Goal: Task Accomplishment & Management: Manage account settings

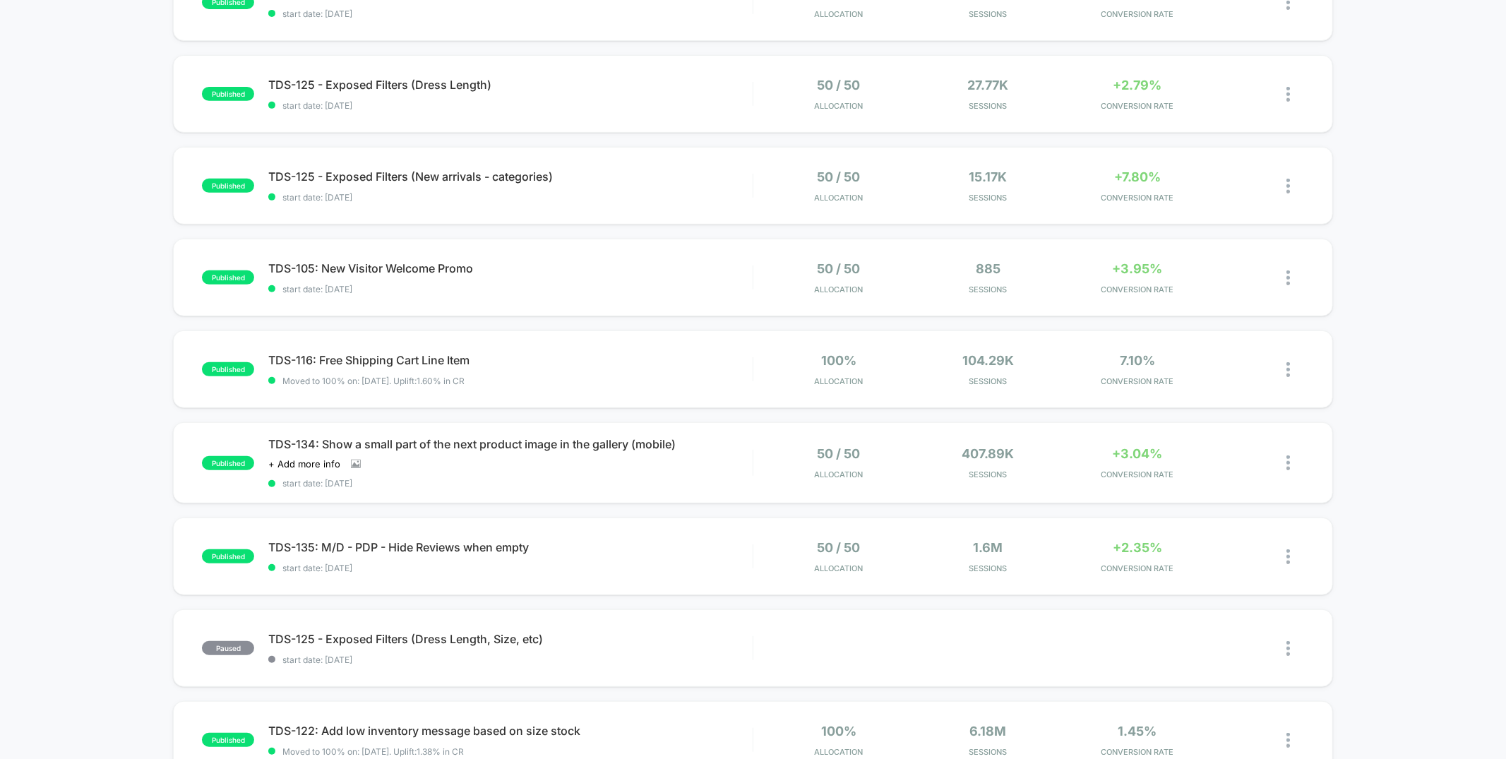
scroll to position [472, 0]
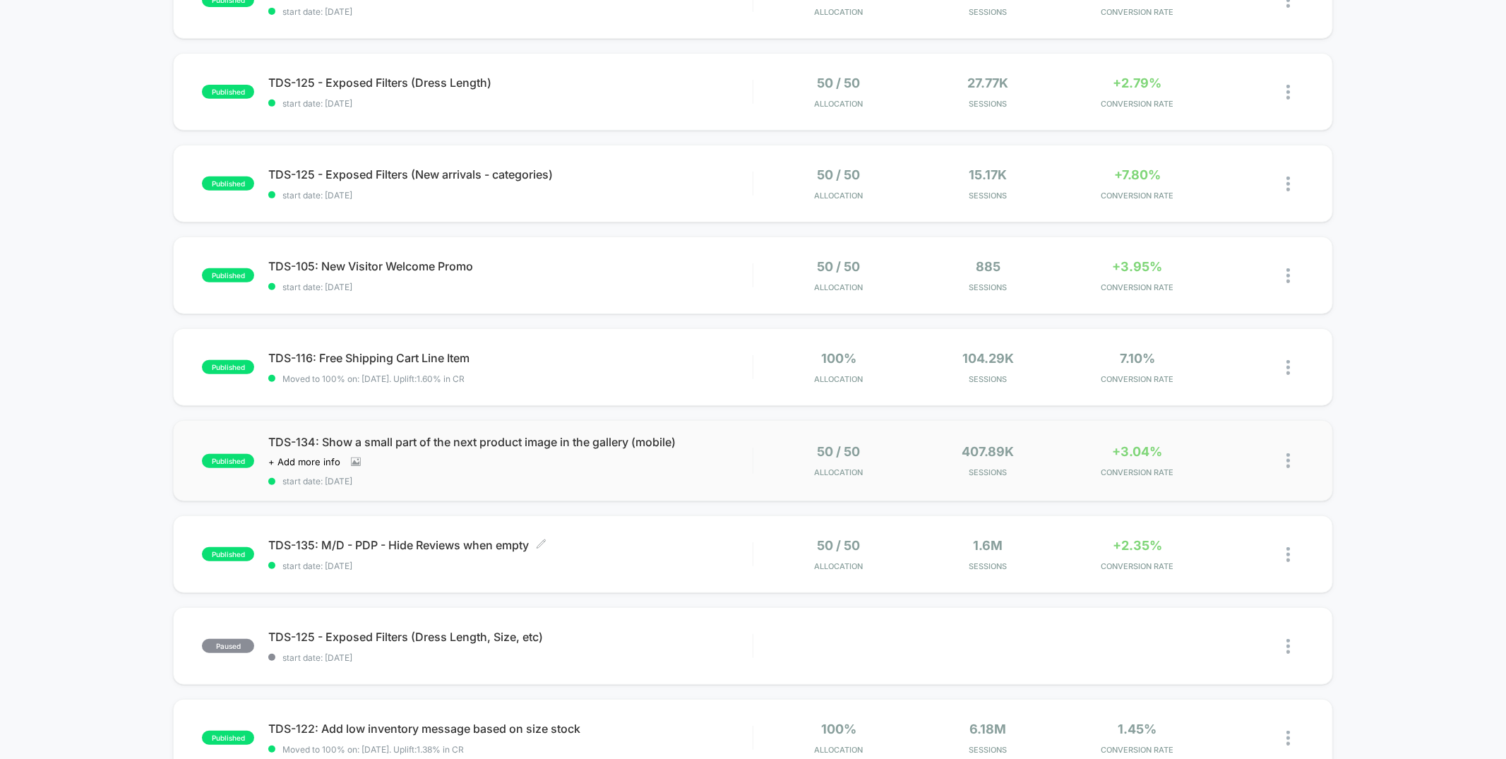
click at [635, 488] on div "published TDS-134: Show a small part of the next product image in the gallery (…" at bounding box center [752, 460] width 1159 height 81
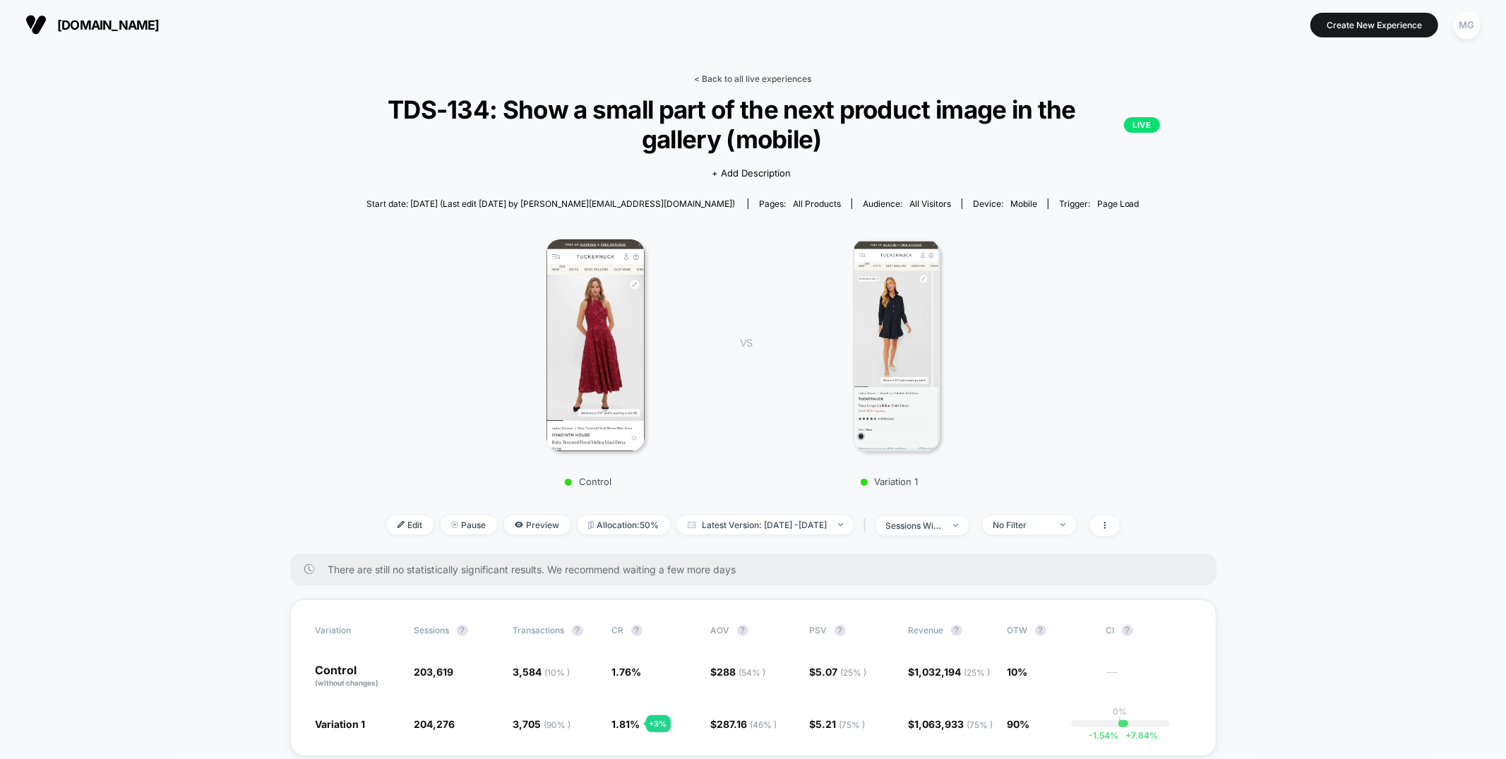
click at [767, 80] on link "< Back to all live experiences" at bounding box center [753, 78] width 117 height 11
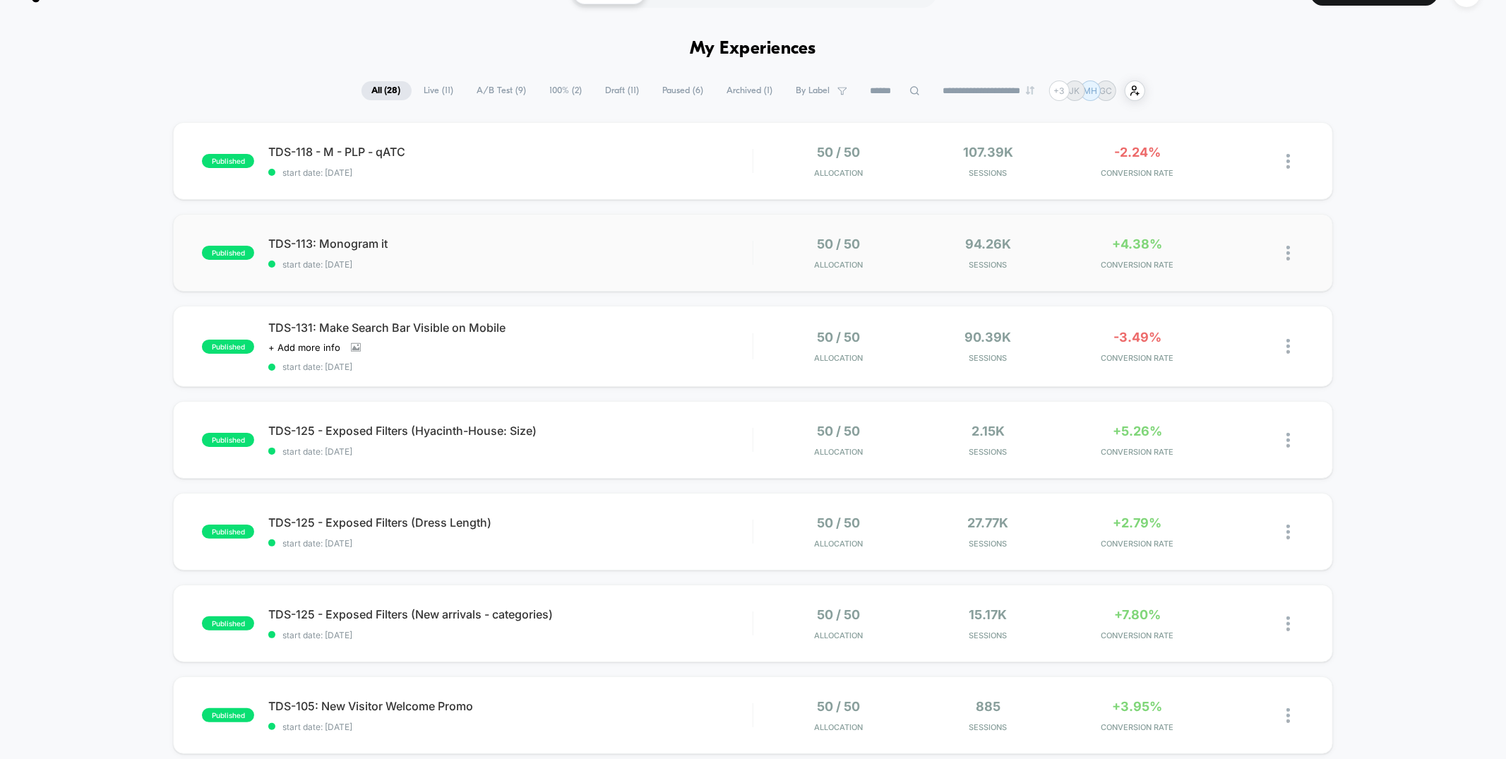
scroll to position [34, 0]
click at [676, 259] on span "start date: [DATE]" at bounding box center [510, 262] width 484 height 11
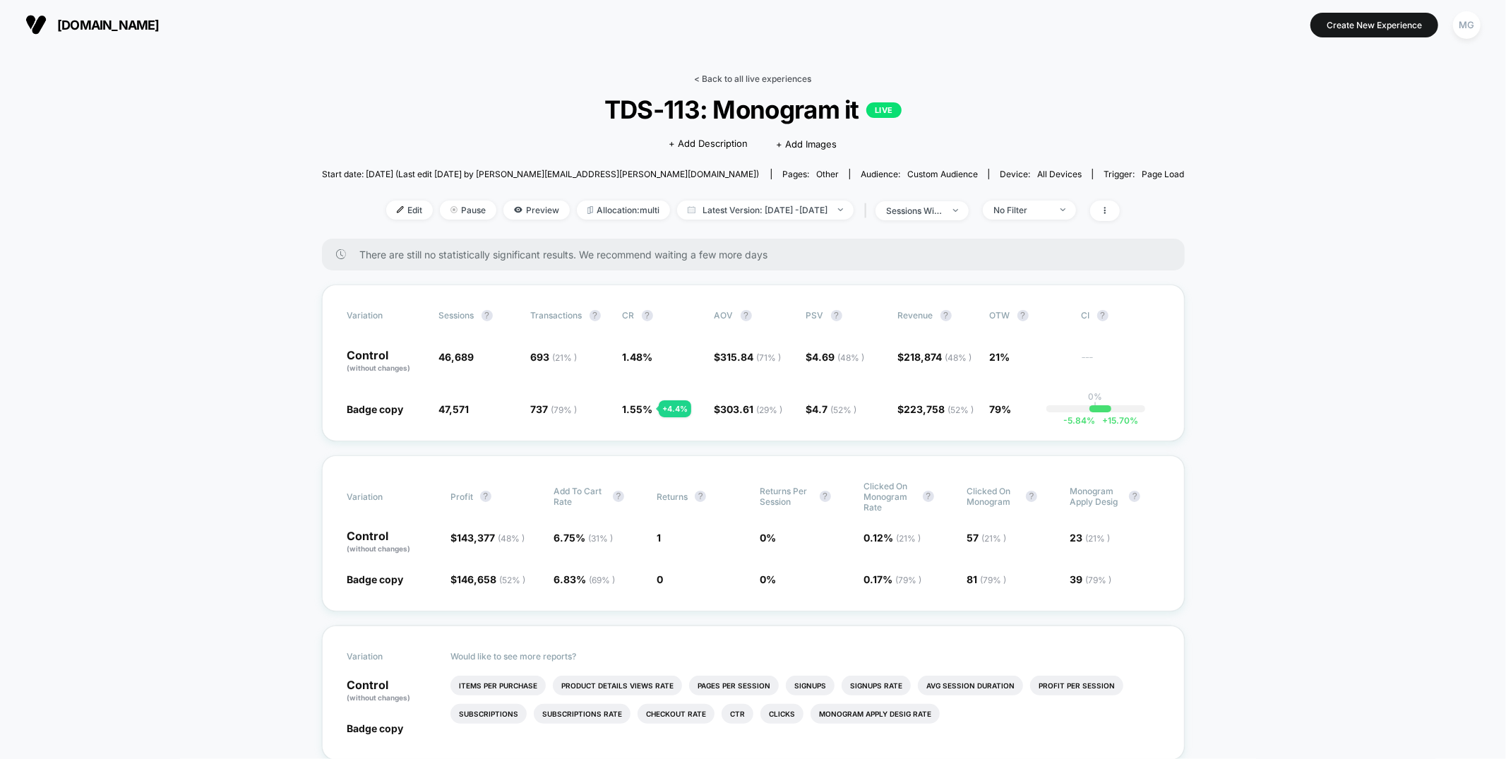
click at [788, 80] on link "< Back to all live experiences" at bounding box center [753, 78] width 117 height 11
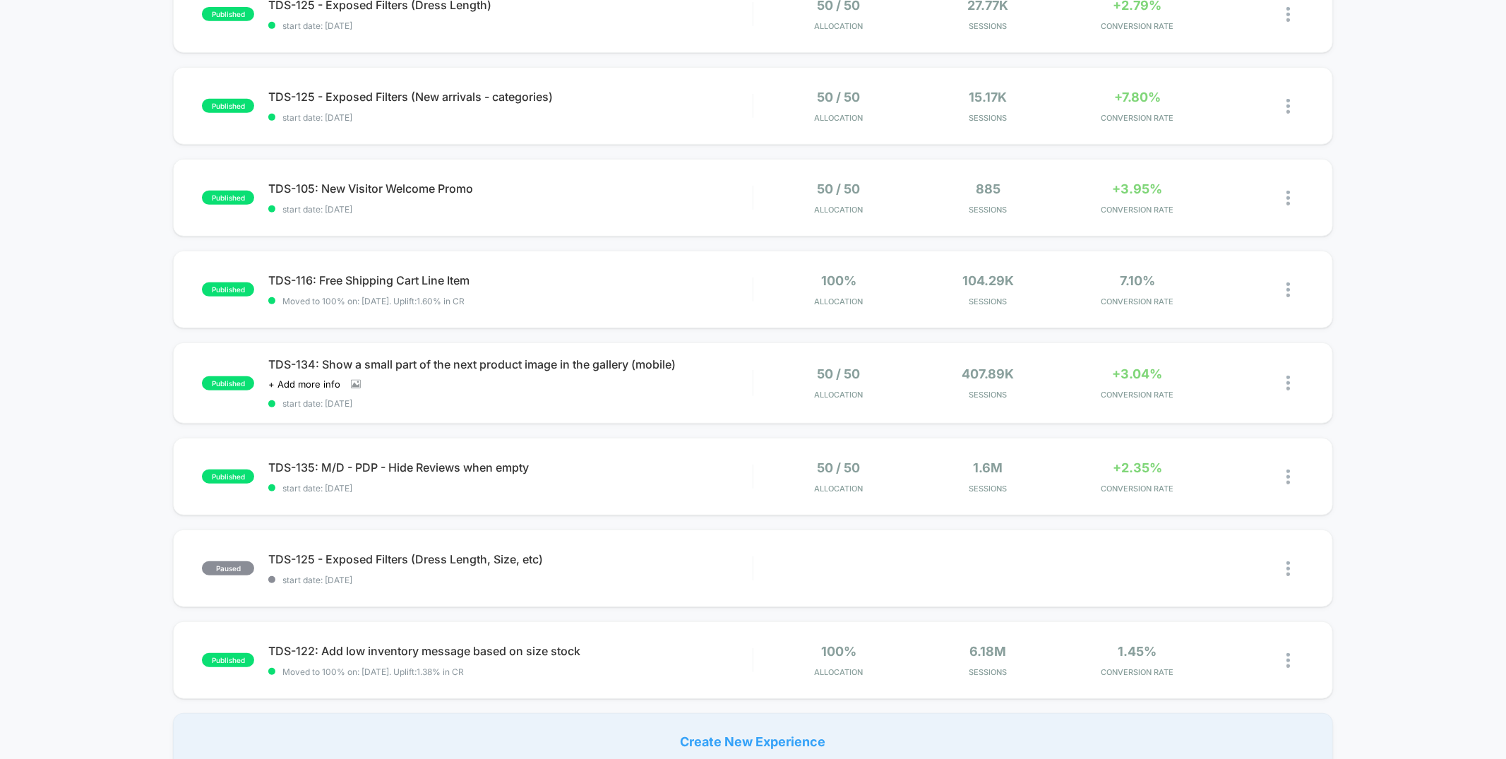
scroll to position [580, 0]
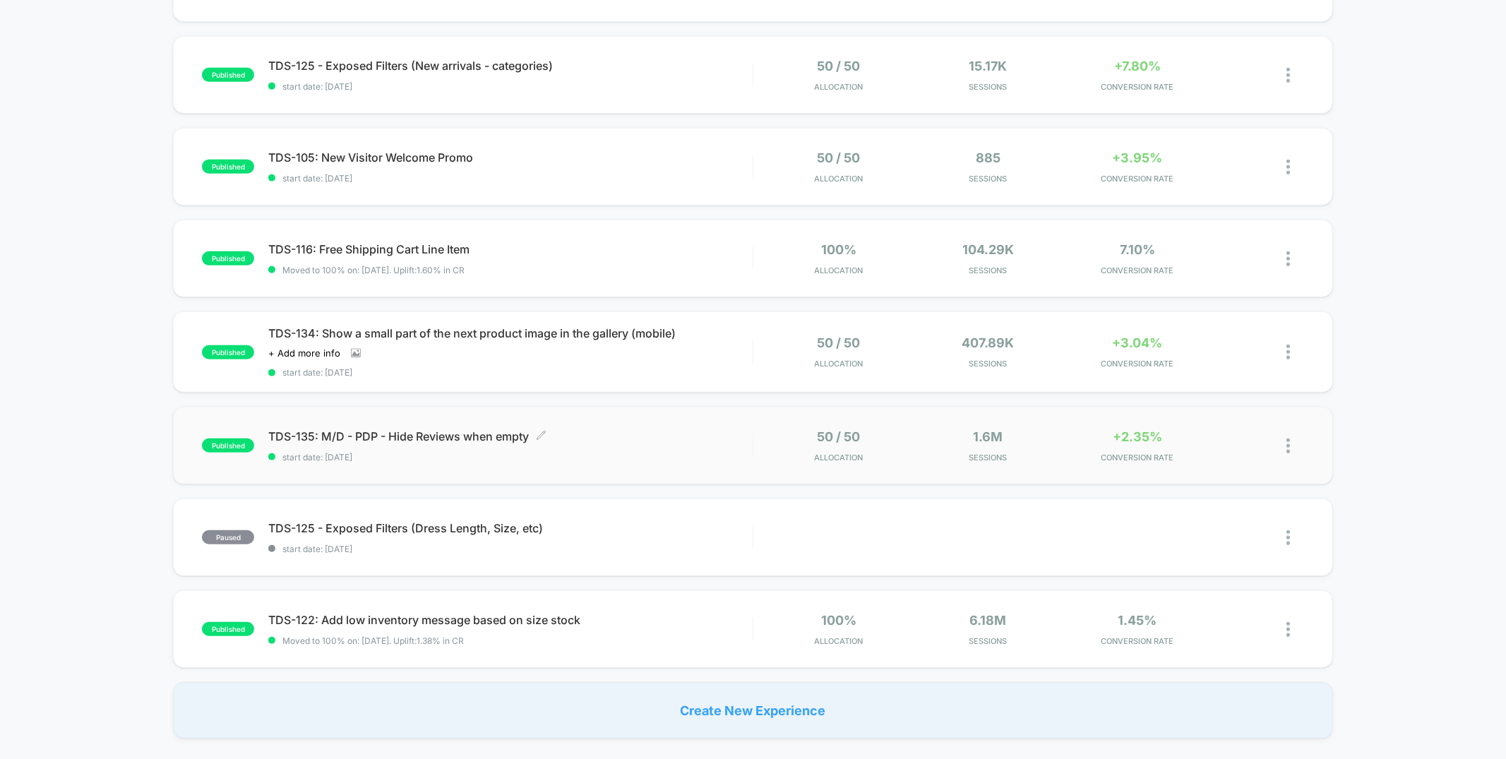
click at [623, 453] on span "start date: [DATE]" at bounding box center [510, 457] width 484 height 11
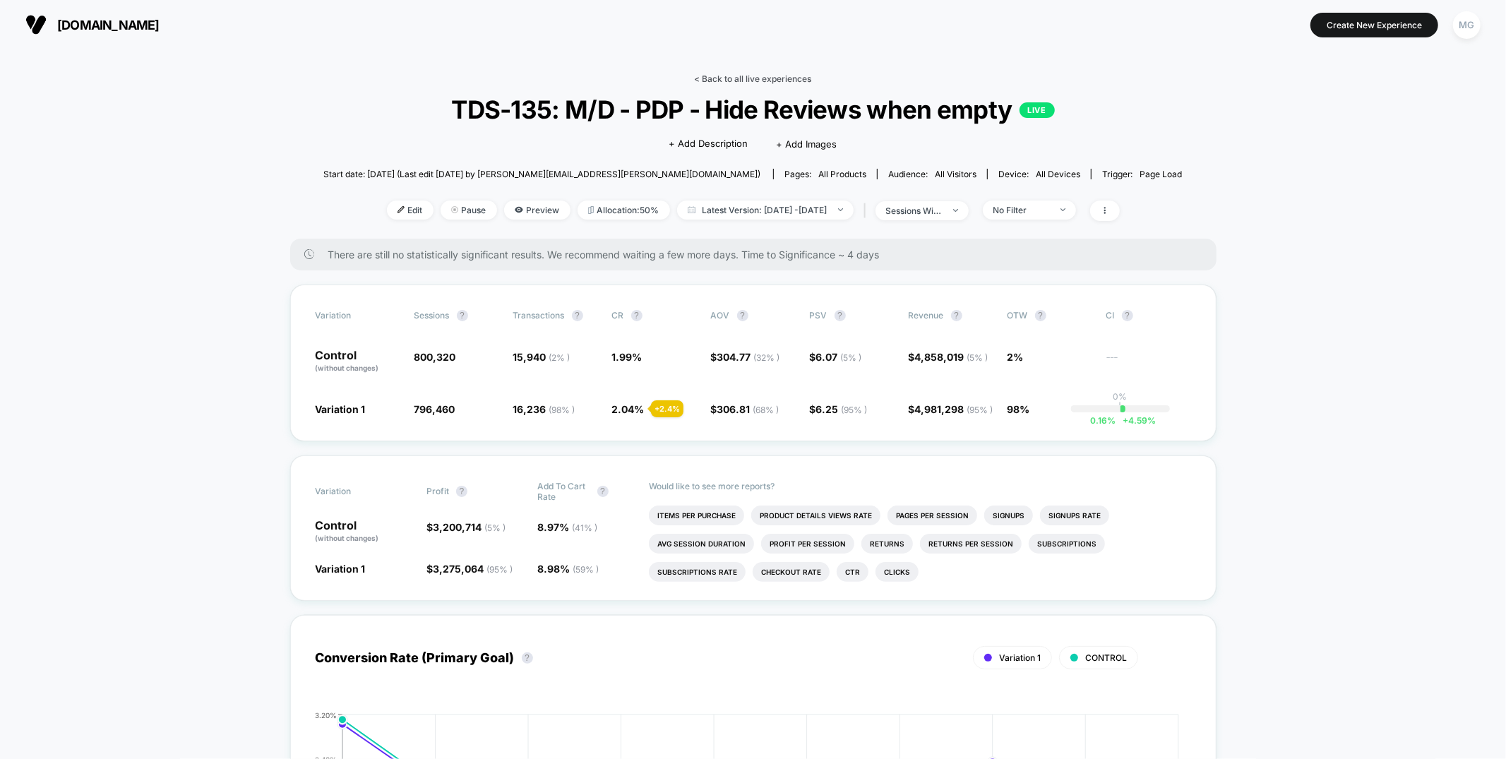
click at [736, 78] on link "< Back to all live experiences" at bounding box center [753, 78] width 117 height 11
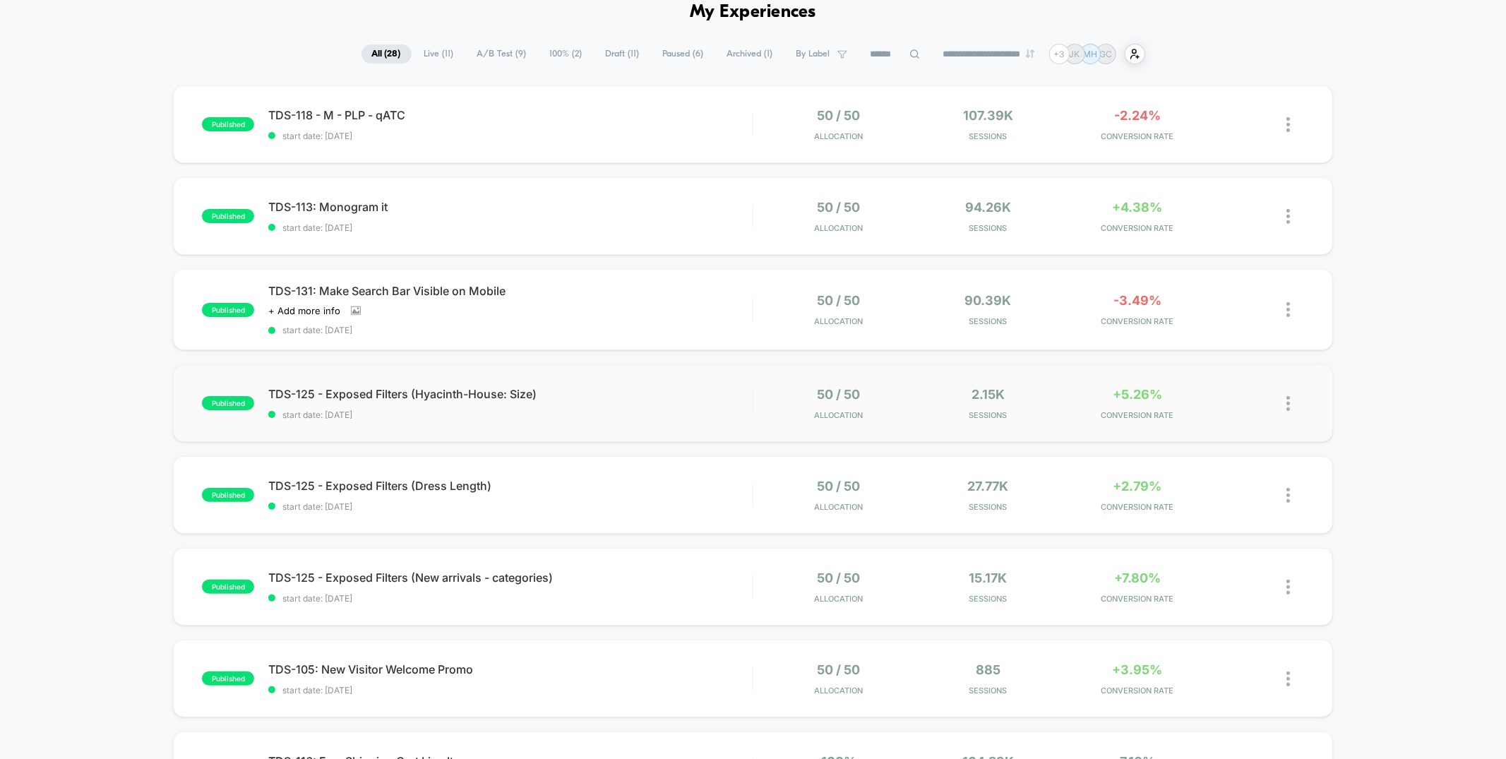
scroll to position [80, 0]
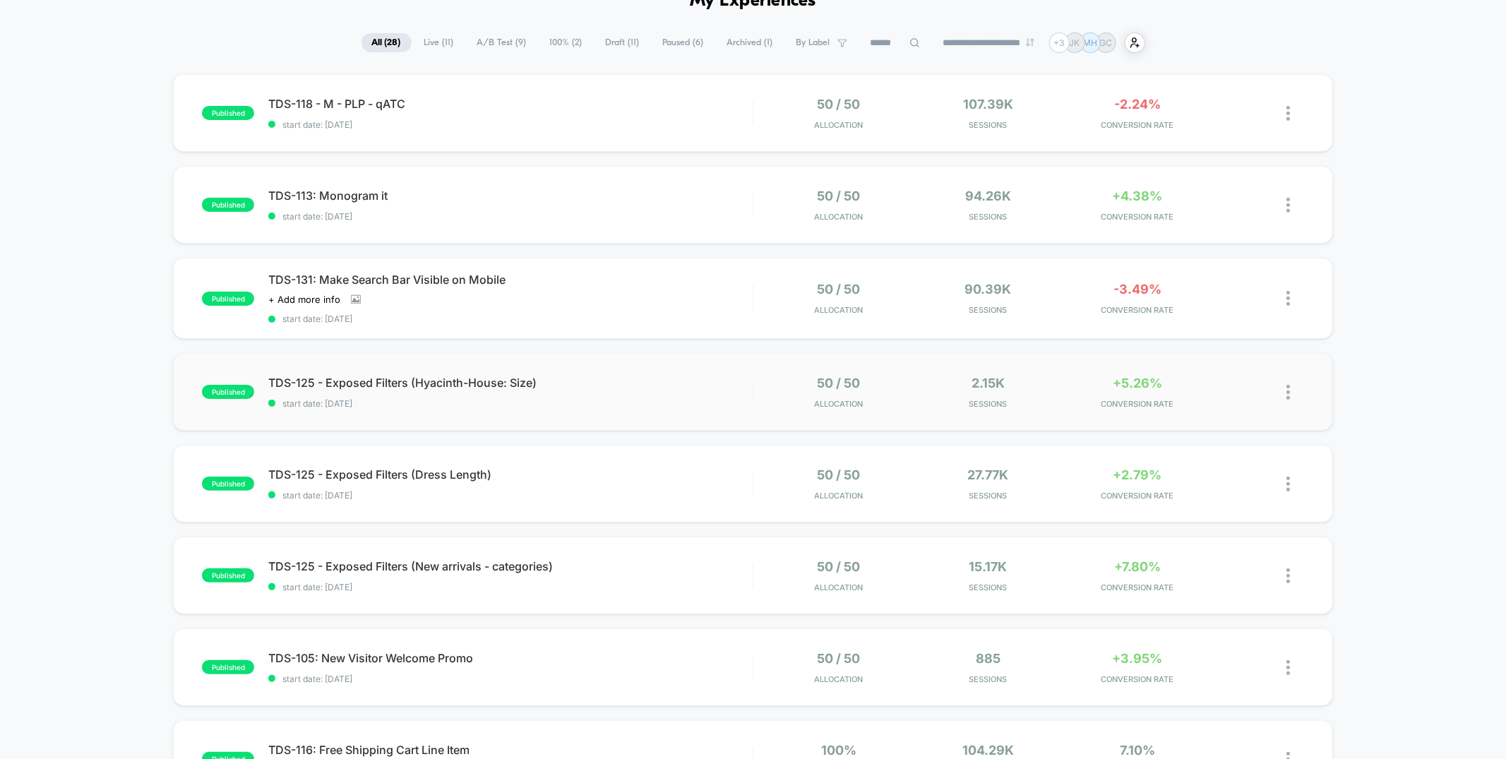
click at [664, 414] on div "published TDS-125 - Exposed Filters (Hyacinth-House: Size) start date: [DATE] 5…" at bounding box center [752, 392] width 1159 height 78
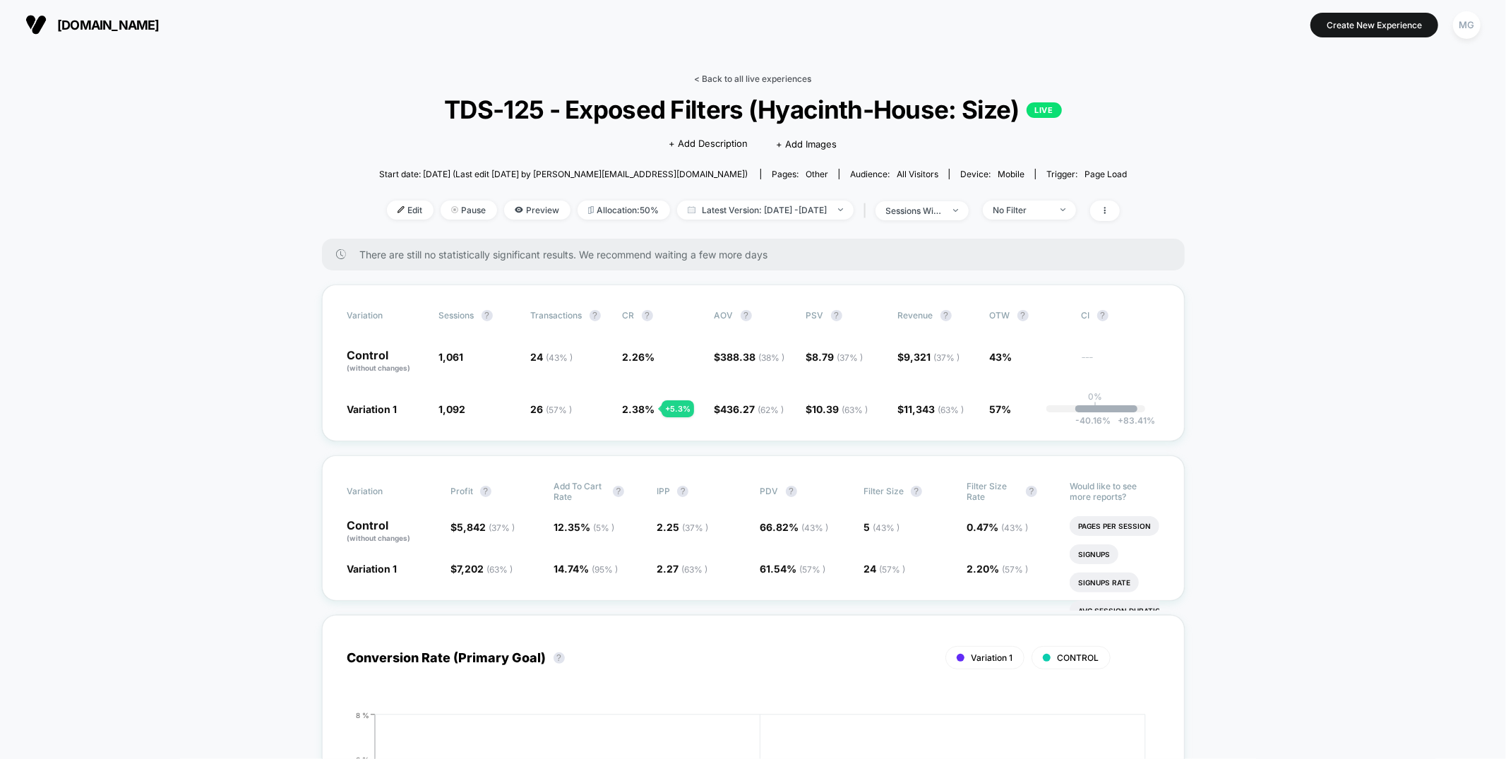
click at [774, 77] on link "< Back to all live experiences" at bounding box center [753, 78] width 117 height 11
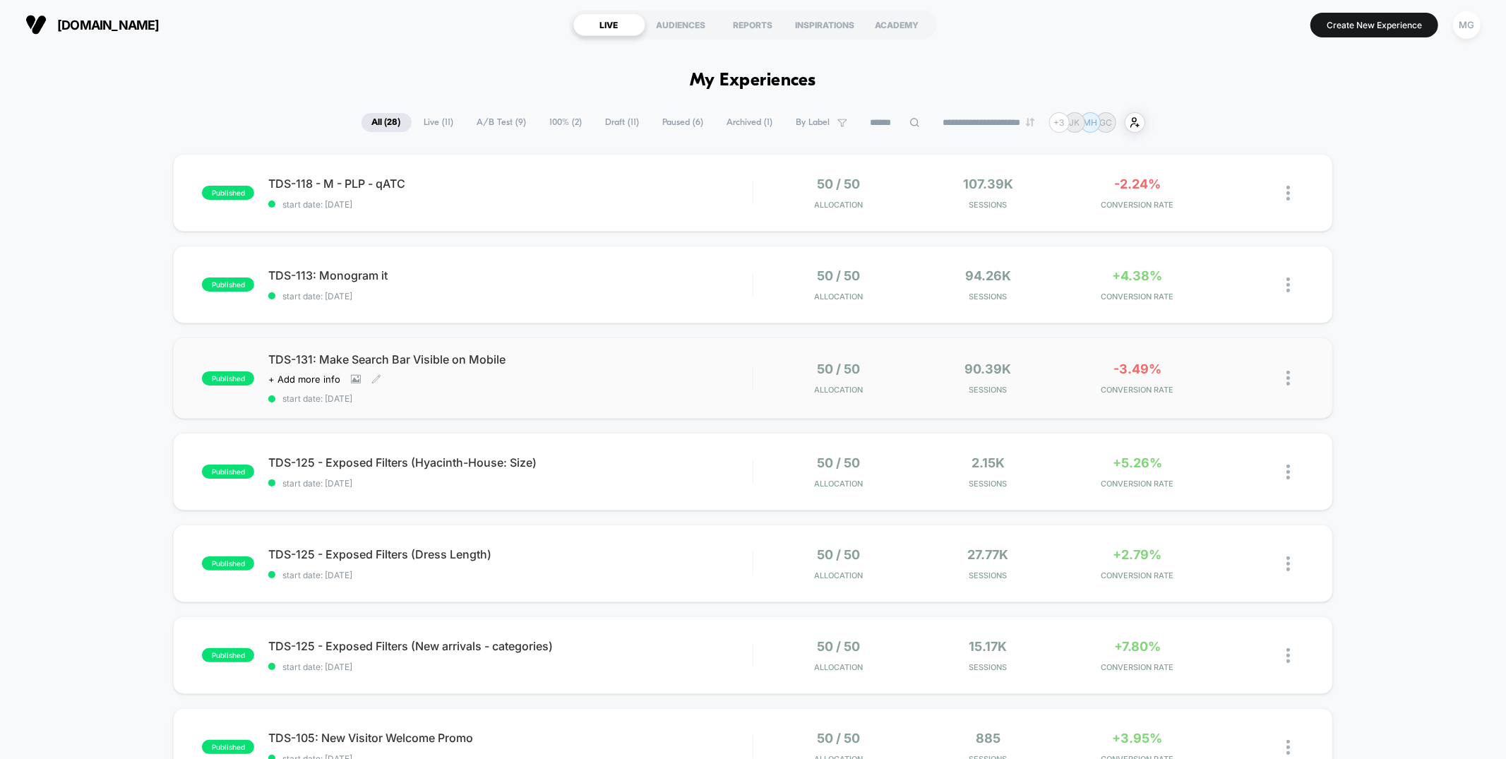
click at [666, 398] on span "start date: [DATE]" at bounding box center [510, 398] width 484 height 11
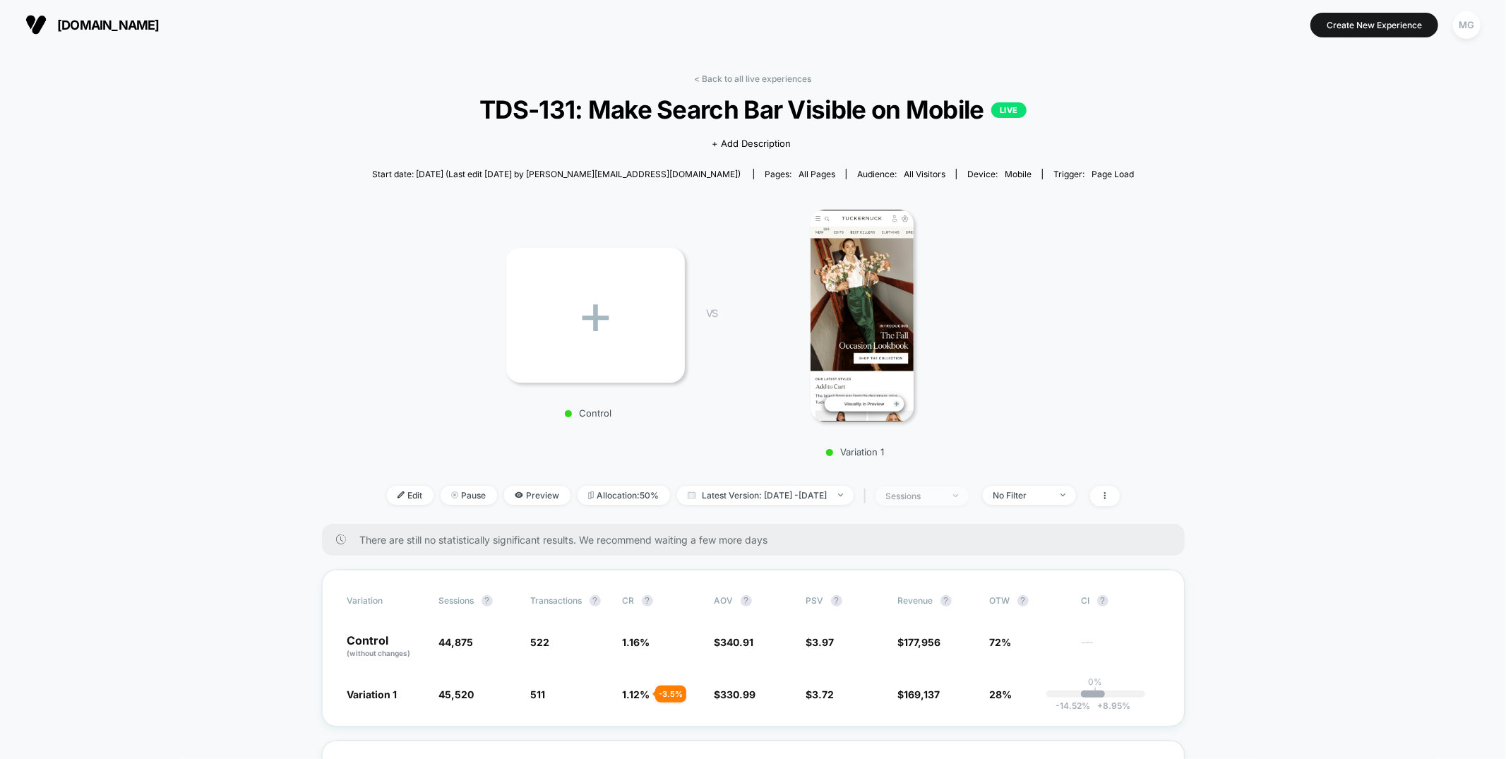
click at [942, 491] on div "sessions" at bounding box center [914, 496] width 56 height 11
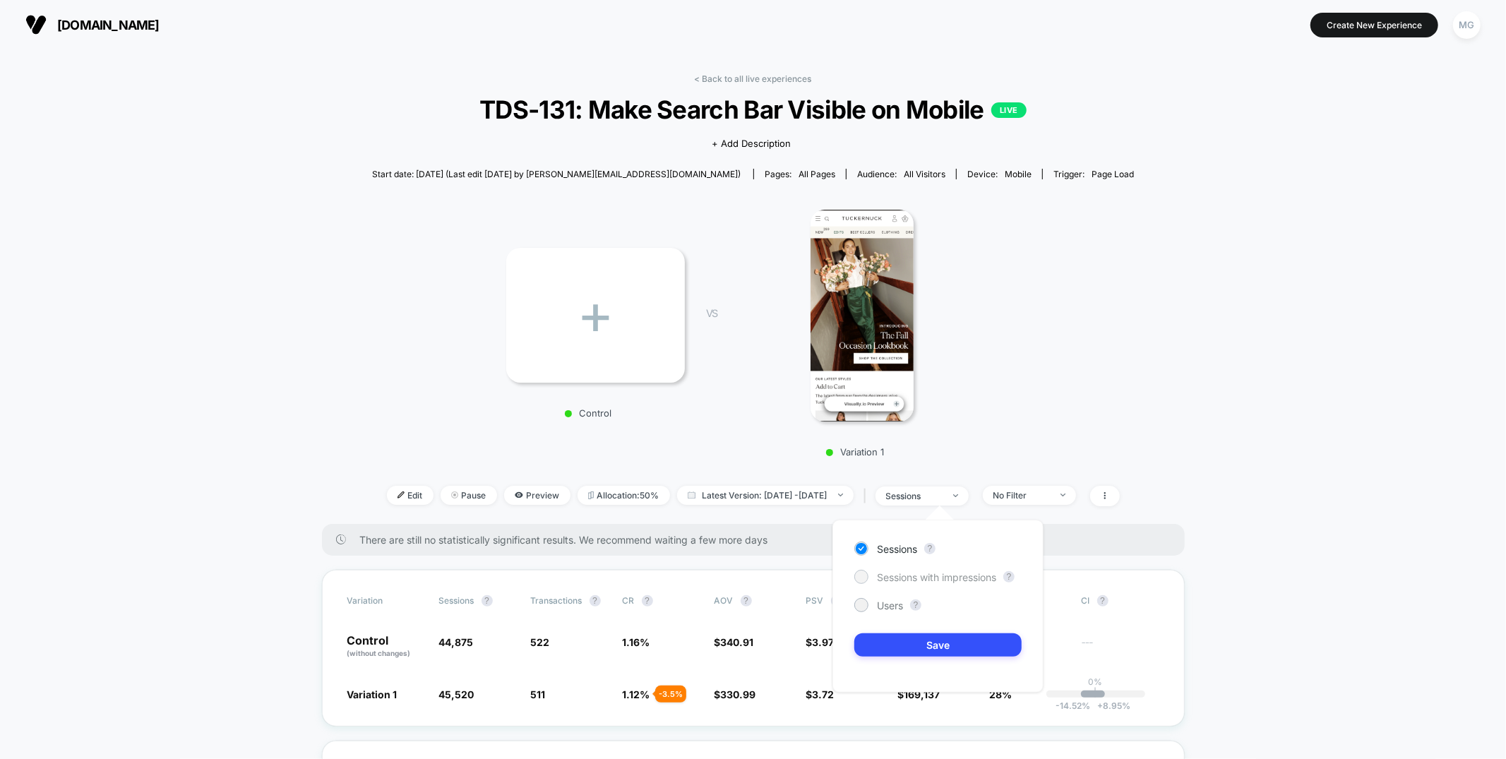
click at [918, 579] on span "Sessions with impressions" at bounding box center [936, 577] width 119 height 12
drag, startPoint x: 909, startPoint y: 637, endPoint x: 796, endPoint y: 627, distance: 113.4
click at [909, 637] on button "Save" at bounding box center [937, 644] width 167 height 23
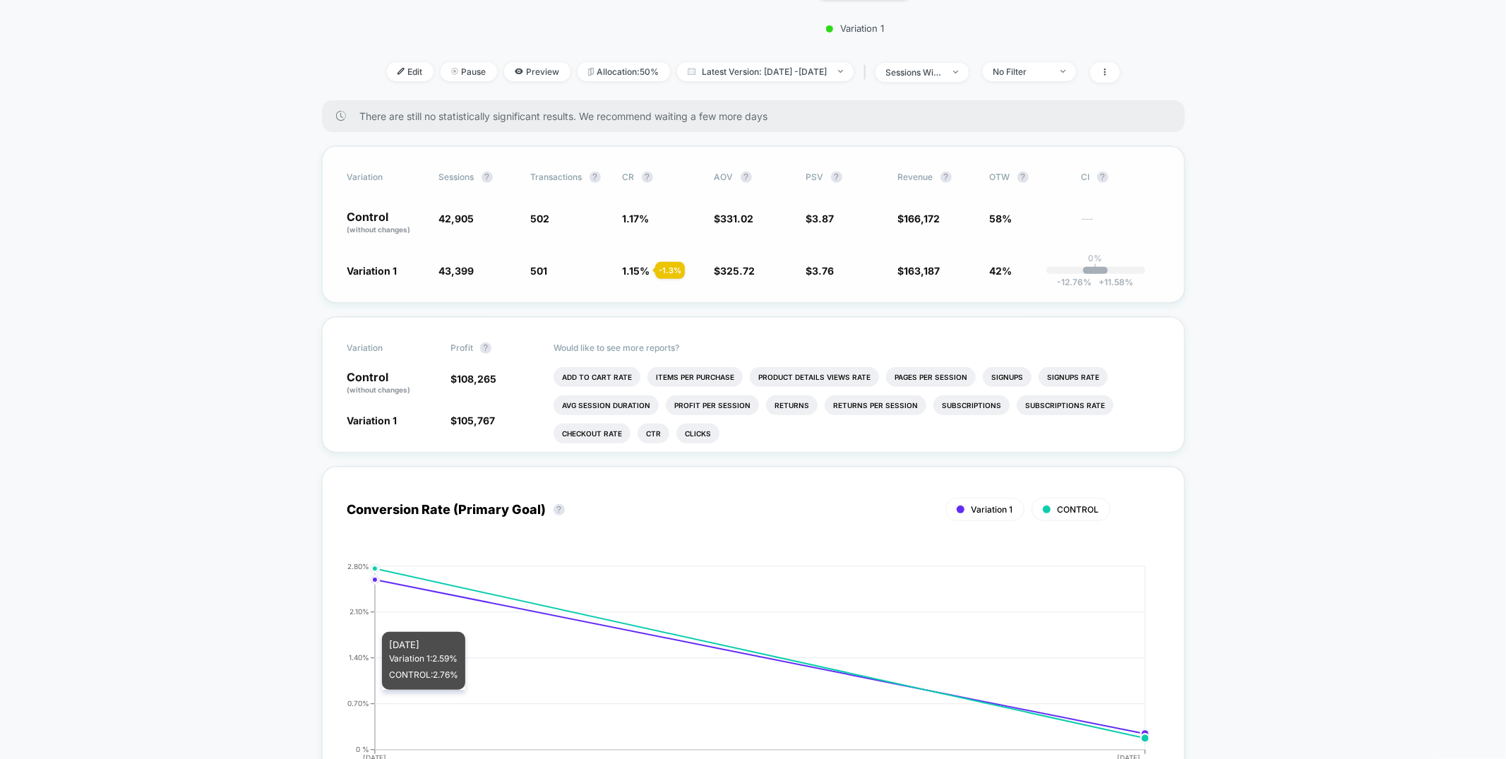
scroll to position [427, 0]
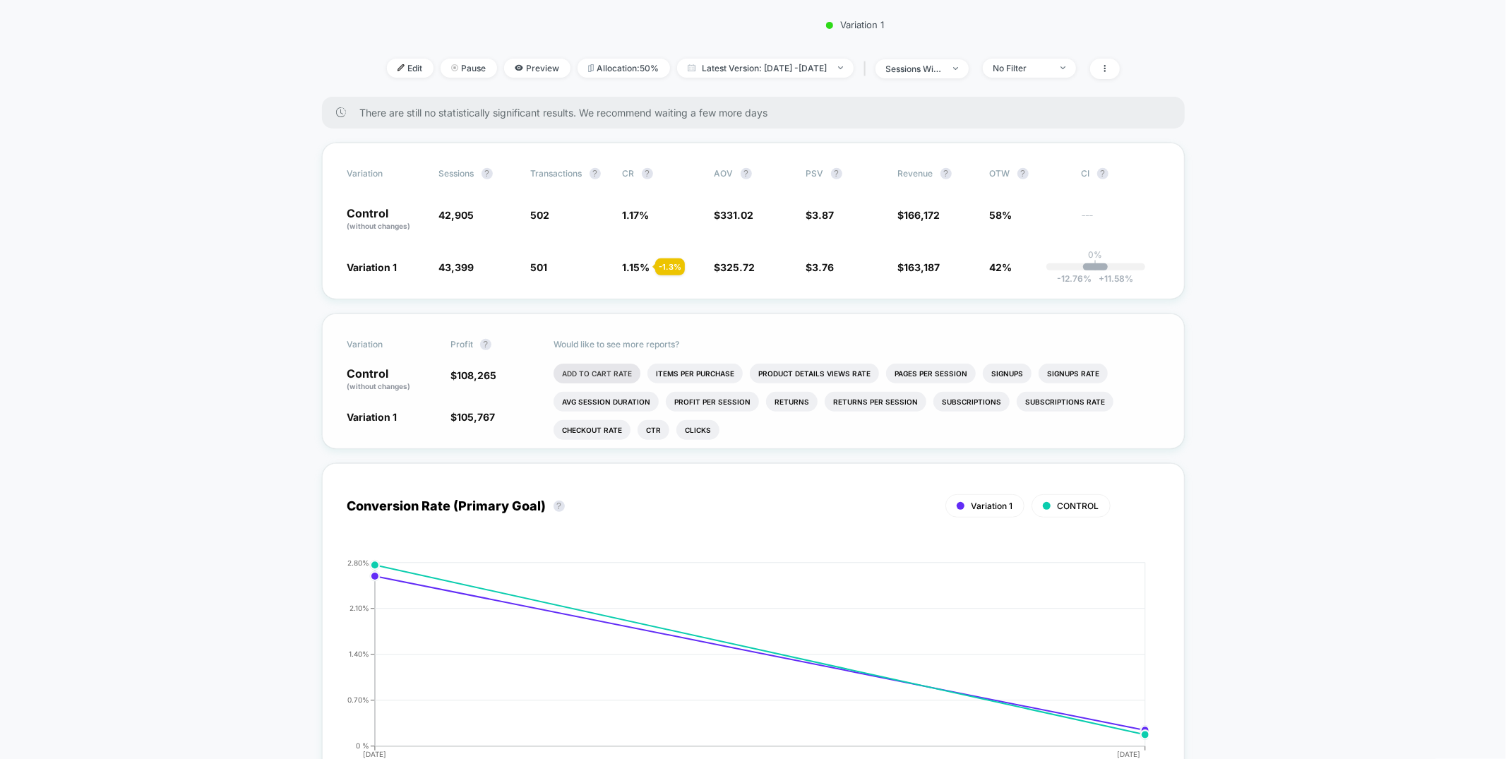
click at [616, 368] on li "Add To Cart Rate" at bounding box center [596, 374] width 87 height 20
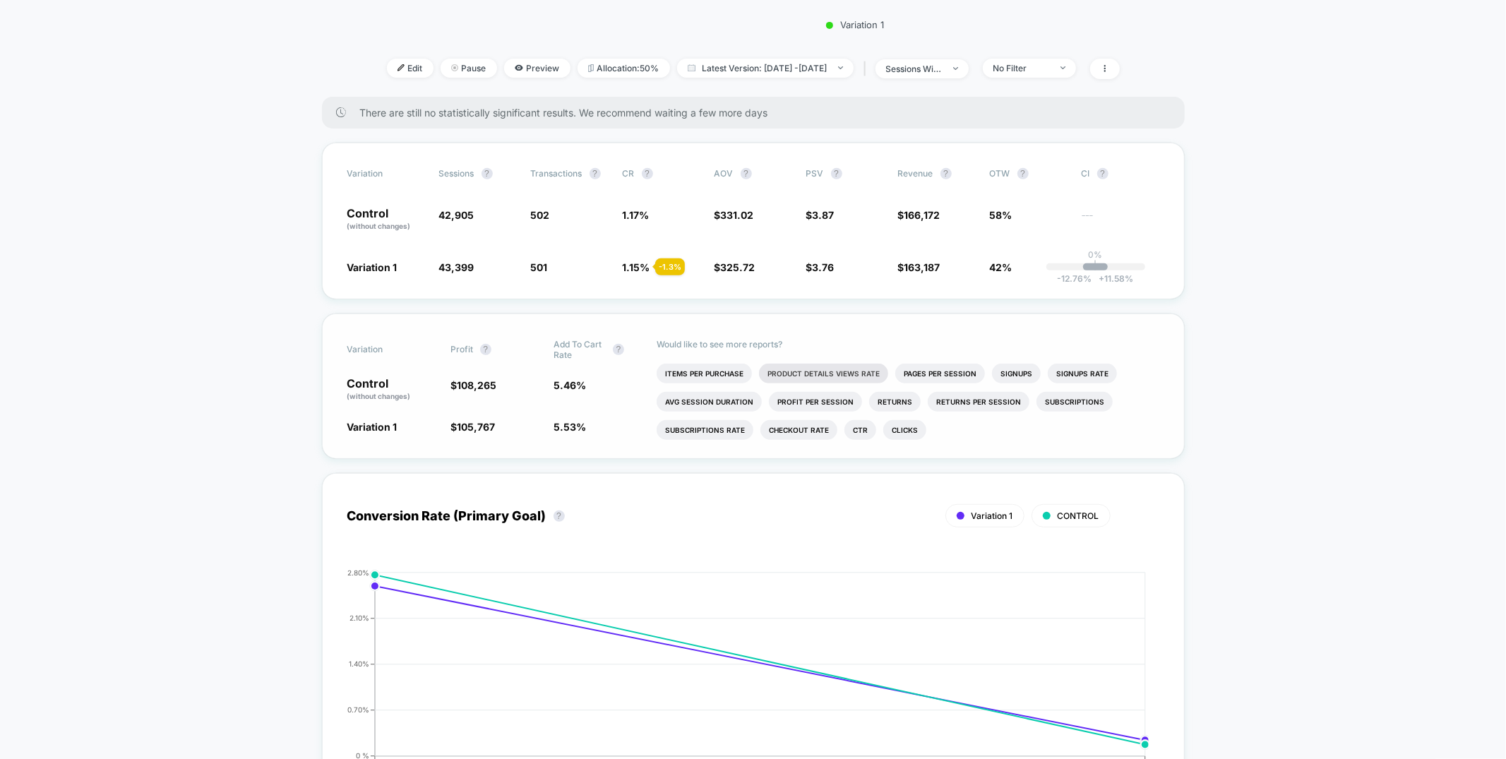
click at [840, 372] on li "Product Details Views Rate" at bounding box center [823, 374] width 129 height 20
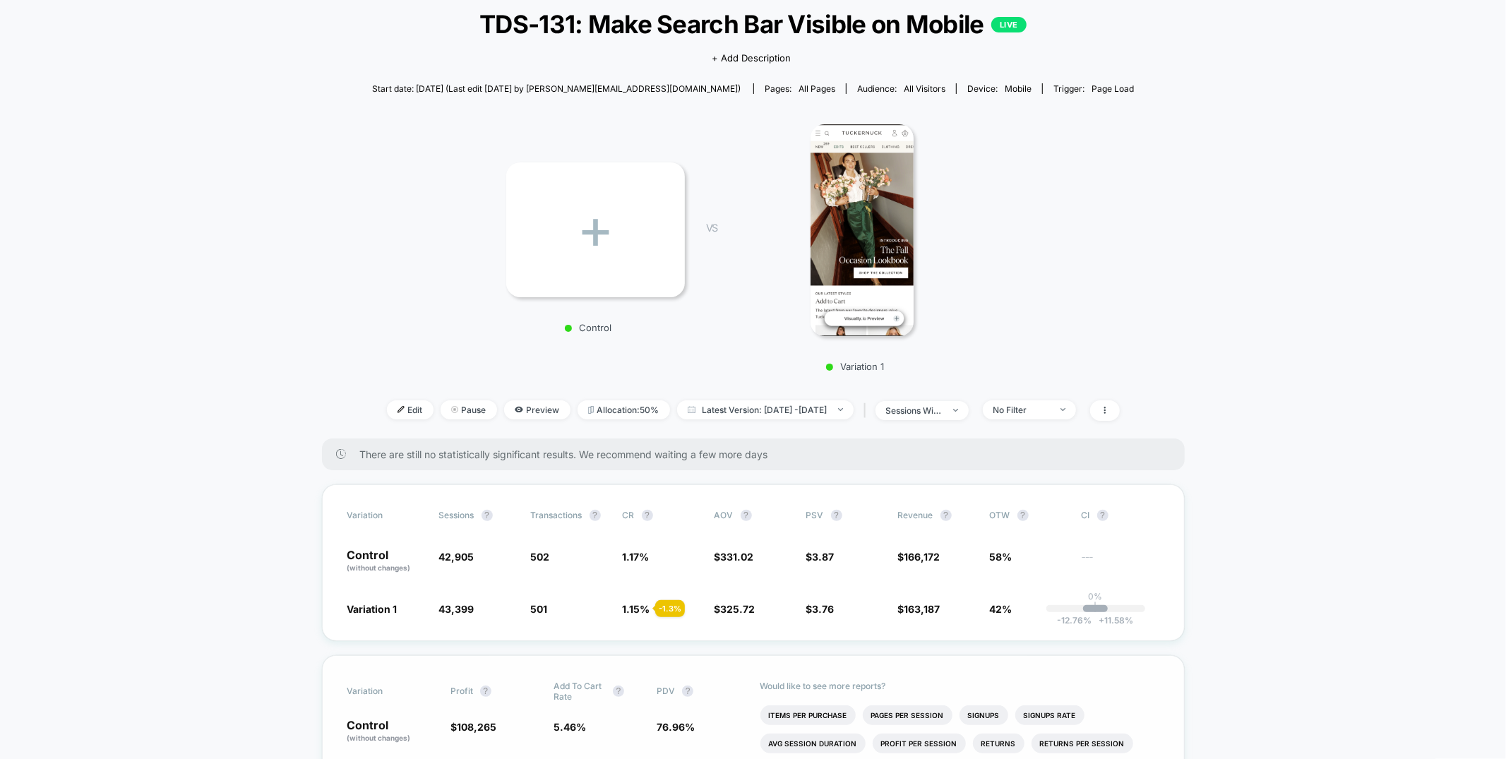
scroll to position [0, 0]
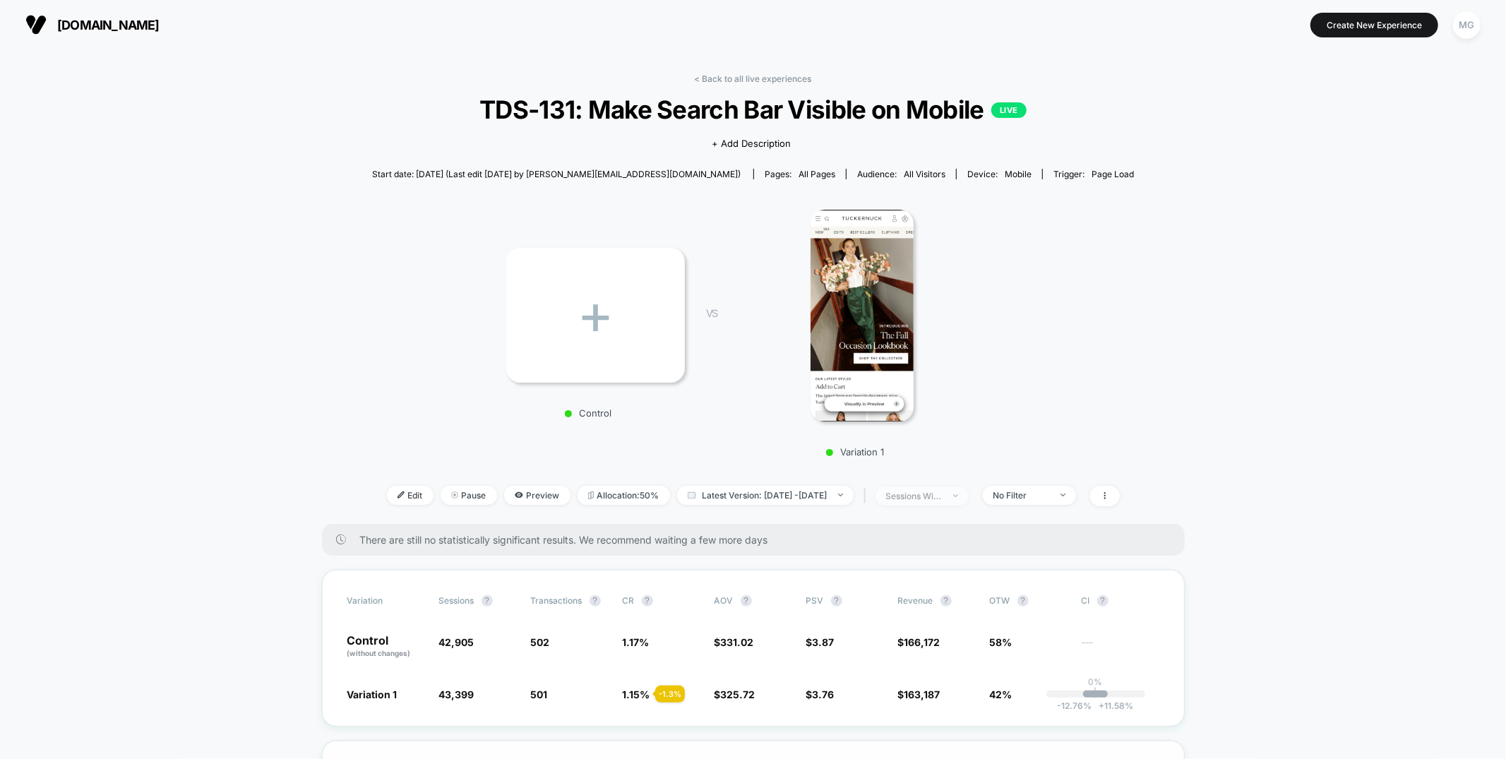
click at [942, 498] on div "sessions with impression" at bounding box center [914, 496] width 56 height 11
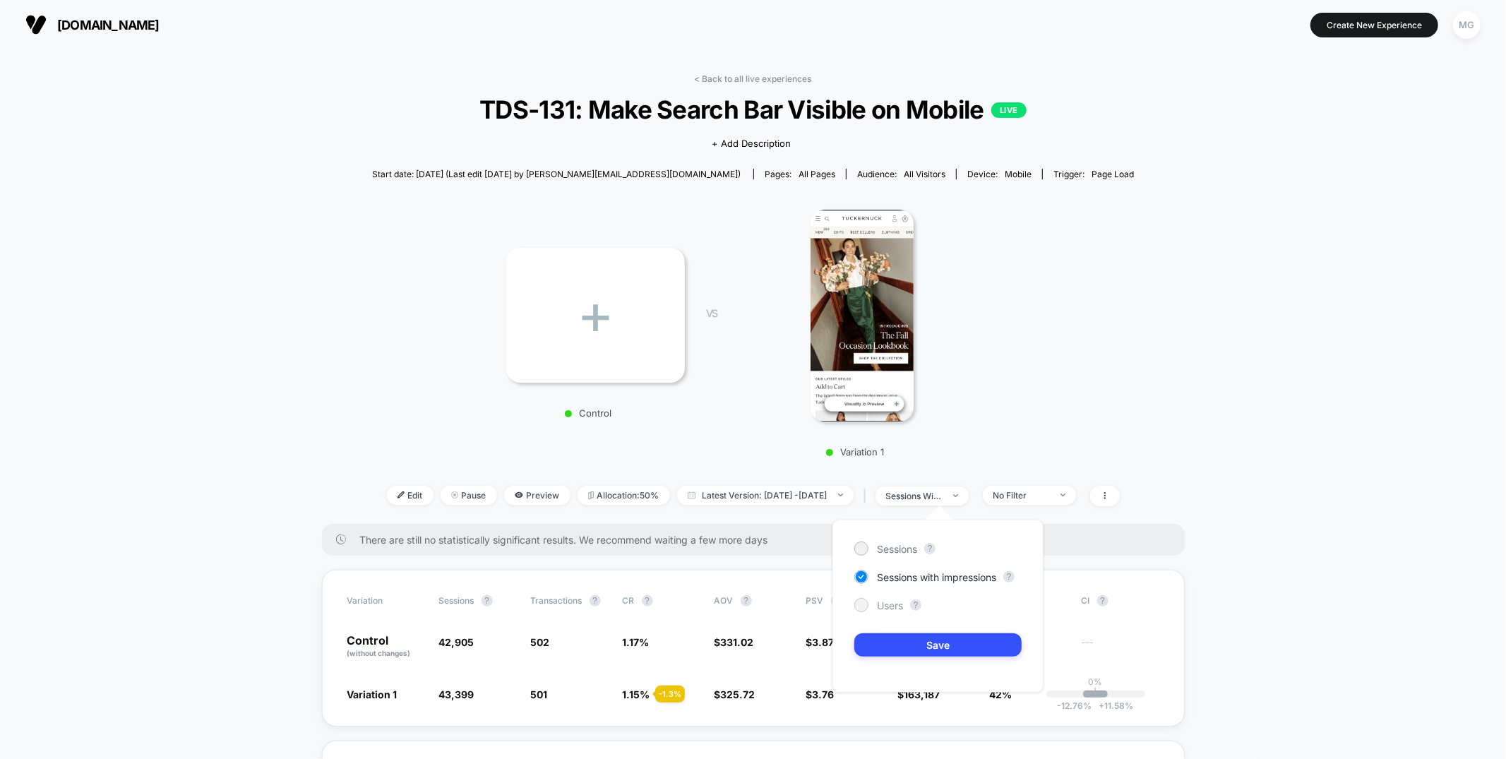
click at [880, 608] on span "Users" at bounding box center [890, 605] width 26 height 12
drag, startPoint x: 892, startPoint y: 635, endPoint x: 912, endPoint y: 626, distance: 22.4
click at [892, 635] on button "Save" at bounding box center [937, 644] width 167 height 23
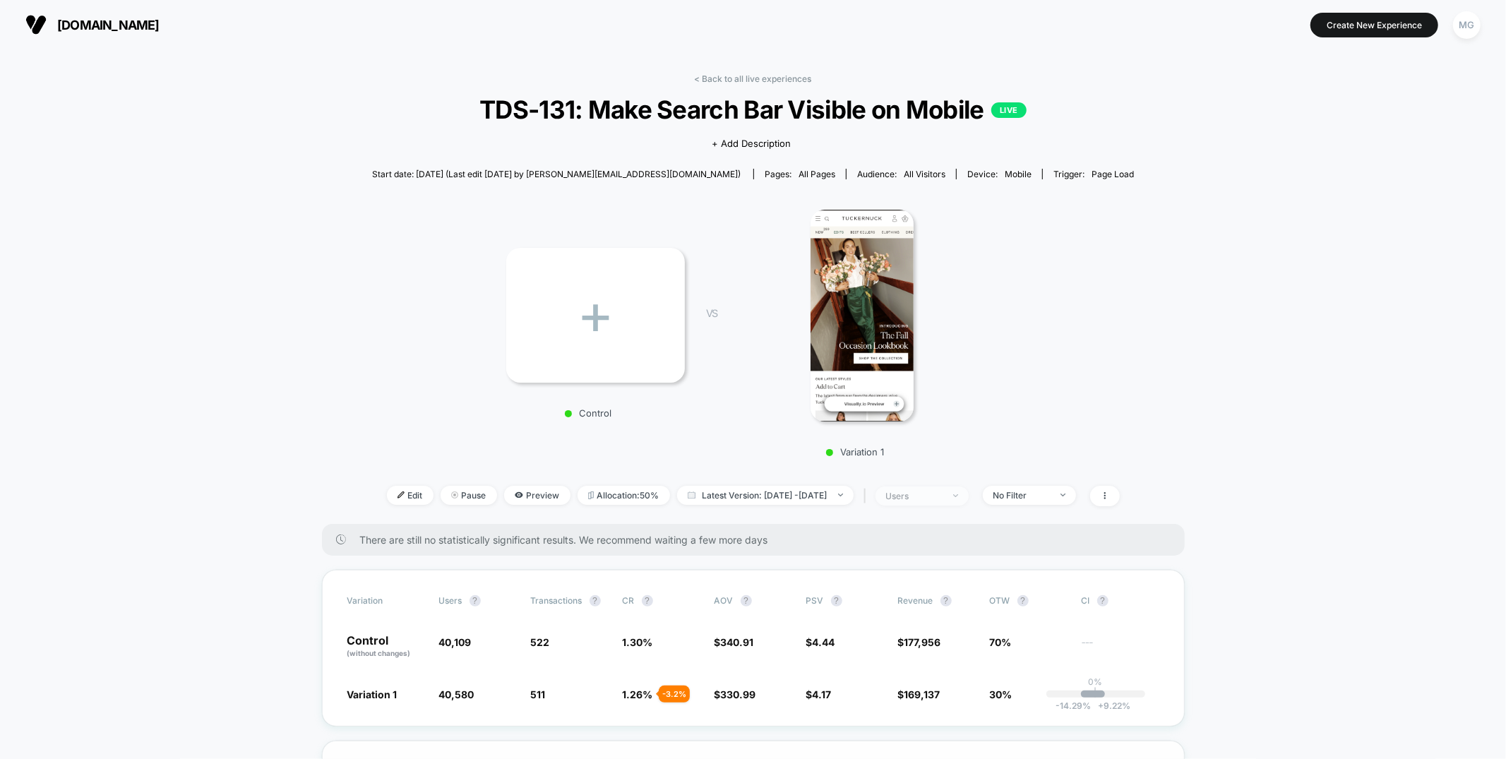
click at [942, 491] on div "users" at bounding box center [914, 496] width 56 height 11
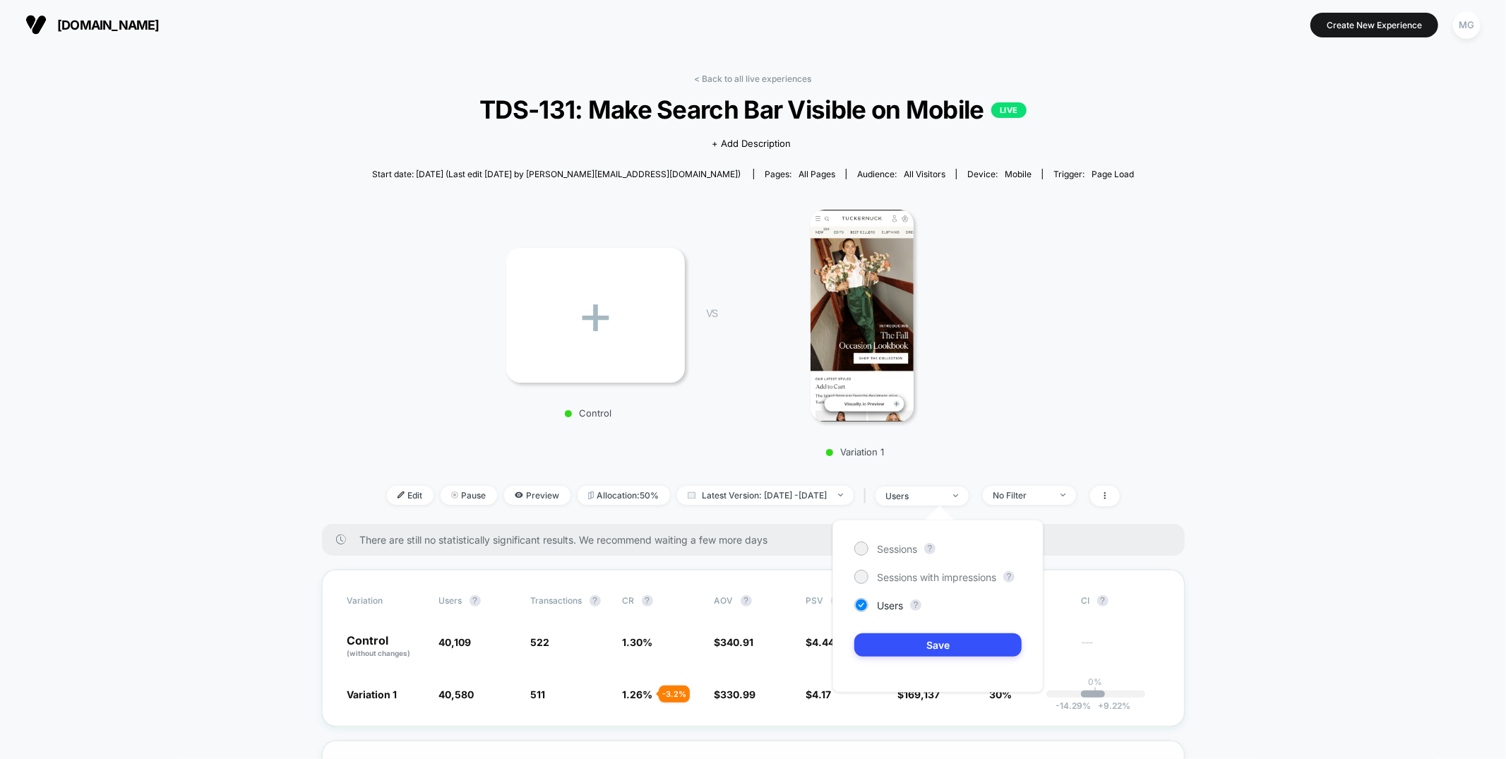
click at [896, 536] on div "Sessions ? Sessions with impressions ? Users ? Save" at bounding box center [937, 606] width 211 height 173
click at [894, 546] on span "Sessions" at bounding box center [897, 549] width 40 height 12
click at [916, 644] on button "Save" at bounding box center [937, 644] width 167 height 23
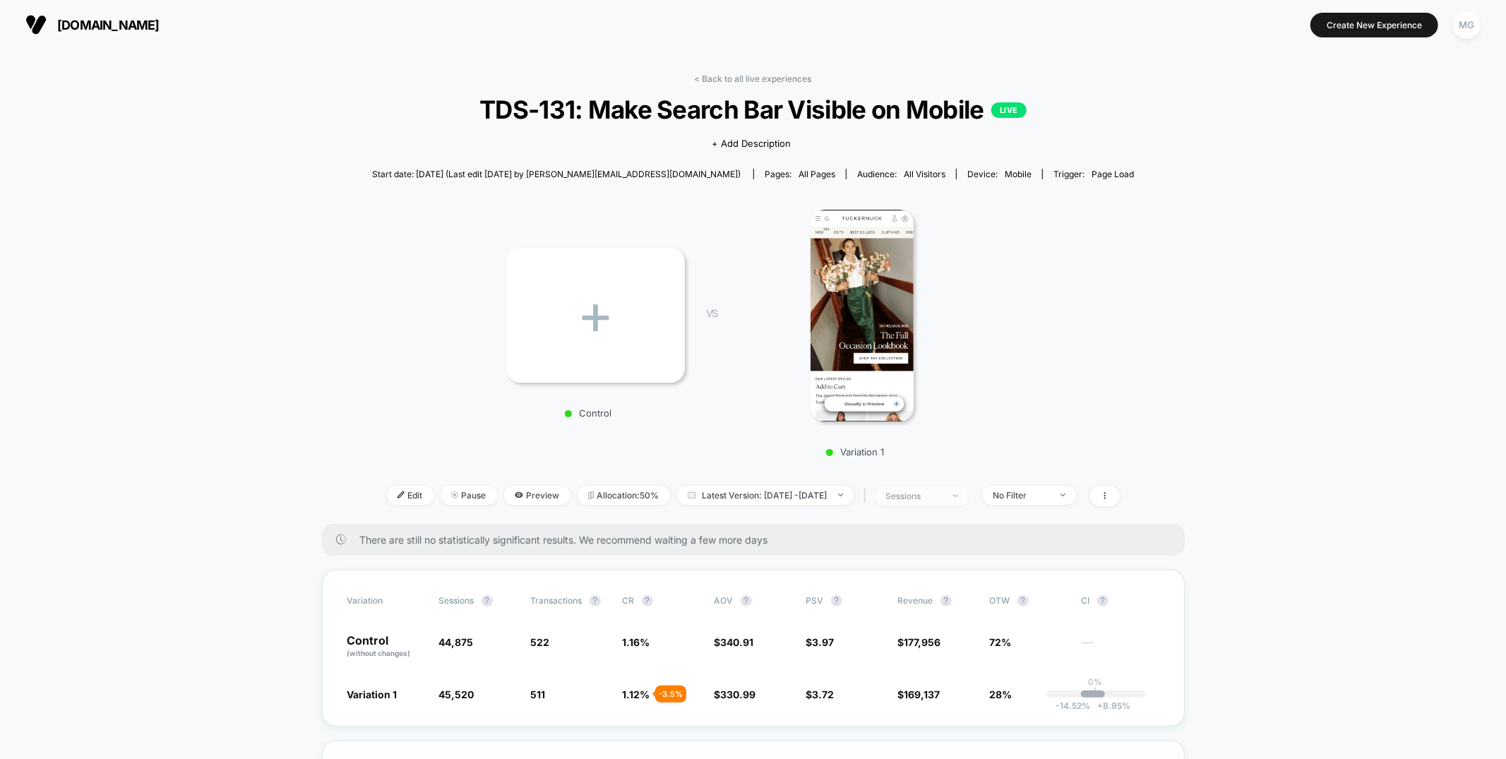
click at [920, 492] on div "sessions" at bounding box center [914, 496] width 56 height 11
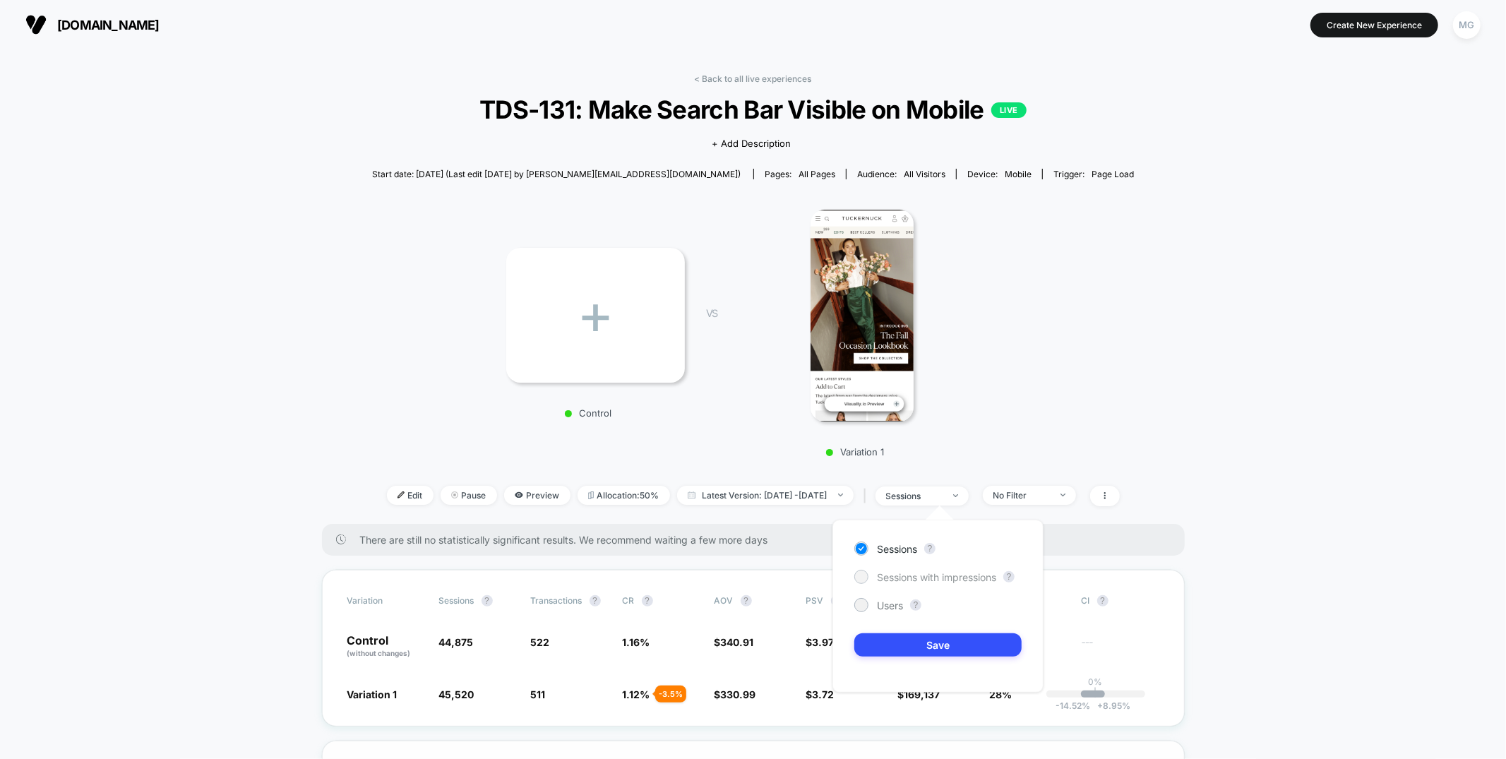
click at [896, 571] on span "Sessions with impressions" at bounding box center [936, 577] width 119 height 12
click at [905, 642] on button "Save" at bounding box center [937, 644] width 167 height 23
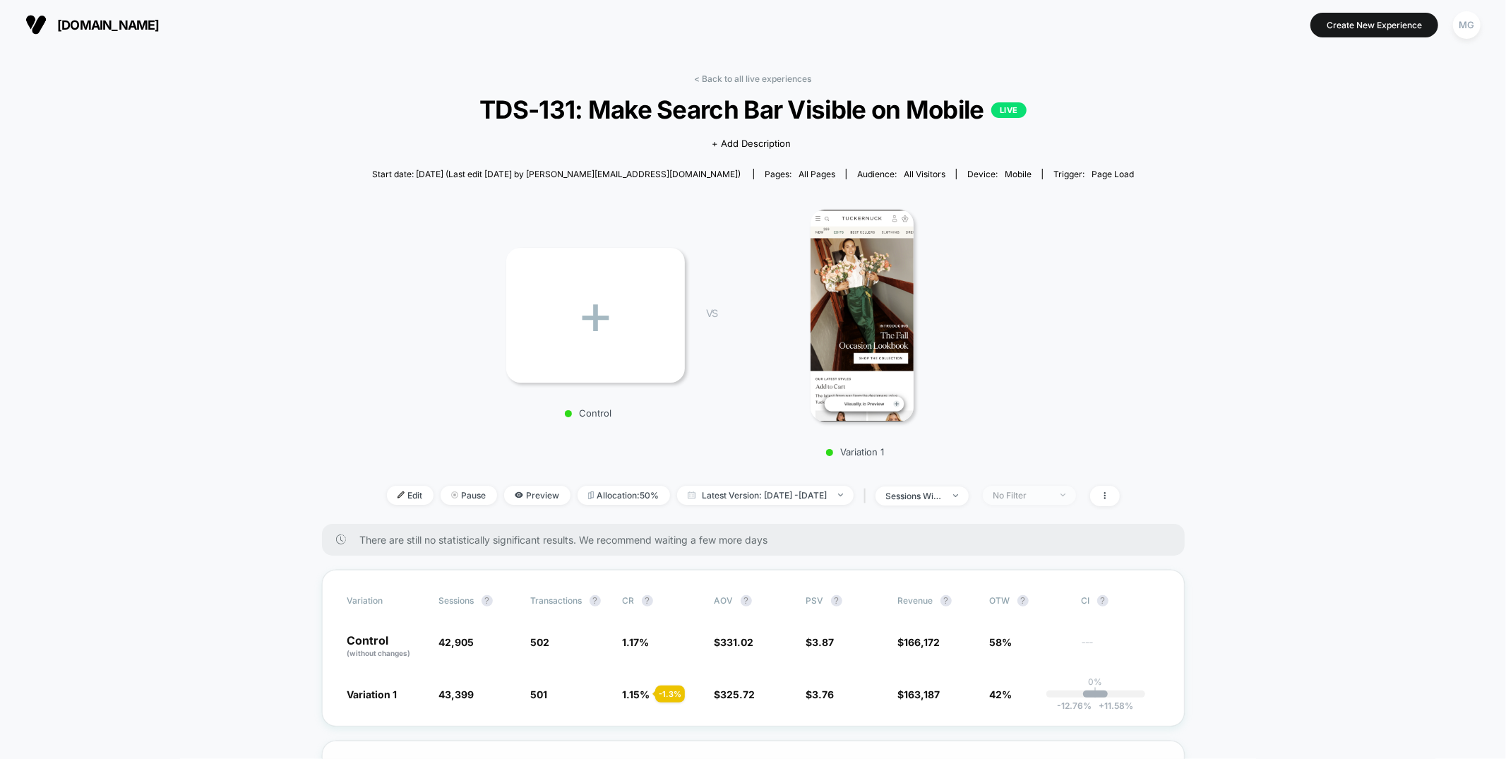
click at [1050, 498] on div "No Filter" at bounding box center [1021, 495] width 56 height 11
click at [1011, 642] on div "Mobile Visitors ? Desktop Visitors ? Returning Visitors ? New Visitors ? No Fil…" at bounding box center [1050, 625] width 173 height 215
drag, startPoint x: 1014, startPoint y: 631, endPoint x: 1004, endPoint y: 690, distance: 60.1
click at [1014, 632] on span "New Visitors" at bounding box center [1037, 632] width 58 height 12
click at [1008, 699] on button "Save" at bounding box center [1049, 699] width 129 height 23
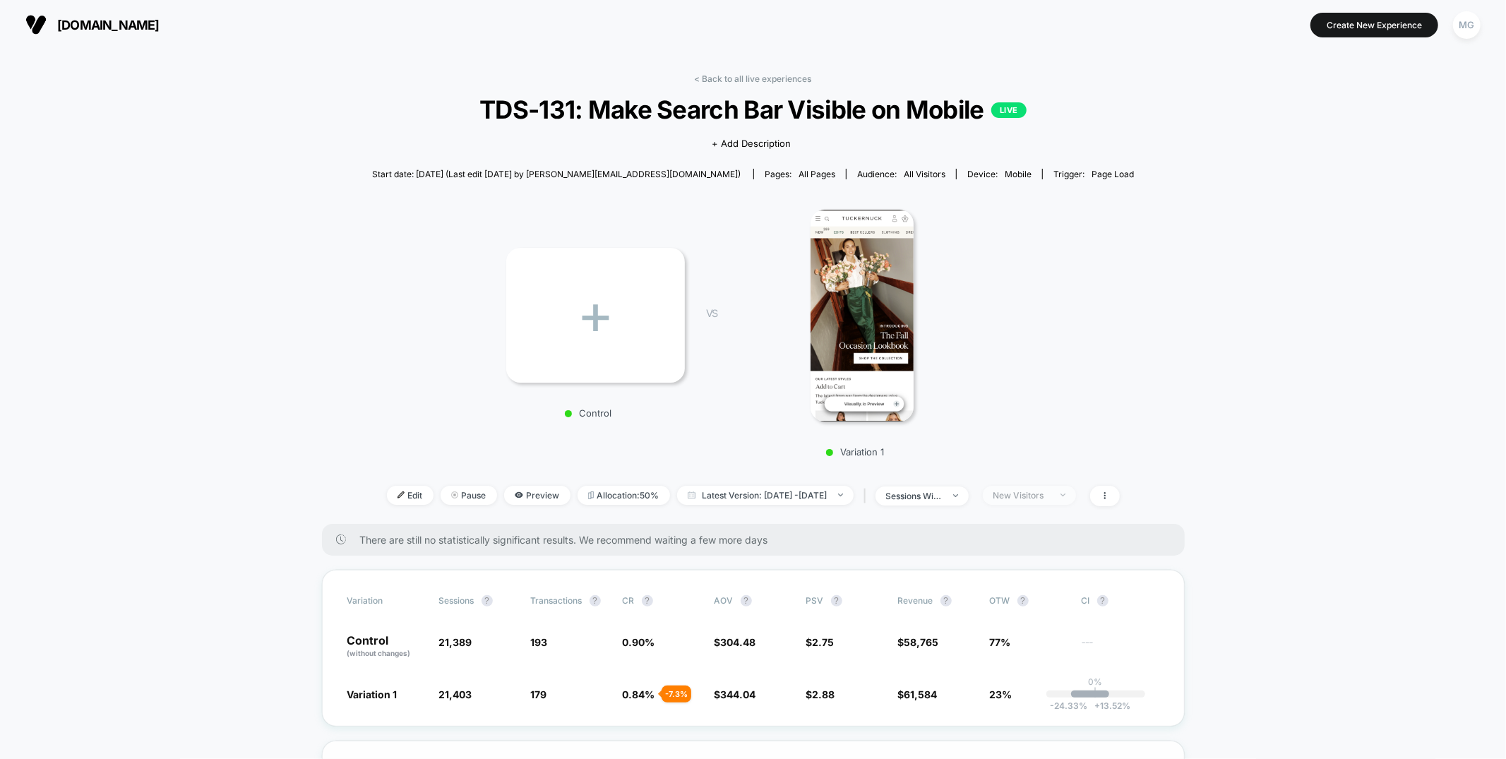
click at [1038, 497] on div "New Visitors" at bounding box center [1021, 495] width 56 height 11
click at [1016, 601] on span "Returning Visitors" at bounding box center [1048, 604] width 81 height 12
click at [1008, 694] on button "Save" at bounding box center [1049, 699] width 129 height 23
click at [395, 501] on span "Edit" at bounding box center [410, 495] width 47 height 19
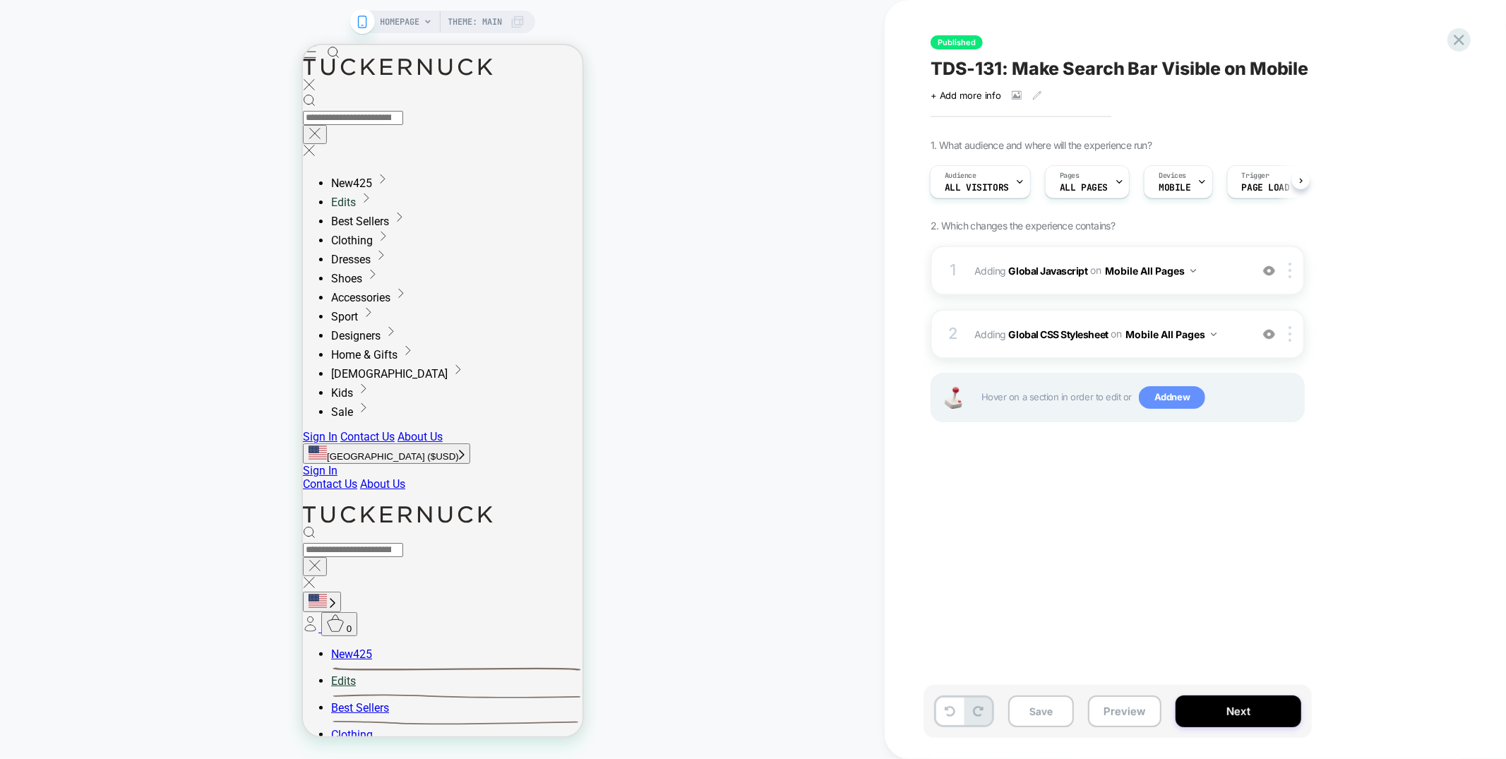
click at [1186, 401] on span "Add new" at bounding box center [1172, 397] width 66 height 23
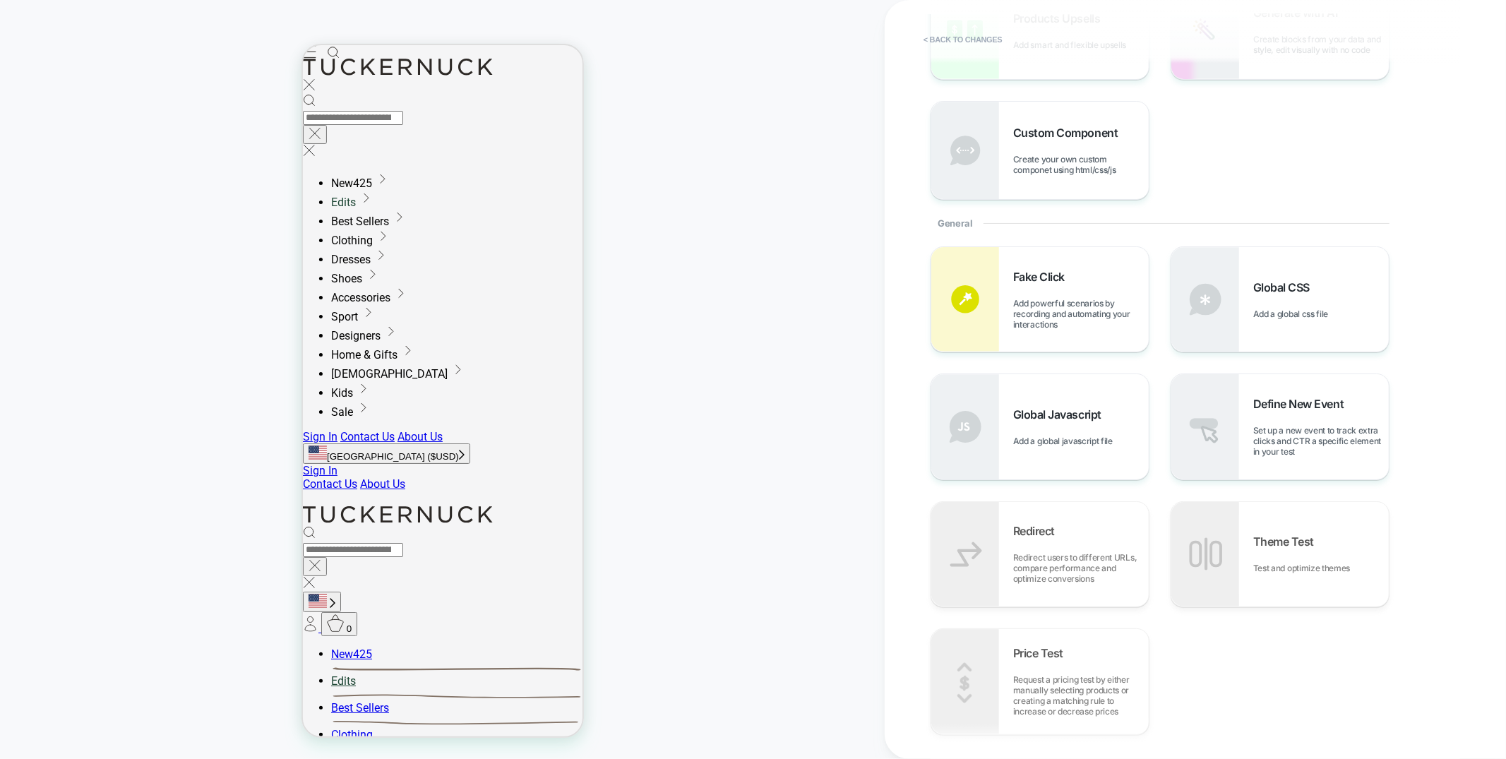
scroll to position [278, 0]
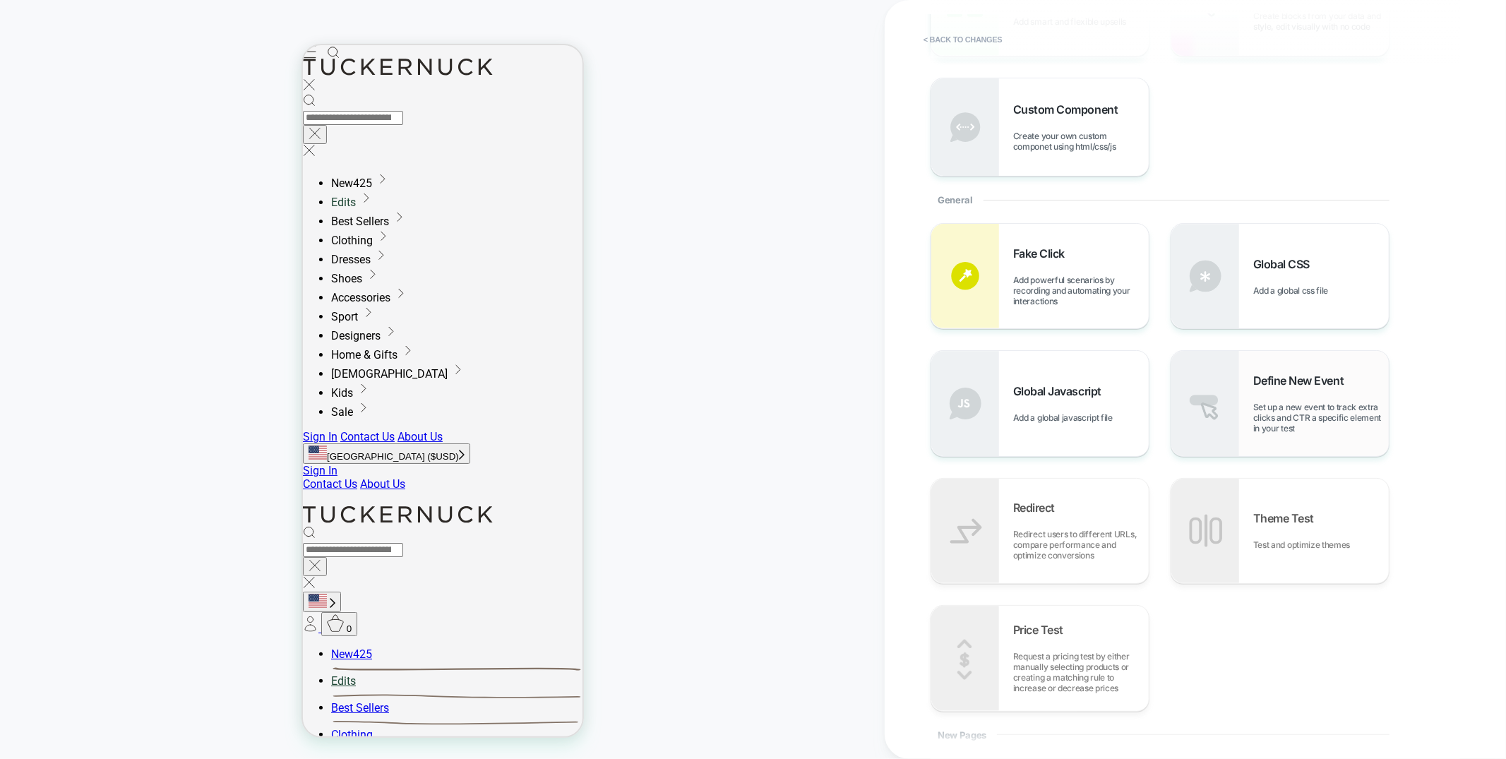
click at [1309, 398] on div "Define New Event Set up a new event to track extra clicks and CTR a specific el…" at bounding box center [1321, 403] width 136 height 60
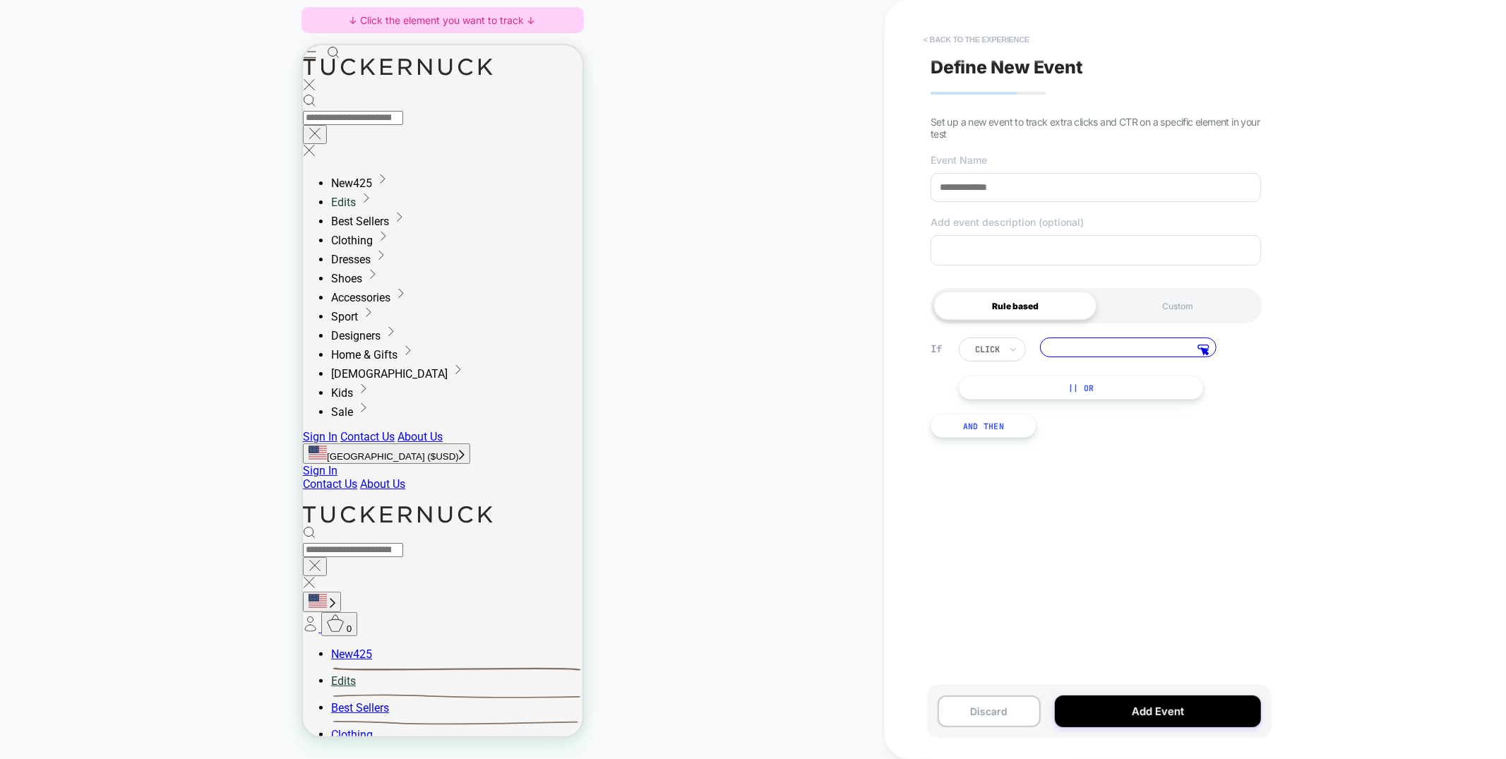
click at [978, 35] on button "< back to the experience" at bounding box center [976, 39] width 120 height 23
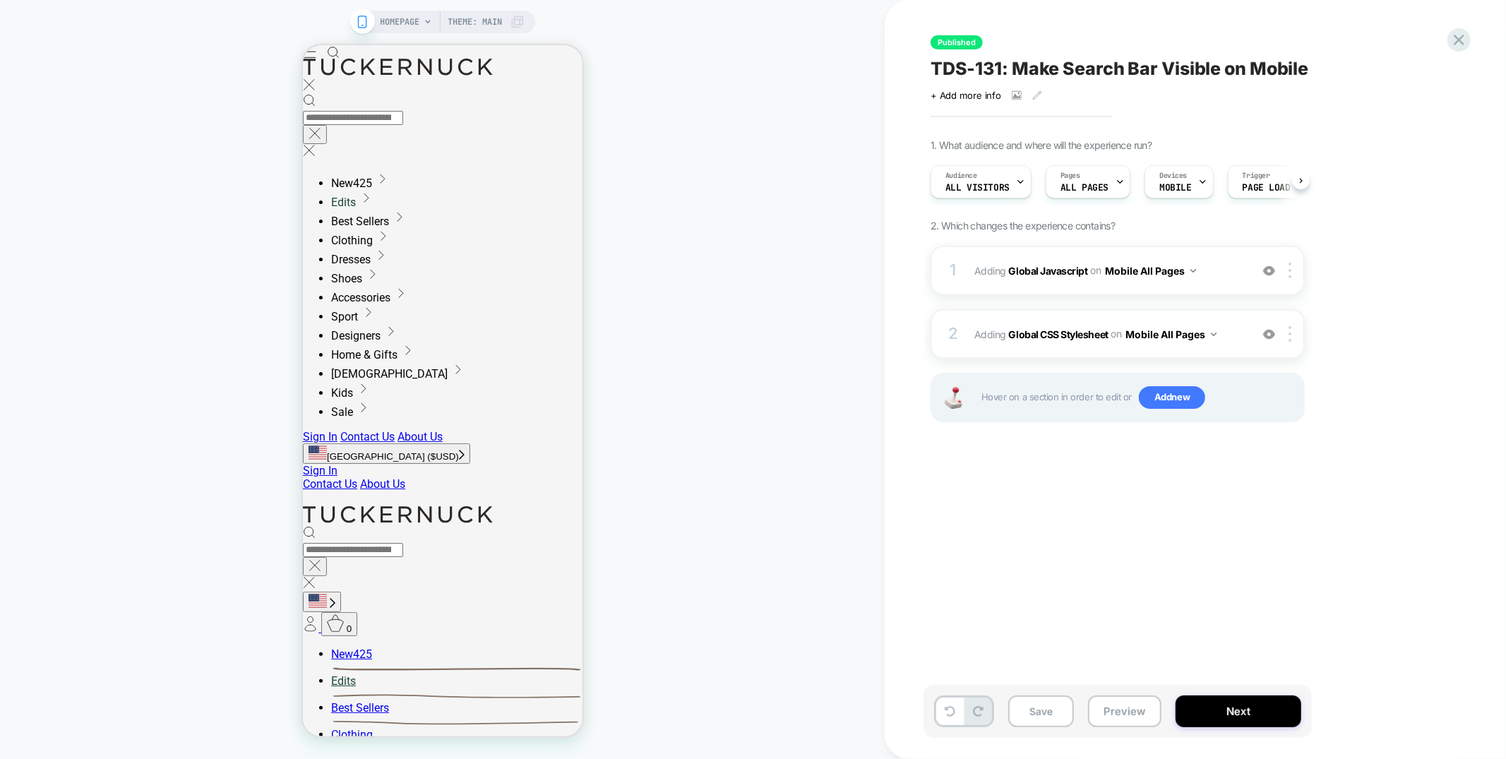
scroll to position [0, 1]
click at [1471, 42] on div "Published TDS-131: Make Search Bar Visible on Mobile Click to view images Click…" at bounding box center [1194, 379] width 621 height 759
click at [1458, 43] on icon at bounding box center [1458, 39] width 19 height 19
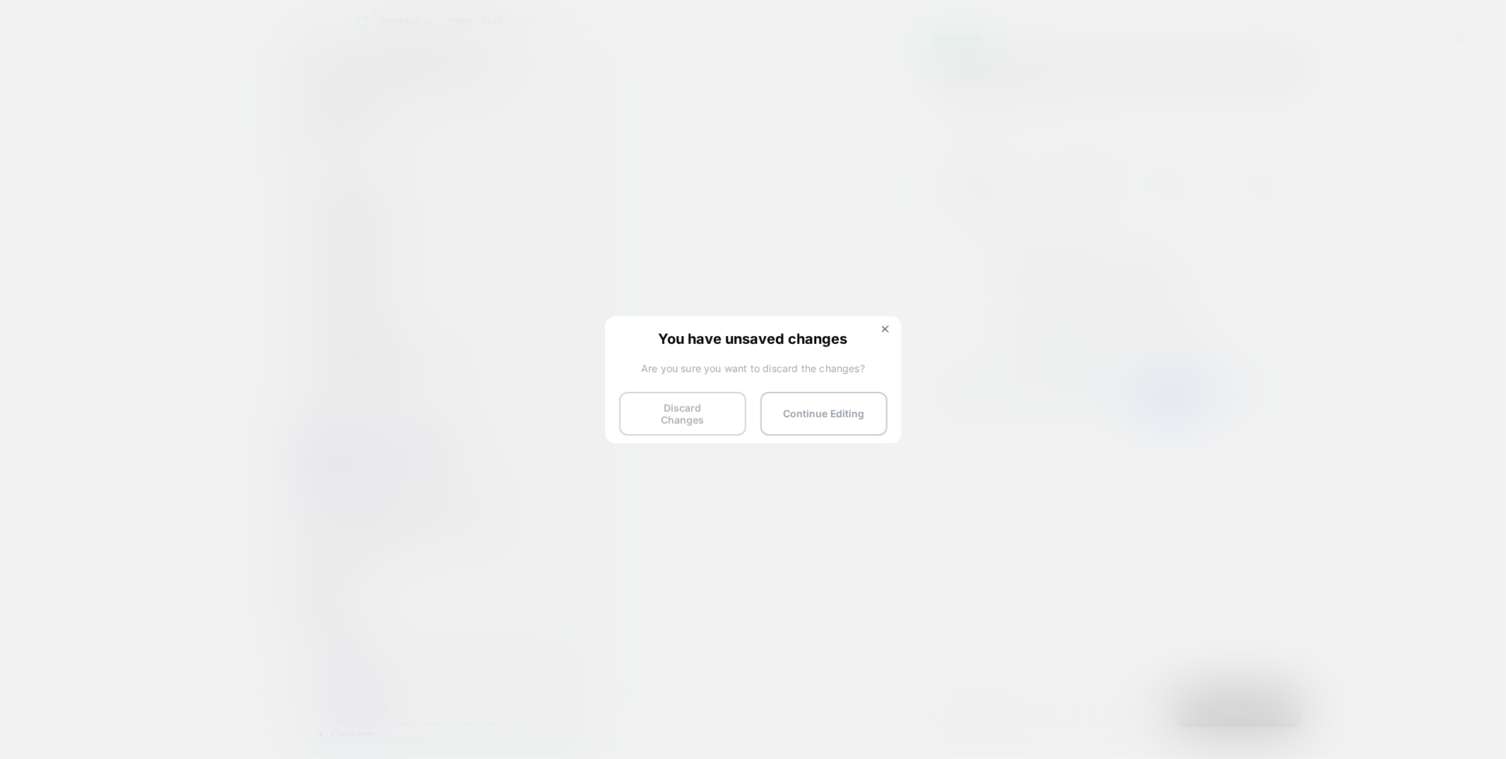
click at [673, 410] on button "Discard Changes" at bounding box center [682, 414] width 127 height 44
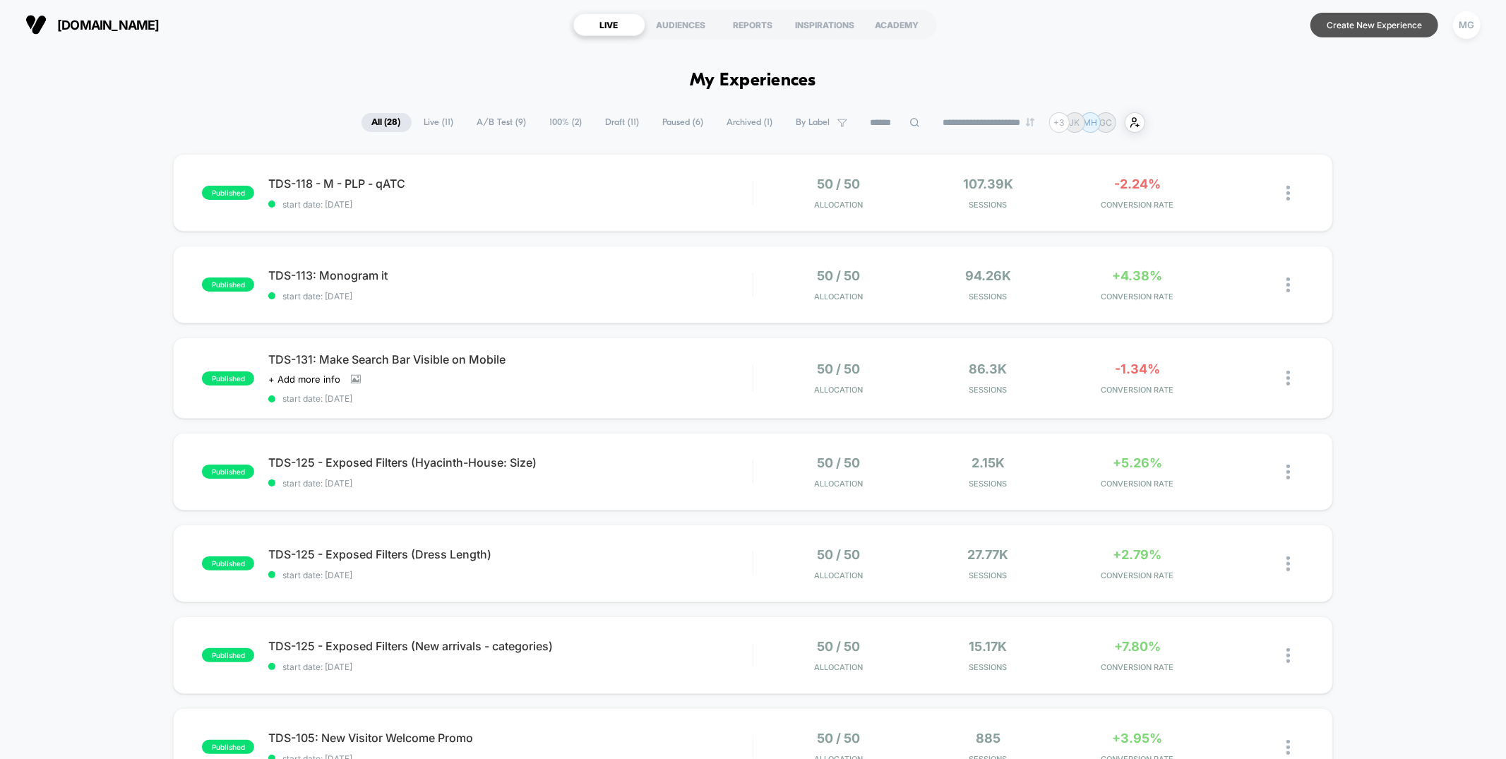
click at [1386, 31] on button "Create New Experience" at bounding box center [1374, 25] width 128 height 25
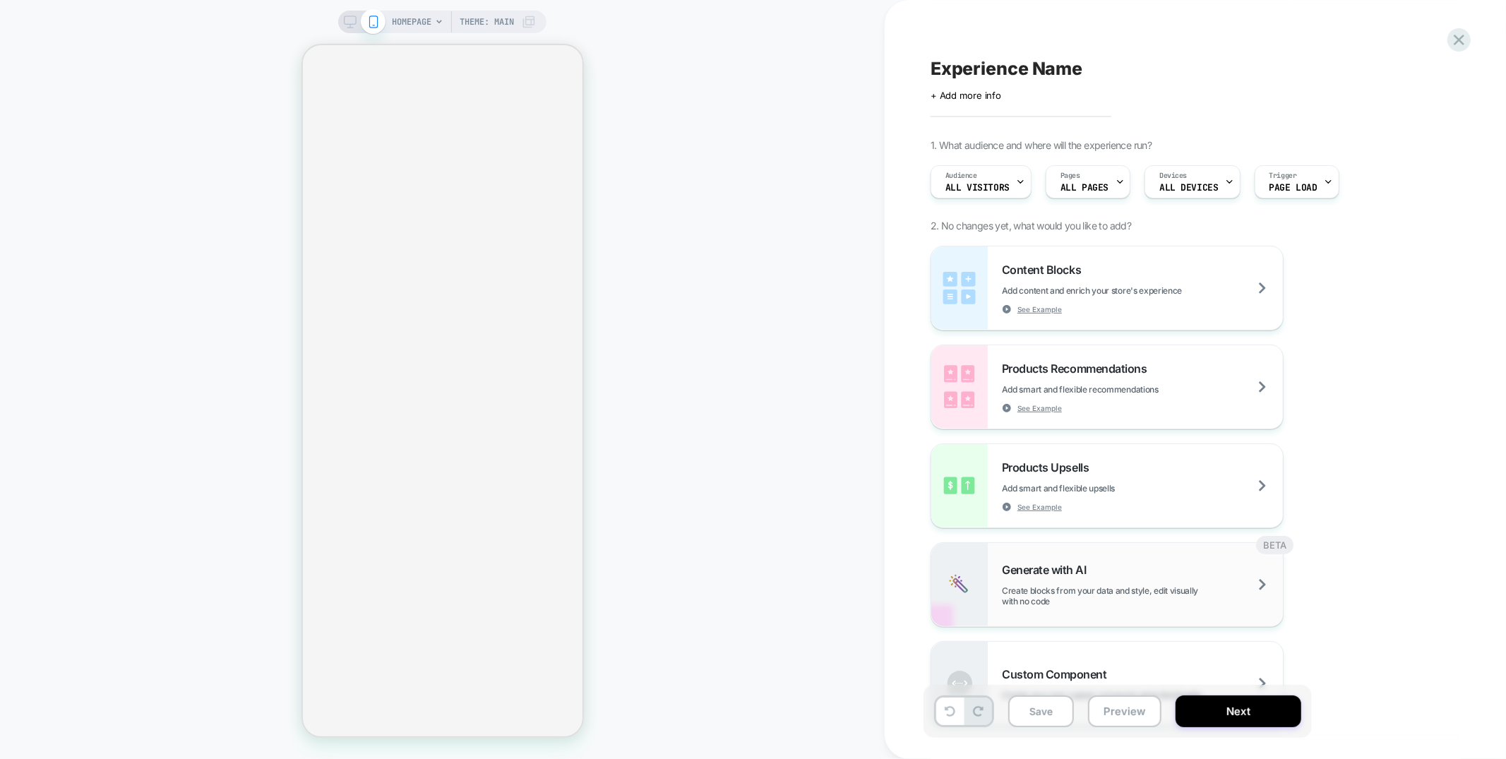
click at [1068, 595] on span "Create blocks from your data and style, edit visually with no code" at bounding box center [1142, 595] width 281 height 21
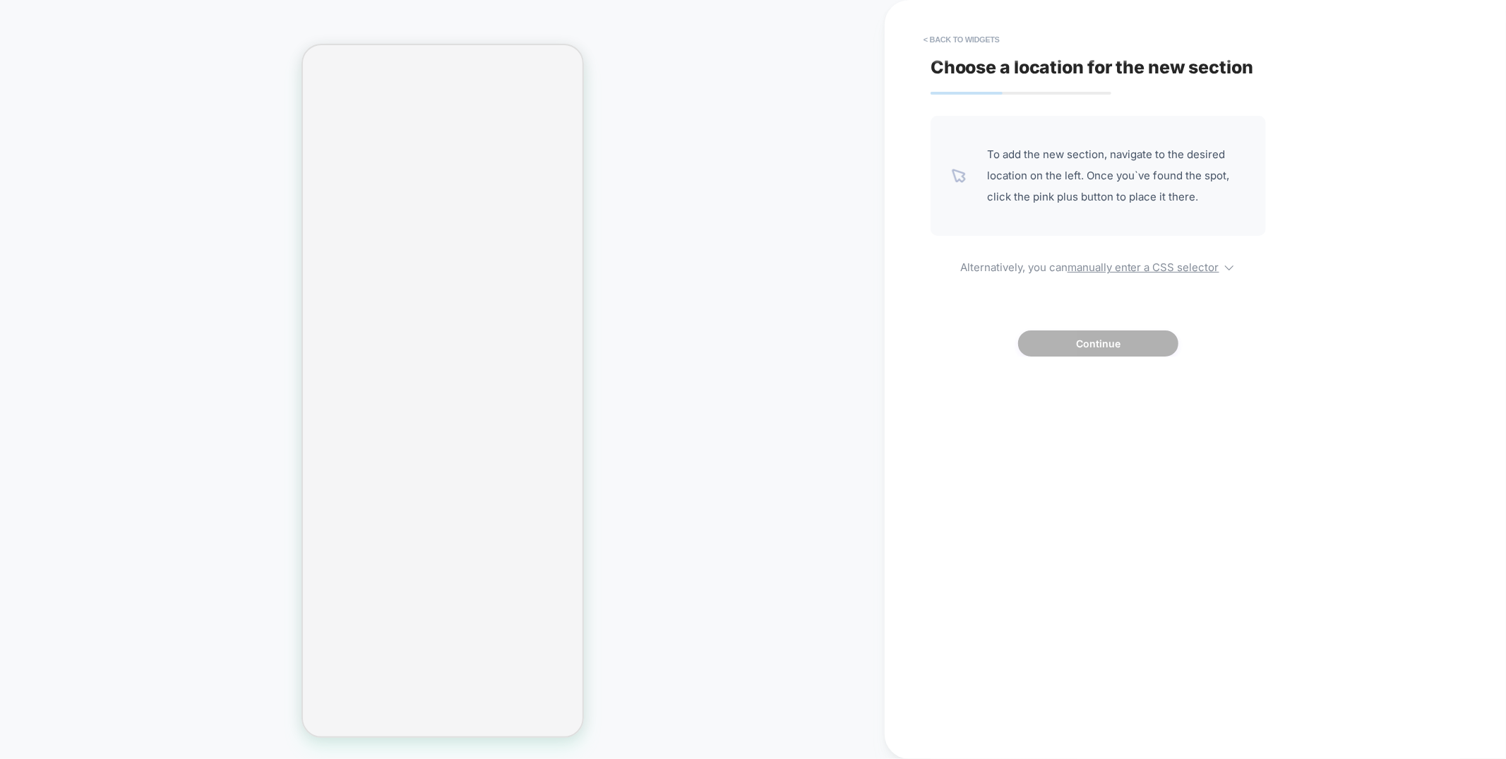
click at [1129, 588] on div "Choose a location for the new section To add the new section, navigate to the d…" at bounding box center [1187, 379] width 529 height 731
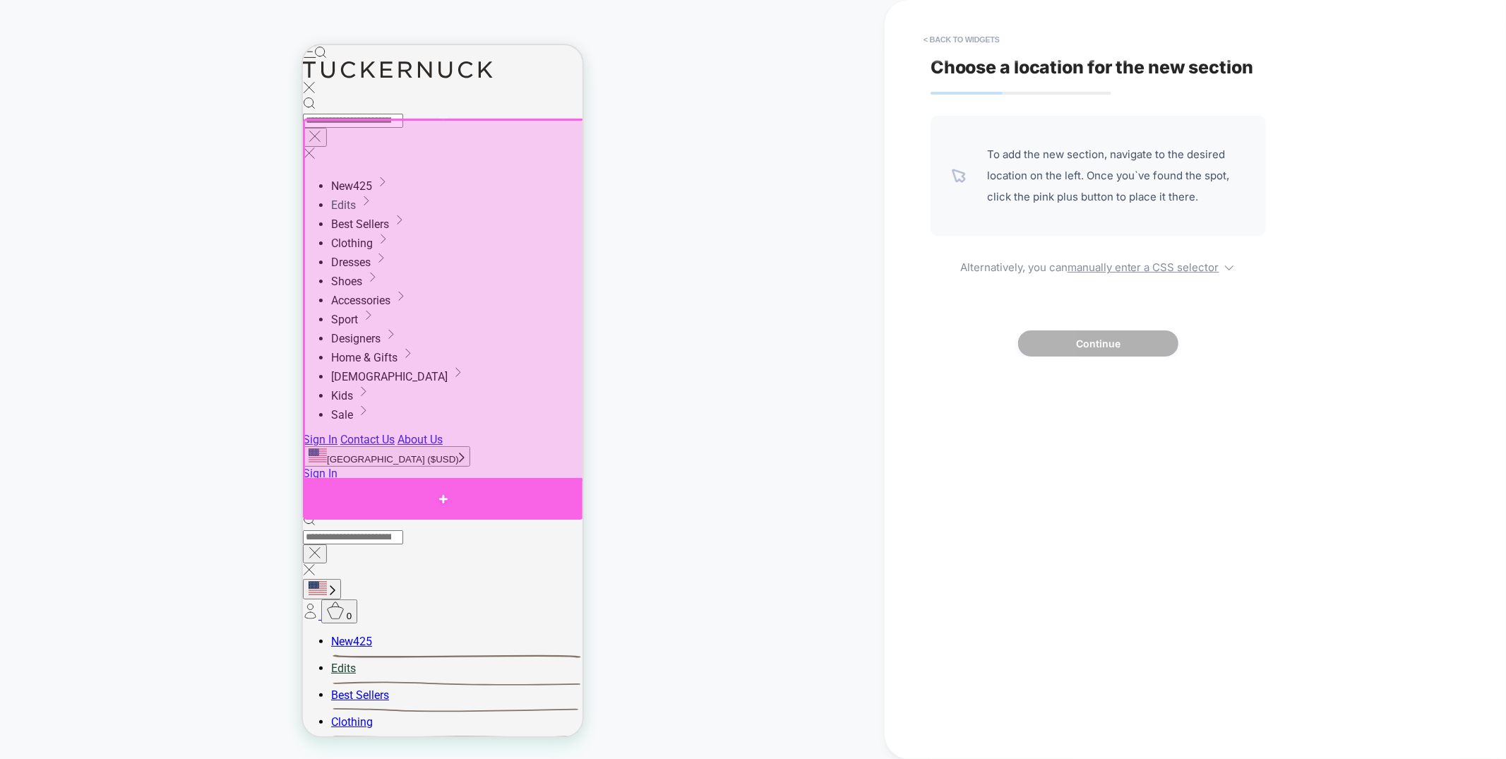
click at [424, 481] on div at bounding box center [442, 498] width 281 height 42
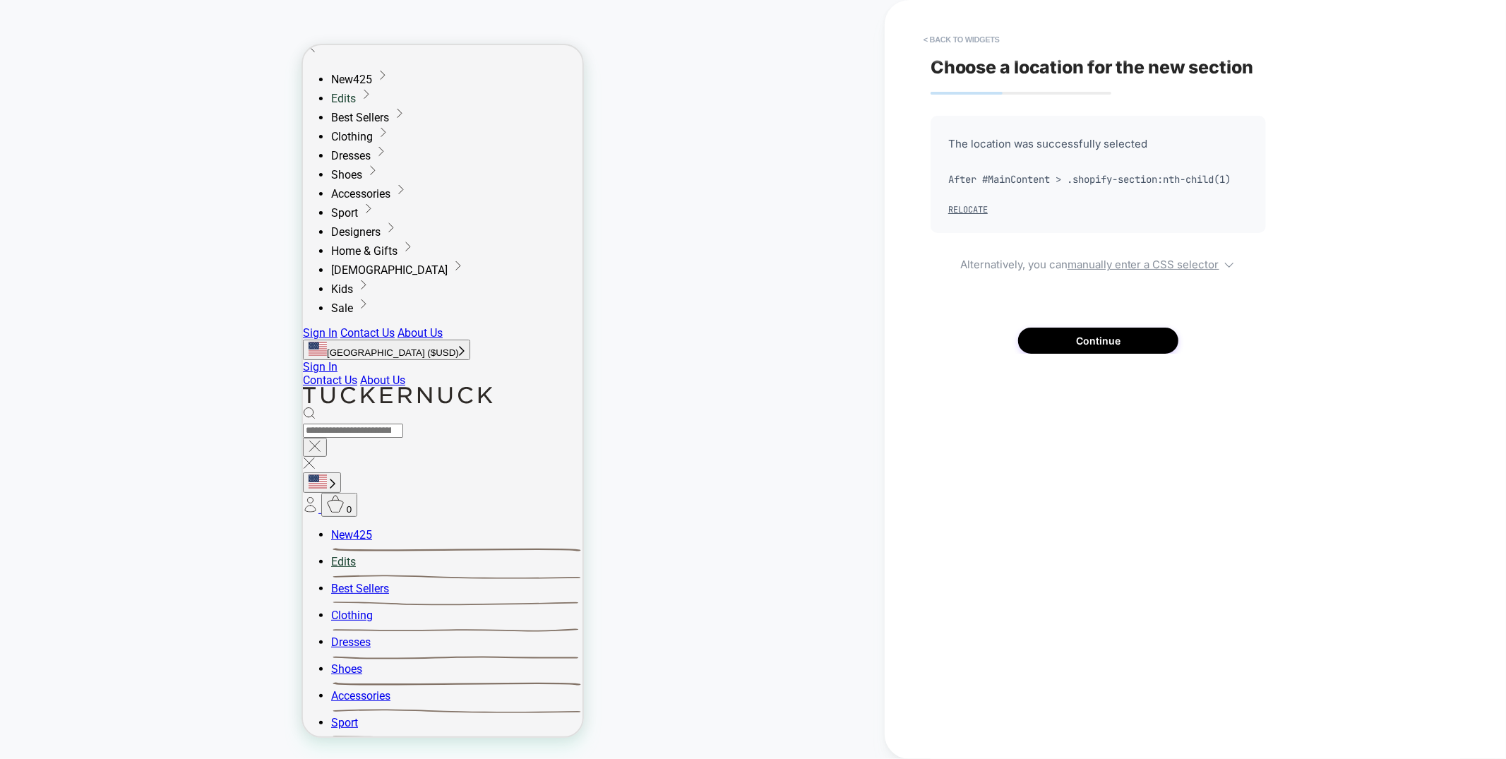
scroll to position [116, 0]
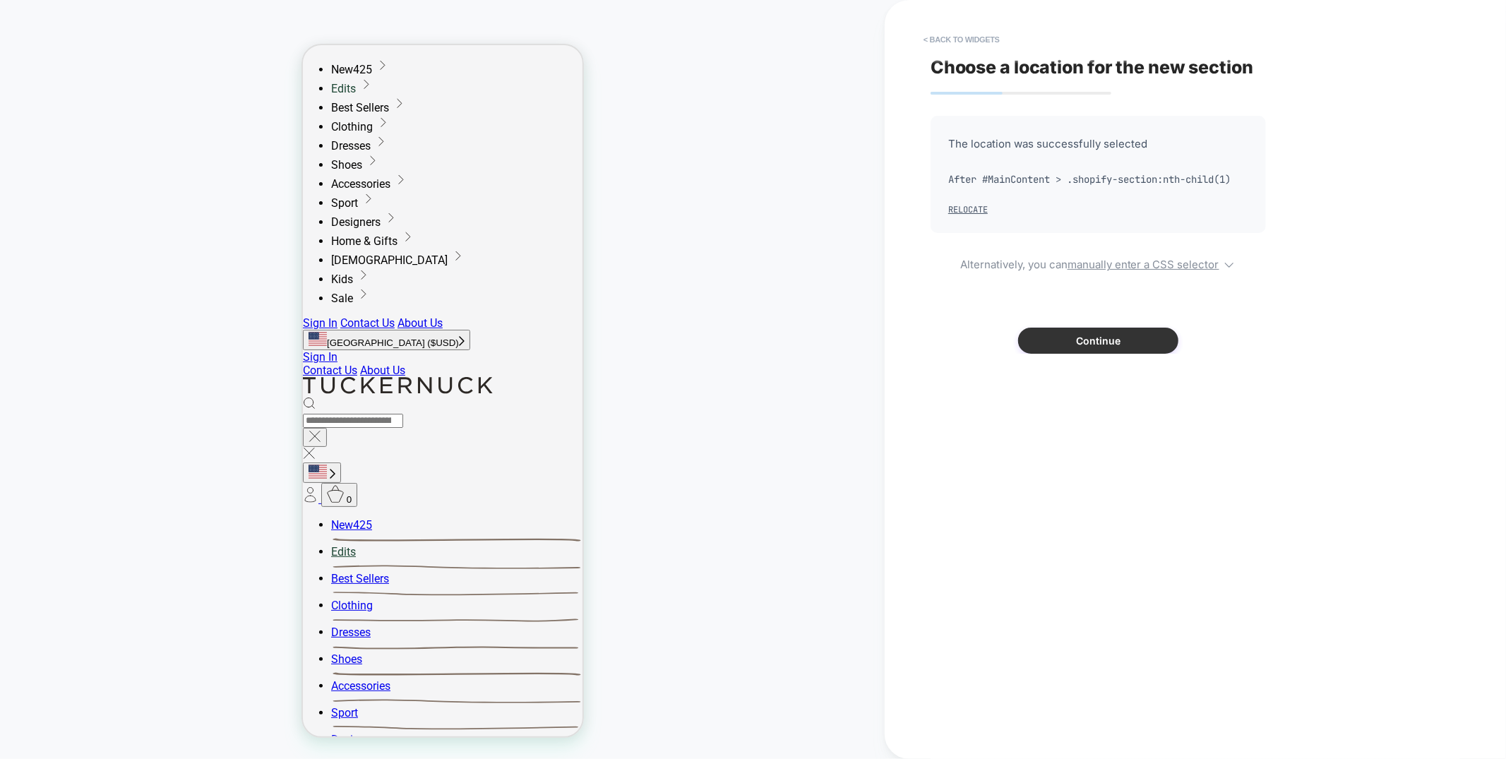
click at [1142, 341] on button "Continue" at bounding box center [1098, 341] width 160 height 26
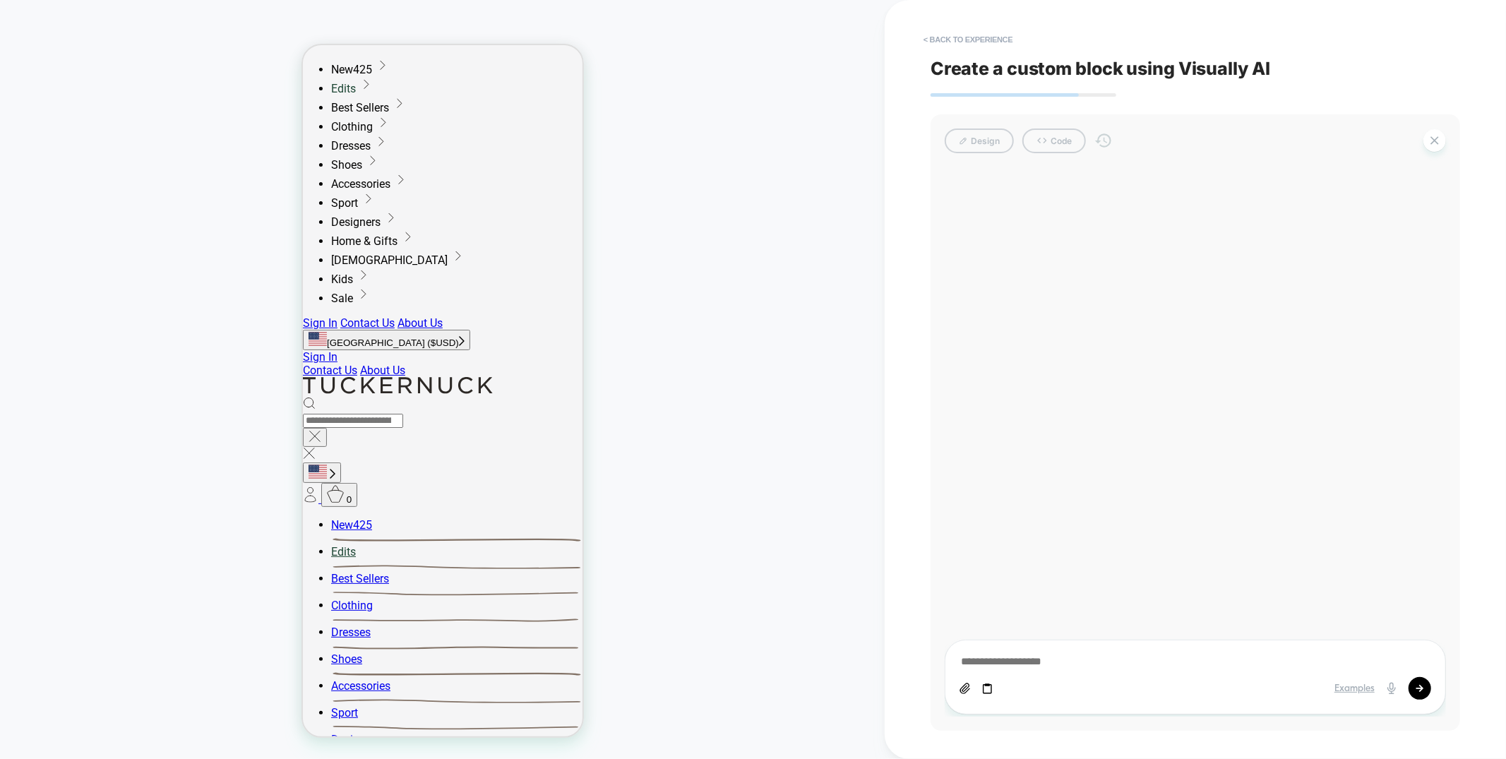
click at [1348, 692] on div "Examples" at bounding box center [1354, 689] width 40 height 12
click at [1044, 661] on textarea at bounding box center [1195, 662] width 472 height 16
click at [1035, 662] on textarea at bounding box center [1195, 662] width 472 height 16
type textarea "*"
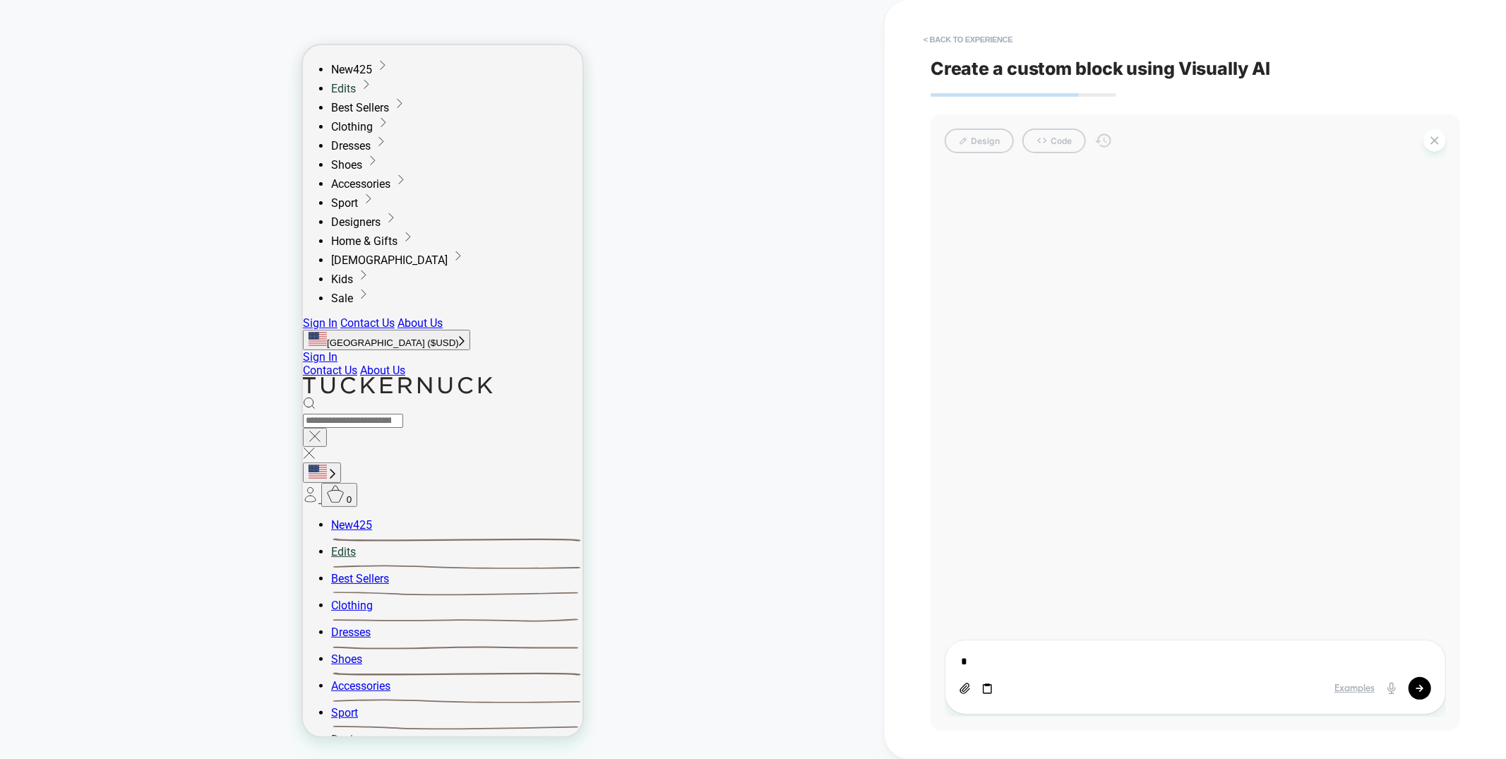
type textarea "*"
type textarea "**"
type textarea "*"
type textarea "***"
type textarea "*"
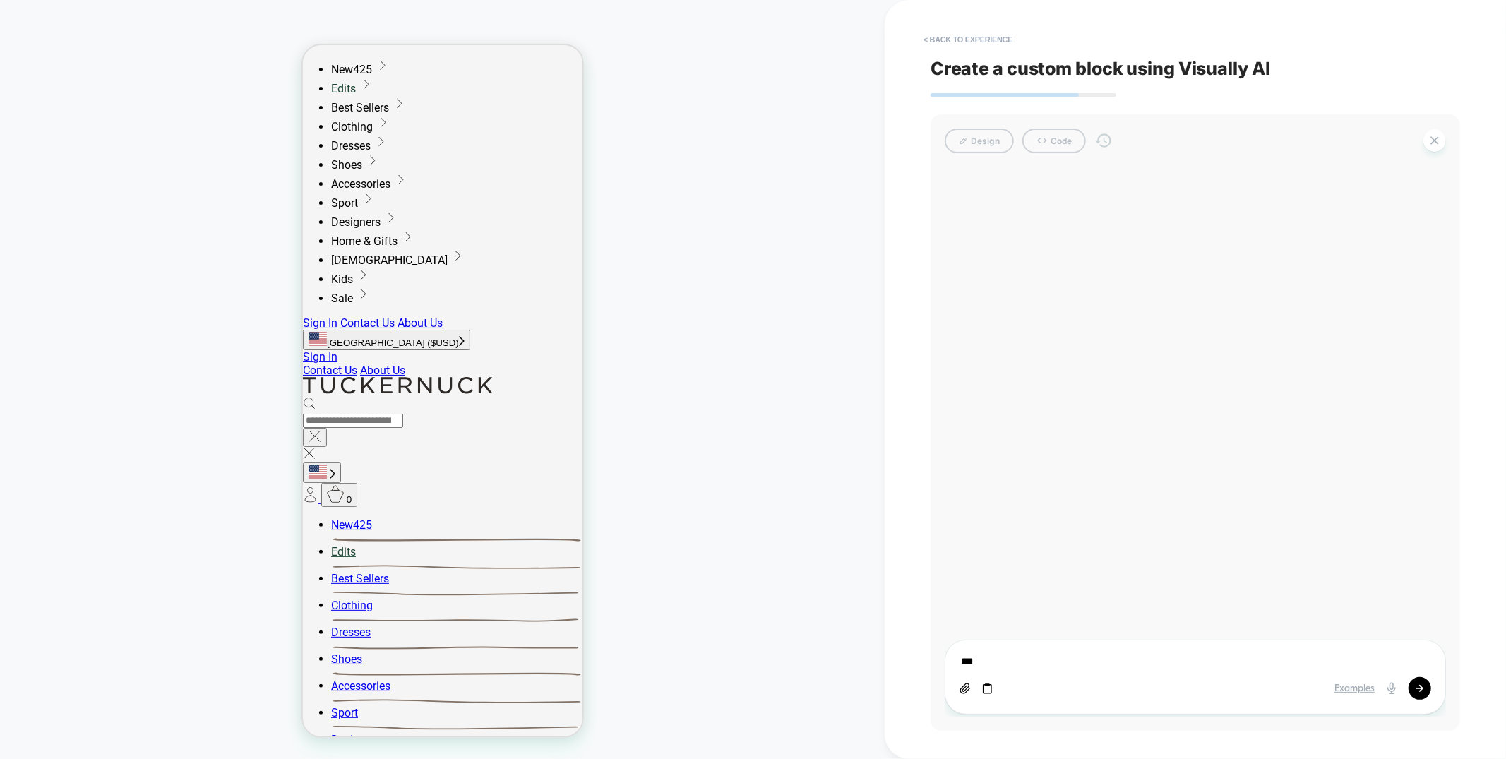
type textarea "***"
type textarea "*"
type textarea "*****"
type textarea "*"
type textarea "*****"
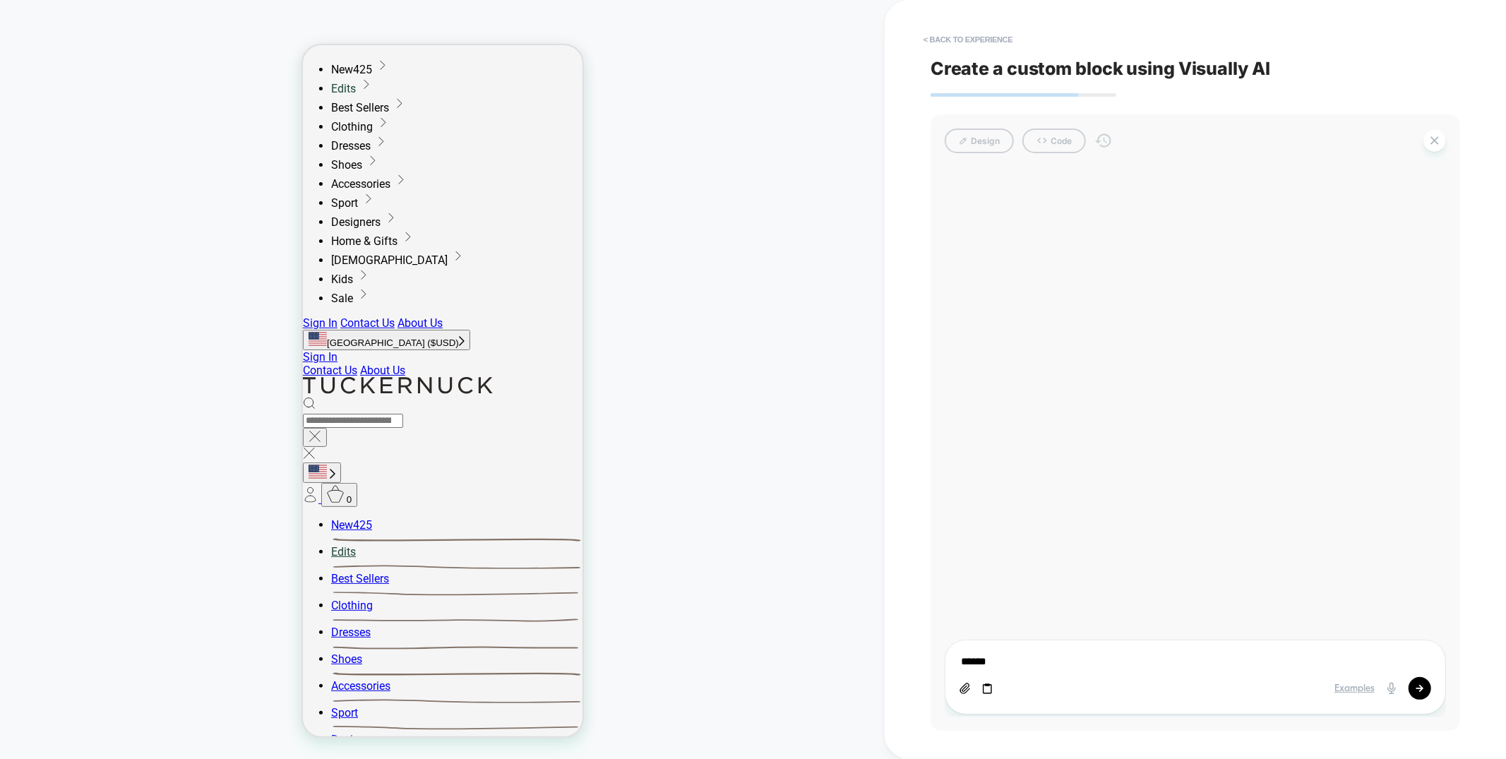
type textarea "*"
type textarea "*****"
type textarea "*"
type textarea "******"
type textarea "*"
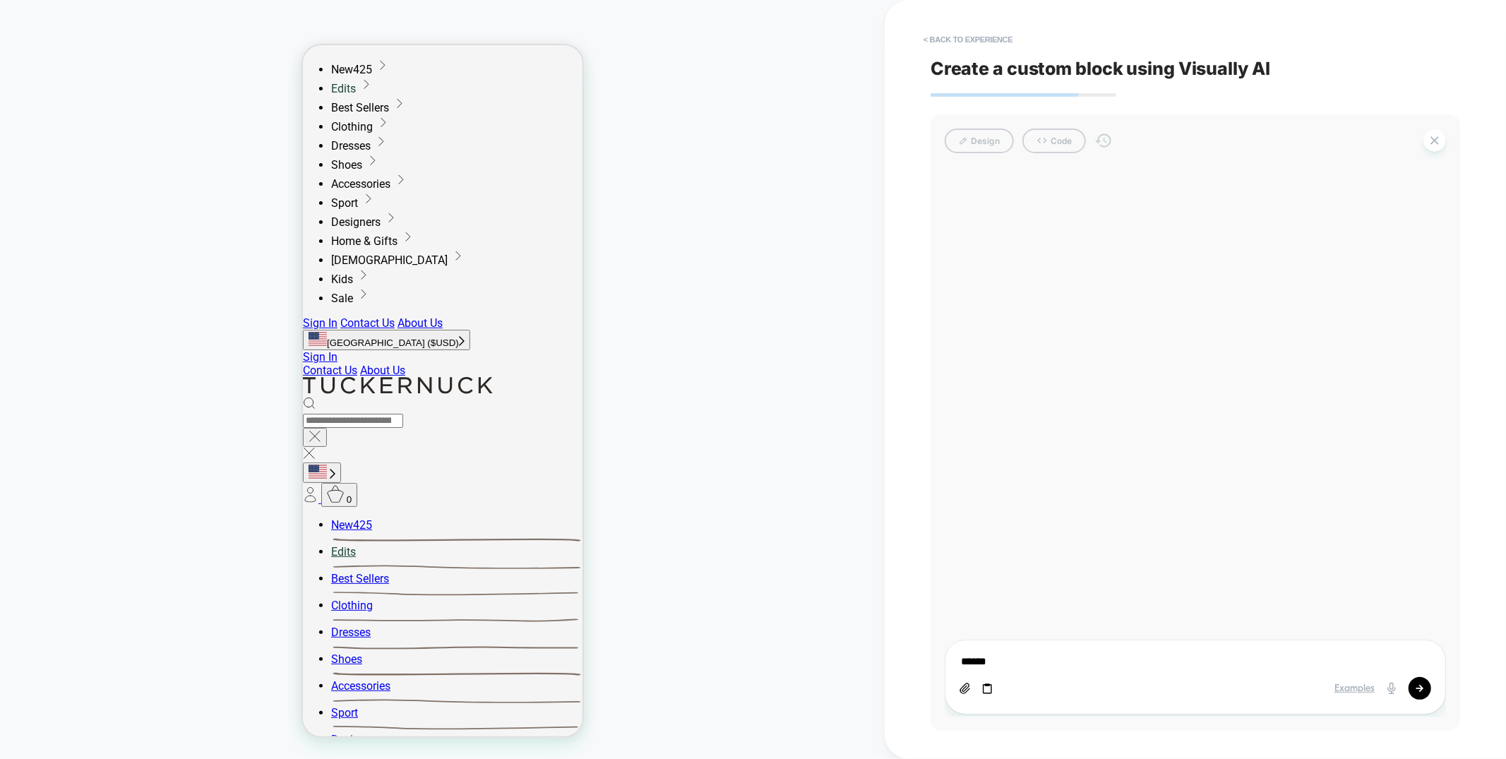
type textarea "******"
type textarea "*"
type textarea "********"
type textarea "*"
type textarea "*********"
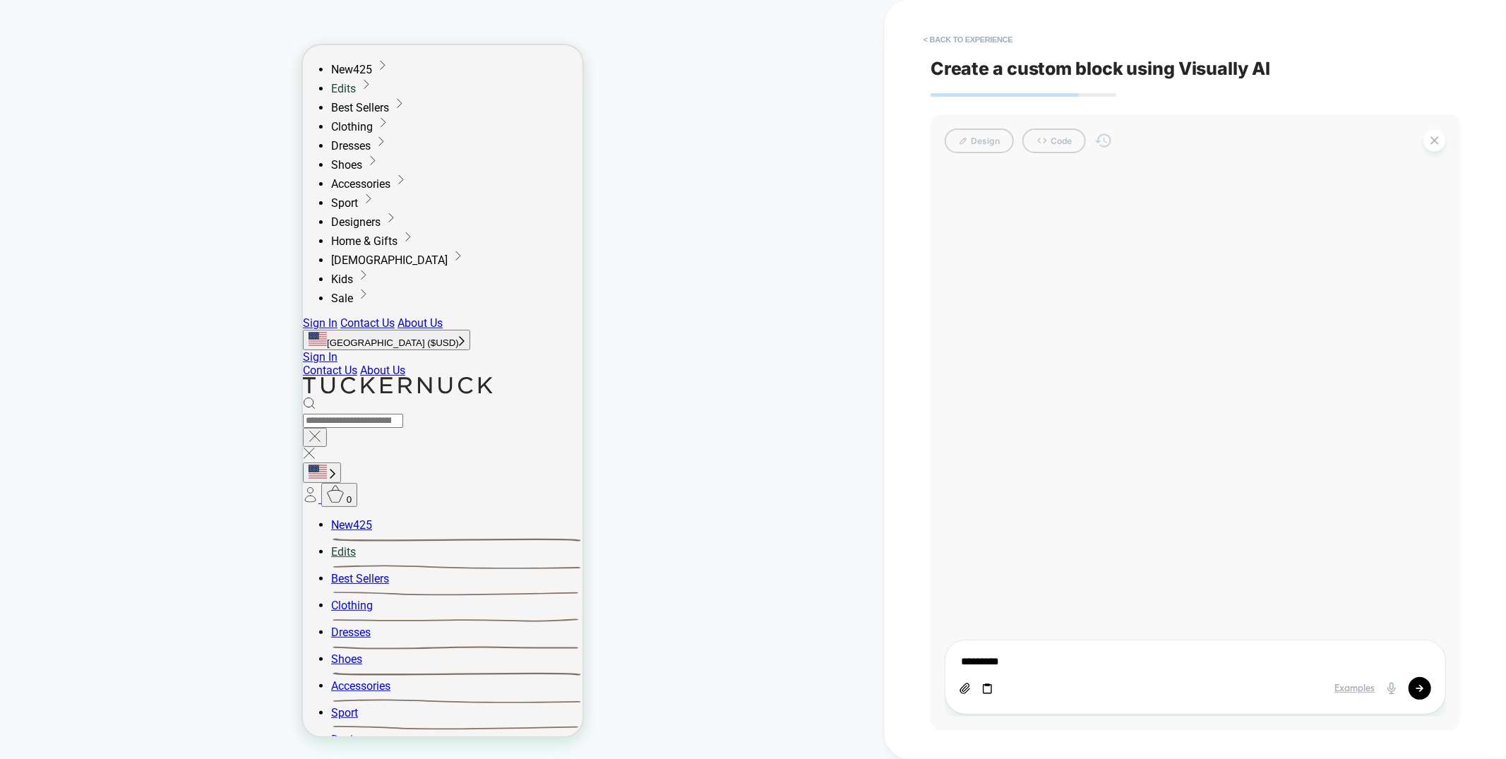
type textarea "*"
type textarea "**********"
type textarea "*"
type textarea "**********"
type textarea "*"
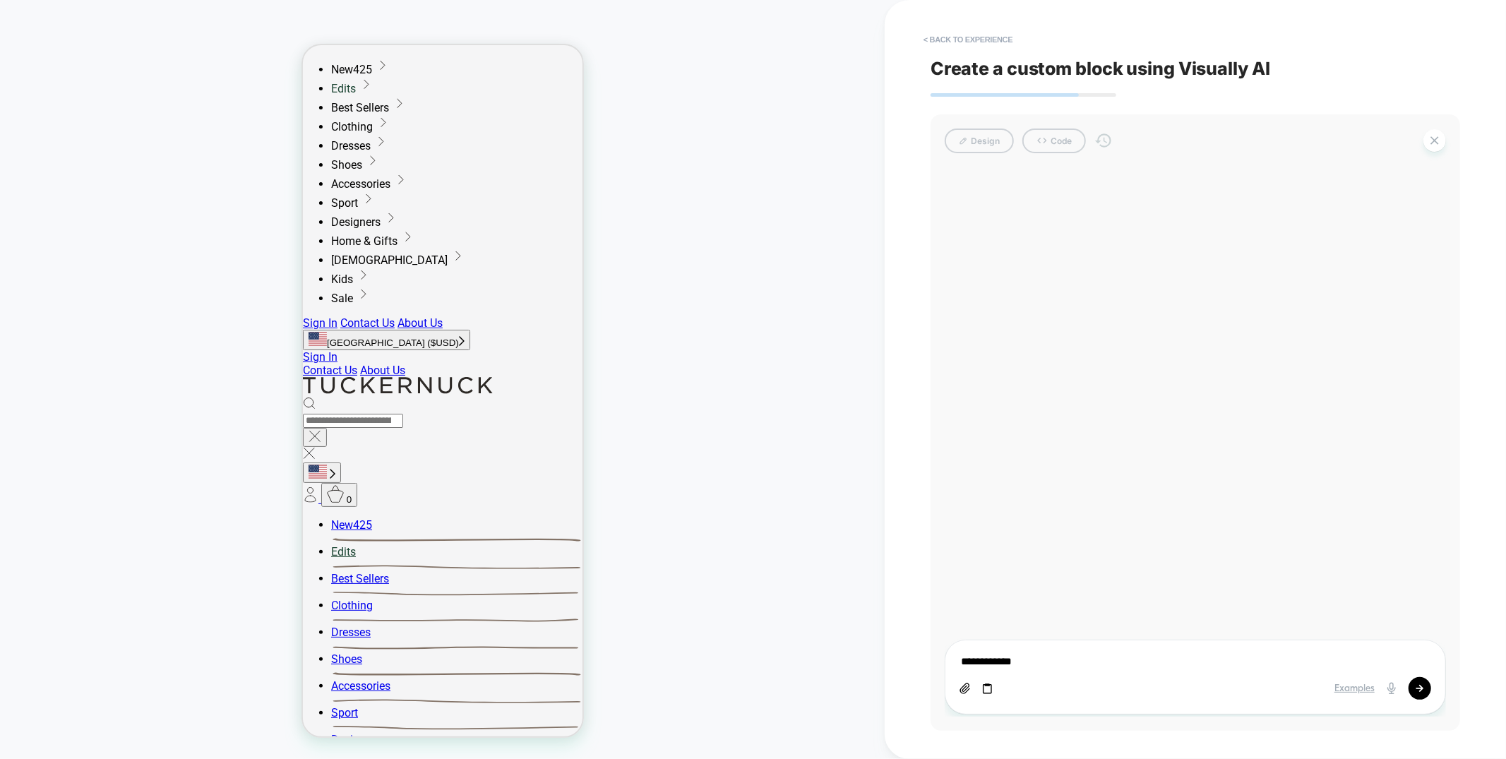
type textarea "**********"
type textarea "*"
type textarea "**********"
type textarea "*"
type textarea "**********"
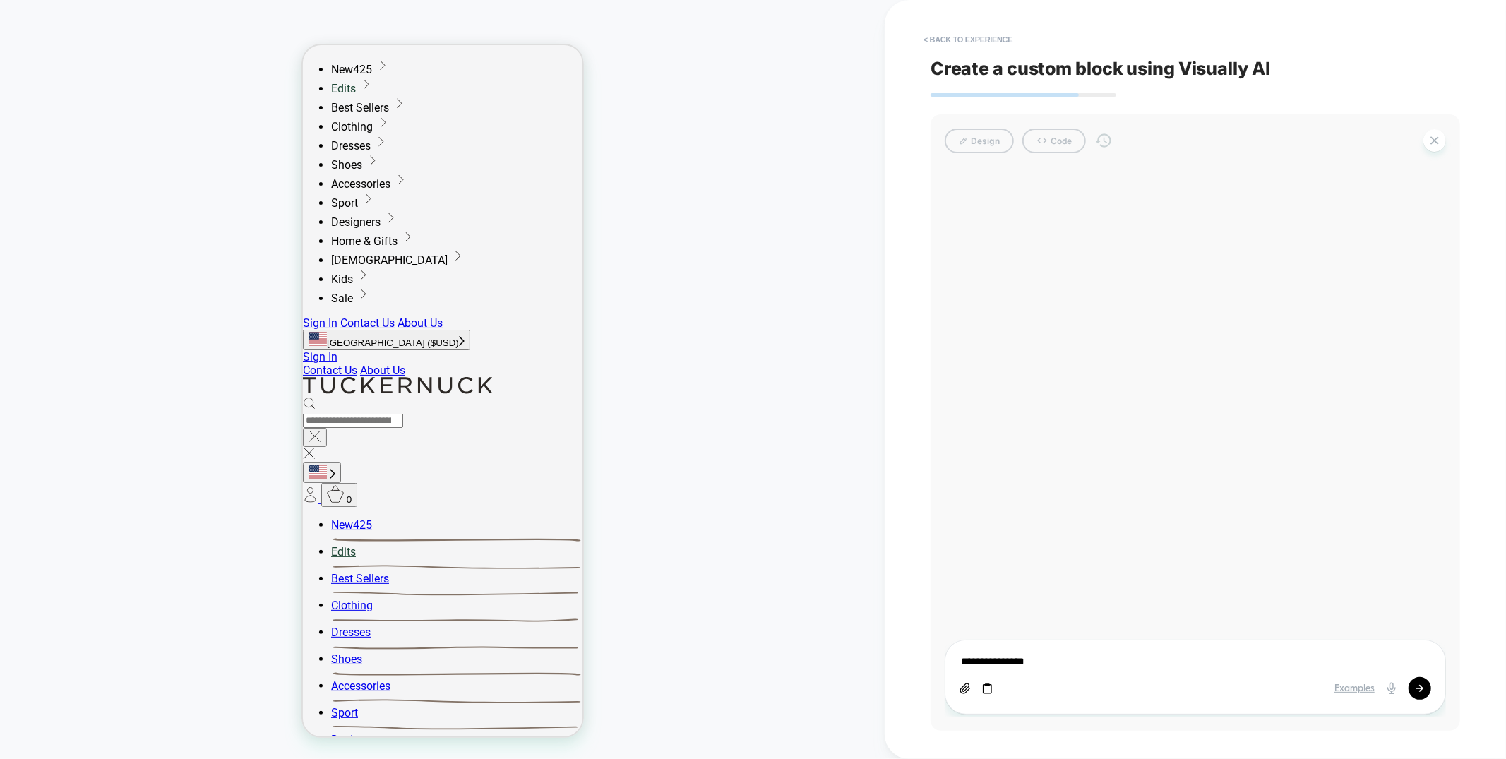
type textarea "*"
type textarea "**********"
type textarea "*"
type textarea "**********"
type textarea "*"
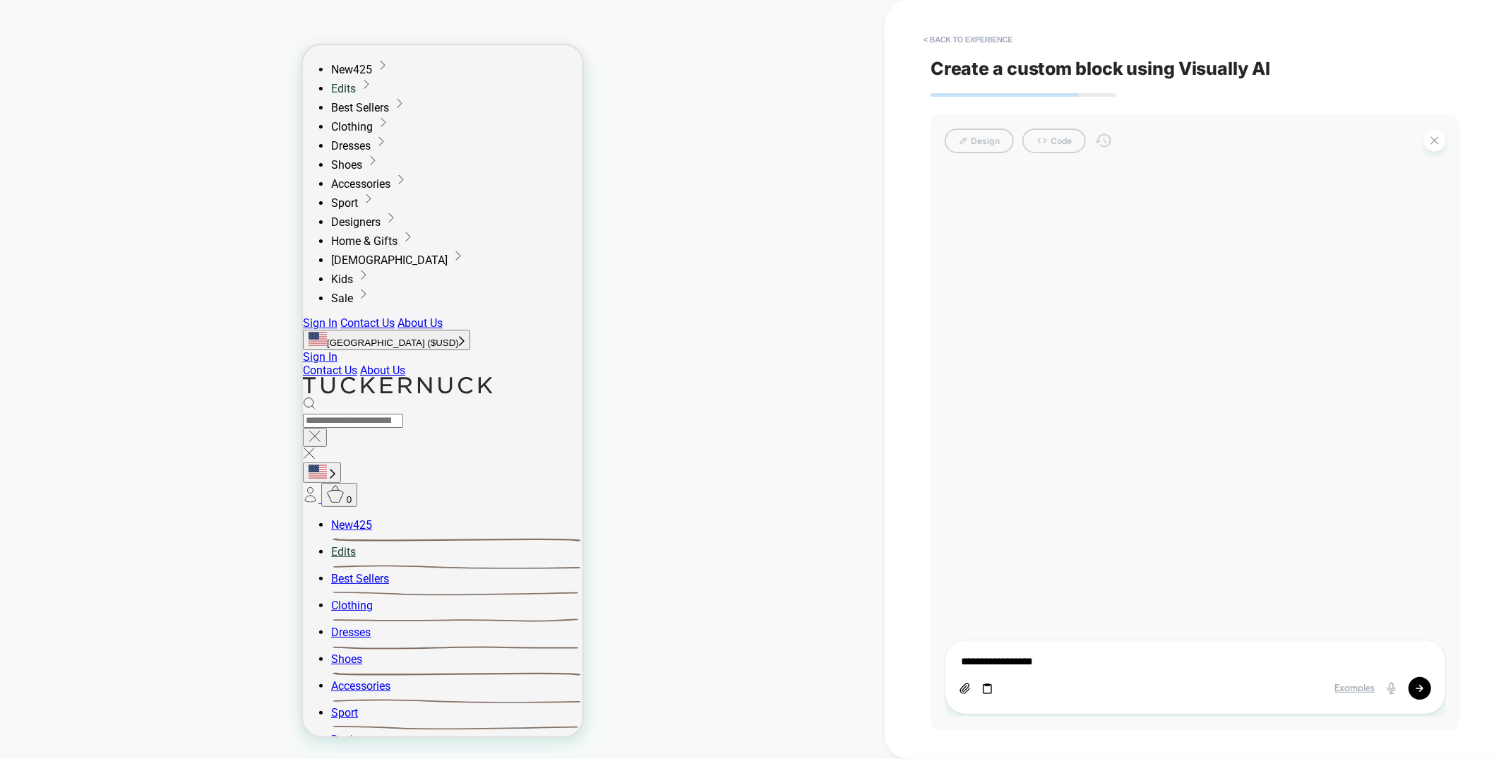
type textarea "**********"
type textarea "*"
type textarea "**********"
type textarea "*"
type textarea "**********"
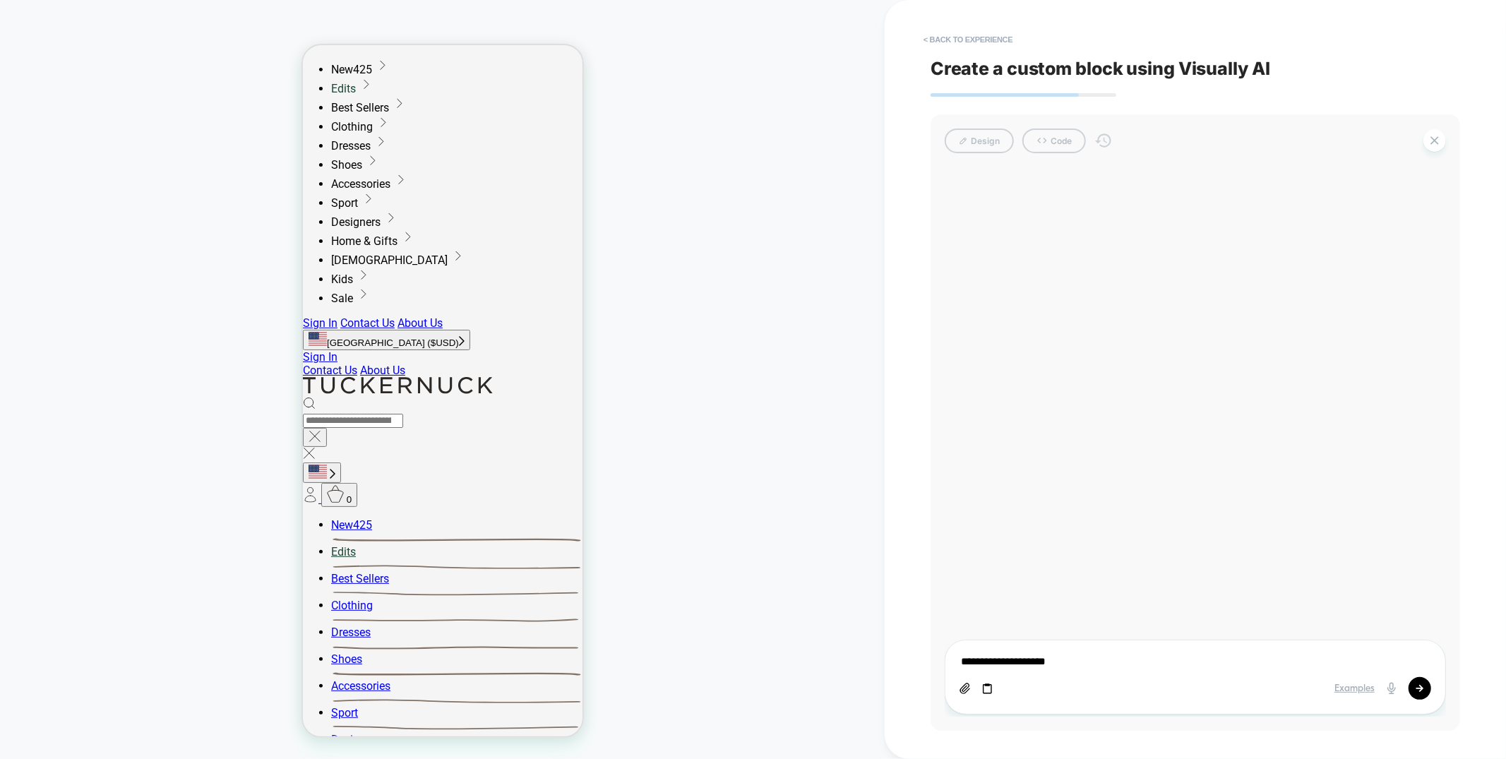
type textarea "*"
type textarea "**********"
type textarea "*"
type textarea "**********"
type textarea "*"
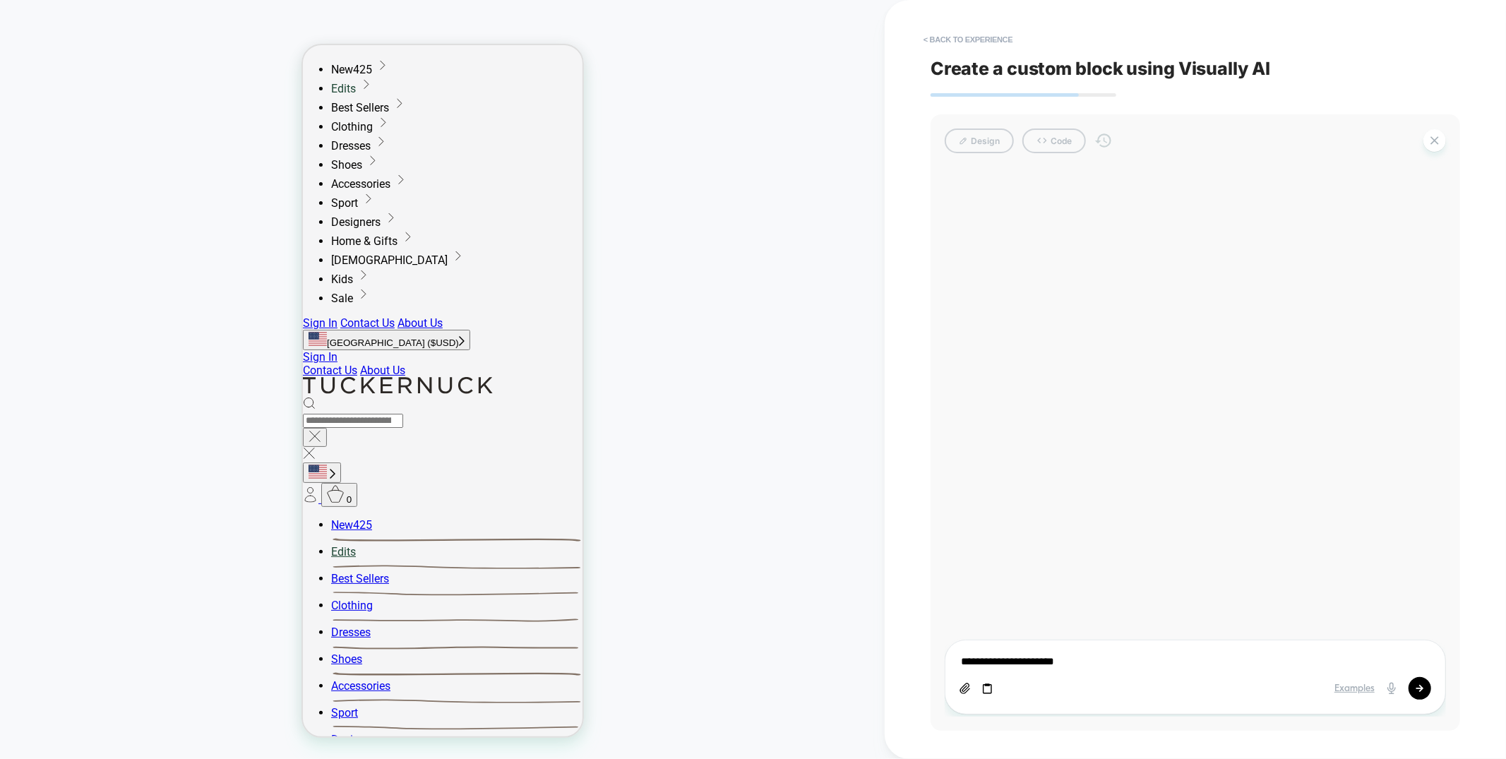
type textarea "**********"
type textarea "*"
type textarea "**********"
type textarea "*"
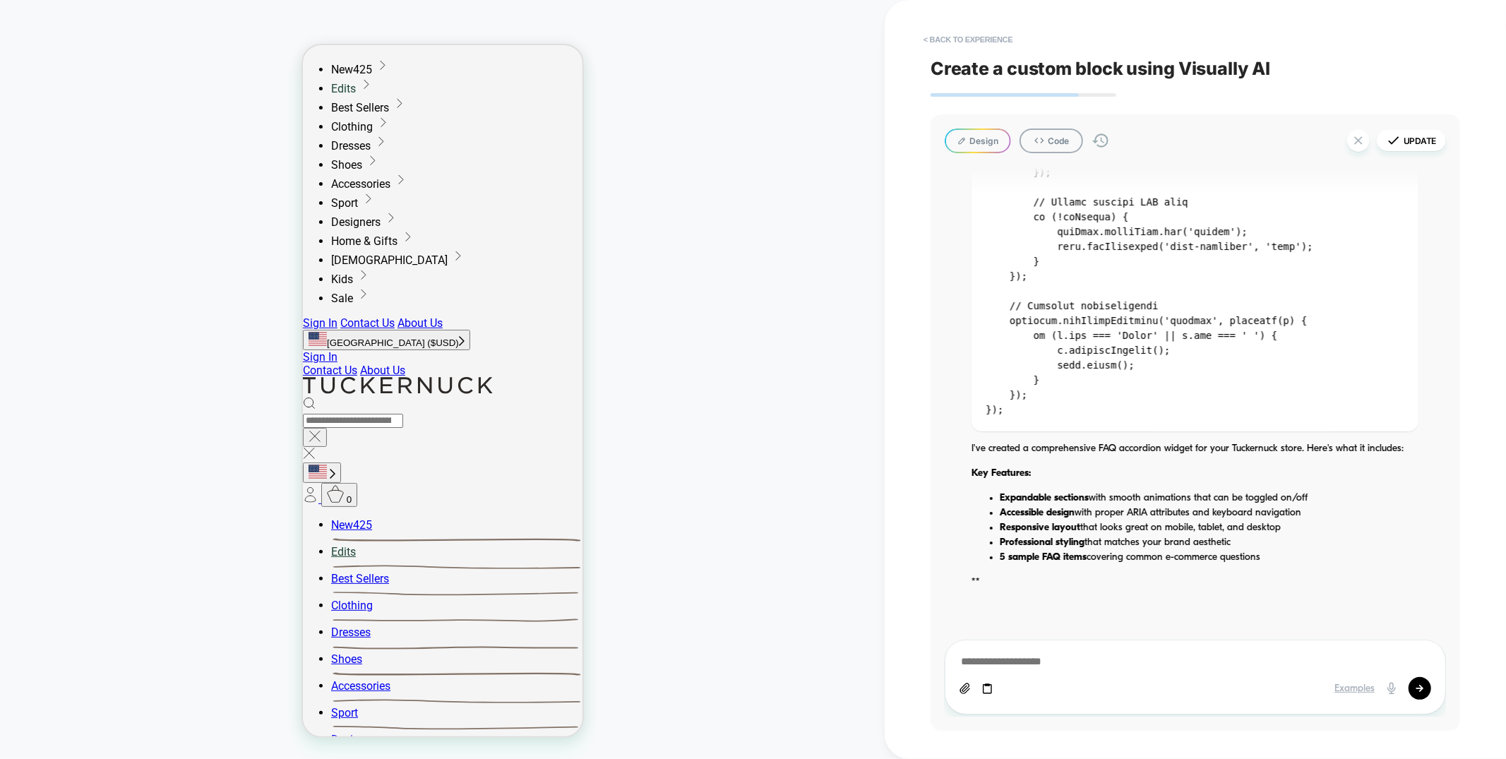
scroll to position [4986, 0]
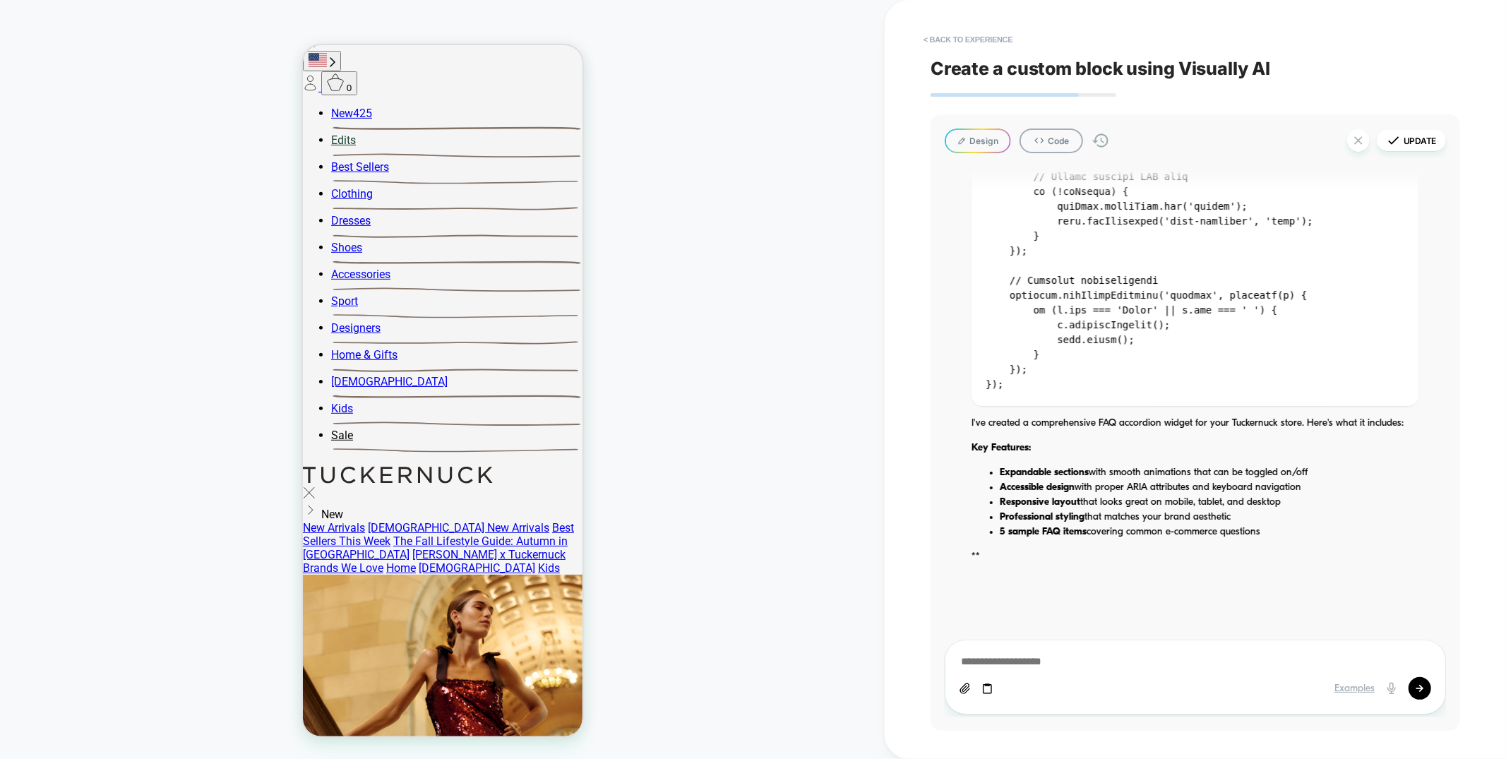
scroll to position [568, 0]
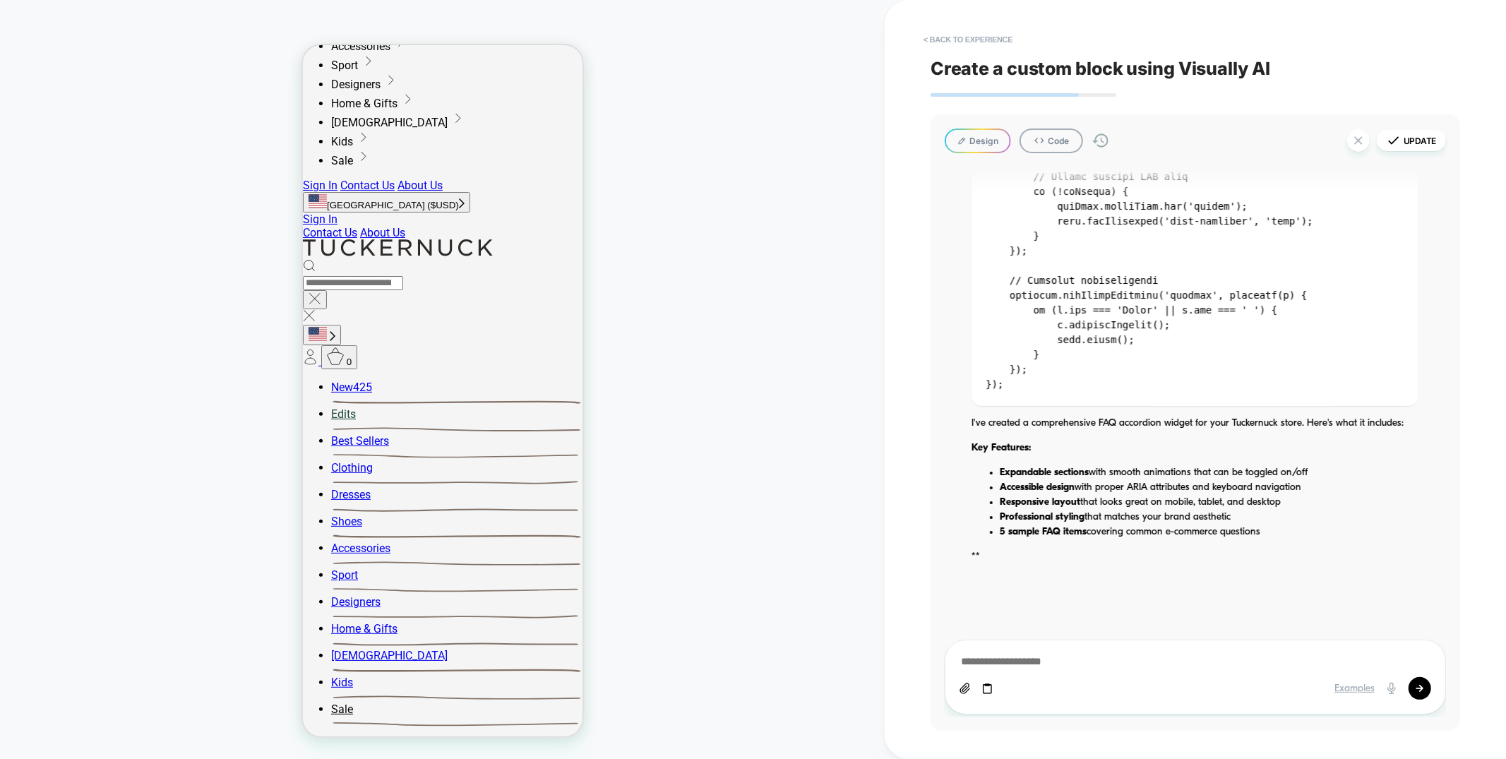
scroll to position [229, 0]
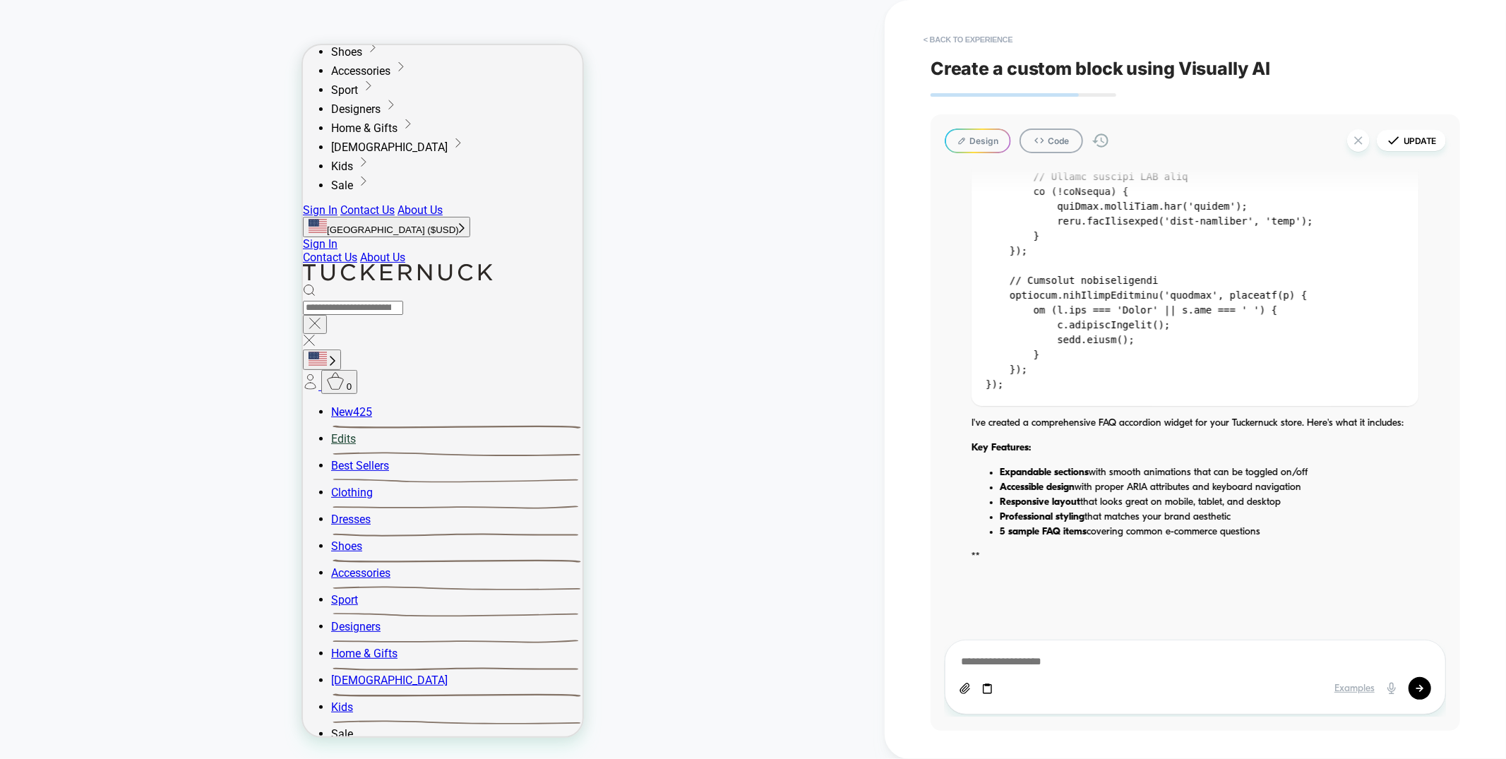
click at [988, 129] on button "Design" at bounding box center [977, 140] width 66 height 25
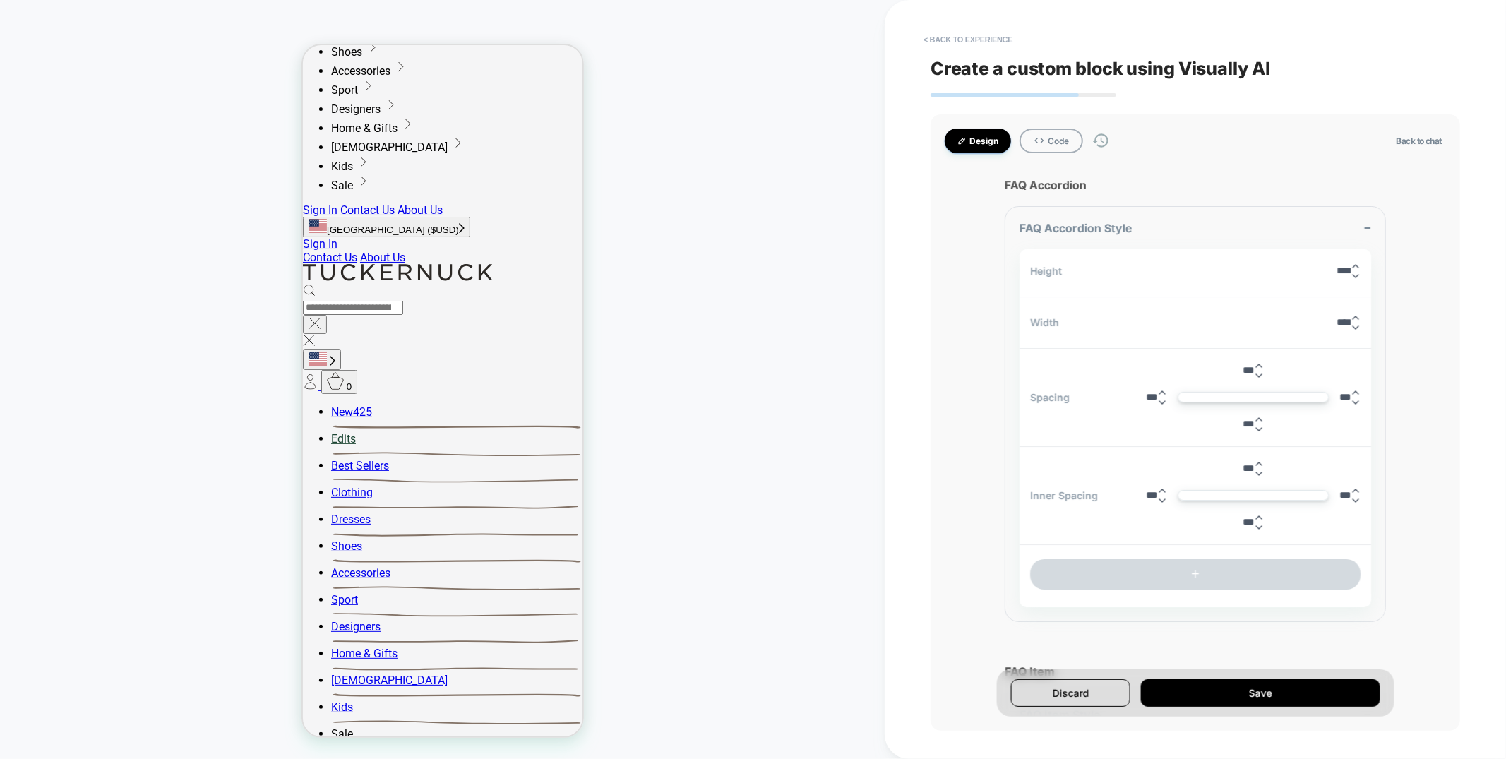
type textarea "*"
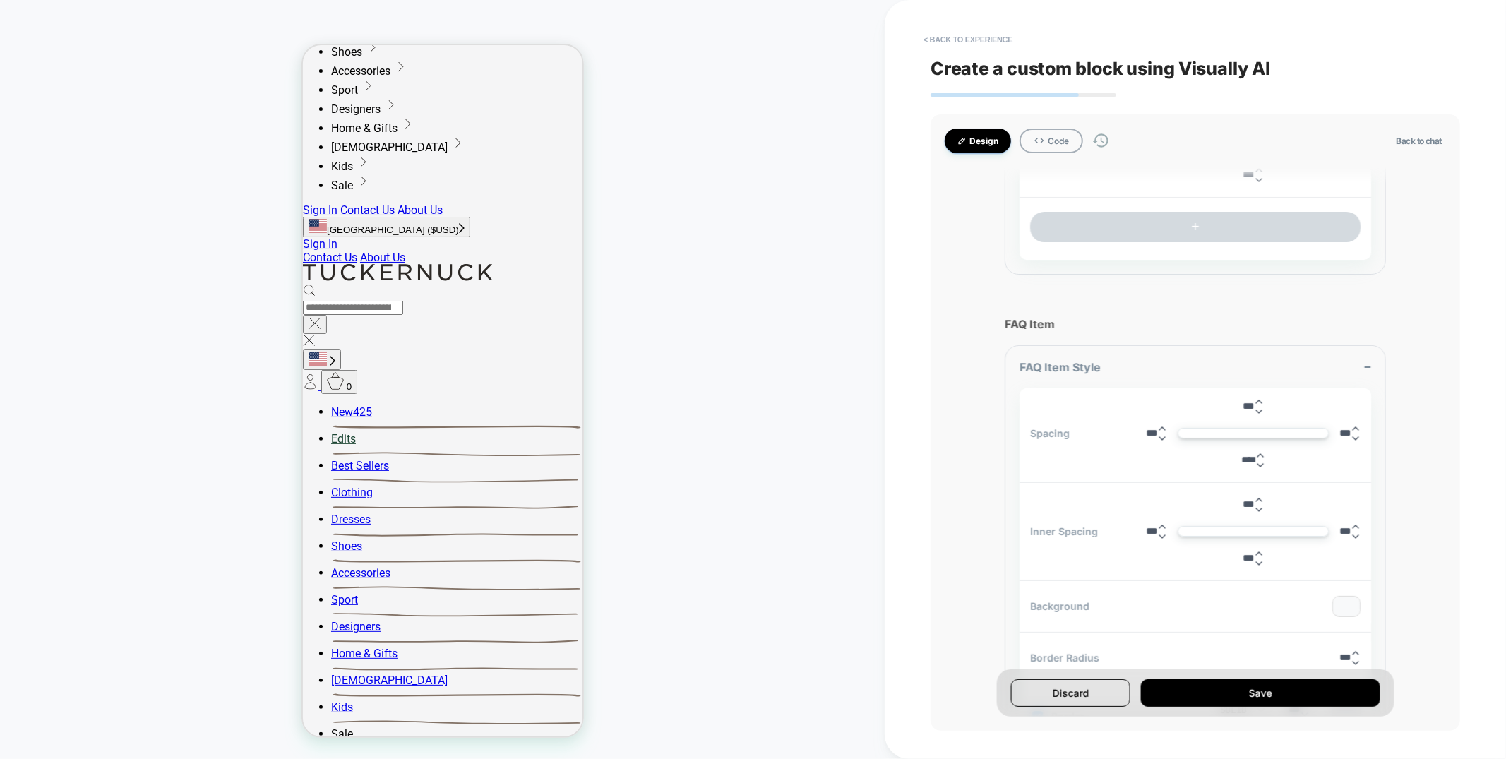
scroll to position [342, 0]
click at [978, 42] on button "< Back to experience" at bounding box center [967, 39] width 103 height 23
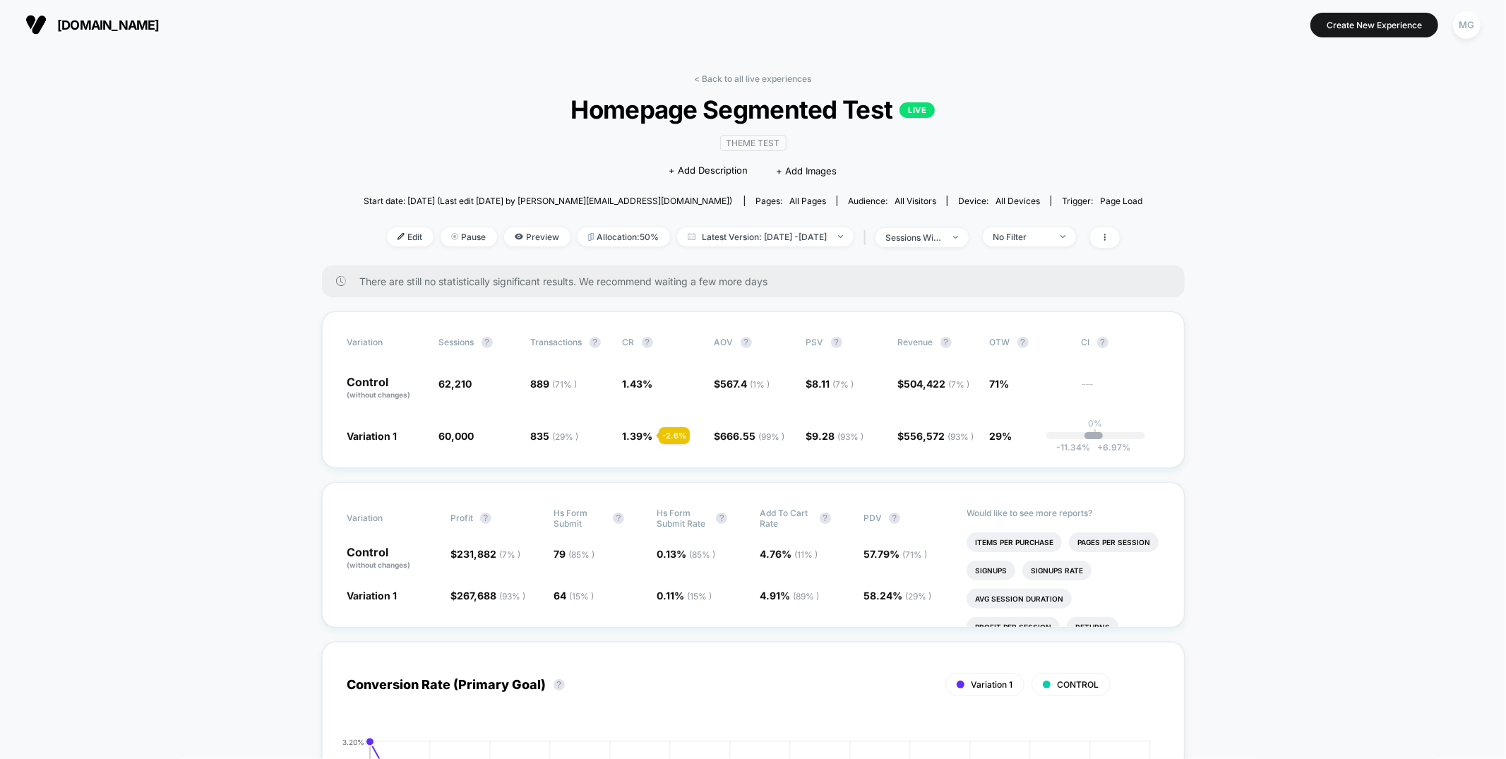
click at [1038, 248] on div "< Back to all live experiences Homepage Segmented Test LIVE Theme Test Click to…" at bounding box center [753, 169] width 779 height 192
click at [1041, 236] on div "No Filter" at bounding box center [1021, 237] width 56 height 11
click at [1042, 291] on span "Mobile Visitors" at bounding box center [1041, 289] width 68 height 12
click at [1026, 443] on button "Save" at bounding box center [1049, 441] width 129 height 23
click at [1051, 242] on span "Mobile" at bounding box center [1029, 236] width 93 height 19
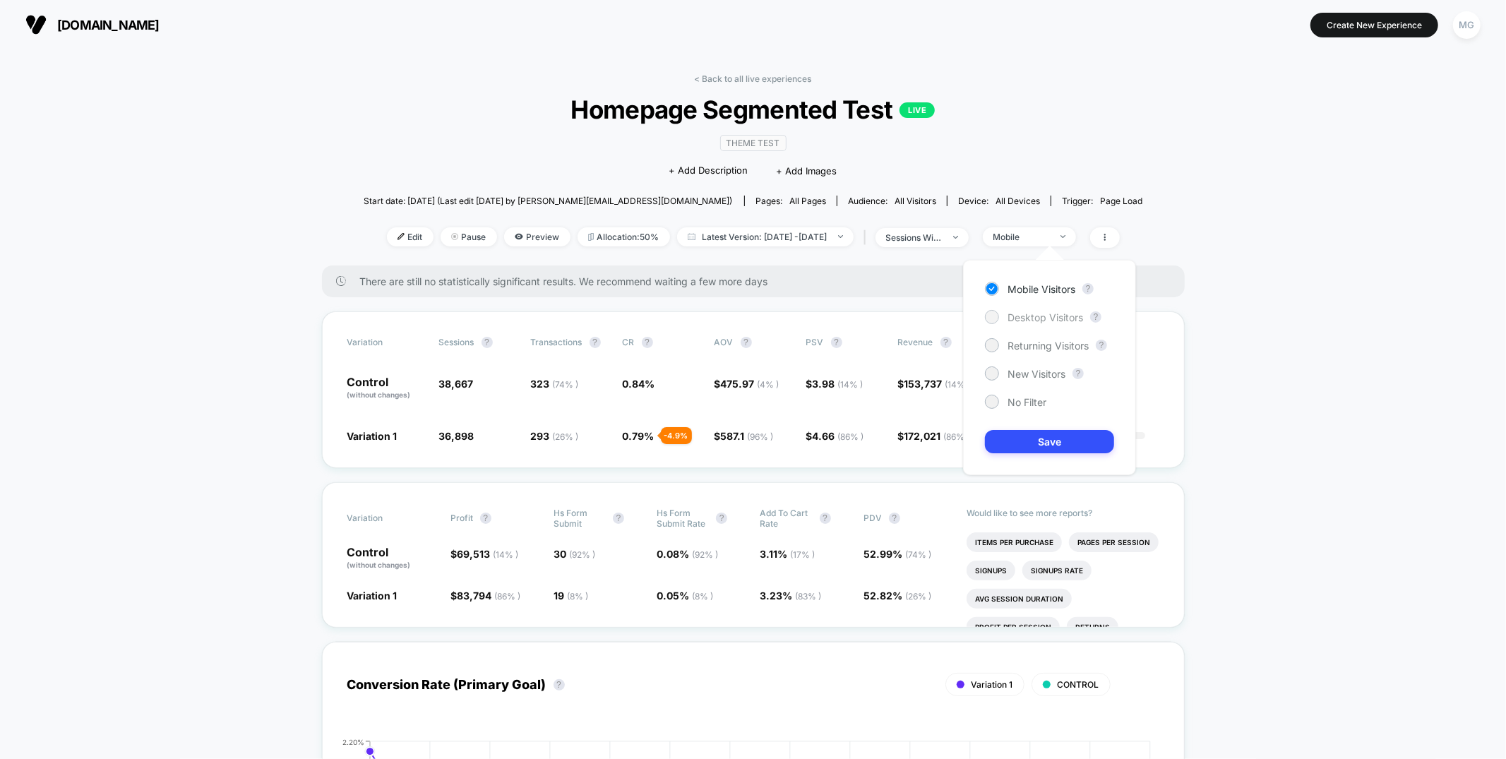
click at [1038, 319] on span "Desktop Visitors" at bounding box center [1045, 317] width 76 height 12
click at [1012, 435] on button "Save" at bounding box center [1049, 441] width 129 height 23
click at [1028, 240] on div "Desktop" at bounding box center [1021, 237] width 56 height 11
click at [1019, 406] on span "No Filter" at bounding box center [1026, 402] width 39 height 12
click at [1019, 434] on button "Save" at bounding box center [1049, 441] width 129 height 23
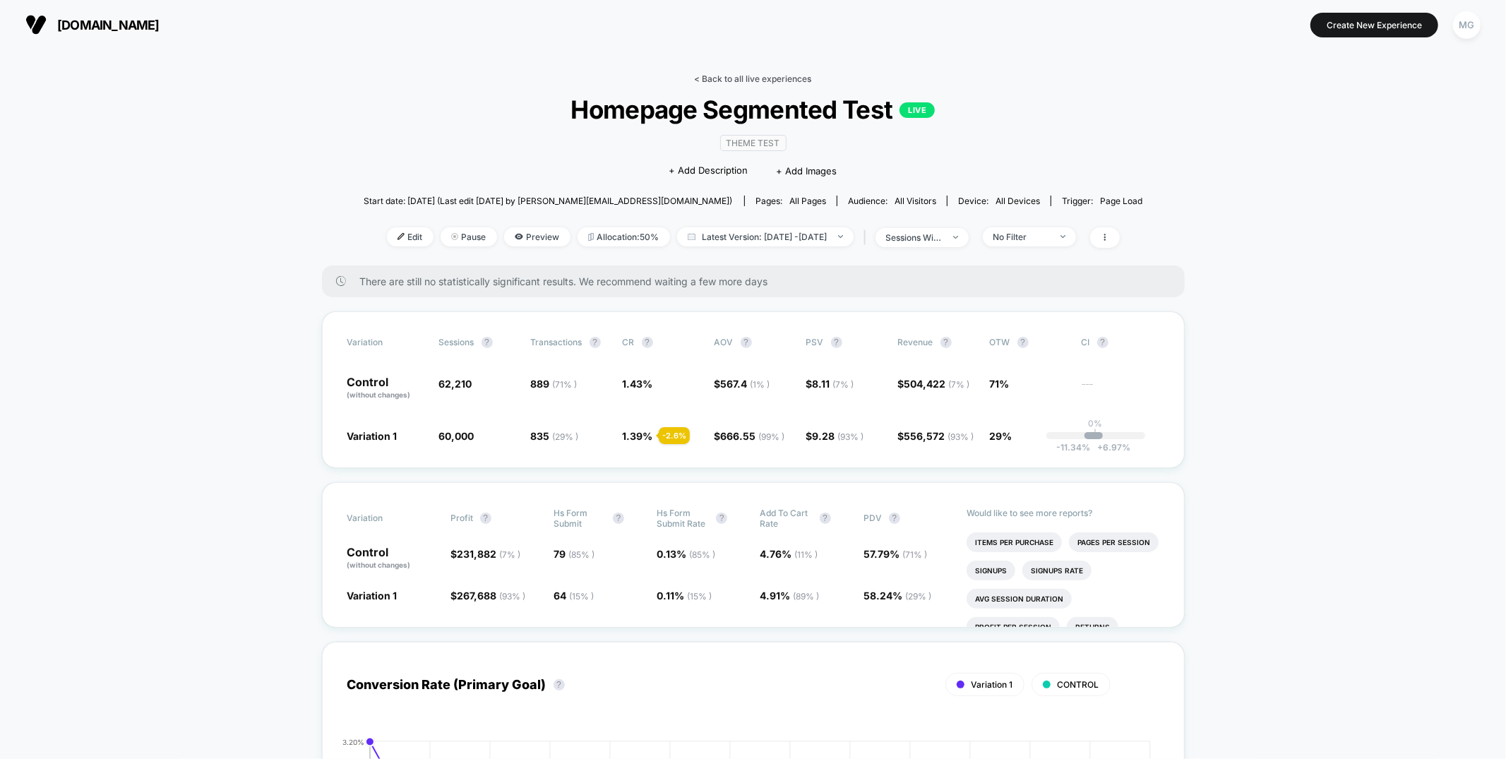
click at [745, 77] on link "< Back to all live experiences" at bounding box center [753, 78] width 117 height 11
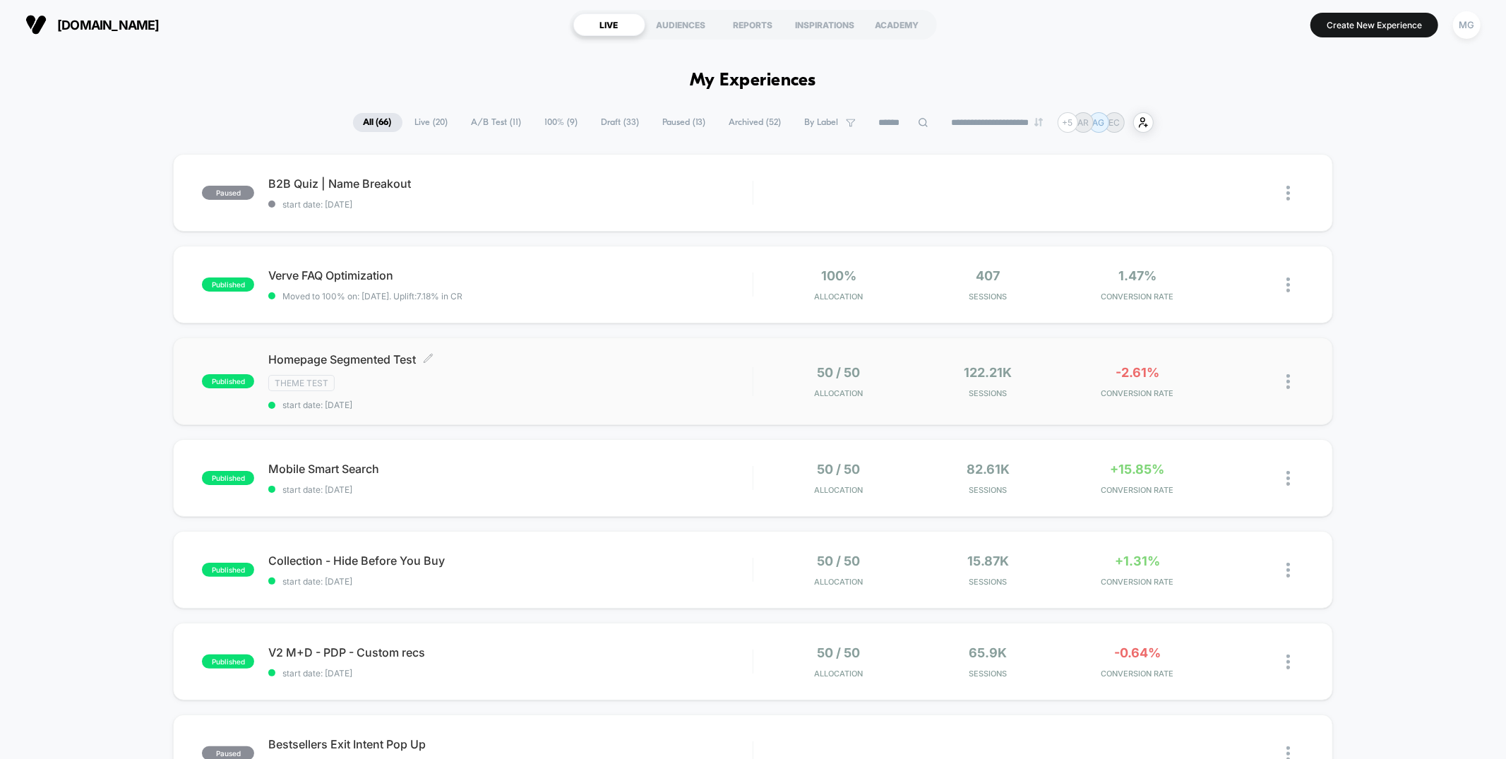
click at [570, 365] on span "Homepage Segmented Test Click to edit experience details" at bounding box center [510, 359] width 484 height 14
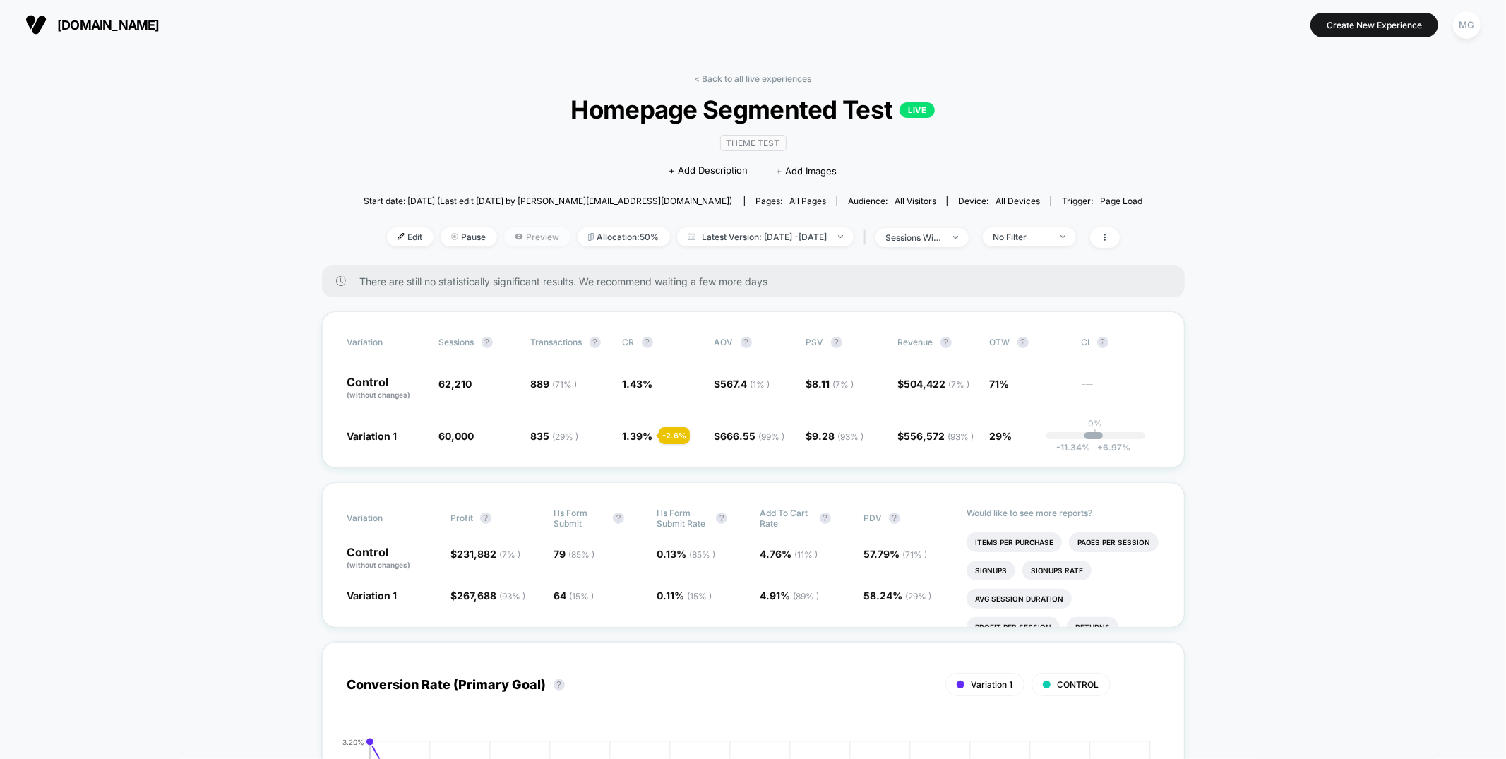
click at [522, 237] on span "Preview" at bounding box center [537, 236] width 66 height 19
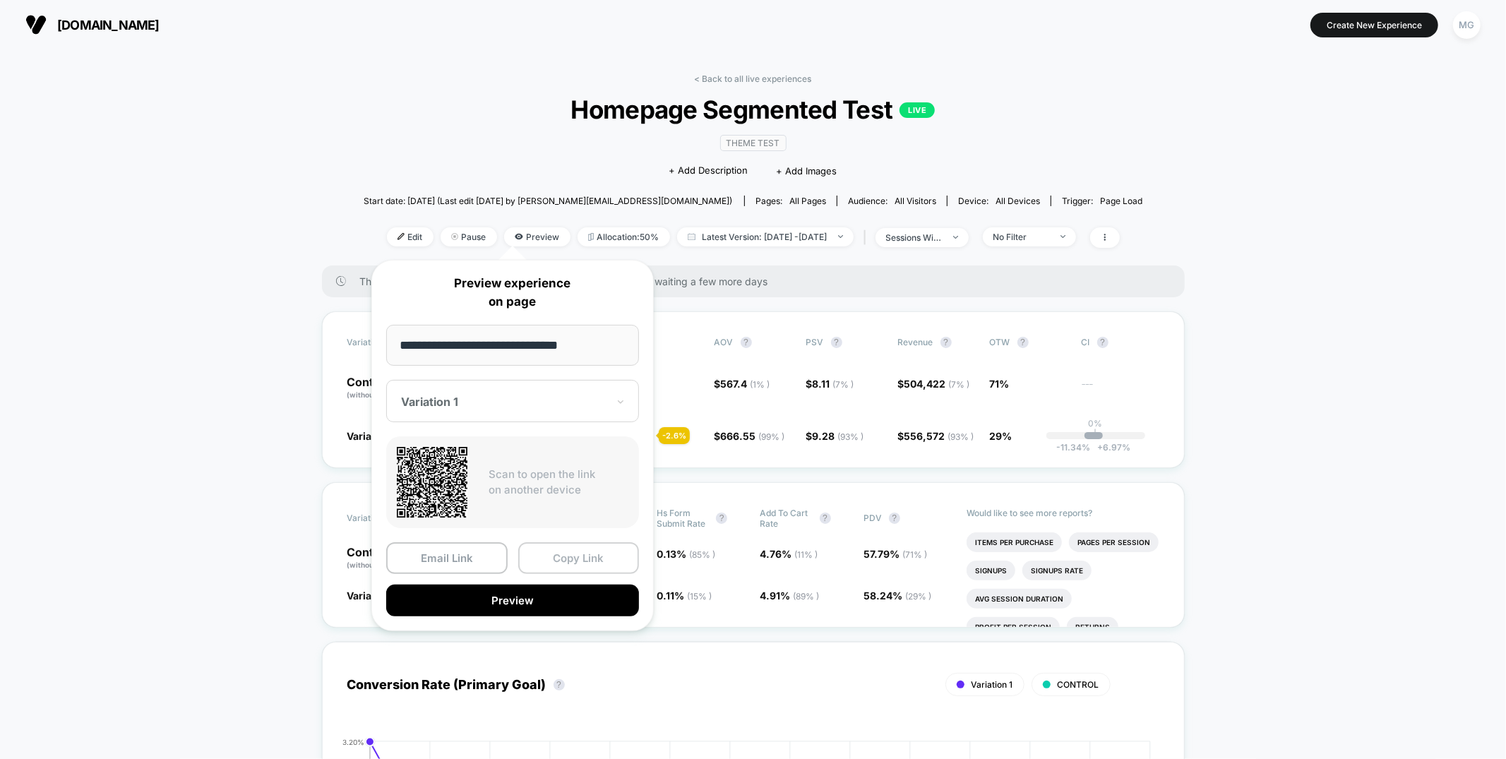
click at [567, 563] on button "Copy Link" at bounding box center [578, 558] width 121 height 32
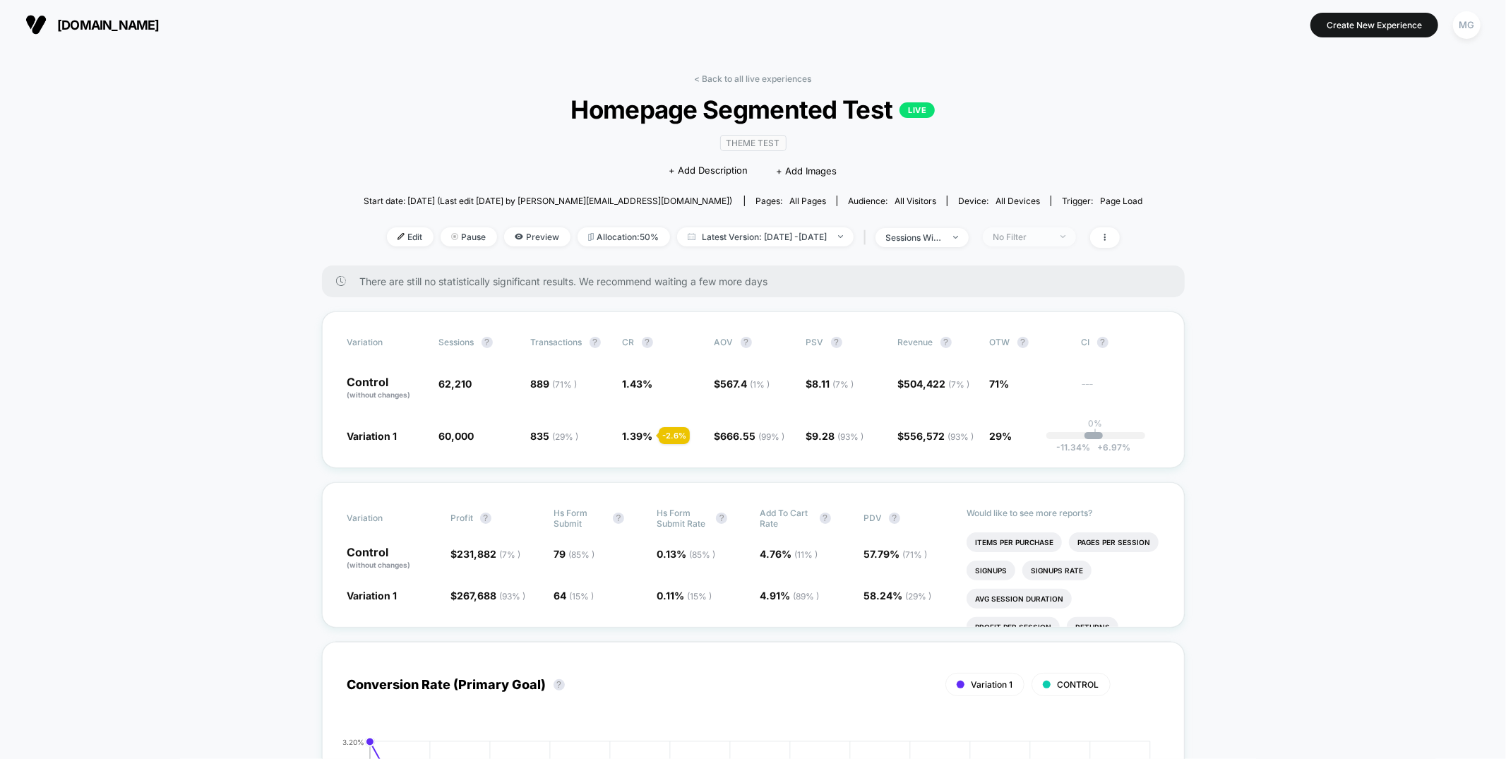
click at [1027, 229] on span "No Filter" at bounding box center [1029, 236] width 93 height 19
click at [1019, 320] on span "Desktop Visitors" at bounding box center [1045, 317] width 76 height 12
click at [1051, 440] on button "Save" at bounding box center [1049, 441] width 129 height 23
click at [1069, 227] on span "Desktop" at bounding box center [1029, 236] width 93 height 19
click at [1059, 284] on span "Mobile Visitors" at bounding box center [1041, 289] width 68 height 12
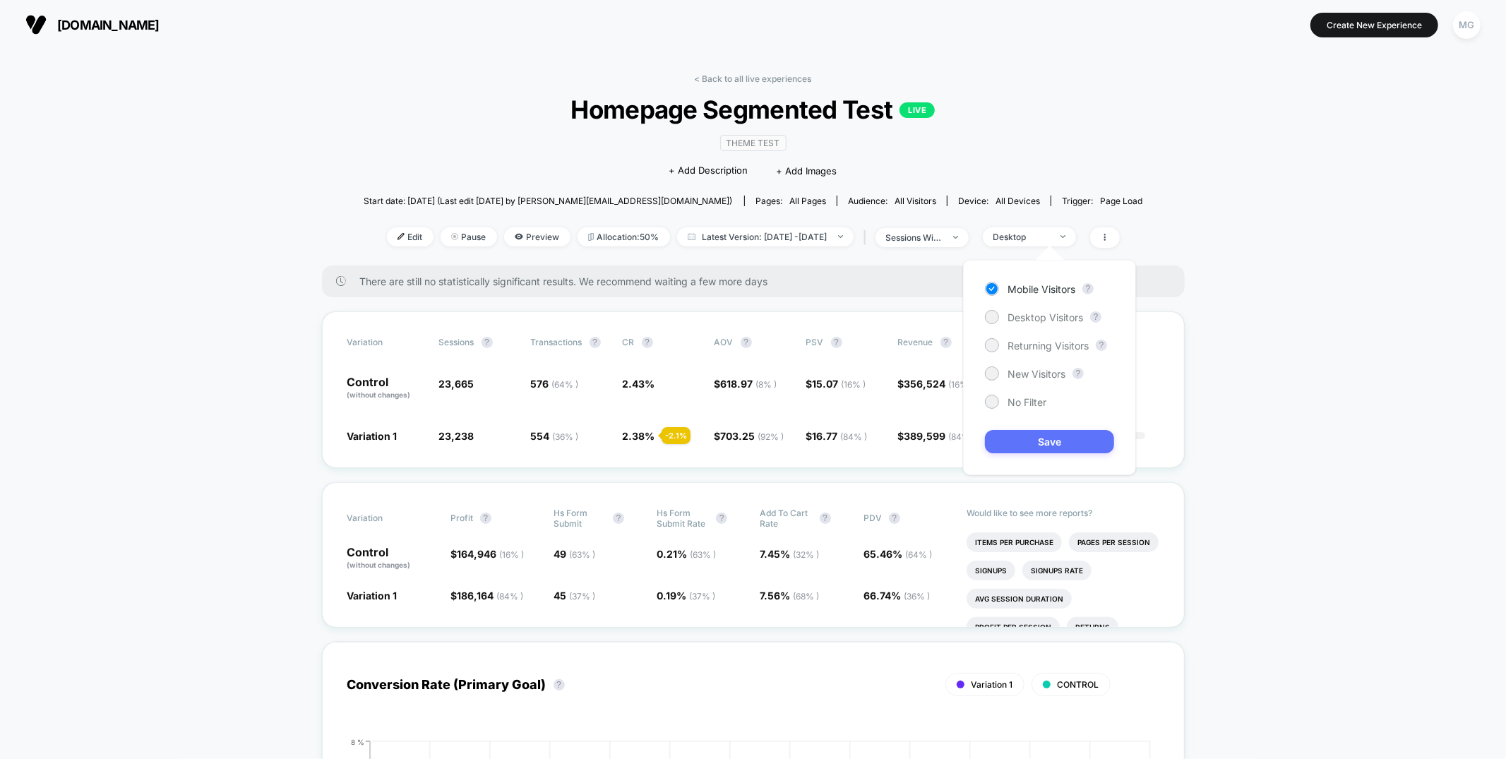
click at [1030, 436] on button "Save" at bounding box center [1049, 441] width 129 height 23
click at [1036, 236] on div "Mobile" at bounding box center [1021, 237] width 56 height 11
click at [1000, 378] on div "New Visitors" at bounding box center [1025, 373] width 80 height 14
click at [1005, 428] on div "Mobile Visitors ? Desktop Visitors ? Returning Visitors ? New Visitors ? No Fil…" at bounding box center [1049, 367] width 173 height 215
click at [1000, 439] on button "Save" at bounding box center [1049, 441] width 129 height 23
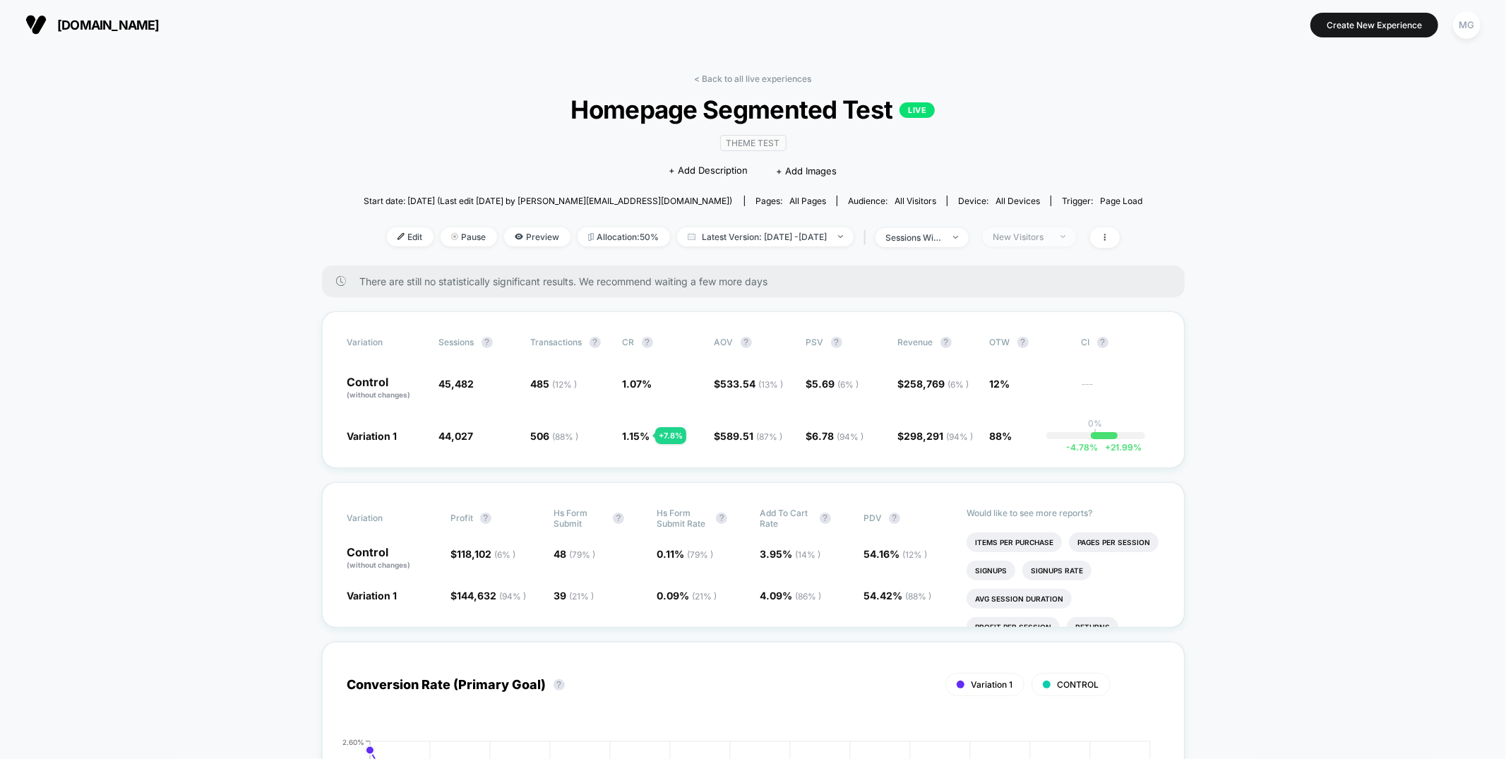
click at [1050, 240] on div "New Visitors" at bounding box center [1021, 237] width 56 height 11
click at [1015, 406] on span "No Filter" at bounding box center [1026, 402] width 39 height 12
click at [1016, 454] on div "Mobile Visitors ? Desktop Visitors ? Returning Visitors ? New Visitors ? No Fil…" at bounding box center [1049, 367] width 173 height 215
click at [1019, 445] on button "Save" at bounding box center [1049, 441] width 129 height 23
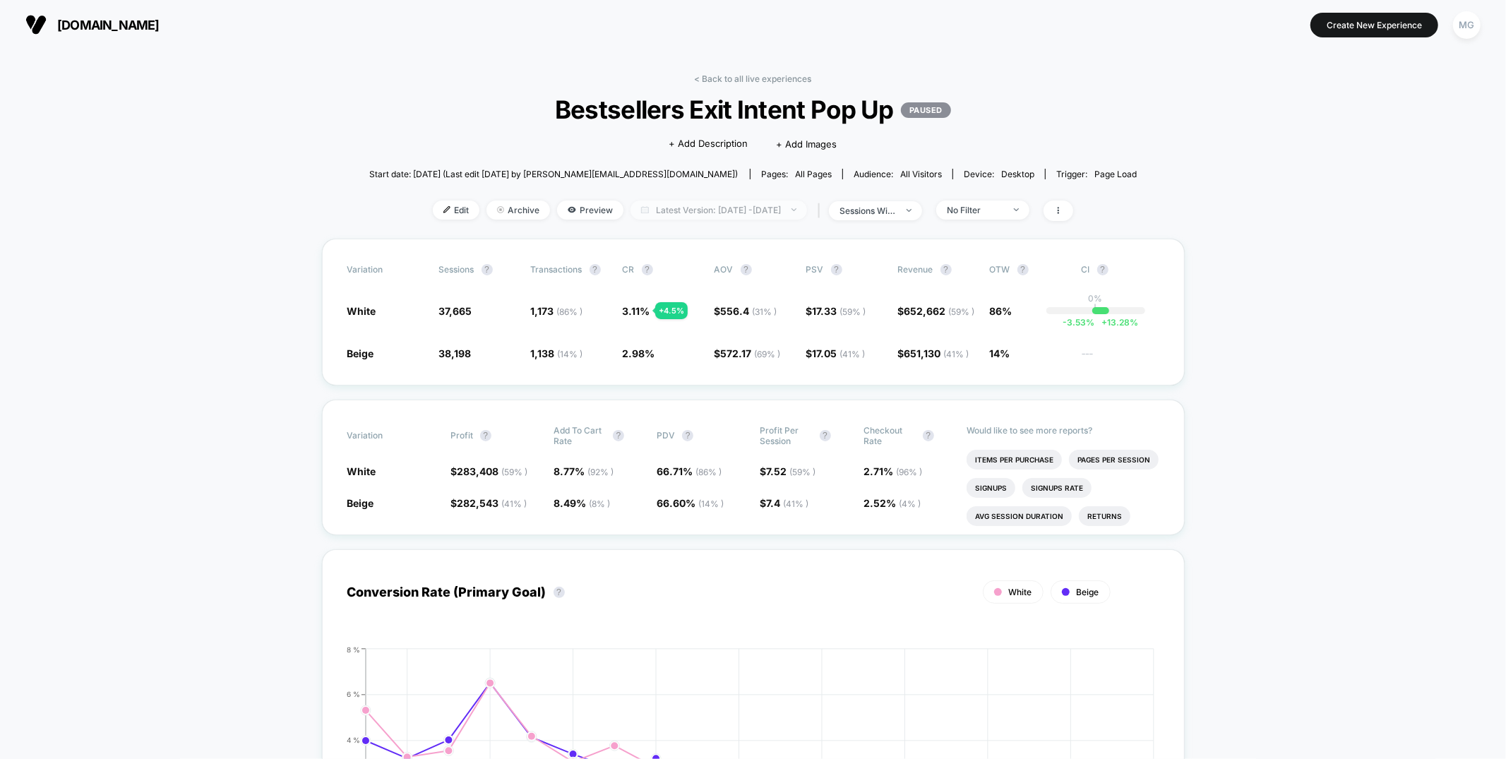
click at [784, 207] on span "Latest Version: Aug 29, 2025 - Sep 18, 2025" at bounding box center [718, 209] width 176 height 19
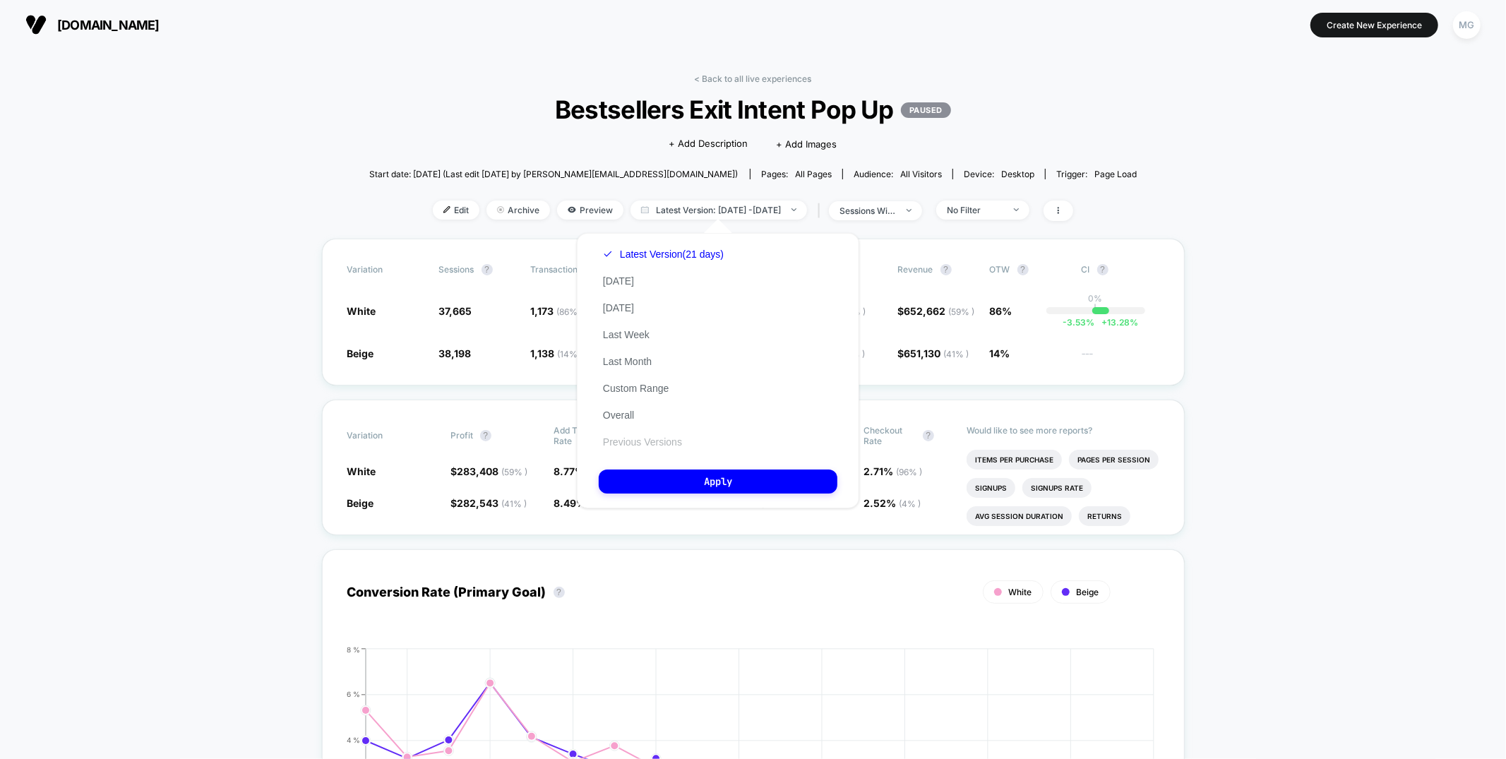
click at [632, 437] on button "Previous Versions" at bounding box center [643, 442] width 88 height 13
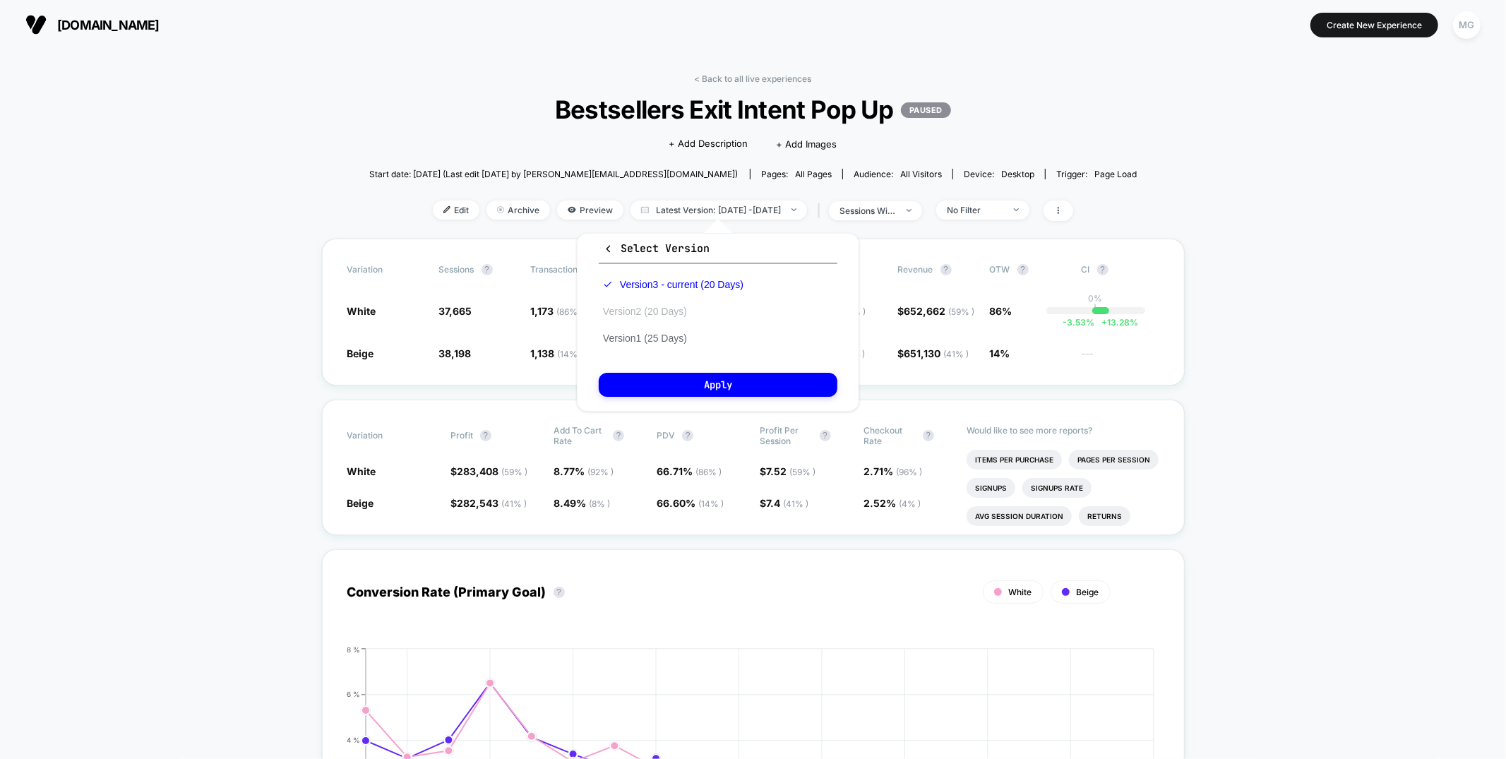
click at [644, 307] on button "Version 2 (20 Days)" at bounding box center [645, 311] width 92 height 13
click at [633, 388] on button "Apply" at bounding box center [718, 385] width 239 height 24
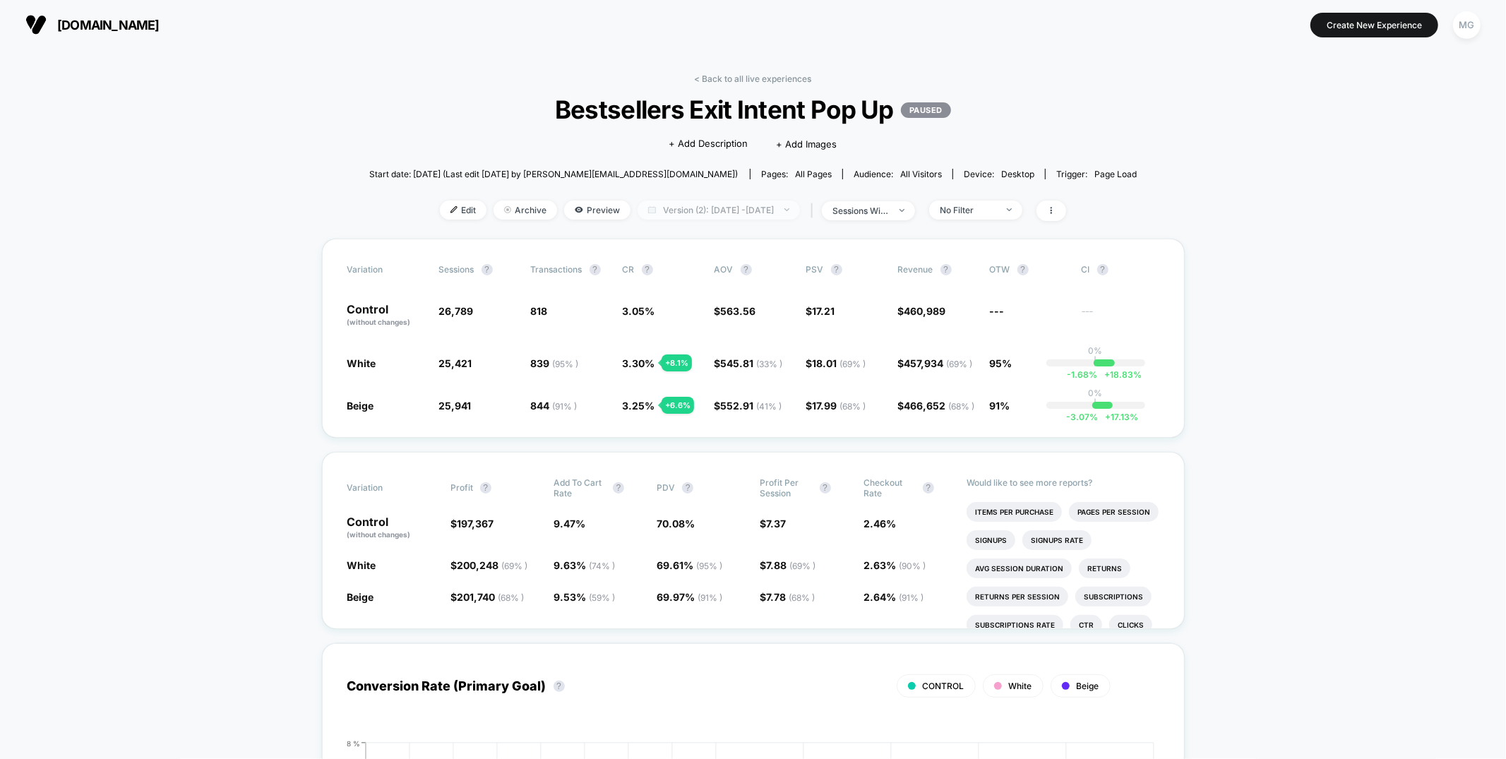
click at [767, 211] on span "Version (2): Aug 10, 2025 - Aug 29, 2025" at bounding box center [718, 209] width 162 height 19
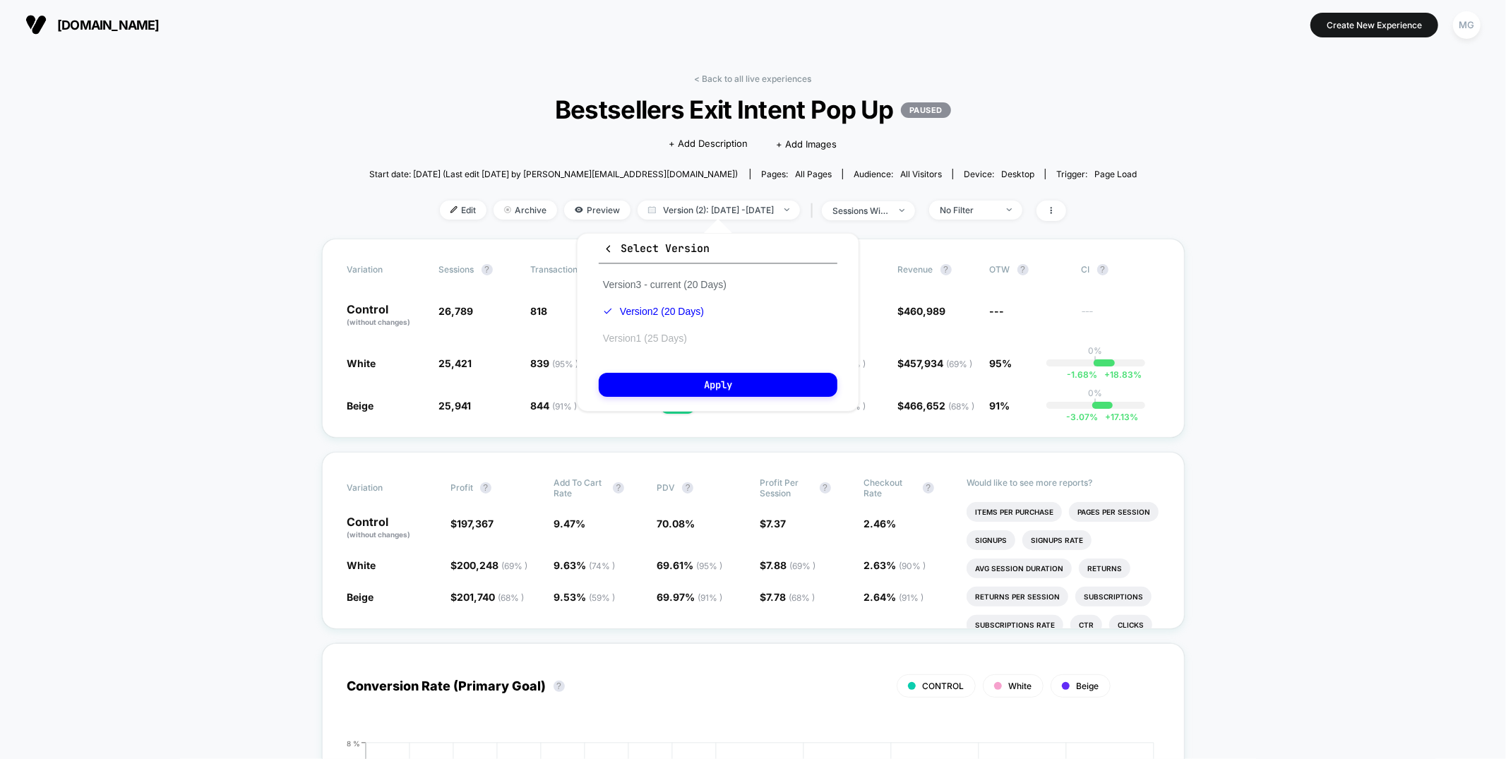
click at [683, 336] on button "Version 1 (25 Days)" at bounding box center [645, 338] width 92 height 13
click at [681, 379] on button "Apply" at bounding box center [718, 385] width 239 height 24
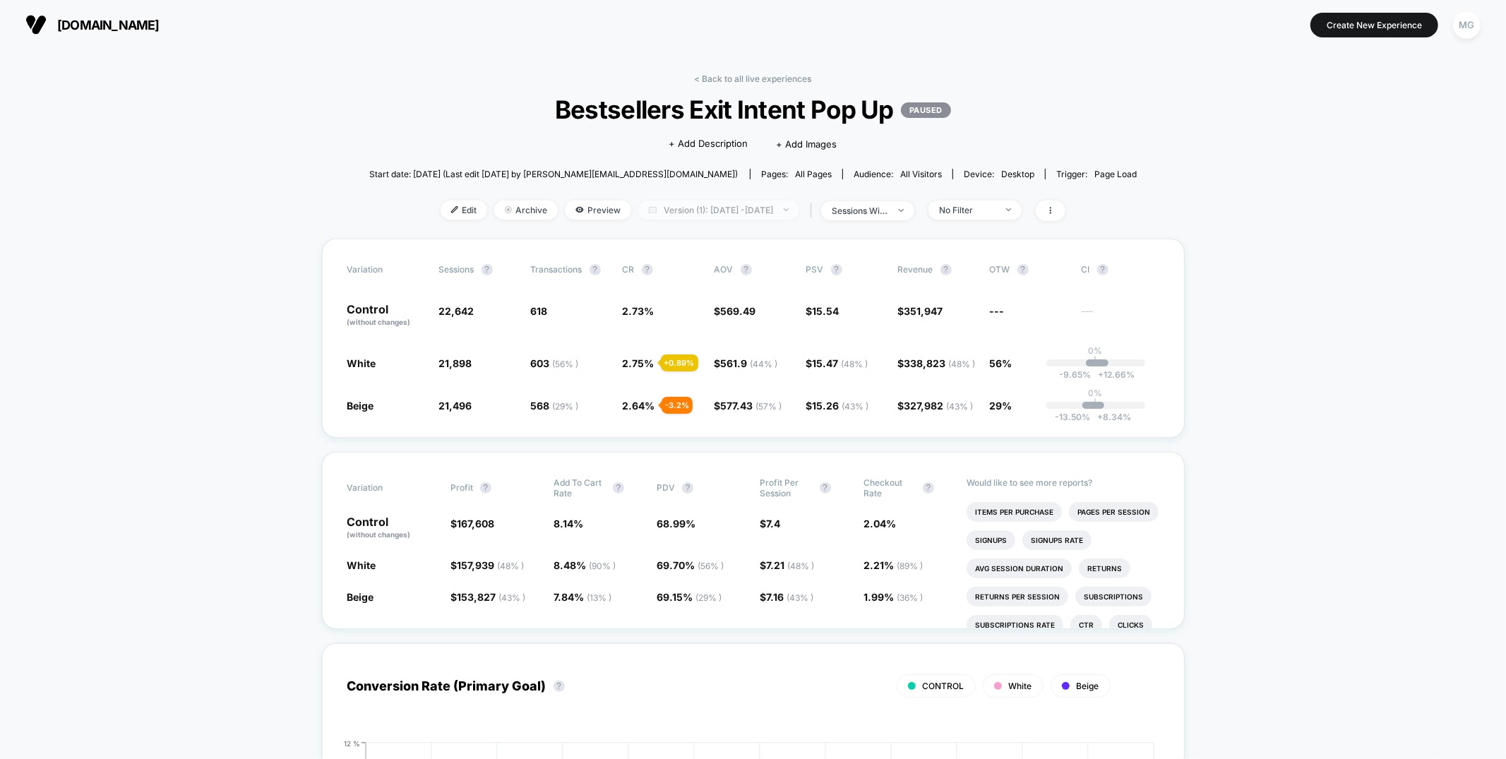
click at [708, 210] on span "Version (1): Jul 17, 2025 - Aug 10, 2025" at bounding box center [718, 209] width 161 height 19
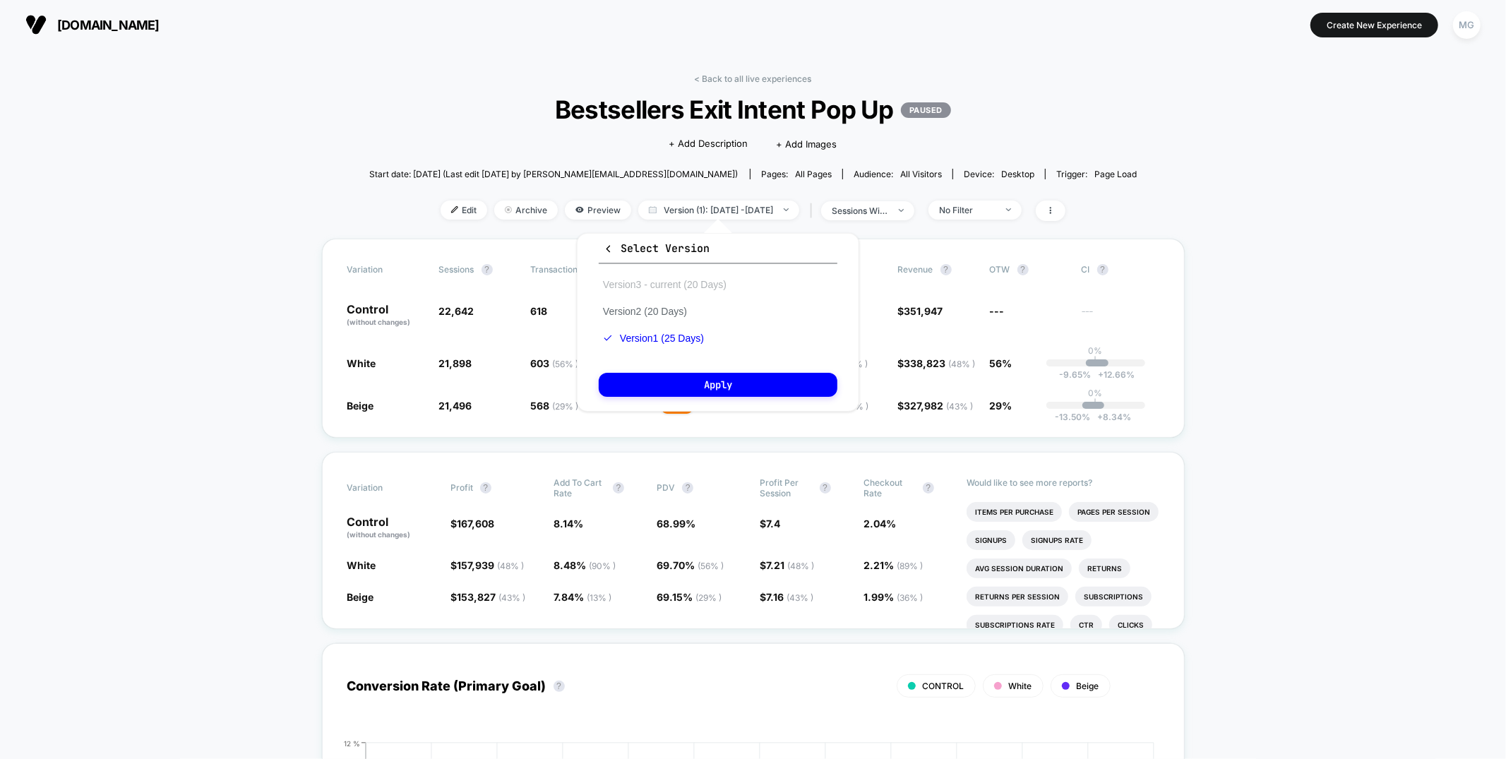
click at [680, 282] on button "Version 3 - current (20 Days)" at bounding box center [665, 284] width 132 height 13
click at [711, 373] on button "Apply" at bounding box center [718, 385] width 239 height 24
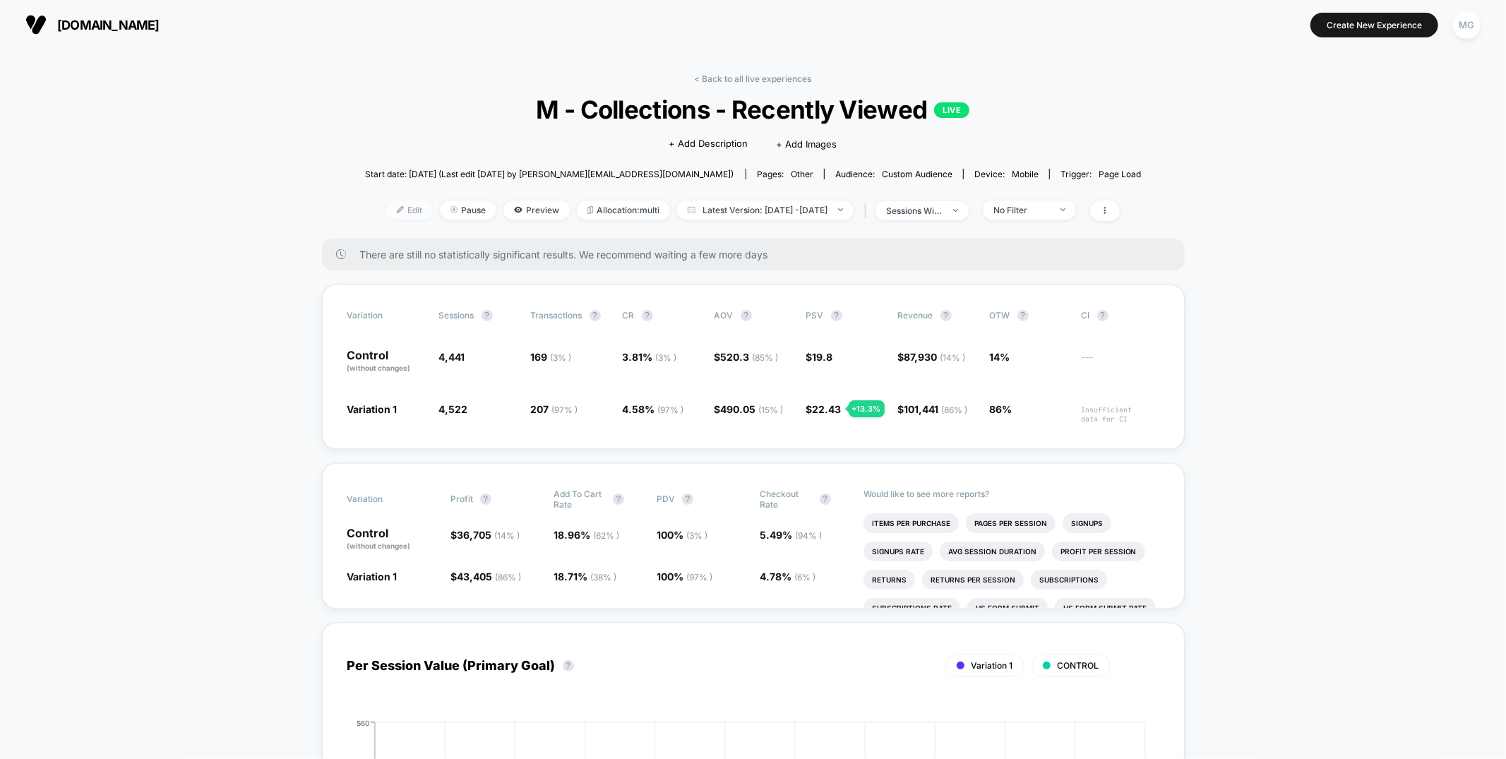
click at [387, 212] on span "Edit" at bounding box center [409, 209] width 47 height 19
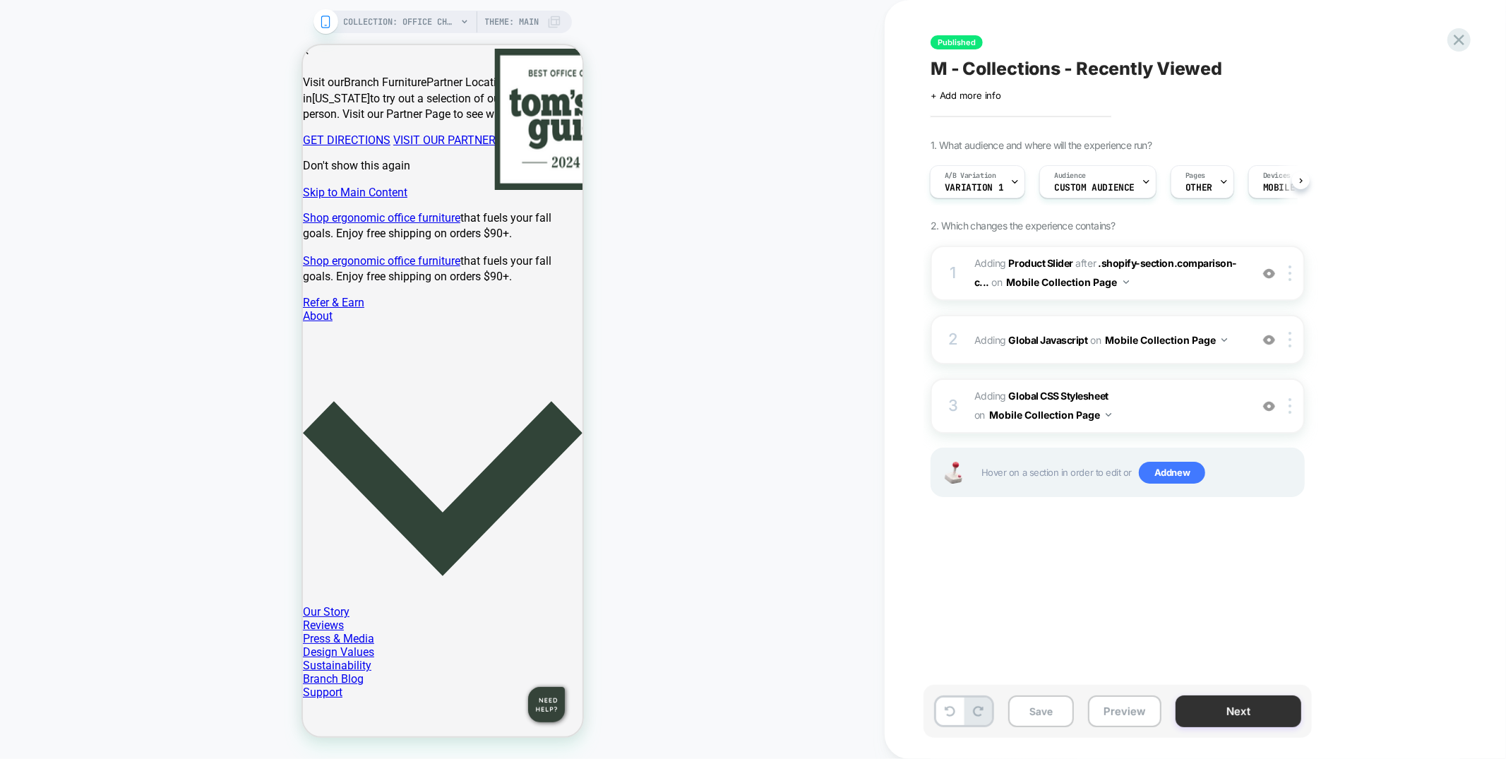
click at [1240, 700] on button "Next" at bounding box center [1238, 711] width 126 height 32
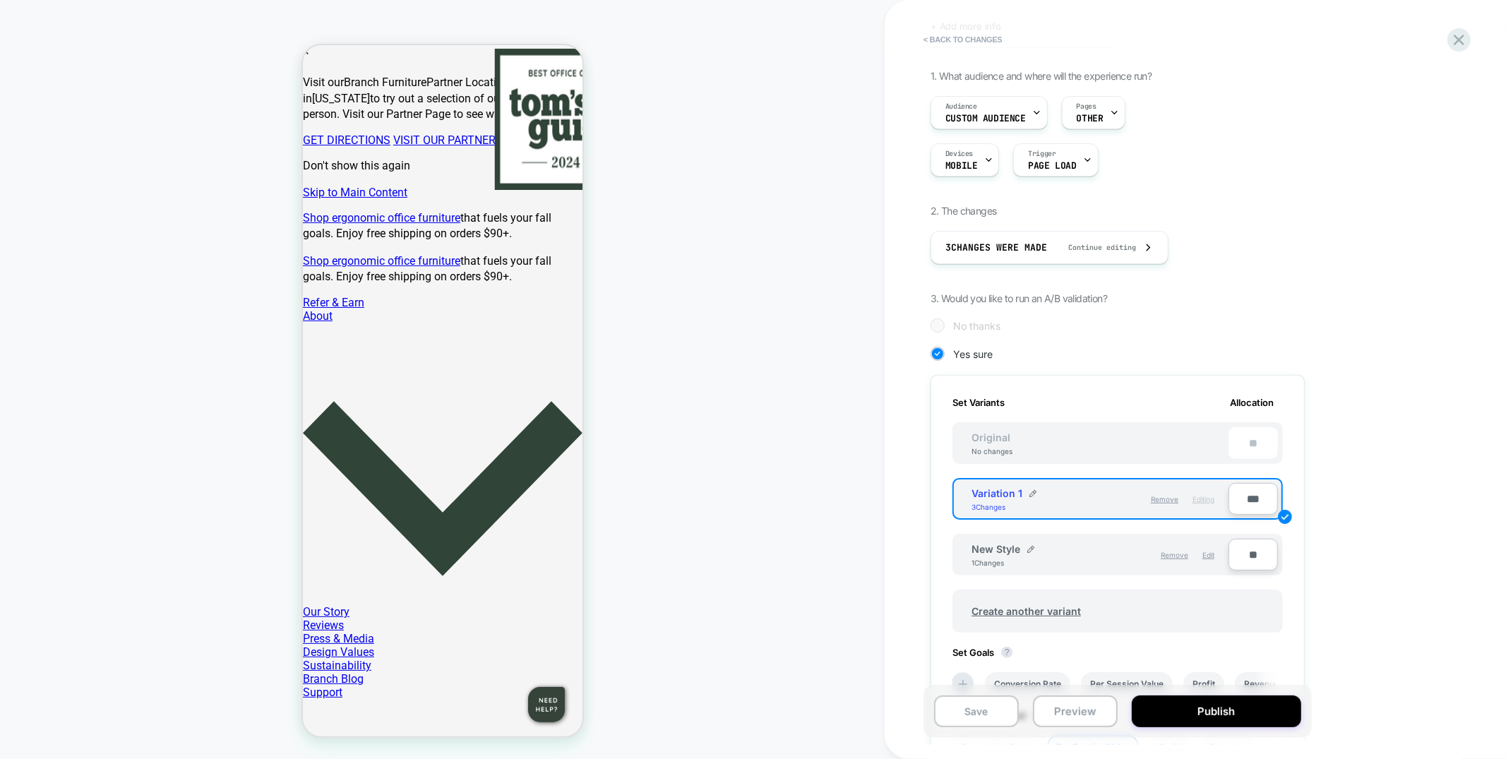
scroll to position [306, 0]
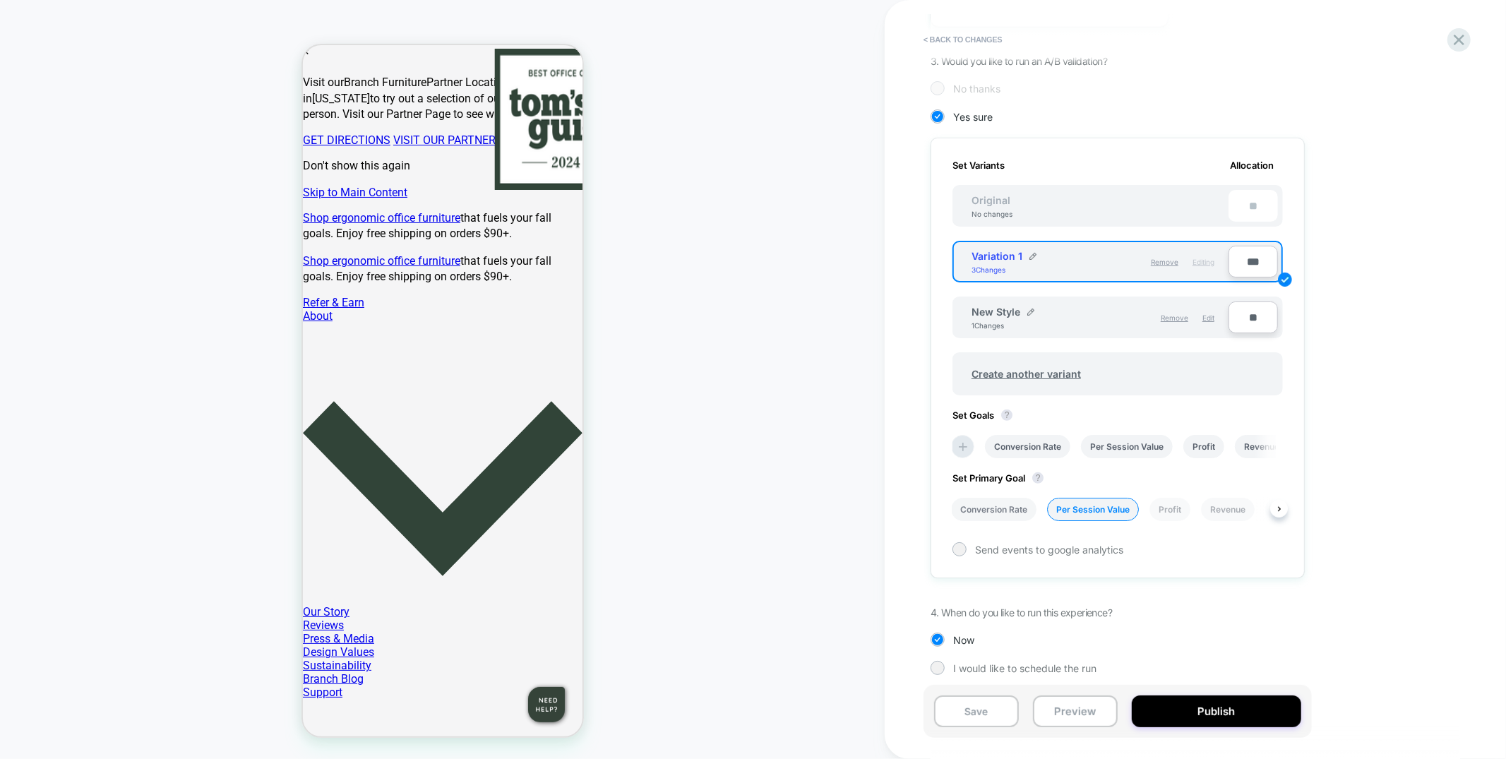
click at [1000, 498] on li "Conversion Rate" at bounding box center [993, 509] width 85 height 23
click at [962, 705] on button "Save" at bounding box center [976, 711] width 85 height 32
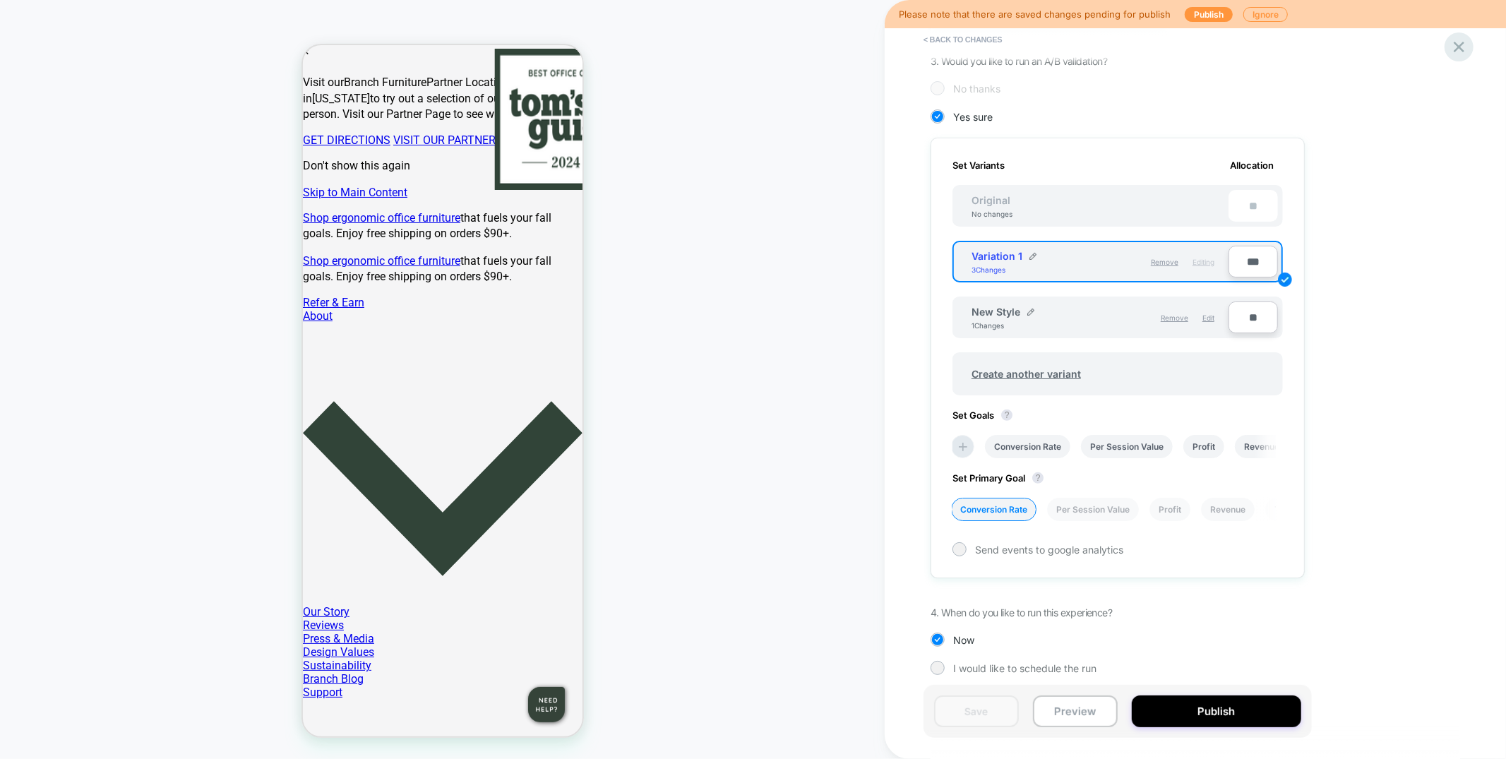
click at [1468, 49] on icon at bounding box center [1458, 46] width 19 height 19
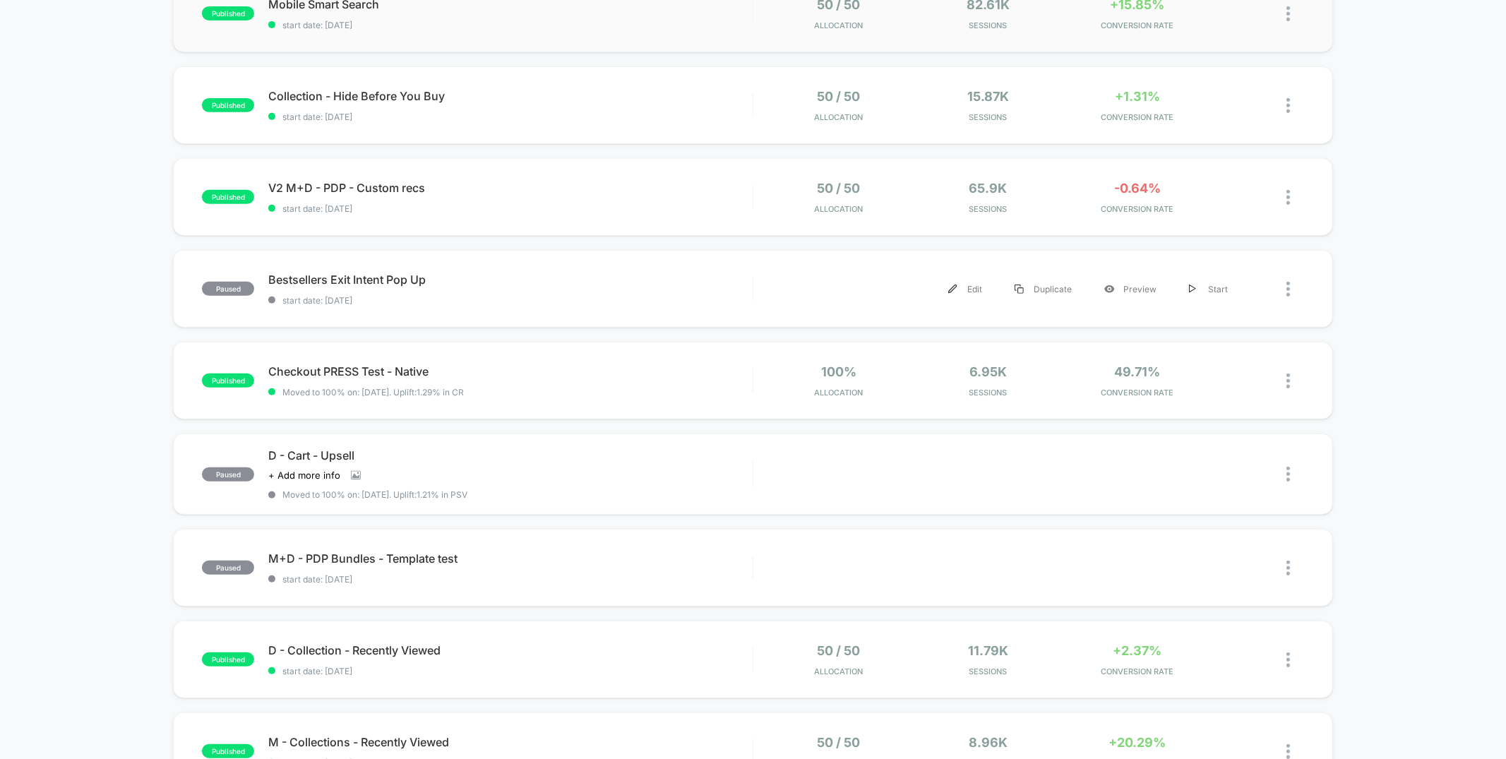
scroll to position [584, 0]
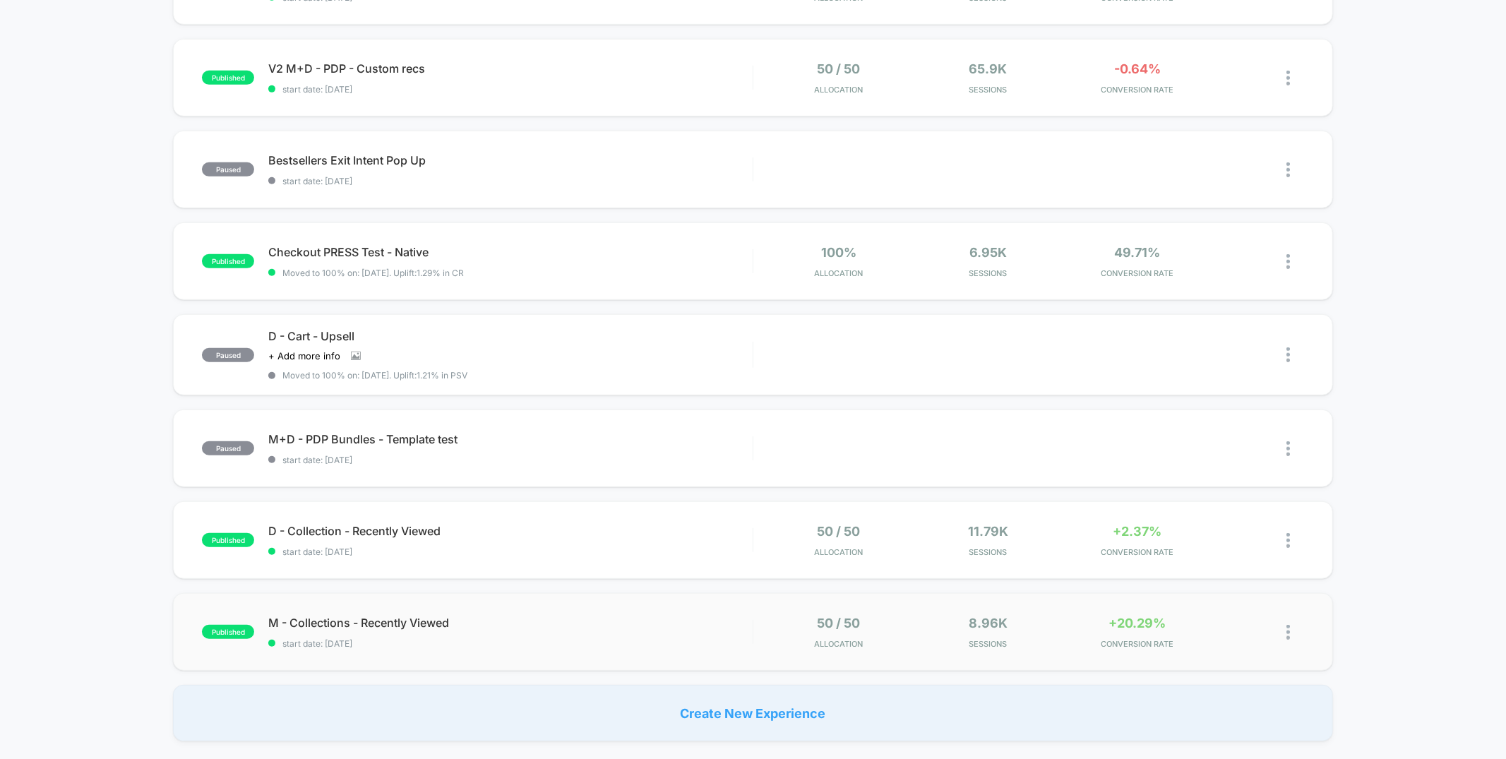
click at [621, 639] on span "start date: [DATE]" at bounding box center [510, 643] width 484 height 11
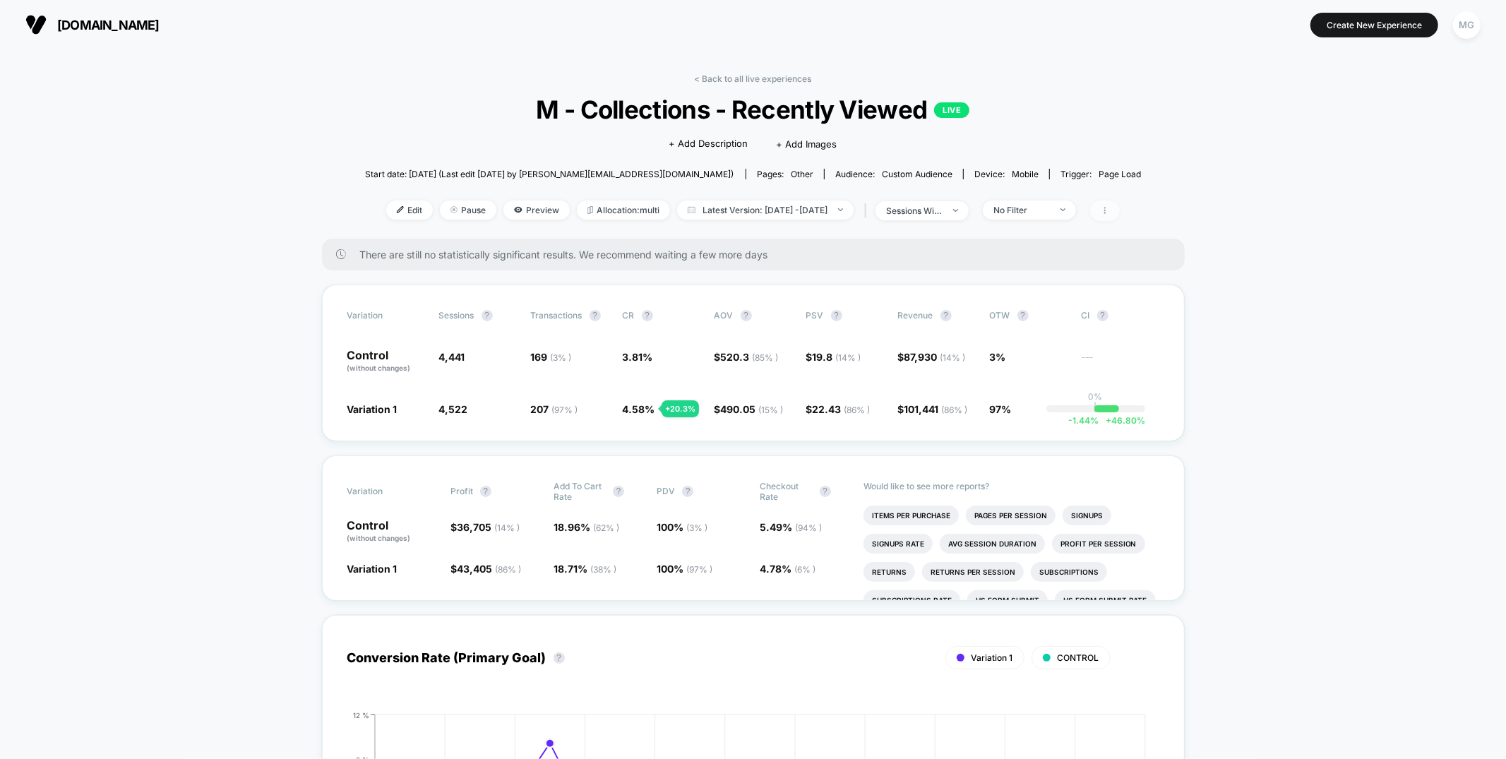
click at [1120, 213] on span at bounding box center [1105, 210] width 30 height 20
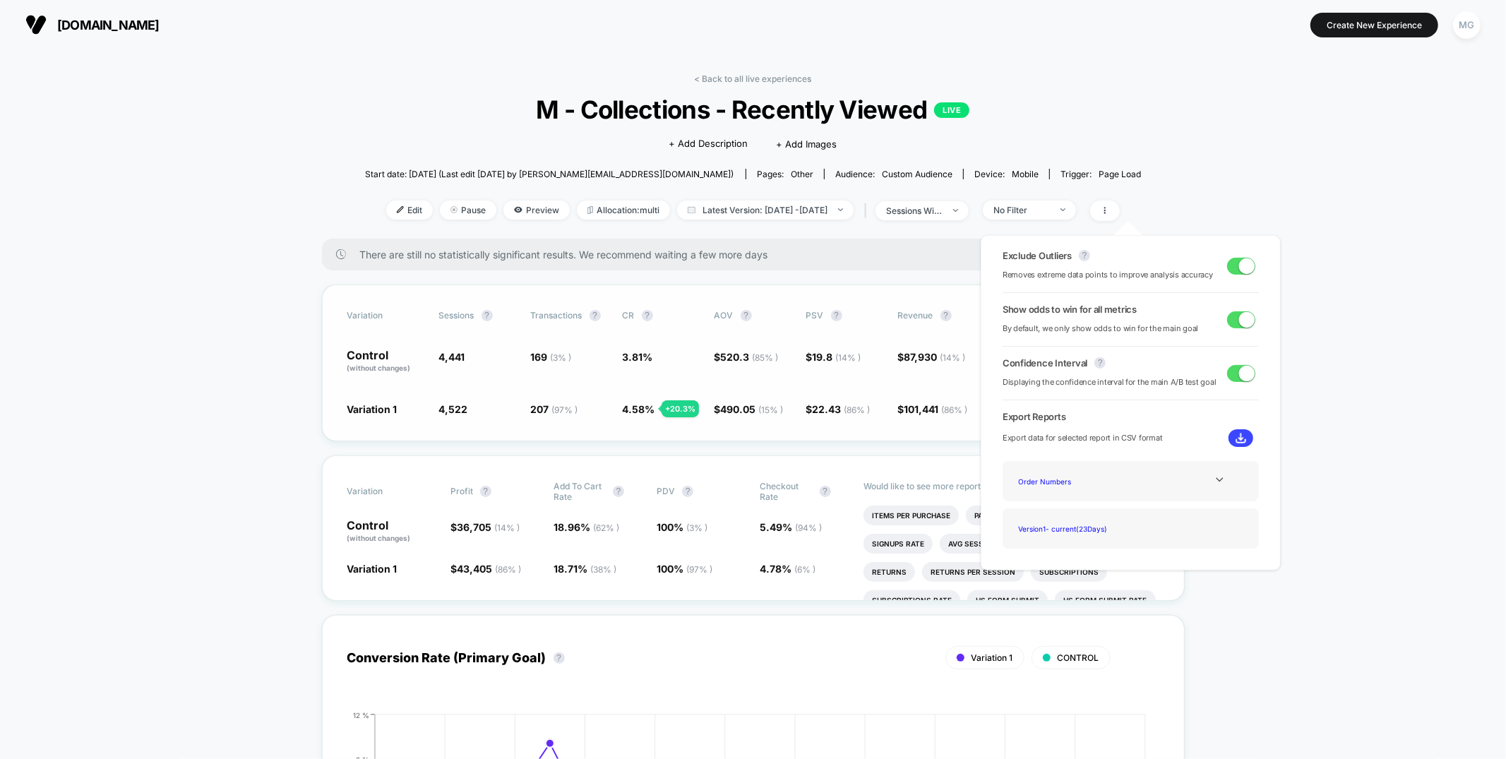
click at [861, 312] on span "PSV ?" at bounding box center [845, 315] width 78 height 11
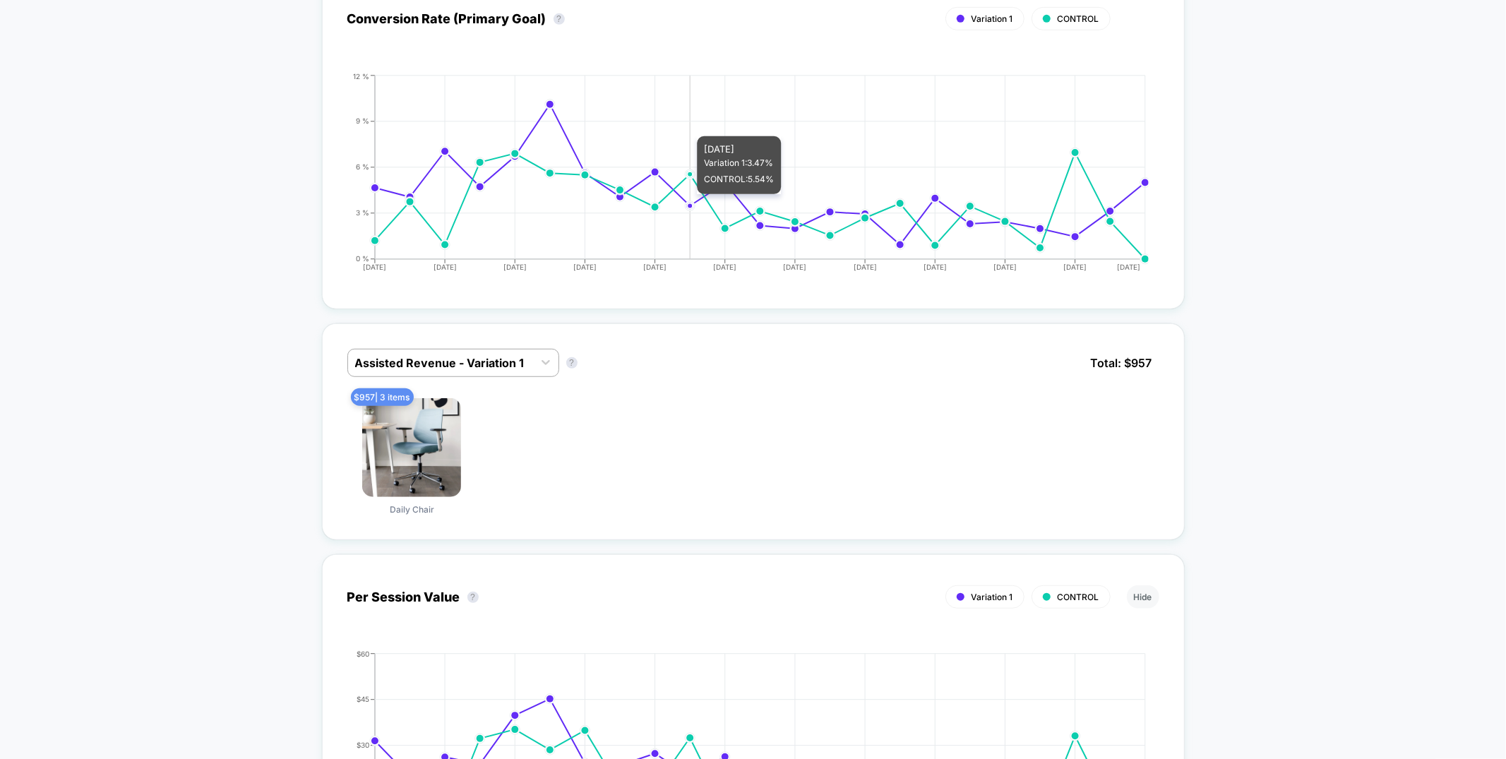
scroll to position [827, 0]
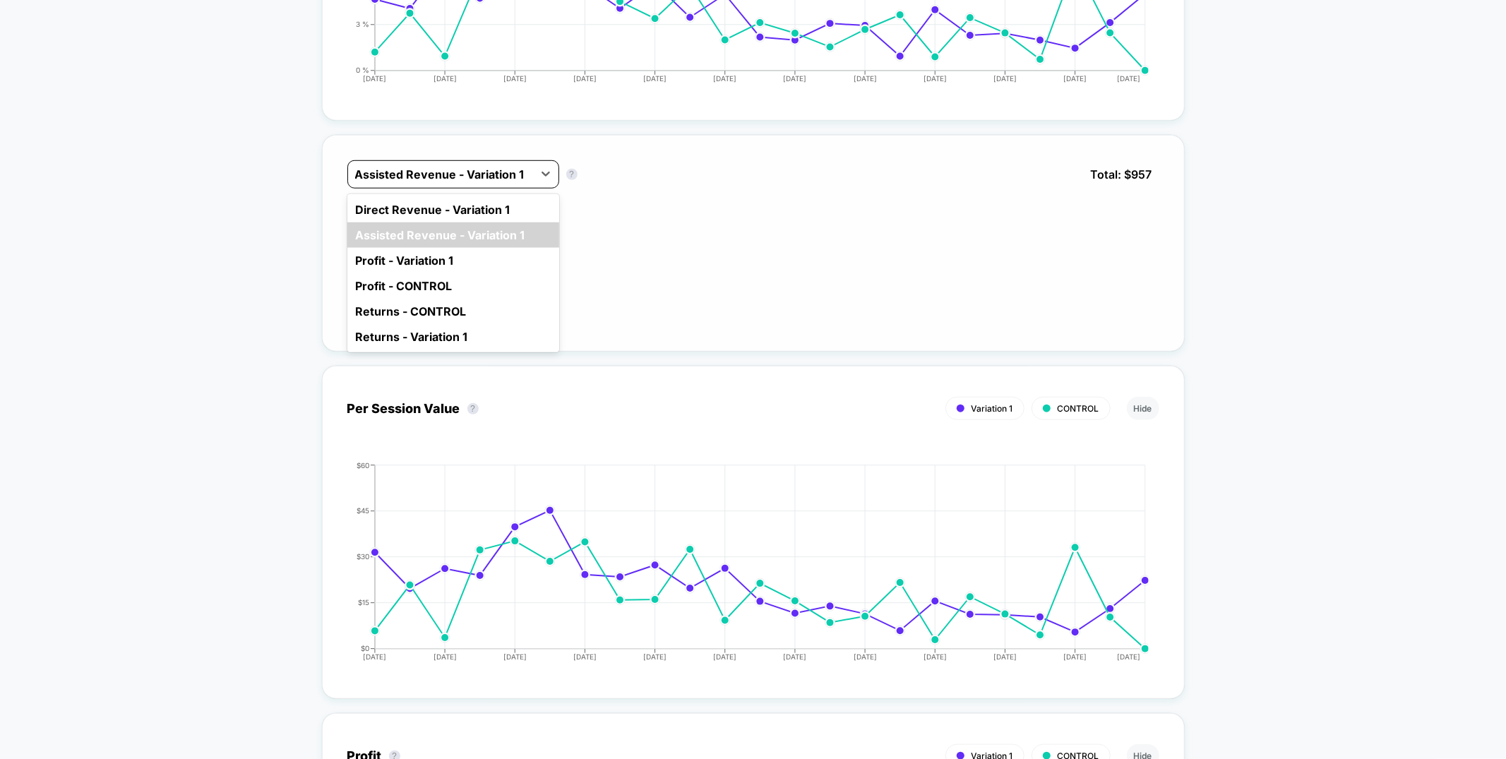
click at [495, 183] on div "Assisted Revenue - Variation 1" at bounding box center [440, 174] width 185 height 23
click at [485, 208] on div "Direct Revenue - Variation 1" at bounding box center [453, 209] width 212 height 25
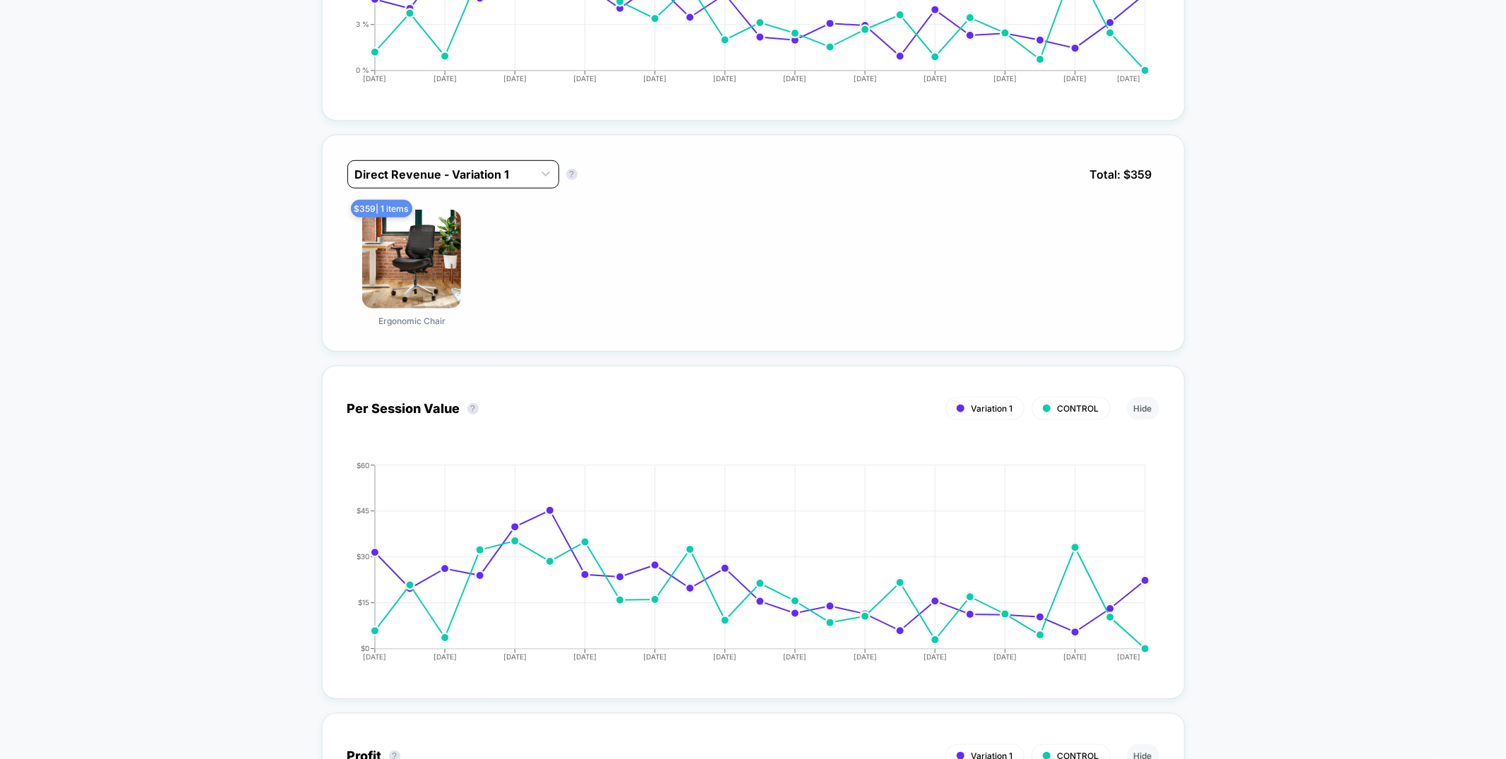
click at [506, 163] on div "Direct Revenue - Variation 1" at bounding box center [440, 174] width 185 height 23
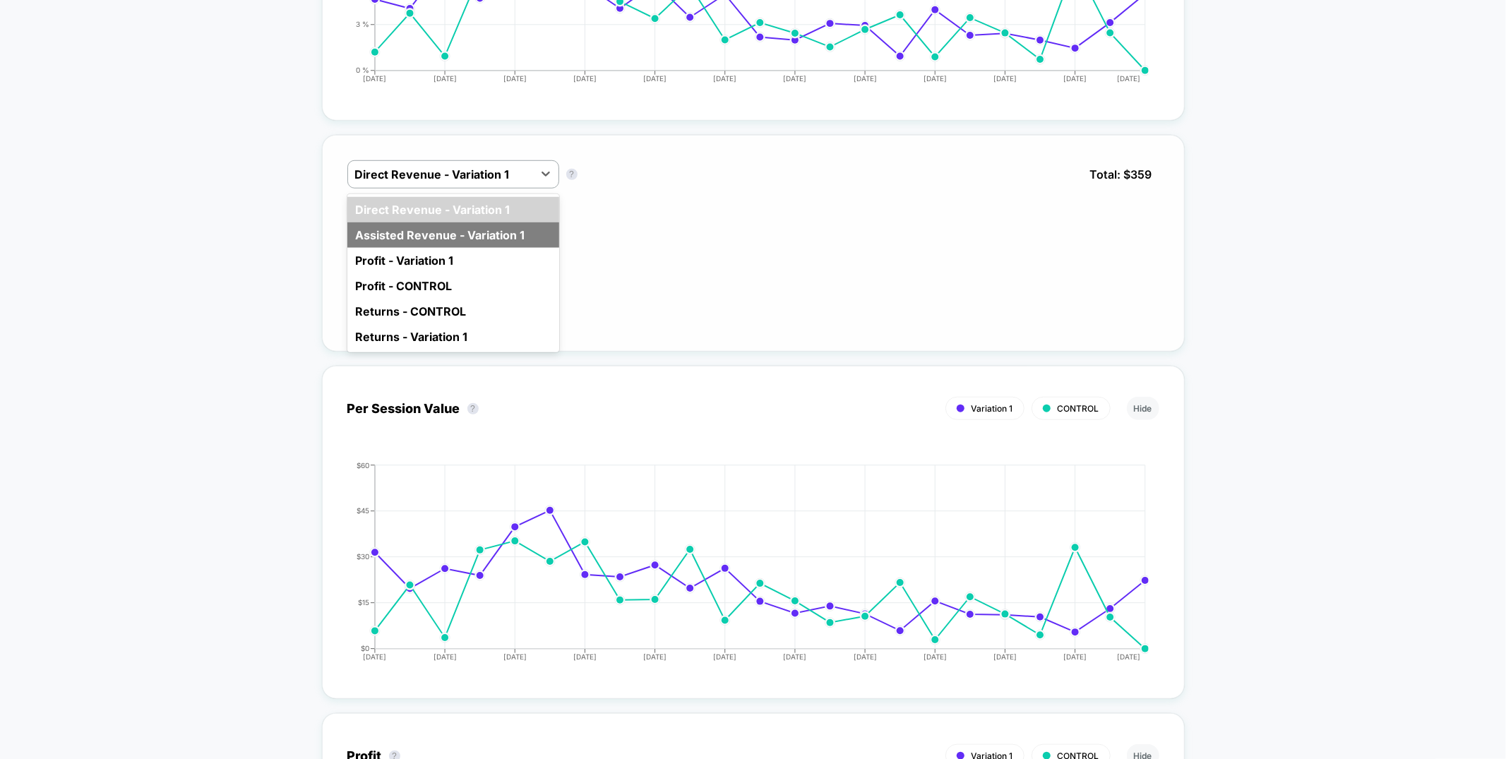
click at [474, 222] on div "Assisted Revenue - Variation 1" at bounding box center [453, 234] width 212 height 25
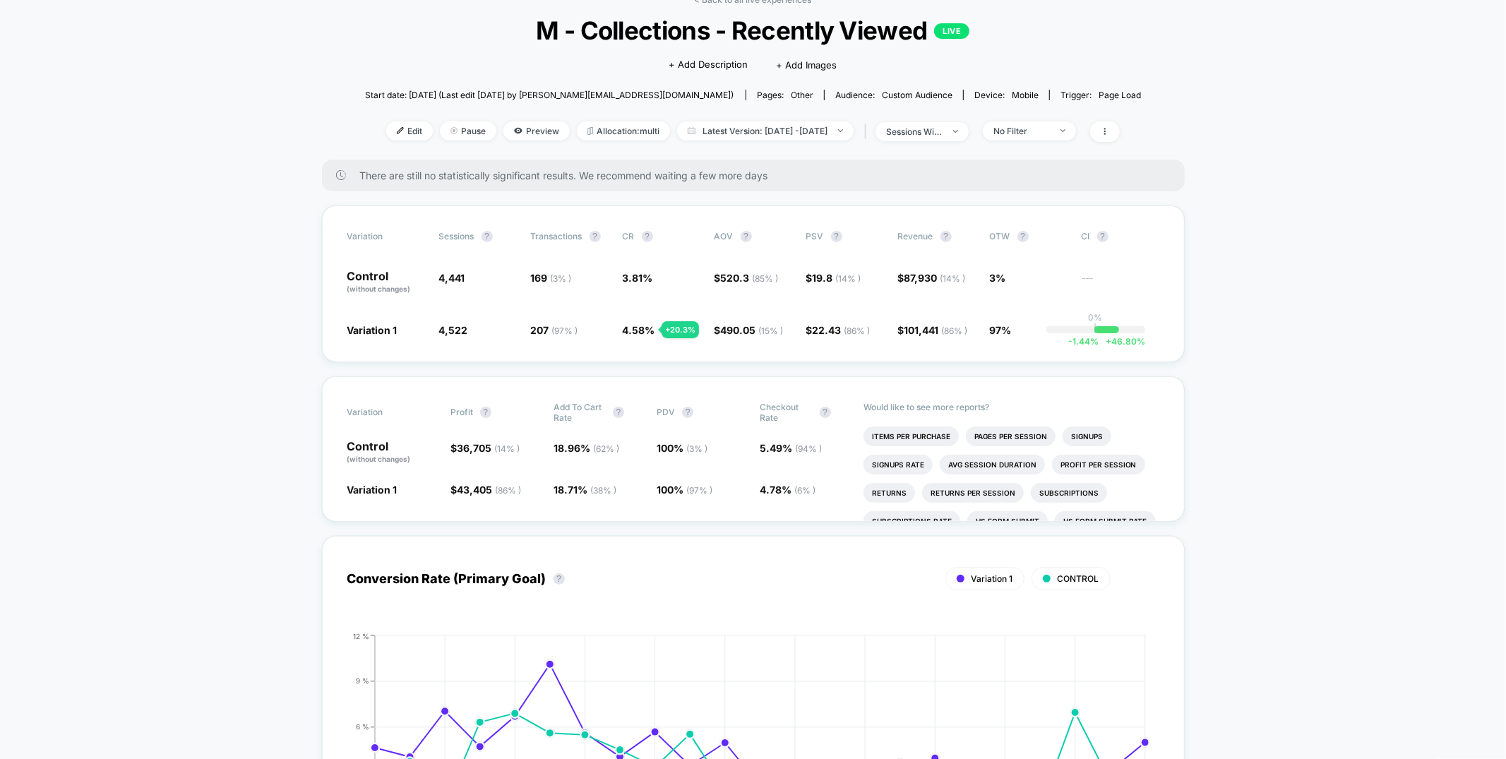
scroll to position [0, 0]
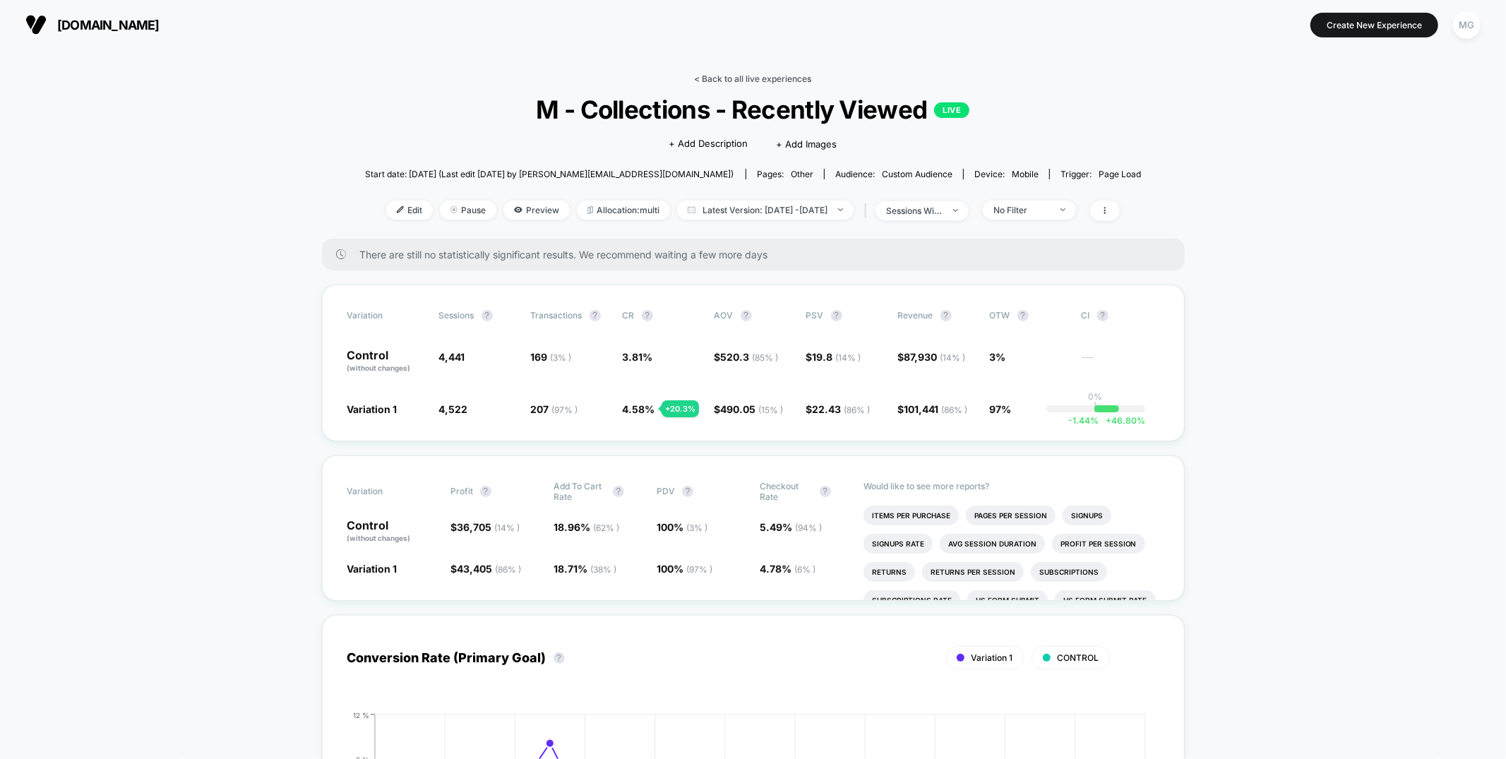
click at [771, 81] on link "< Back to all live experiences" at bounding box center [753, 78] width 117 height 11
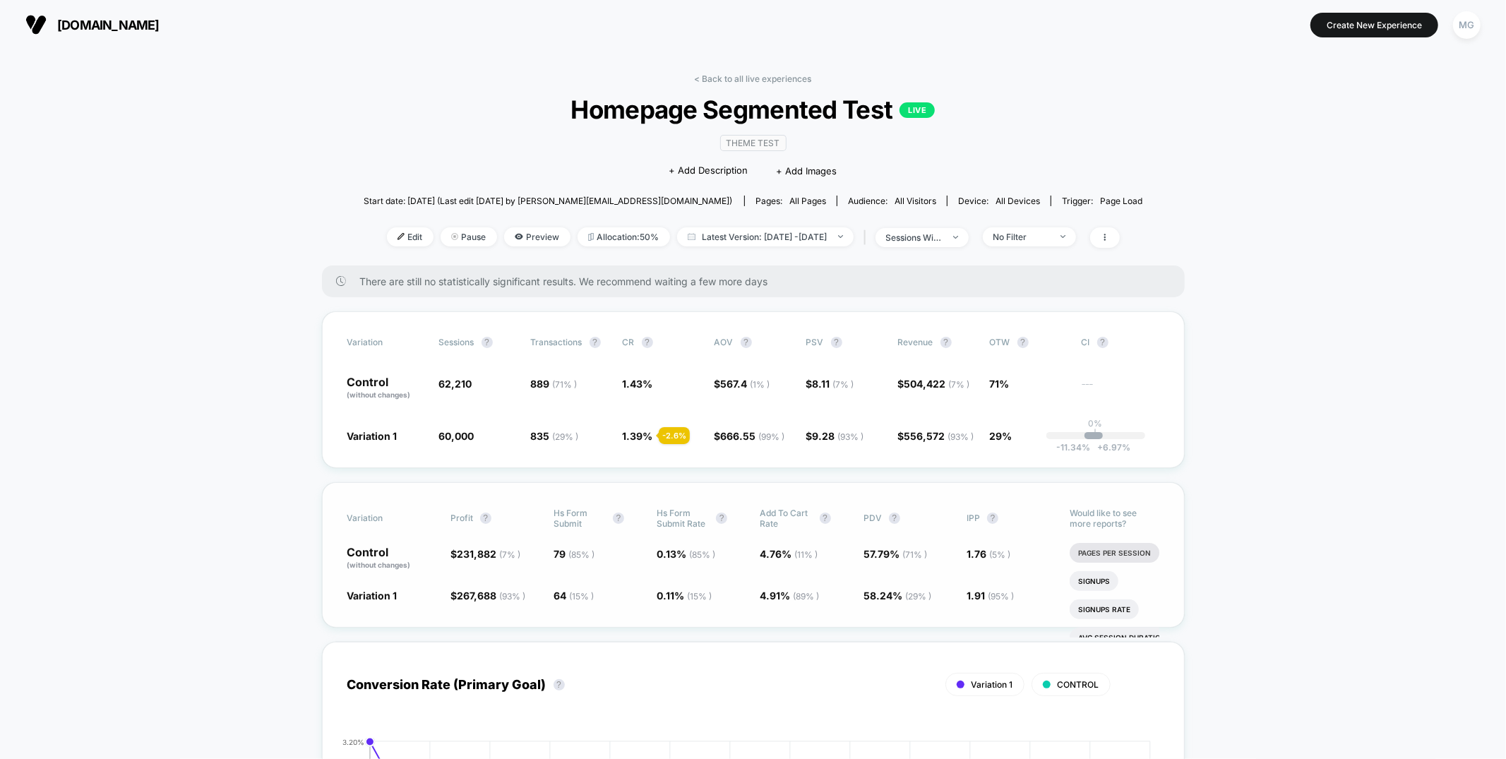
click at [1084, 549] on li "Pages Per Session" at bounding box center [1114, 553] width 90 height 20
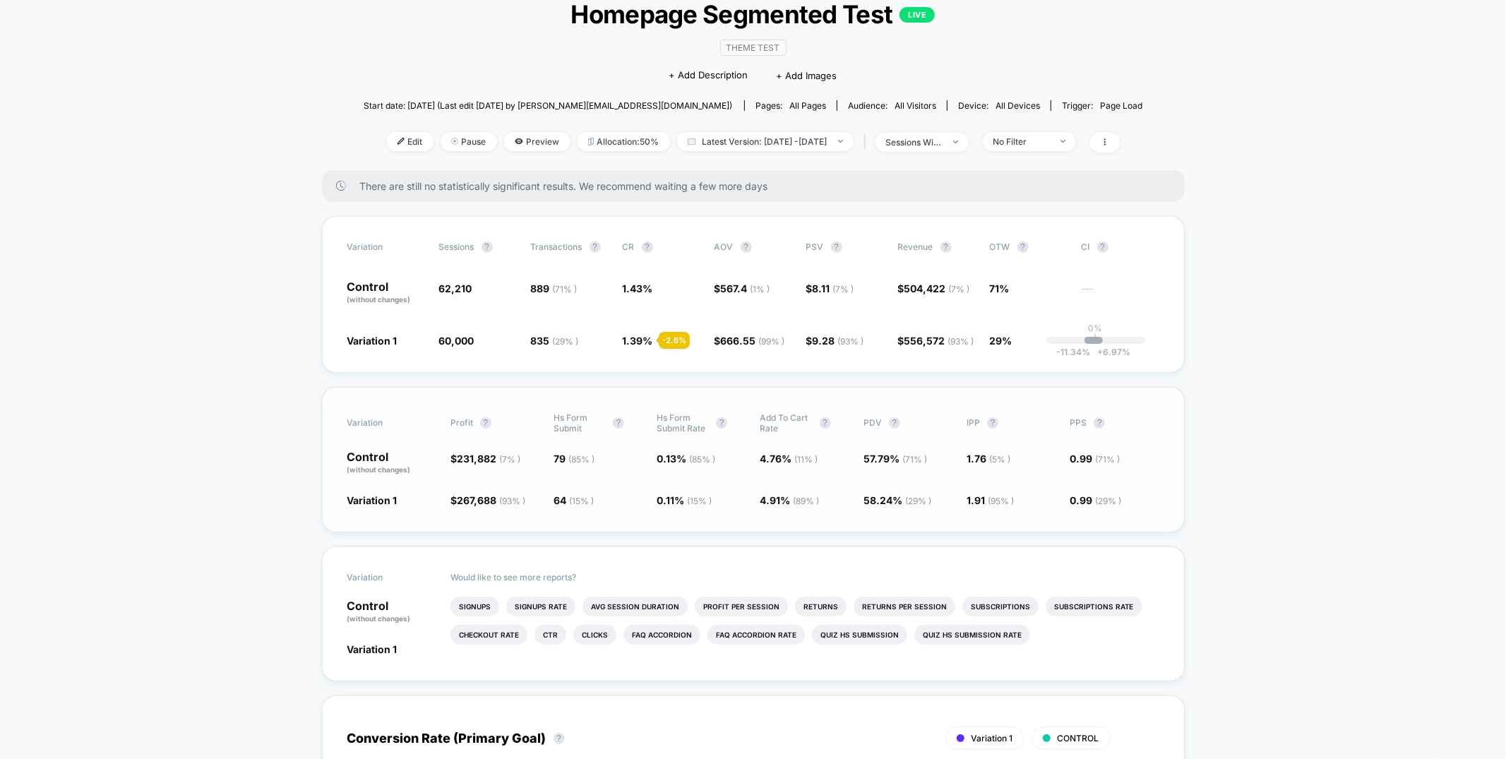
scroll to position [97, 0]
click at [530, 141] on span "Preview" at bounding box center [537, 140] width 66 height 19
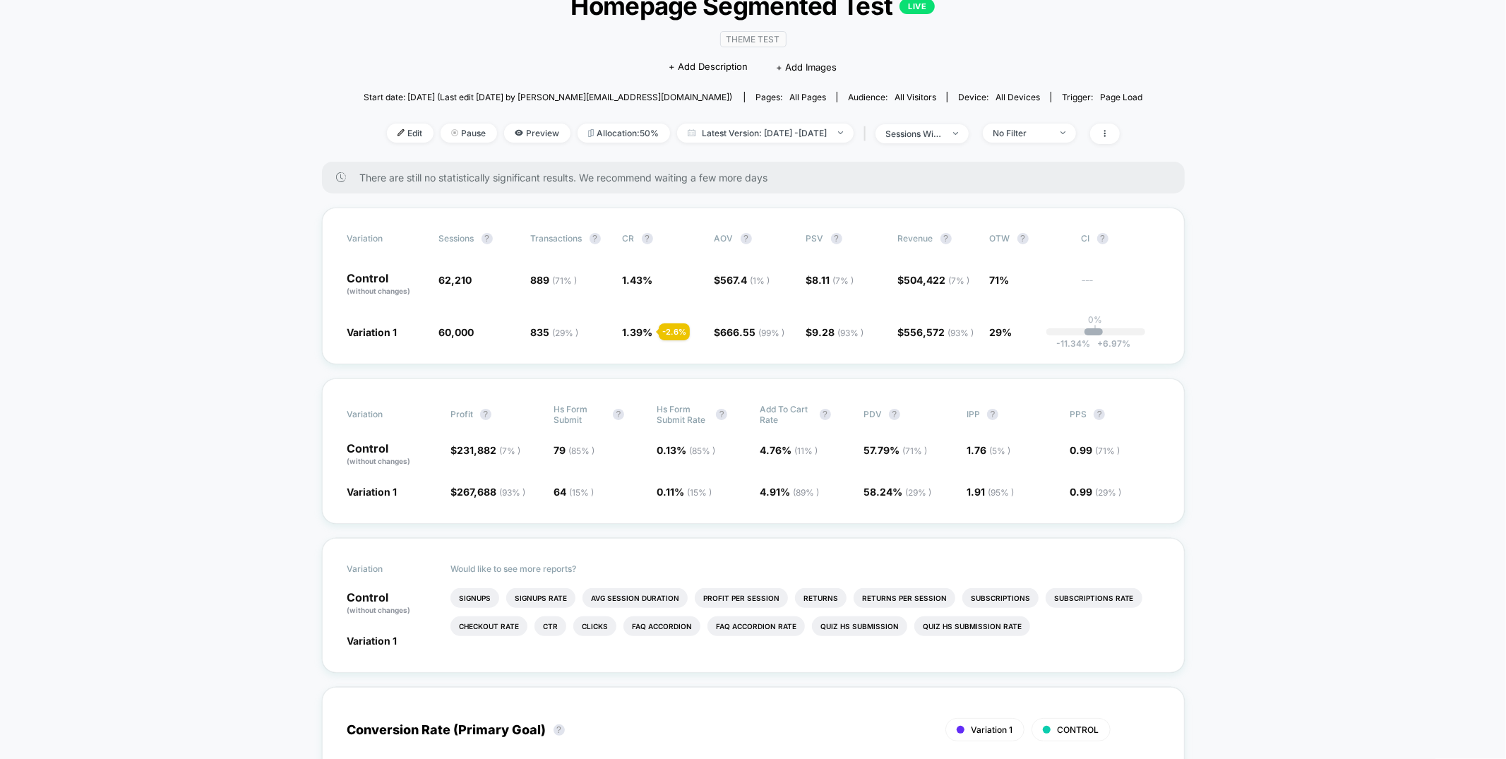
scroll to position [0, 0]
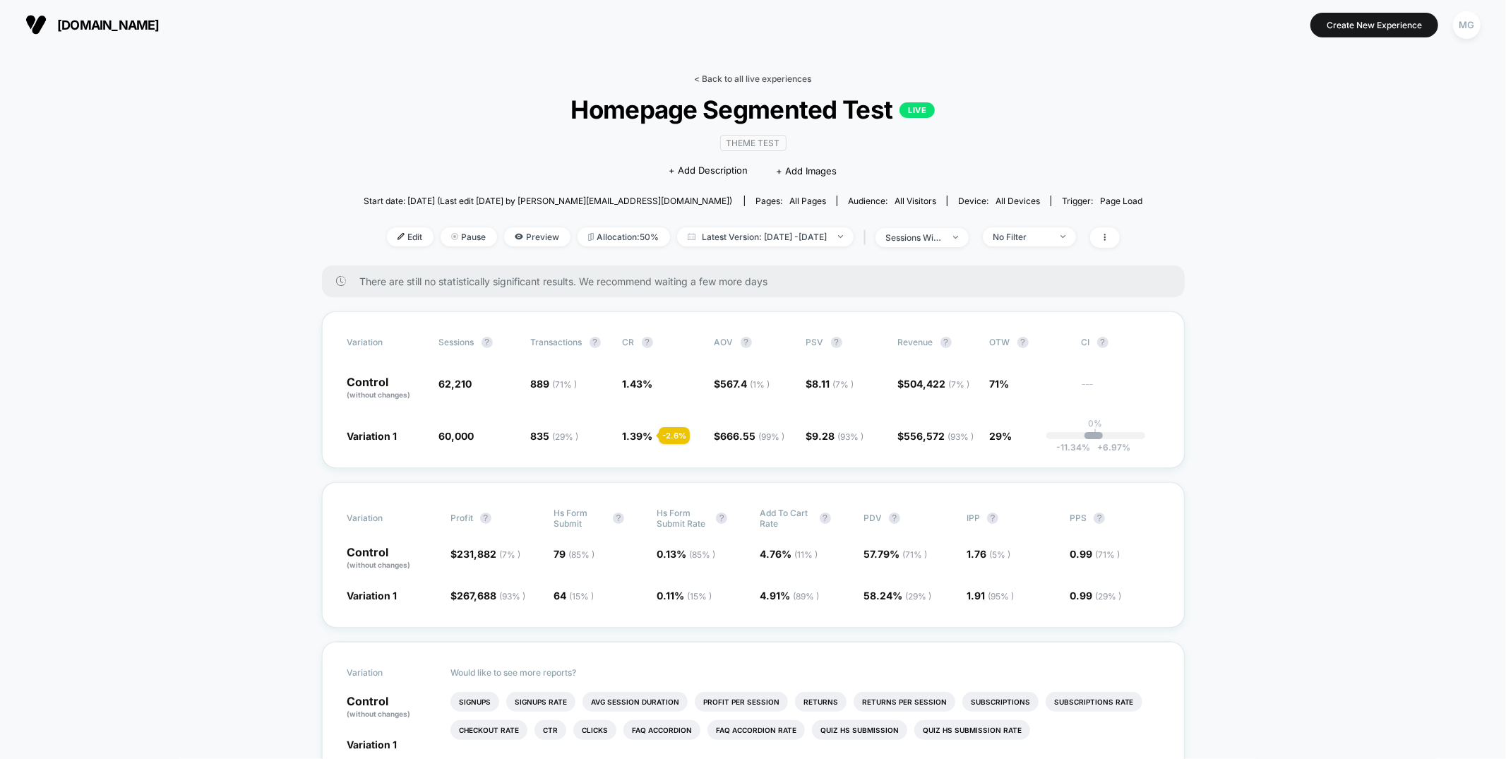
click at [779, 78] on link "< Back to all live experiences" at bounding box center [753, 78] width 117 height 11
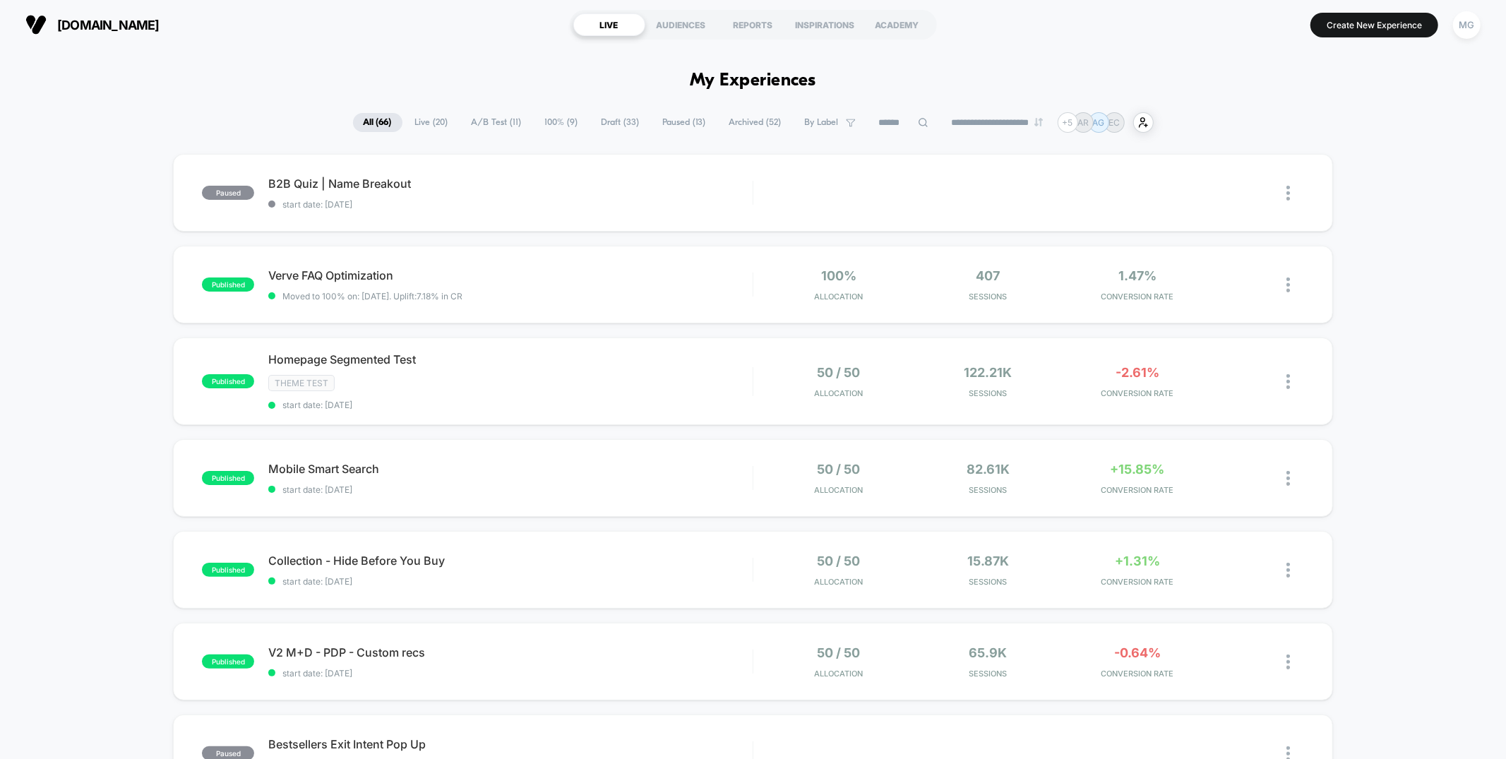
click at [602, 115] on span "Draft ( 33 )" at bounding box center [620, 122] width 59 height 19
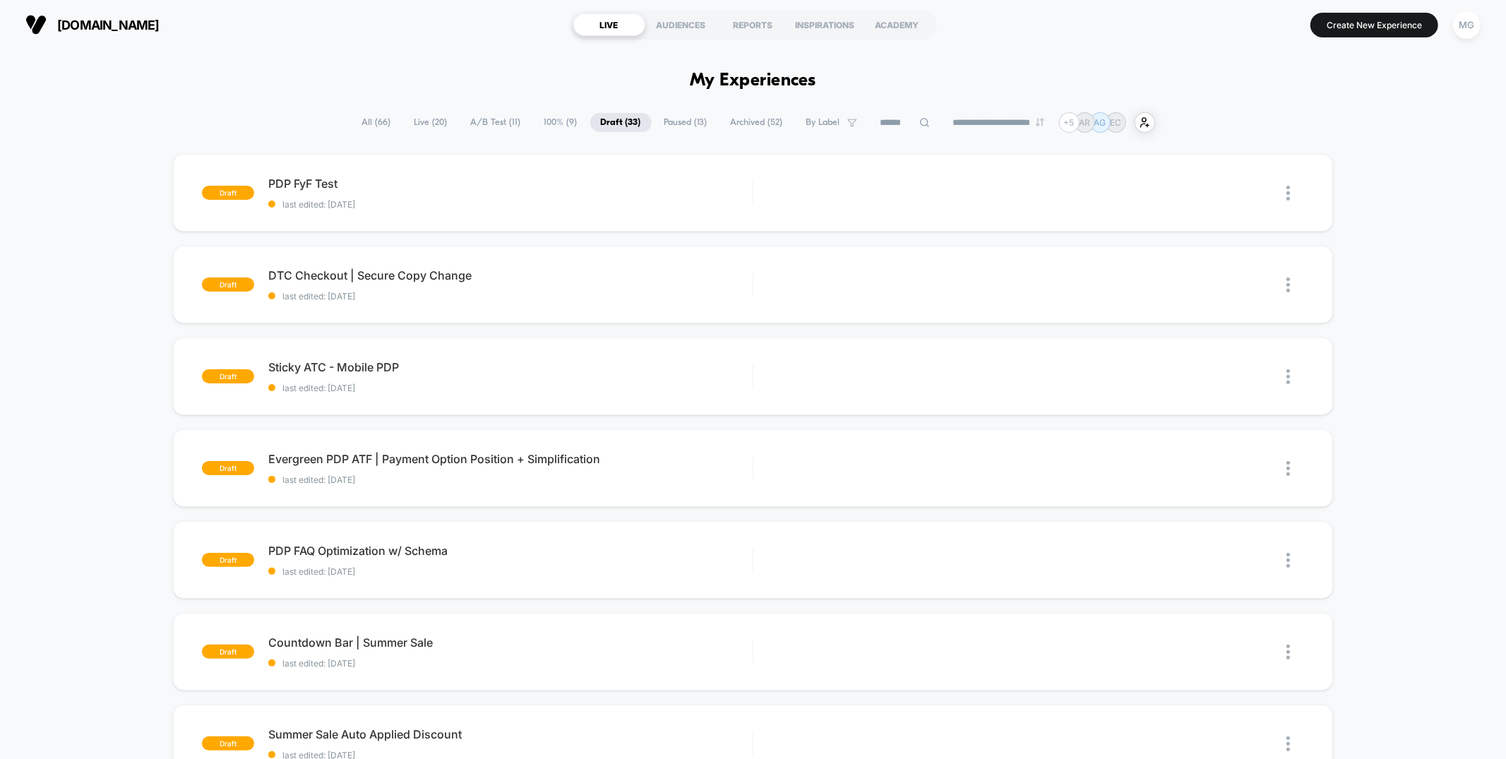
click at [660, 116] on span "Paused ( 13 )" at bounding box center [686, 122] width 64 height 19
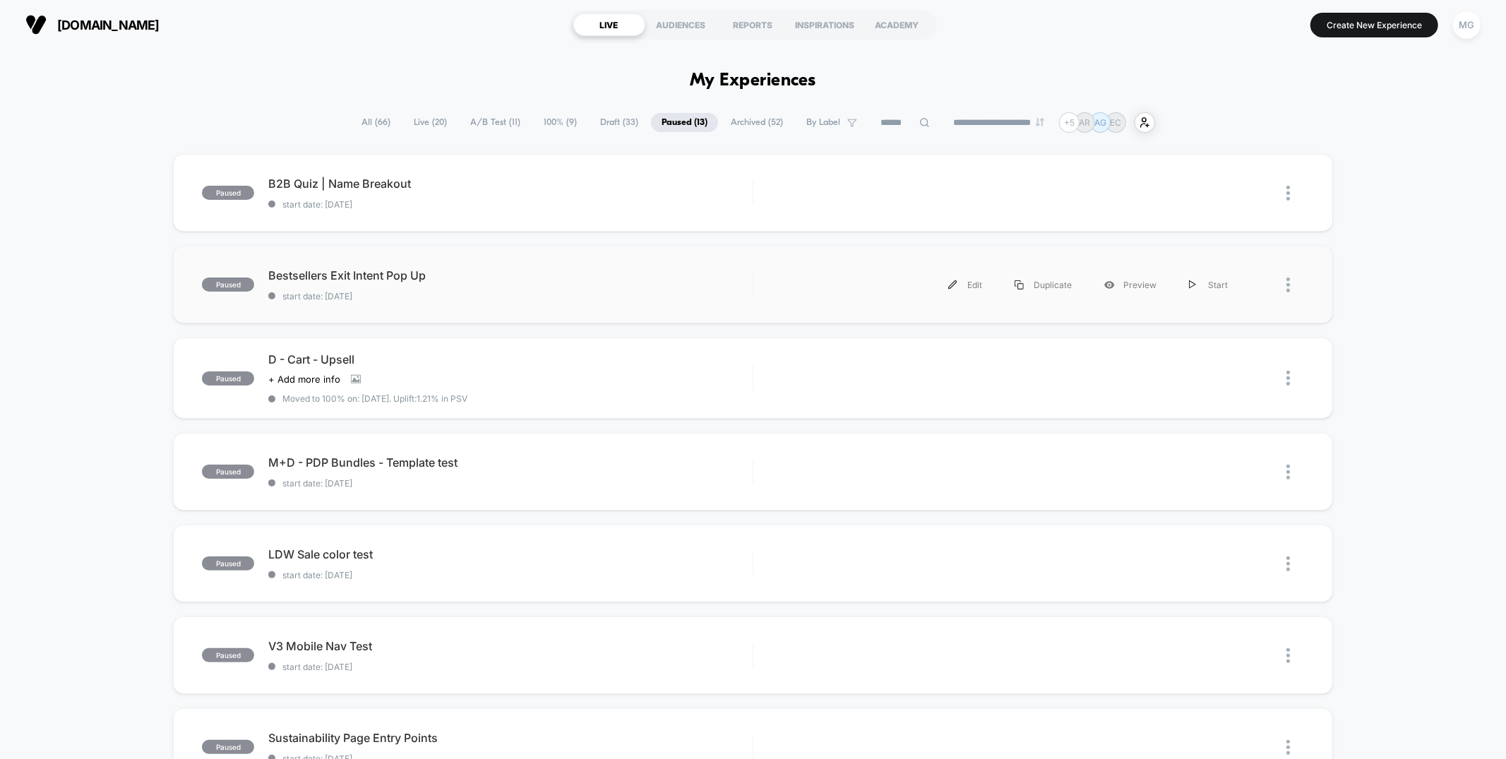
click at [584, 263] on div "paused Bestsellers Exit Intent Pop Up start date: [DATE] Edit Duplicate Preview…" at bounding box center [752, 285] width 1159 height 78
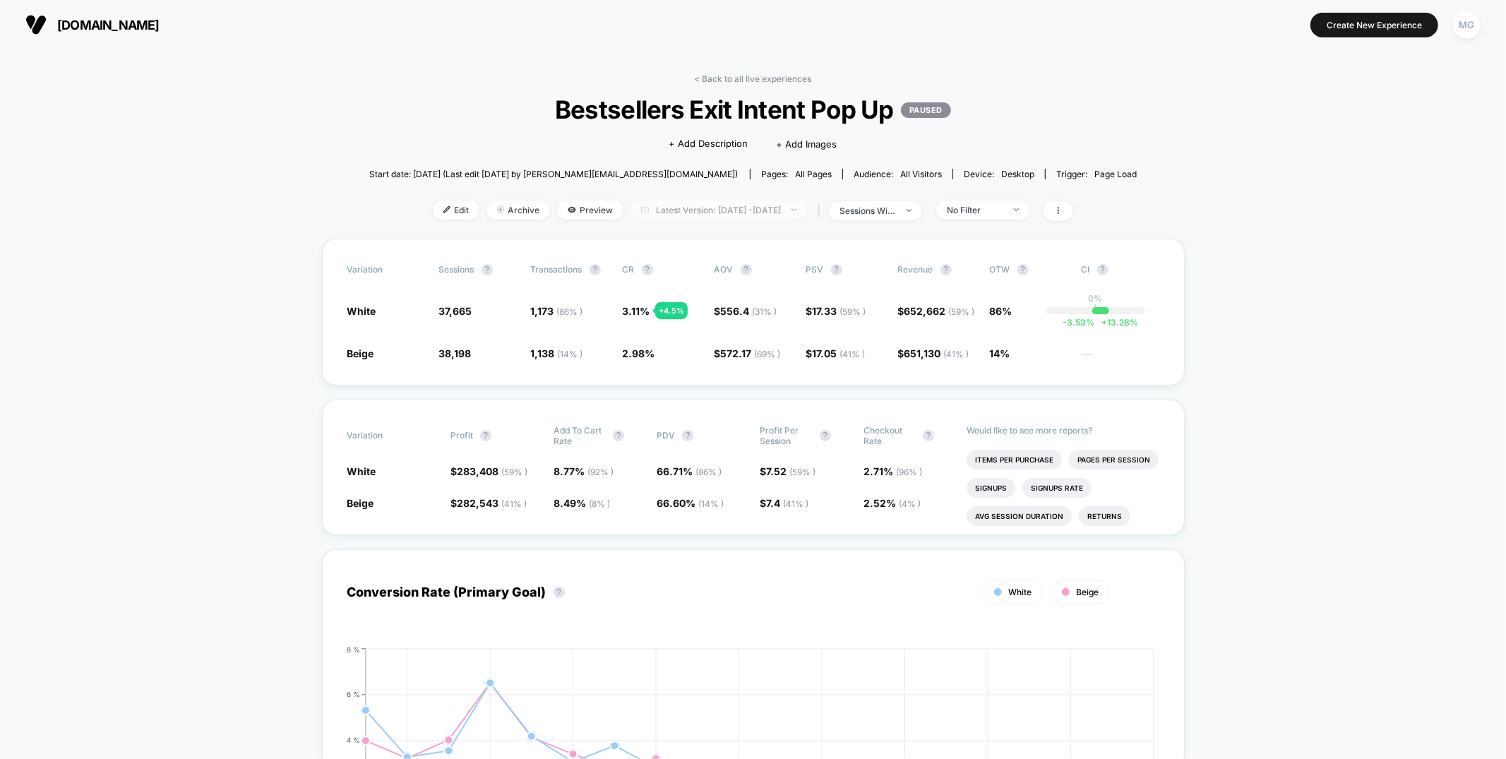
click at [668, 209] on span "Latest Version: [DATE] - [DATE]" at bounding box center [718, 209] width 176 height 19
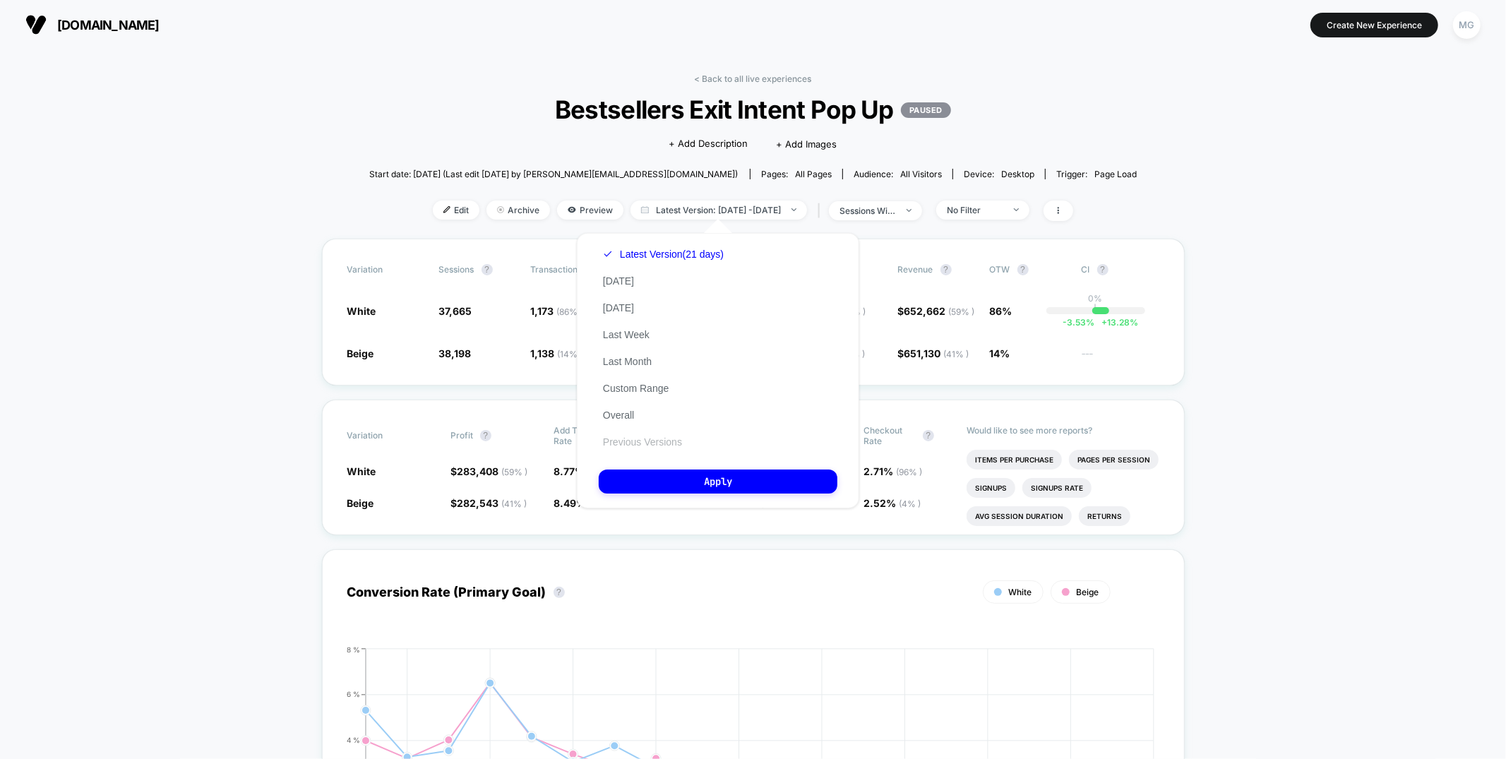
click at [639, 438] on button "Previous Versions" at bounding box center [643, 442] width 88 height 13
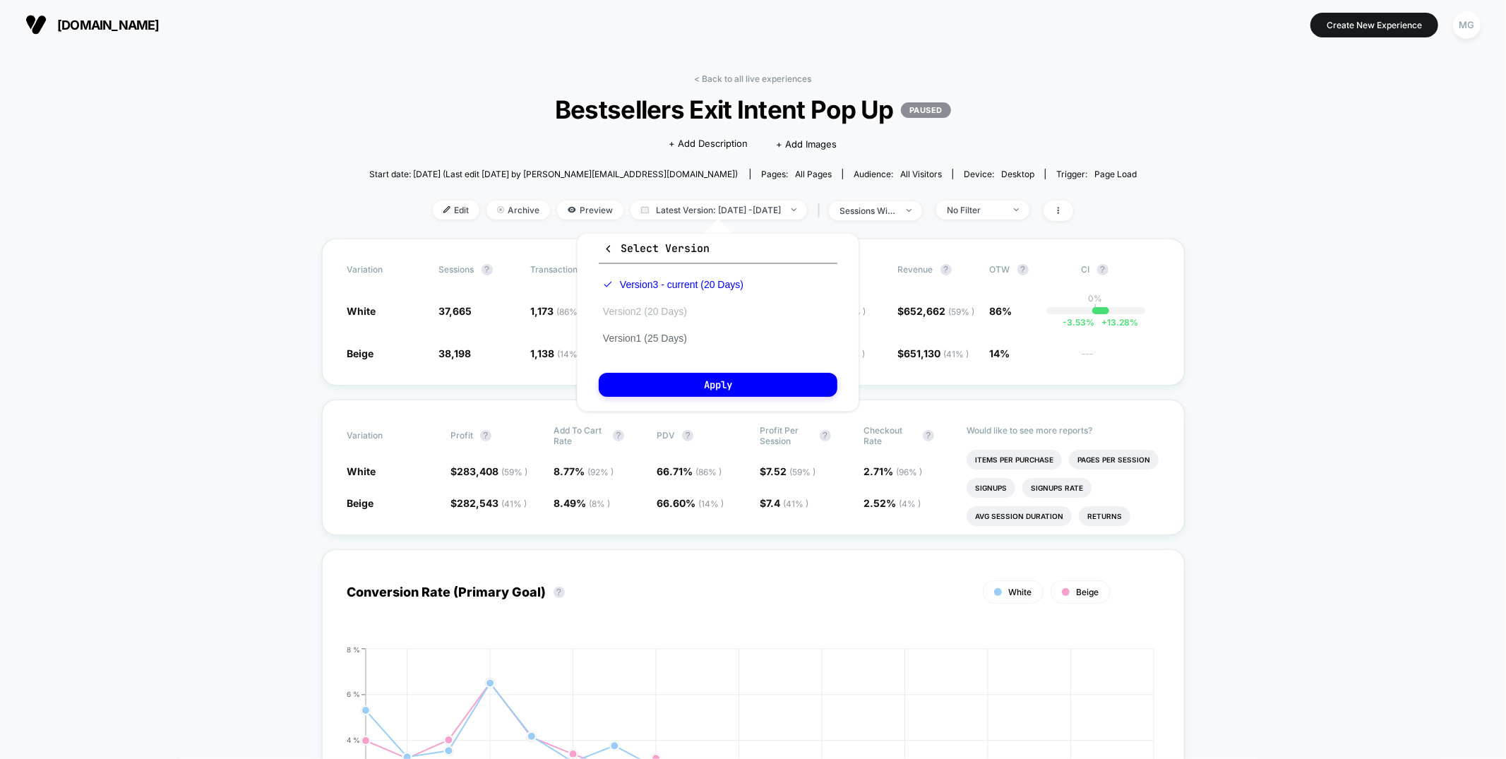
click at [644, 312] on button "Version 2 (20 Days)" at bounding box center [645, 311] width 92 height 13
click at [668, 379] on button "Apply" at bounding box center [718, 385] width 239 height 24
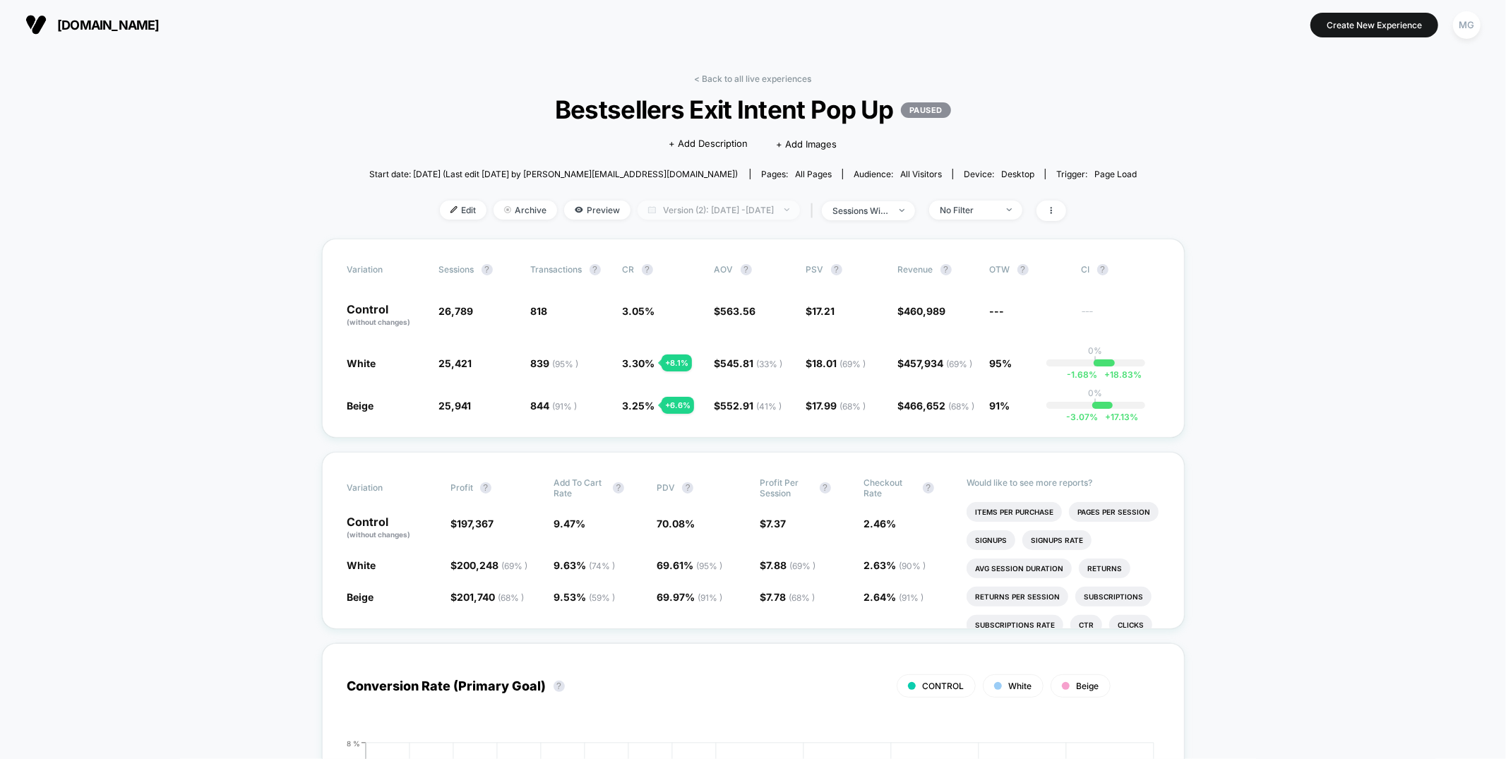
click at [697, 207] on span "Version (2): Aug 10, 2025 - Aug 29, 2025" at bounding box center [718, 209] width 162 height 19
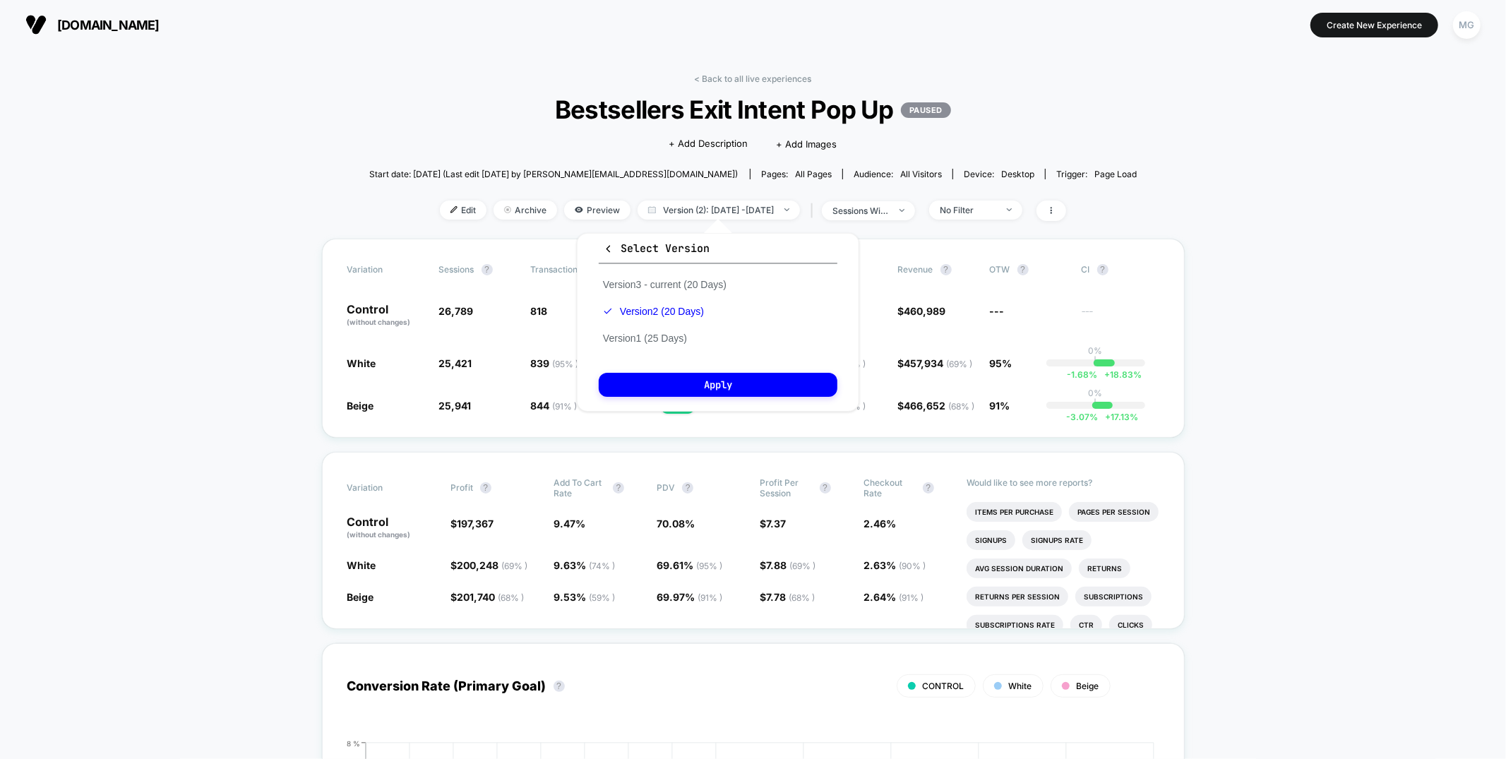
click at [680, 275] on div "Version 3 - current (20 Days) Version 2 (20 Days) Version 1 (25 Days)" at bounding box center [665, 311] width 132 height 80
click at [695, 284] on button "Version 3 - current (20 Days)" at bounding box center [665, 284] width 132 height 13
click at [695, 389] on button "Apply" at bounding box center [718, 385] width 239 height 24
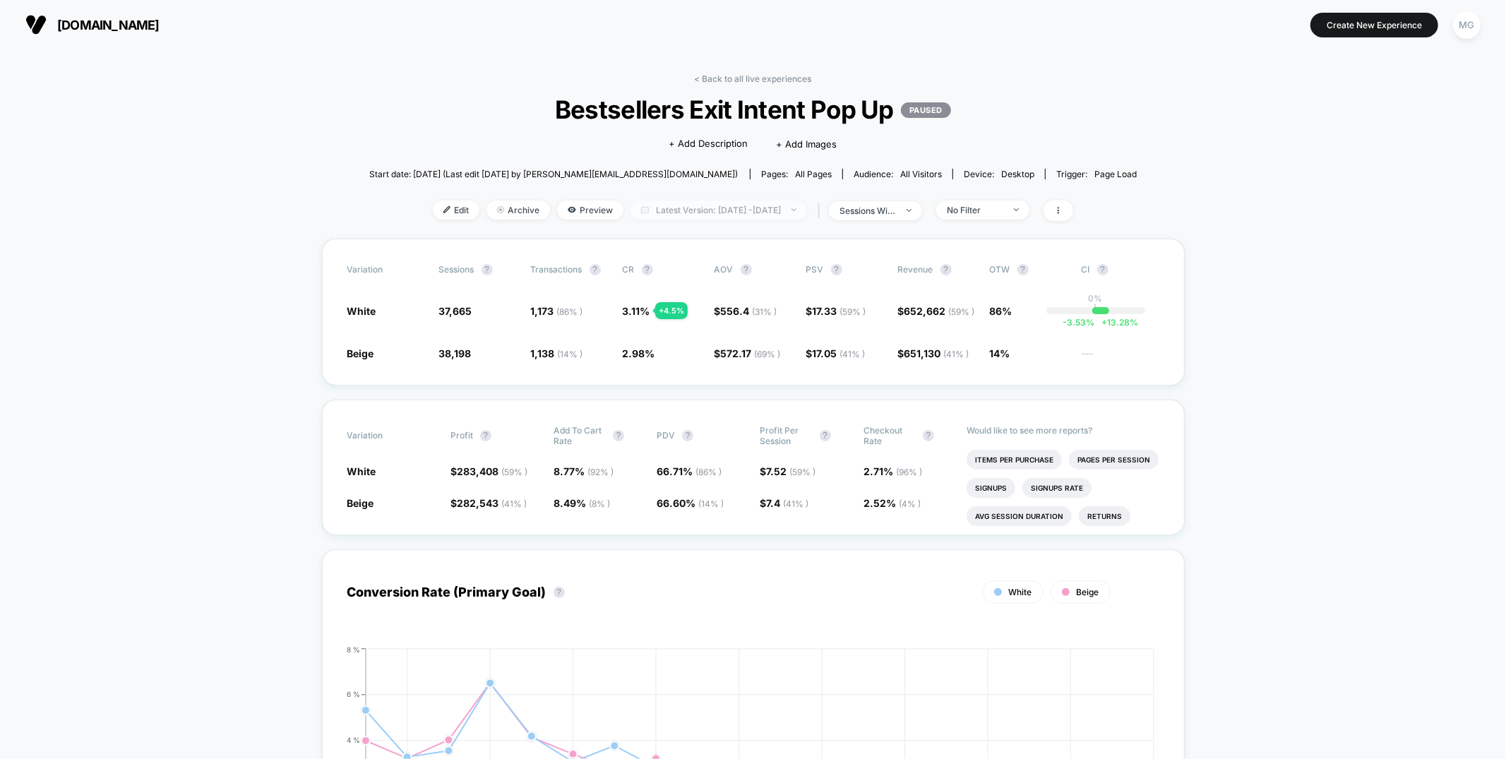
click at [759, 205] on span "Latest Version: Aug 28, 2025 - Sep 16, 2025" at bounding box center [718, 209] width 176 height 19
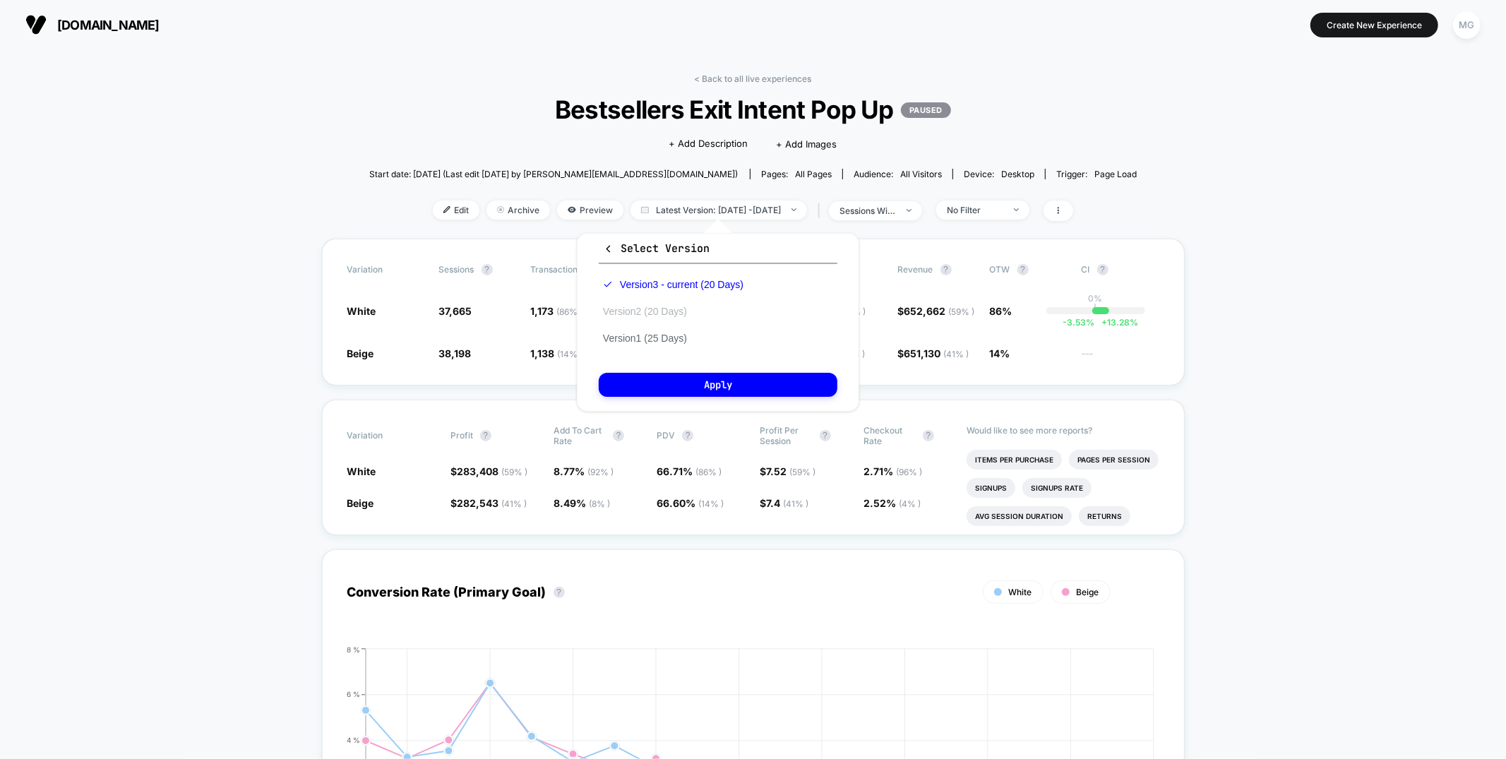
click at [689, 313] on button "Version 2 (20 Days)" at bounding box center [645, 311] width 92 height 13
click at [671, 388] on button "Apply" at bounding box center [718, 385] width 239 height 24
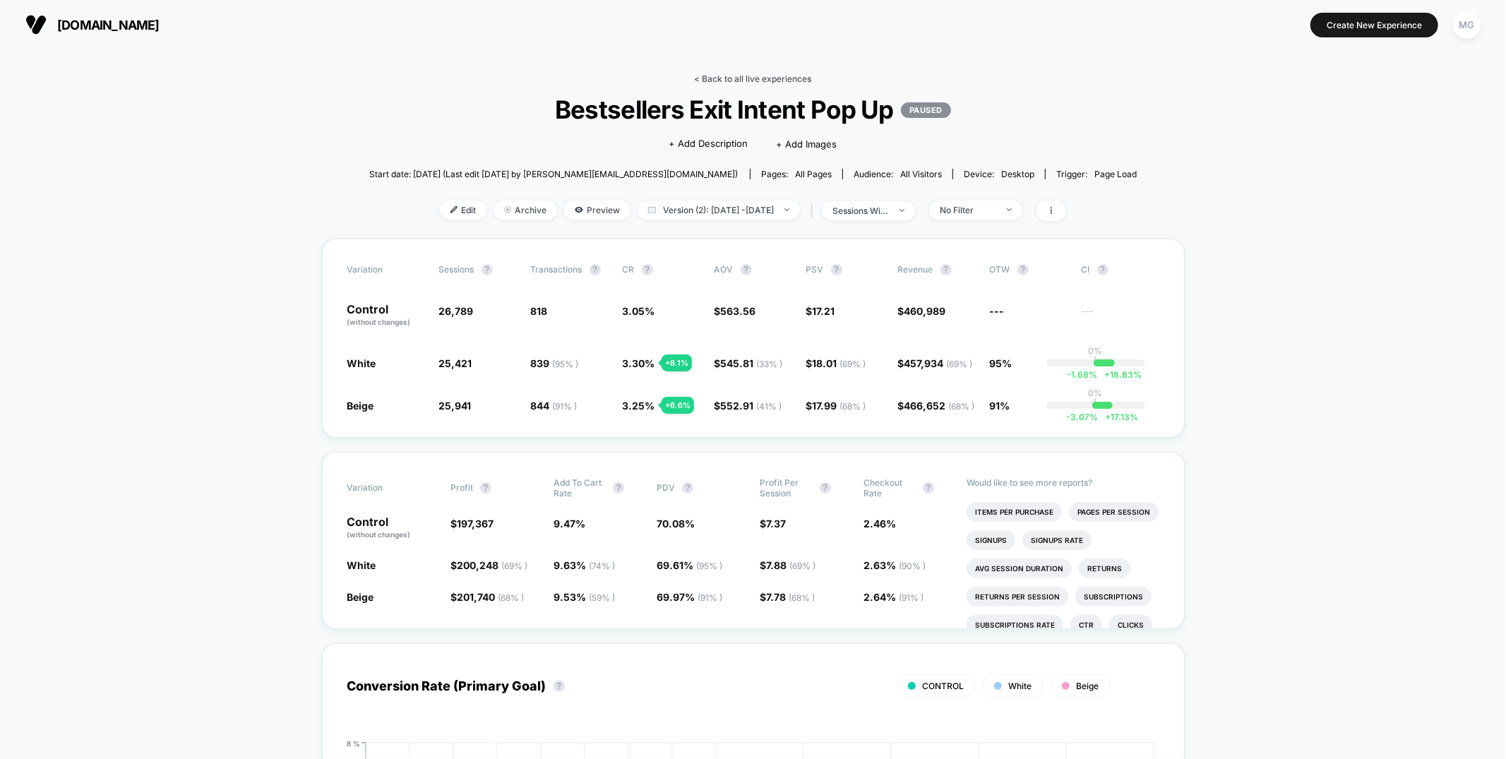
click at [754, 78] on link "< Back to all live experiences" at bounding box center [753, 78] width 117 height 11
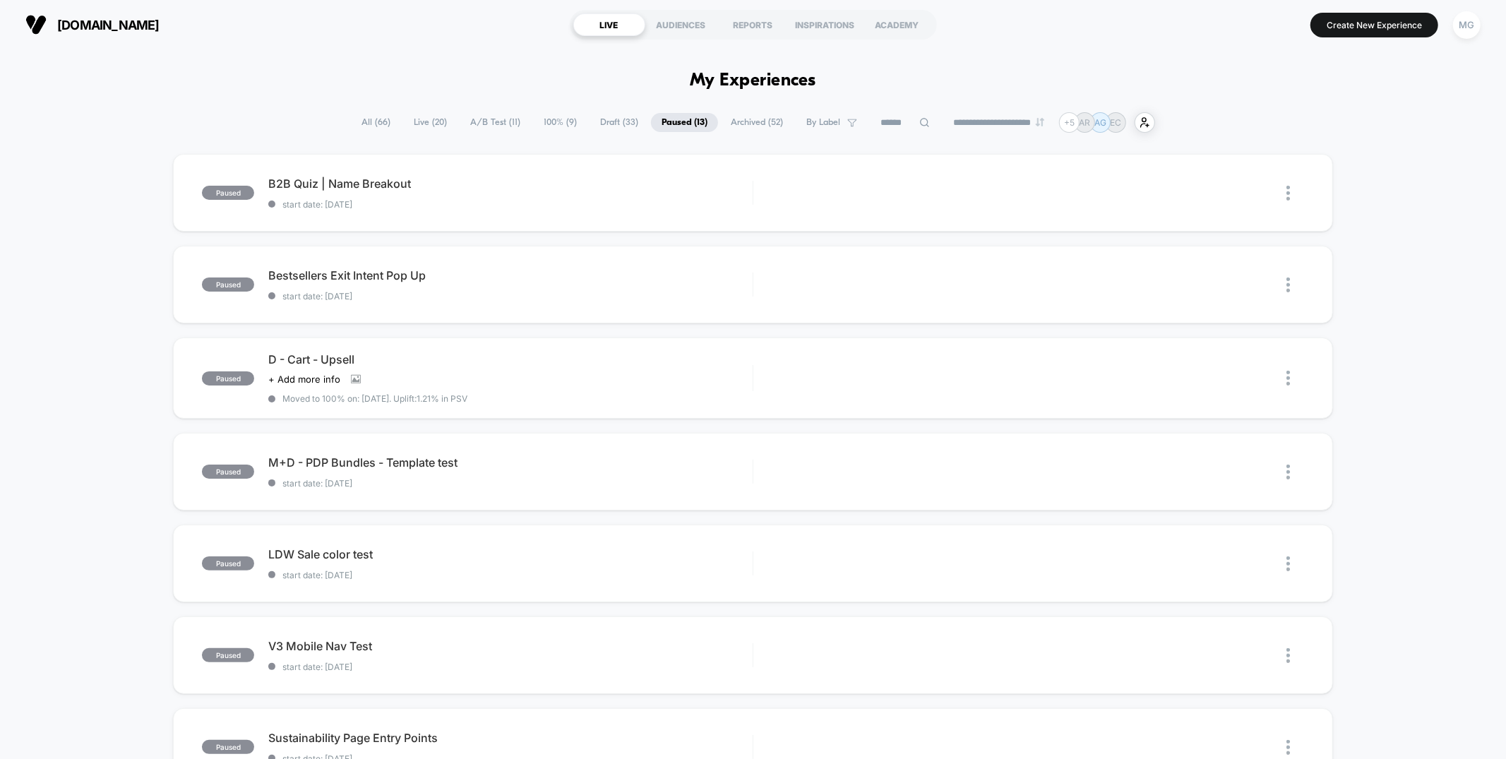
click at [486, 120] on span "A/B Test ( 11 )" at bounding box center [495, 122] width 71 height 19
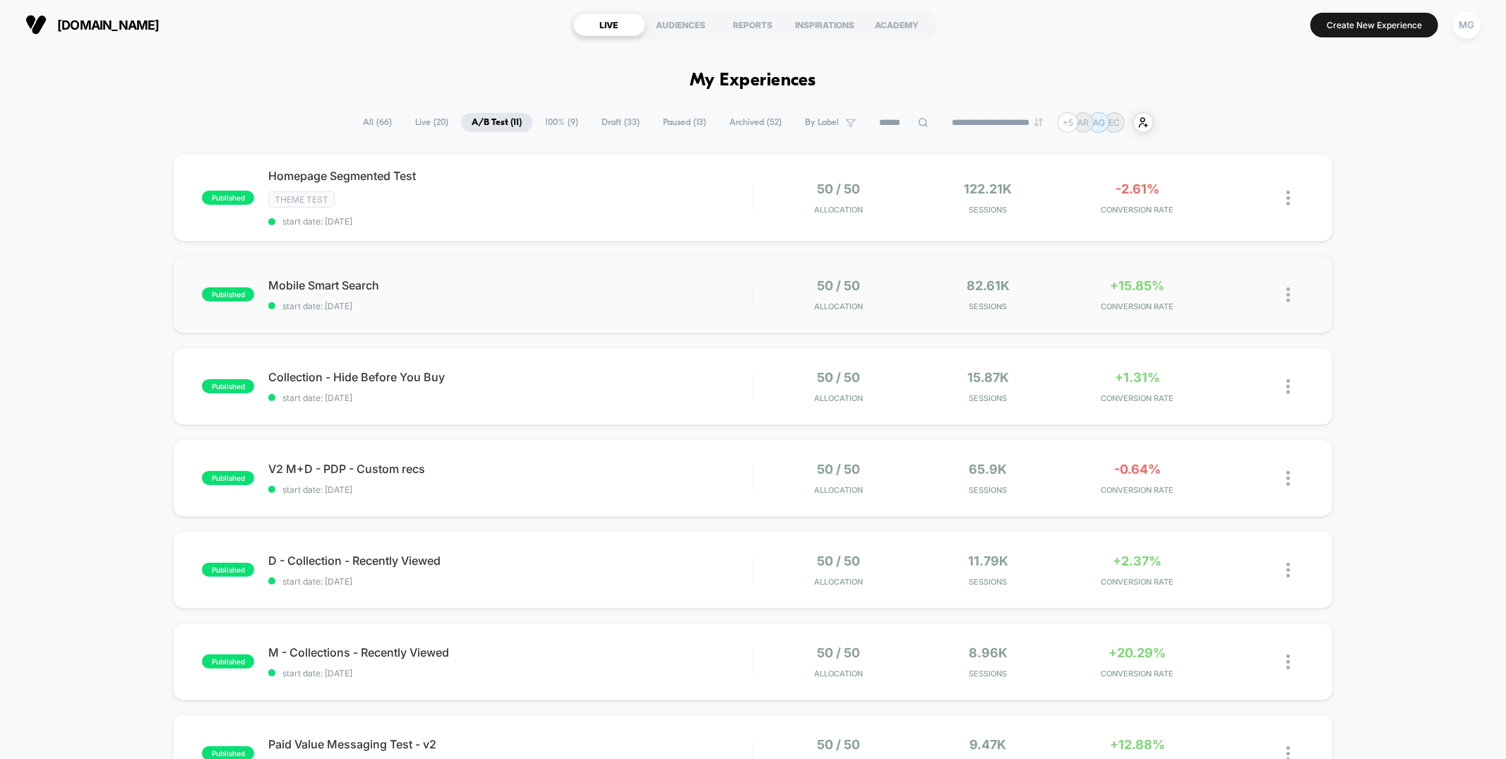
click at [568, 317] on div "published Mobile Smart Search start date: 9/5/2025 50 / 50 Allocation 82.61k Se…" at bounding box center [752, 295] width 1159 height 78
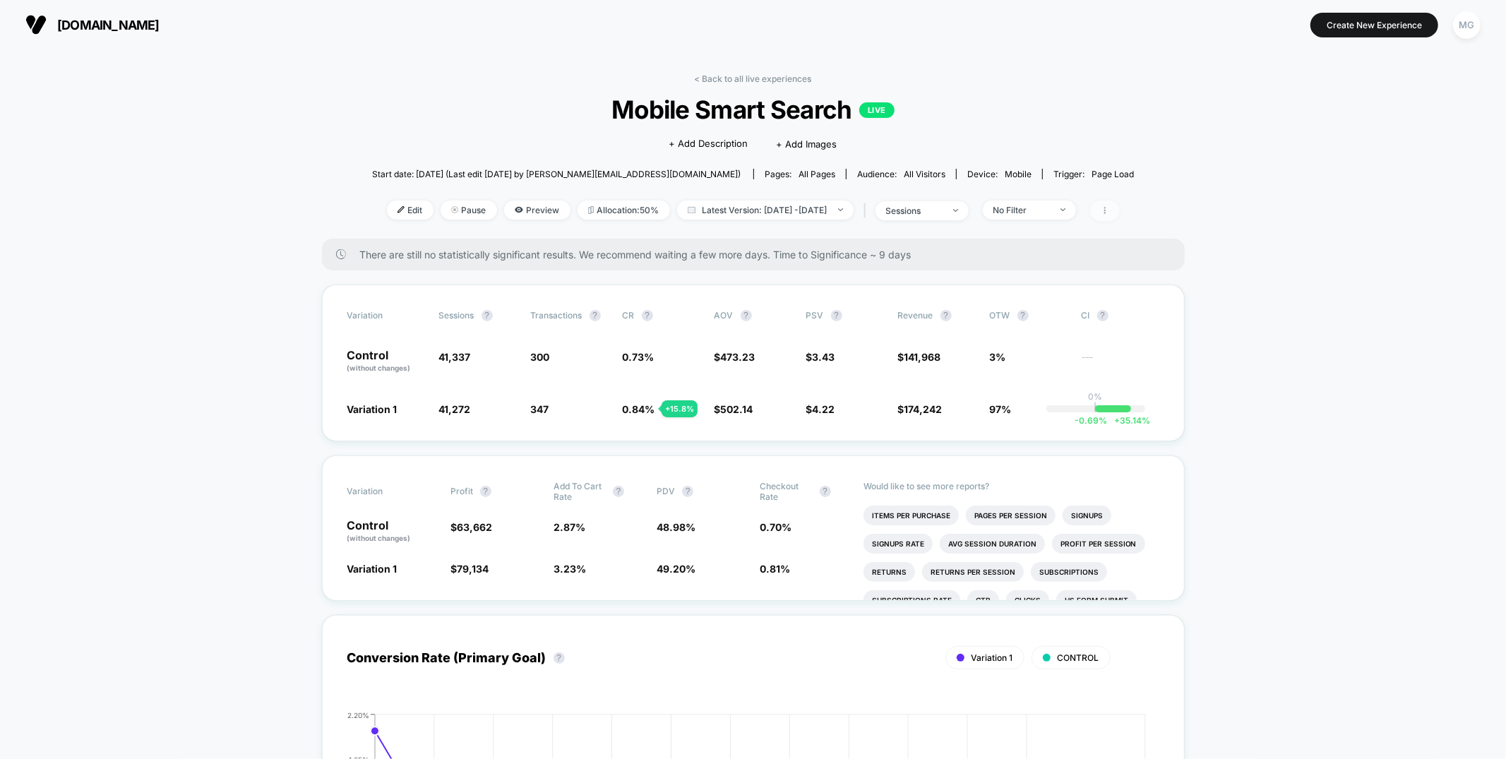
click at [1120, 217] on span at bounding box center [1105, 210] width 30 height 20
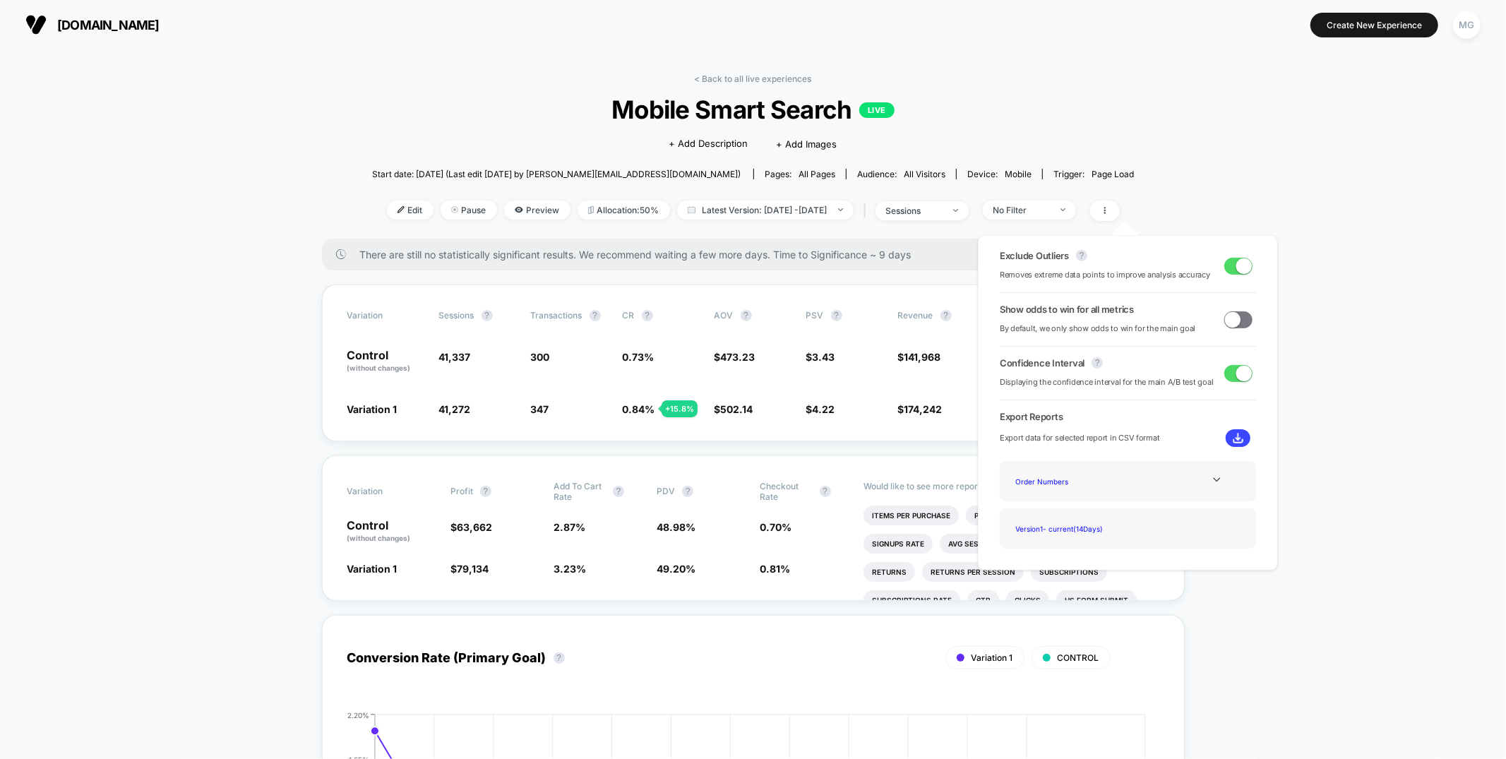
click at [1231, 318] on span at bounding box center [1233, 319] width 16 height 16
click at [753, 419] on div "Variation Sessions ? Transactions ? CR ? AOV ? PSV ? Revenue ? OTW ? CI ? Contr…" at bounding box center [753, 362] width 863 height 157
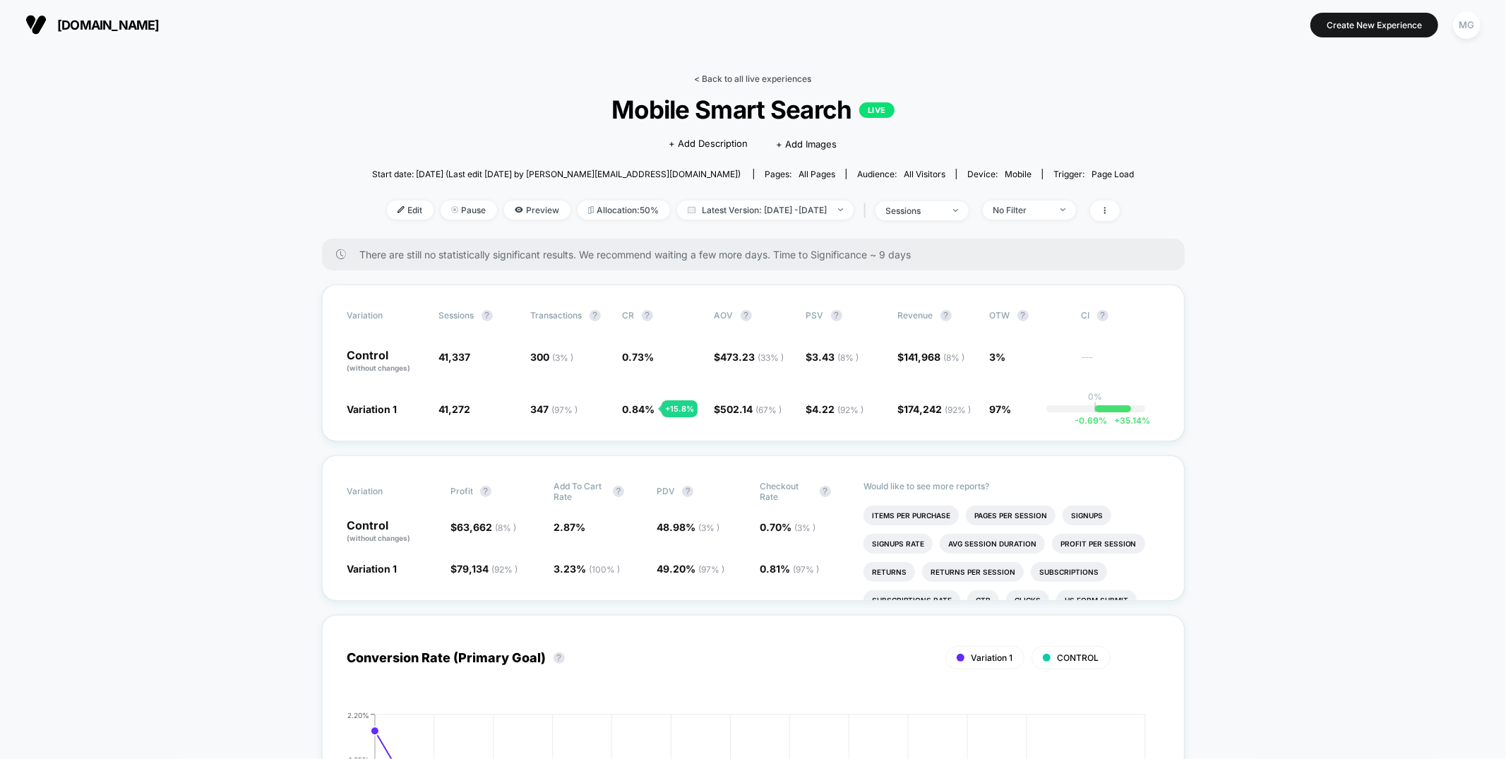
click at [743, 75] on link "< Back to all live experiences" at bounding box center [753, 78] width 117 height 11
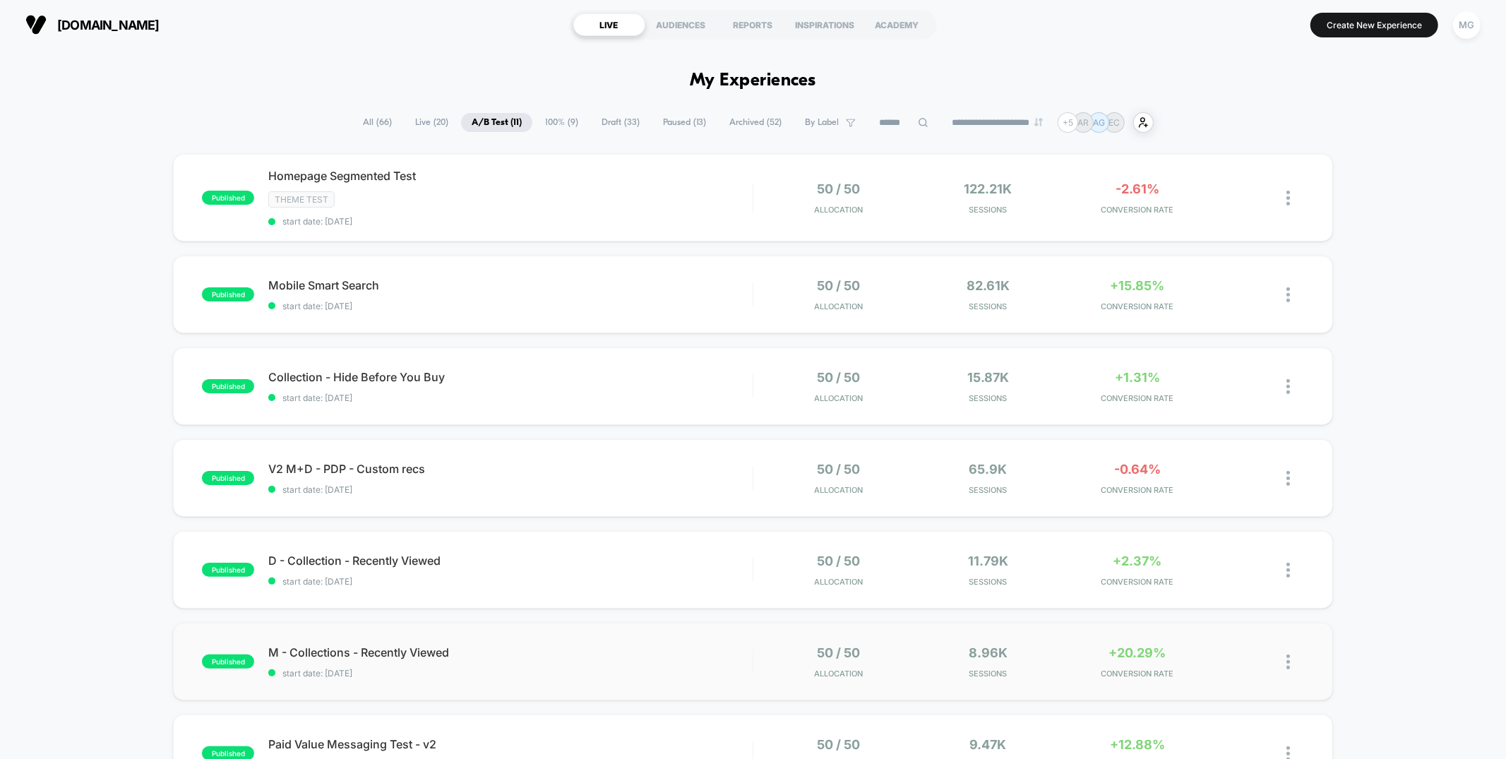
click at [613, 641] on div "published M - Collections - Recently Viewed start date: 8/27/2025 50 / 50 Alloc…" at bounding box center [752, 662] width 1159 height 78
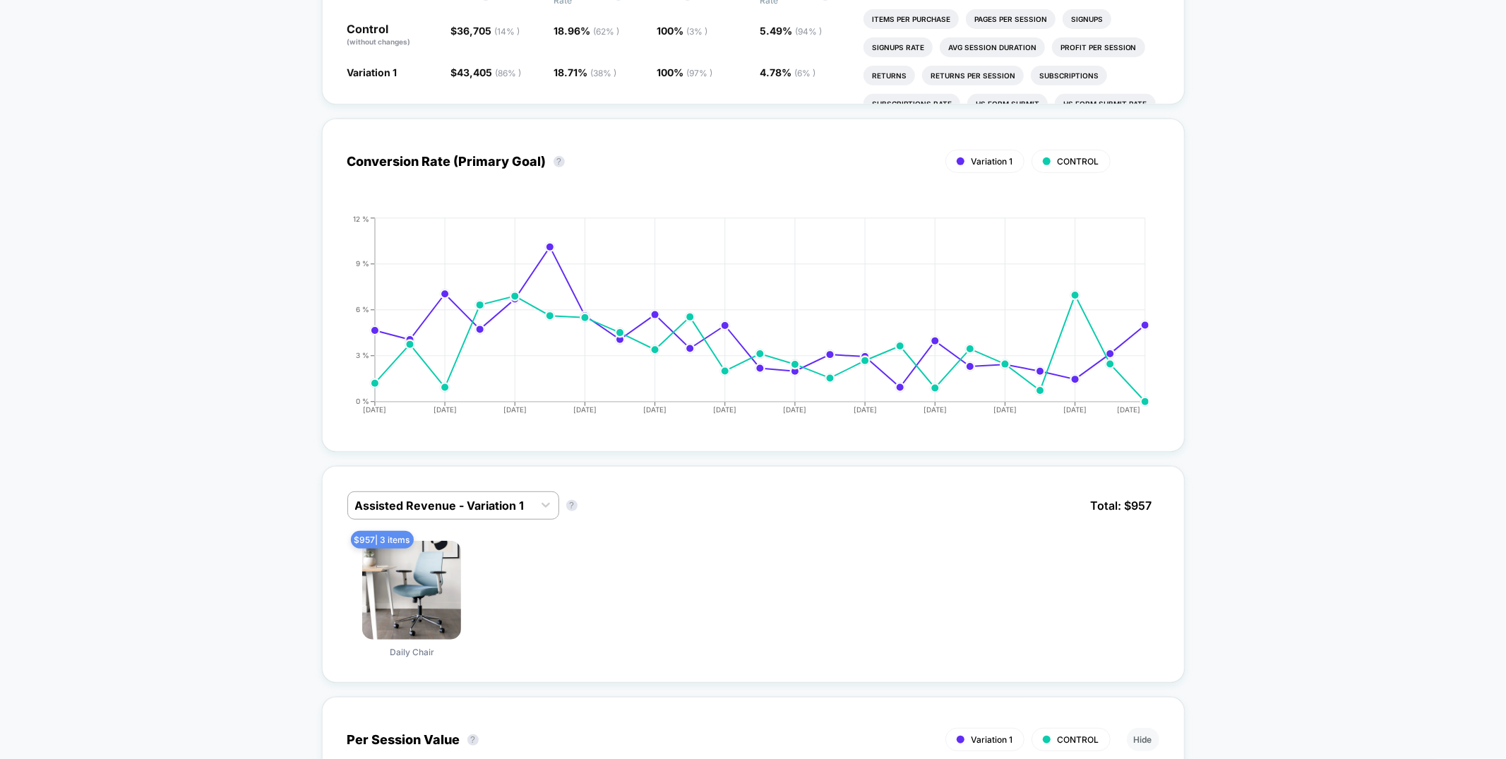
scroll to position [521, 0]
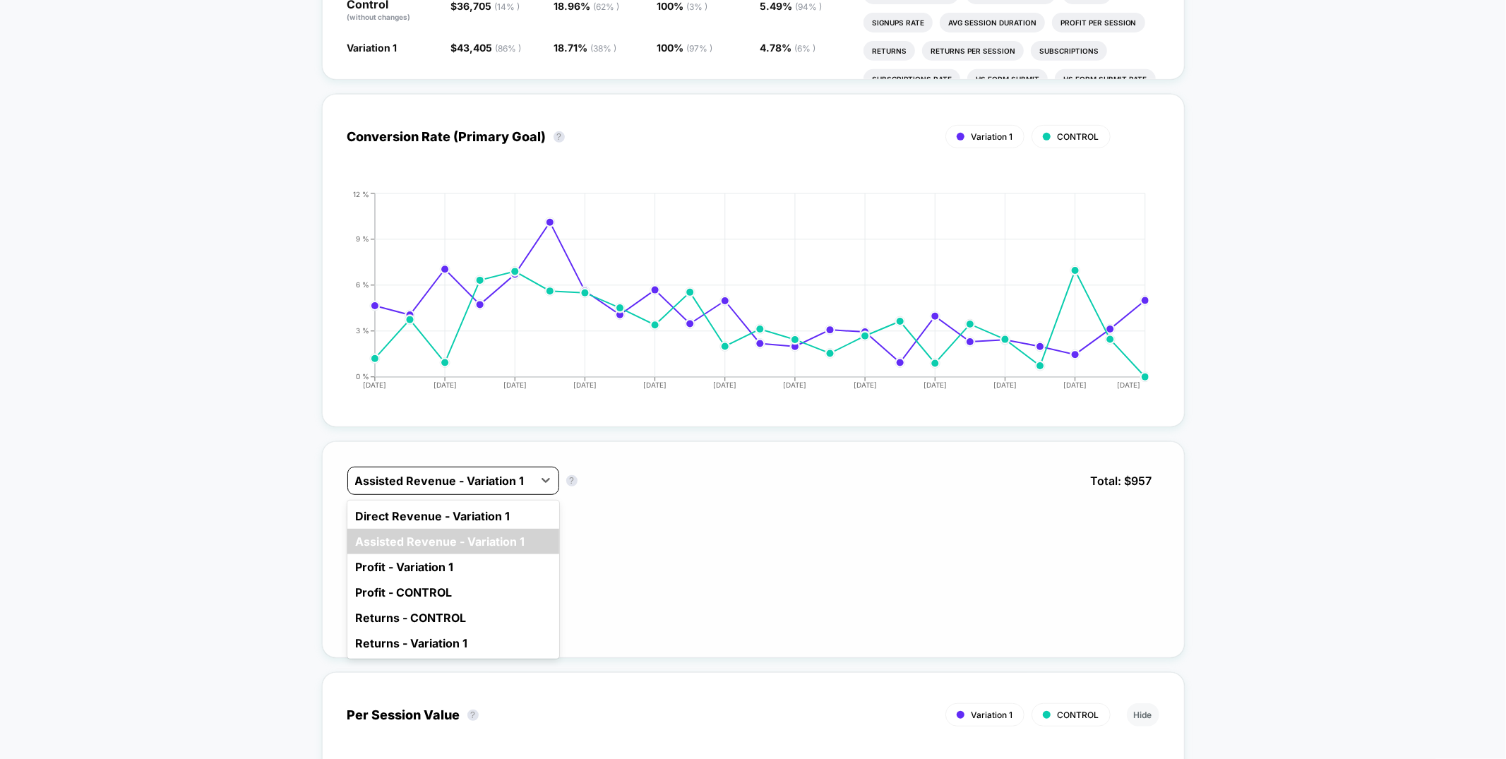
click at [523, 483] on div at bounding box center [440, 480] width 171 height 17
click at [472, 519] on div "Direct Revenue - Variation 1" at bounding box center [453, 515] width 212 height 25
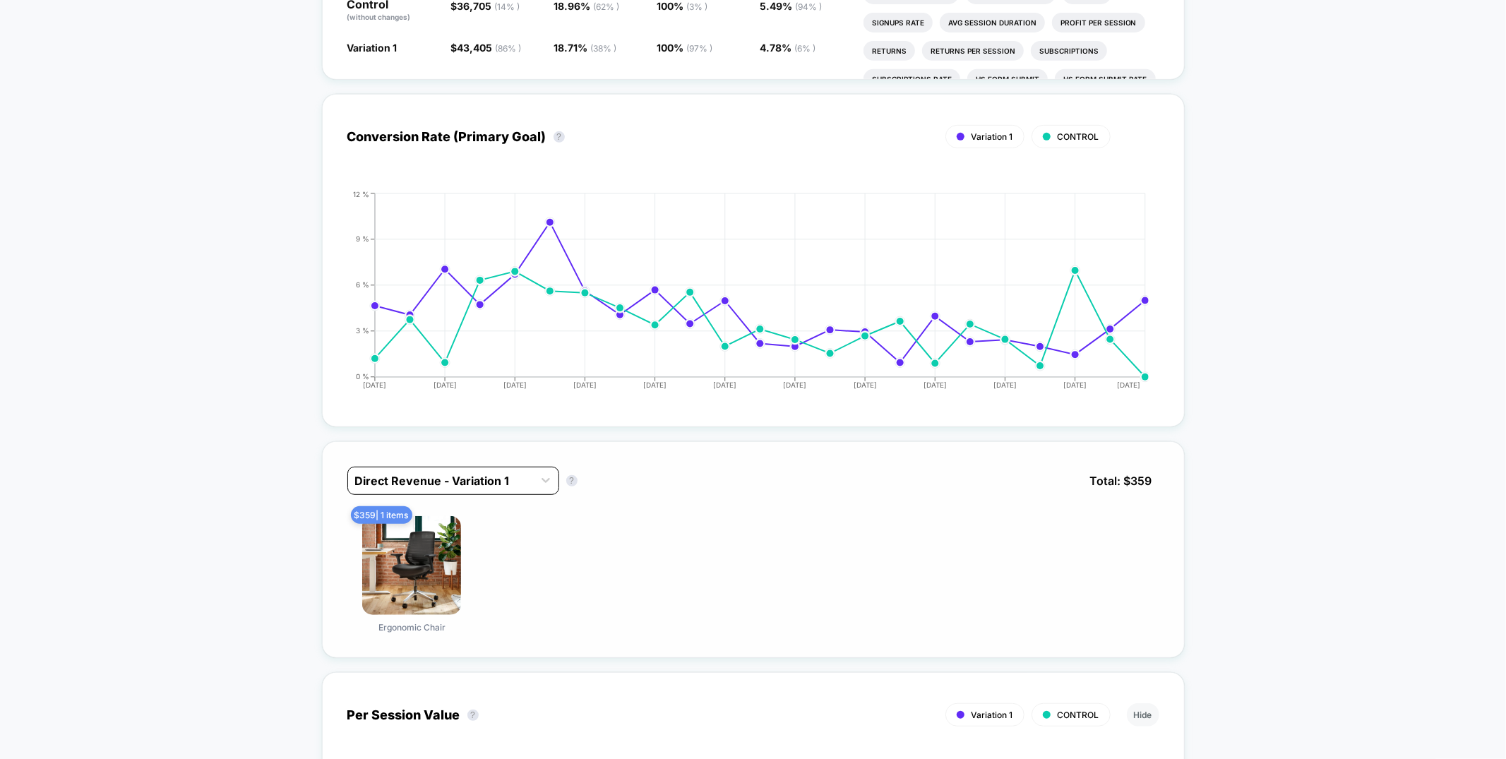
click at [486, 479] on div at bounding box center [440, 480] width 171 height 17
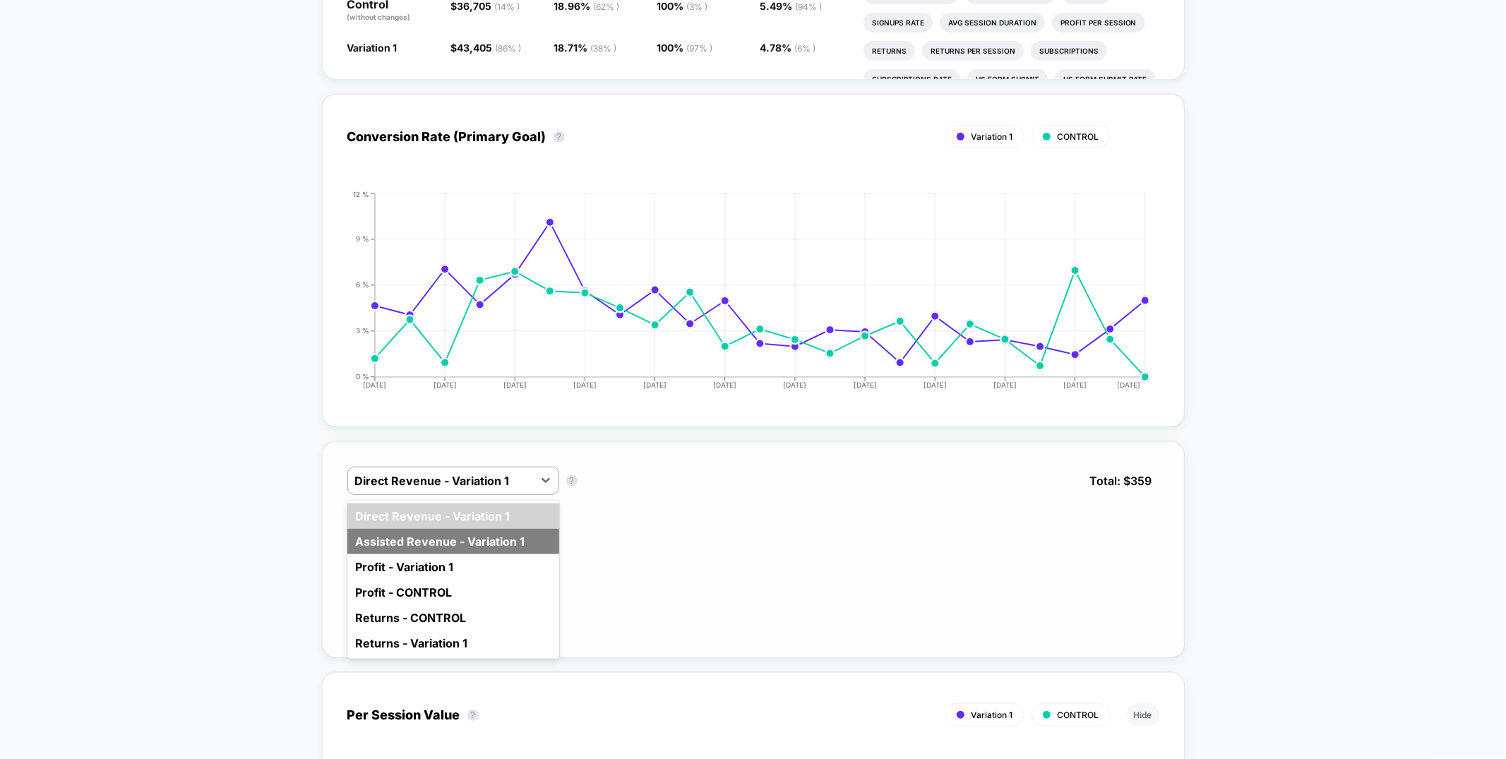
click at [479, 542] on div "Assisted Revenue - Variation 1" at bounding box center [453, 541] width 212 height 25
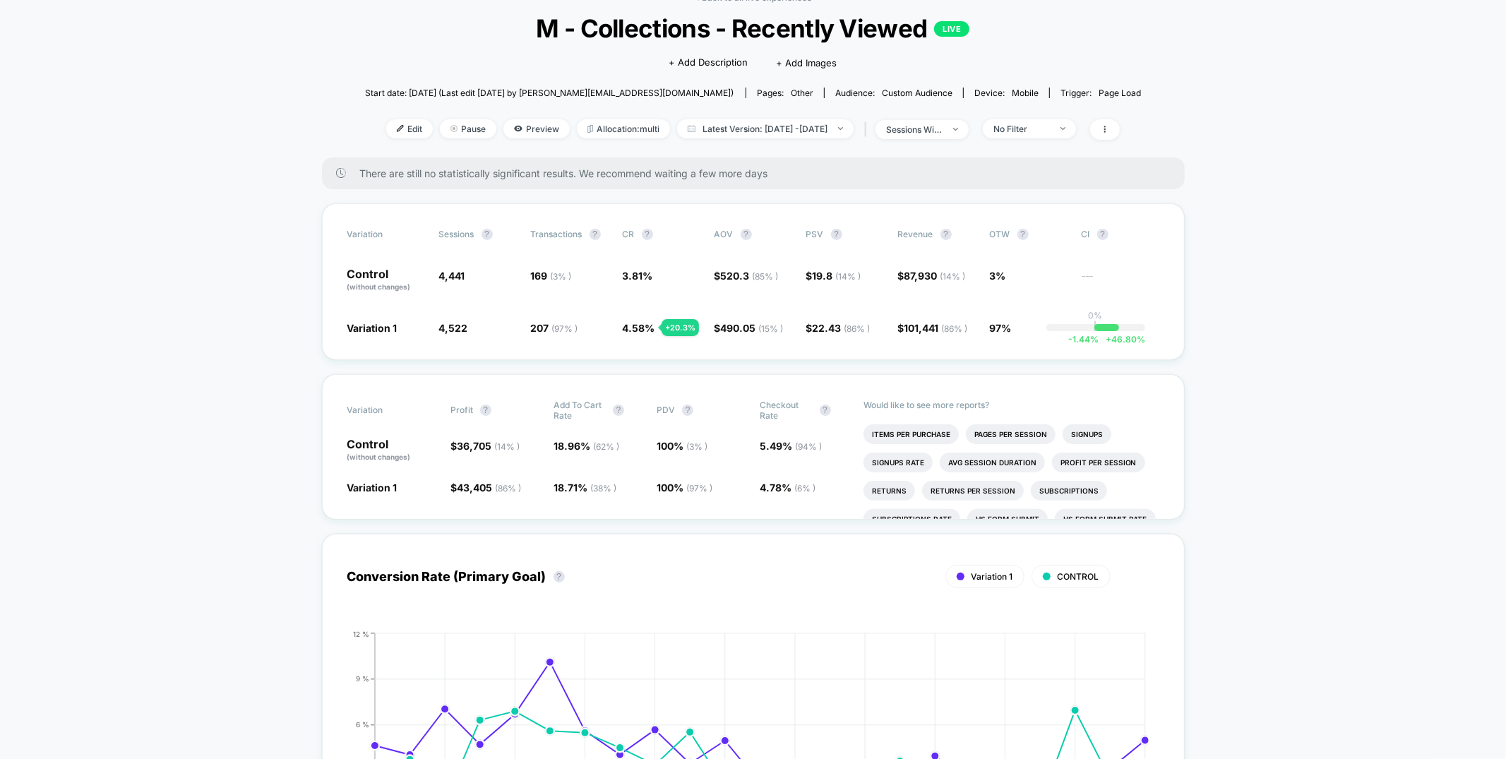
scroll to position [0, 0]
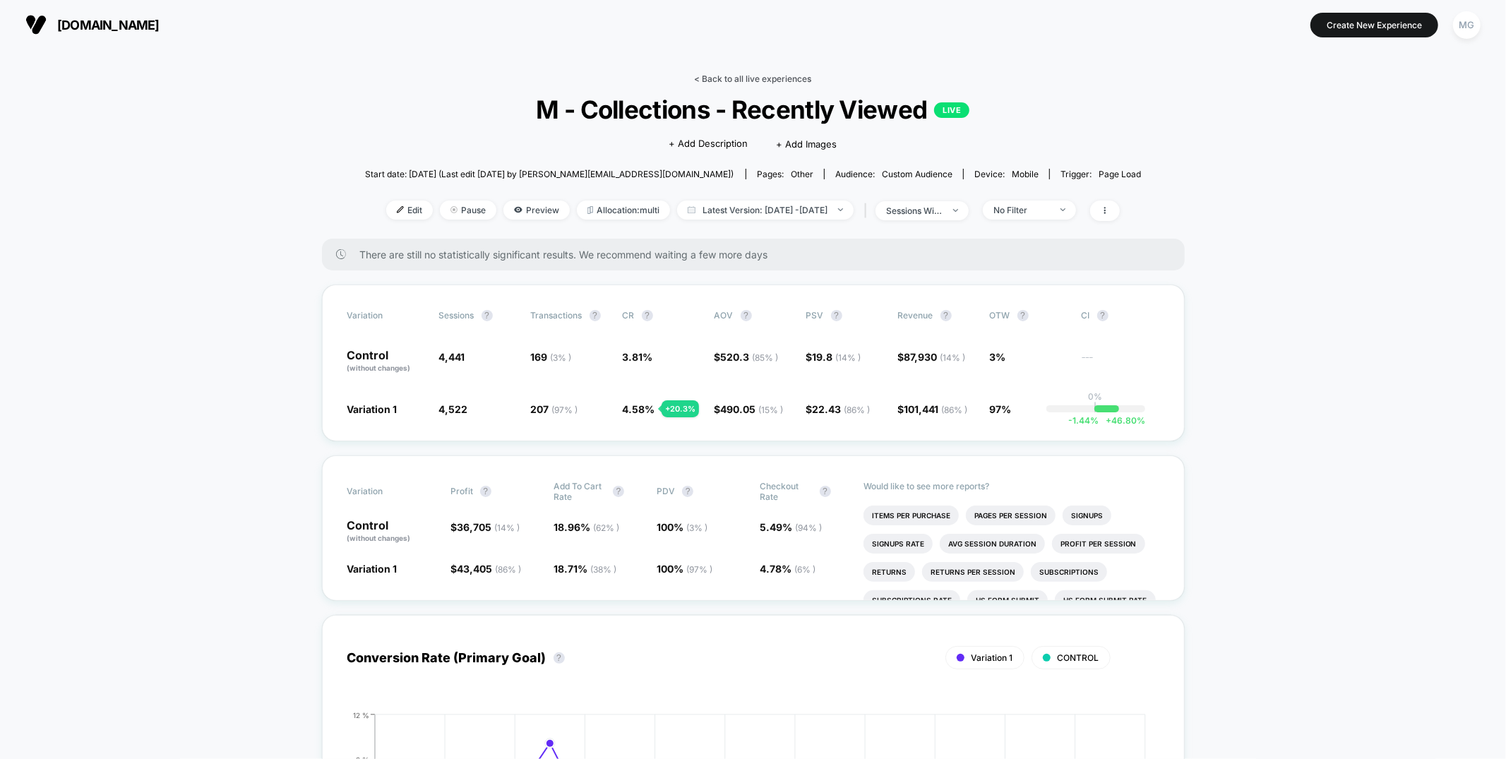
click at [772, 80] on link "< Back to all live experiences" at bounding box center [753, 78] width 117 height 11
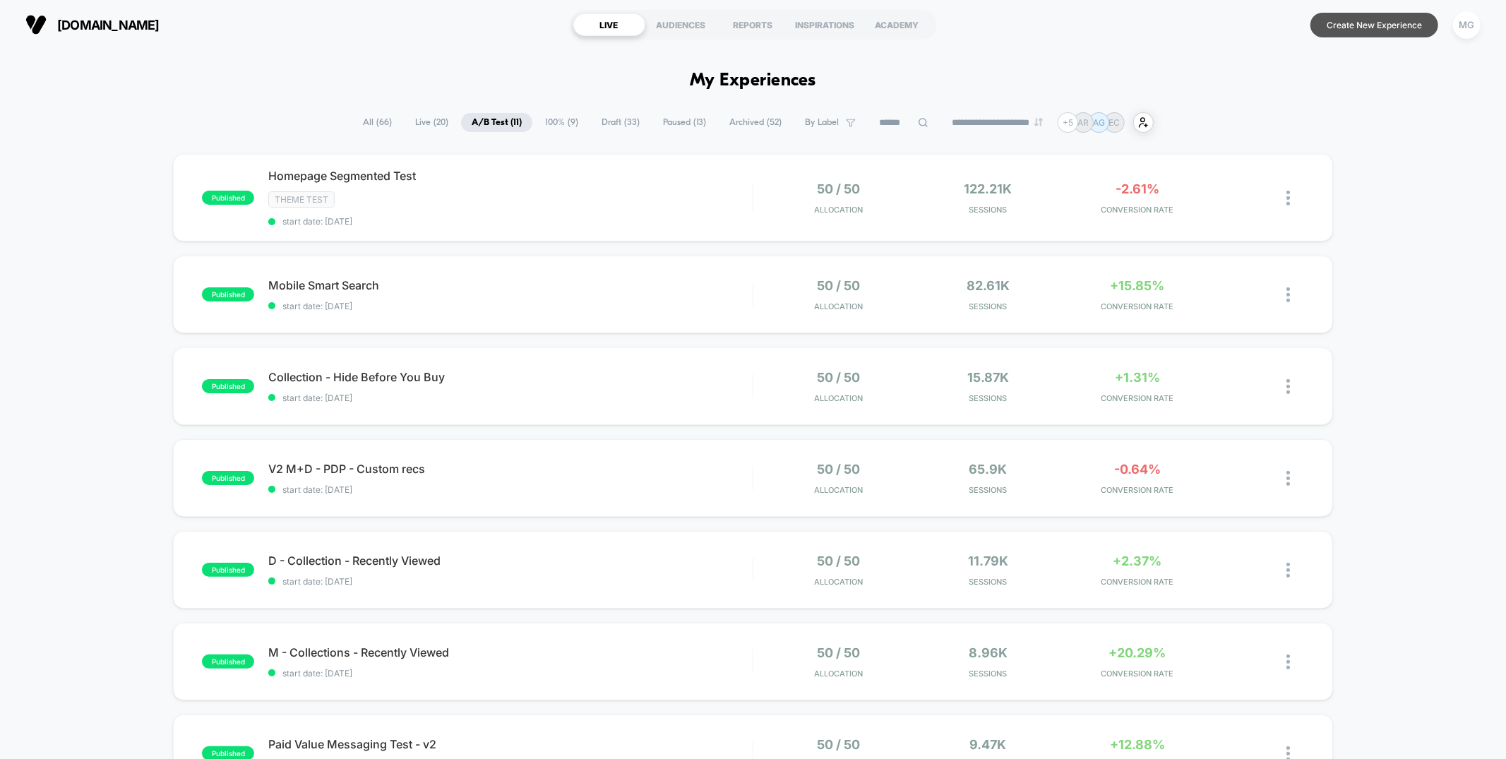
click at [1362, 25] on button "Create New Experience" at bounding box center [1374, 25] width 128 height 25
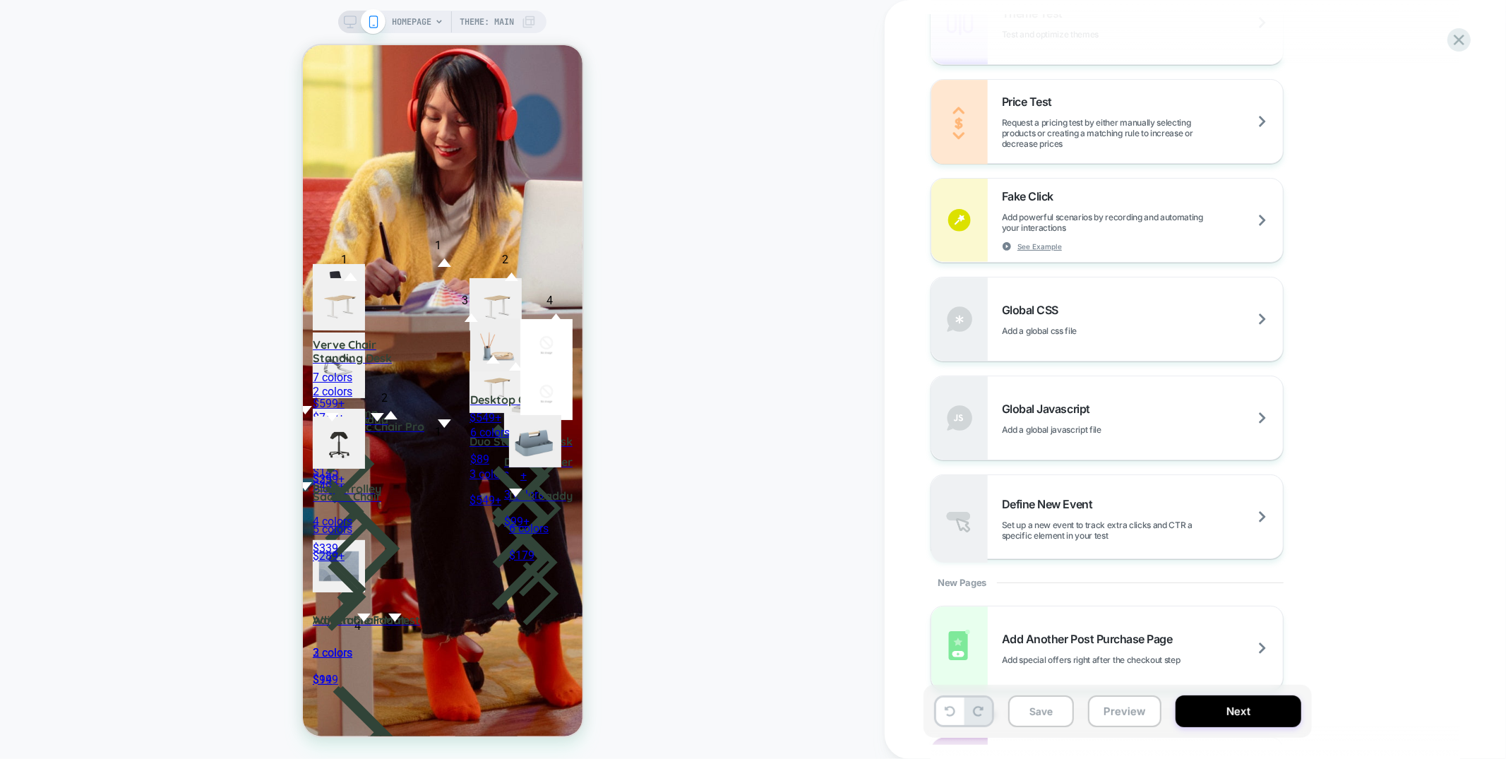
scroll to position [887, 0]
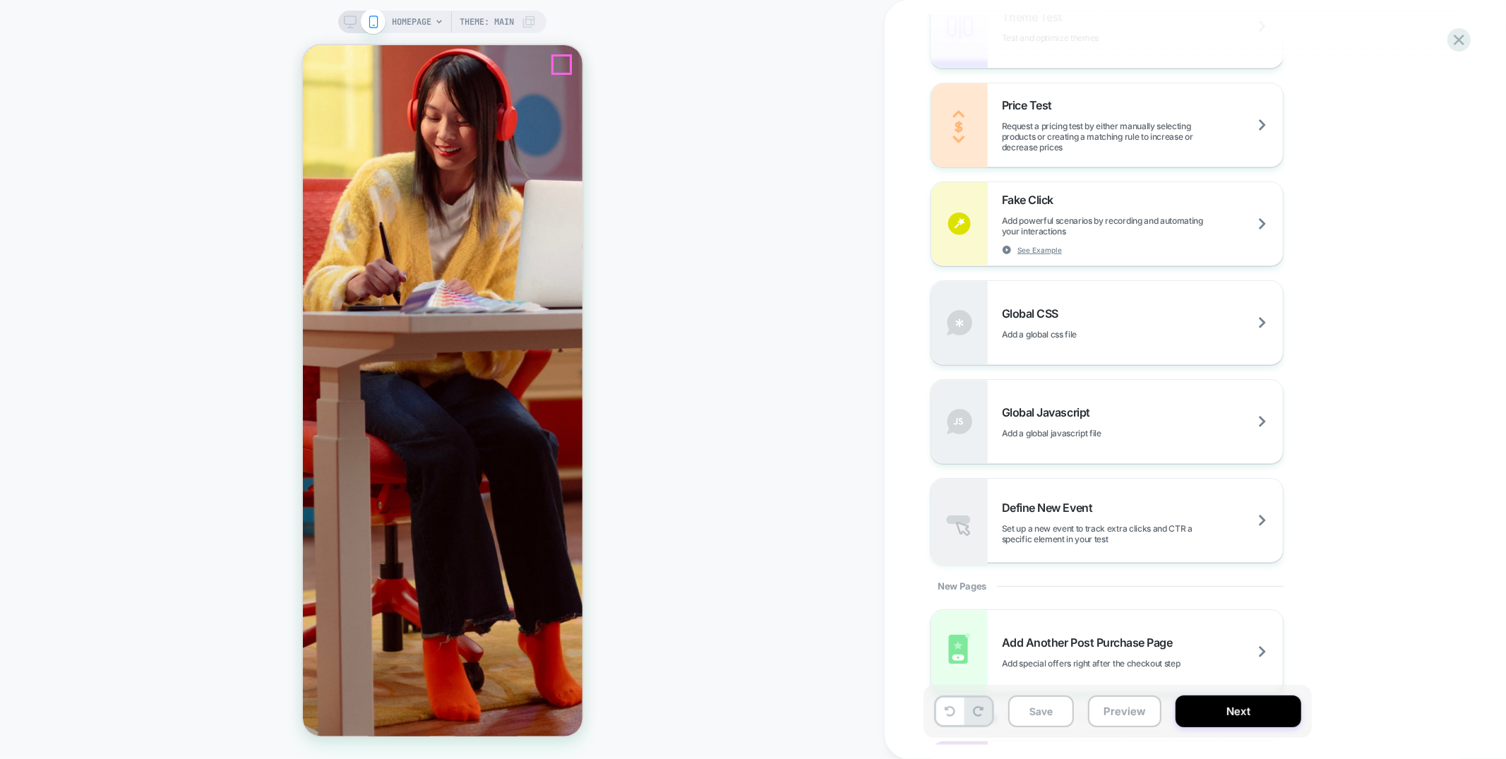
click at [1076, 534] on span "Set up a new event to track extra clicks and CTR a specific element in your test" at bounding box center [1142, 533] width 281 height 21
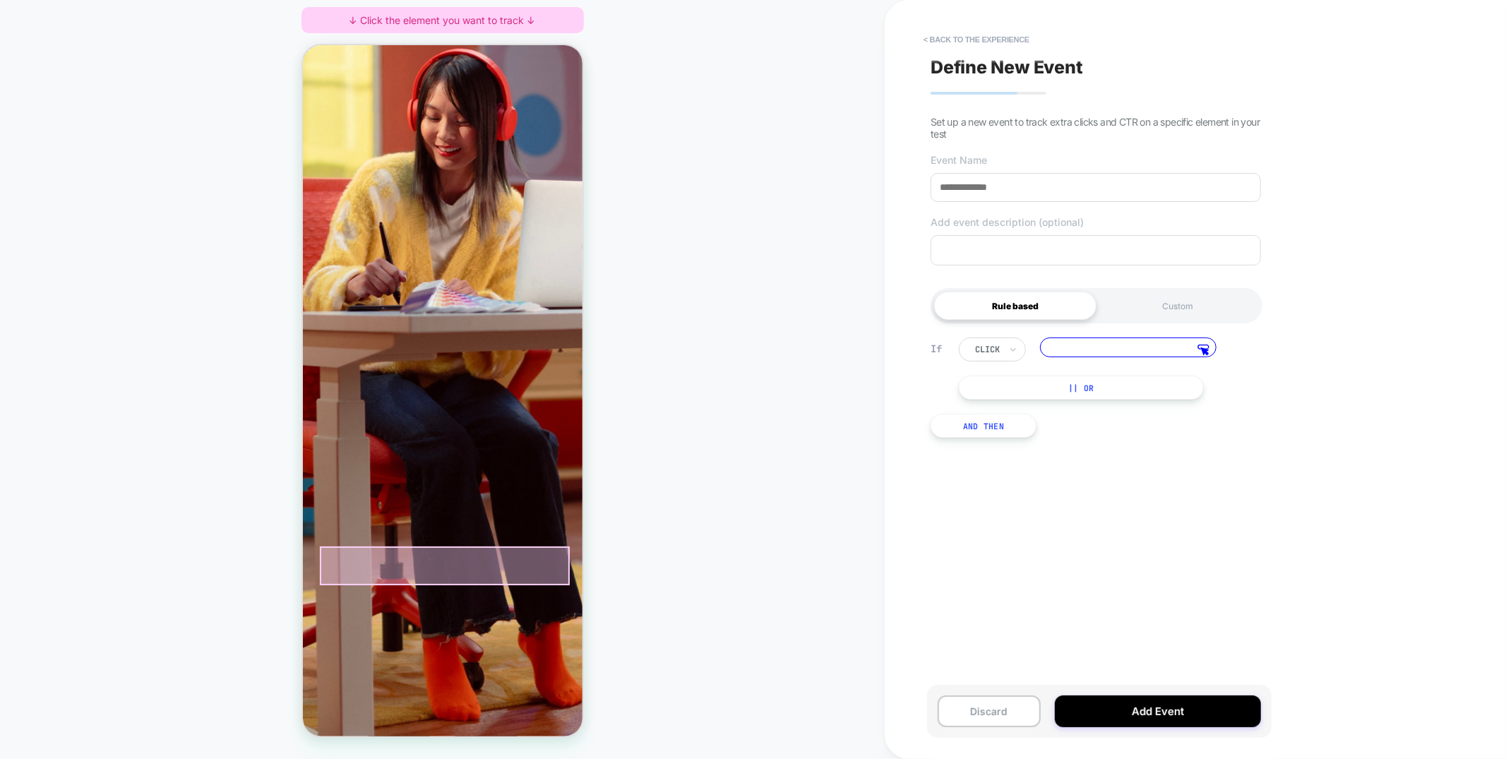
click at [524, 565] on div at bounding box center [444, 565] width 250 height 39
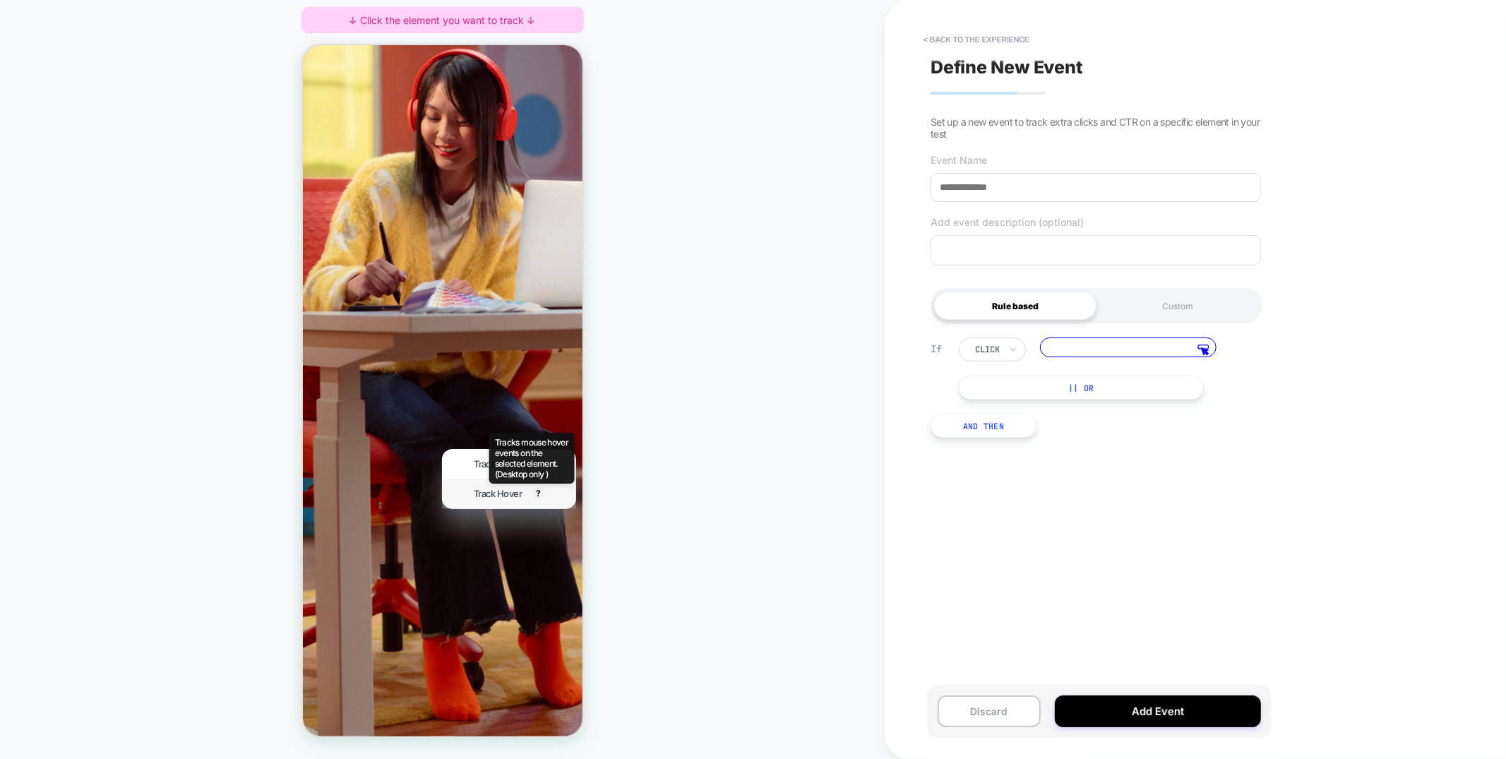
click at [517, 462] on span "Tracks mouse hover events on the selected element. (Desktop only )" at bounding box center [531, 457] width 74 height 42
click at [480, 461] on span "Track Clicks" at bounding box center [496, 462] width 47 height 11
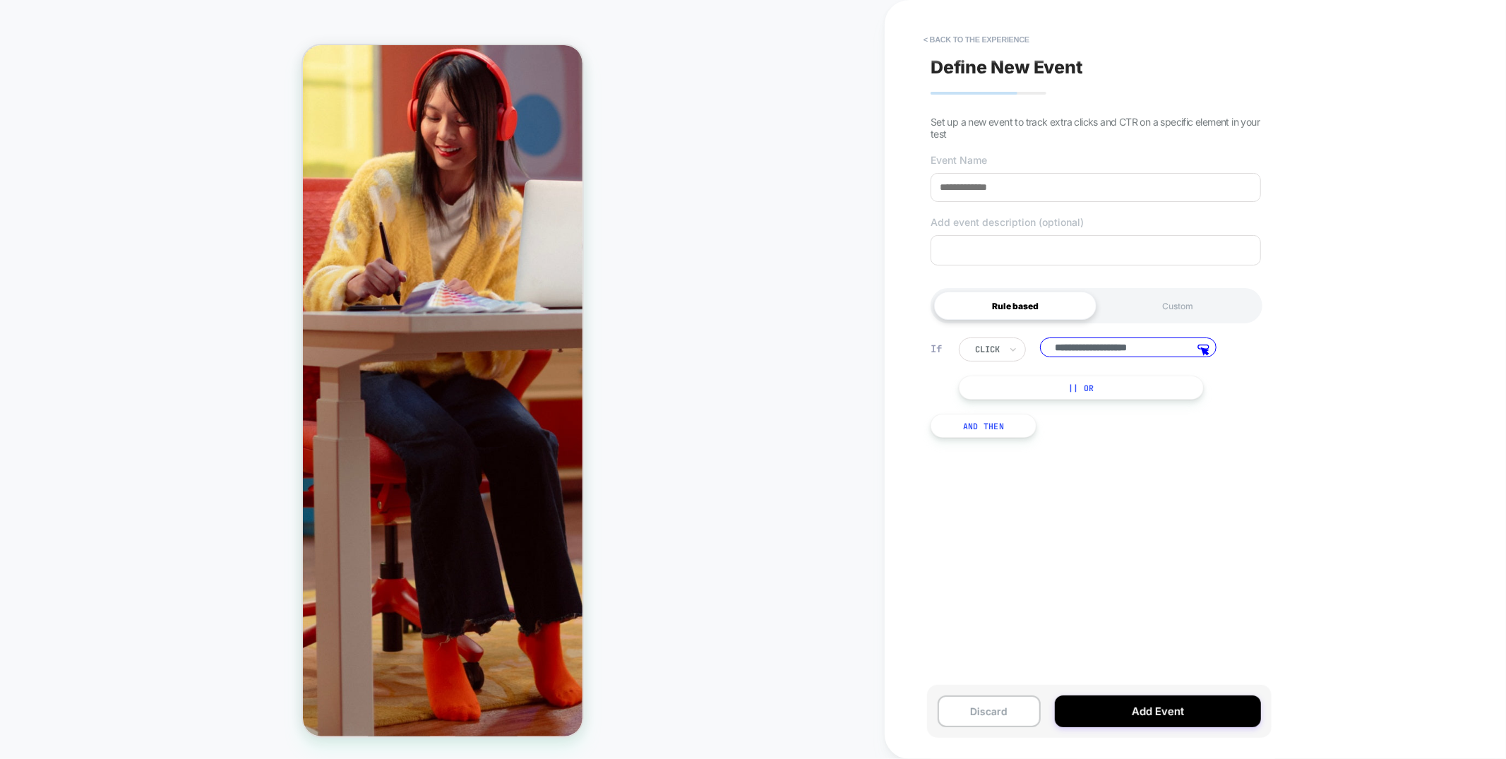
click at [1079, 390] on button "|| Or" at bounding box center [1081, 388] width 245 height 24
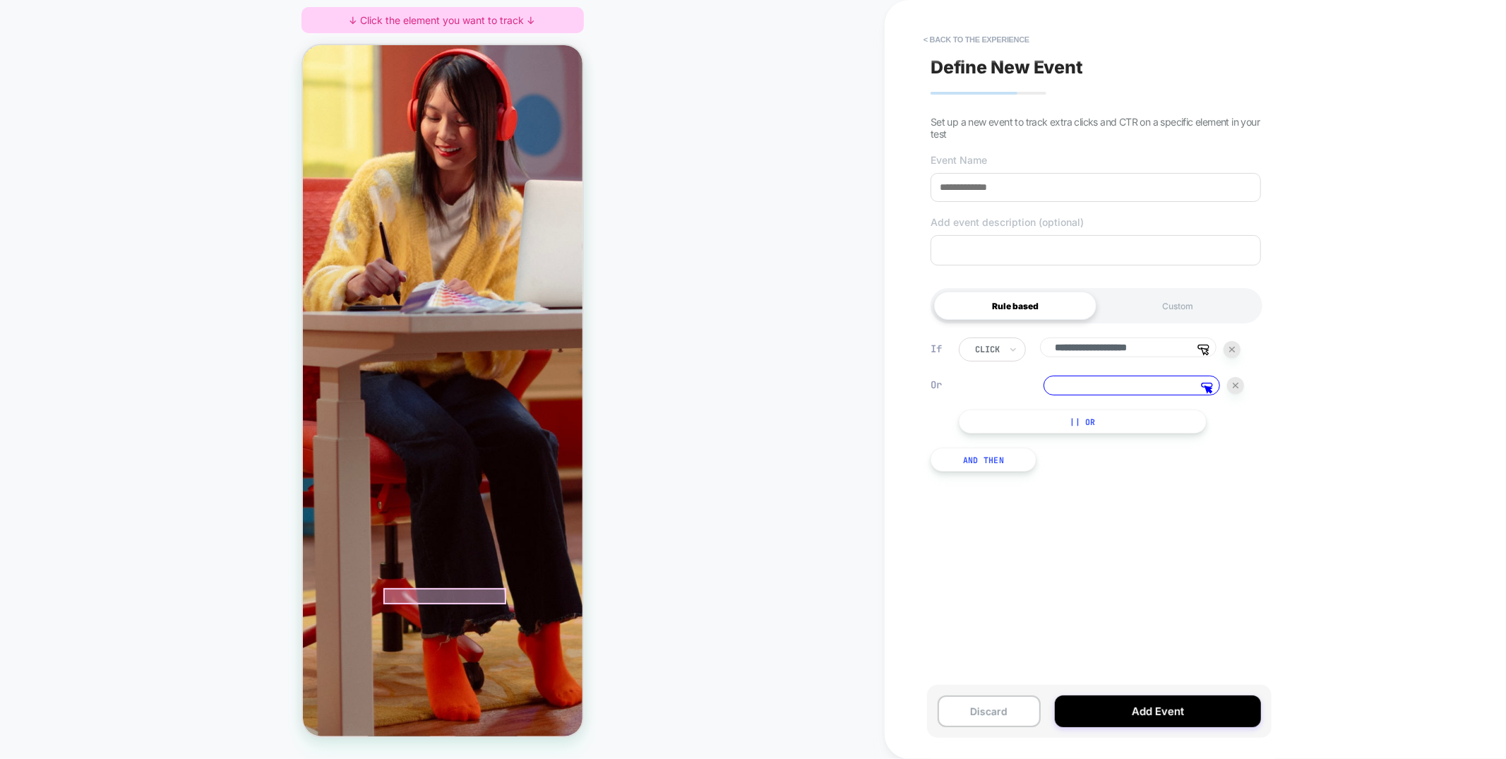
click at [479, 593] on div at bounding box center [444, 595] width 123 height 17
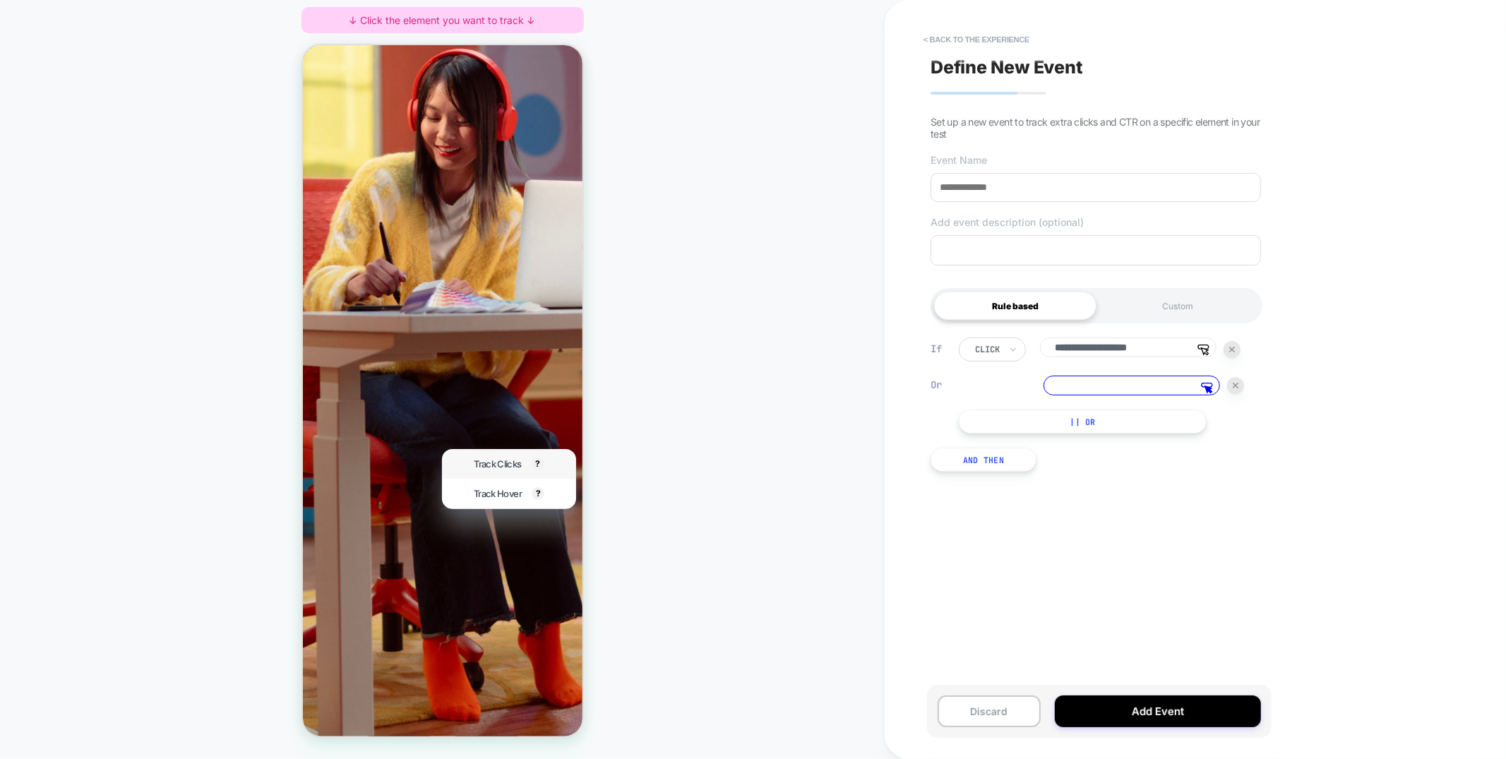
drag, startPoint x: 507, startPoint y: 464, endPoint x: 1362, endPoint y: 494, distance: 856.1
click at [507, 464] on span "Track Clicks" at bounding box center [496, 462] width 47 height 11
type input "**********"
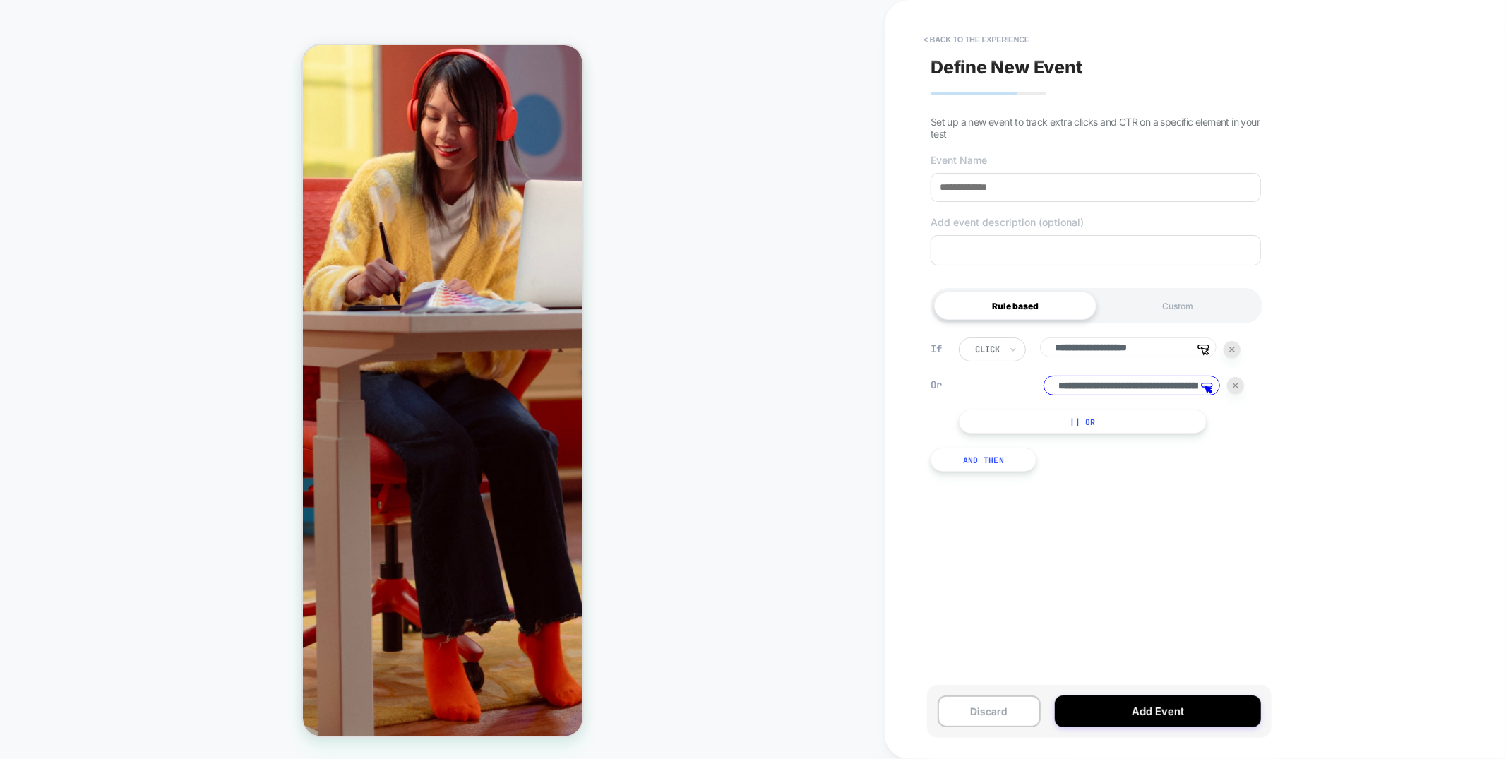
drag, startPoint x: 1235, startPoint y: 384, endPoint x: 1244, endPoint y: 354, distance: 30.8
click at [1235, 384] on img at bounding box center [1235, 386] width 6 height 6
click at [1206, 351] on icon at bounding box center [1203, 349] width 12 height 11
click at [1160, 352] on input "**********" at bounding box center [1128, 347] width 176 height 20
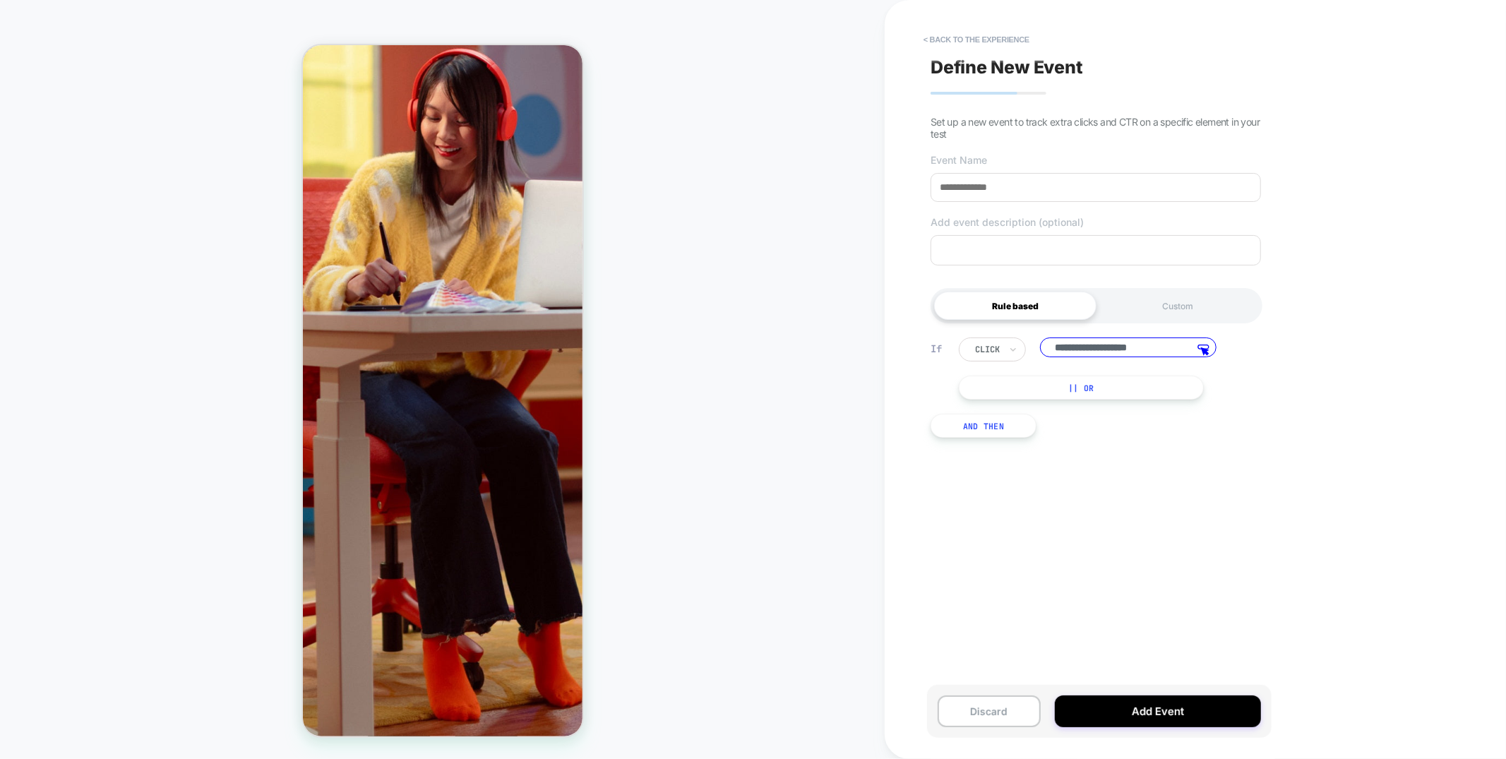
click at [1160, 352] on input "**********" at bounding box center [1128, 347] width 176 height 20
click at [324, 92] on div at bounding box center [328, 93] width 16 height 4
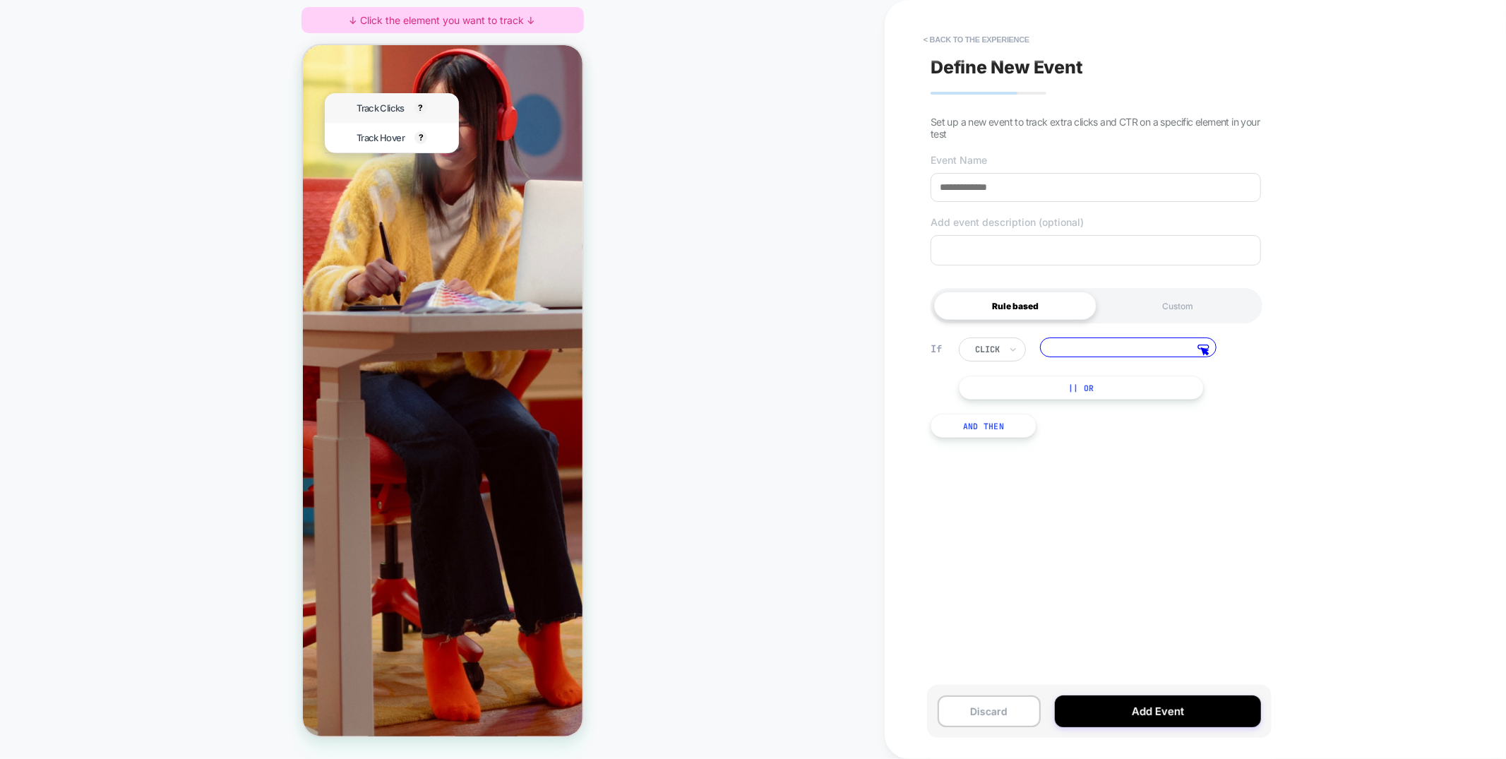
click at [337, 101] on div "Track Clicks ? Tracks clicks on the selected element." at bounding box center [391, 107] width 134 height 30
click at [380, 112] on span "Track Clicks" at bounding box center [379, 107] width 47 height 11
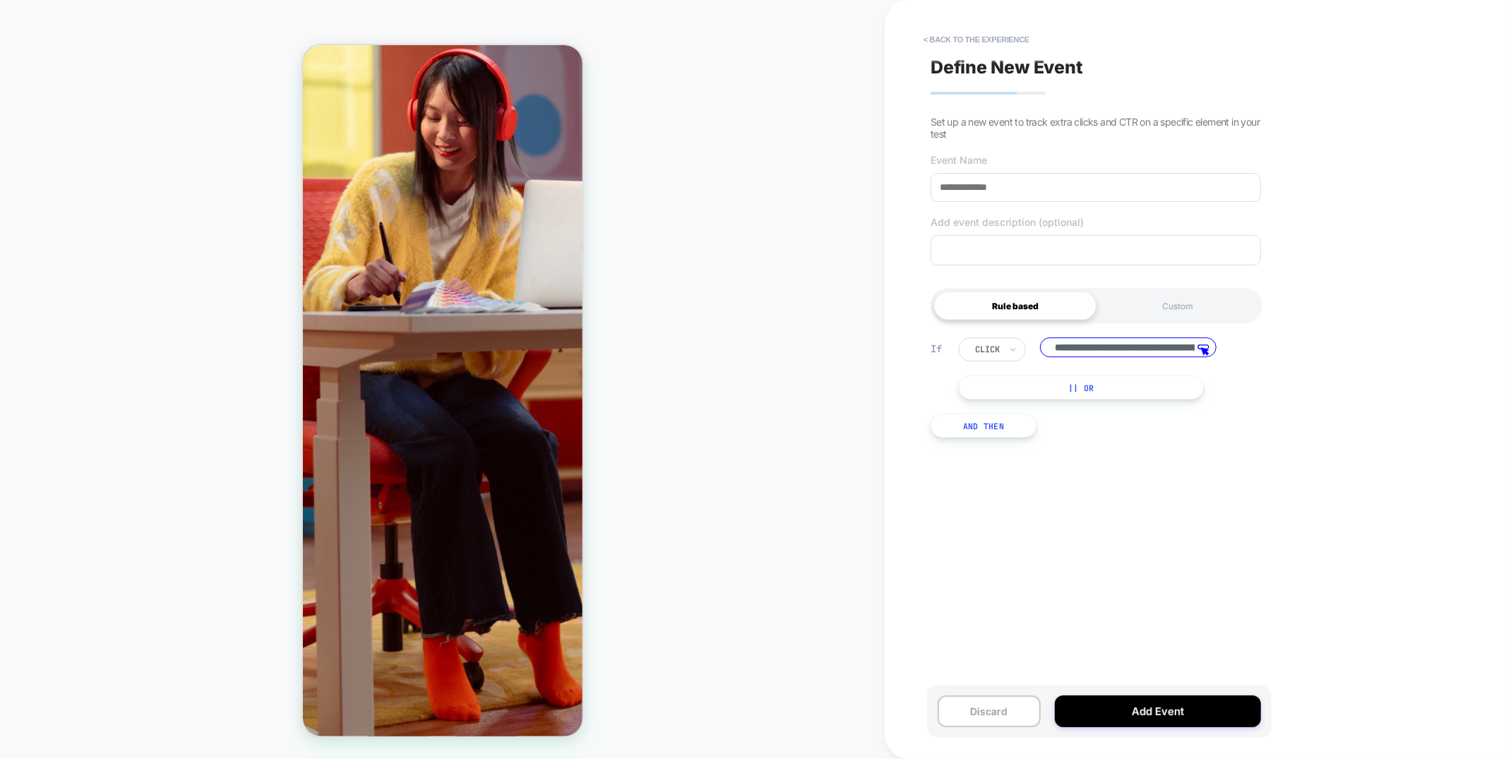
click at [974, 419] on button "And Then" at bounding box center [983, 426] width 106 height 24
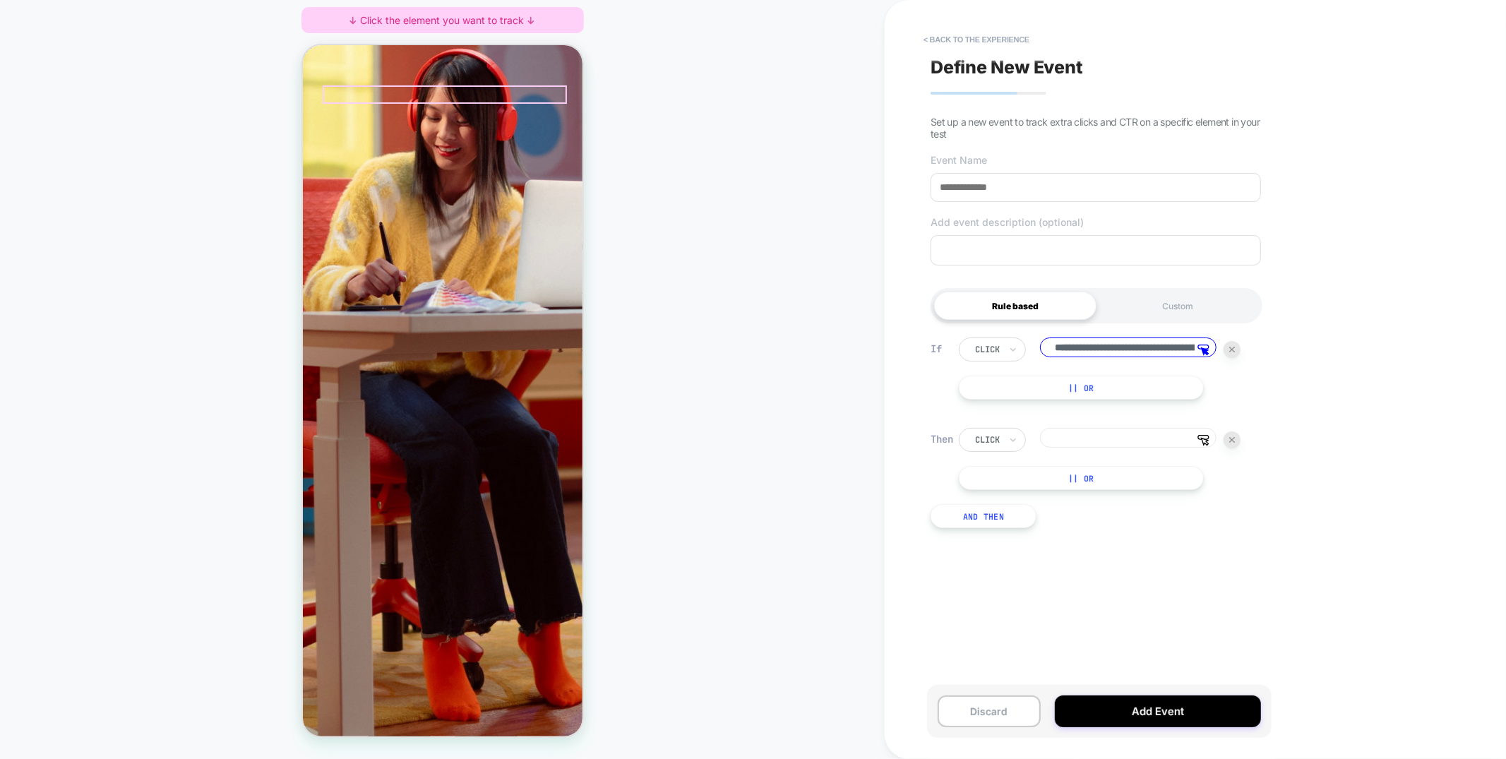
click at [451, 131] on div at bounding box center [444, 133] width 150 height 15
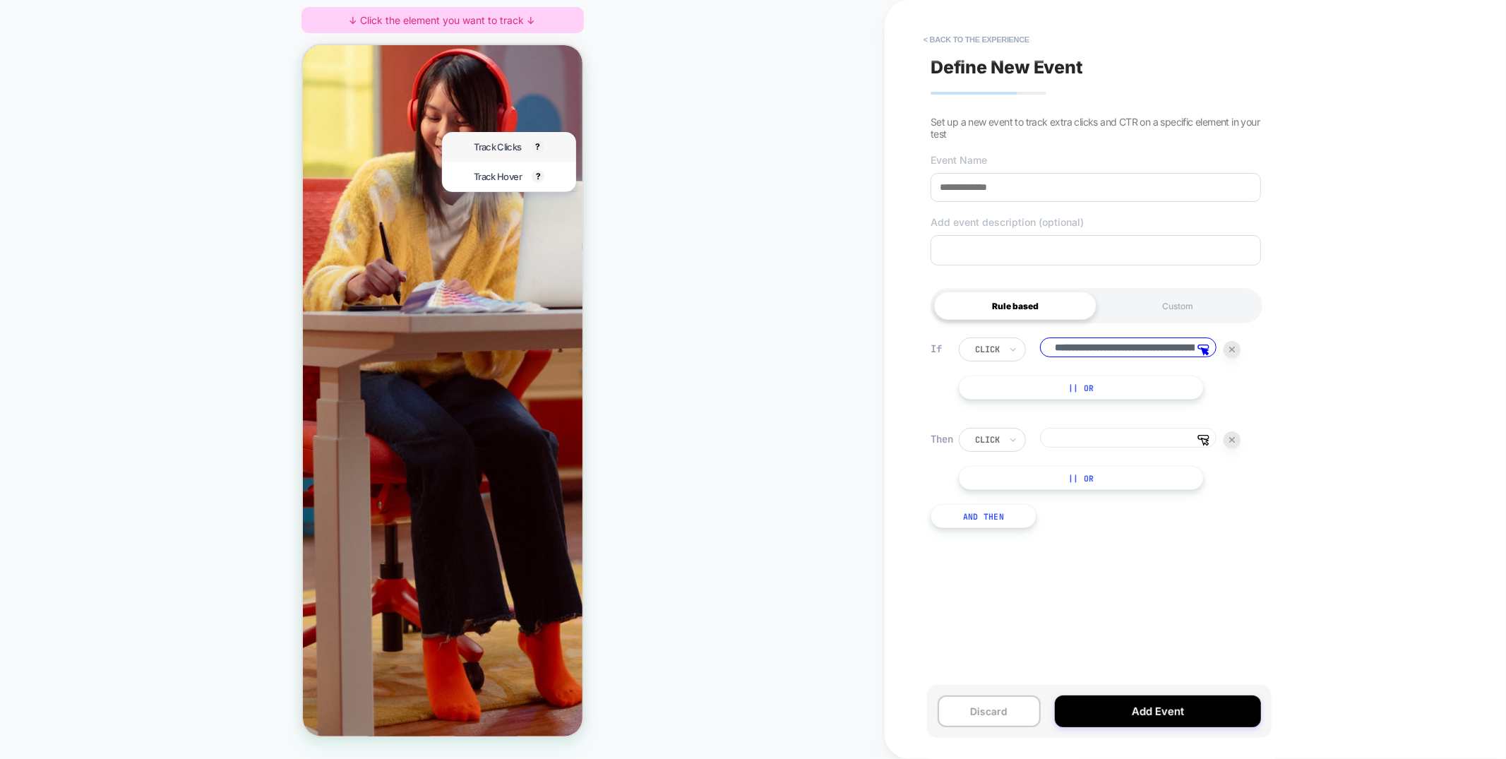
click at [479, 148] on span "Track Clicks" at bounding box center [496, 145] width 47 height 11
type input "**********"
drag, startPoint x: 1117, startPoint y: 440, endPoint x: 1164, endPoint y: 448, distance: 47.1
click at [1117, 440] on input at bounding box center [1128, 438] width 176 height 20
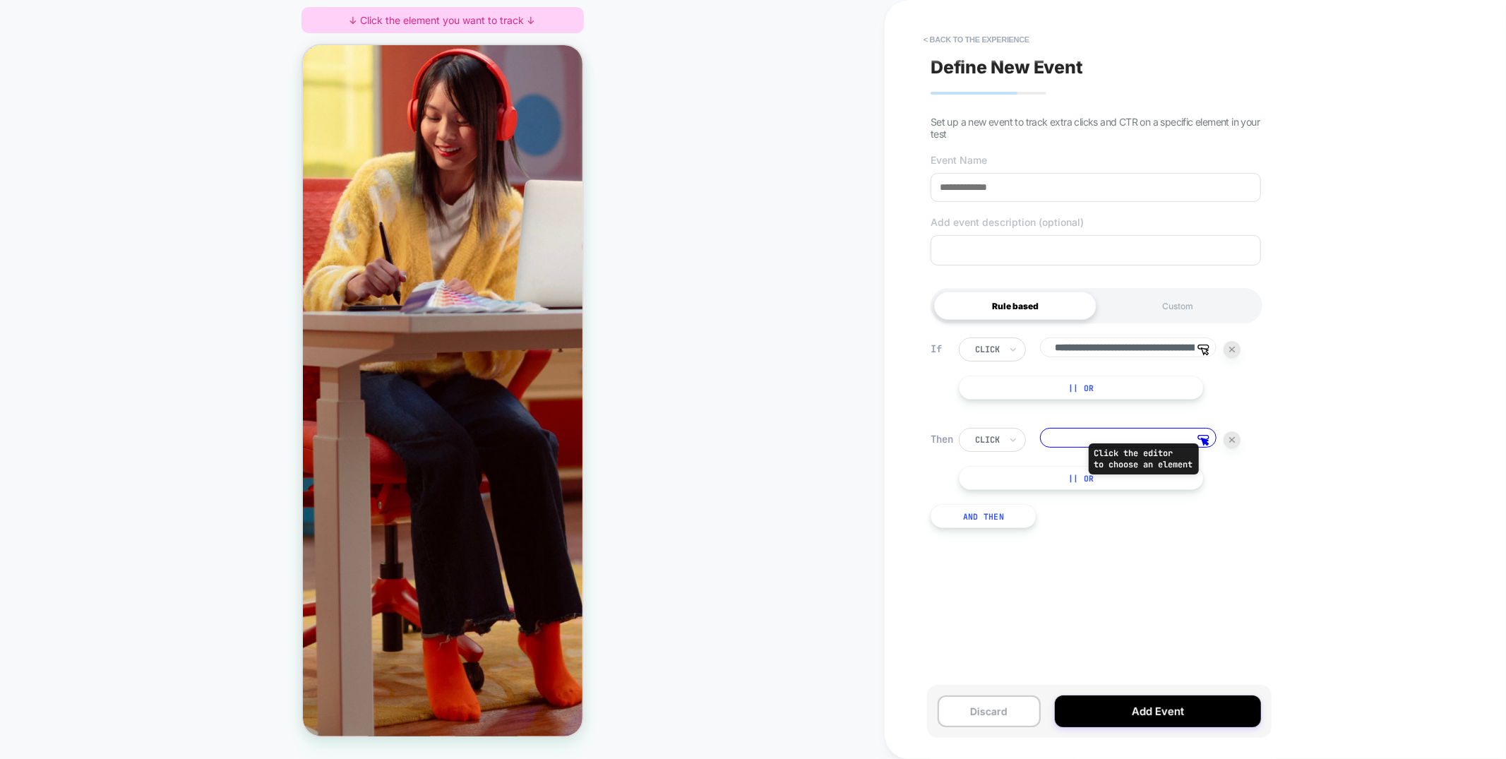
click at [1198, 443] on icon at bounding box center [1203, 440] width 12 height 11
click at [981, 40] on button "< back to the experience" at bounding box center [976, 39] width 120 height 23
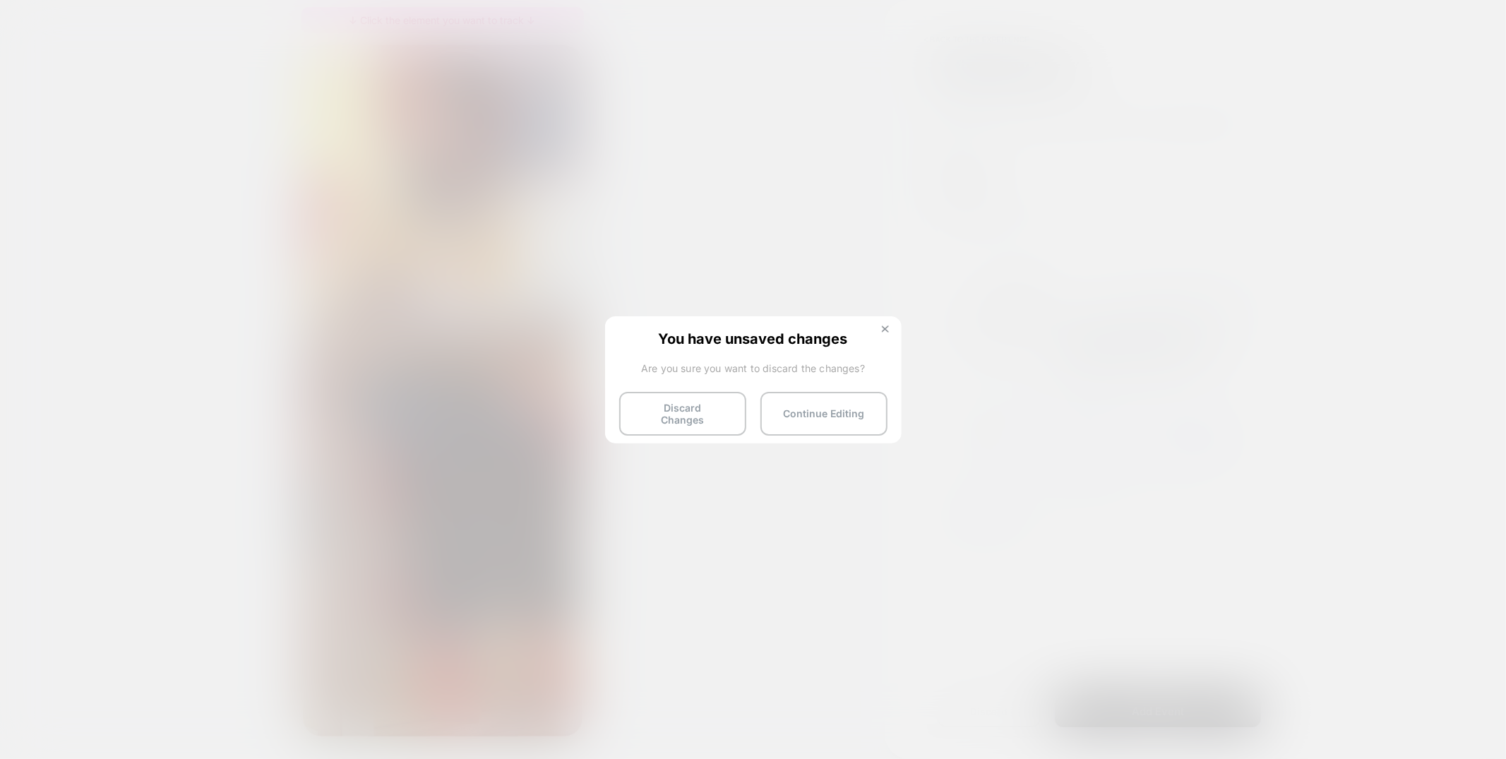
click at [887, 329] on img at bounding box center [885, 328] width 7 height 7
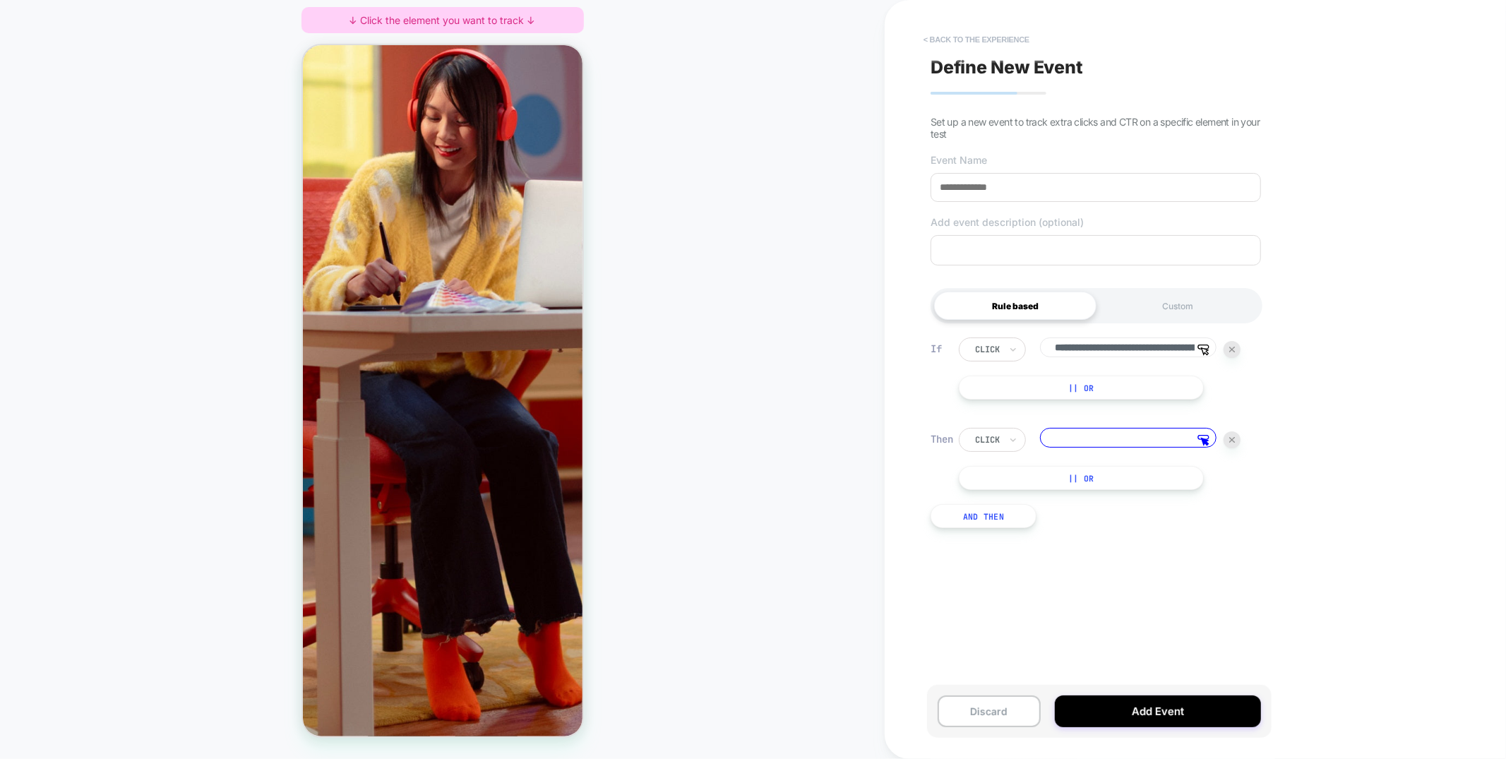
click at [980, 28] on button "< back to the experience" at bounding box center [976, 39] width 120 height 23
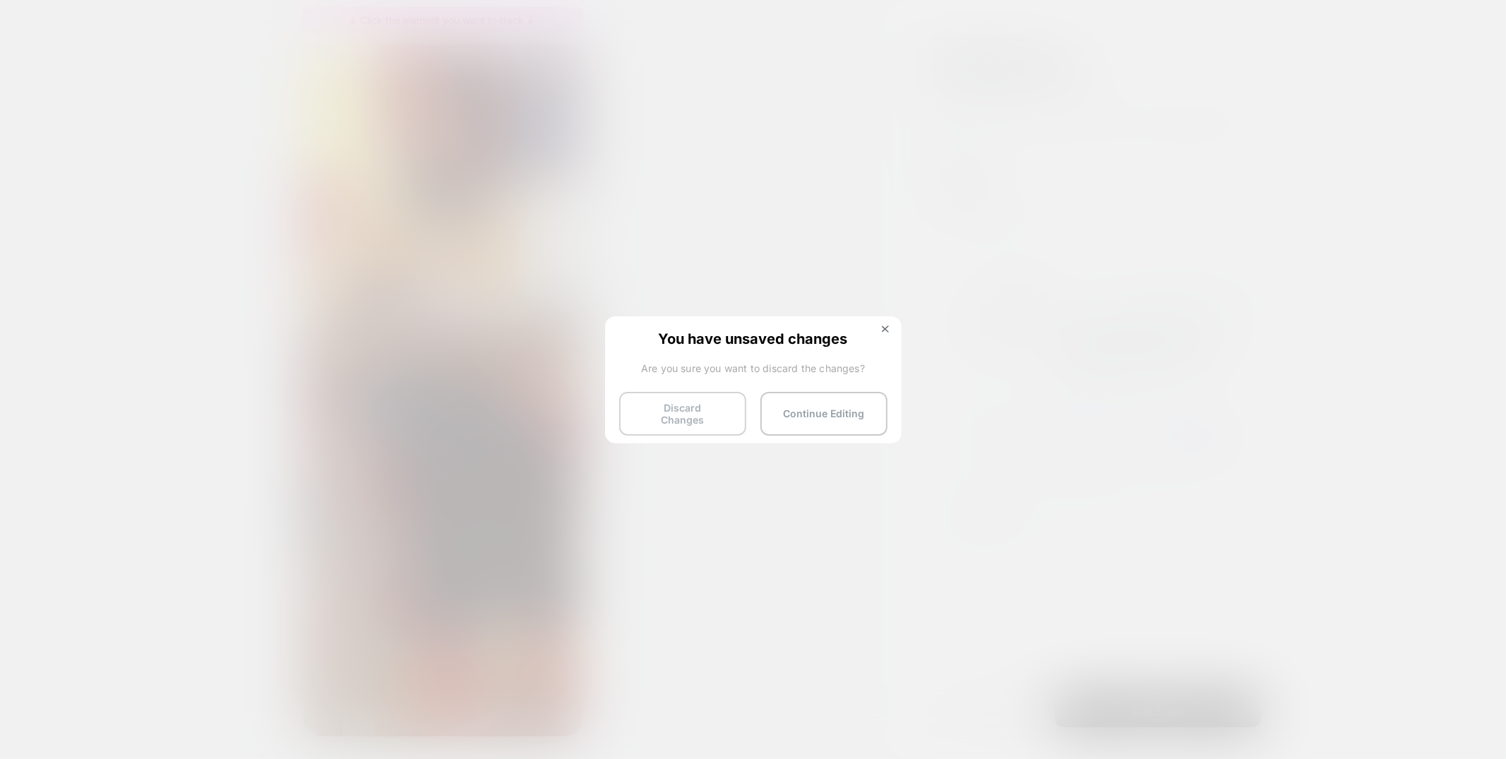
click at [687, 421] on button "Discard Changes" at bounding box center [682, 414] width 127 height 44
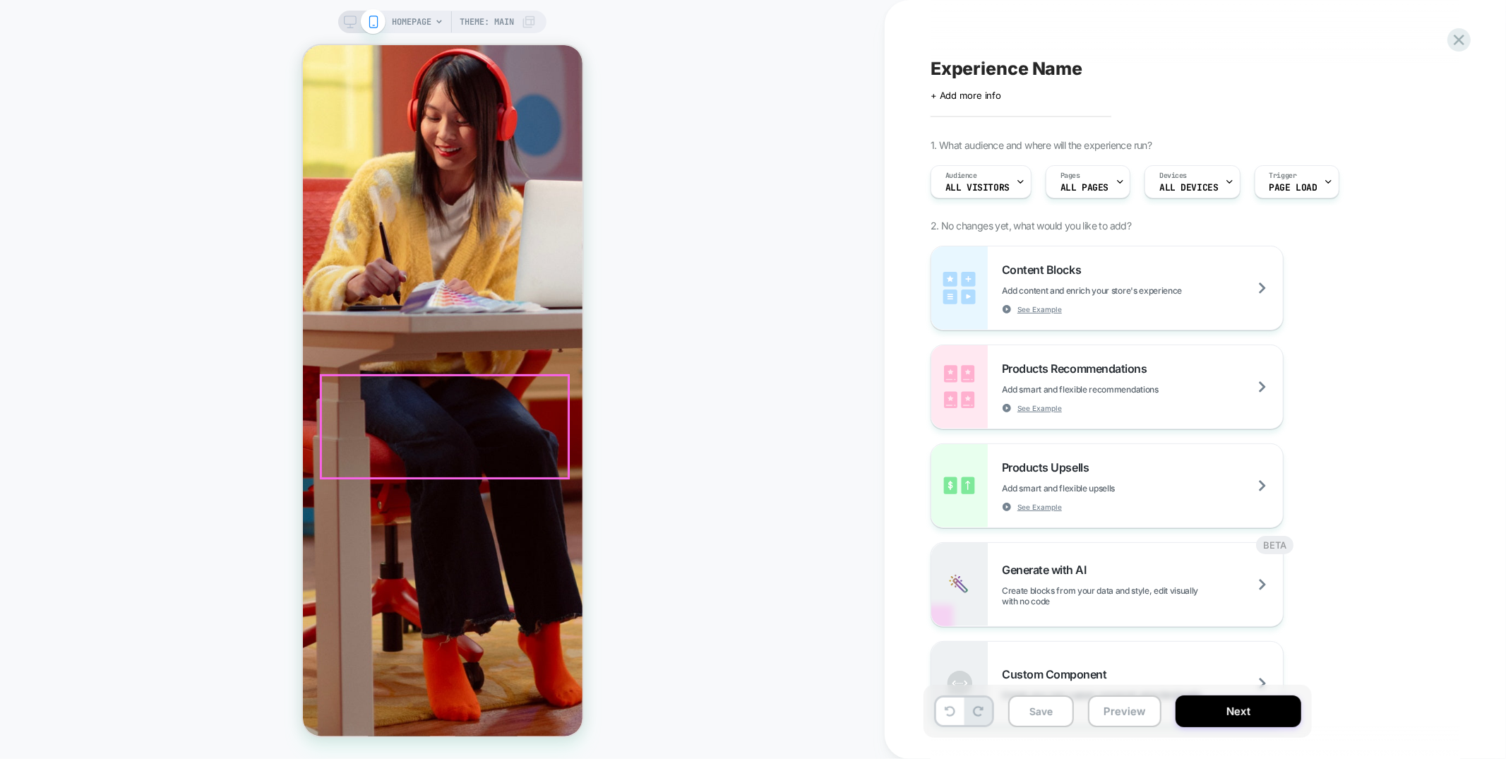
scroll to position [481, 0]
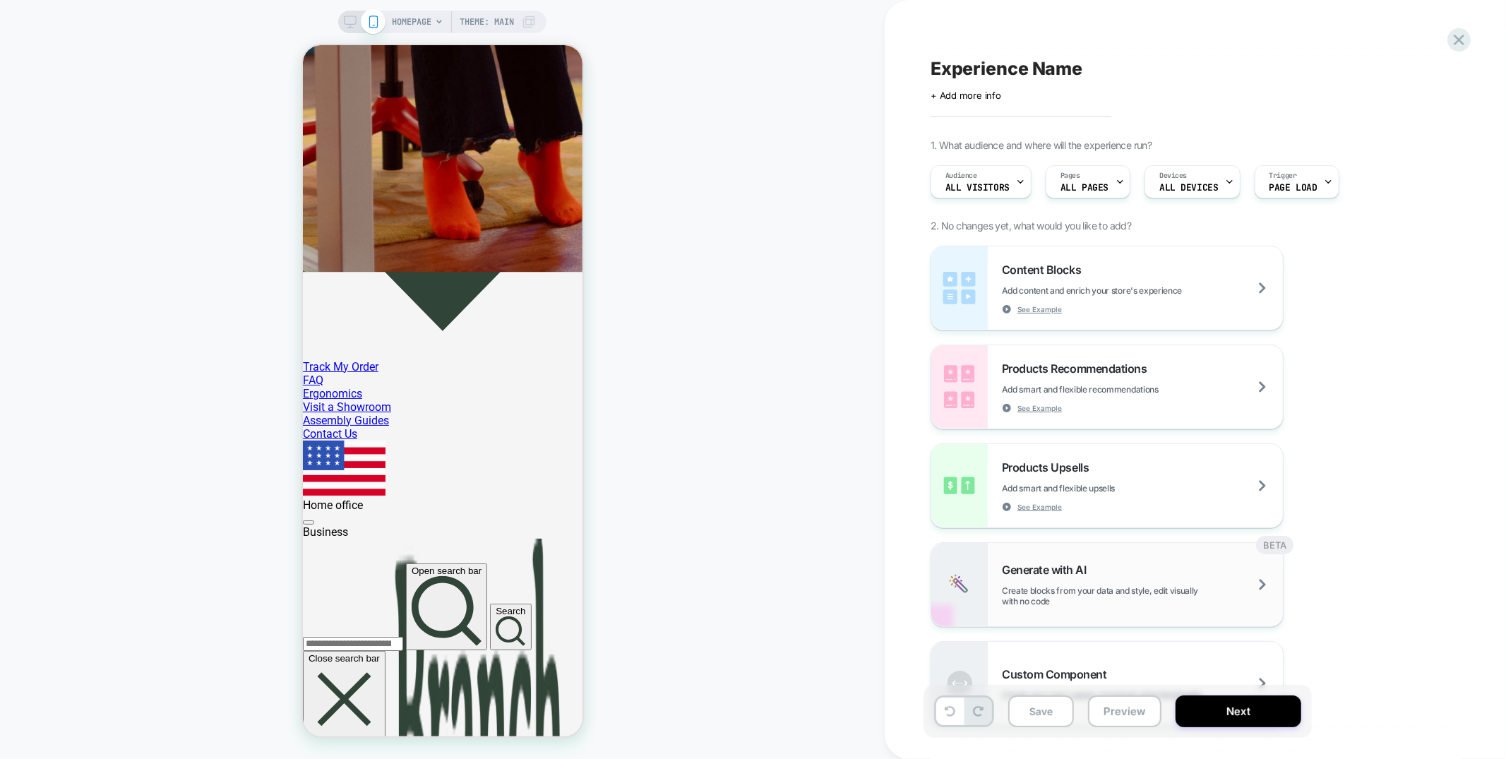
click at [1076, 603] on span "Create blocks from your data and style, edit visually with no code" at bounding box center [1142, 595] width 281 height 21
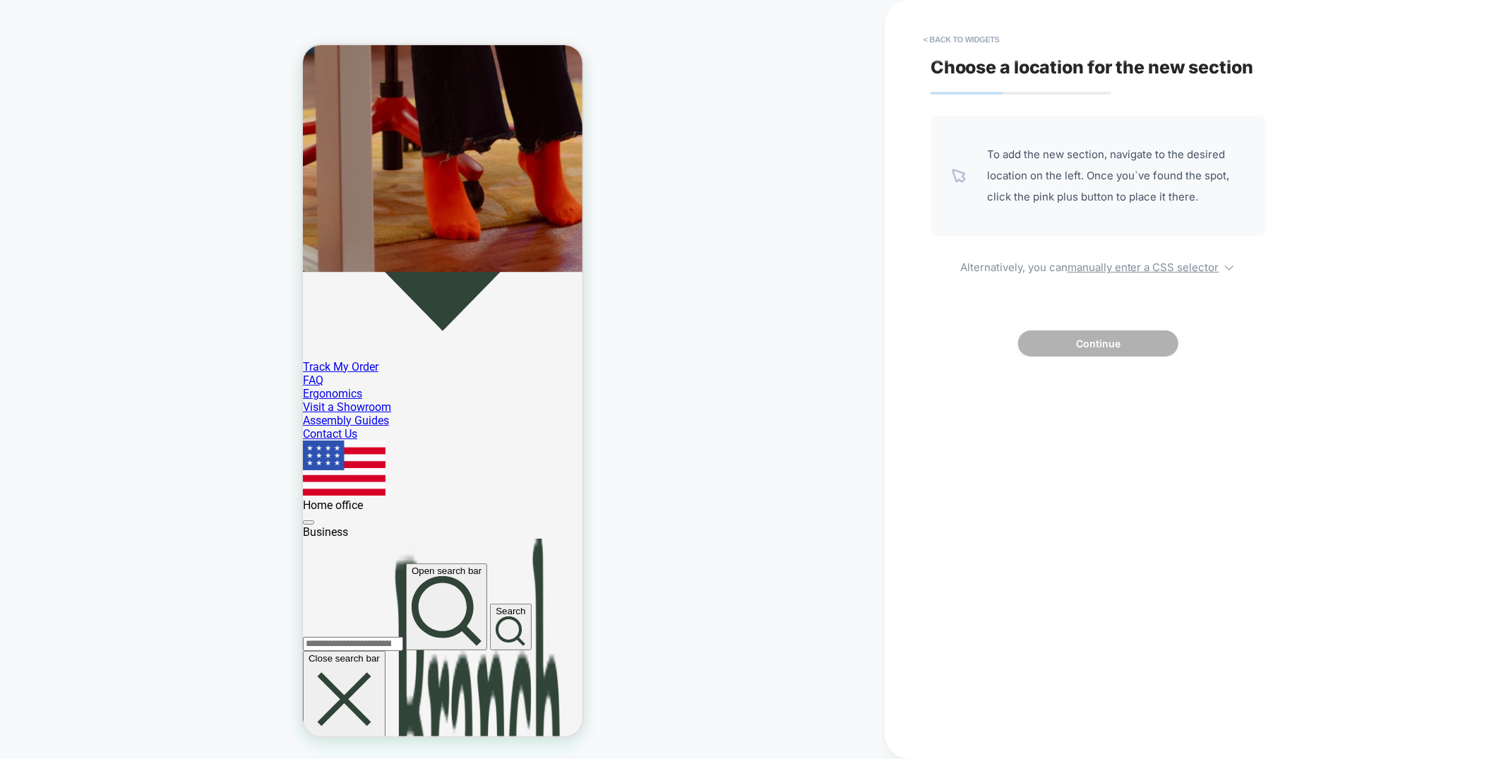
scroll to position [0, 0]
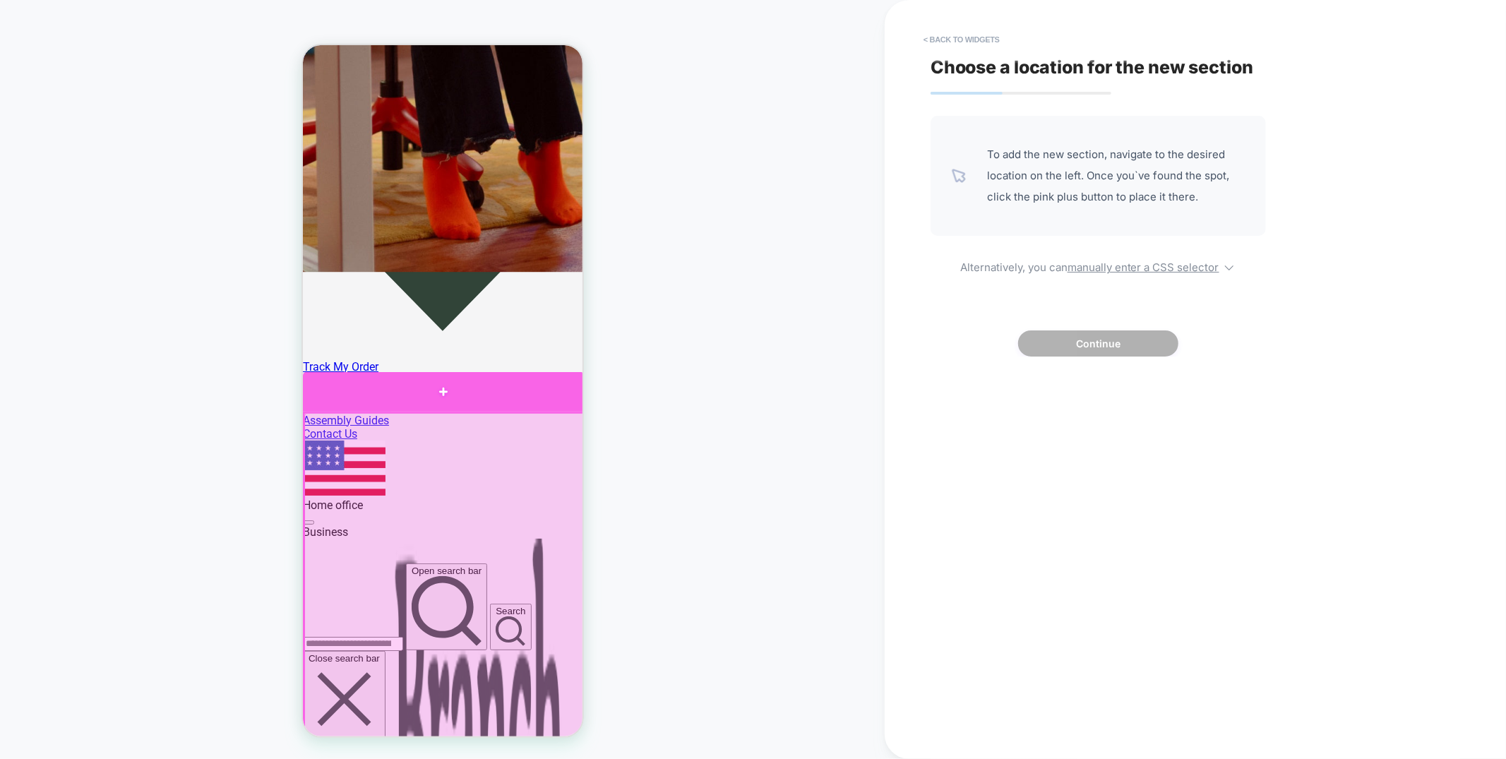
click at [561, 400] on div at bounding box center [442, 391] width 281 height 40
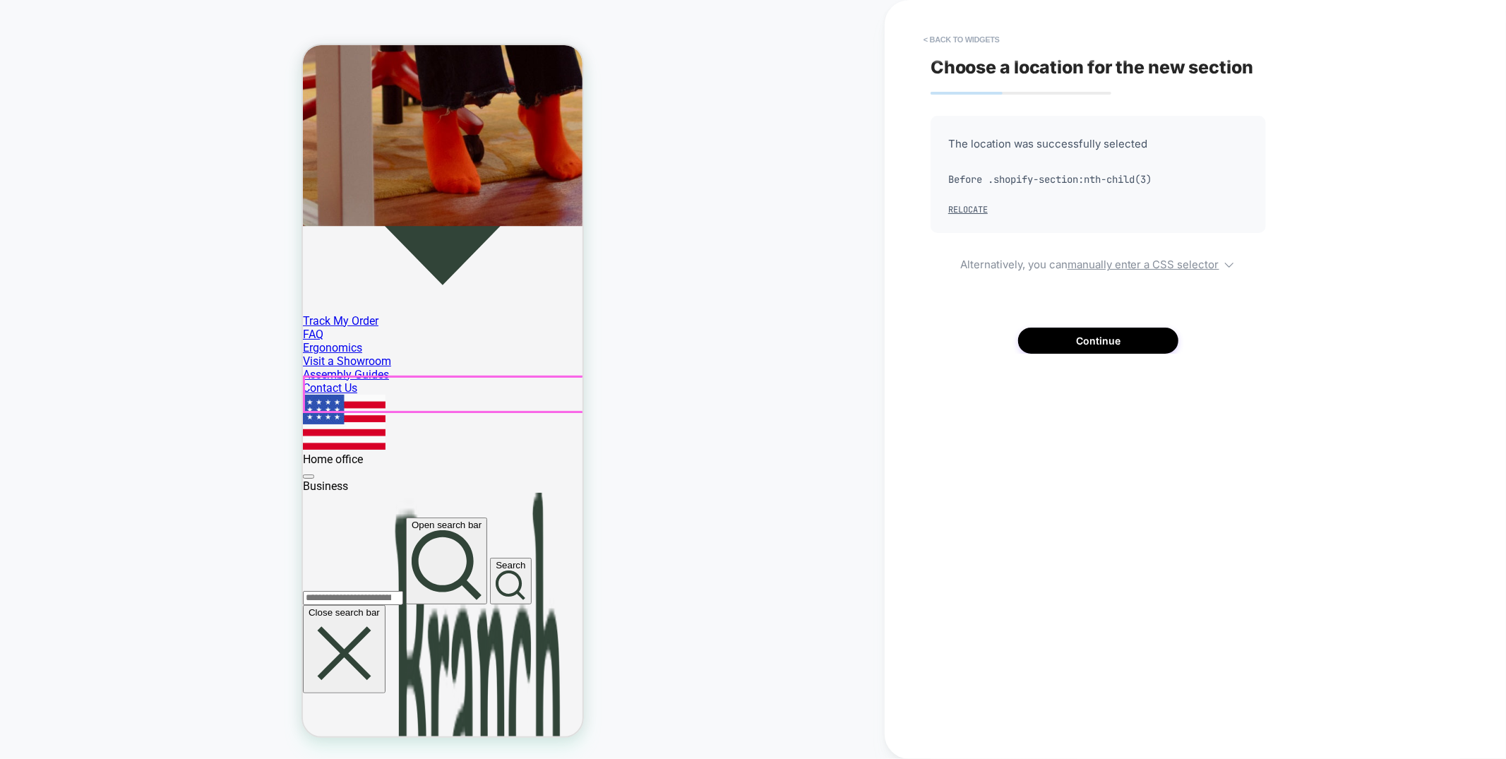
scroll to position [528, 0]
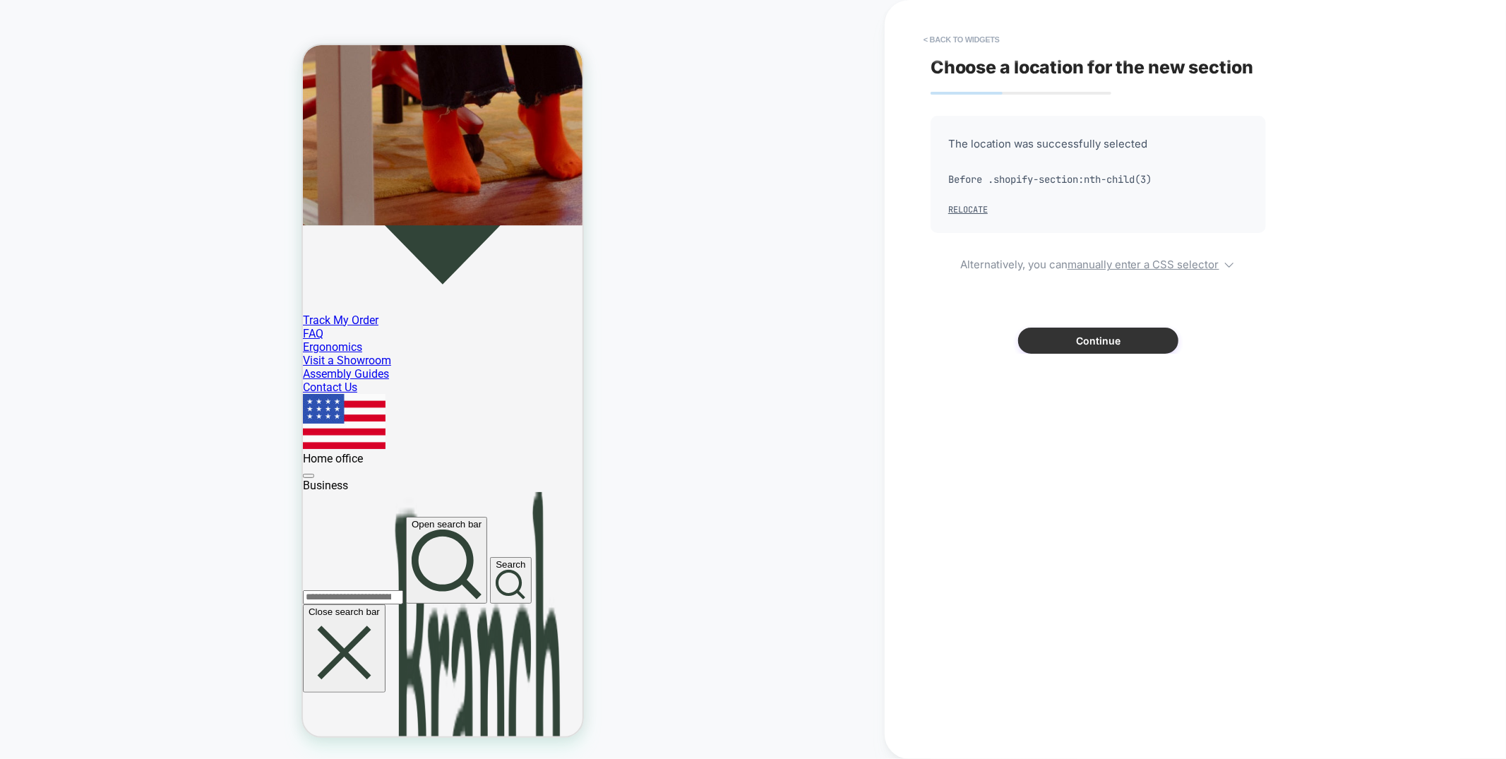
click at [1108, 350] on button "Continue" at bounding box center [1098, 341] width 160 height 26
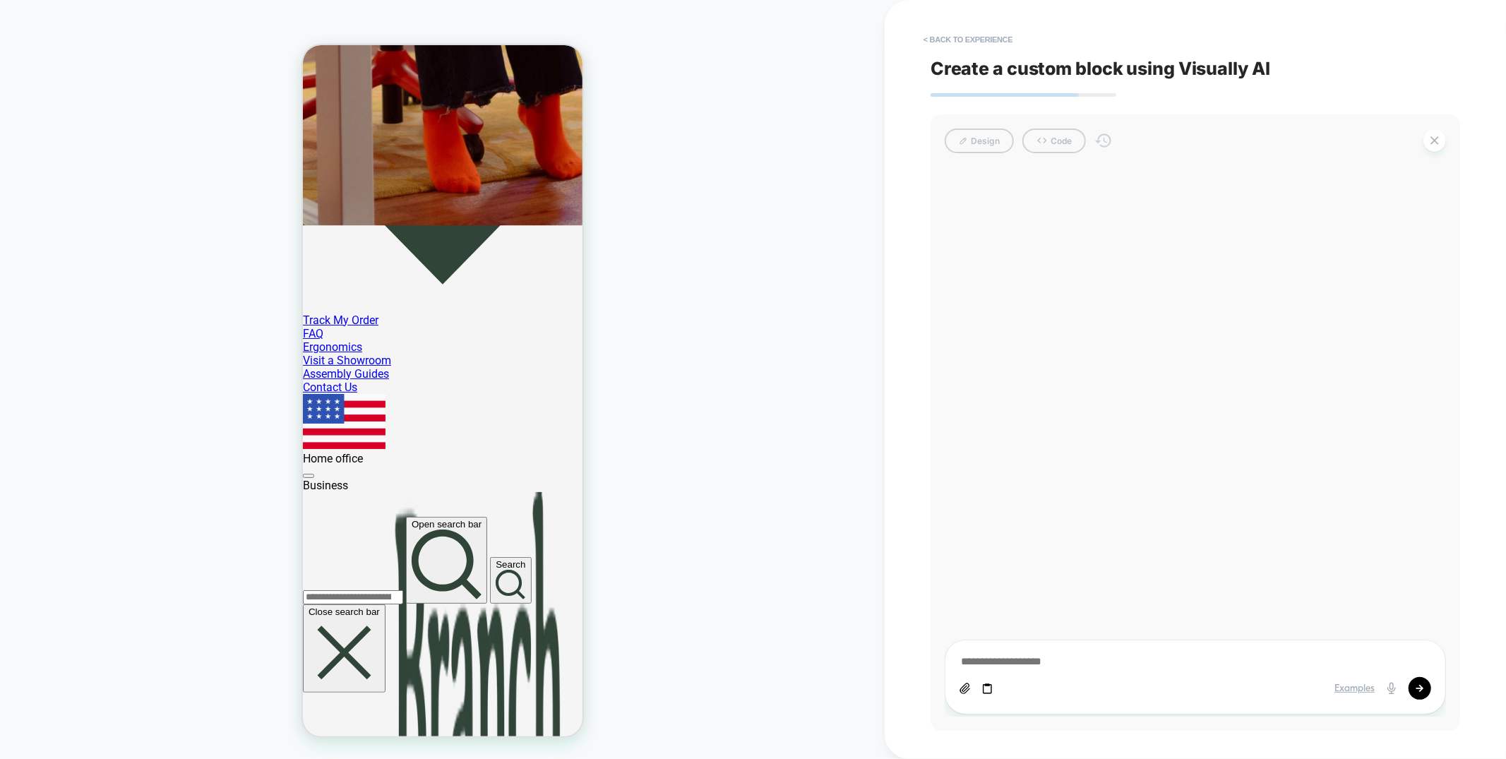
click at [1065, 664] on textarea at bounding box center [1195, 662] width 472 height 16
type textarea "*"
type textarea "**"
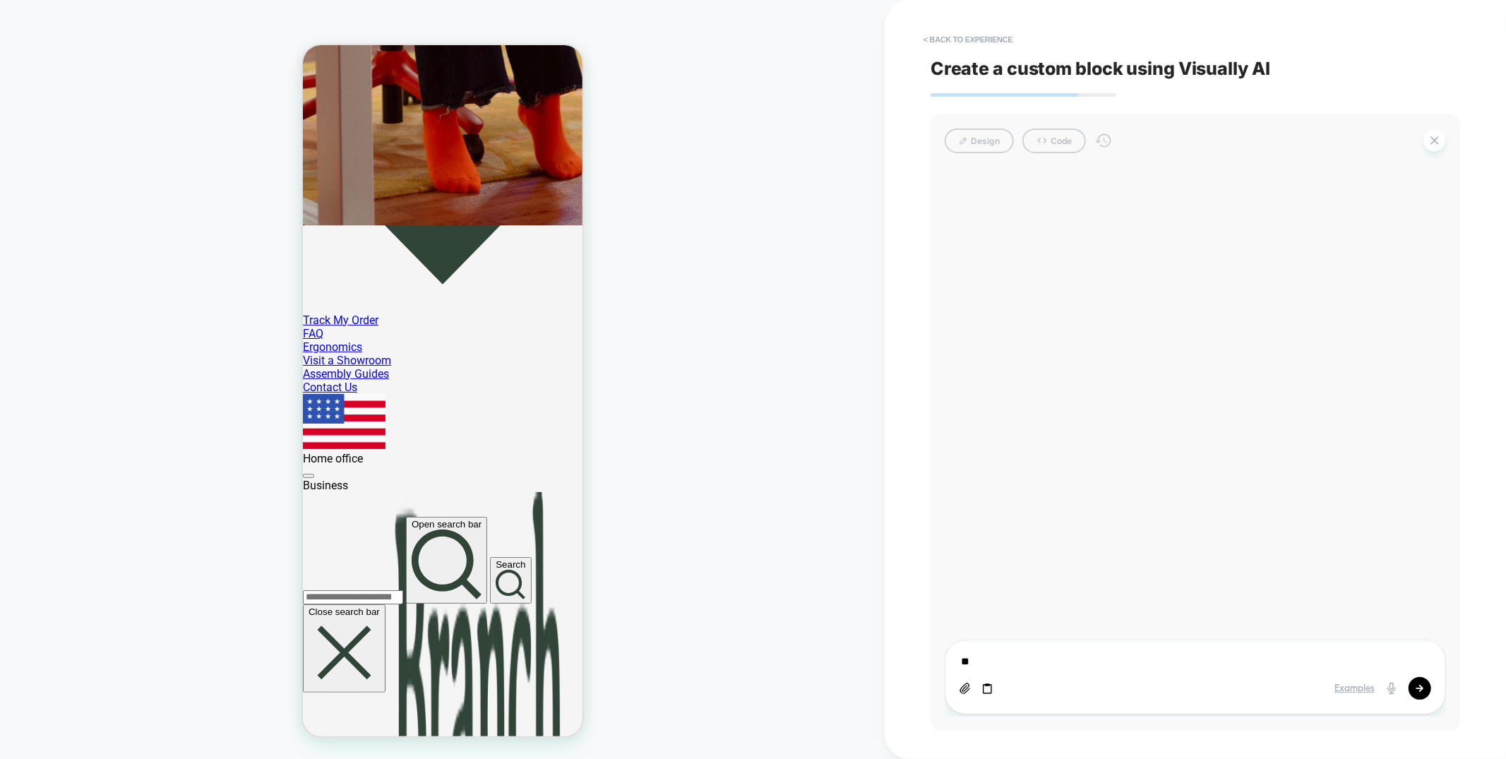
type textarea "*"
type textarea "***"
type textarea "*"
type textarea "***"
type textarea "*"
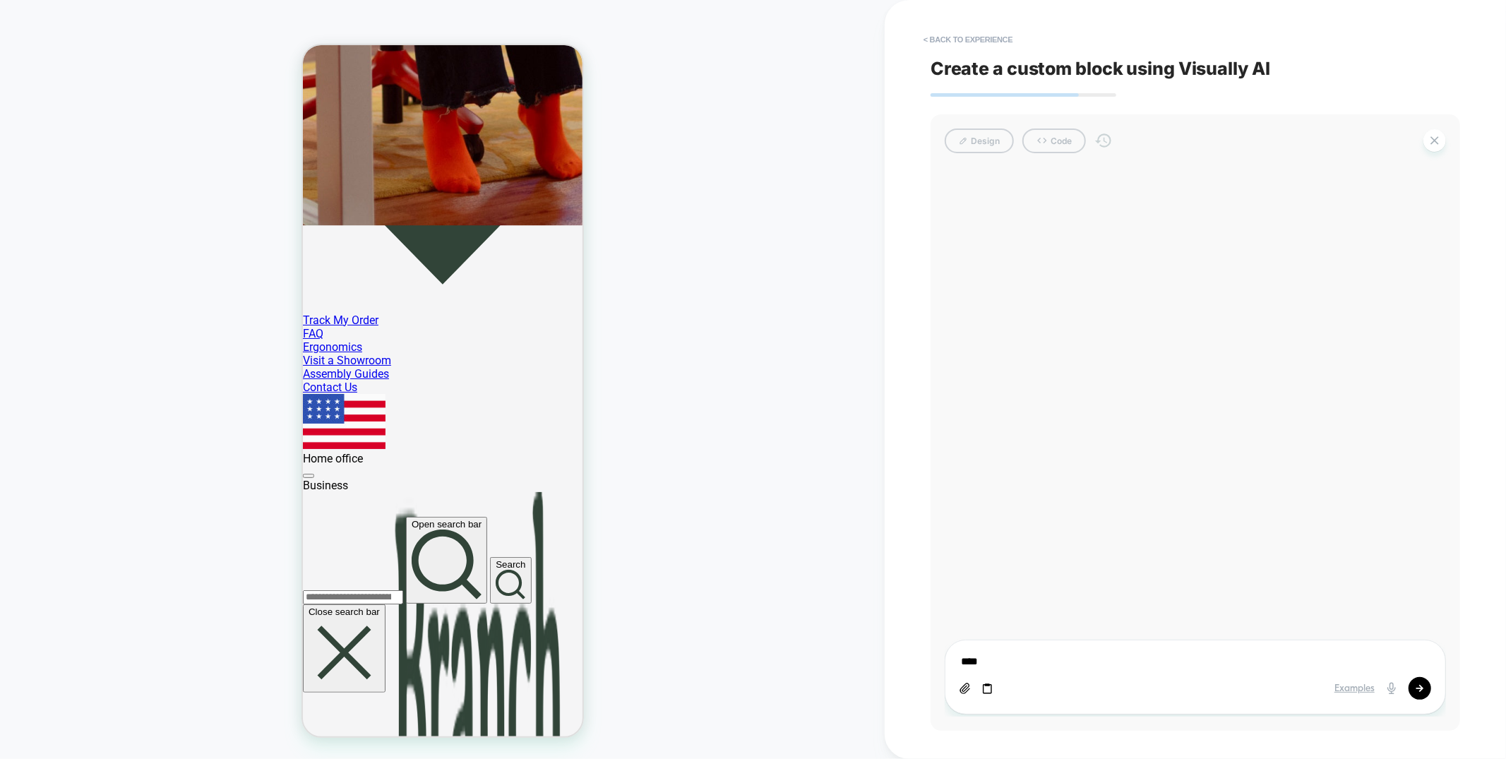
type textarea "*****"
type textarea "*"
type textarea "******"
type textarea "*"
type textarea "******"
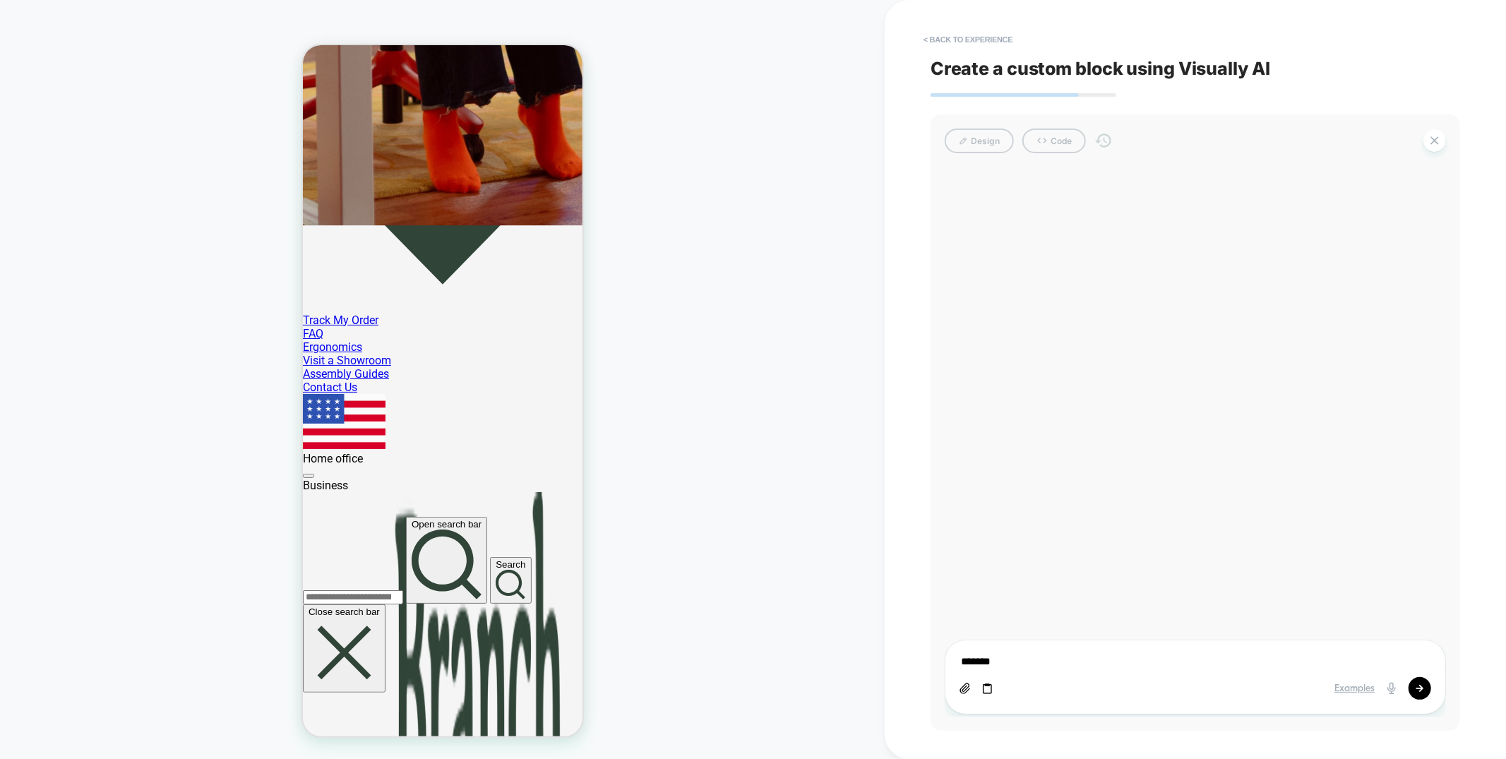
type textarea "*"
type textarea "********"
type textarea "*"
type textarea "*********"
type textarea "*"
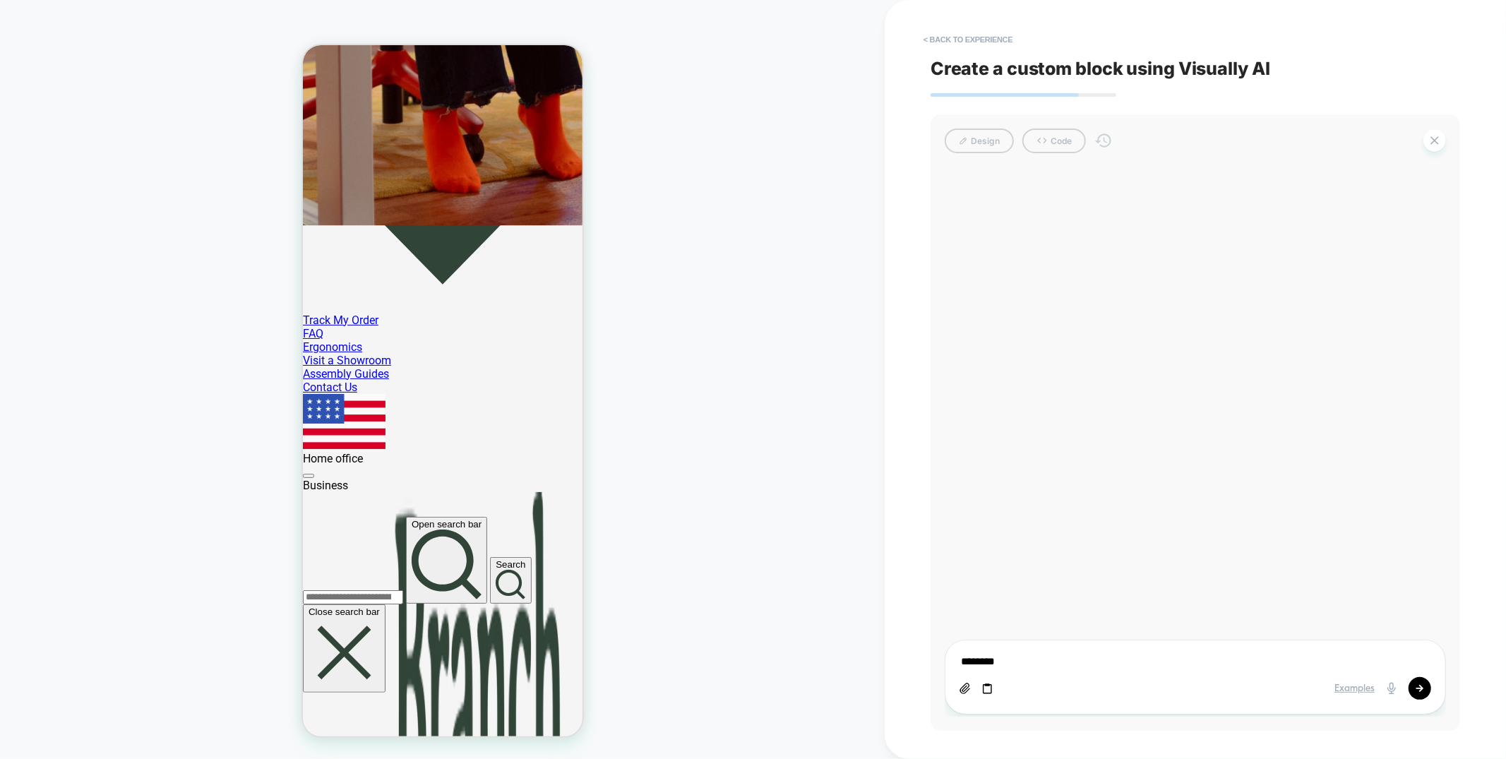
type textarea "******"
type textarea "*"
type textarea "******"
type textarea "*"
type textarea "*****"
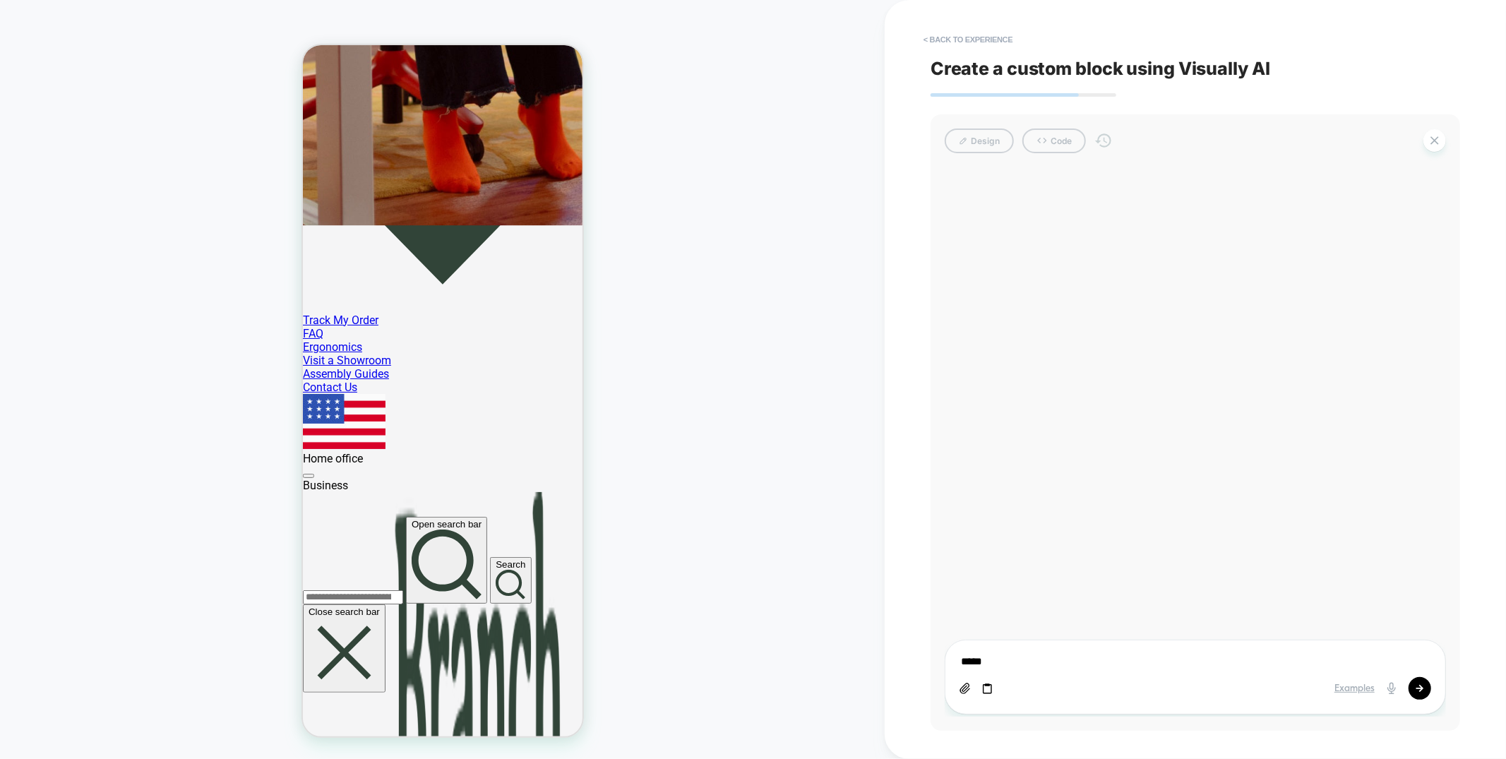
type textarea "*"
type textarea "******"
type textarea "*"
type textarea "******"
type textarea "*"
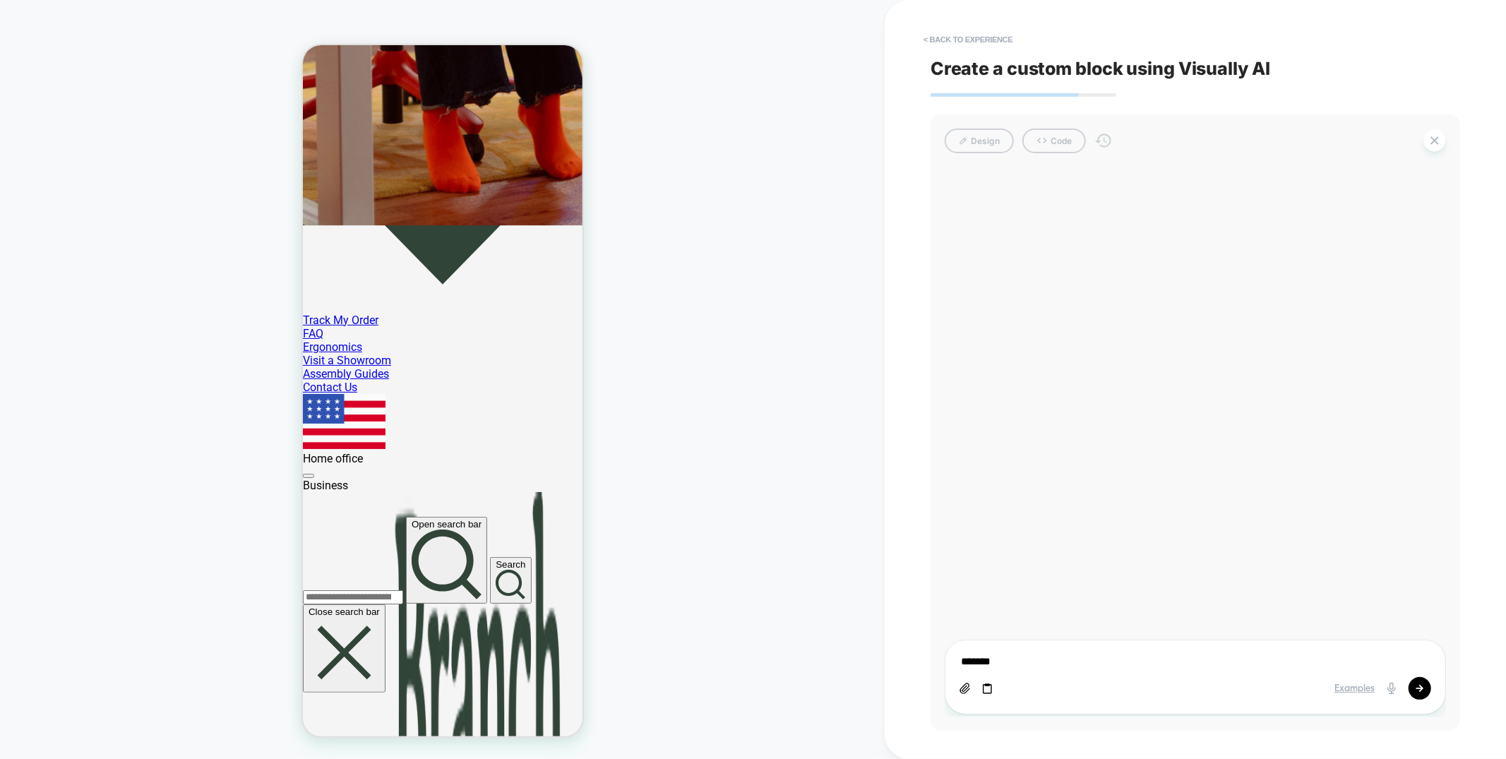
type textarea "********"
type textarea "*"
type textarea "*********"
type textarea "*"
type textarea "**********"
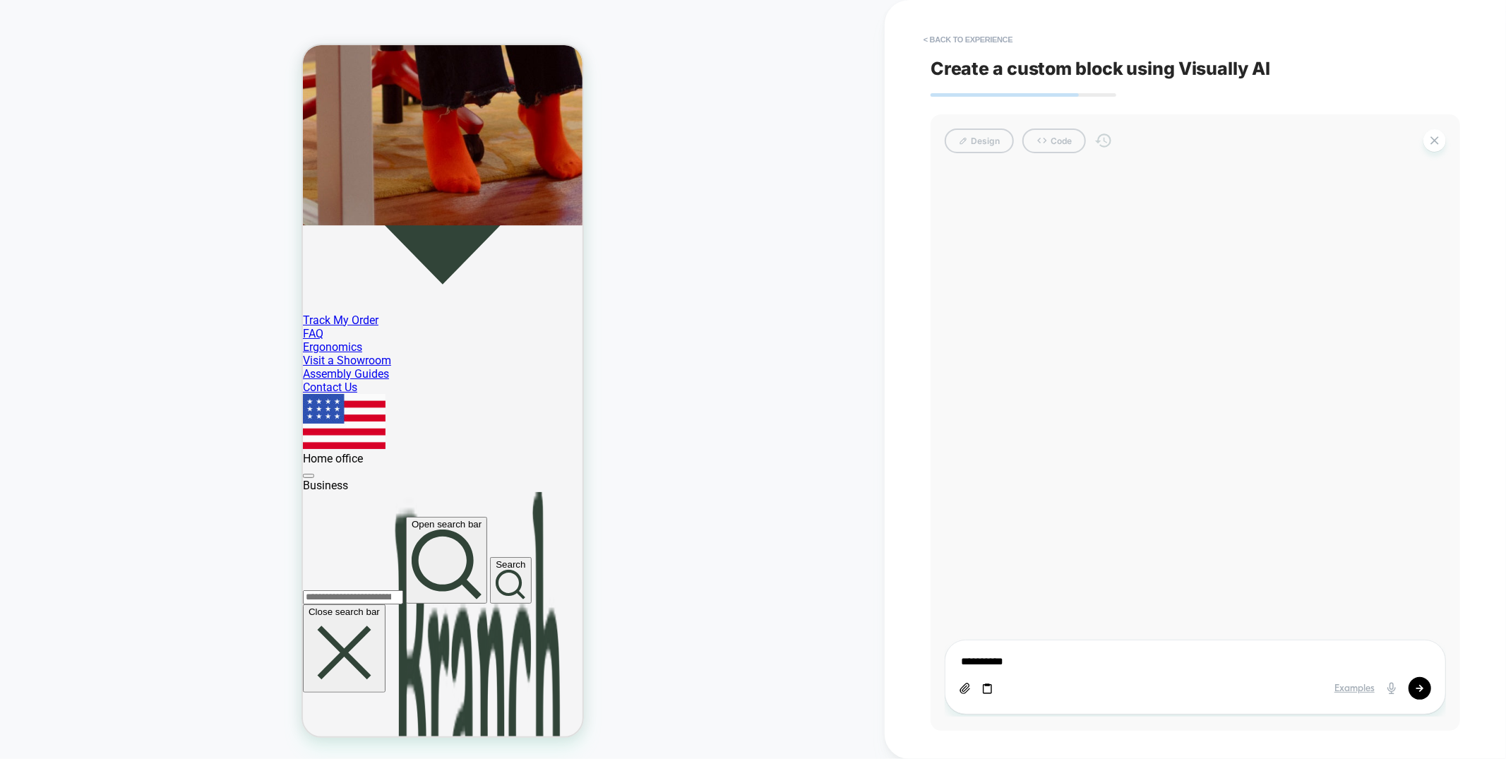
type textarea "*"
type textarea "**********"
type textarea "*"
type textarea "**********"
type textarea "*"
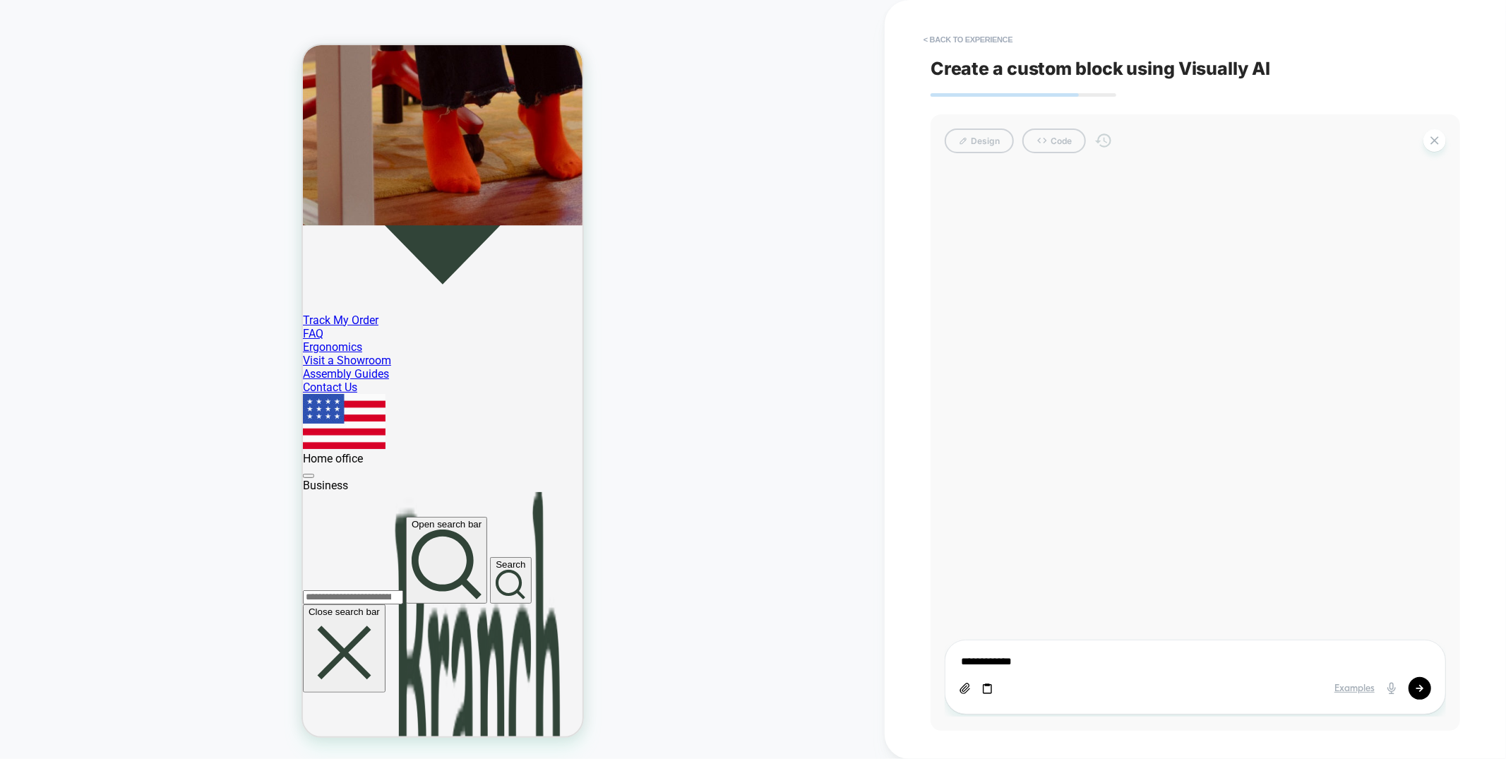
type textarea "**********"
type textarea "*"
type textarea "**********"
type textarea "*"
type textarea "**********"
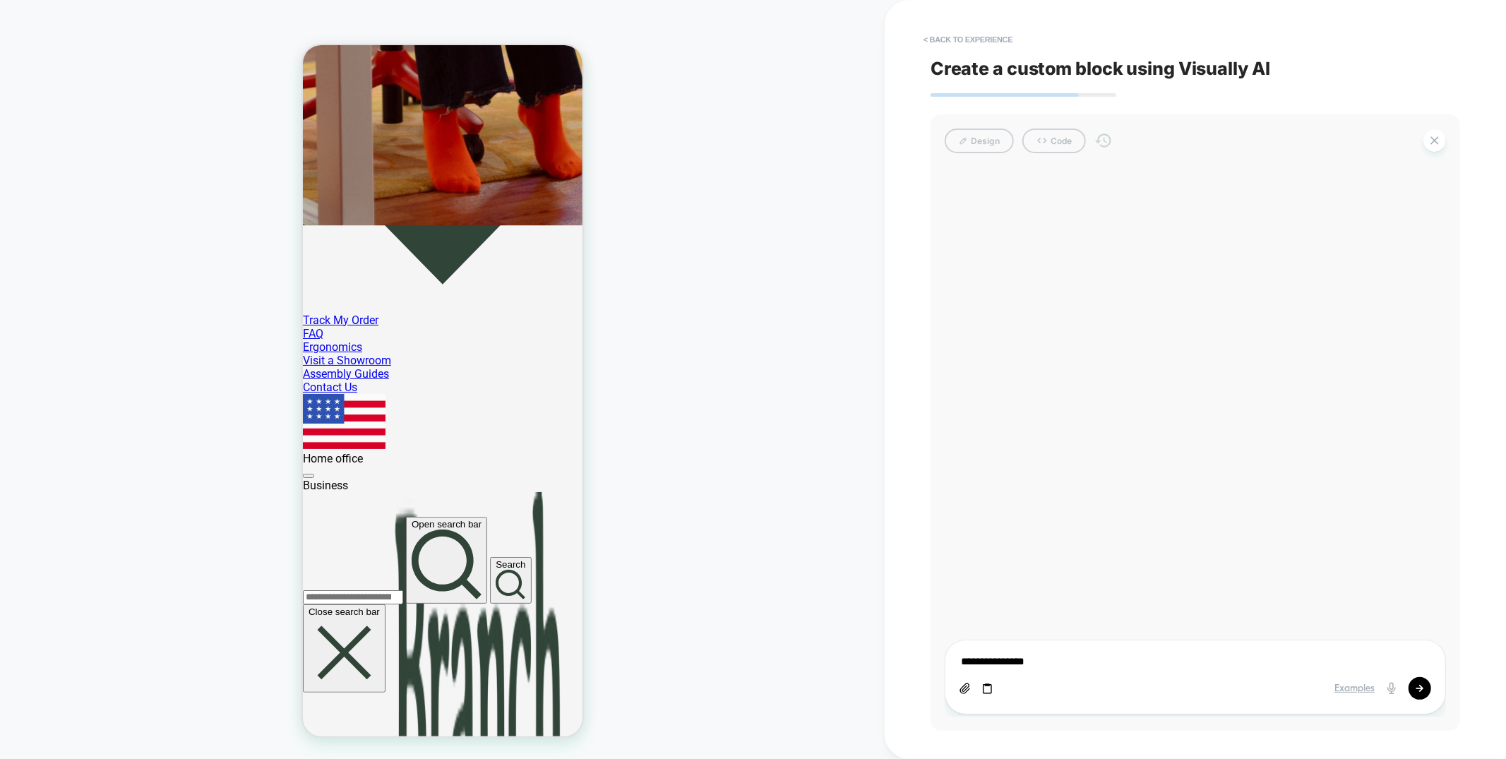
type textarea "*"
type textarea "**********"
type textarea "*"
type textarea "**********"
type textarea "*"
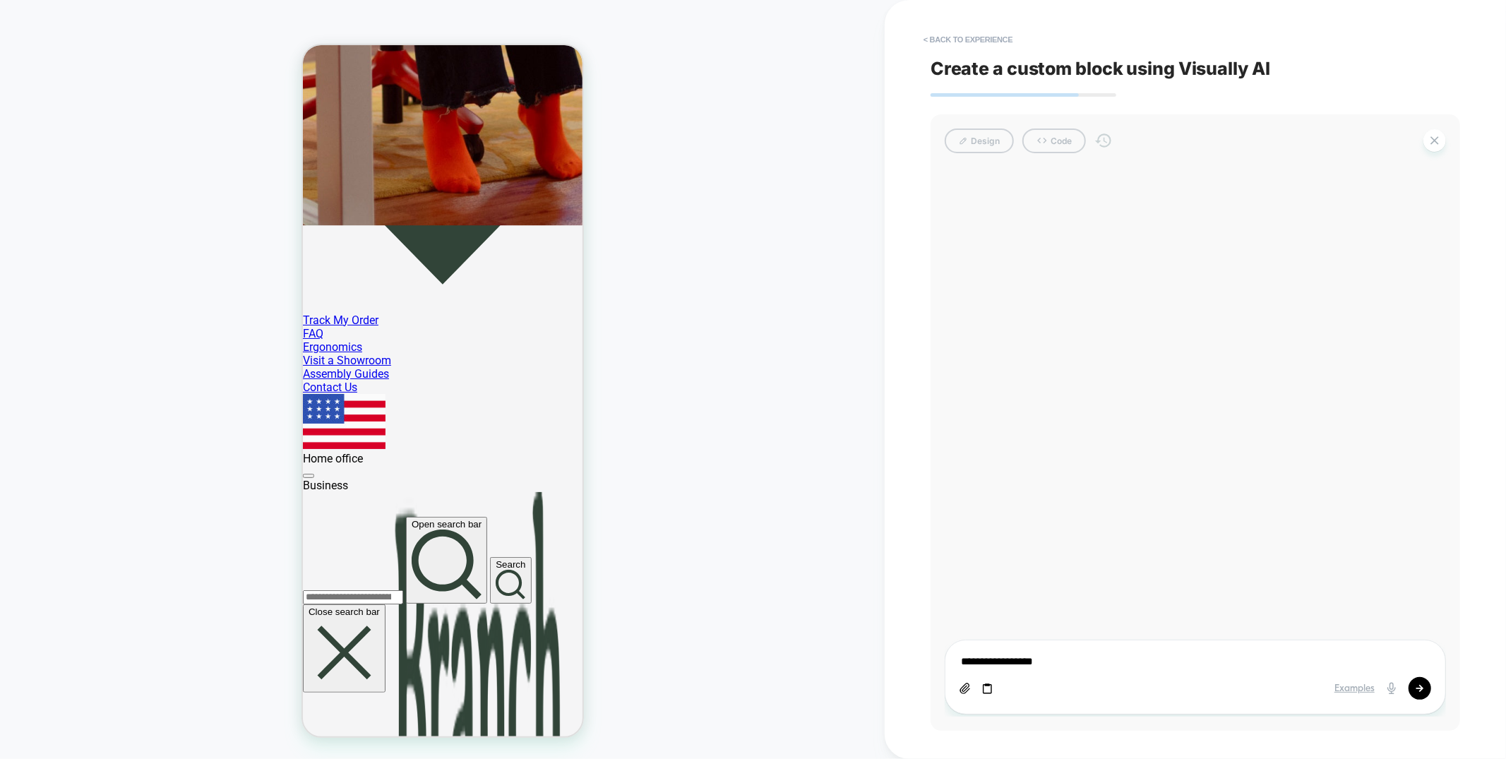
type textarea "**********"
type textarea "*"
type textarea "**********"
type textarea "*"
type textarea "**********"
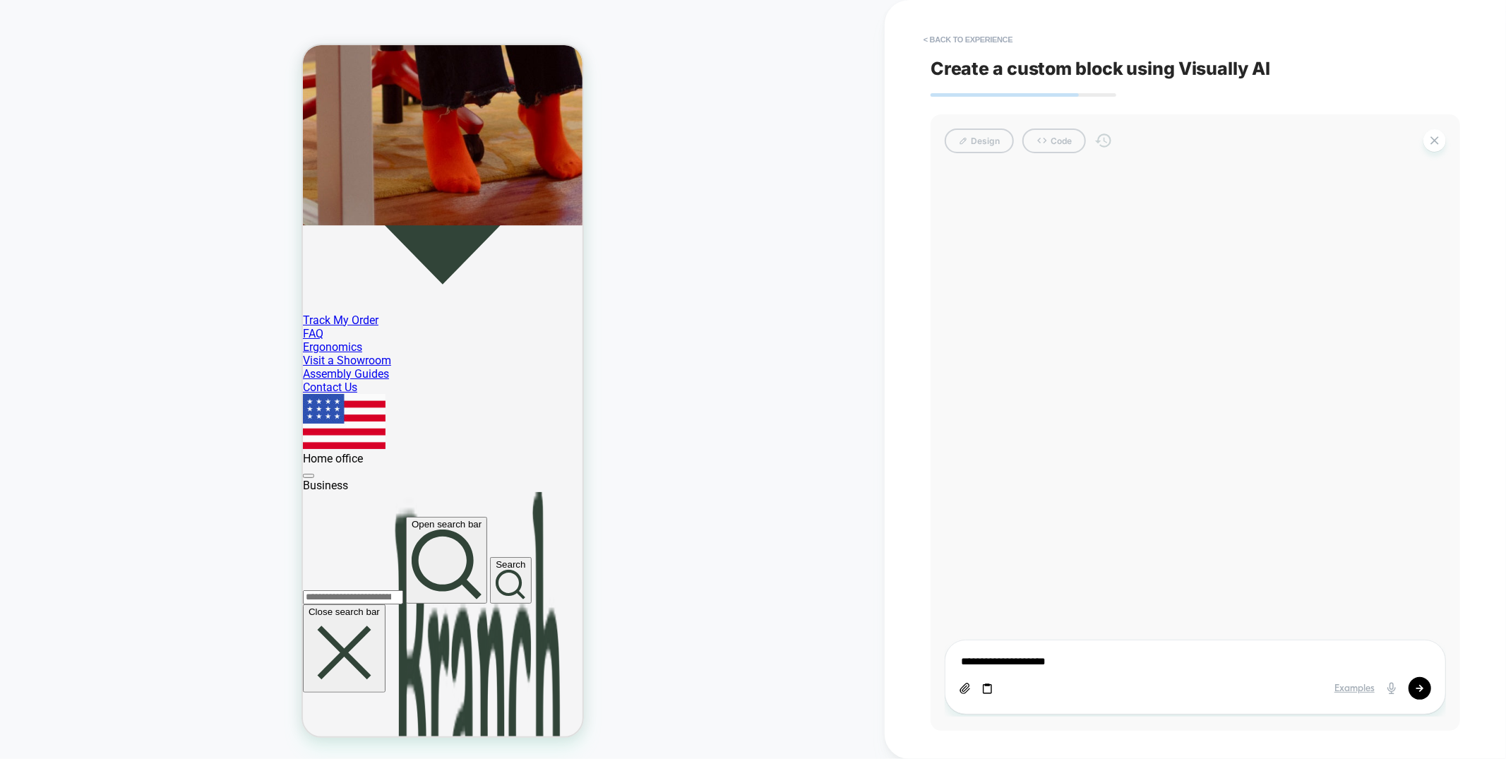
type textarea "*"
type textarea "**********"
type textarea "*"
type textarea "**********"
type textarea "*"
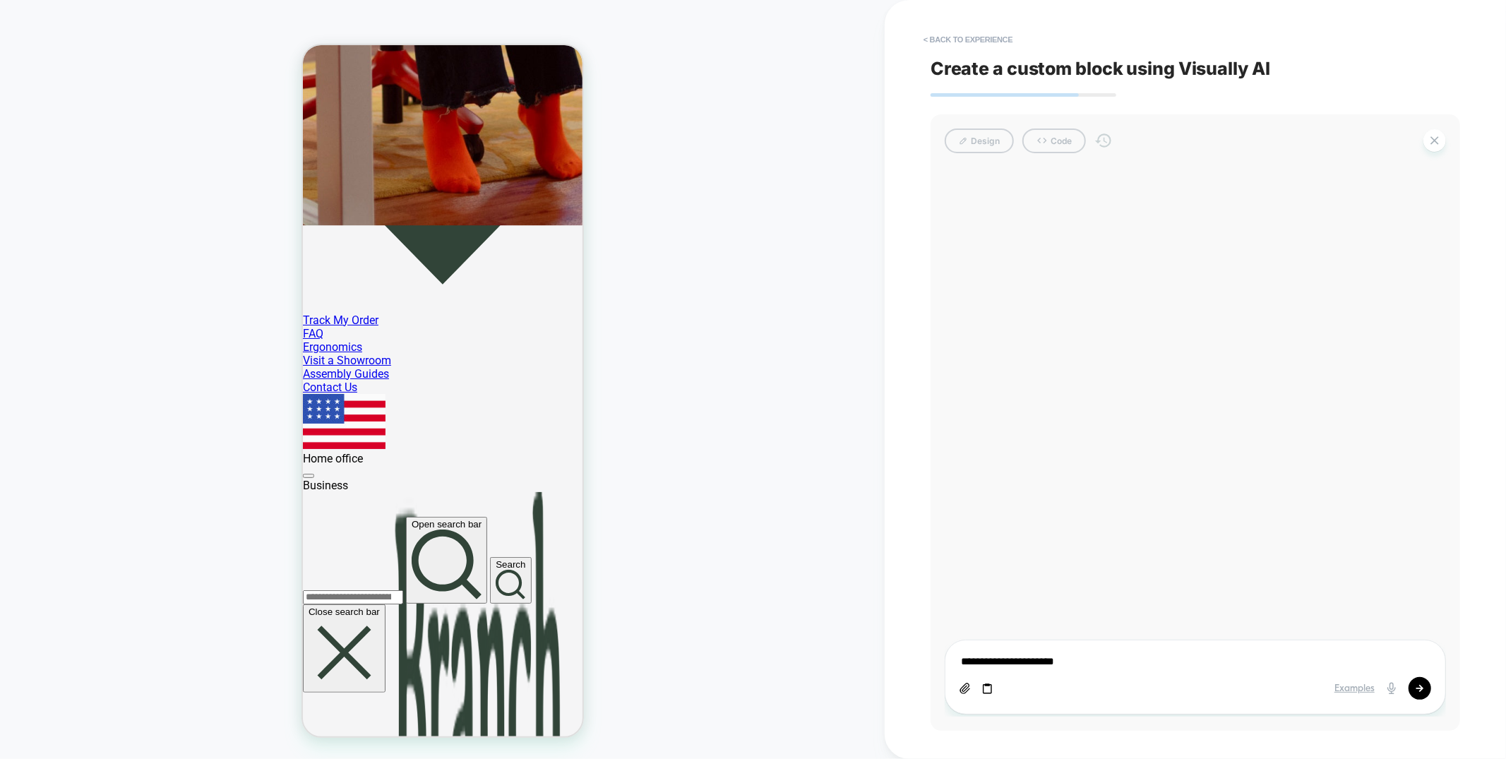
type textarea "**********"
type textarea "*"
type textarea "**********"
type textarea "*"
type textarea "**********"
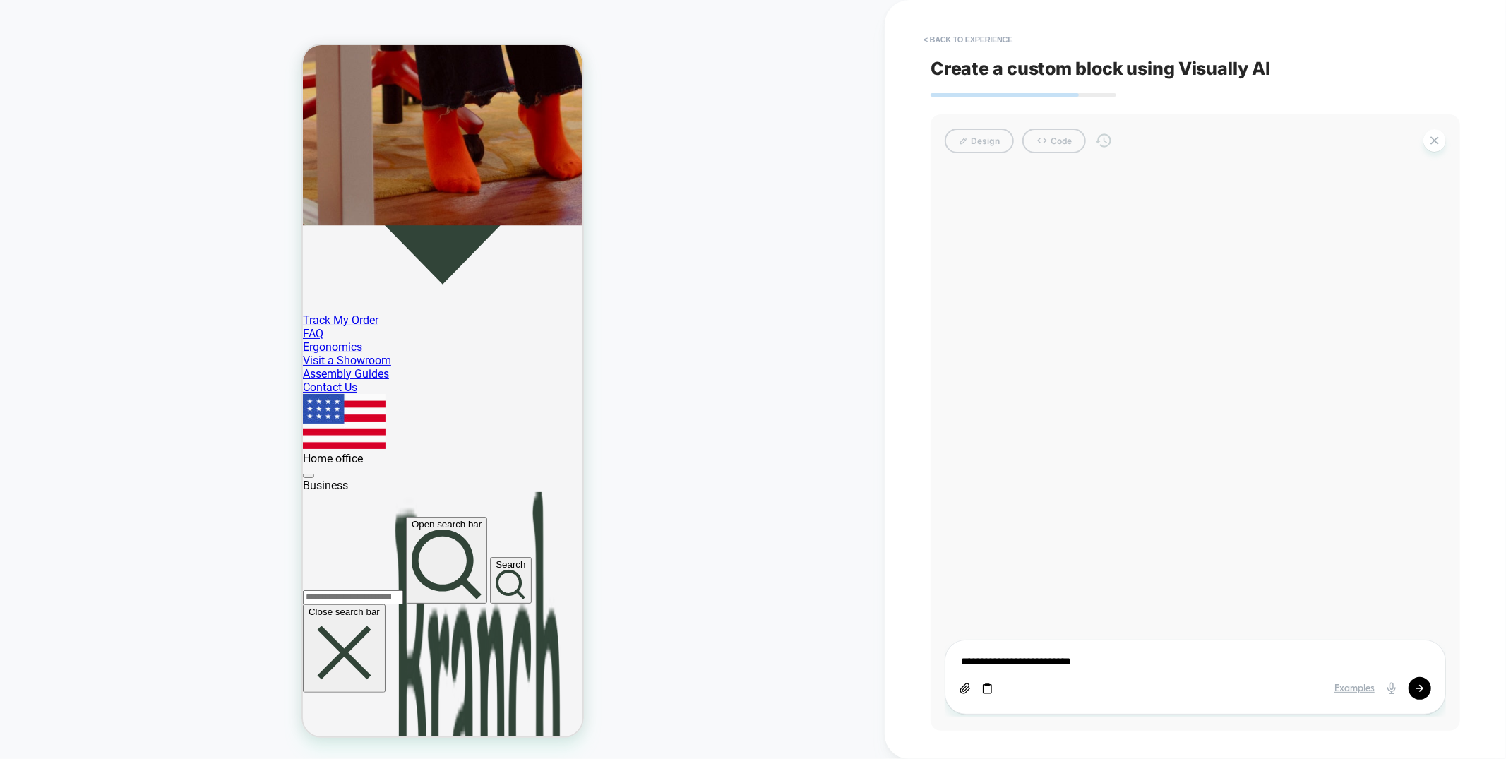
type textarea "*"
type textarea "**********"
type textarea "*"
type textarea "**********"
type textarea "*"
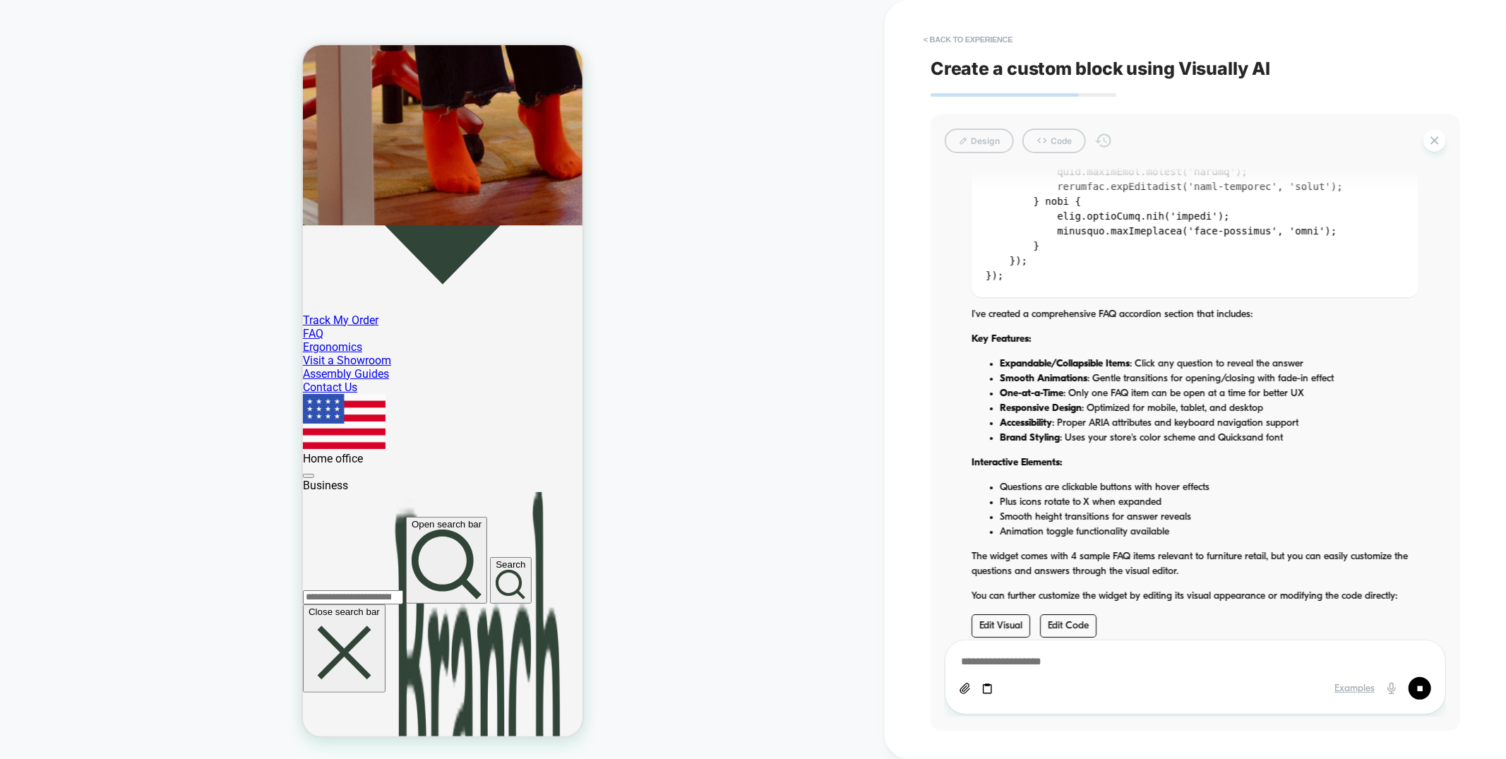
scroll to position [4244, 0]
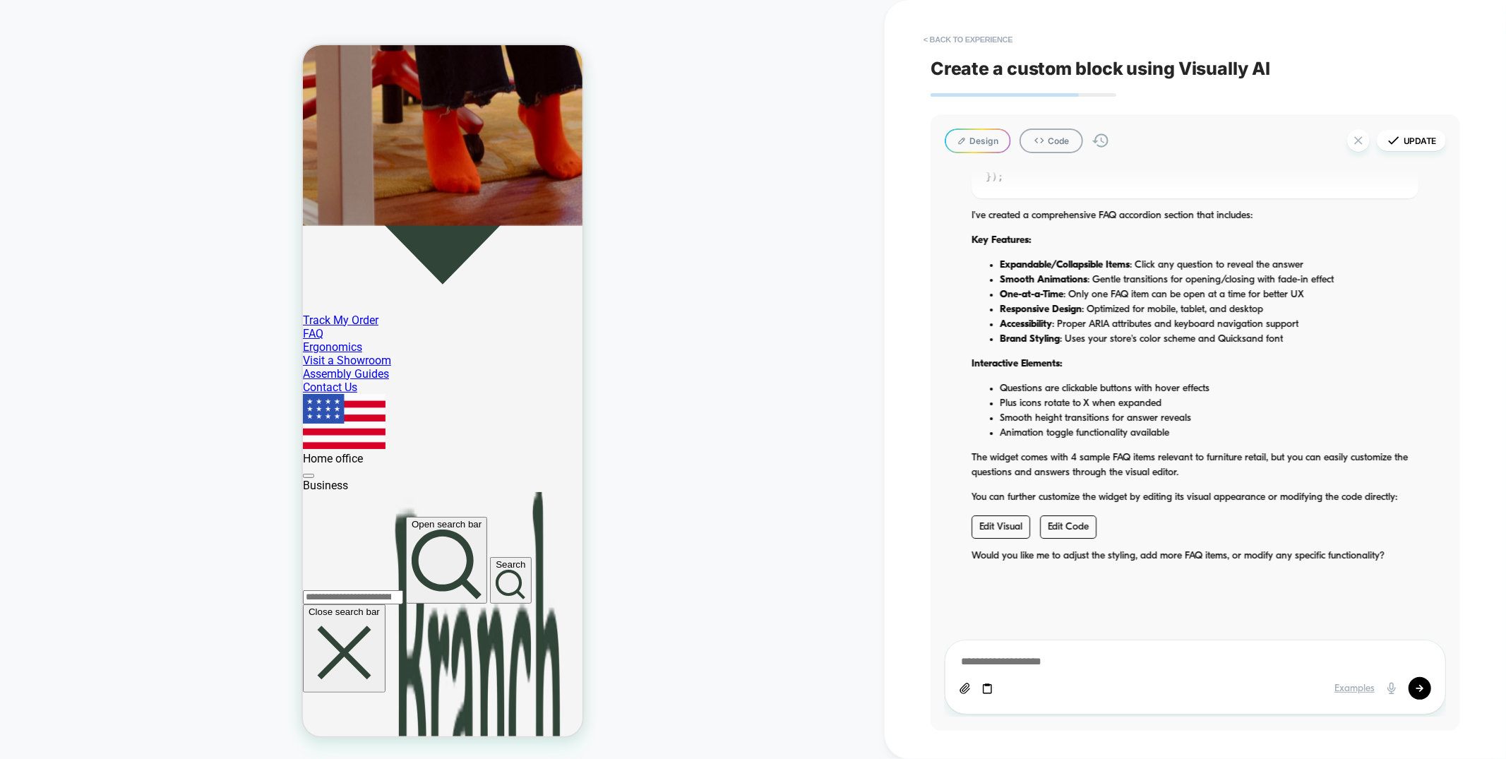
drag, startPoint x: 536, startPoint y: 517, endPoint x: 928, endPoint y: 686, distance: 427.5
click at [982, 142] on button "Design" at bounding box center [977, 140] width 66 height 25
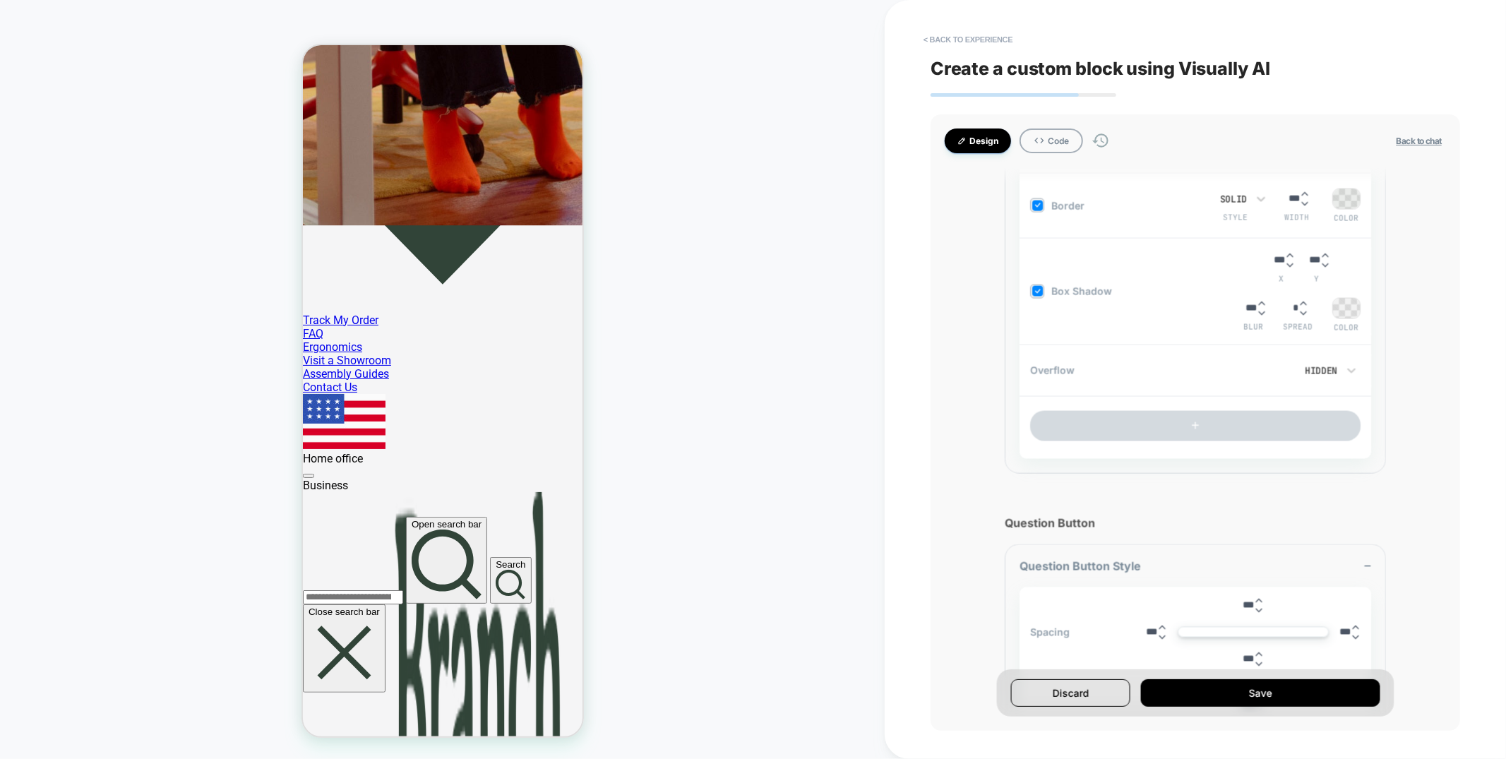
scroll to position [2333, 0]
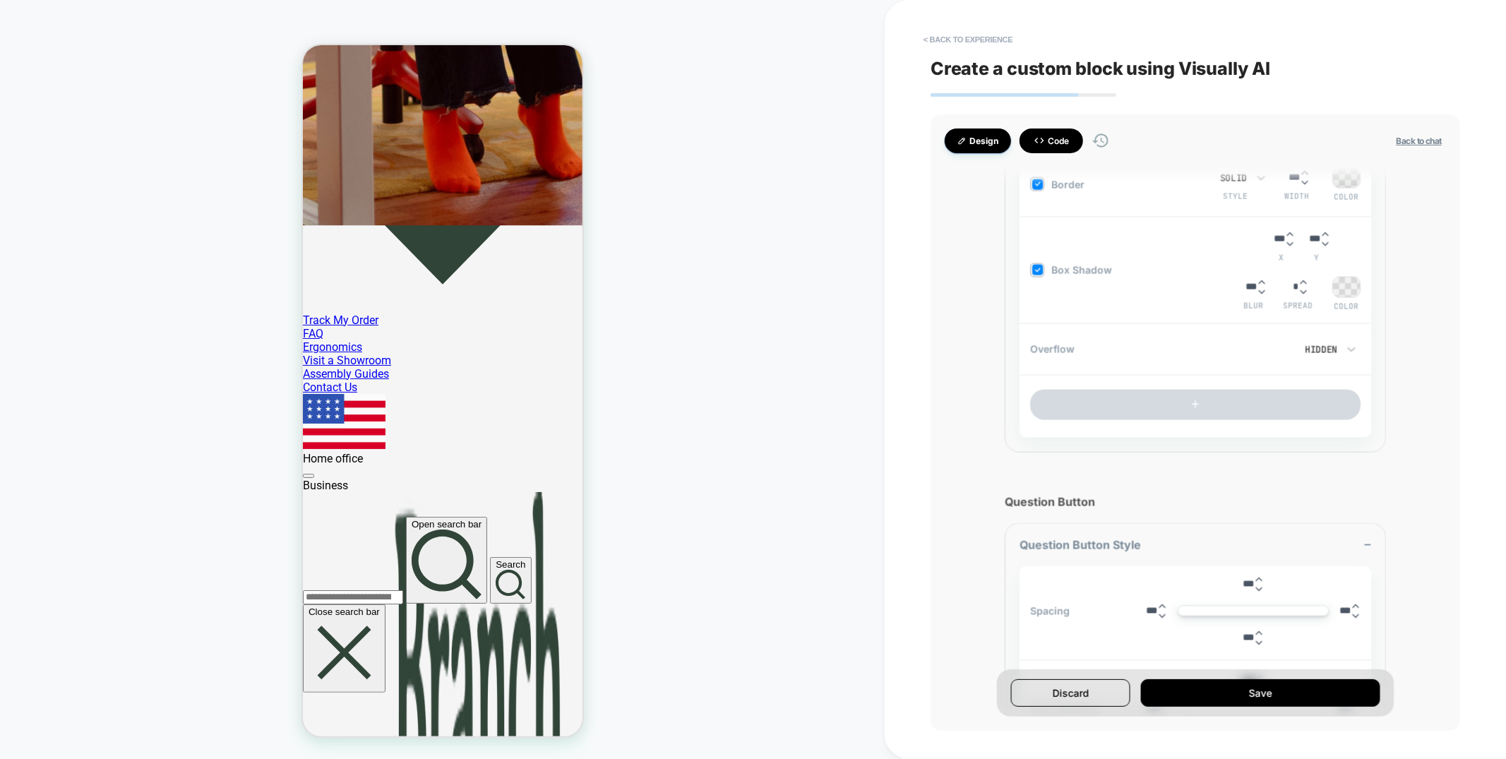
click at [1043, 140] on icon at bounding box center [1038, 141] width 9 height 6
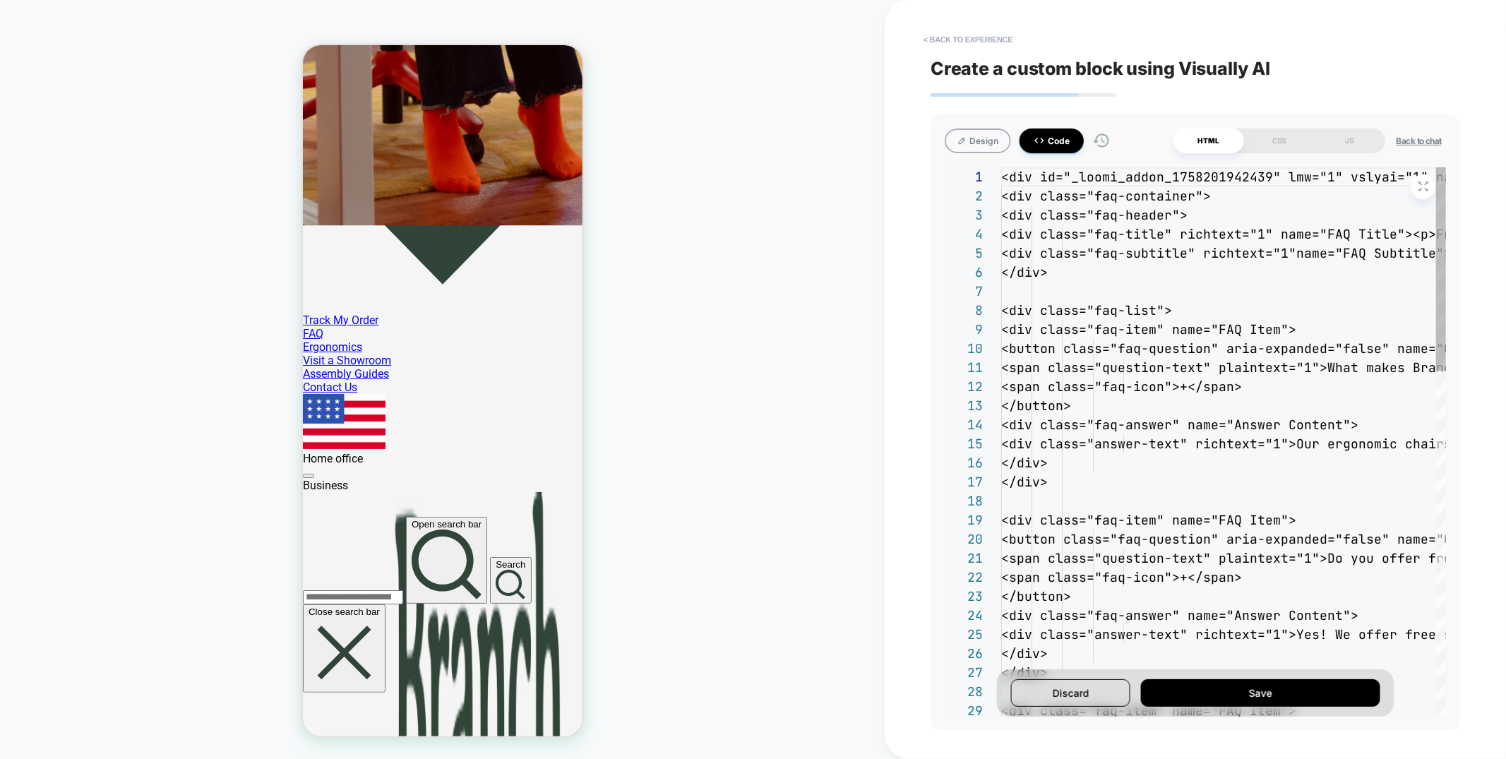
scroll to position [152, 0]
click at [968, 139] on button "Design" at bounding box center [977, 140] width 66 height 25
type textarea "*"
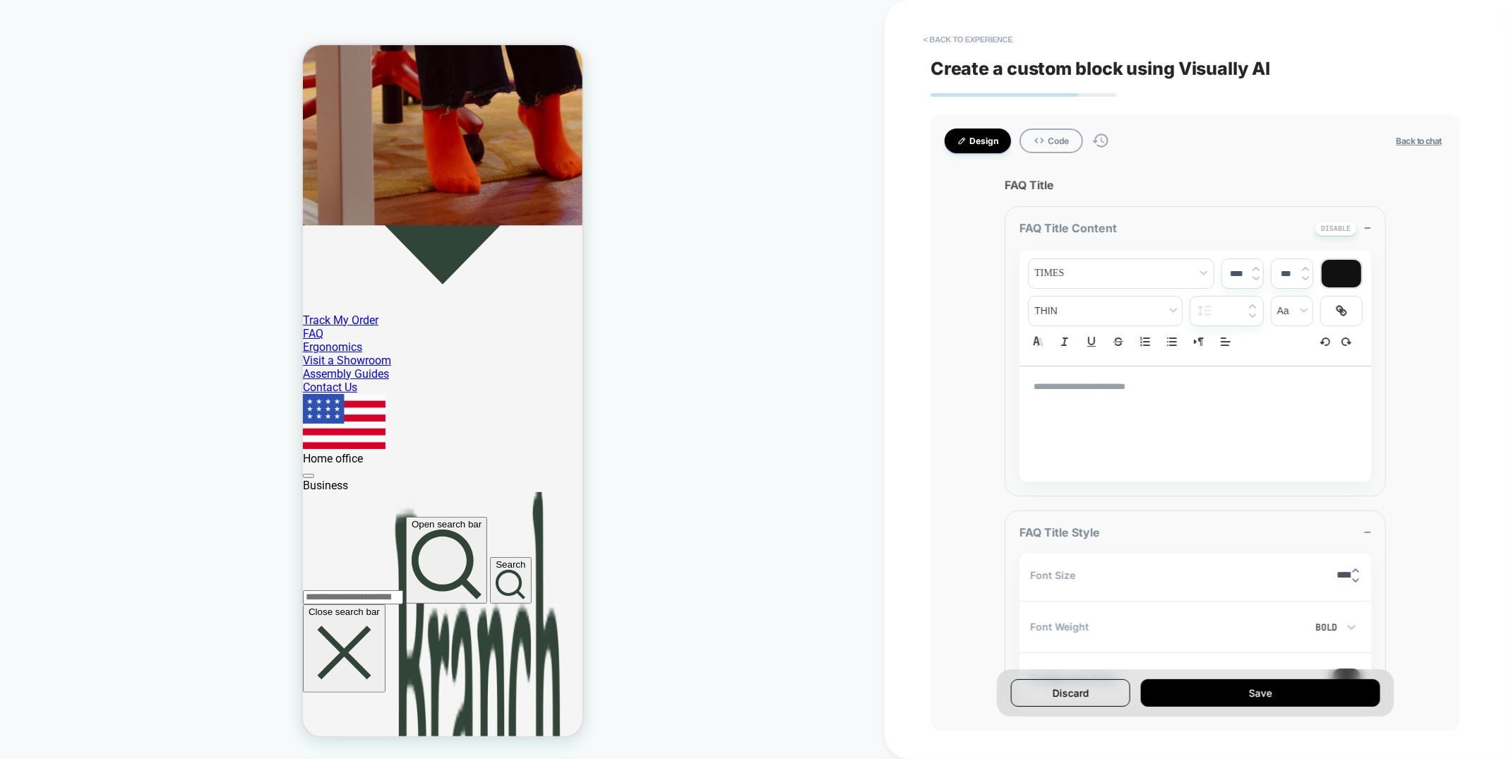
scroll to position [1, 0]
click at [1098, 386] on p "**********" at bounding box center [1189, 386] width 312 height 13
type input "****"
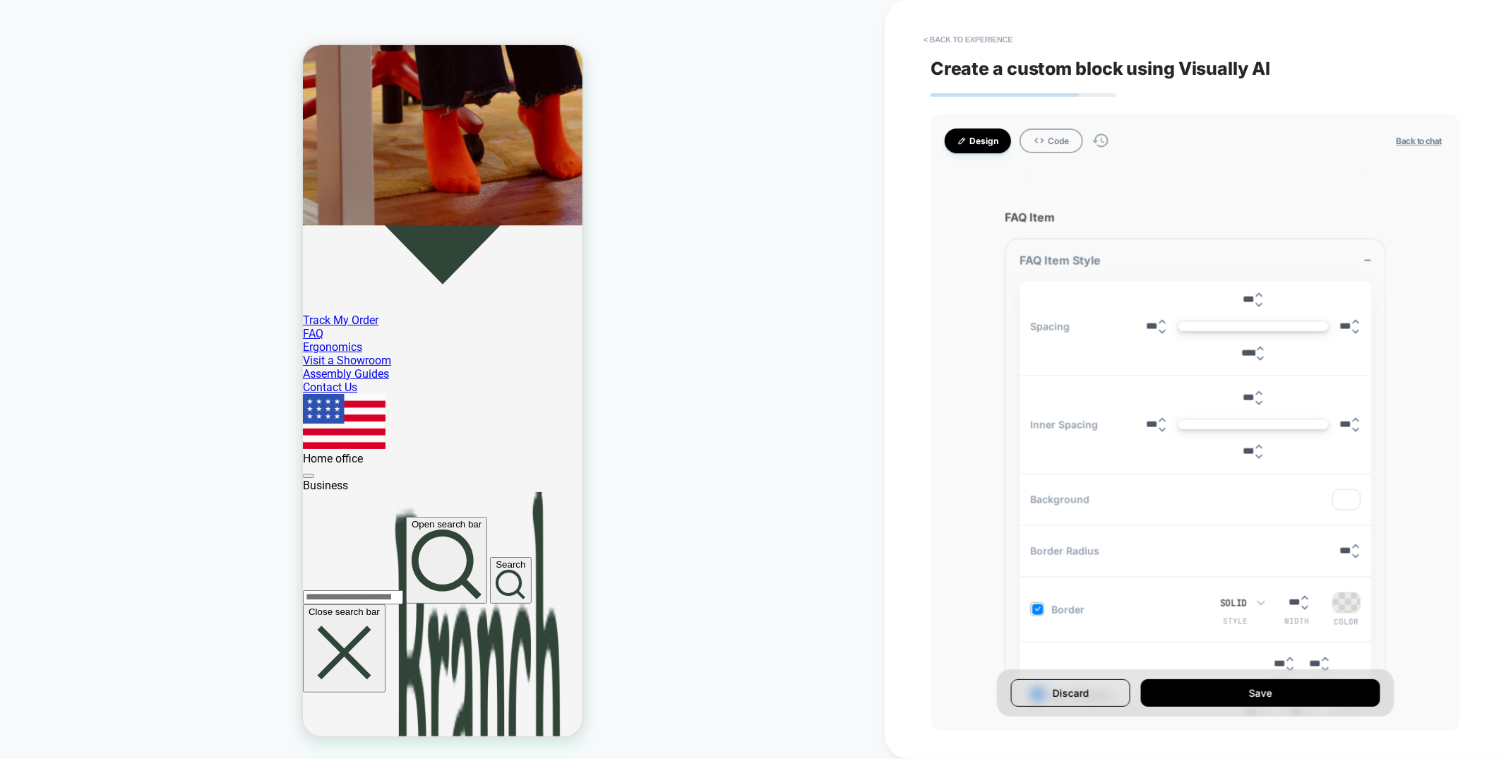
scroll to position [2202, 0]
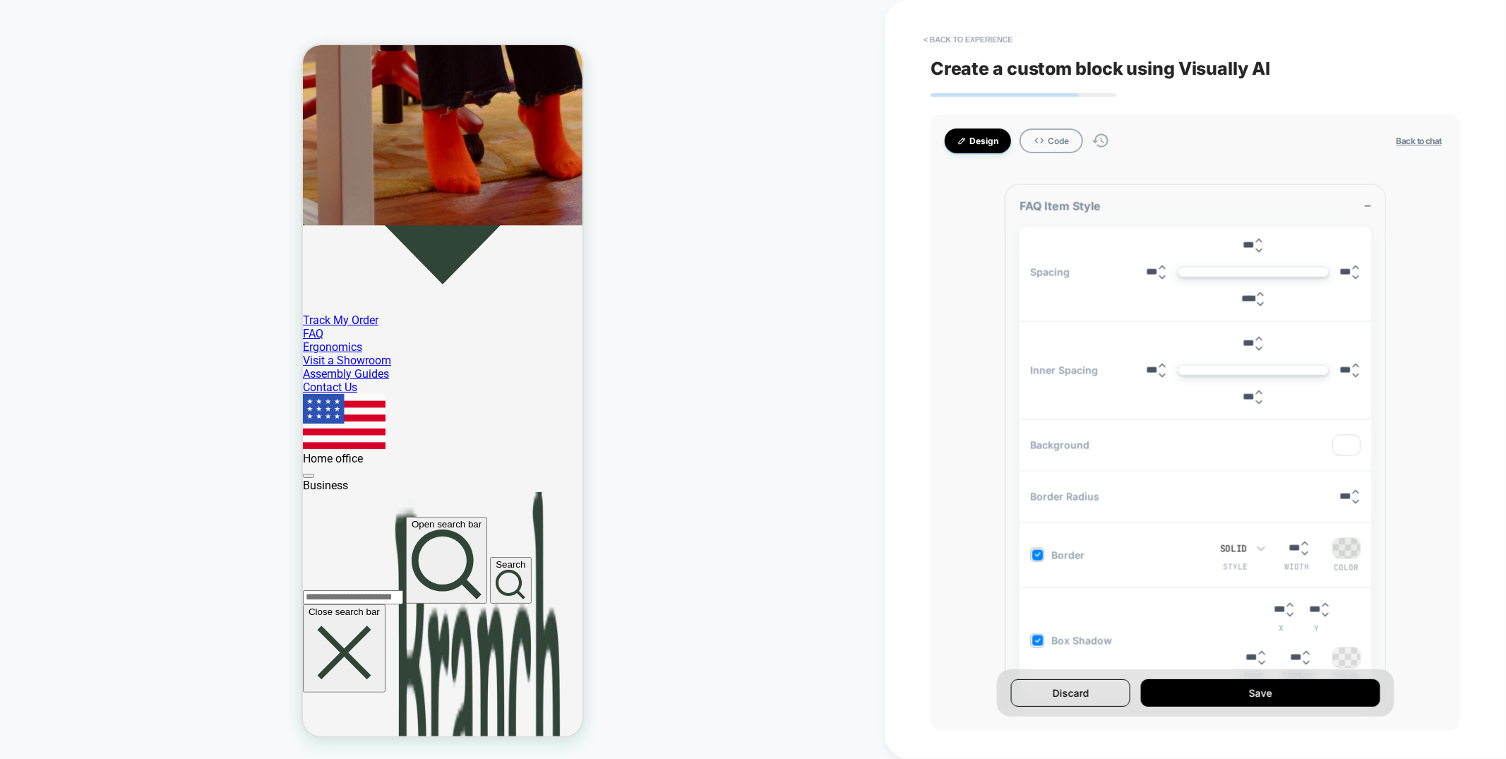
click at [1340, 450] on div at bounding box center [1346, 446] width 27 height 20
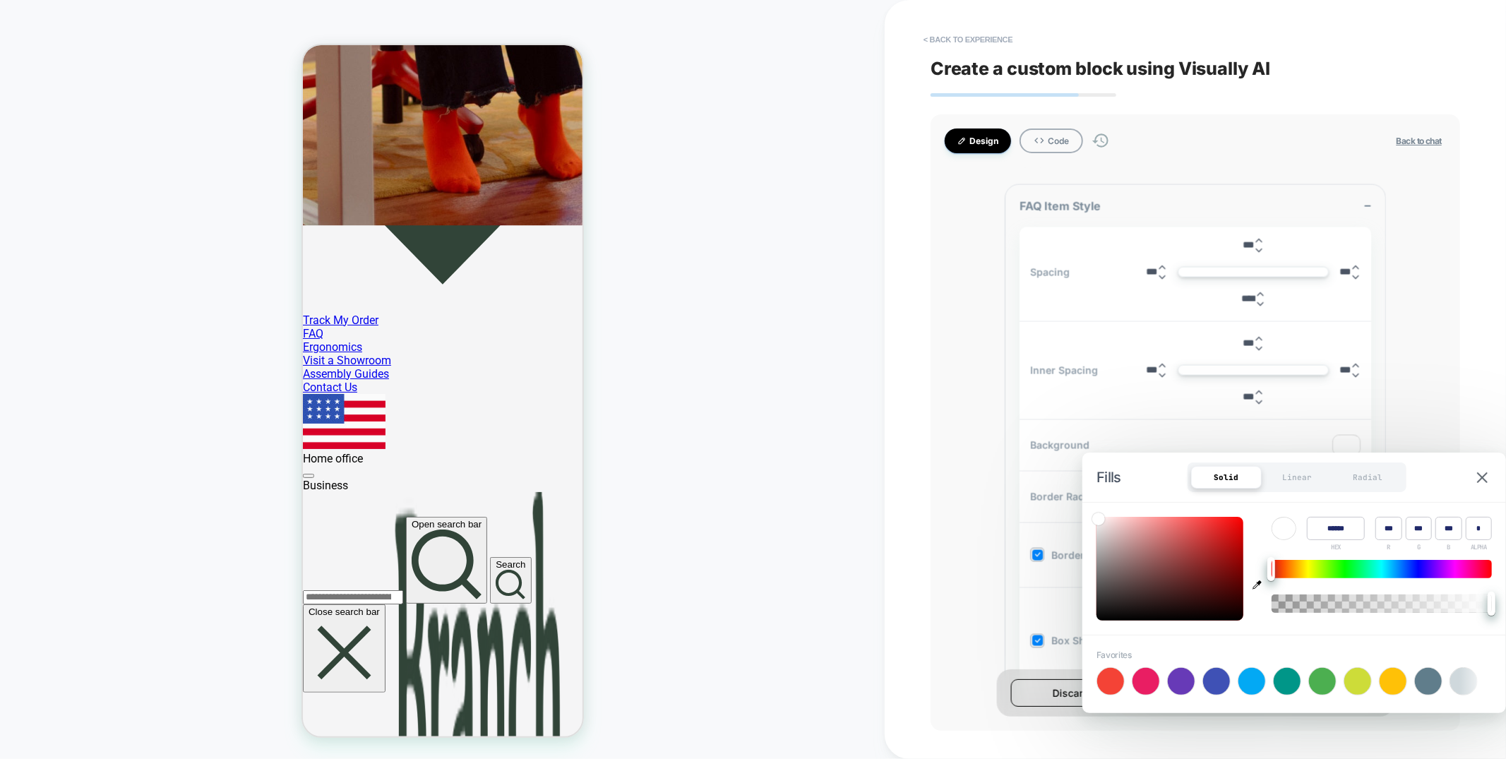
click at [947, 191] on div "Design Code Back to chat Add an accordion FAQ section Visually 09:27 on Sep 18,…" at bounding box center [1194, 422] width 529 height 616
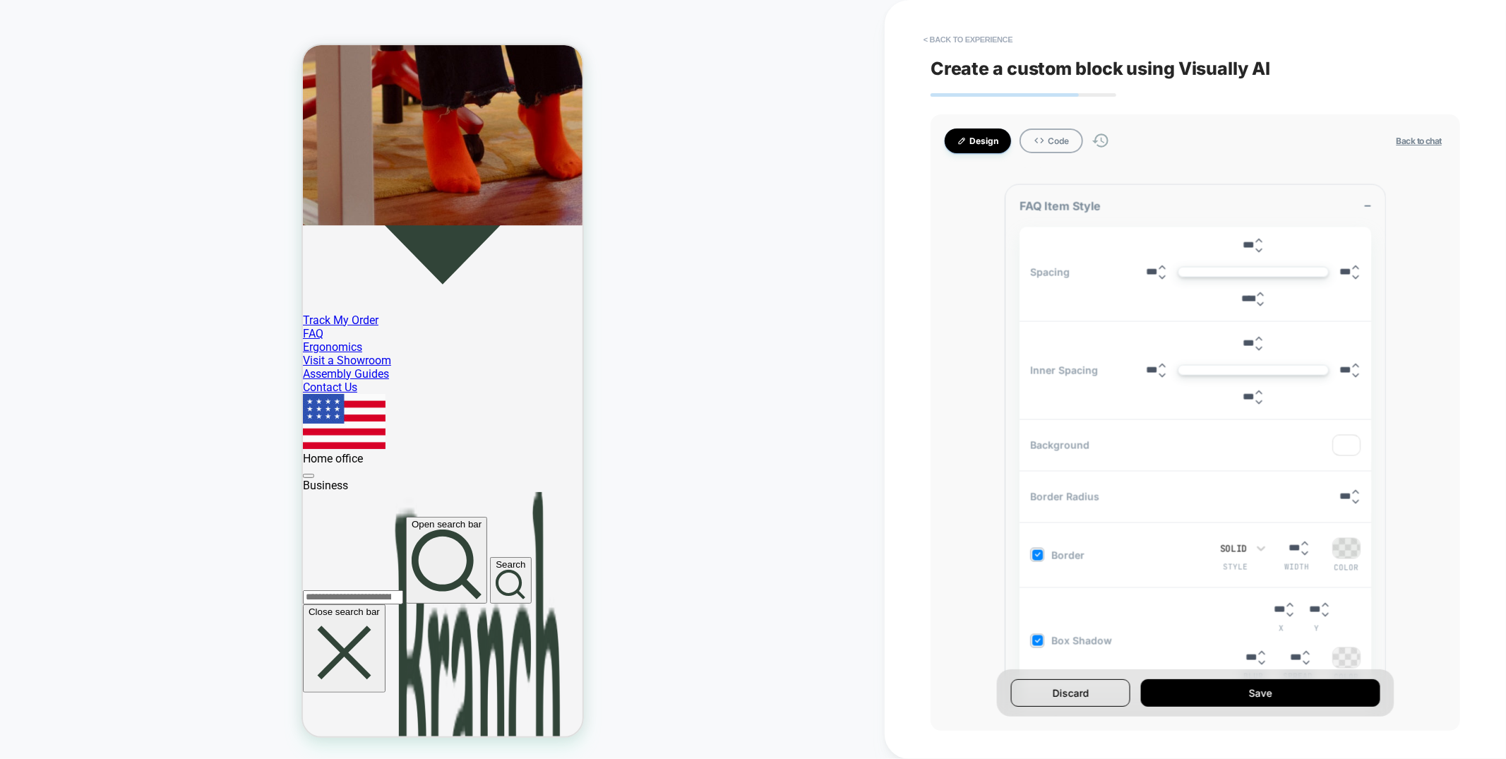
click at [1412, 141] on button "Back to chat" at bounding box center [1419, 141] width 54 height 12
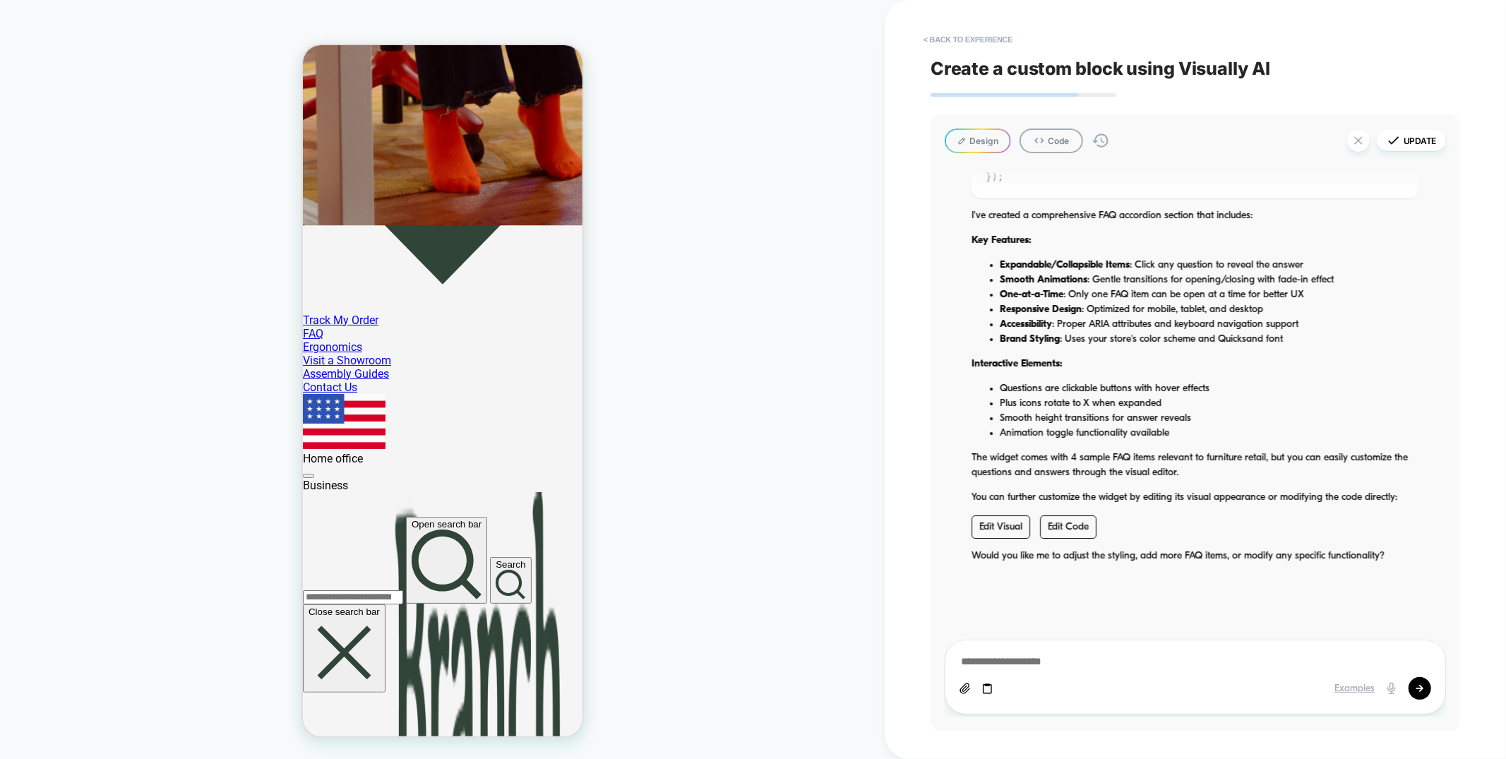
click at [982, 688] on icon at bounding box center [987, 689] width 12 height 12
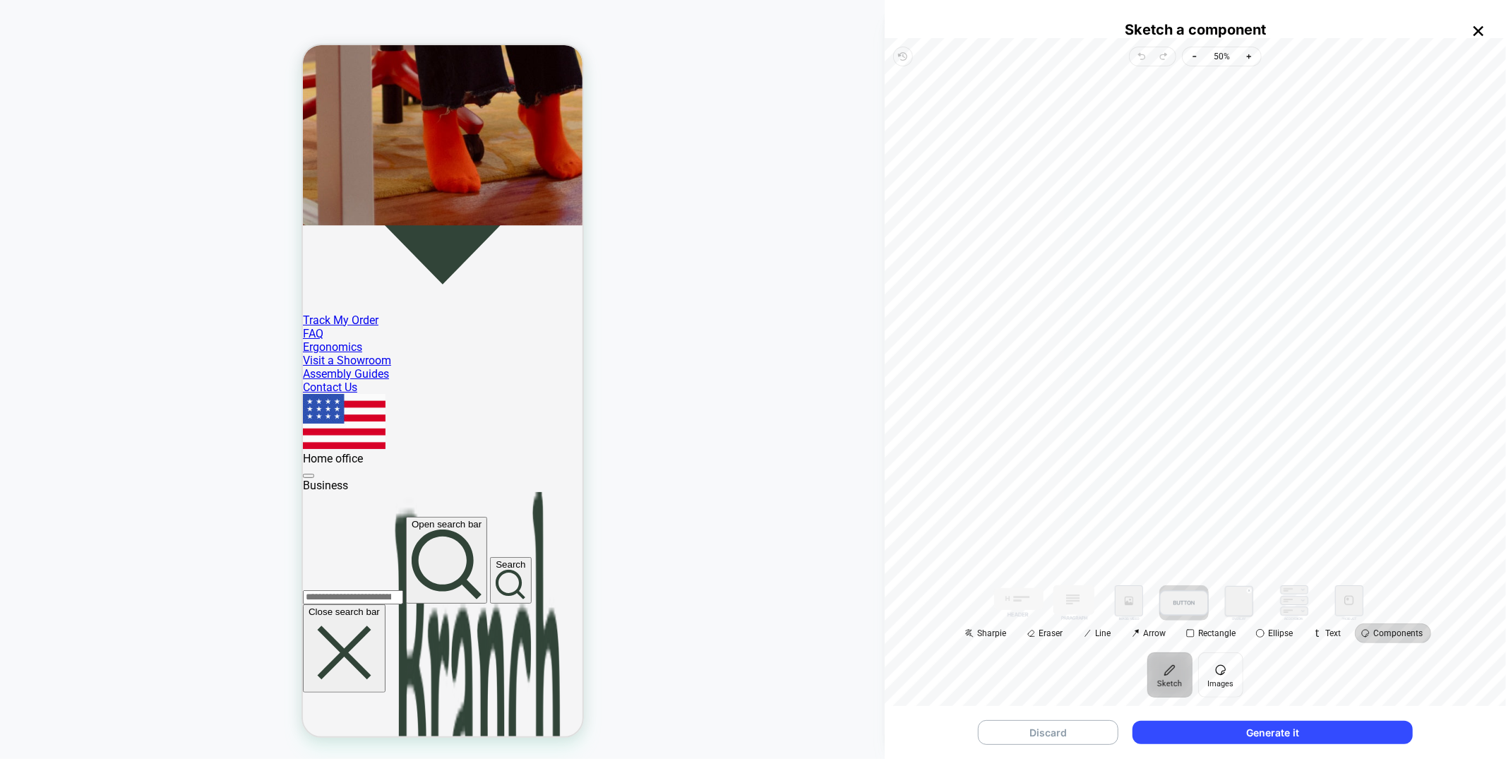
click at [1193, 614] on button at bounding box center [1183, 602] width 49 height 35
click at [1136, 609] on button at bounding box center [1128, 602] width 49 height 35
click at [1062, 613] on button at bounding box center [1073, 602] width 49 height 35
click at [1029, 613] on button at bounding box center [1018, 602] width 49 height 35
drag, startPoint x: 1194, startPoint y: 351, endPoint x: 1092, endPoint y: 146, distance: 228.9
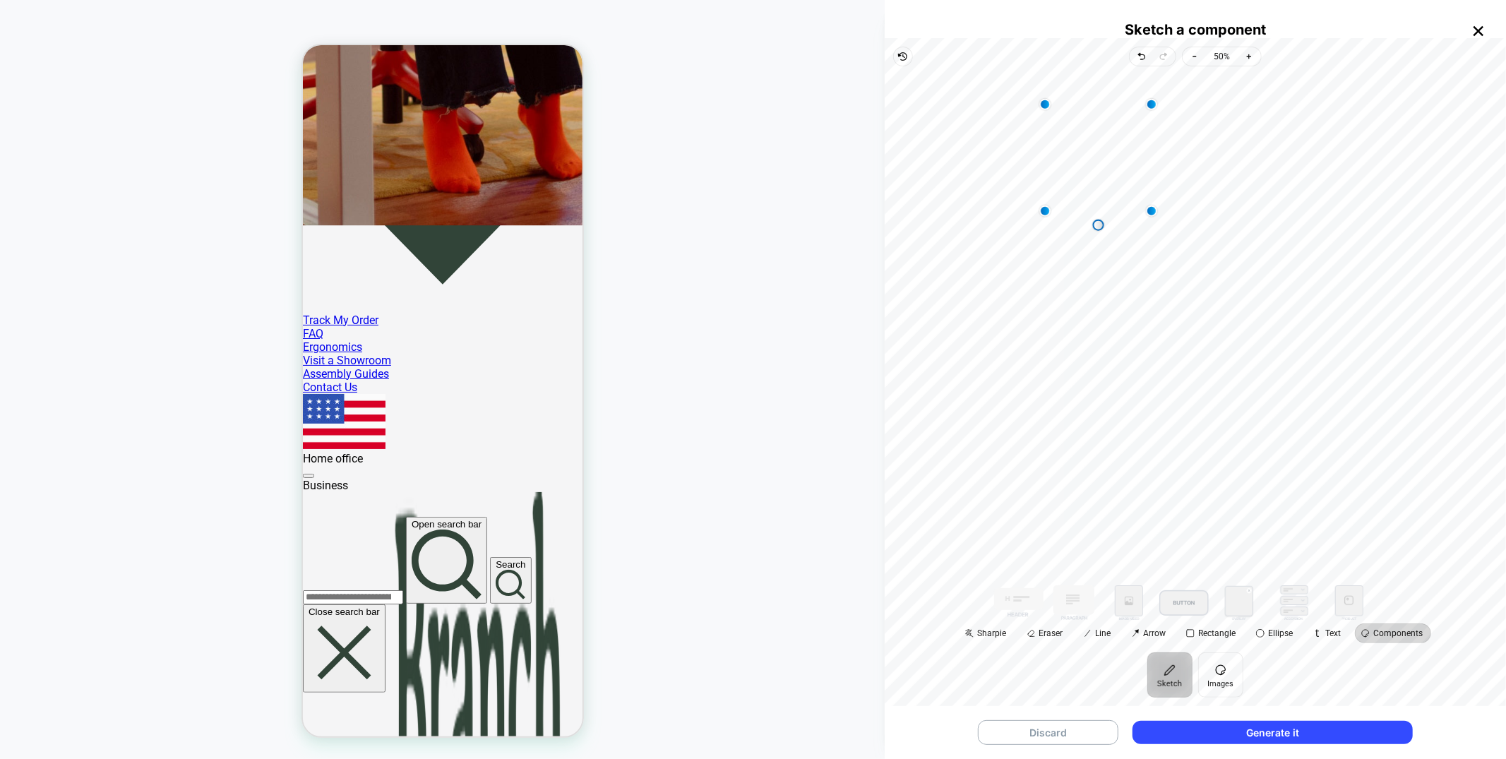
click at [1091, 143] on div "Rectangle Rectangle Rectangle Rectangle" at bounding box center [1195, 326] width 599 height 496
drag, startPoint x: 1192, startPoint y: 305, endPoint x: 1114, endPoint y: 287, distance: 79.6
click at [1114, 287] on div "Rectangle Rectangle Rectangle Rectangle" at bounding box center [1195, 326] width 599 height 496
drag, startPoint x: 1233, startPoint y: 354, endPoint x: 1312, endPoint y: 228, distance: 148.4
click at [1324, 213] on div "Rectangle Rectangle Rectangle Rectangle 100% Move to front Duplicate Remove" at bounding box center [1195, 326] width 599 height 496
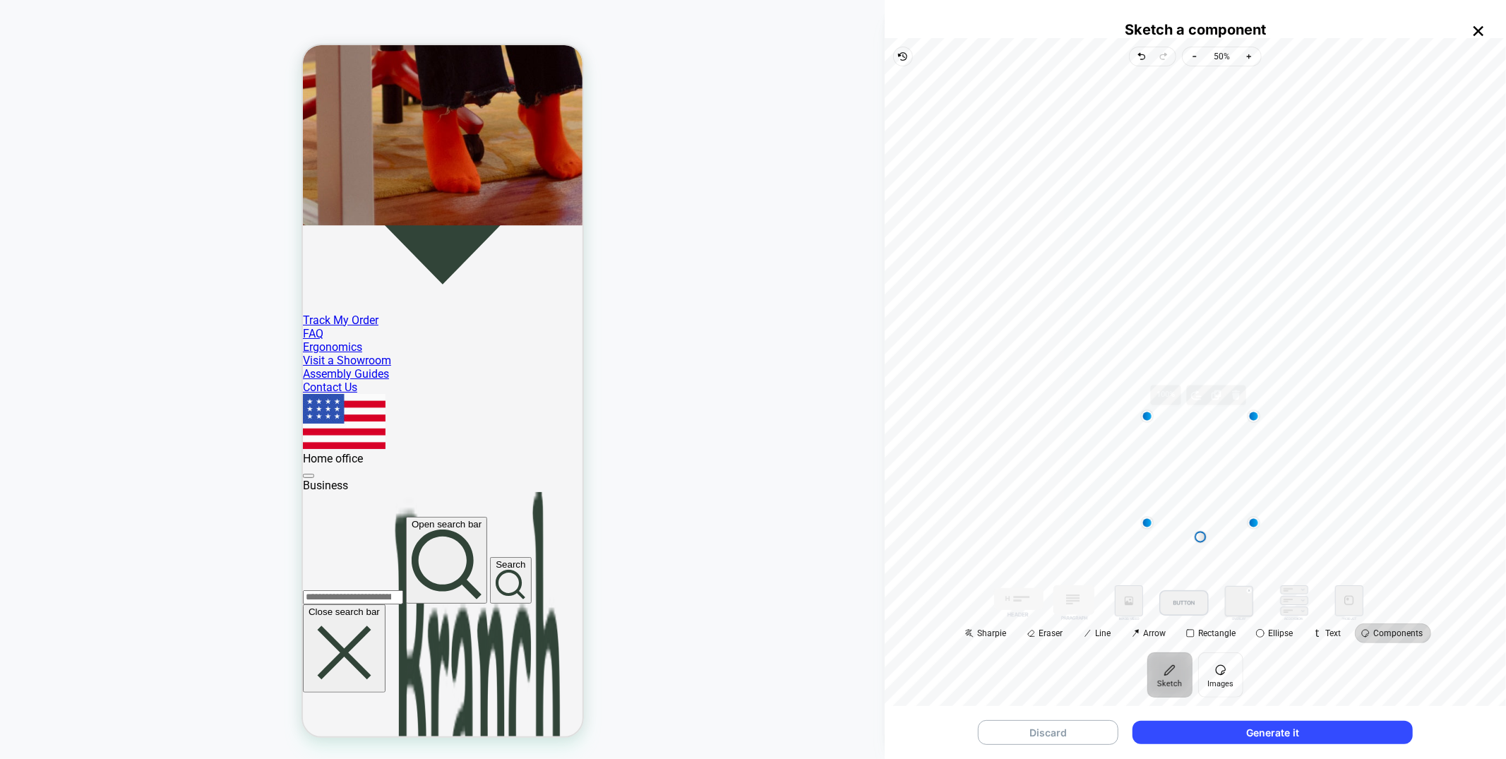
drag, startPoint x: 1206, startPoint y: 332, endPoint x: 1211, endPoint y: 476, distance: 143.4
click at [1211, 476] on div "Rectangle Rectangle Rectangle Rectangle 100% Move to front Duplicate Remove" at bounding box center [1195, 326] width 599 height 496
click at [1483, 25] on icon "button" at bounding box center [1478, 31] width 18 height 18
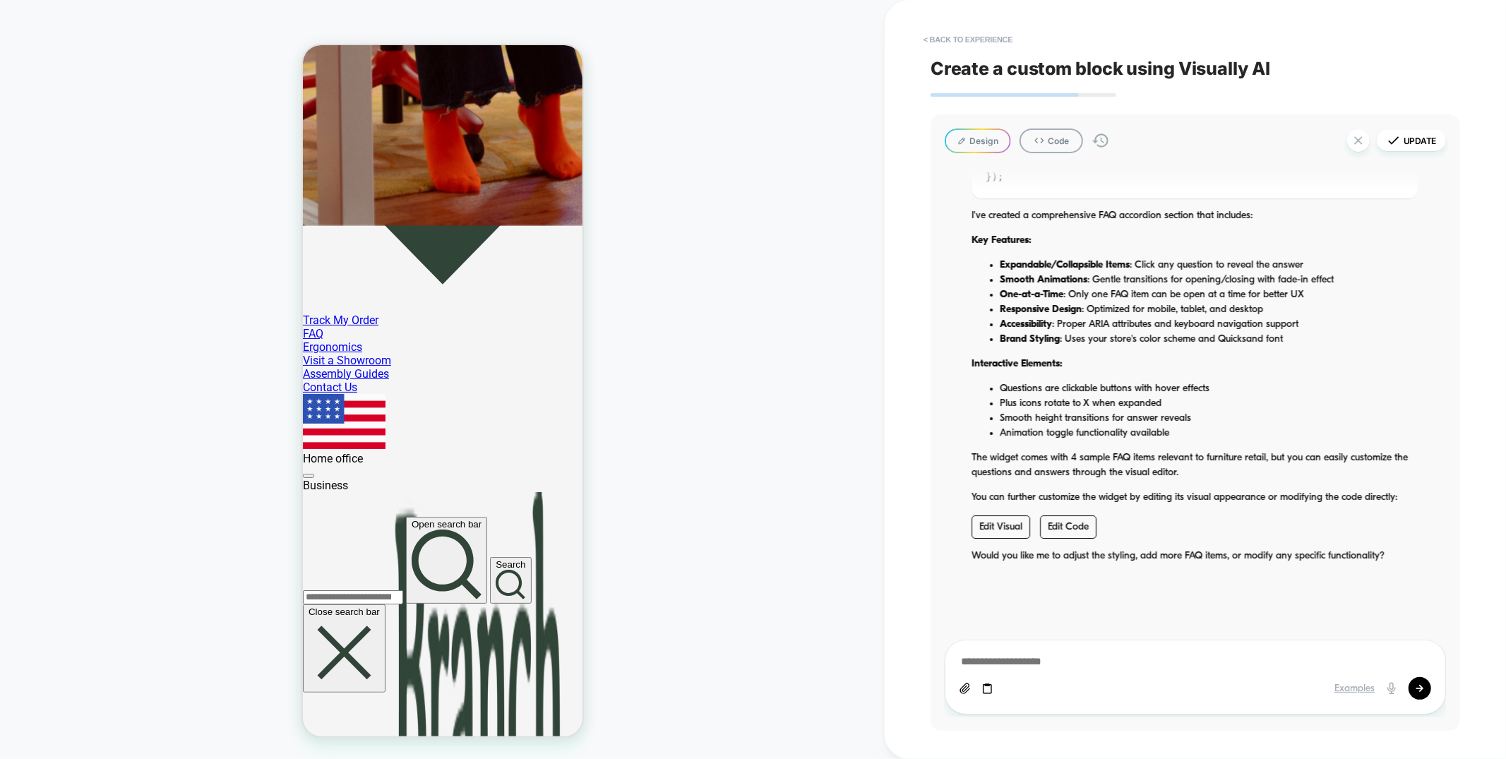
click at [1002, 42] on button "< Back to experience" at bounding box center [967, 39] width 103 height 23
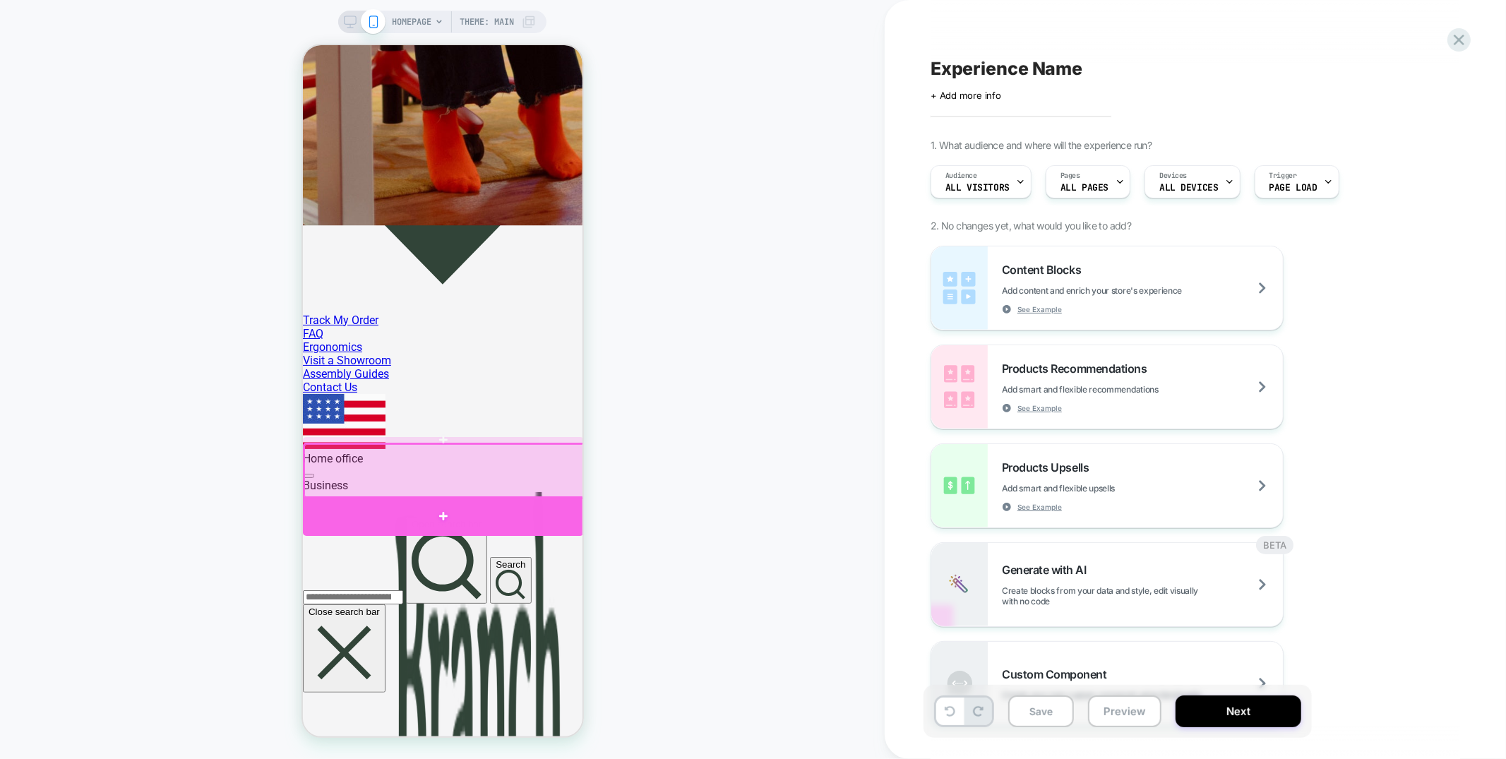
click at [402, 503] on div at bounding box center [442, 516] width 281 height 40
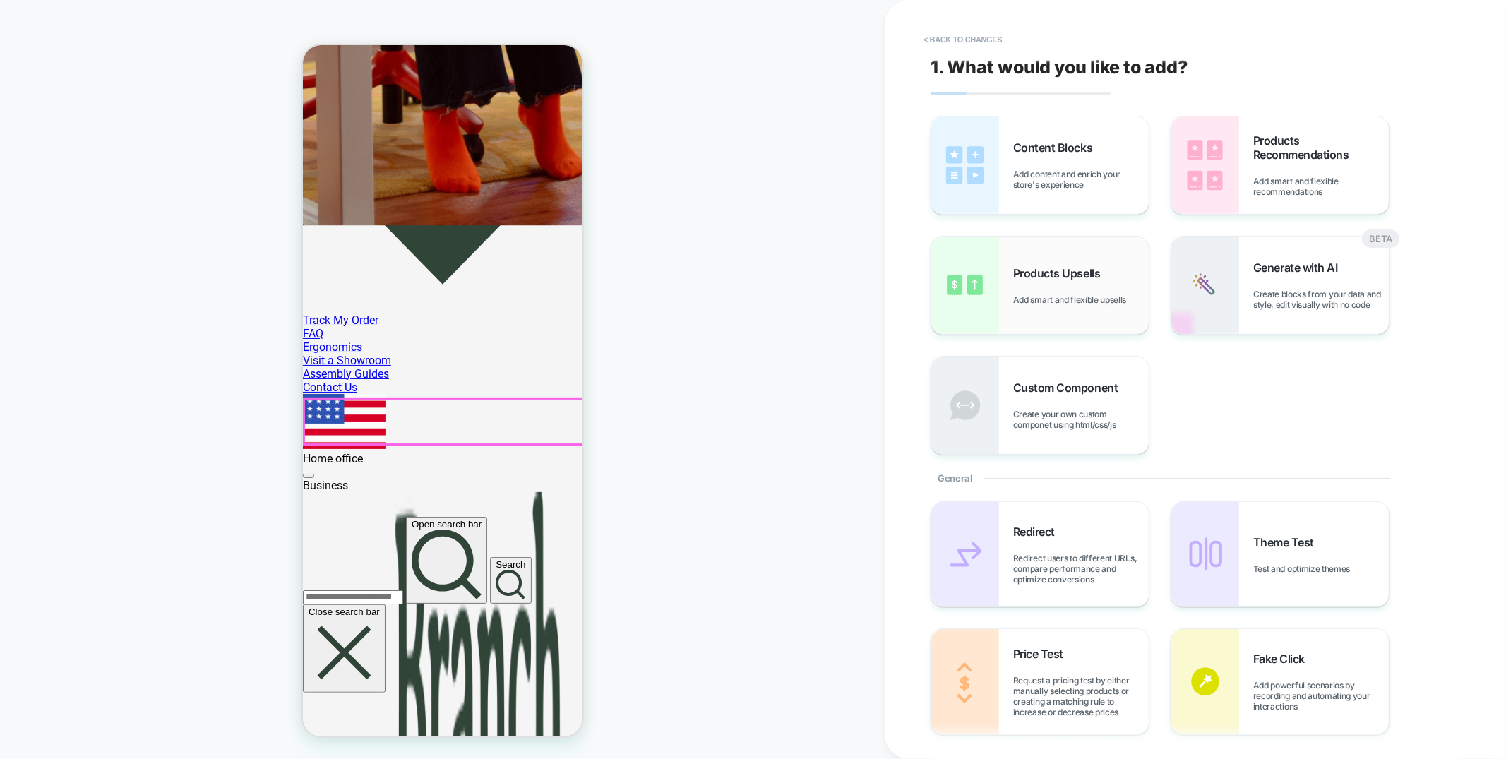
scroll to position [37, 0]
click at [982, 40] on button "< Back to changes" at bounding box center [962, 39] width 93 height 23
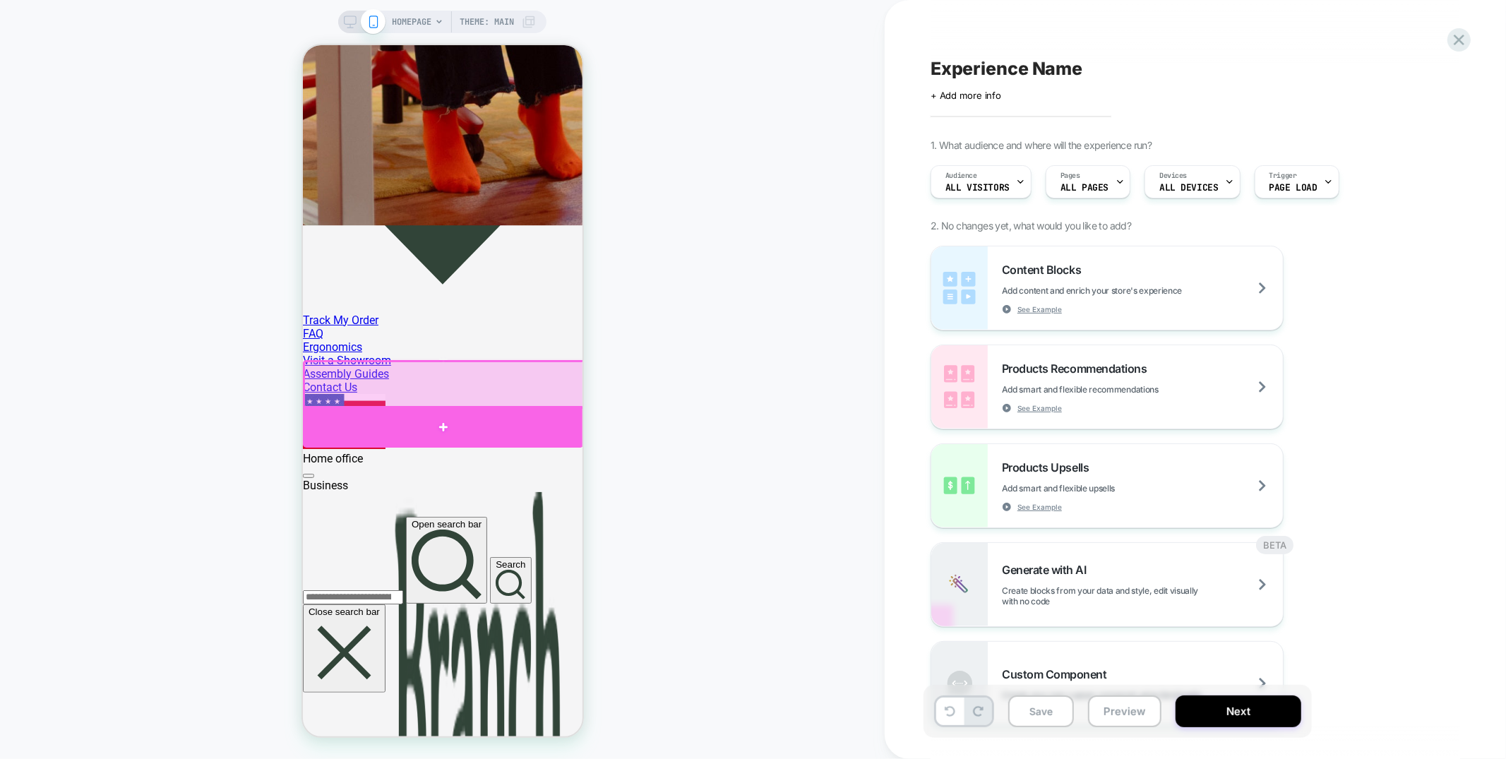
click at [494, 409] on div at bounding box center [442, 426] width 281 height 42
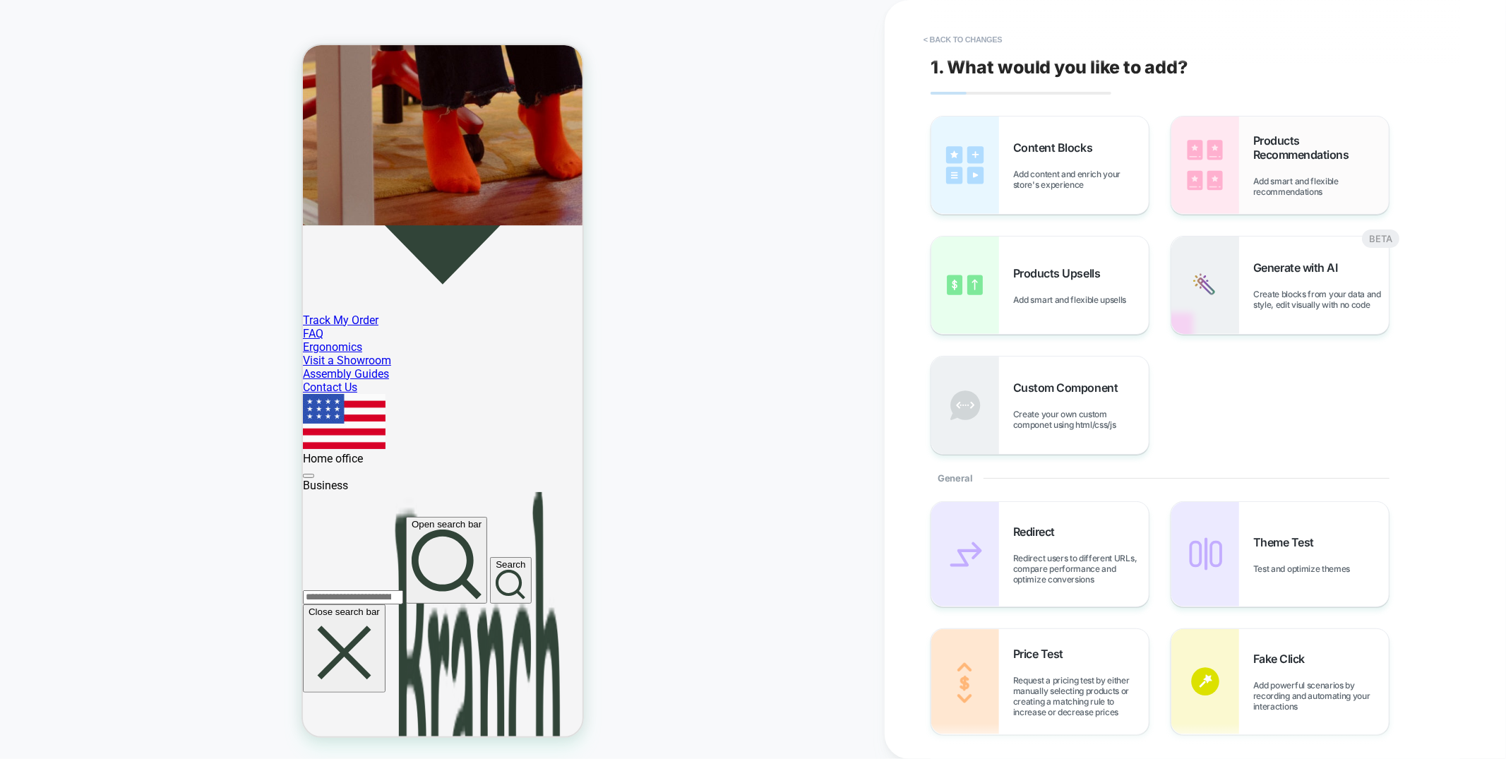
click at [1246, 162] on div "Products Recommendations Add smart and flexible recommendations" at bounding box center [1279, 164] width 217 height 97
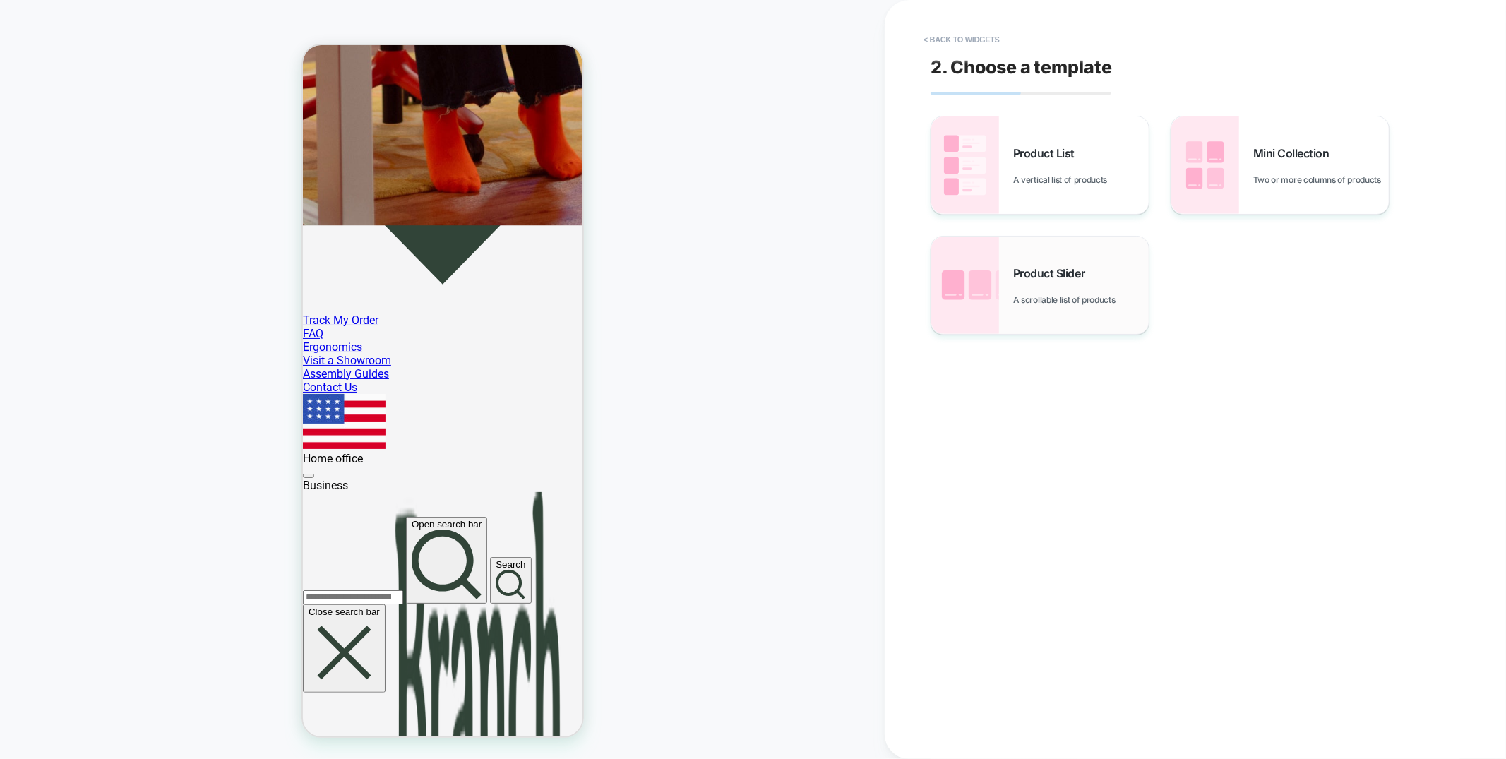
scroll to position [195, 0]
click at [1081, 297] on span "A scrollable list of products" at bounding box center [1067, 299] width 109 height 11
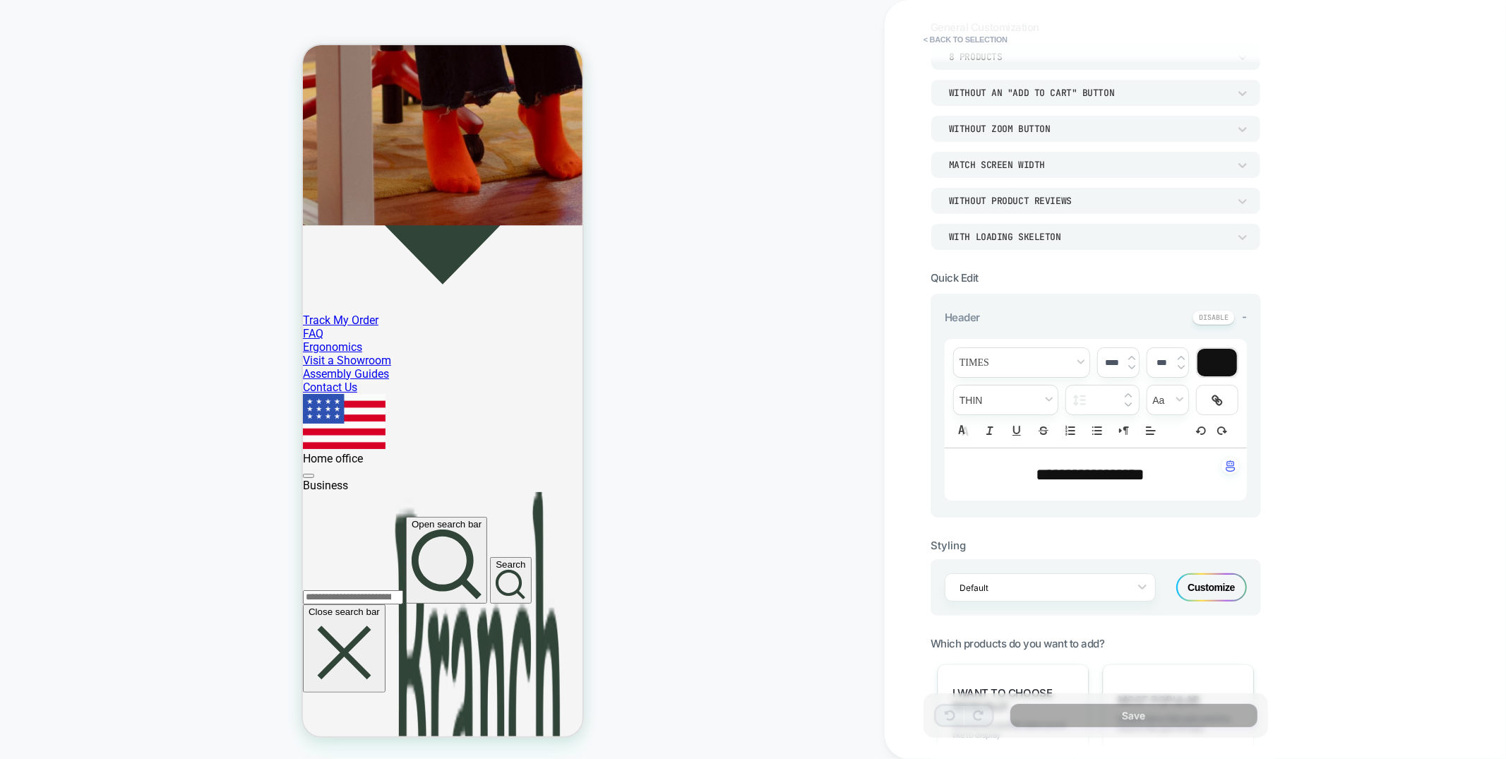
scroll to position [131, 0]
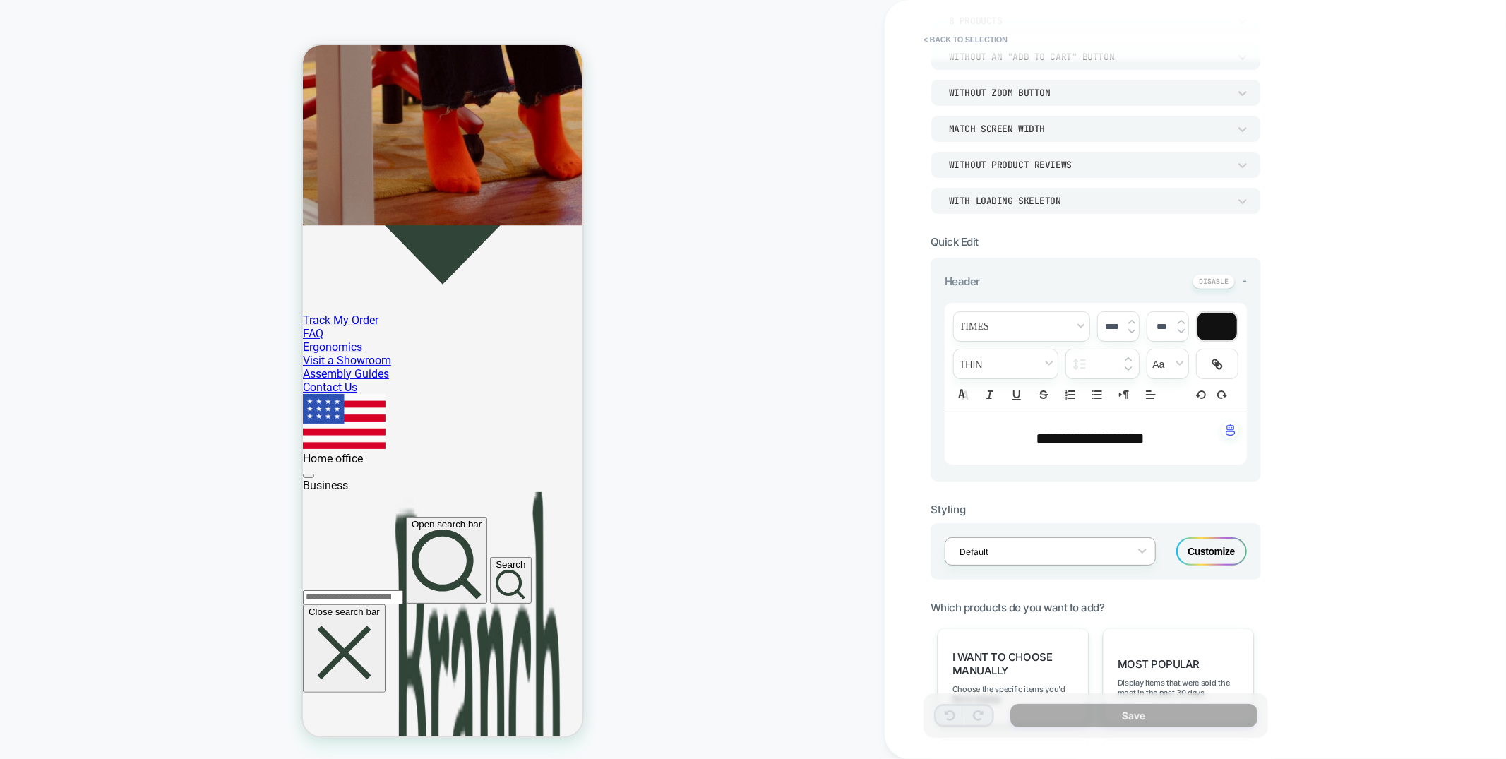
click at [1056, 545] on div at bounding box center [1040, 551] width 163 height 13
click at [1026, 492] on div "New Style" at bounding box center [1049, 490] width 211 height 25
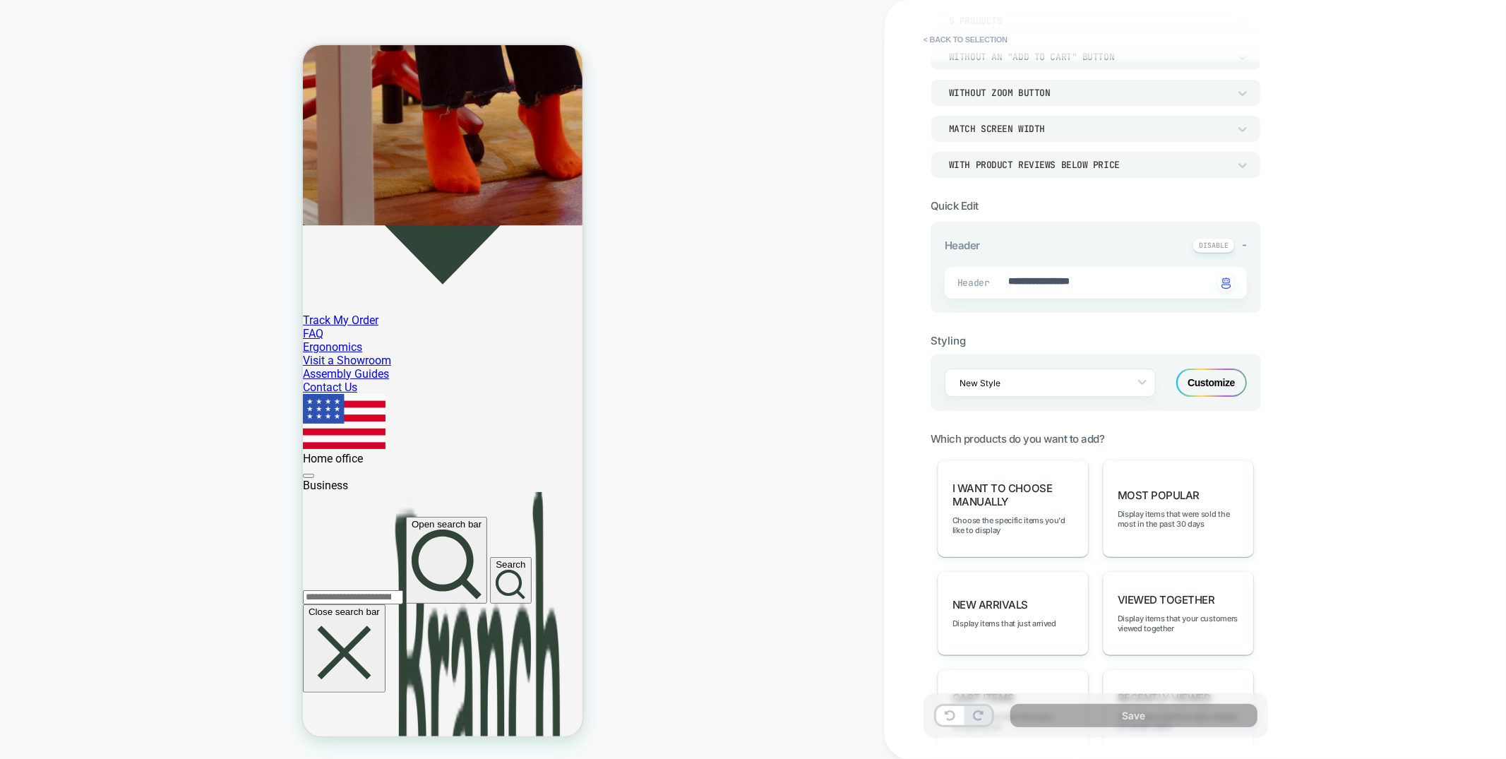
type textarea "*"
click at [980, 39] on button "< Back to selection" at bounding box center [965, 39] width 98 height 23
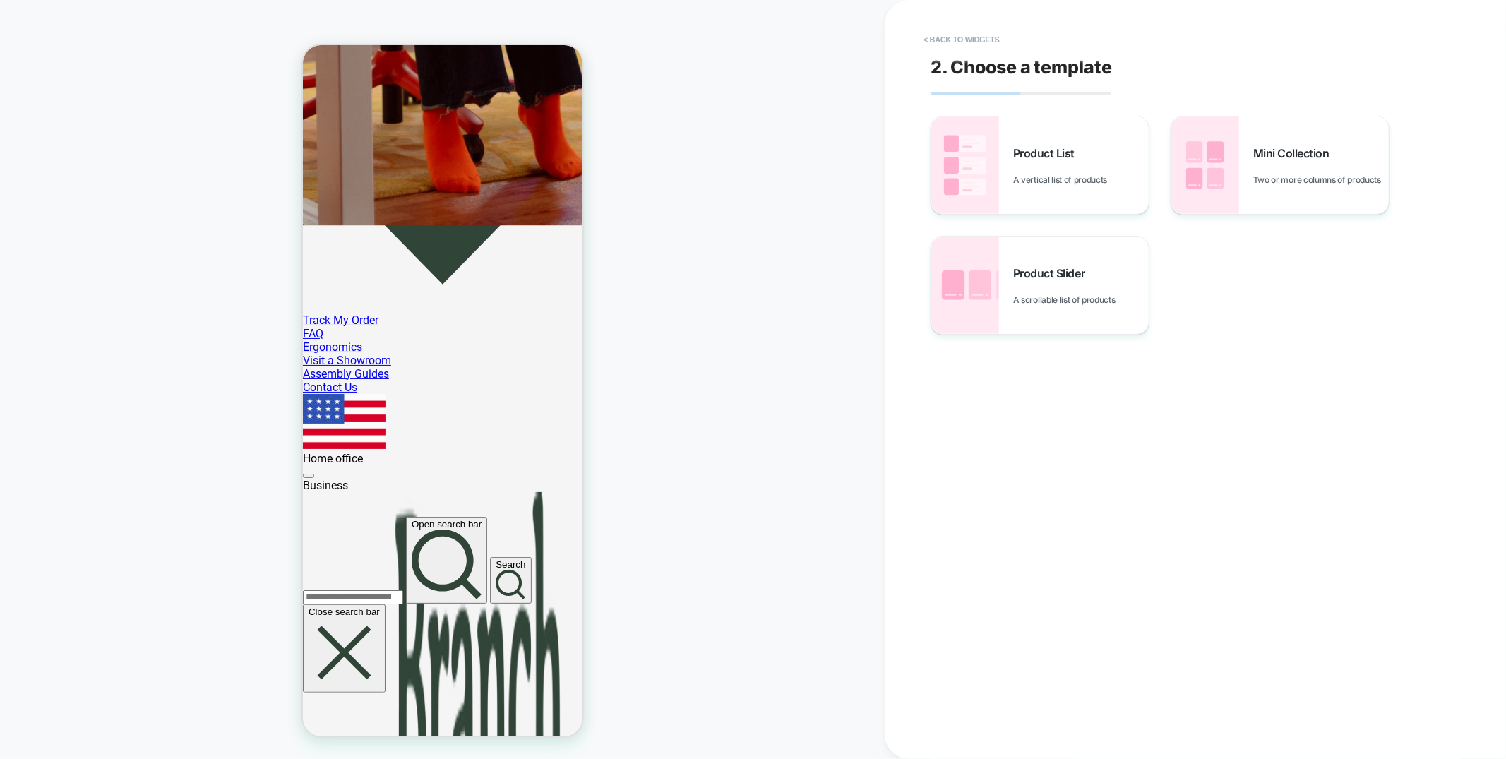
scroll to position [76, 0]
click at [970, 40] on button "< Back to widgets" at bounding box center [961, 39] width 90 height 23
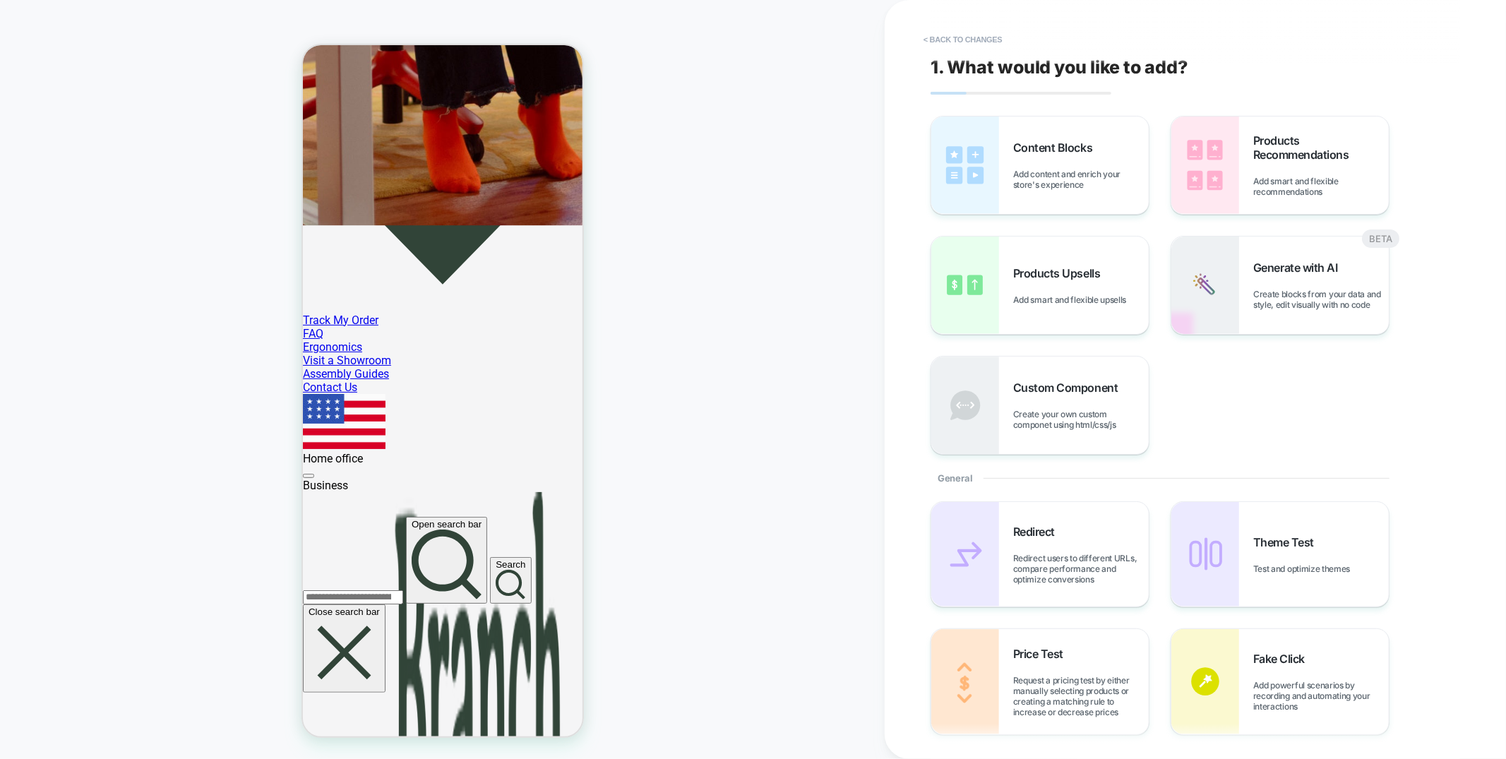
scroll to position [37, 0]
click at [970, 40] on button "< Back to changes" at bounding box center [962, 39] width 93 height 23
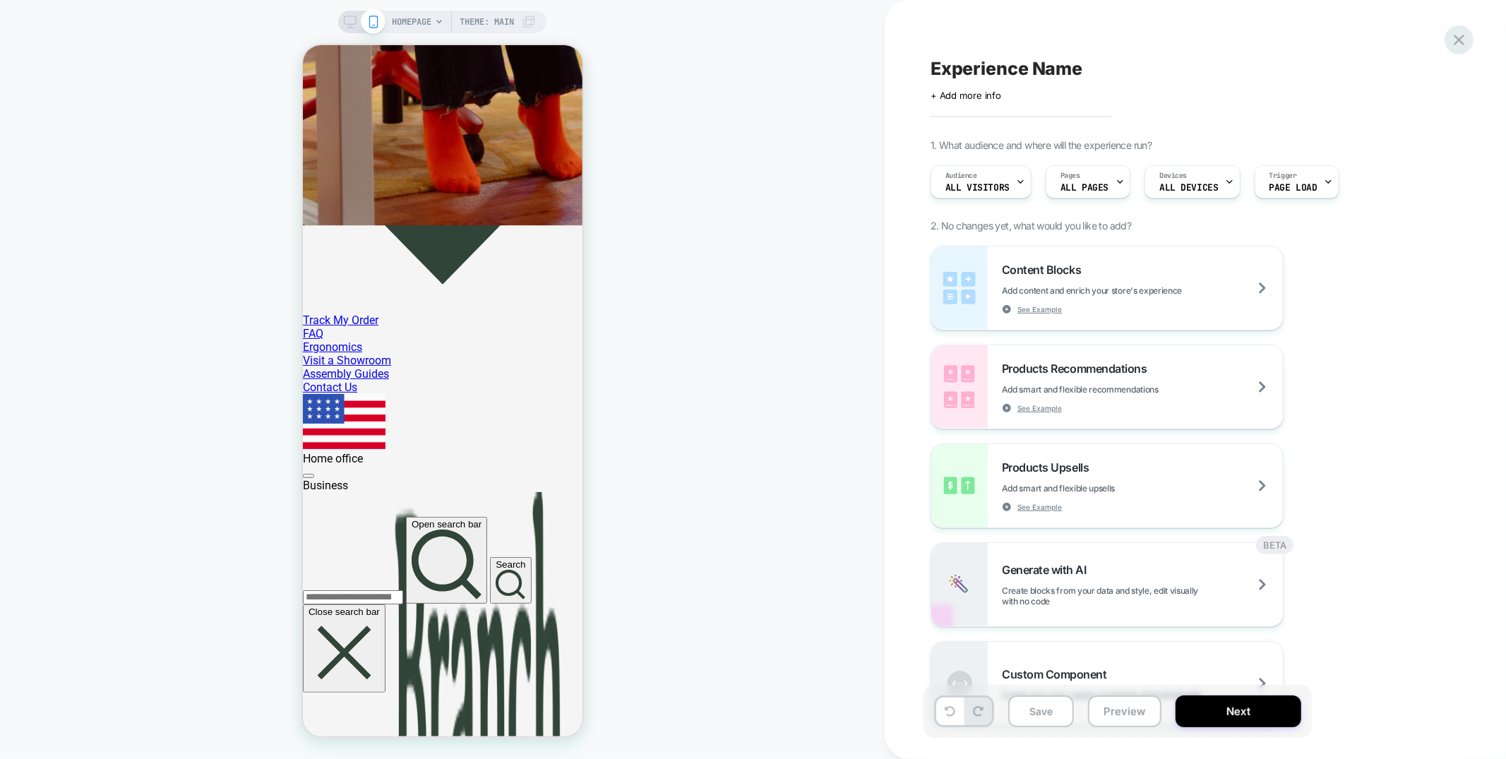
click at [1452, 40] on icon at bounding box center [1458, 39] width 19 height 19
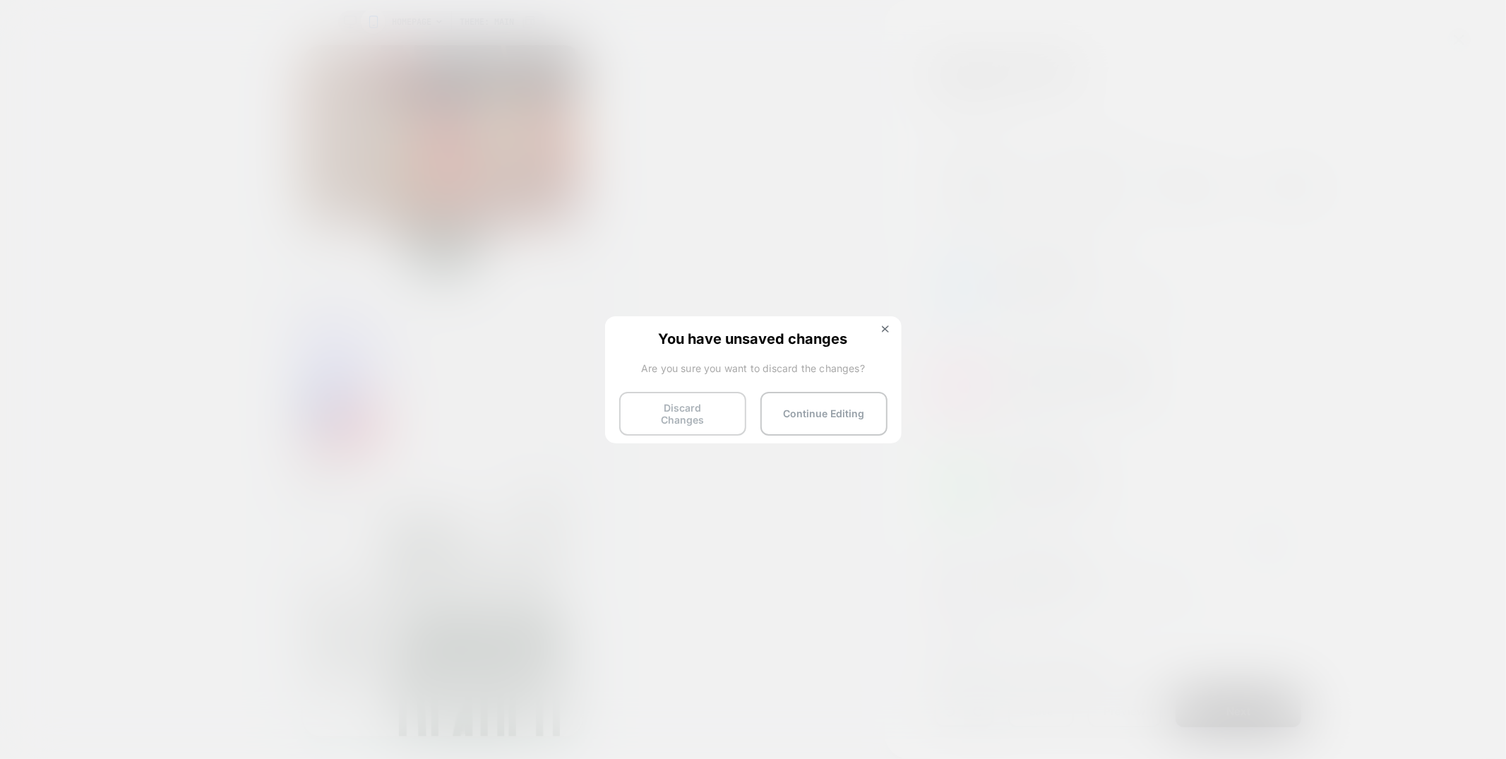
click at [678, 413] on button "Discard Changes" at bounding box center [682, 414] width 127 height 44
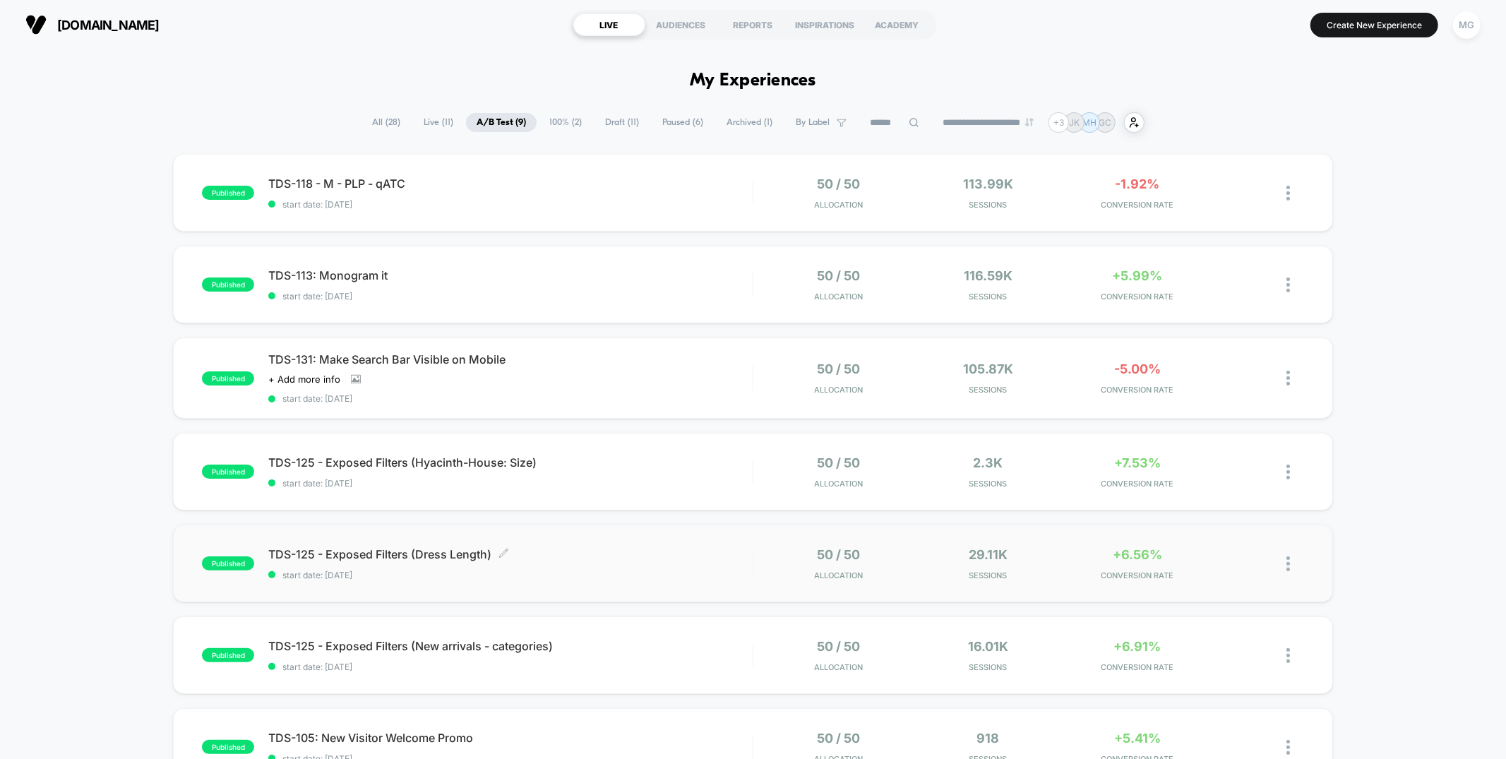
click at [728, 575] on span "start date: [DATE]" at bounding box center [510, 575] width 484 height 11
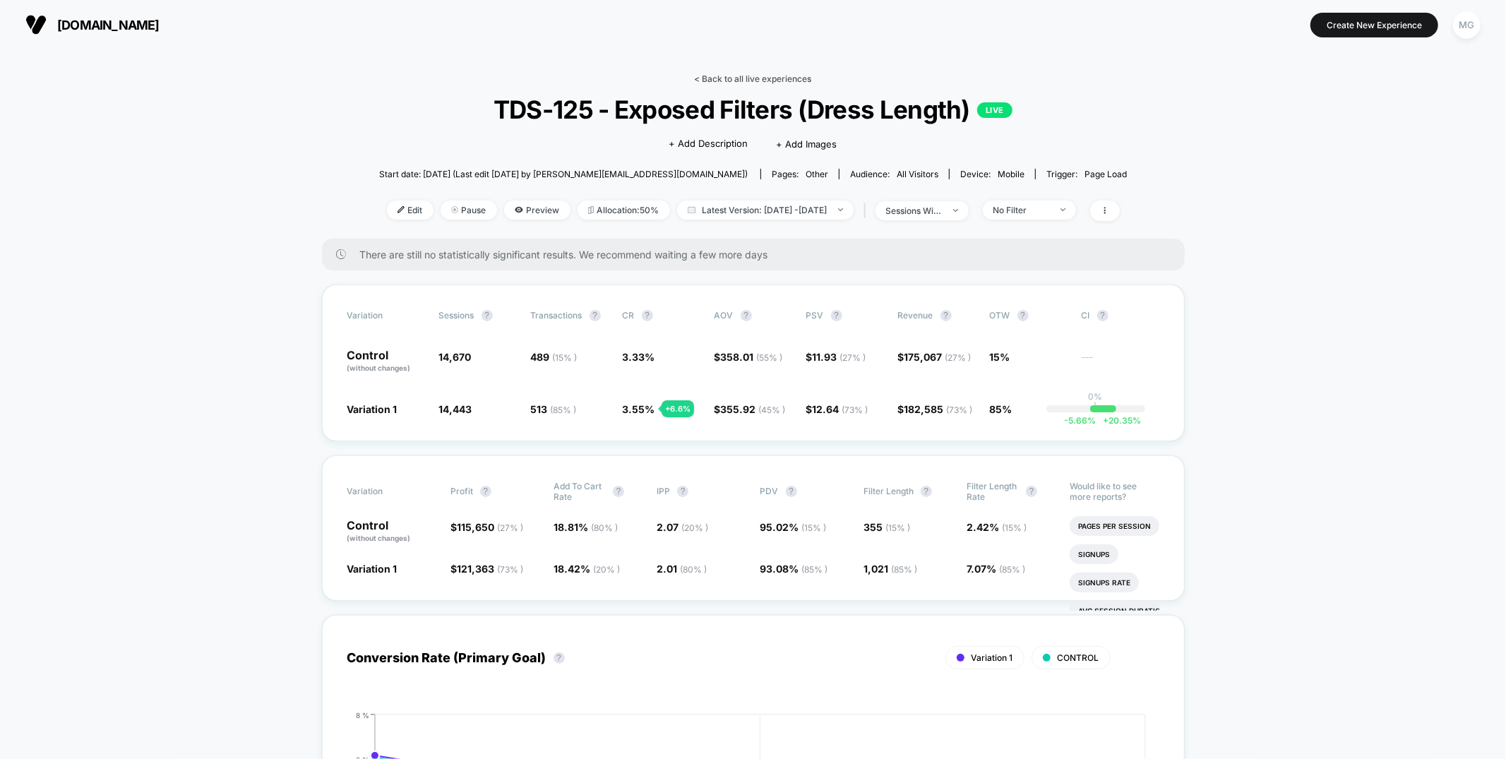
click at [758, 76] on link "< Back to all live experiences" at bounding box center [753, 78] width 117 height 11
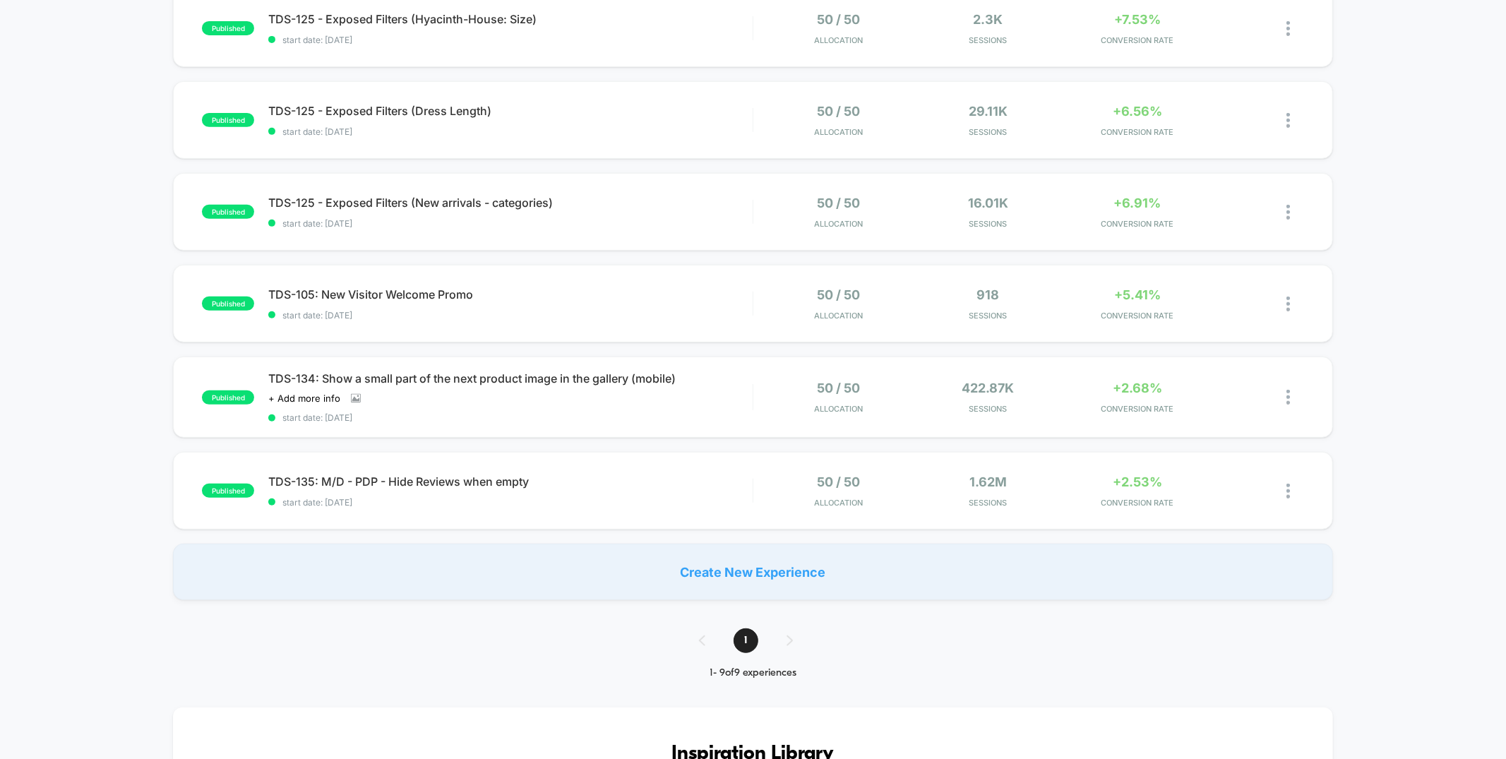
scroll to position [456, 0]
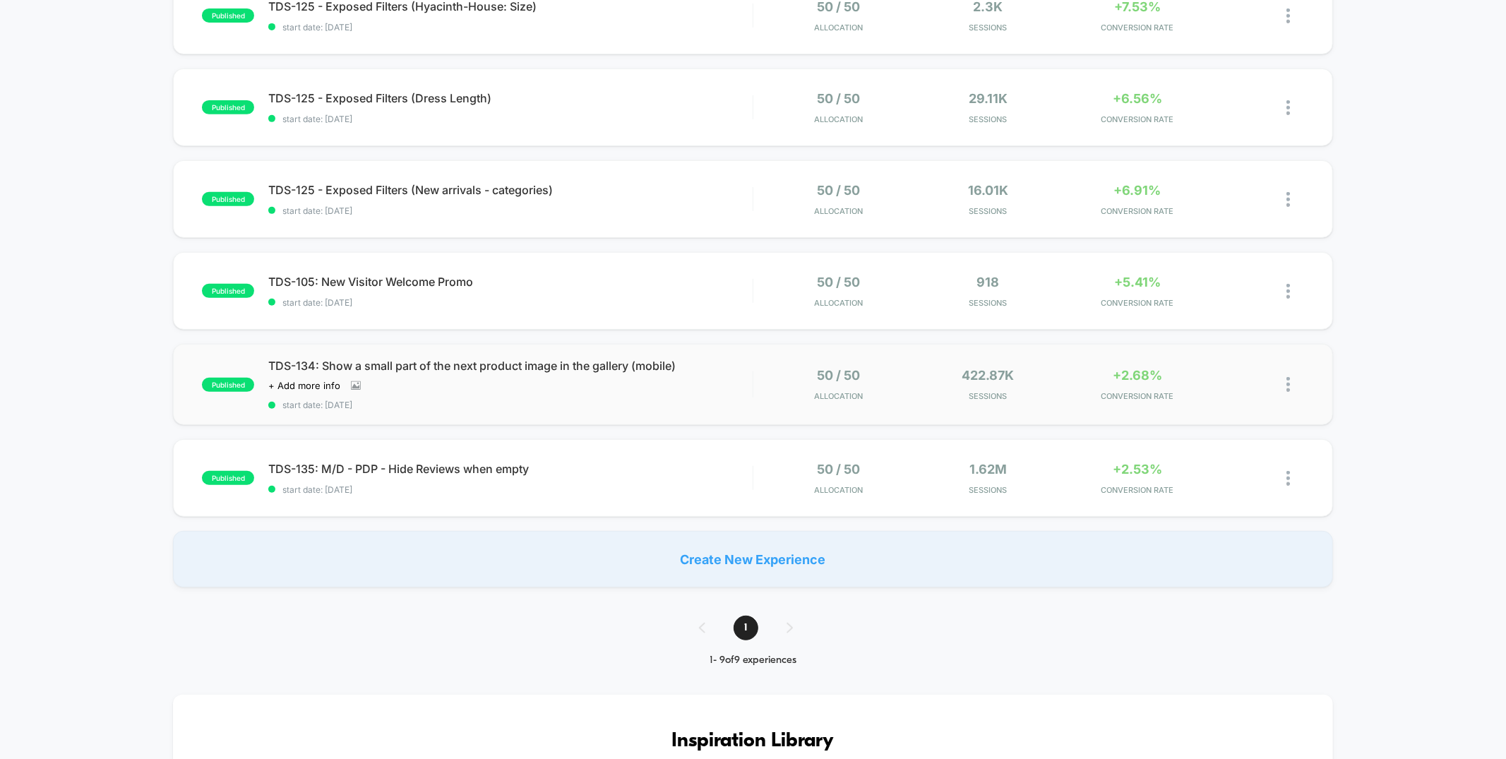
click at [704, 414] on div "published TDS-134: Show a small part of the next product image in the gallery (…" at bounding box center [752, 384] width 1159 height 81
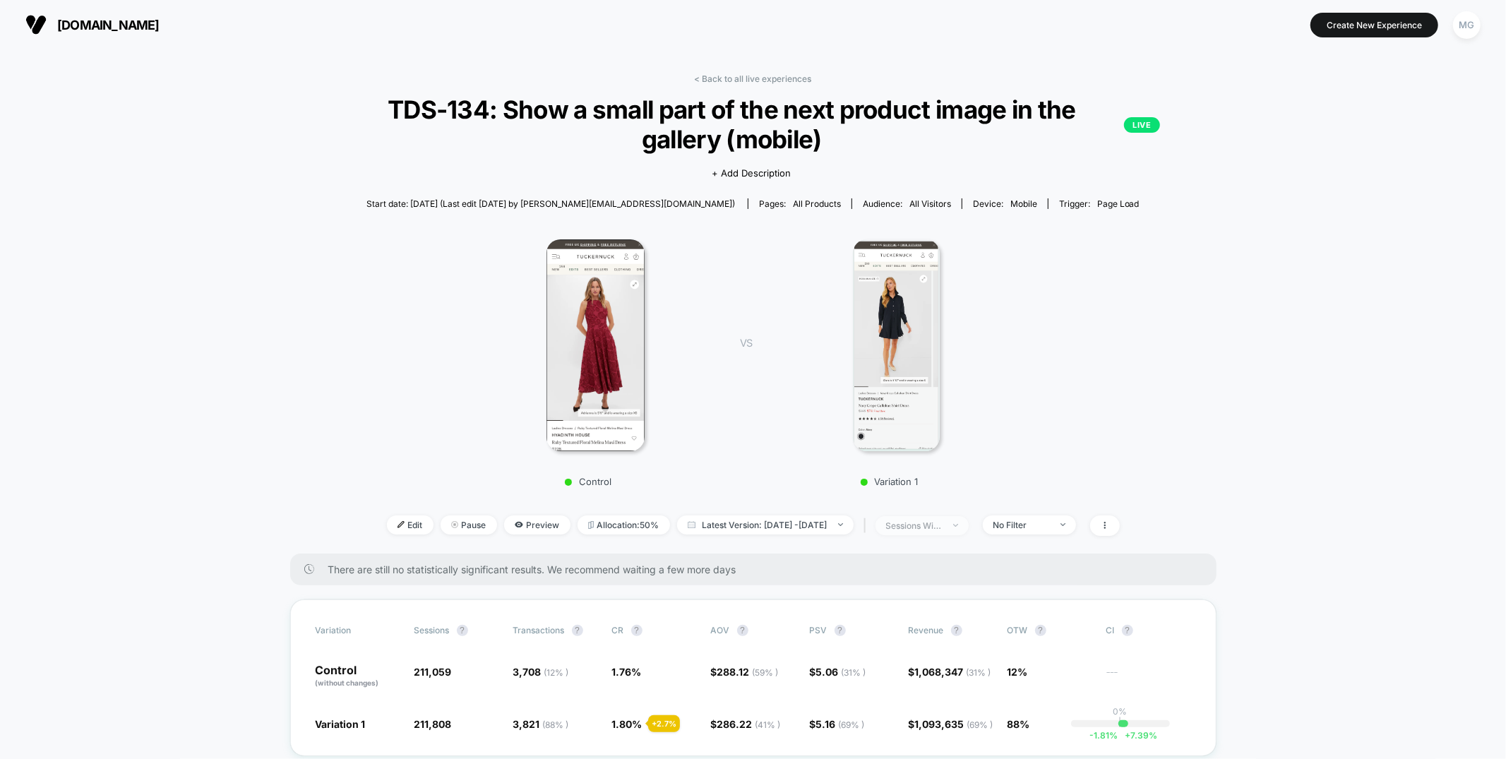
click at [941, 524] on div "sessions with impression" at bounding box center [914, 525] width 56 height 11
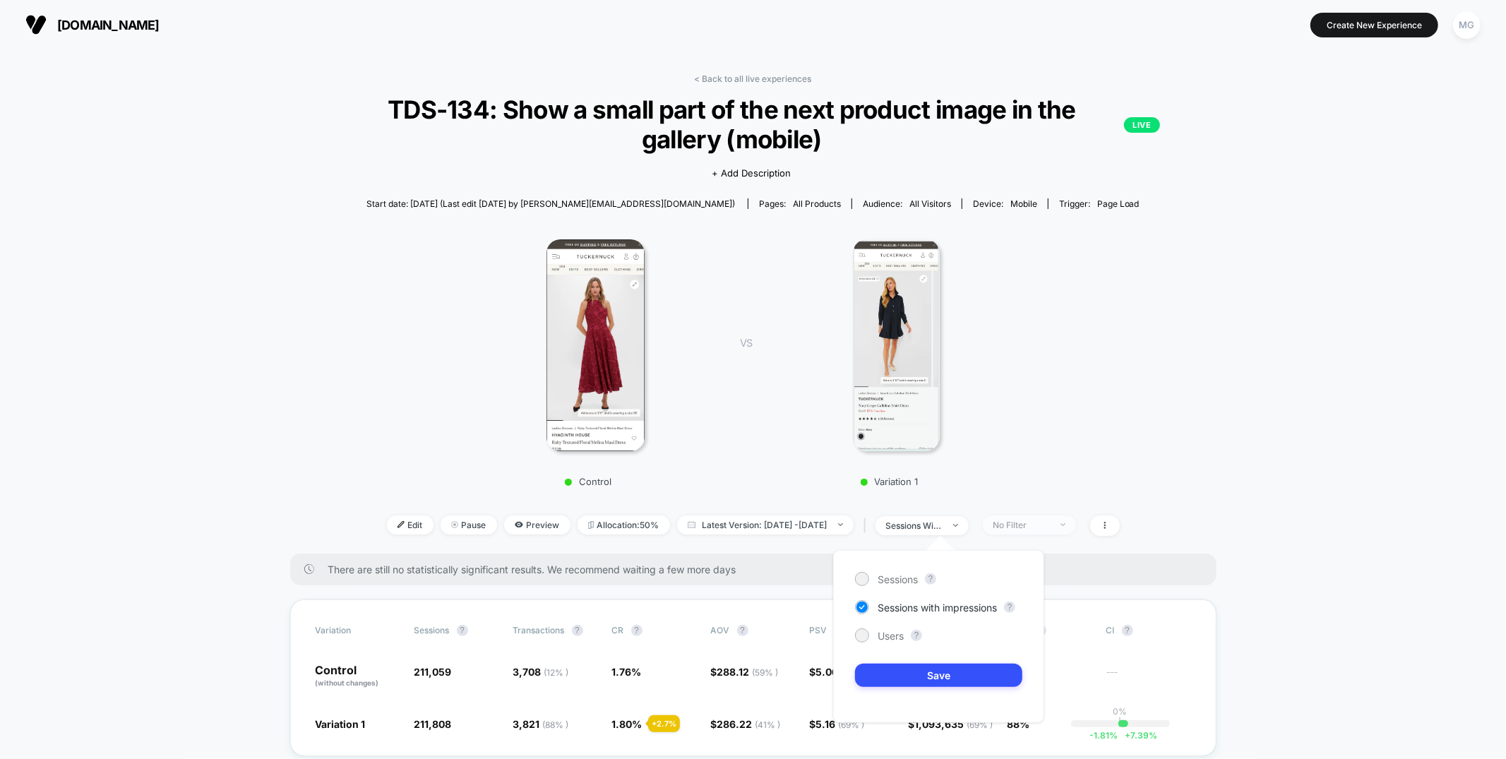
click at [1048, 527] on div "No Filter" at bounding box center [1021, 525] width 56 height 11
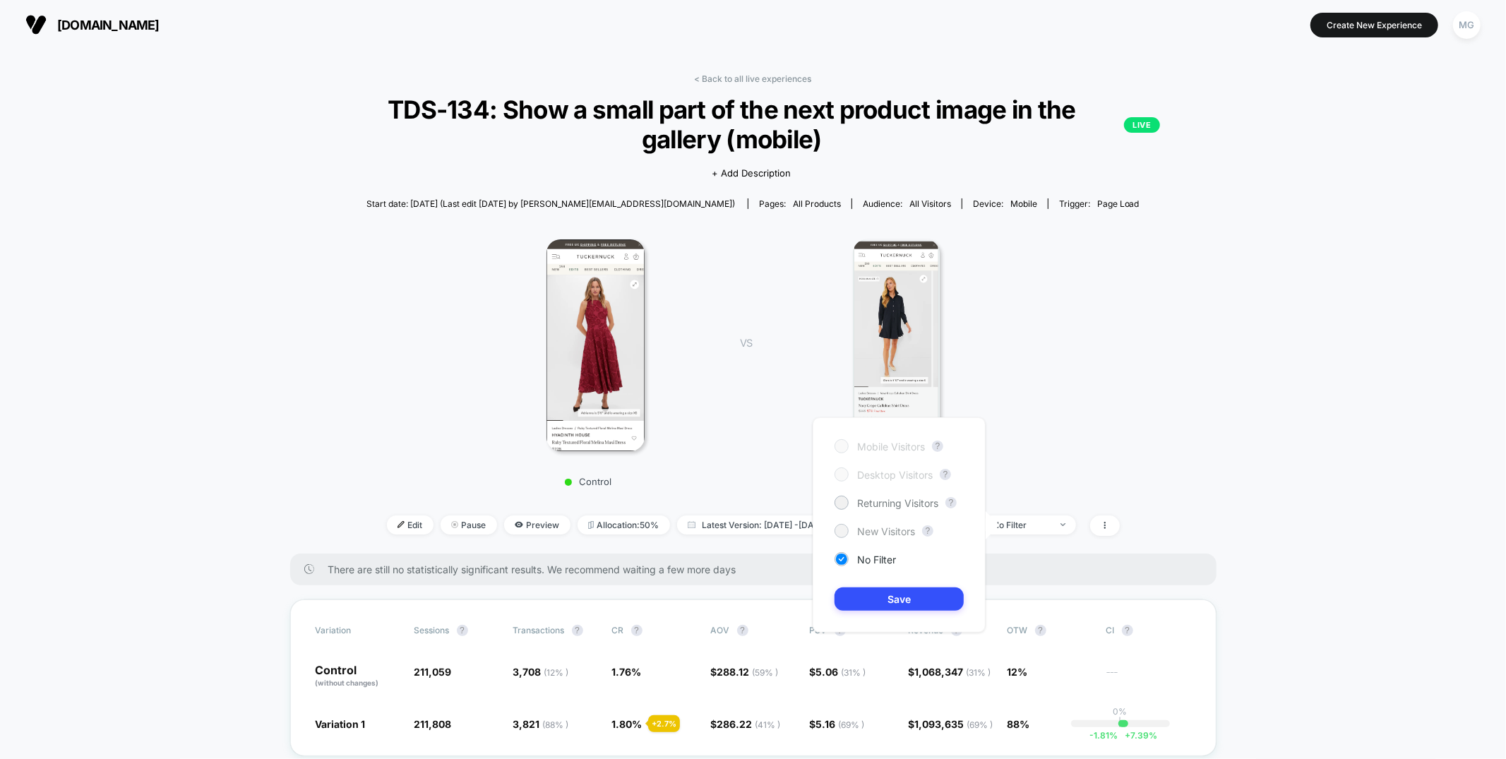
click at [900, 534] on span "New Visitors" at bounding box center [886, 531] width 58 height 12
click at [882, 601] on button "Save" at bounding box center [898, 598] width 129 height 23
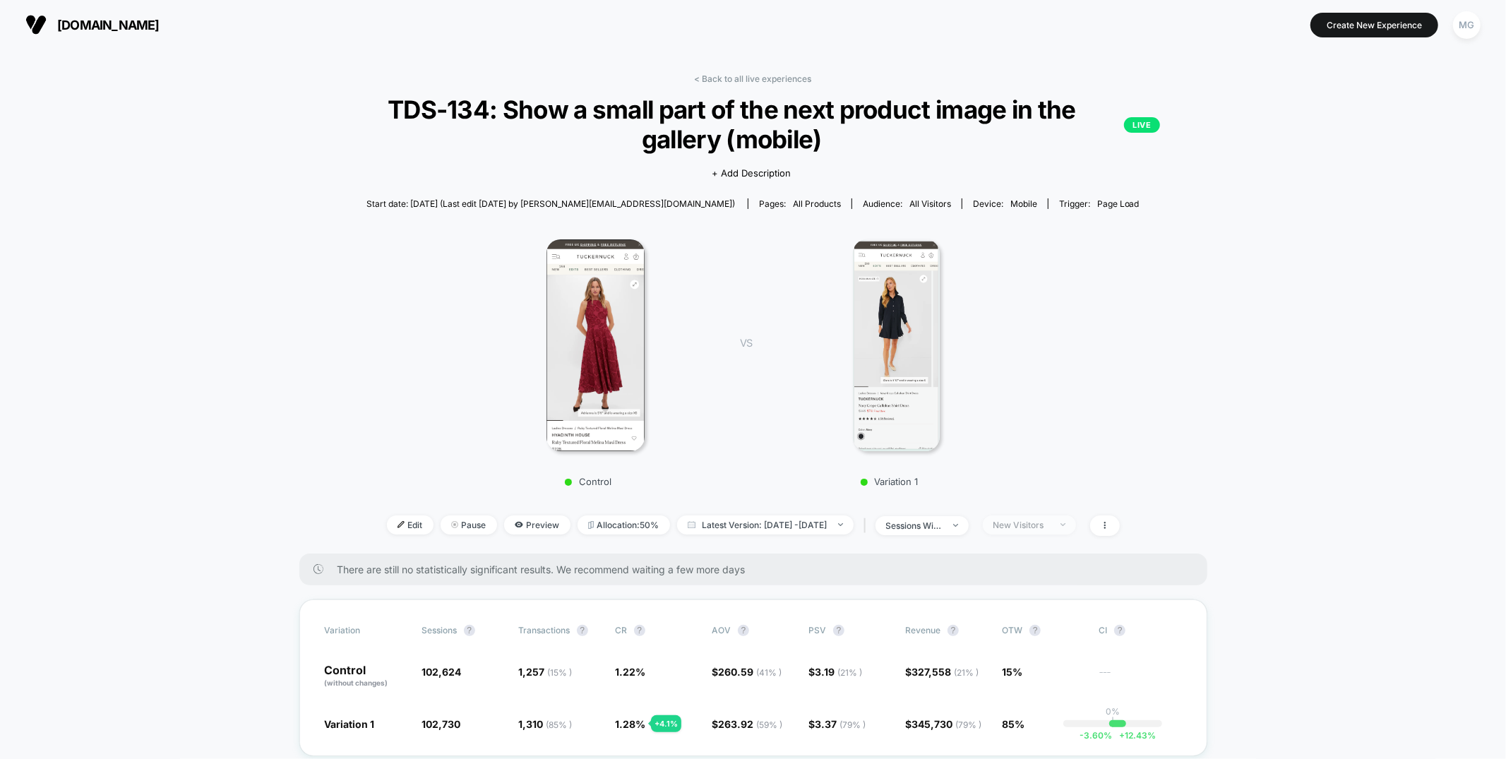
click at [1050, 524] on div "New Visitors" at bounding box center [1021, 525] width 56 height 11
click at [896, 558] on span "No Filter" at bounding box center [876, 559] width 39 height 12
click at [901, 597] on button "Save" at bounding box center [898, 598] width 129 height 23
click at [735, 74] on link "< Back to all live experiences" at bounding box center [753, 78] width 117 height 11
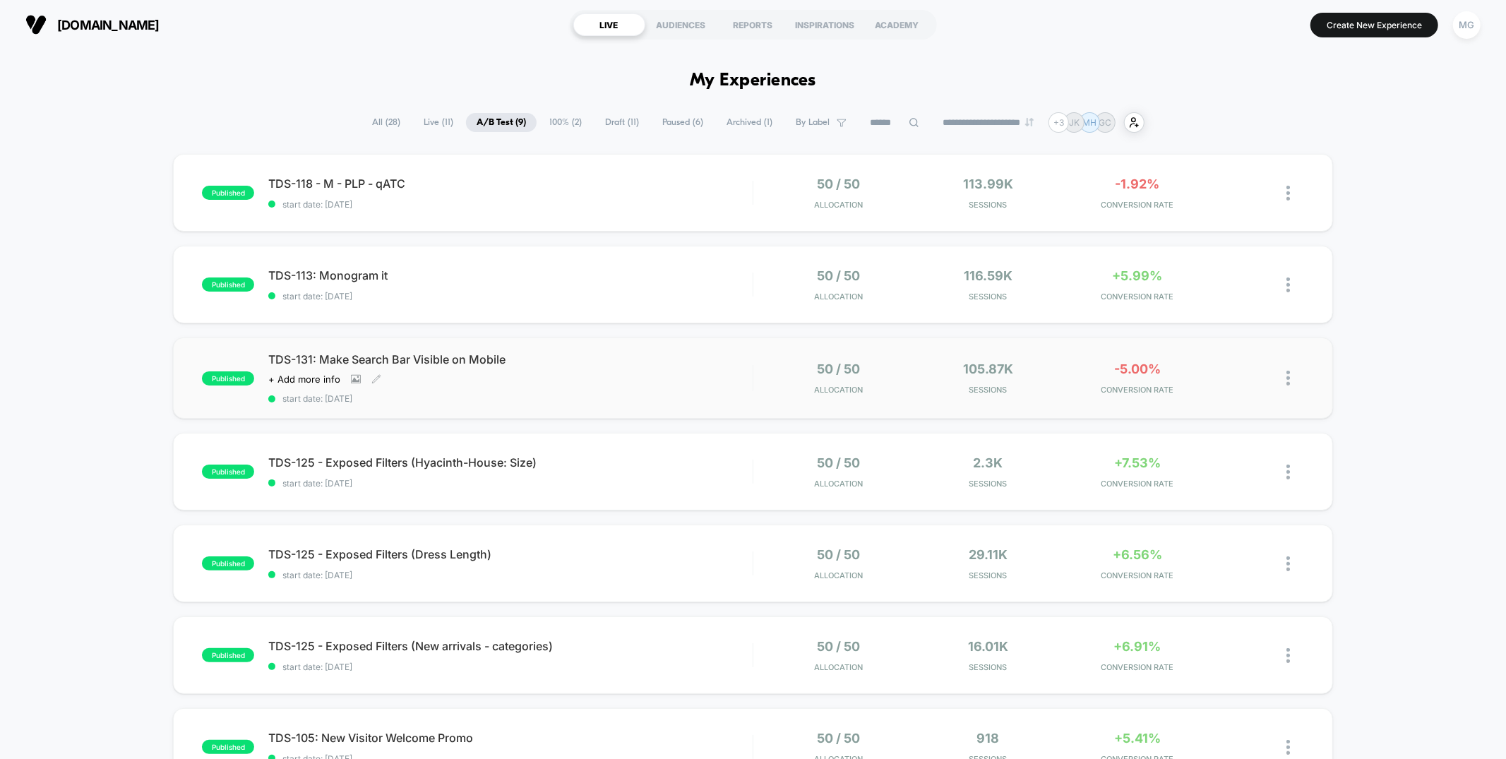
click at [714, 381] on div "TDS-131: Make Search Bar Visible on Mobile Click to view images Click to edit e…" at bounding box center [510, 378] width 484 height 52
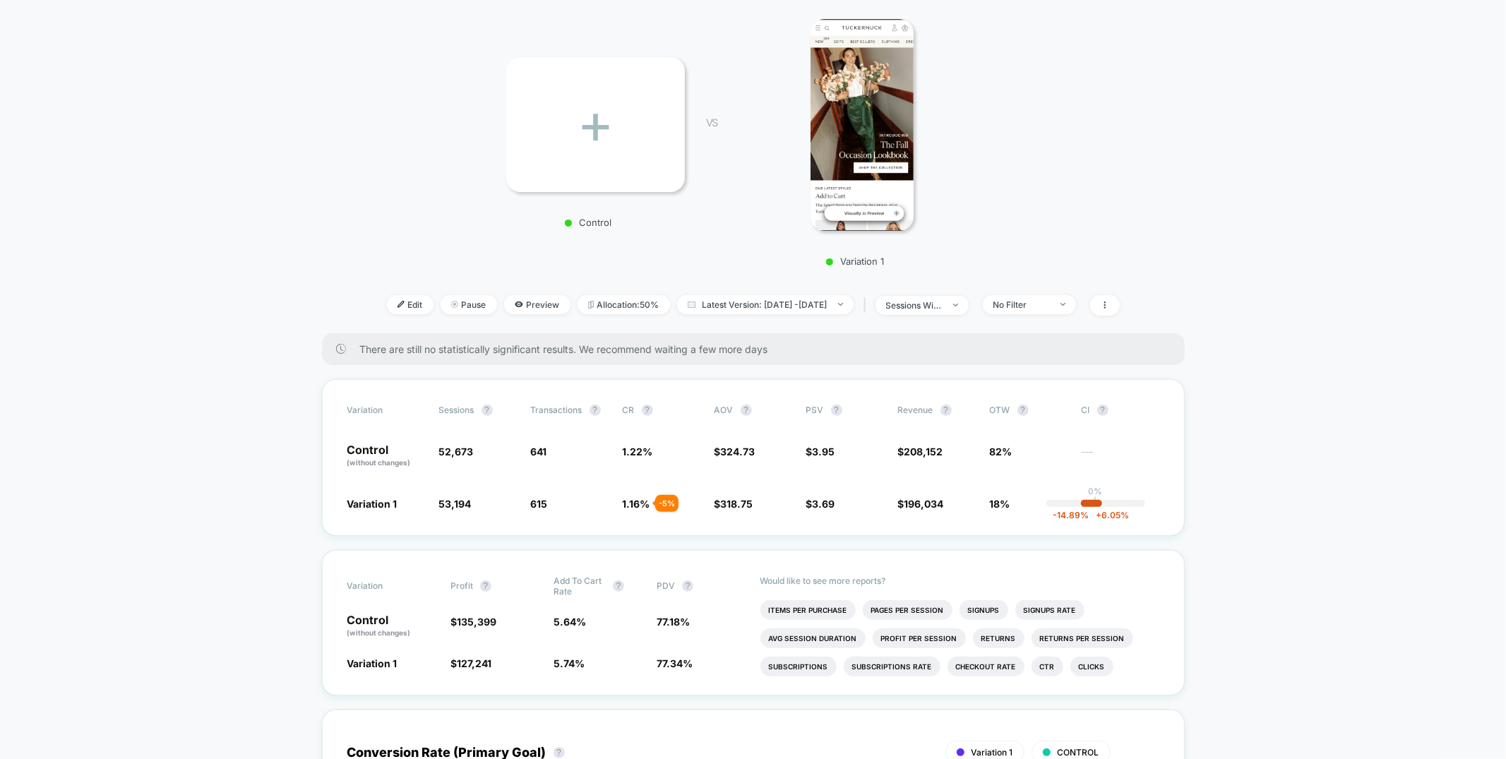
scroll to position [199, 0]
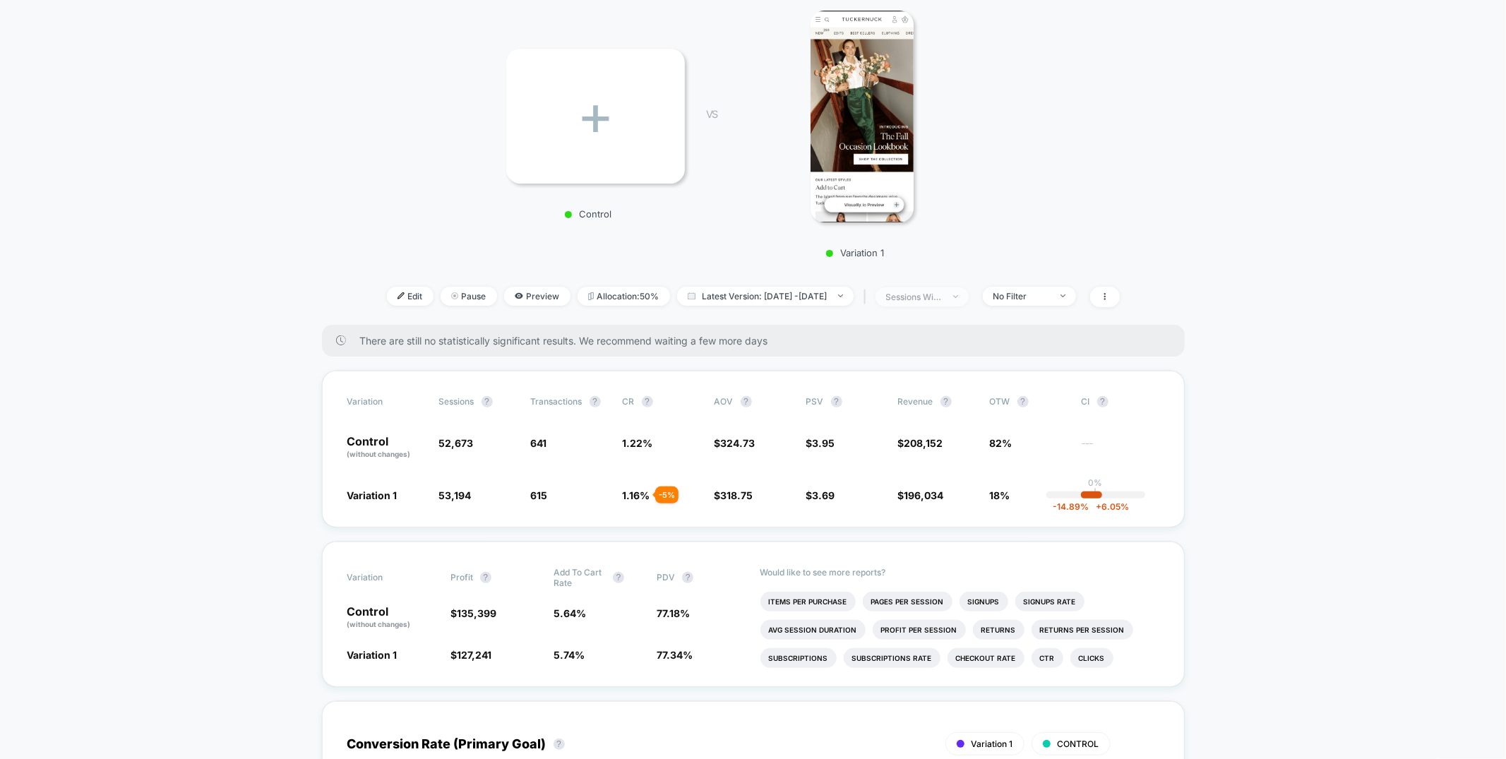
click at [968, 299] on span "sessions with impression" at bounding box center [921, 296] width 93 height 19
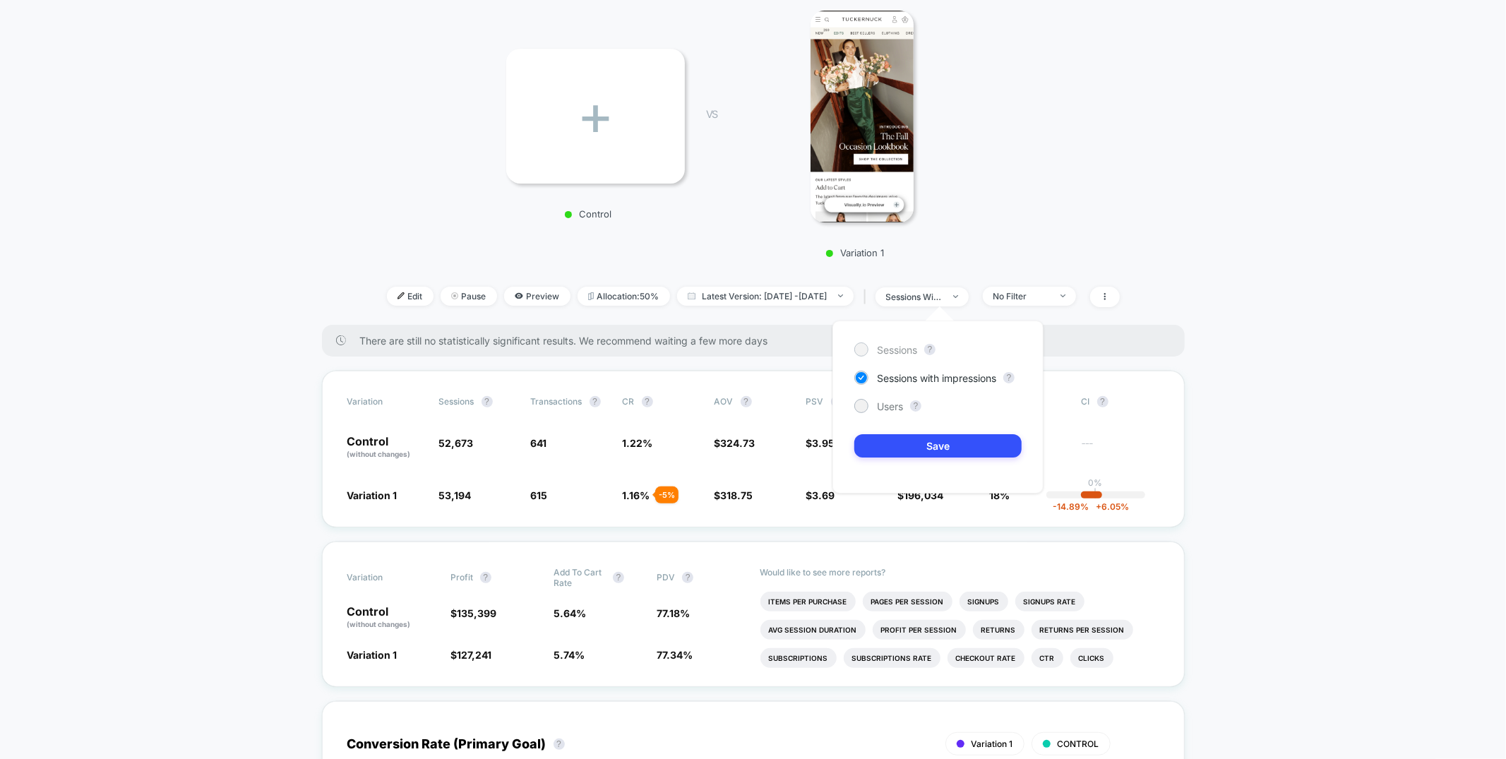
click at [878, 354] on span "Sessions" at bounding box center [897, 350] width 40 height 12
click at [912, 450] on button "Save" at bounding box center [937, 445] width 167 height 23
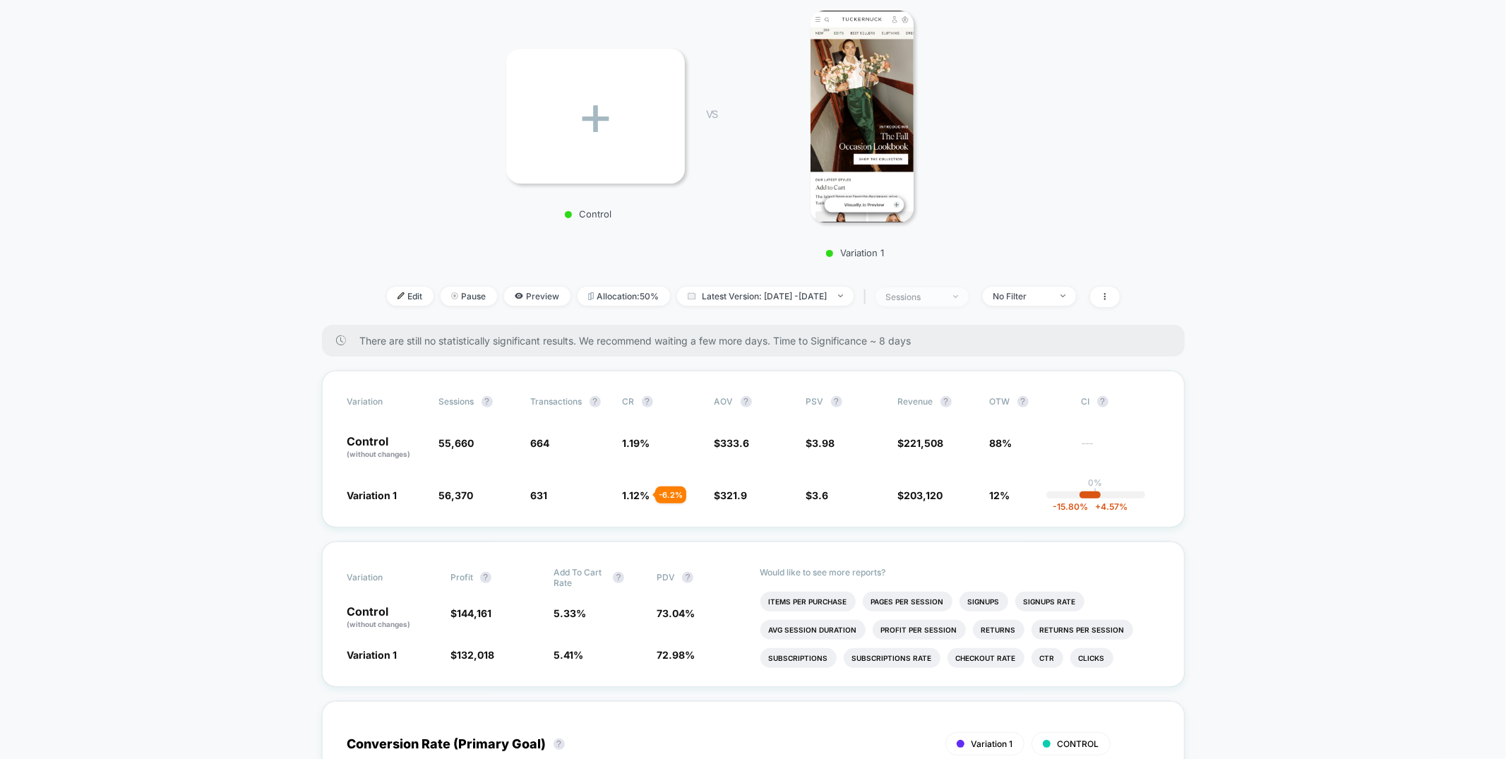
click at [942, 297] on div "sessions" at bounding box center [914, 297] width 56 height 11
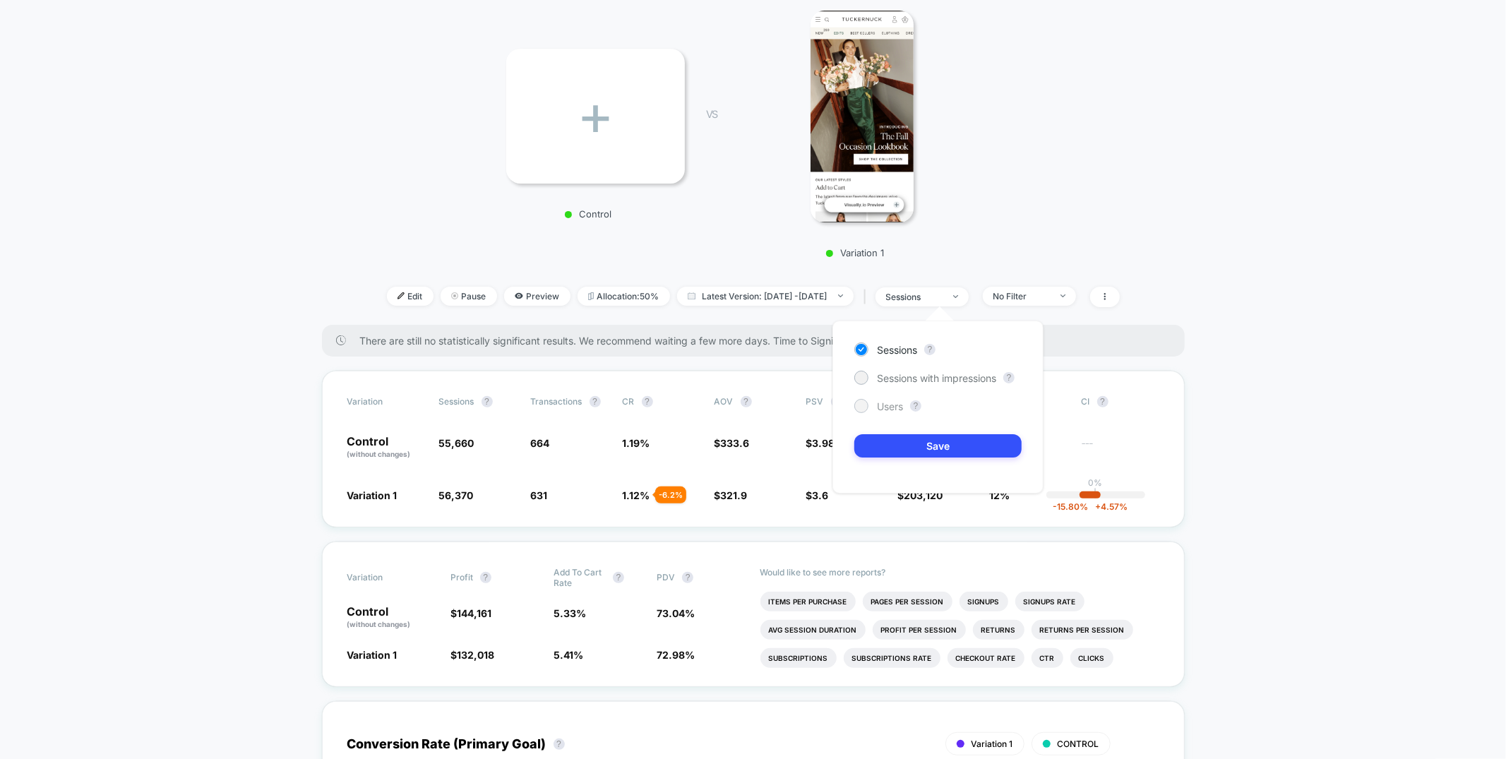
click at [878, 407] on span "Users" at bounding box center [890, 406] width 26 height 12
click at [890, 443] on button "Save" at bounding box center [937, 445] width 167 height 23
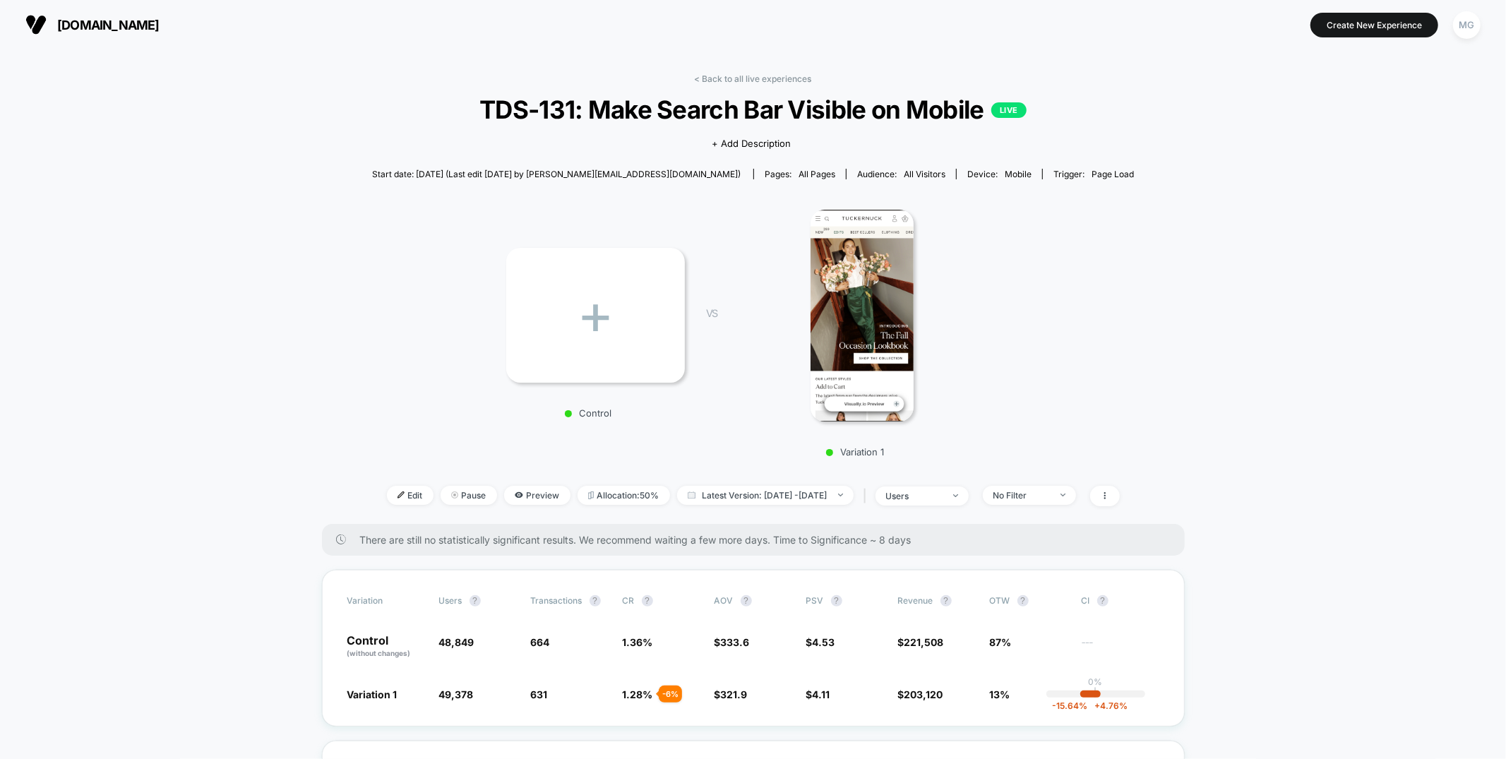
drag, startPoint x: 733, startPoint y: 77, endPoint x: 742, endPoint y: 73, distance: 9.2
click at [734, 77] on link "< Back to all live experiences" at bounding box center [753, 78] width 117 height 11
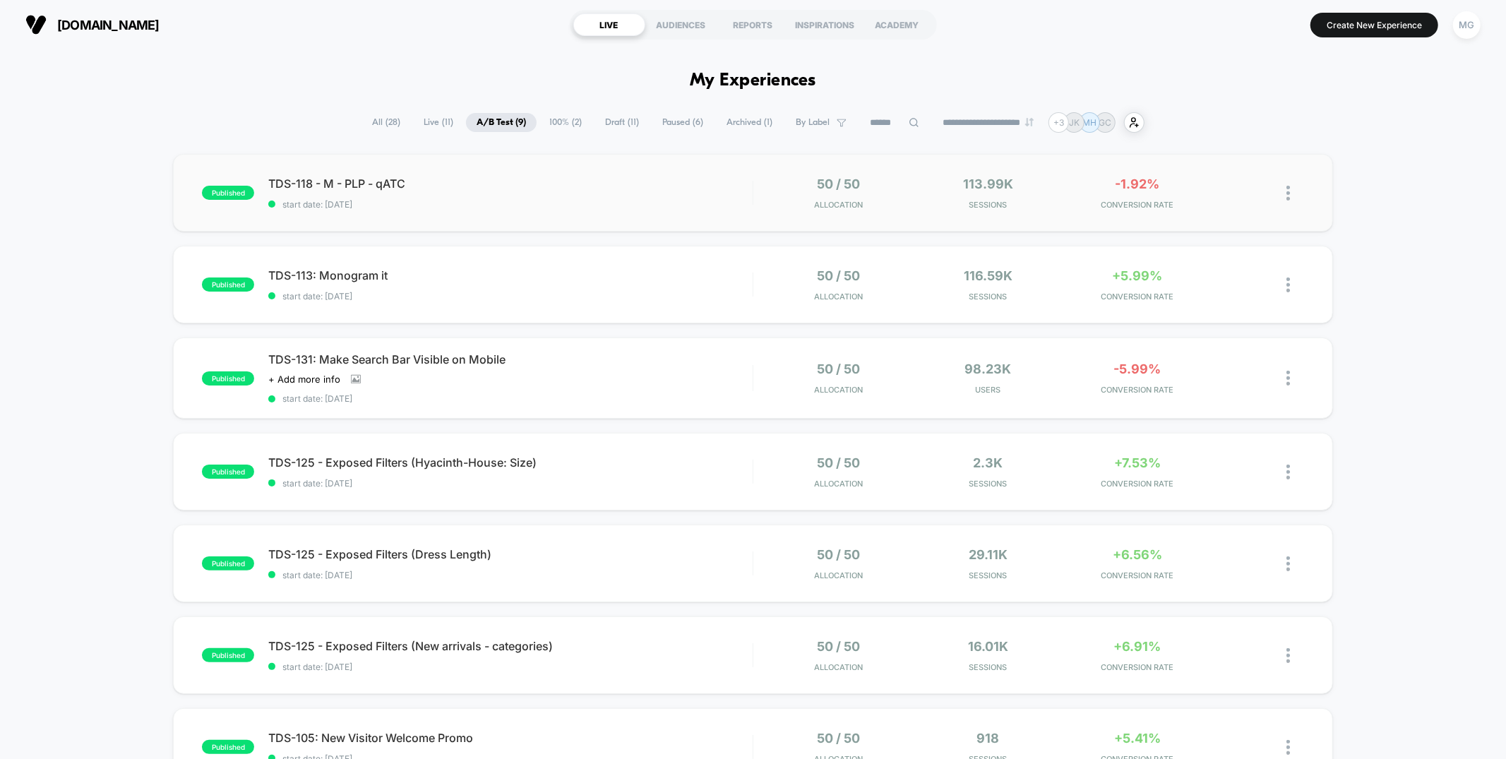
click at [520, 212] on div "published TDS-118 - M - PLP - qATC start date: [DATE] 50 / 50 Allocation 113.99…" at bounding box center [752, 193] width 1159 height 78
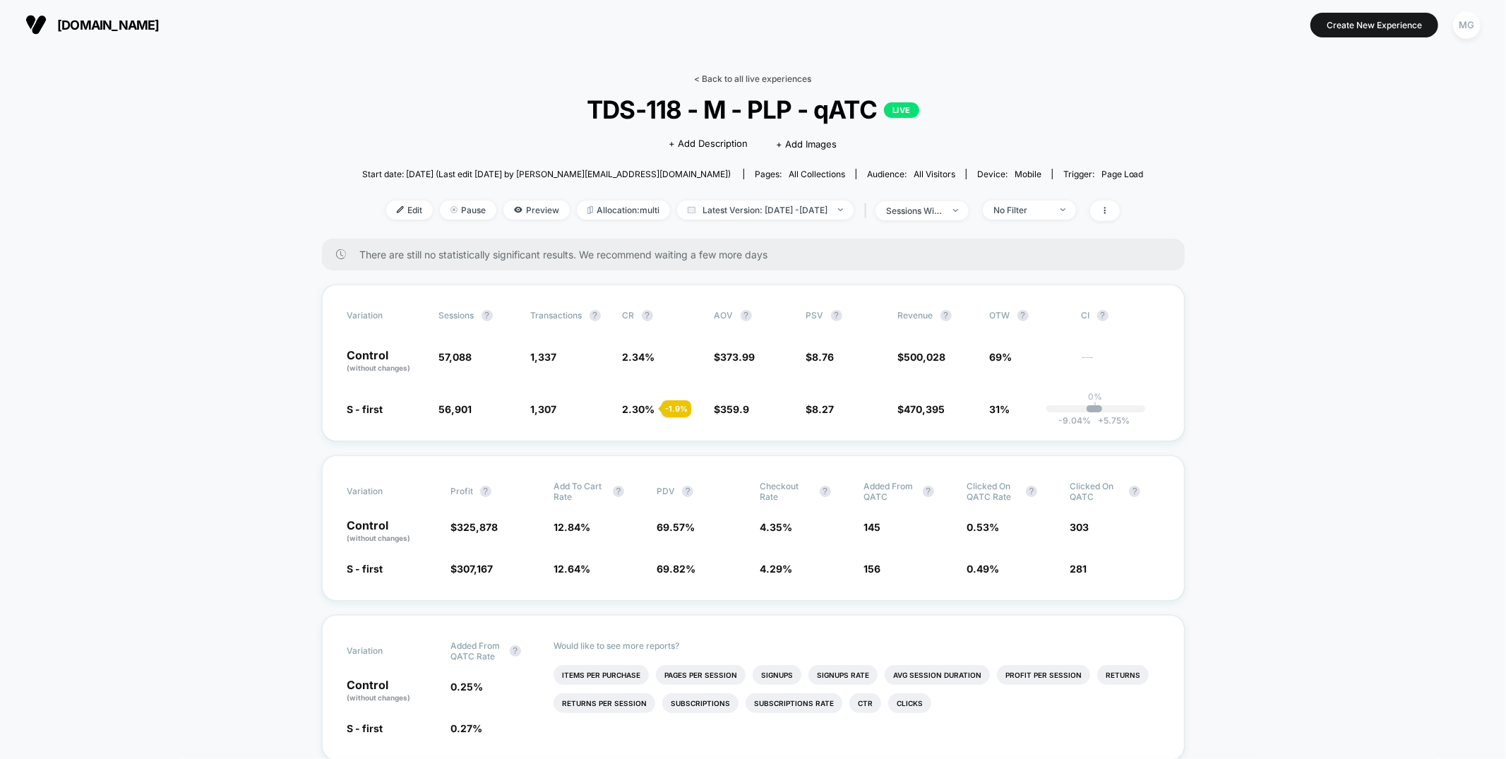
click at [748, 79] on link "< Back to all live experiences" at bounding box center [753, 78] width 117 height 11
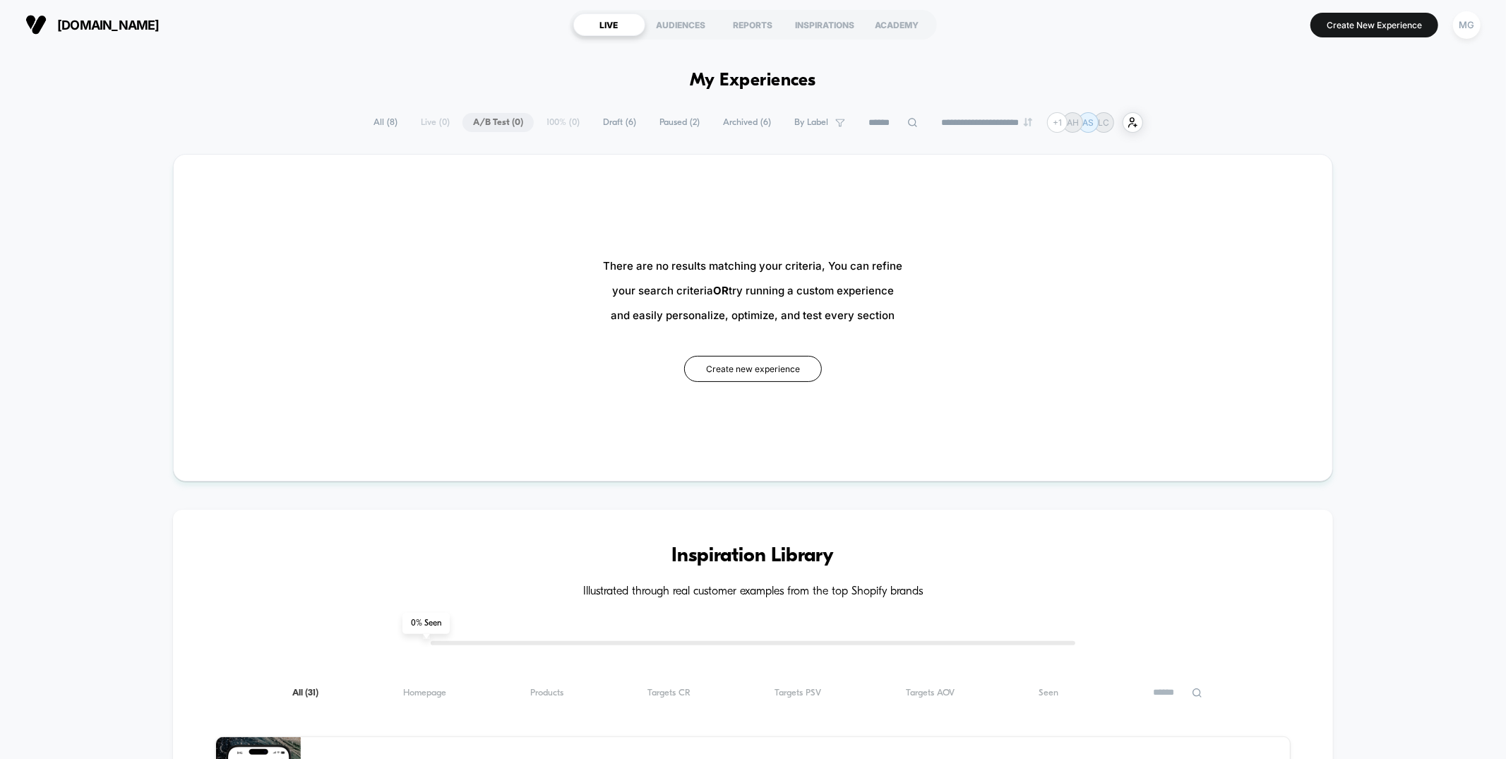
click at [625, 121] on span "Draft ( 6 )" at bounding box center [619, 122] width 54 height 19
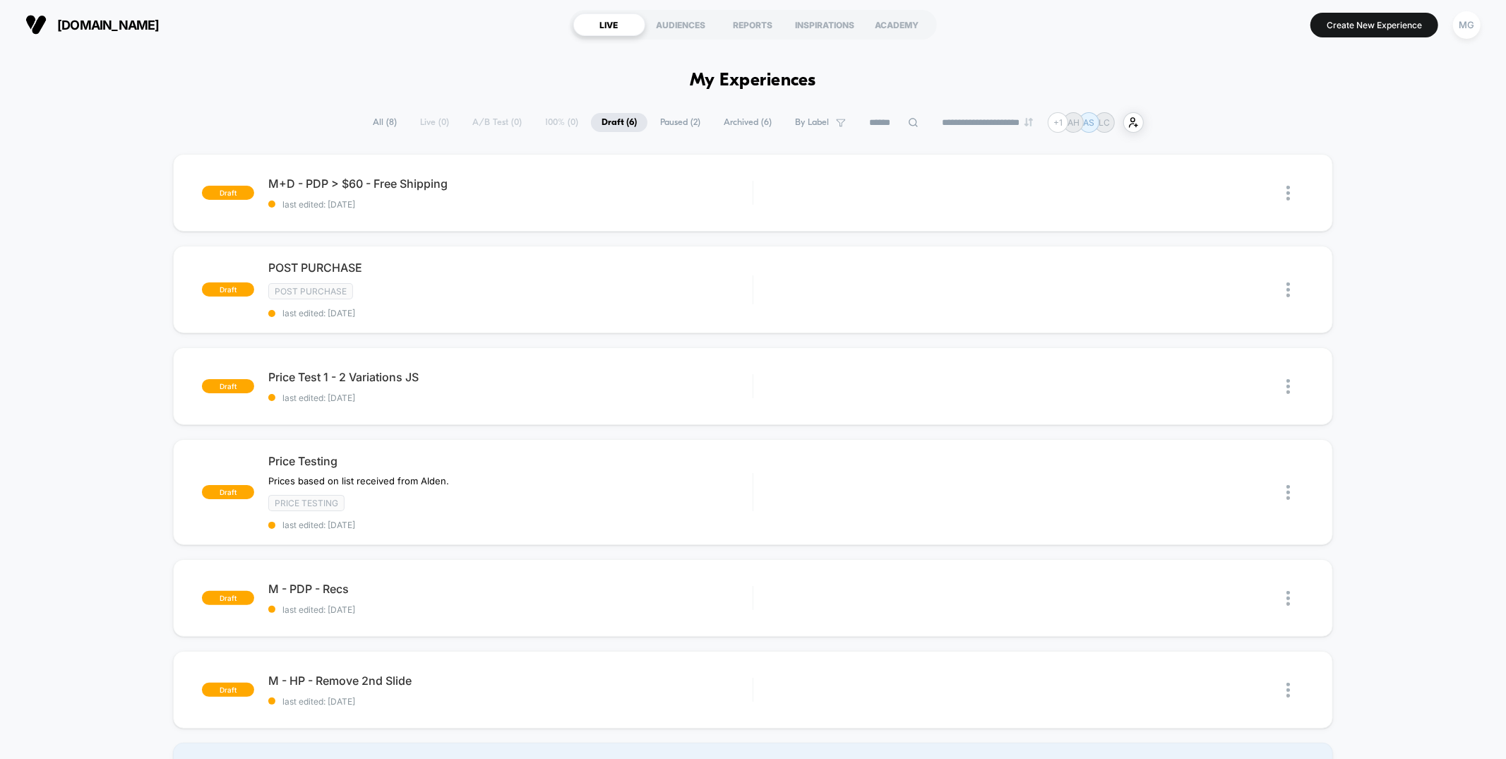
click at [659, 122] on span "Paused ( 2 )" at bounding box center [679, 122] width 61 height 19
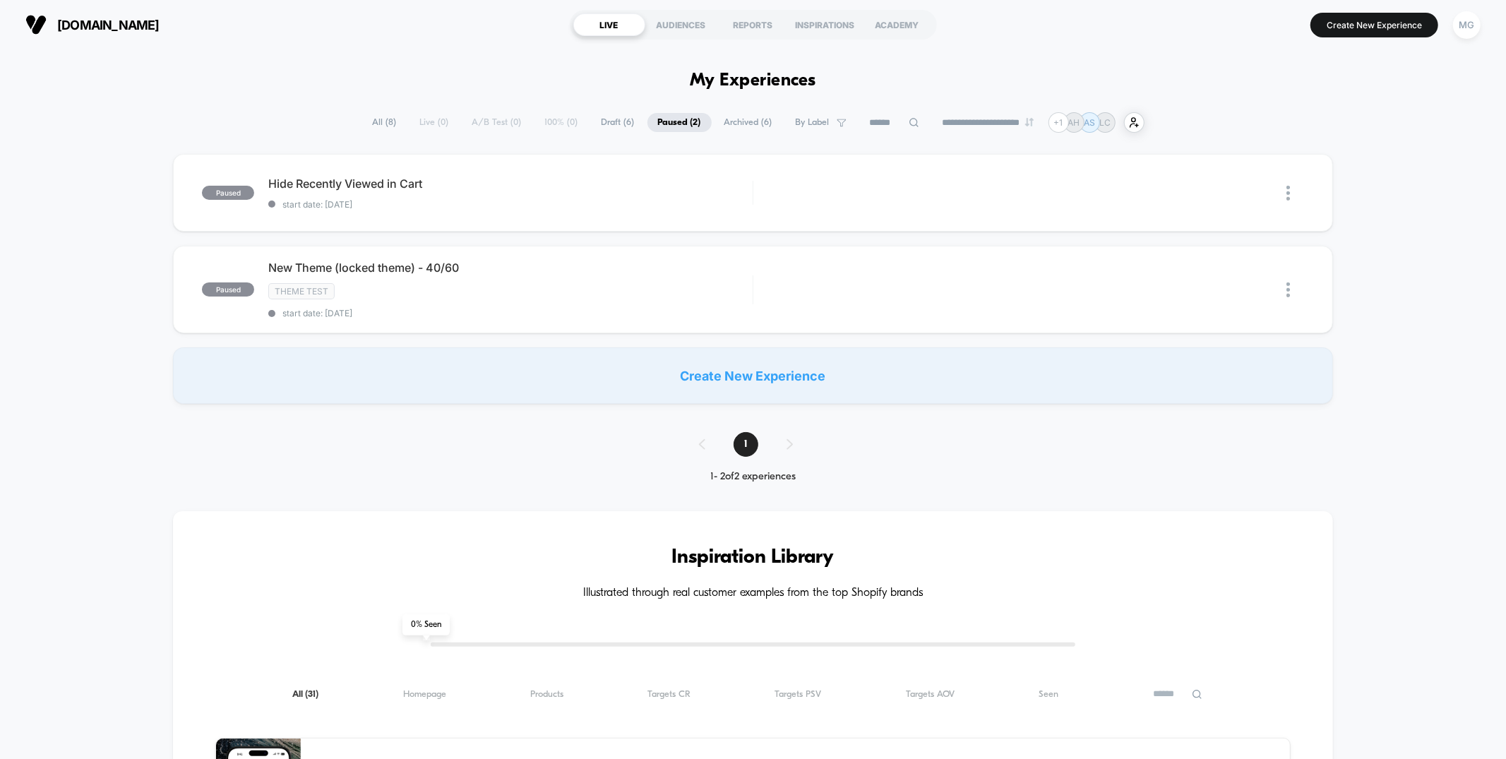
click at [632, 122] on span "Draft ( 6 )" at bounding box center [618, 122] width 54 height 19
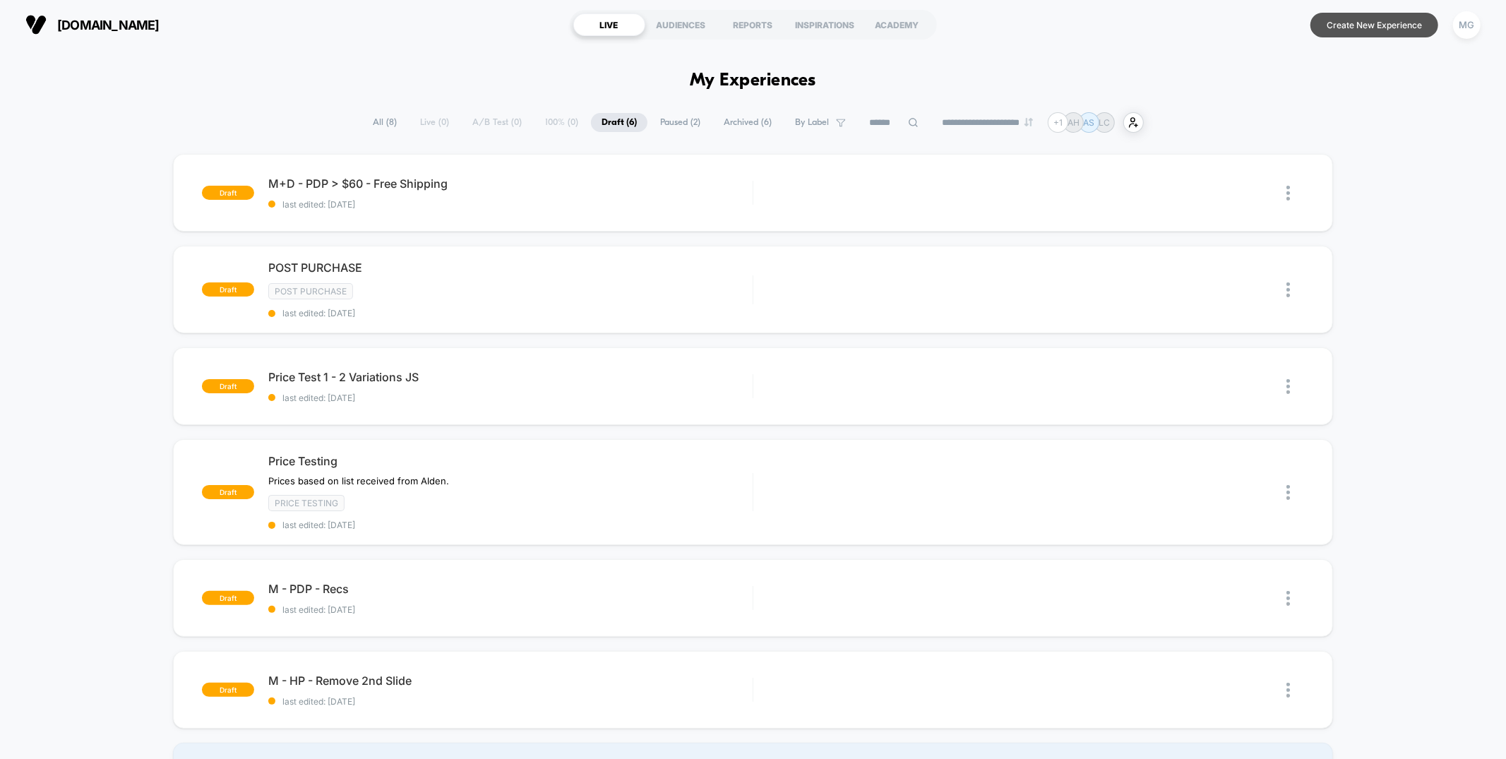
click at [1374, 23] on button "Create New Experience" at bounding box center [1374, 25] width 128 height 25
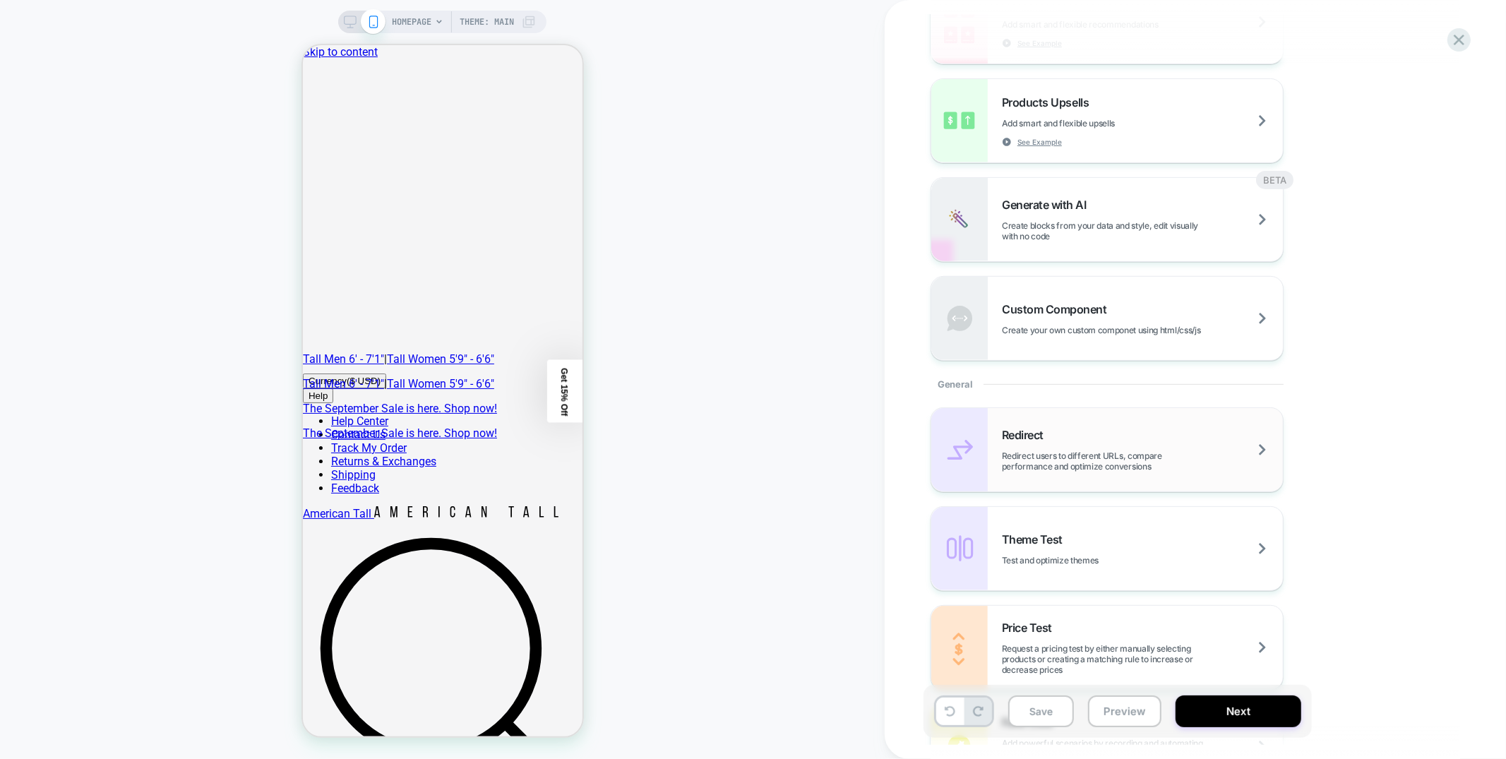
scroll to position [330, 0]
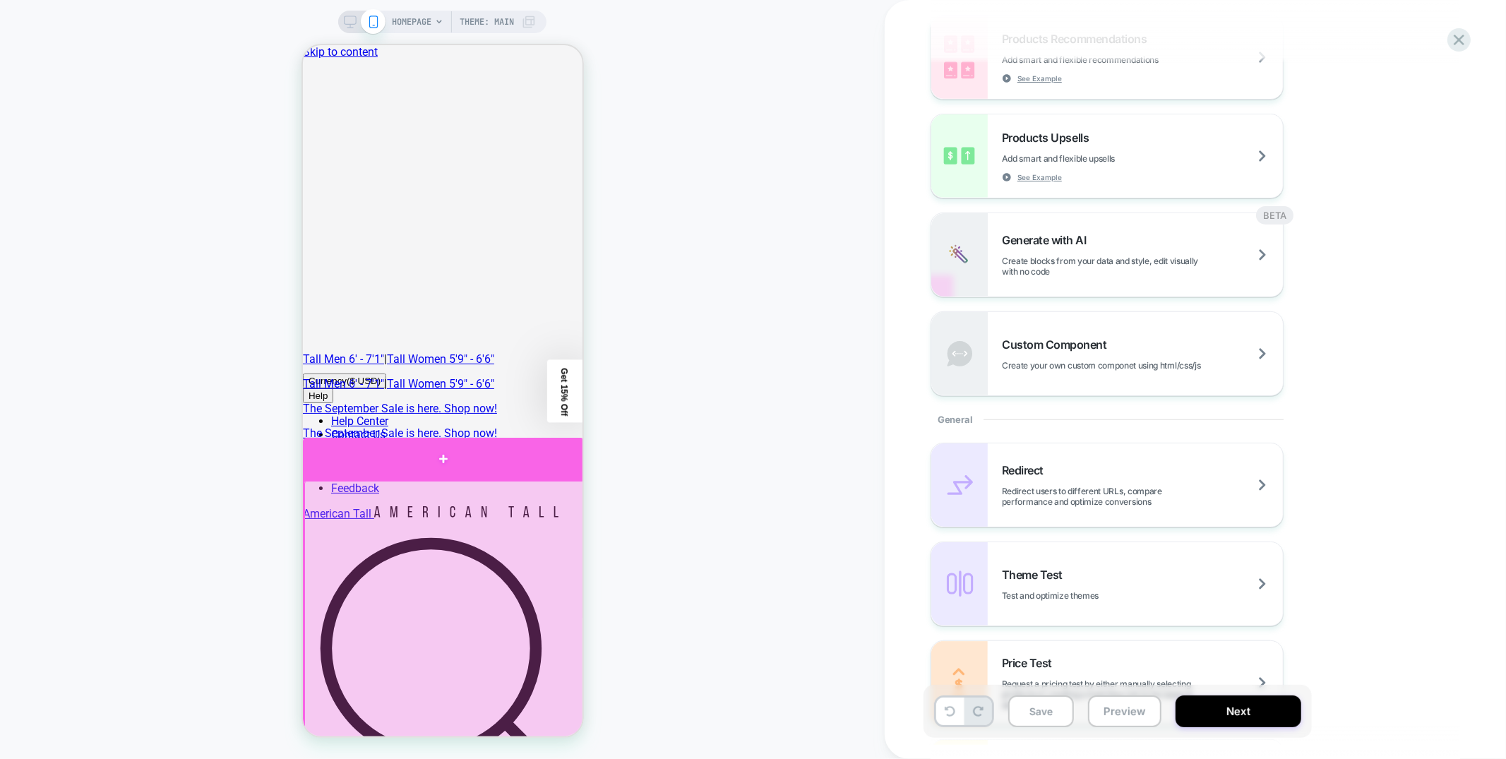
click at [417, 464] on div at bounding box center [442, 458] width 281 height 42
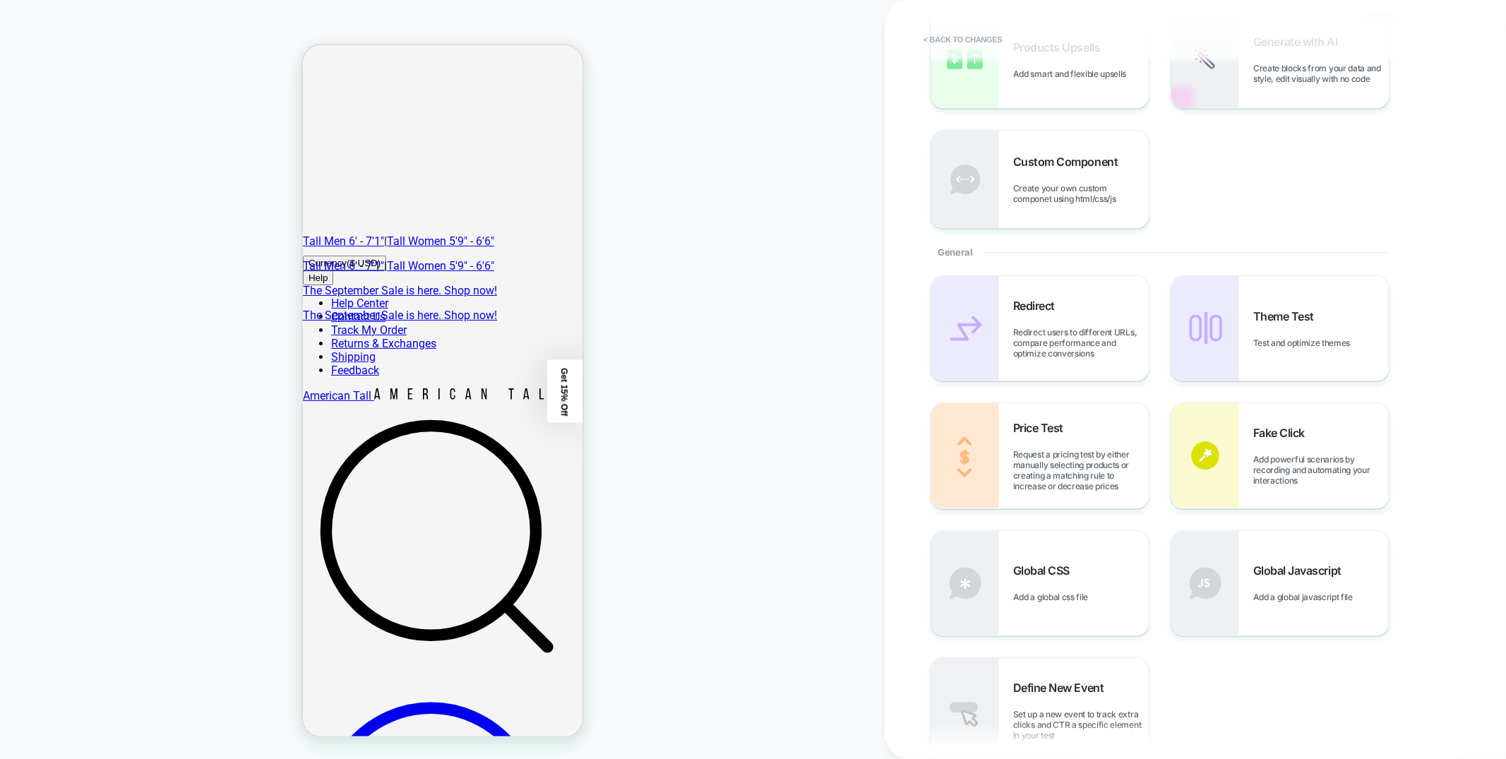
scroll to position [0, 0]
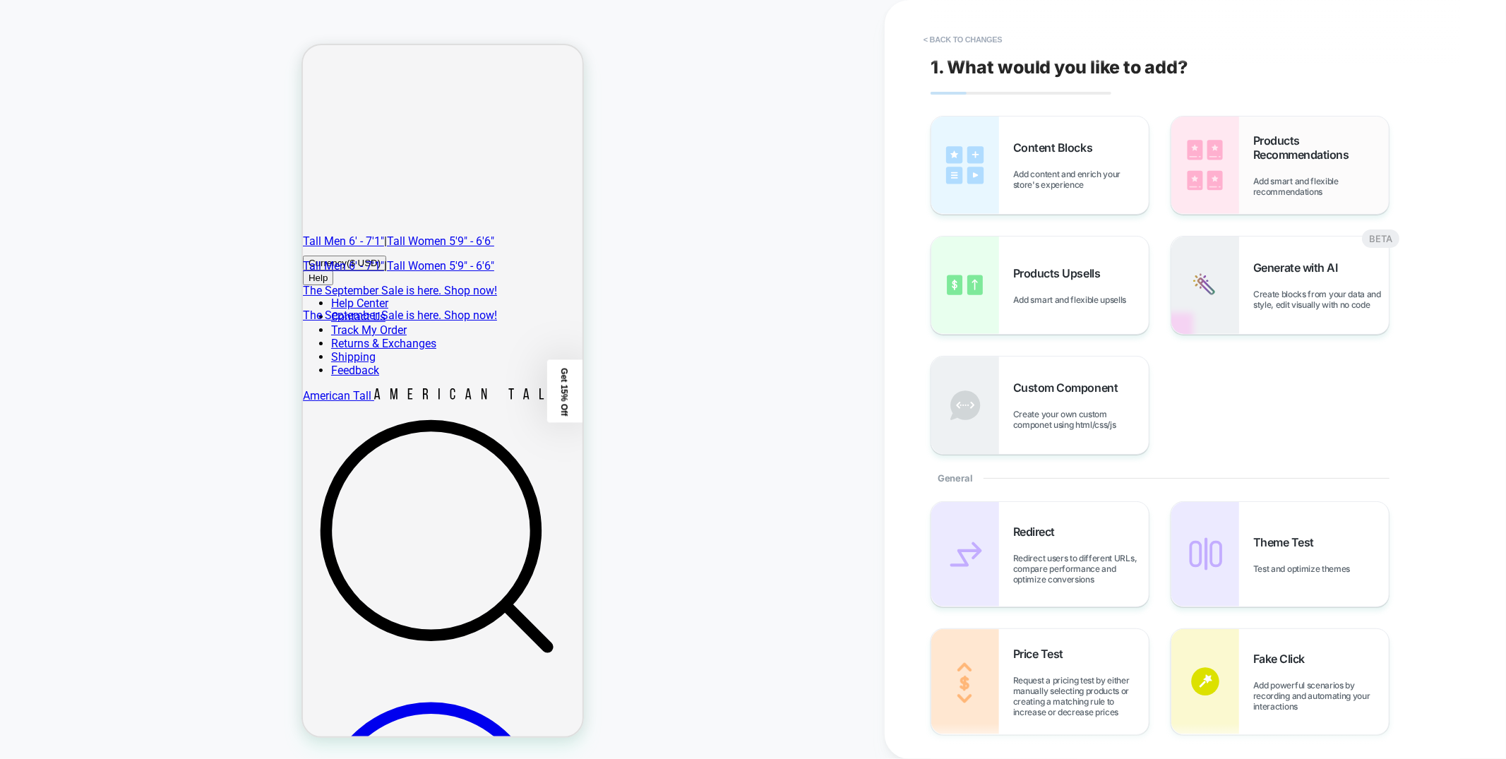
click at [1328, 164] on div "Products Recommendations Add smart and flexible recommendations" at bounding box center [1321, 165] width 136 height 64
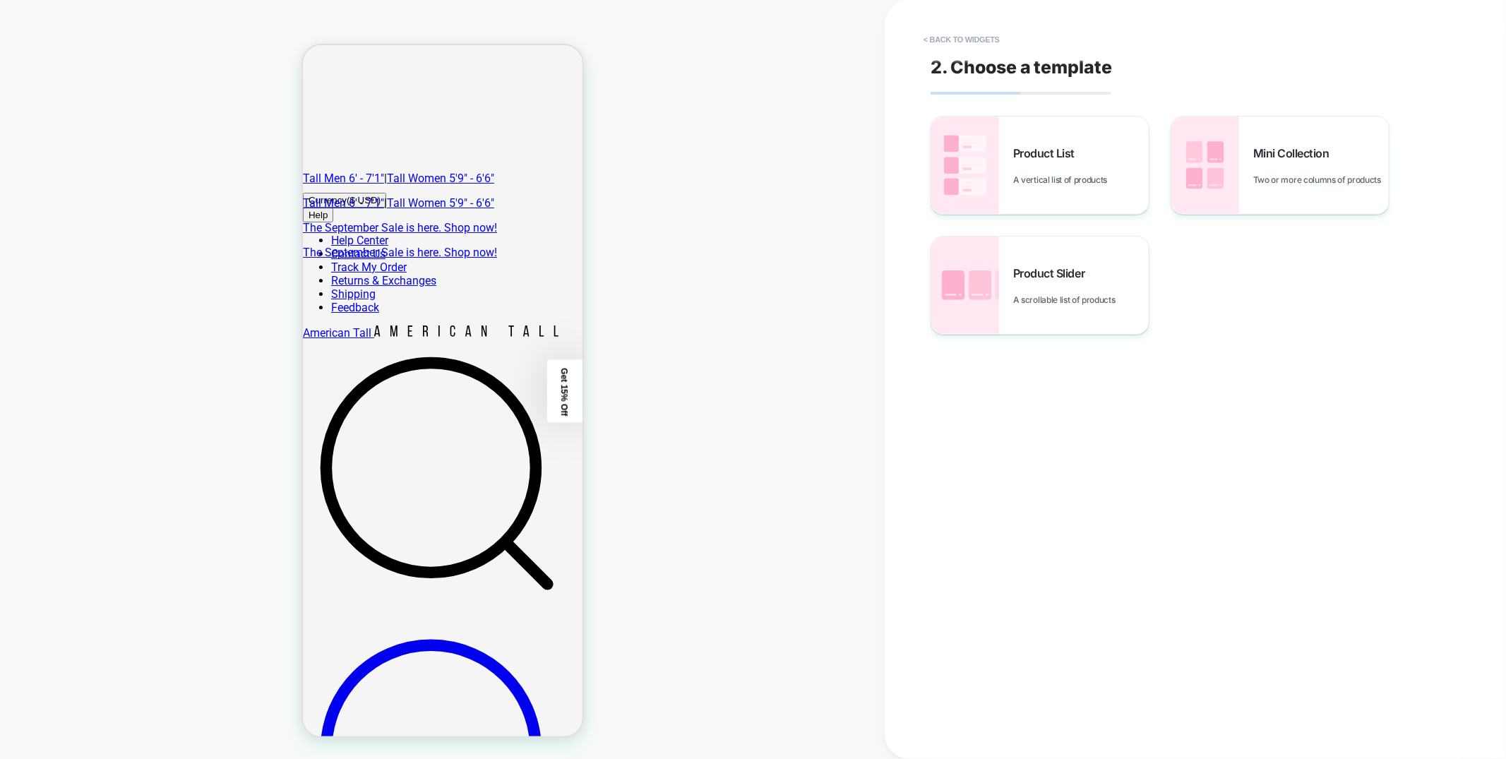
scroll to position [184, 0]
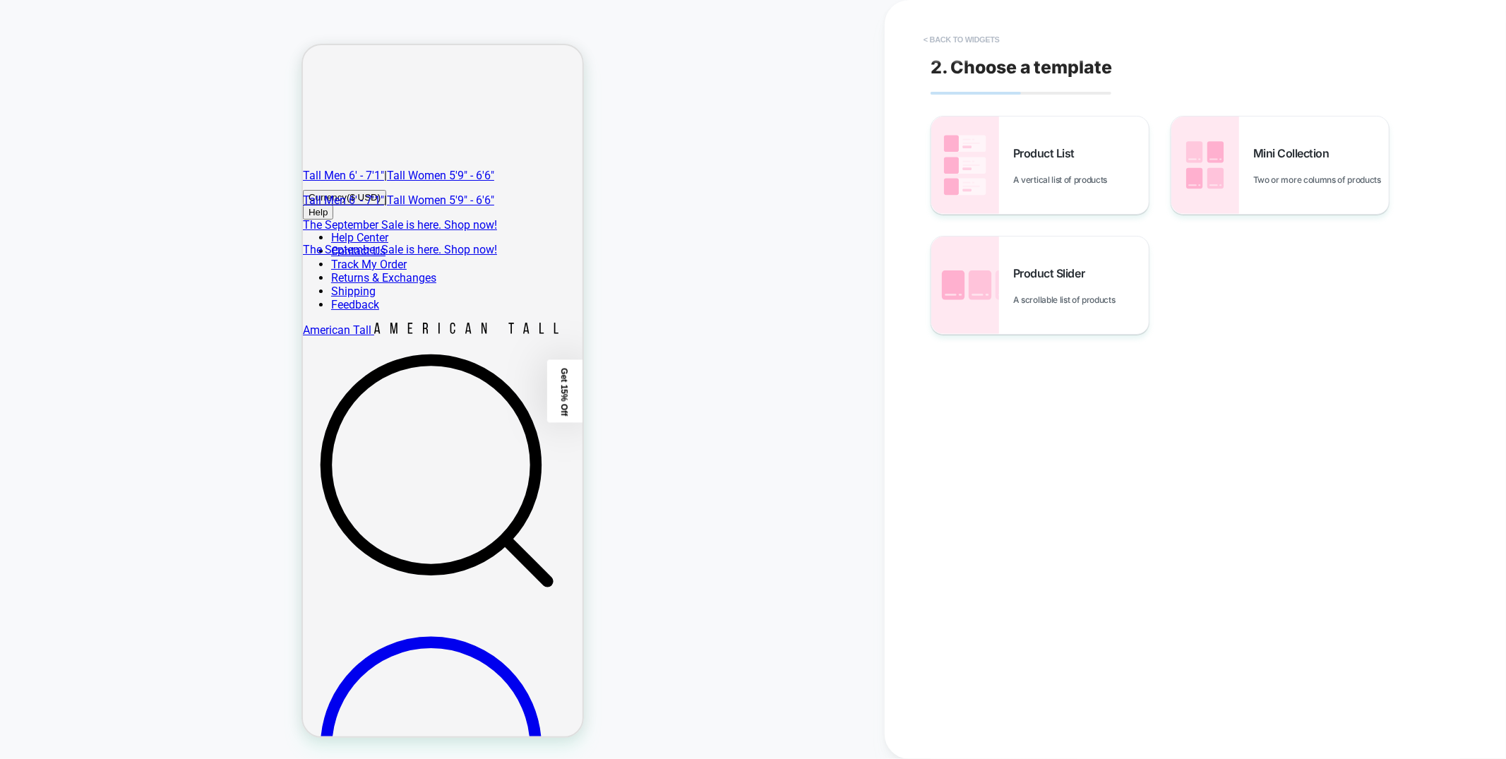
click at [992, 37] on button "< Back to widgets" at bounding box center [961, 39] width 90 height 23
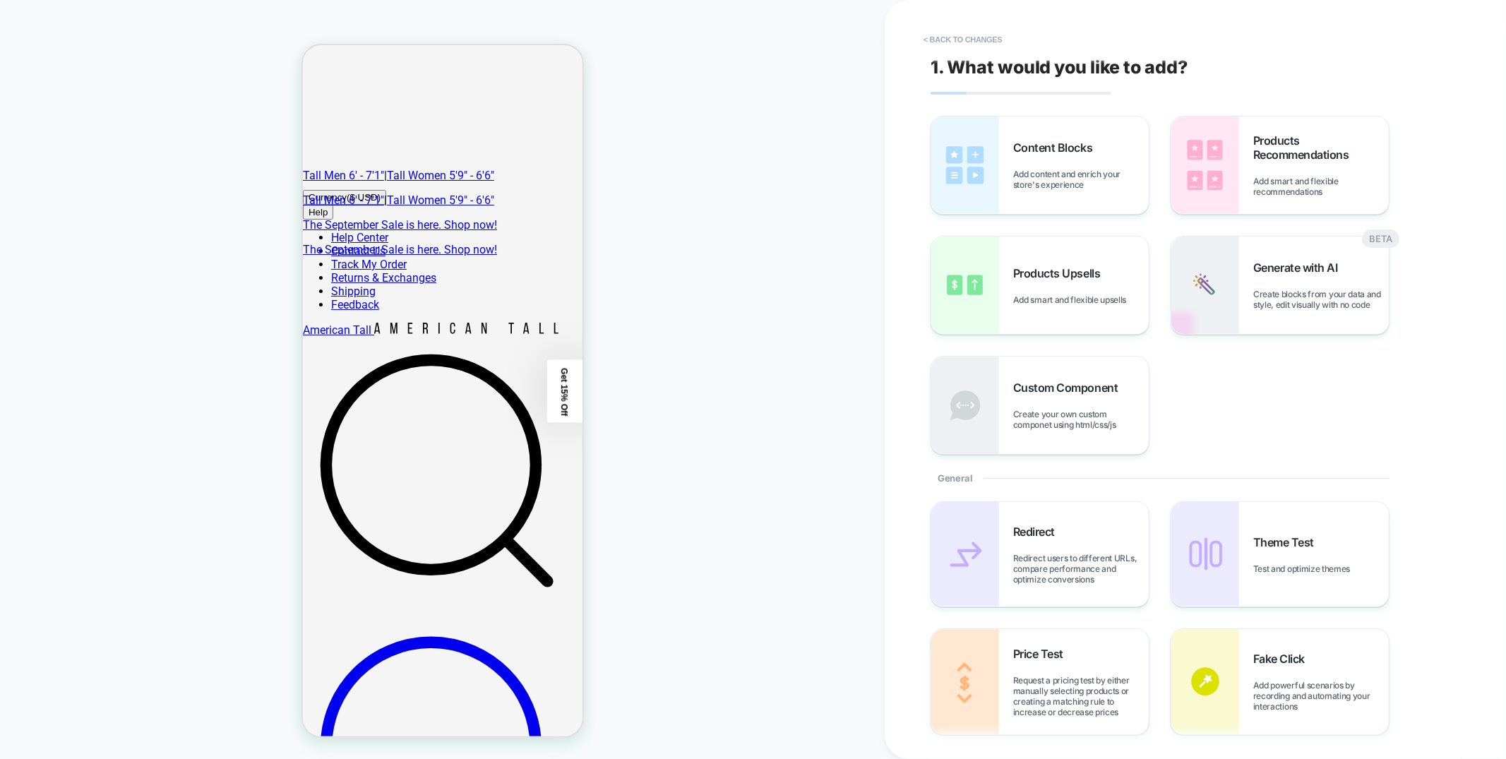
scroll to position [117, 0]
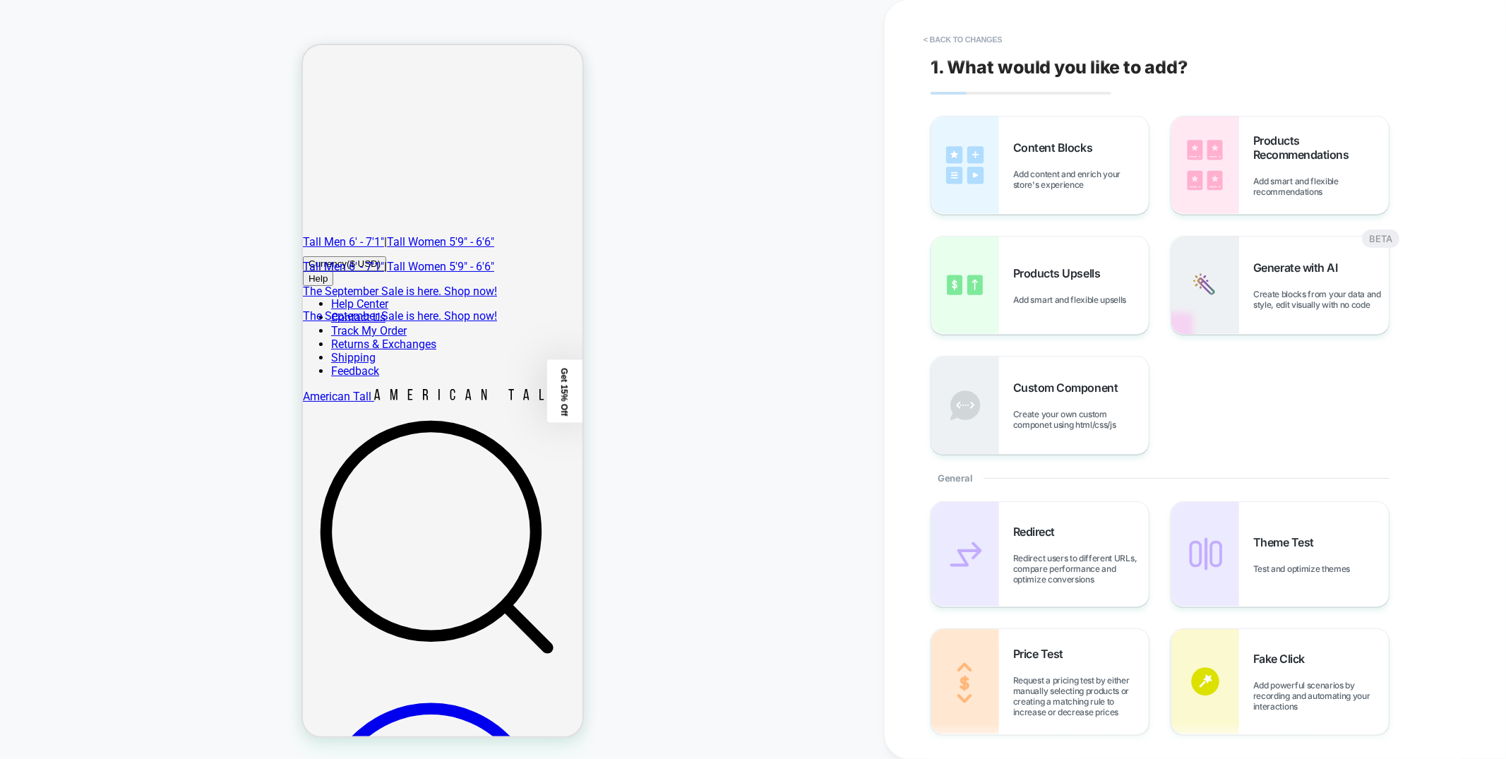
click at [992, 37] on button "< Back to changes" at bounding box center [962, 39] width 93 height 23
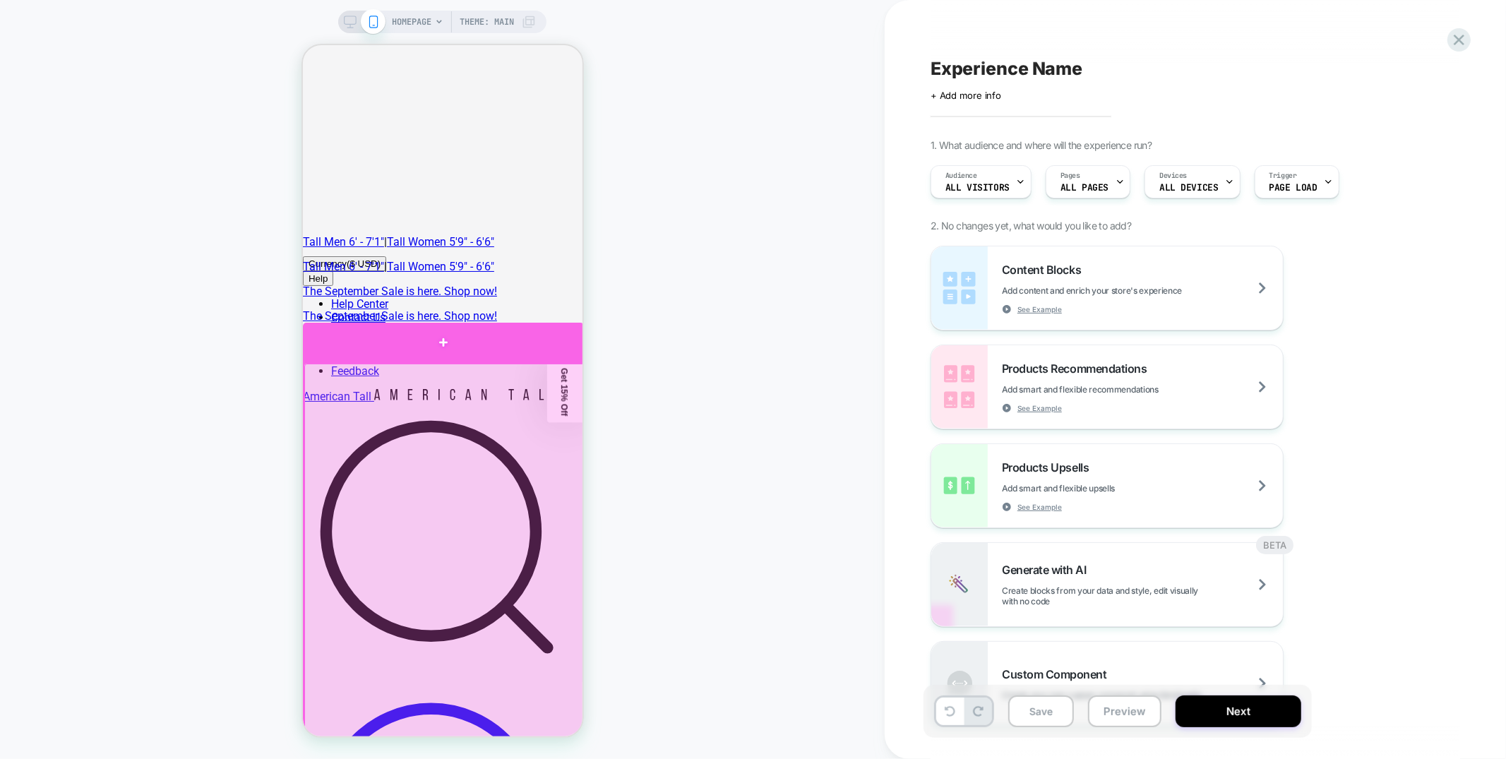
click at [492, 355] on div at bounding box center [442, 342] width 281 height 40
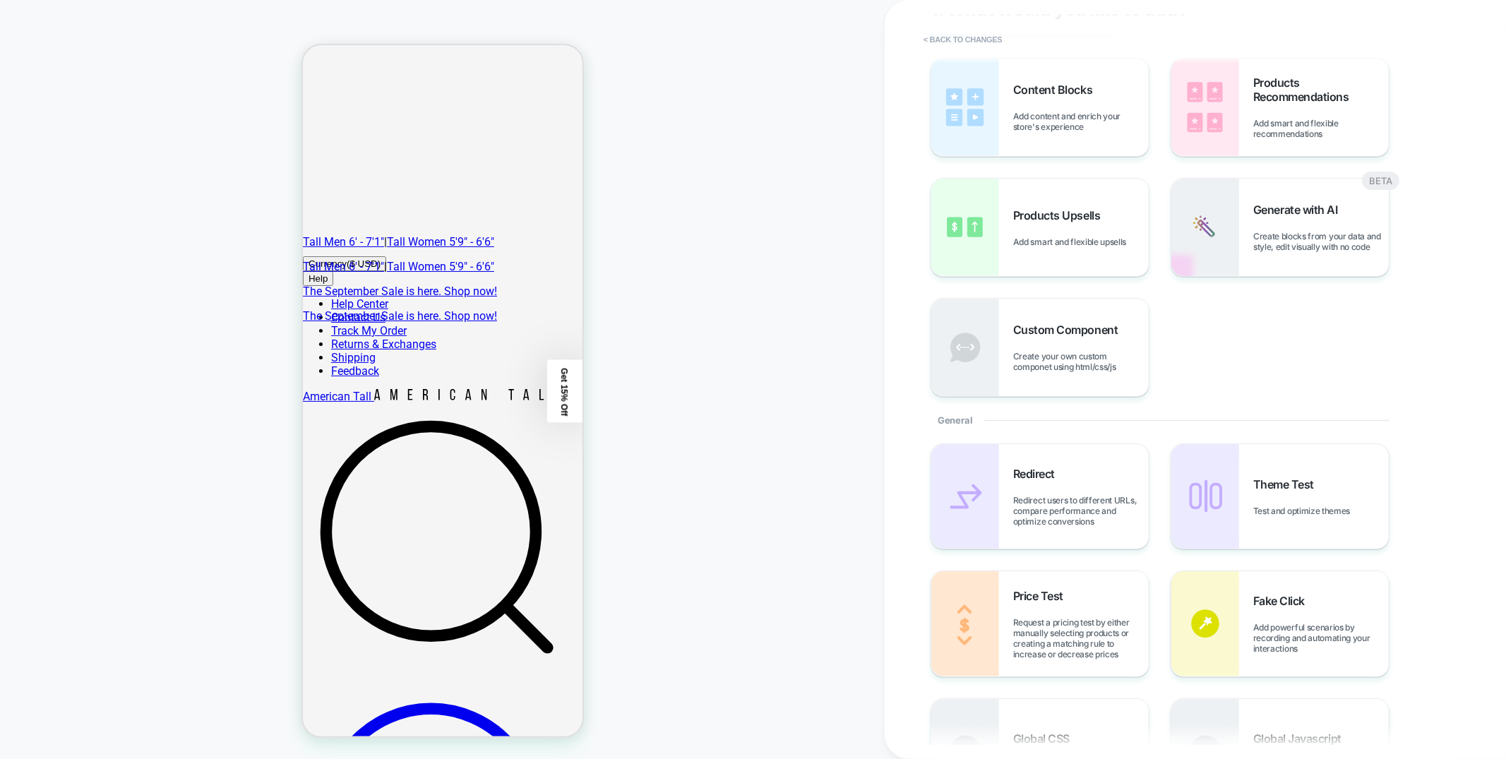
scroll to position [0, 0]
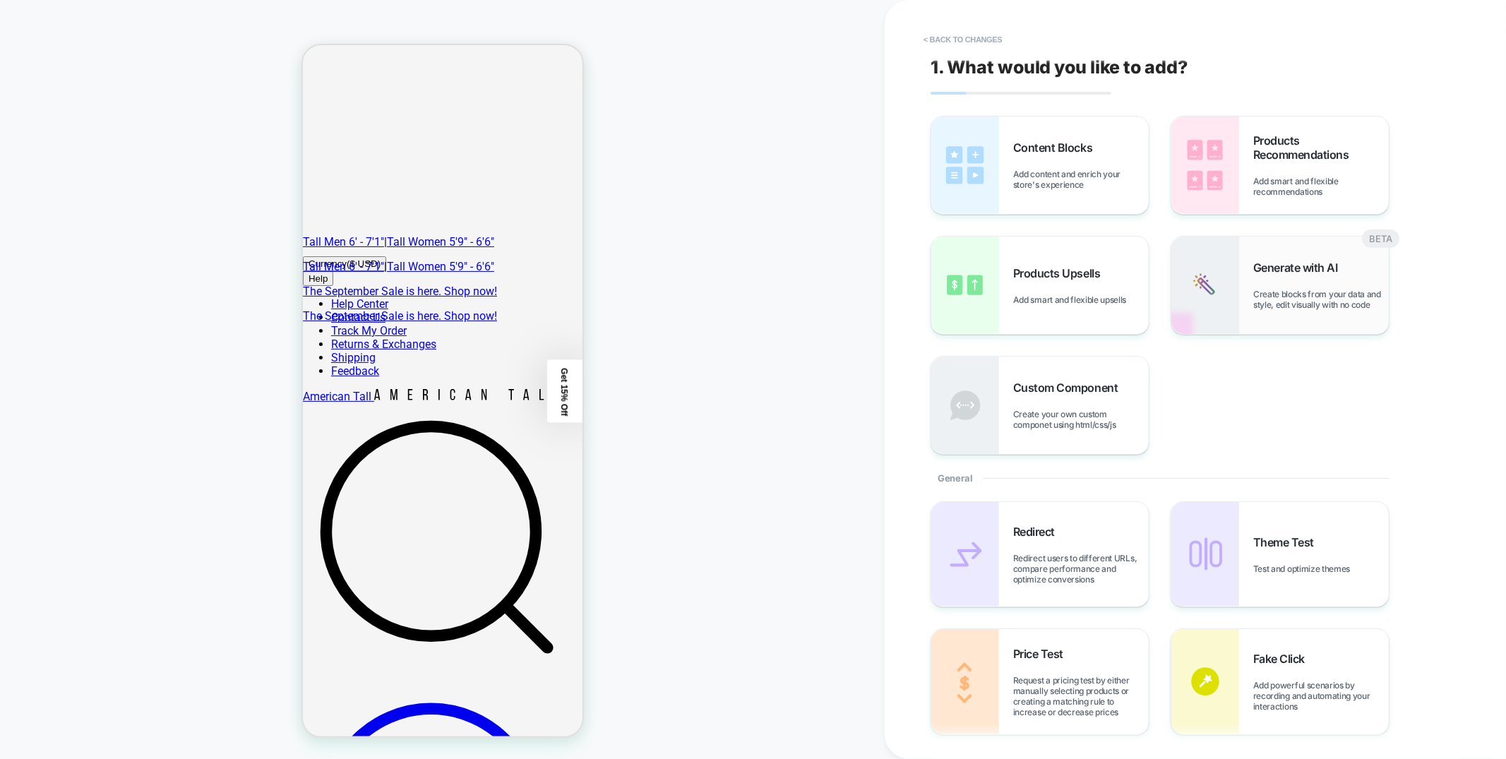
click at [1323, 287] on div "Generate with AI Create blocks from your data and style, edit visually with no …" at bounding box center [1321, 284] width 136 height 49
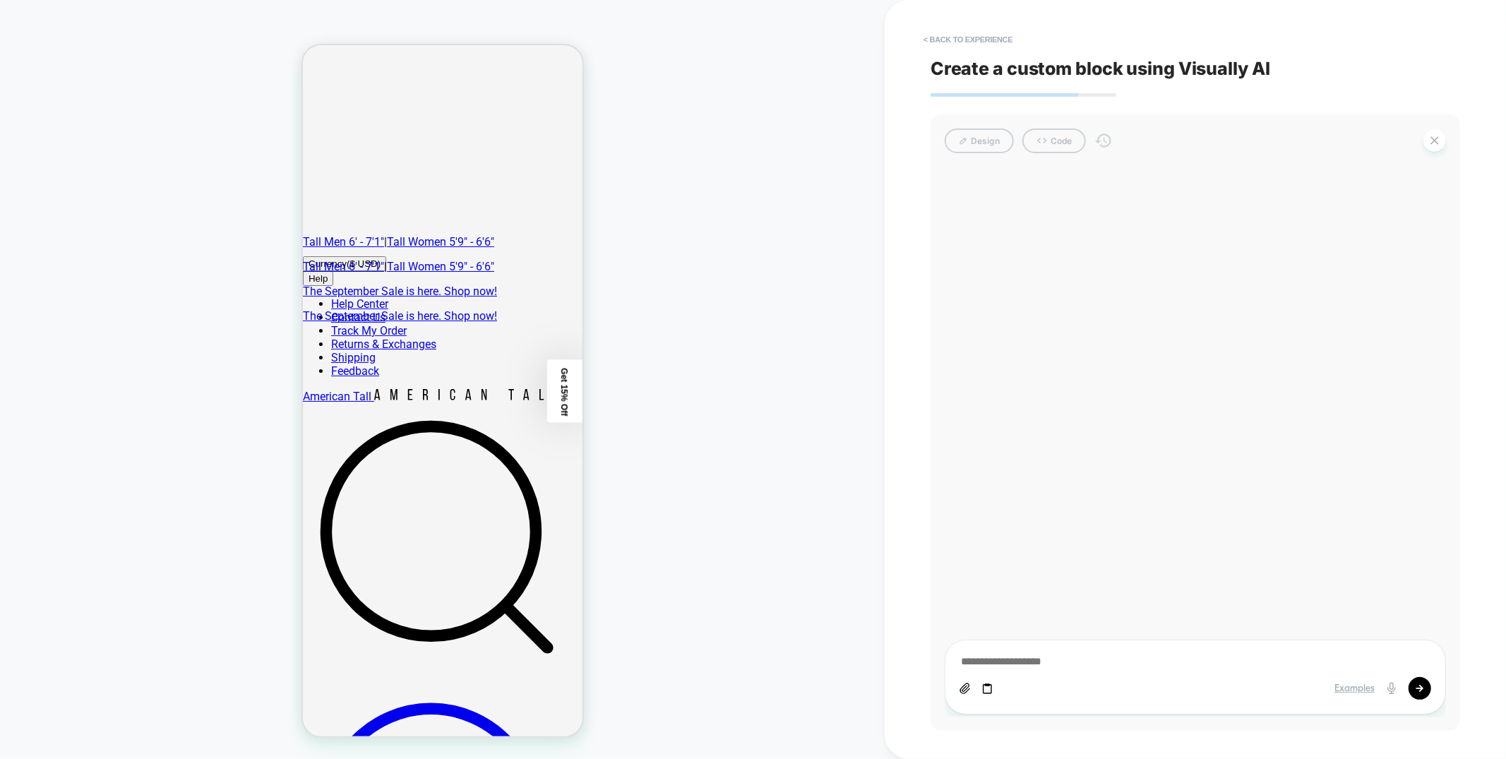
click at [1019, 651] on div "Examples" at bounding box center [1194, 677] width 501 height 75
click at [1014, 659] on textarea at bounding box center [1195, 662] width 472 height 16
type textarea "*"
type textarea "**"
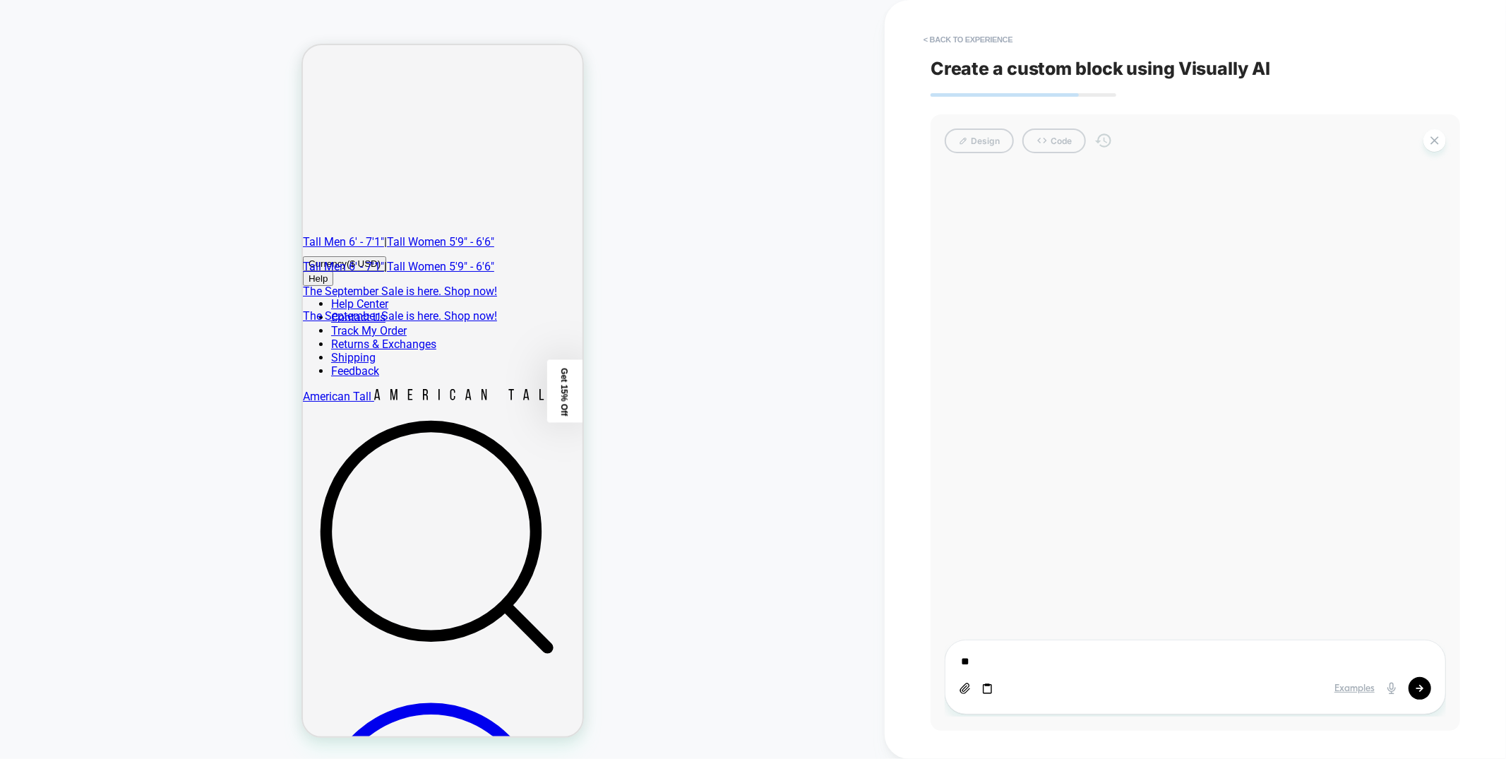
type textarea "*"
type textarea "***"
type textarea "*"
type textarea "***"
type textarea "*"
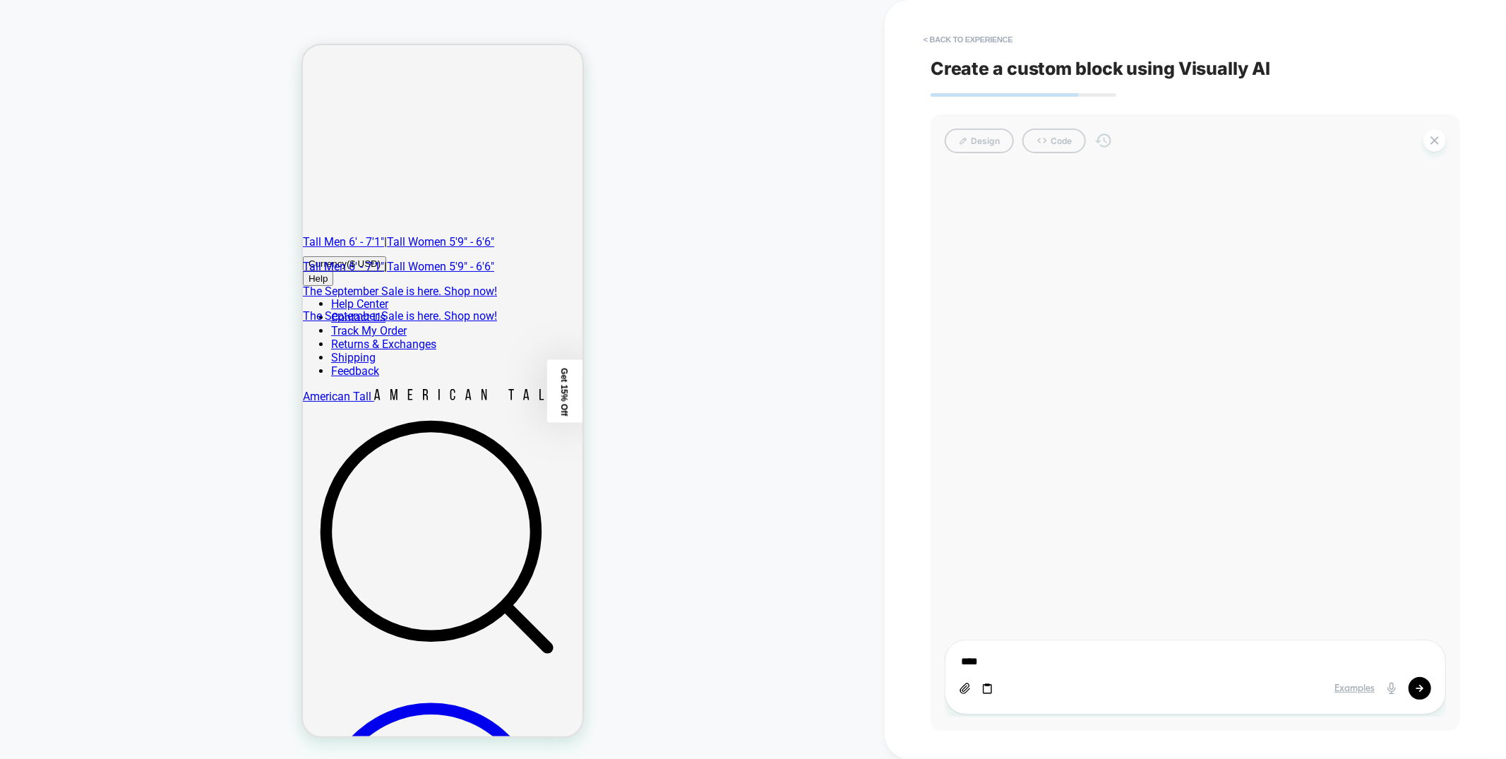
type textarea "*****"
type textarea "*"
type textarea "******"
type textarea "*"
type textarea "******"
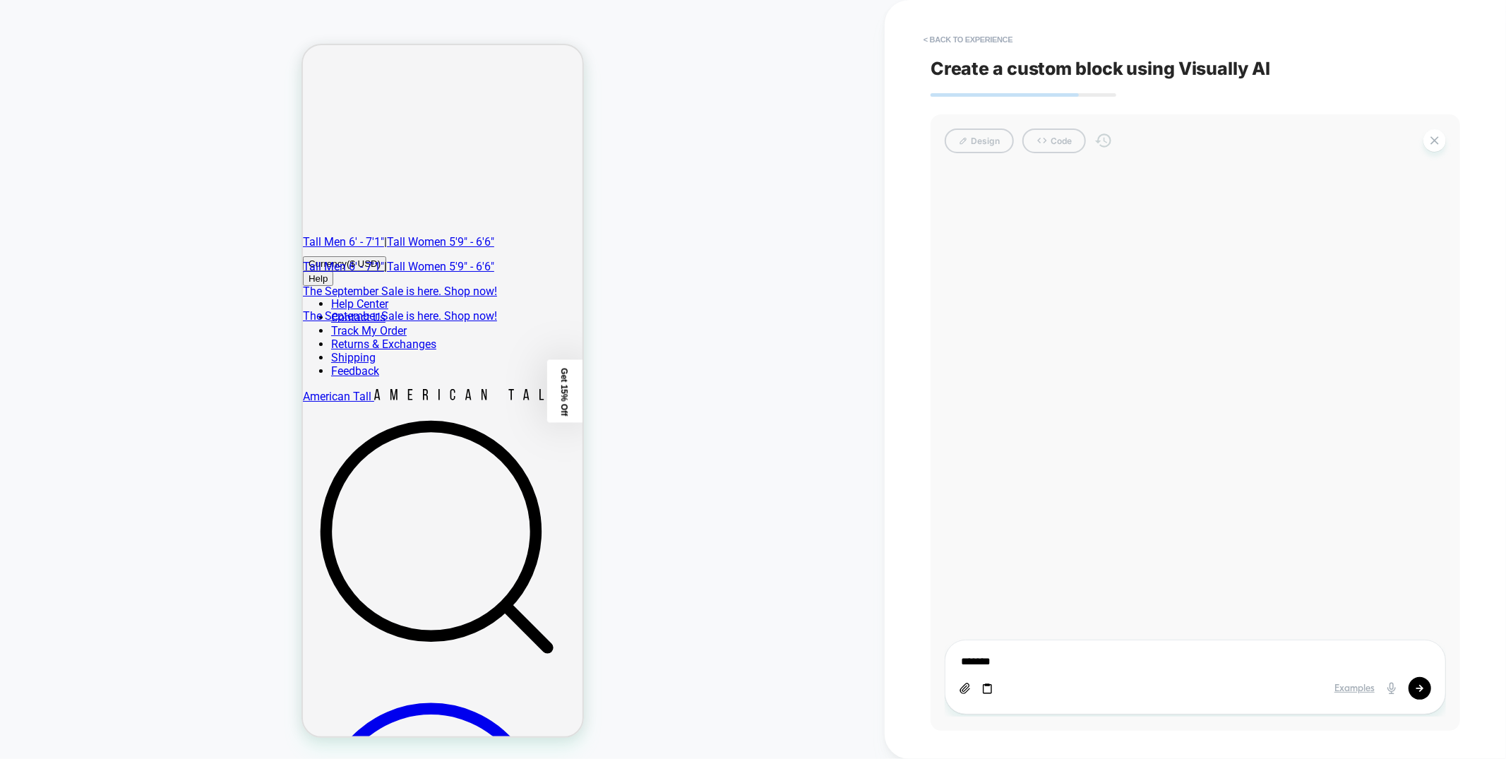
type textarea "*"
type textarea "********"
type textarea "*"
type textarea "*********"
type textarea "*"
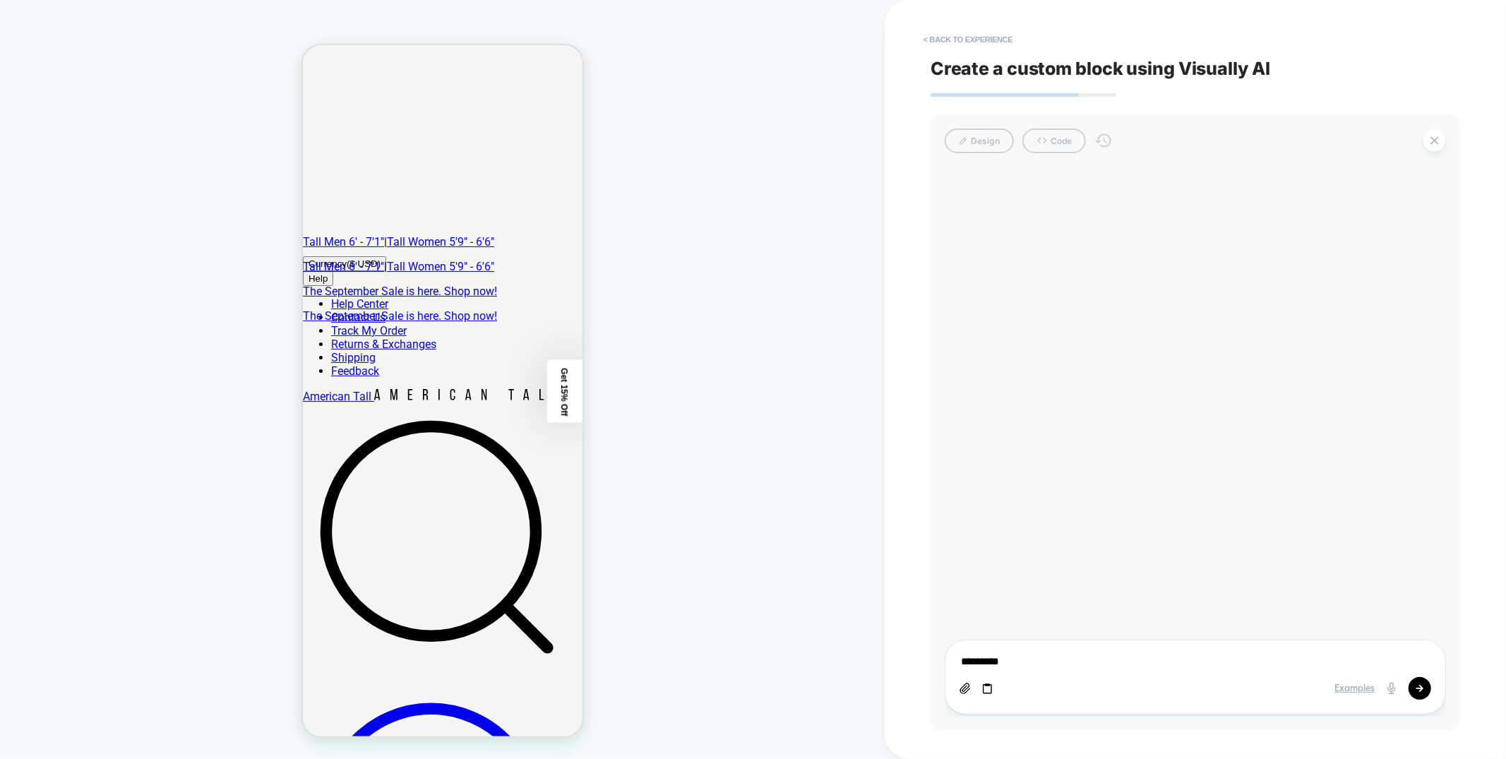
type textarea "**********"
type textarea "*"
type textarea "**********"
type textarea "*"
type textarea "**********"
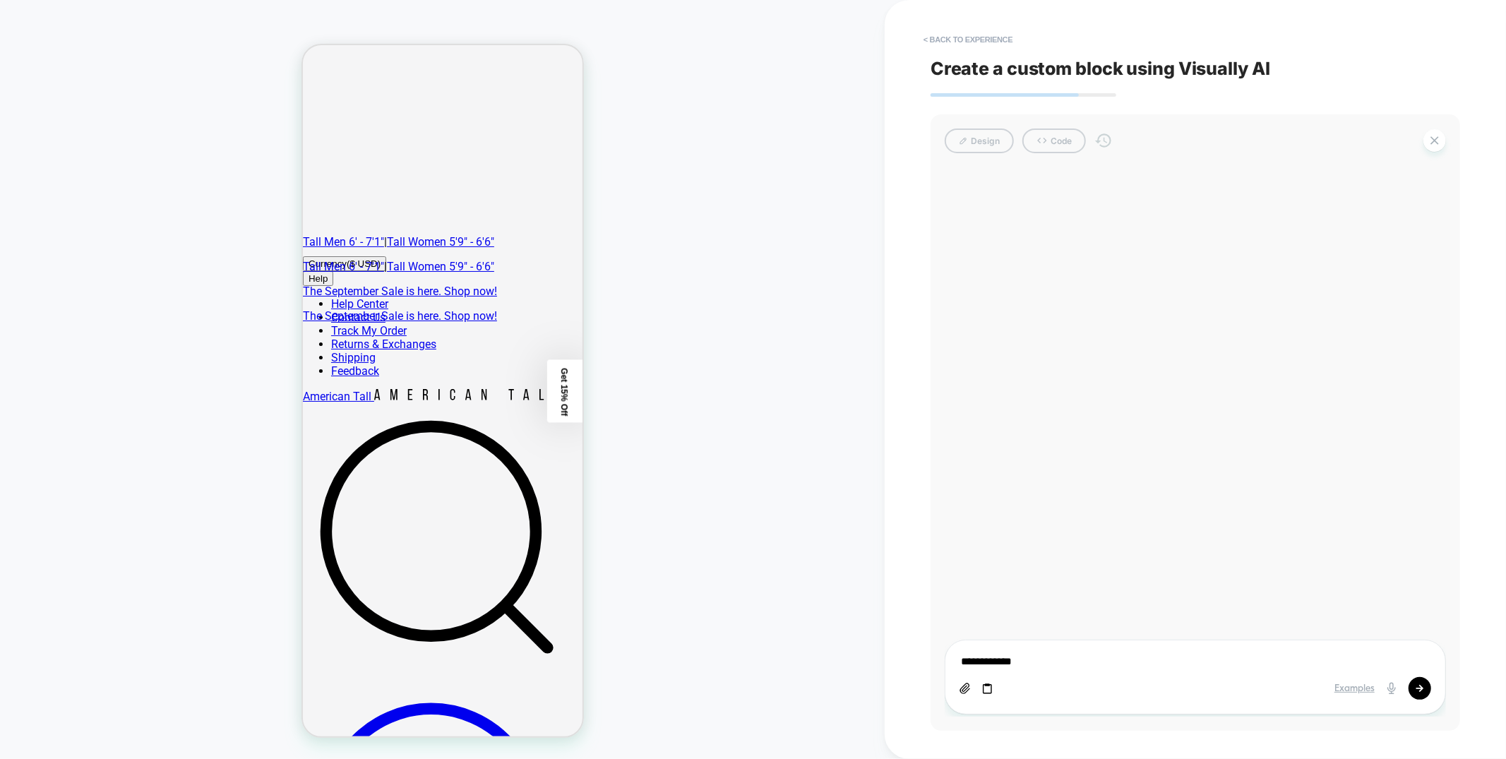
type textarea "*"
type textarea "**********"
type textarea "*"
type textarea "**********"
type textarea "*"
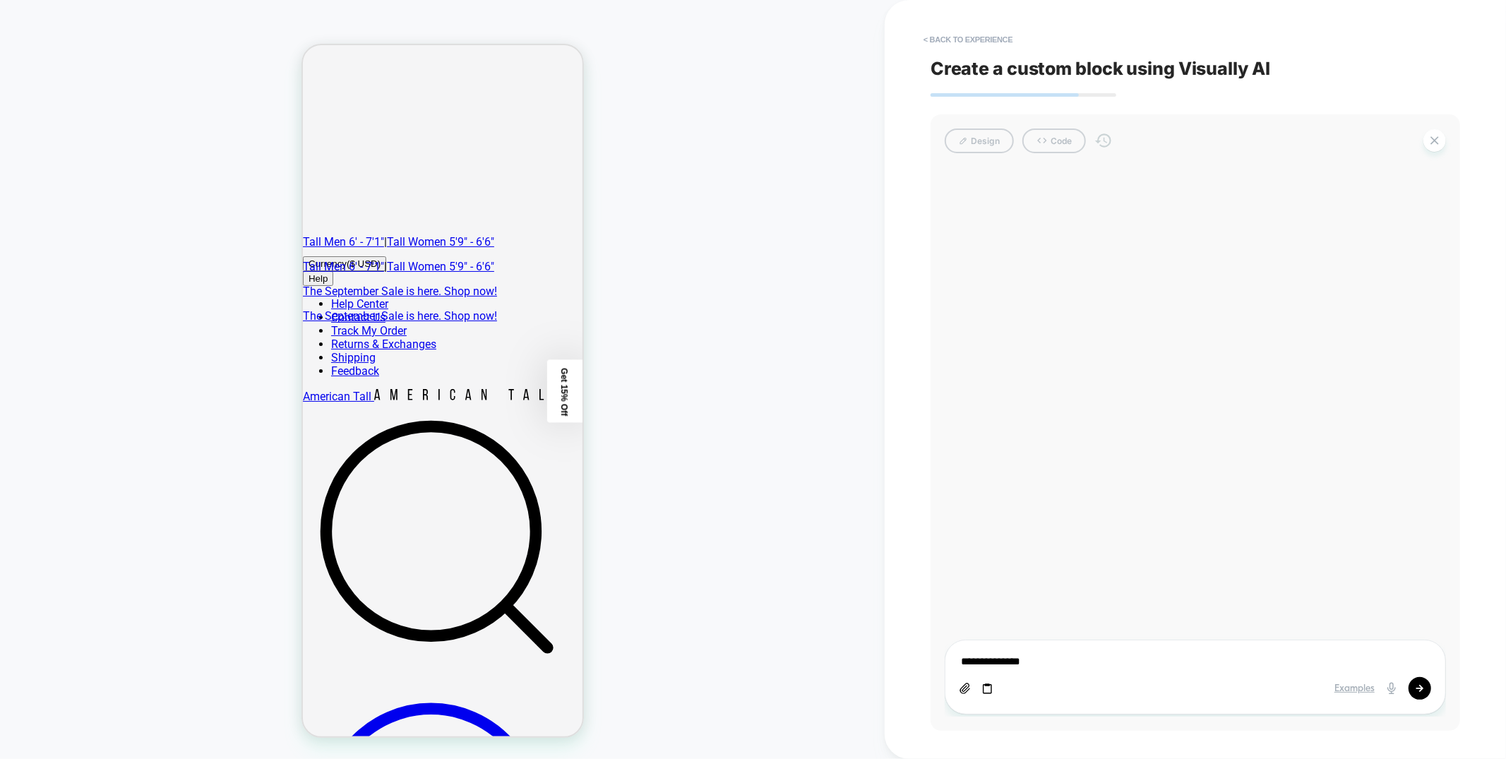
type textarea "**********"
type textarea "*"
type textarea "**********"
type textarea "*"
type textarea "**********"
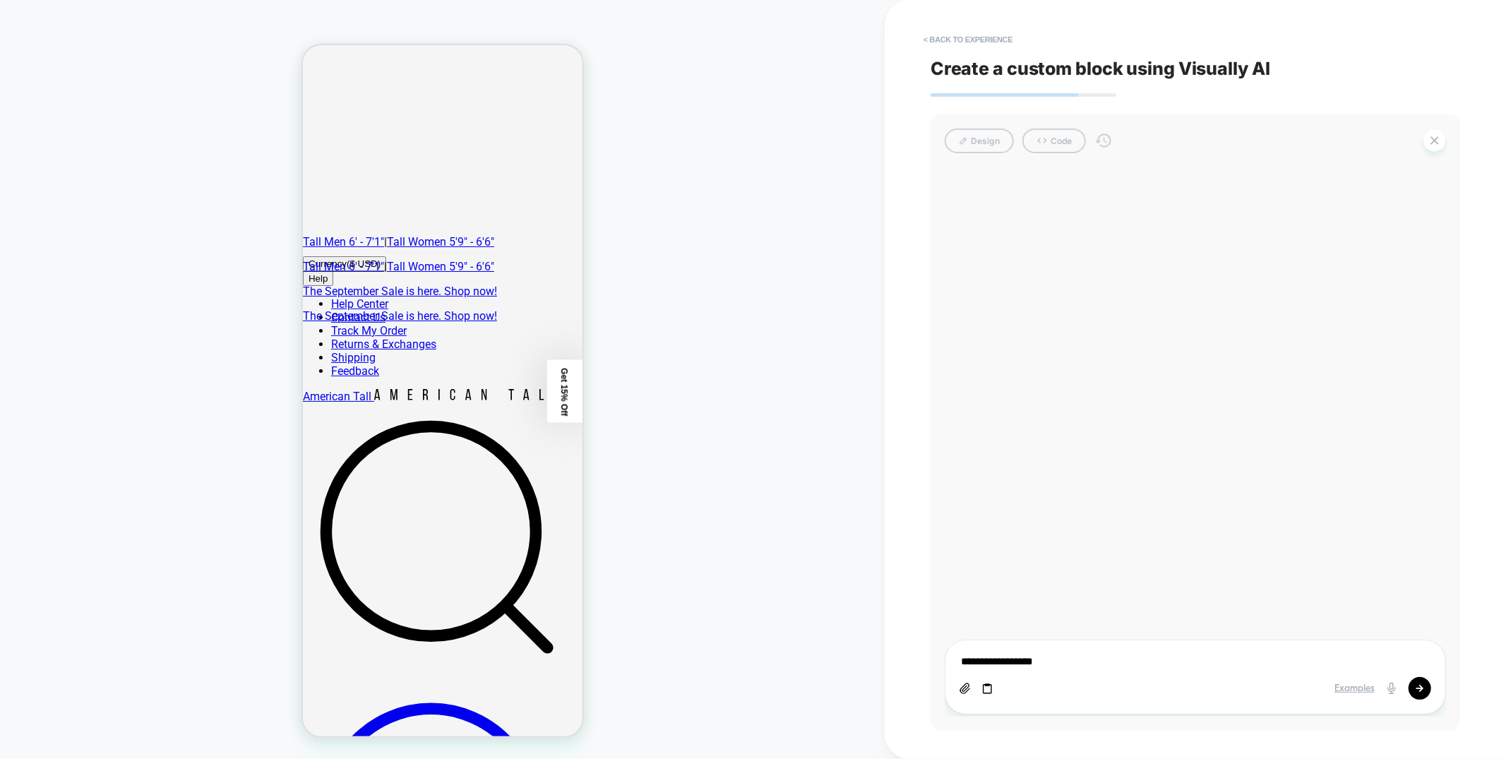
type textarea "*"
type textarea "**********"
type textarea "*"
type textarea "**********"
type textarea "*"
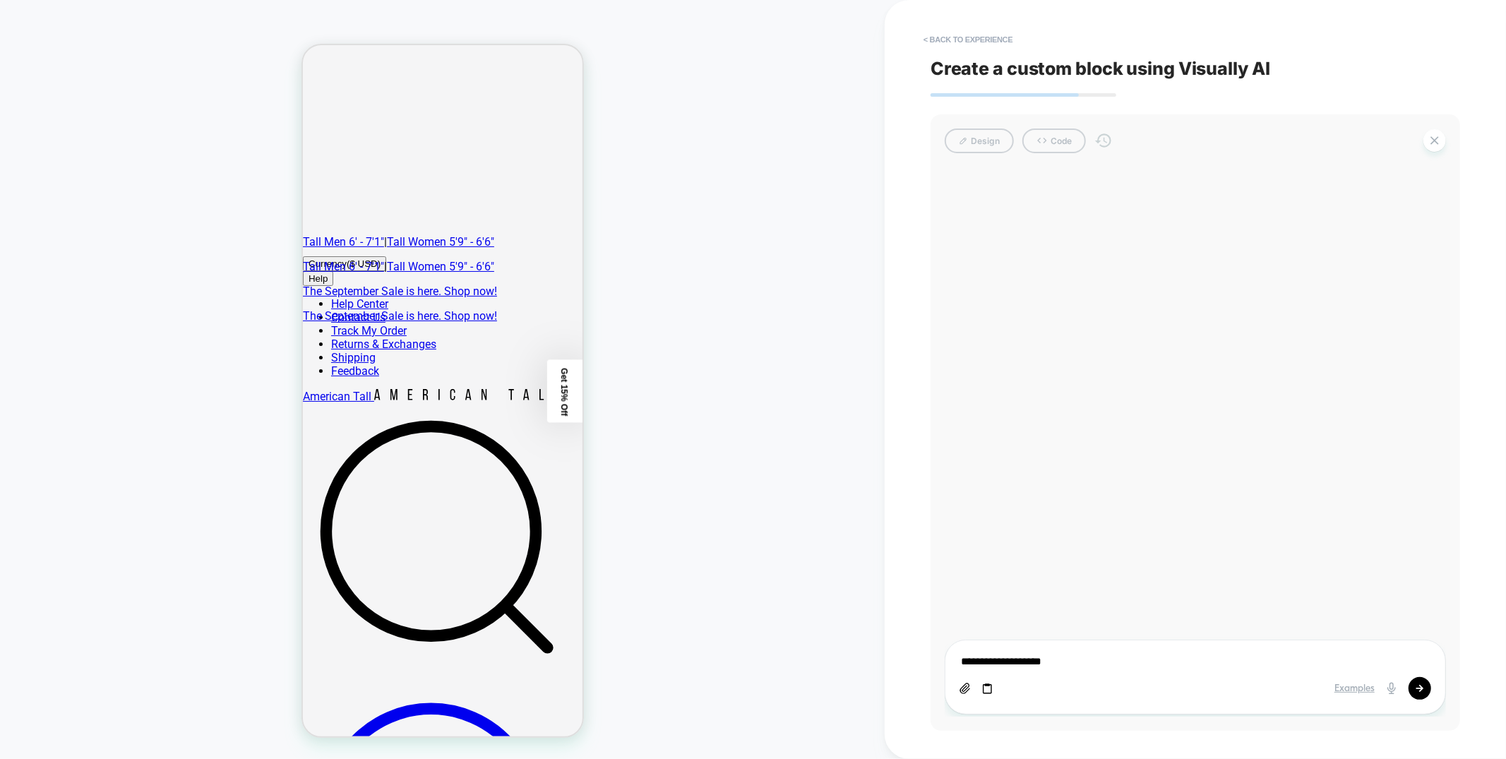
type textarea "**********"
type textarea "*"
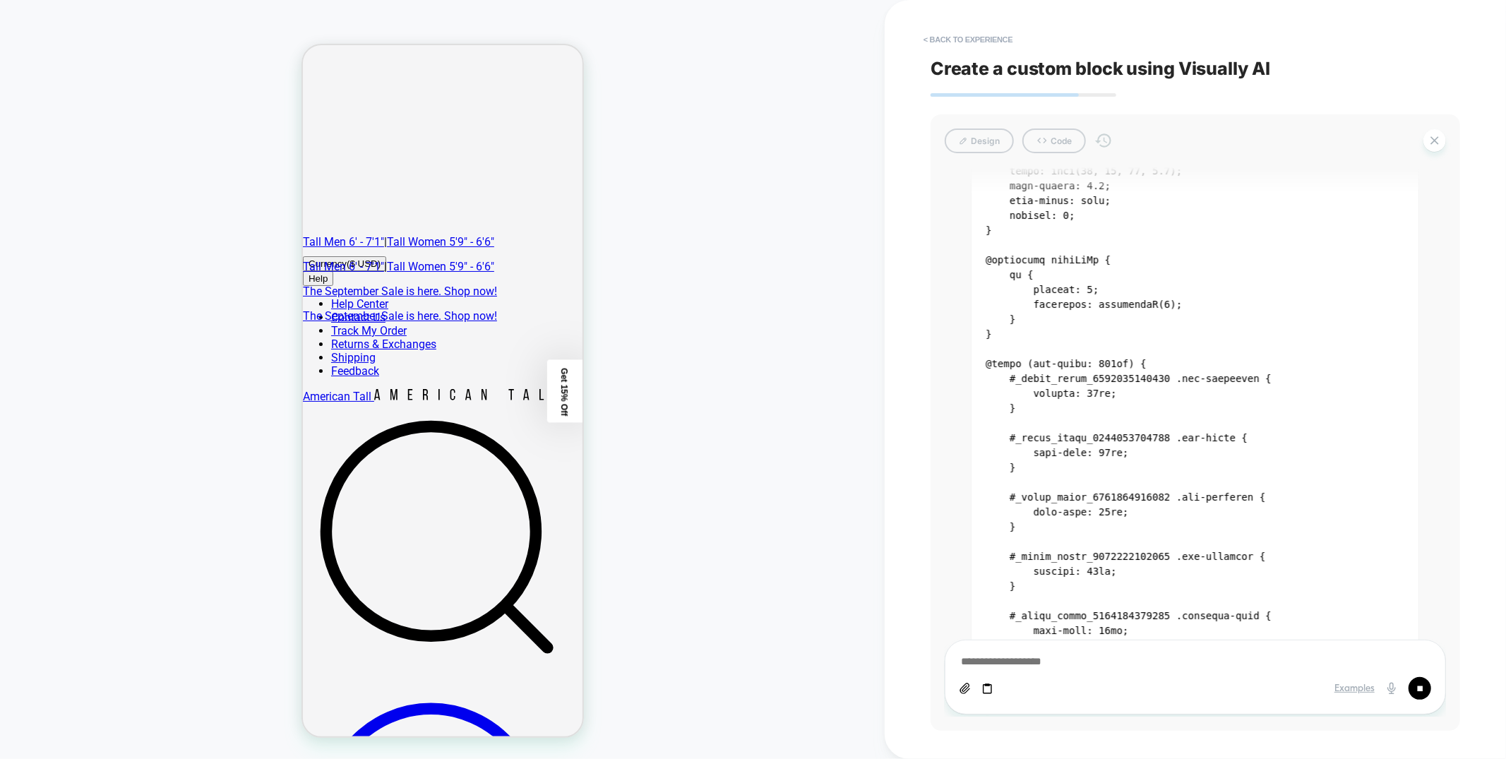
scroll to position [3263, 0]
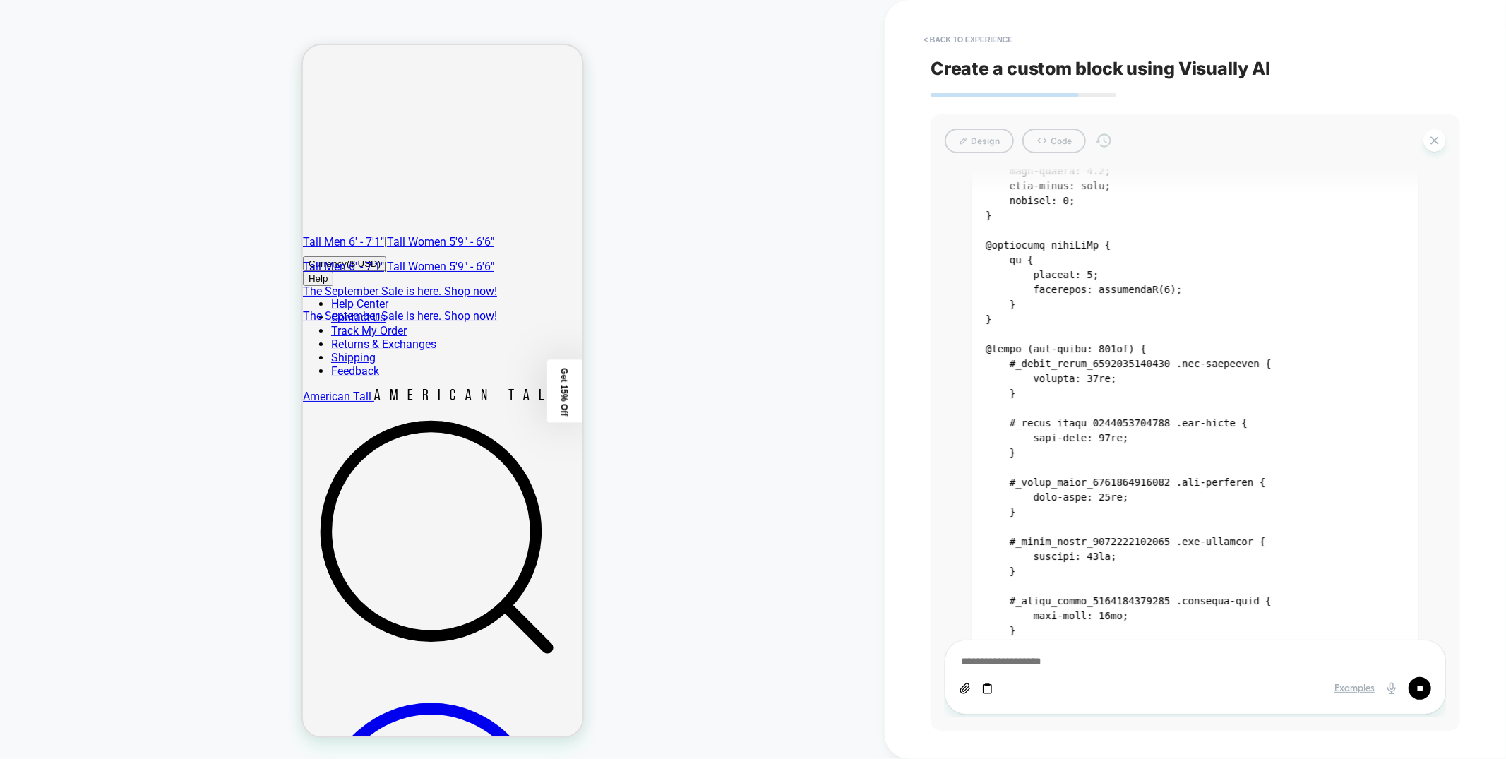
type textarea "*"
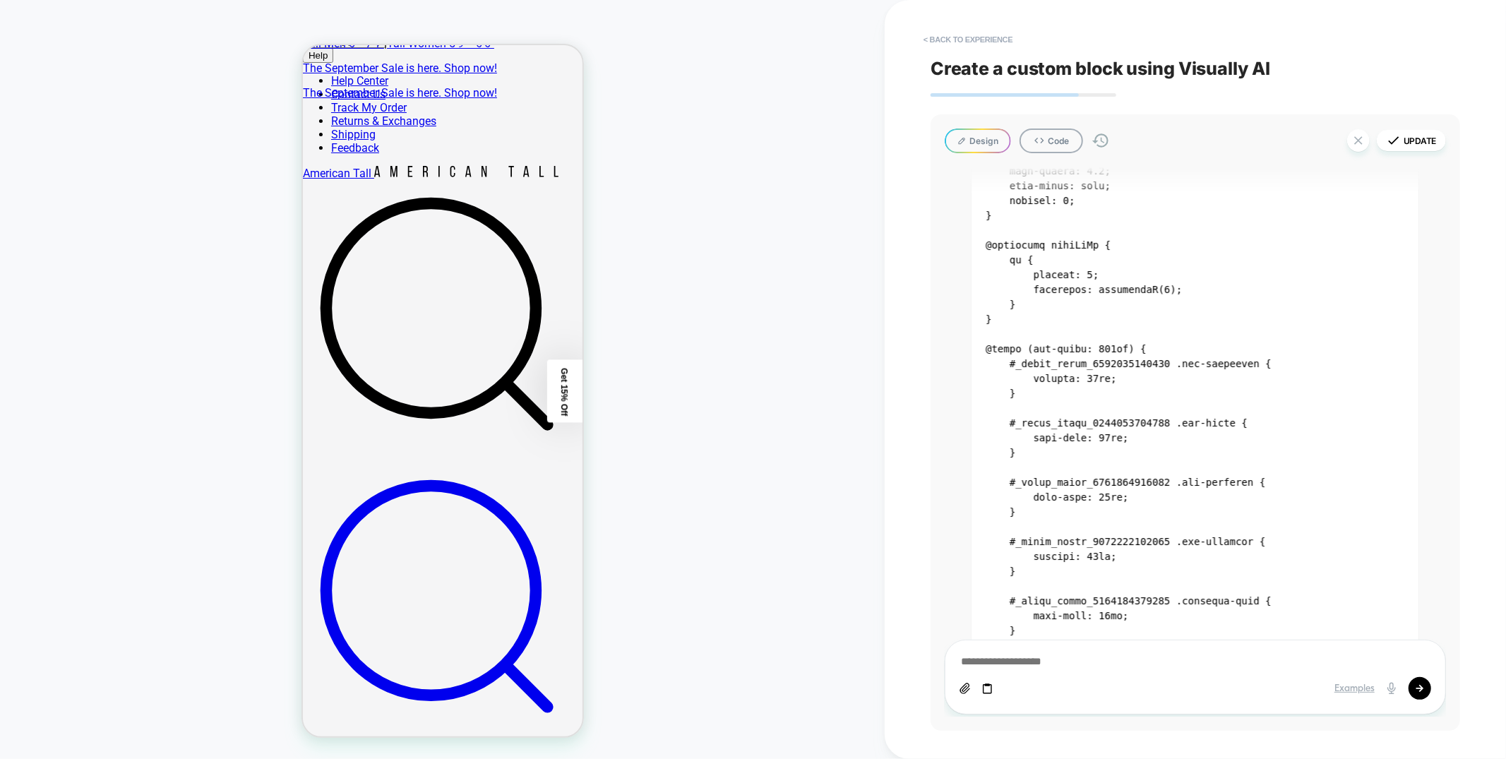
scroll to position [351, 0]
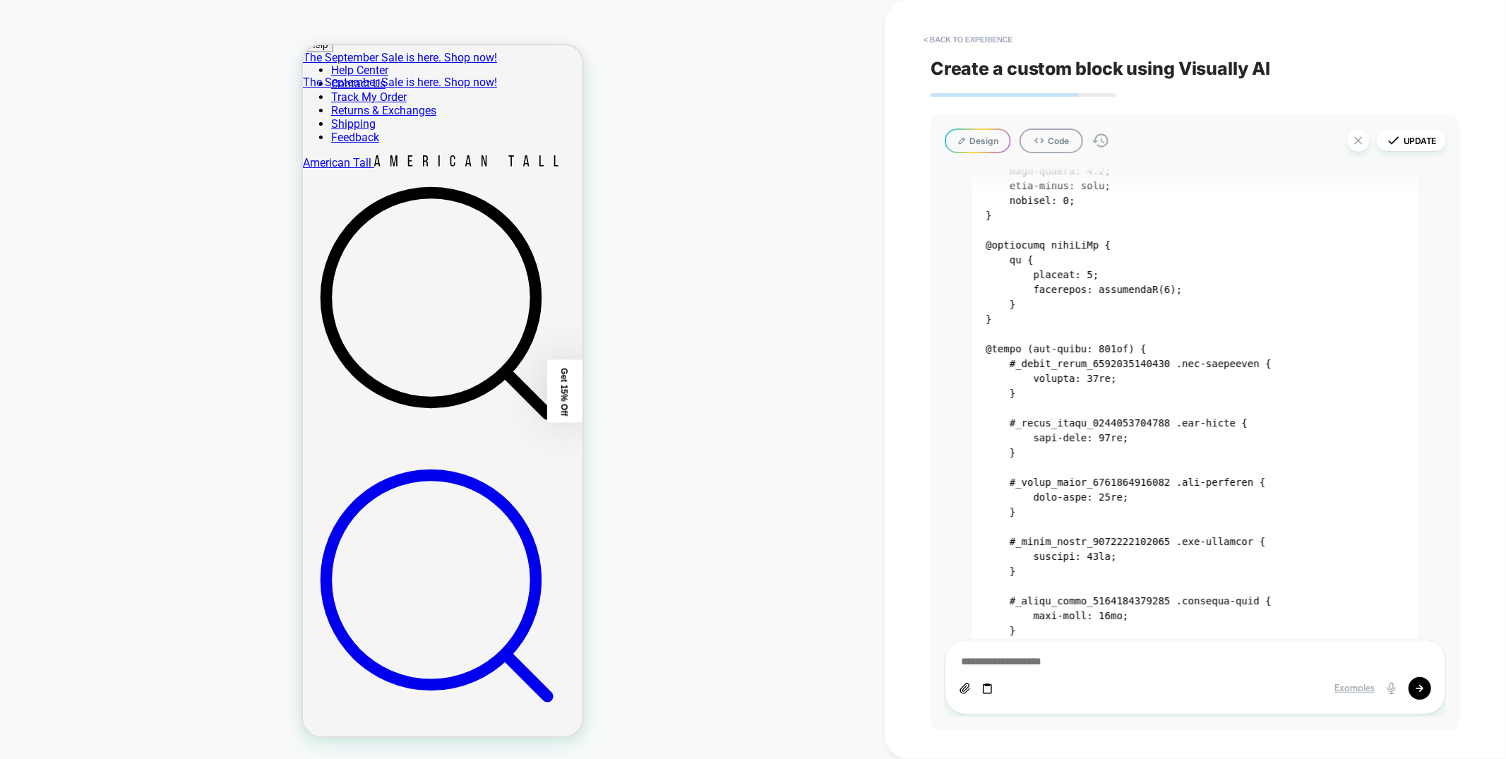
click at [1007, 39] on button "< Back to experience" at bounding box center [967, 39] width 103 height 23
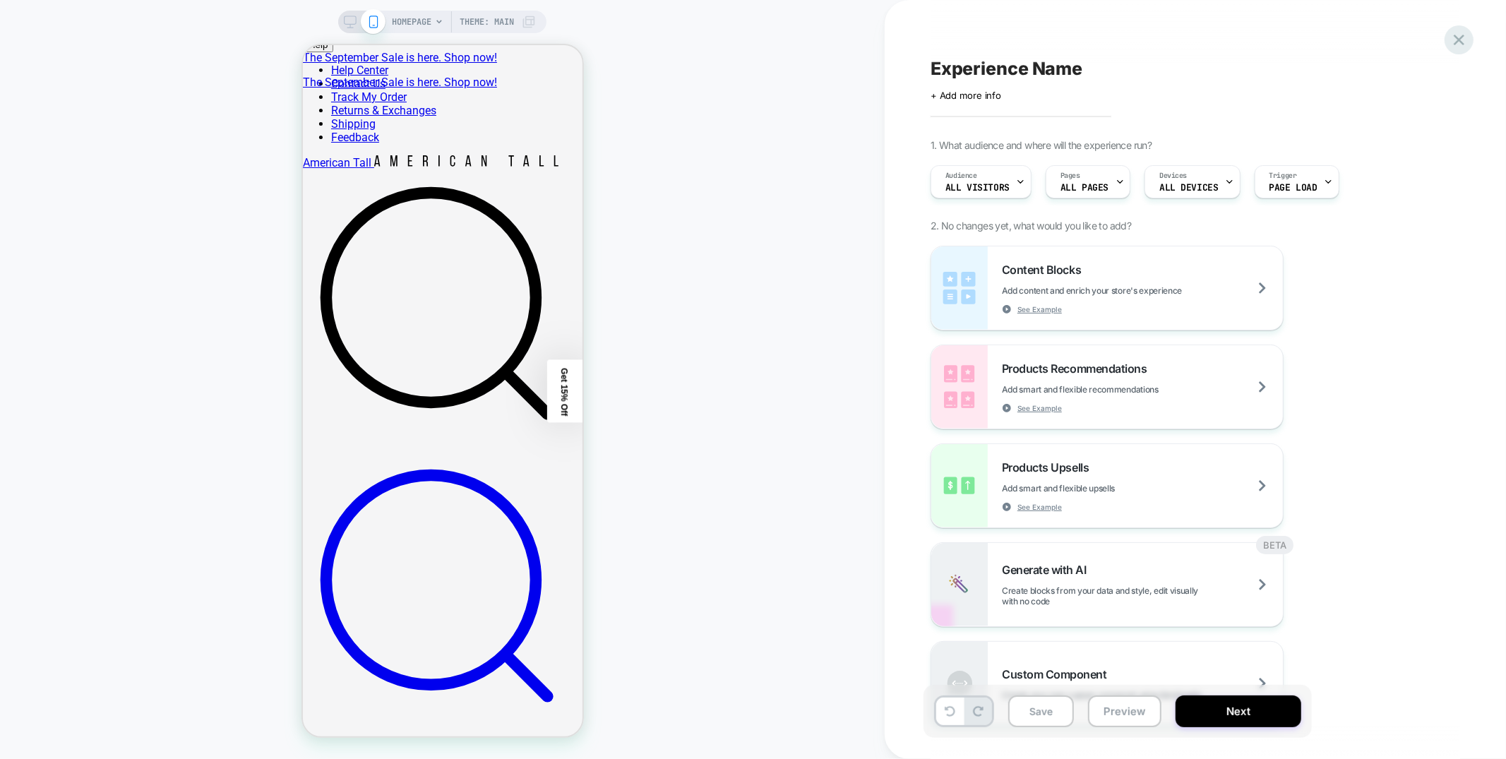
click at [1455, 47] on icon at bounding box center [1458, 39] width 19 height 19
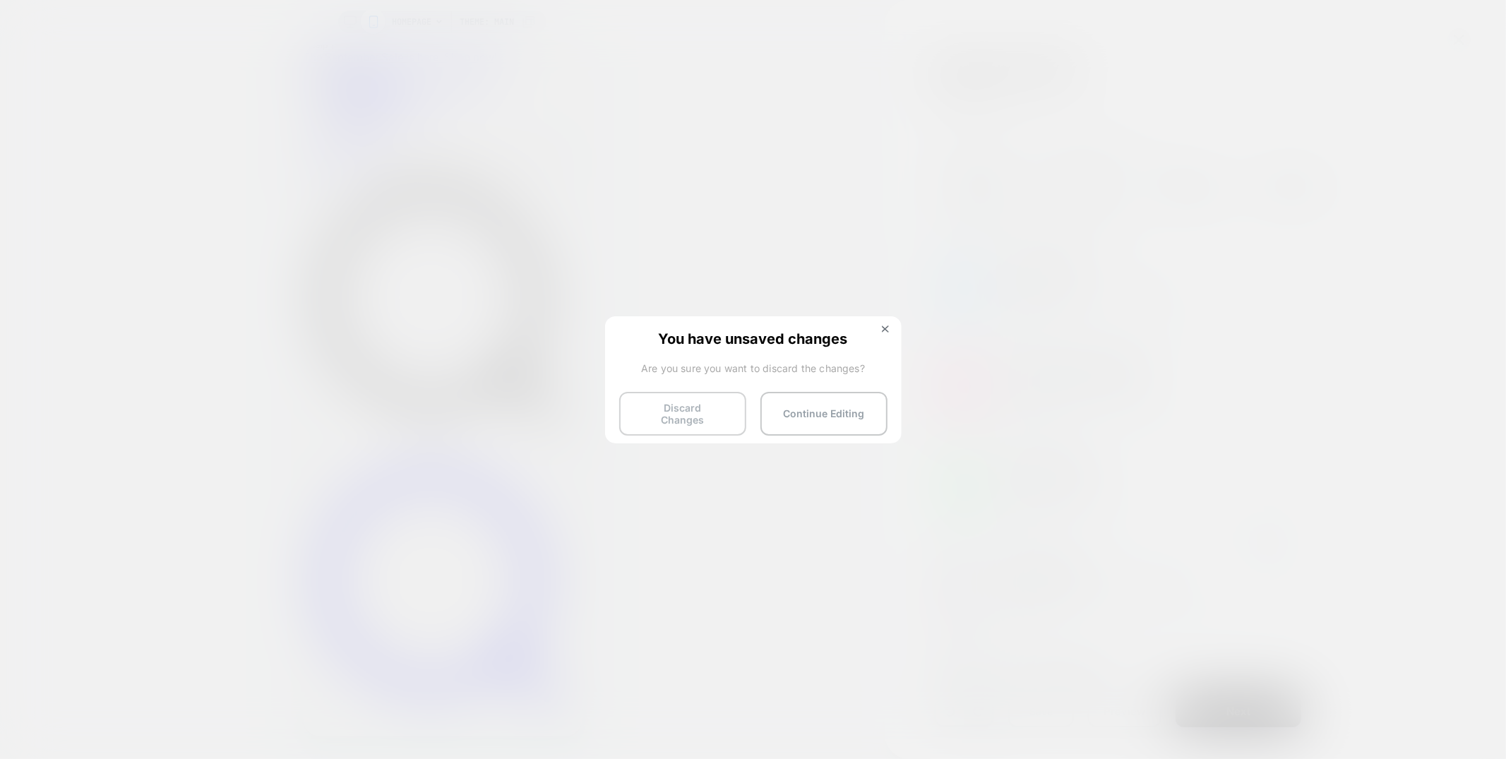
click at [673, 401] on button "Discard Changes" at bounding box center [682, 414] width 127 height 44
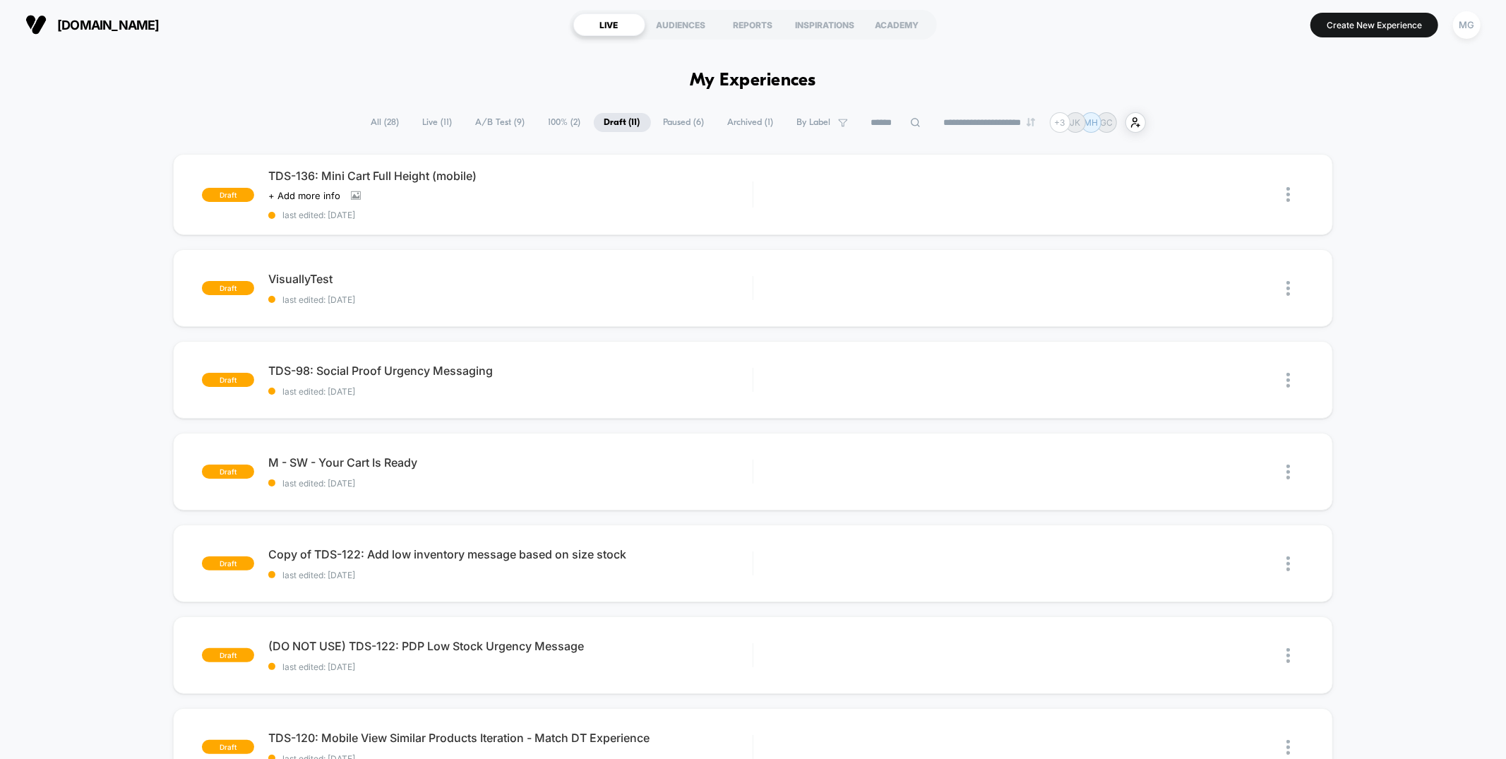
click at [491, 124] on span "A/B Test ( 9 )" at bounding box center [500, 122] width 71 height 19
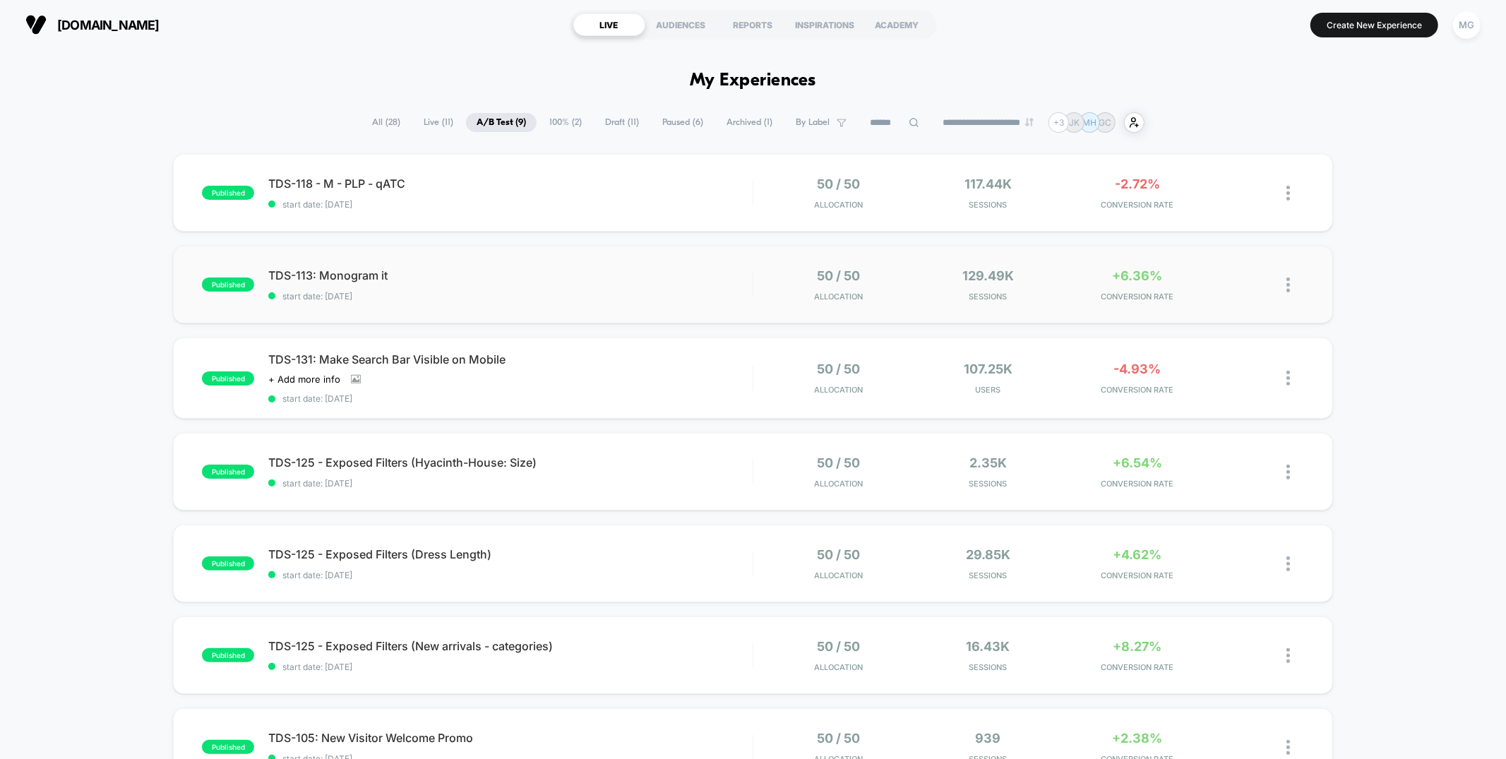
click at [604, 306] on div "published TDS-113: Monogram it start date: [DATE] 50 / 50 Allocation 129.49k Se…" at bounding box center [752, 285] width 1159 height 78
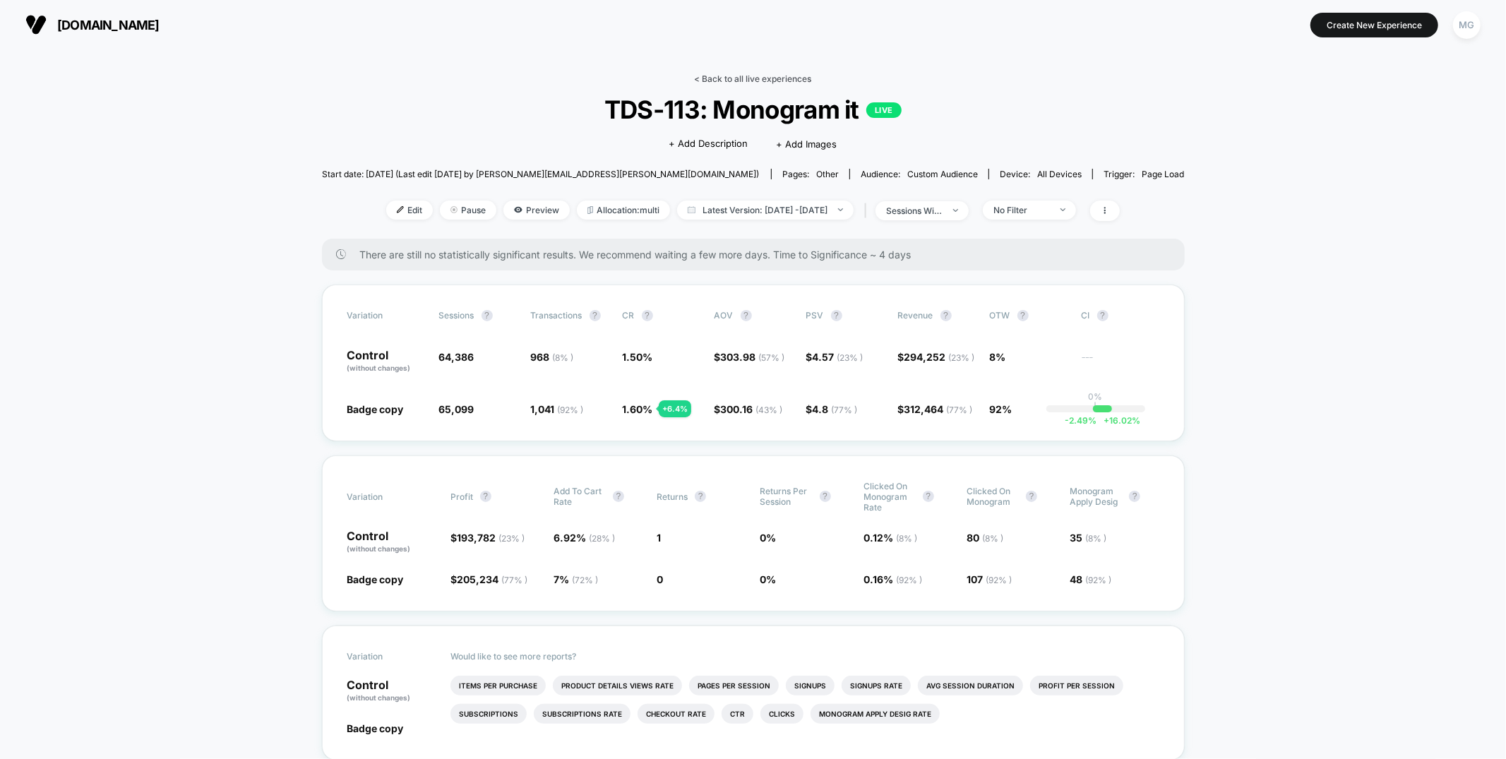
click at [720, 73] on link "< Back to all live experiences" at bounding box center [753, 78] width 117 height 11
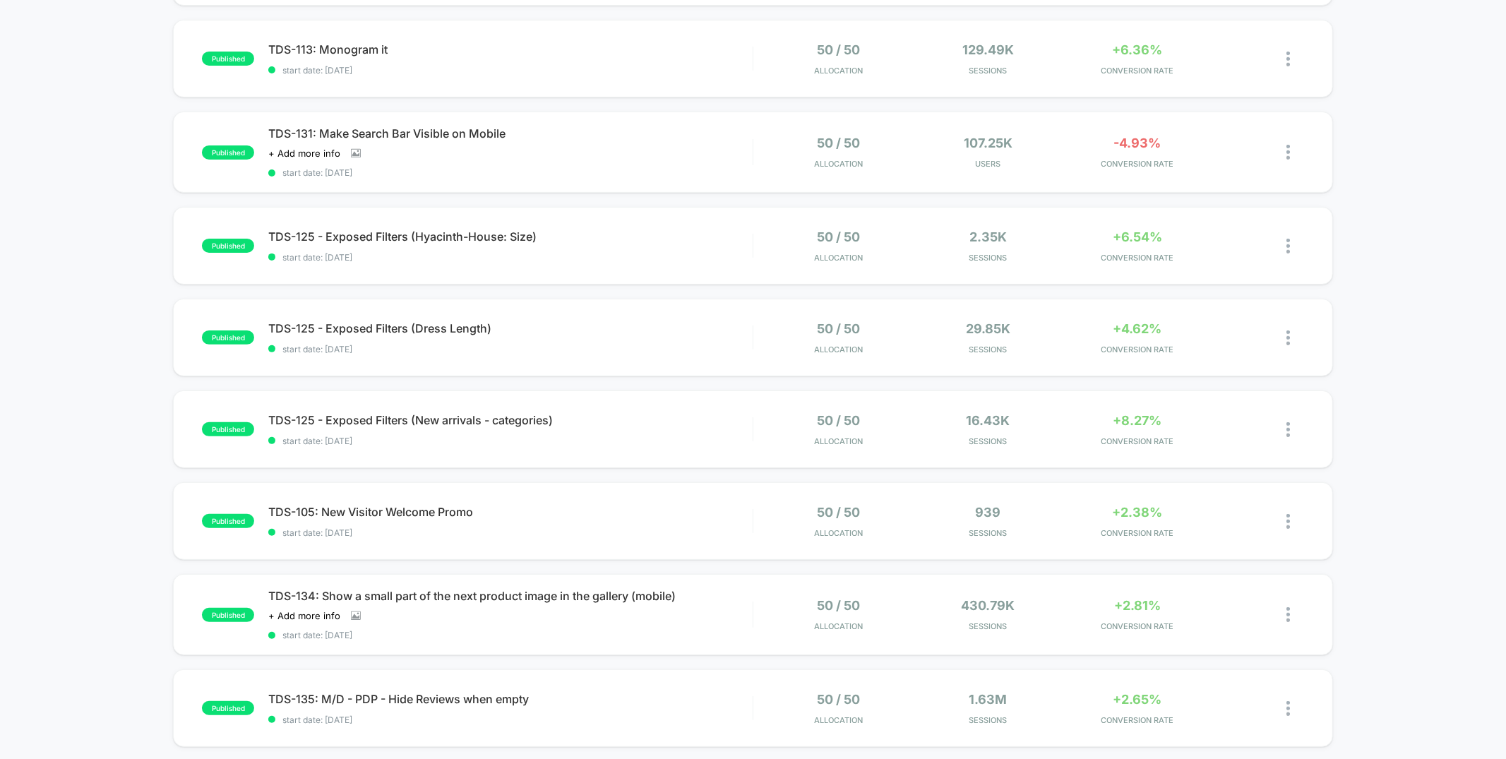
scroll to position [179, 0]
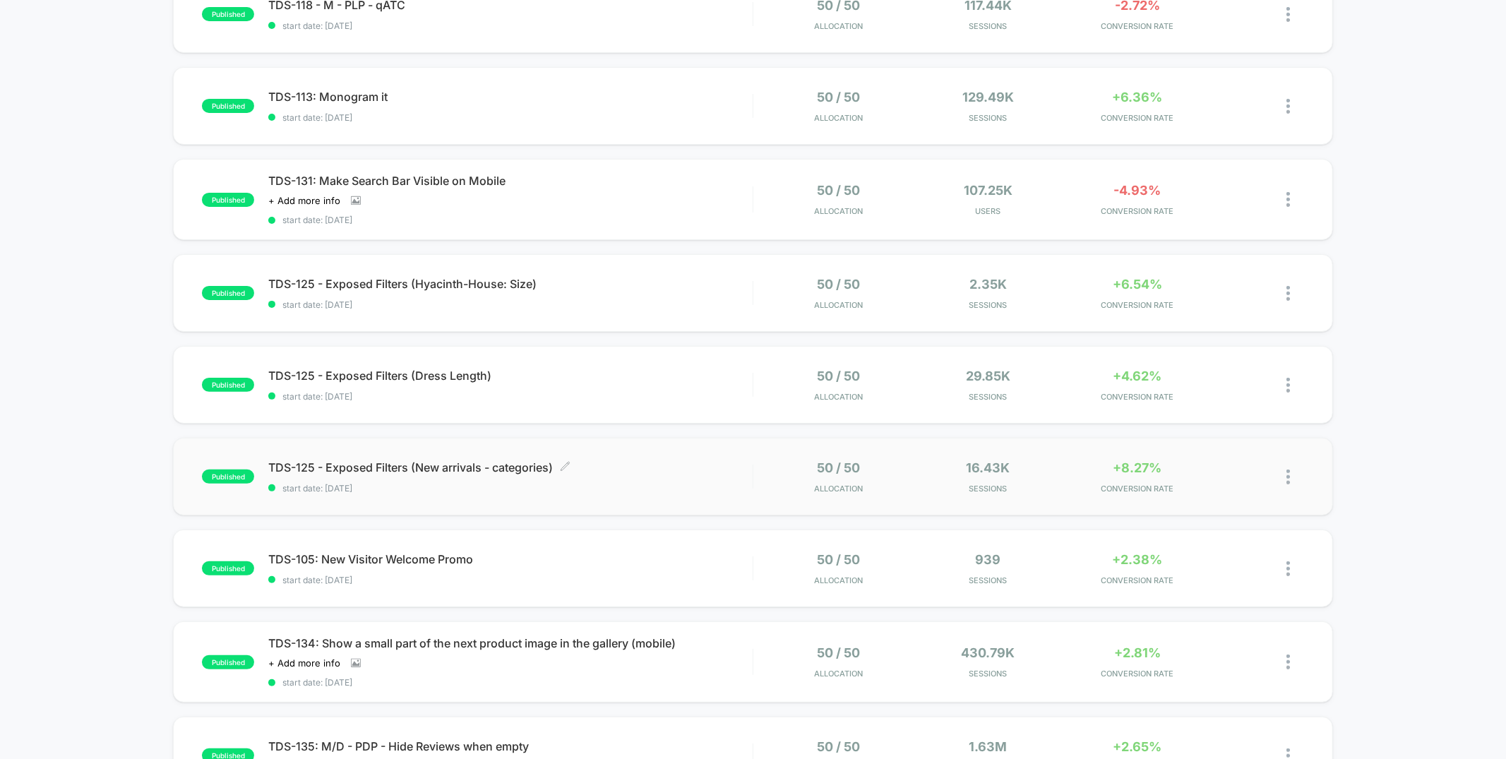
click at [696, 474] on div "TDS-125 - Exposed Filters (New arrivals - categories) Click to edit experience …" at bounding box center [510, 476] width 484 height 33
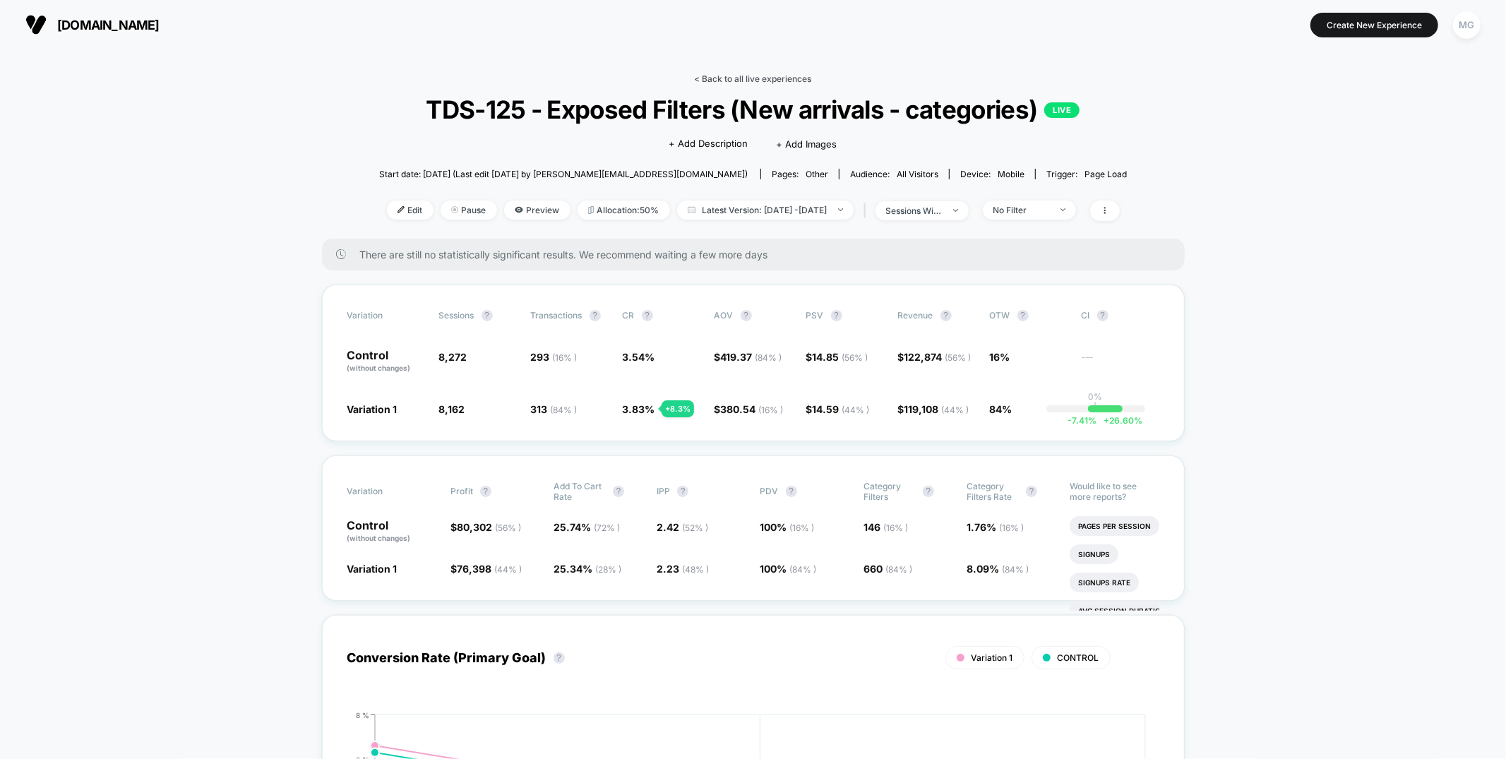
click at [718, 78] on link "< Back to all live experiences" at bounding box center [753, 78] width 117 height 11
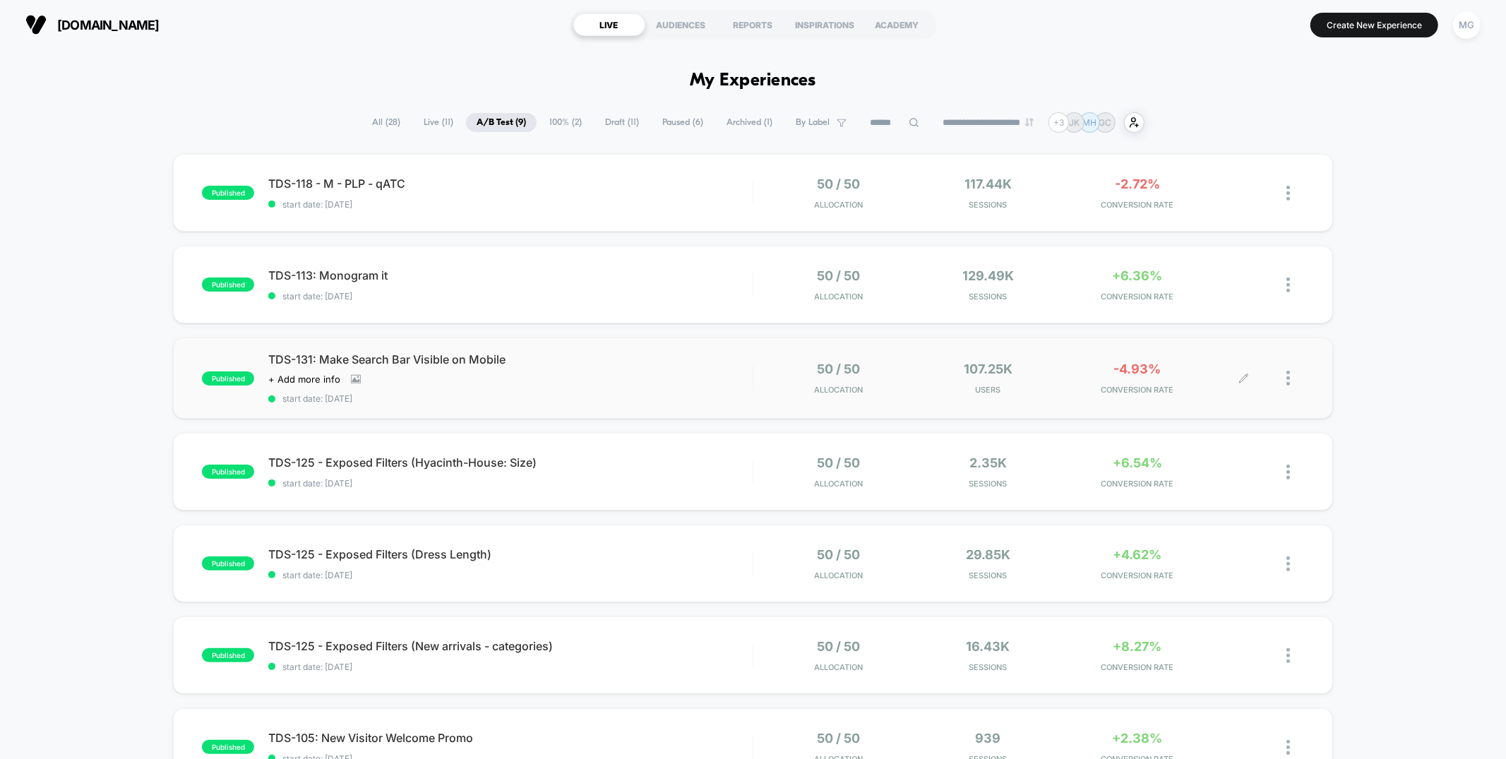
click at [1246, 376] on icon at bounding box center [1243, 378] width 11 height 11
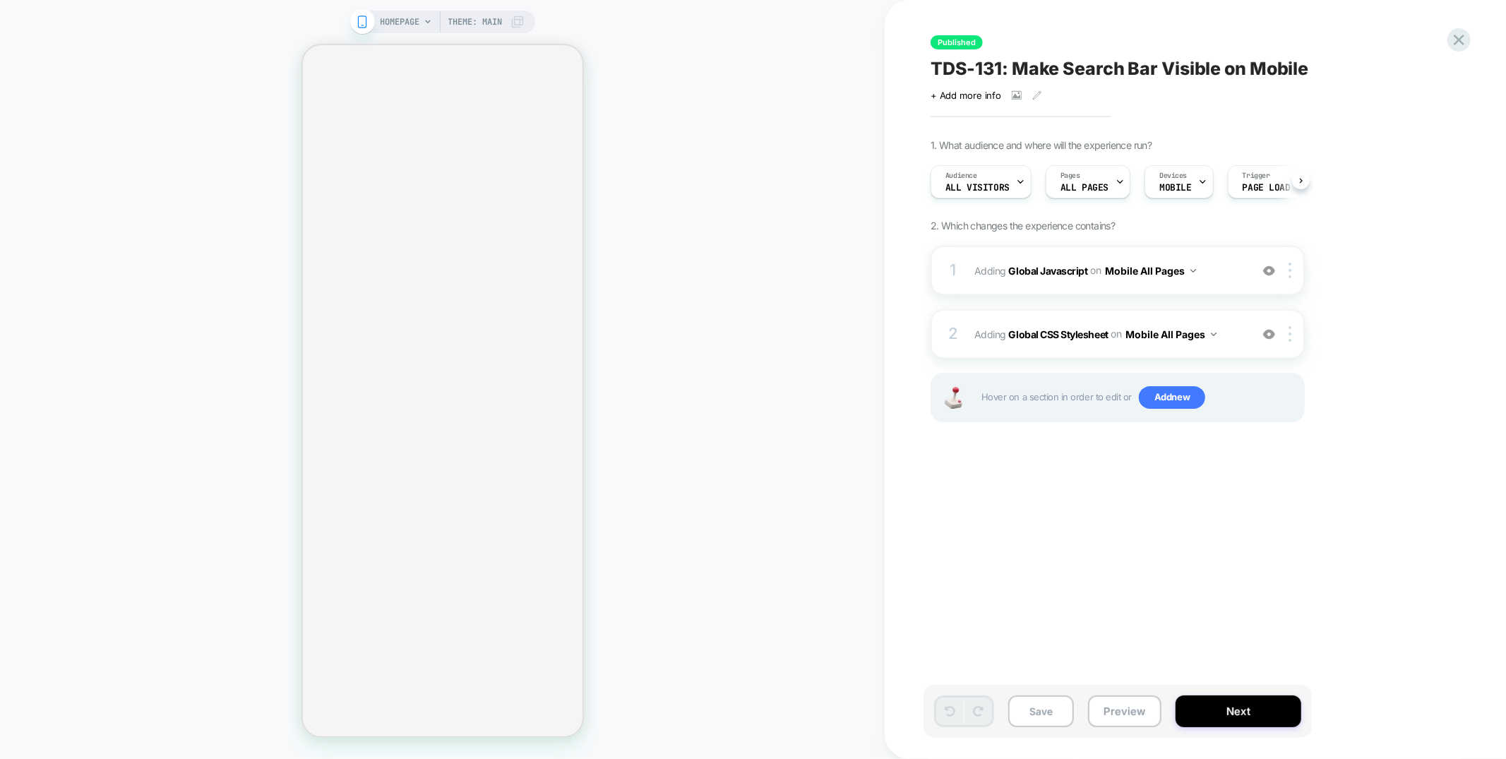
scroll to position [0, 1]
click at [1148, 284] on div "1 Adding Global Javascript on Mobile All Pages Add Before Add After Copy to Des…" at bounding box center [1117, 270] width 374 height 49
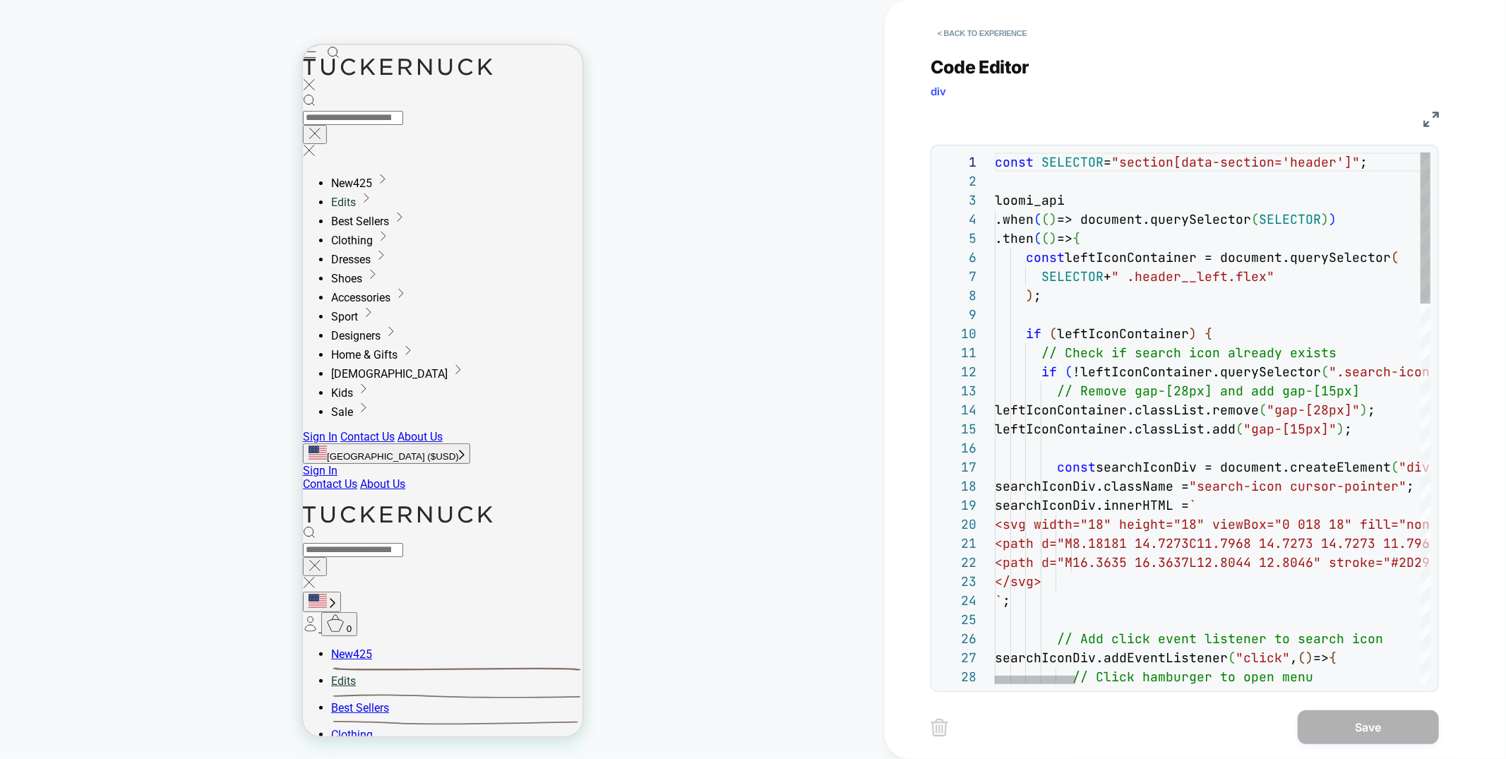
scroll to position [0, 0]
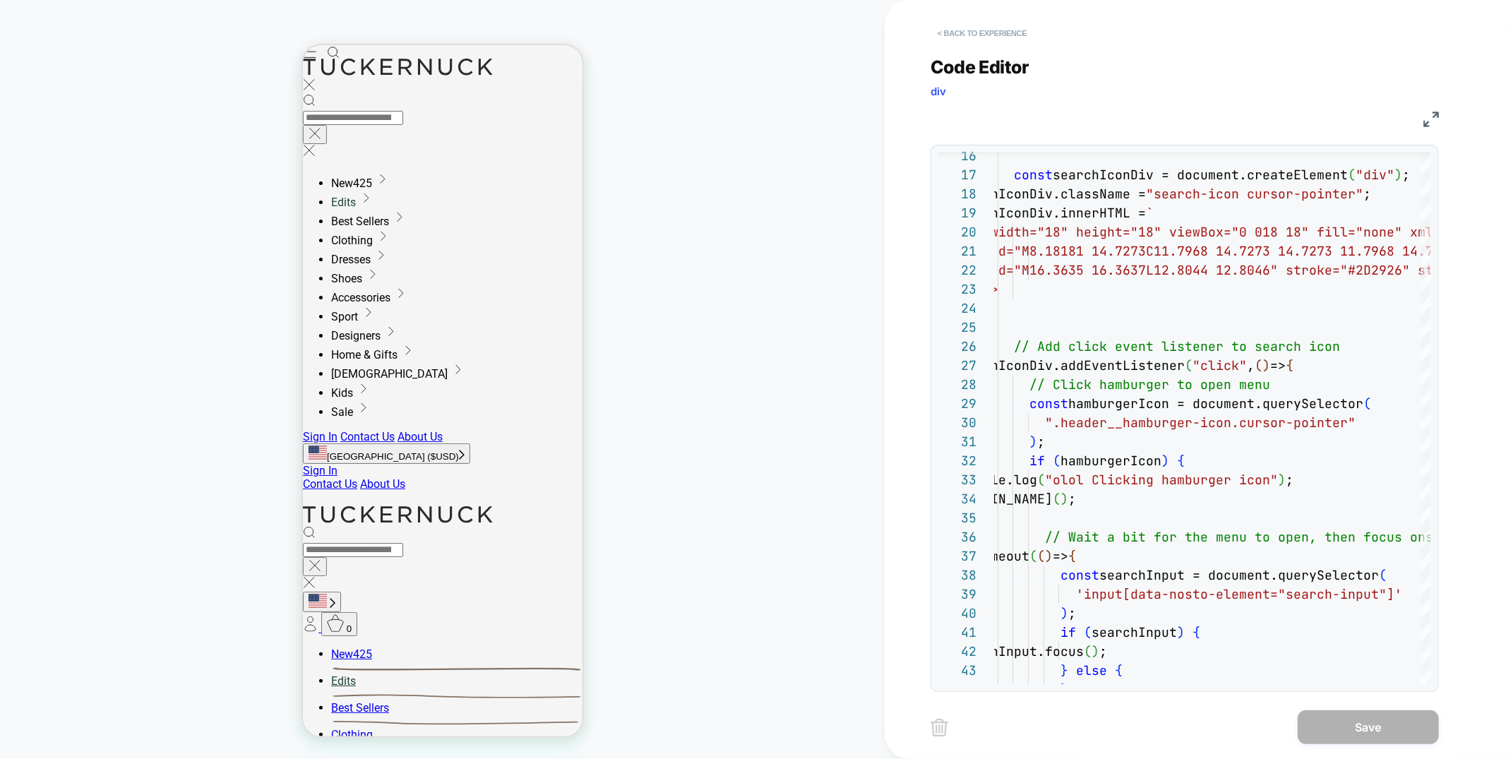
click at [983, 26] on button "< Back to experience" at bounding box center [981, 33] width 103 height 23
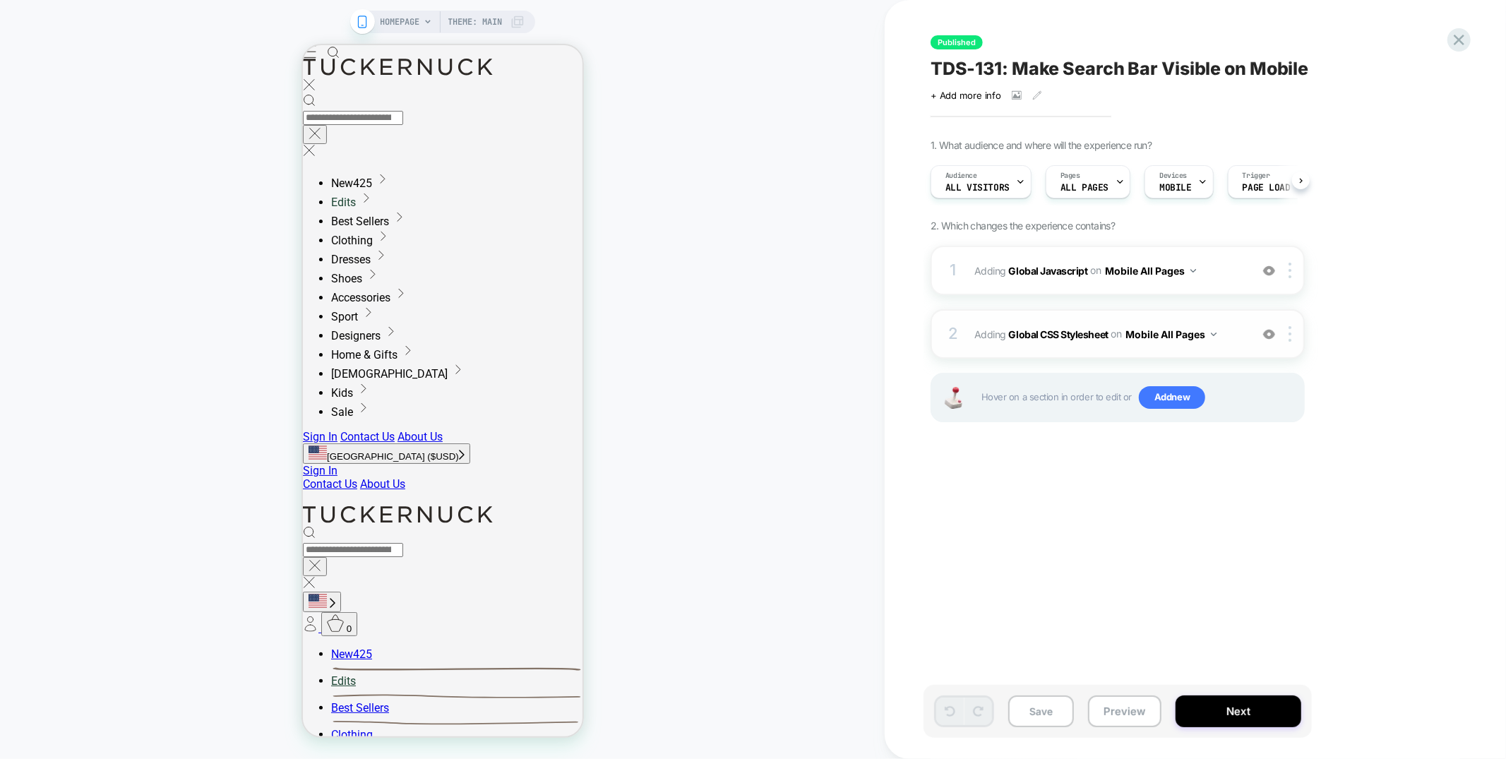
scroll to position [0, 1]
click at [1228, 320] on div "2 Adding Global CSS Stylesheet on Mobile All Pages Add Before Add After Copy to…" at bounding box center [1117, 333] width 374 height 49
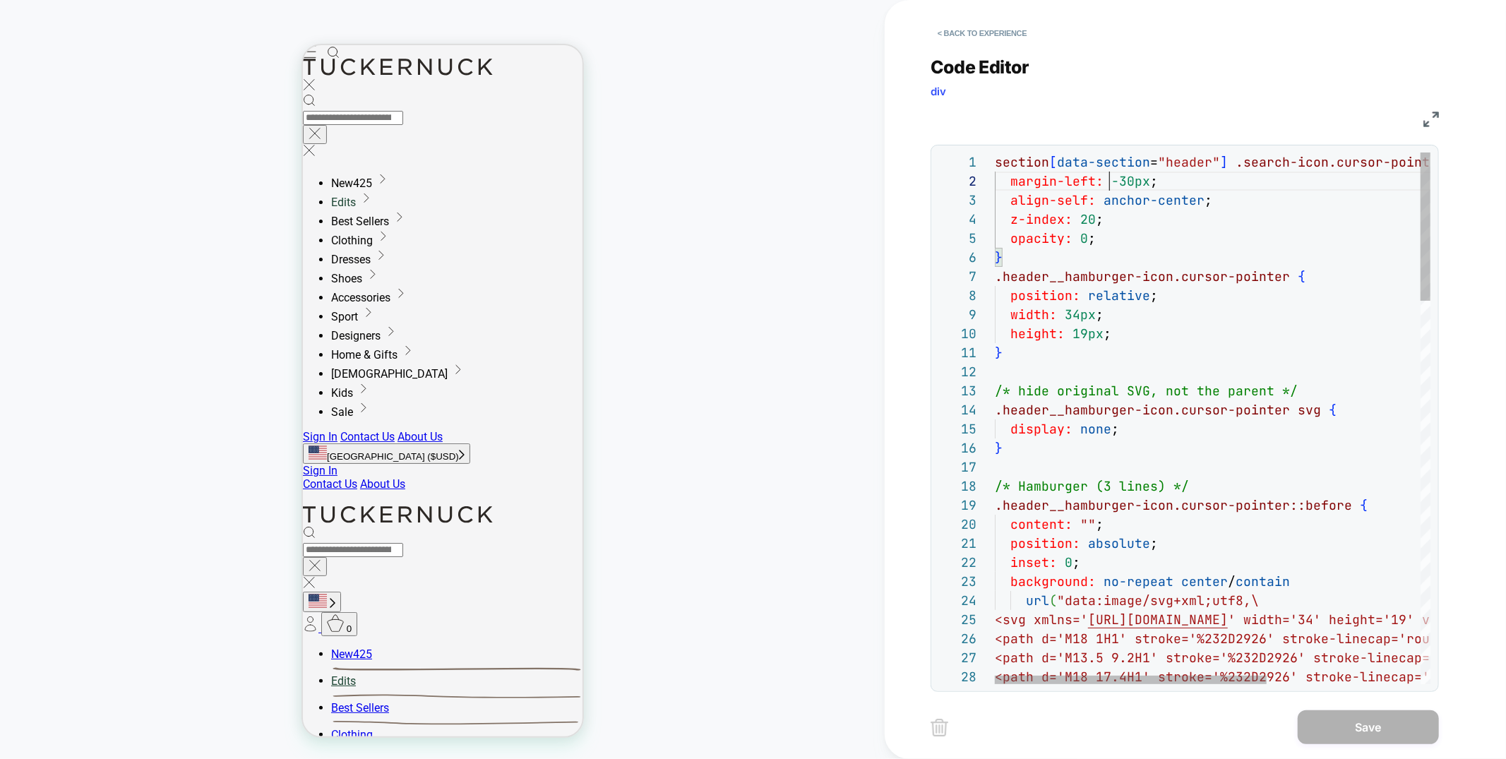
scroll to position [18, 122]
type textarea "**********"
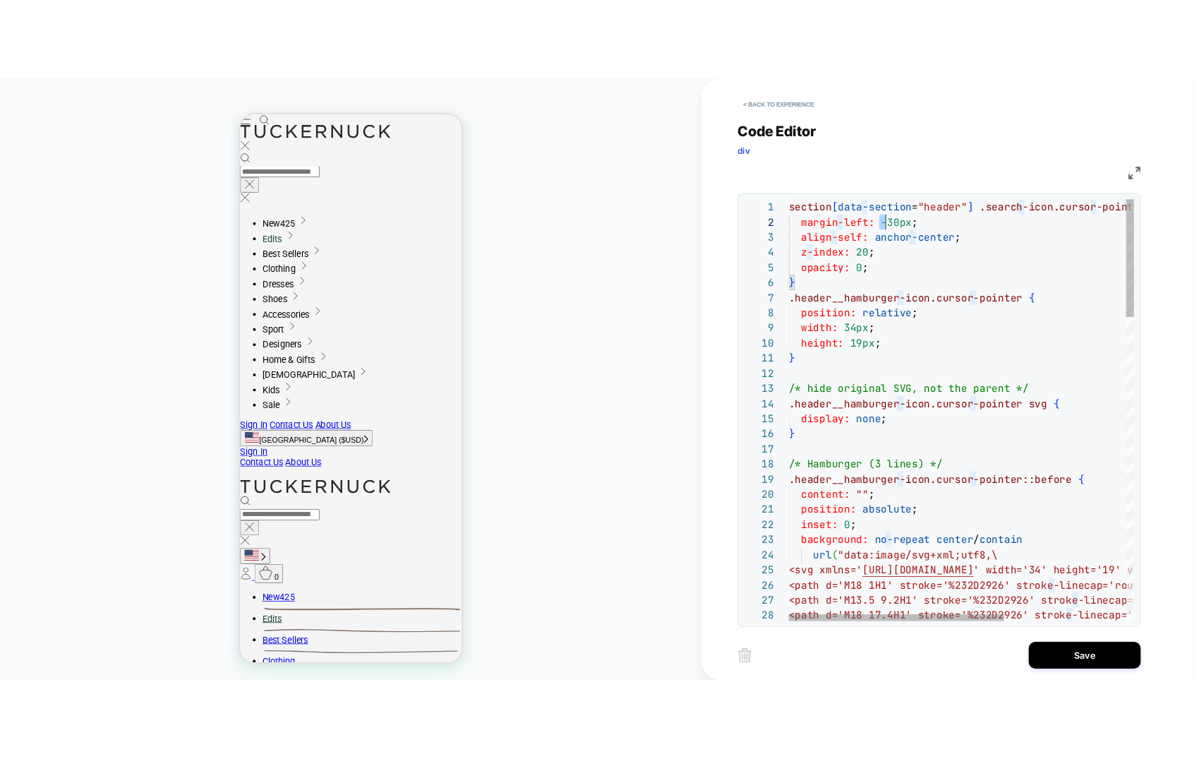
scroll to position [18, 122]
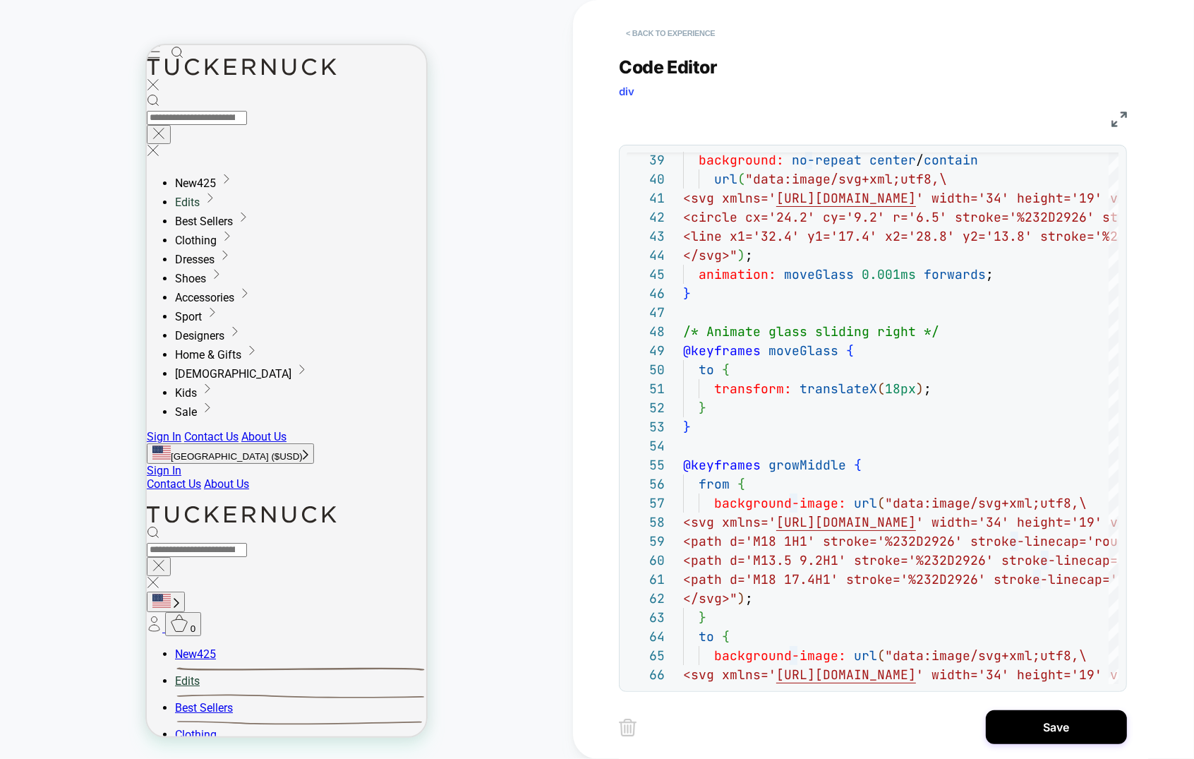
click at [714, 32] on button "< Back to experience" at bounding box center [670, 33] width 103 height 23
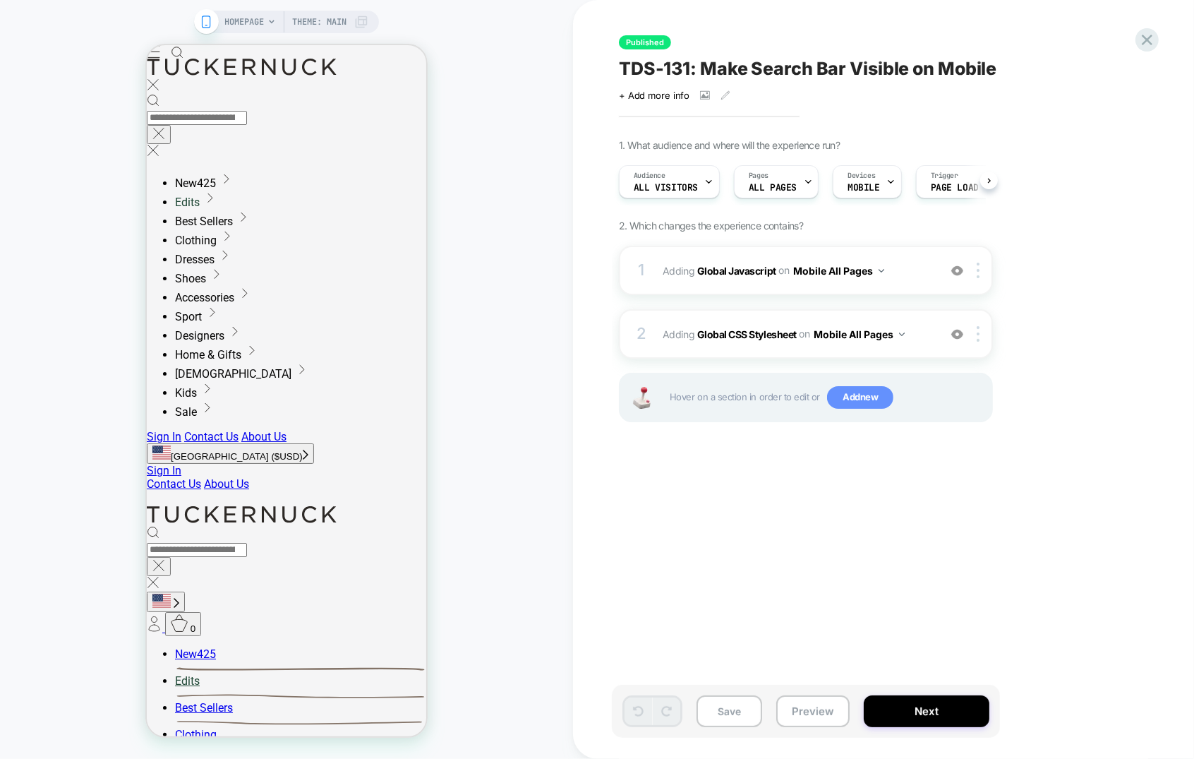
scroll to position [0, 1]
click at [873, 397] on span "Add new" at bounding box center [860, 397] width 66 height 23
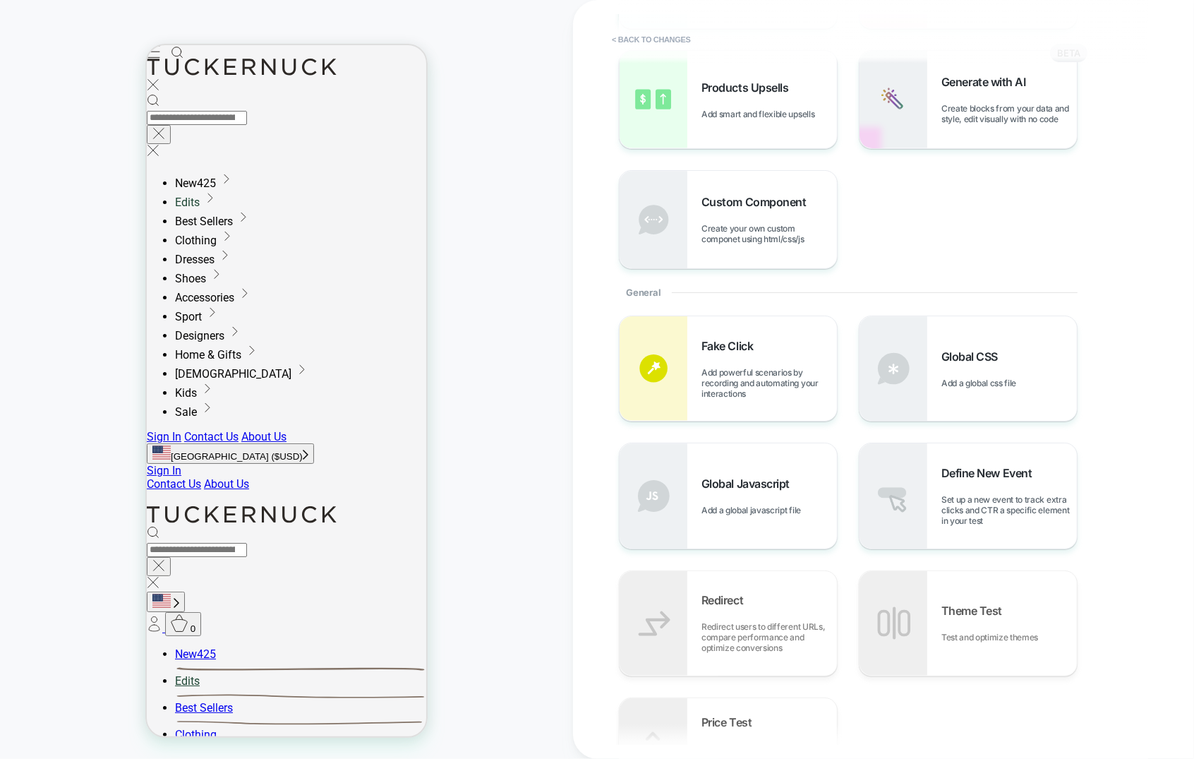
scroll to position [407, 0]
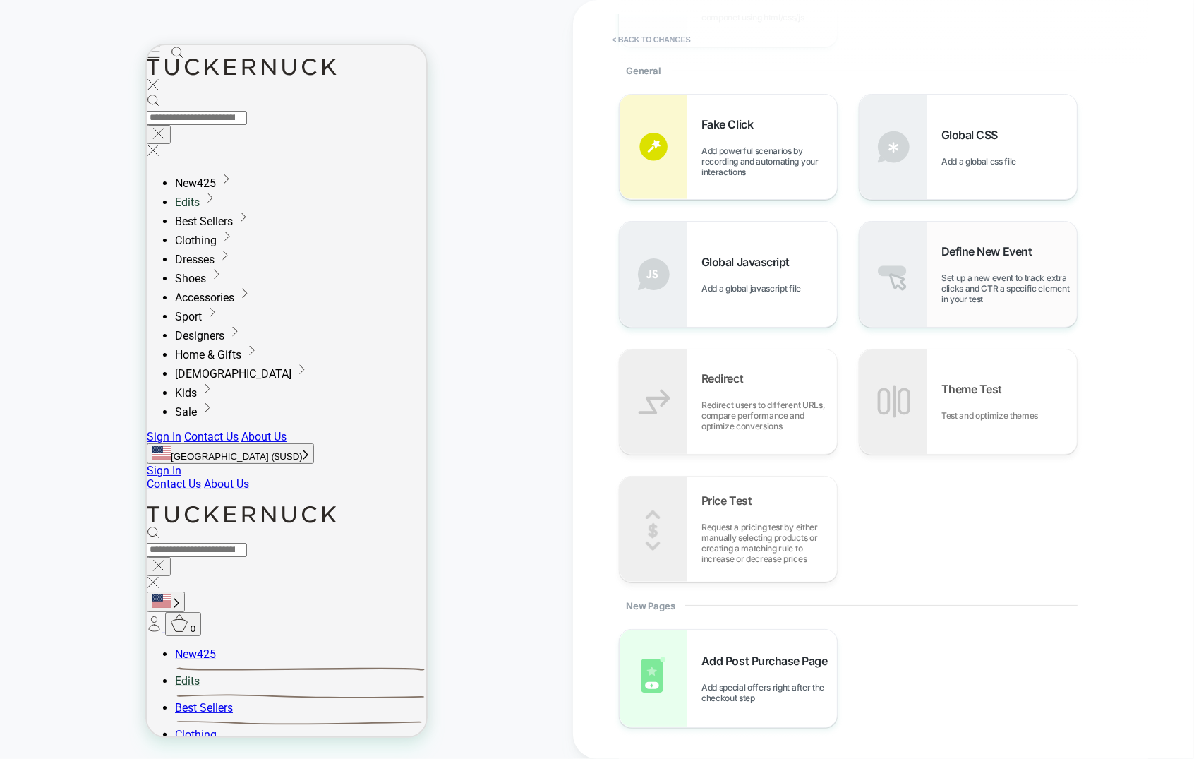
click at [971, 272] on span "Set up a new event to track extra clicks and CTR a specific element in your test" at bounding box center [1010, 288] width 136 height 32
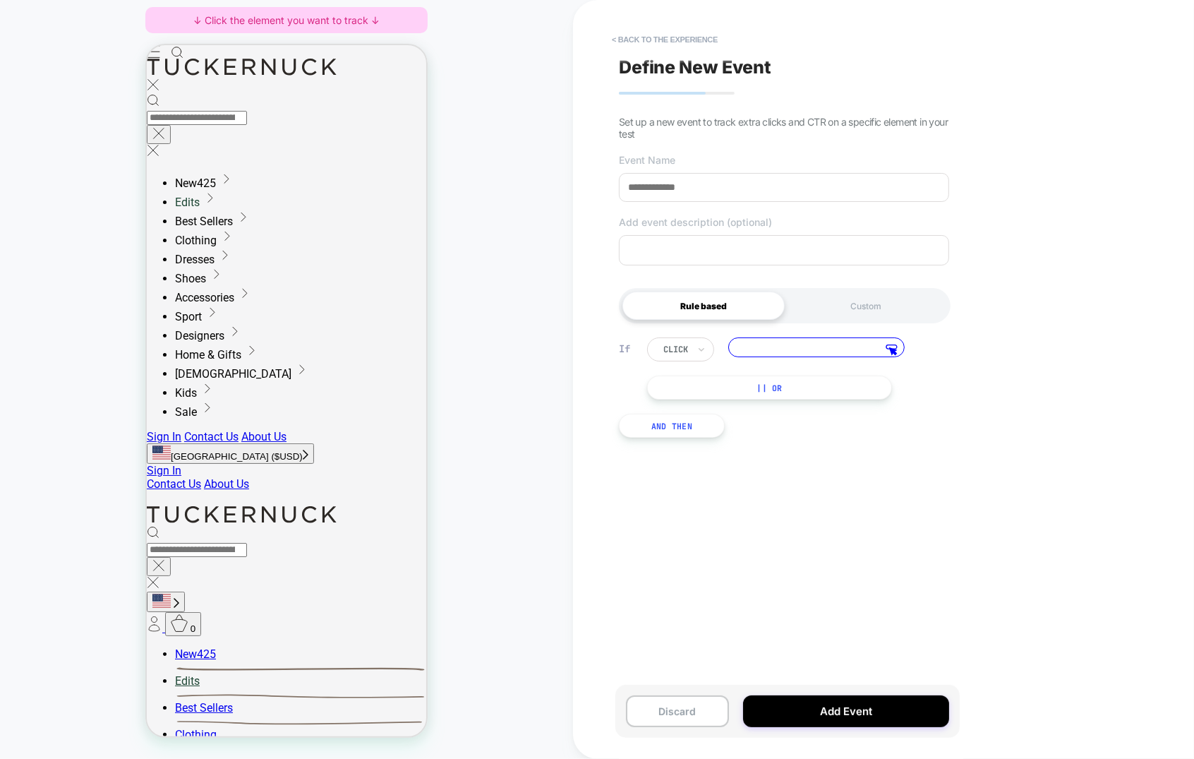
click at [815, 339] on input at bounding box center [816, 347] width 176 height 20
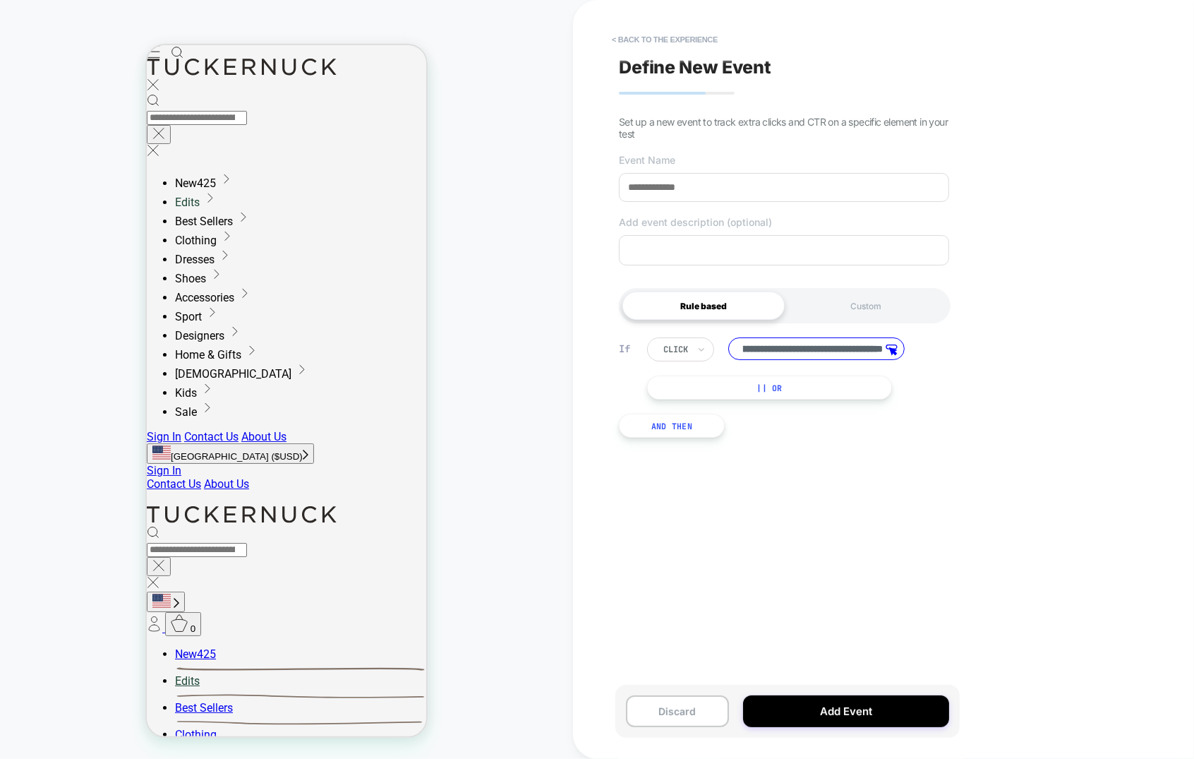
scroll to position [0, 203]
type input "**********"
drag, startPoint x: 804, startPoint y: 391, endPoint x: 510, endPoint y: 164, distance: 370.9
click at [804, 391] on button "|| Or" at bounding box center [769, 388] width 245 height 24
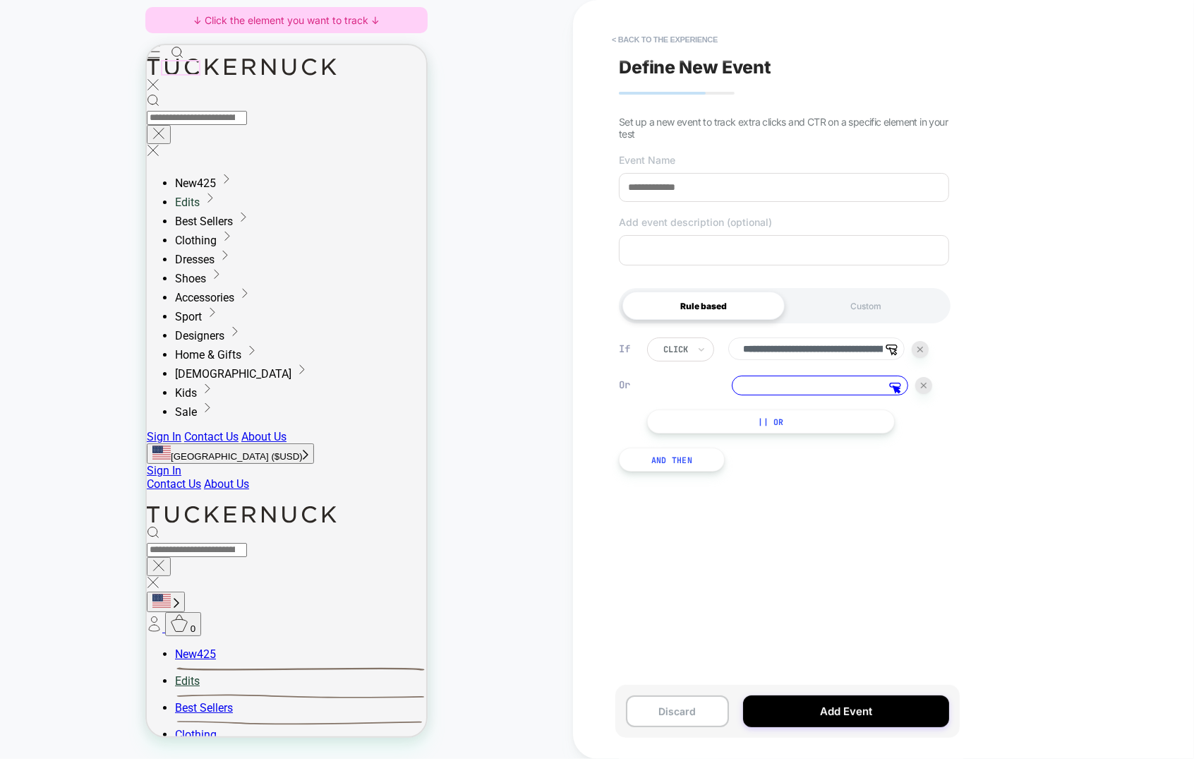
click at [164, 58] on div at bounding box center [158, 50] width 24 height 13
click at [811, 395] on input at bounding box center [820, 386] width 176 height 20
paste input "**********"
type input "**********"
click at [800, 344] on input "**********" at bounding box center [816, 348] width 176 height 23
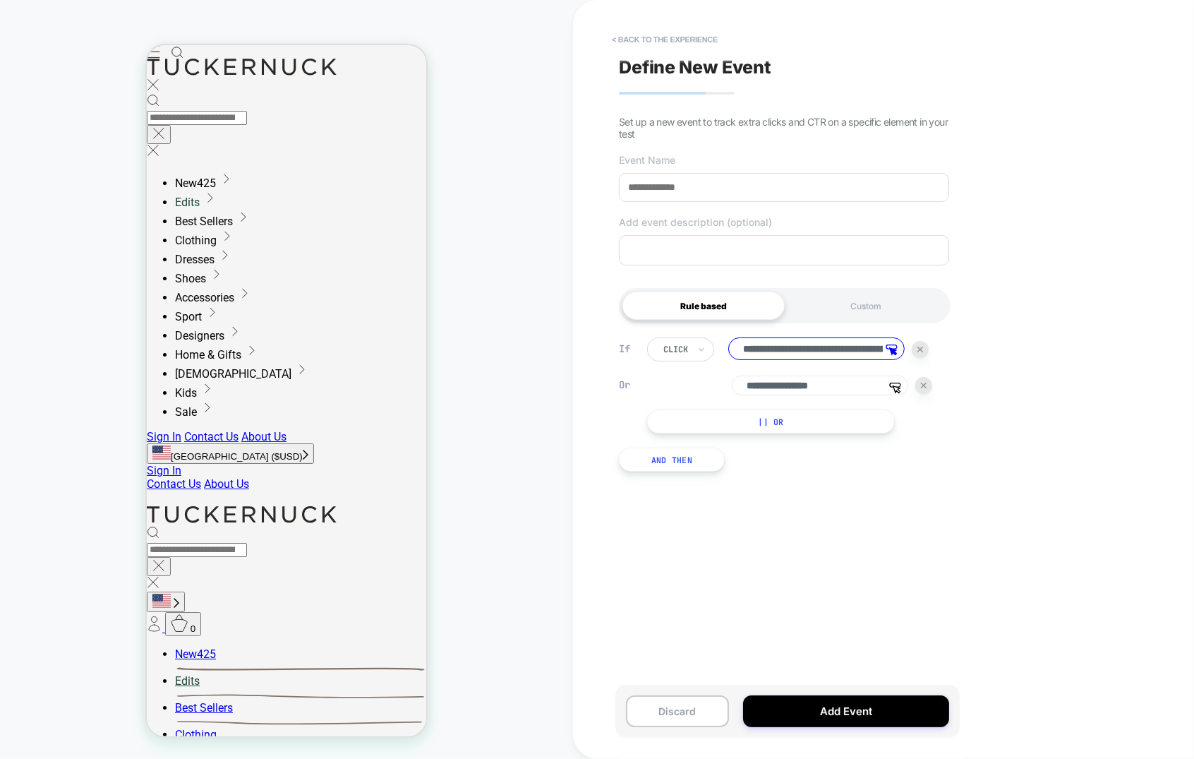
click at [800, 344] on input "**********" at bounding box center [816, 348] width 176 height 23
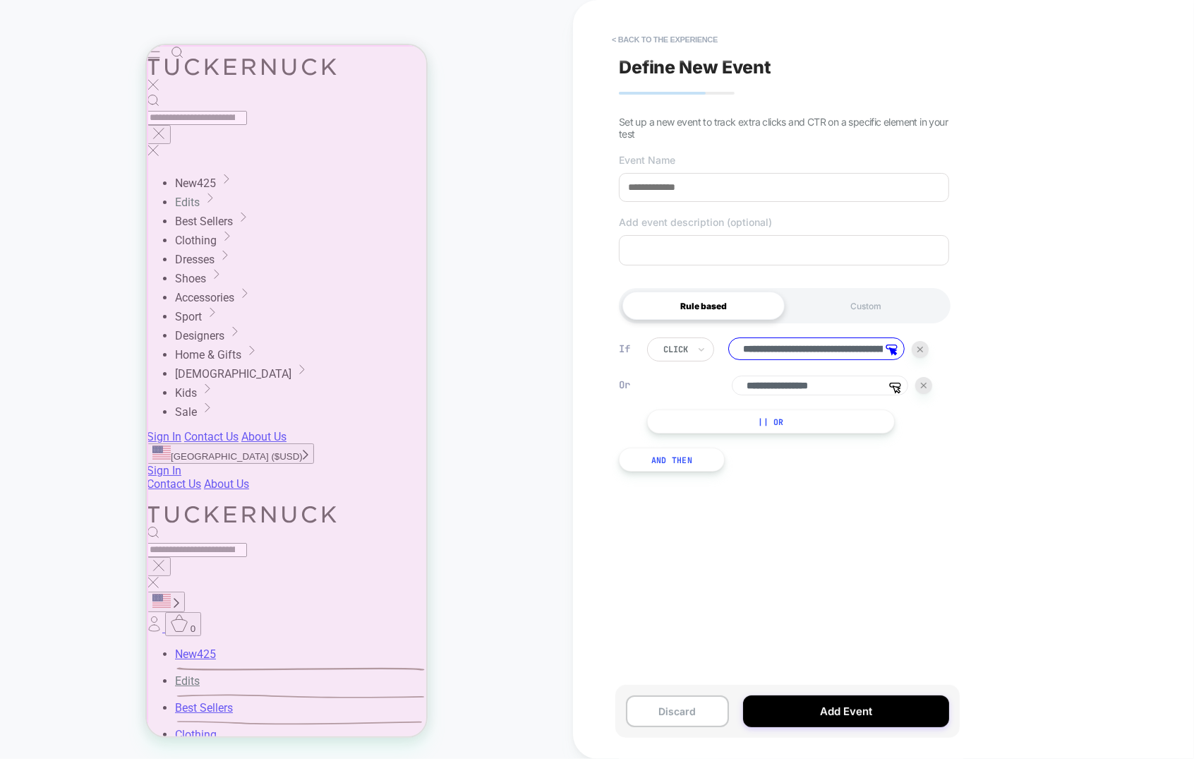
drag, startPoint x: 356, startPoint y: 69, endPoint x: 414, endPoint y: 161, distance: 108.1
click at [356, 70] on div at bounding box center [288, 392] width 284 height 696
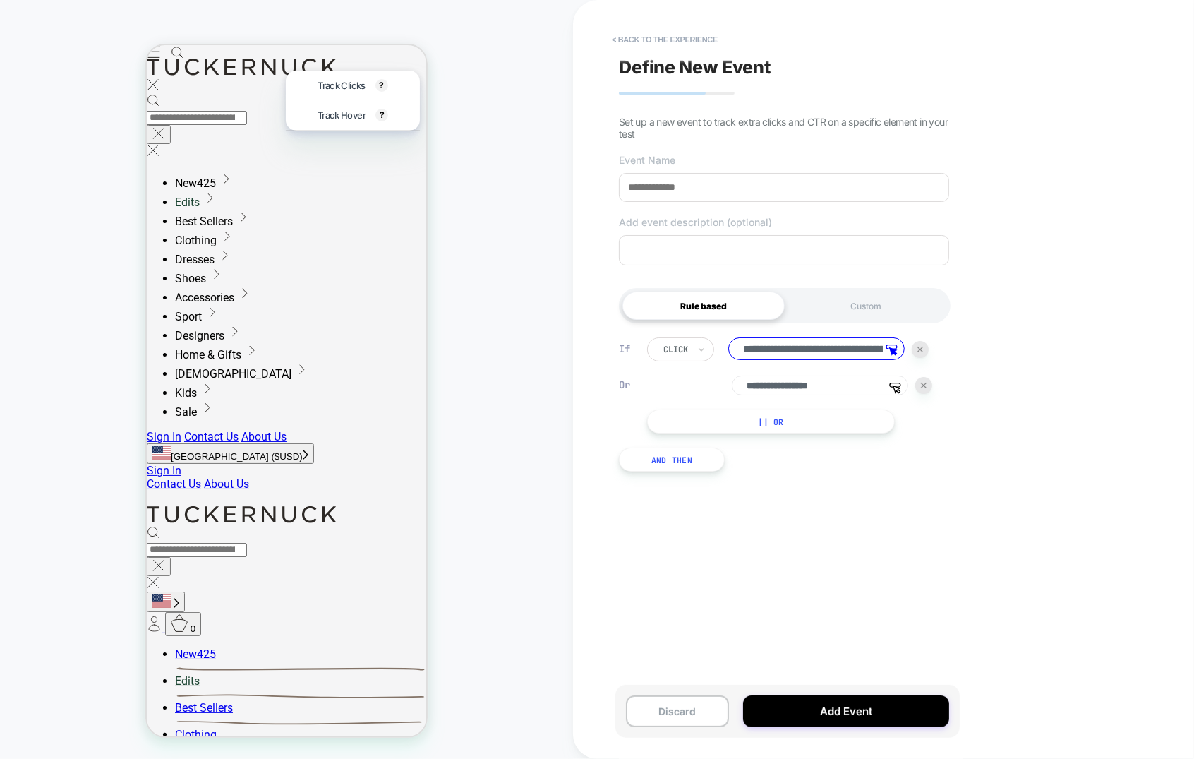
drag, startPoint x: 184, startPoint y: 186, endPoint x: 402, endPoint y: 567, distance: 438.2
click at [184, 186] on div at bounding box center [286, 390] width 281 height 693
drag, startPoint x: 347, startPoint y: 68, endPoint x: 407, endPoint y: 128, distance: 85.4
click at [347, 69] on div at bounding box center [286, 390] width 281 height 693
click at [348, 62] on div at bounding box center [286, 390] width 281 height 693
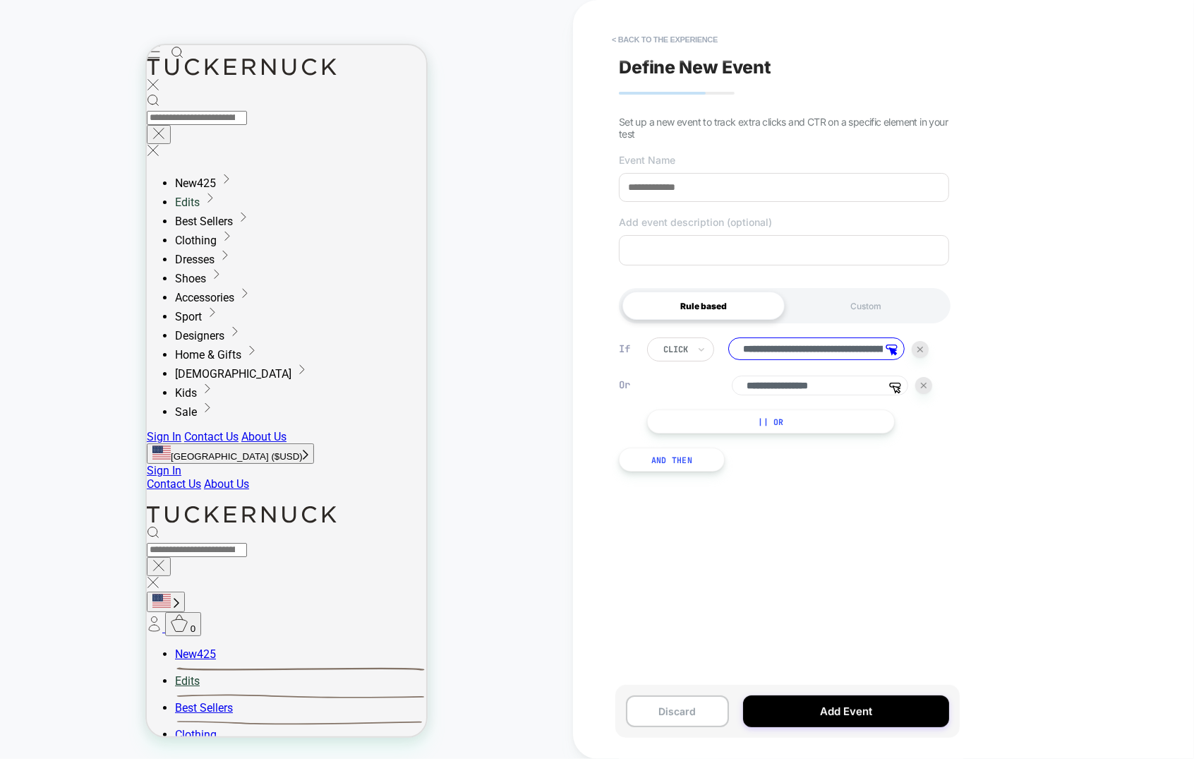
click at [359, 66] on div at bounding box center [286, 390] width 281 height 693
click at [382, 153] on div at bounding box center [286, 390] width 281 height 693
click at [420, 209] on div at bounding box center [286, 390] width 281 height 693
click at [356, 70] on div at bounding box center [286, 390] width 281 height 693
click at [713, 196] on input at bounding box center [784, 187] width 330 height 29
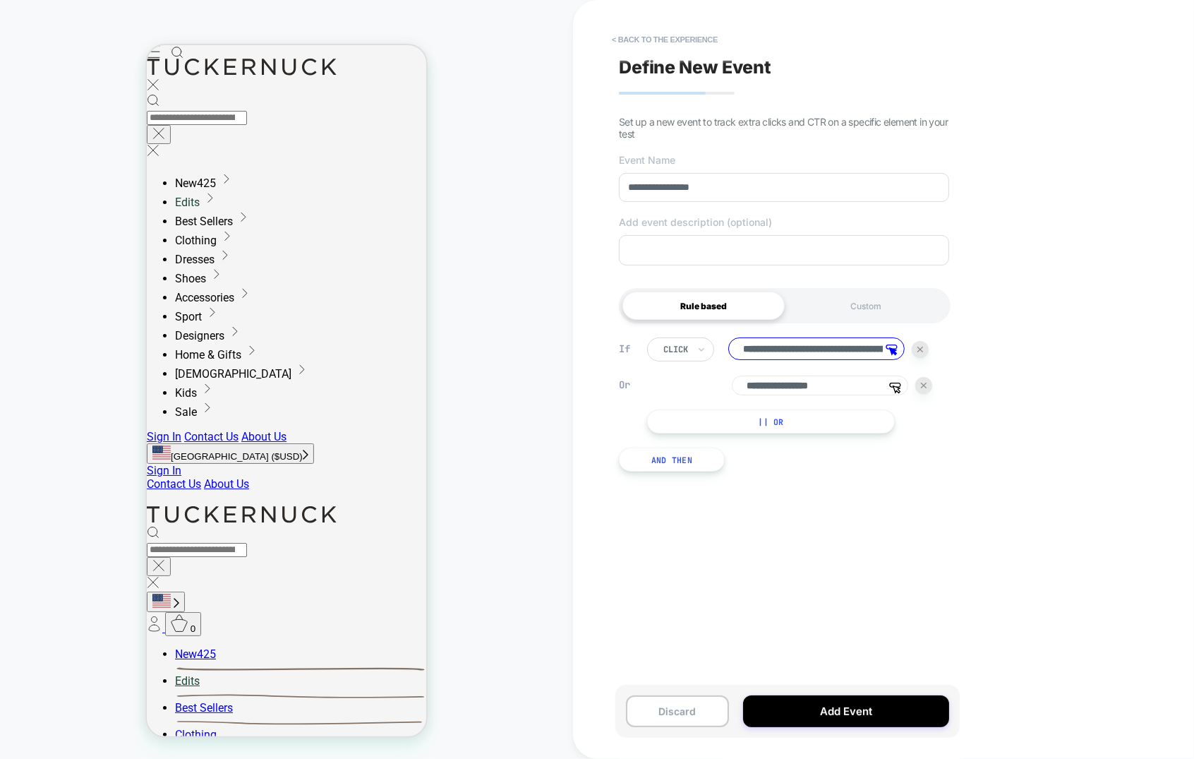
type input "**********"
click at [826, 727] on div "Discard Add Event" at bounding box center [788, 711] width 344 height 53
click at [824, 720] on button "Add Event" at bounding box center [846, 711] width 206 height 32
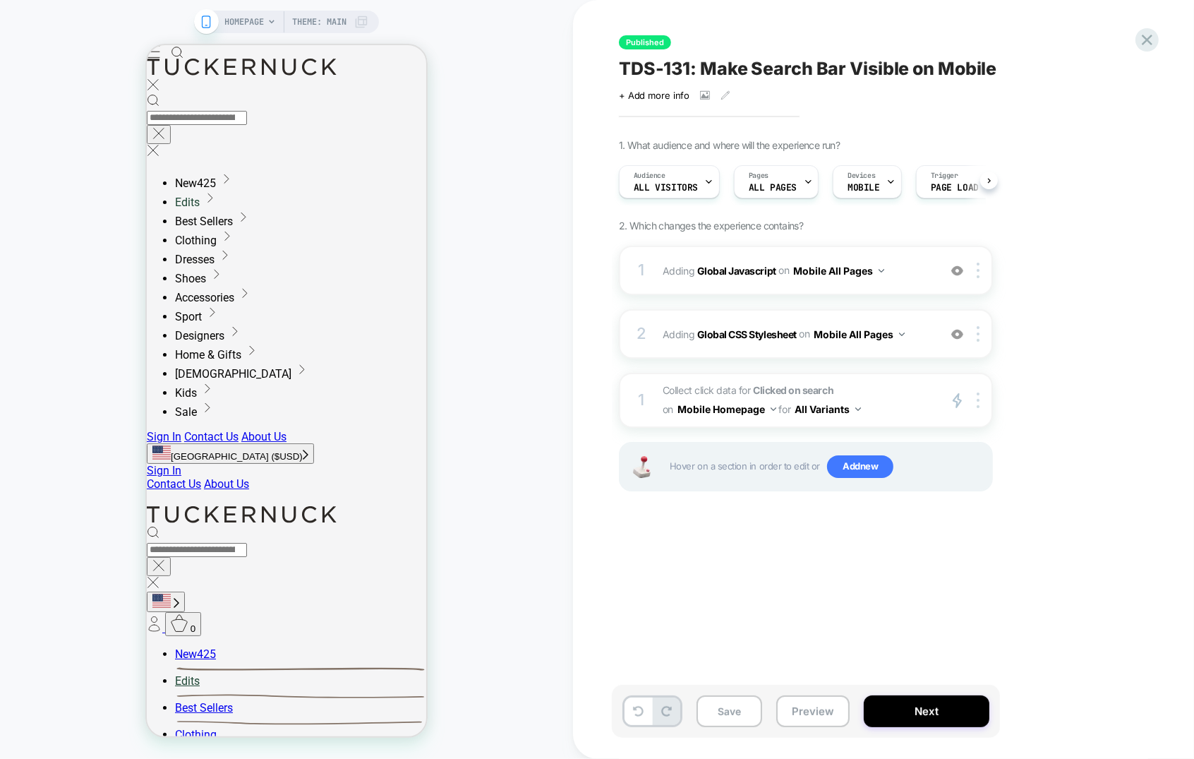
scroll to position [0, 1]
click at [159, 78] on icon "Close" at bounding box center [152, 84] width 13 height 13
click at [138, 490] on icon at bounding box center [131, 496] width 13 height 13
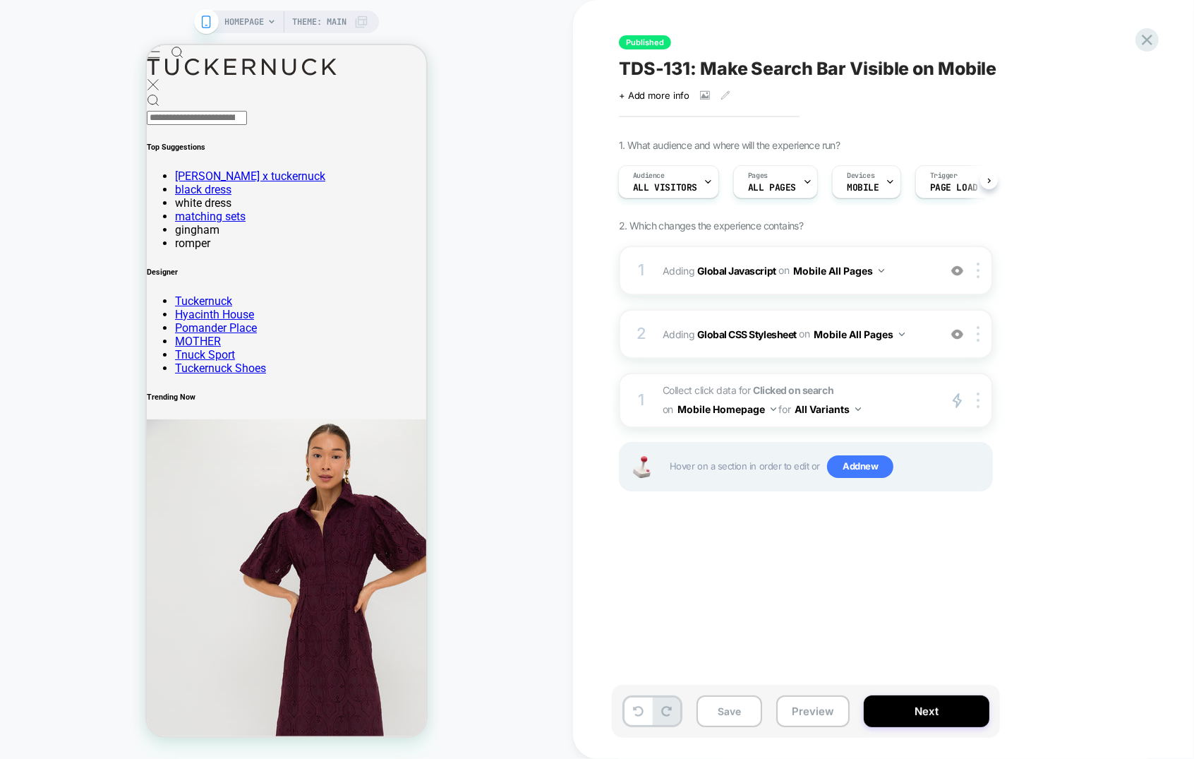
click at [830, 561] on div "Published TDS-131: Make Search Bar Visible on Mobile Click to view images Click…" at bounding box center [876, 379] width 529 height 731
click at [979, 400] on img at bounding box center [978, 400] width 3 height 16
click at [974, 512] on div "Target All Devices" at bounding box center [981, 511] width 126 height 39
click at [744, 709] on button "Save" at bounding box center [730, 711] width 66 height 32
click at [899, 709] on button "Next" at bounding box center [927, 711] width 126 height 32
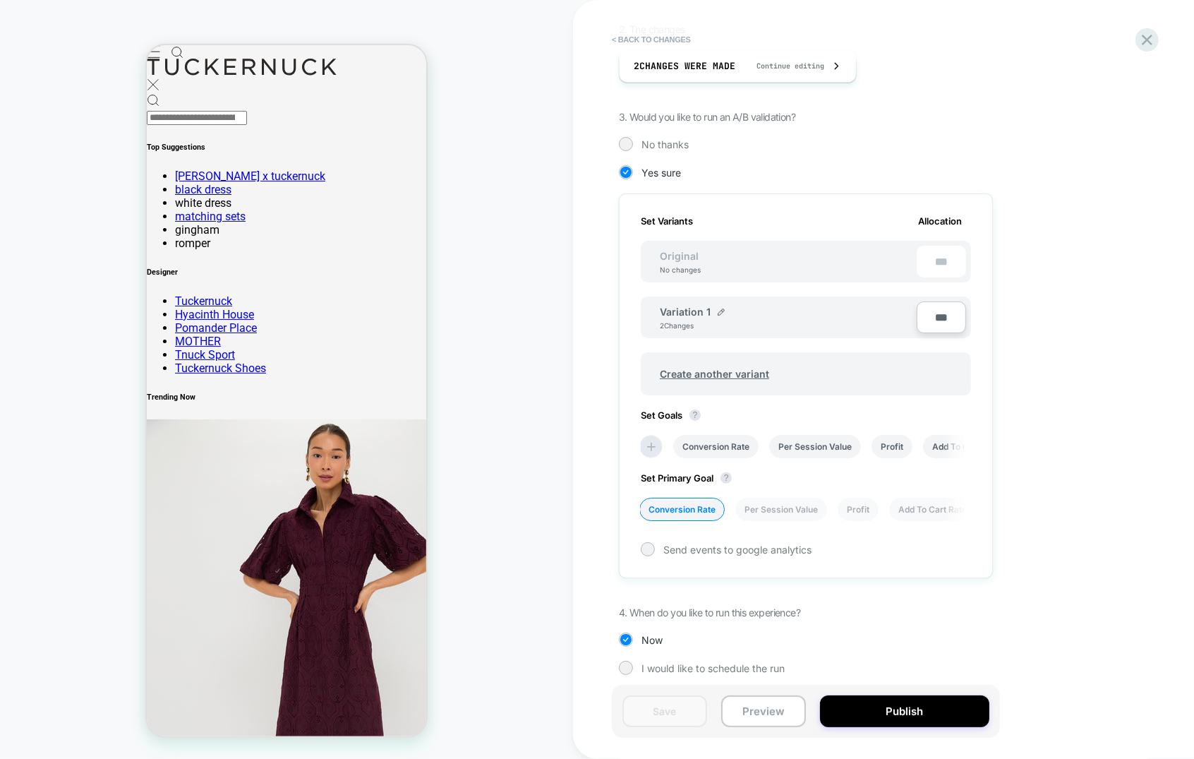
scroll to position [273, 0]
click at [916, 712] on button "Publish" at bounding box center [904, 711] width 169 height 32
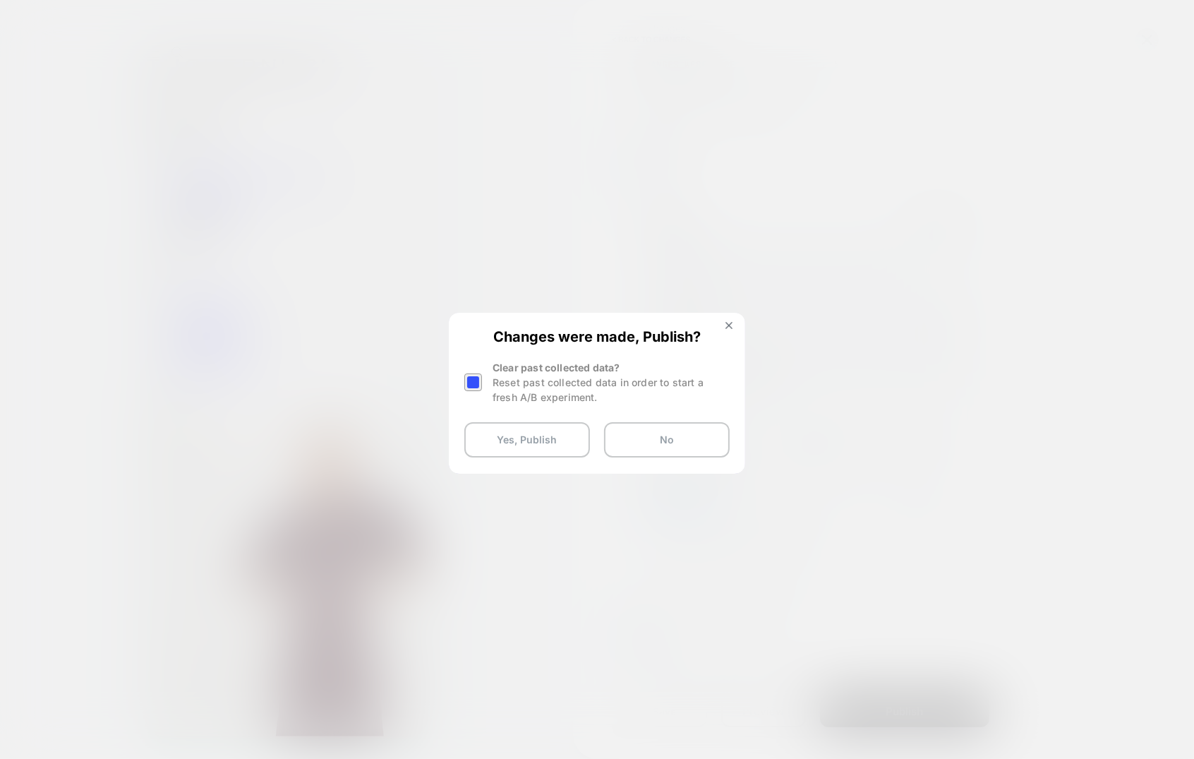
click at [475, 386] on div at bounding box center [473, 382] width 18 height 18
click at [500, 438] on button "Yes, Publish" at bounding box center [527, 439] width 126 height 35
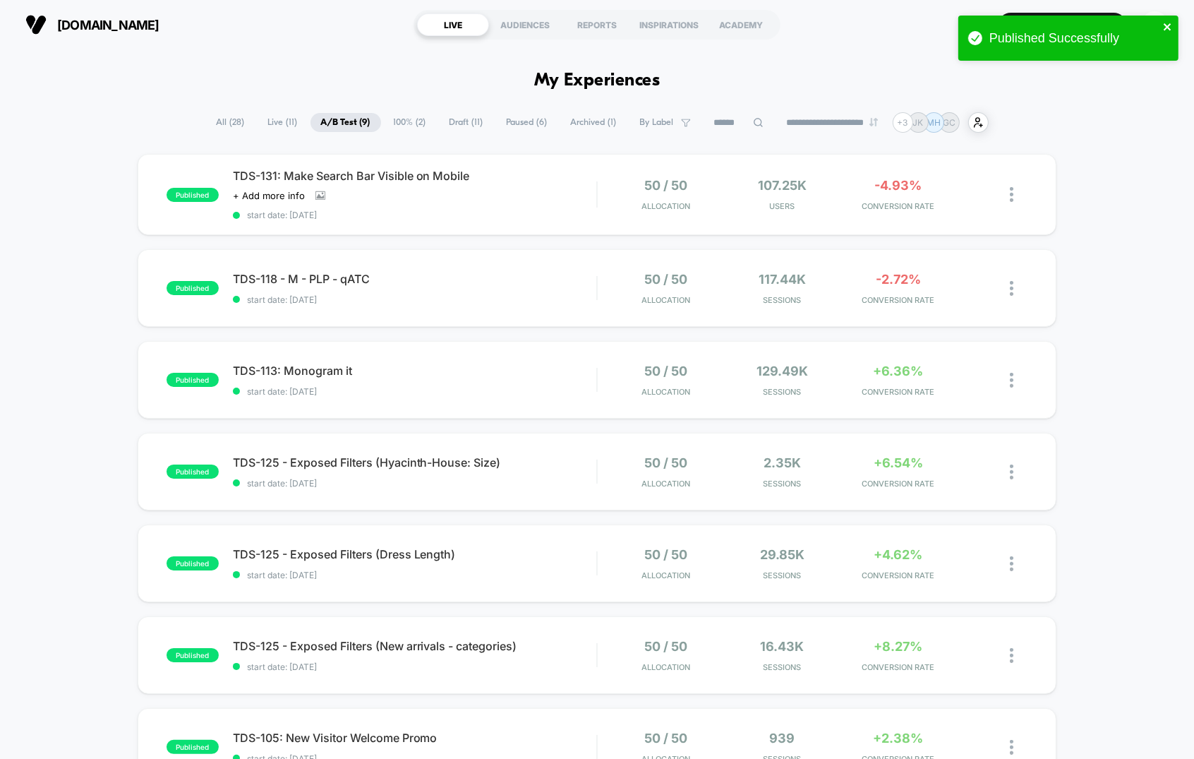
click at [1169, 24] on icon "close" at bounding box center [1167, 26] width 7 height 7
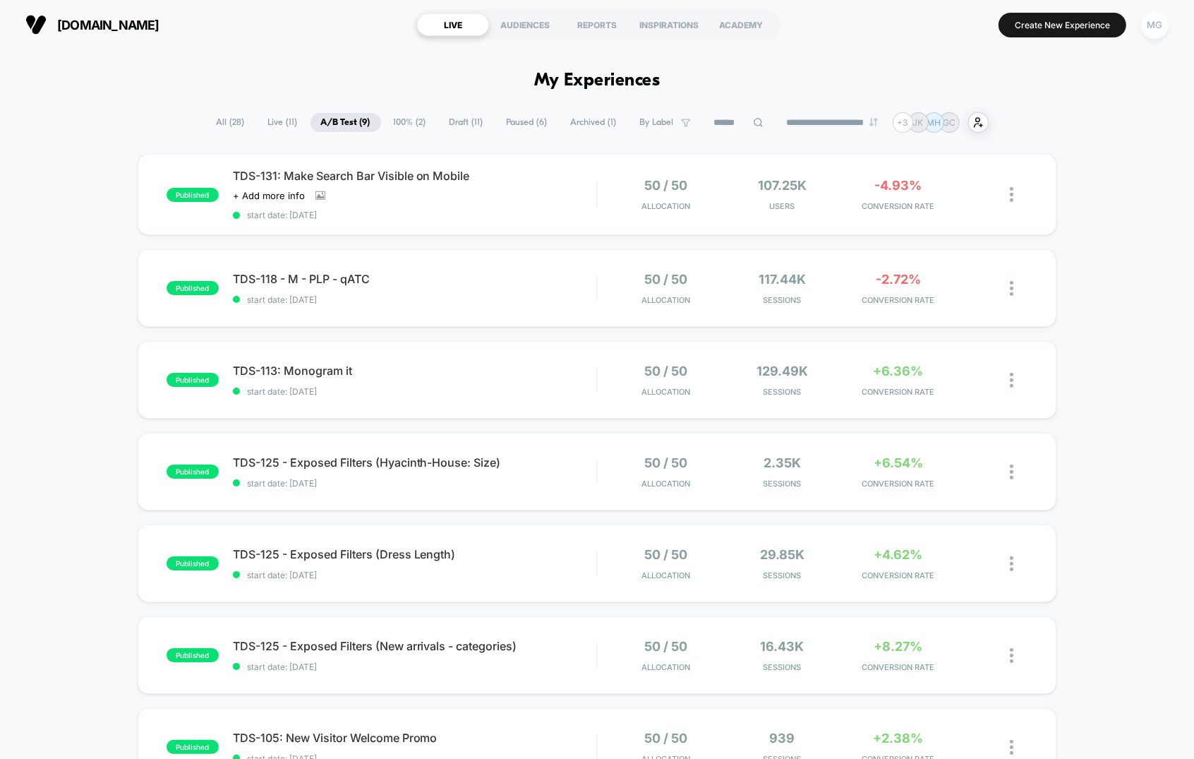
click at [1153, 25] on div "MG" at bounding box center [1155, 25] width 28 height 28
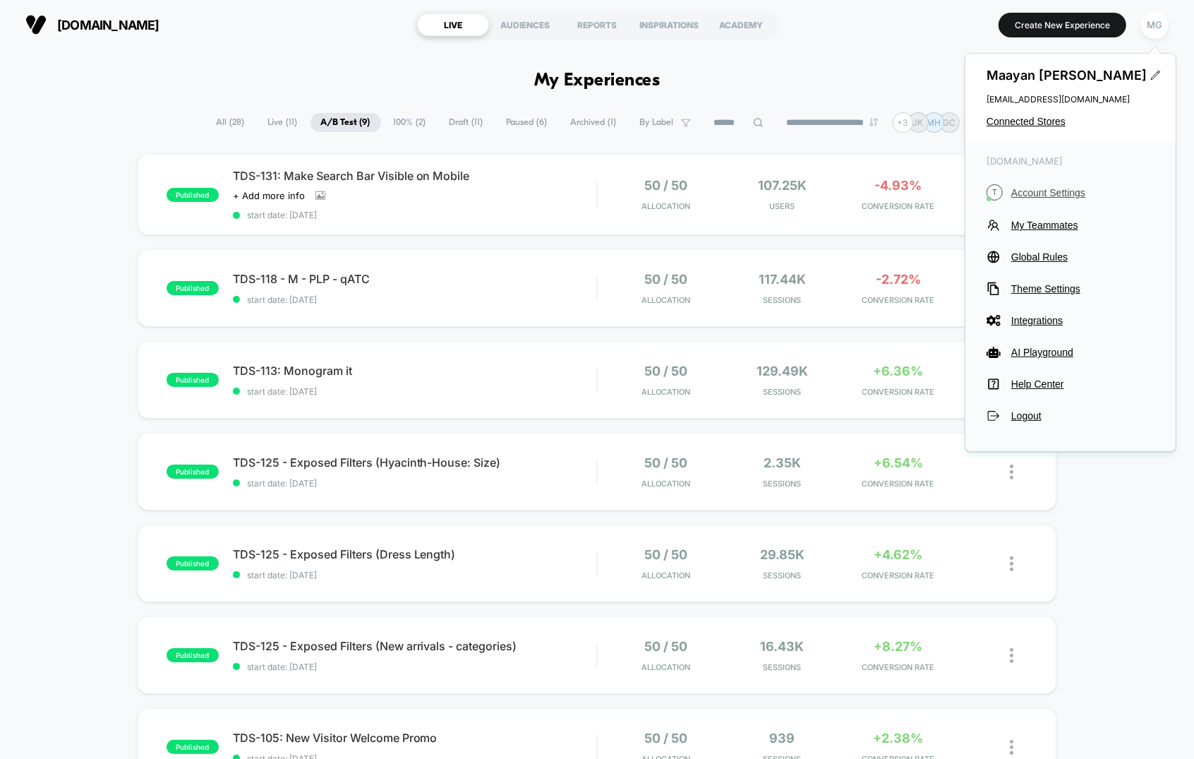
click at [1029, 189] on span "Account Settings" at bounding box center [1083, 192] width 143 height 11
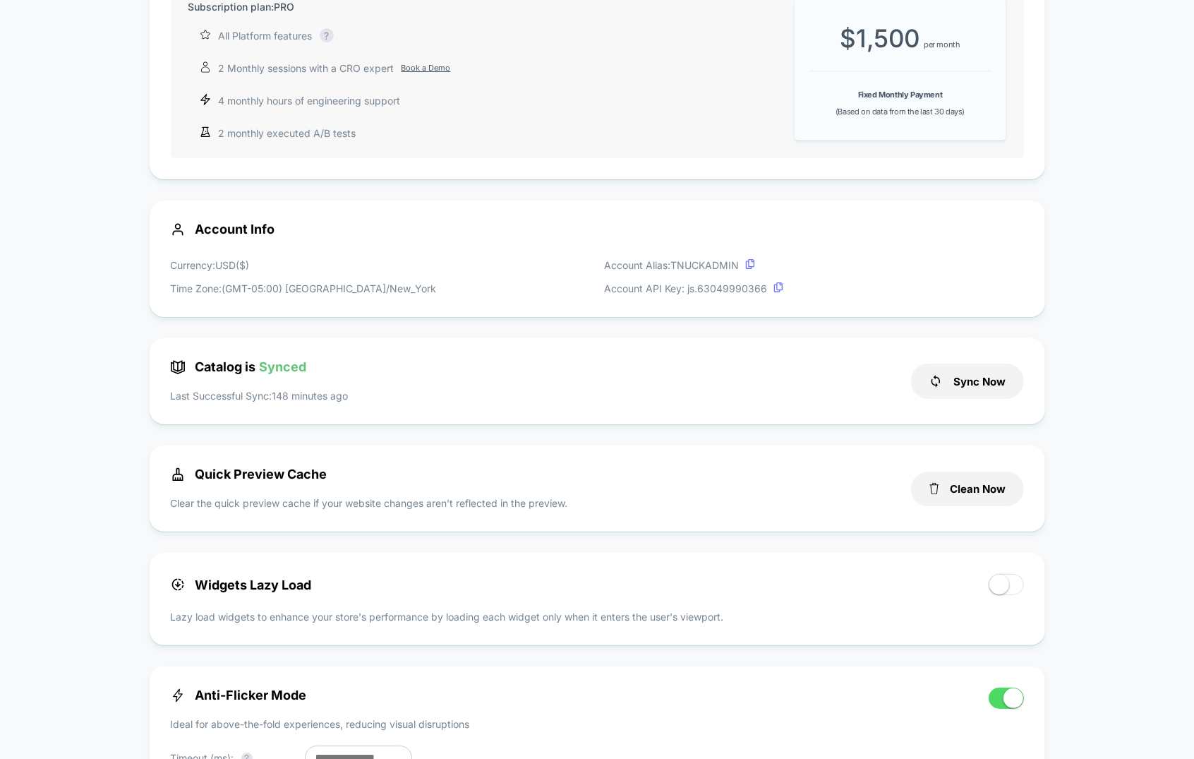
scroll to position [404, 0]
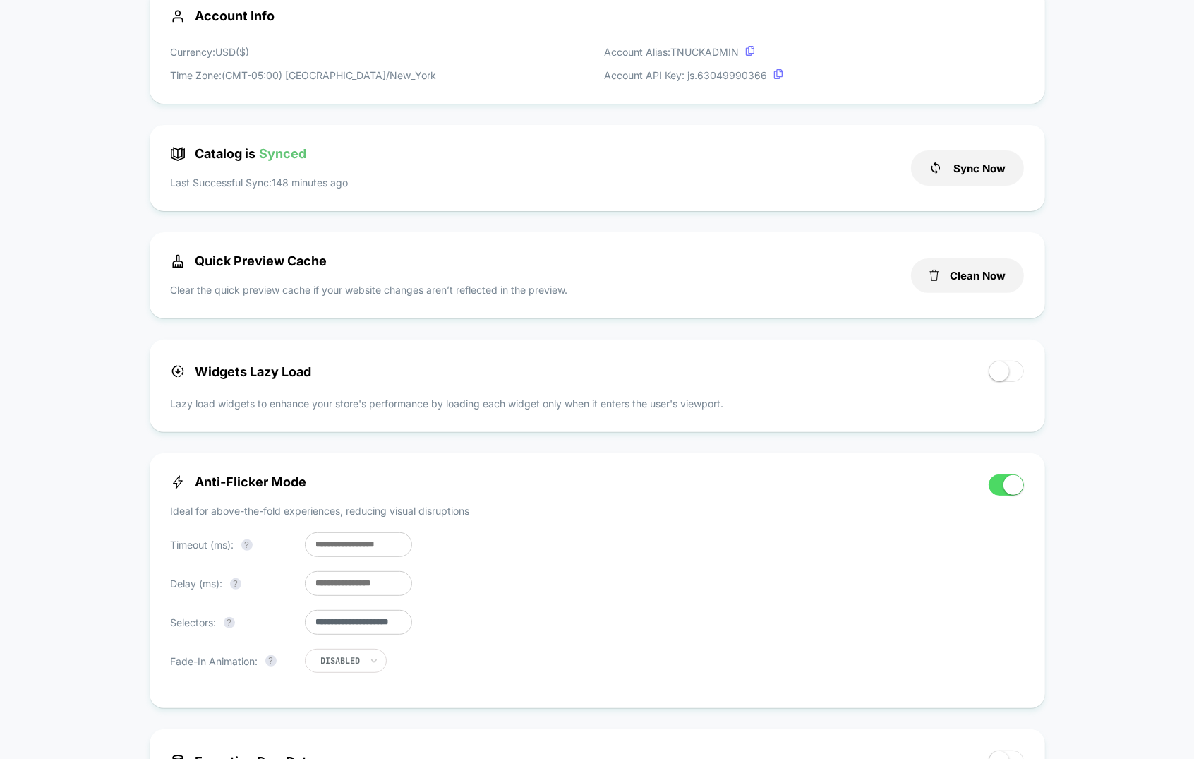
click at [402, 628] on input "**********" at bounding box center [358, 622] width 107 height 25
paste input "**********"
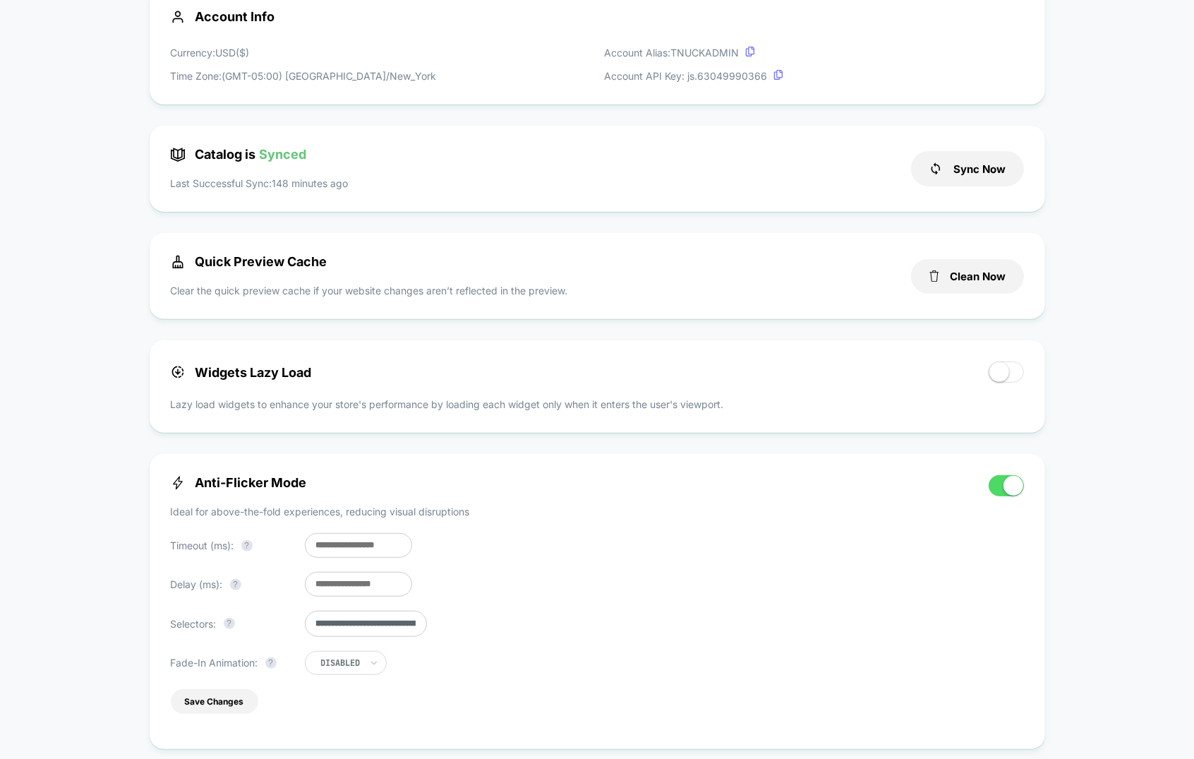
scroll to position [0, 0]
type input "**********"
click at [193, 708] on button "Save Changes" at bounding box center [215, 701] width 88 height 25
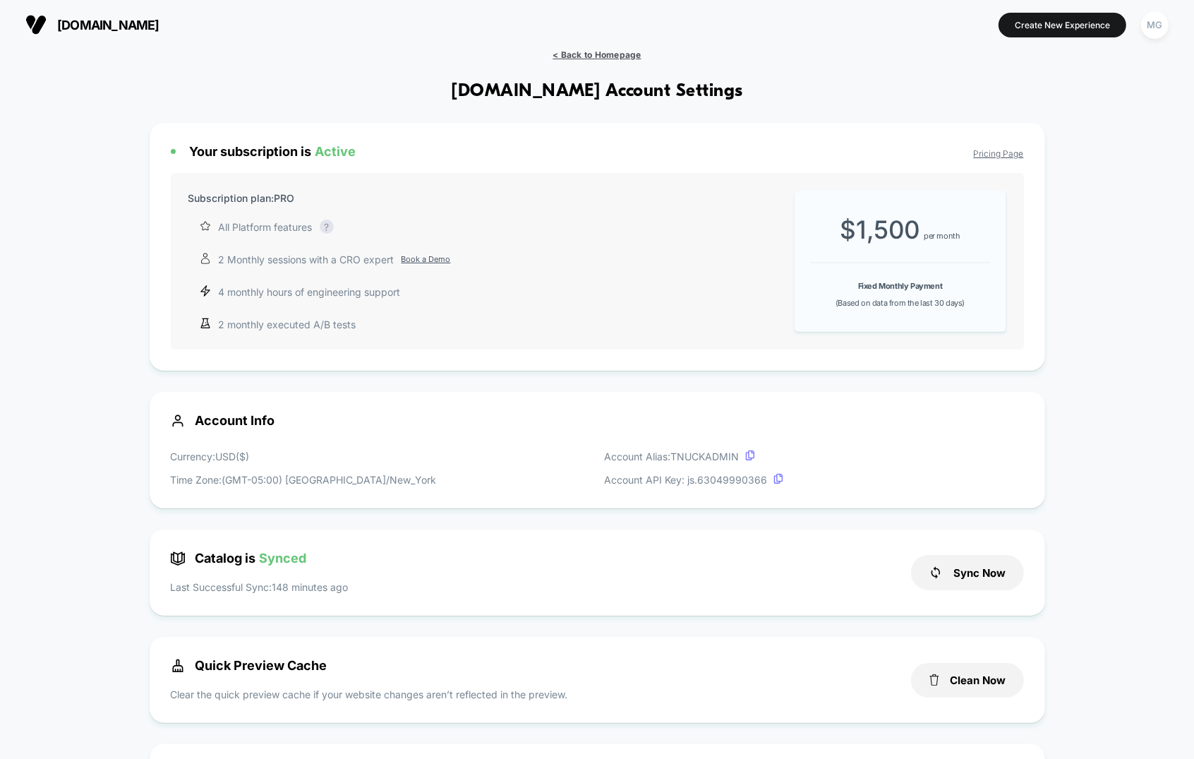
click at [582, 49] on span "< Back to Homepage" at bounding box center [597, 54] width 88 height 11
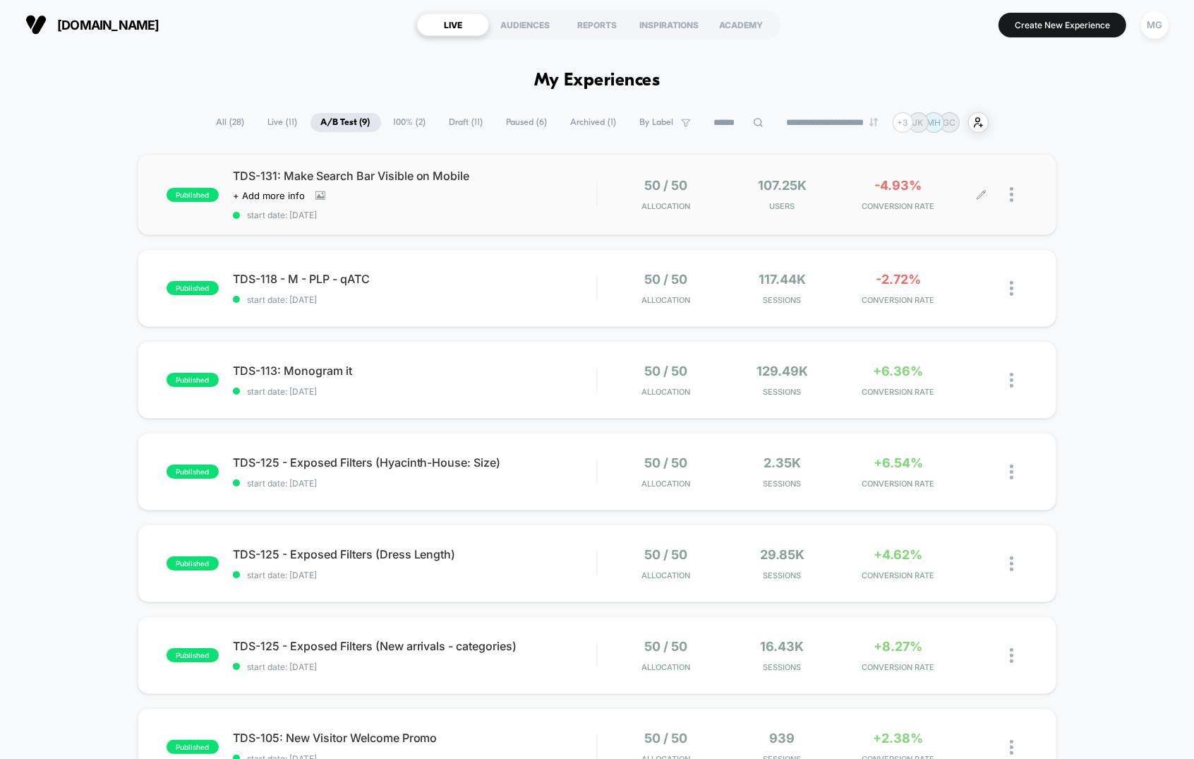
click at [1015, 198] on div at bounding box center [1019, 194] width 18 height 33
click at [947, 214] on div "Preview Link" at bounding box center [940, 211] width 127 height 32
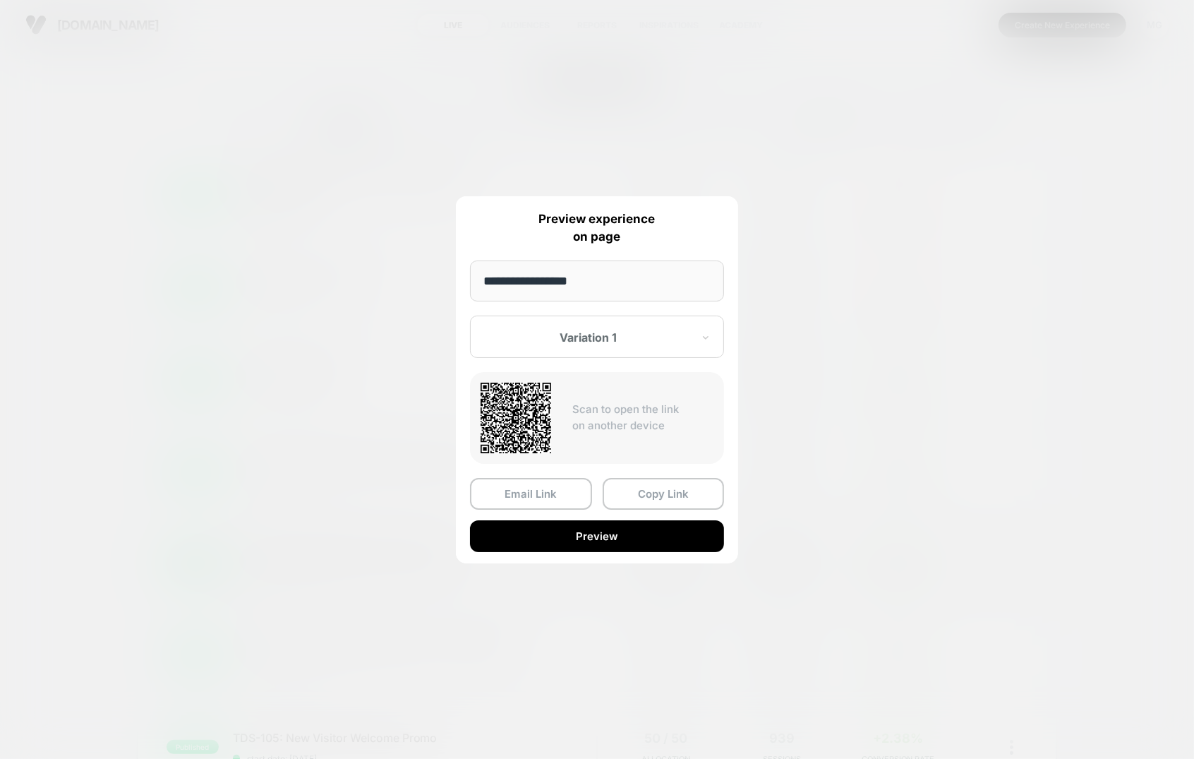
click at [653, 532] on button "Preview" at bounding box center [597, 536] width 254 height 32
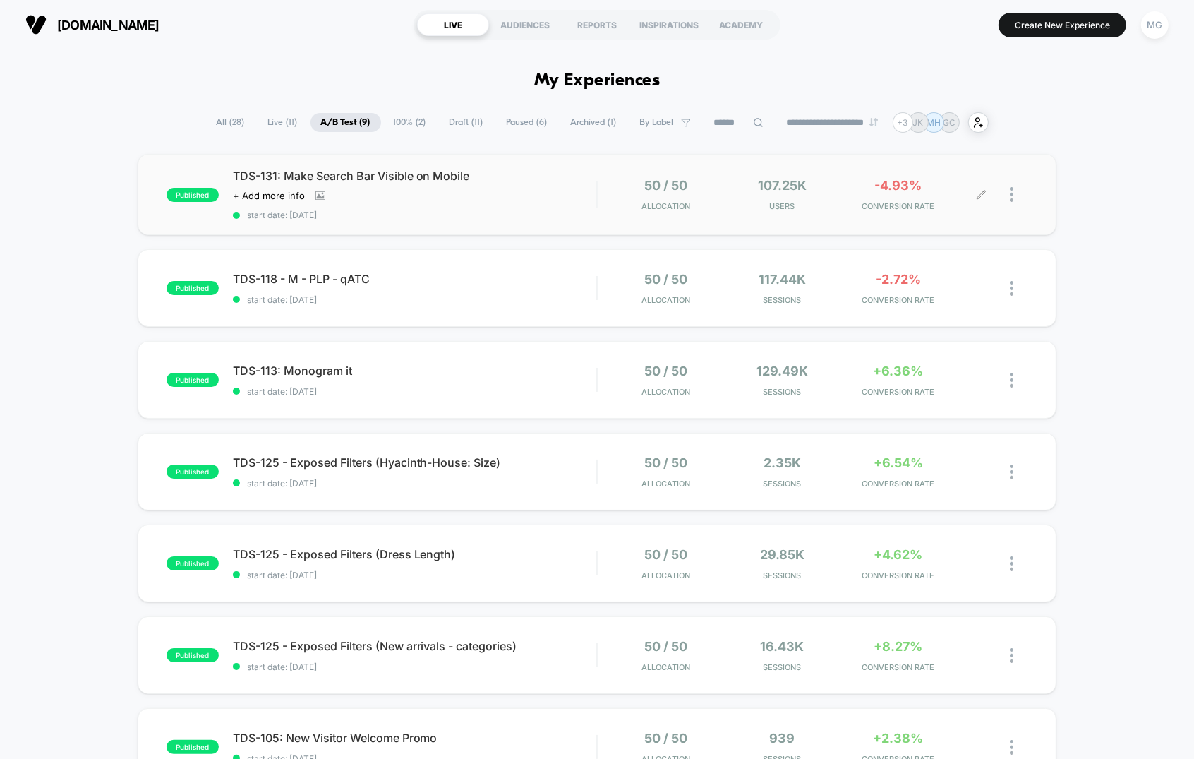
click at [982, 194] on icon at bounding box center [981, 194] width 11 height 11
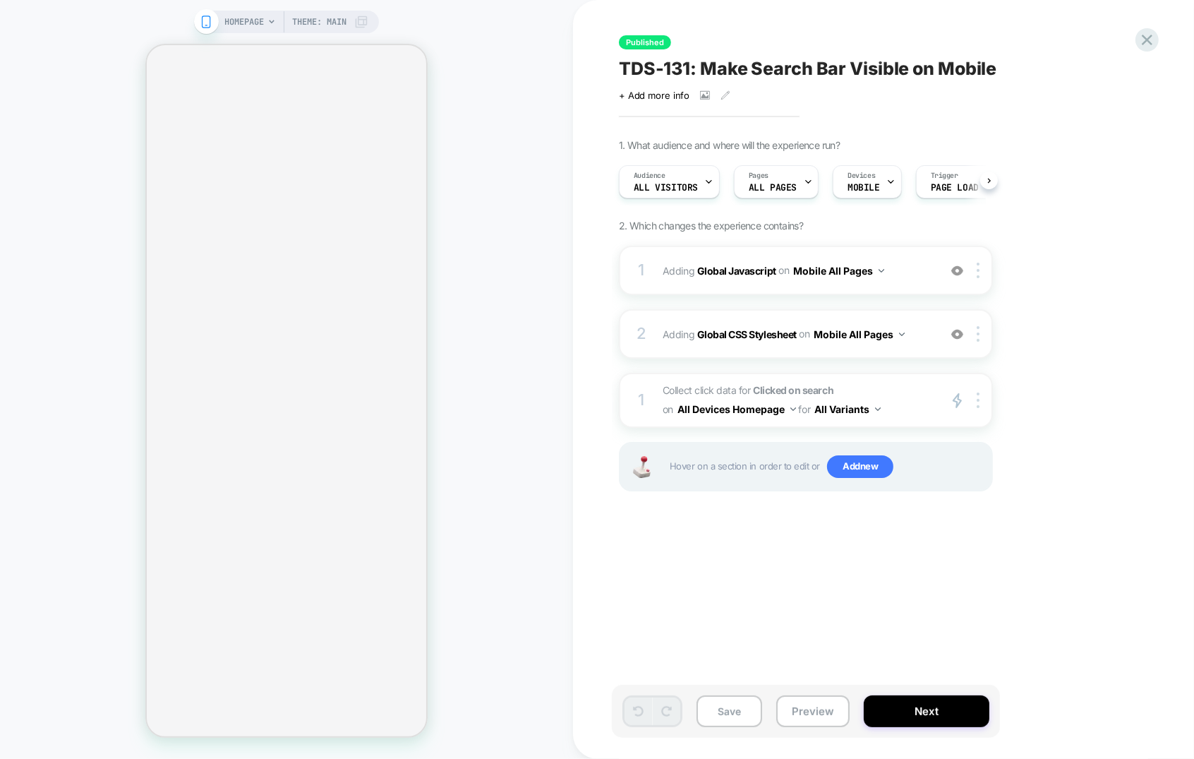
scroll to position [0, 1]
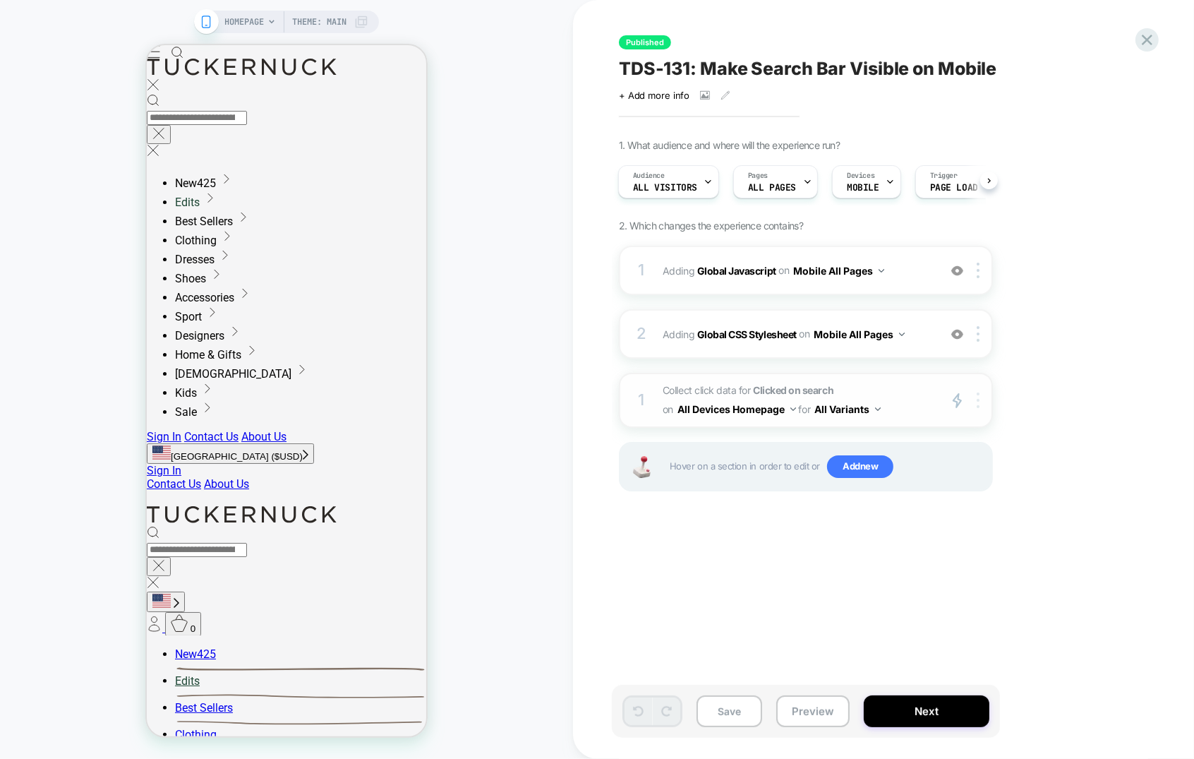
click at [979, 401] on img at bounding box center [978, 400] width 3 height 16
click at [972, 476] on div "Target Mobile" at bounding box center [981, 471] width 126 height 39
click at [763, 405] on button "Mobile Homepage" at bounding box center [727, 409] width 99 height 20
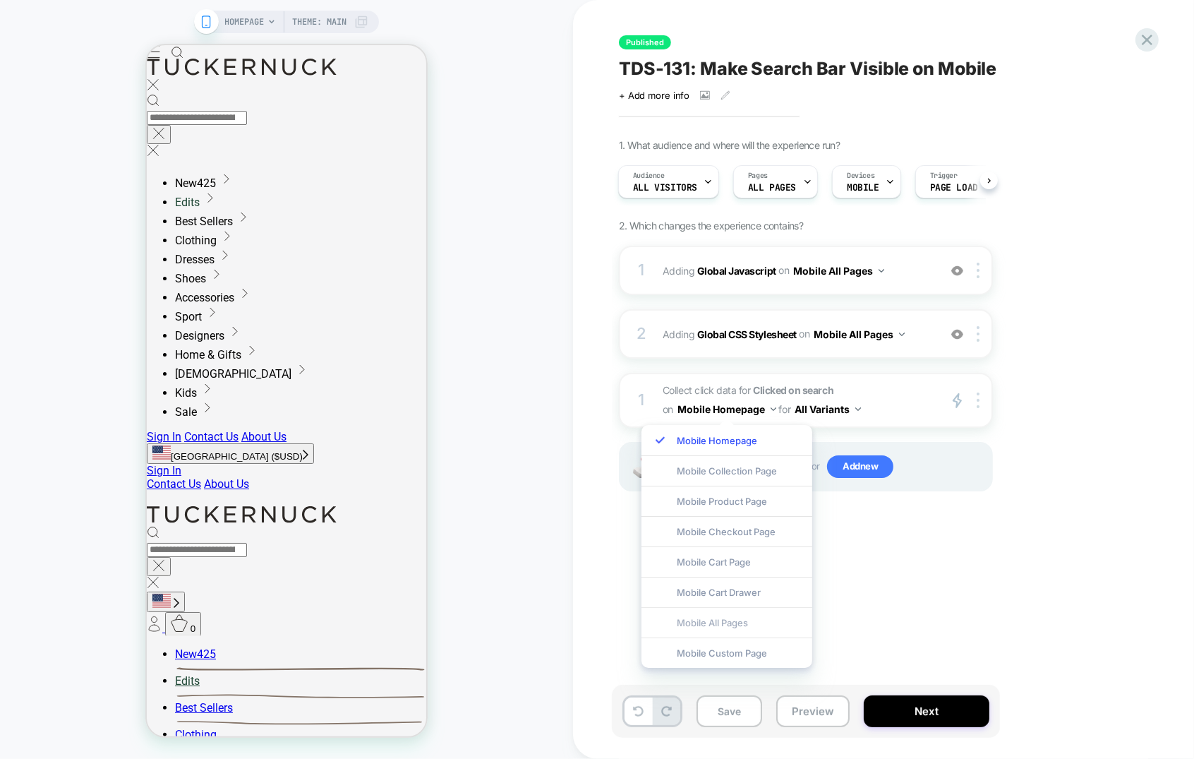
click at [750, 622] on div "Mobile All Pages" at bounding box center [727, 622] width 171 height 30
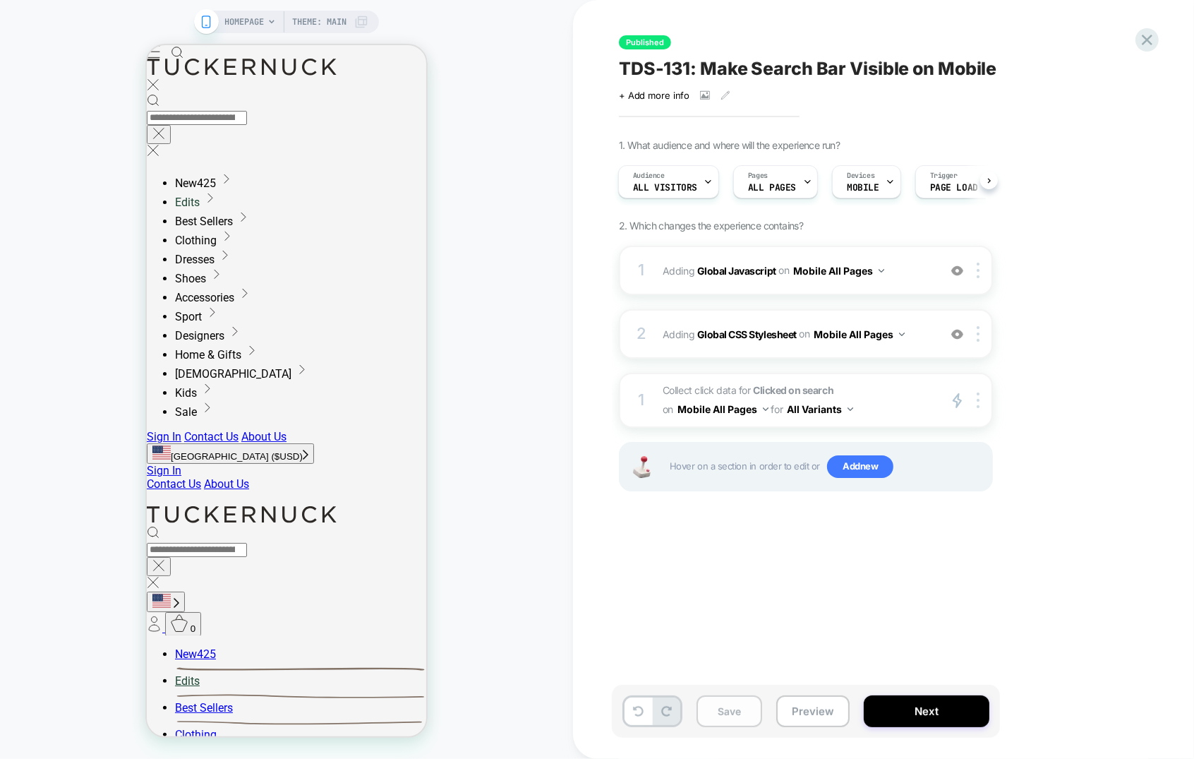
click at [728, 706] on button "Save" at bounding box center [730, 711] width 66 height 32
click at [932, 712] on button "Next" at bounding box center [927, 711] width 126 height 32
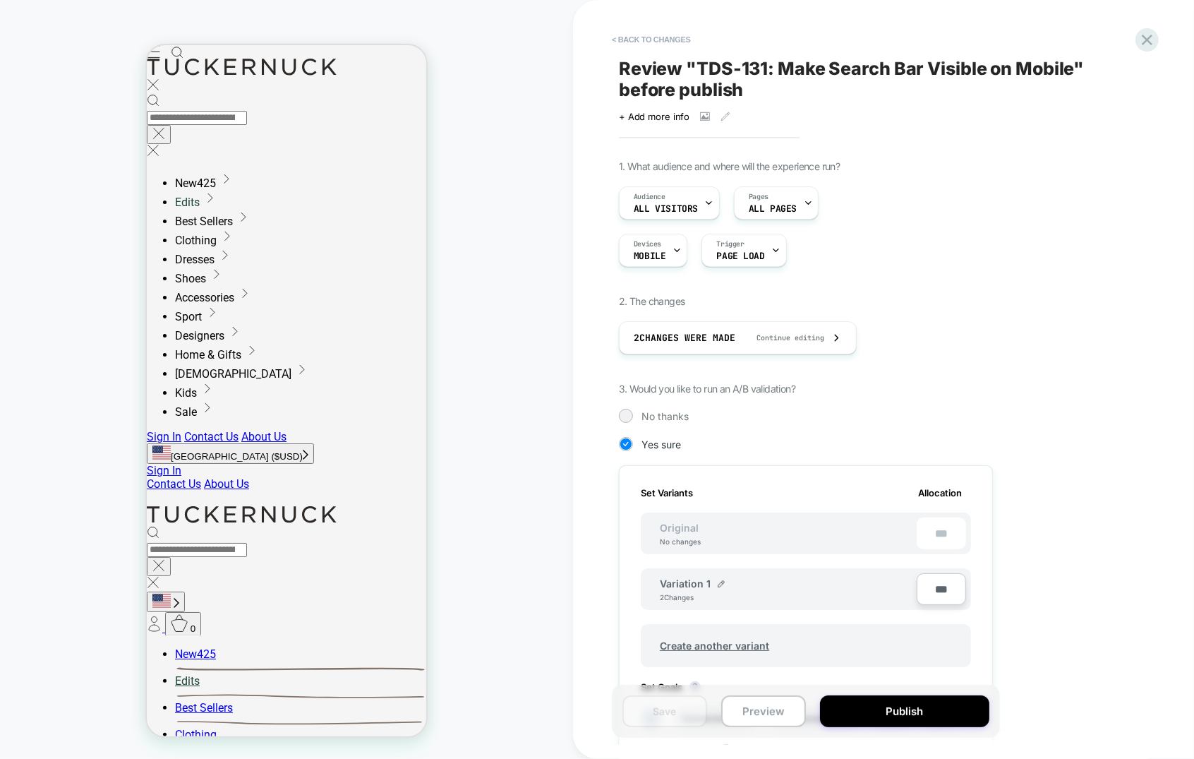
scroll to position [273, 0]
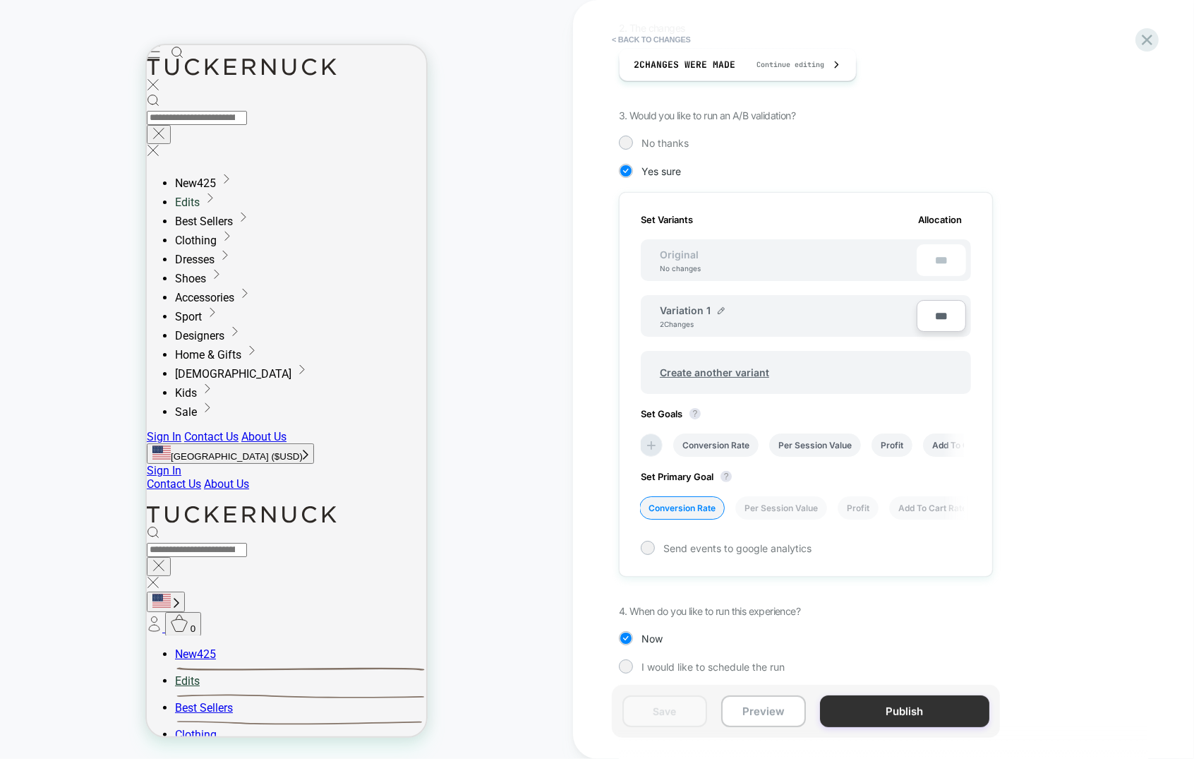
click at [862, 714] on button "Publish" at bounding box center [904, 711] width 169 height 32
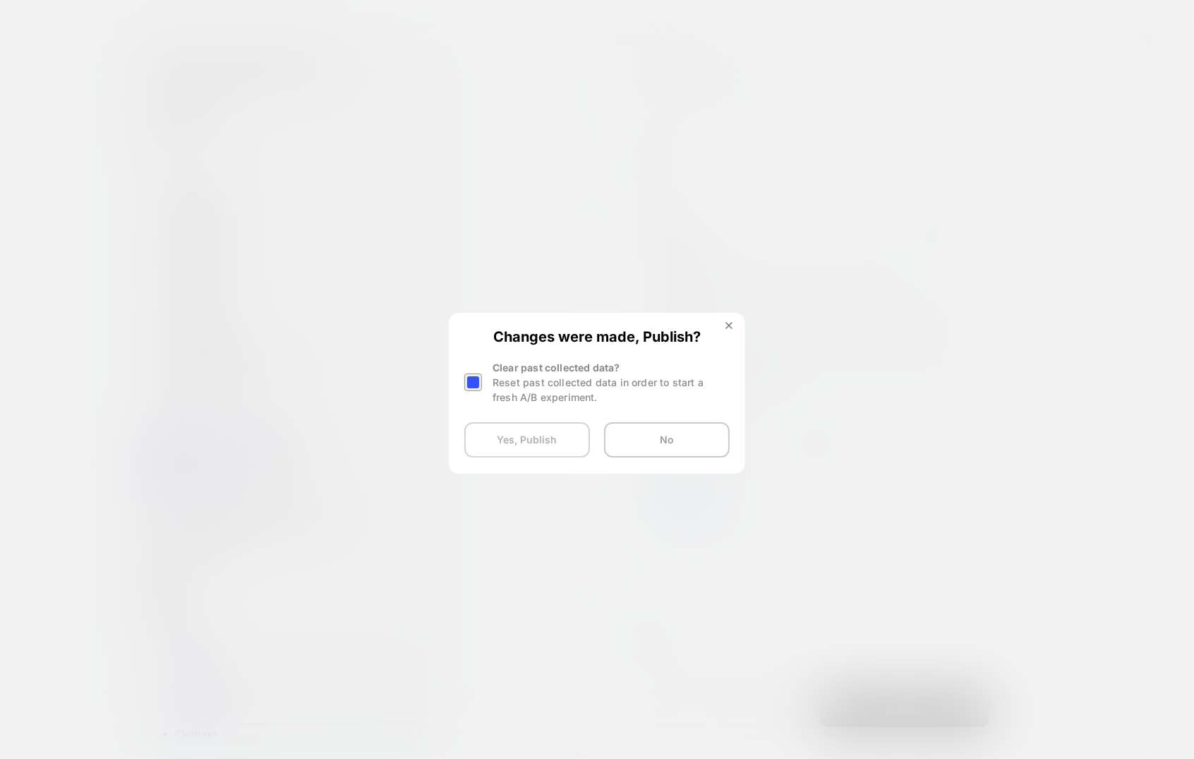
click at [509, 443] on button "Yes, Publish" at bounding box center [527, 439] width 126 height 35
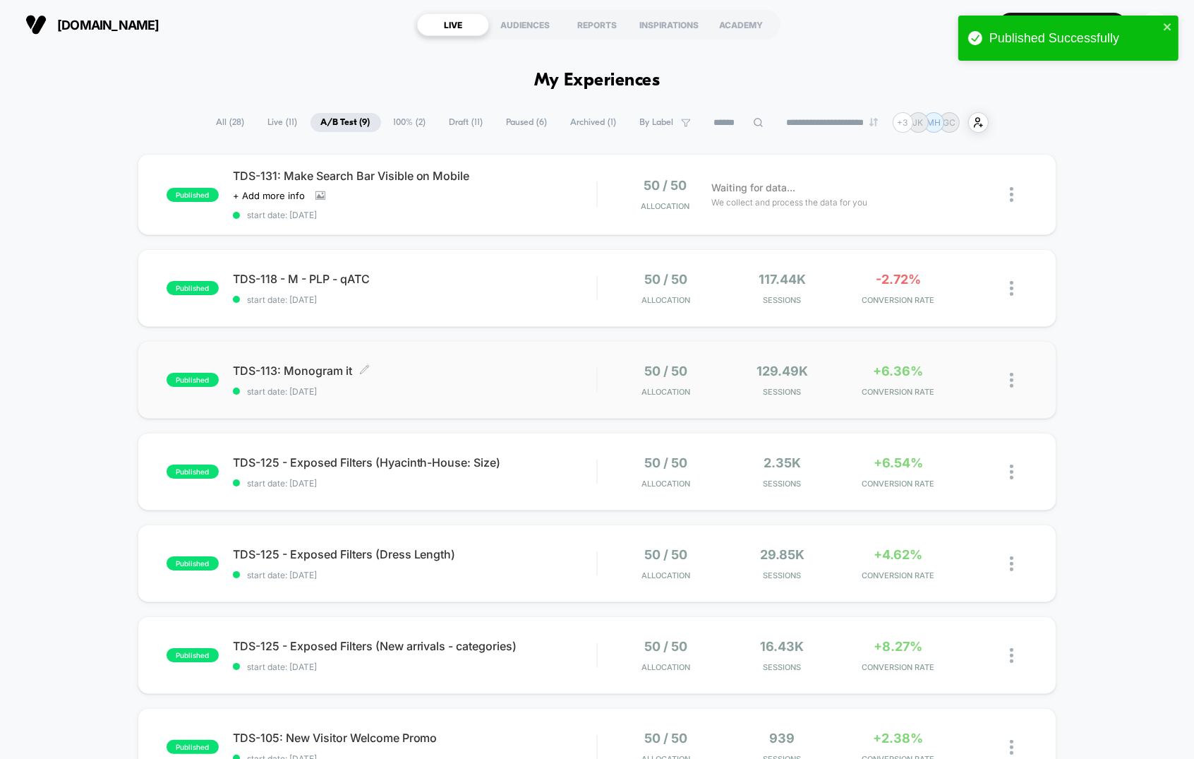
click at [547, 378] on div "TDS-113: Monogram it Click to edit experience details Click to edit experience …" at bounding box center [415, 380] width 364 height 33
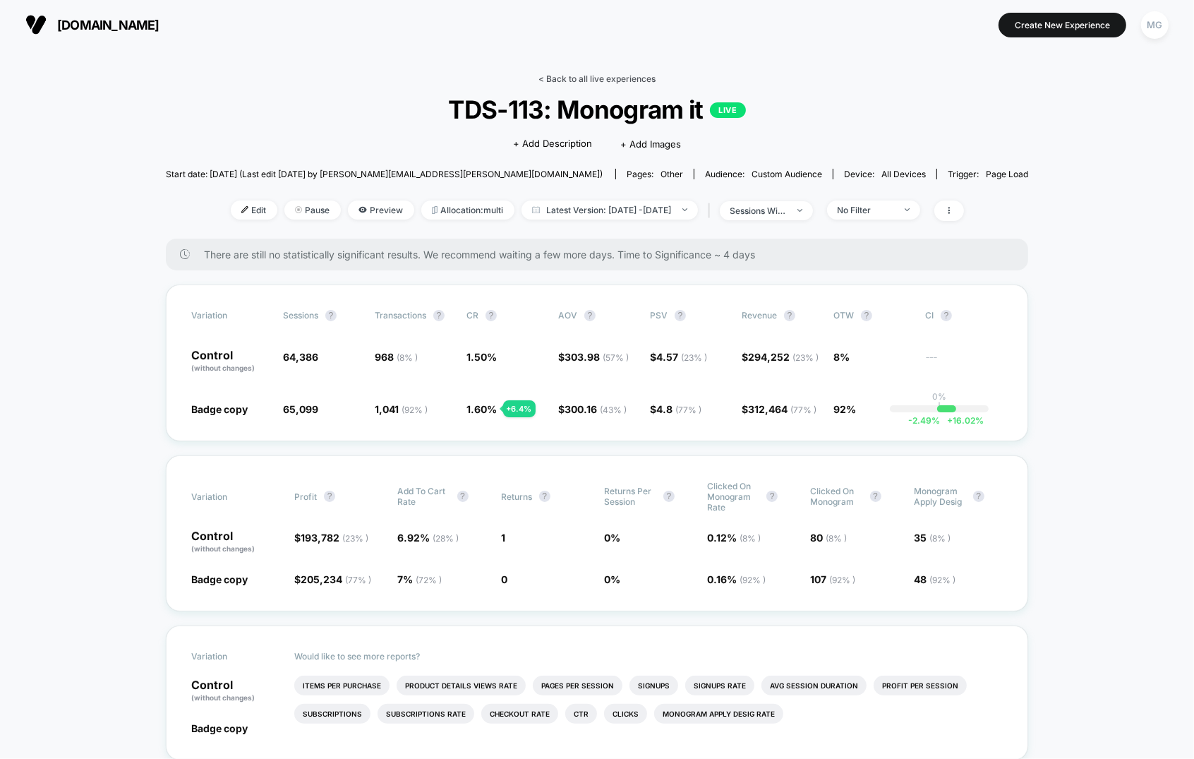
click at [628, 81] on link "< Back to all live experiences" at bounding box center [597, 78] width 117 height 11
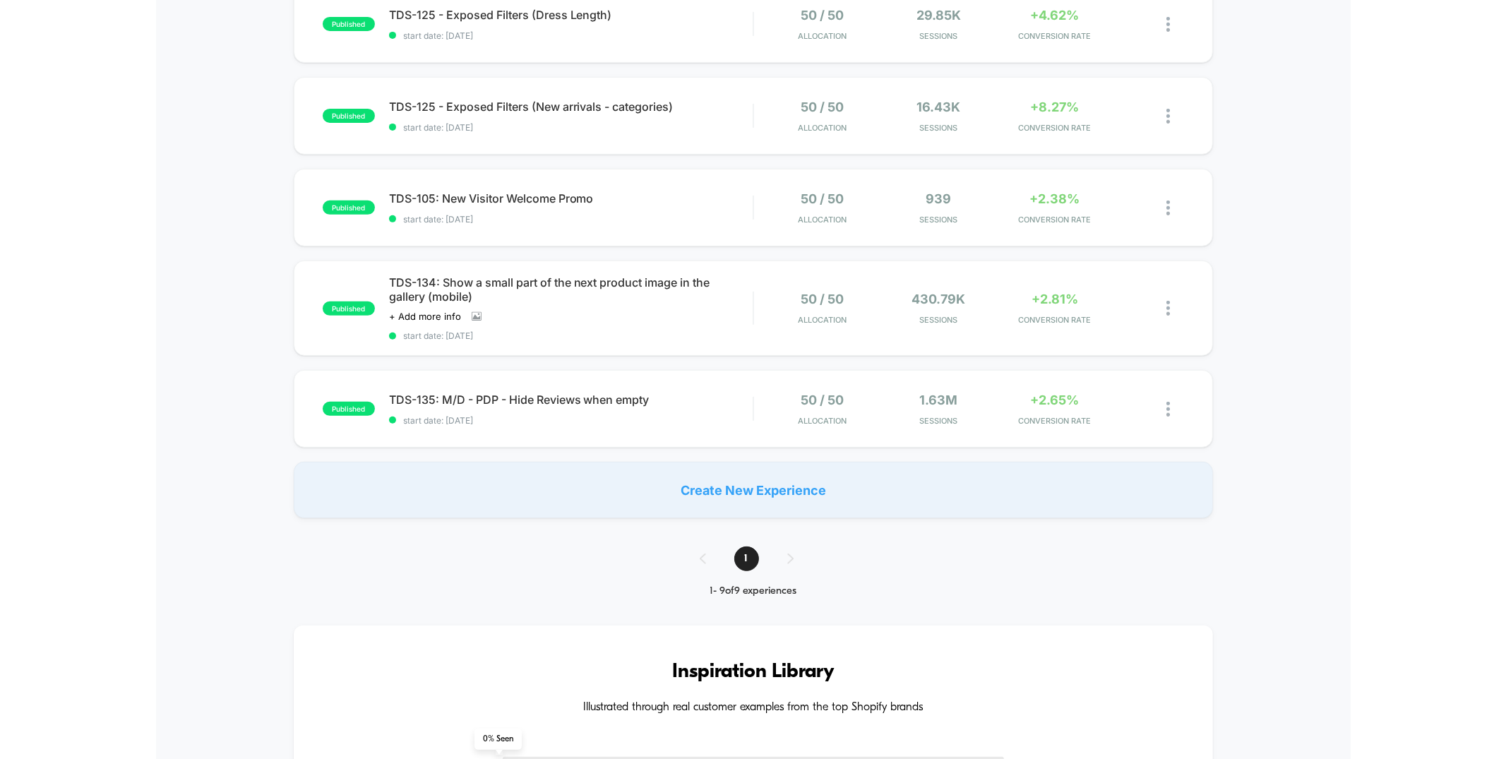
scroll to position [521, 0]
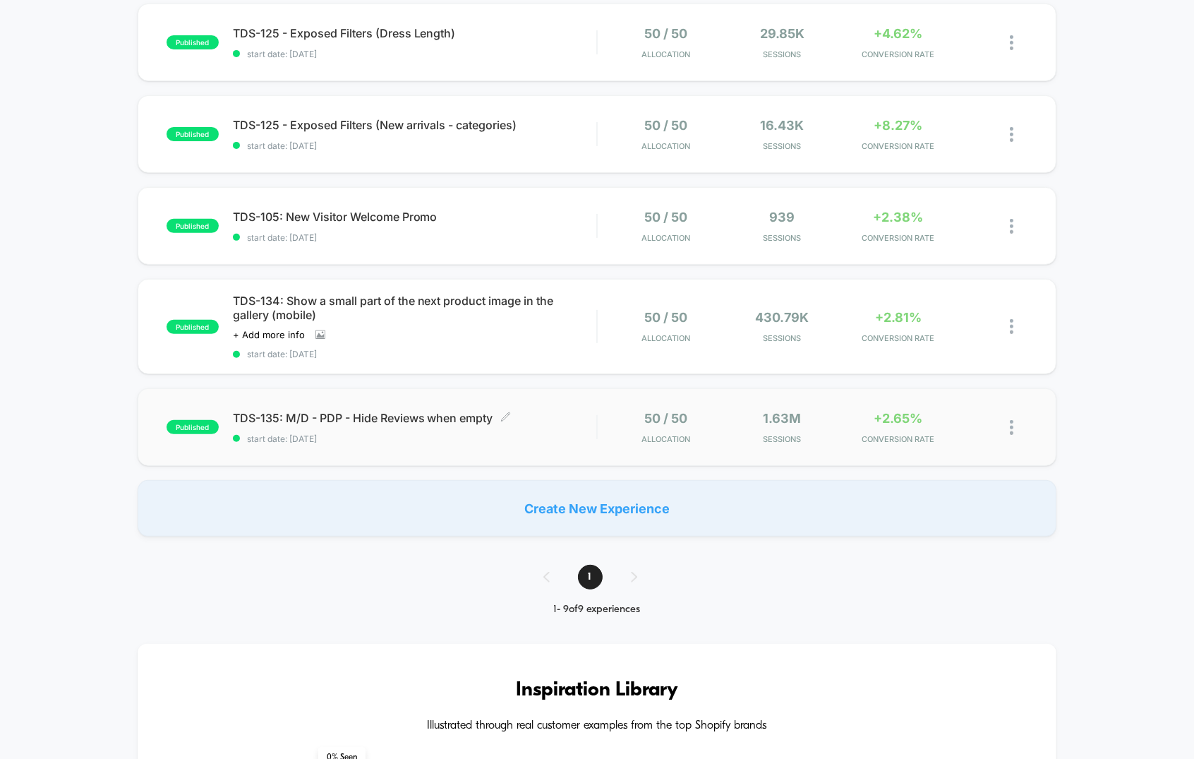
click at [589, 418] on span "TDS-135: M/D - PDP - Hide Reviews when empty Click to edit experience details" at bounding box center [415, 418] width 364 height 14
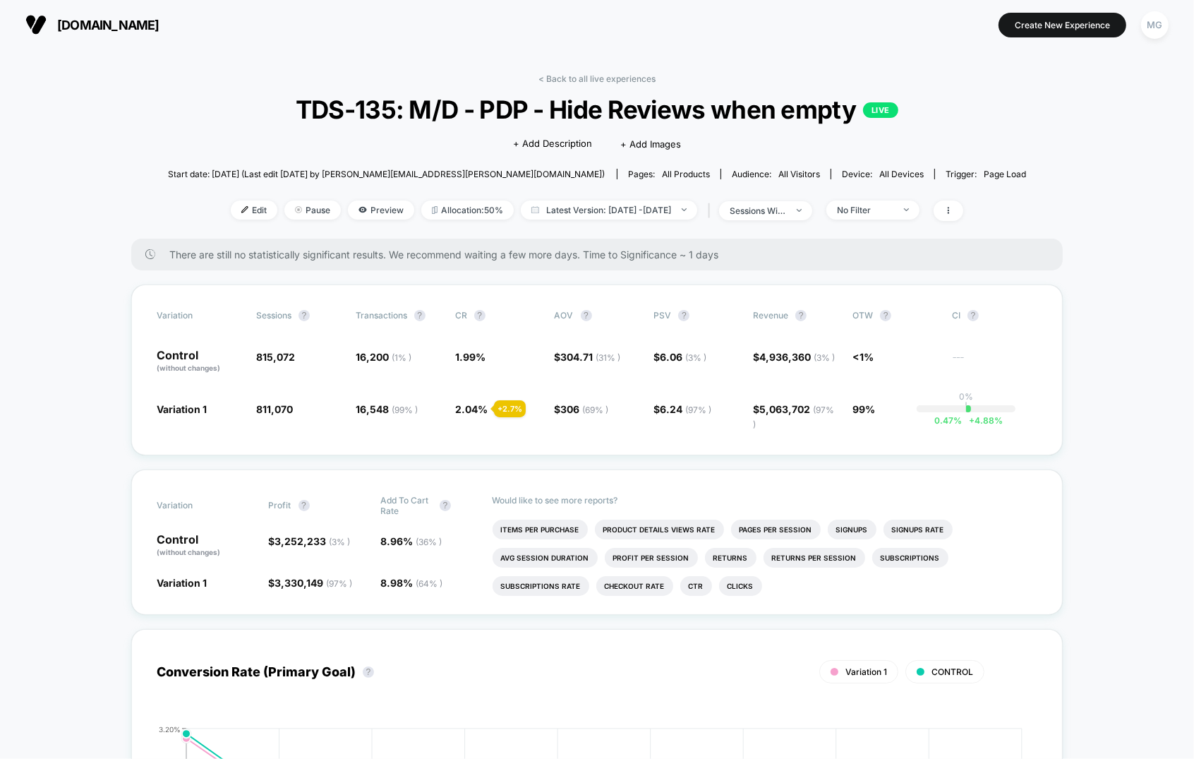
click at [609, 73] on link "< Back to all live experiences" at bounding box center [597, 78] width 117 height 11
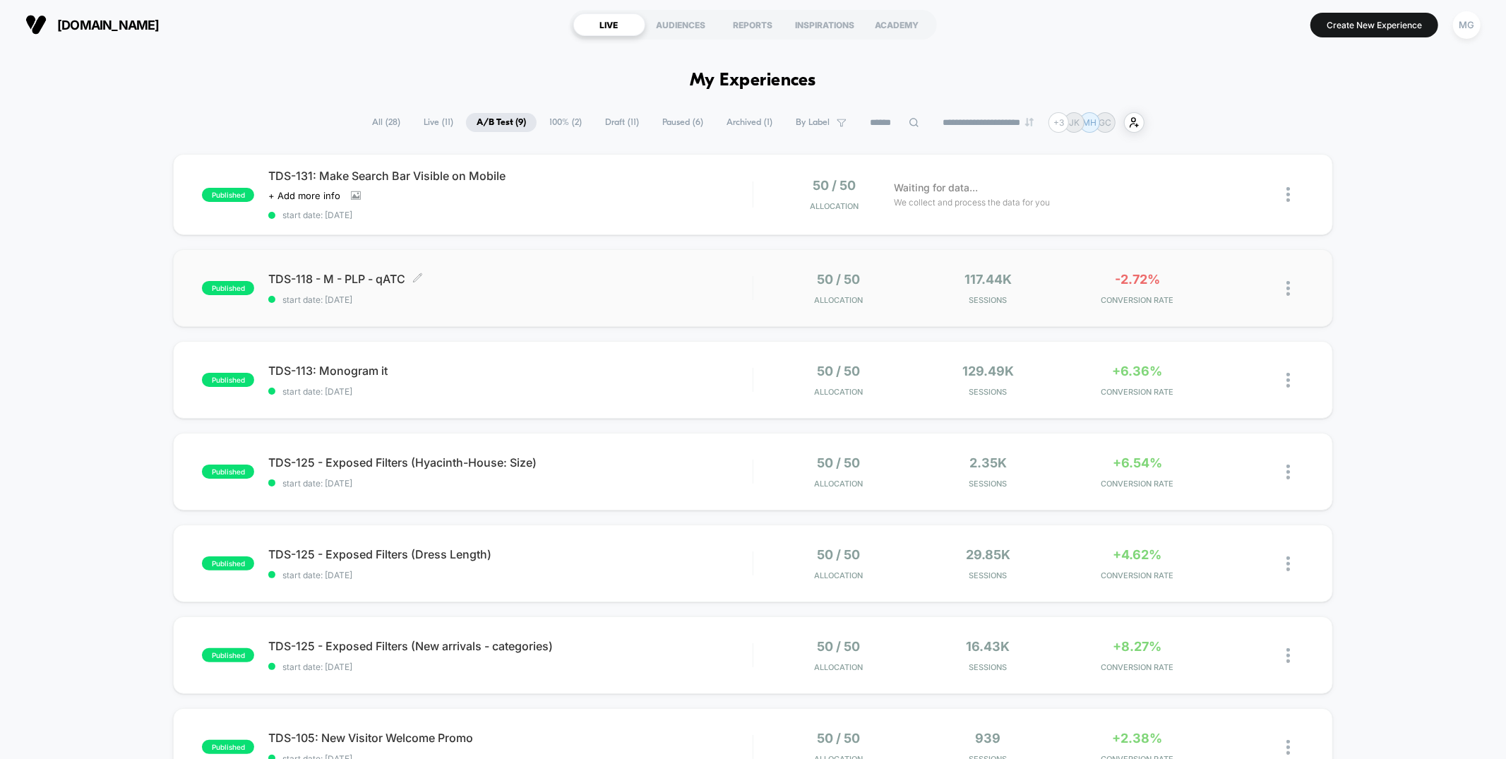
click at [659, 275] on span "TDS-118 - M - PLP - qATC Click to edit experience details" at bounding box center [510, 279] width 484 height 14
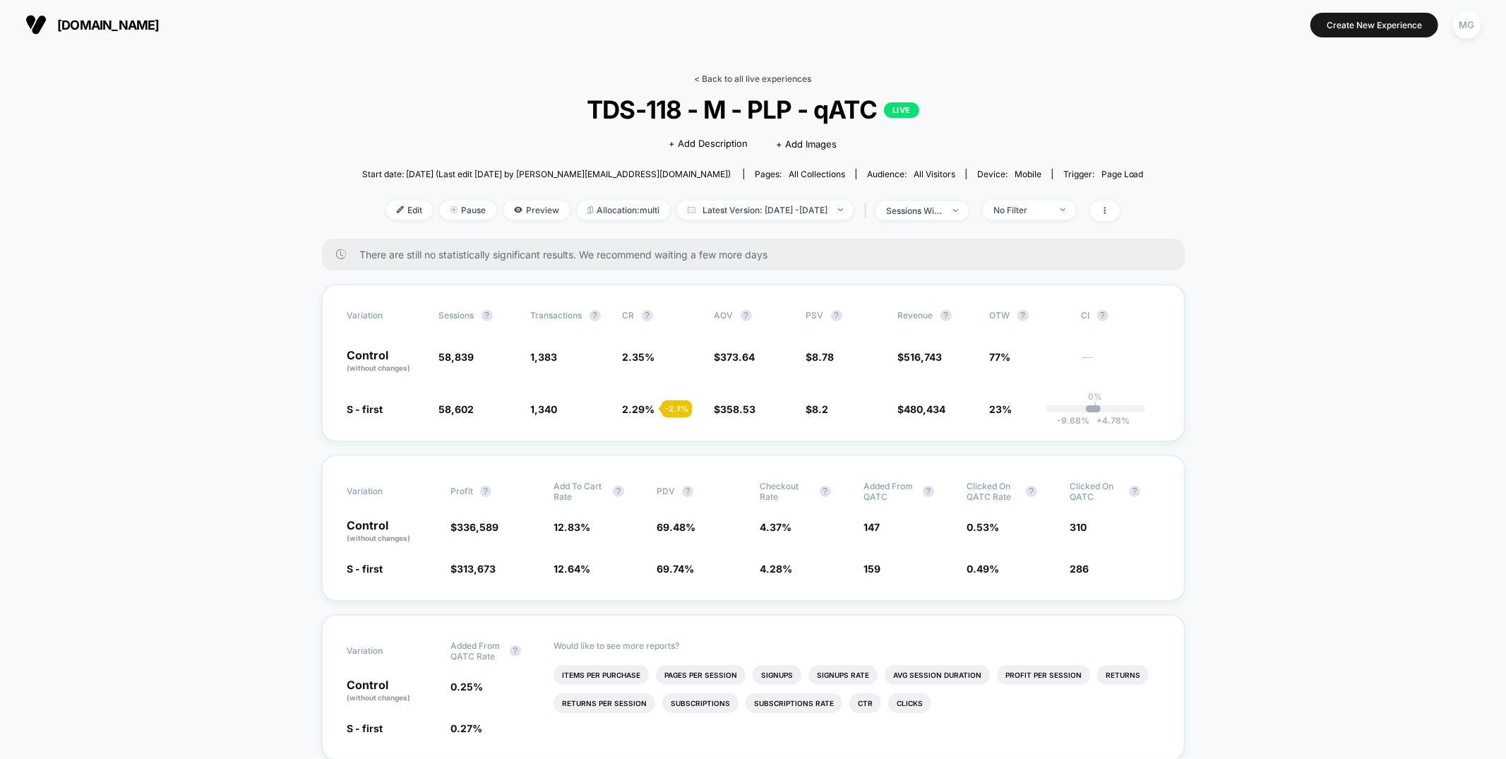
click at [714, 77] on link "< Back to all live experiences" at bounding box center [753, 78] width 117 height 11
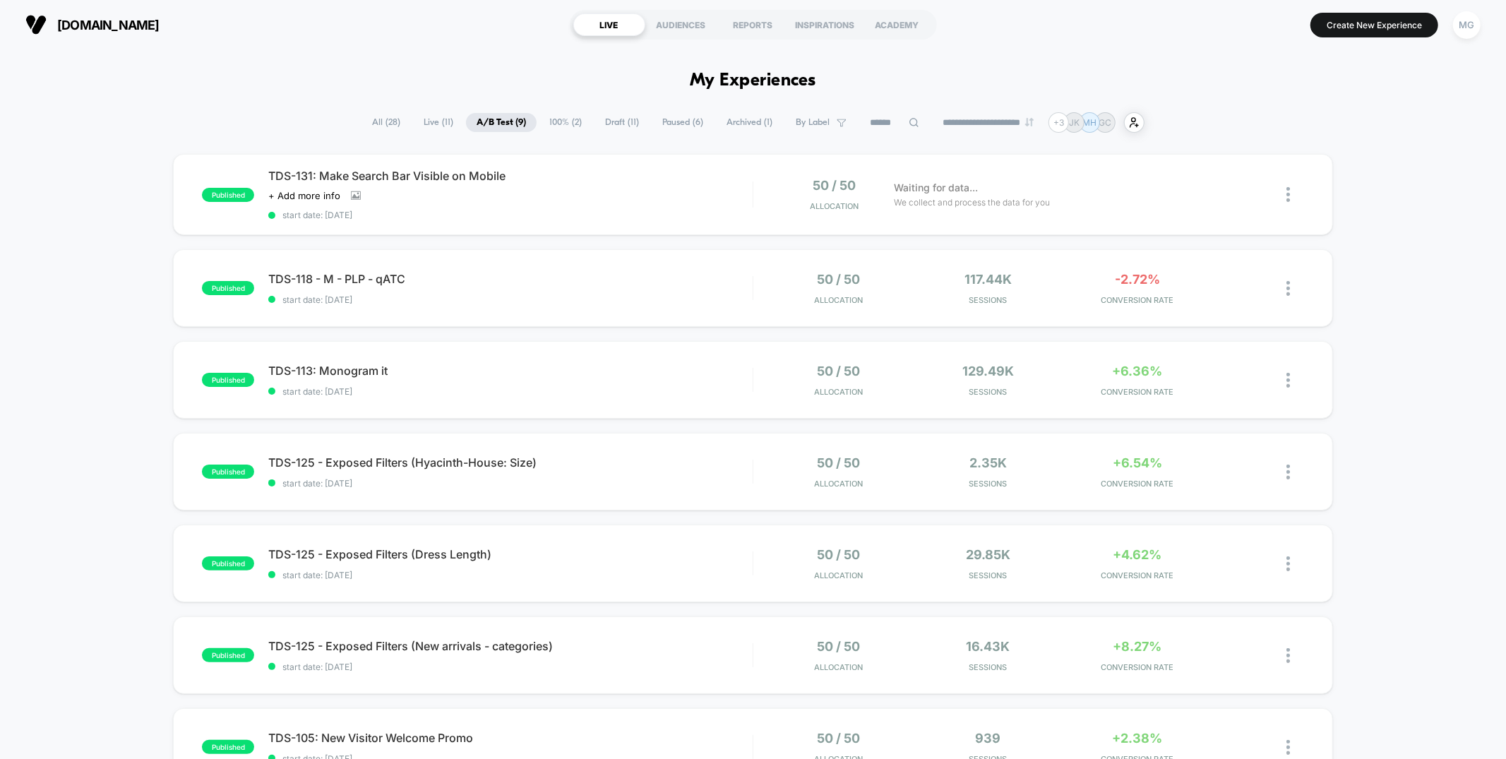
click at [599, 124] on span "Draft ( 11 )" at bounding box center [621, 122] width 55 height 19
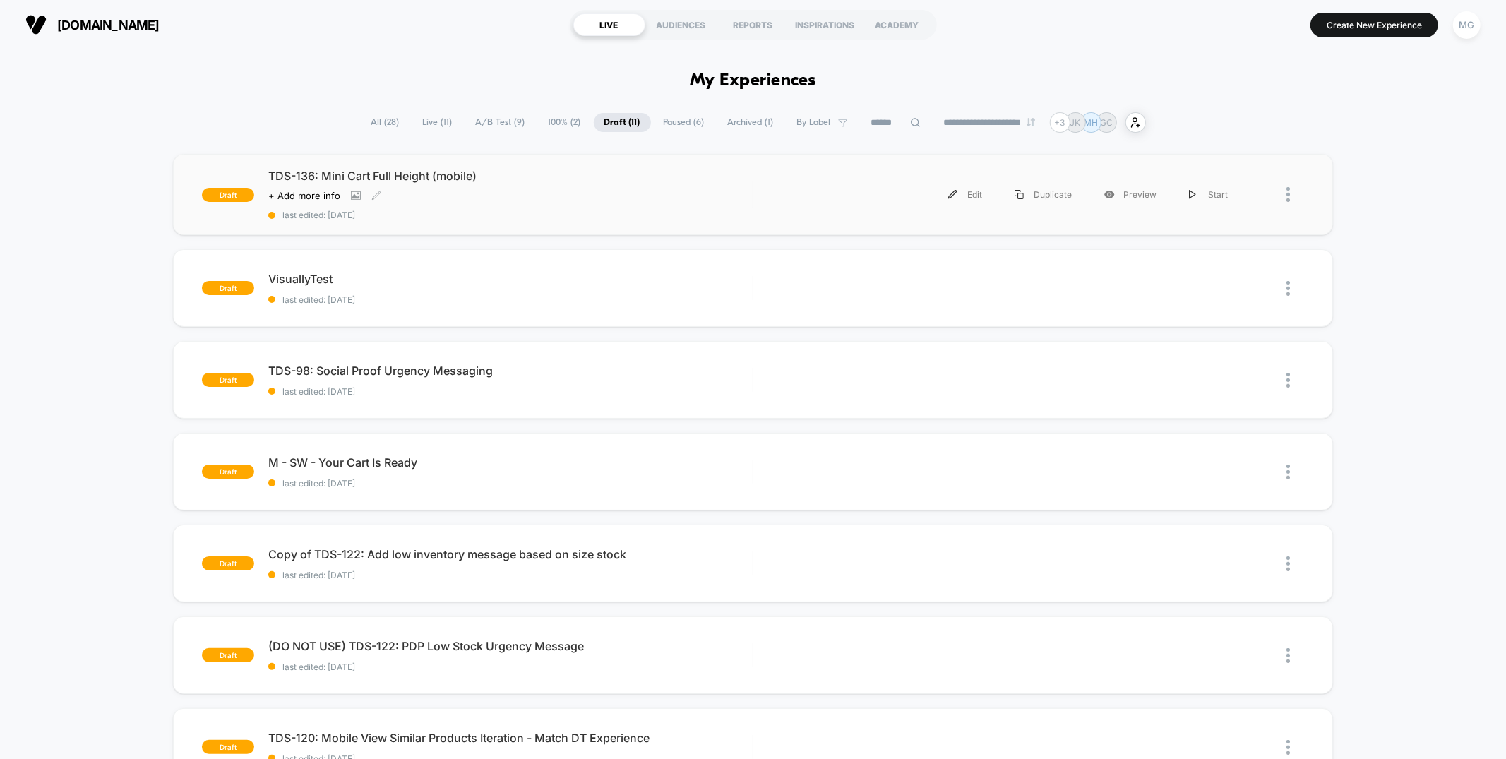
click at [566, 190] on div "Click to view images Click to edit experience details + Add more info" at bounding box center [437, 195] width 339 height 11
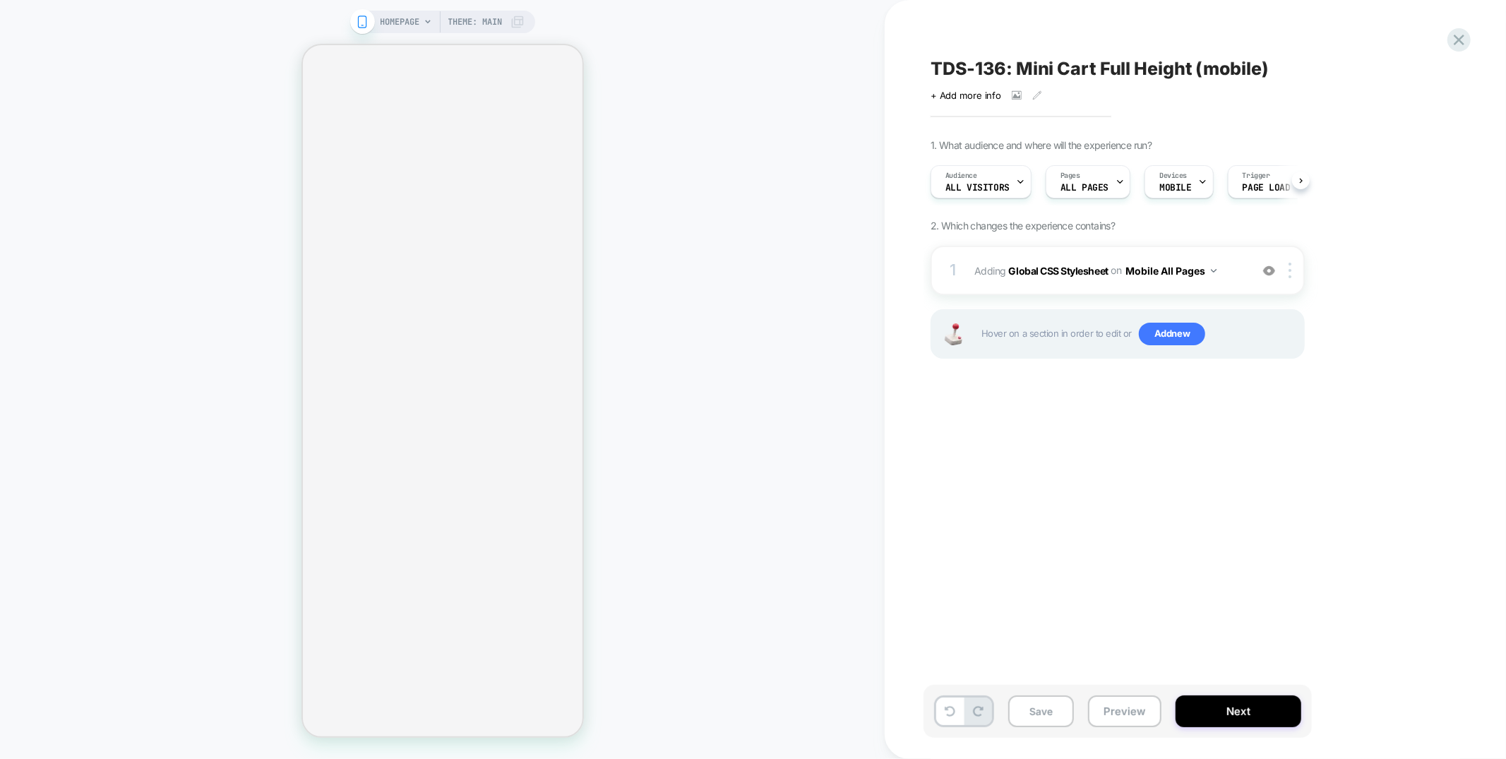
scroll to position [0, 1]
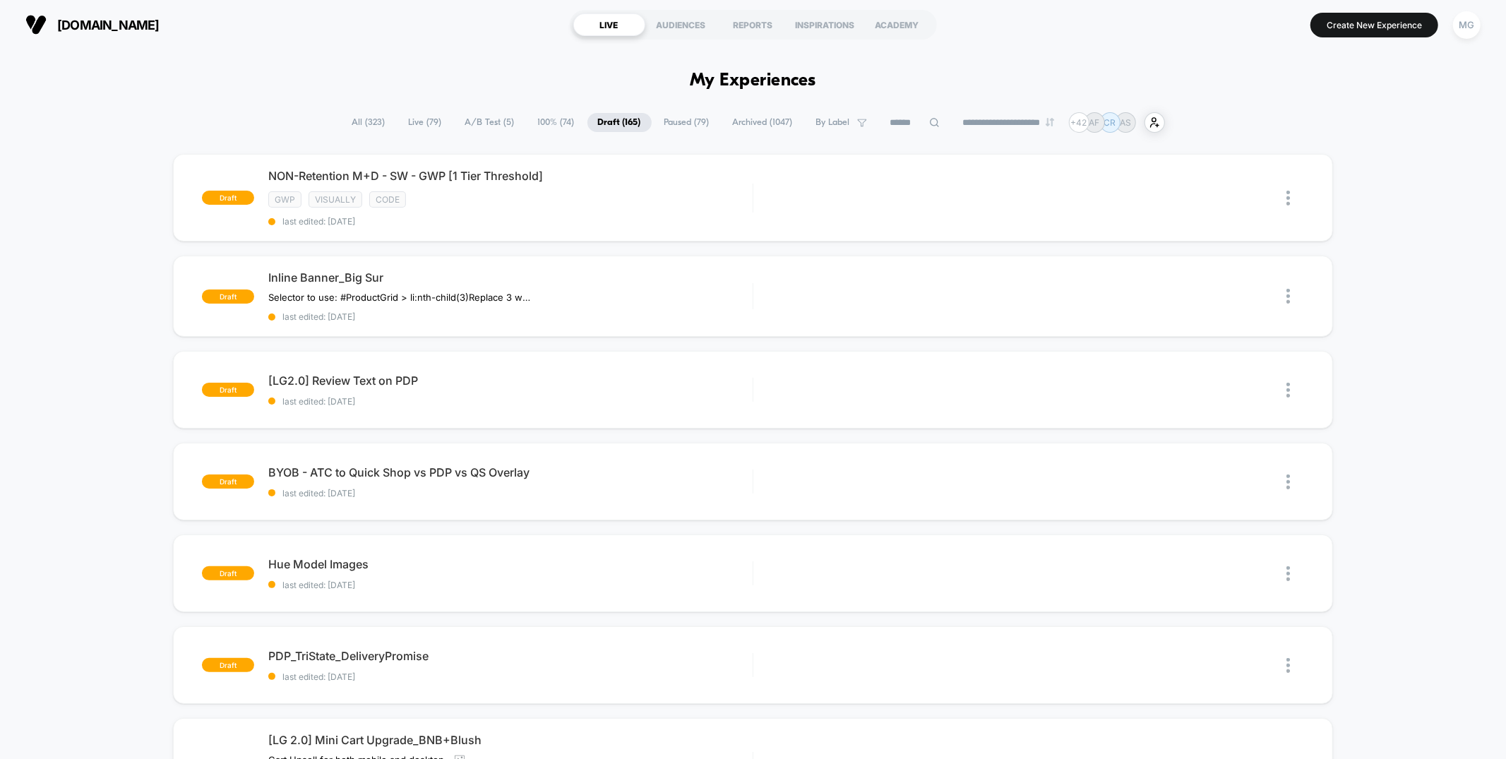
click at [497, 124] on span "A/B Test ( 5 )" at bounding box center [490, 122] width 71 height 19
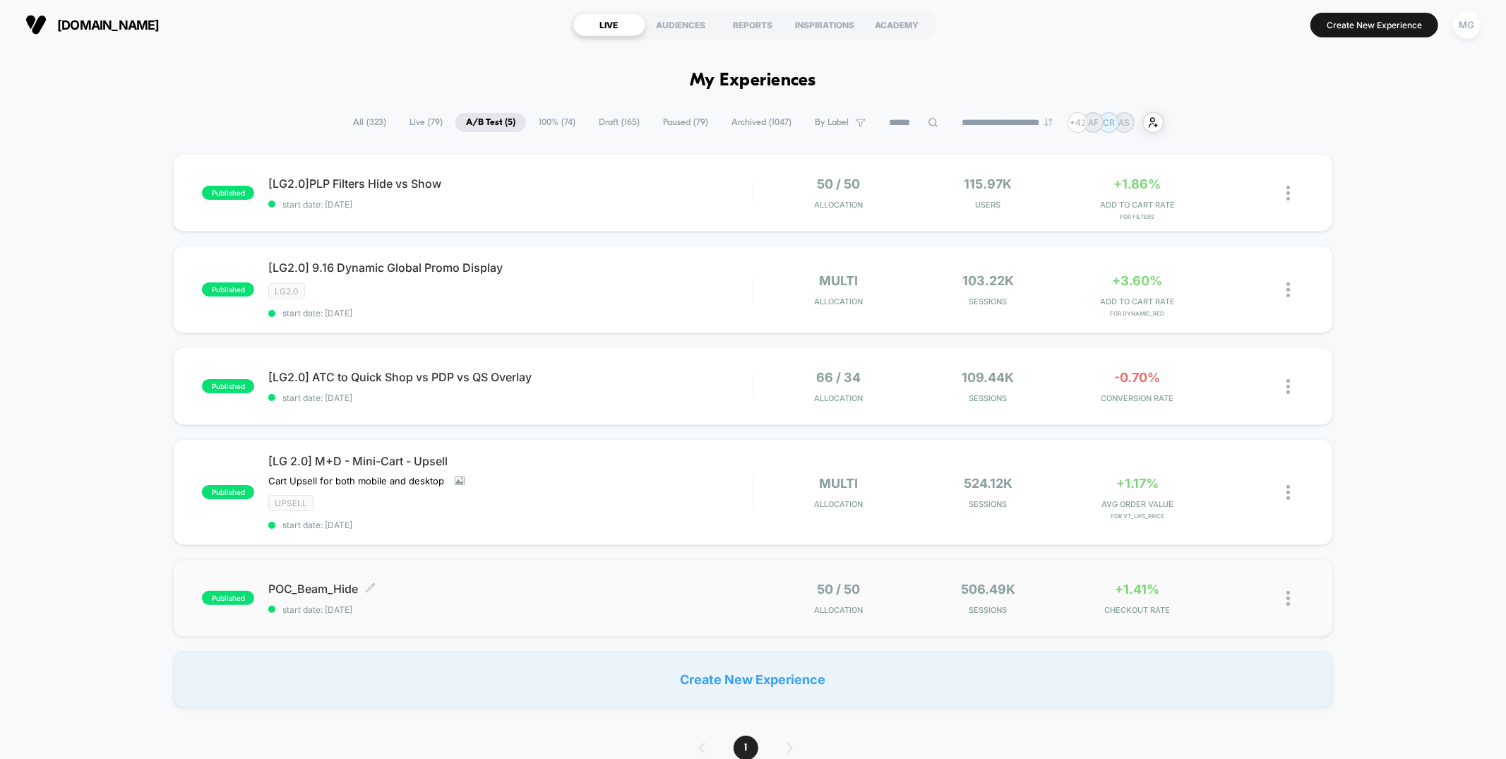
click at [610, 594] on div "POC_Beam_Hide Click to edit experience details Click to edit experience details…" at bounding box center [510, 598] width 484 height 33
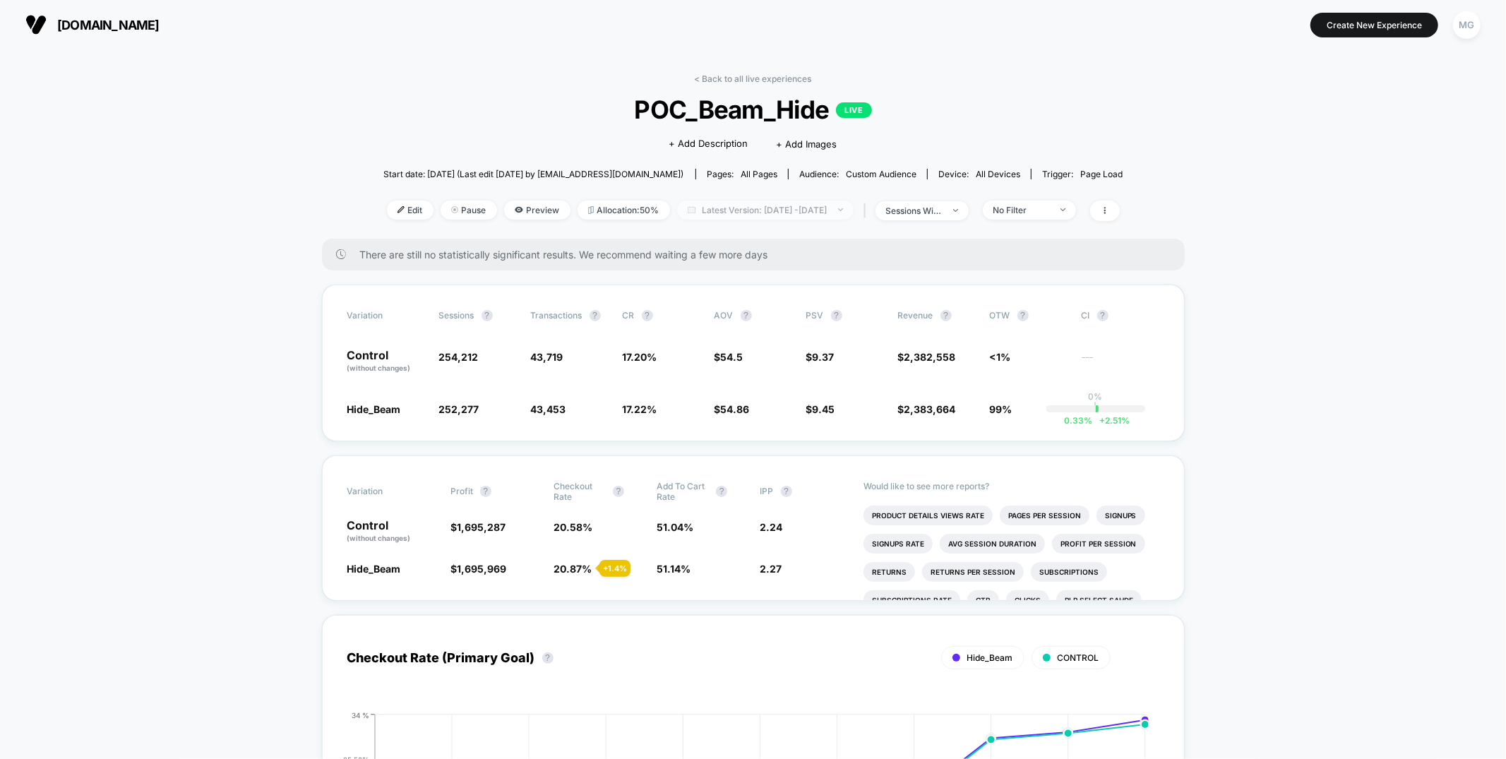
click at [803, 204] on span "Latest Version: [DATE] - [DATE]" at bounding box center [765, 209] width 176 height 19
select select "*"
select select "****"
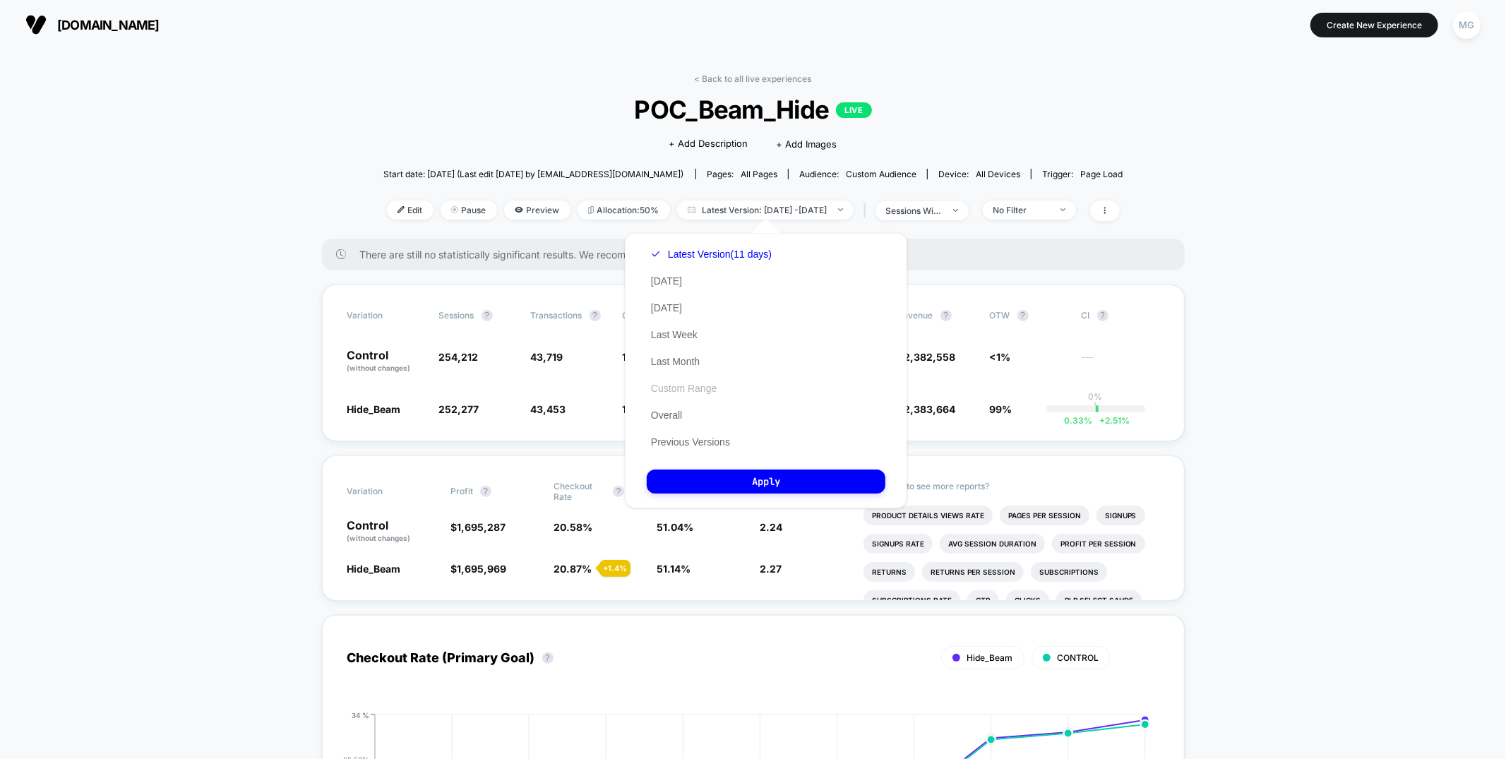
click at [694, 385] on button "Custom Range" at bounding box center [684, 388] width 74 height 13
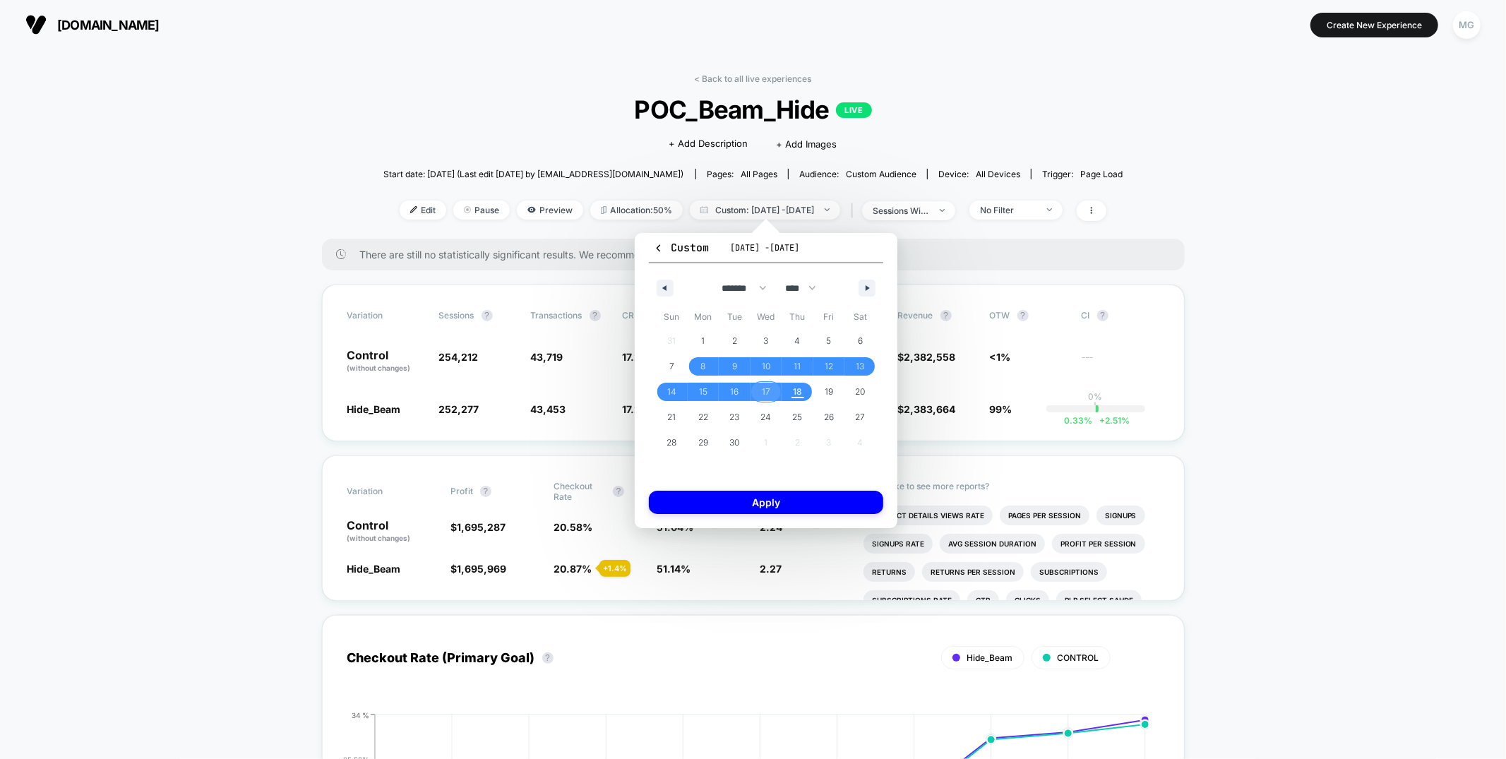
drag, startPoint x: 769, startPoint y: 392, endPoint x: 779, endPoint y: 391, distance: 9.9
click at [770, 392] on span "17" at bounding box center [766, 392] width 32 height 18
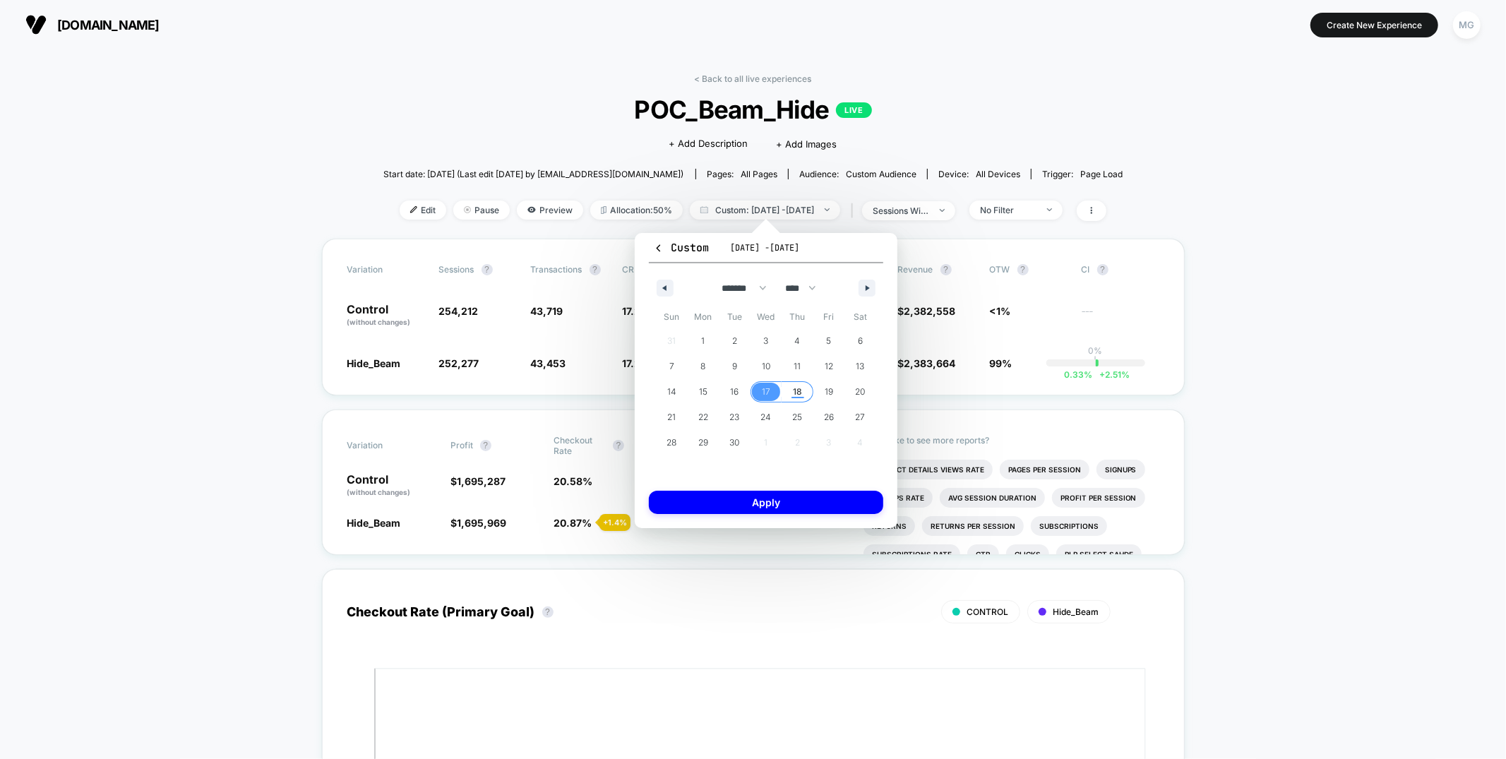
click at [793, 390] on span "18" at bounding box center [797, 391] width 9 height 25
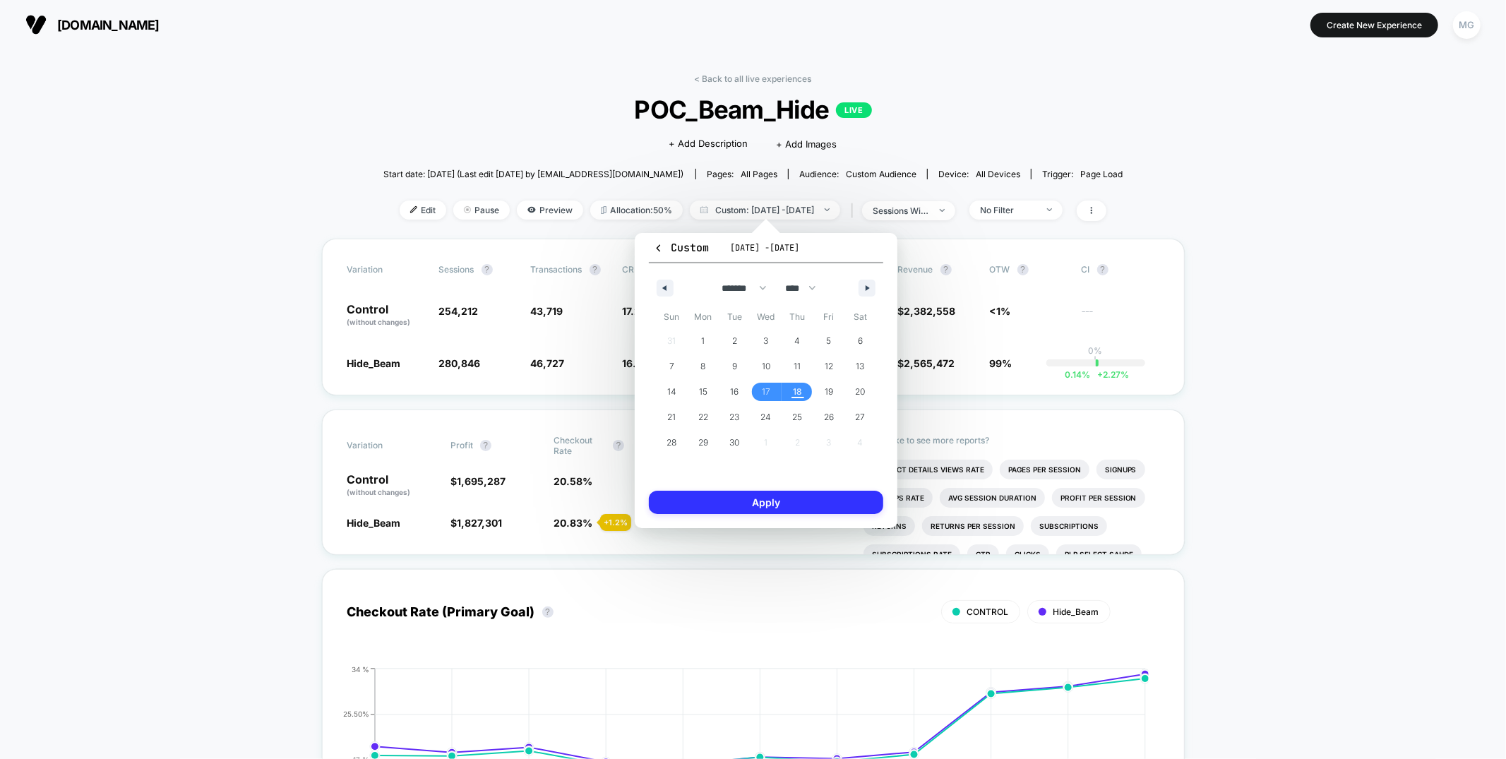
click at [764, 505] on button "Apply" at bounding box center [766, 502] width 234 height 23
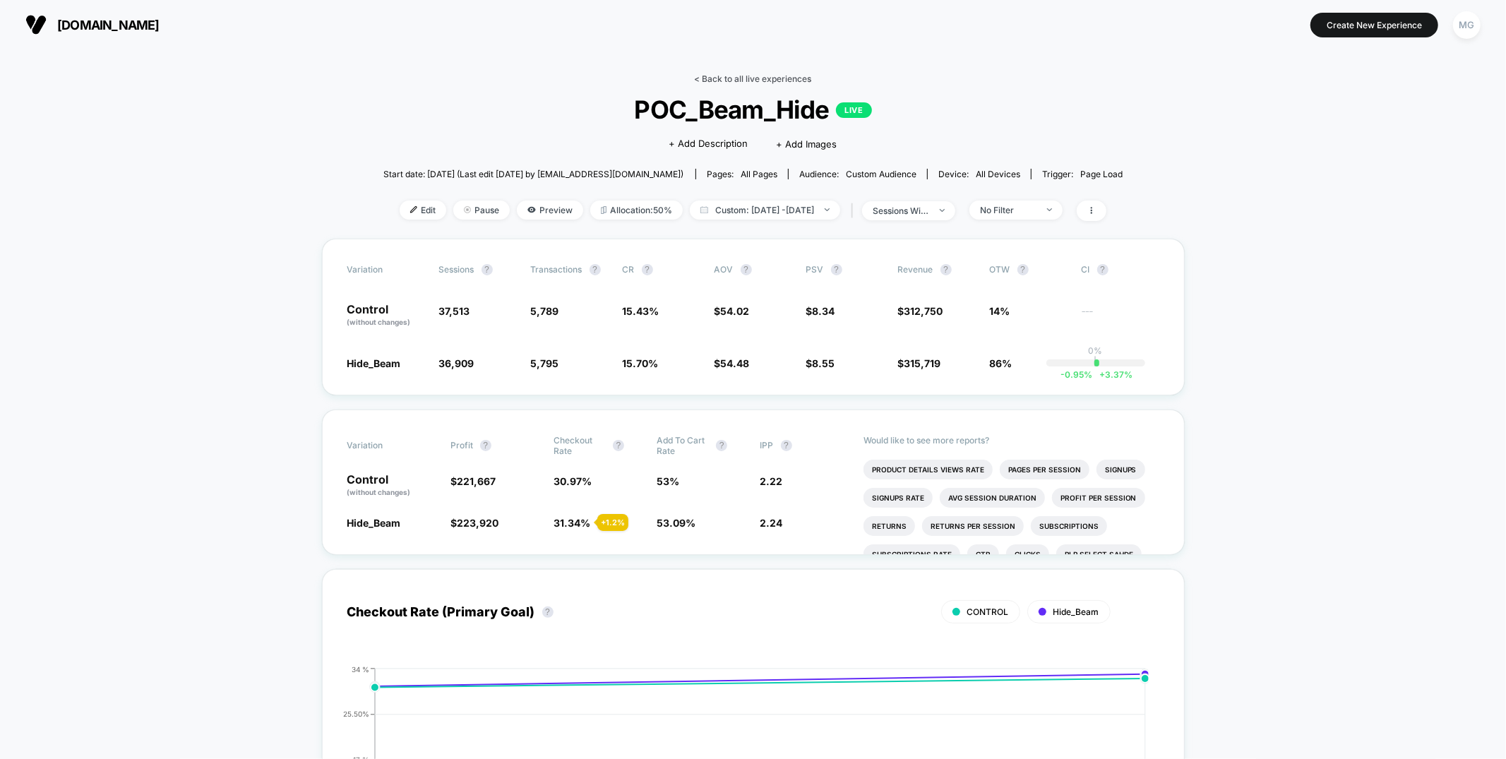
click at [727, 73] on link "< Back to all live experiences" at bounding box center [753, 78] width 117 height 11
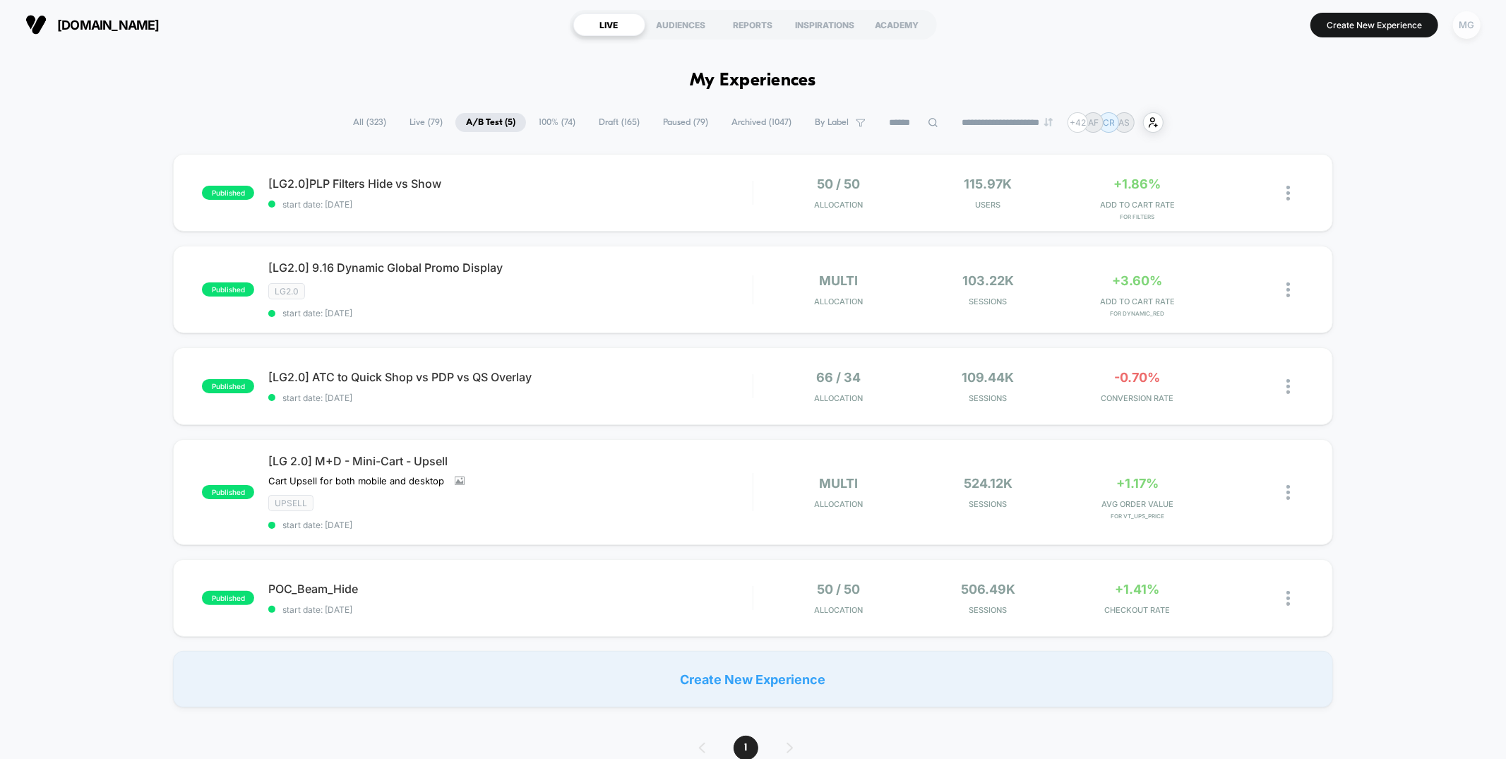
click at [1465, 22] on div "MG" at bounding box center [1467, 25] width 28 height 28
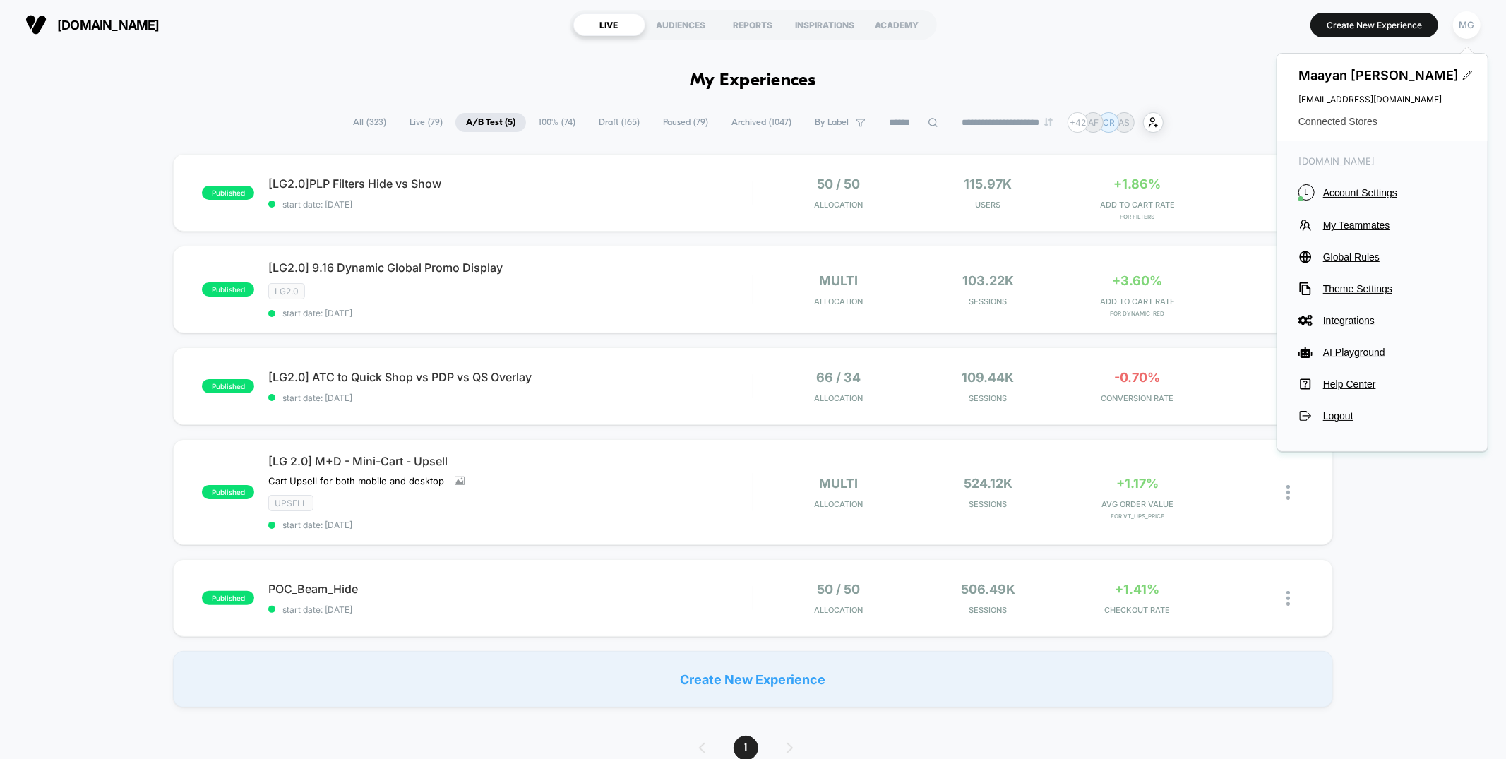
click at [1339, 117] on span "Connected Stores" at bounding box center [1382, 121] width 168 height 11
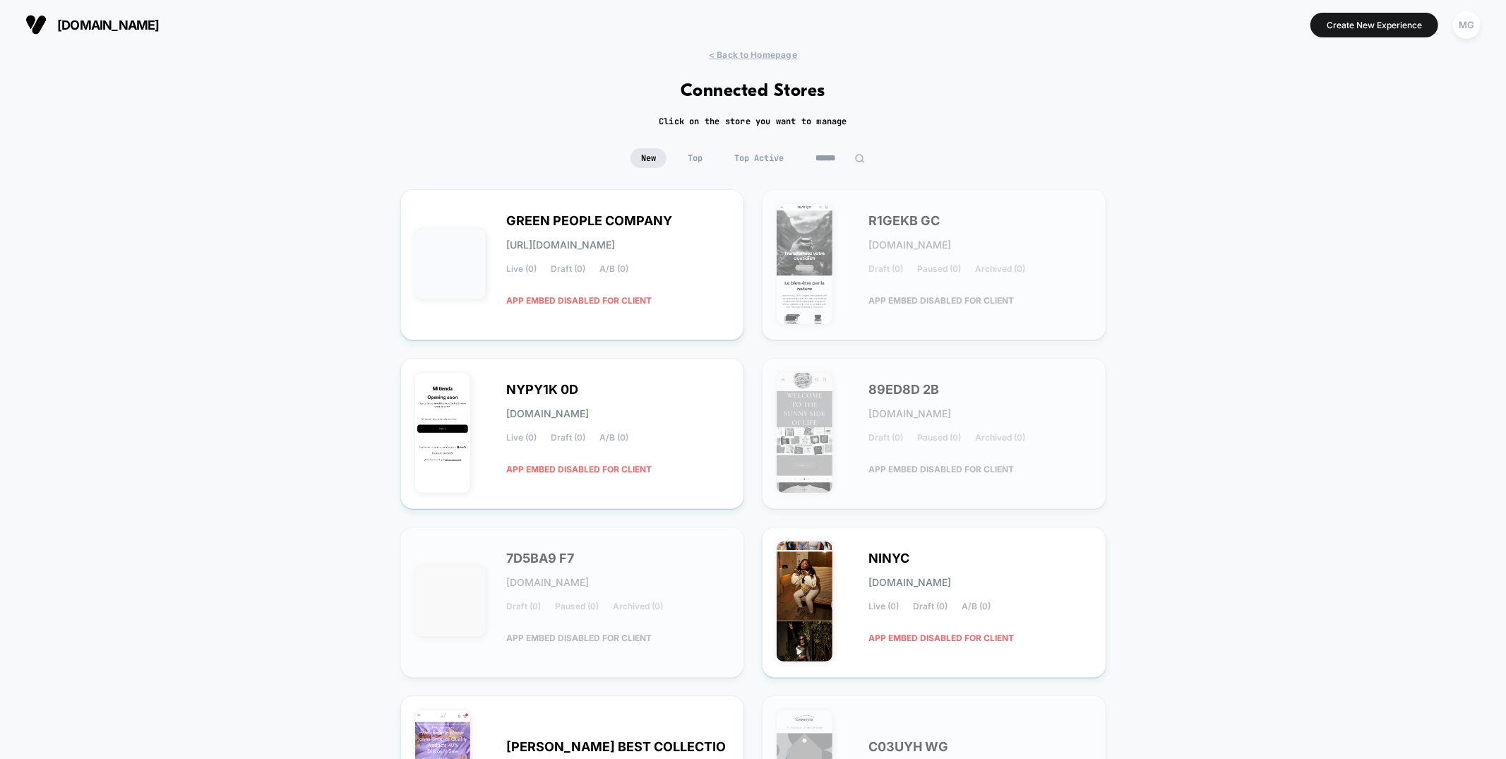
click at [800, 160] on div "New Top Top Active" at bounding box center [752, 158] width 245 height 20
click at [779, 158] on span "Top Active" at bounding box center [759, 158] width 71 height 20
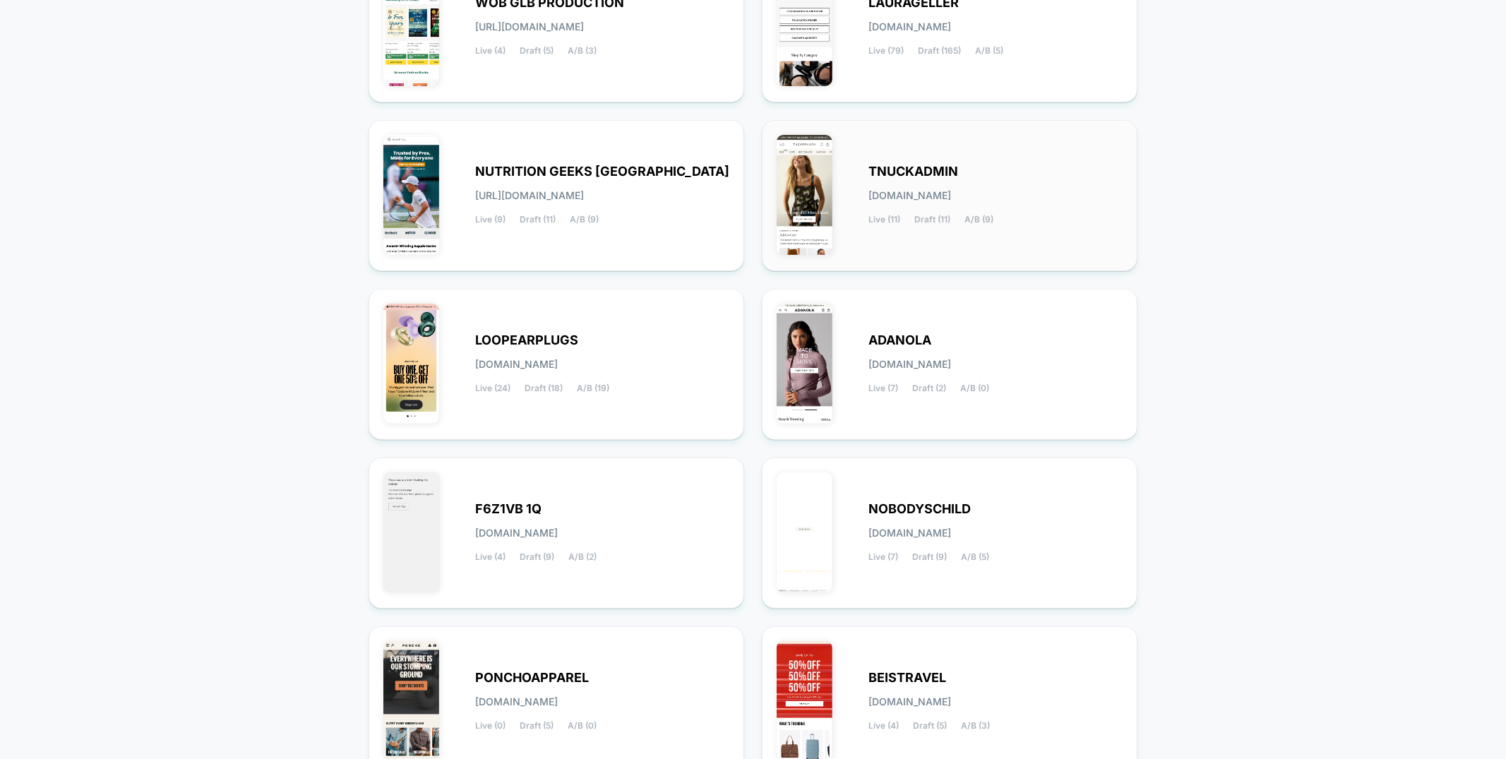
scroll to position [371, 0]
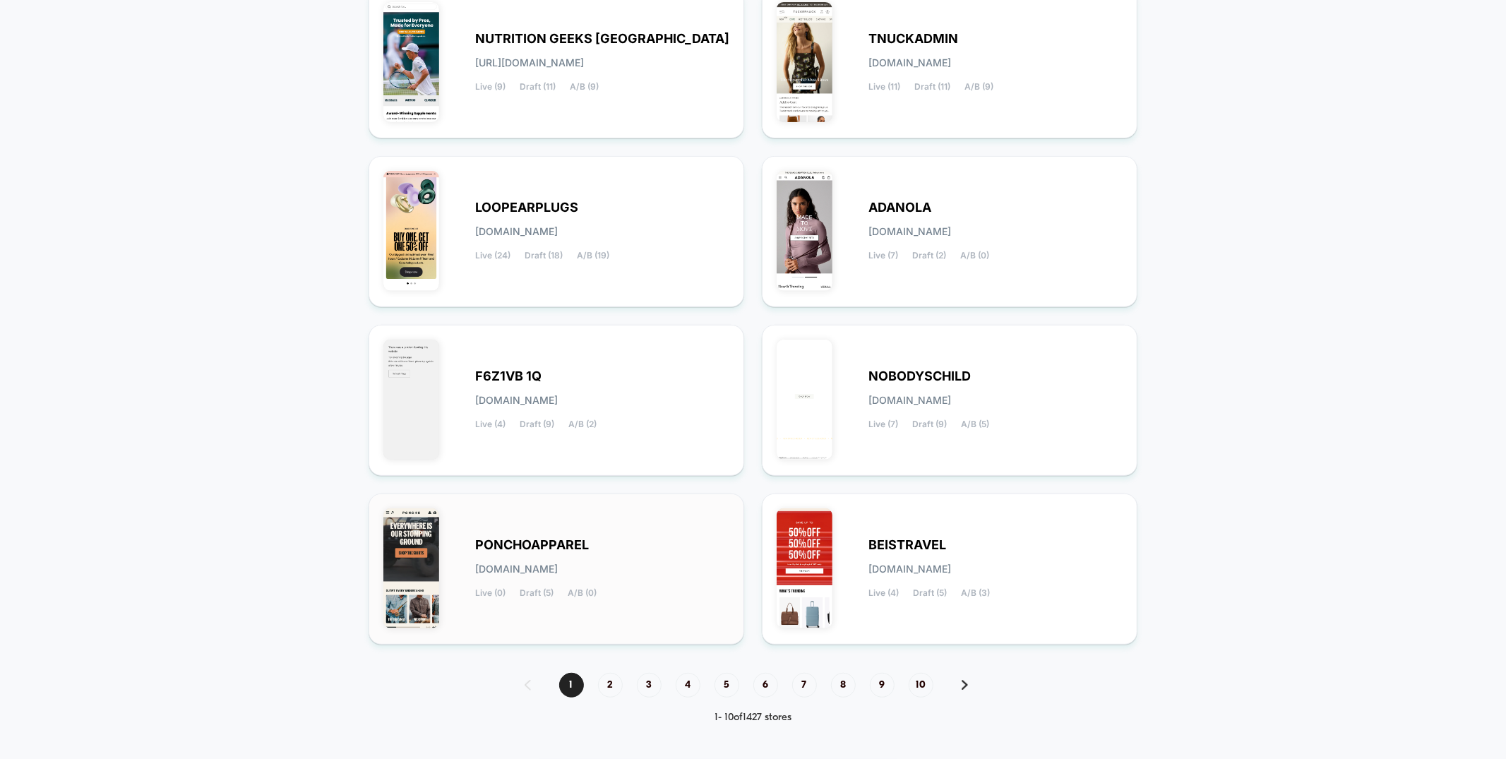
click at [581, 540] on span "PONCHOAPPAREL" at bounding box center [532, 545] width 114 height 10
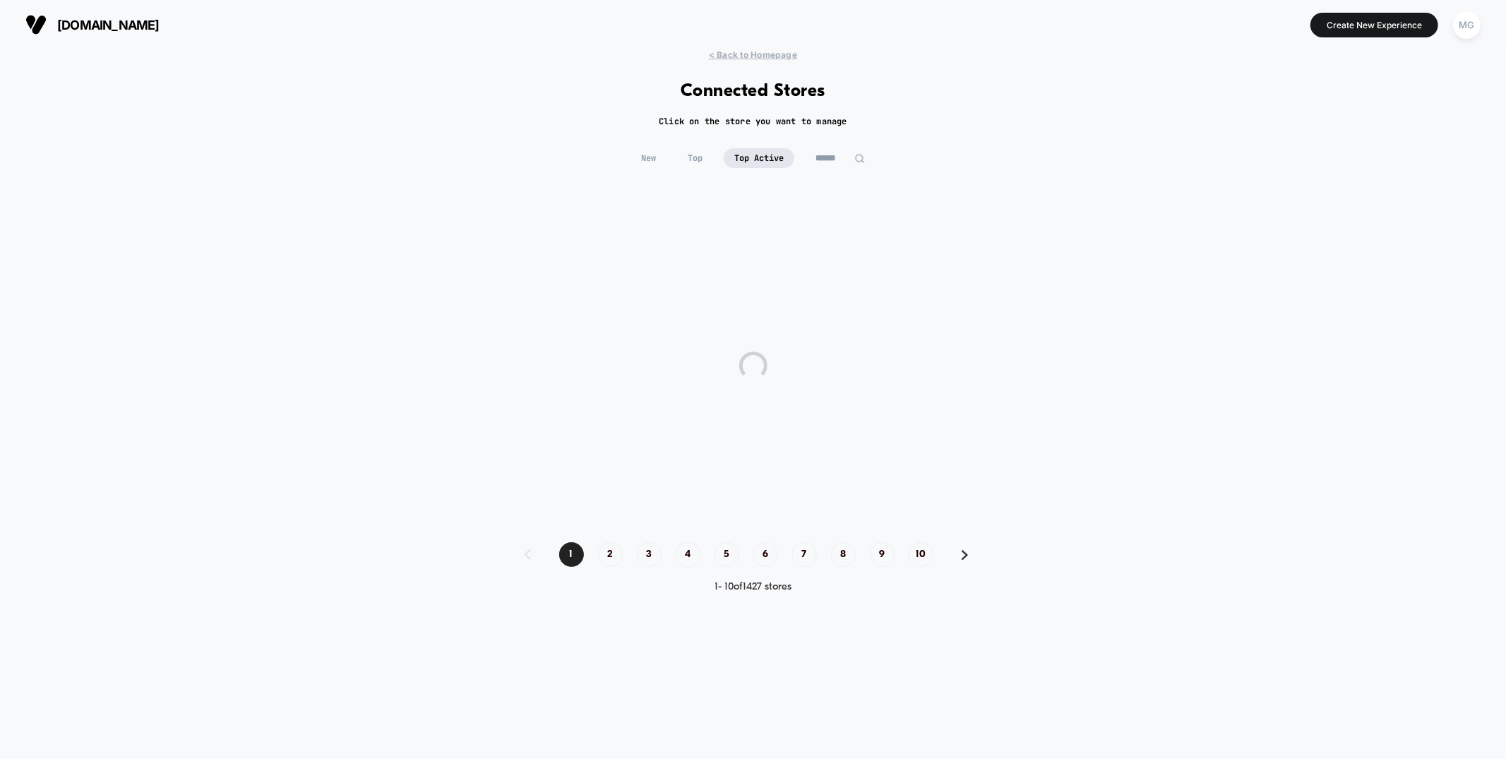
scroll to position [0, 0]
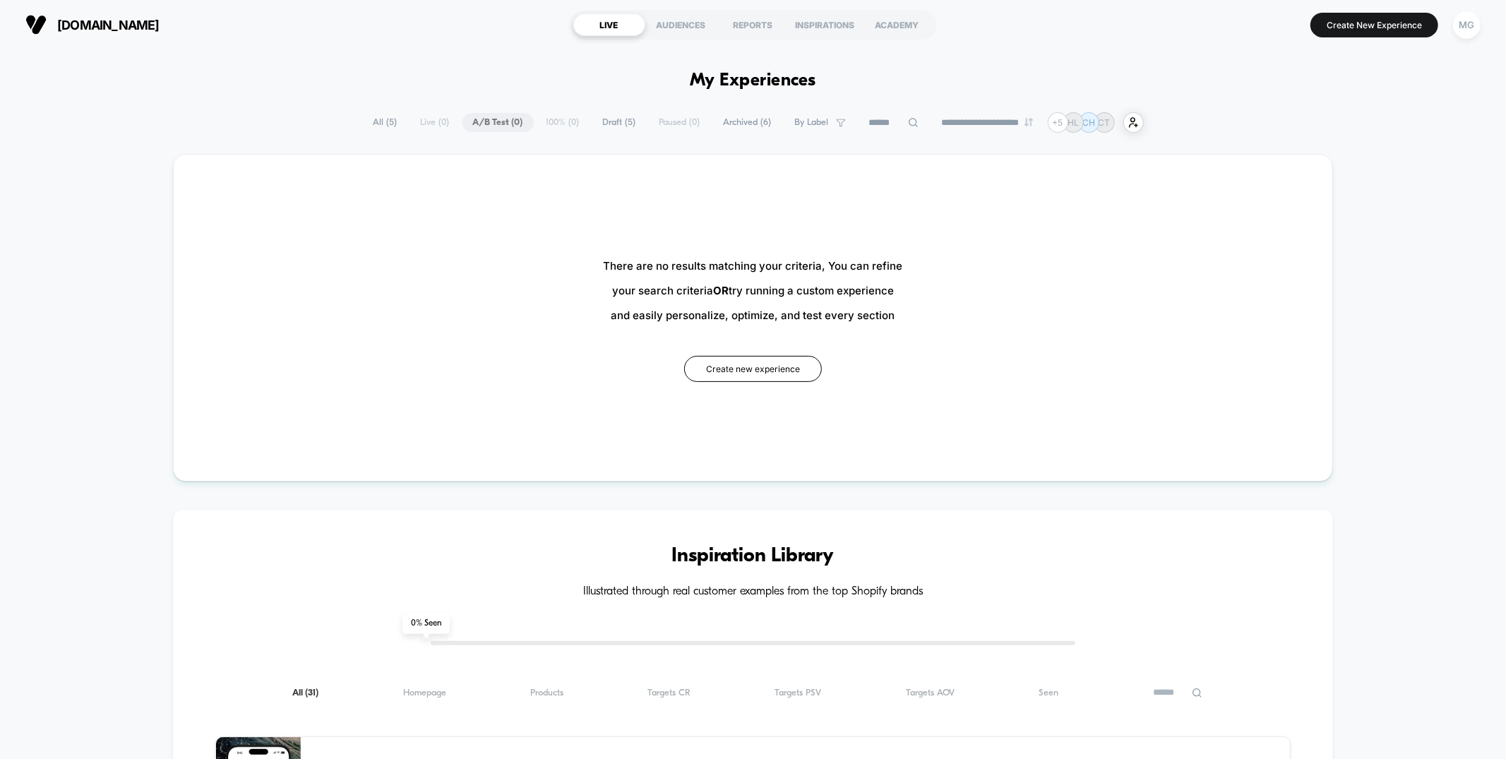
click at [605, 125] on span "Draft ( 5 )" at bounding box center [619, 122] width 54 height 19
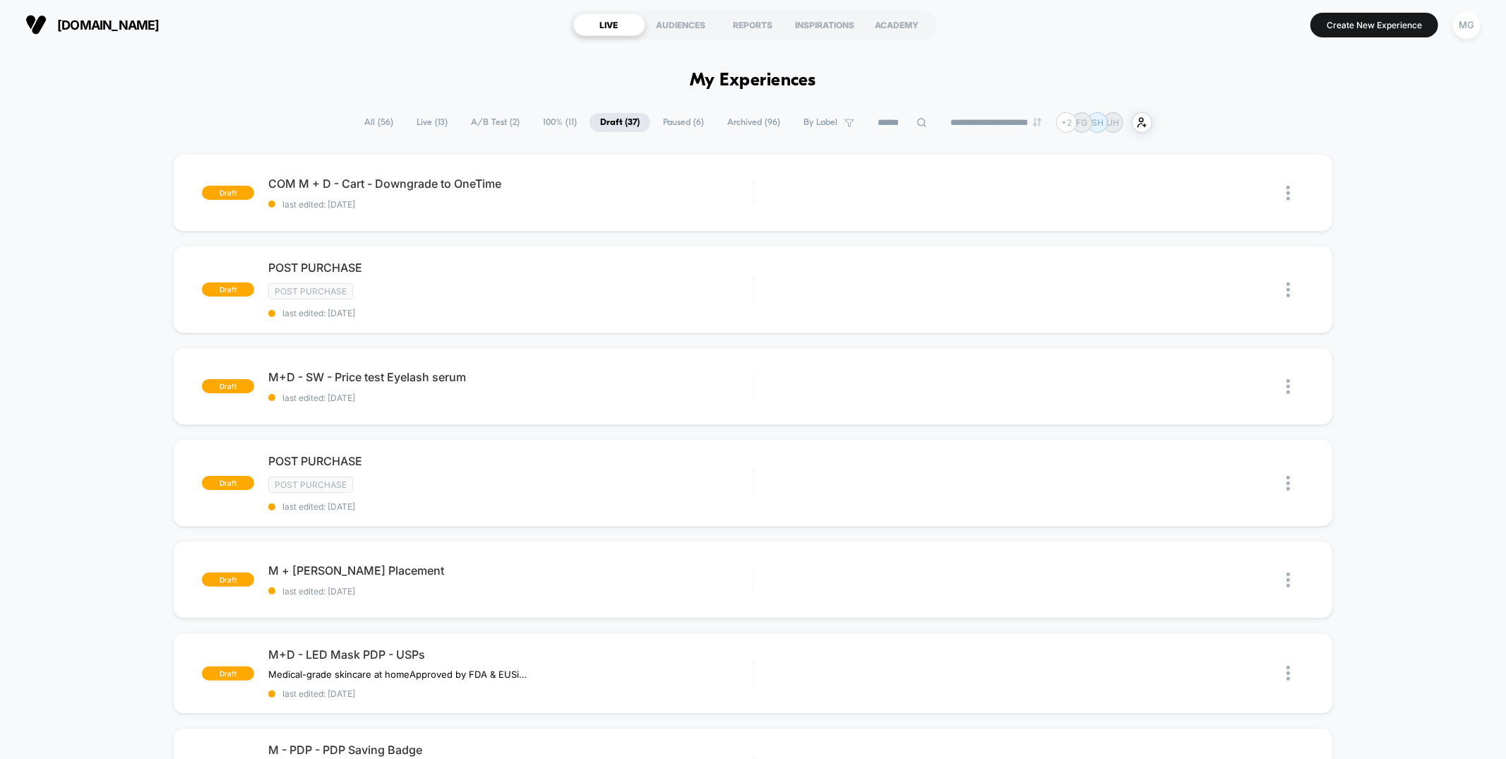
click at [492, 121] on span "A/B Test ( 2 )" at bounding box center [495, 122] width 70 height 19
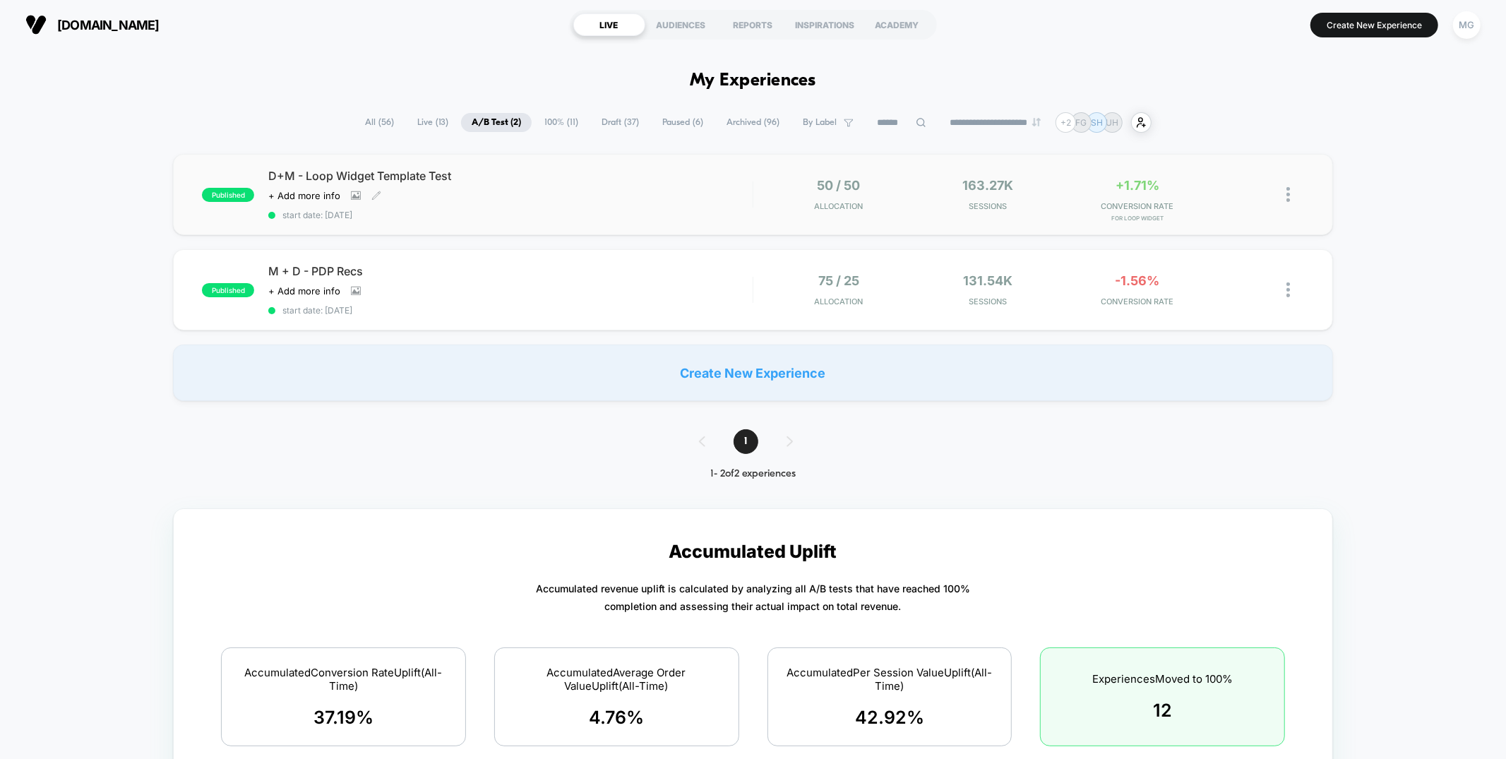
click at [592, 210] on span "start date: 9/4/2025" at bounding box center [510, 215] width 484 height 11
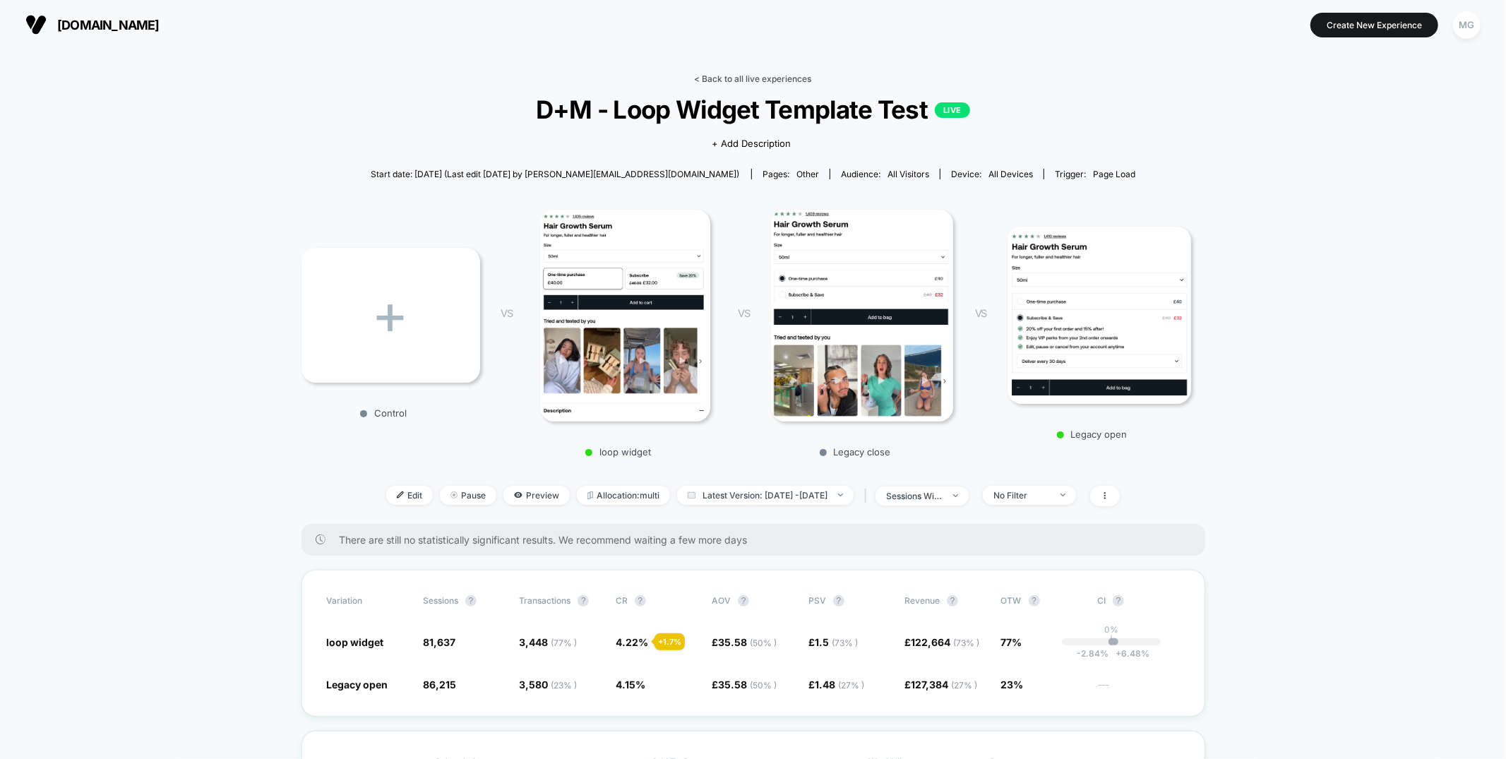
click at [763, 77] on link "< Back to all live experiences" at bounding box center [753, 78] width 117 height 11
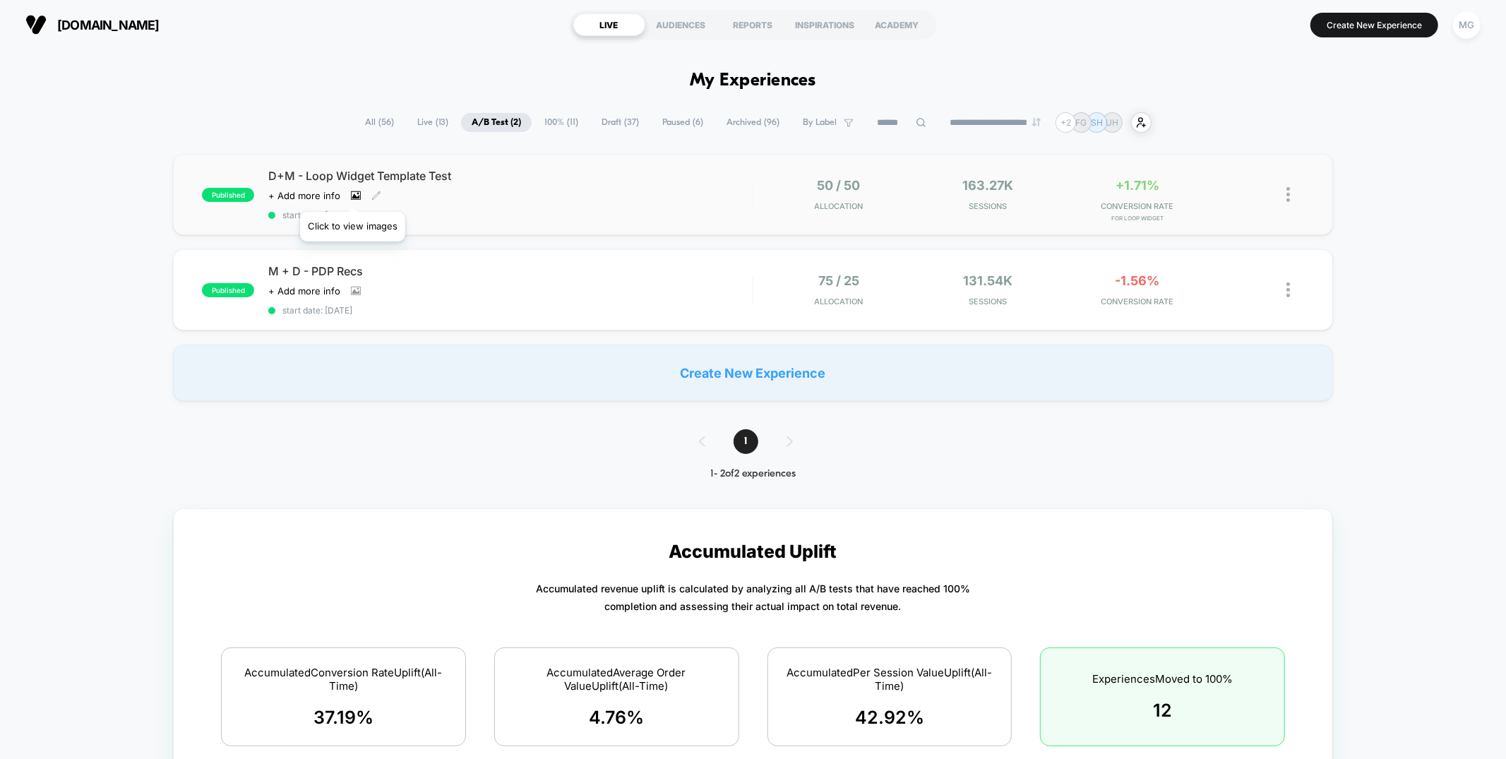
click at [352, 194] on icon at bounding box center [356, 195] width 8 height 5
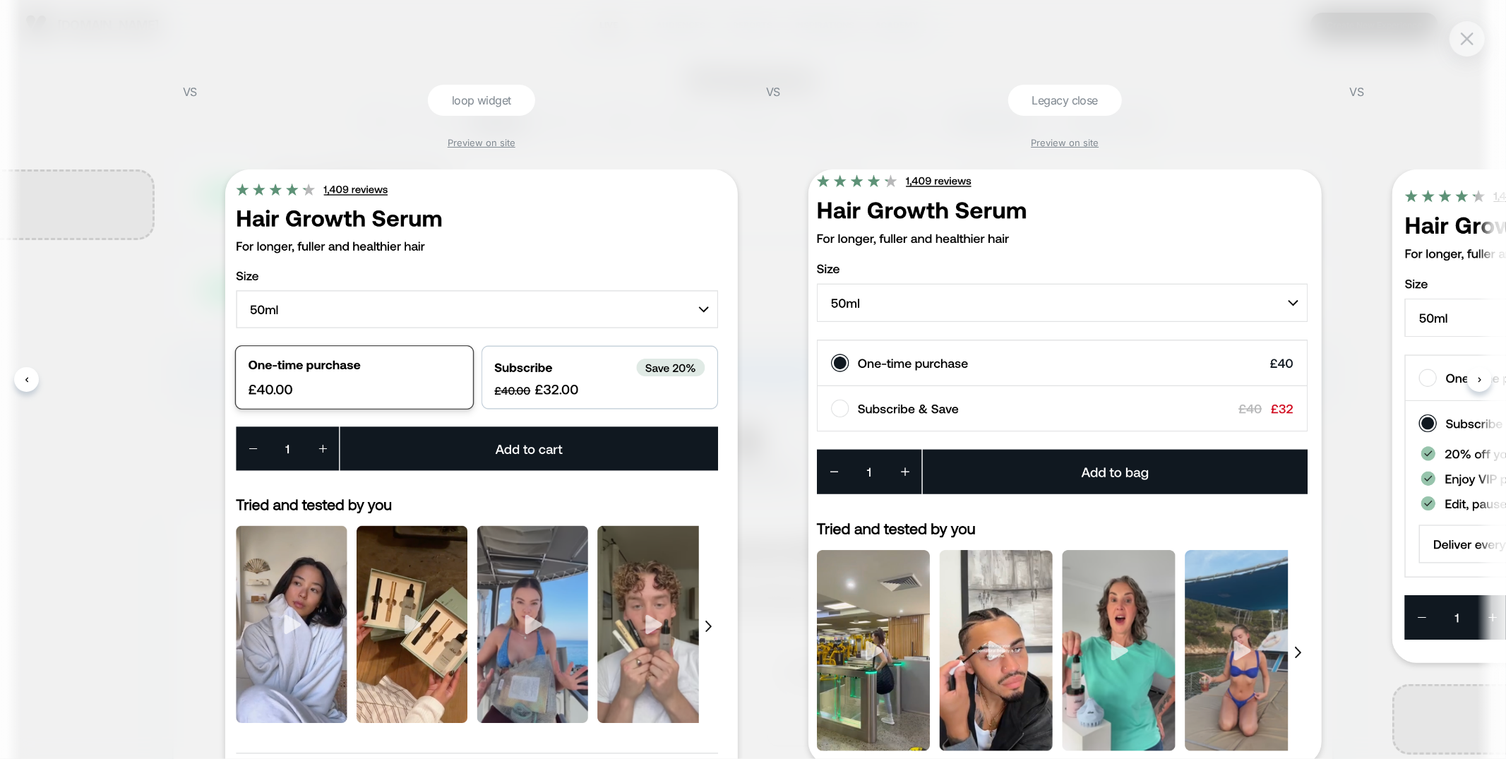
scroll to position [0, 175]
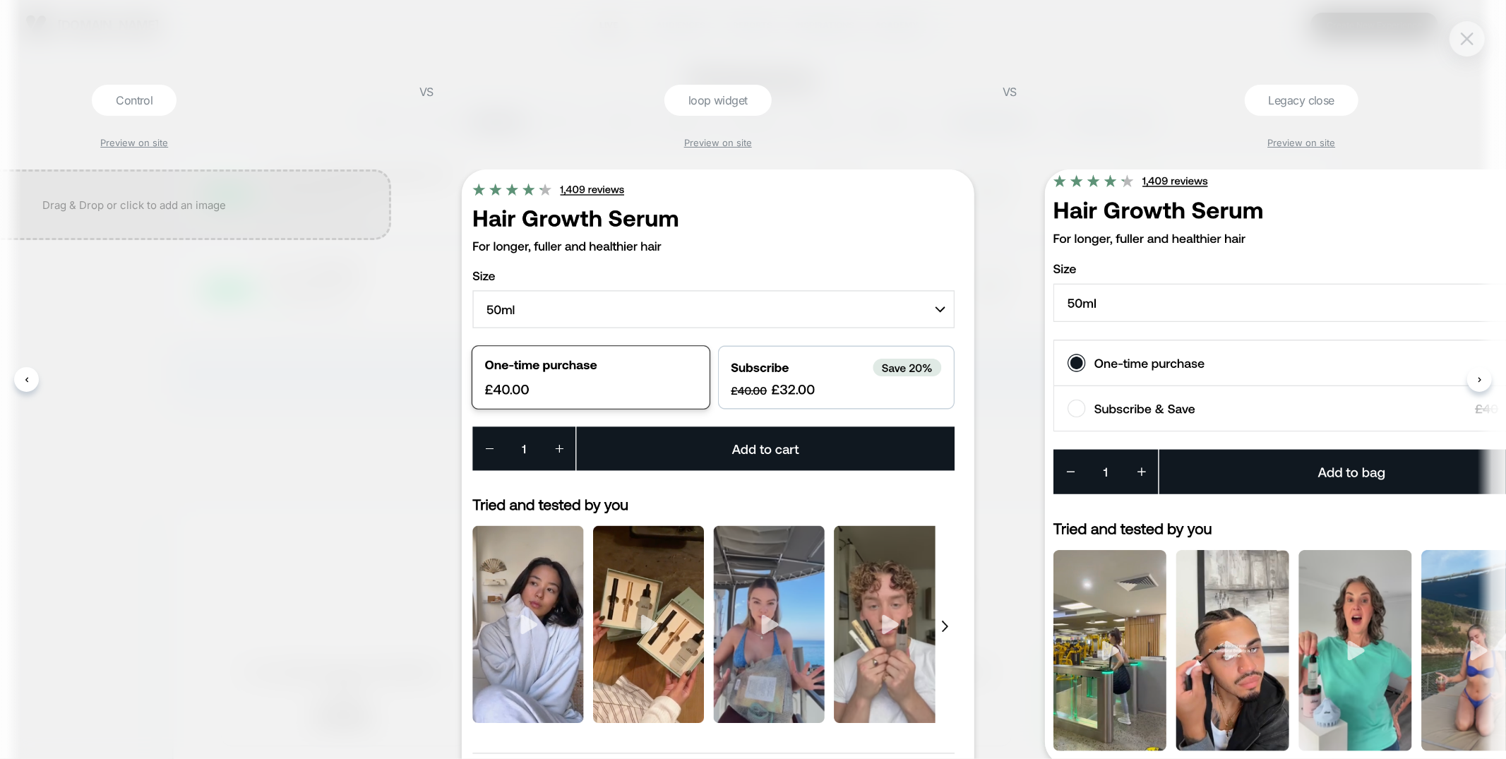
click at [1460, 43] on img at bounding box center [1466, 38] width 13 height 12
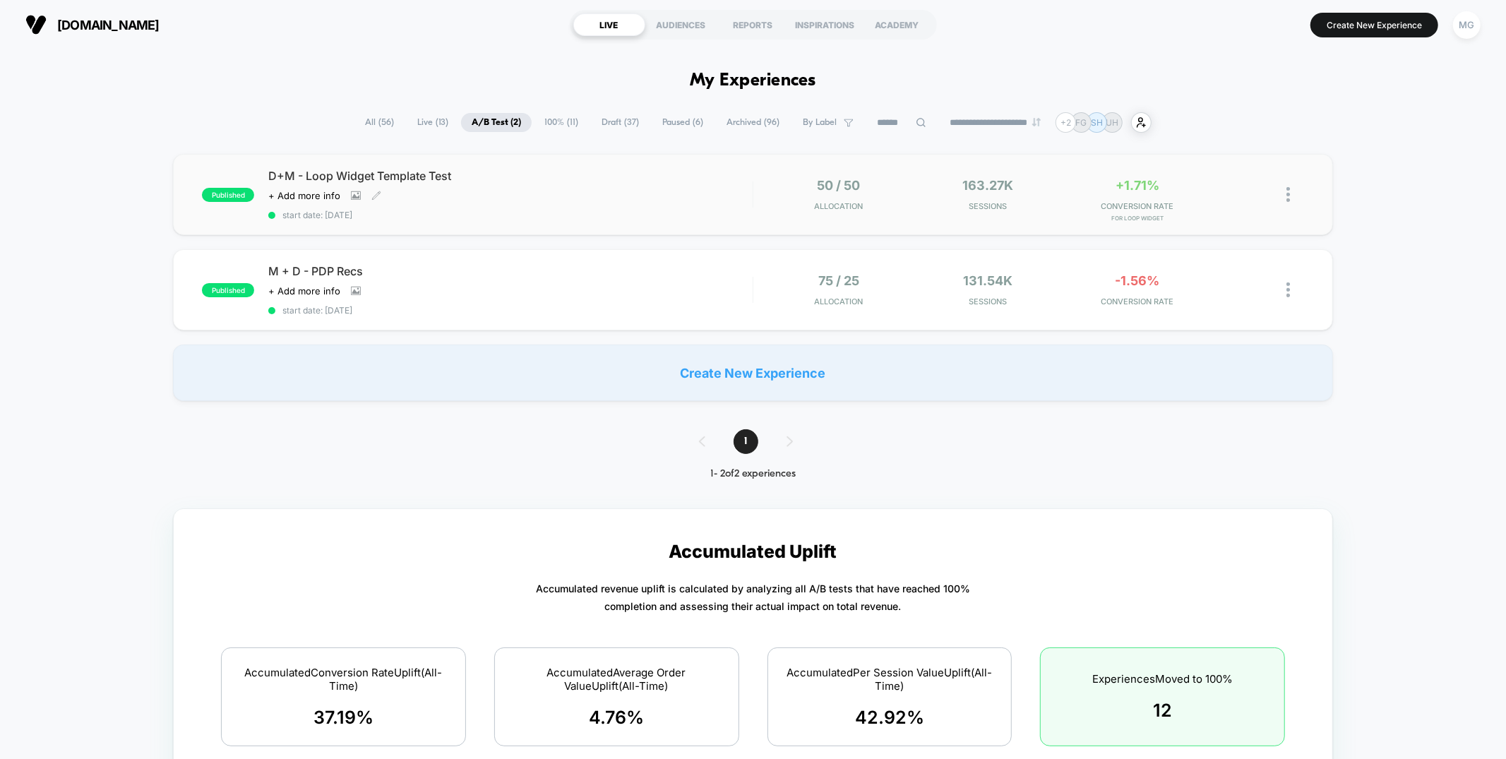
click at [486, 210] on span "start date: 9/4/2025" at bounding box center [510, 215] width 484 height 11
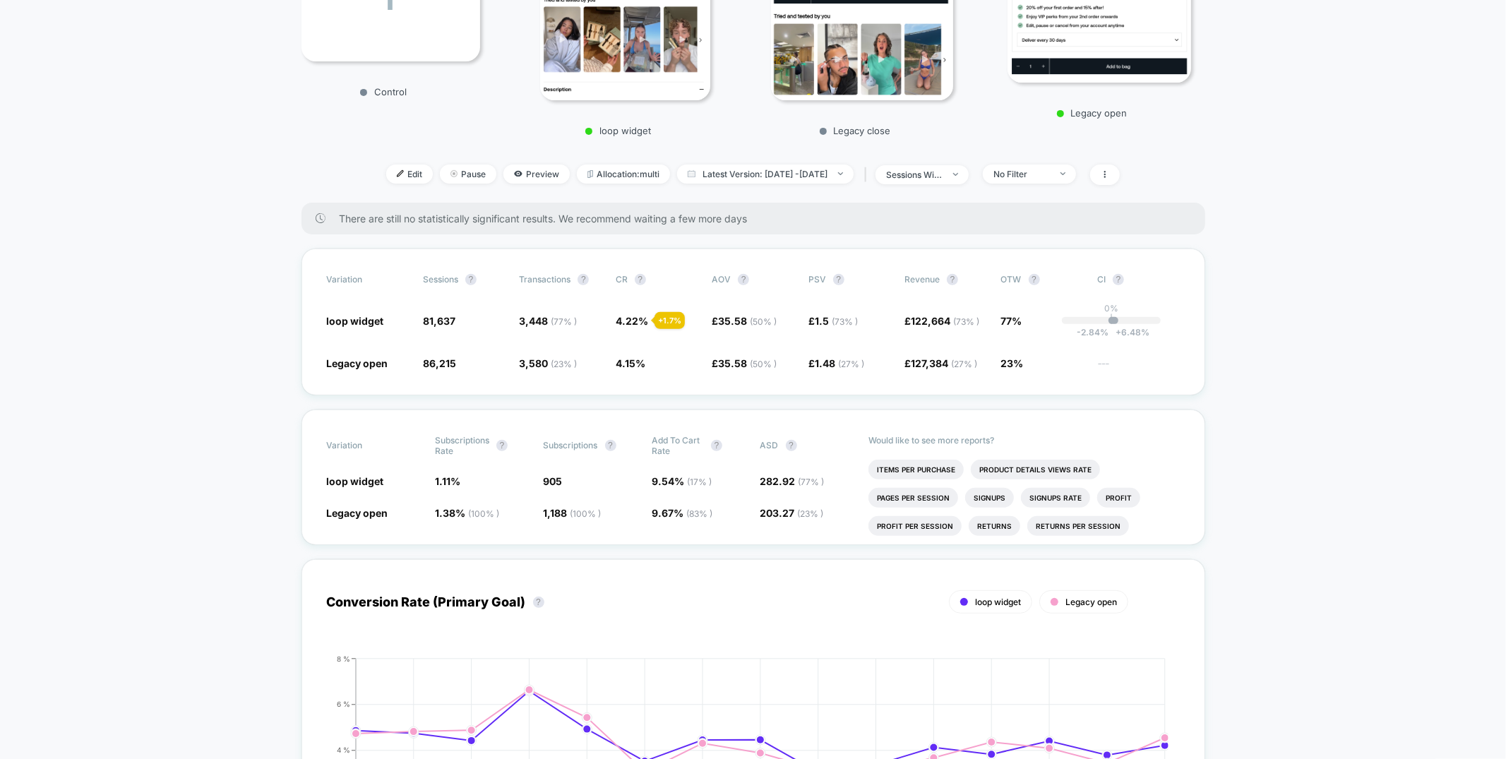
scroll to position [491, 0]
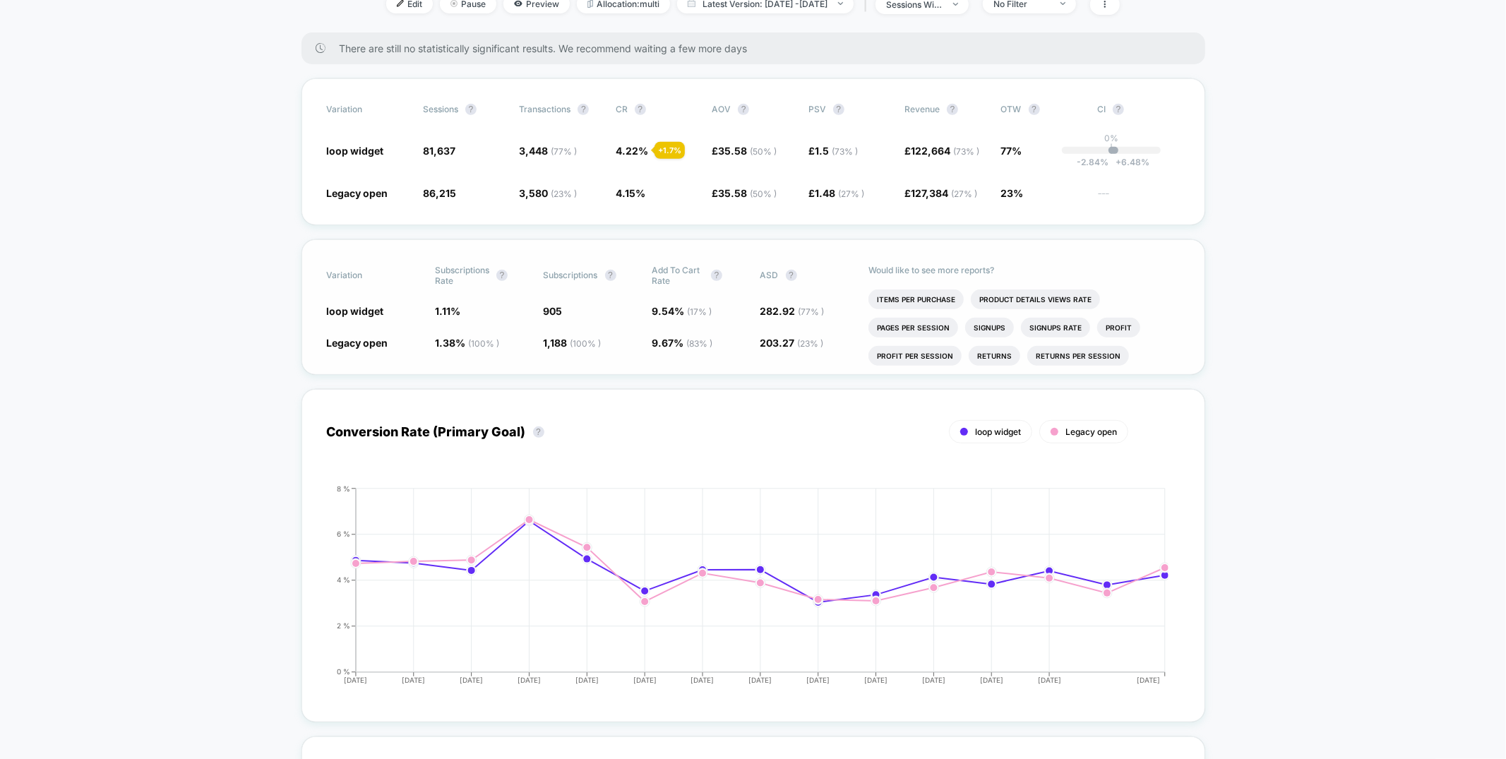
click at [555, 337] on span "1,188 ( 100 % )" at bounding box center [573, 343] width 58 height 12
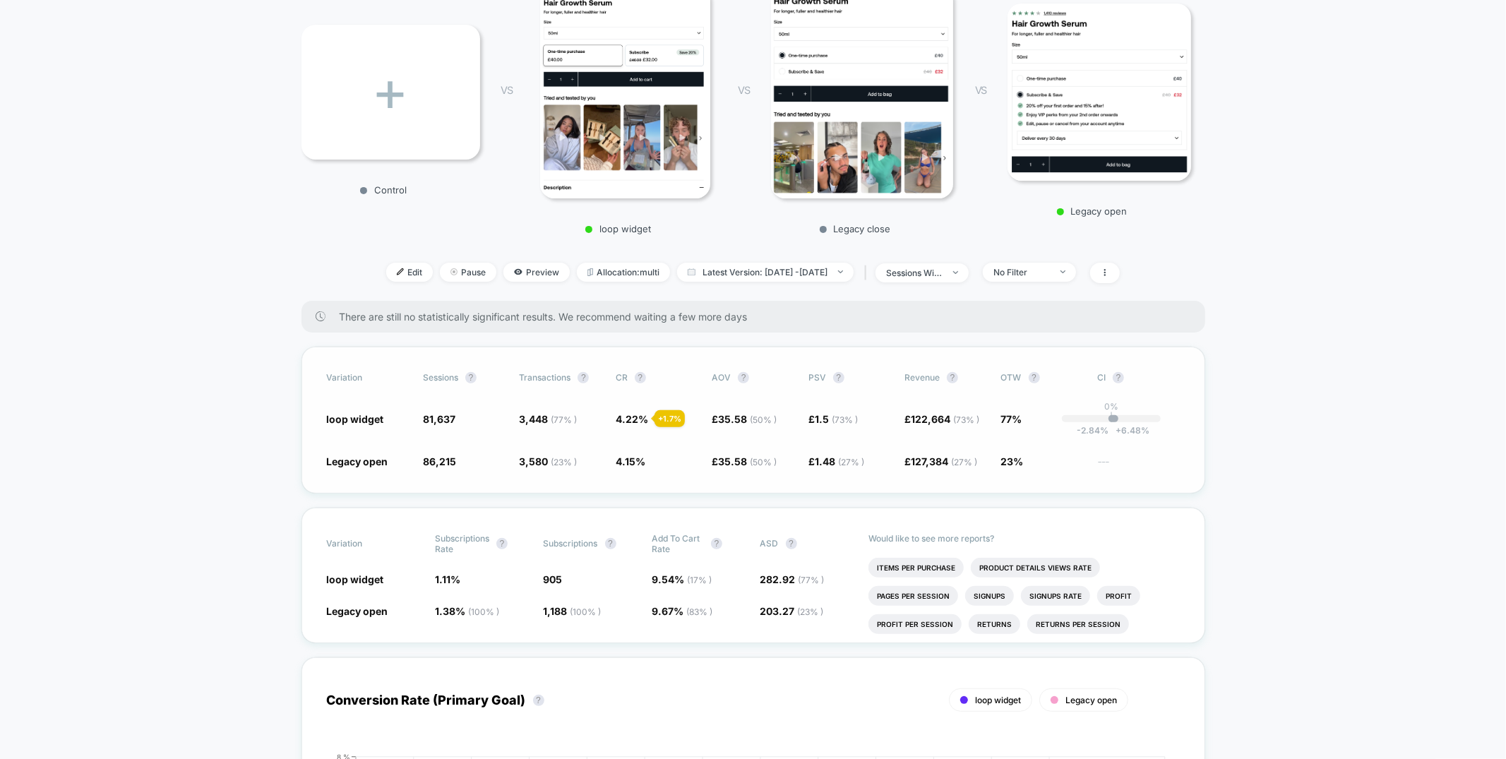
scroll to position [0, 0]
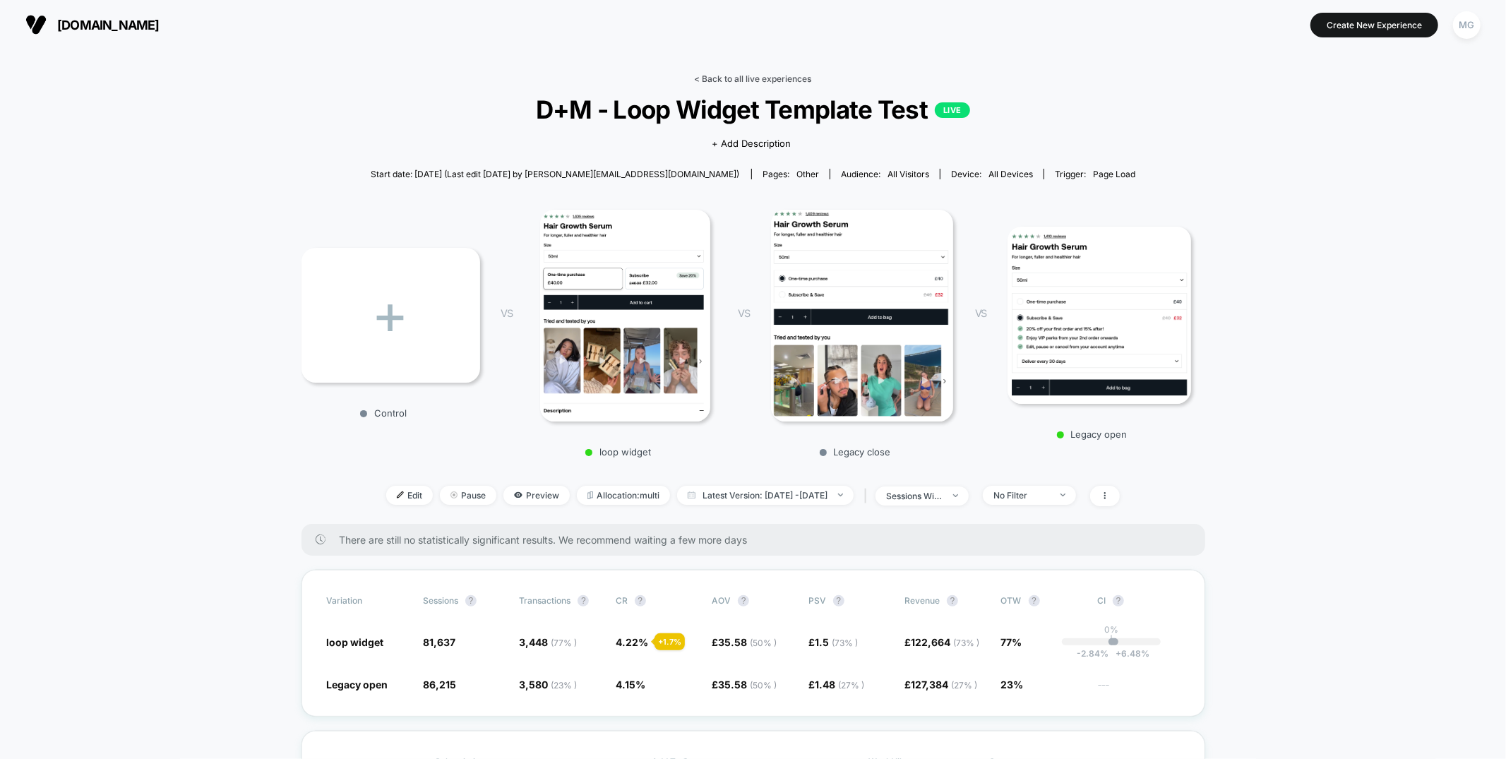
click at [736, 78] on link "< Back to all live experiences" at bounding box center [753, 78] width 117 height 11
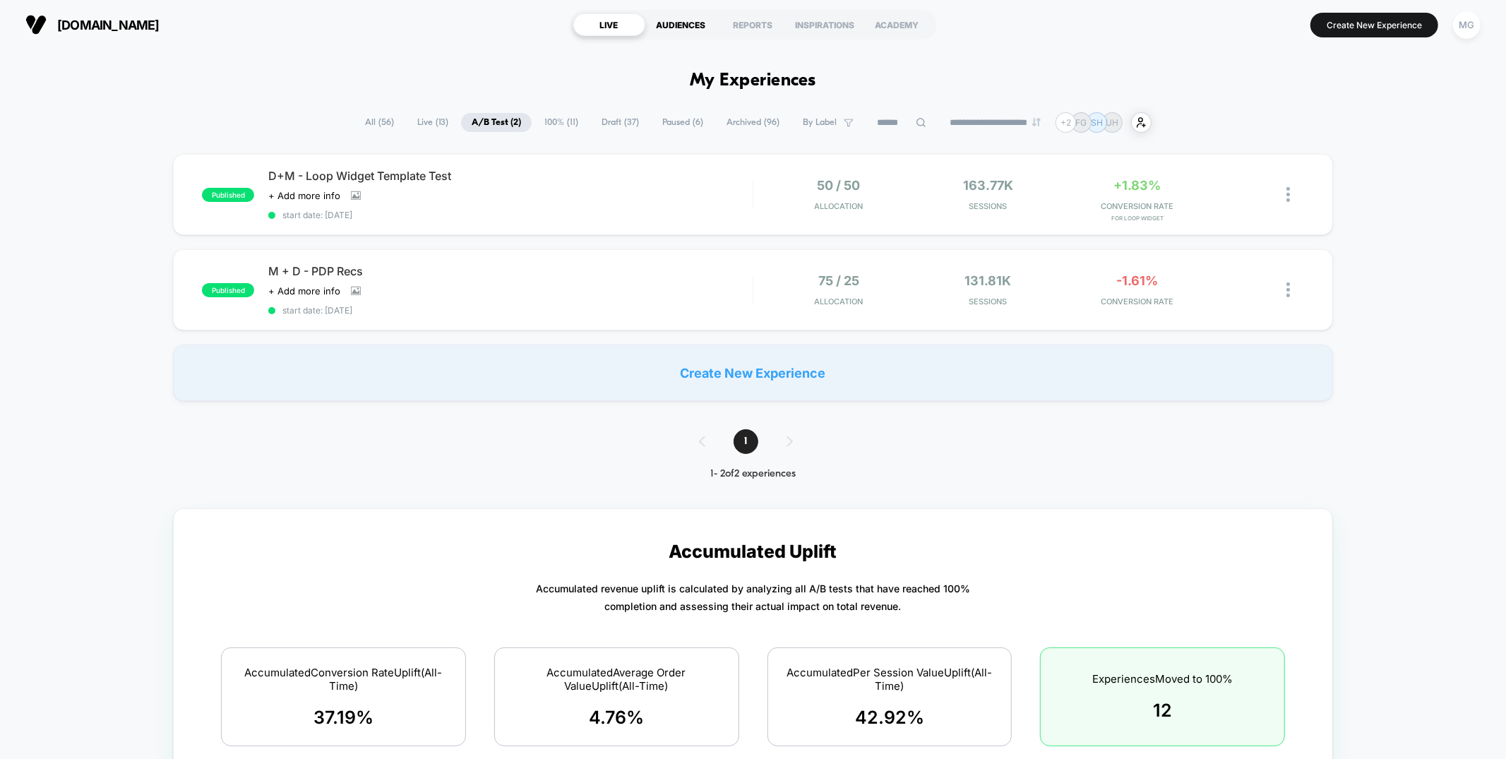
click at [670, 23] on div "AUDIENCES" at bounding box center [681, 24] width 72 height 23
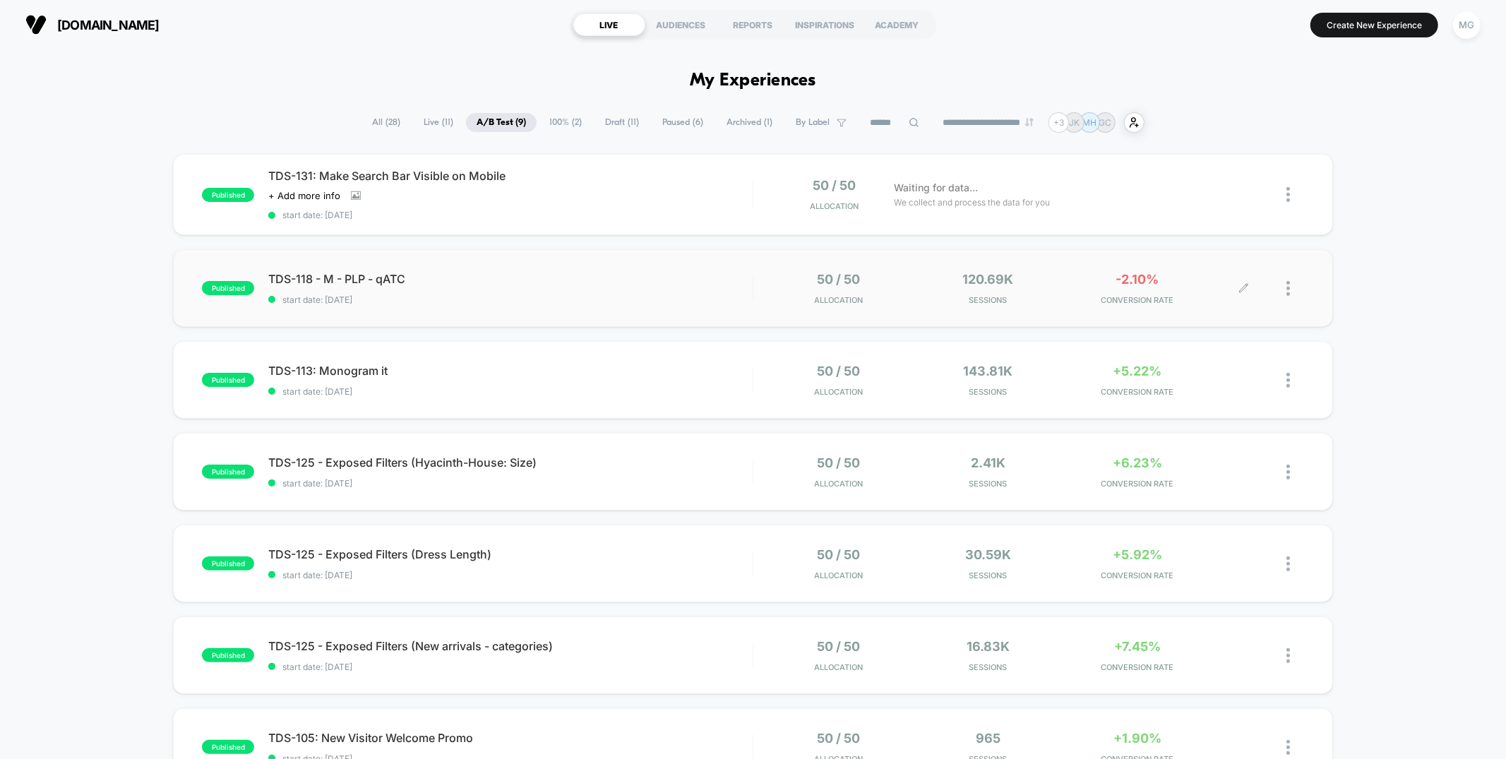
click at [1242, 285] on icon at bounding box center [1243, 288] width 11 height 11
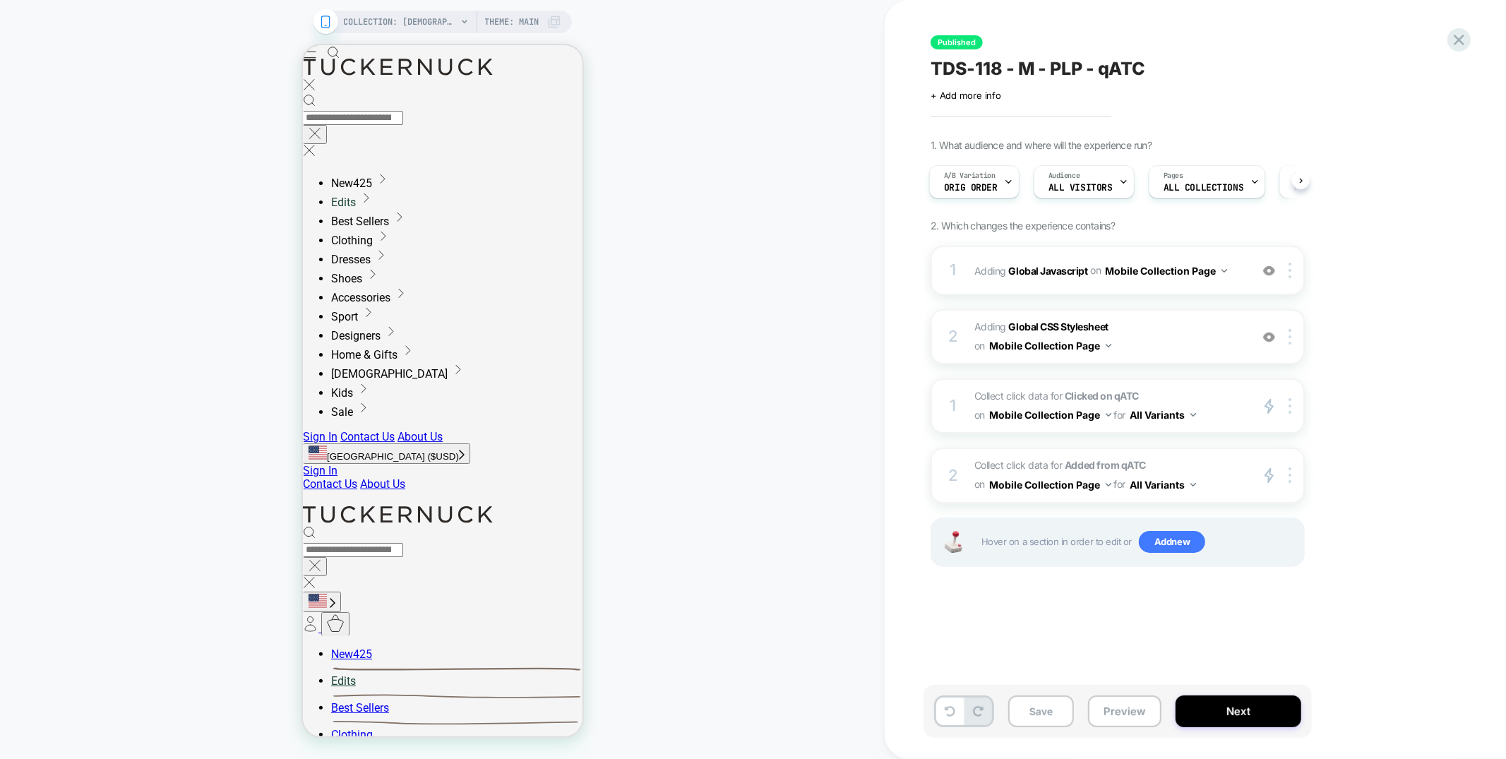
drag, startPoint x: 1112, startPoint y: 707, endPoint x: 1122, endPoint y: 662, distance: 45.6
click at [1112, 707] on button "Preview" at bounding box center [1124, 711] width 73 height 32
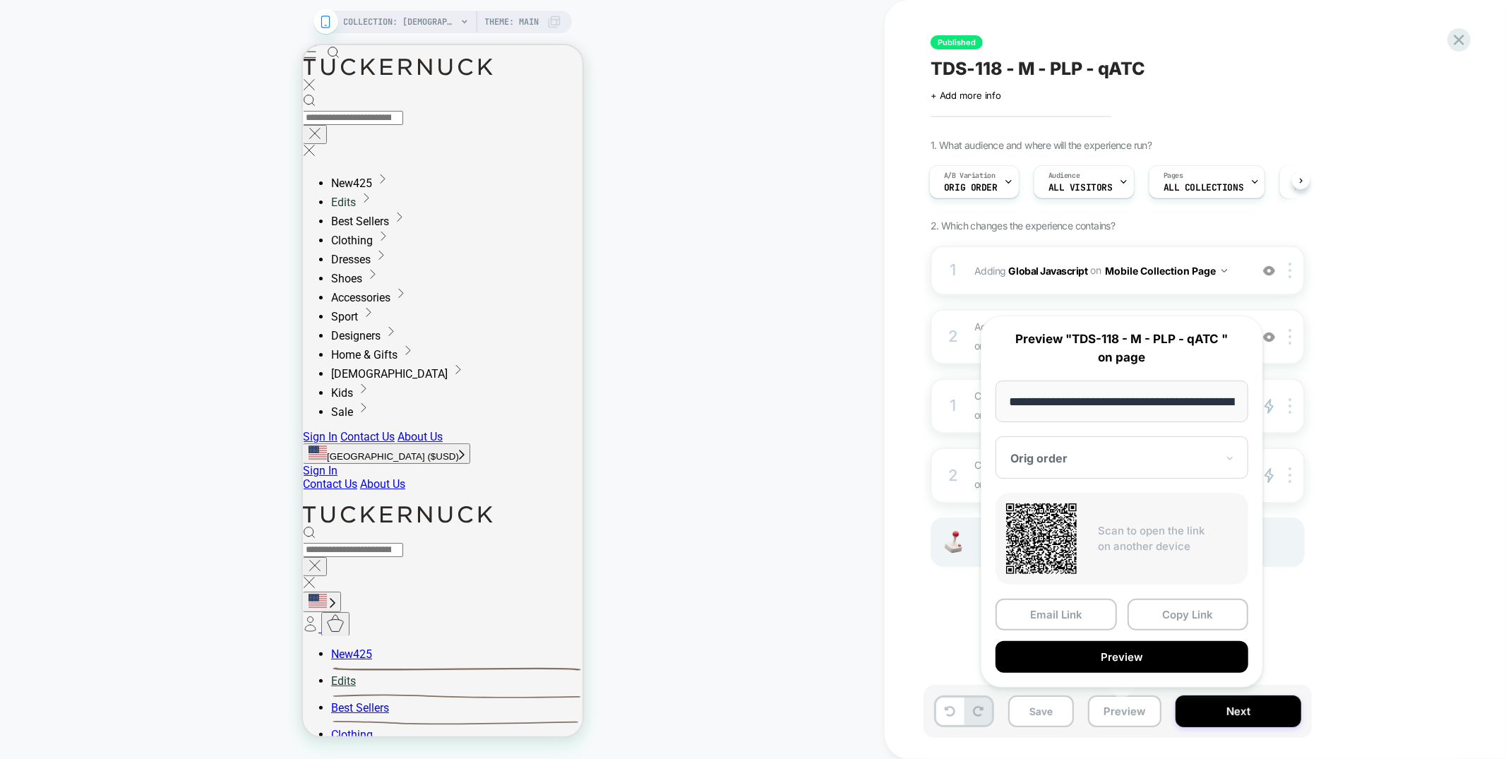
drag, startPoint x: 1182, startPoint y: 612, endPoint x: 642, endPoint y: 155, distance: 707.7
click at [1182, 612] on button "Copy Link" at bounding box center [1187, 615] width 121 height 32
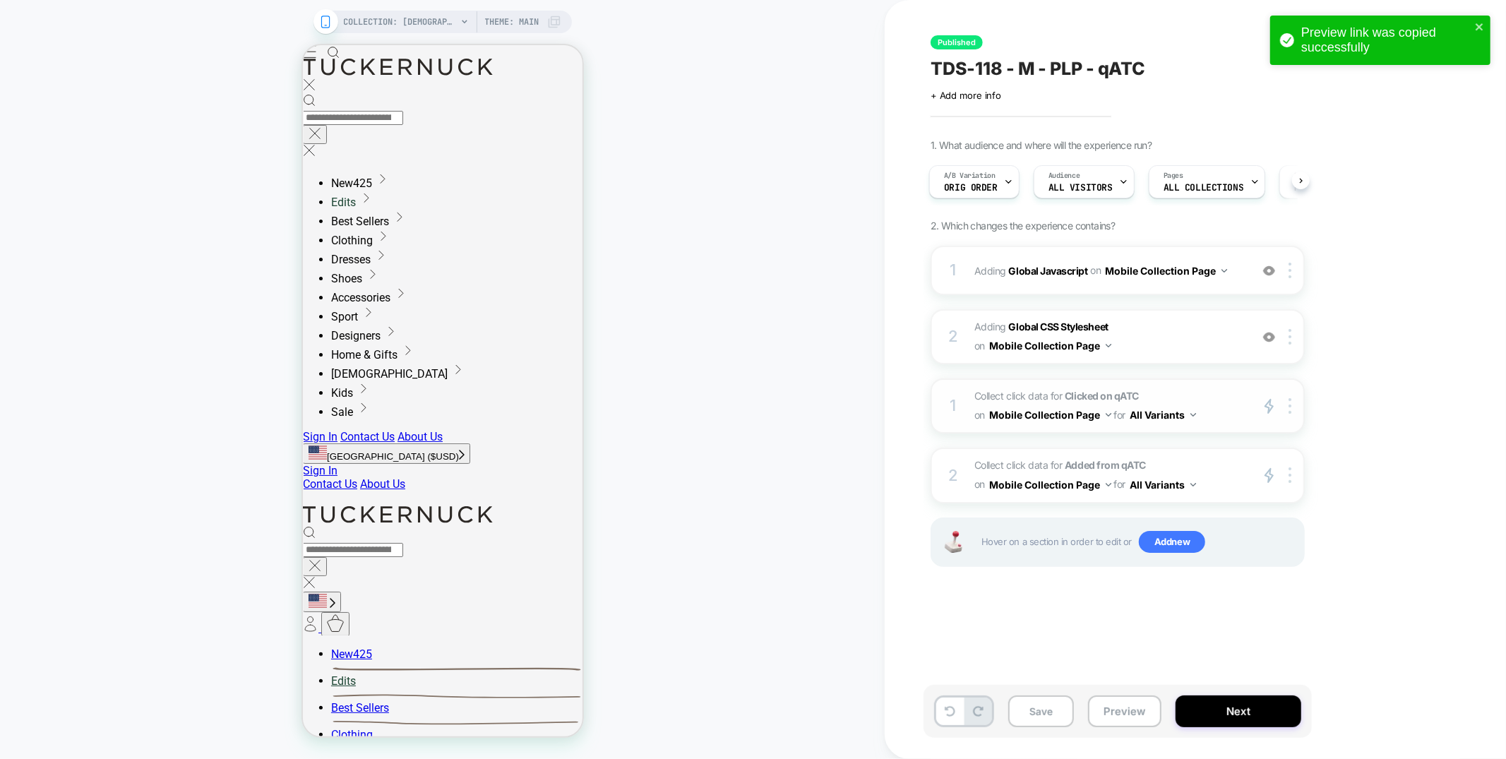
click at [1181, 392] on span "Collect click data for Clicked on qATC on Mobile Collection Page for All Varian…" at bounding box center [1108, 406] width 269 height 38
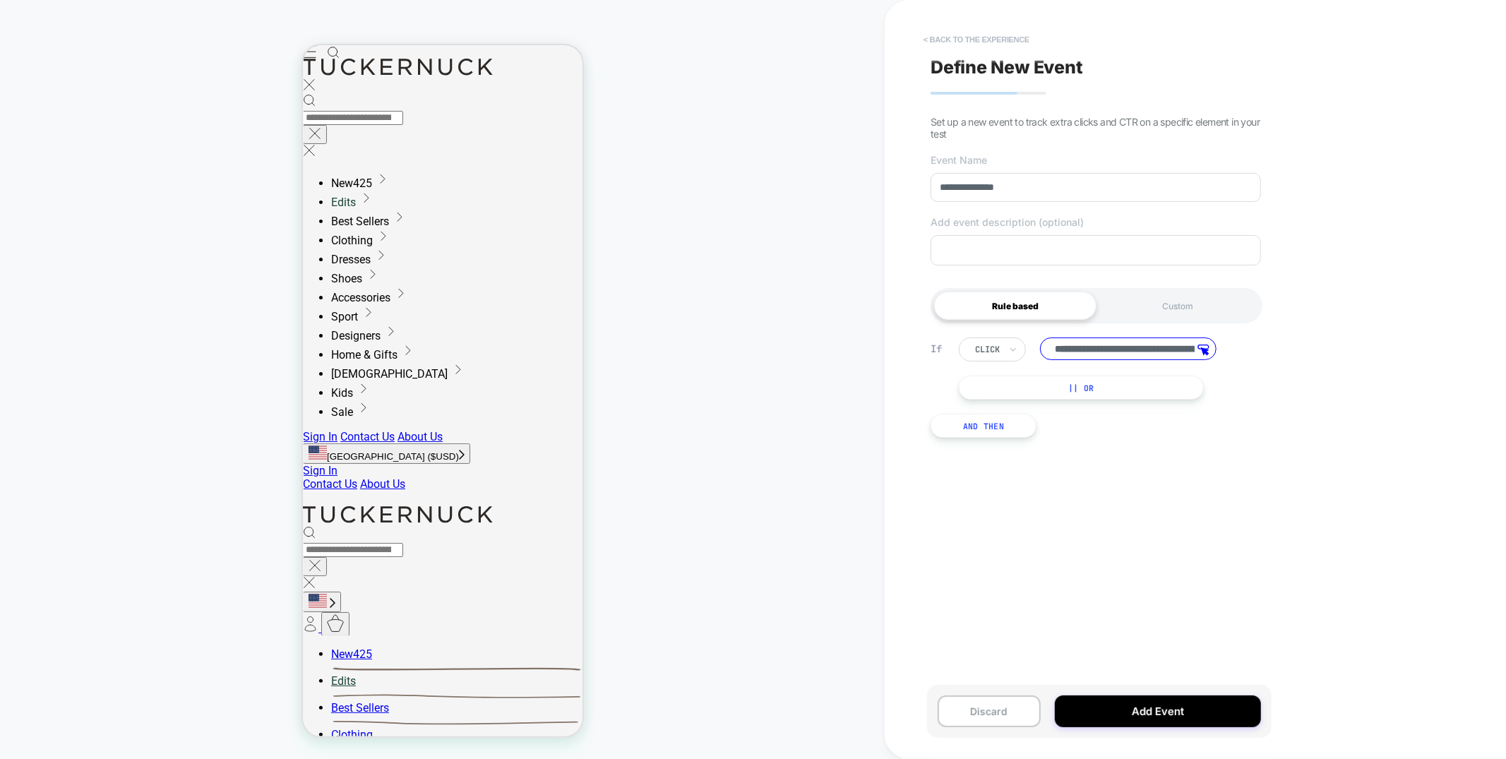
click at [981, 37] on button "< back to the experience" at bounding box center [976, 39] width 120 height 23
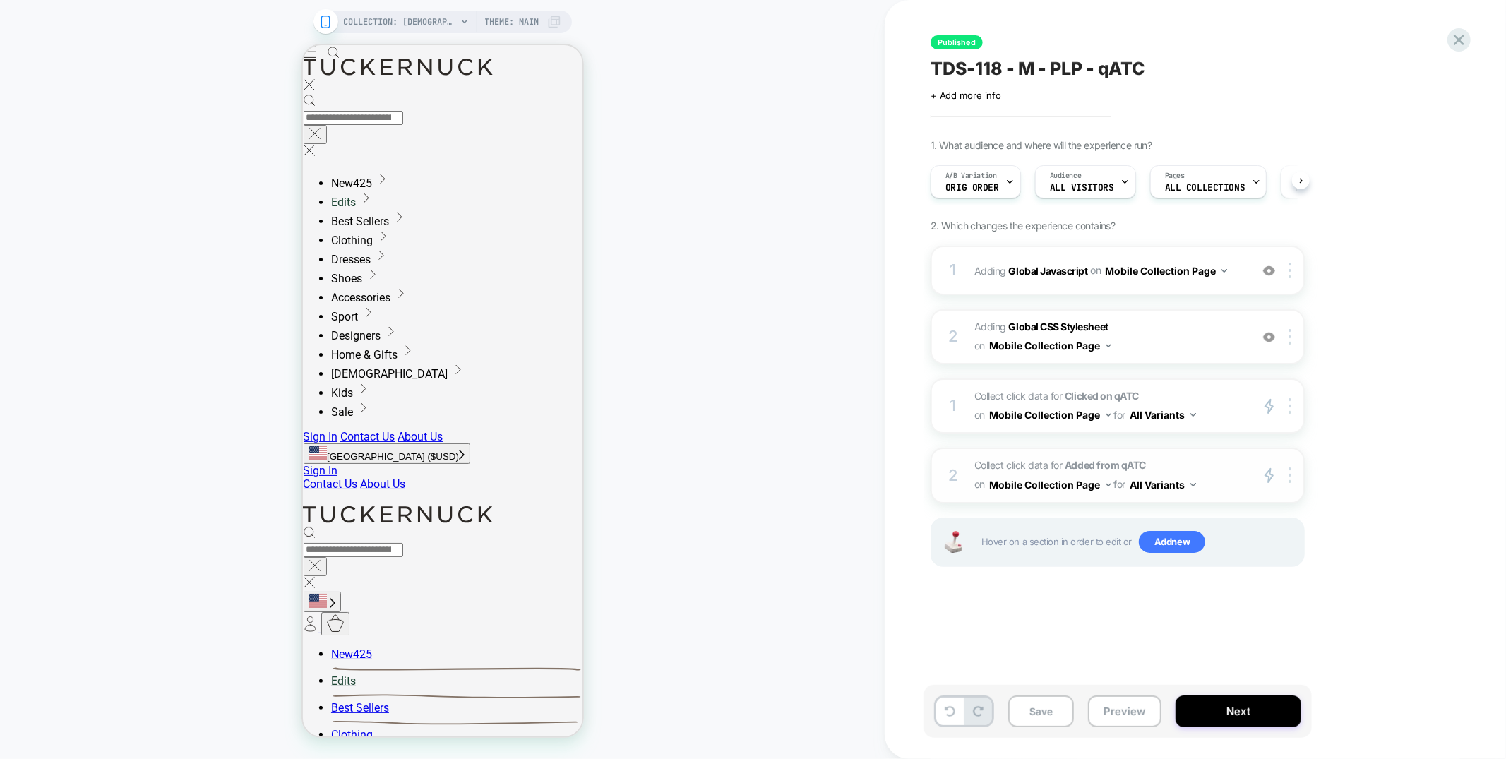
scroll to position [0, 1]
click at [1173, 456] on span "Collect click data for Added from qATC on Mobile Collection Page for All Varian…" at bounding box center [1108, 475] width 269 height 38
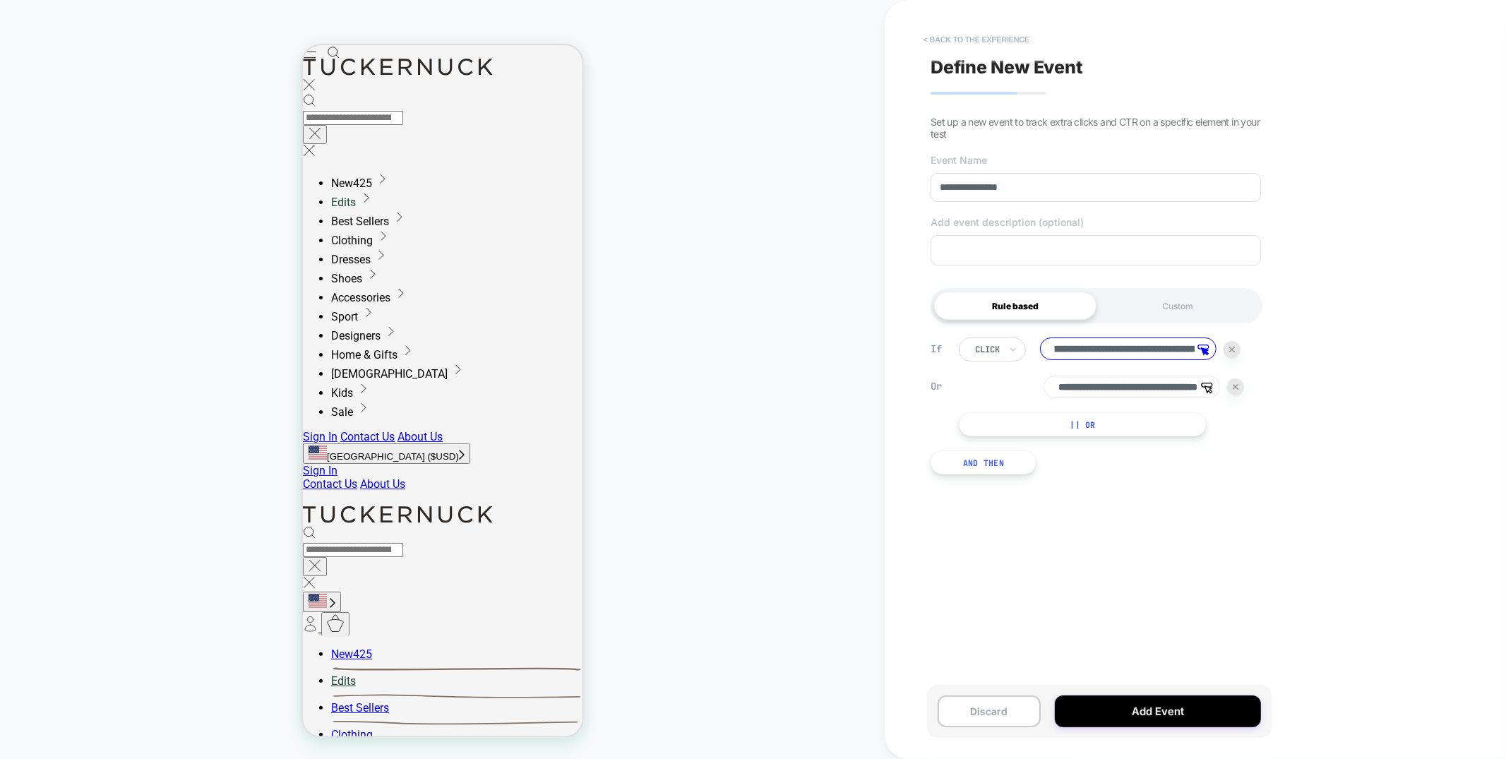
scroll to position [0, 0]
click at [982, 36] on button "< back to the experience" at bounding box center [976, 39] width 120 height 23
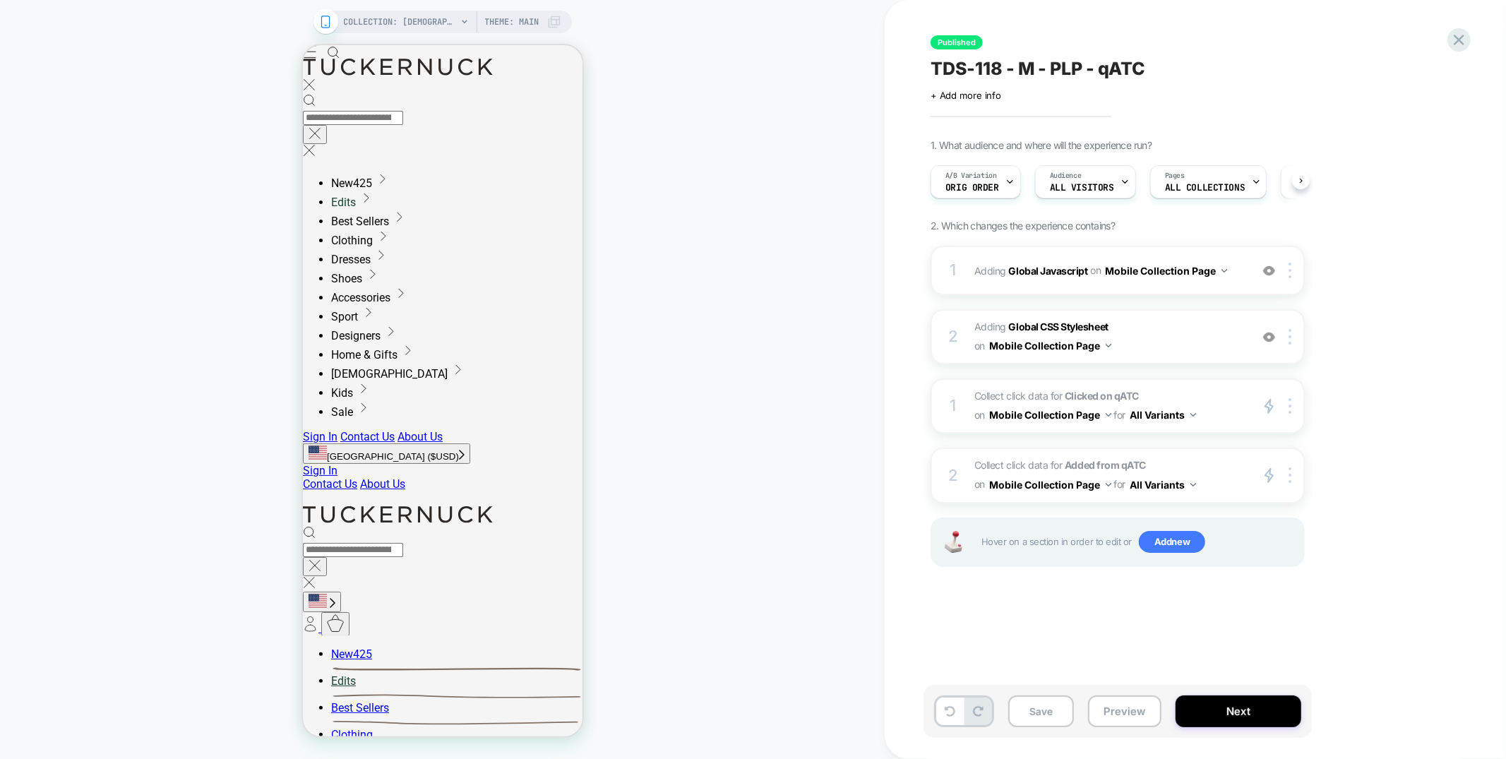
scroll to position [0, 1]
click at [1453, 40] on icon at bounding box center [1458, 39] width 19 height 19
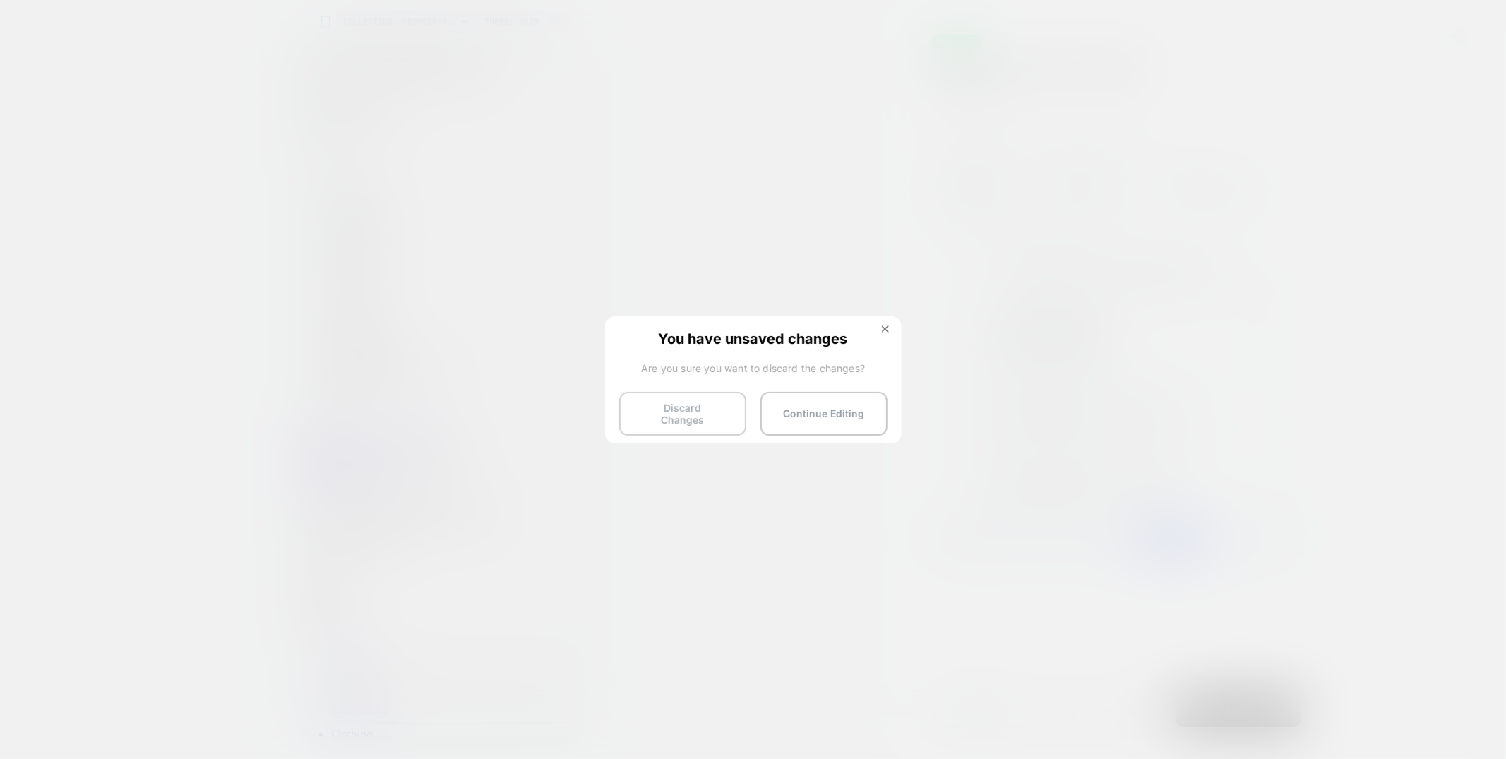
click at [690, 421] on button "Discard Changes" at bounding box center [682, 414] width 127 height 44
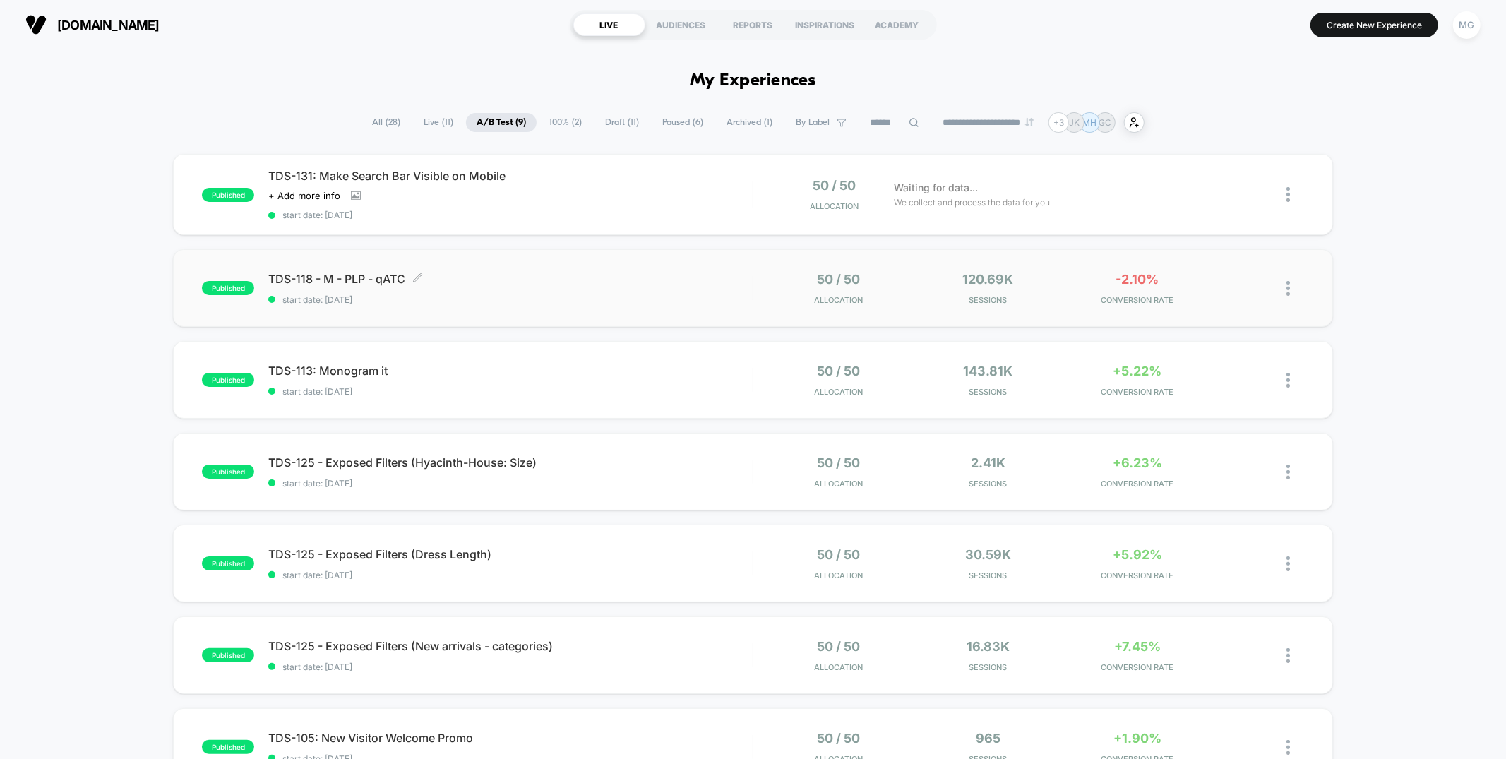
click at [546, 279] on span "TDS-118 - M - PLP - qATC Click to edit experience details" at bounding box center [510, 279] width 484 height 14
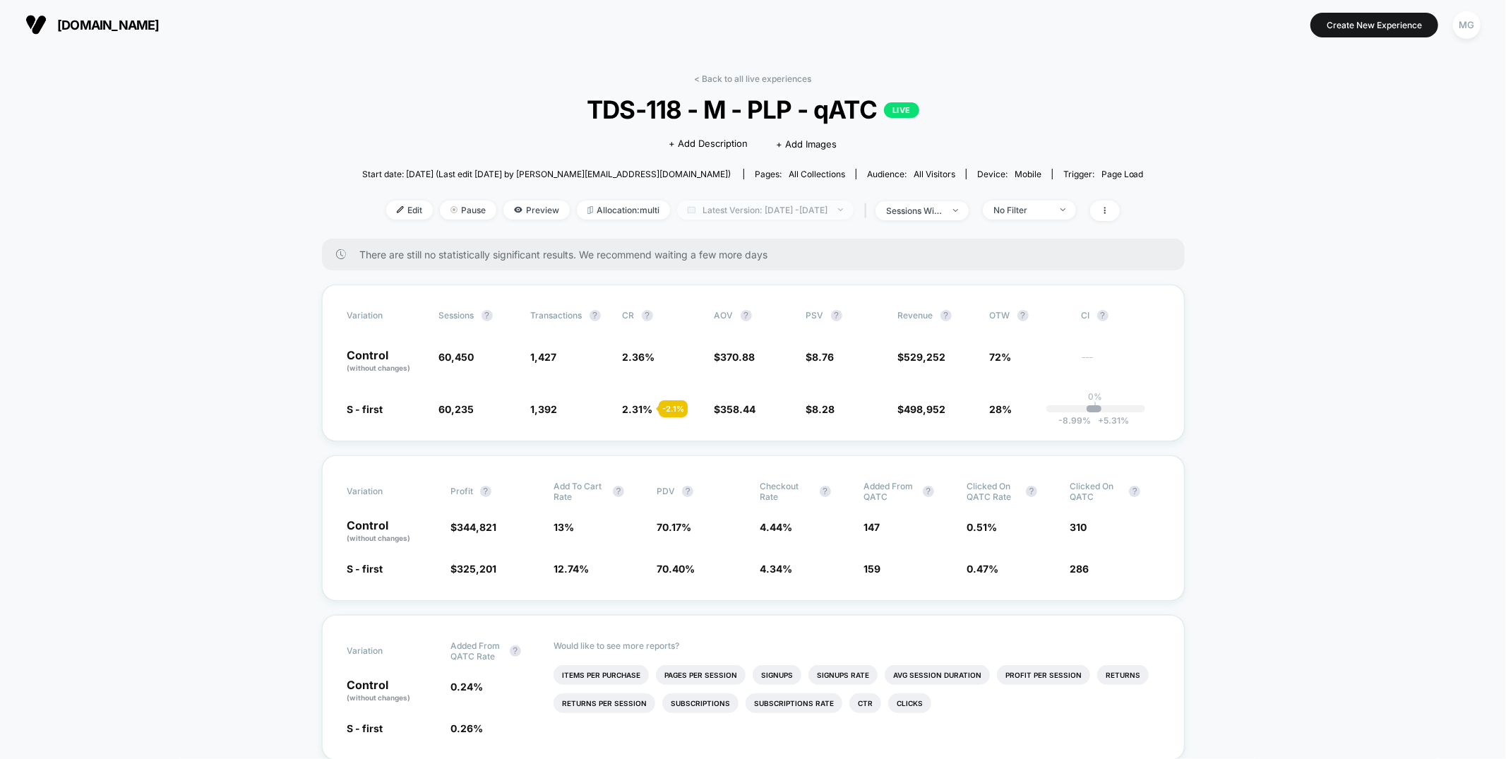
click at [762, 212] on span "Latest Version: Sep 16, 2025 - Sep 18, 2025" at bounding box center [765, 209] width 176 height 19
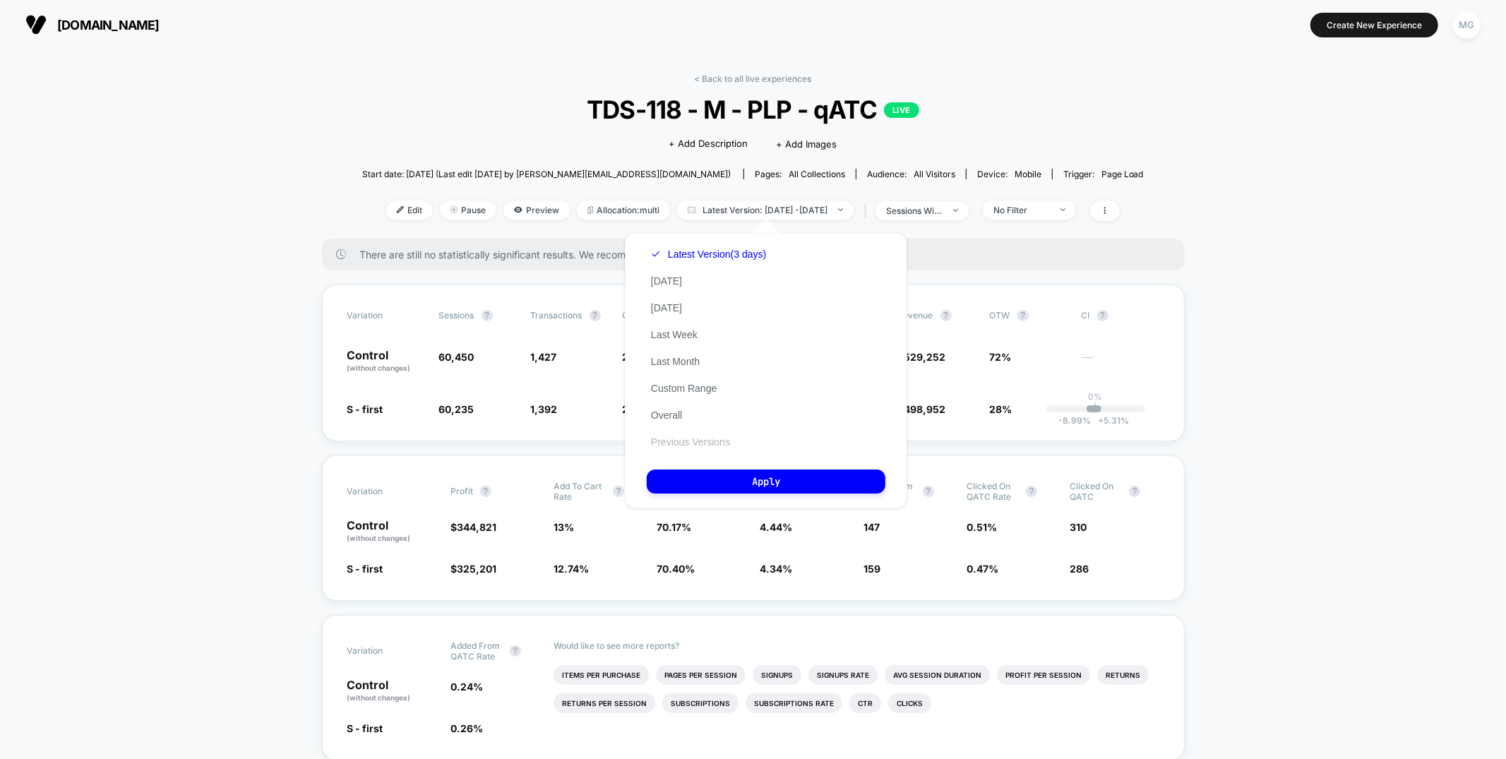
click at [680, 436] on button "Previous Versions" at bounding box center [691, 442] width 88 height 13
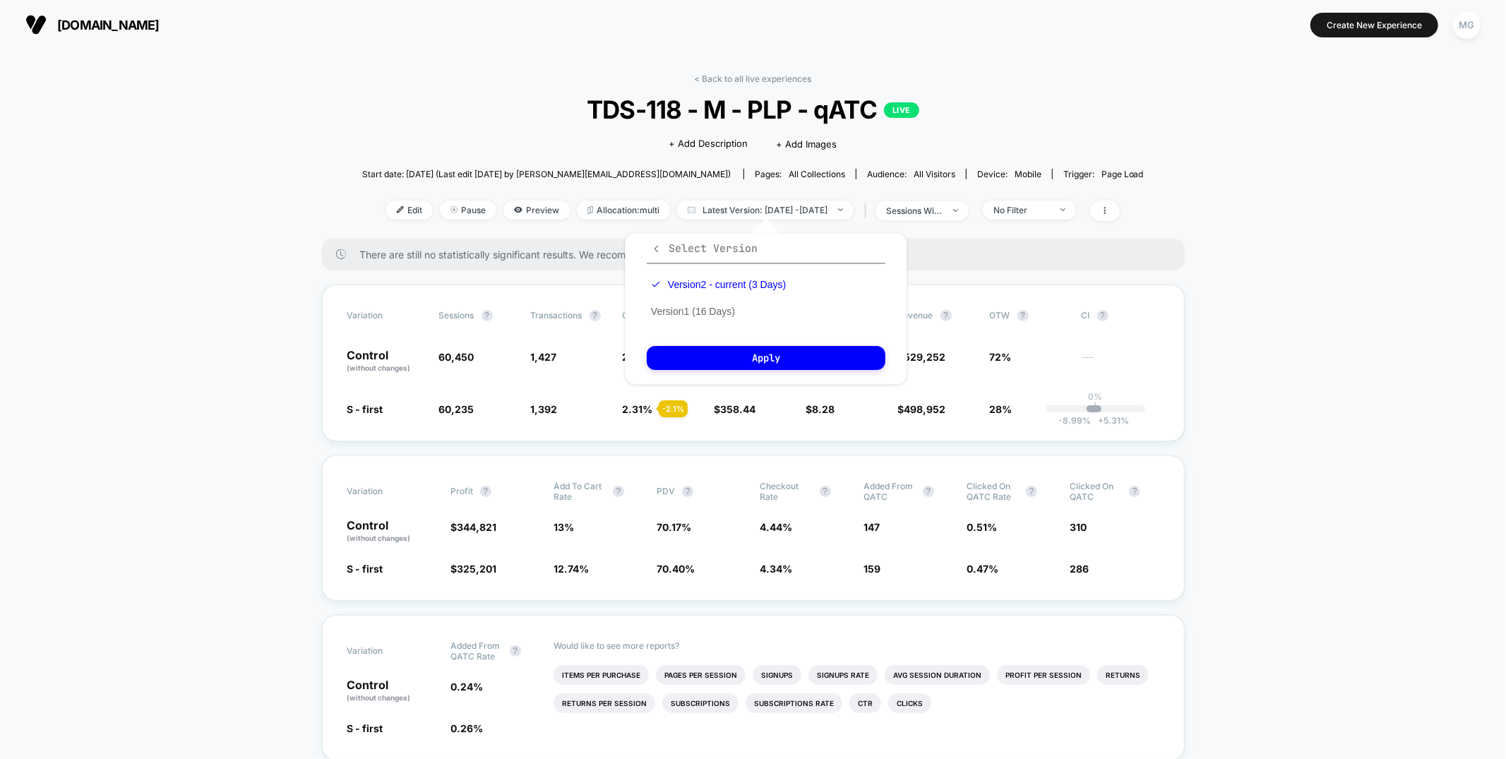
click at [656, 246] on icon "button" at bounding box center [656, 249] width 11 height 11
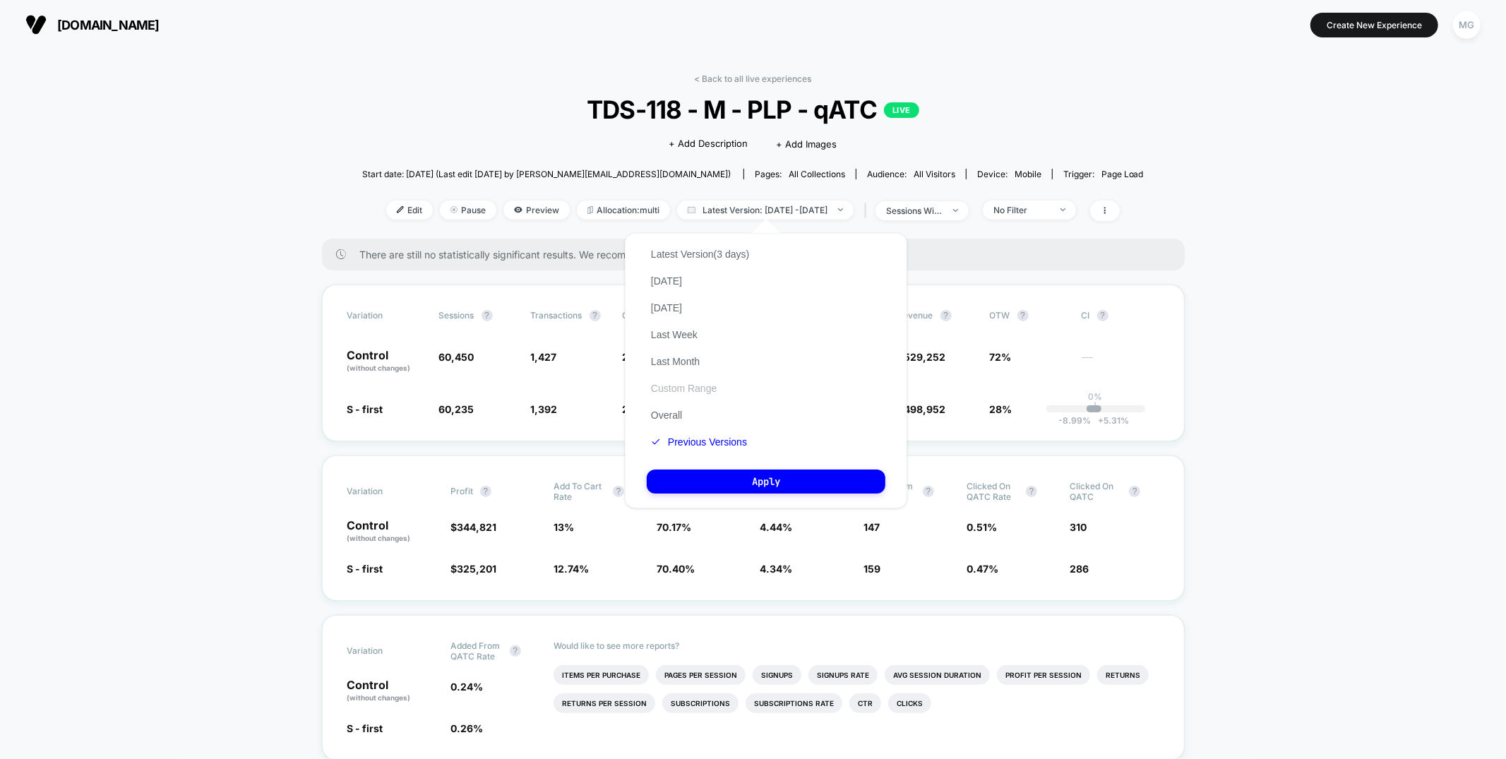
click at [675, 386] on button "Custom Range" at bounding box center [684, 388] width 74 height 13
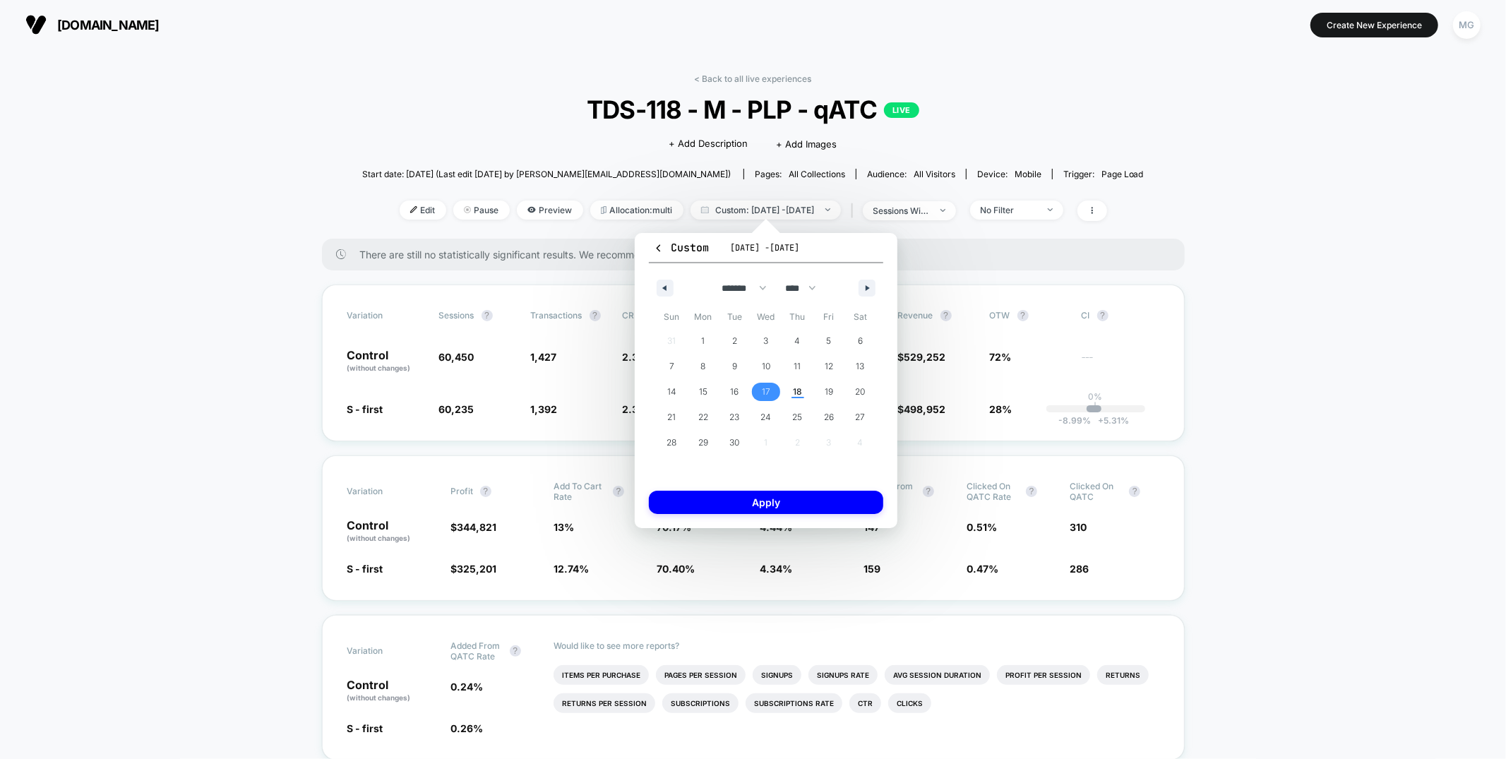
click at [765, 392] on span "17" at bounding box center [766, 391] width 8 height 25
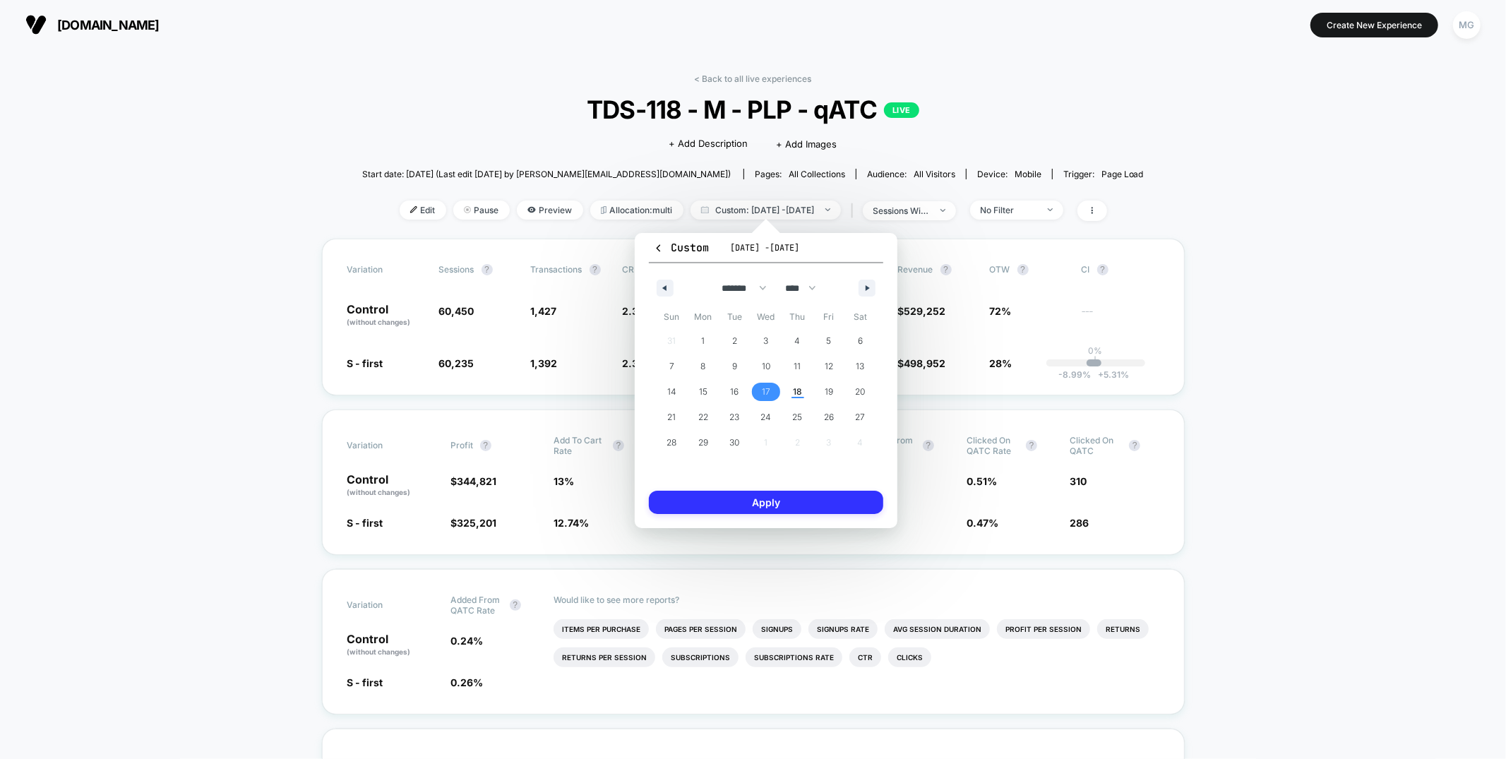
click at [762, 493] on button "Apply" at bounding box center [766, 502] width 234 height 23
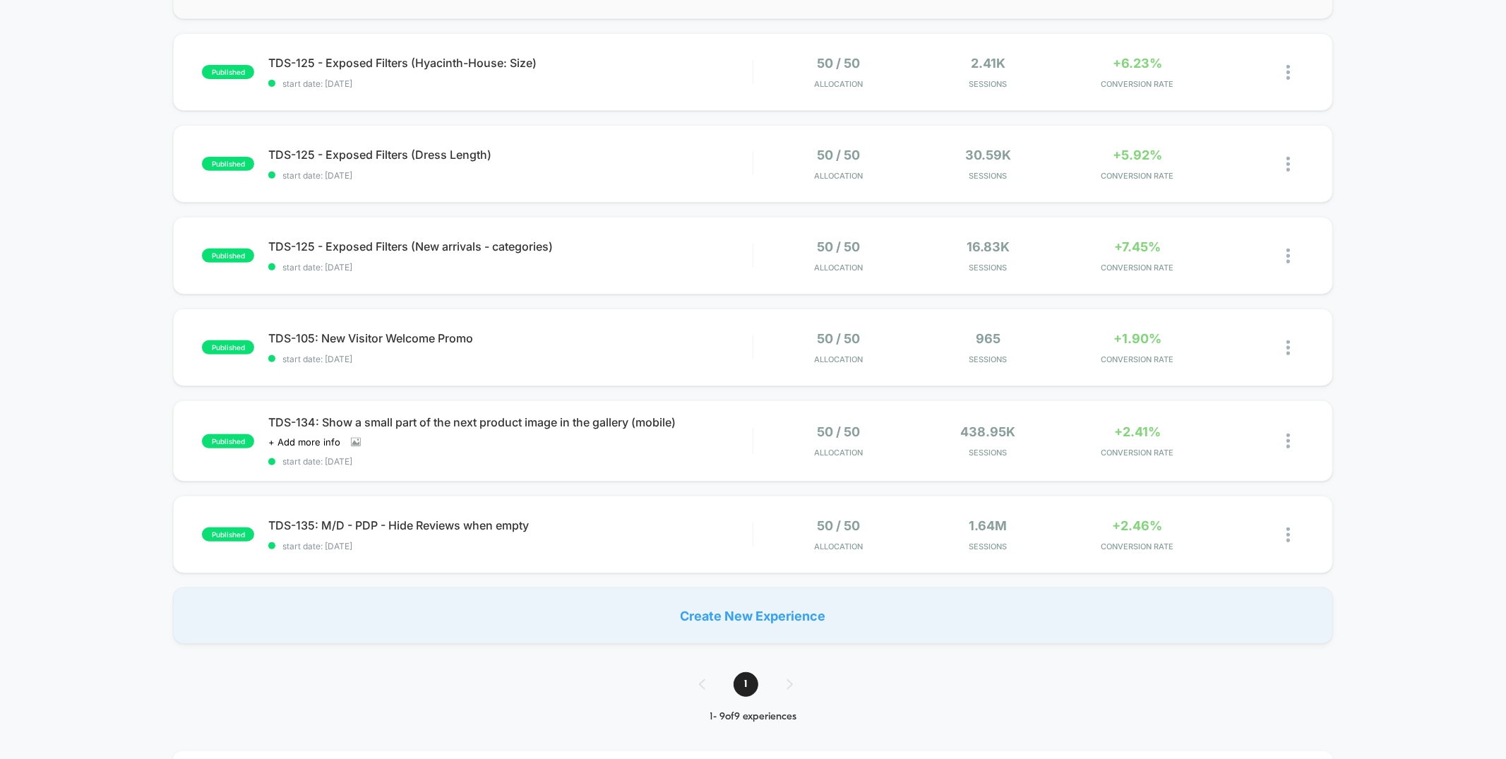
scroll to position [422, 0]
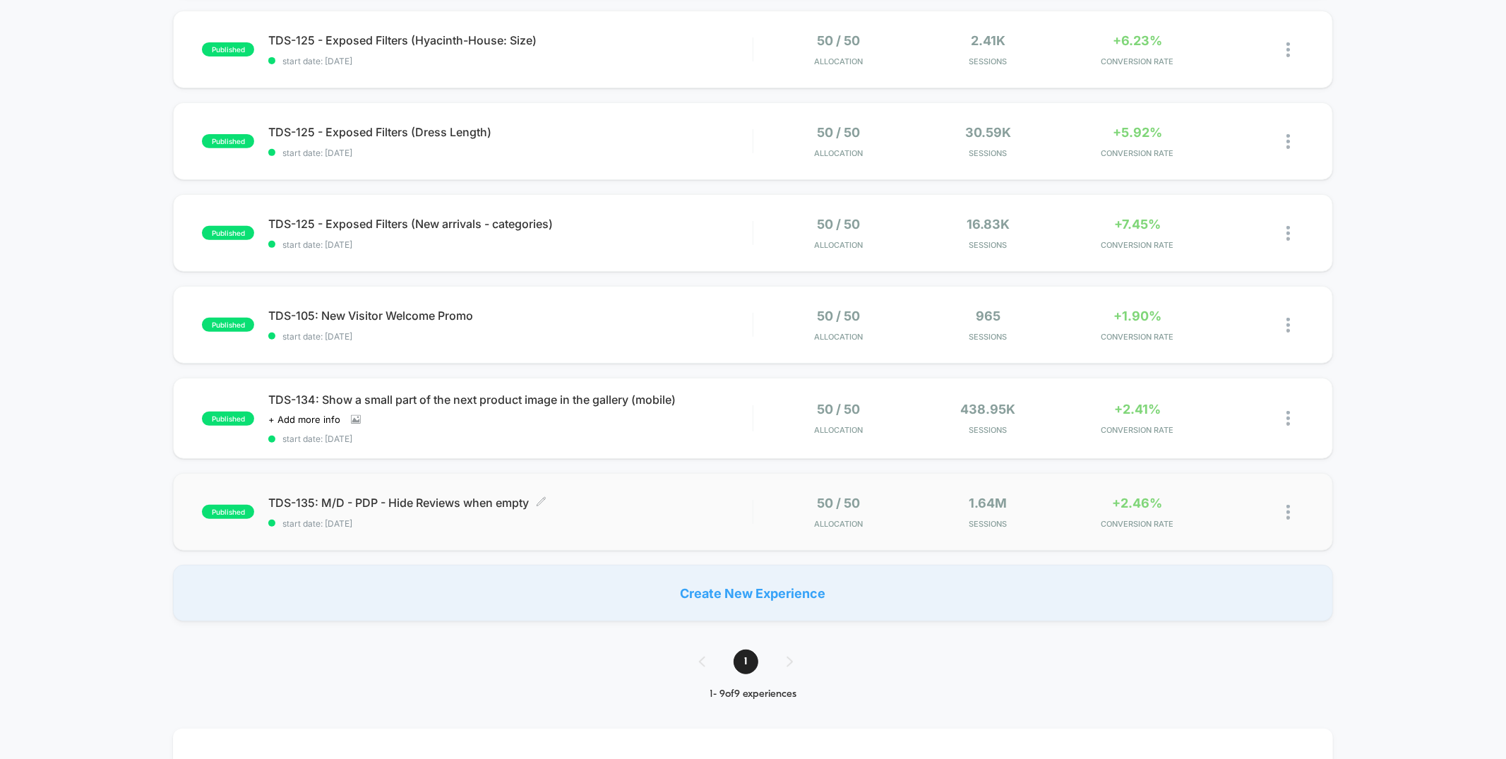
click at [666, 504] on span "TDS-135: M/D - PDP - Hide Reviews when empty Click to edit experience details" at bounding box center [510, 503] width 484 height 14
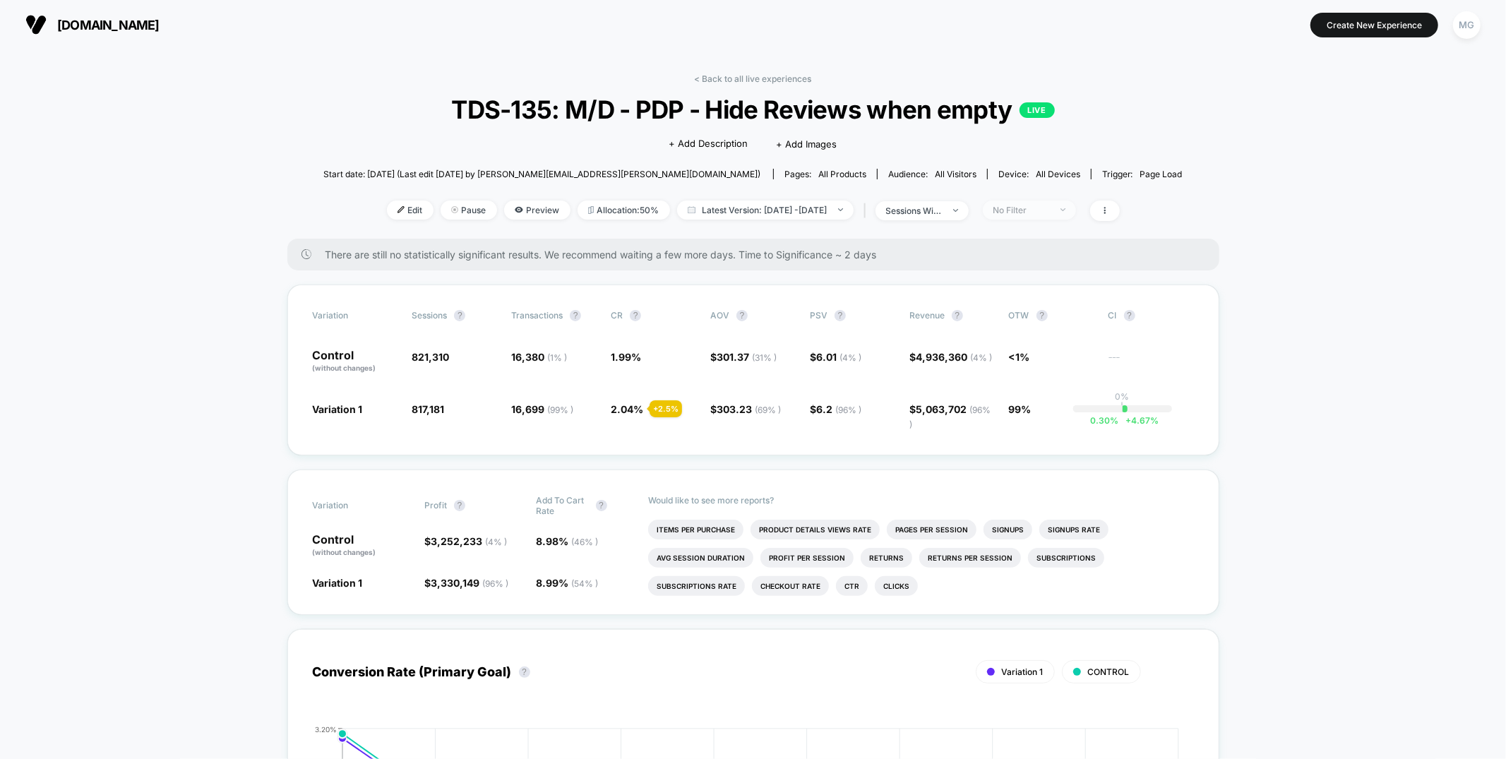
click at [1050, 212] on div "No Filter" at bounding box center [1021, 210] width 56 height 11
click at [1043, 345] on span "New Visitors" at bounding box center [1036, 347] width 58 height 12
click at [1031, 403] on button "Save" at bounding box center [1049, 414] width 129 height 23
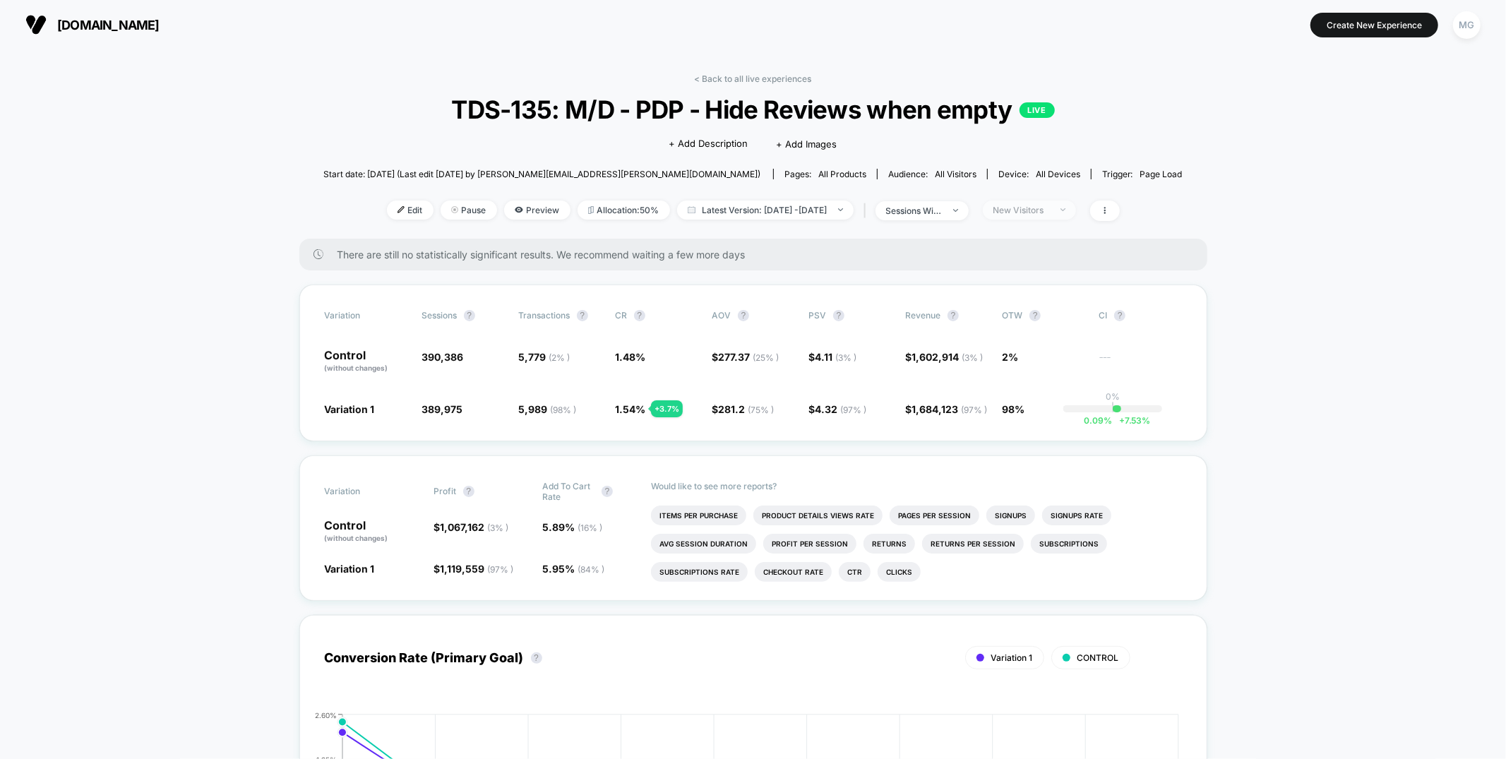
click at [1036, 201] on span "New Visitors" at bounding box center [1029, 209] width 93 height 19
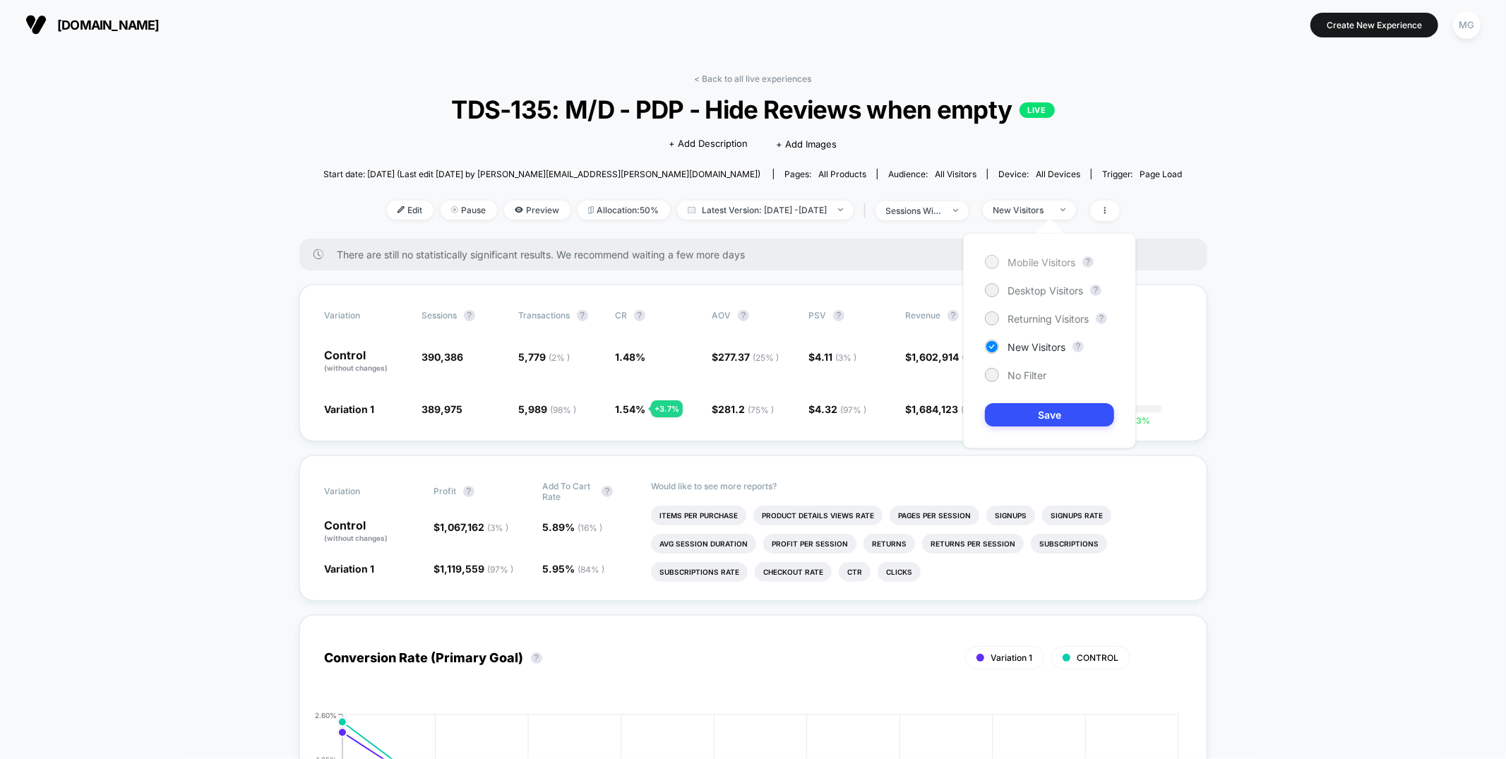
click at [1012, 260] on span "Mobile Visitors" at bounding box center [1041, 262] width 68 height 12
click at [1053, 411] on button "Save" at bounding box center [1049, 414] width 129 height 23
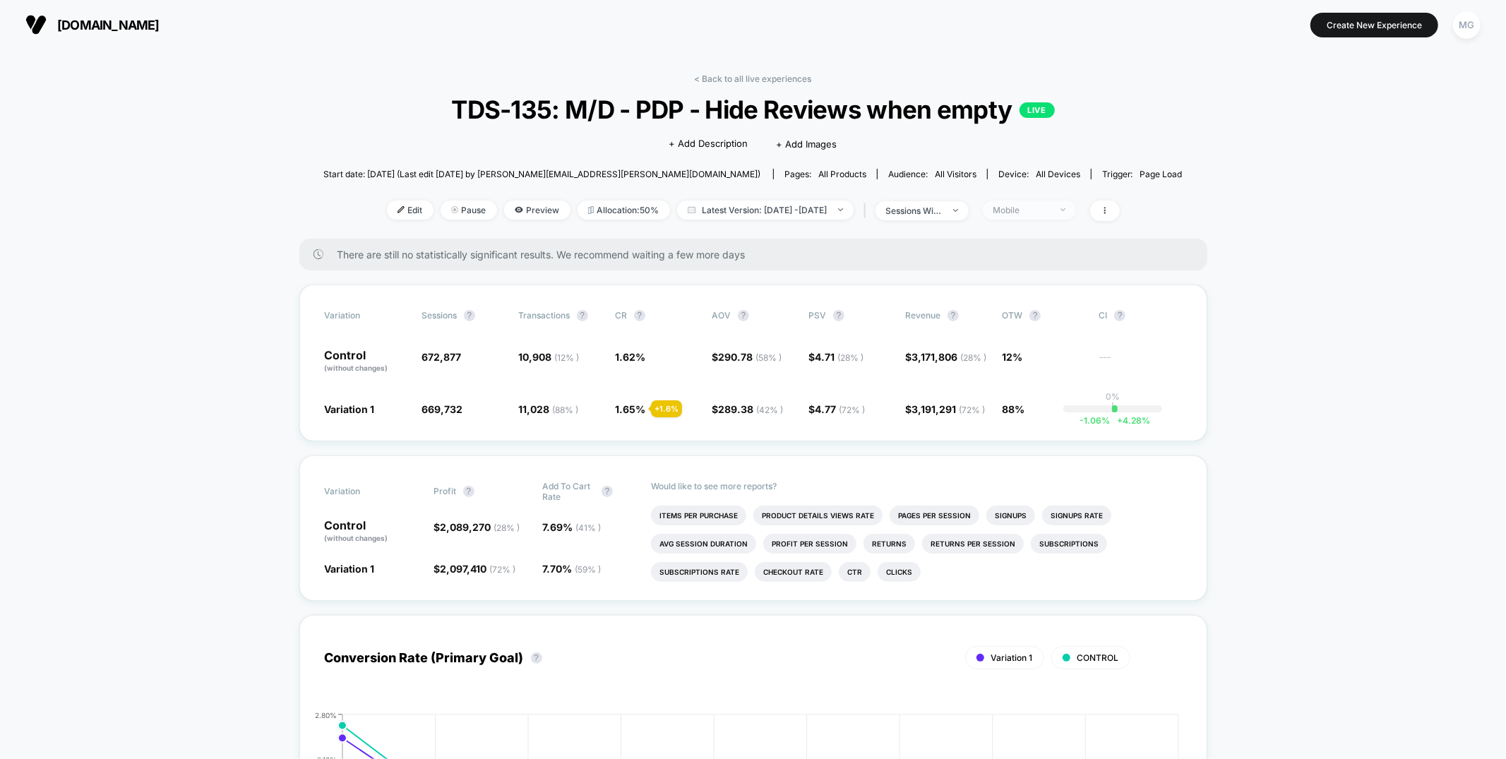
click at [1042, 208] on div "Mobile" at bounding box center [1021, 210] width 56 height 11
click at [1028, 373] on span "No Filter" at bounding box center [1026, 375] width 39 height 12
click at [1023, 423] on button "Save" at bounding box center [1049, 414] width 129 height 23
click at [1076, 201] on span "No Filter" at bounding box center [1029, 209] width 93 height 19
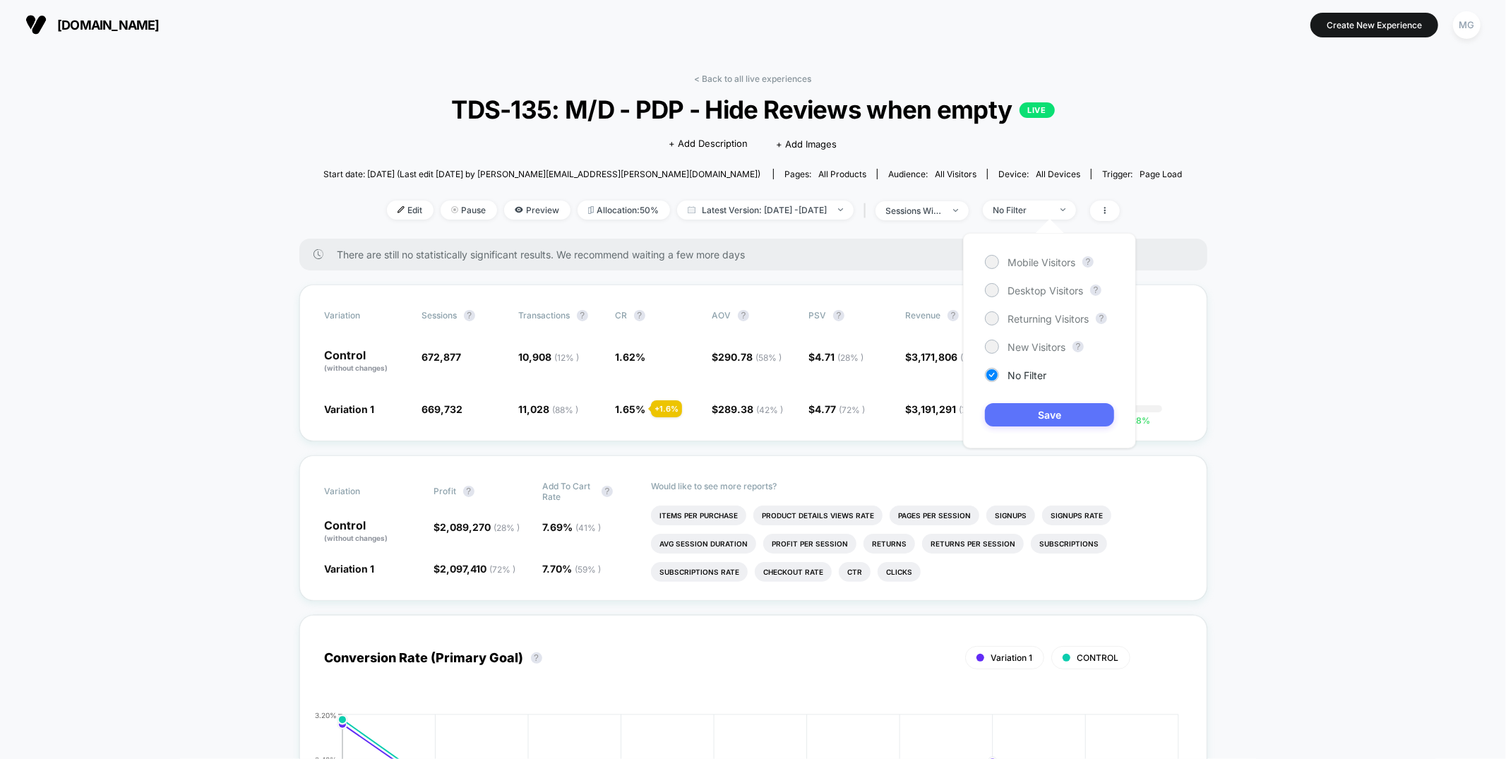
click at [1034, 417] on button "Save" at bounding box center [1049, 414] width 129 height 23
click at [1040, 209] on div "No Filter" at bounding box center [1021, 210] width 56 height 11
click at [1016, 349] on span "New Visitors" at bounding box center [1036, 347] width 58 height 12
click at [1022, 395] on div "Mobile Visitors ? Desktop Visitors ? Returning Visitors ? New Visitors ? No Fil…" at bounding box center [1049, 340] width 173 height 215
click at [1024, 414] on button "Save" at bounding box center [1049, 414] width 129 height 23
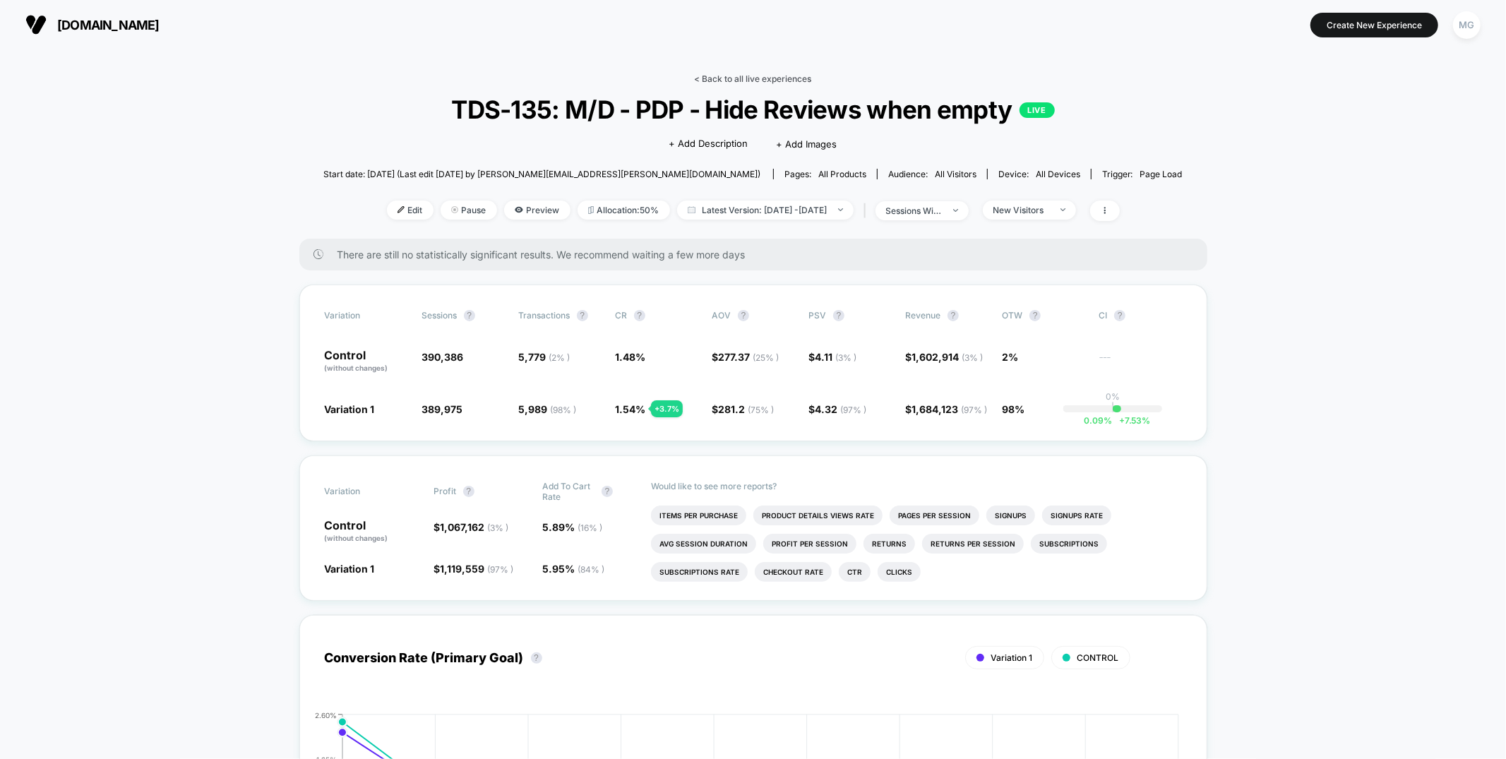
click at [722, 78] on link "< Back to all live experiences" at bounding box center [753, 78] width 117 height 11
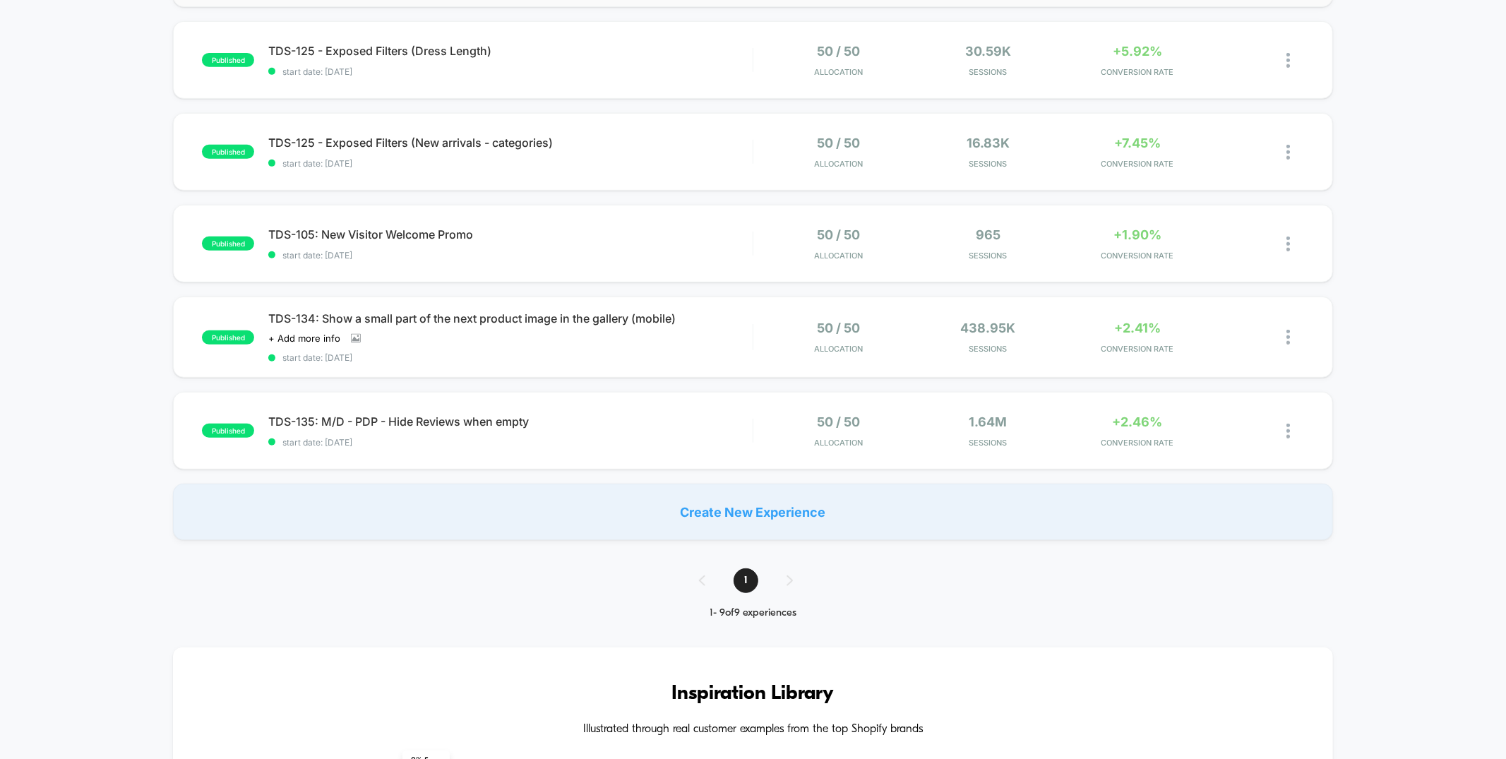
scroll to position [549, 0]
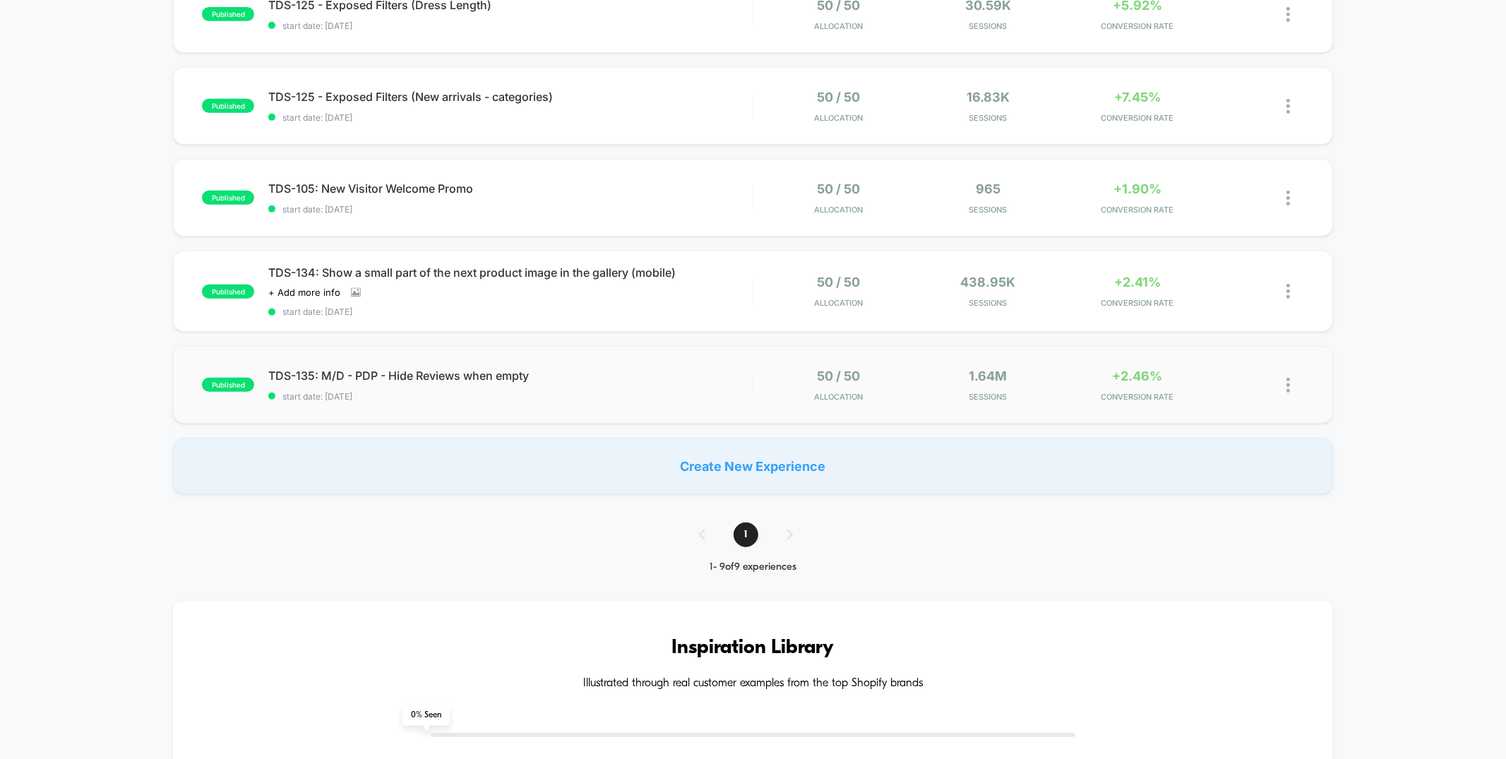
click at [571, 405] on div "published TDS-135: M/D - PDP - Hide Reviews when empty start date: [DATE] 50 / …" at bounding box center [752, 385] width 1159 height 78
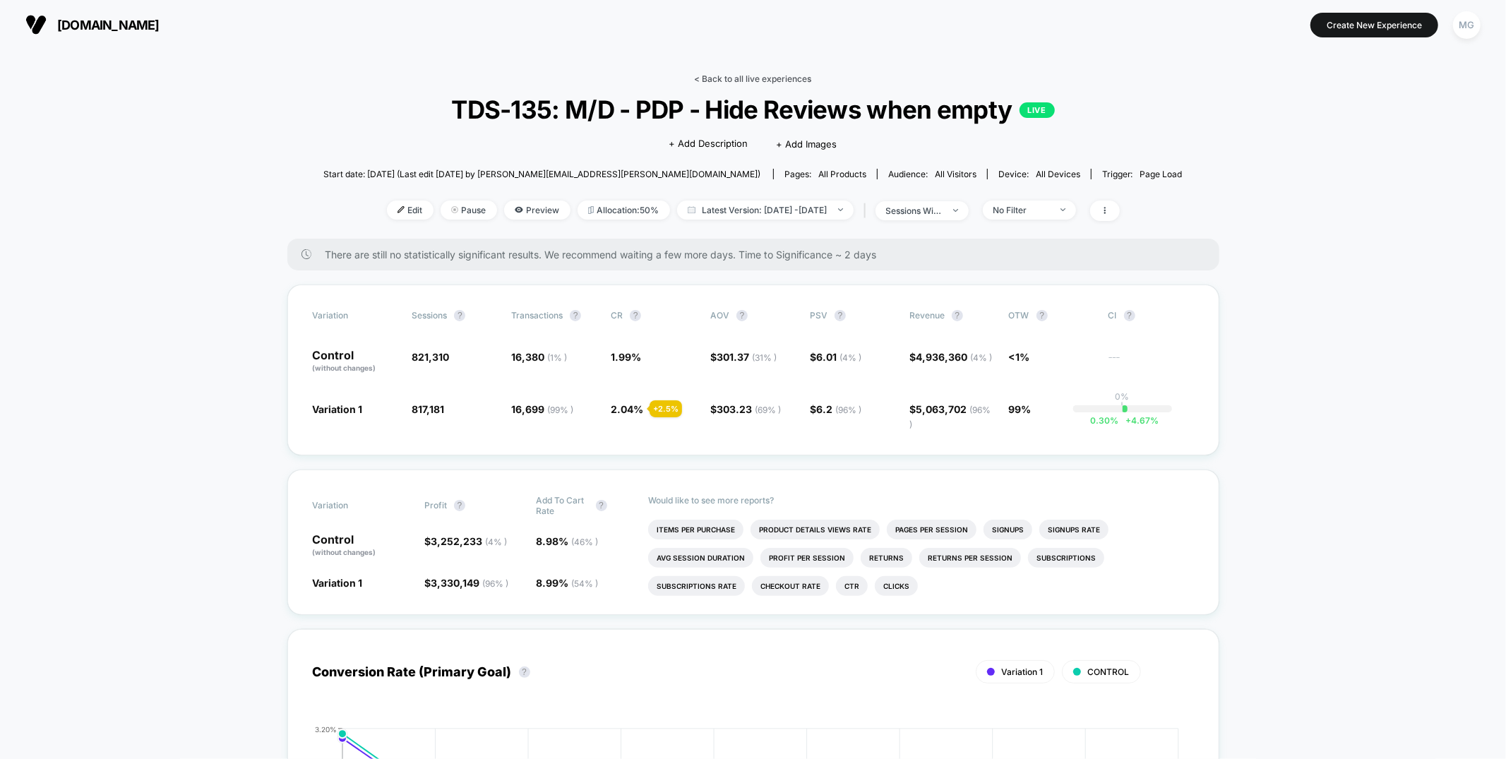
click at [726, 76] on link "< Back to all live experiences" at bounding box center [753, 78] width 117 height 11
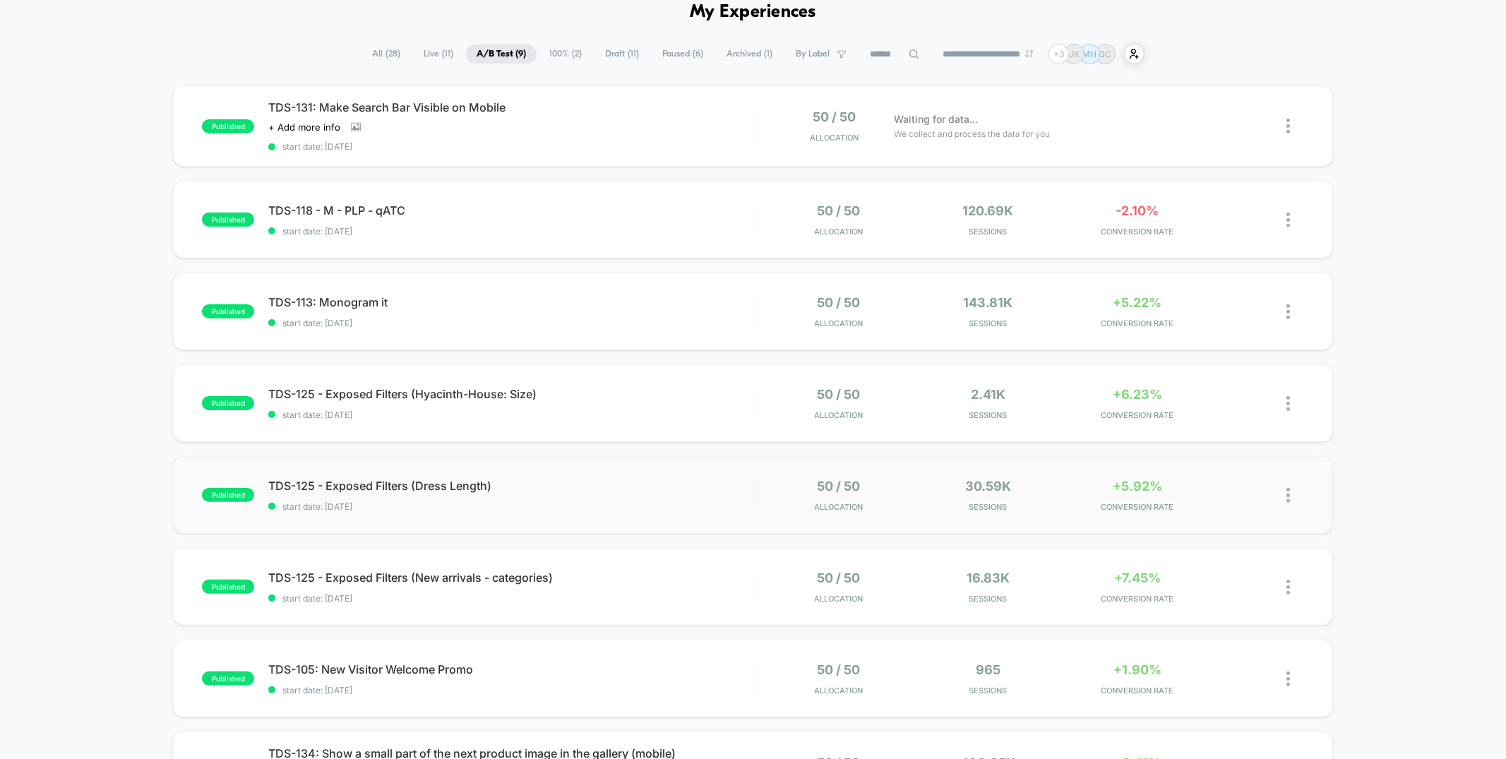
scroll to position [72, 0]
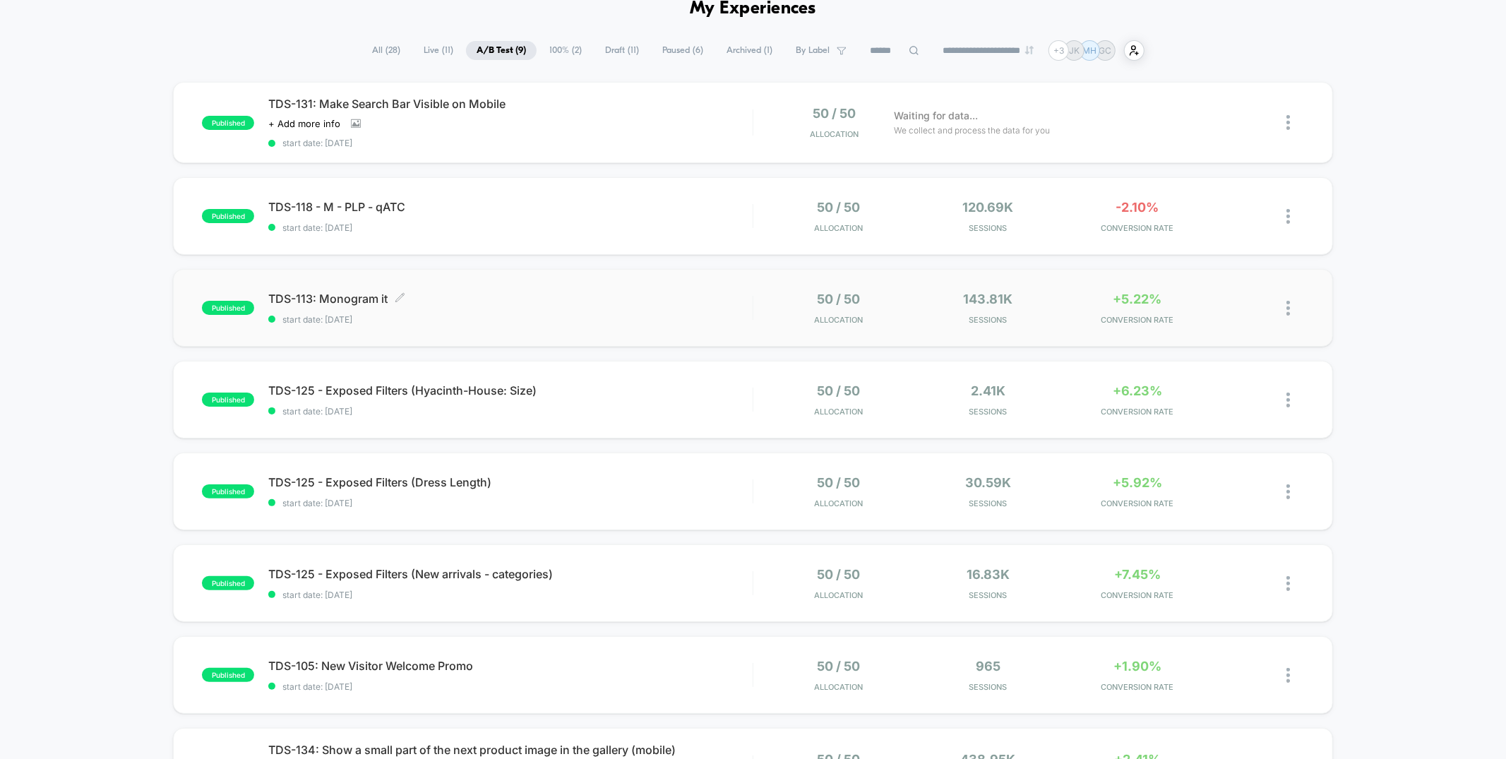
click at [678, 304] on div "TDS-113: Monogram it Click to edit experience details Click to edit experience …" at bounding box center [510, 308] width 484 height 33
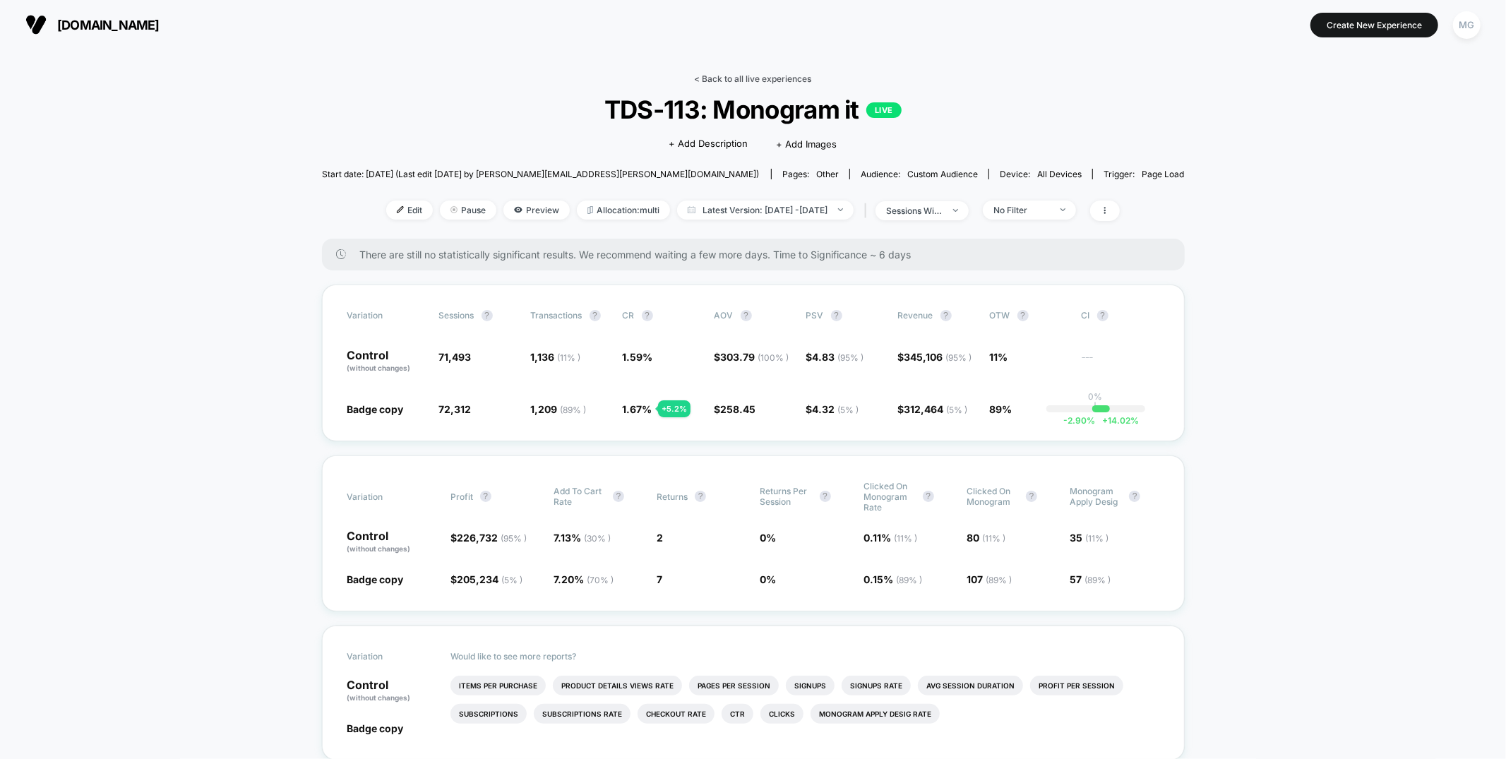
click at [732, 85] on div "< Back to all live experiences TDS-113: Monogram it LIVE Click to edit experien…" at bounding box center [753, 155] width 863 height 165
click at [734, 80] on link "< Back to all live experiences" at bounding box center [753, 78] width 117 height 11
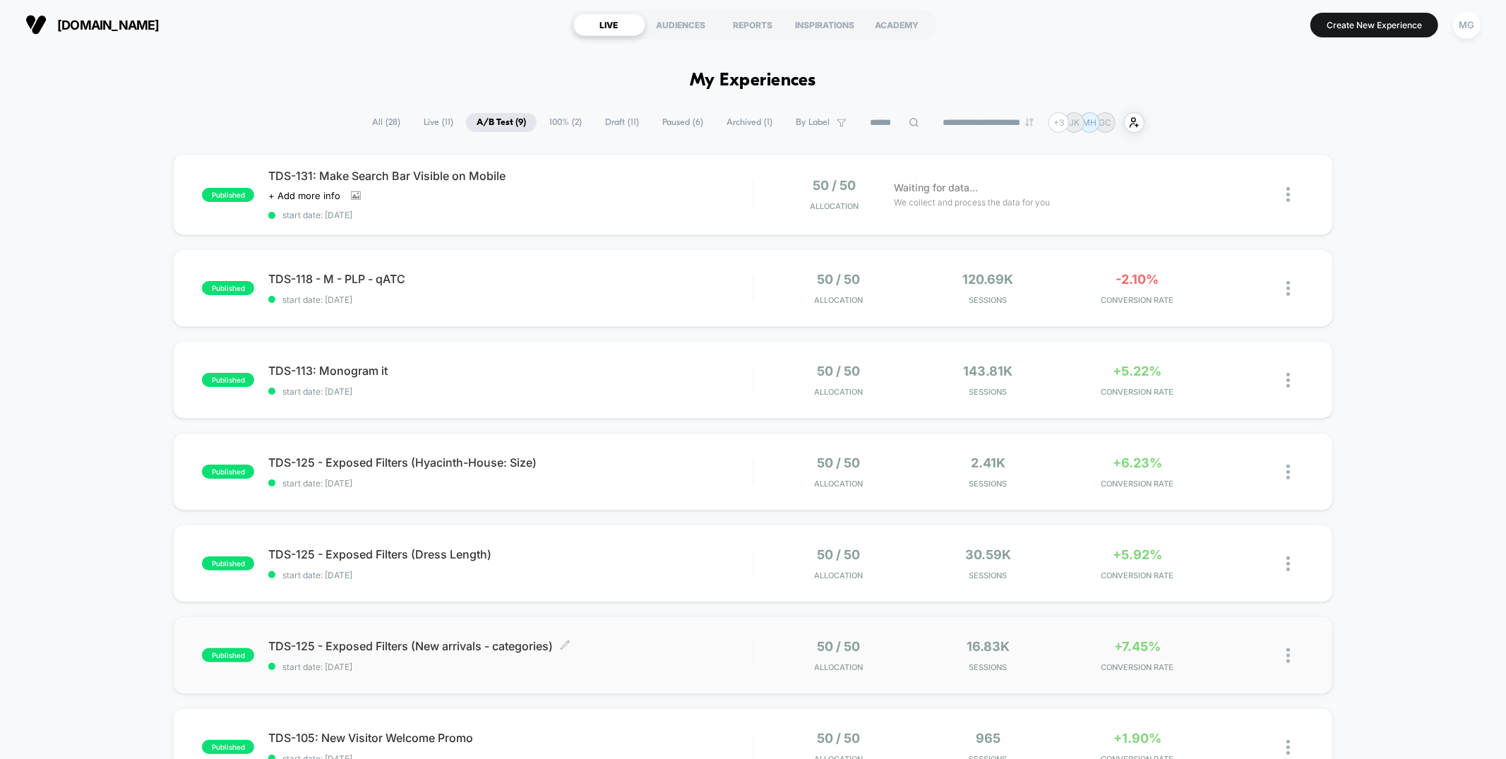
click at [606, 643] on span "TDS-125 - Exposed Filters (New arrivals - categories) Click to edit experience …" at bounding box center [510, 646] width 484 height 14
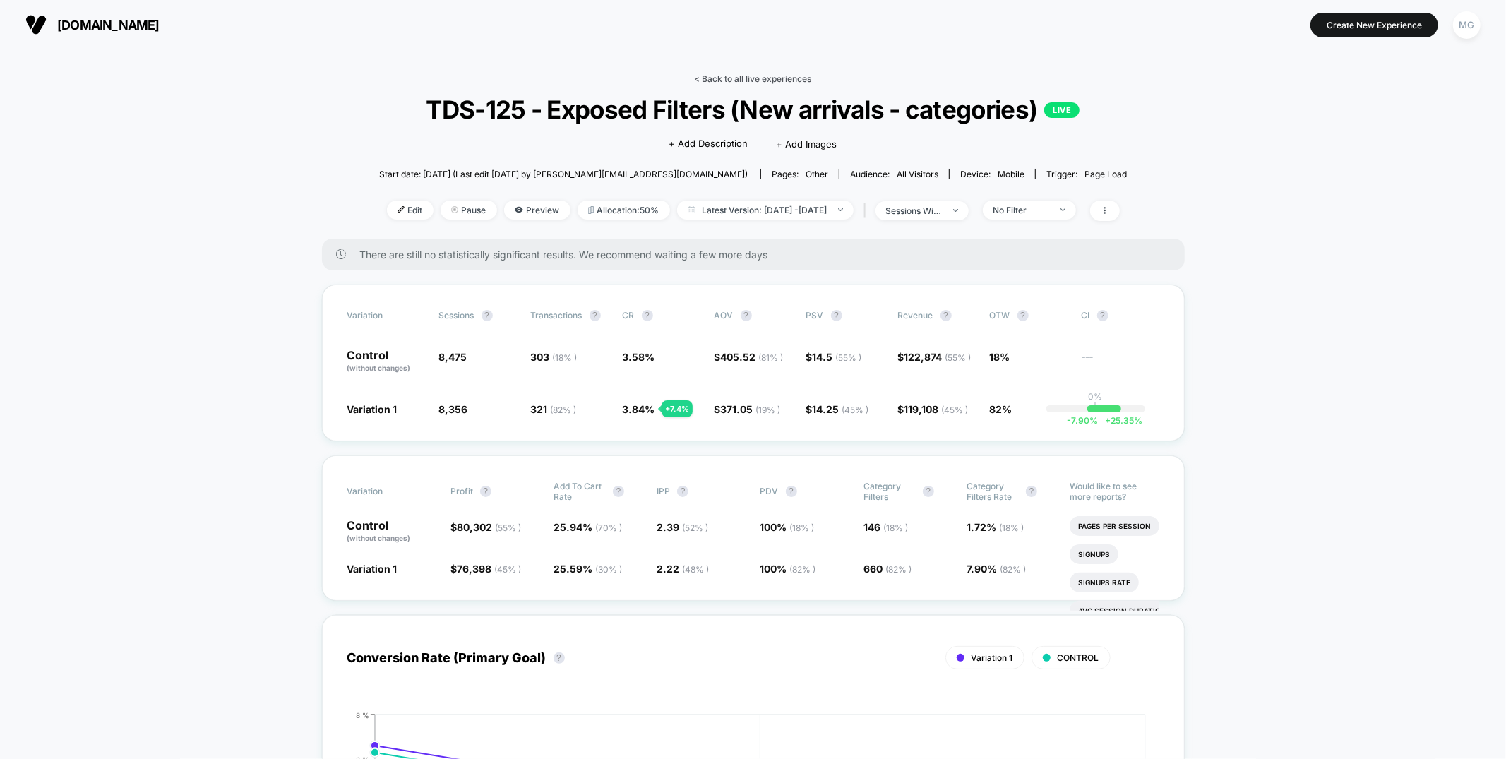
click at [760, 75] on link "< Back to all live experiences" at bounding box center [753, 78] width 117 height 11
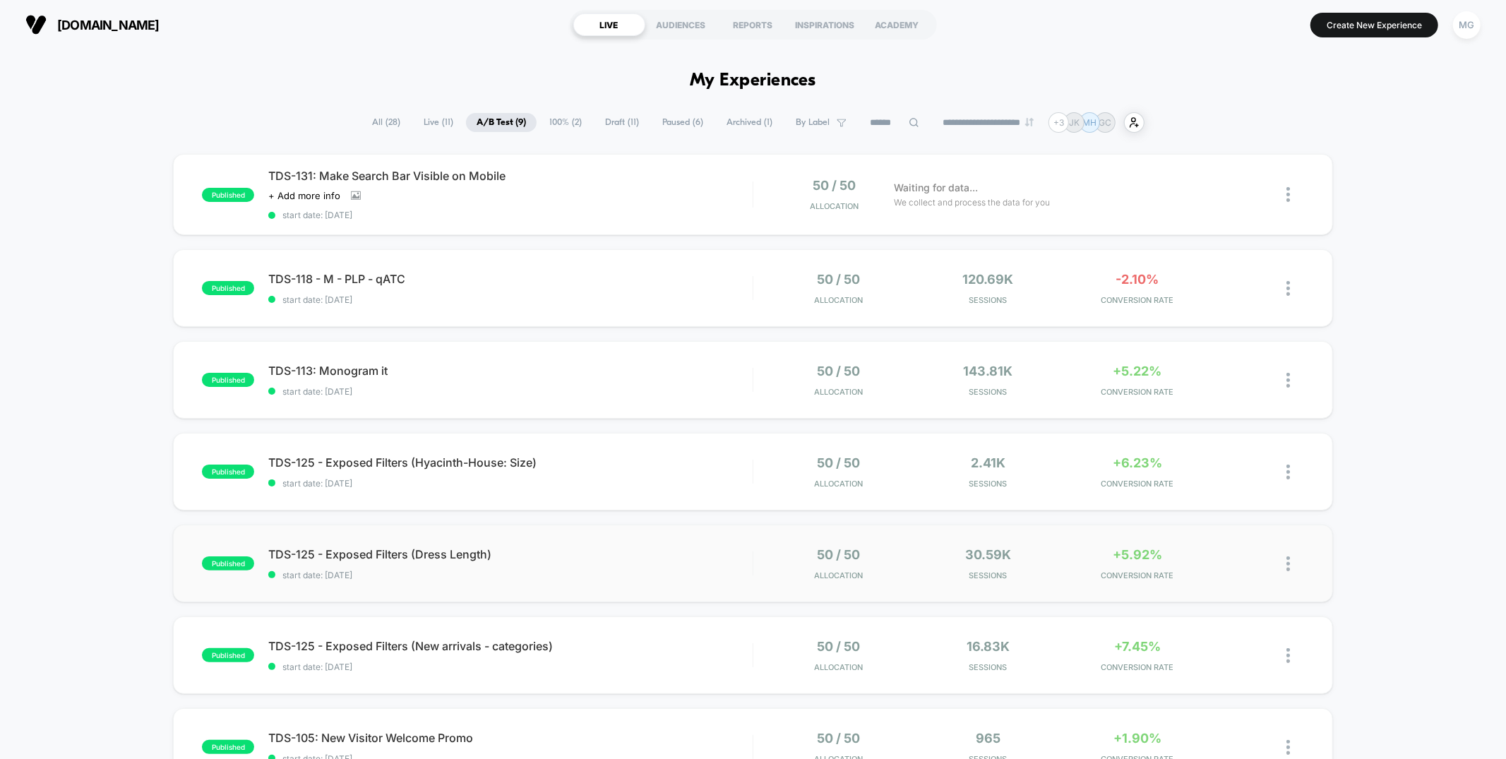
click at [616, 575] on span "start date: [DATE]" at bounding box center [510, 575] width 484 height 11
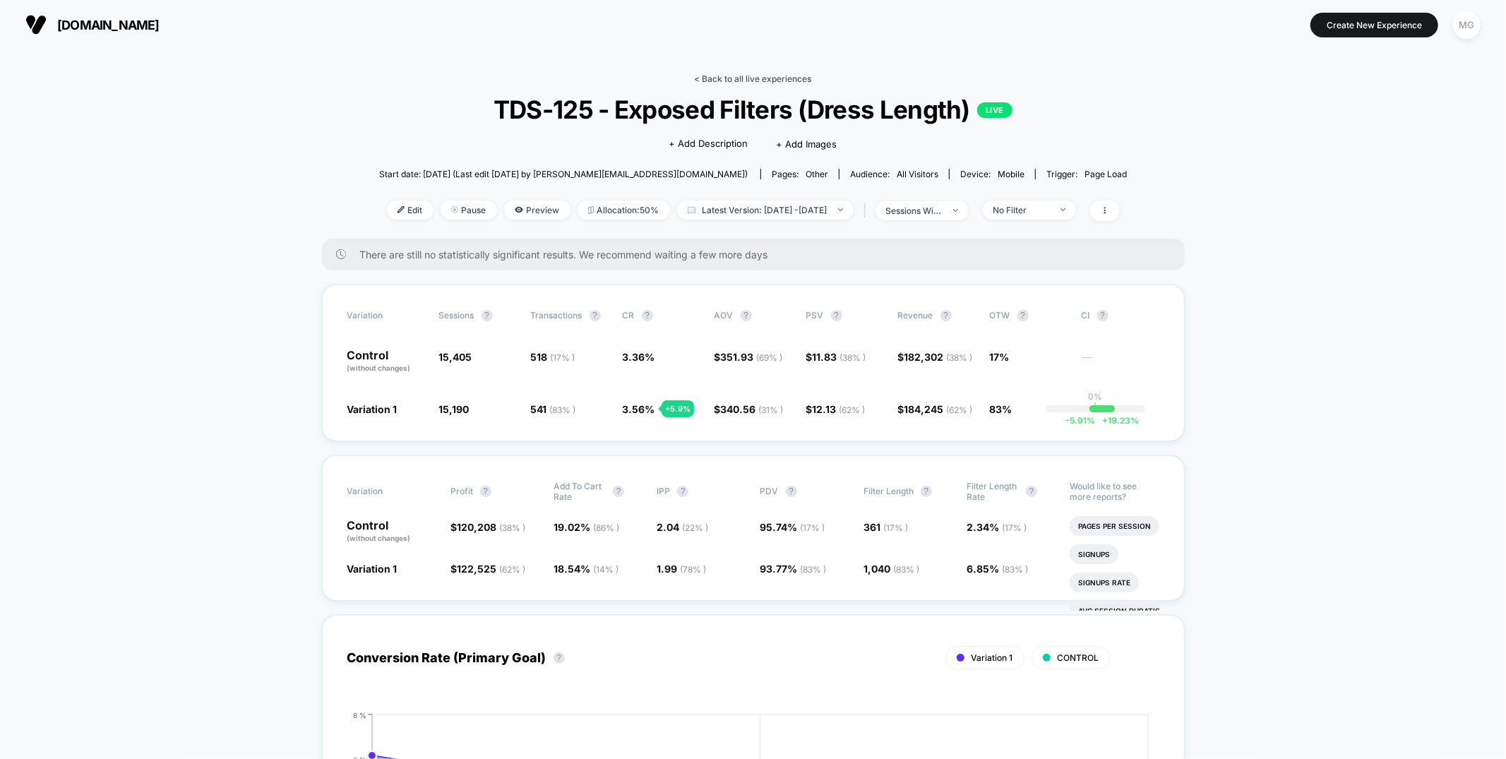
click at [744, 78] on link "< Back to all live experiences" at bounding box center [753, 78] width 117 height 11
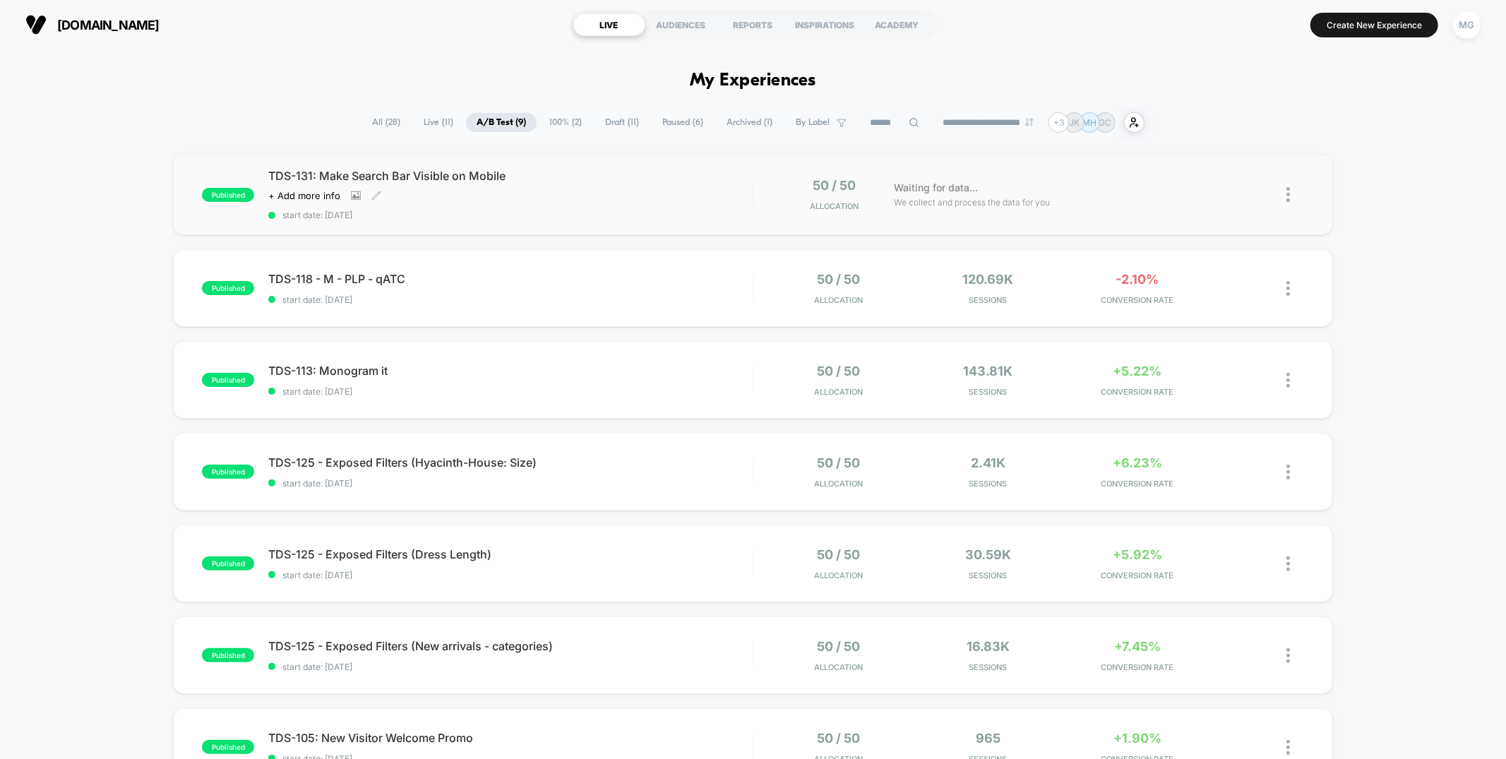
click at [627, 210] on span "start date: [DATE]" at bounding box center [510, 215] width 484 height 11
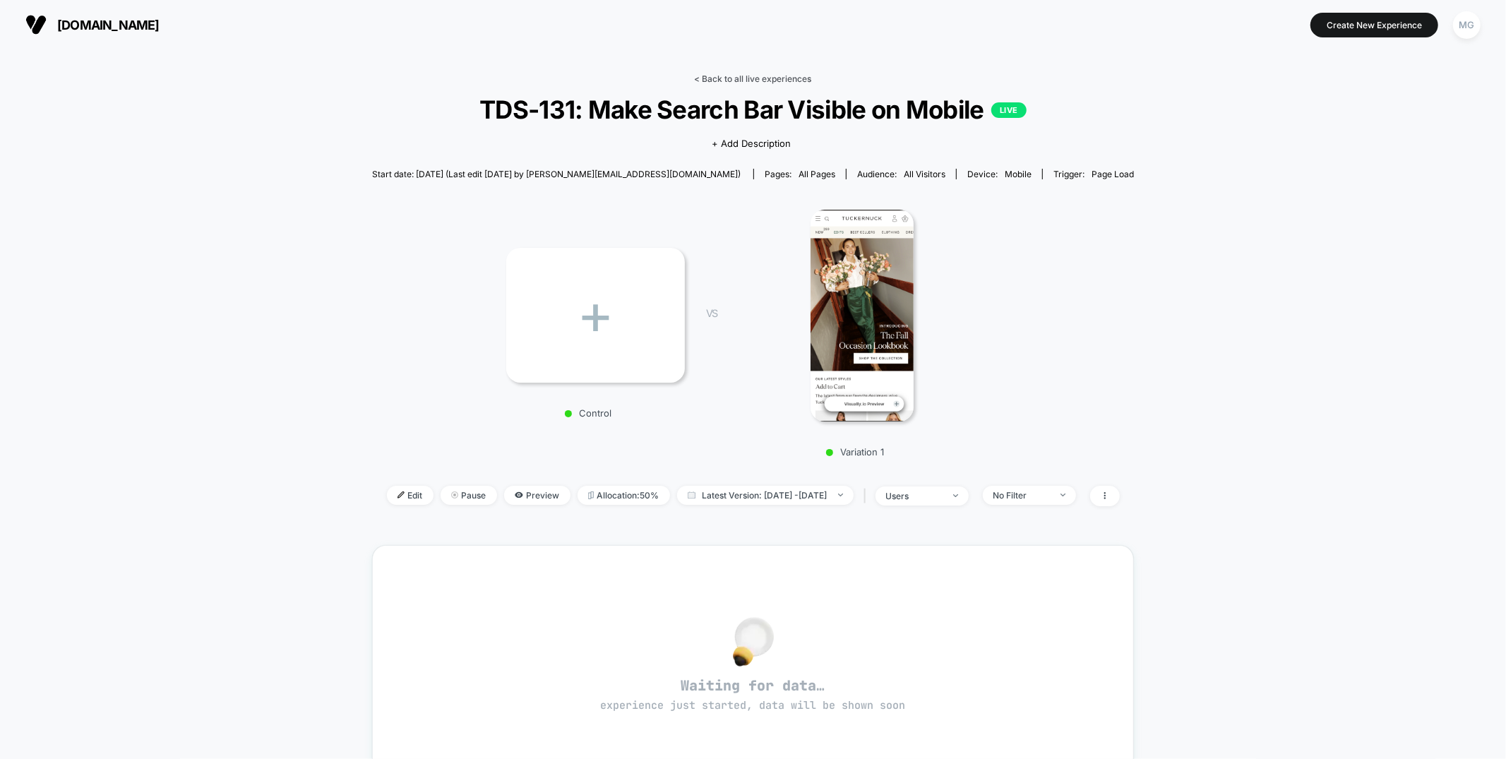
click at [736, 79] on link "< Back to all live experiences" at bounding box center [753, 78] width 117 height 11
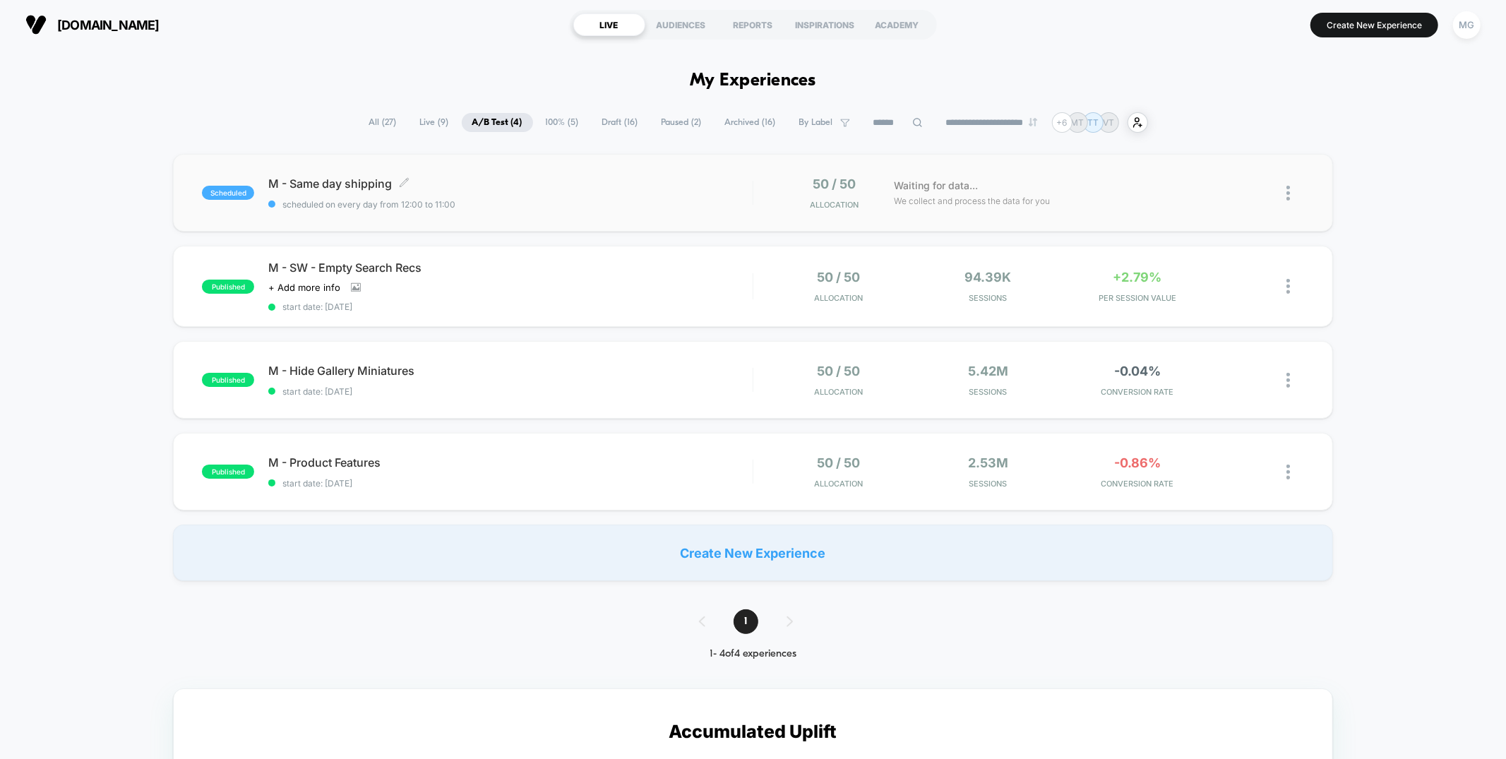
click at [516, 192] on div "M - Same day shipping Click to edit experience details Click to edit experience…" at bounding box center [510, 192] width 484 height 33
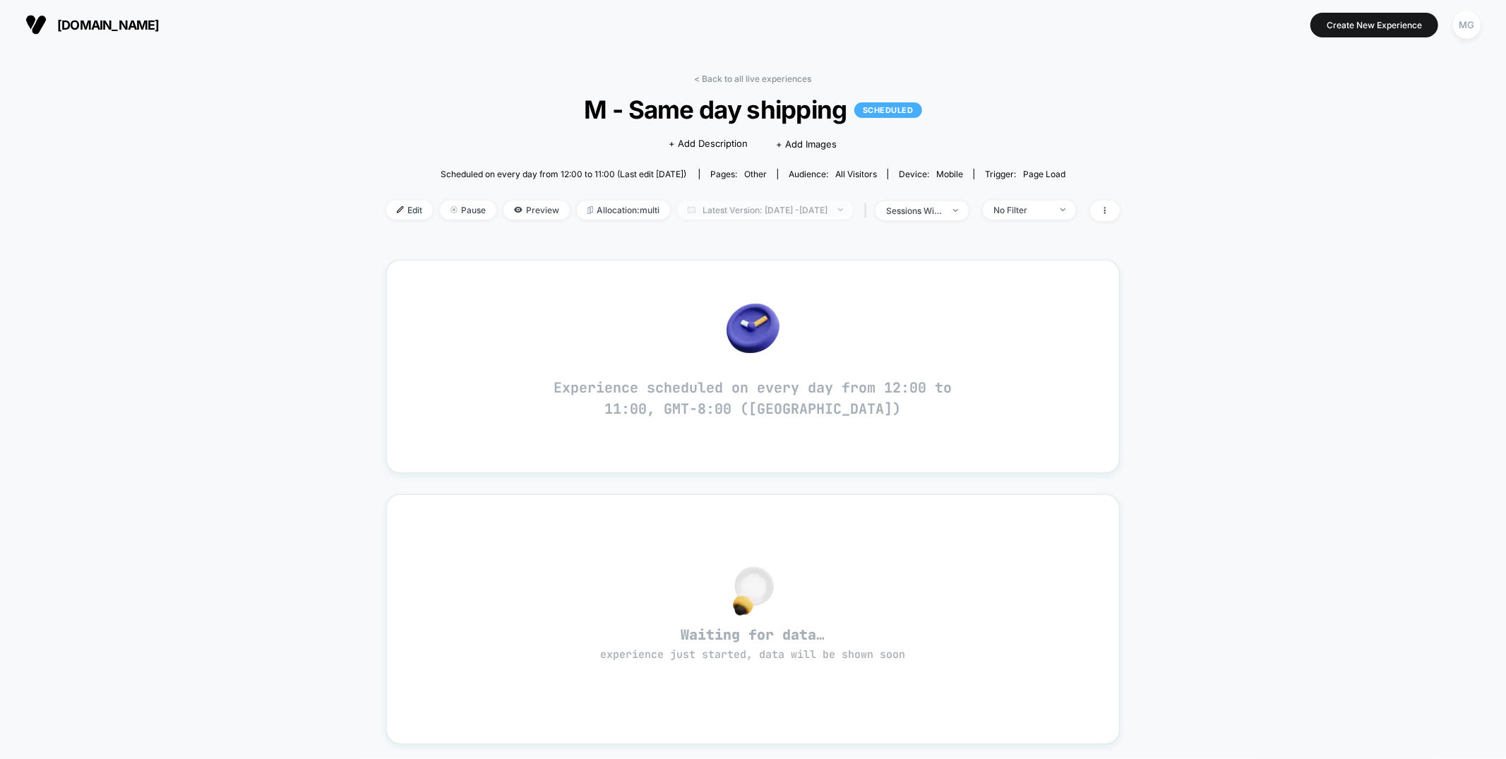
click at [721, 212] on span "Latest Version: [DATE] - [DATE]" at bounding box center [765, 209] width 176 height 19
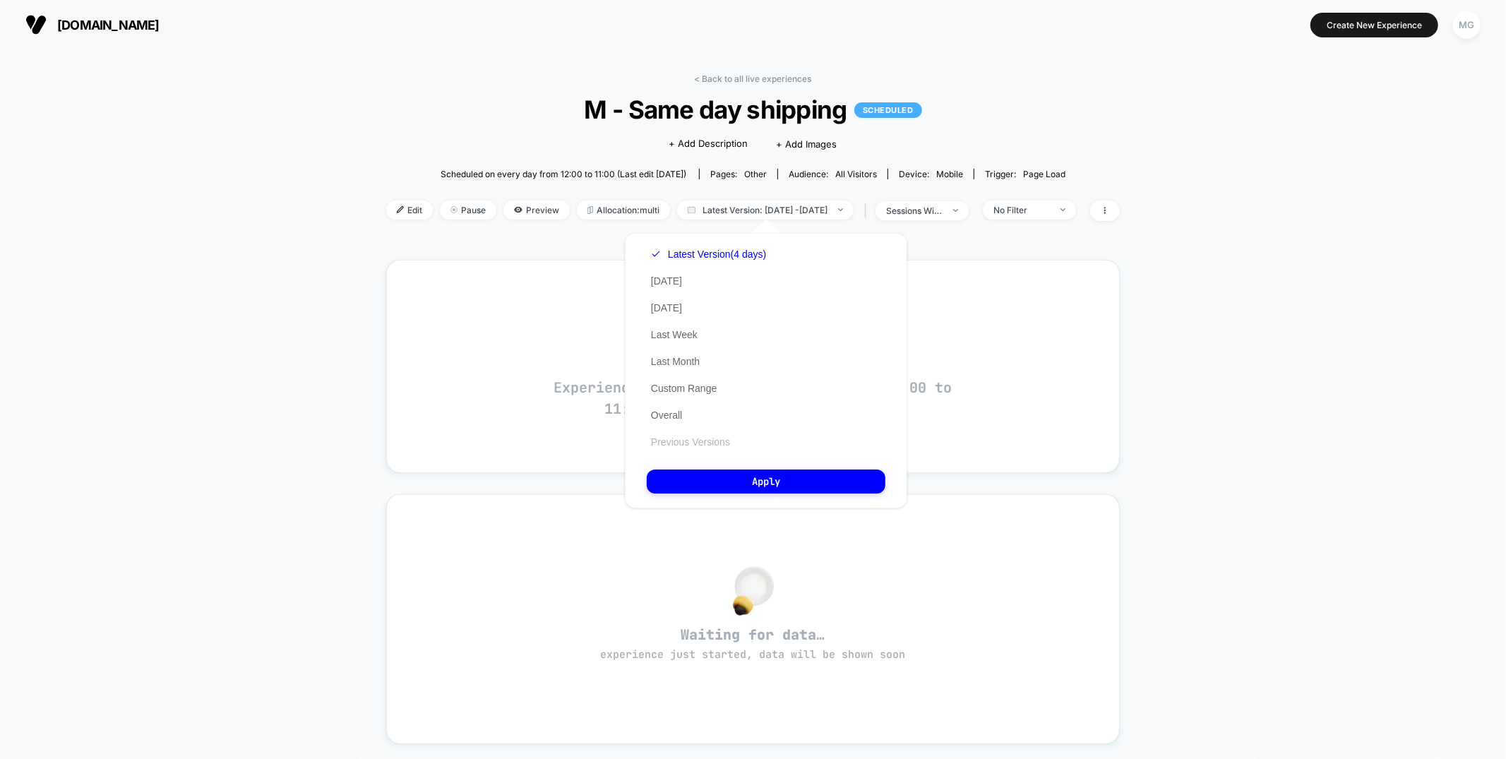
click at [692, 437] on button "Previous Versions" at bounding box center [691, 442] width 88 height 13
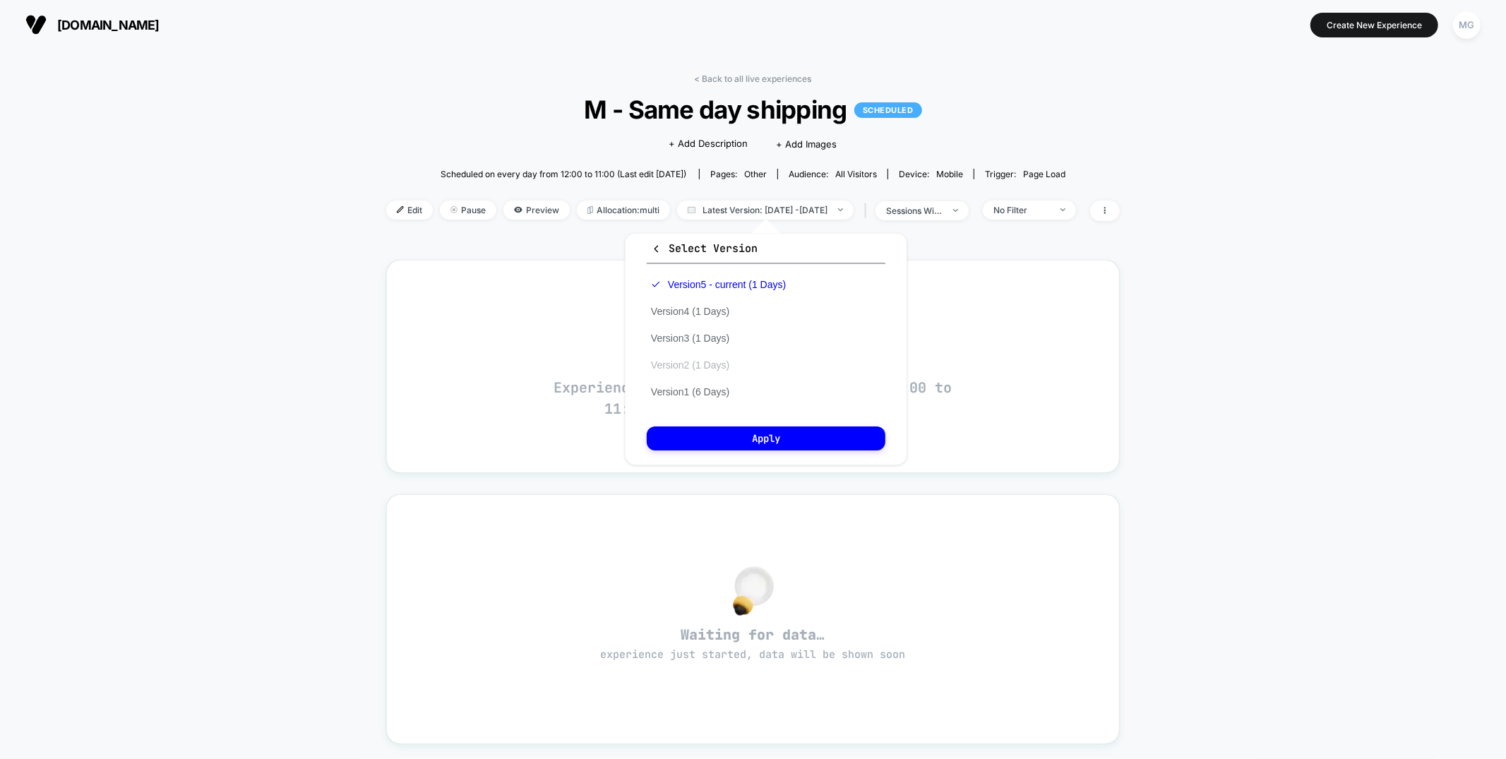
click at [692, 362] on button "Version 2 (1 Days)" at bounding box center [690, 365] width 87 height 13
click at [702, 433] on button "Apply" at bounding box center [766, 438] width 239 height 24
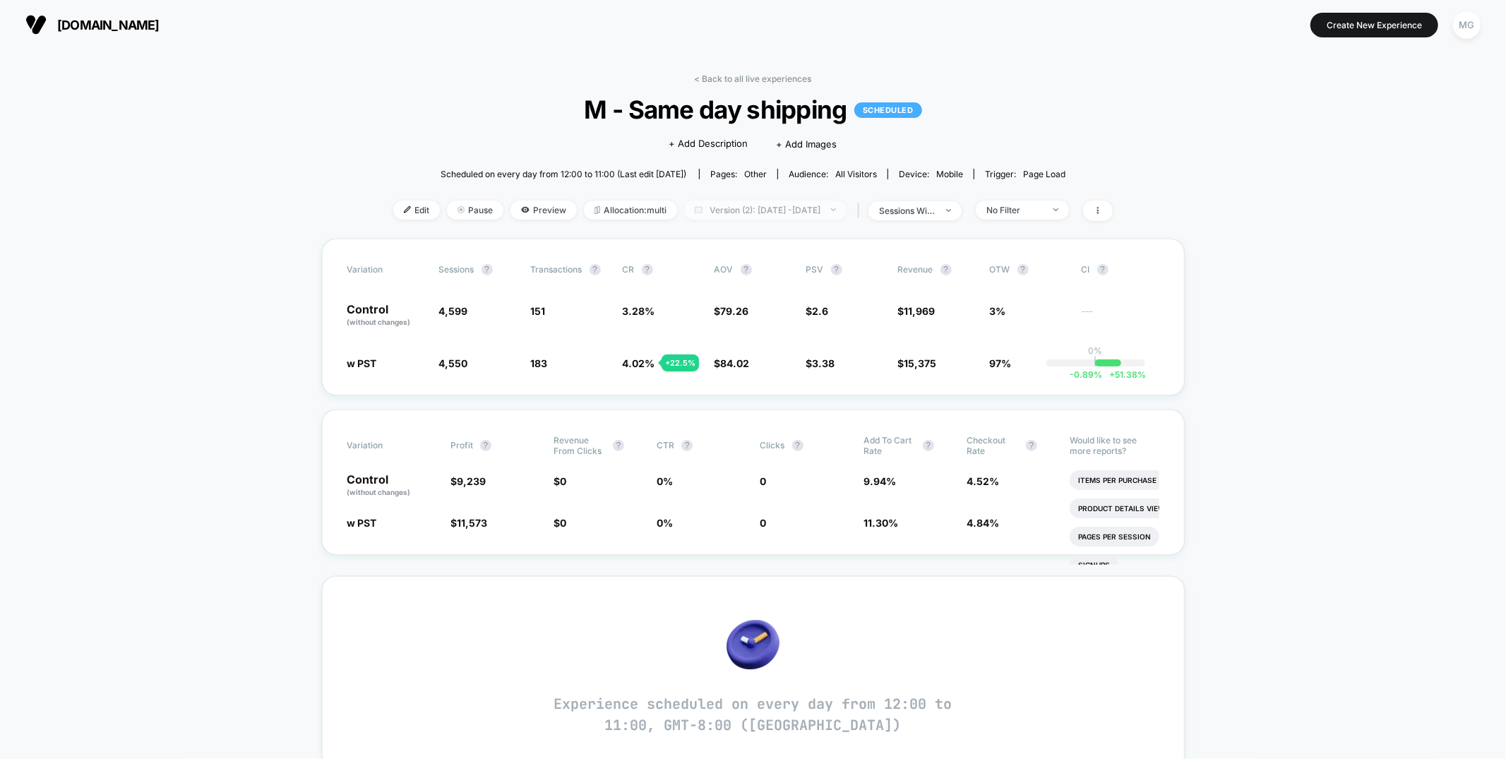
click at [748, 207] on span "Version (2): [DATE] - [DATE]" at bounding box center [765, 209] width 162 height 19
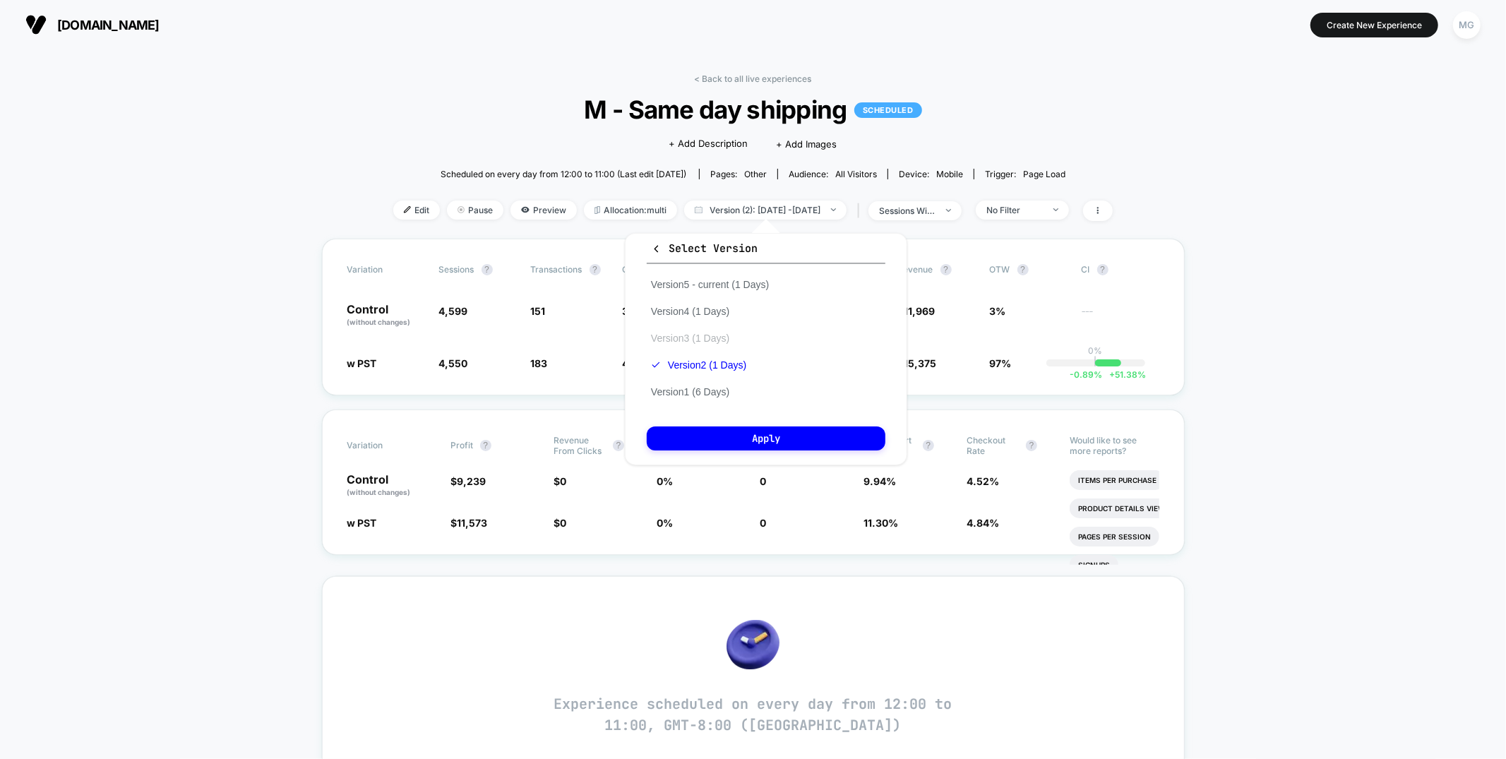
click at [687, 336] on button "Version 3 (1 Days)" at bounding box center [690, 338] width 87 height 13
click at [726, 431] on button "Apply" at bounding box center [766, 438] width 239 height 24
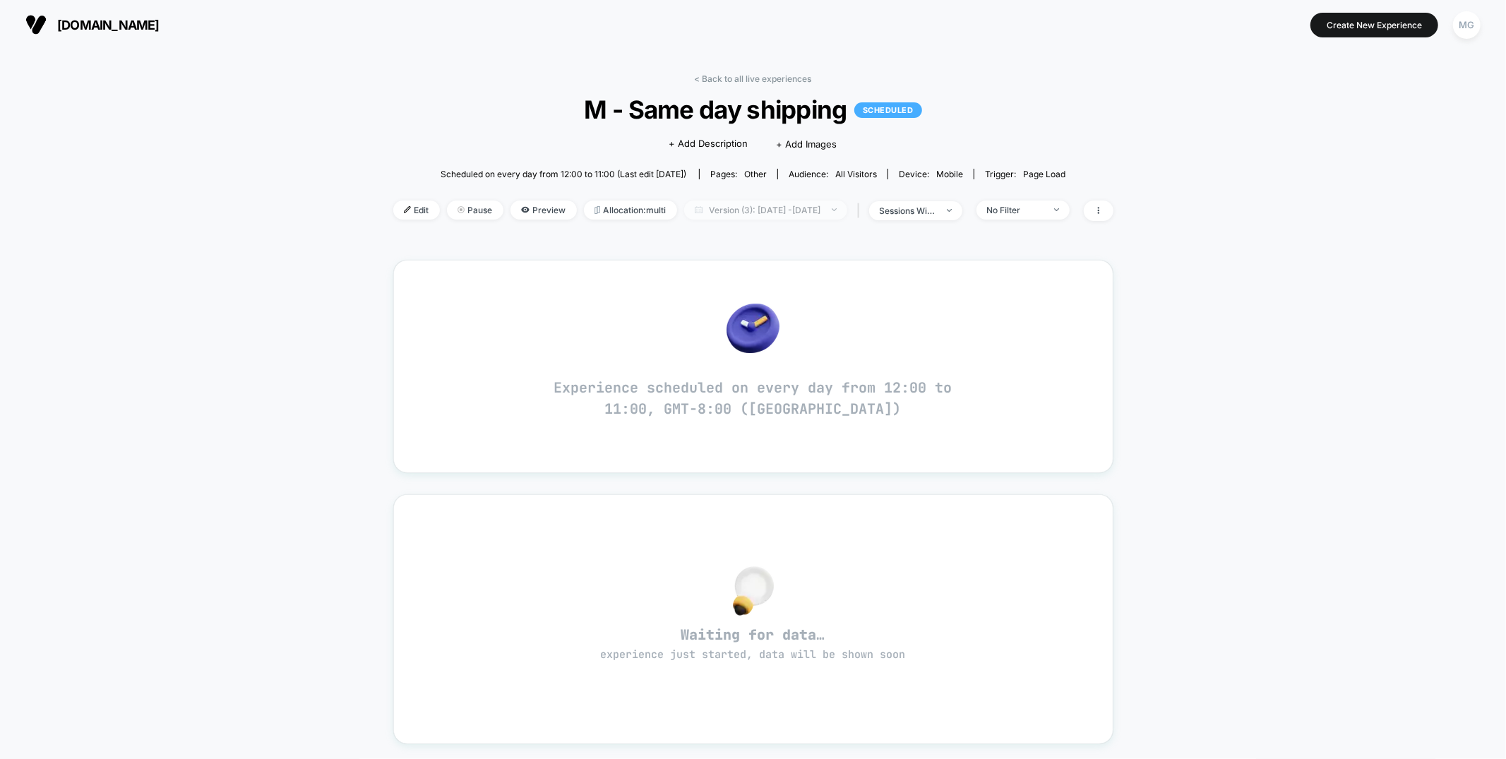
click at [760, 209] on span "Version (3): [DATE] - [DATE]" at bounding box center [765, 209] width 163 height 19
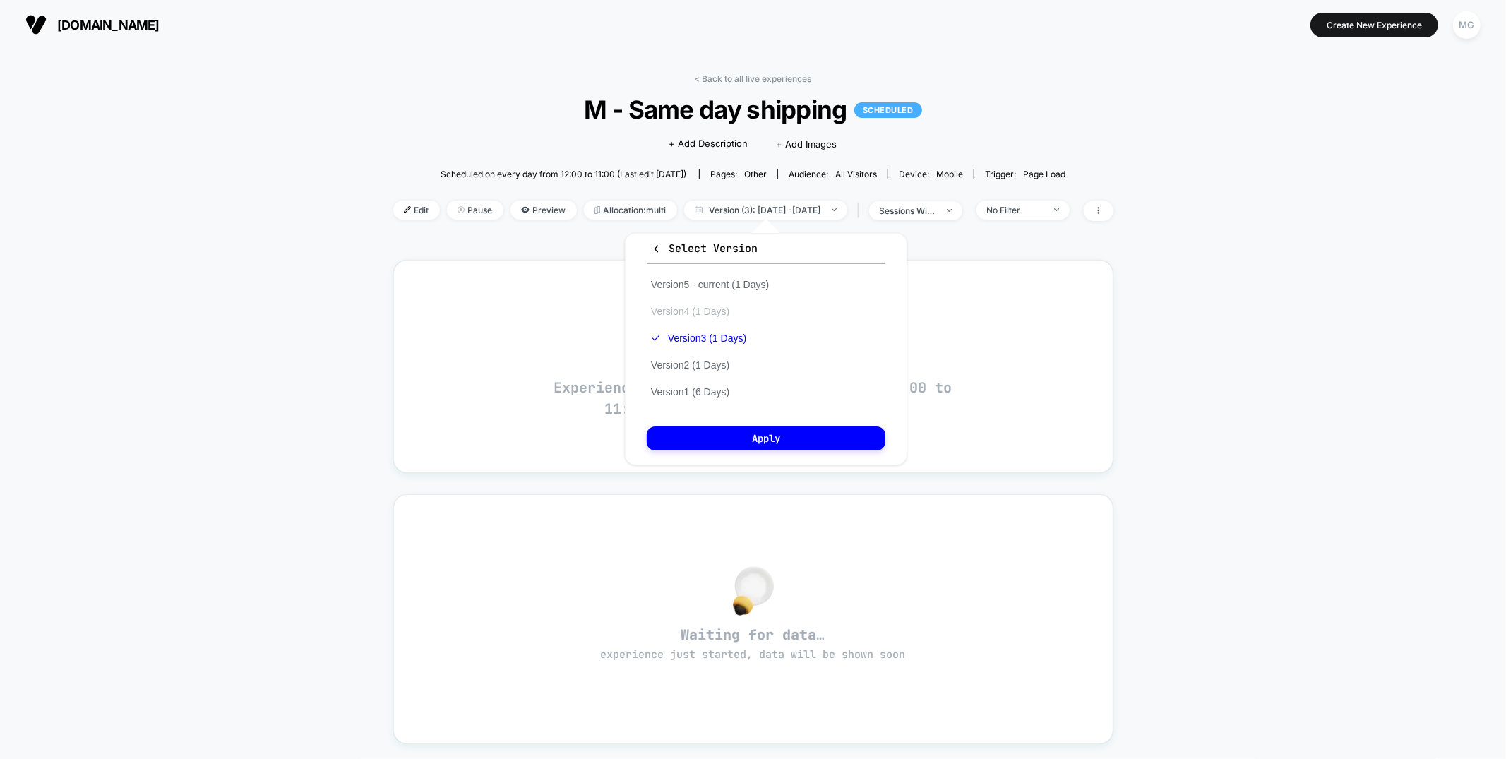
click at [708, 314] on button "Version 4 (1 Days)" at bounding box center [690, 311] width 87 height 13
click at [749, 442] on button "Apply" at bounding box center [766, 438] width 239 height 24
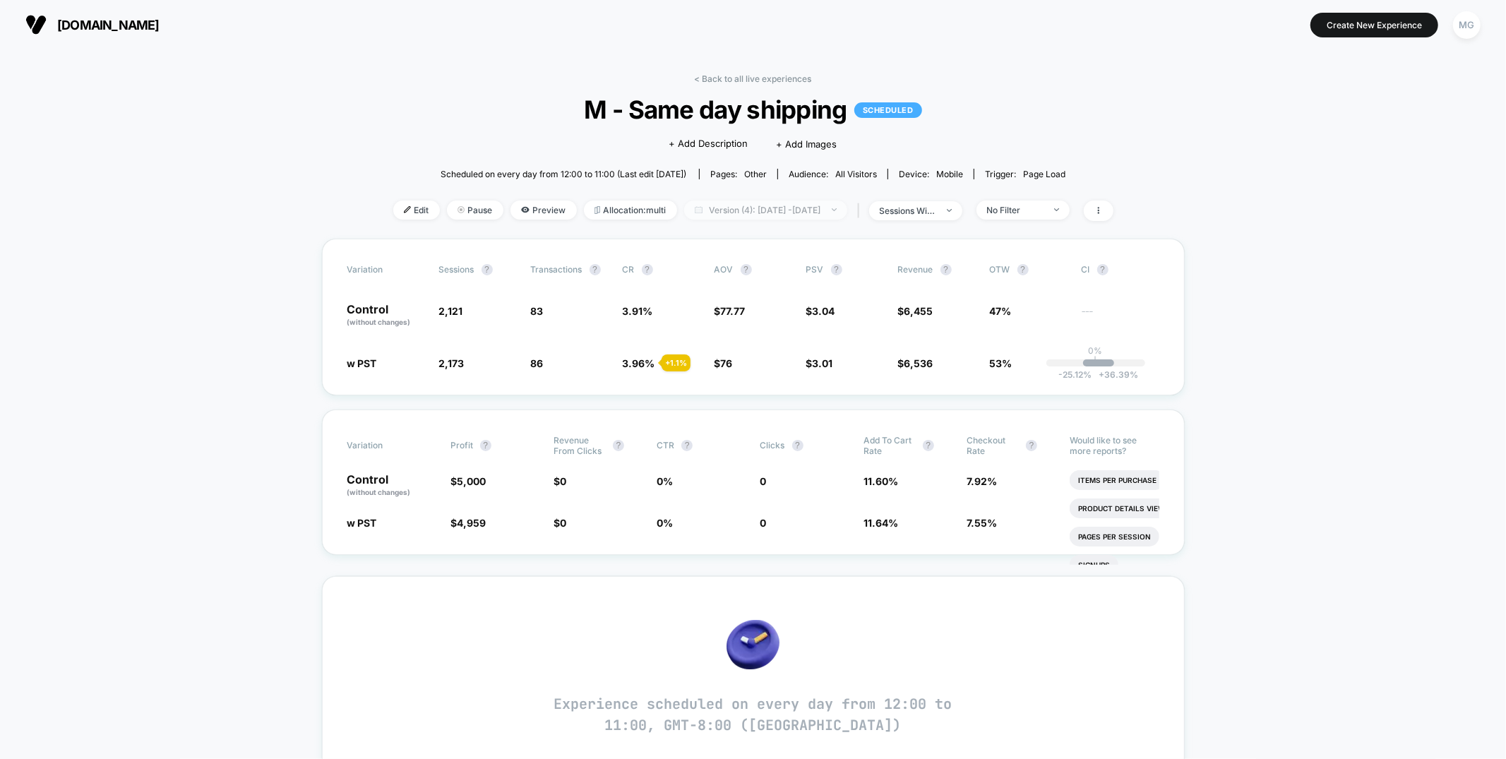
click at [762, 200] on span "Version (4): [DATE] - [DATE]" at bounding box center [765, 209] width 163 height 19
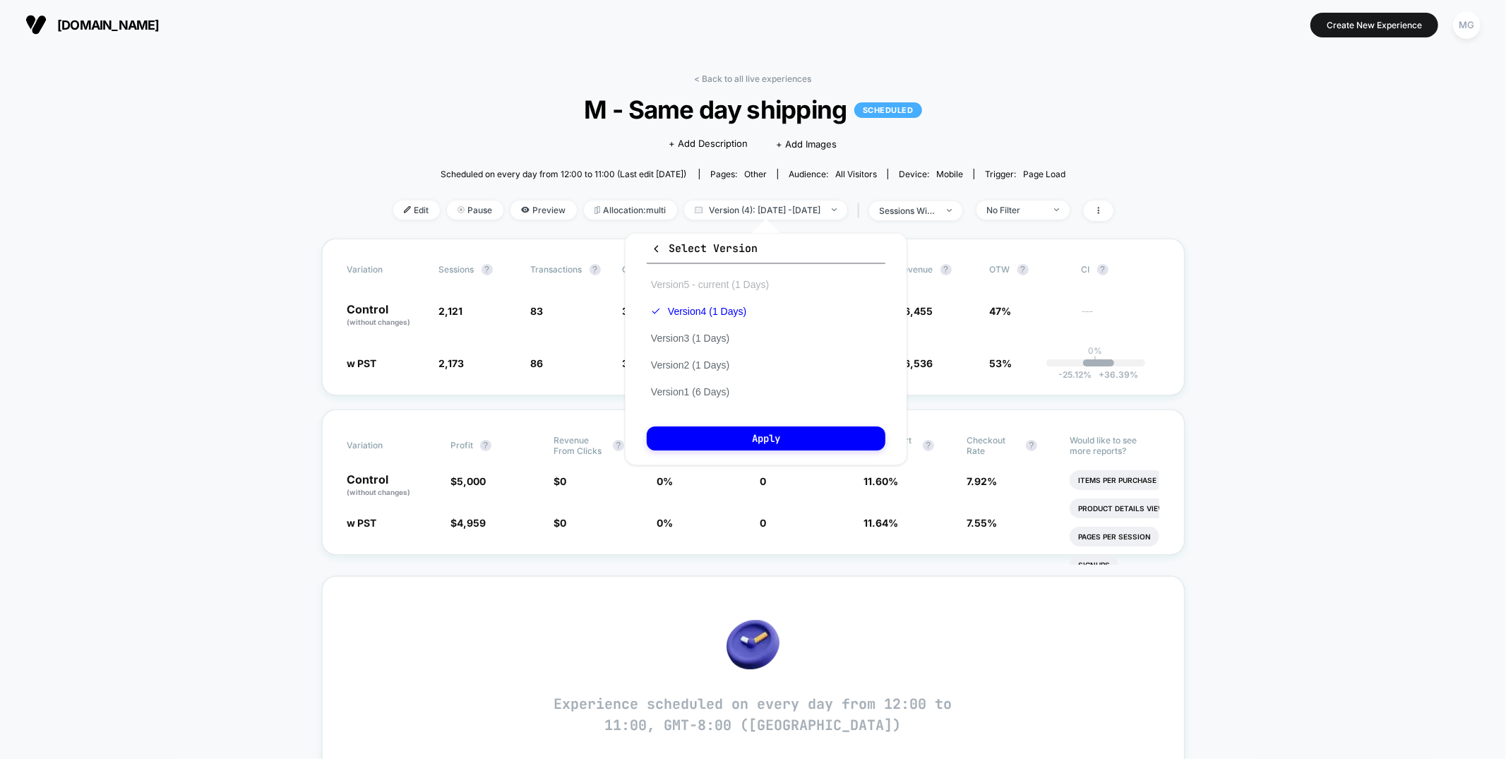
click at [729, 280] on button "Version 5 - current (1 Days)" at bounding box center [710, 284] width 126 height 13
click at [816, 443] on button "Apply" at bounding box center [766, 438] width 239 height 24
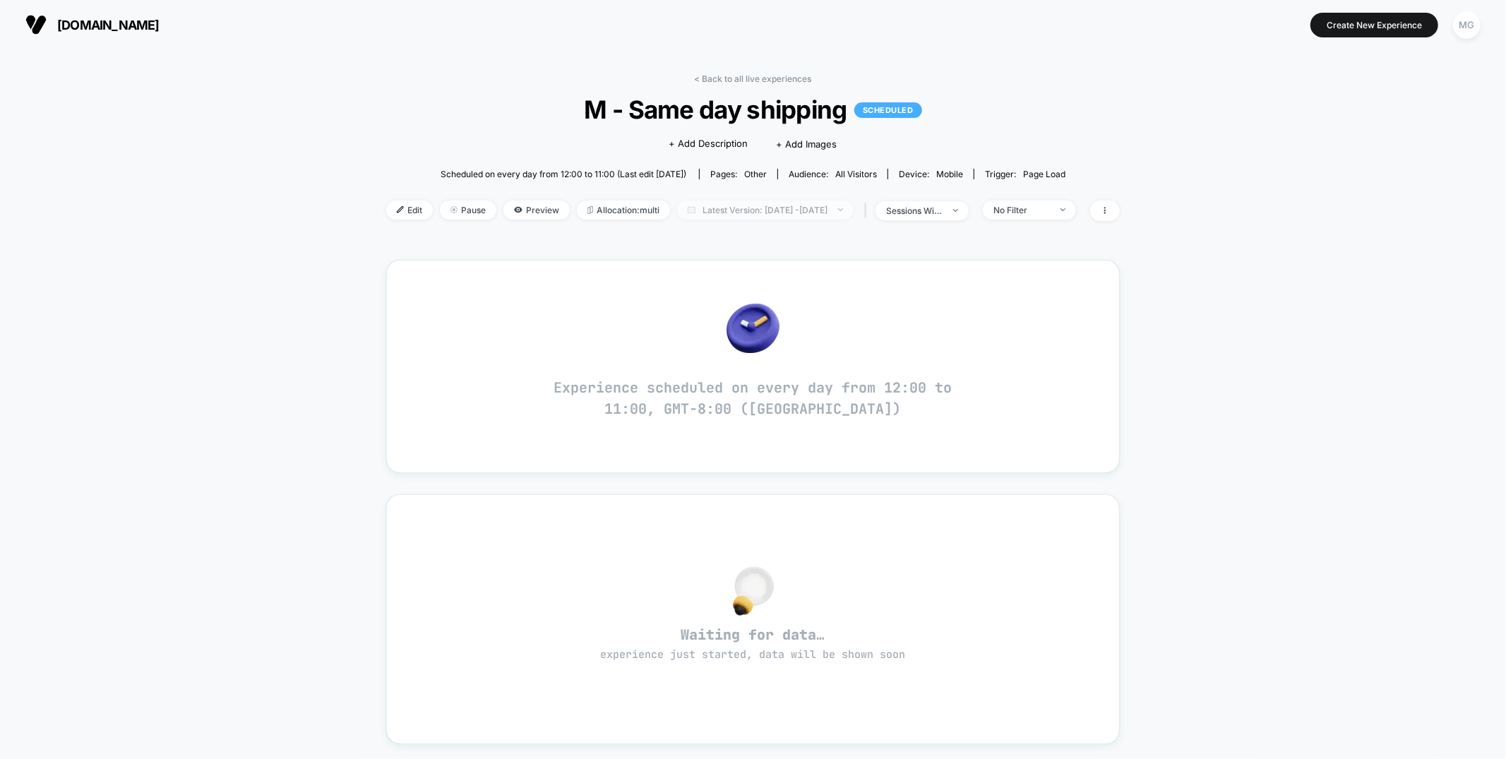
click at [791, 212] on span "Latest Version: [DATE] - [DATE]" at bounding box center [765, 209] width 176 height 19
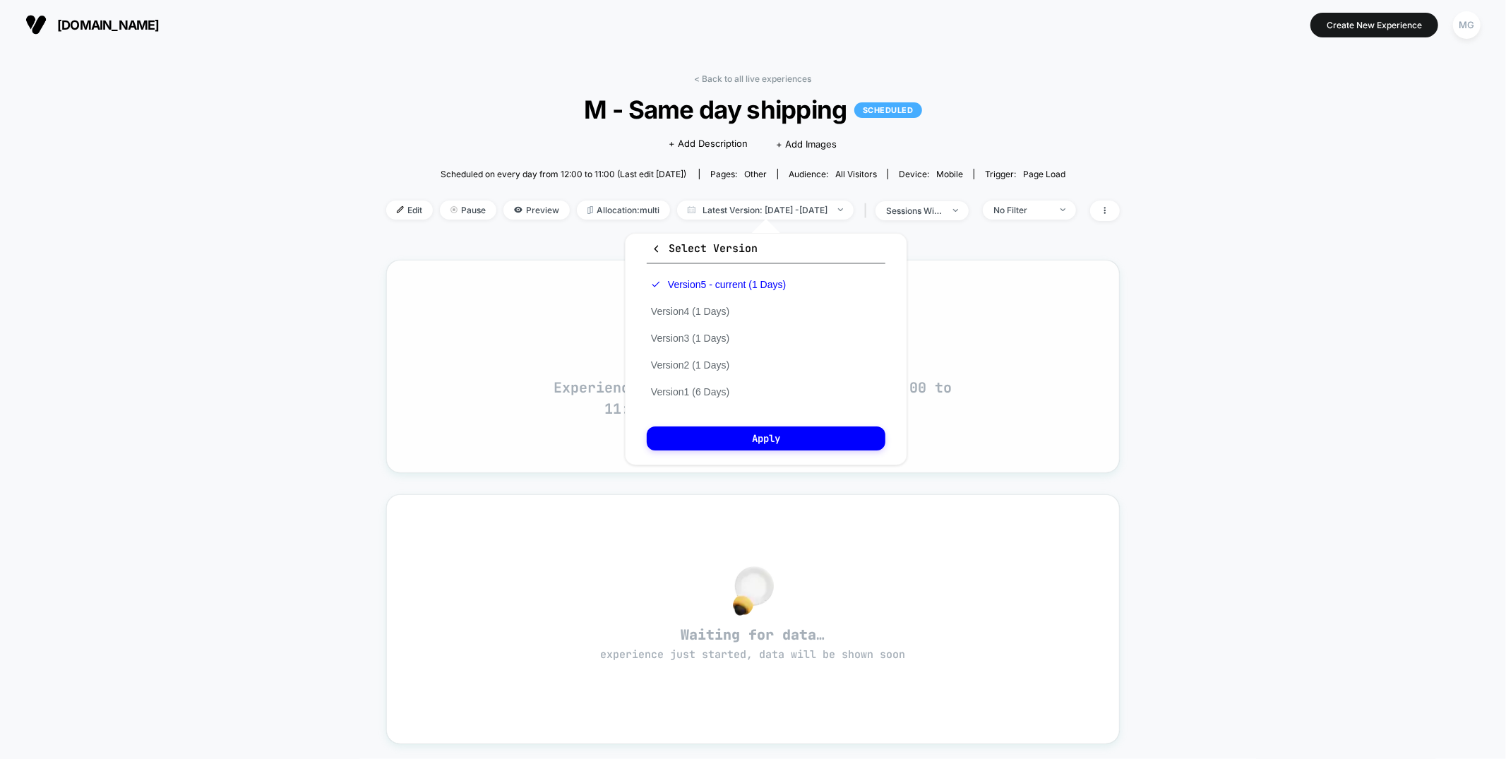
click at [507, 366] on div "Experience scheduled on every day from 12:00 to 11:00, GMT-8:00 ([GEOGRAPHIC_DA…" at bounding box center [752, 366] width 697 height 176
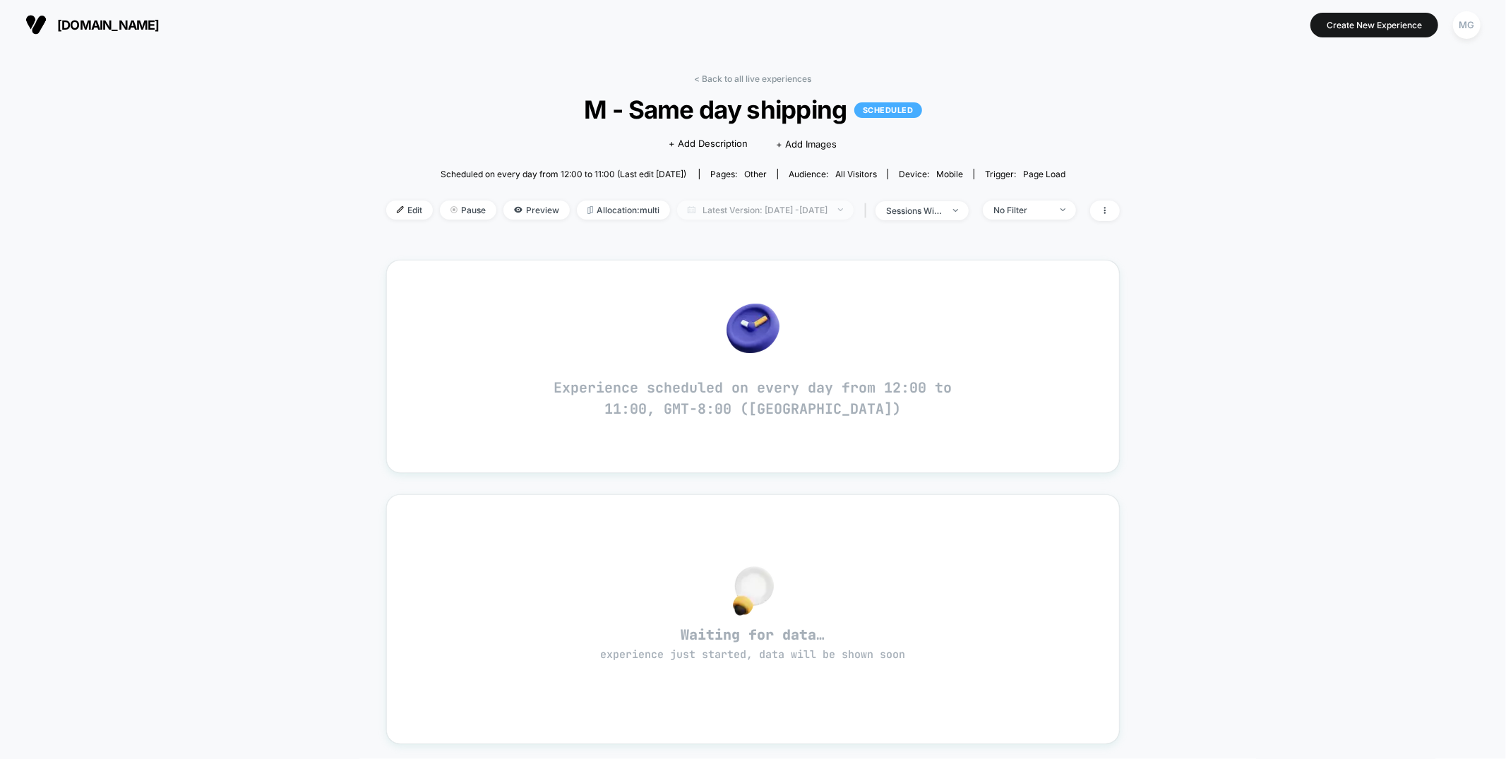
click at [844, 203] on span "Latest Version: [DATE] - [DATE]" at bounding box center [765, 209] width 176 height 19
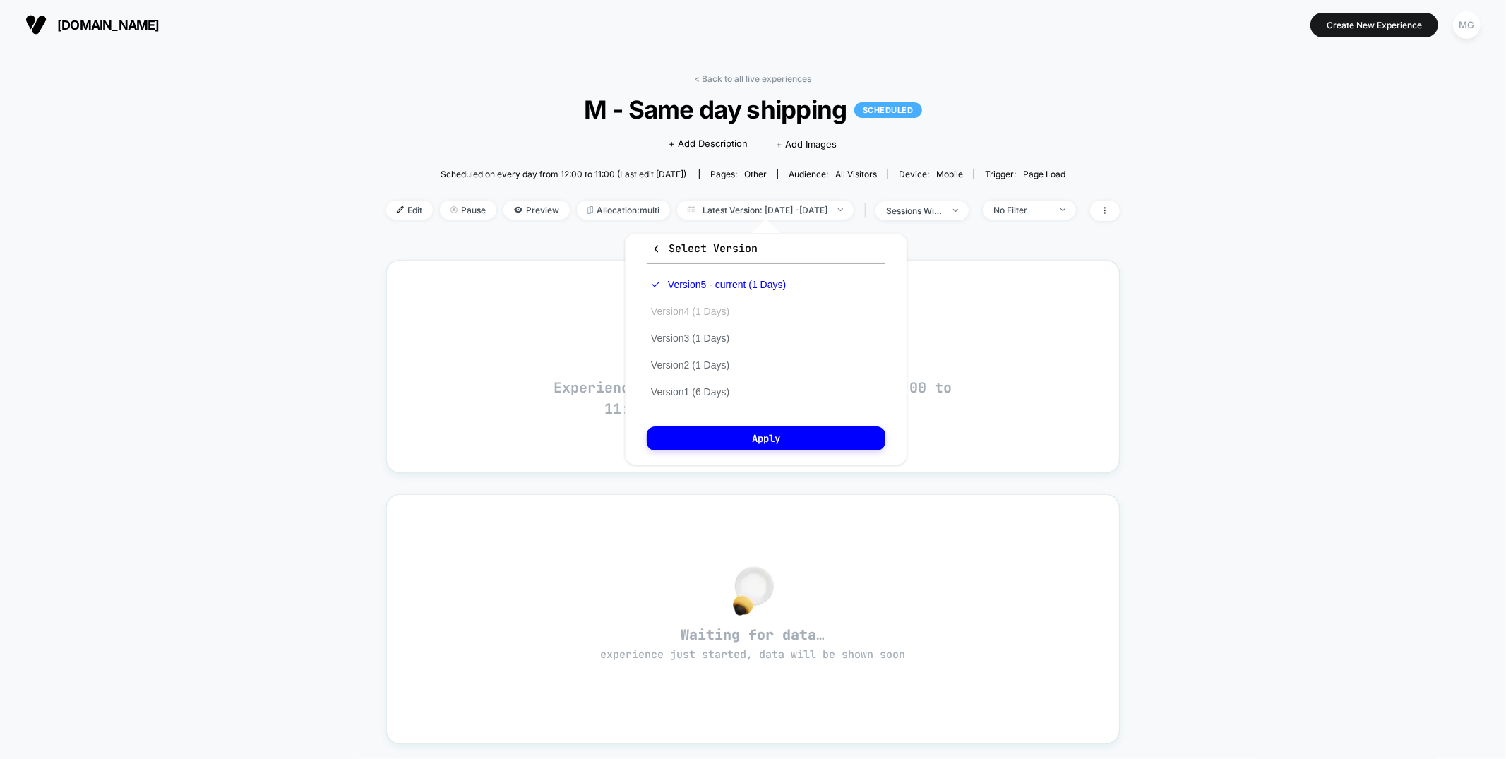
click at [683, 305] on button "Version 4 (1 Days)" at bounding box center [690, 311] width 87 height 13
click at [695, 431] on button "Apply" at bounding box center [766, 438] width 239 height 24
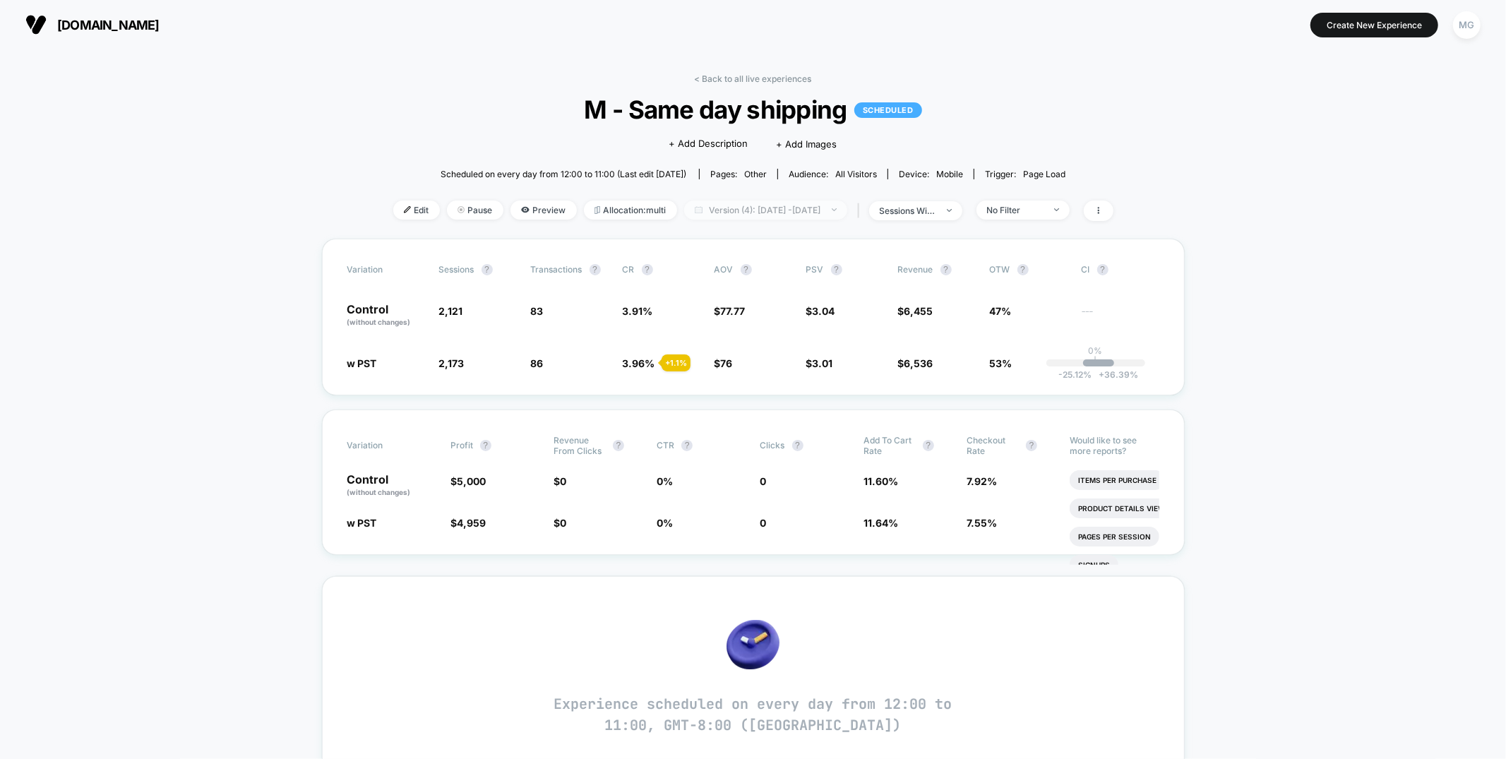
click at [788, 208] on span "Version (4): [DATE] - [DATE]" at bounding box center [765, 209] width 163 height 19
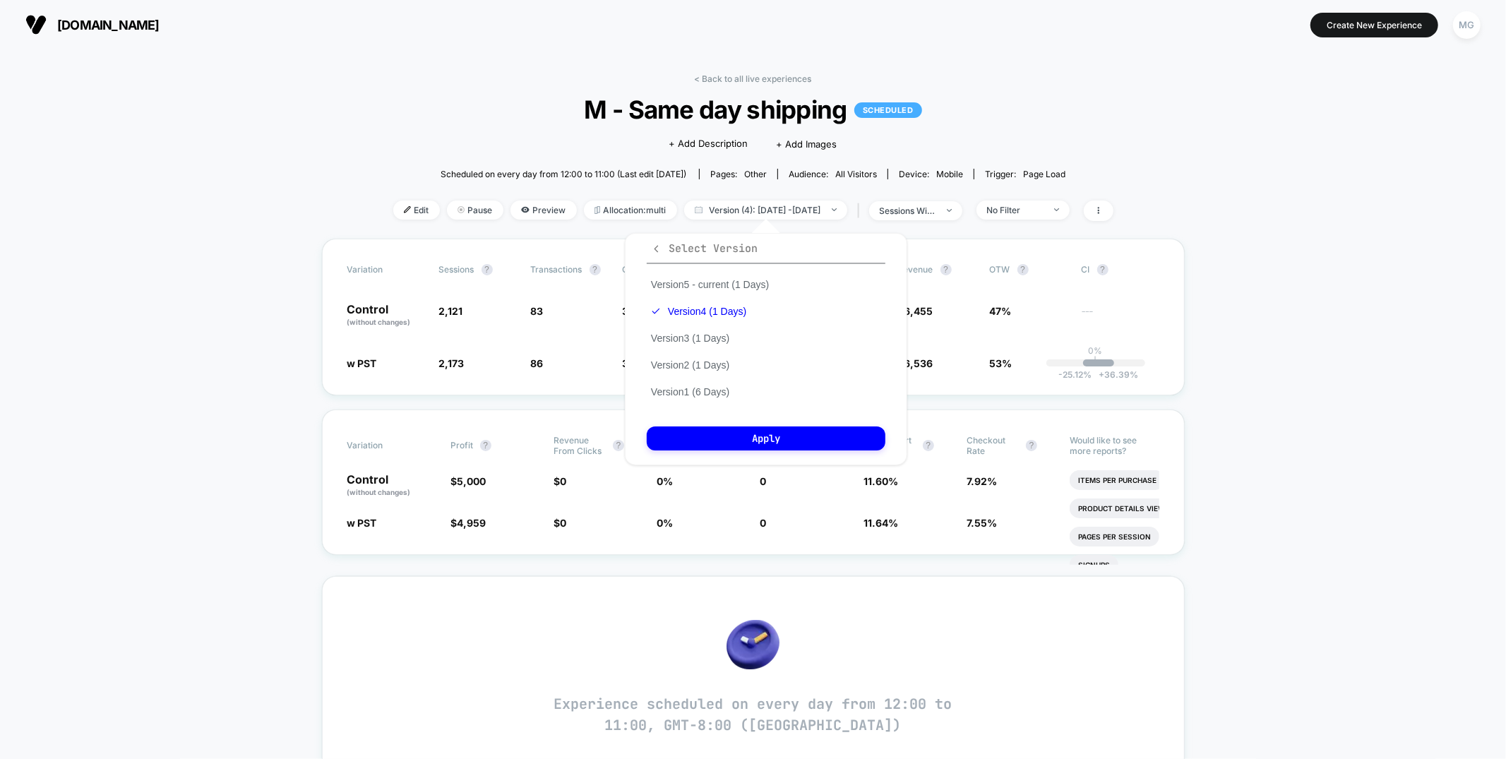
click at [661, 253] on span "Select Version" at bounding box center [704, 248] width 107 height 14
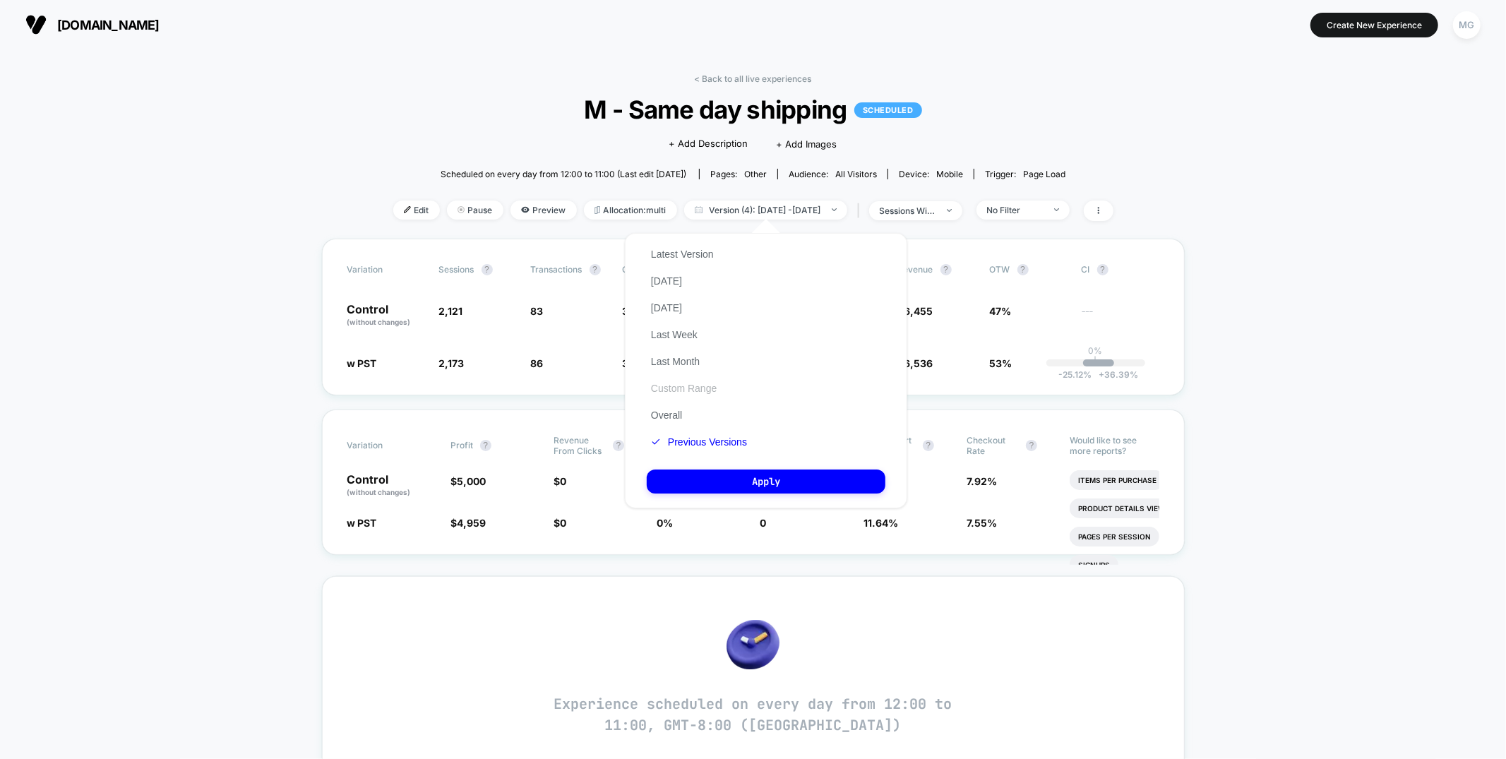
click at [675, 388] on button "Custom Range" at bounding box center [684, 388] width 74 height 13
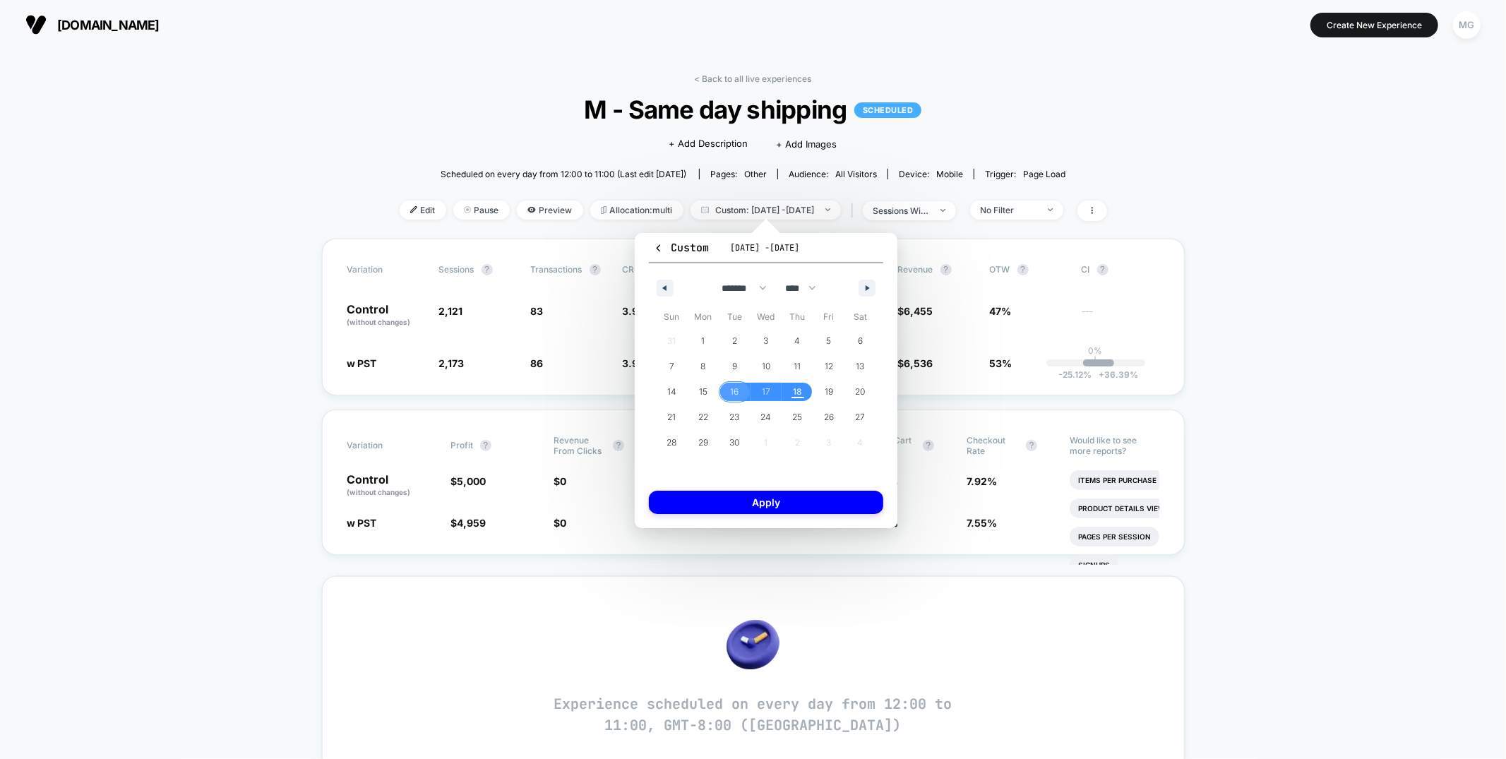
click at [735, 395] on span "16" at bounding box center [734, 391] width 8 height 25
click at [796, 390] on span "18" at bounding box center [797, 391] width 9 height 25
click at [760, 505] on button "Apply" at bounding box center [766, 502] width 234 height 23
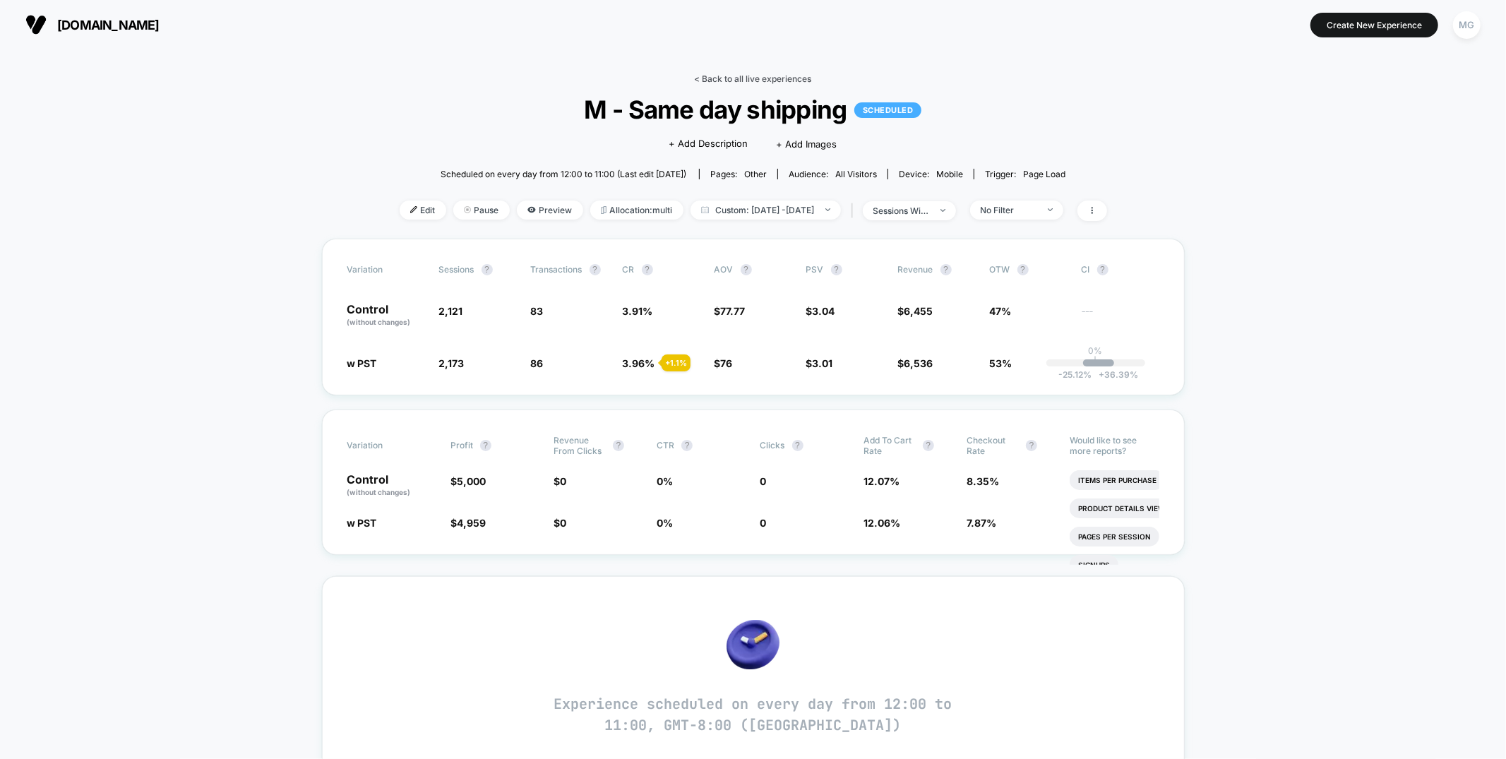
click at [714, 76] on link "< Back to all live experiences" at bounding box center [753, 78] width 117 height 11
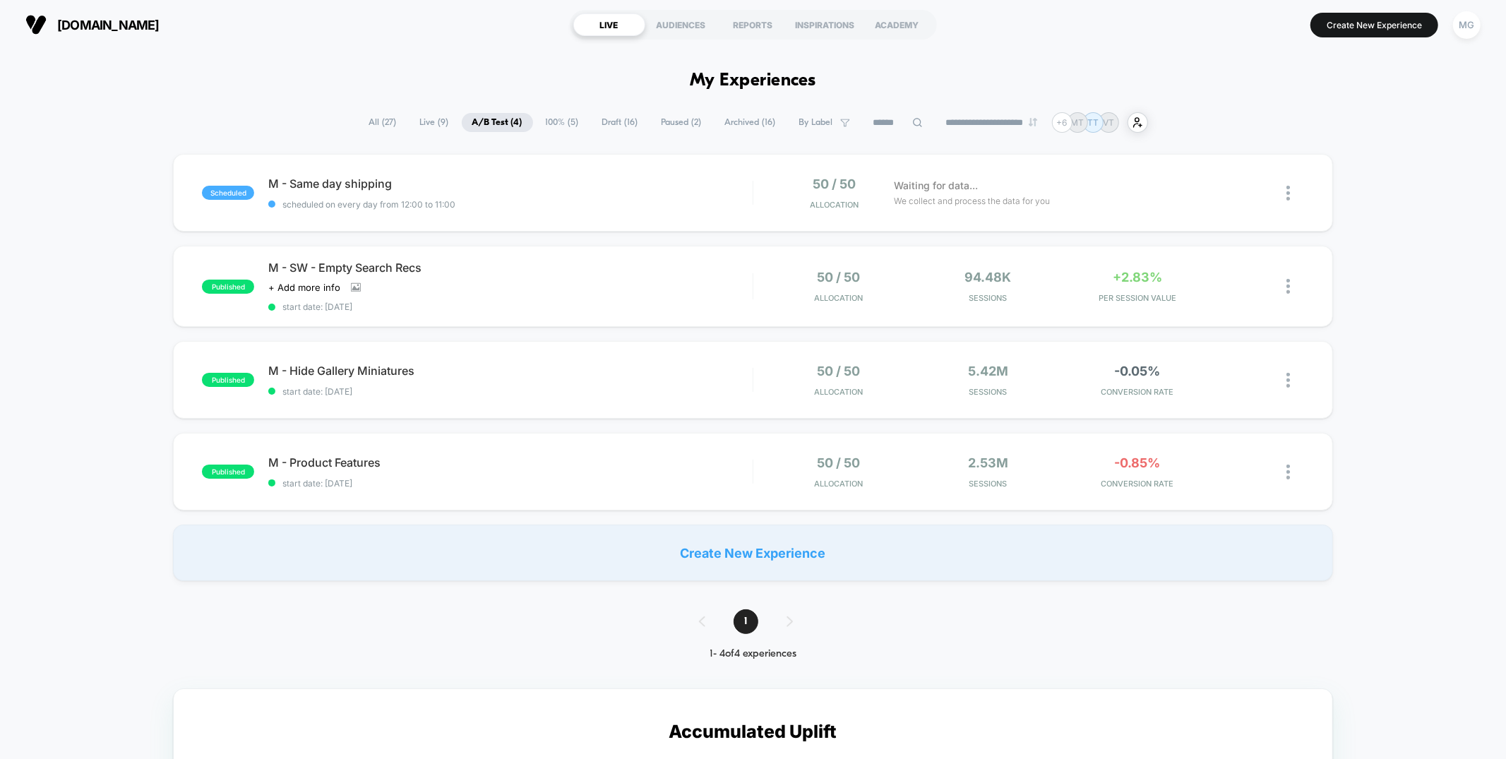
click at [625, 117] on span "Draft ( 16 )" at bounding box center [620, 122] width 57 height 19
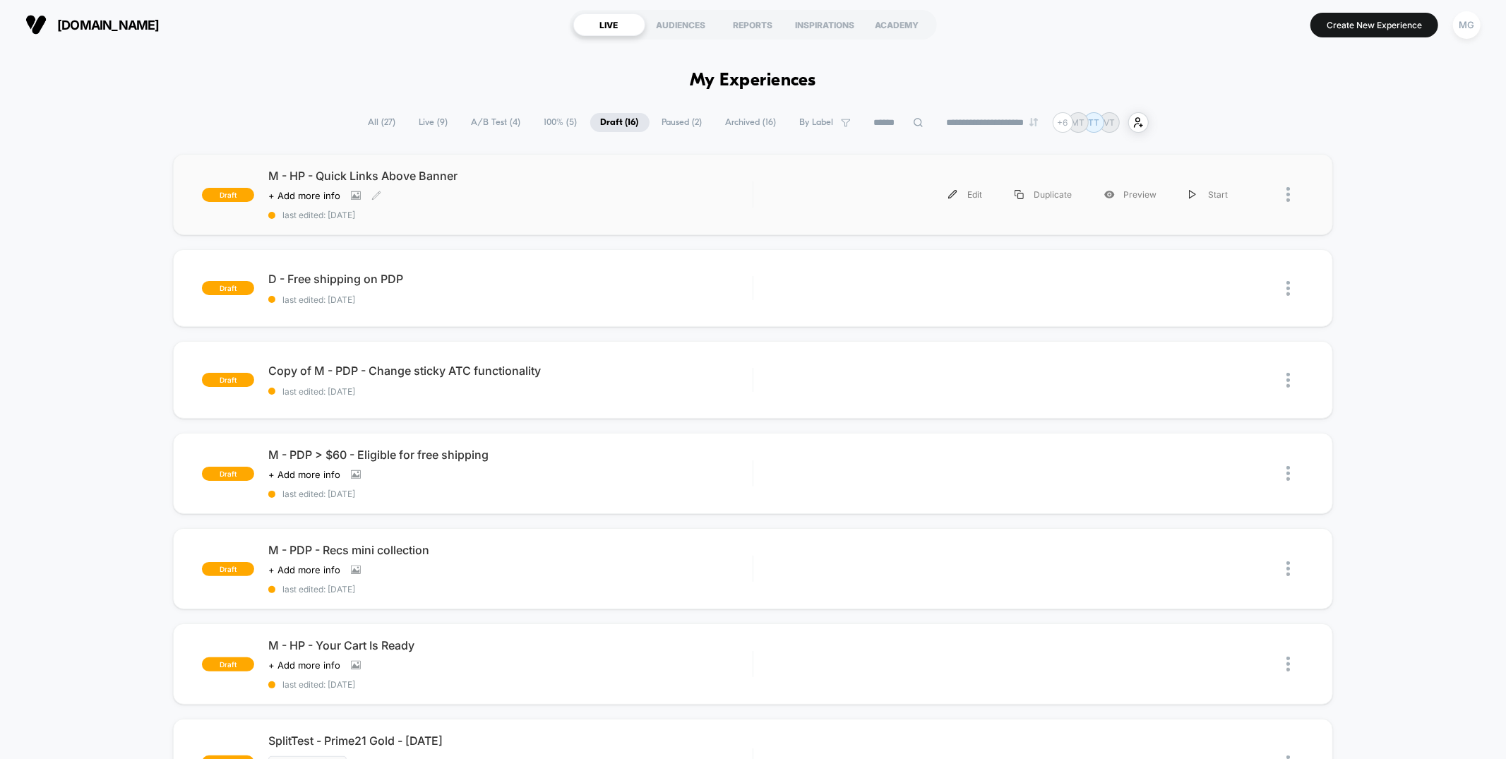
click at [616, 203] on div "M - HP - Quick Links Above Banner Click to view images Click to edit experience…" at bounding box center [510, 195] width 484 height 52
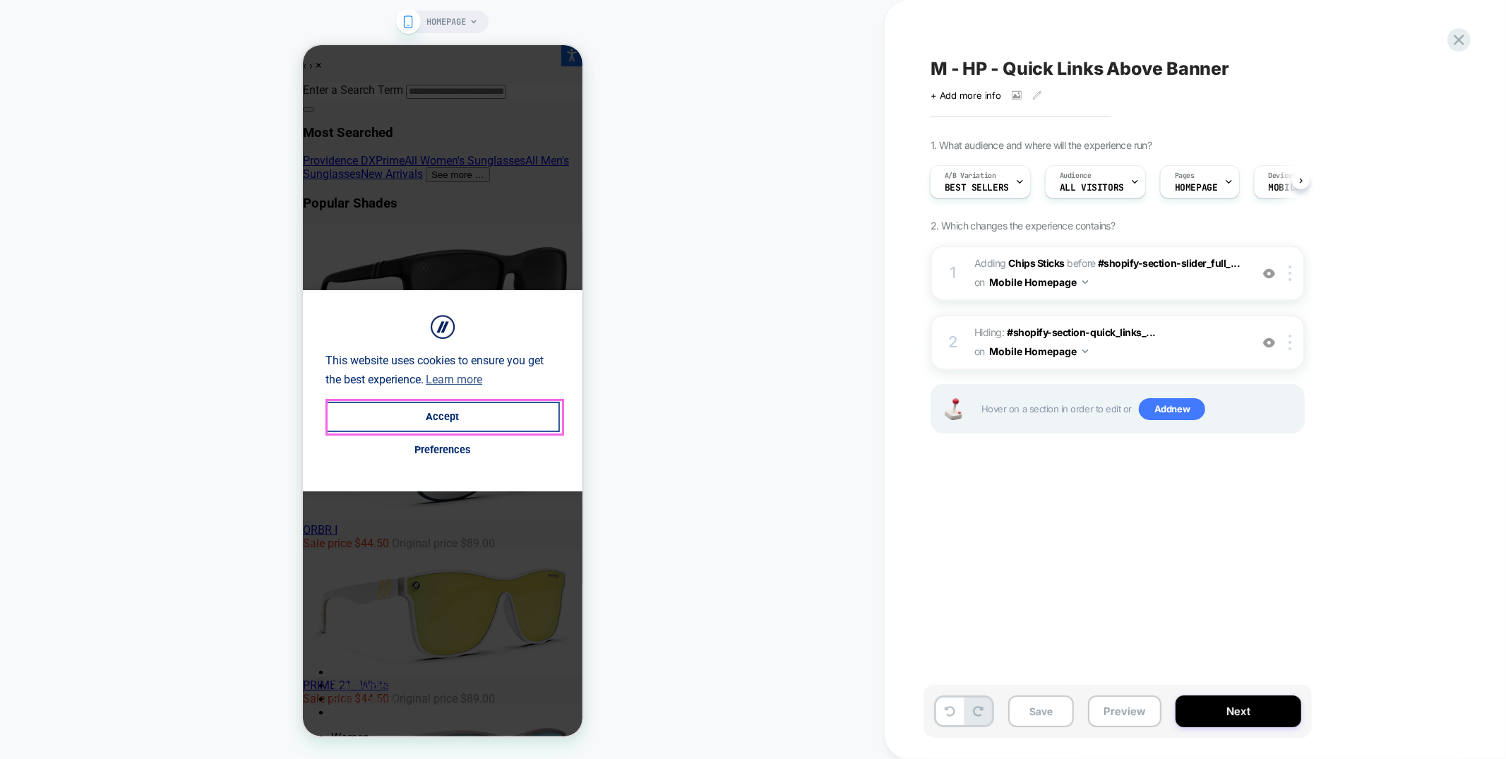
click at [434, 420] on button "Accept" at bounding box center [442, 416] width 234 height 30
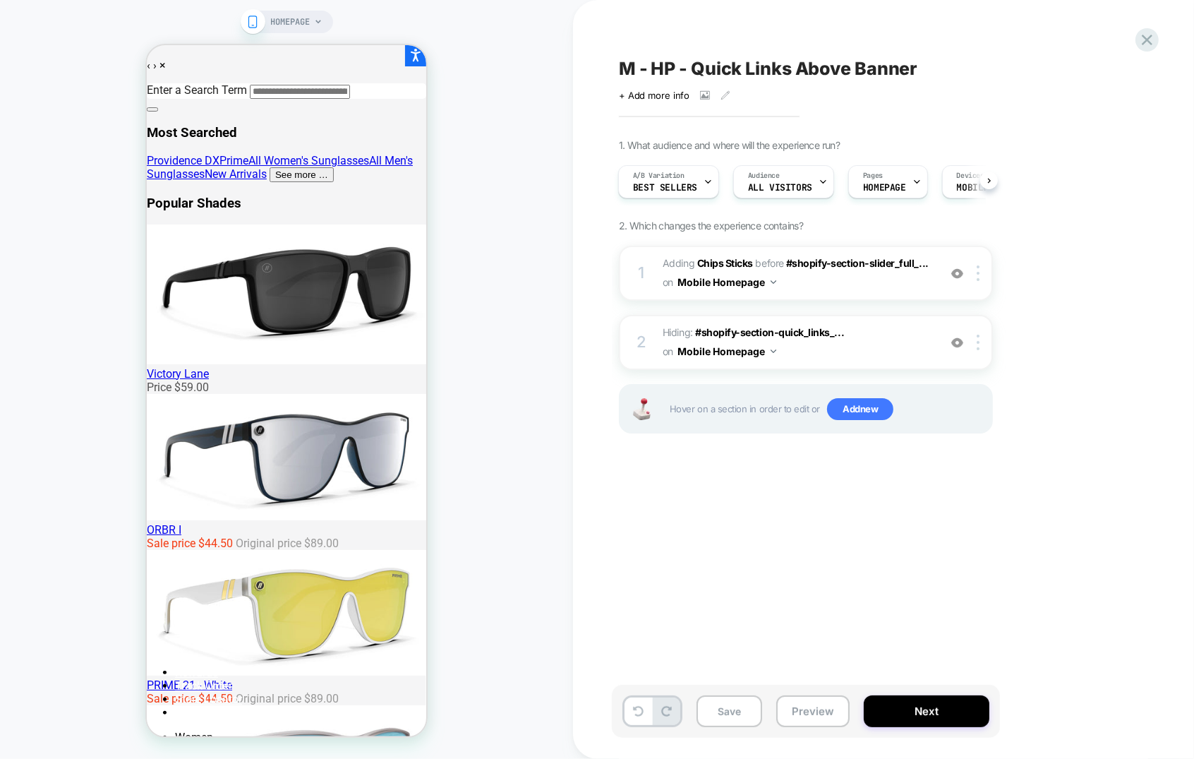
click at [1167, 256] on div "M - HP - Quick Links Above Banner Click to view images Click to edit experience…" at bounding box center [883, 379] width 621 height 759
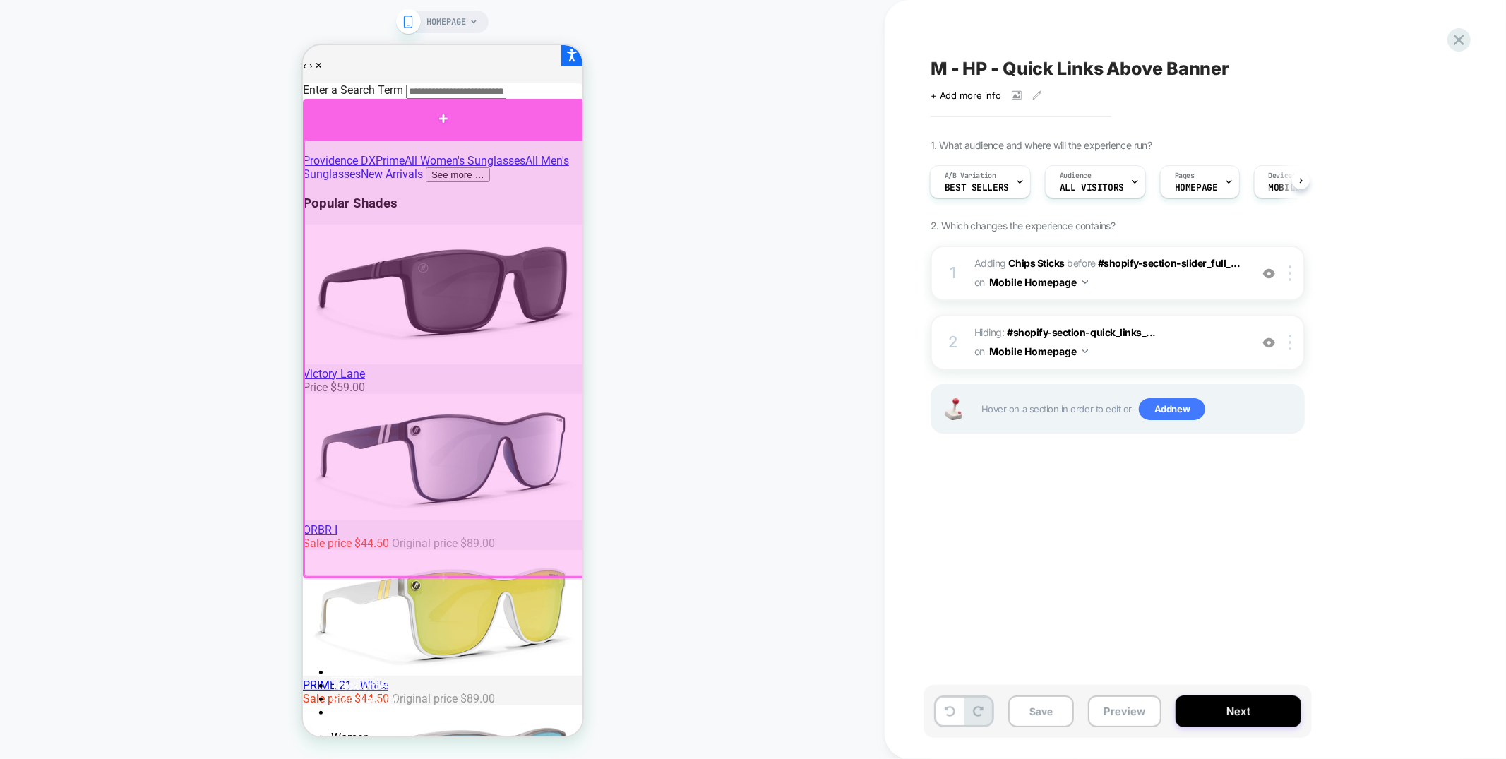
click at [565, 124] on div at bounding box center [442, 118] width 281 height 40
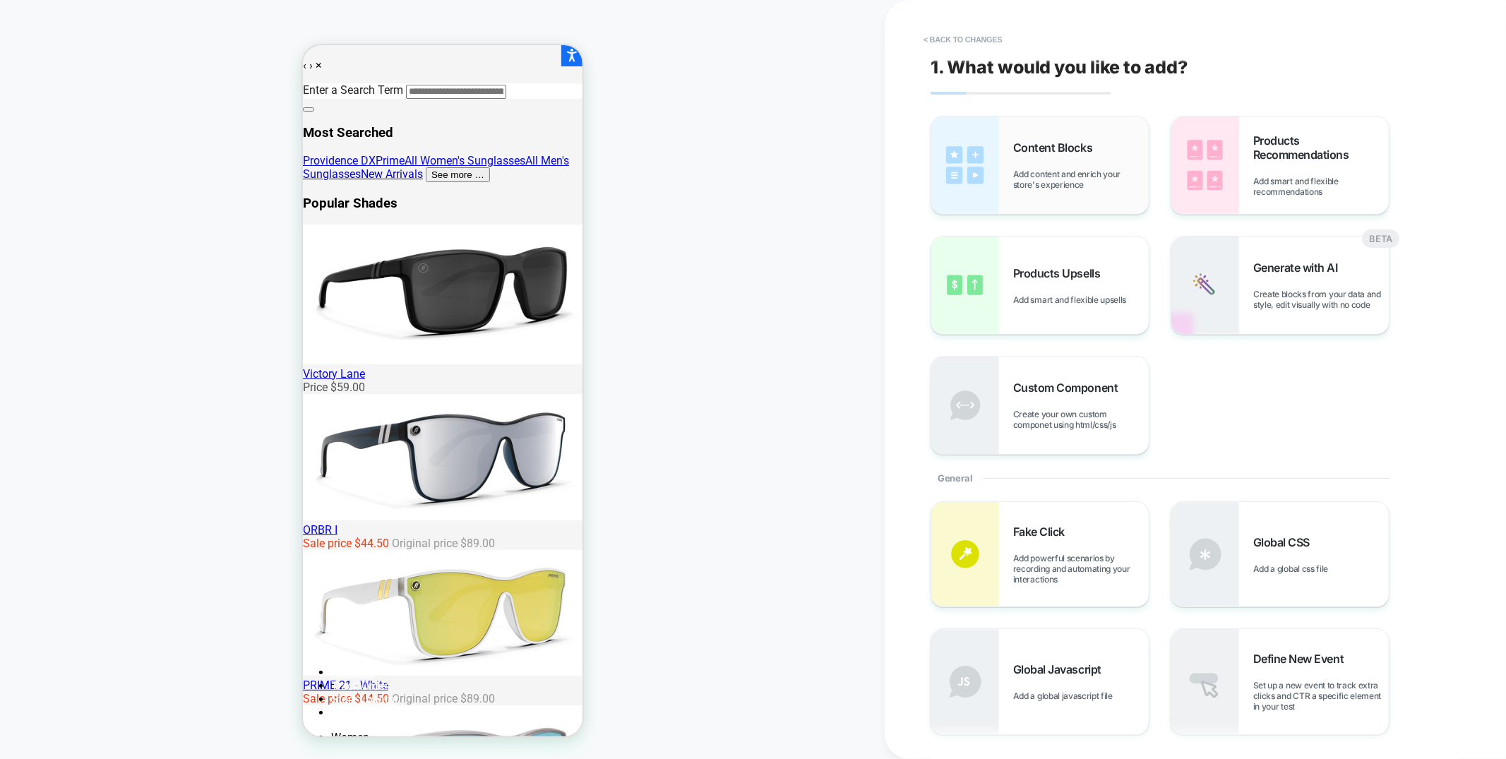
click at [1060, 156] on div "Content Blocks Add content and enrich your store's experience" at bounding box center [1081, 164] width 136 height 49
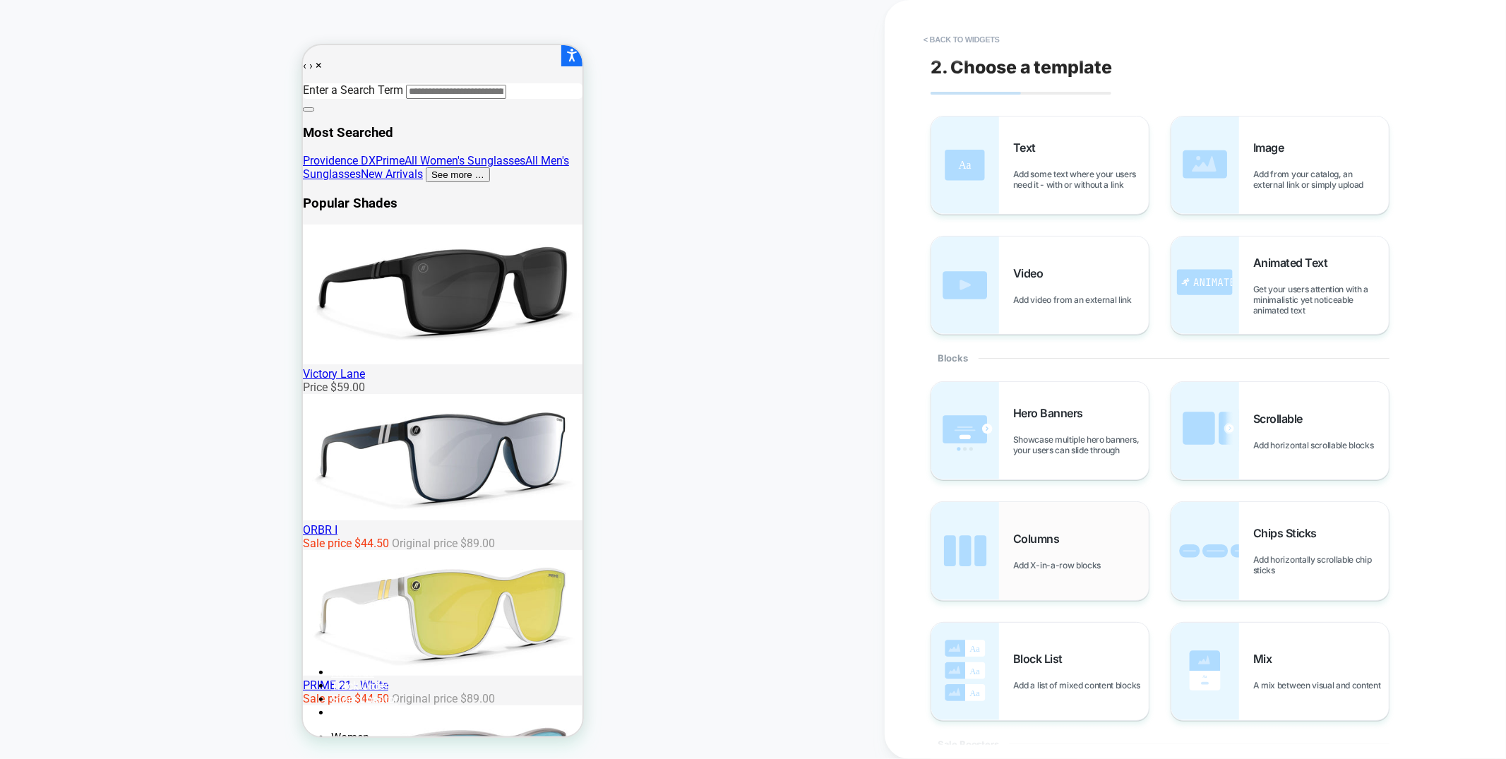
click at [1012, 579] on div "Columns Add X-in-a-row blocks" at bounding box center [1039, 550] width 217 height 97
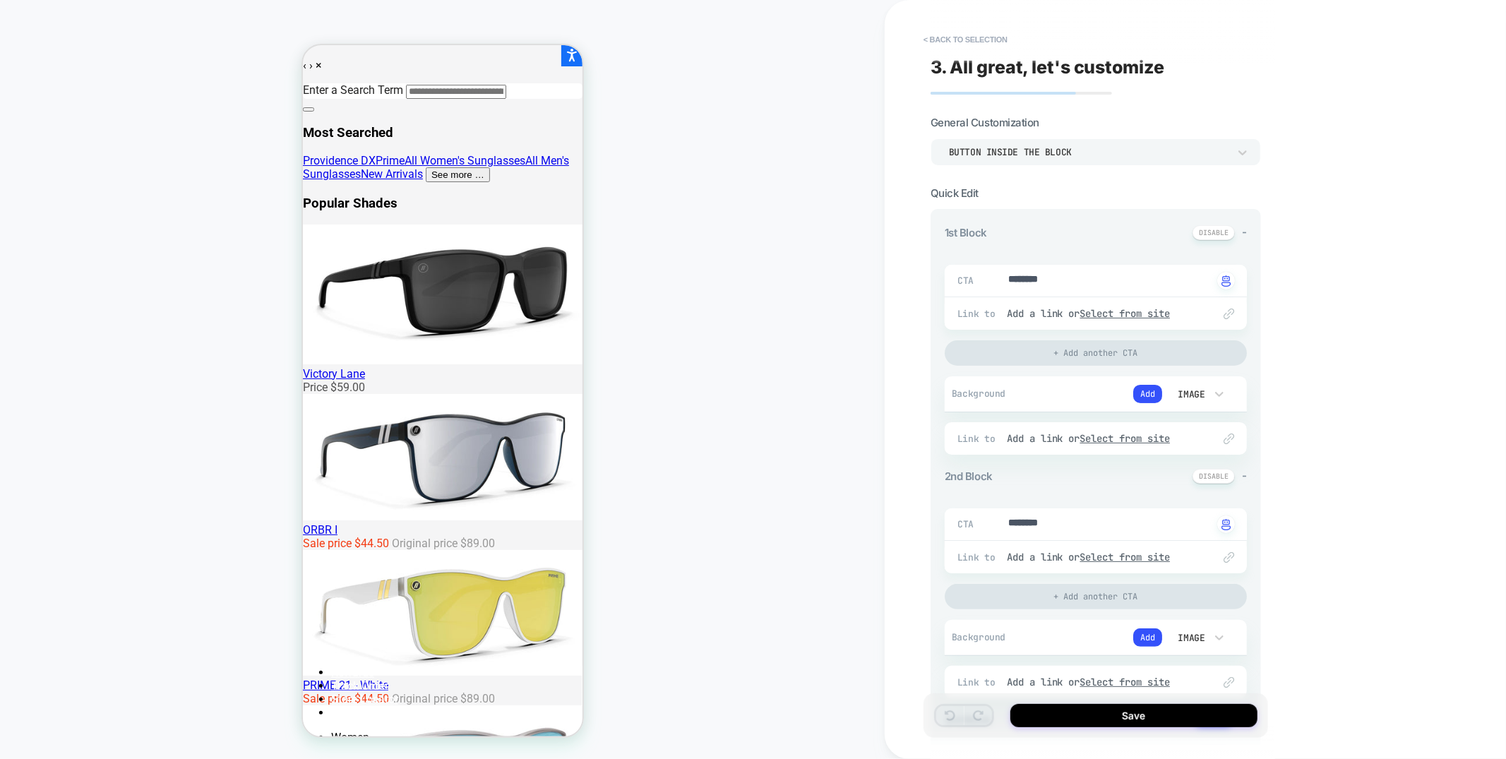
scroll to position [208, 0]
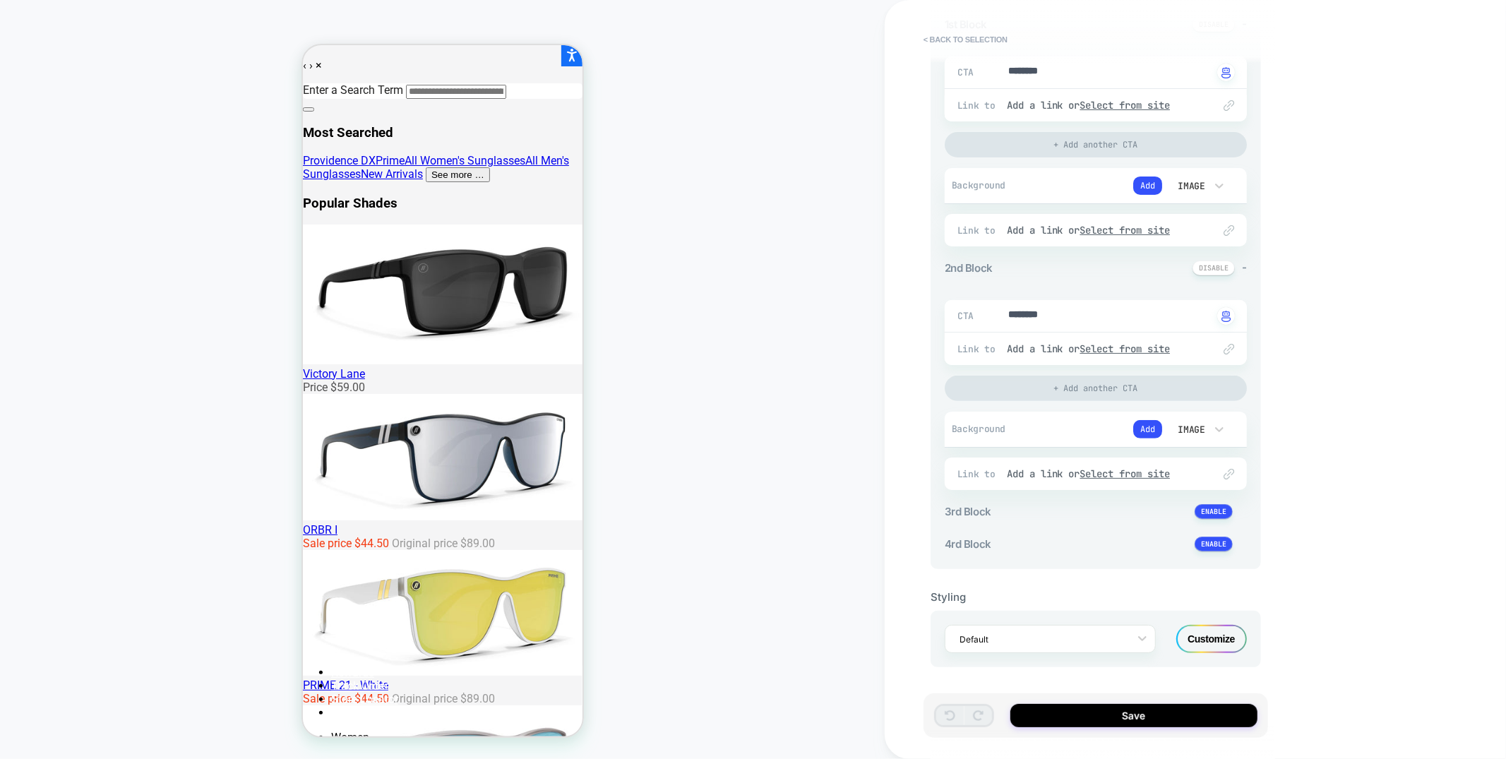
click at [1199, 639] on div "Customize" at bounding box center [1211, 639] width 71 height 28
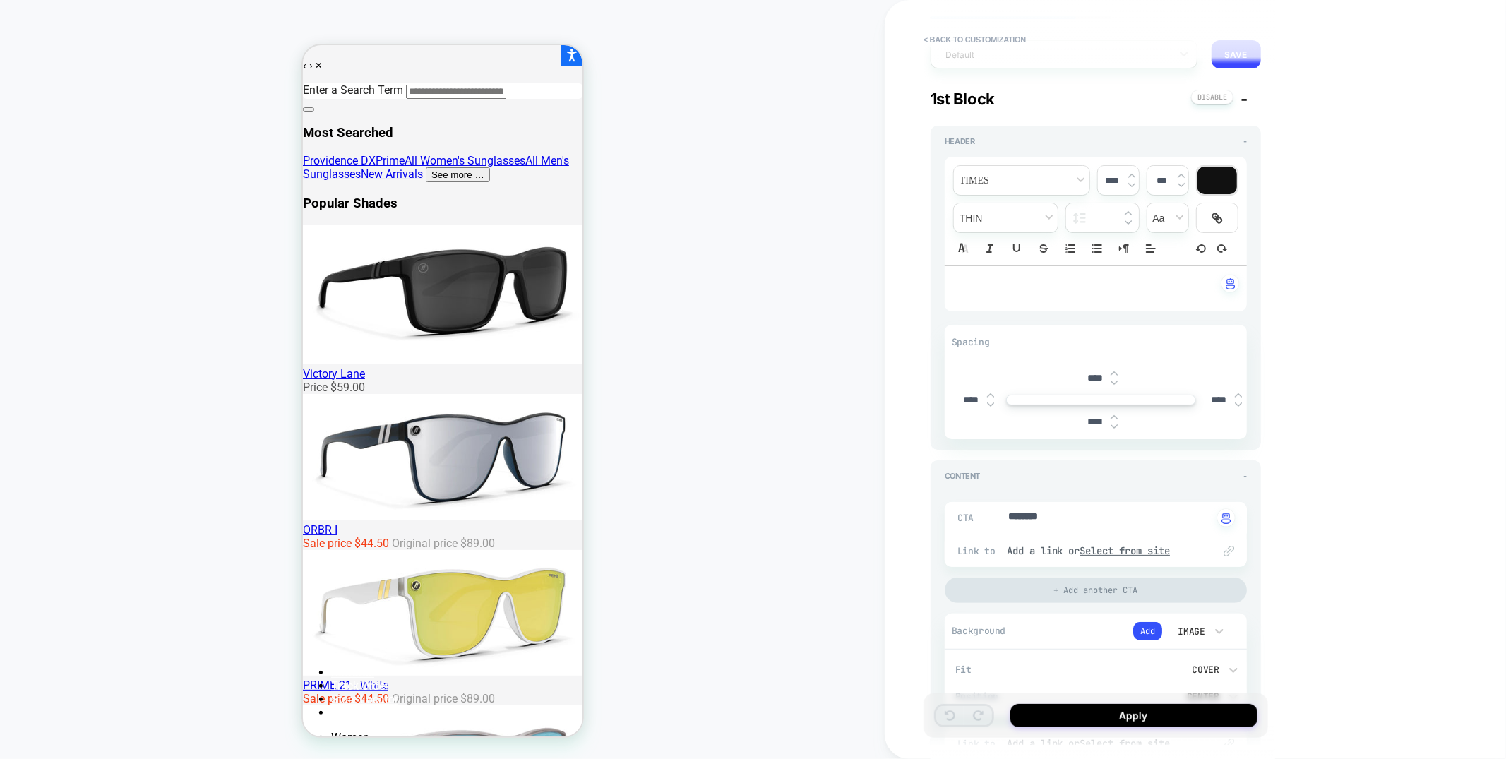
scroll to position [277, 0]
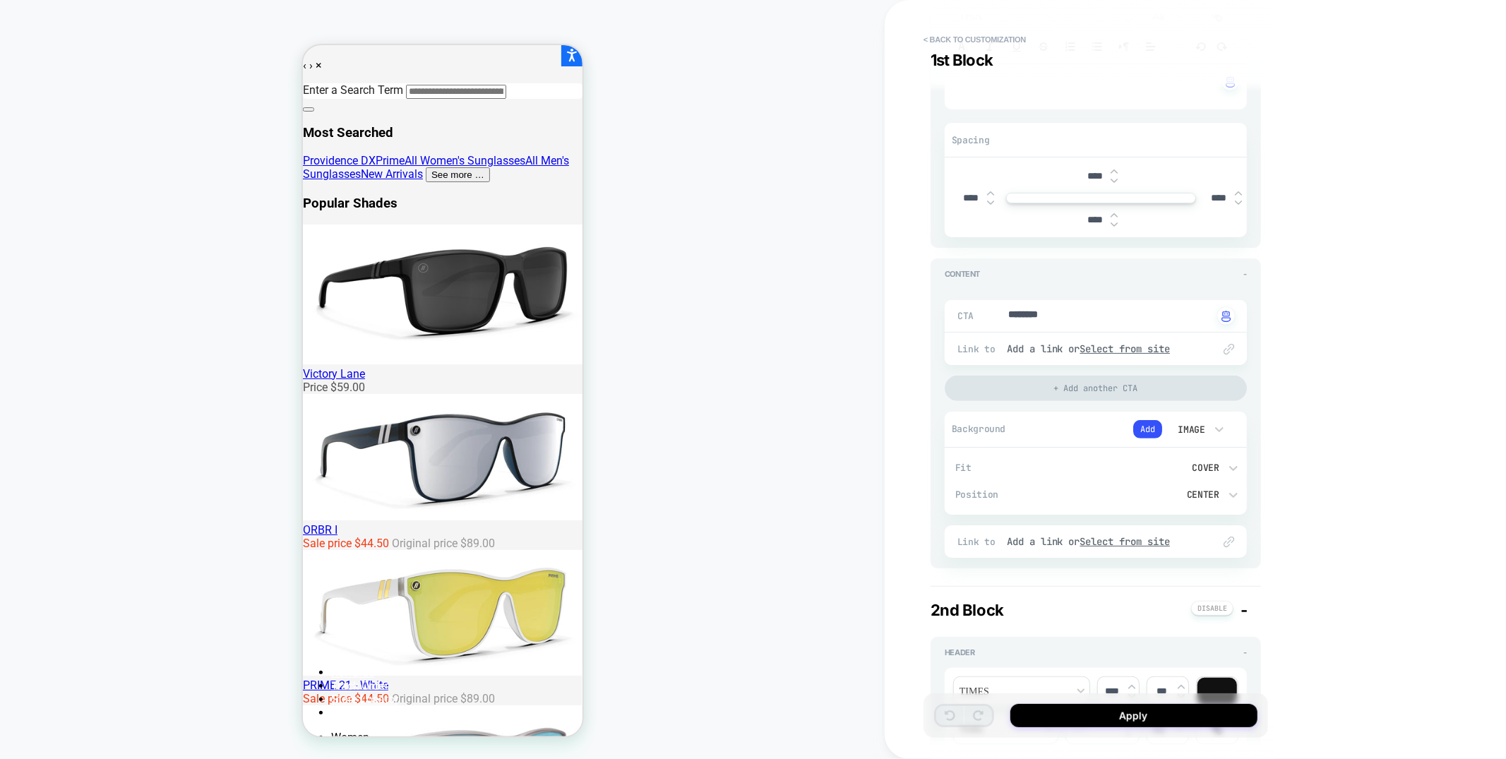
click at [1190, 427] on div "Image" at bounding box center [1190, 430] width 30 height 12
click at [1179, 466] on div "None" at bounding box center [1197, 466] width 59 height 30
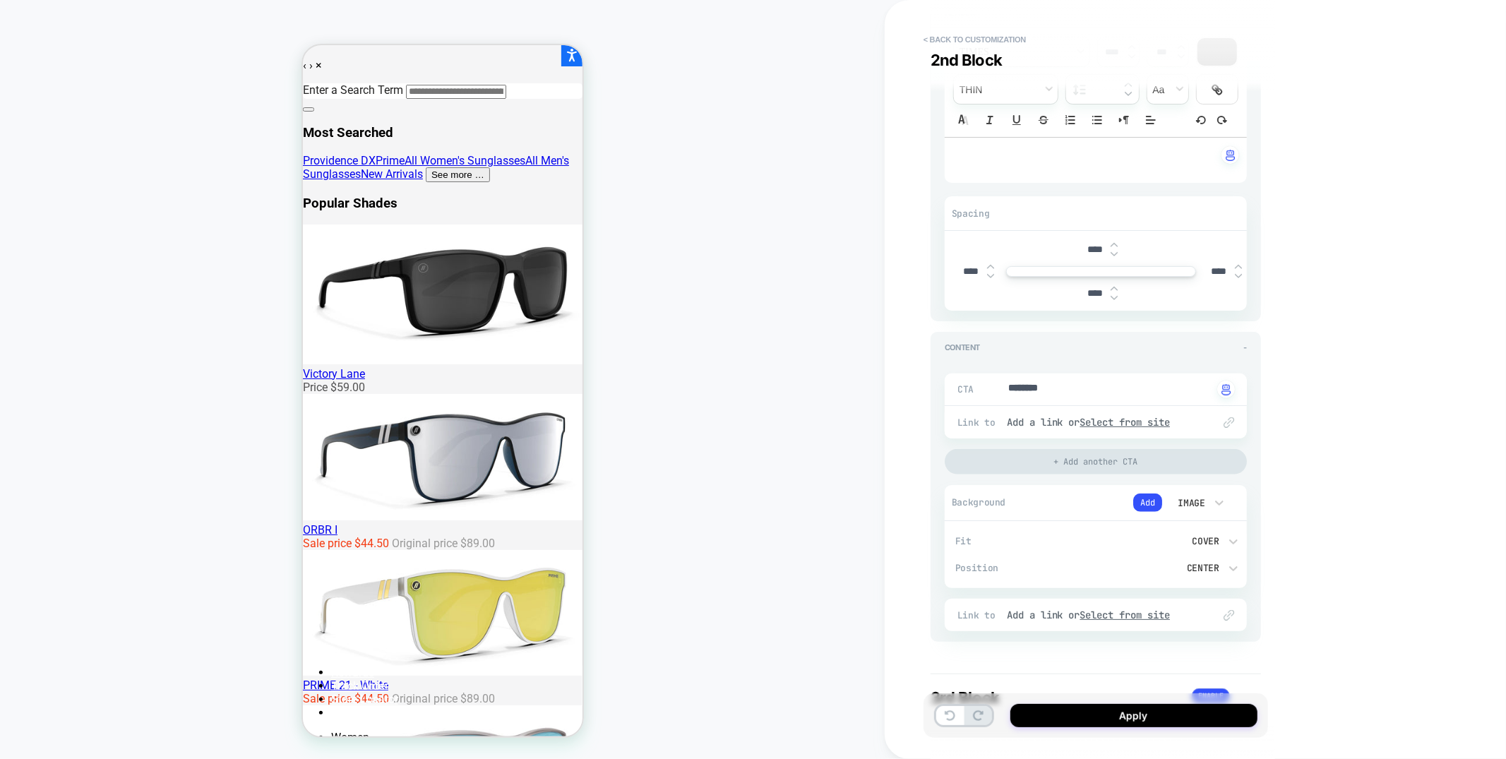
scroll to position [888, 0]
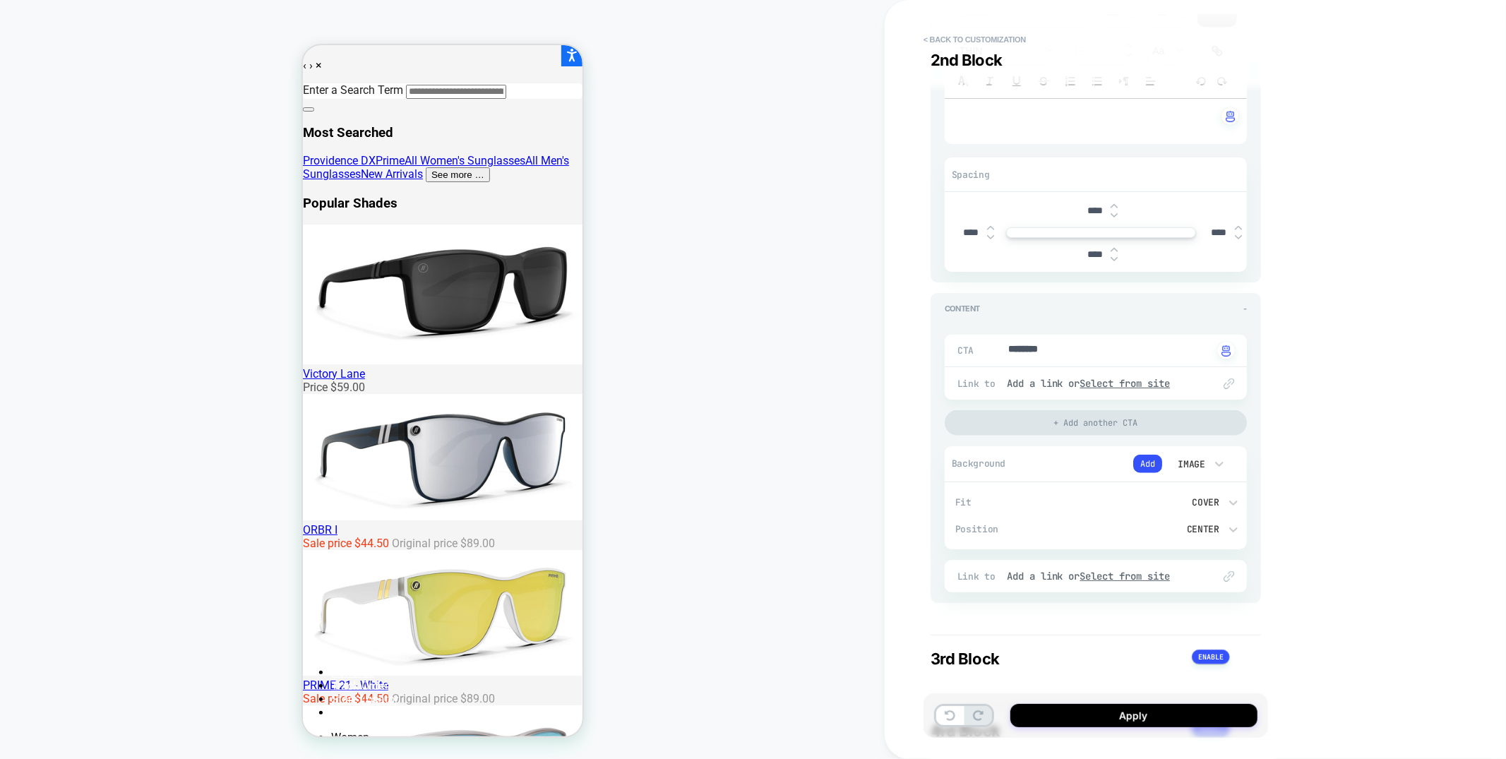
click at [1204, 470] on div "Image" at bounding box center [1190, 464] width 44 height 15
click at [1197, 494] on div "None" at bounding box center [1197, 501] width 59 height 30
type textarea "*"
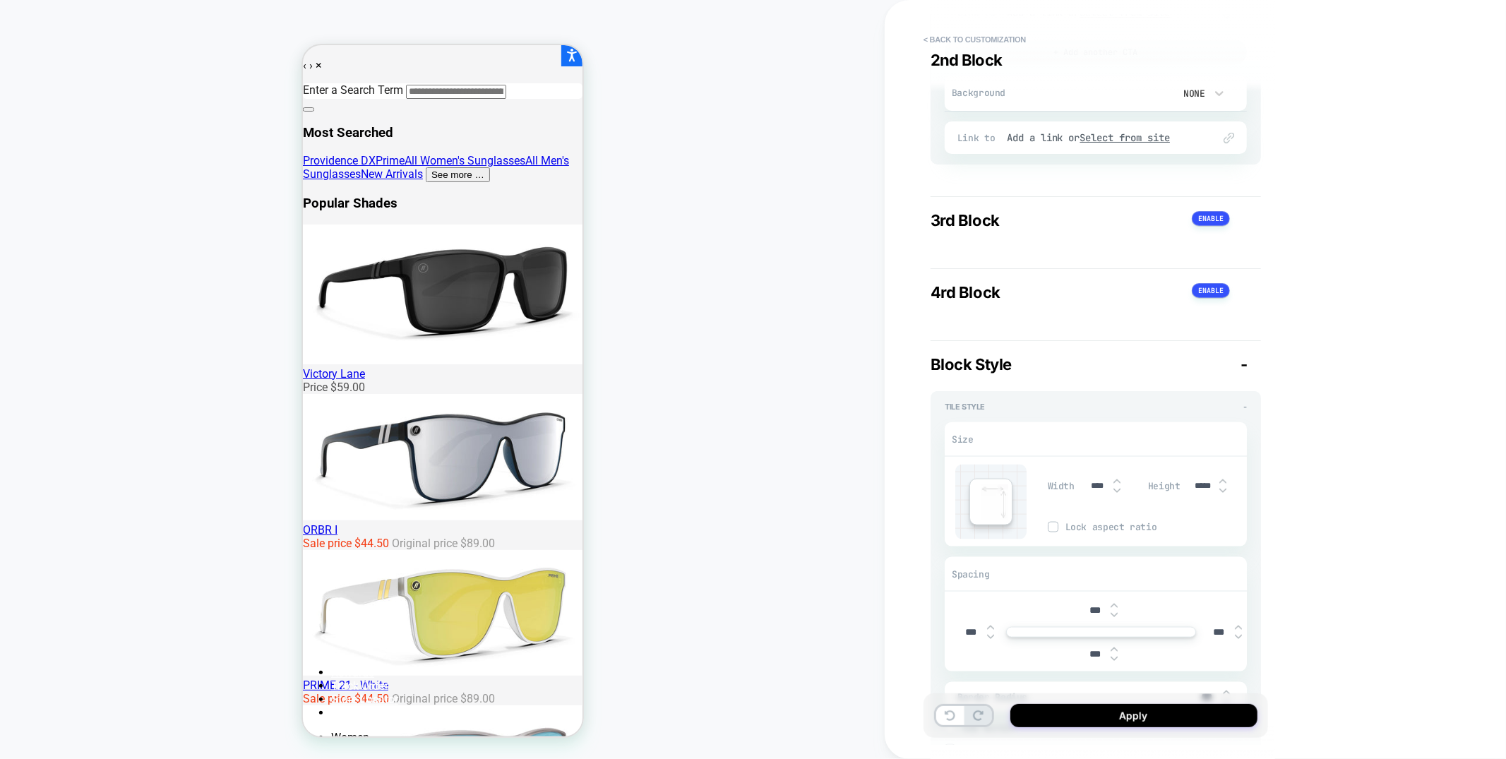
scroll to position [1304, 0]
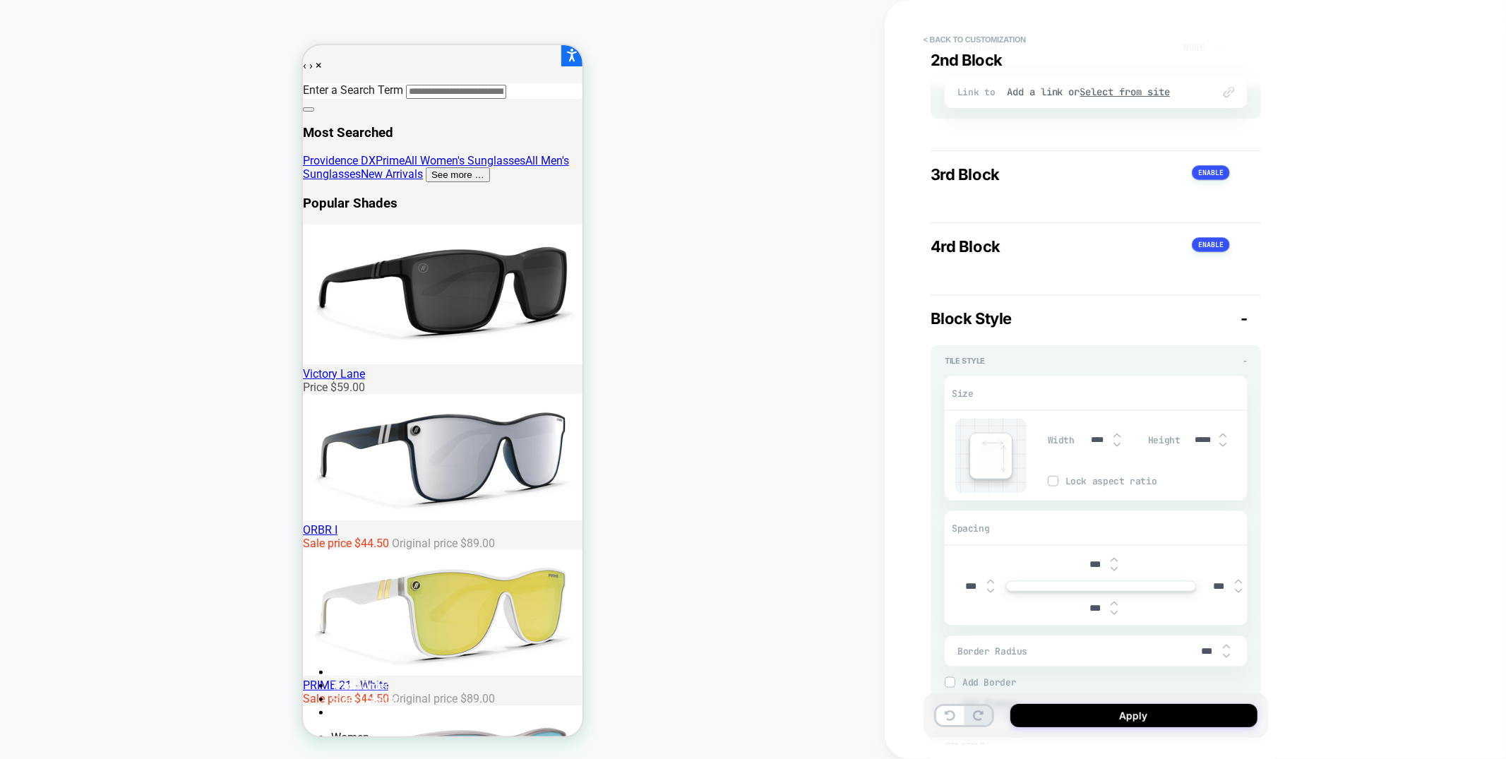
click at [1199, 440] on input "*****" at bounding box center [1203, 440] width 32 height 11
type input "***"
type textarea "*"
type input "***"
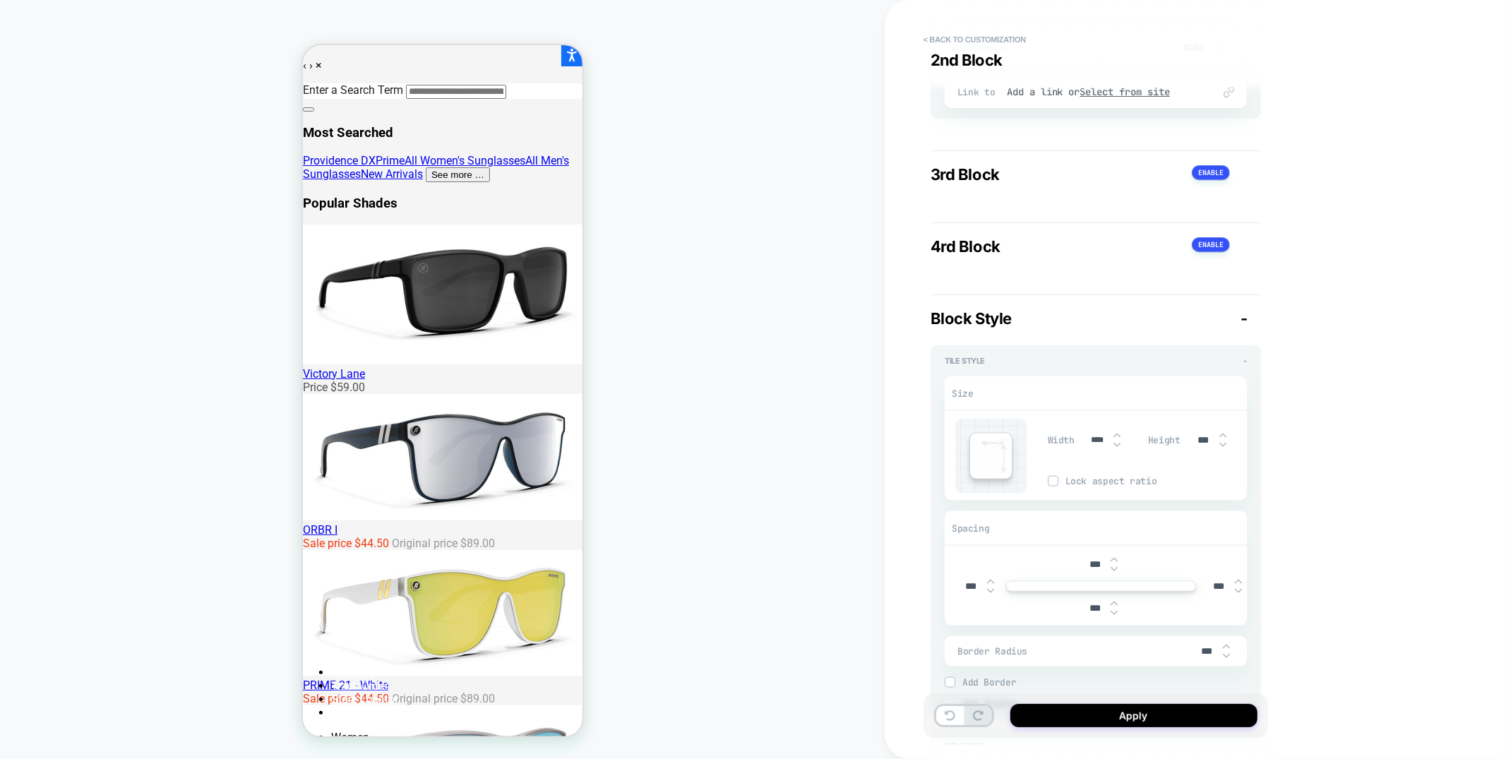
click at [1090, 441] on input "****" at bounding box center [1097, 440] width 32 height 11
type textarea "*"
type input "***"
click at [1205, 445] on input "***" at bounding box center [1203, 440] width 32 height 12
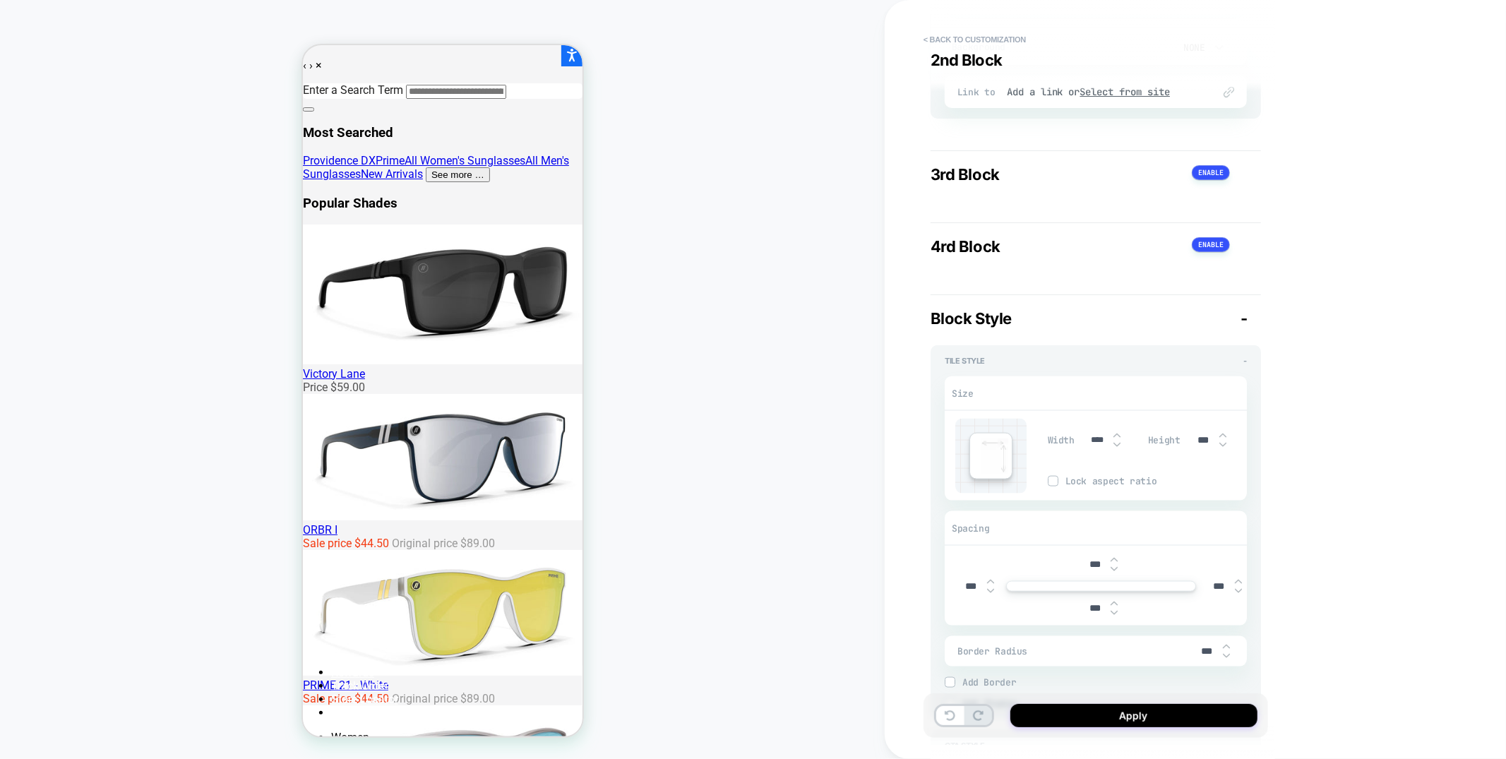
type textarea "*"
click at [1205, 445] on input "***" at bounding box center [1203, 440] width 32 height 12
type input "****"
type textarea "*"
click at [1205, 445] on input "****" at bounding box center [1203, 440] width 32 height 12
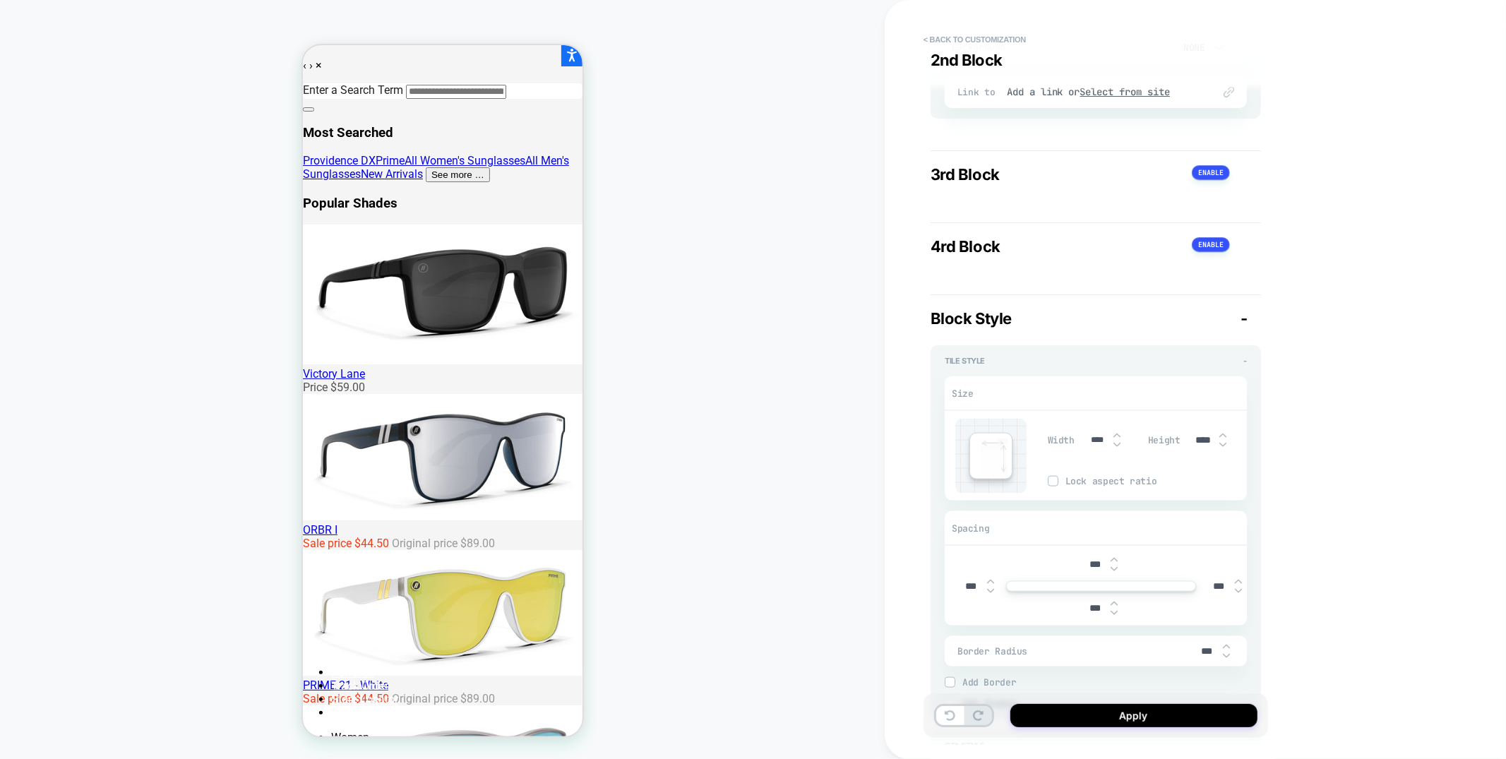
click at [1205, 445] on input "****" at bounding box center [1203, 440] width 32 height 12
type input "****"
type textarea "*"
type input "****"
click at [1223, 448] on img at bounding box center [1222, 445] width 7 height 6
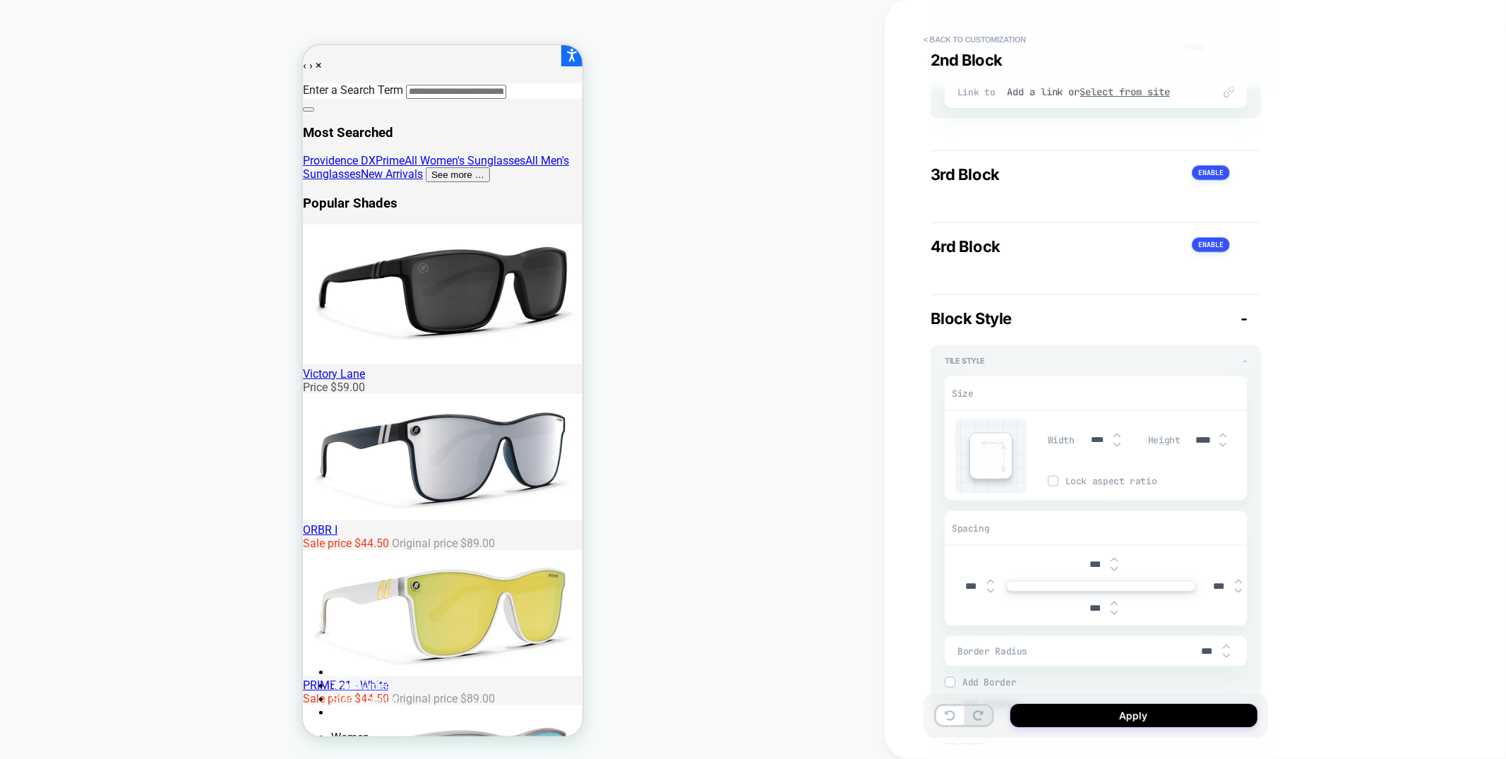
type textarea "*"
type input "****"
click at [1223, 448] on img at bounding box center [1222, 445] width 7 height 6
type textarea "*"
type input "****"
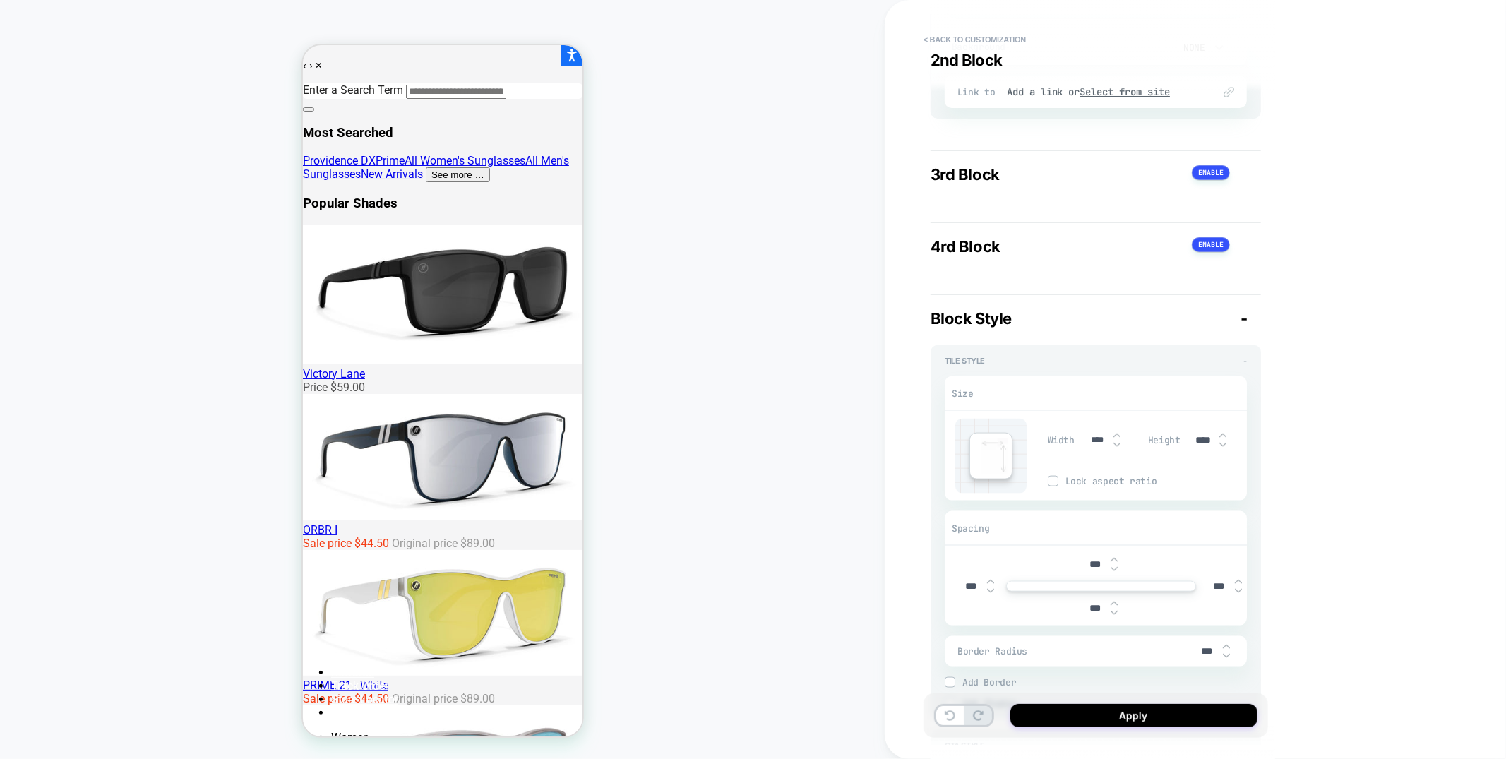
click at [1223, 448] on img at bounding box center [1222, 445] width 7 height 6
type textarea "*"
type input "****"
click at [1223, 448] on img at bounding box center [1222, 445] width 7 height 6
type textarea "*"
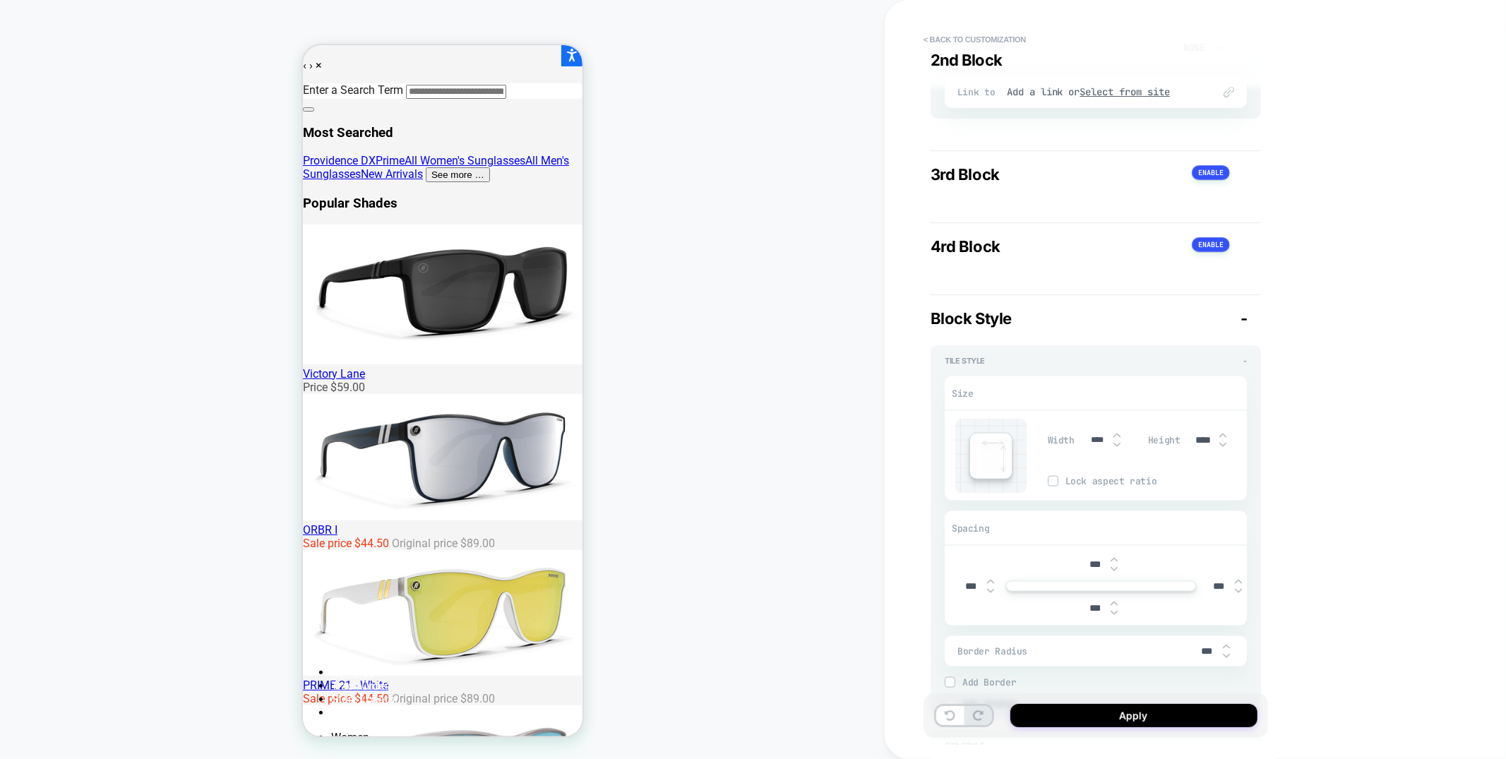
type input "****"
click at [1223, 448] on img at bounding box center [1222, 445] width 7 height 6
type textarea "*"
type input "****"
click at [1223, 448] on img at bounding box center [1222, 445] width 7 height 6
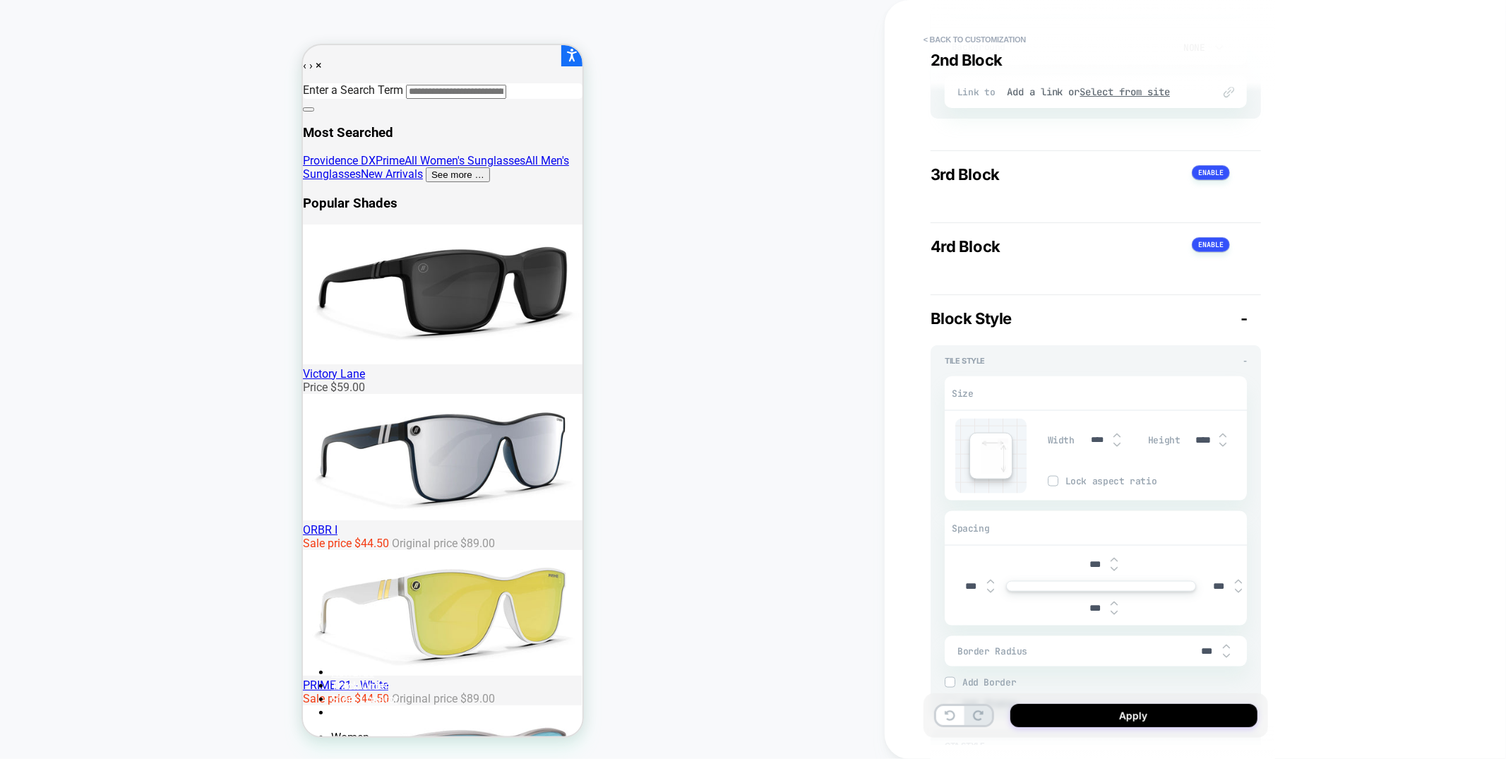
type textarea "*"
type input "****"
click at [1223, 448] on img at bounding box center [1222, 445] width 7 height 6
type textarea "*"
type input "****"
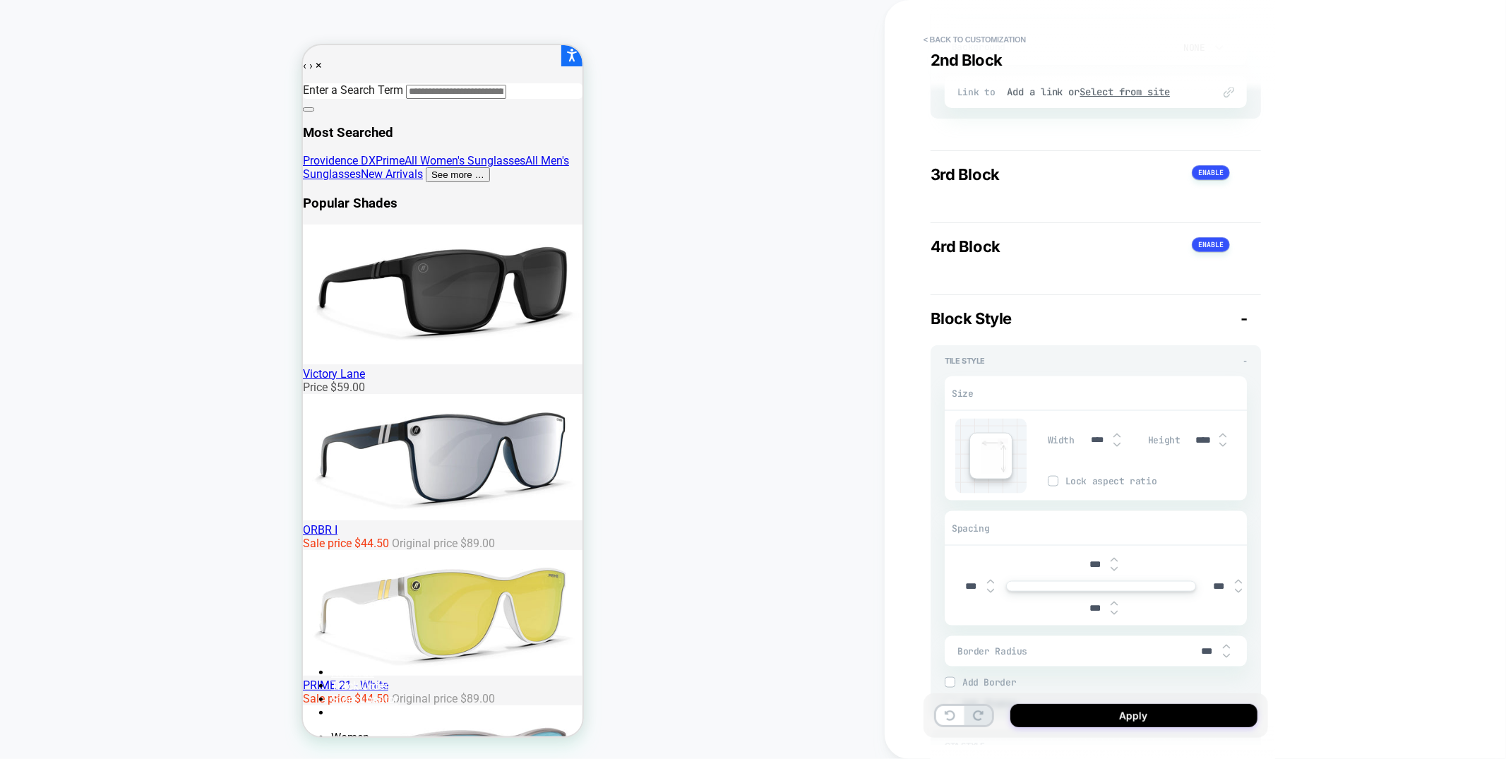
click at [1223, 448] on img at bounding box center [1222, 445] width 7 height 6
type textarea "*"
type input "****"
click at [1223, 448] on img at bounding box center [1222, 445] width 7 height 6
type textarea "*"
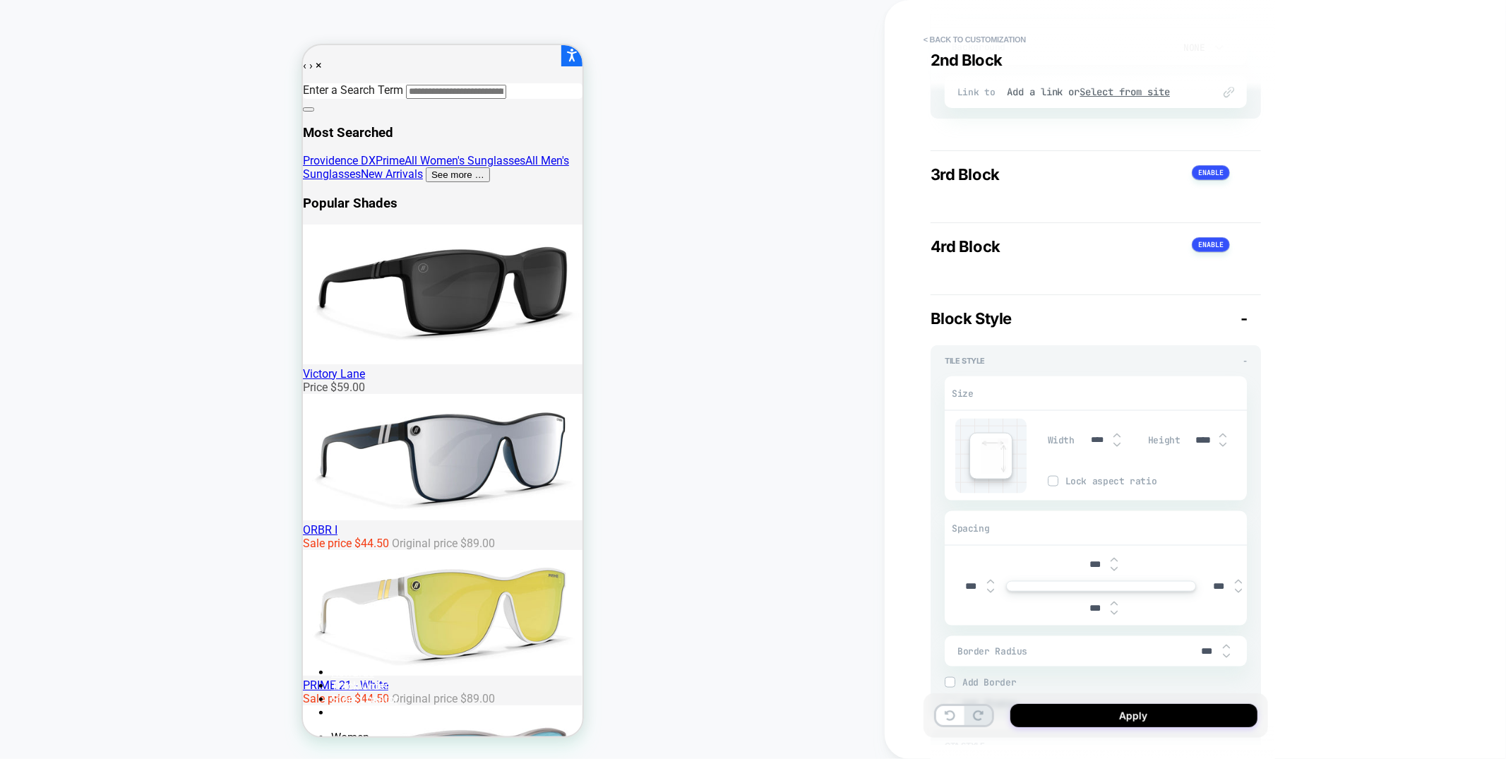
type input "****"
click at [1223, 448] on img at bounding box center [1222, 445] width 7 height 6
type textarea "*"
type input "****"
click at [1223, 448] on img at bounding box center [1222, 445] width 7 height 6
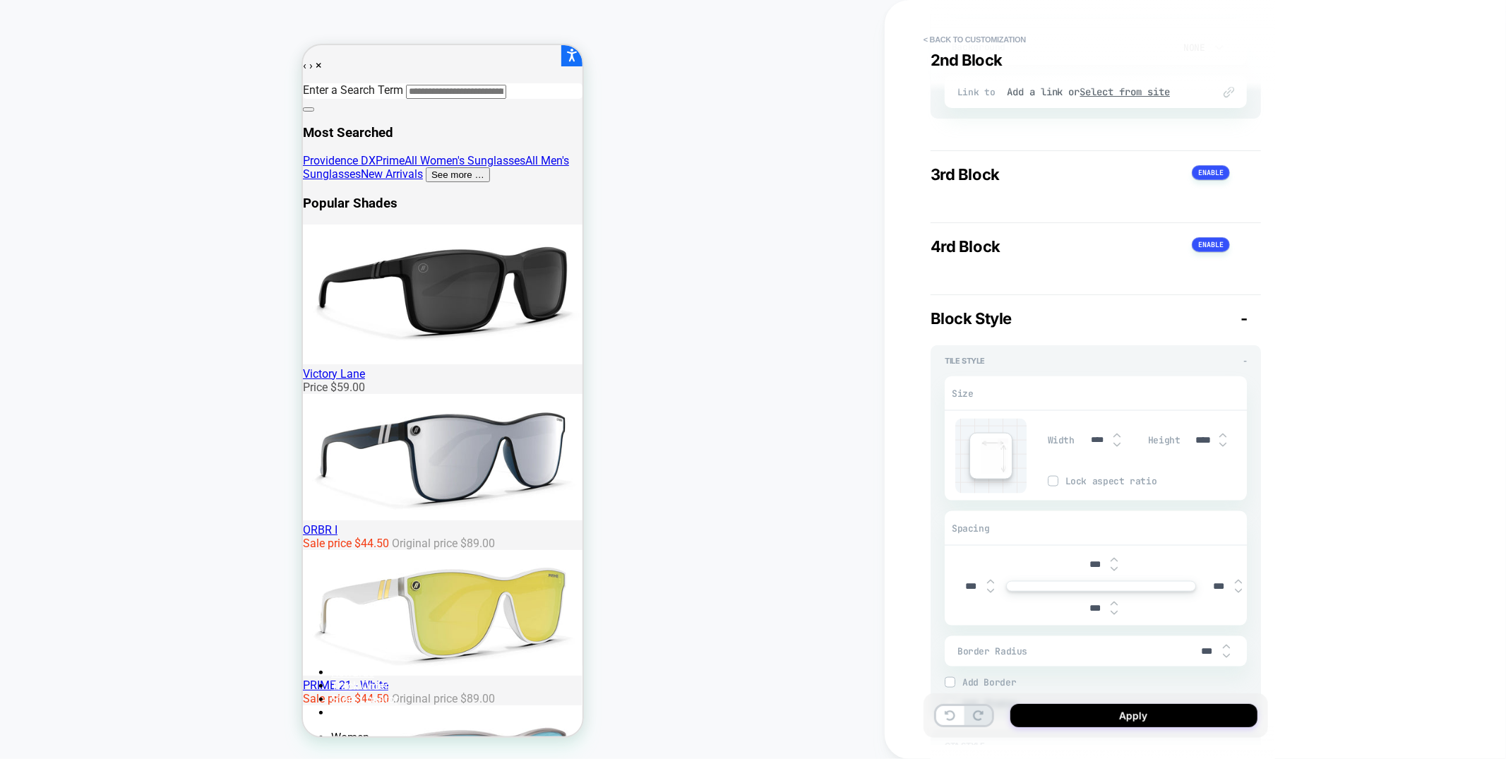
type textarea "*"
type input "****"
click at [1223, 448] on img at bounding box center [1222, 445] width 7 height 6
type textarea "*"
type input "****"
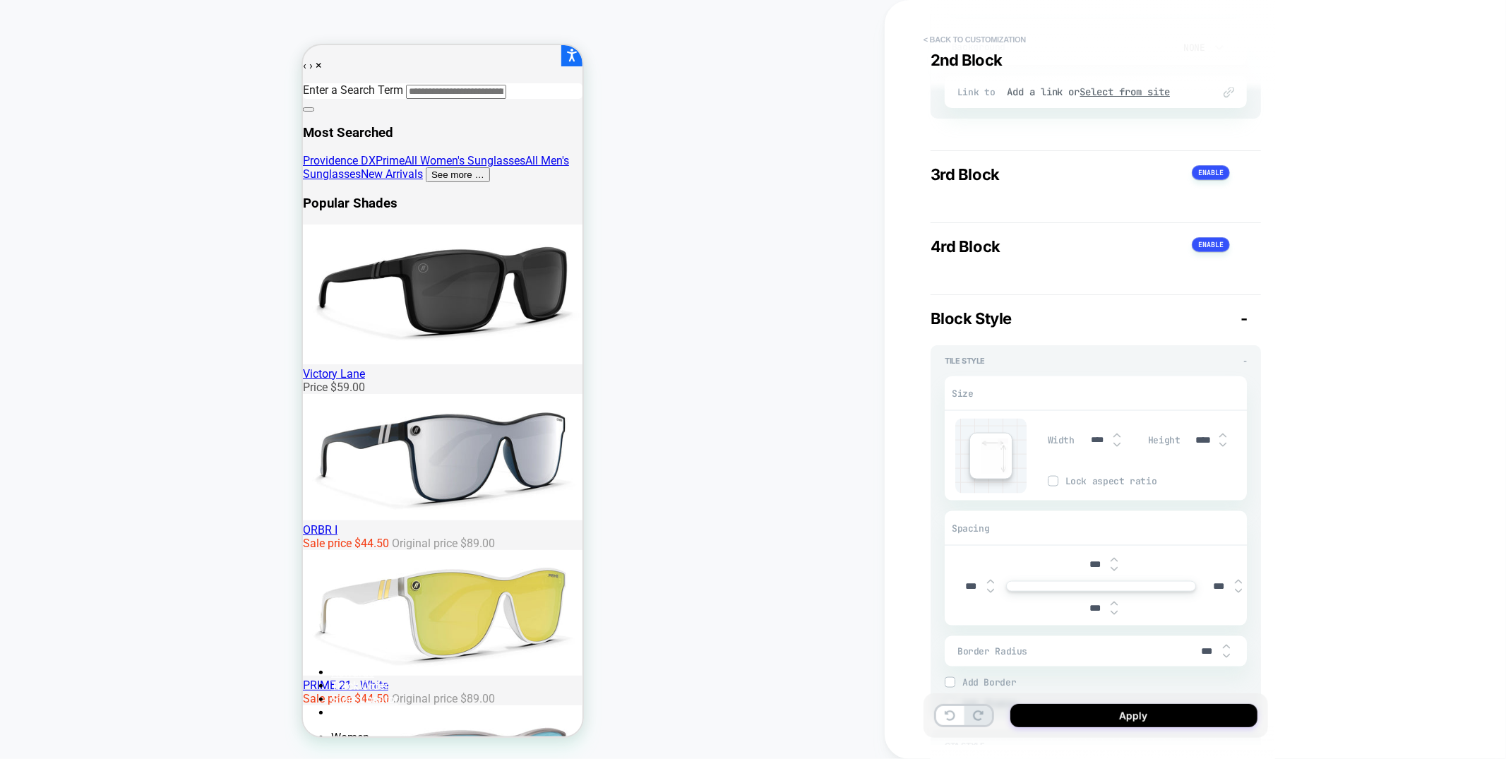
click at [979, 41] on button "< Back to customization" at bounding box center [974, 39] width 116 height 23
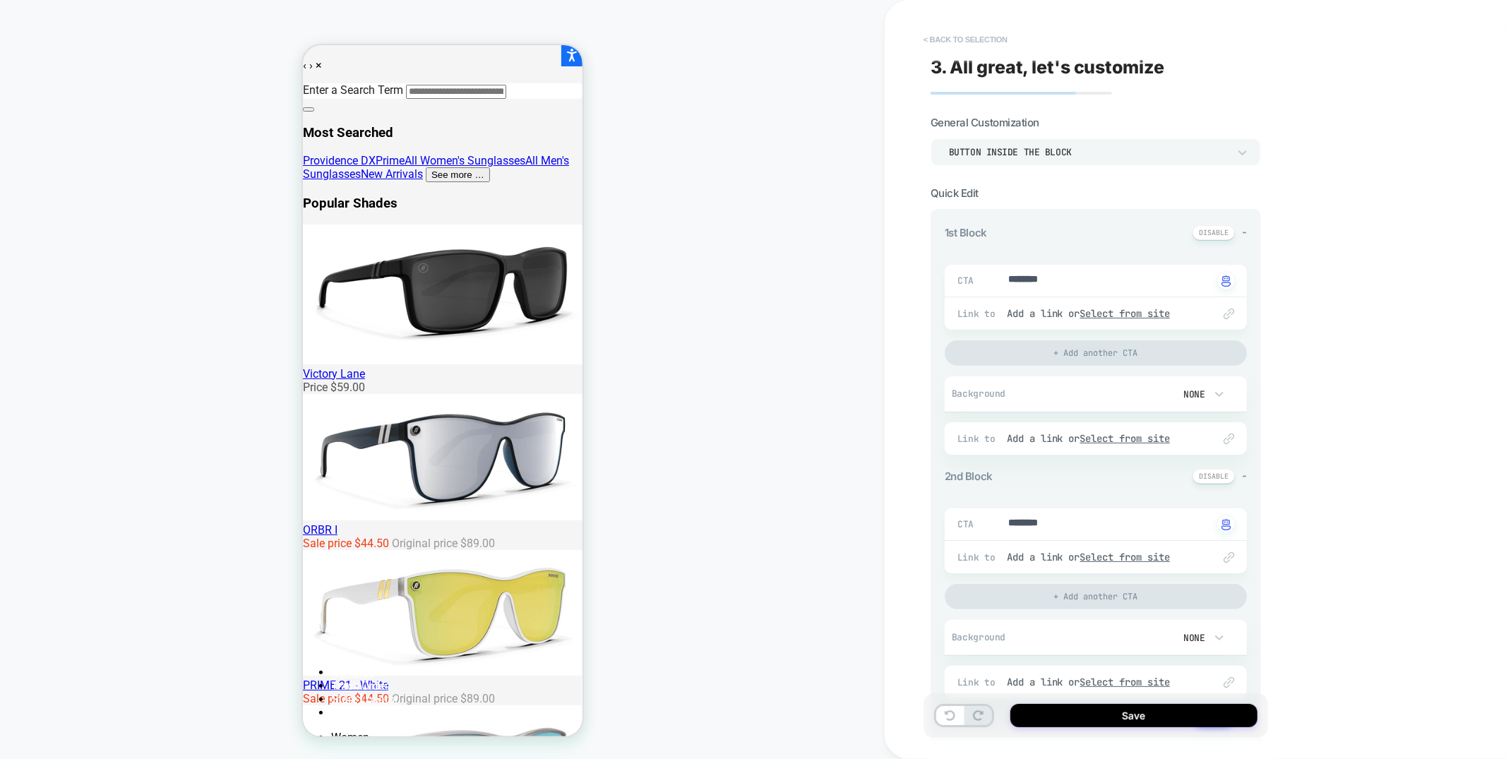
click at [980, 40] on button "< Back to selection" at bounding box center [965, 39] width 98 height 23
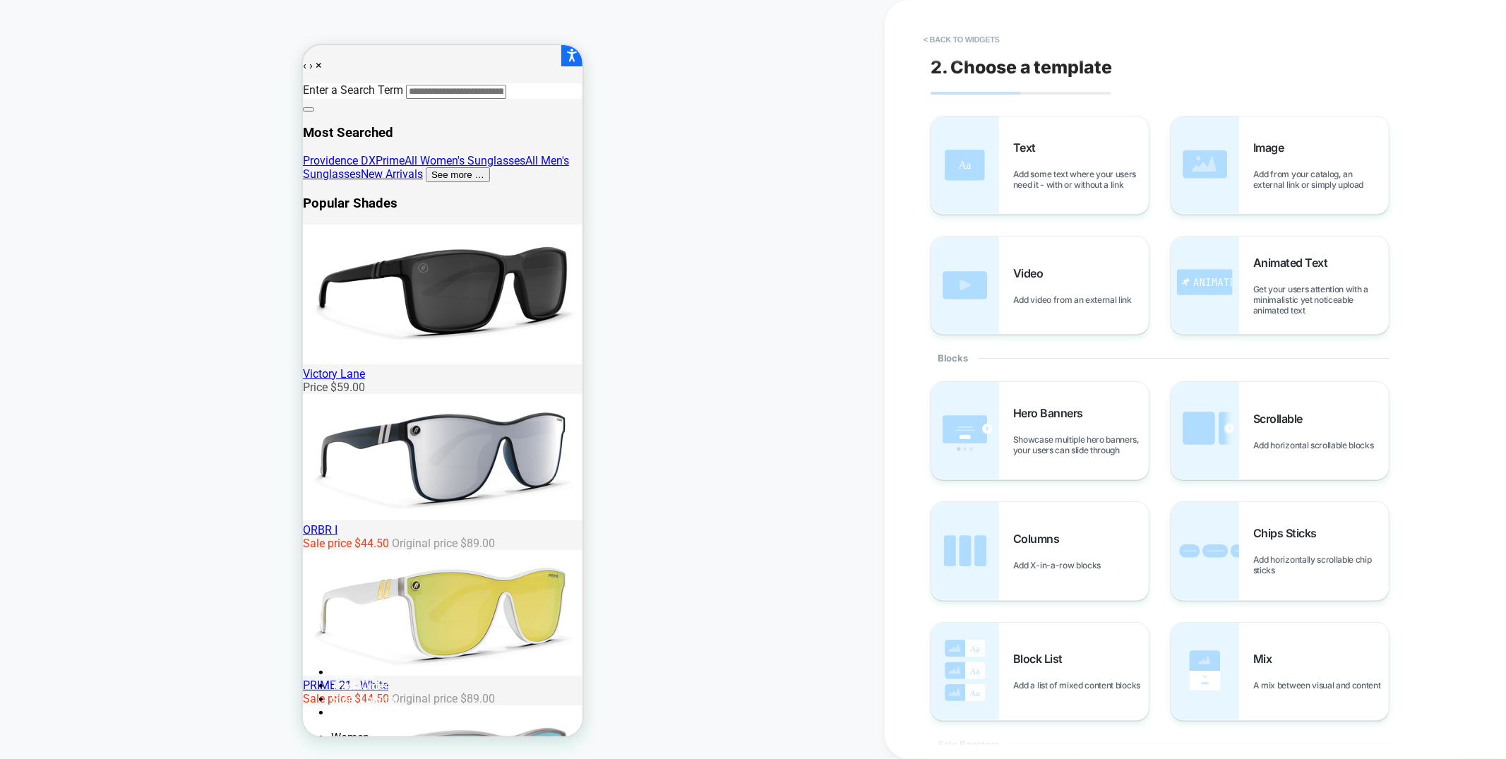
click at [980, 40] on button "< Back to widgets" at bounding box center [961, 39] width 90 height 23
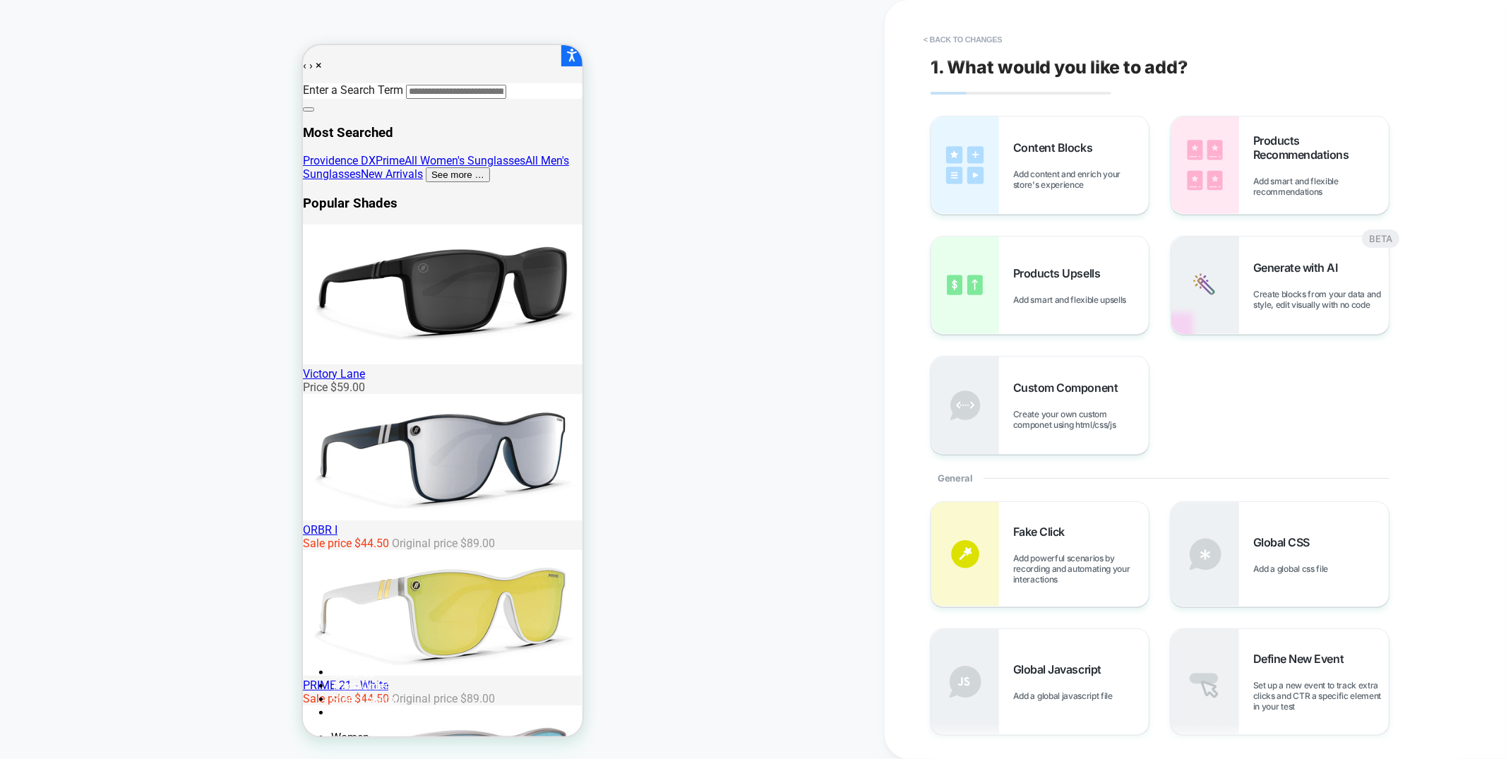
click at [980, 40] on button "< Back to changes" at bounding box center [962, 39] width 93 height 23
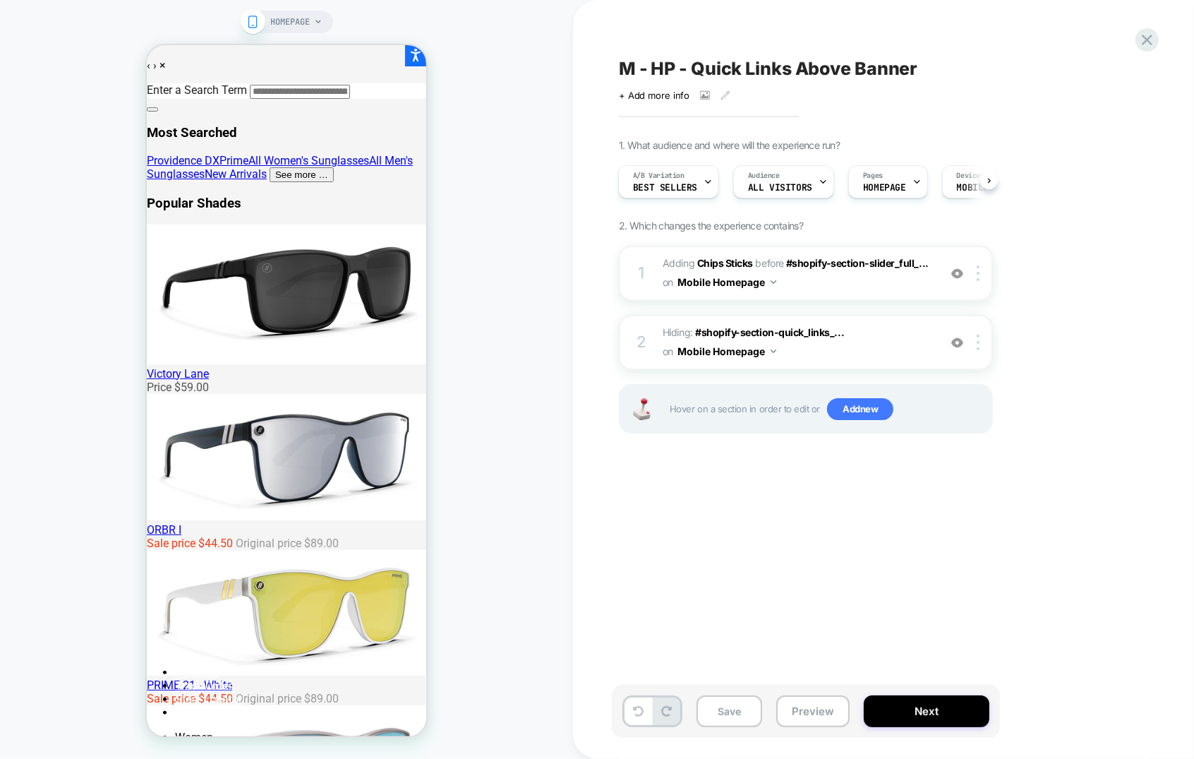
scroll to position [1, 0]
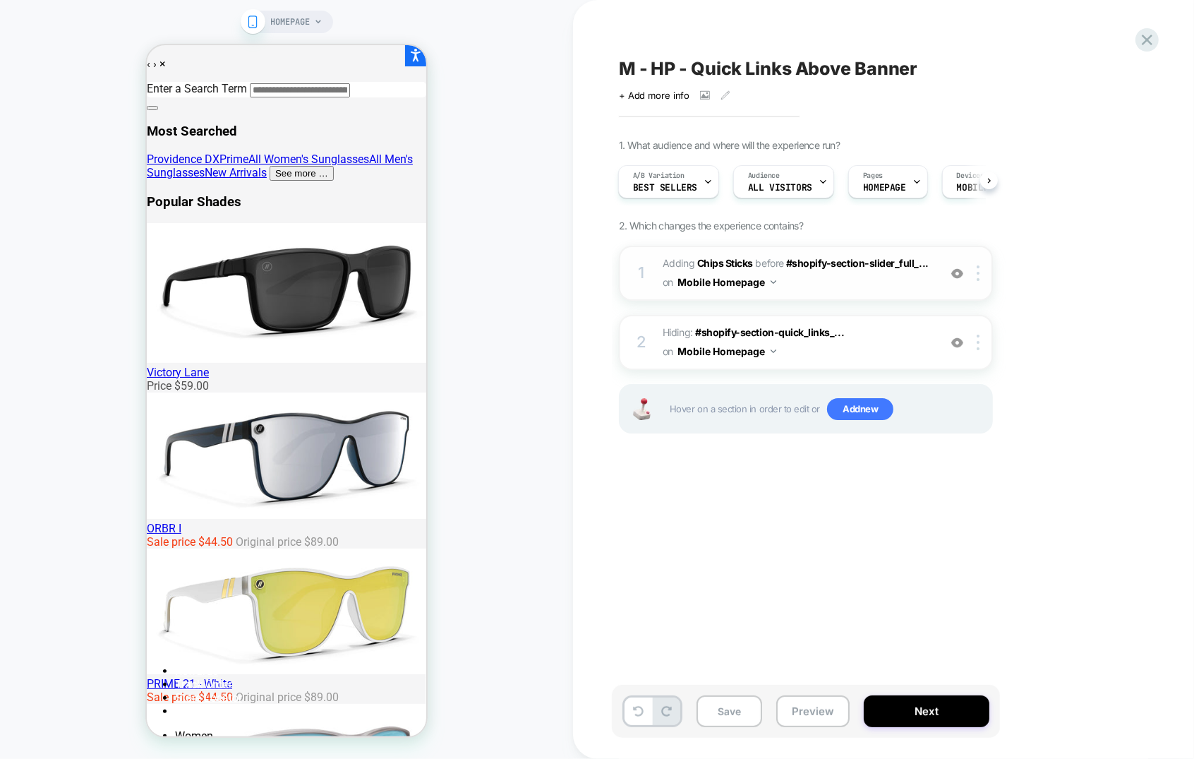
click at [836, 285] on span "#_loomi_addon_1742318541069_dup1757361449 Adding Chips Sticks BEFORE #shopify-s…" at bounding box center [797, 273] width 269 height 38
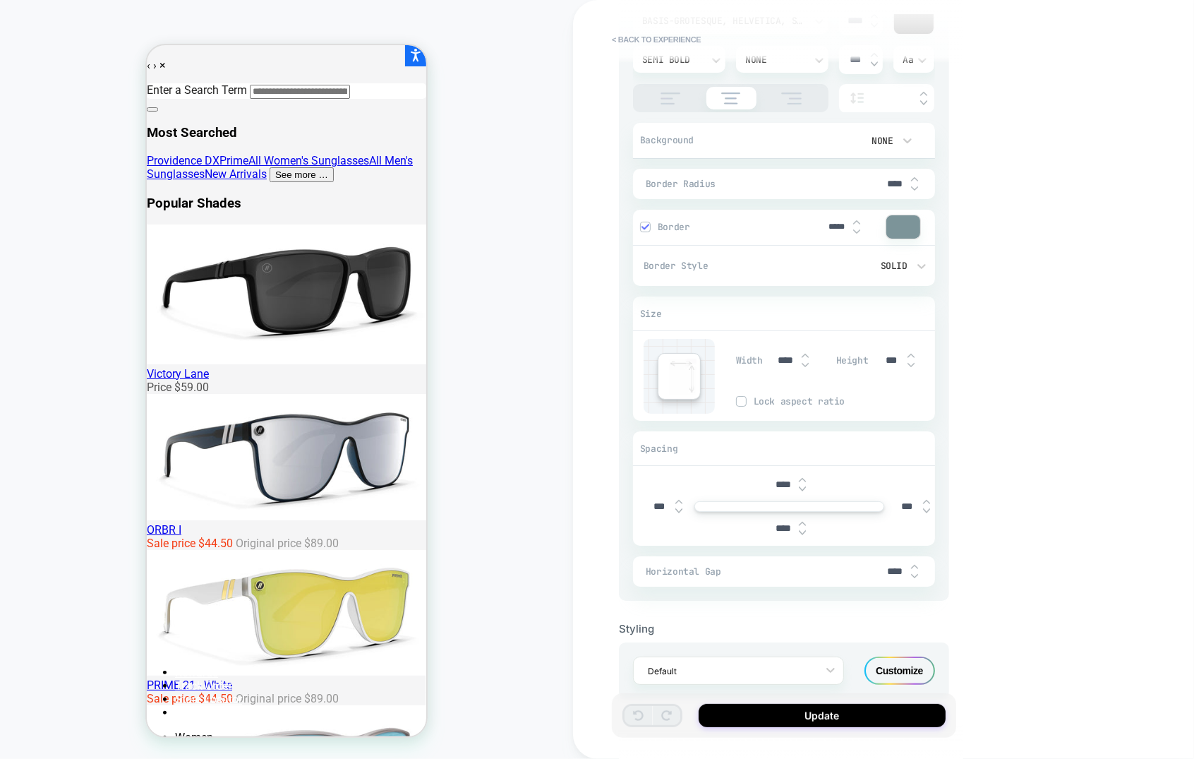
scroll to position [503, 0]
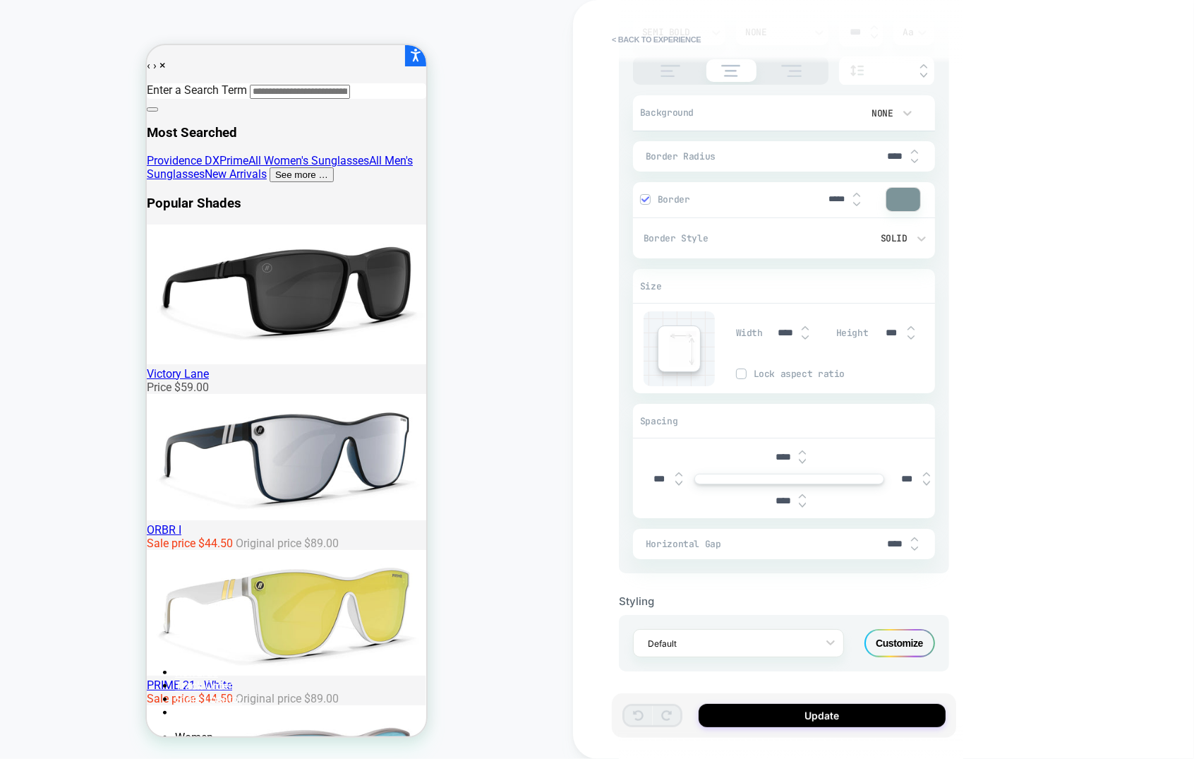
click at [911, 642] on div "Customize" at bounding box center [900, 643] width 71 height 28
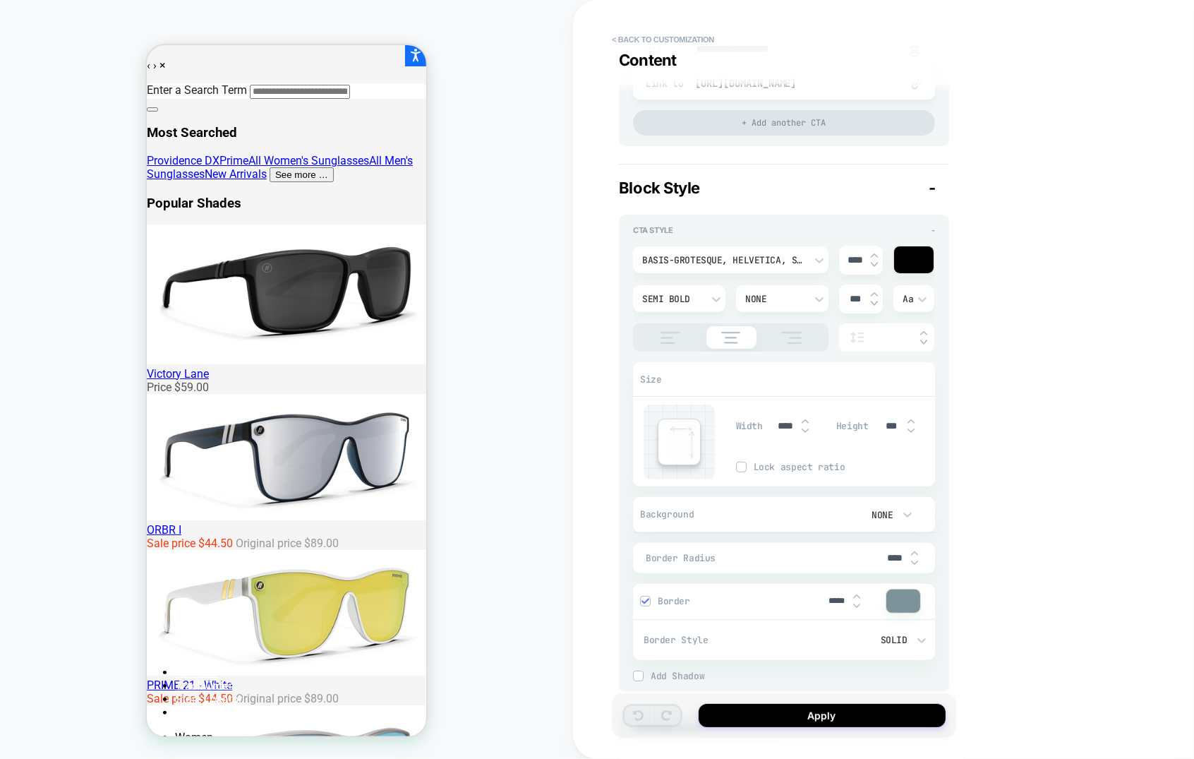
scroll to position [335, 0]
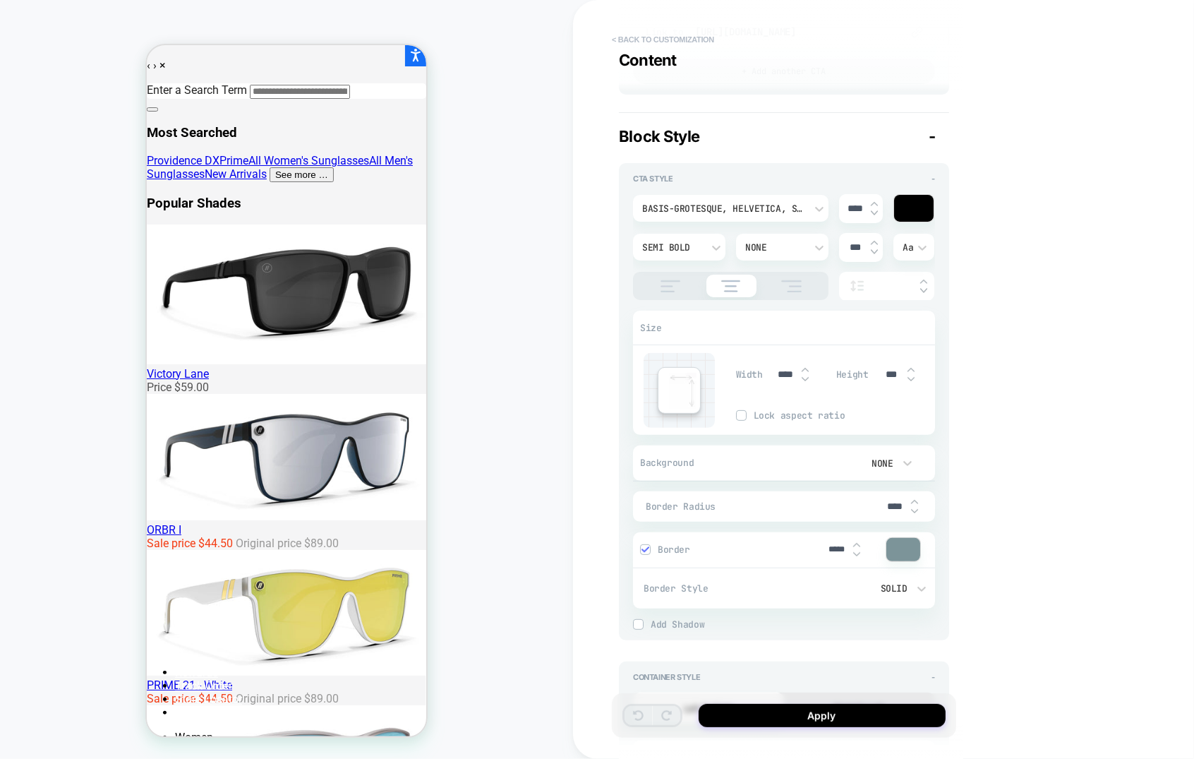
click at [710, 33] on button "< Back to customization" at bounding box center [663, 39] width 116 height 23
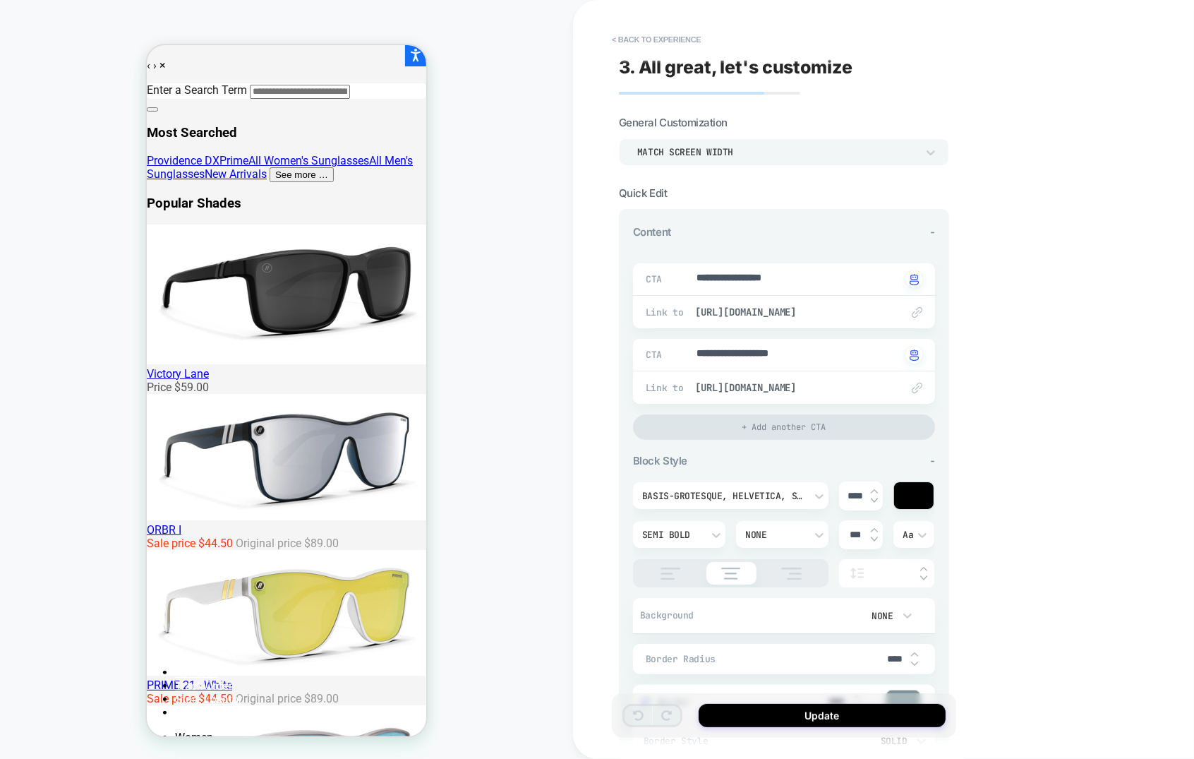
type textarea "*"
click at [653, 44] on button "< Back to experience" at bounding box center [656, 39] width 103 height 23
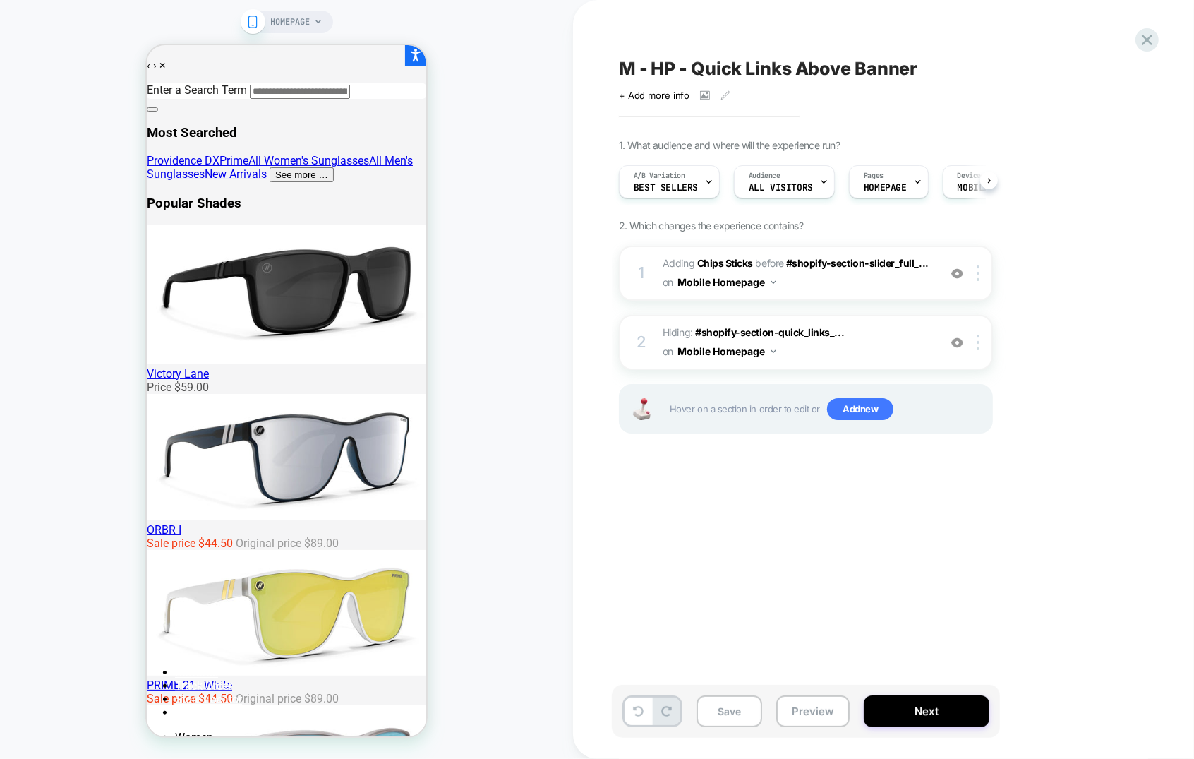
scroll to position [0, 1]
click at [903, 407] on span "Hover on a section in order to edit or Add new" at bounding box center [827, 409] width 315 height 23
click at [874, 408] on span "Add new" at bounding box center [860, 409] width 66 height 23
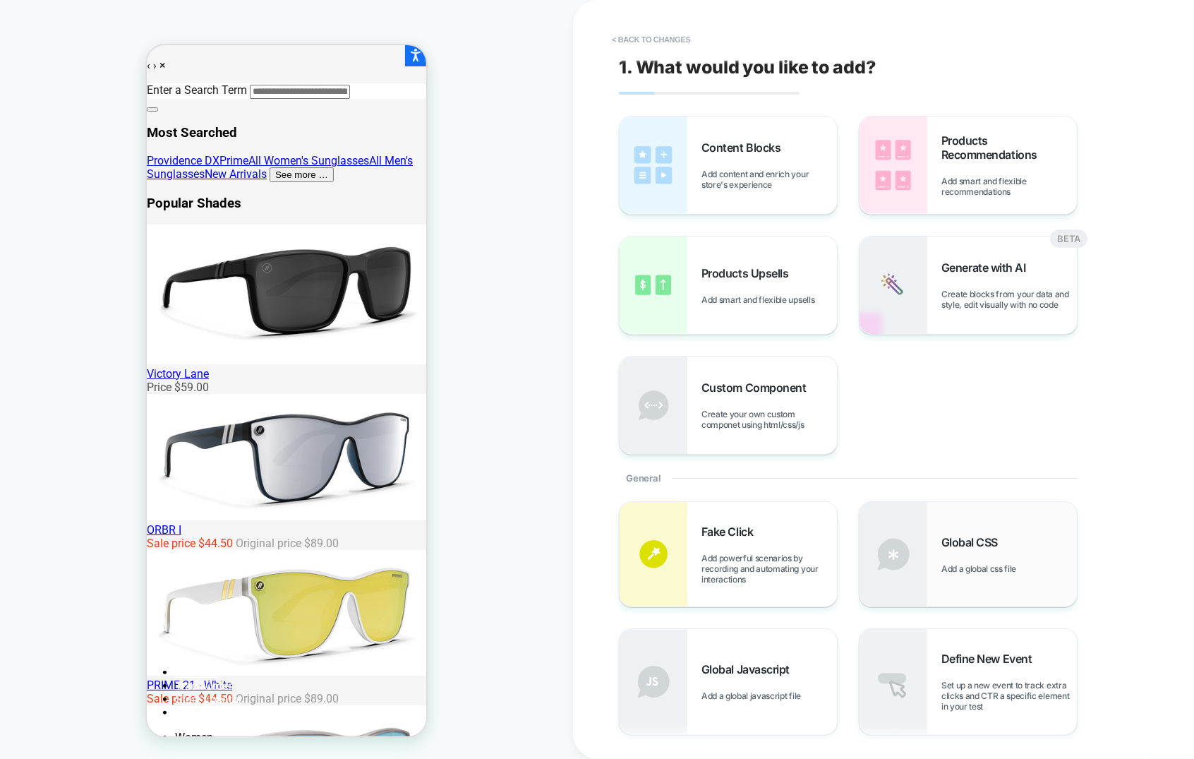
click at [962, 541] on span "Global CSS" at bounding box center [974, 542] width 64 height 14
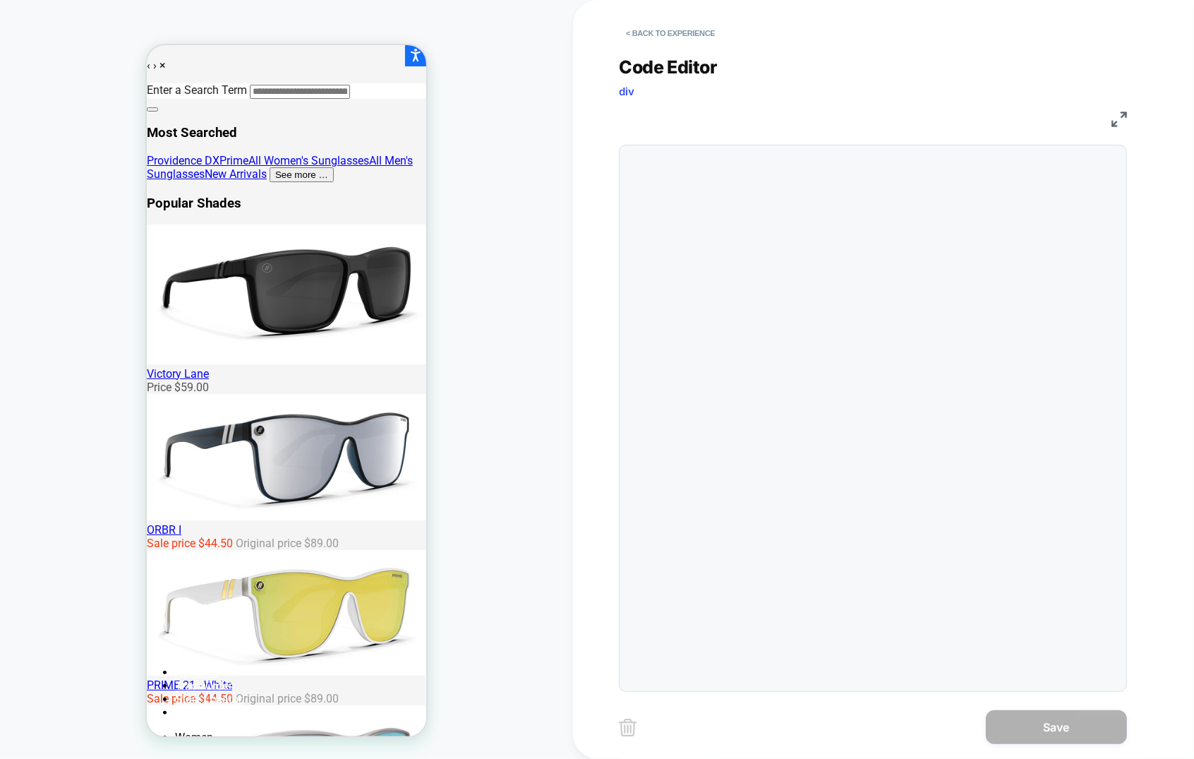
click at [895, 301] on div at bounding box center [873, 418] width 508 height 547
click at [895, 301] on div at bounding box center [901, 418] width 436 height 532
type textarea "*"
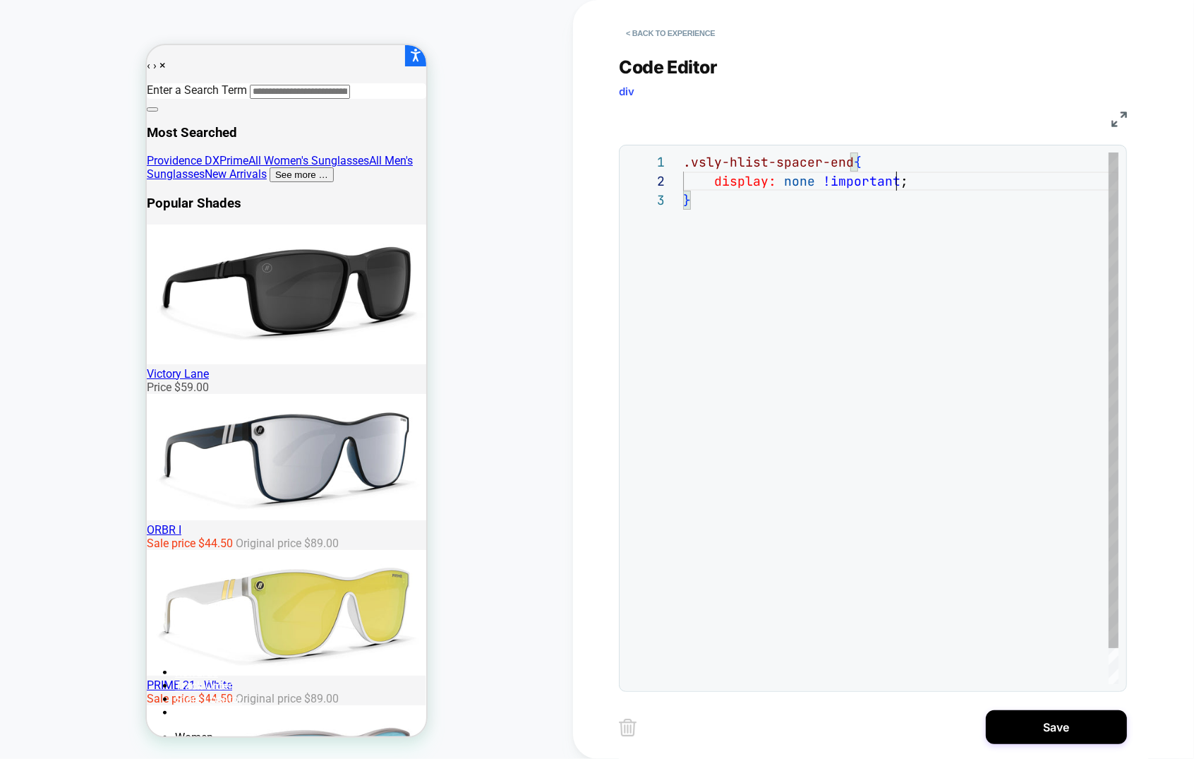
scroll to position [18, 213]
click at [683, 163] on span ".vsly-hlist-spacer-end" at bounding box center [768, 162] width 171 height 16
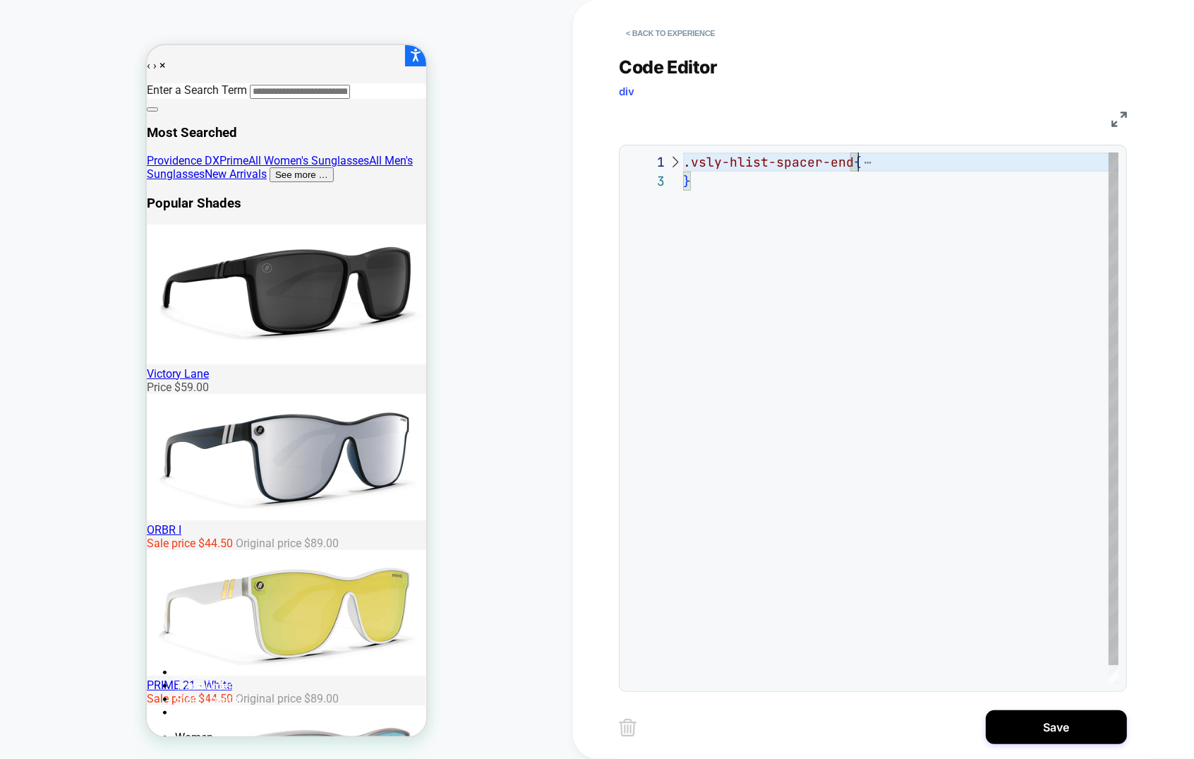
scroll to position [0, 174]
click at [683, 163] on span ".vsly-hlist-spacer-end" at bounding box center [768, 162] width 171 height 16
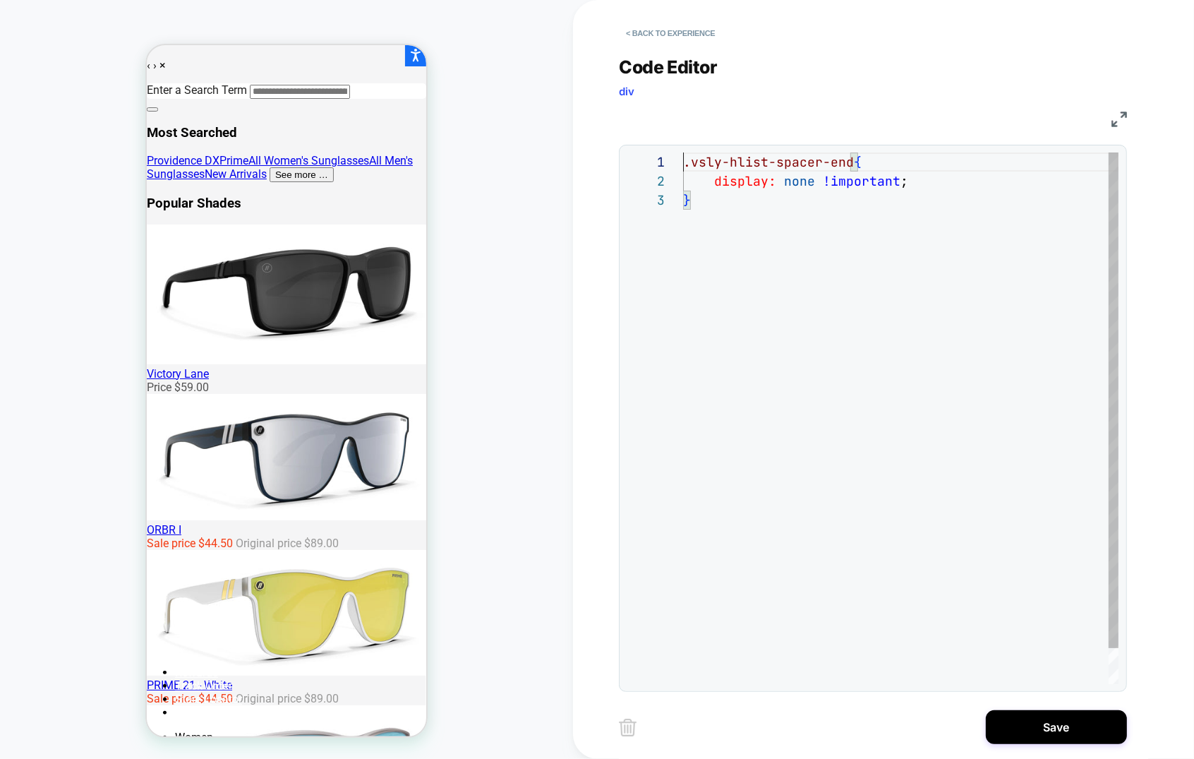
scroll to position [0, 0]
click at [684, 163] on div ".vsly-hlist-spacer-end { display: none !important ; }" at bounding box center [901, 437] width 436 height 570
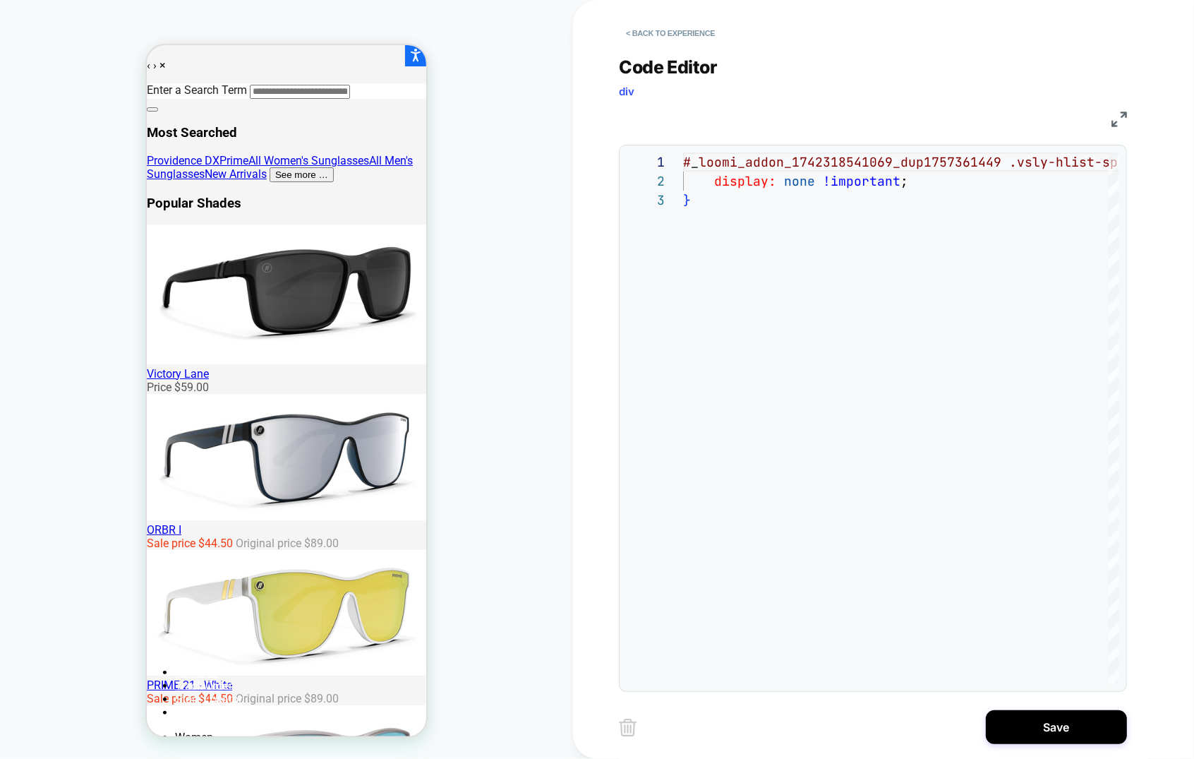
click at [781, 245] on div "# _ loomi_addon_1742318541069_dup1757361449 .vsly-hlist-spacer-end { display: n…" at bounding box center [951, 437] width 536 height 570
click at [753, 248] on div "# _ loomi_addon_1742318541069_dup1757361449 .vsly-hlist-spacer-end { display: n…" at bounding box center [951, 437] width 536 height 570
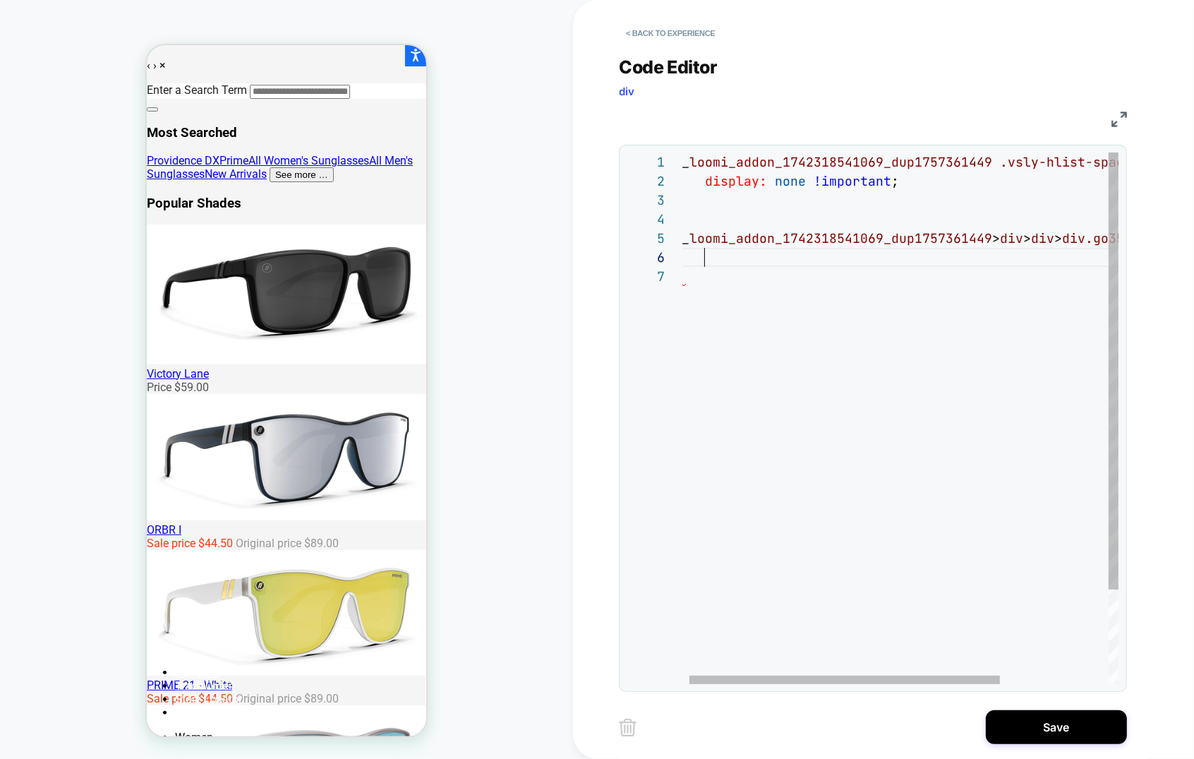
scroll to position [95, 30]
click at [772, 263] on div "# _ loomi_addon_1742318541069_dup1757361449 .vsly-hlist-spacer-end { display: n…" at bounding box center [981, 475] width 596 height 646
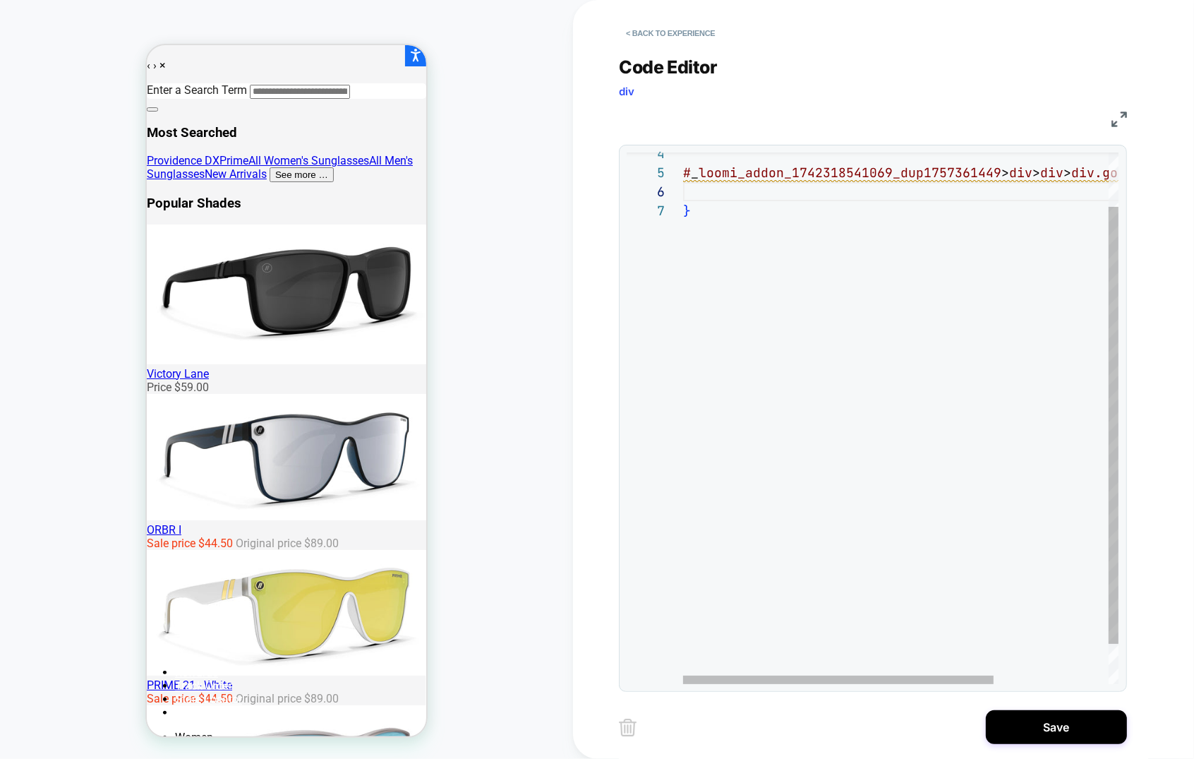
click at [802, 192] on div "# _ loomi_addon_1742318541069_dup1757361449 > div > div > div.go3555044396 { }" at bounding box center [981, 410] width 596 height 646
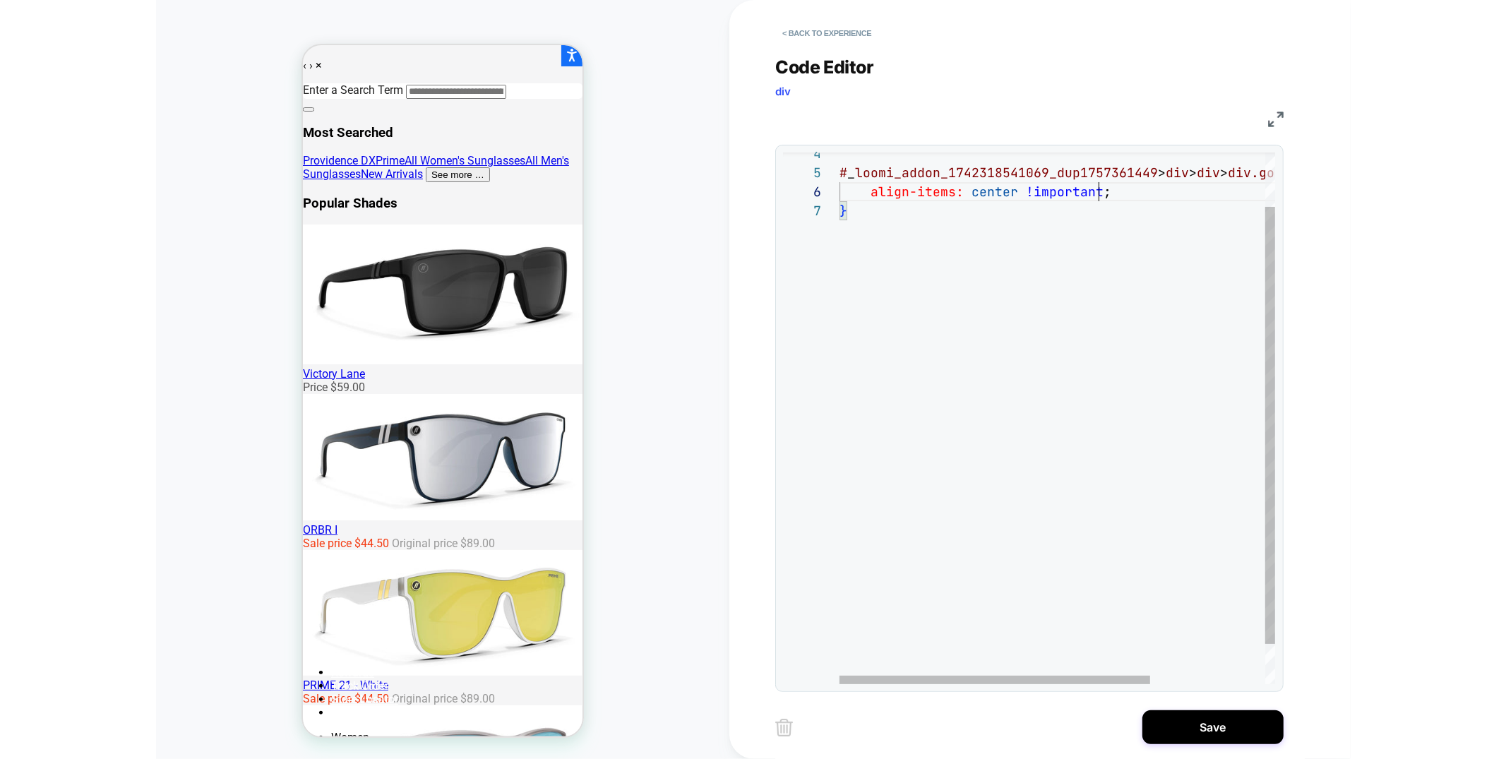
scroll to position [95, 258]
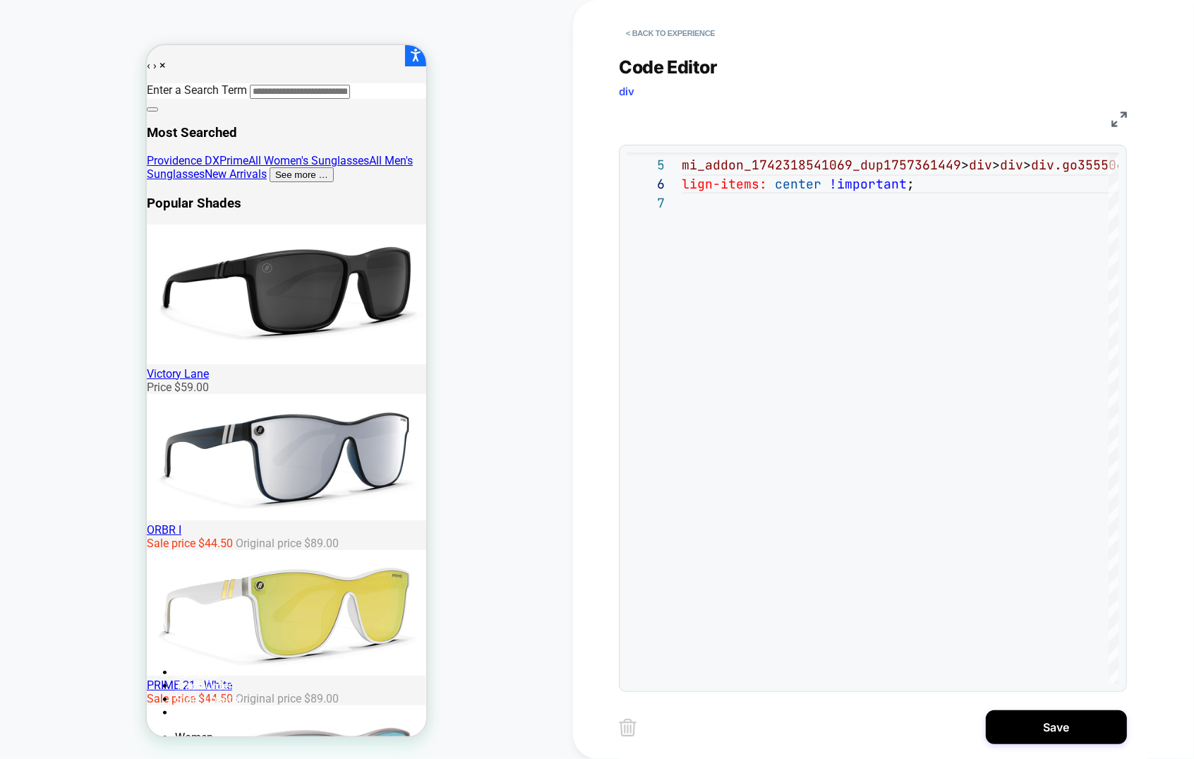
type textarea "**********"
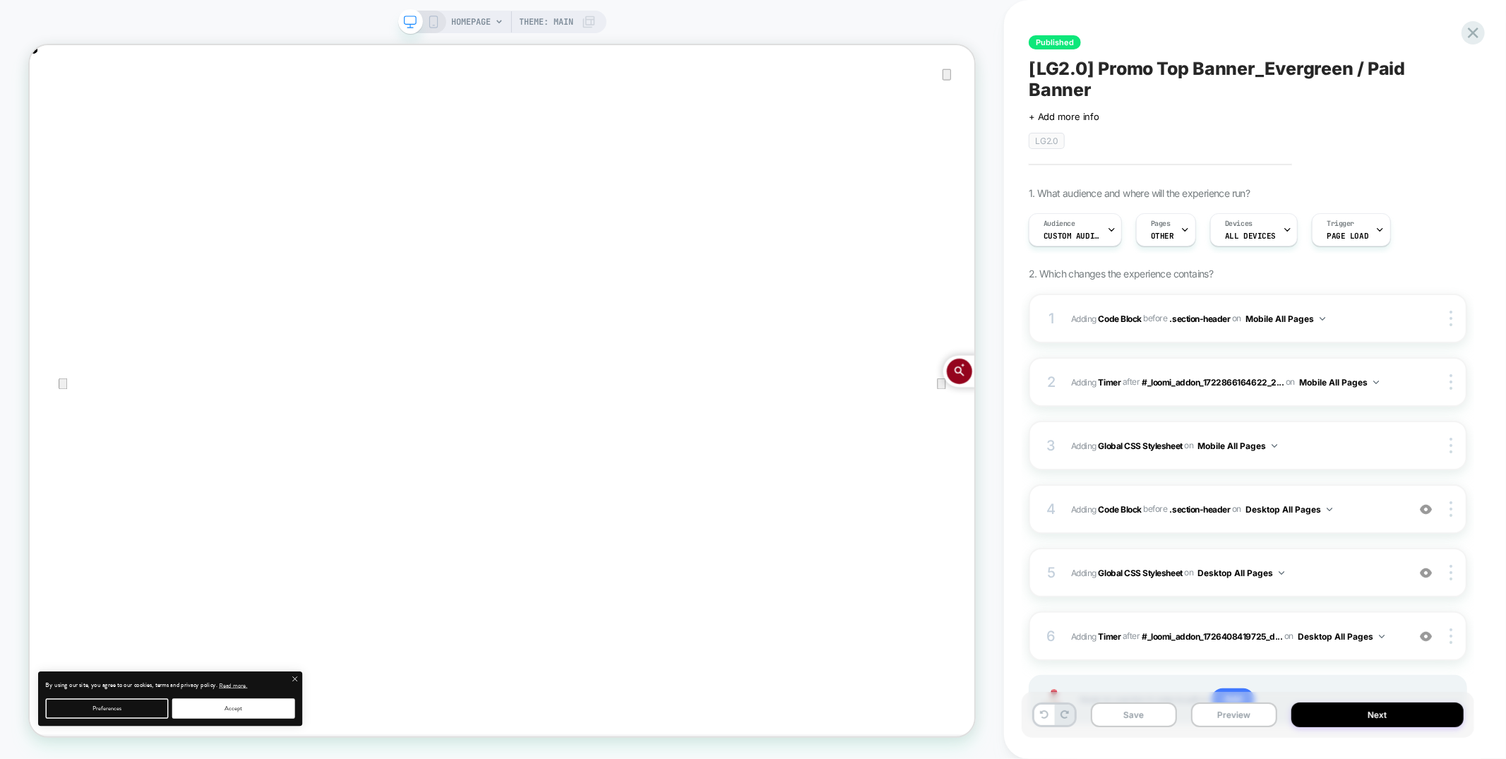
scroll to position [0, 1261]
click at [52, 107] on icon "Close" at bounding box center [43, 115] width 17 height 17
click at [1158, 220] on span "Pages" at bounding box center [1161, 224] width 20 height 10
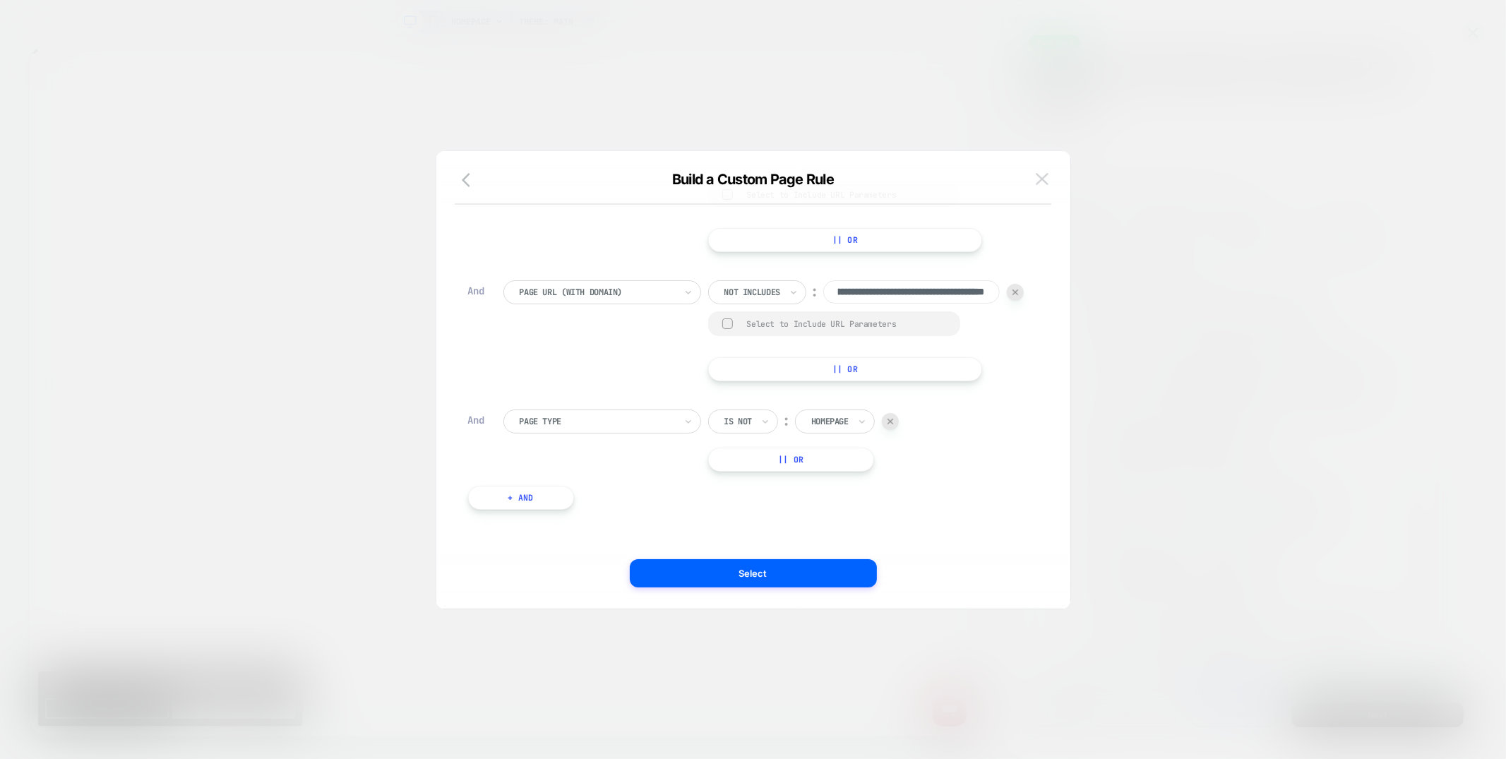
scroll to position [0, 0]
click at [1040, 177] on img at bounding box center [1042, 179] width 13 height 12
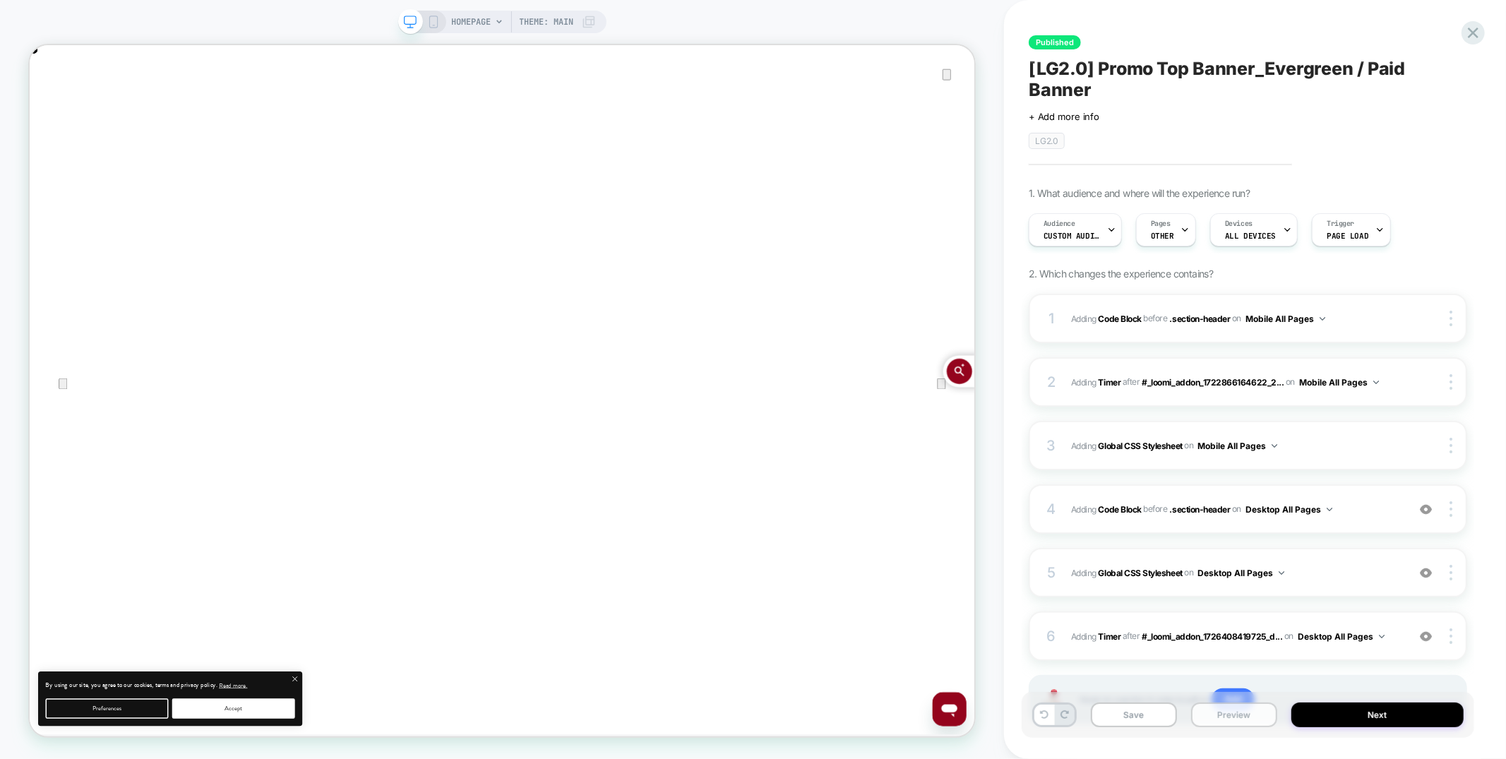
scroll to position [0, 2524]
click at [1062, 232] on span "Custom Audience" at bounding box center [1071, 236] width 56 height 10
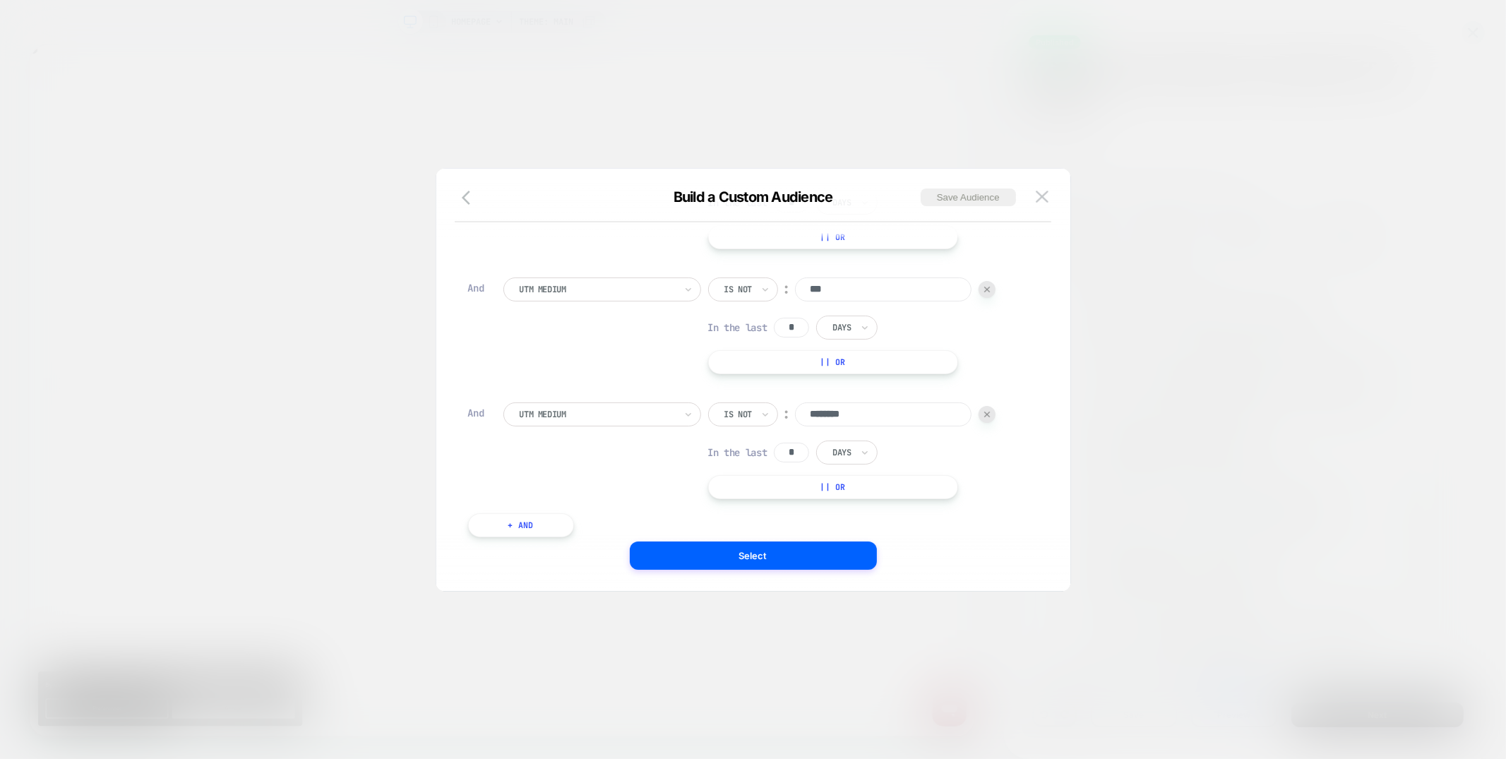
scroll to position [397, 0]
click at [1036, 198] on img at bounding box center [1042, 197] width 13 height 12
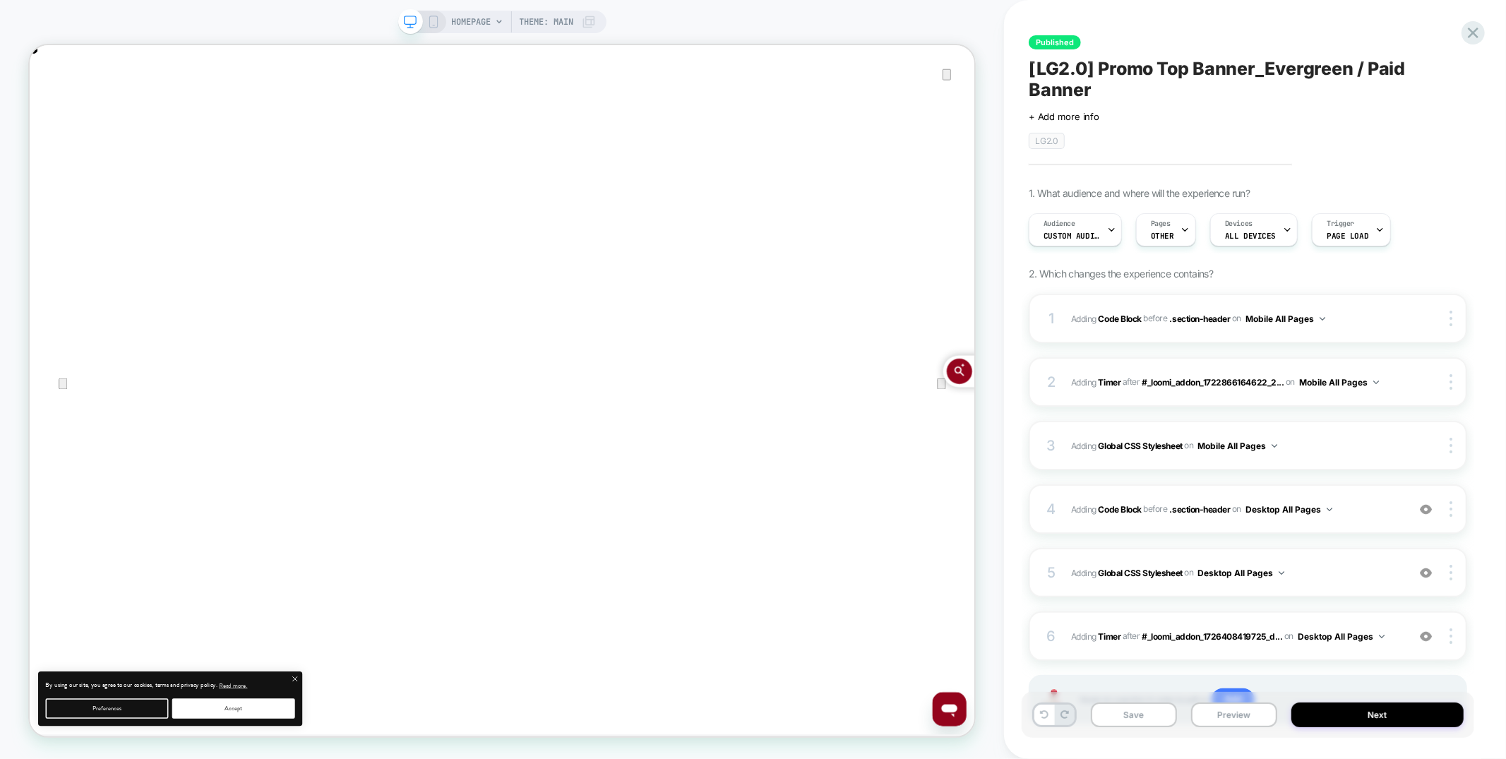
scroll to position [0, 2504]
click at [1294, 346] on div "1 Adding Code Block BEFORE .section-header .section-header on Mobile All Pages …" at bounding box center [1247, 527] width 438 height 466
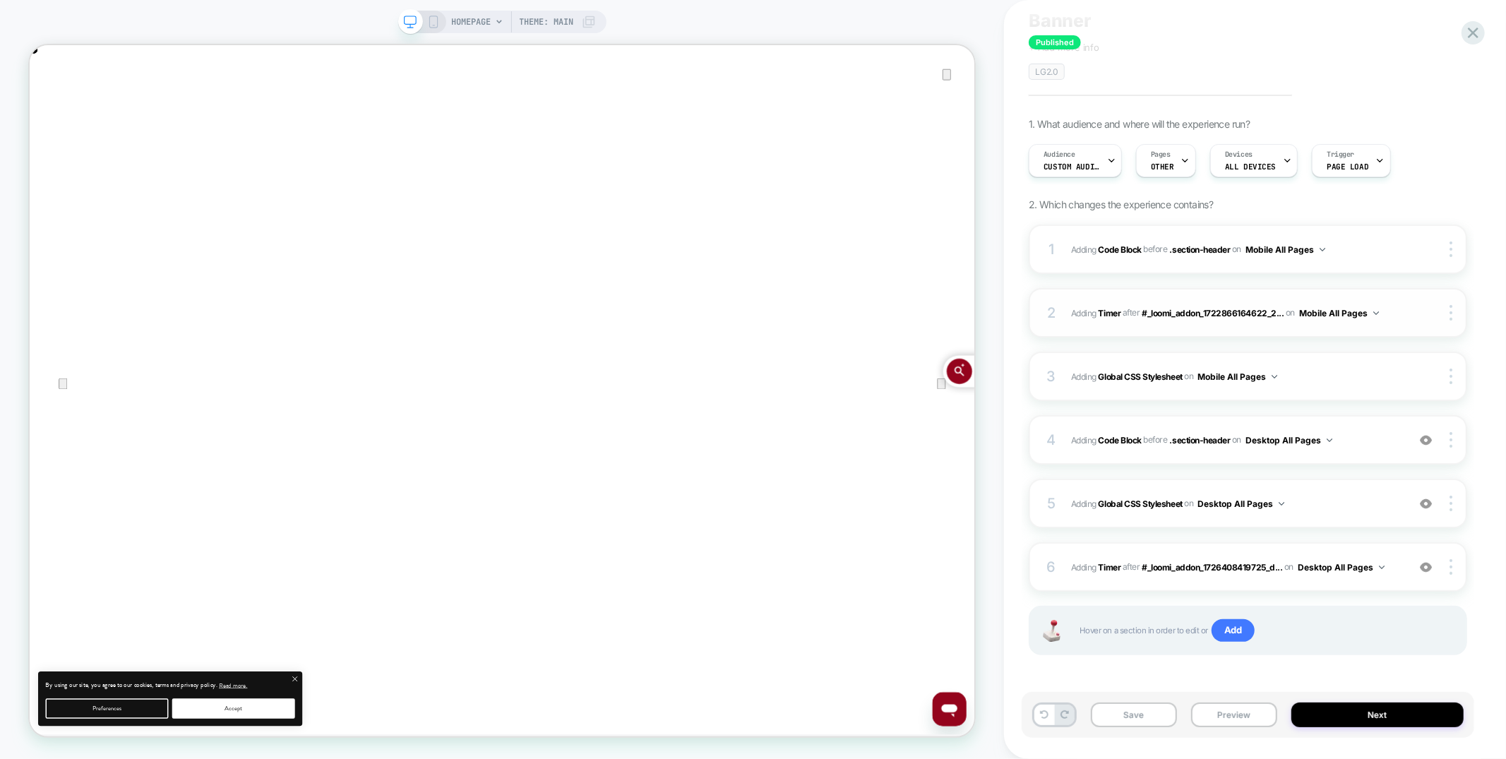
scroll to position [0, 0]
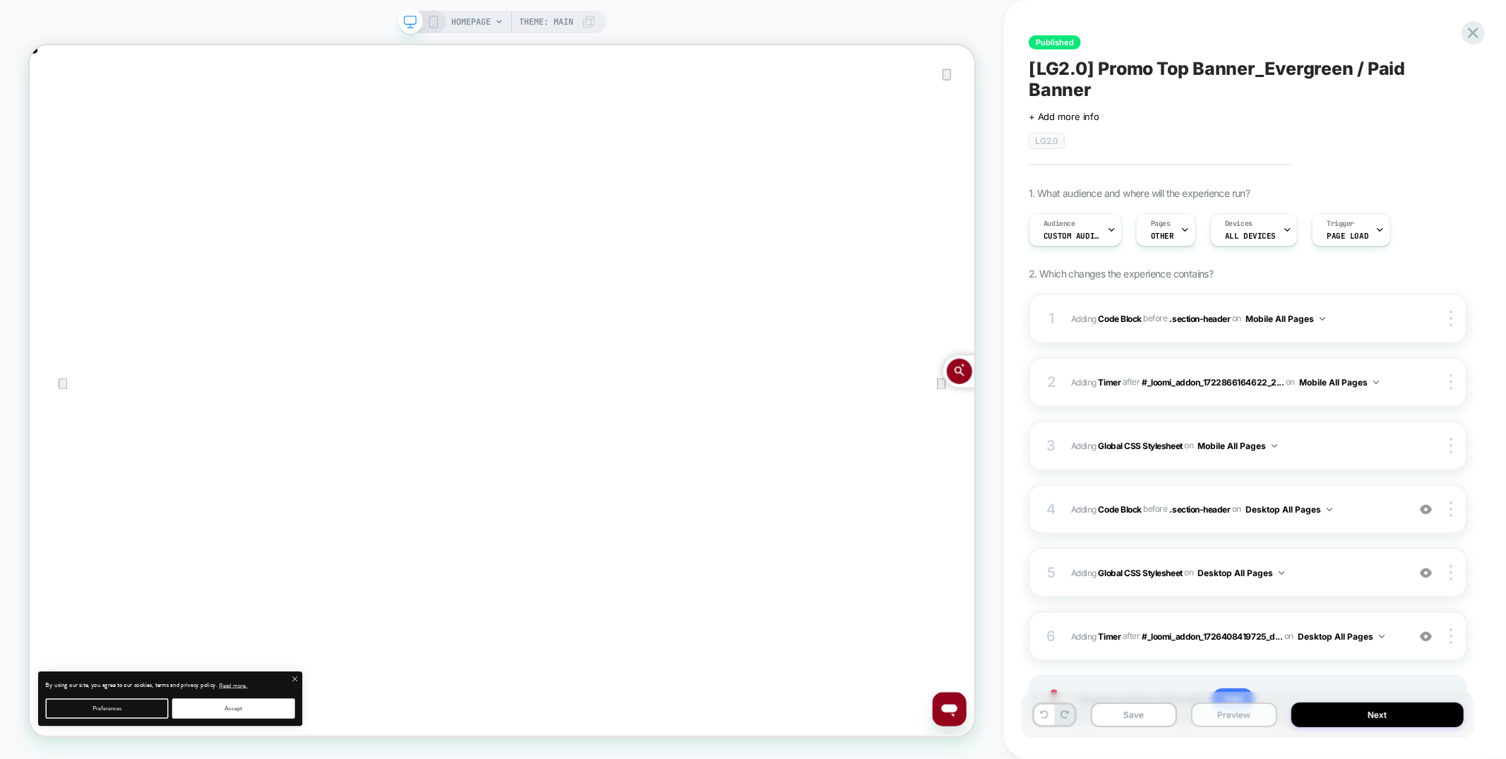
click at [1243, 719] on button "Preview" at bounding box center [1234, 714] width 86 height 25
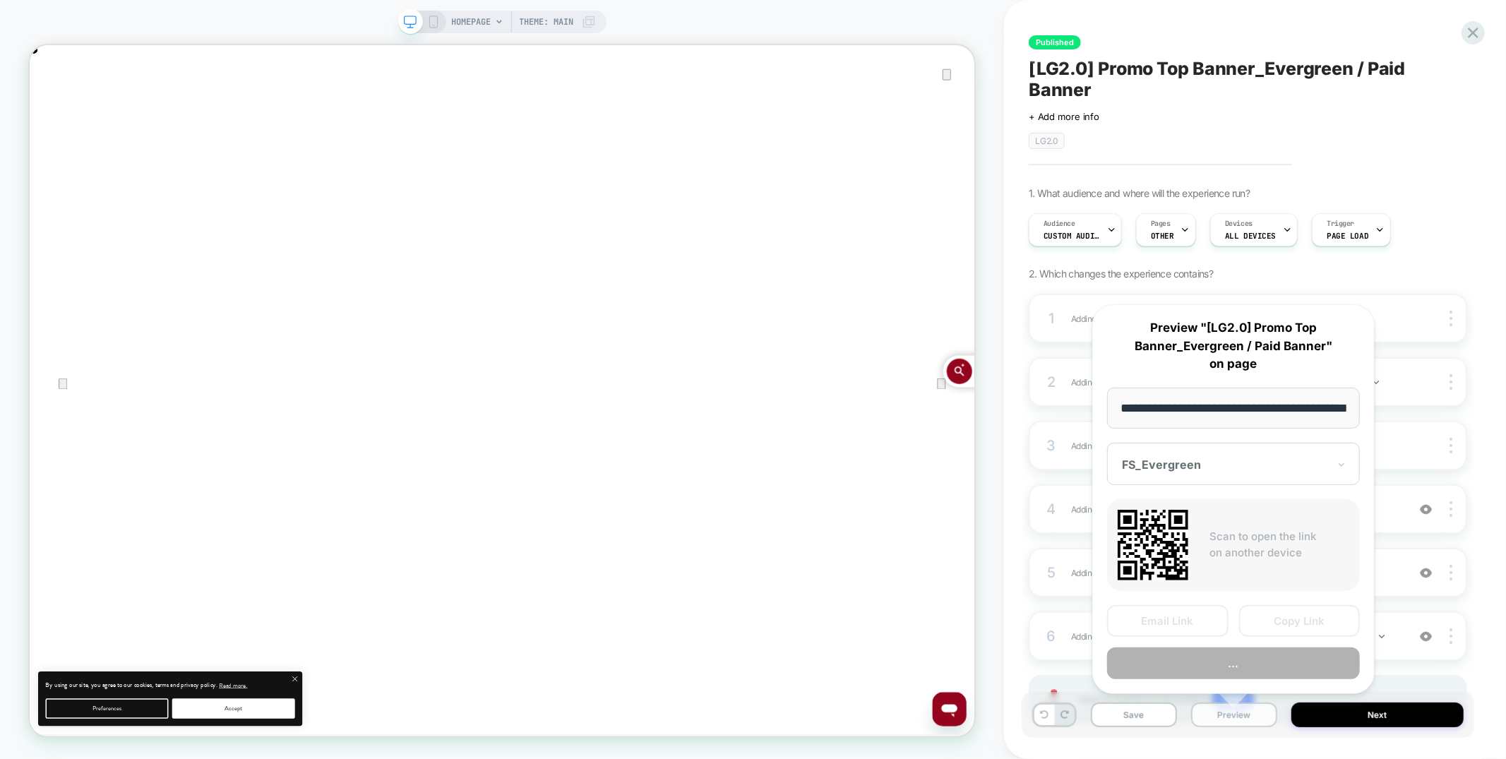
scroll to position [0, 49]
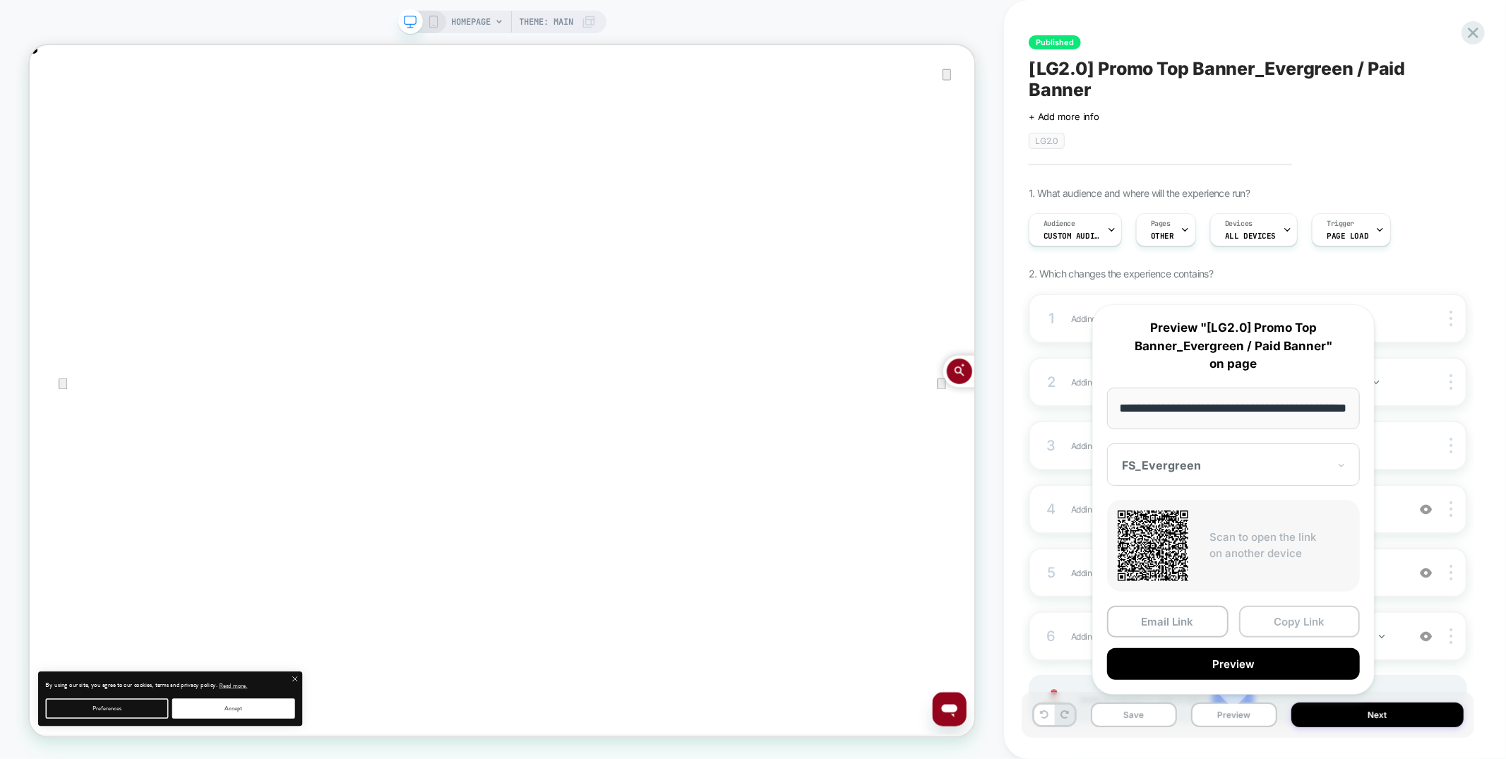
click at [1271, 625] on button "Copy Link" at bounding box center [1299, 622] width 121 height 32
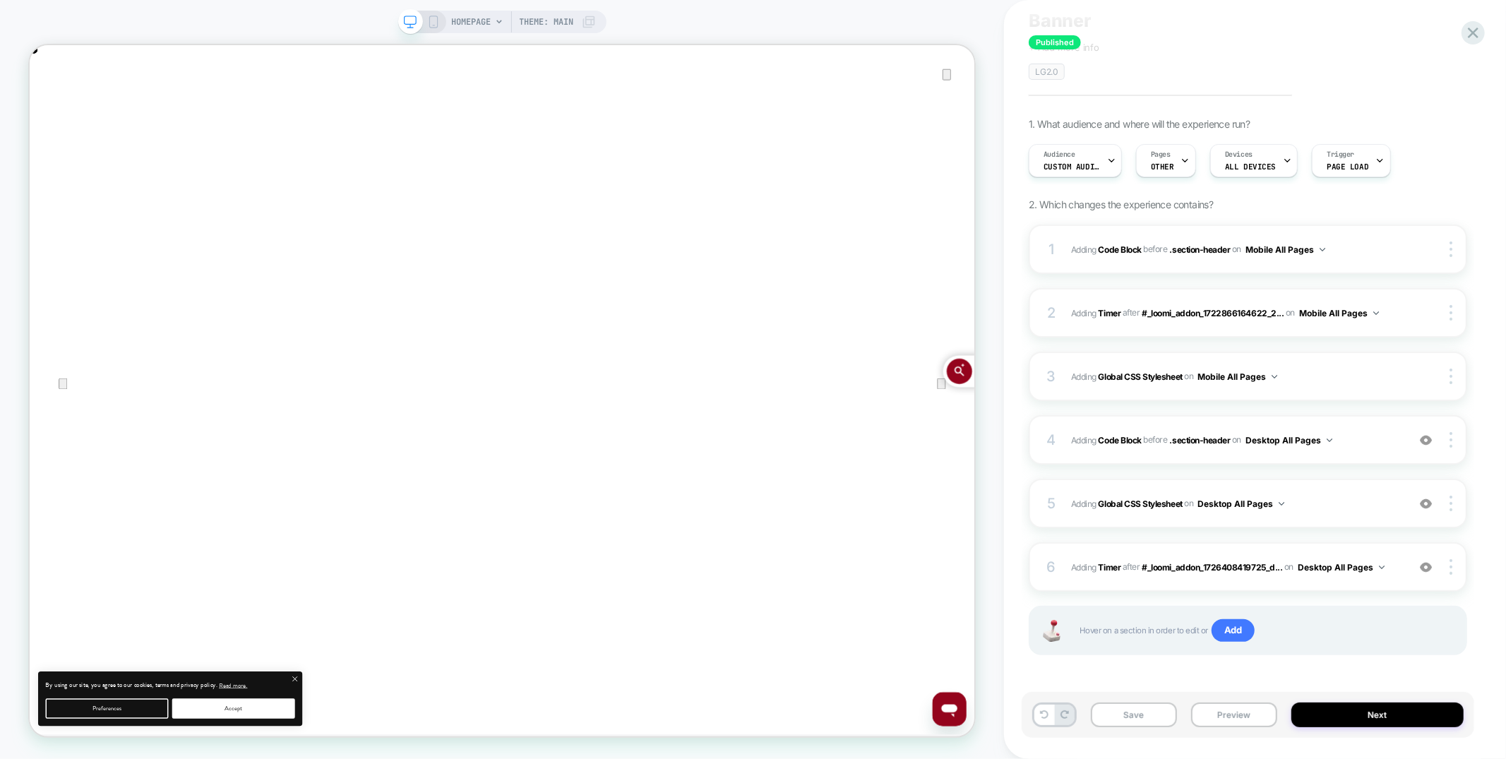
scroll to position [0, 0]
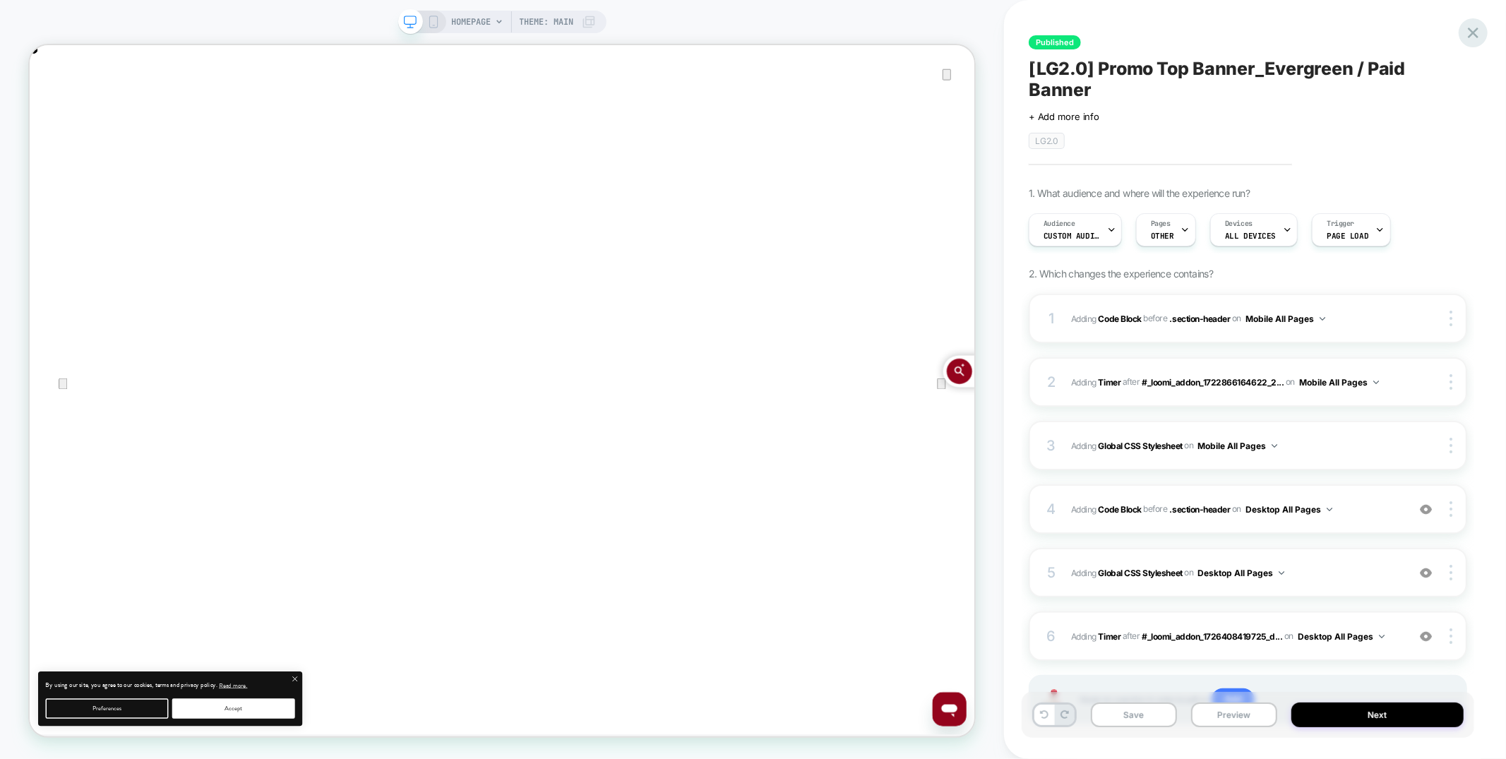
click at [1472, 32] on icon at bounding box center [1473, 33] width 11 height 11
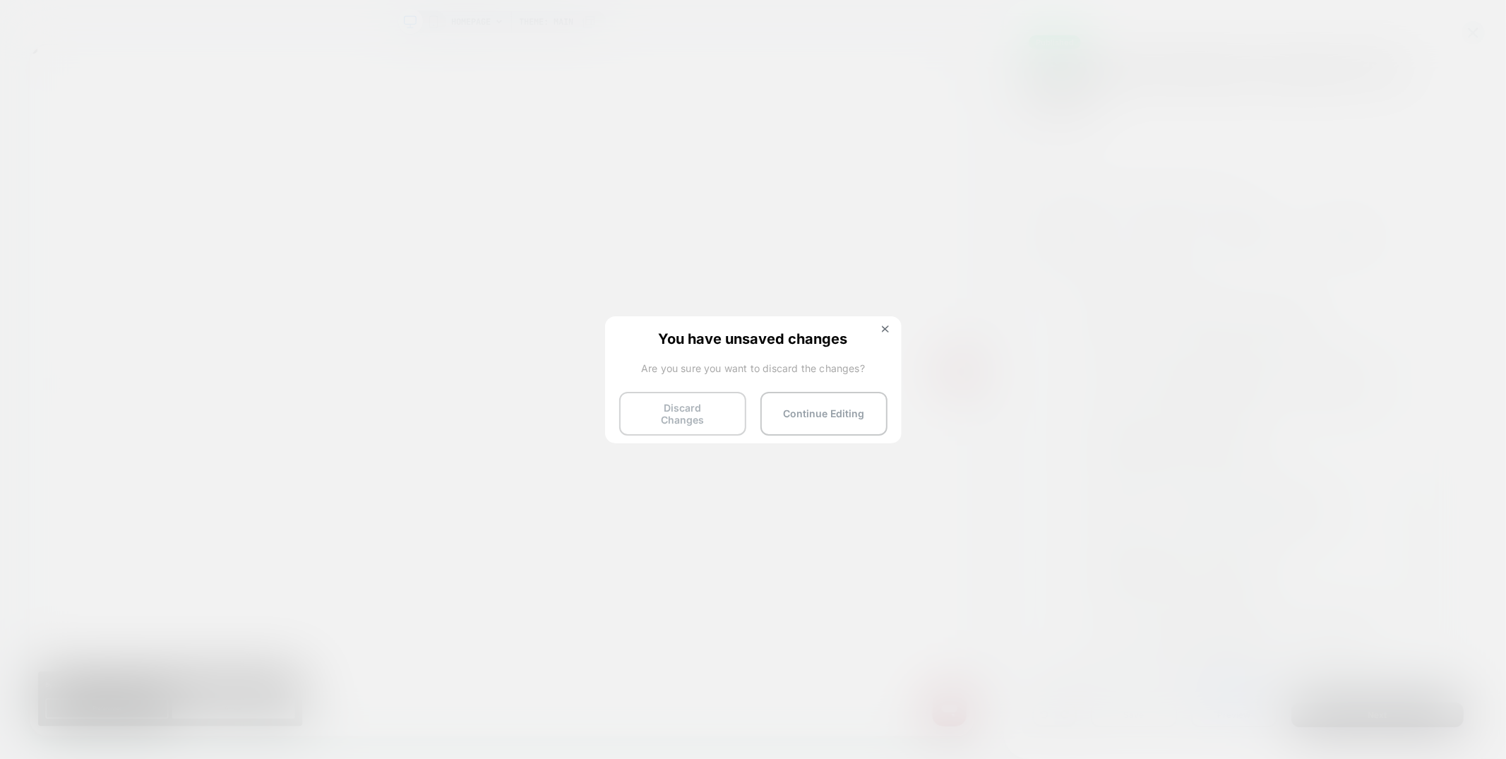
click at [661, 408] on button "Discard Changes" at bounding box center [682, 414] width 127 height 44
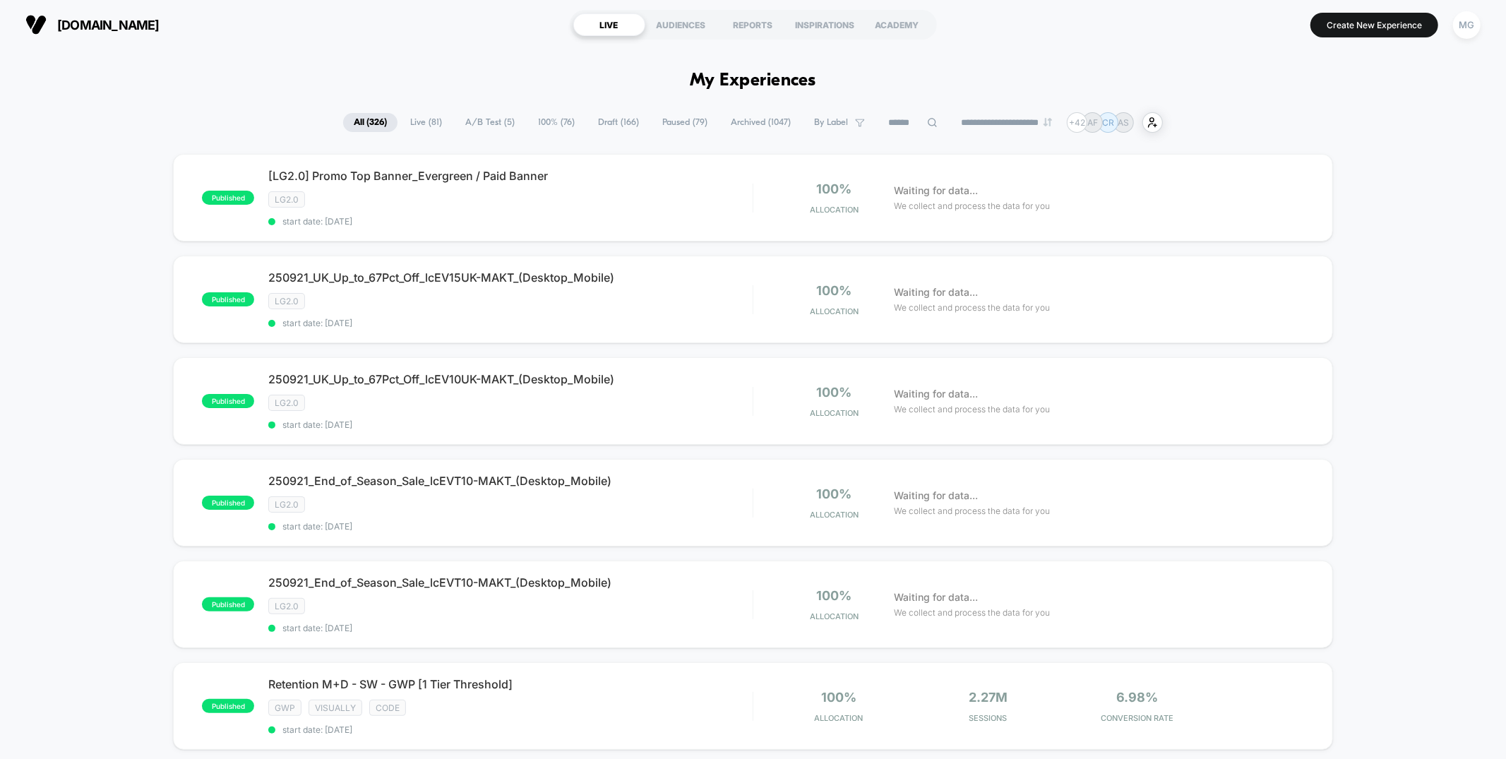
click at [877, 122] on input at bounding box center [912, 122] width 71 height 17
type input "***"
click at [1286, 196] on img at bounding box center [1288, 198] width 4 height 15
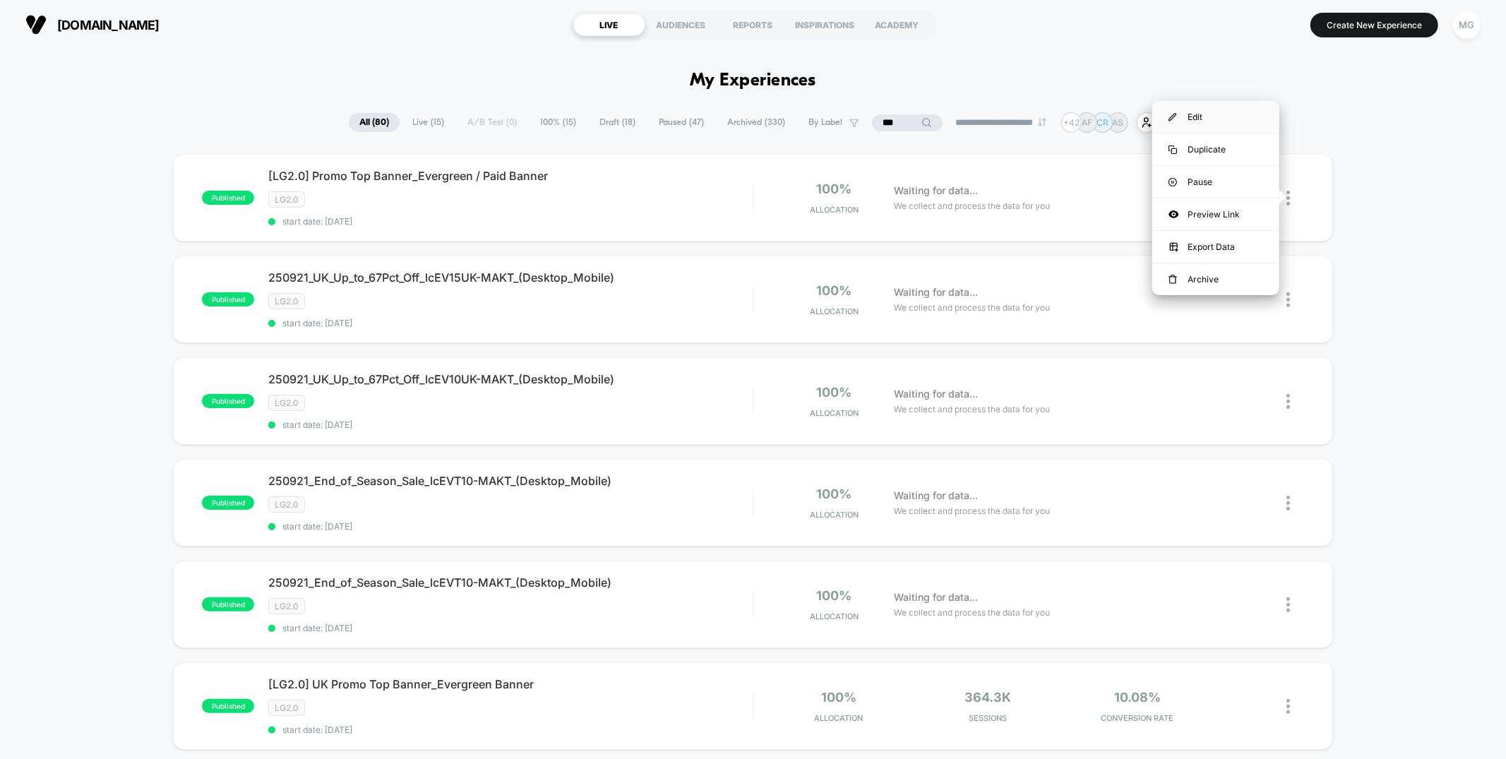
click at [1184, 116] on div "Edit" at bounding box center [1215, 117] width 127 height 32
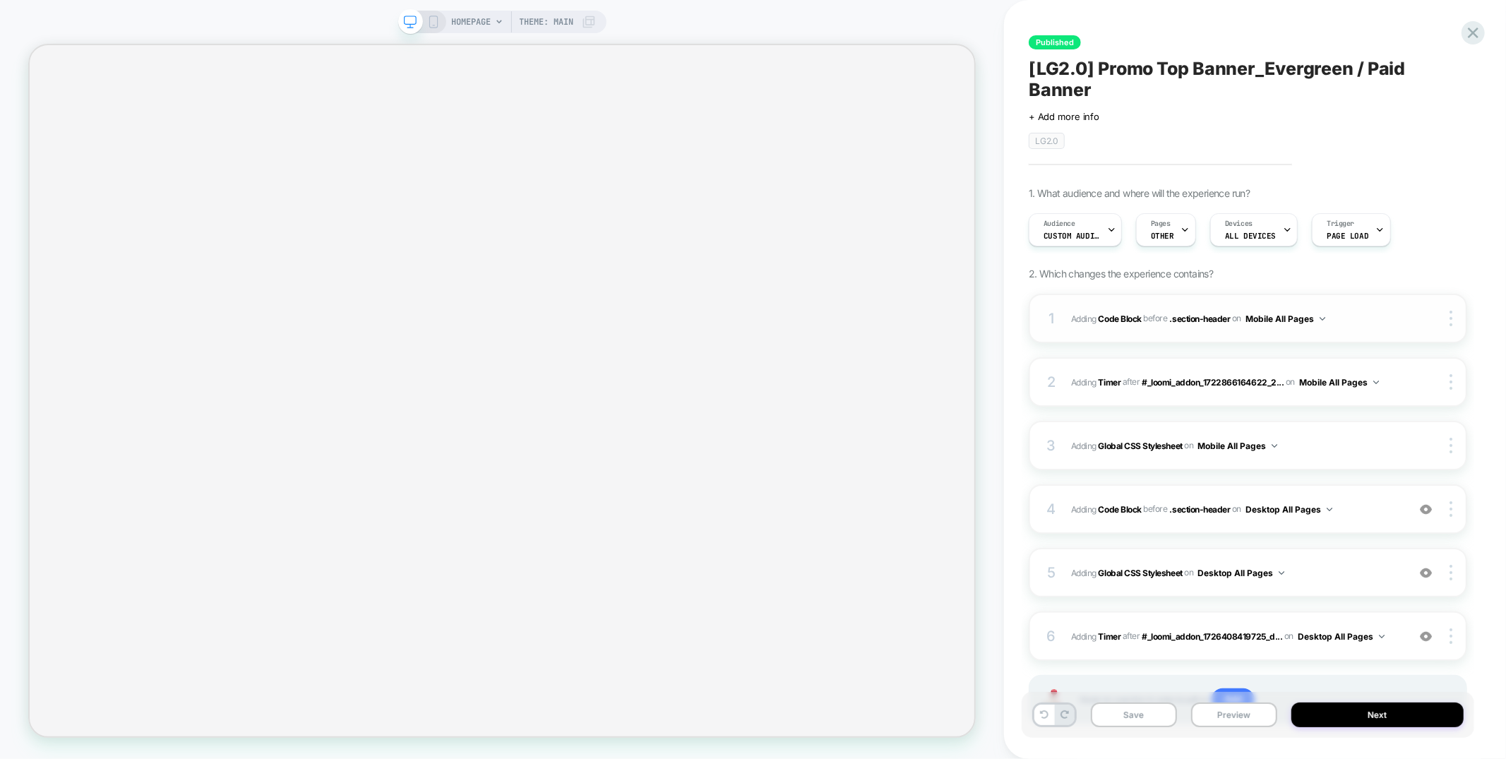
click at [1200, 329] on div "1 Adding Code Block BEFORE .section-header .section-header on Mobile All Pages …" at bounding box center [1247, 318] width 438 height 49
click at [1280, 523] on div "4 Adding Code Block BEFORE .section-header .section-header on Desktop All Pages…" at bounding box center [1247, 508] width 438 height 49
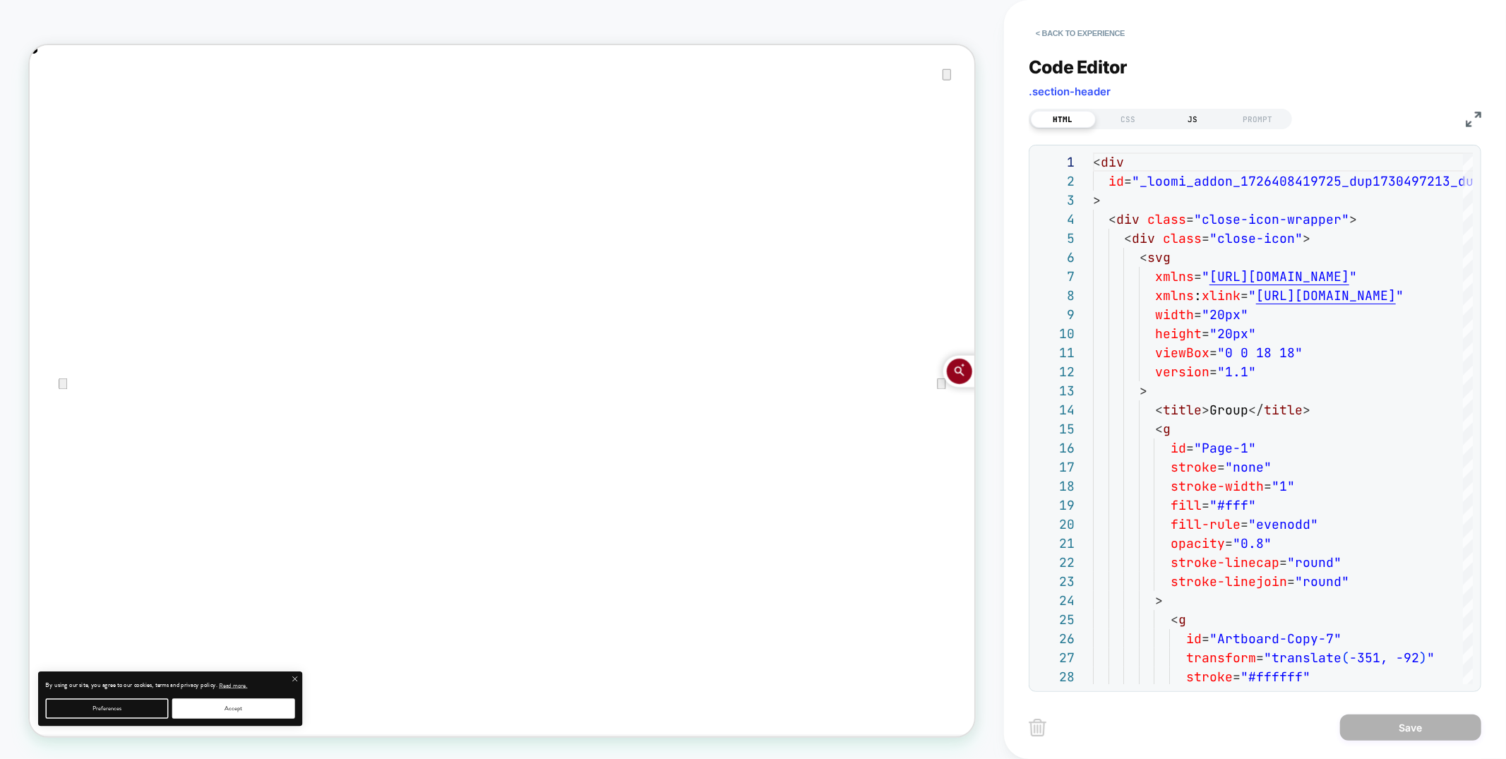
click at [1196, 116] on div "JS" at bounding box center [1192, 119] width 65 height 17
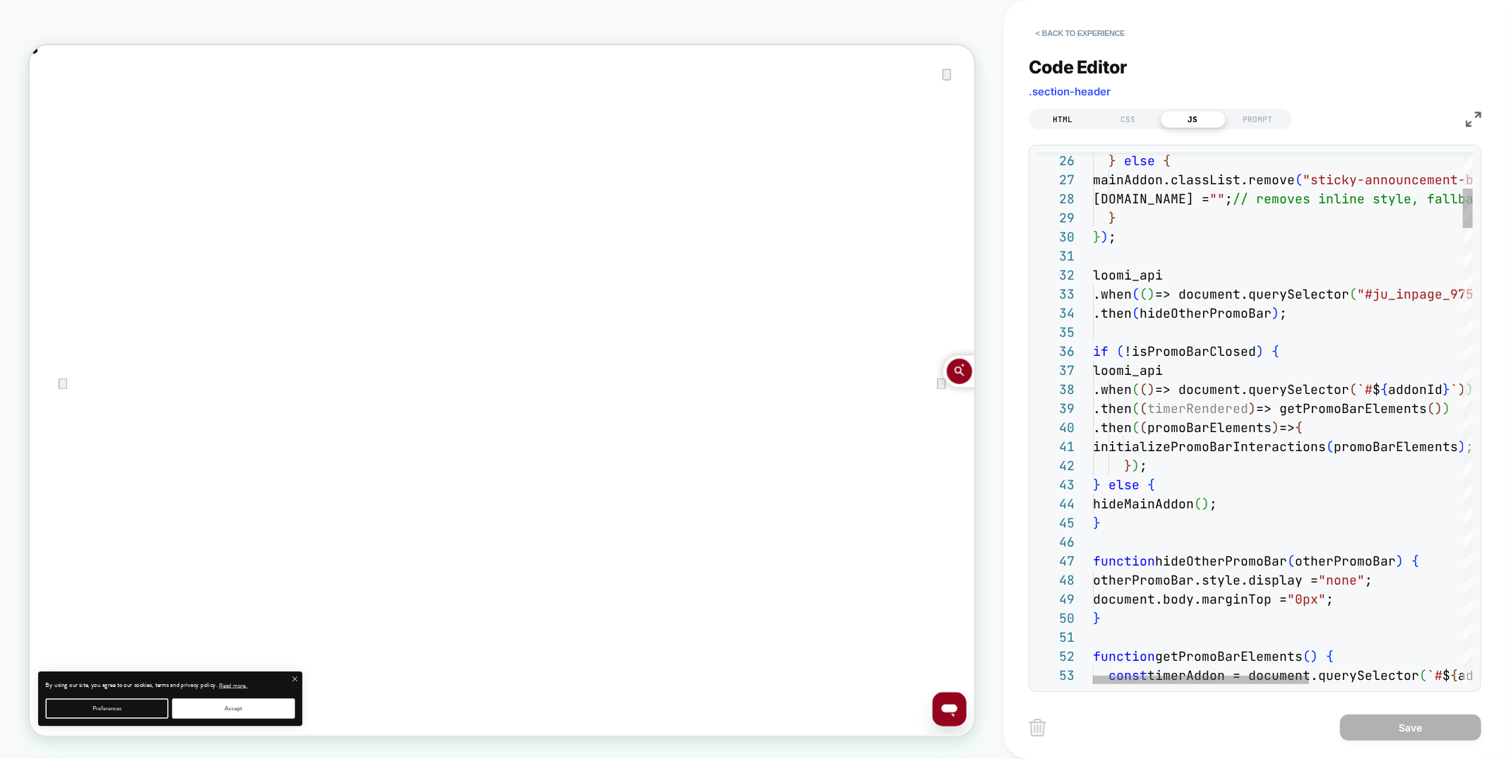
click at [1058, 121] on div "HTML" at bounding box center [1063, 119] width 65 height 17
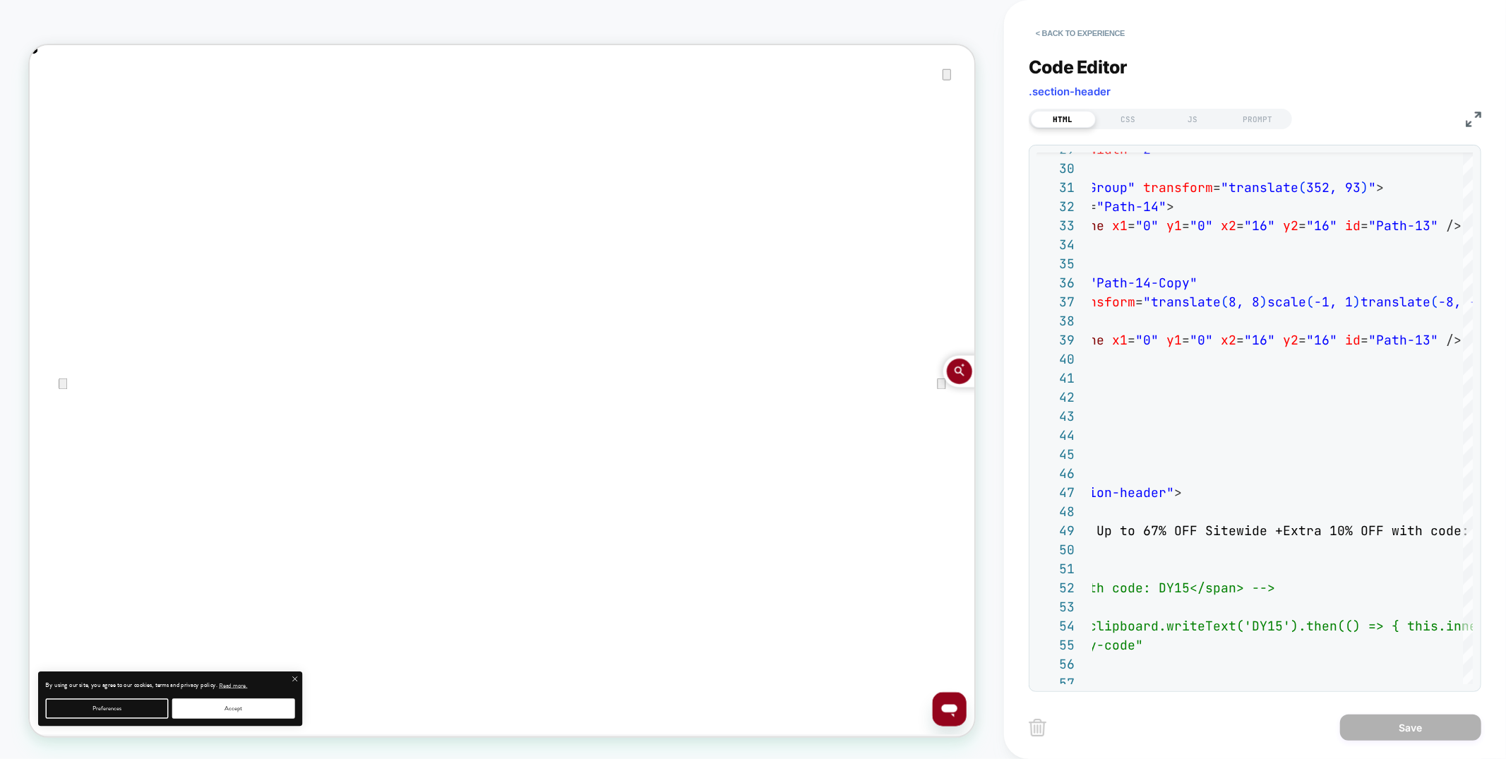
scroll to position [0, 1261]
click at [1067, 34] on button "< Back to experience" at bounding box center [1079, 33] width 103 height 23
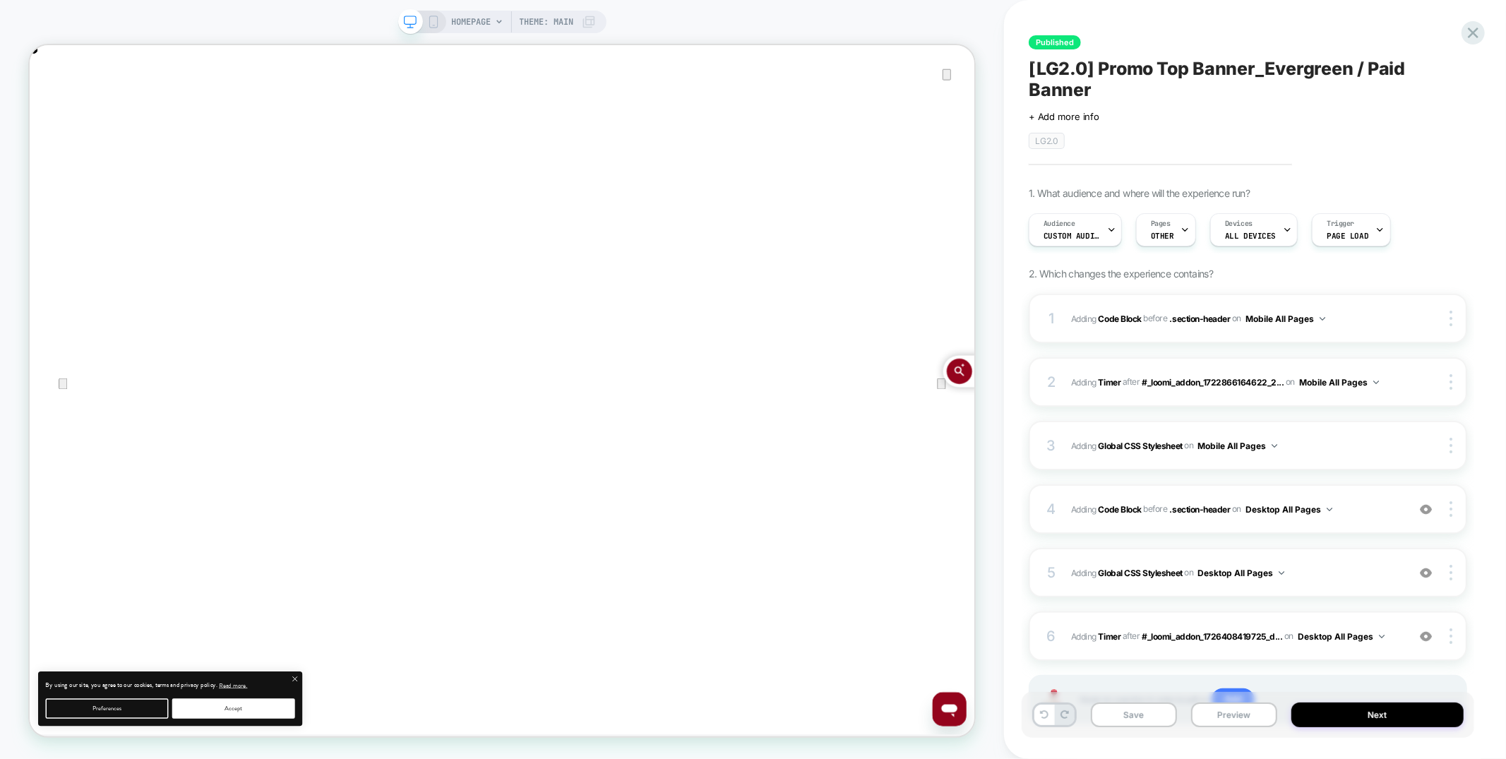
scroll to position [0, 2524]
click at [1480, 28] on icon at bounding box center [1472, 32] width 19 height 19
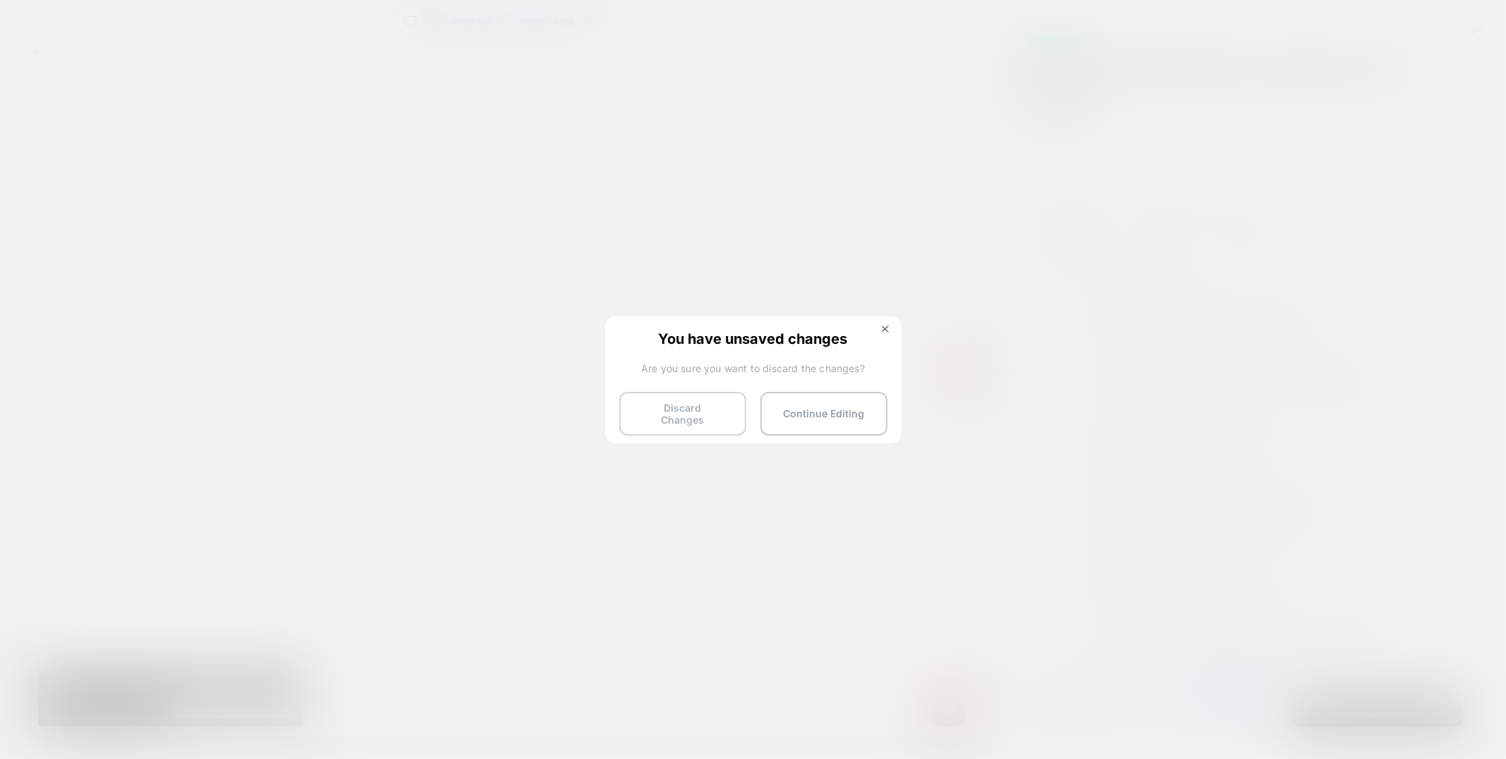
click at [690, 401] on button "Discard Changes" at bounding box center [682, 414] width 127 height 44
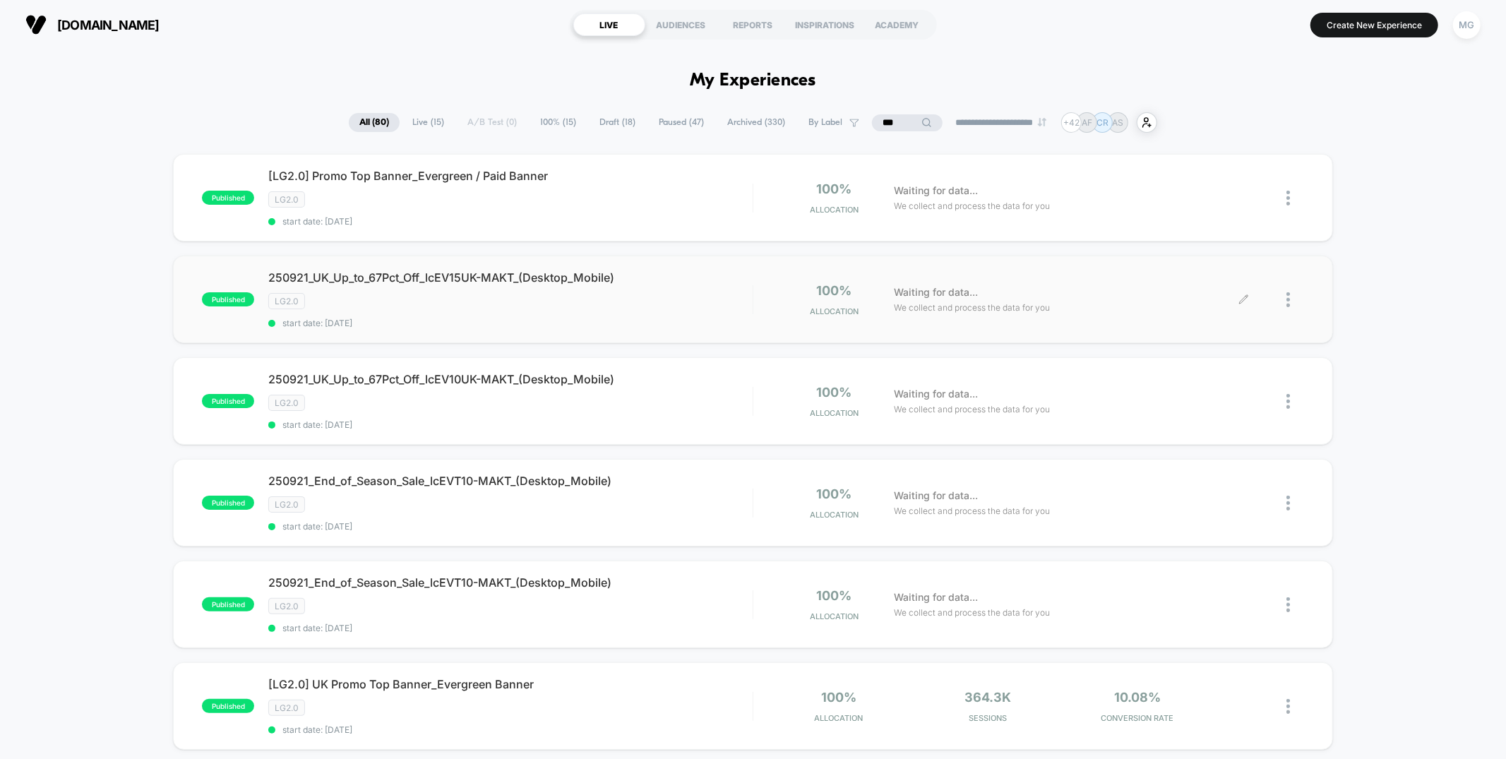
click at [1244, 295] on icon at bounding box center [1244, 299] width 8 height 8
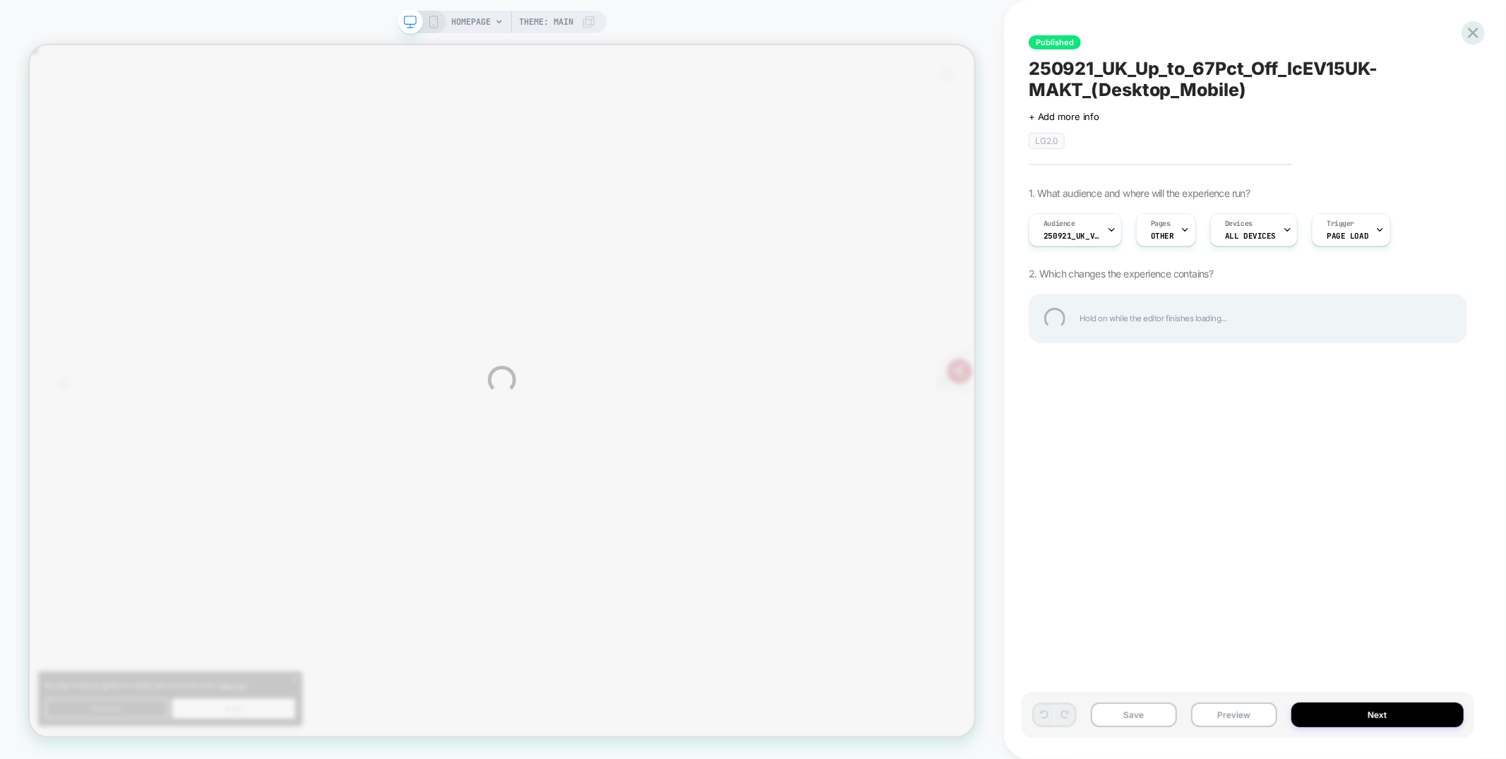
scroll to position [0, 1261]
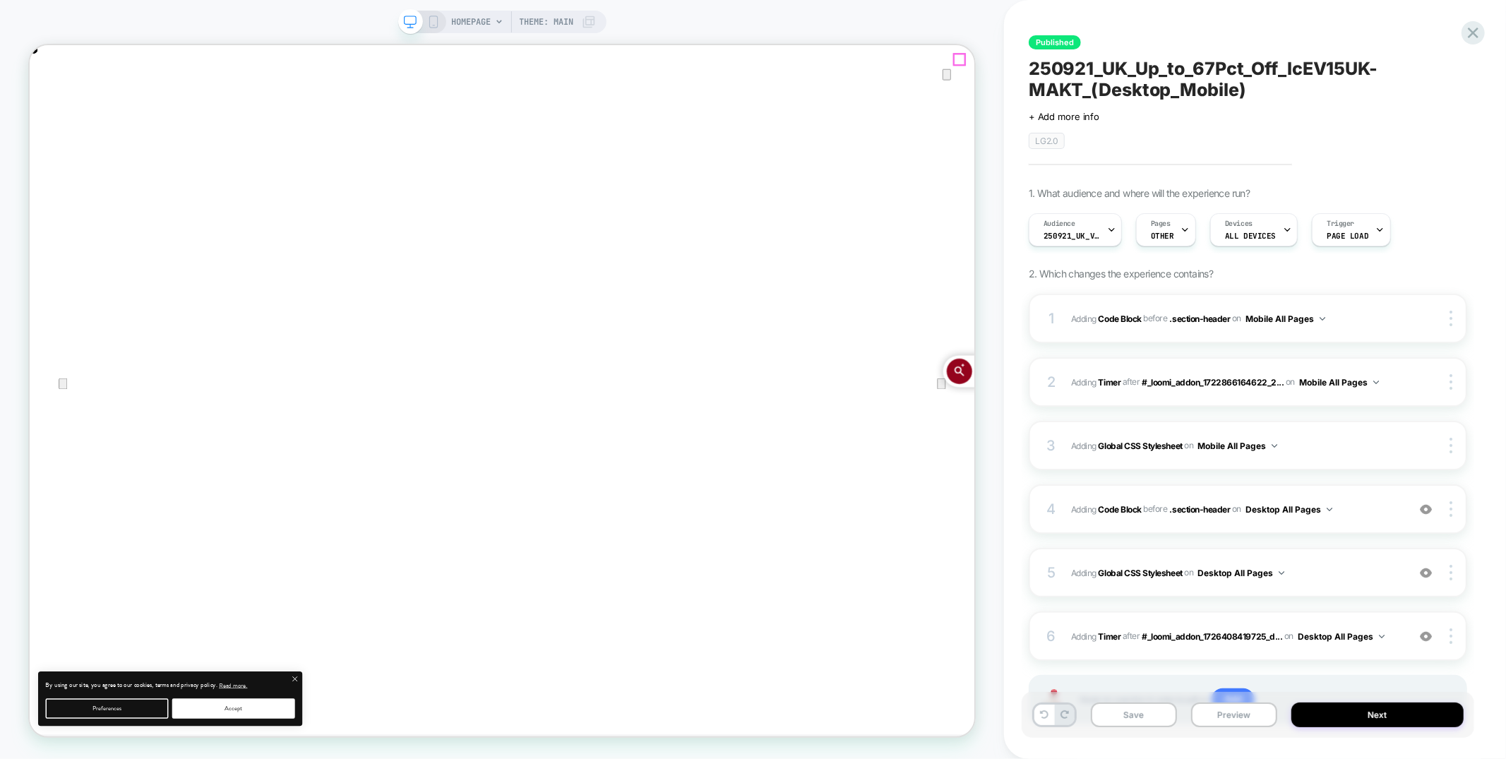
click at [49, 111] on icon "Close" at bounding box center [44, 116] width 10 height 10
click at [1082, 231] on span "250921_UK_VisitBanner_lcEV15UK-MAKT" at bounding box center [1071, 236] width 56 height 10
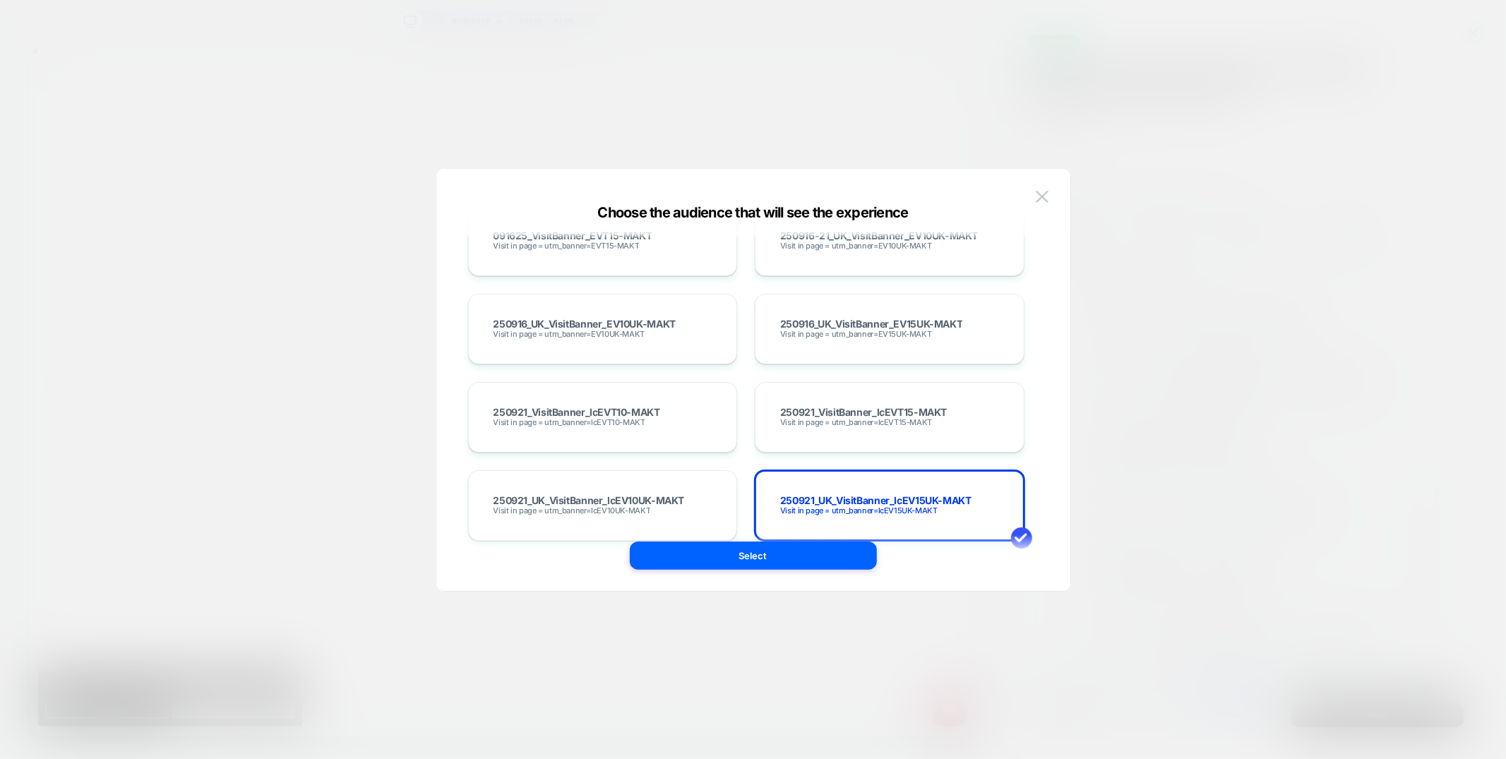
scroll to position [8776, 0]
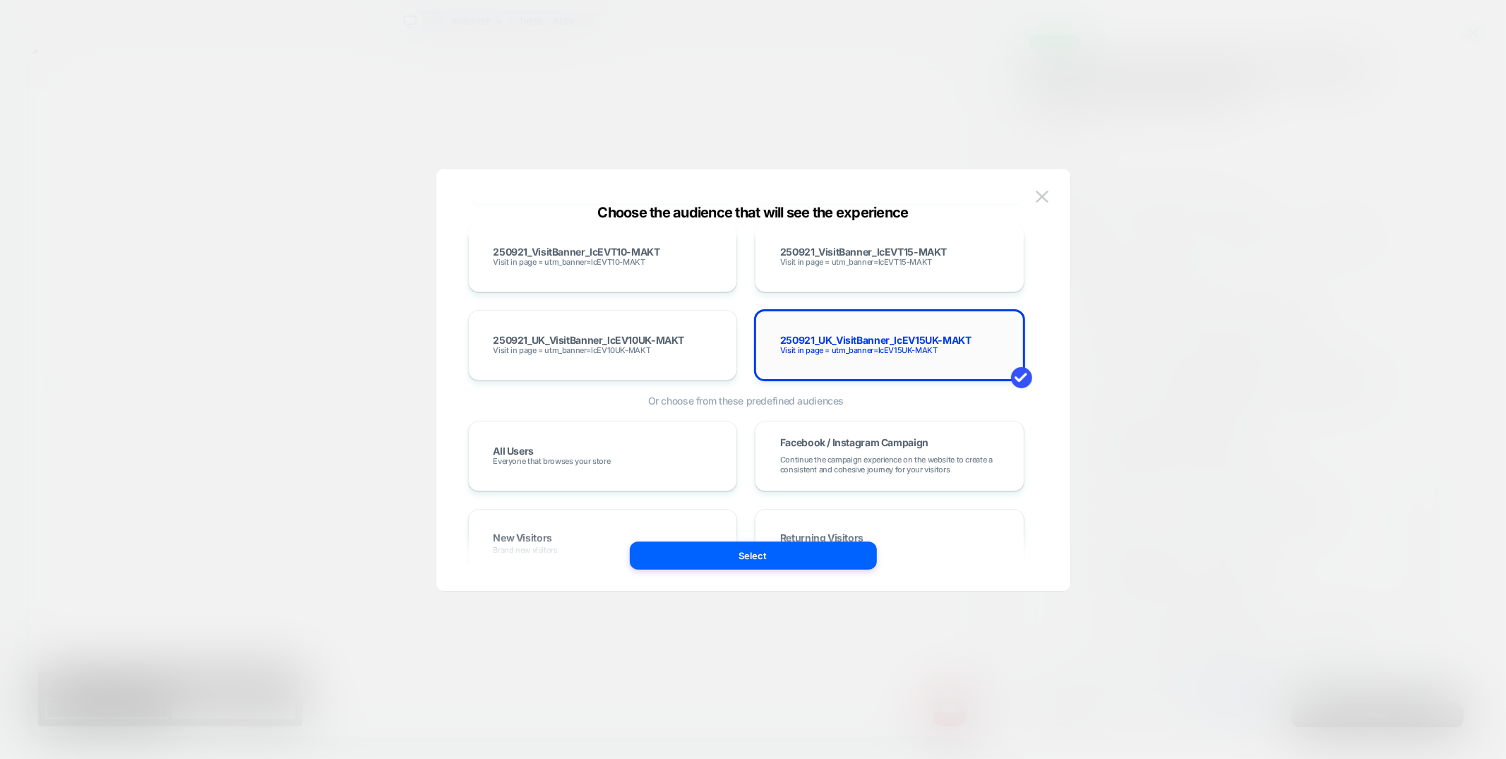
click at [864, 345] on span "Visit in page = utm_banner=lcEV15UK-MAKT" at bounding box center [858, 350] width 157 height 10
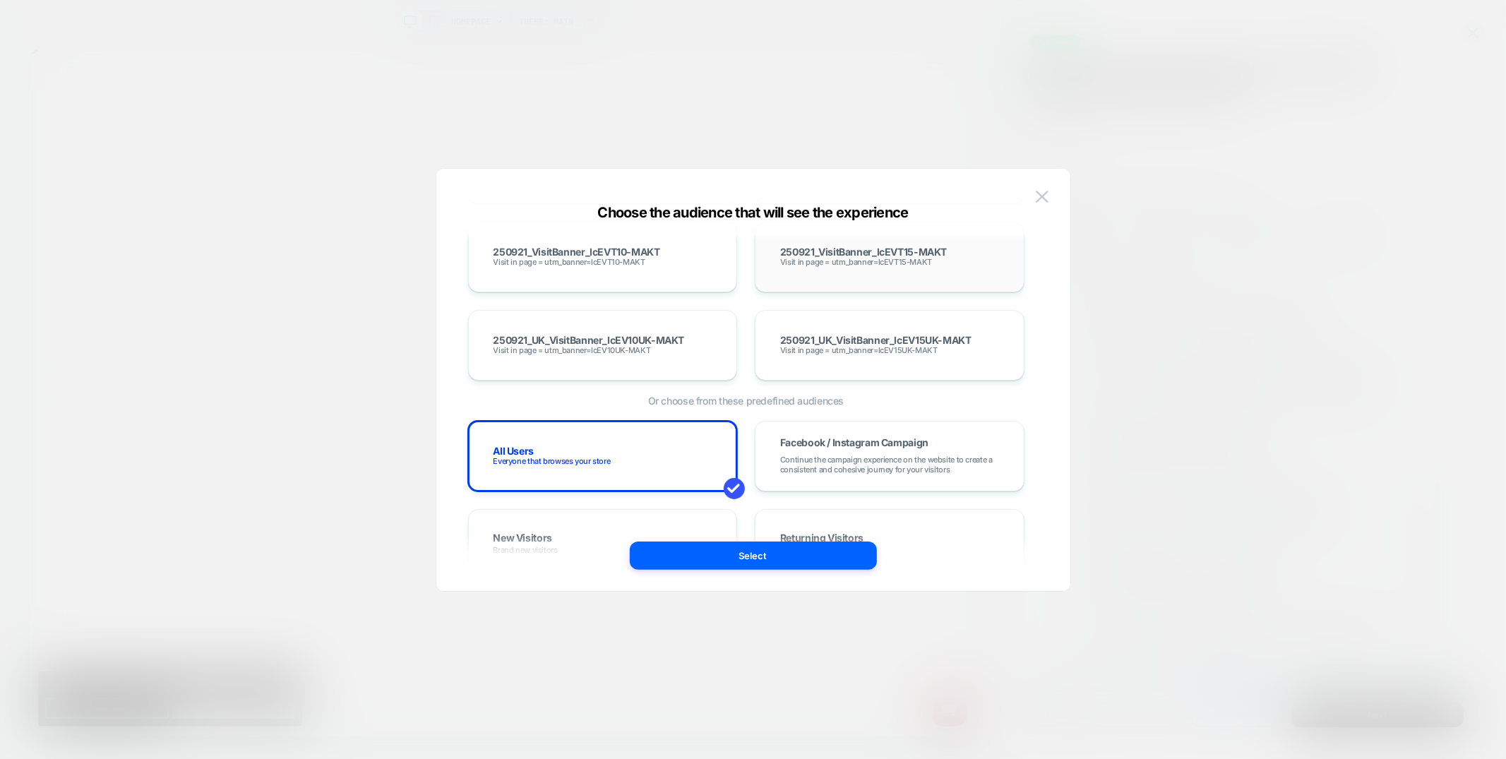
scroll to position [0, 0]
click at [1048, 193] on button at bounding box center [1041, 196] width 21 height 21
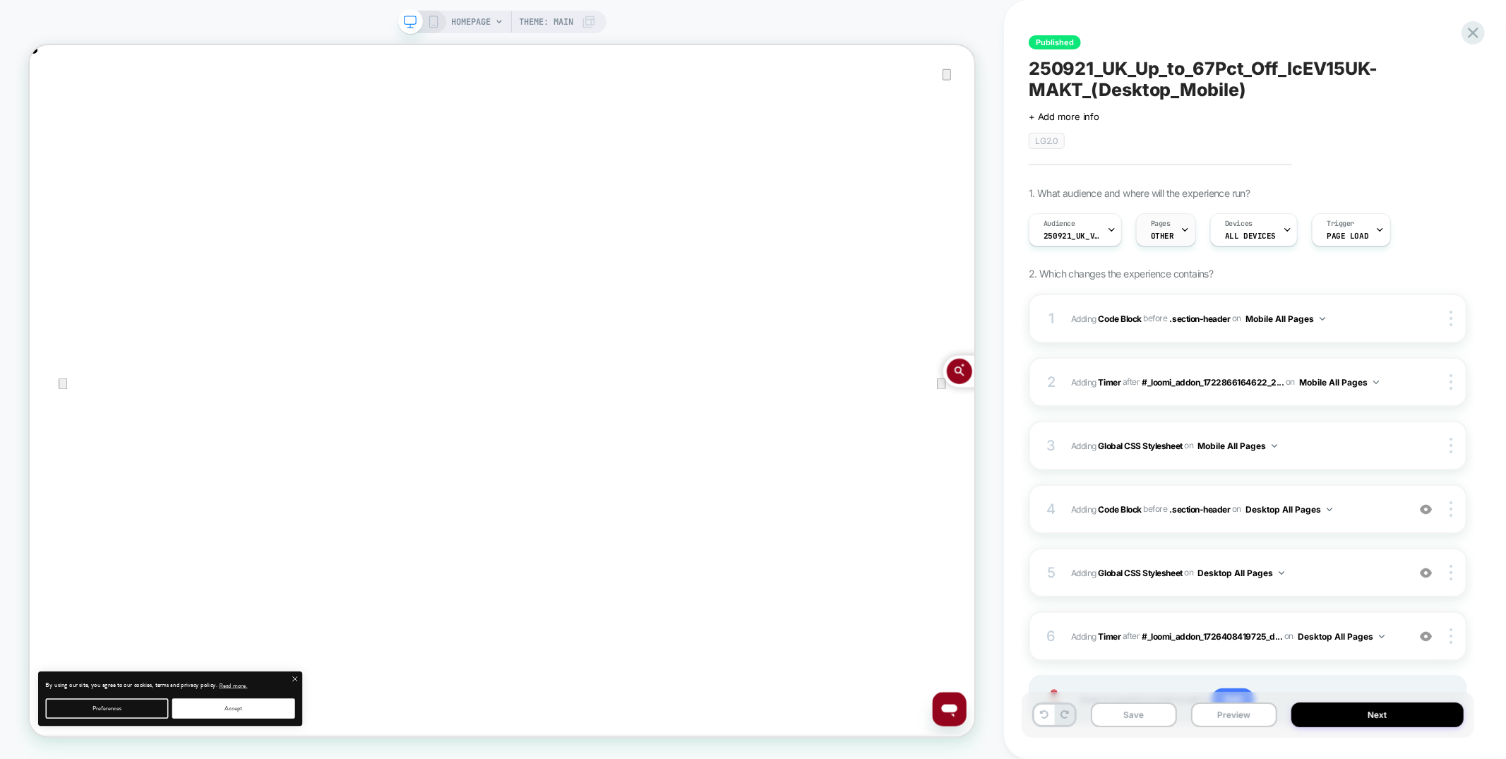
click at [1165, 224] on span "Pages" at bounding box center [1161, 224] width 20 height 10
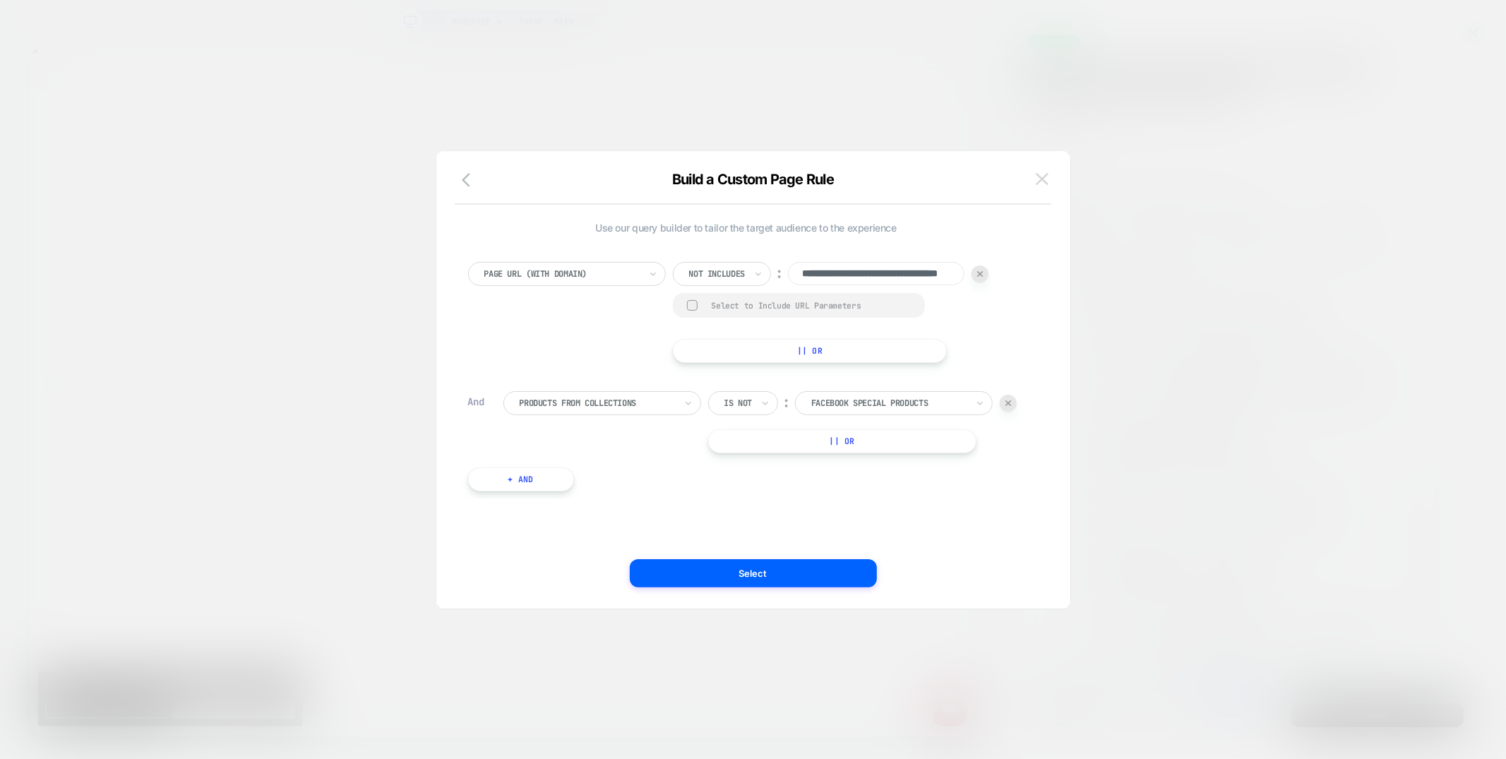
scroll to position [0, 1261]
click at [1047, 187] on button at bounding box center [1041, 179] width 21 height 21
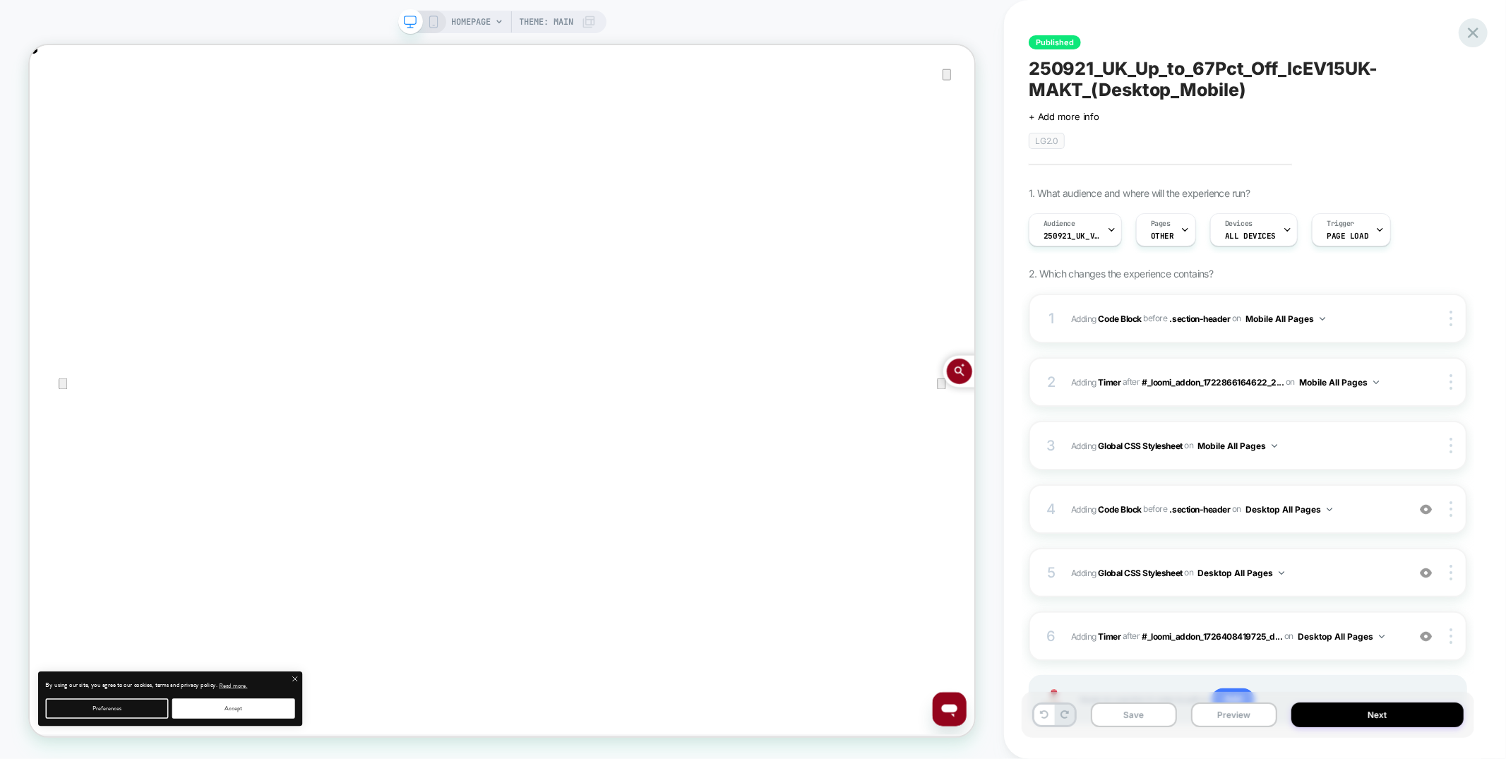
click at [1475, 37] on icon at bounding box center [1472, 32] width 19 height 19
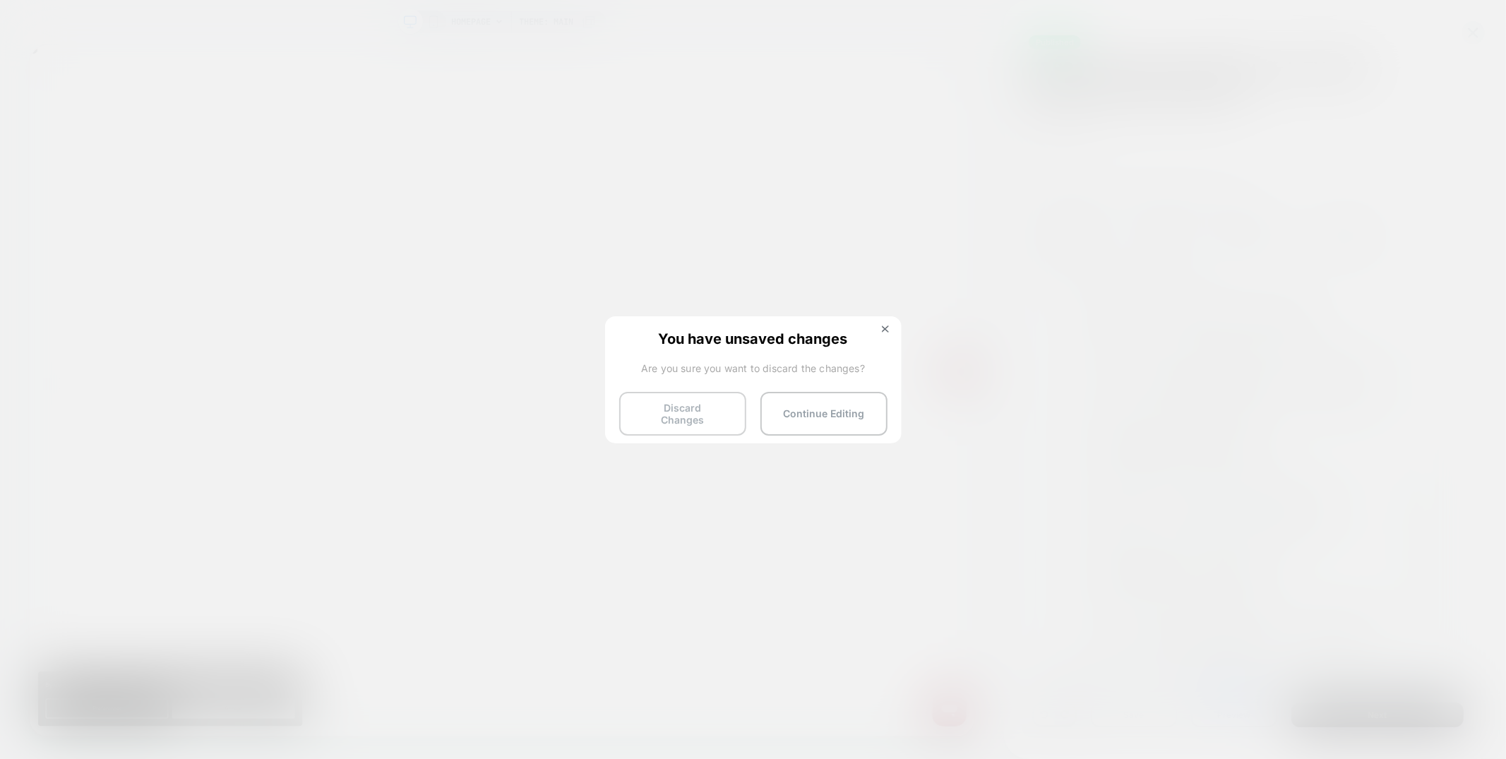
click at [644, 404] on button "Discard Changes" at bounding box center [682, 414] width 127 height 44
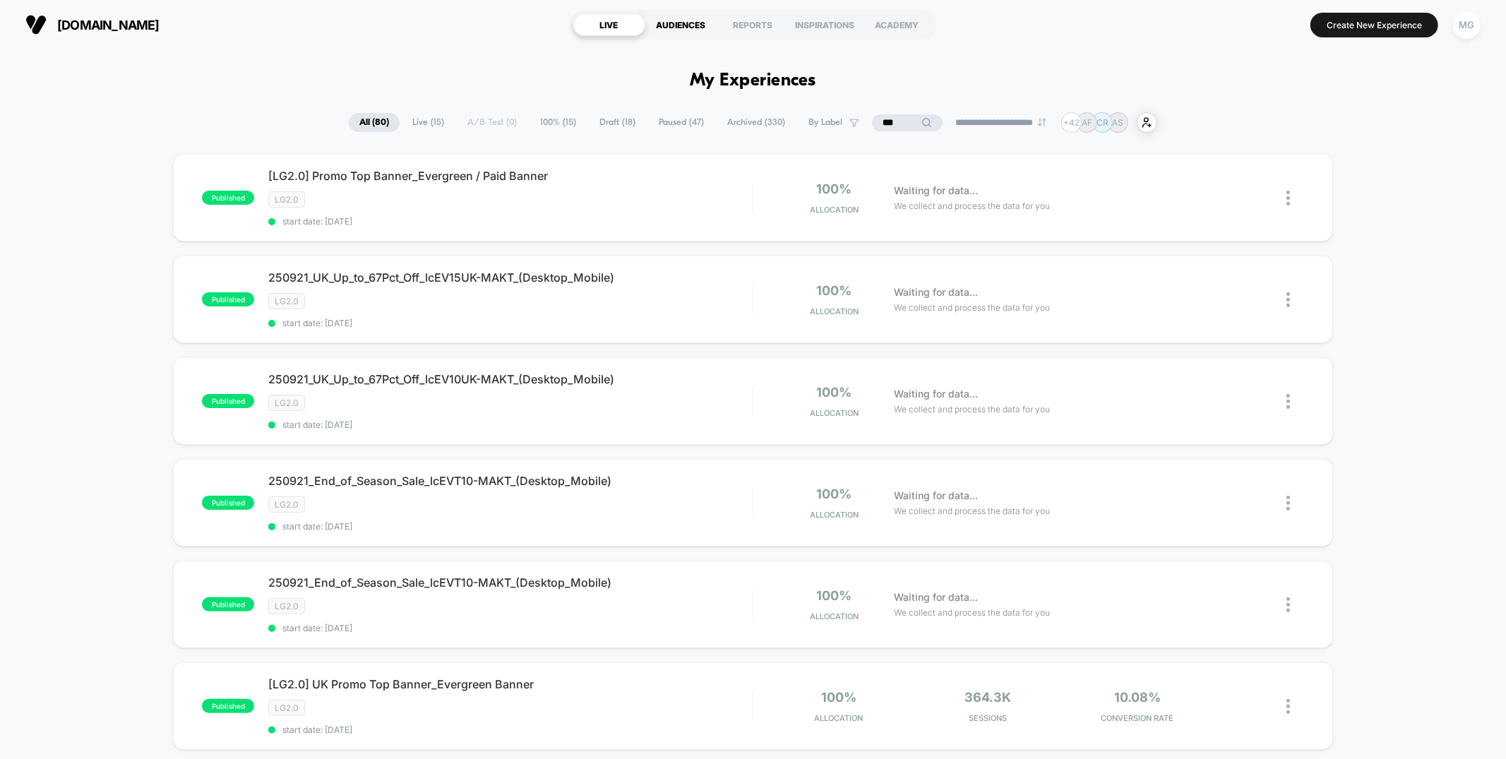
click at [695, 27] on div "AUDIENCES" at bounding box center [681, 24] width 72 height 23
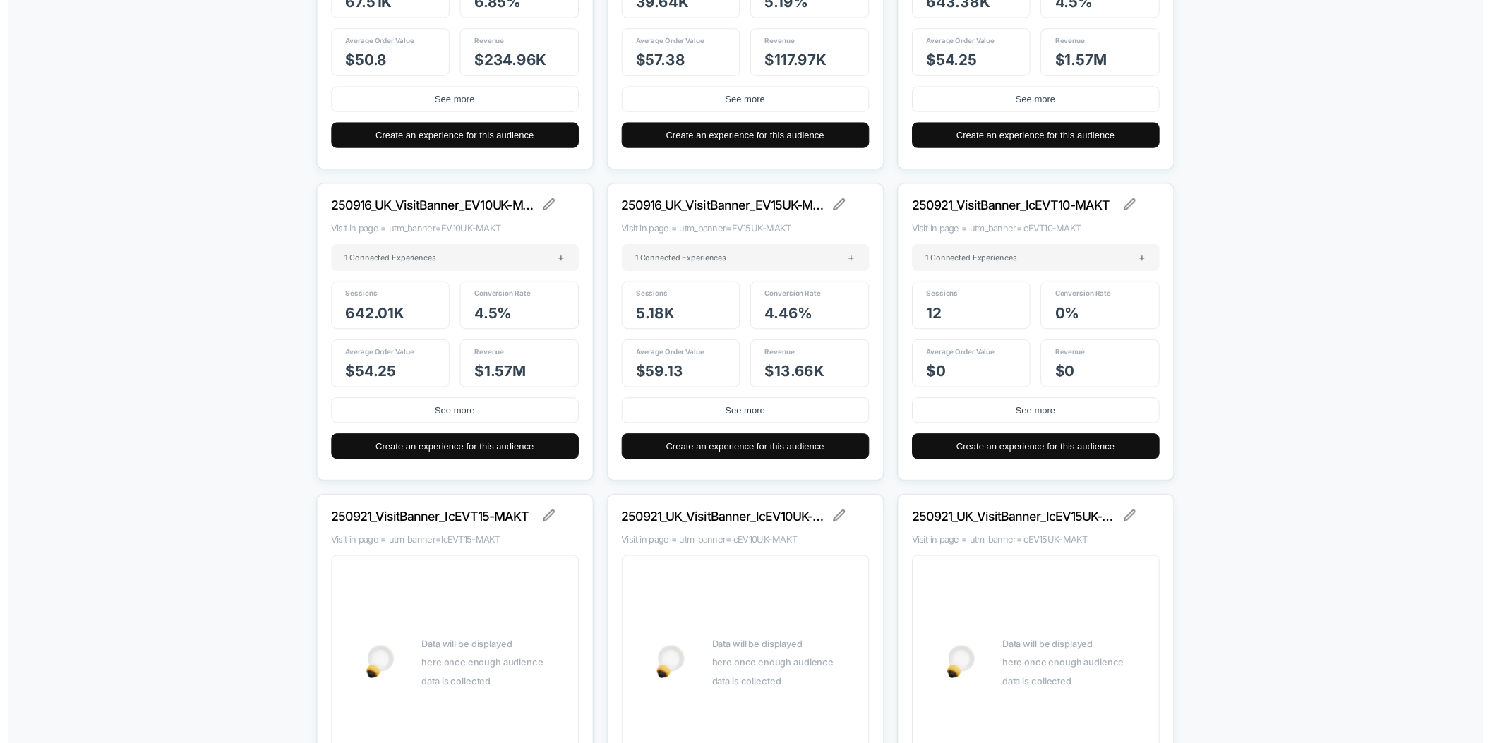
scroll to position [20982, 0]
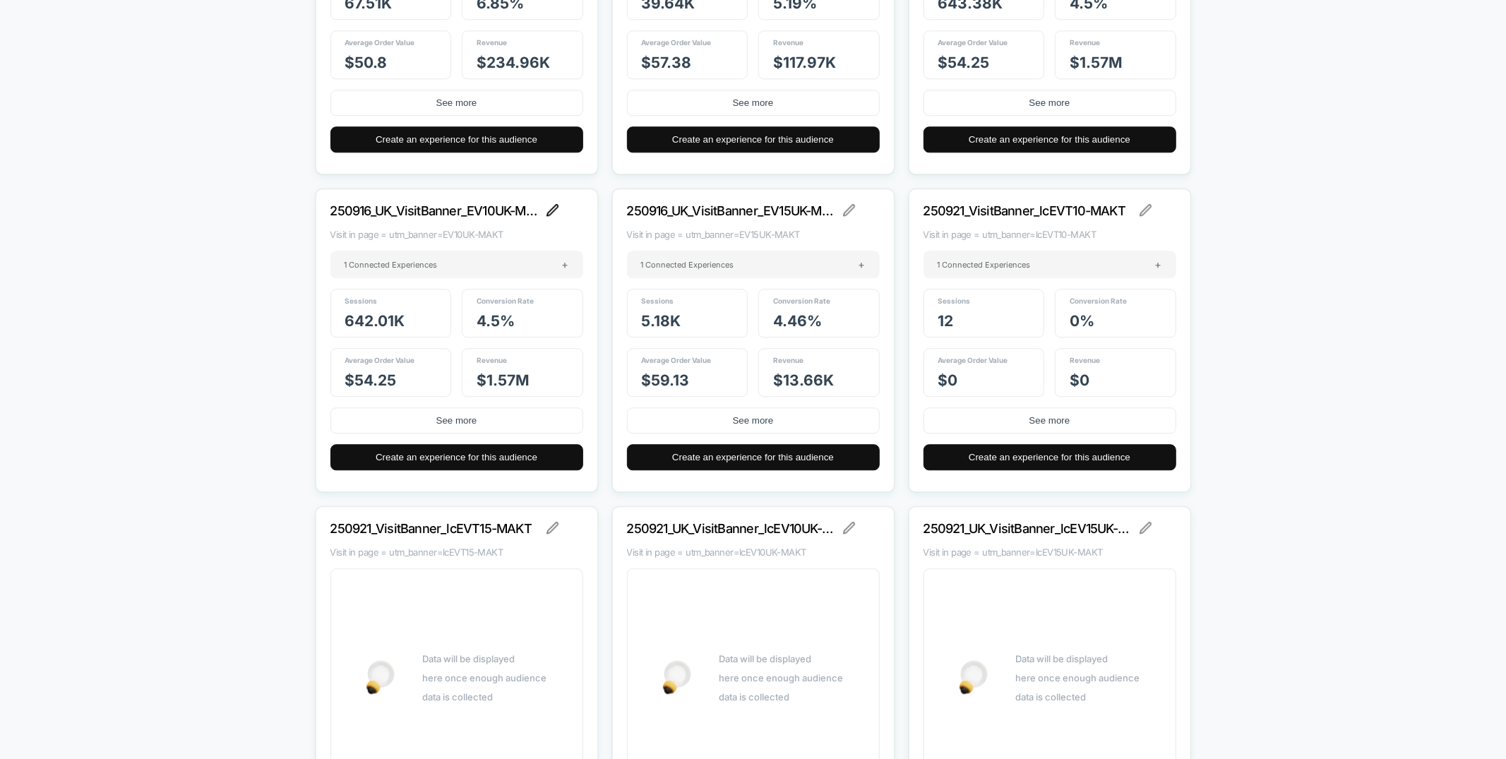
click at [558, 210] on img at bounding box center [552, 210] width 13 height 13
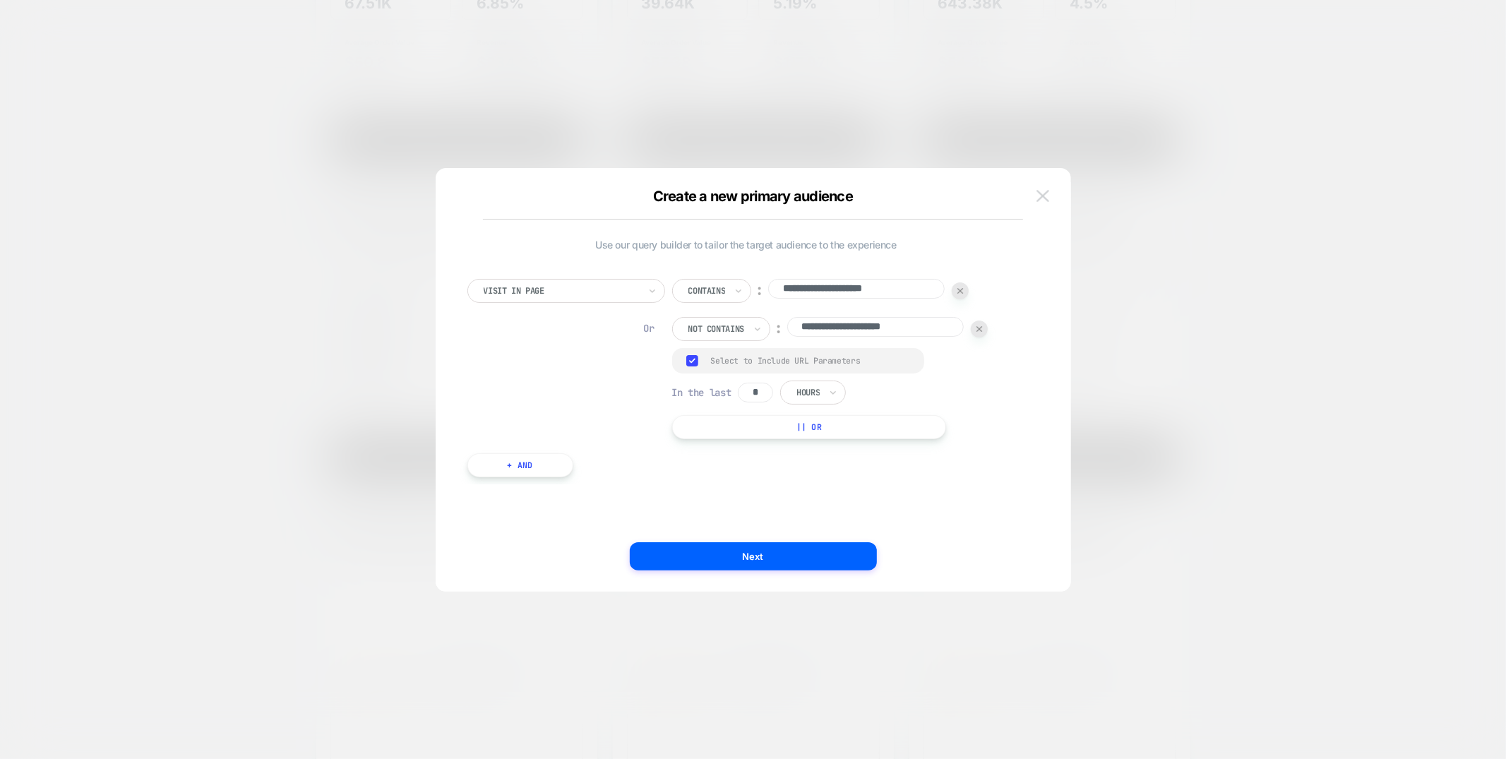
click at [1039, 200] on img at bounding box center [1042, 196] width 13 height 12
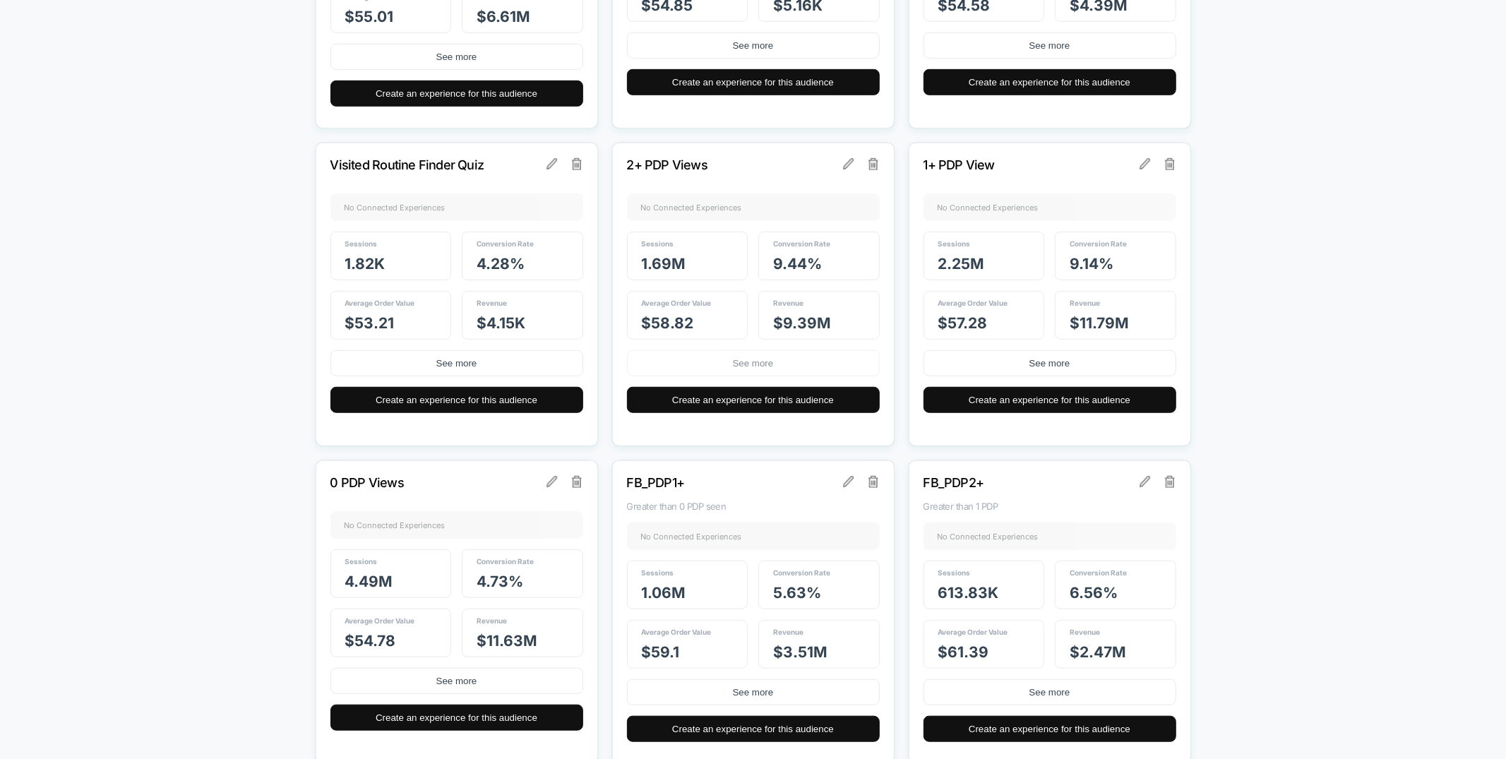
scroll to position [0, 0]
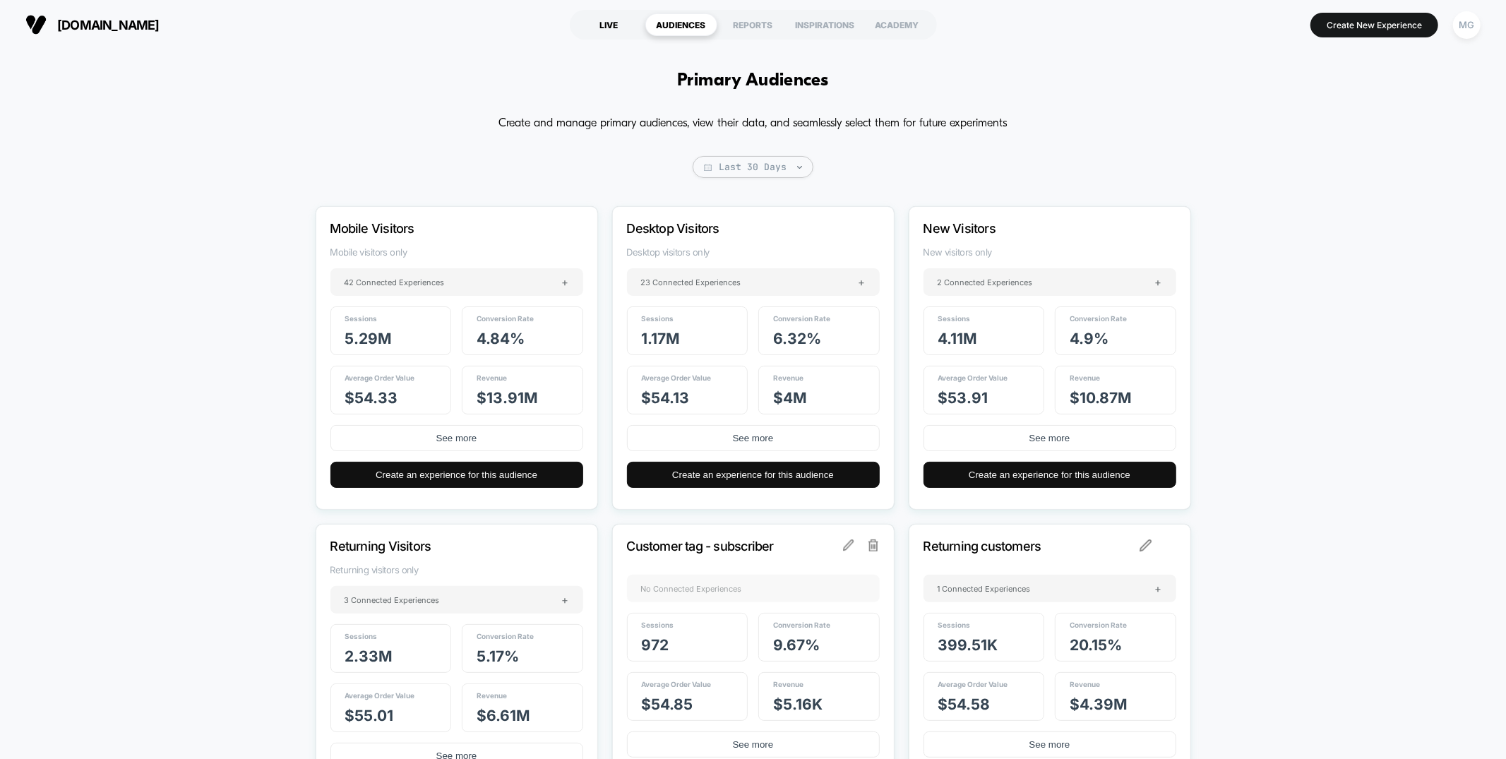
click at [611, 17] on div "LIVE" at bounding box center [609, 24] width 72 height 23
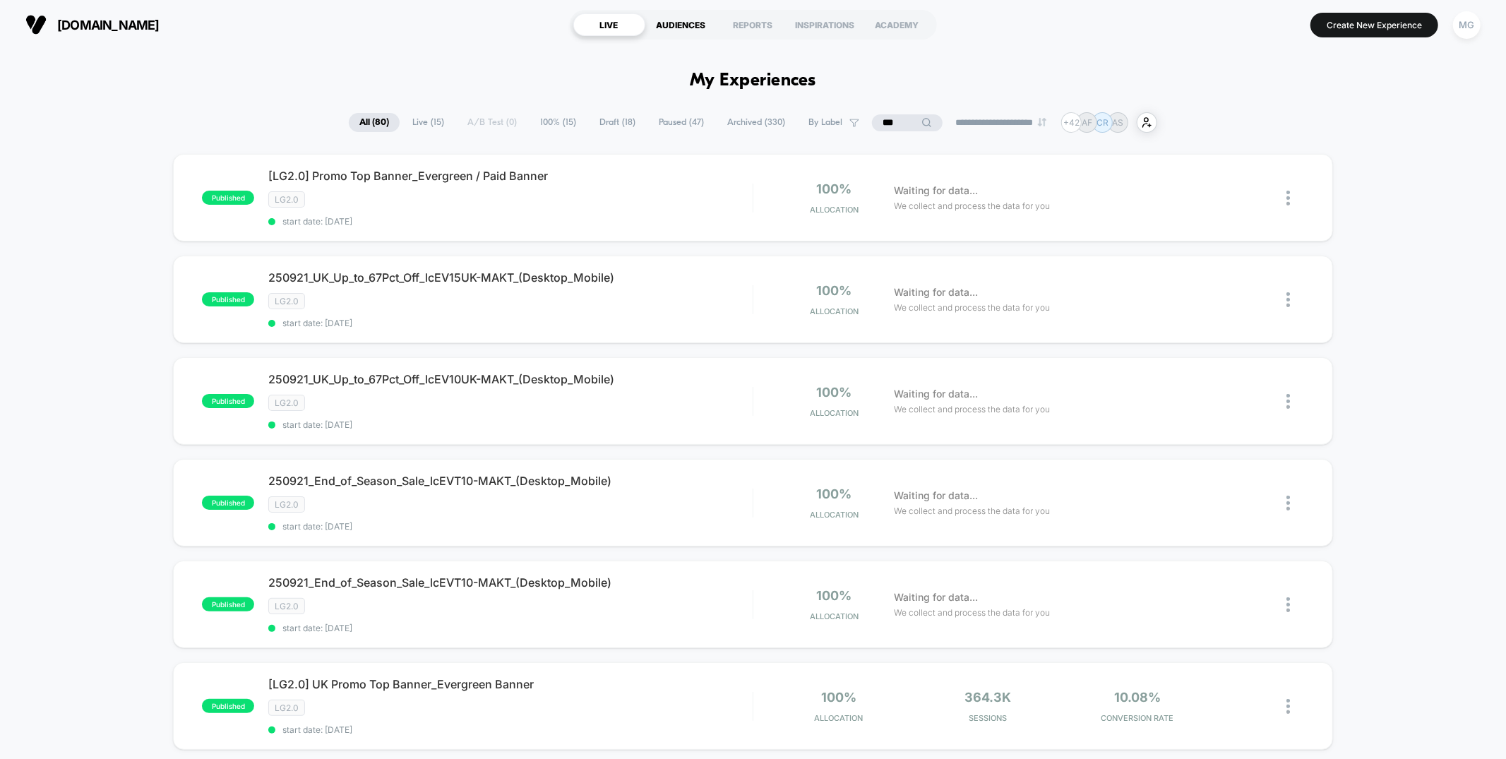
click at [688, 23] on div "AUDIENCES" at bounding box center [681, 24] width 72 height 23
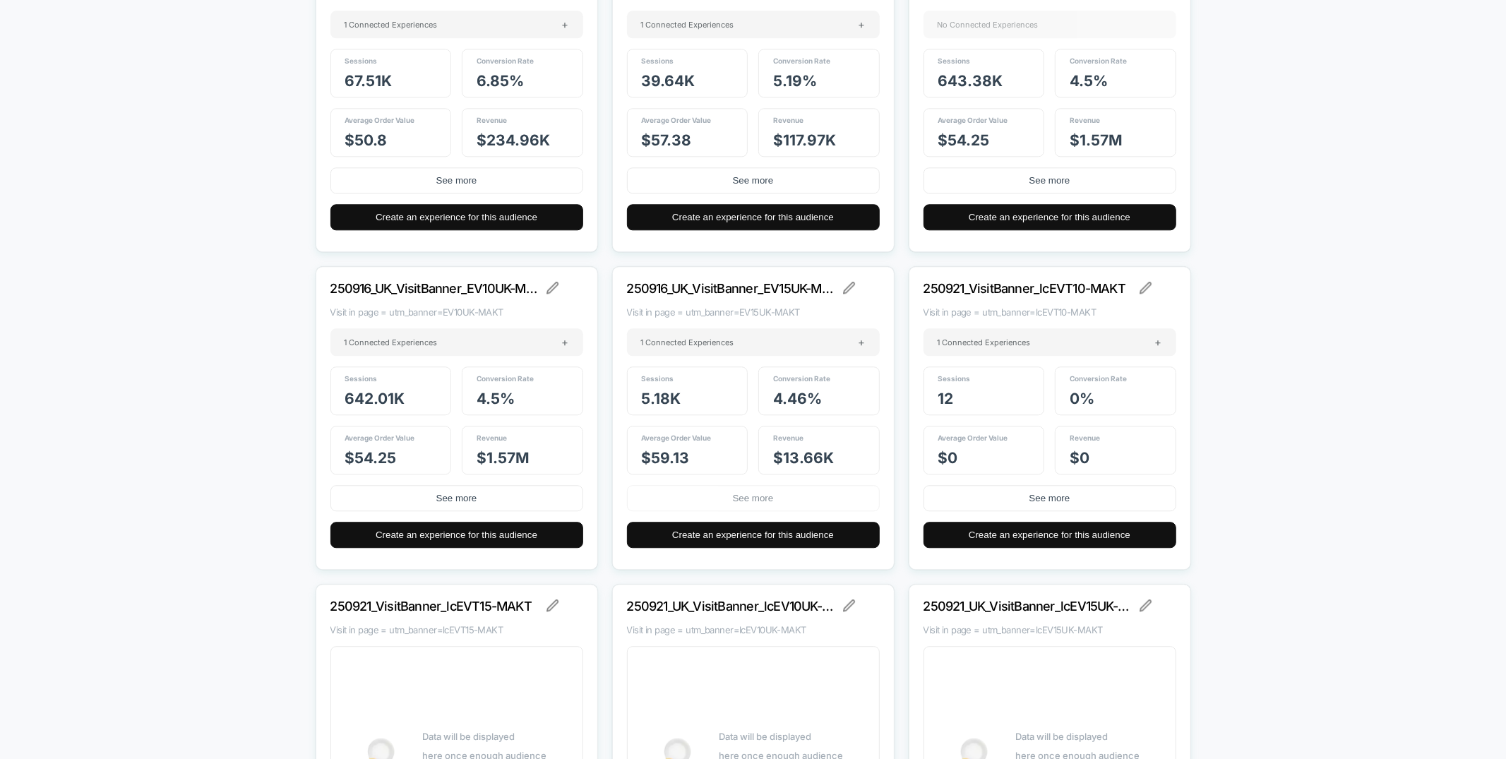
scroll to position [20887, 0]
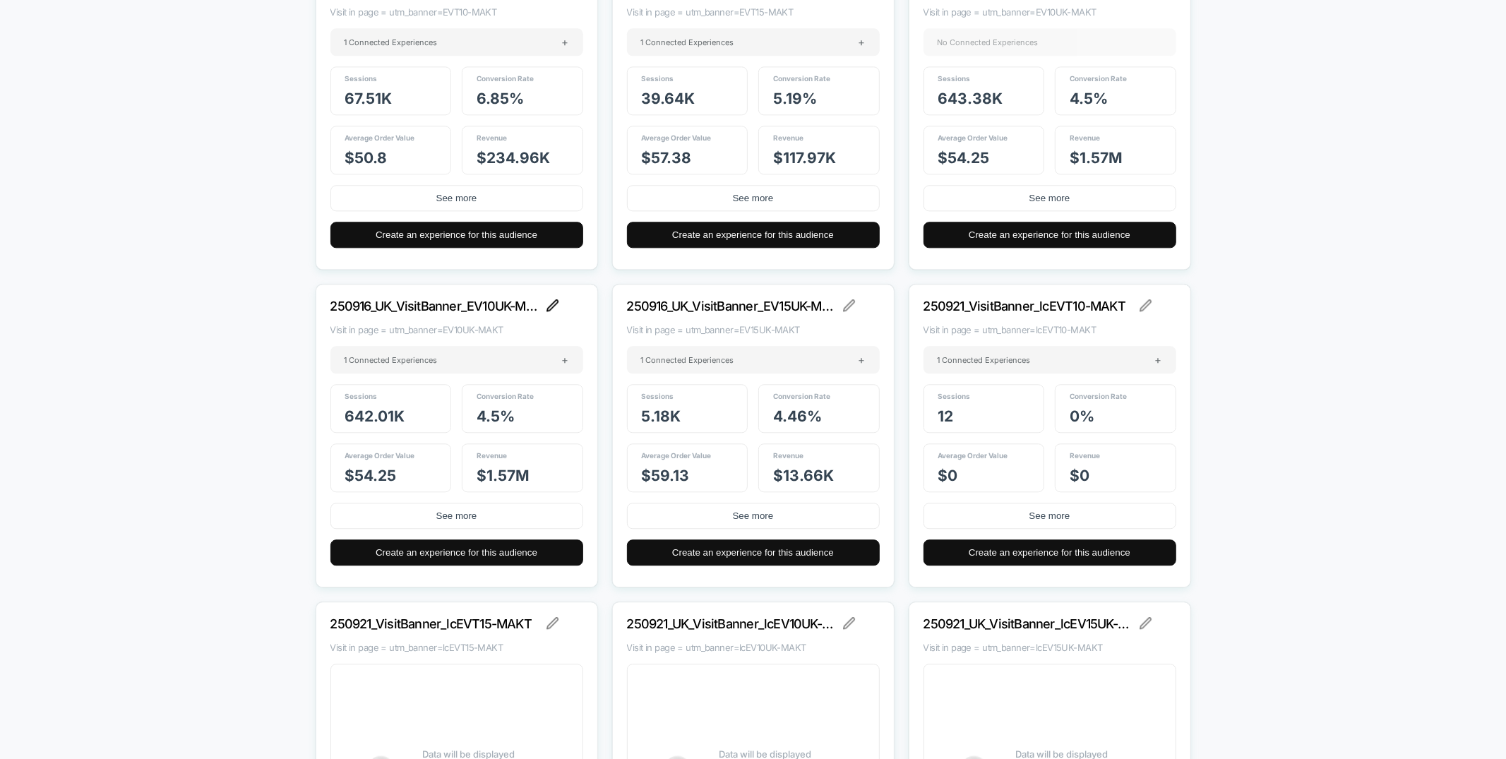
click at [551, 308] on img at bounding box center [552, 305] width 13 height 13
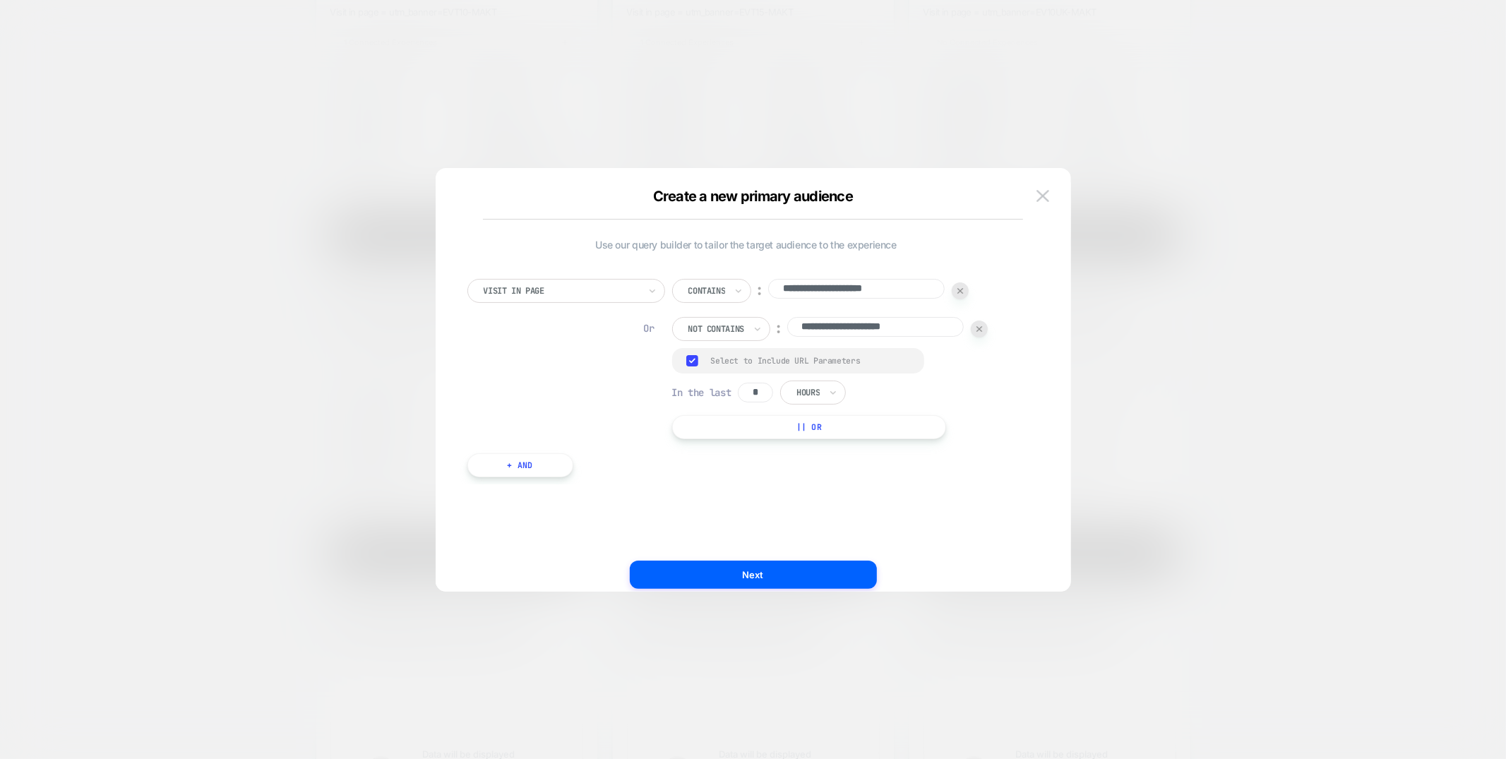
scroll to position [0, 0]
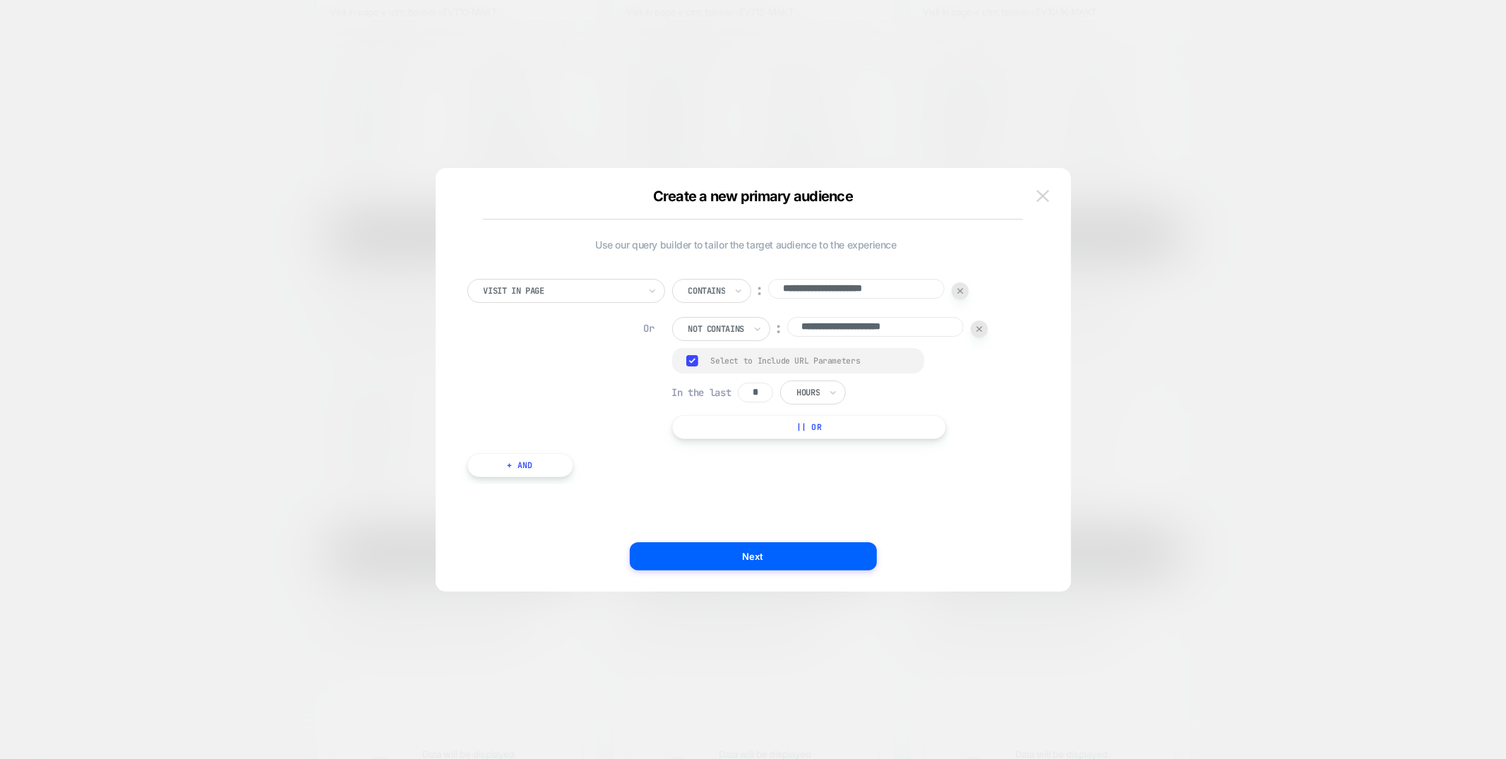
click at [1047, 194] on img at bounding box center [1042, 196] width 13 height 12
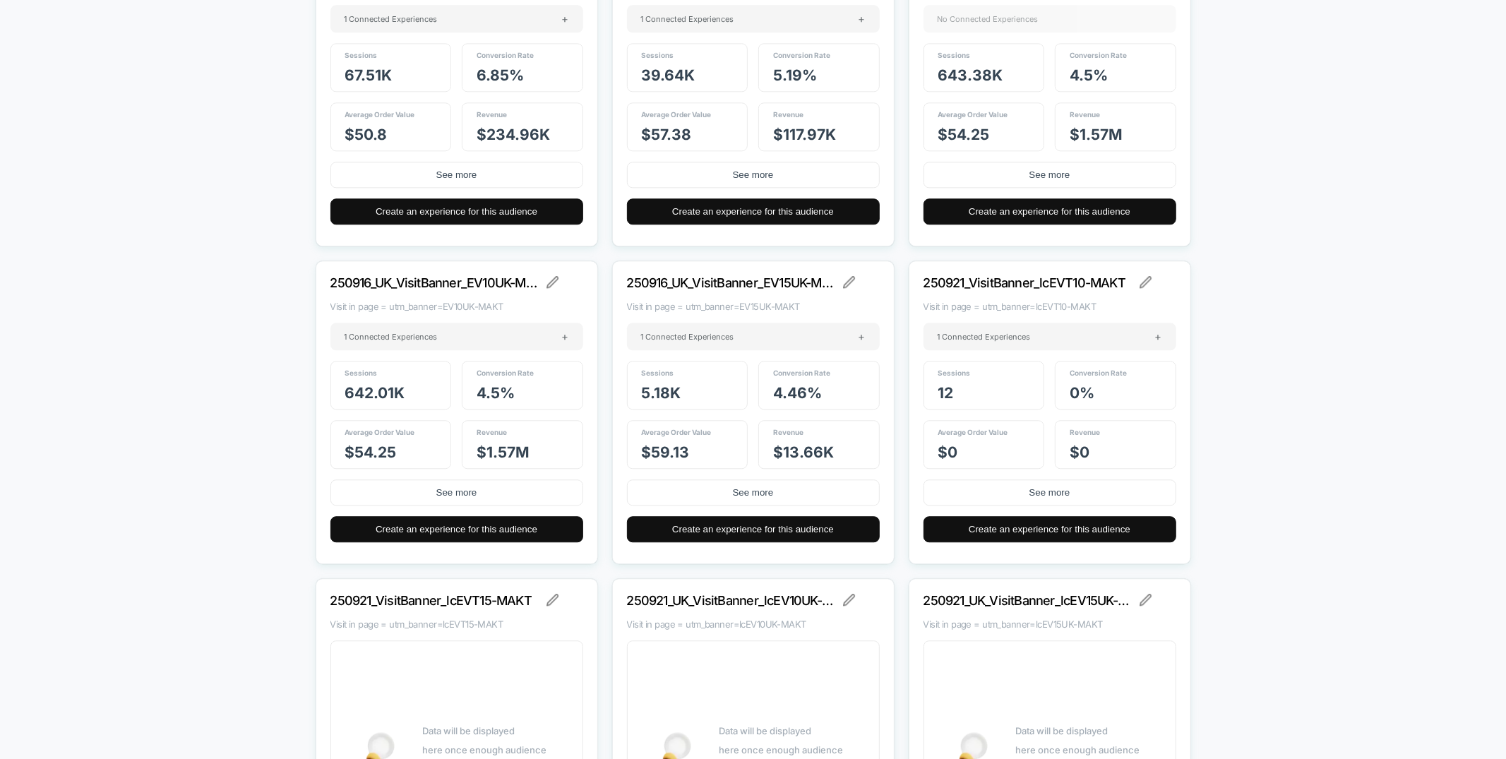
scroll to position [20902, 0]
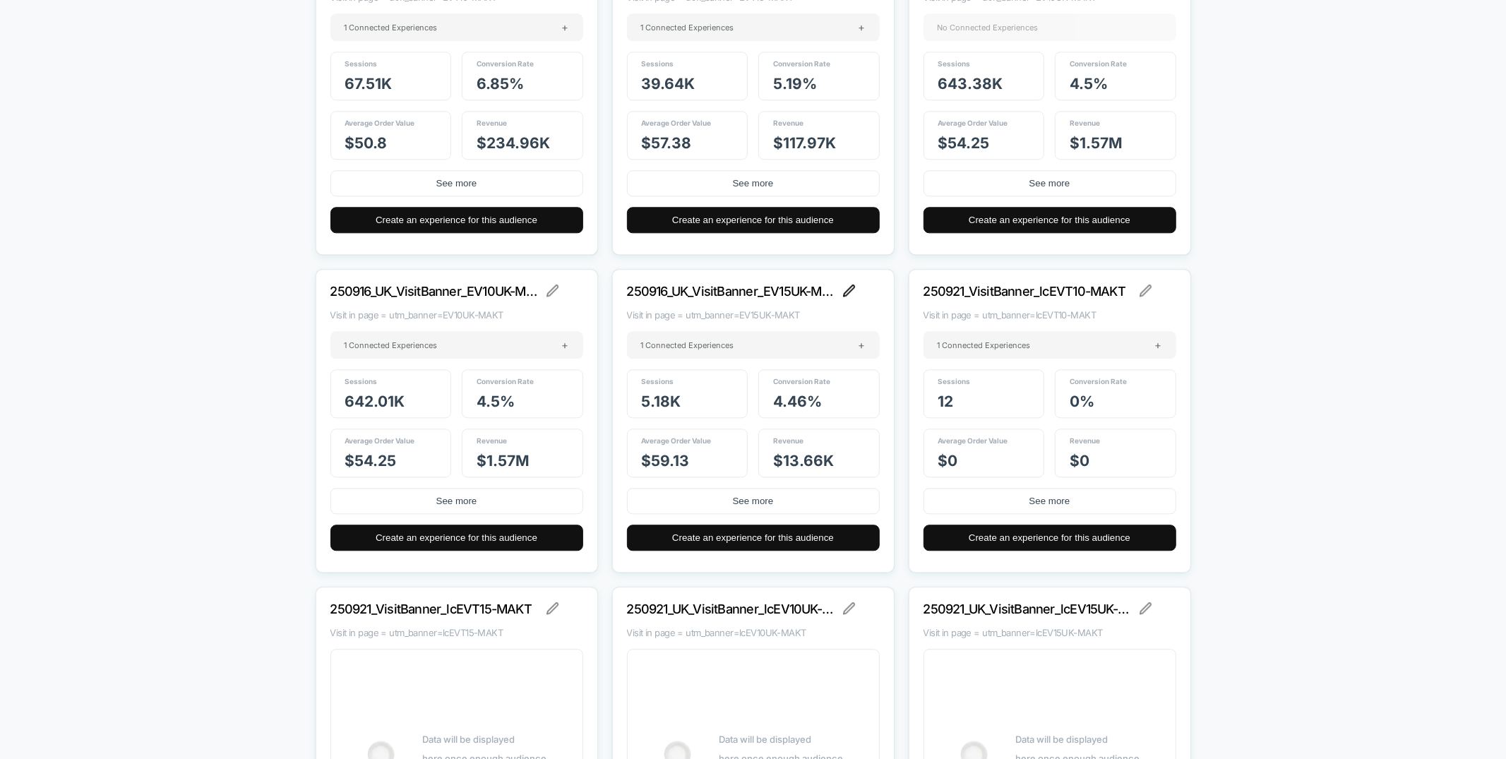
click at [846, 294] on img at bounding box center [849, 290] width 13 height 13
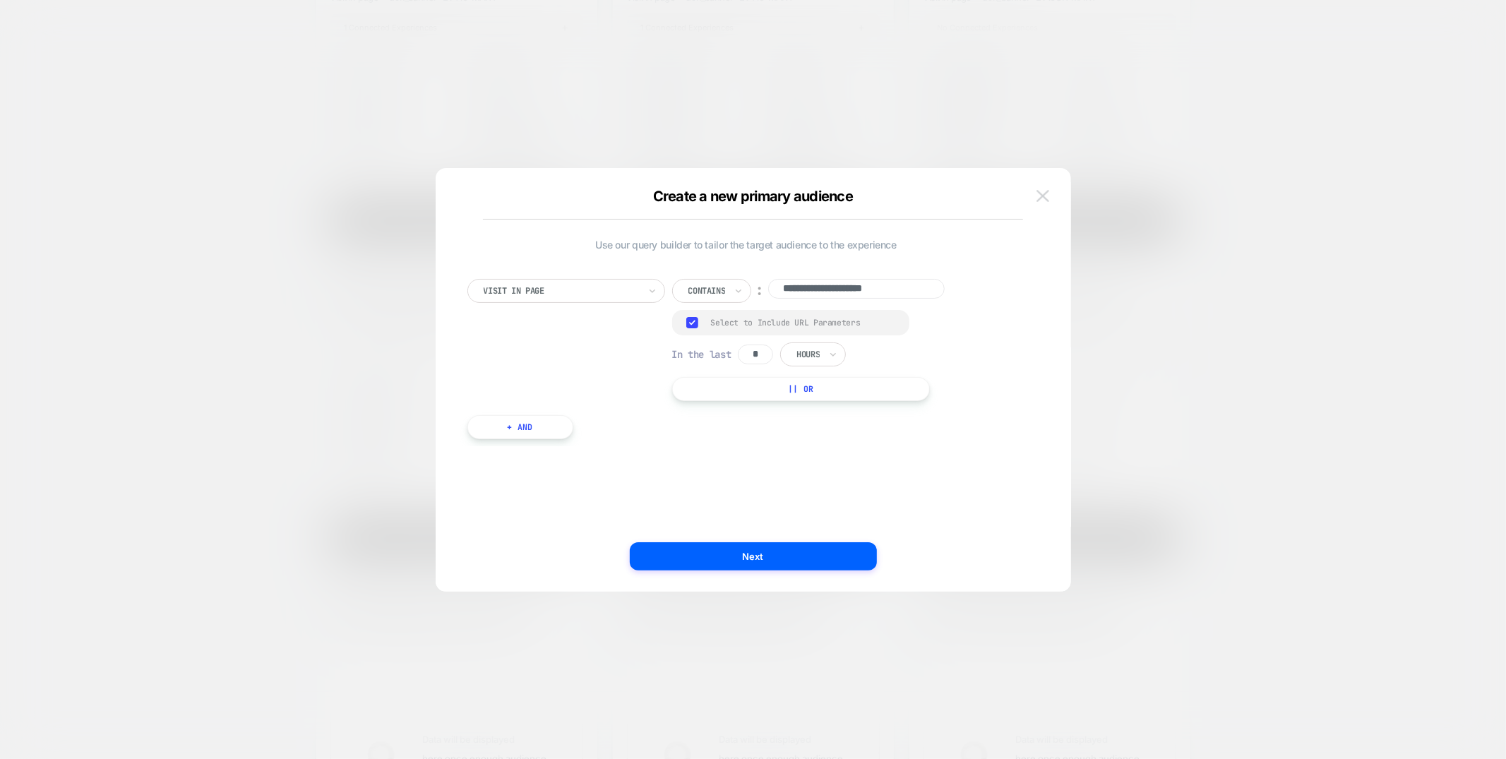
click at [1045, 196] on img at bounding box center [1042, 196] width 13 height 12
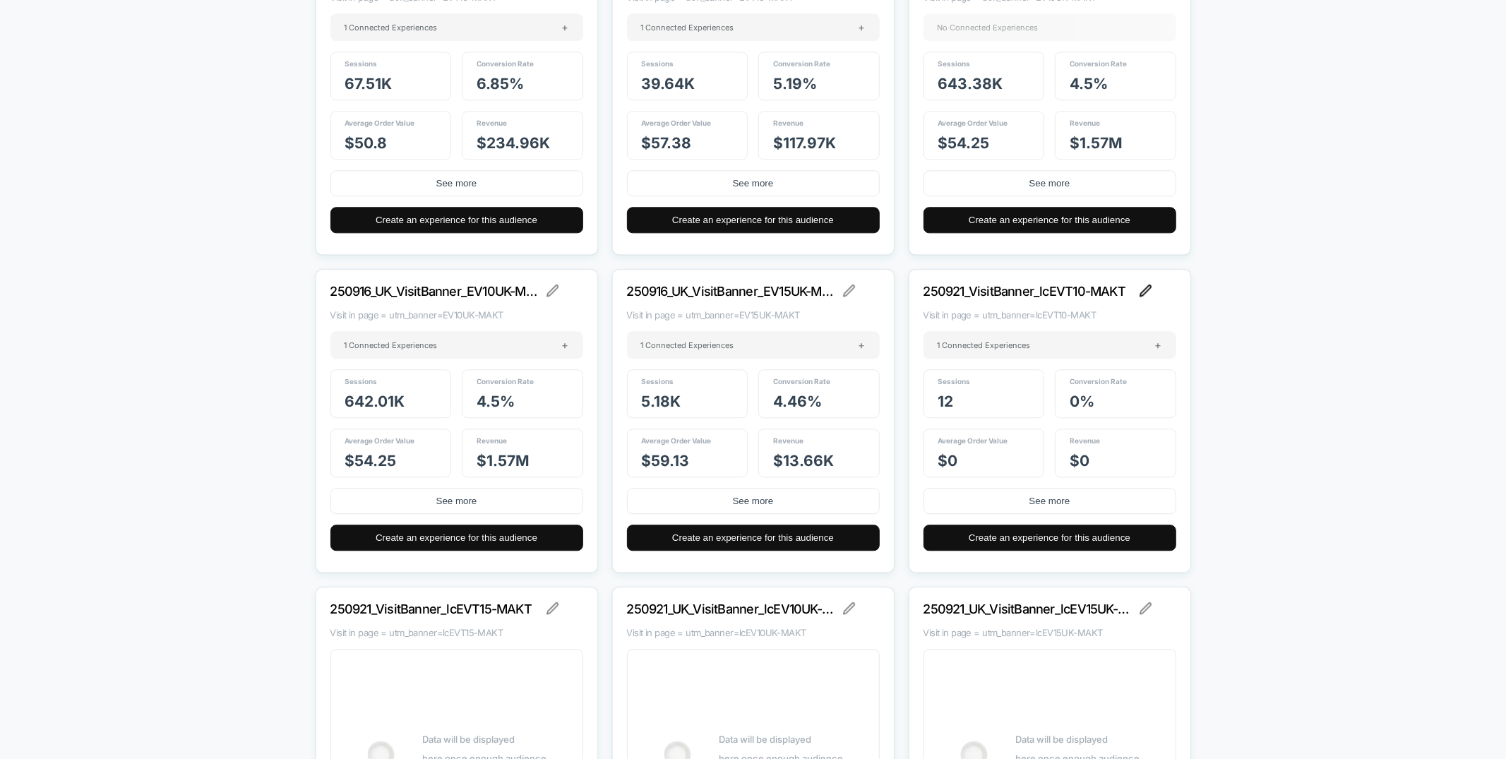
click at [1139, 295] on img at bounding box center [1145, 290] width 13 height 13
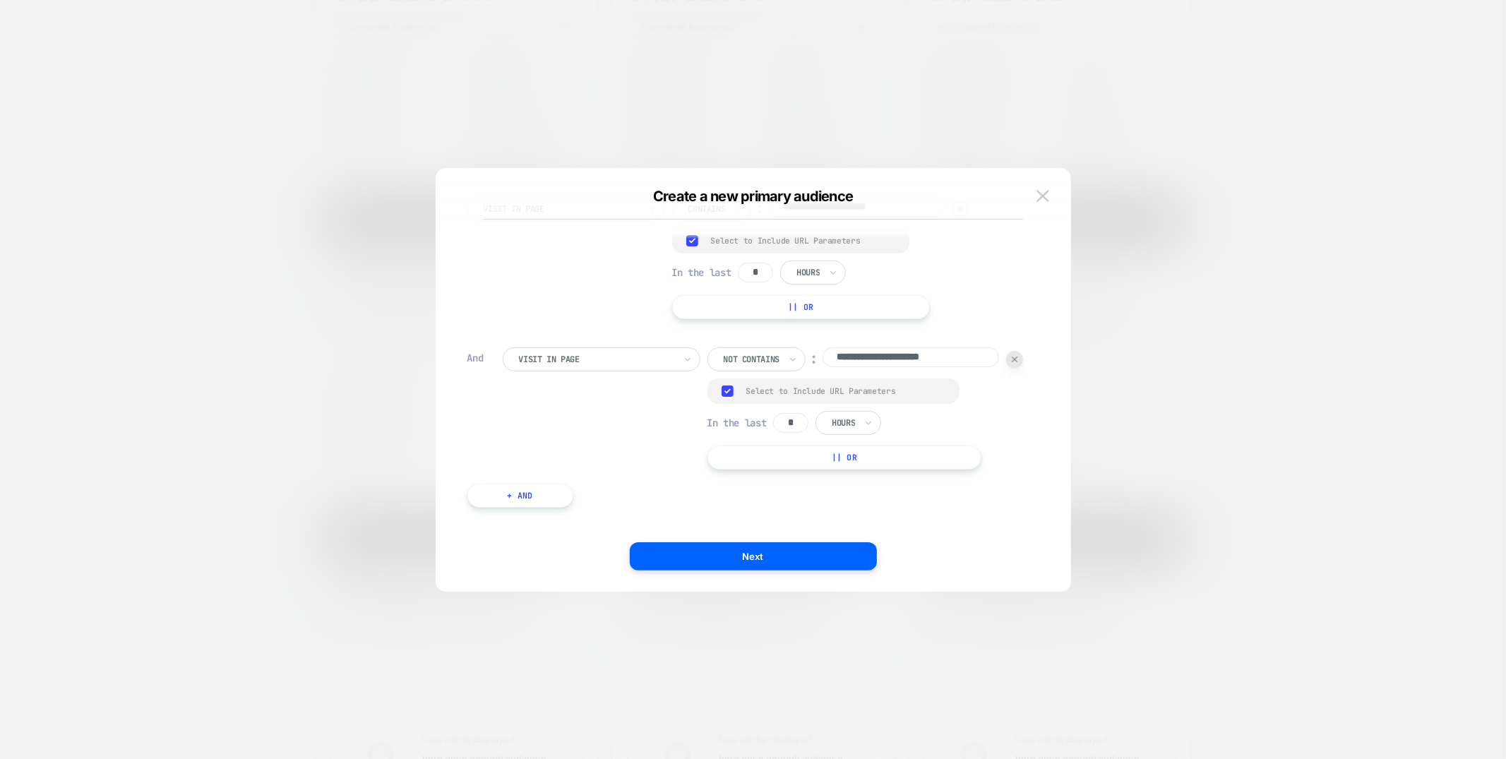
scroll to position [82, 0]
click at [1034, 198] on button at bounding box center [1042, 196] width 21 height 21
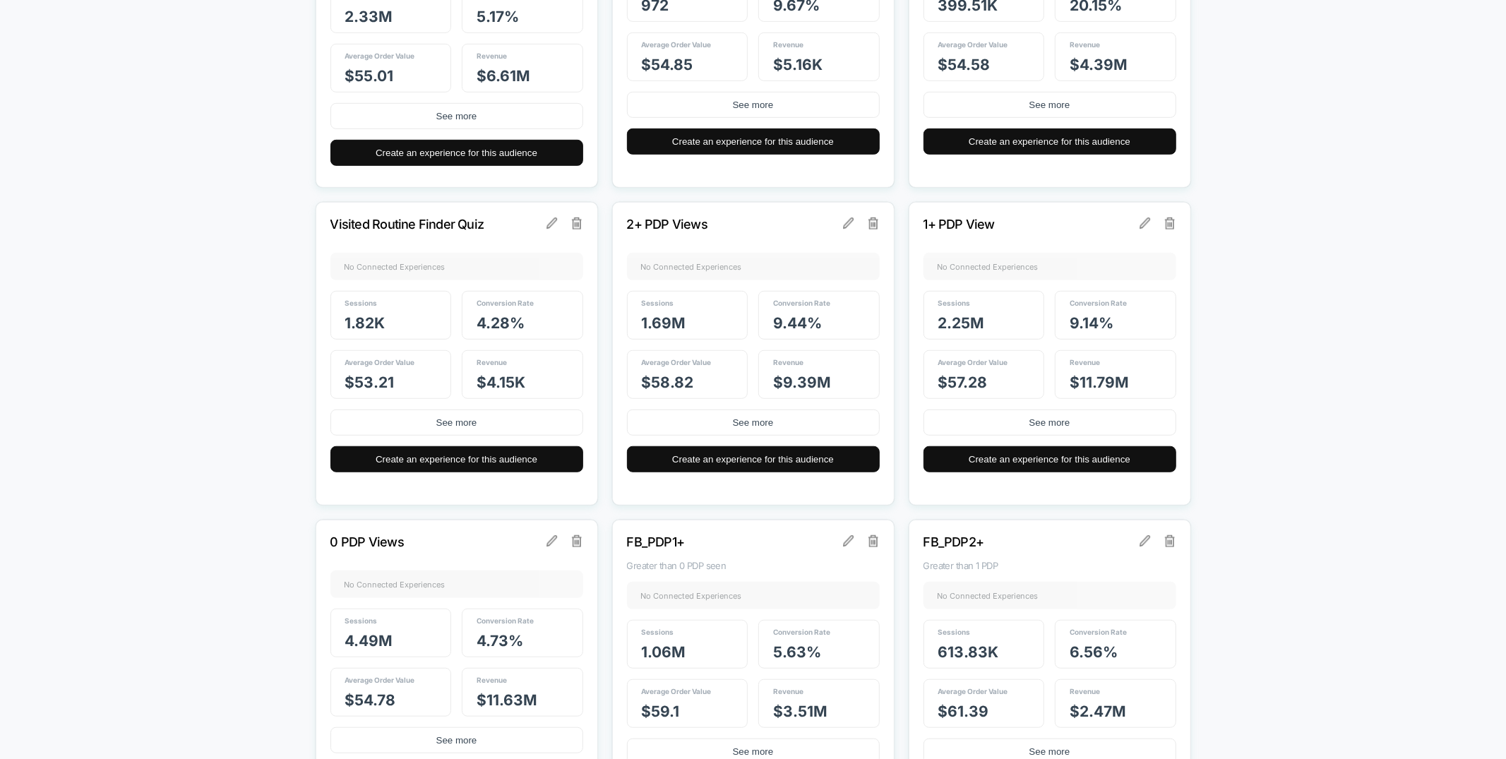
scroll to position [0, 0]
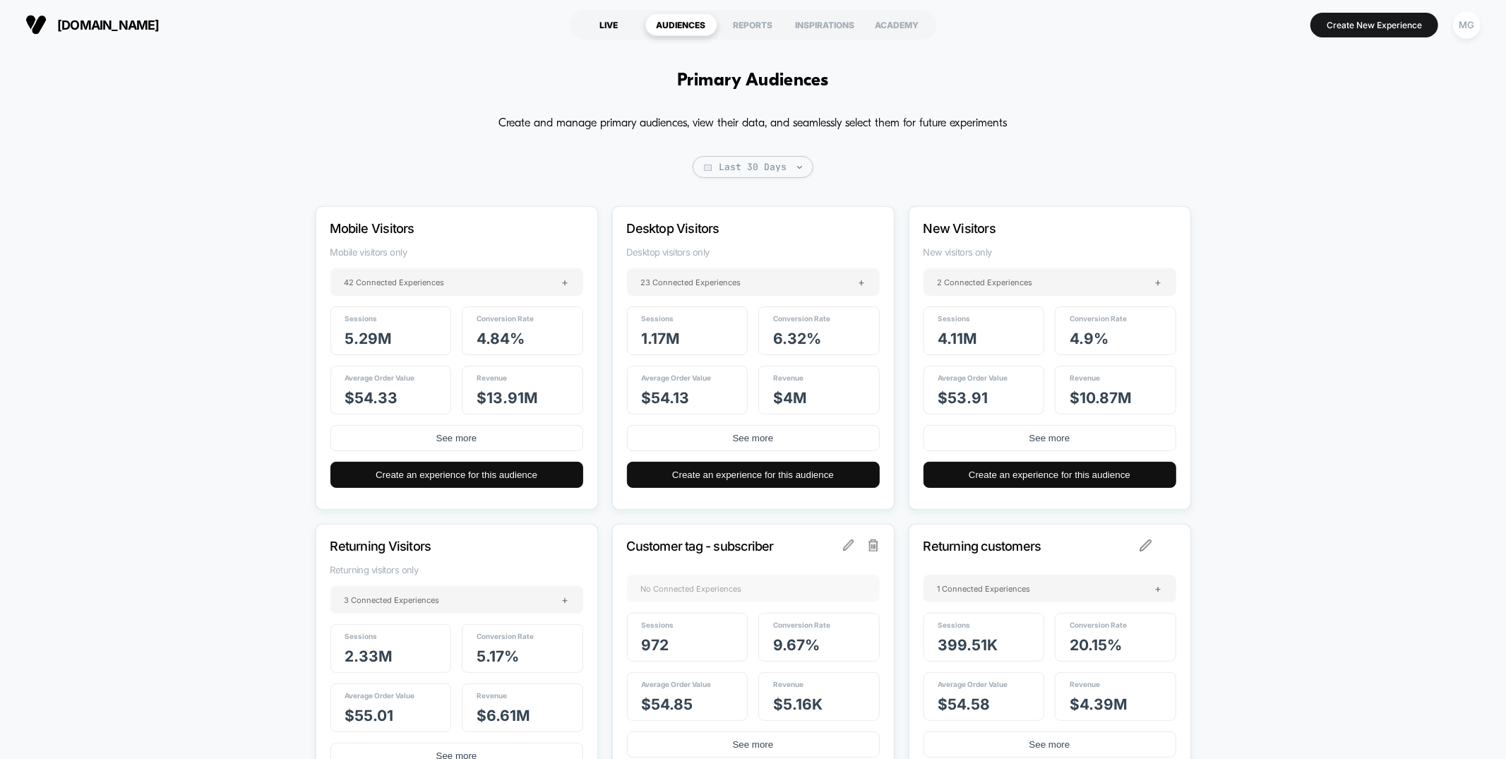
click at [610, 30] on div "LIVE" at bounding box center [609, 24] width 72 height 23
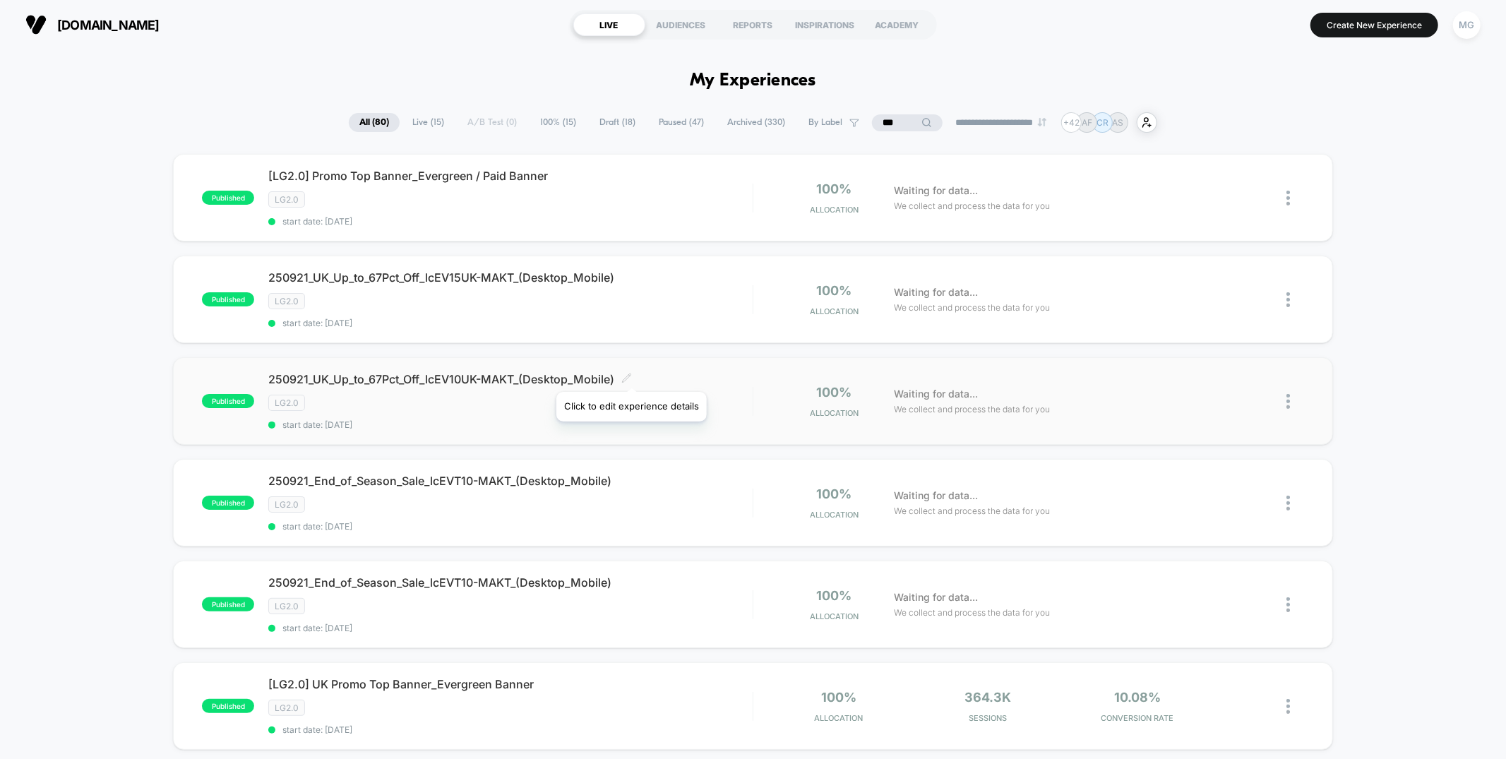
click at [630, 374] on icon at bounding box center [626, 378] width 11 height 11
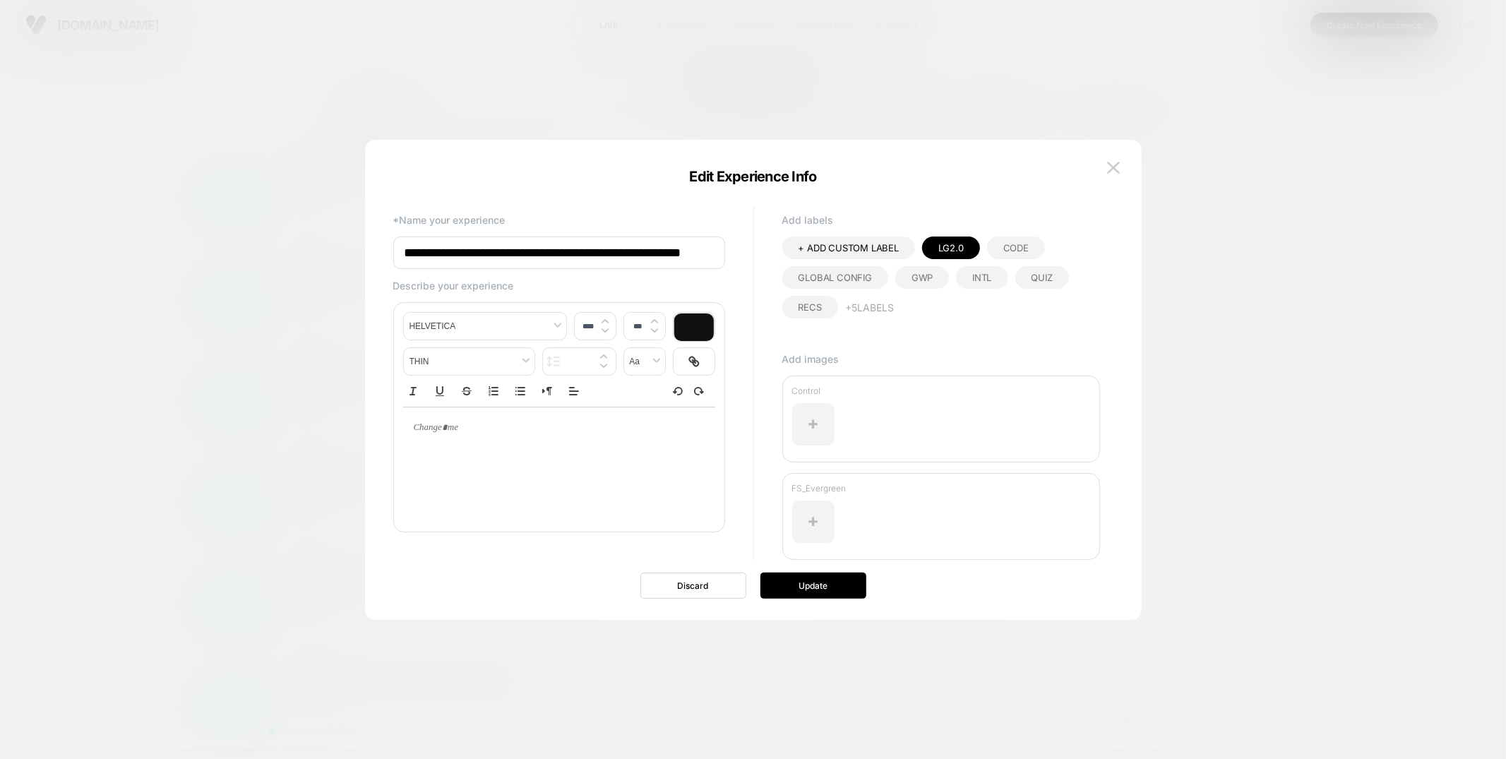
scroll to position [0, 69]
click at [1108, 162] on img at bounding box center [1113, 168] width 13 height 12
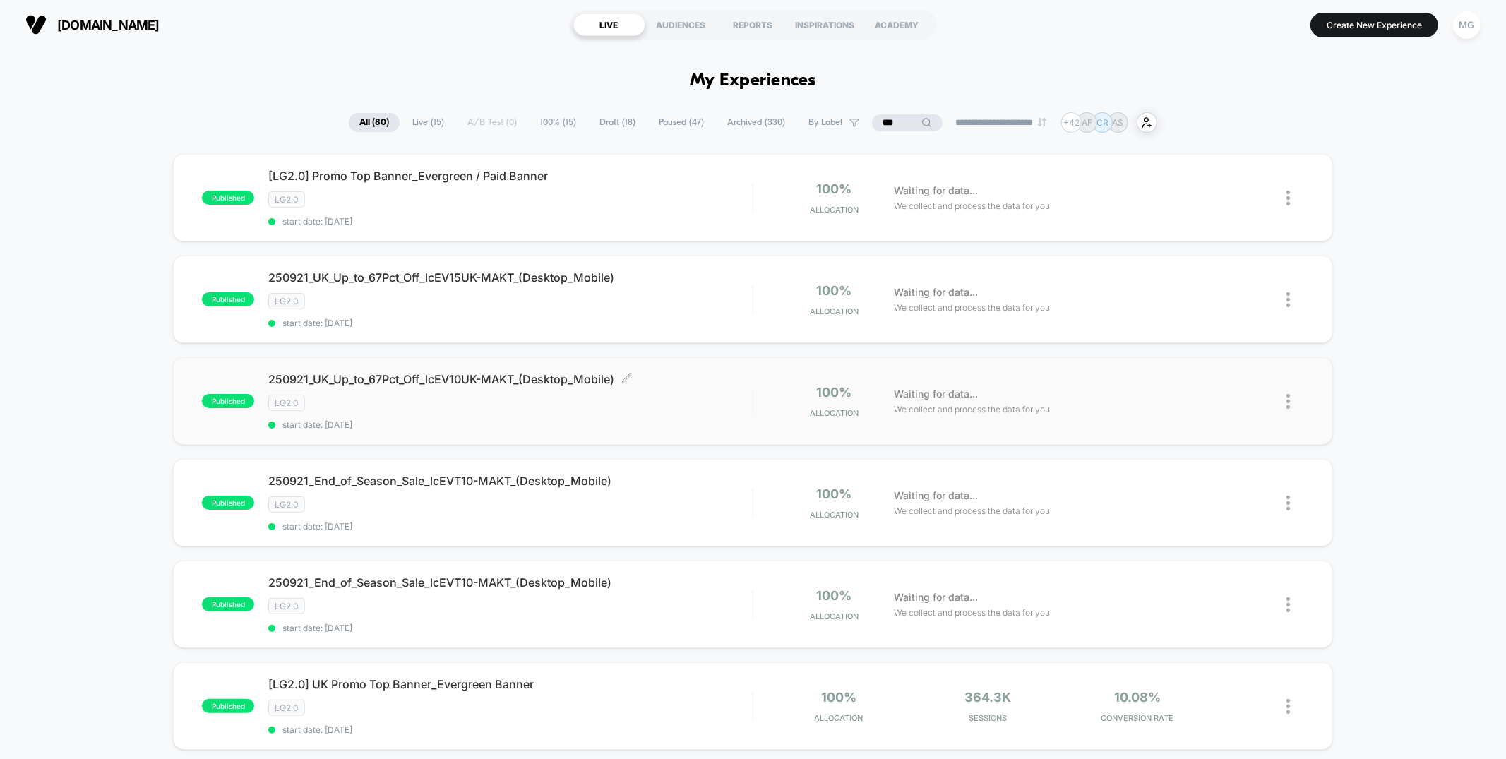
click at [461, 410] on div "250921_UK_Up_to_67Pct_Off_lcEV10UK-MAKT_(Desktop_Mobile) Click to edit experien…" at bounding box center [510, 401] width 484 height 58
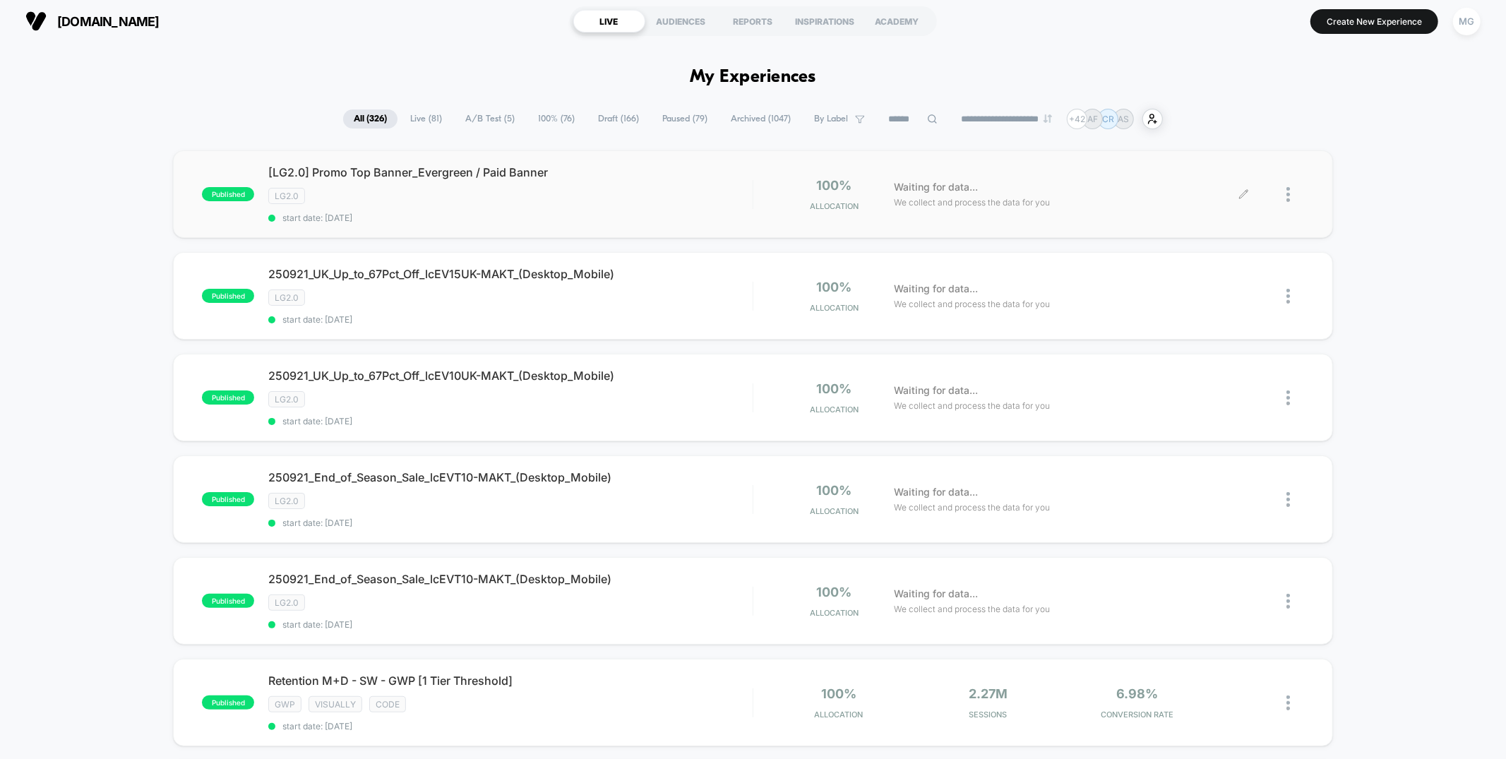
click at [1242, 195] on icon at bounding box center [1244, 194] width 8 height 8
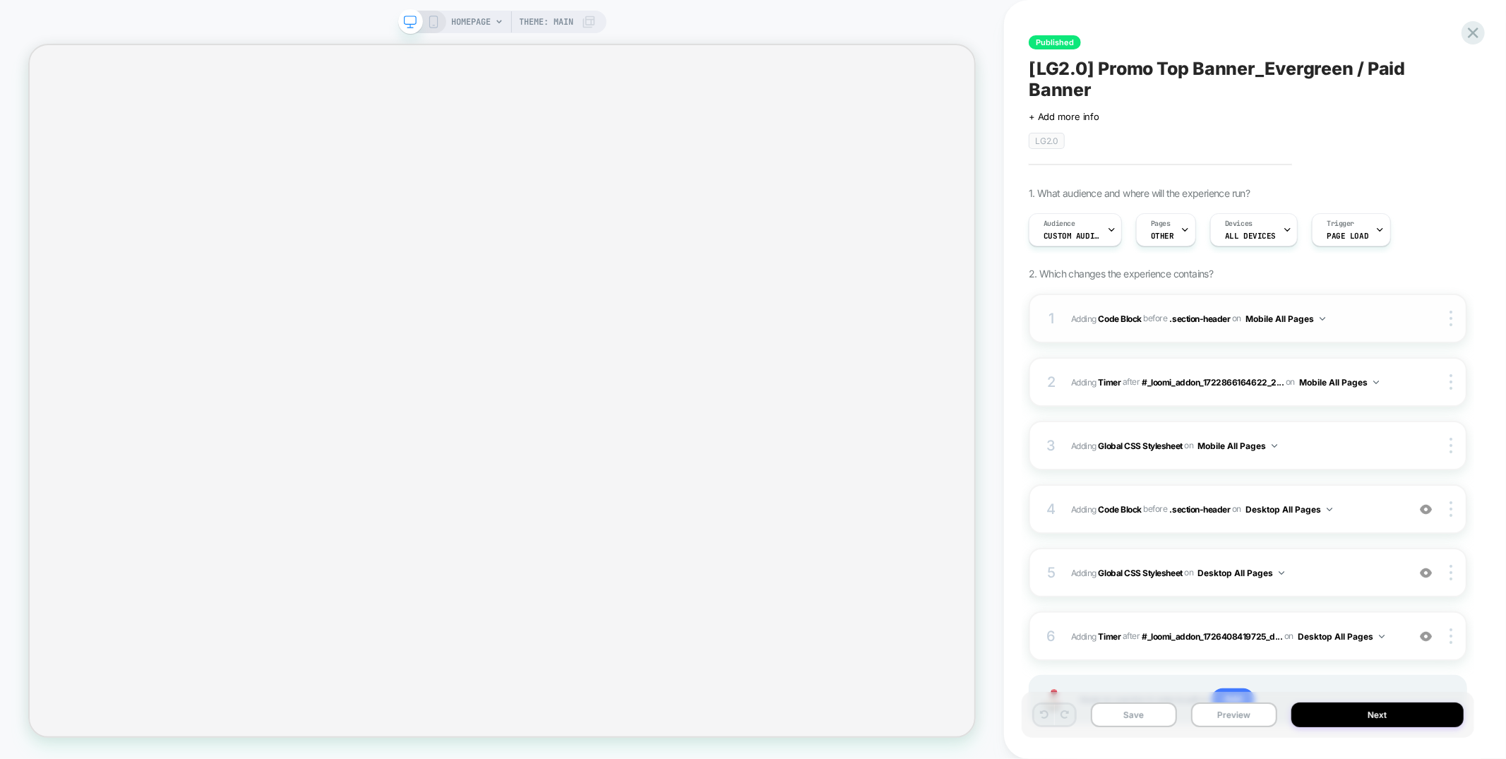
click at [1199, 333] on div "1 Adding Code Block BEFORE .section-header .section-header on Mobile All Pages …" at bounding box center [1247, 318] width 438 height 49
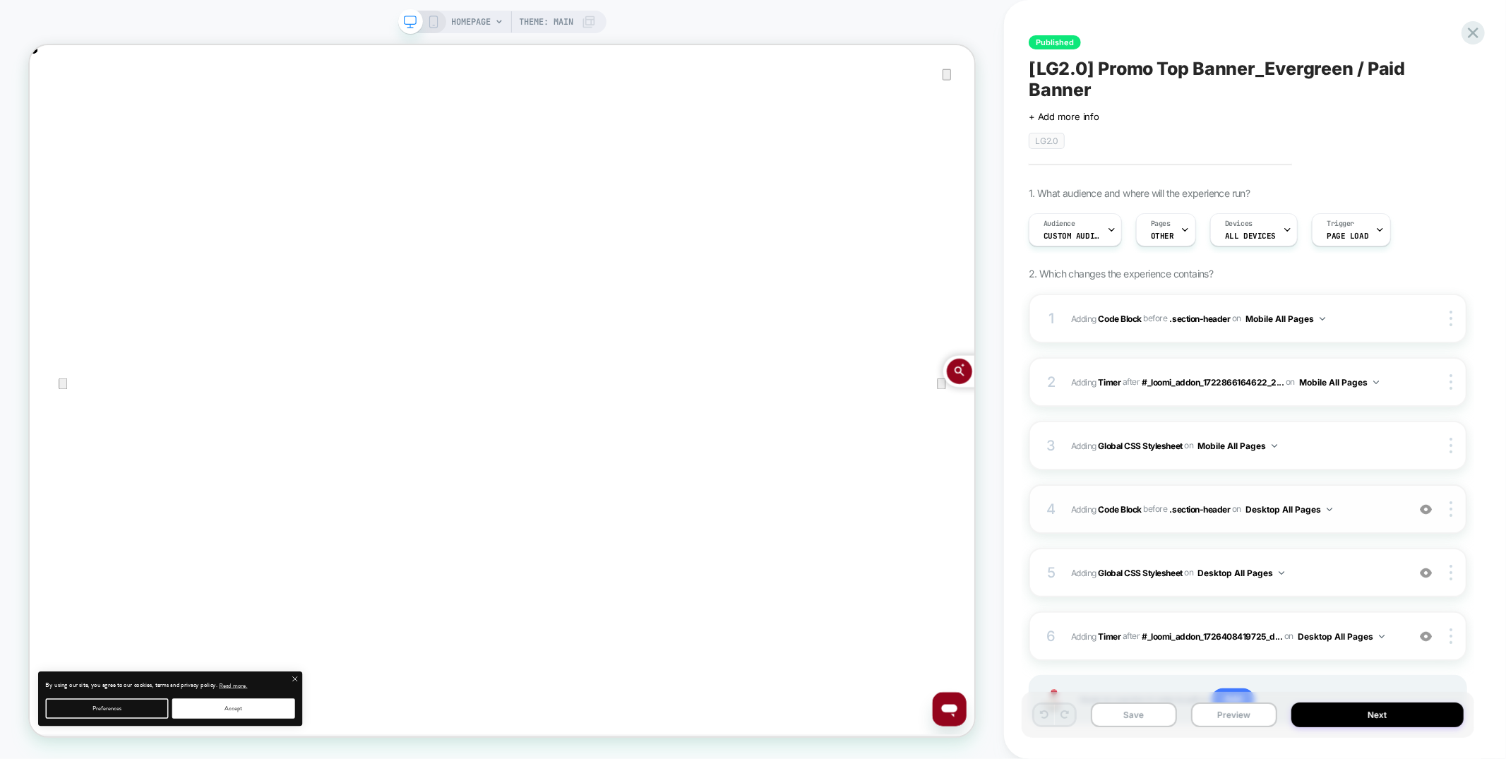
click at [1217, 520] on div "4 Adding Code Block BEFORE .section-header .section-header on Desktop All Pages…" at bounding box center [1247, 508] width 438 height 49
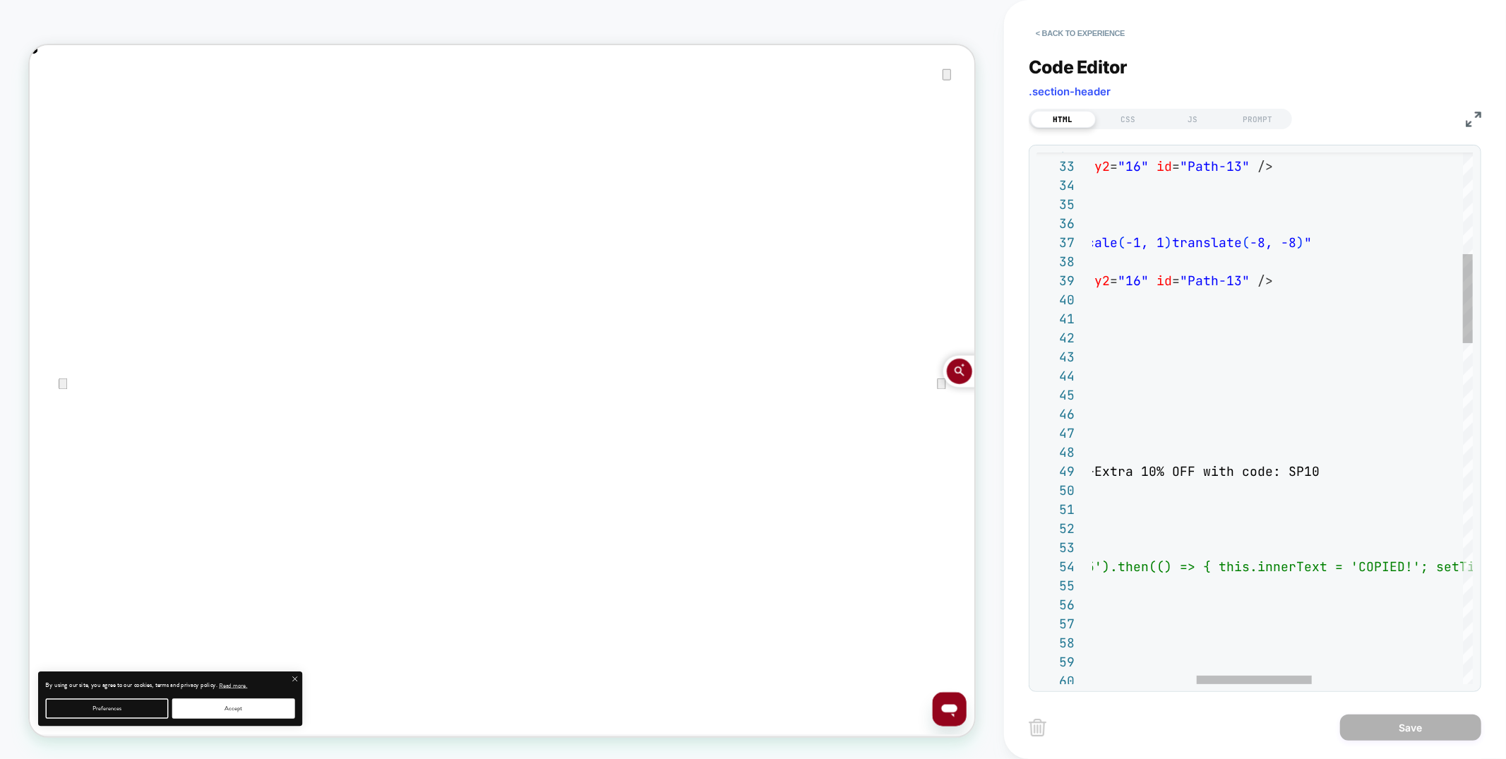
scroll to position [0, 2524]
type textarea "**********"
drag, startPoint x: 1332, startPoint y: 470, endPoint x: 1373, endPoint y: 468, distance: 41.0
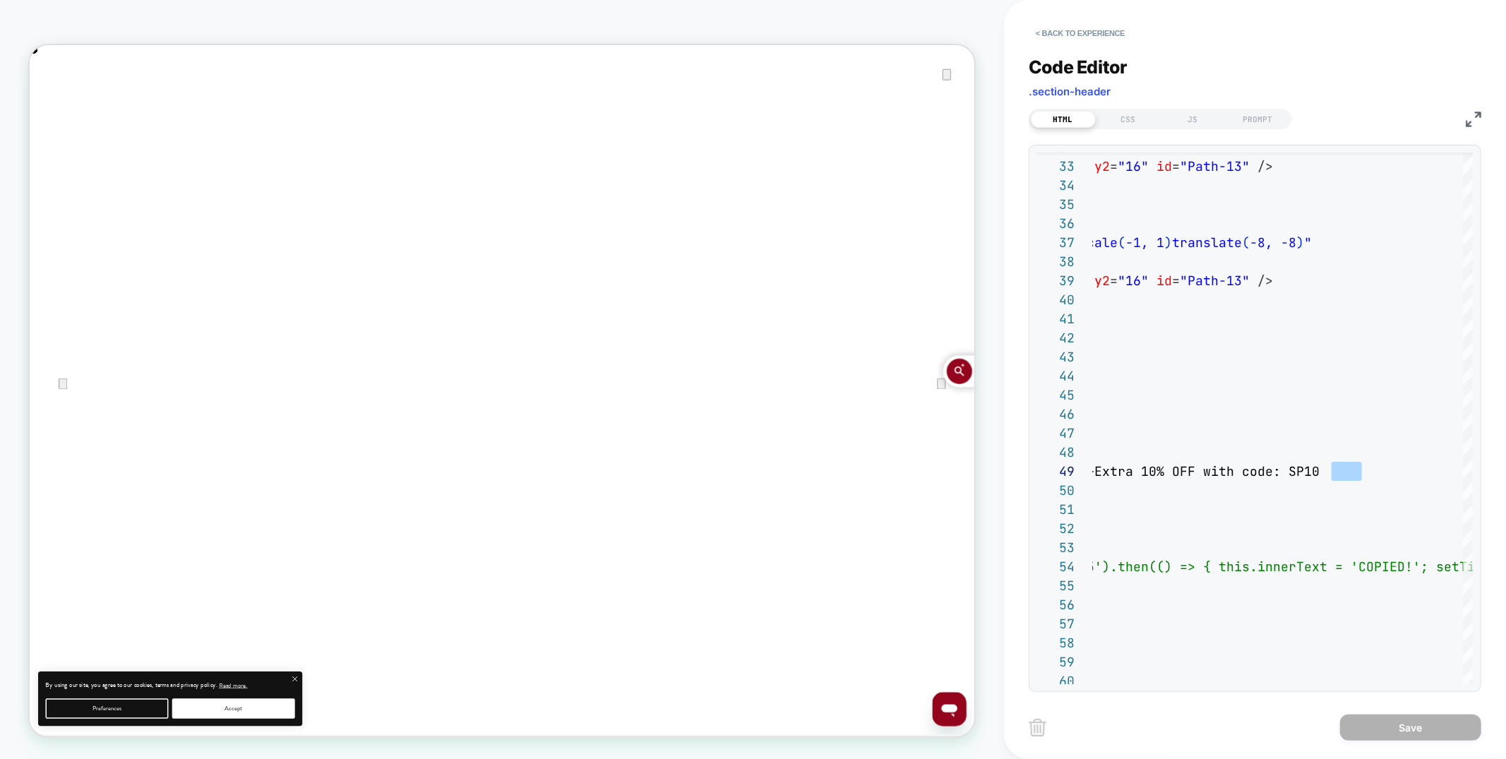
scroll to position [0, 1261]
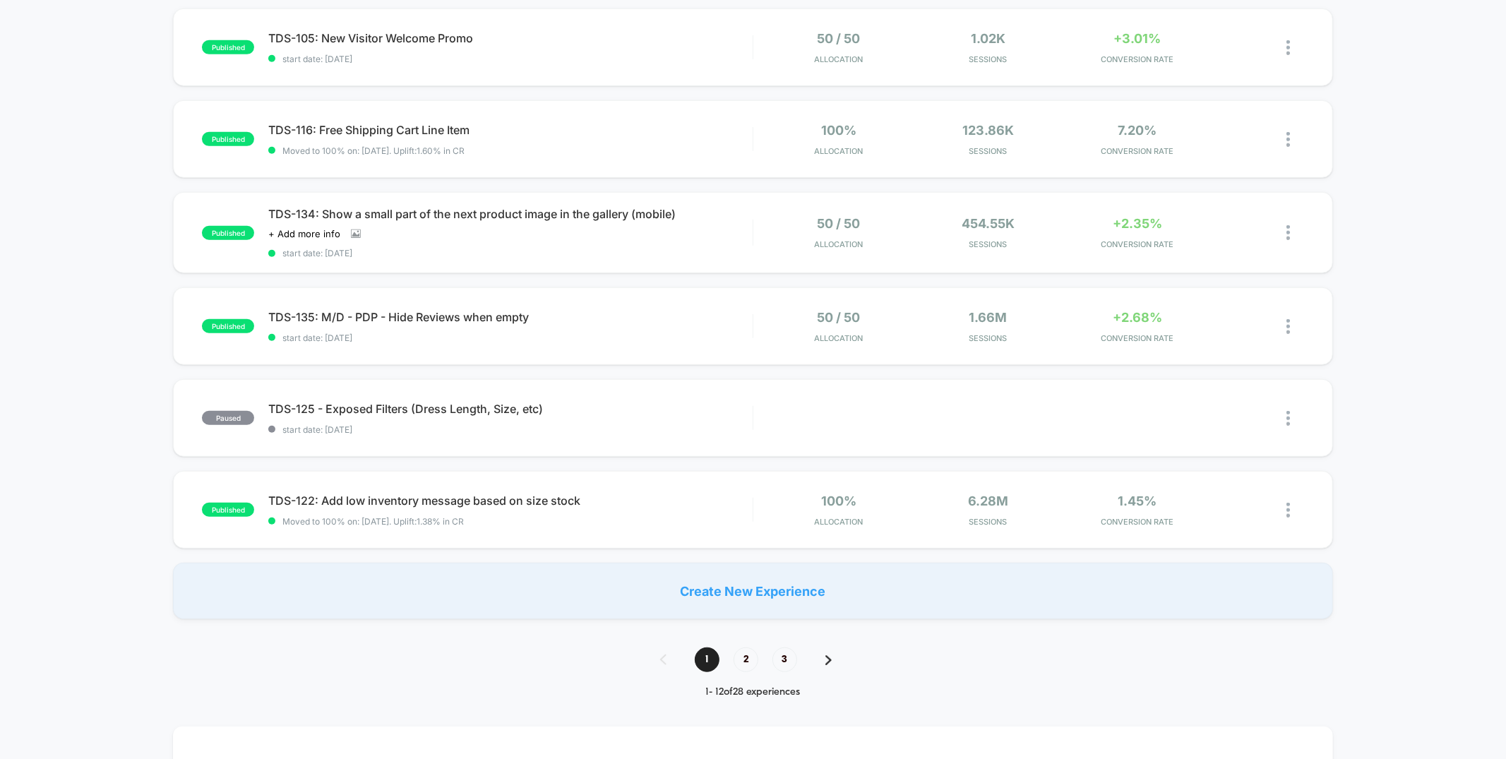
scroll to position [709, 0]
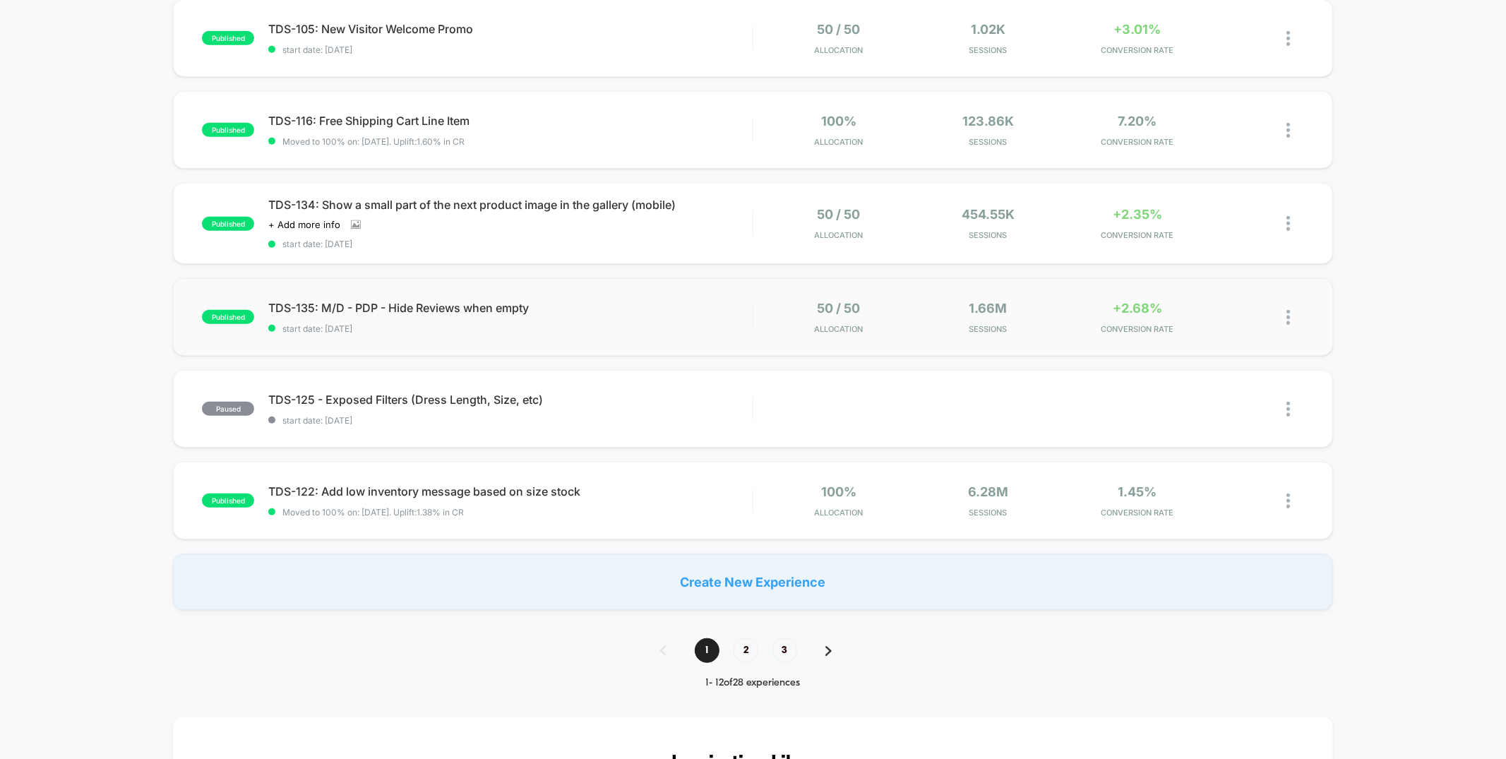
click at [630, 336] on div "published TDS-135: M/D - PDP - Hide Reviews when empty start date: [DATE] 50 / …" at bounding box center [752, 317] width 1159 height 78
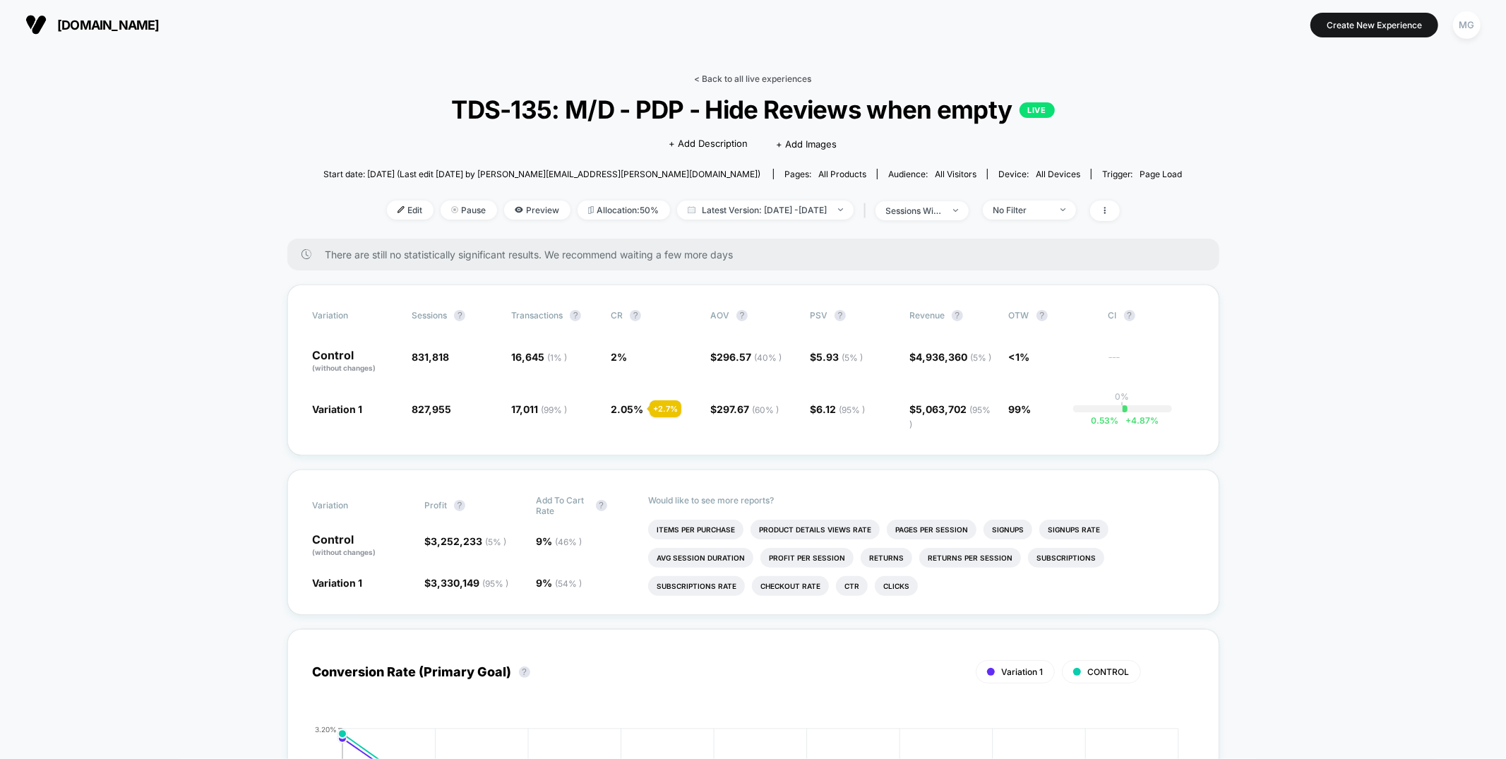
click at [773, 80] on link "< Back to all live experiences" at bounding box center [753, 78] width 117 height 11
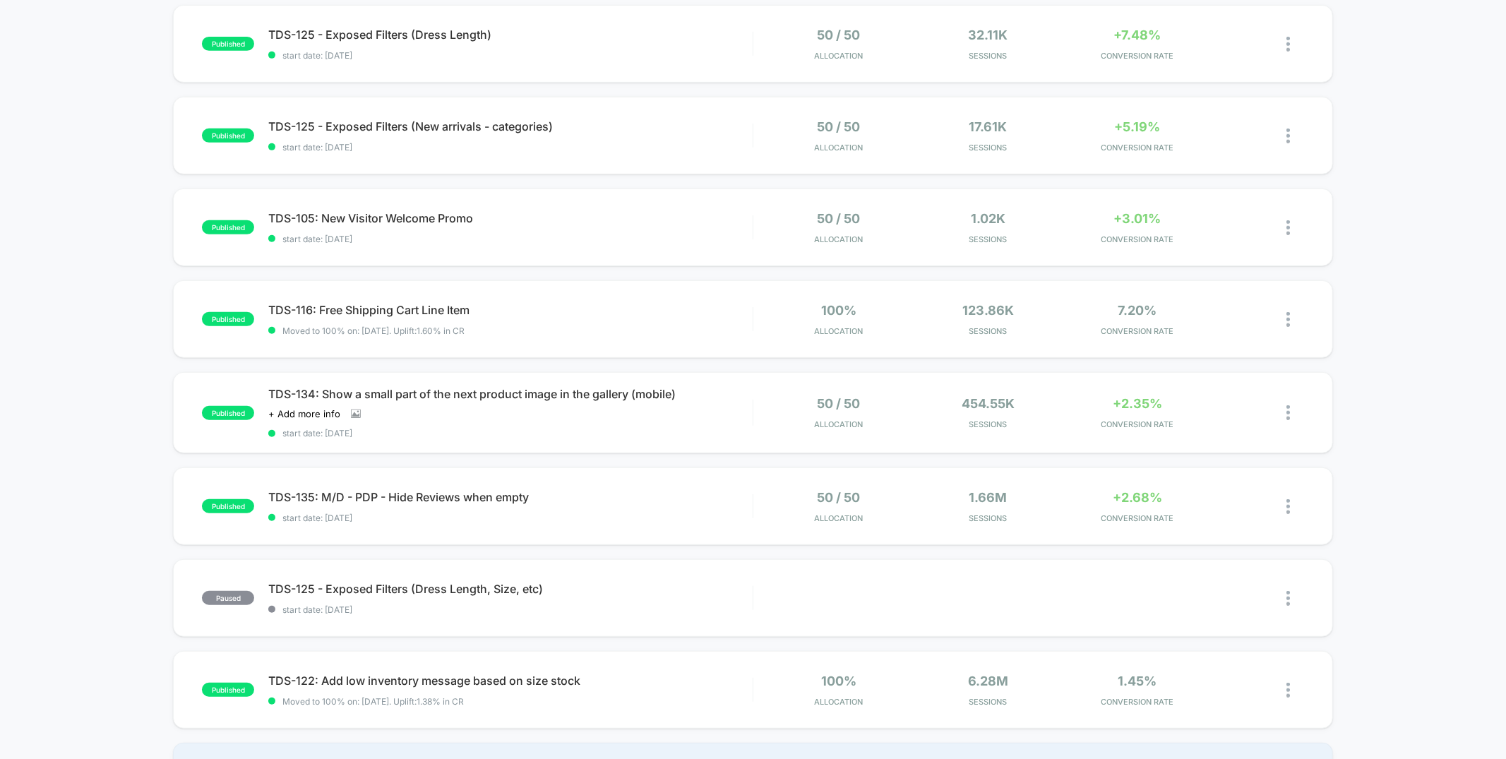
scroll to position [485, 0]
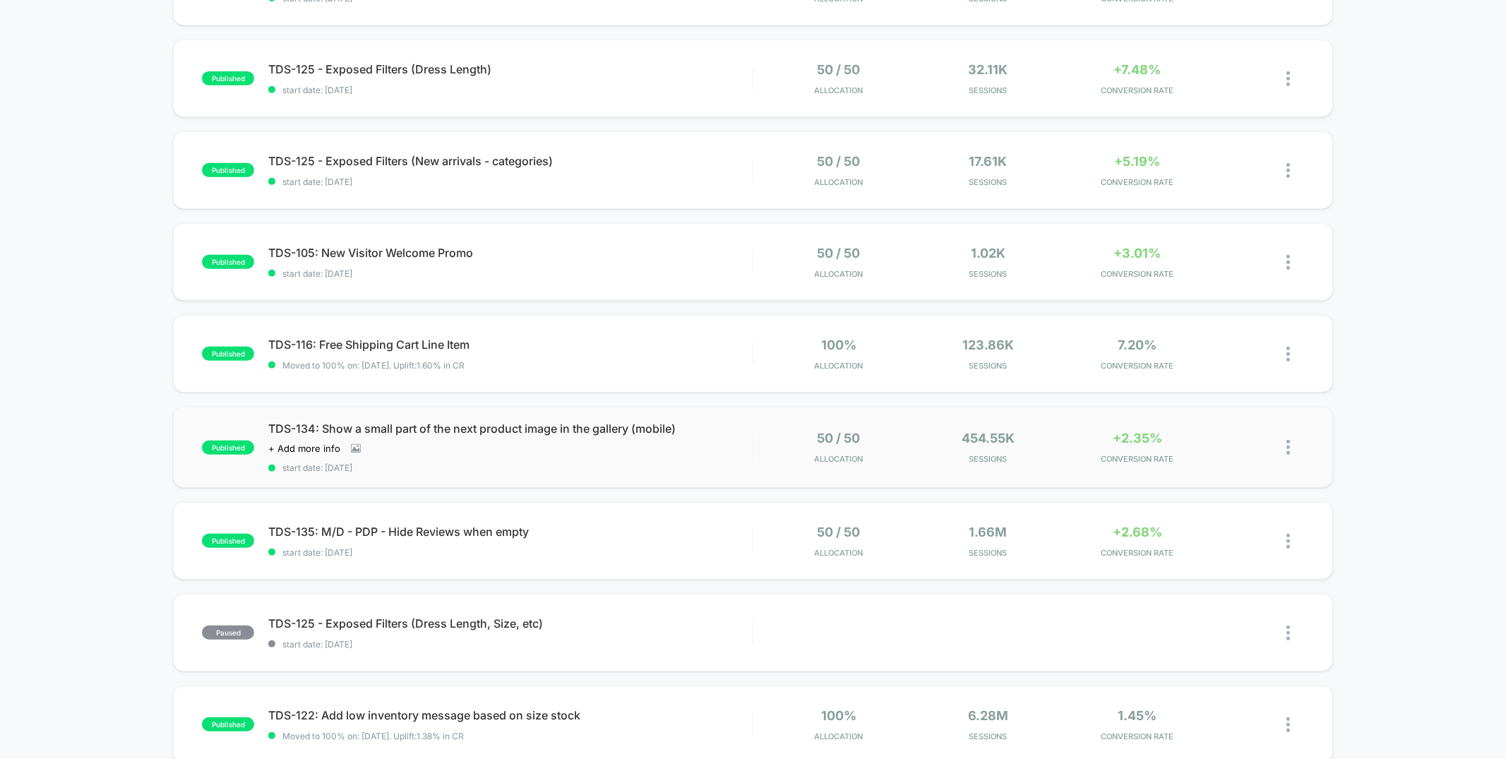
click at [654, 476] on div "published TDS-134: Show a small part of the next product image in the gallery (…" at bounding box center [752, 447] width 1159 height 81
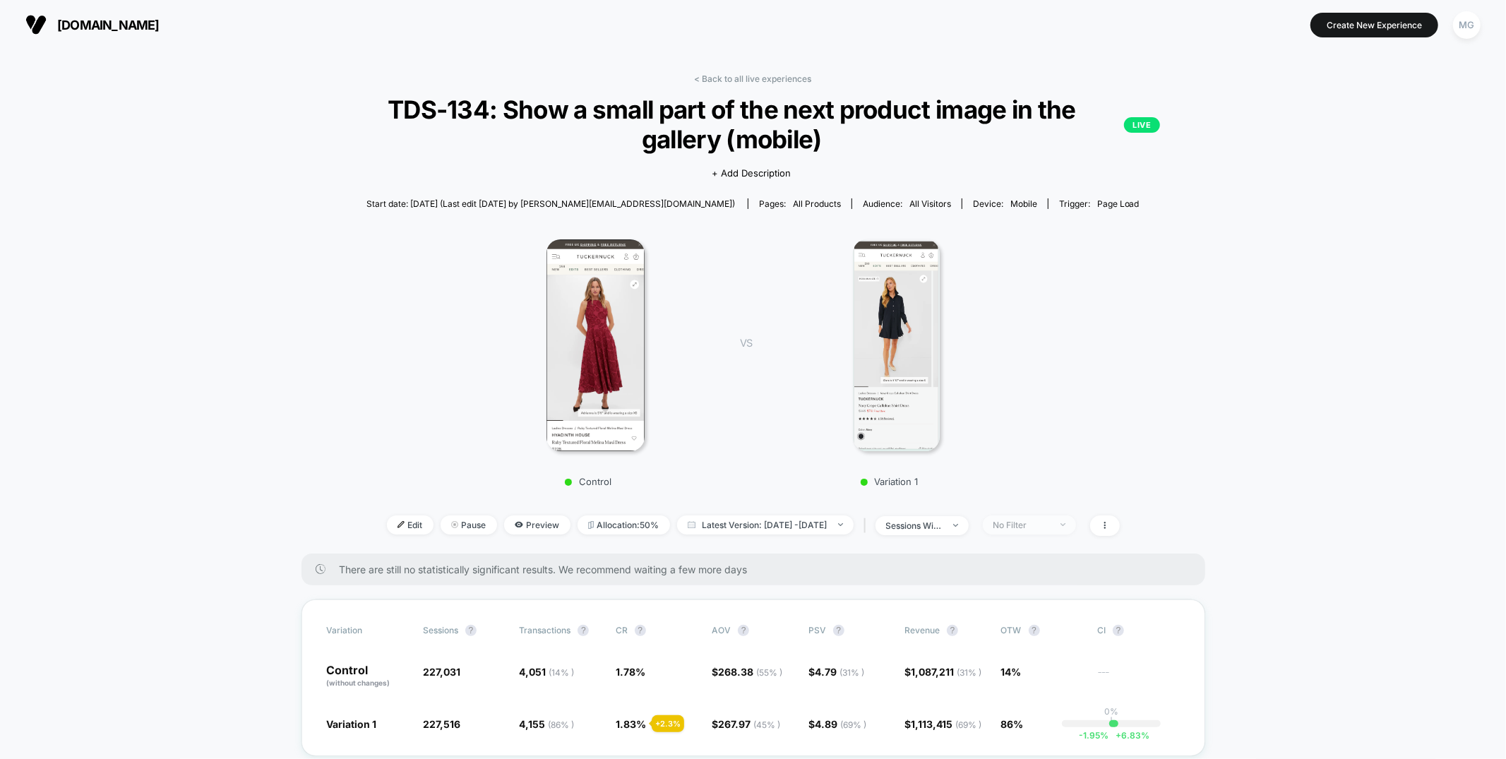
click at [1050, 523] on div "No Filter" at bounding box center [1021, 525] width 56 height 11
drag, startPoint x: 892, startPoint y: 534, endPoint x: 892, endPoint y: 544, distance: 9.9
click at [892, 534] on span "New Visitors" at bounding box center [886, 531] width 58 height 12
click at [897, 599] on button "Save" at bounding box center [898, 598] width 129 height 23
click at [1050, 525] on div "New Visitors" at bounding box center [1021, 525] width 56 height 11
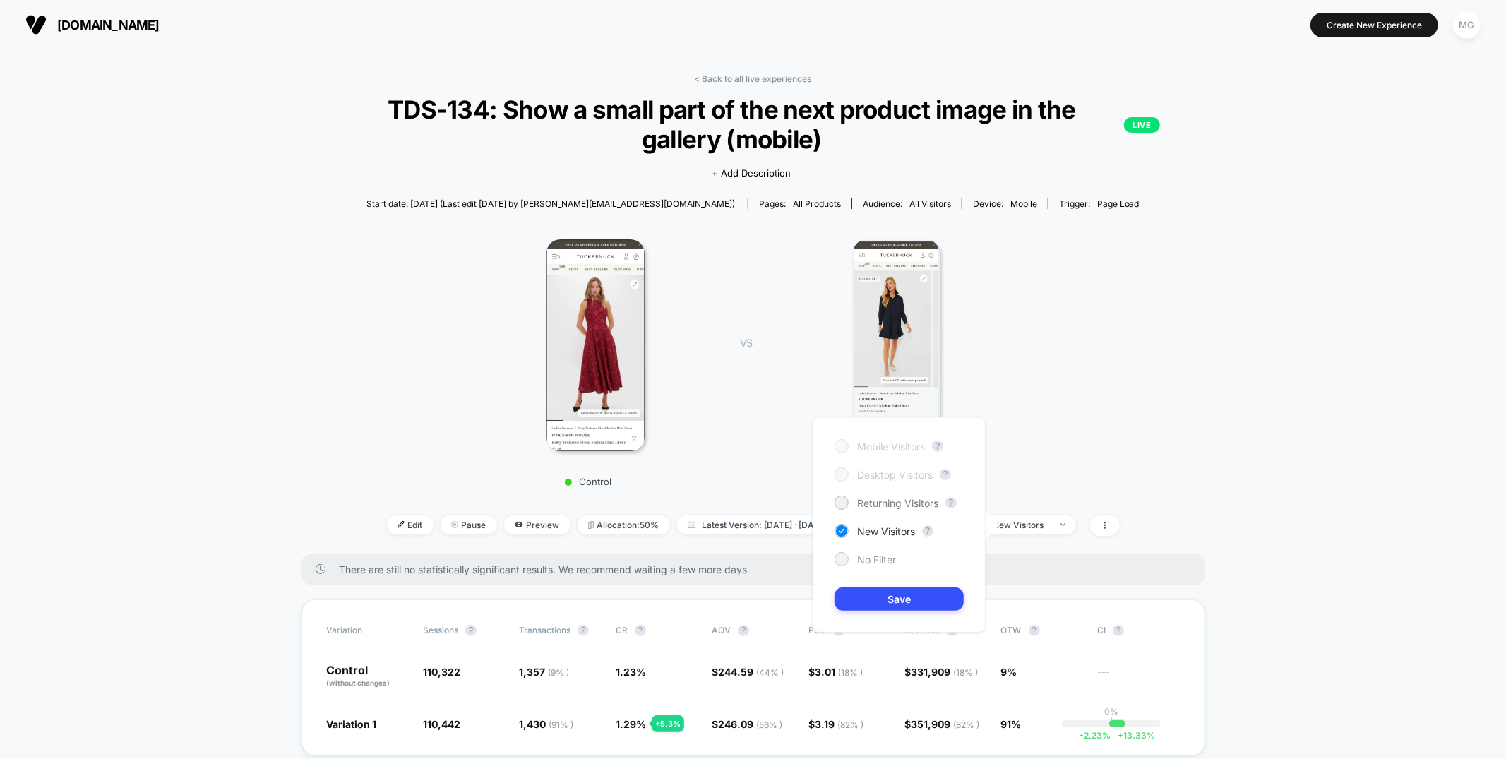
click at [864, 564] on span "No Filter" at bounding box center [876, 559] width 39 height 12
click at [864, 598] on button "Save" at bounding box center [898, 598] width 129 height 23
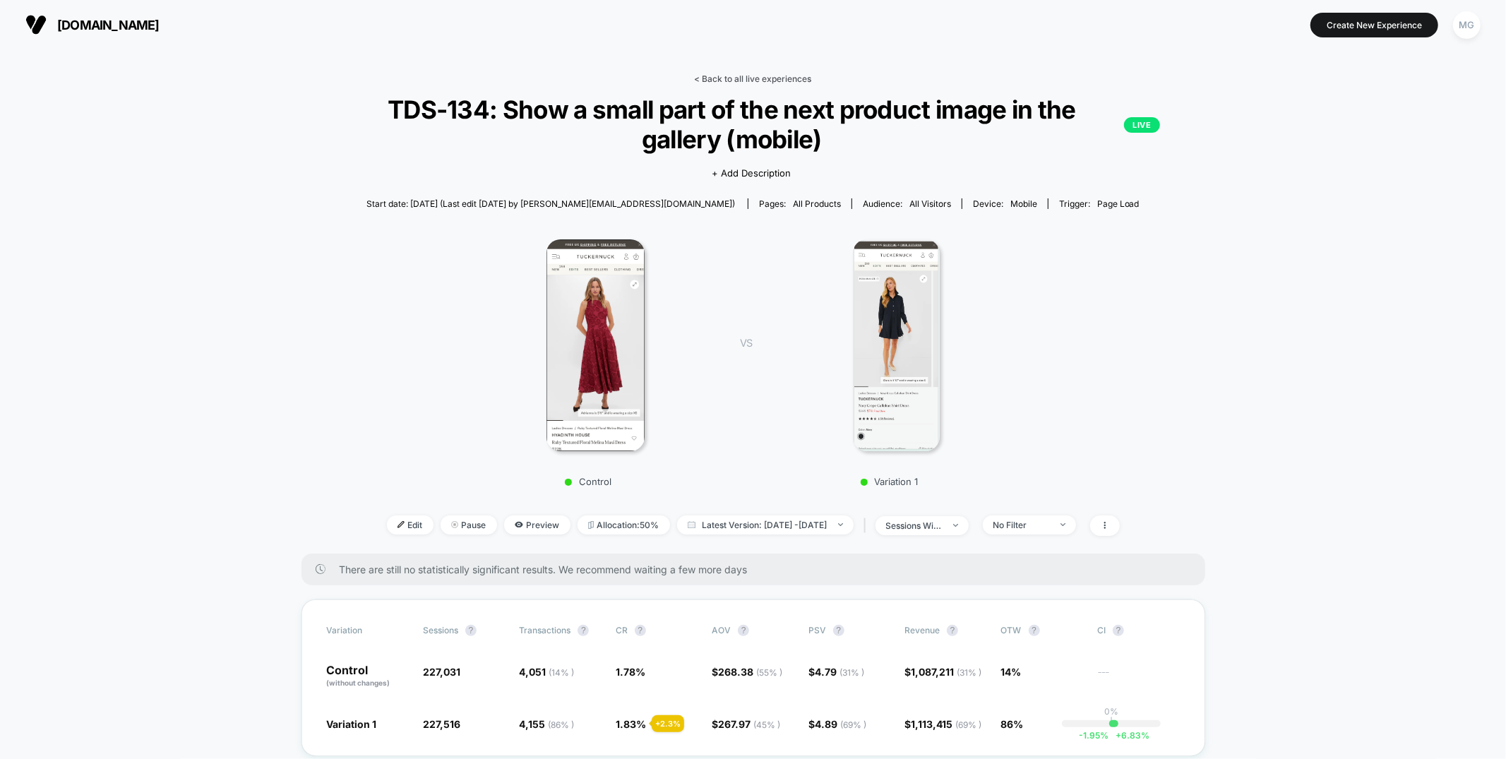
click at [716, 76] on link "< Back to all live experiences" at bounding box center [753, 78] width 117 height 11
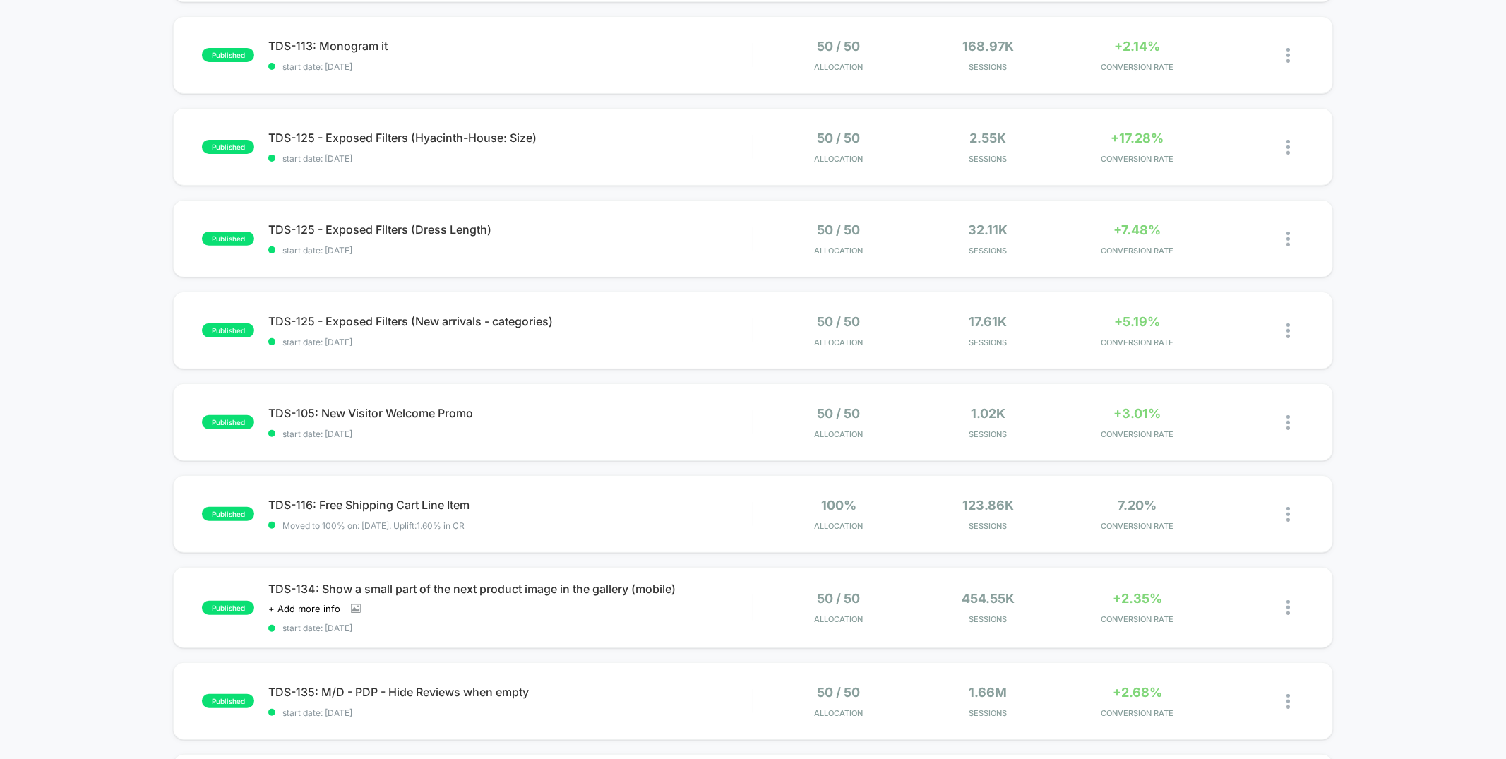
scroll to position [340, 0]
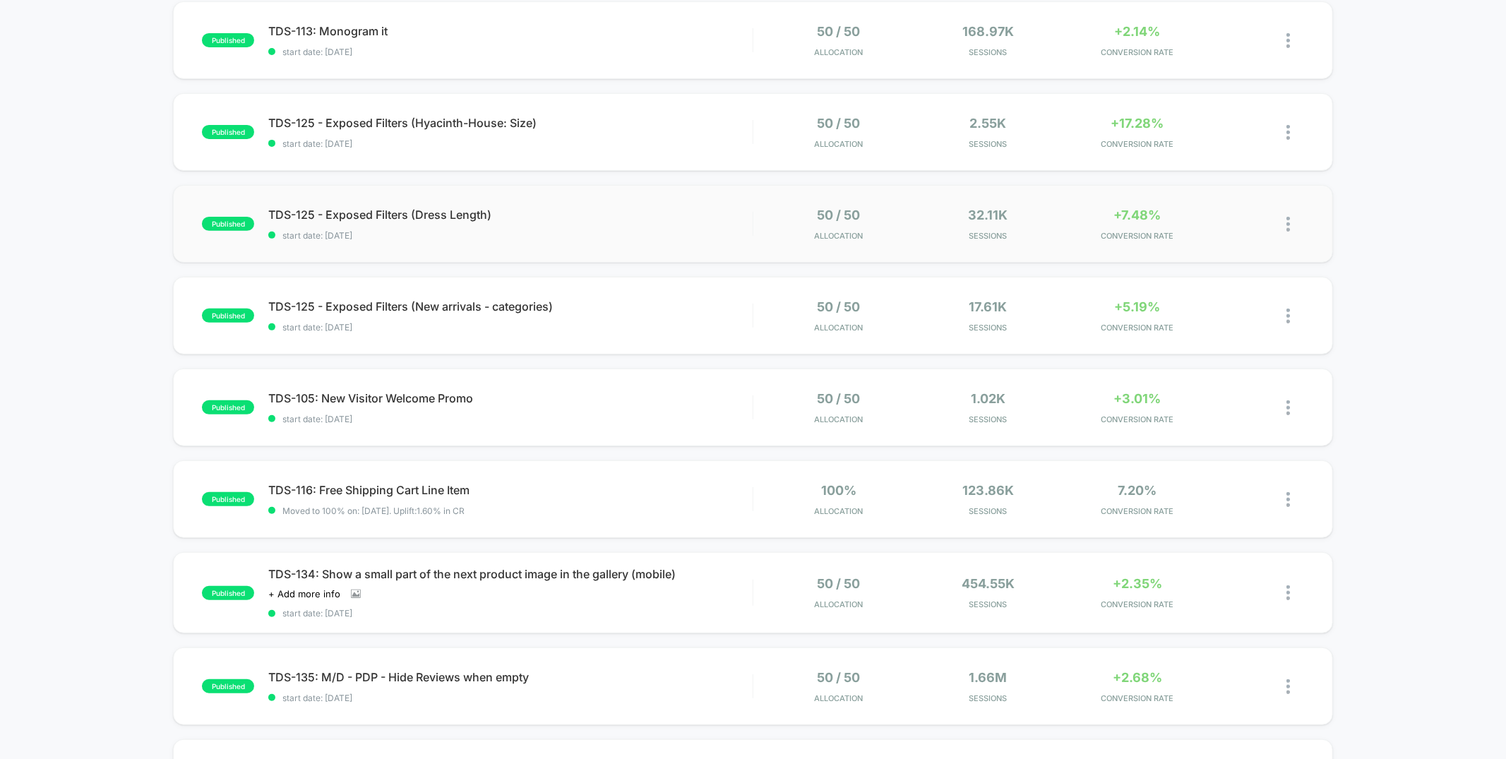
click at [699, 238] on span "start date: [DATE]" at bounding box center [510, 235] width 484 height 11
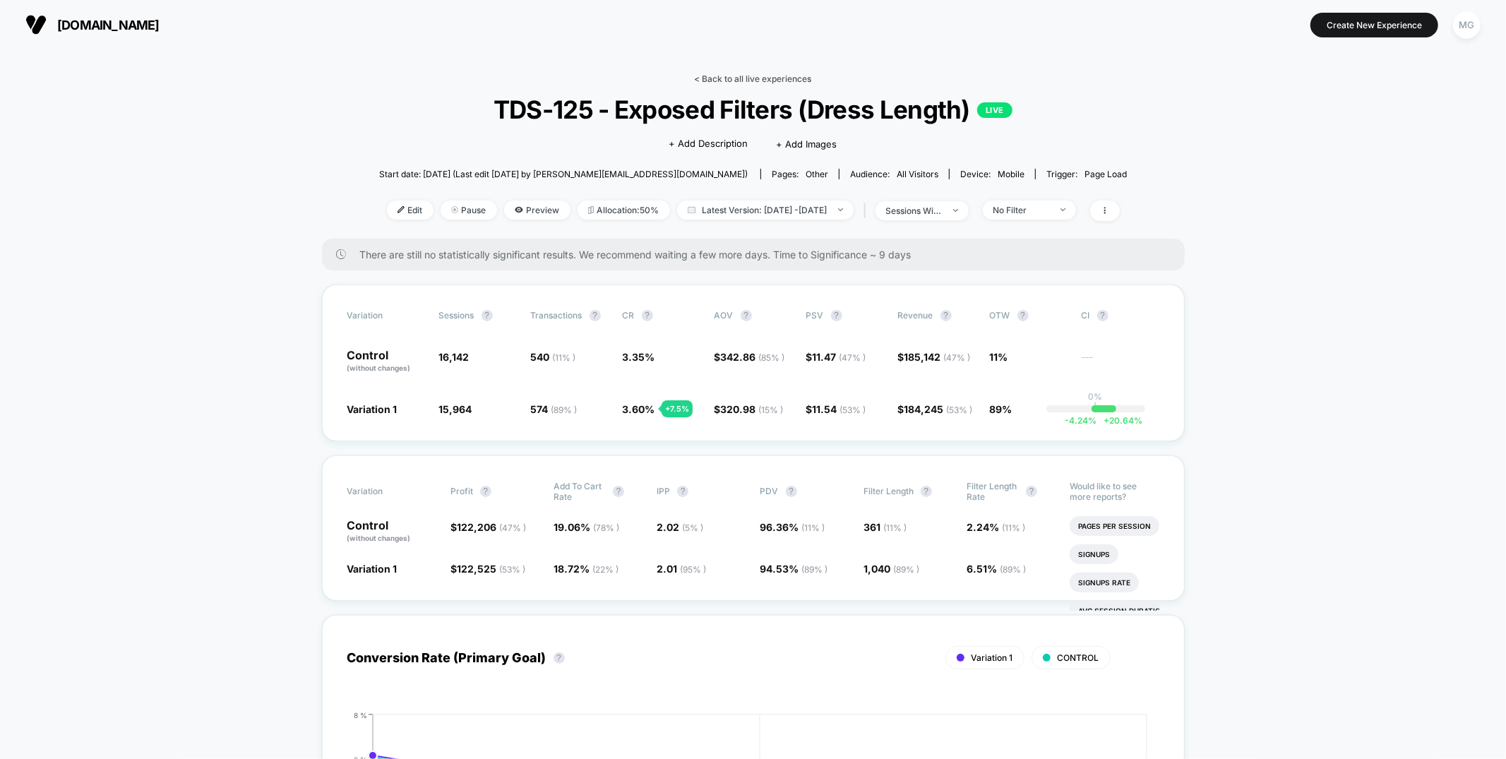
click at [765, 75] on link "< Back to all live experiences" at bounding box center [753, 78] width 117 height 11
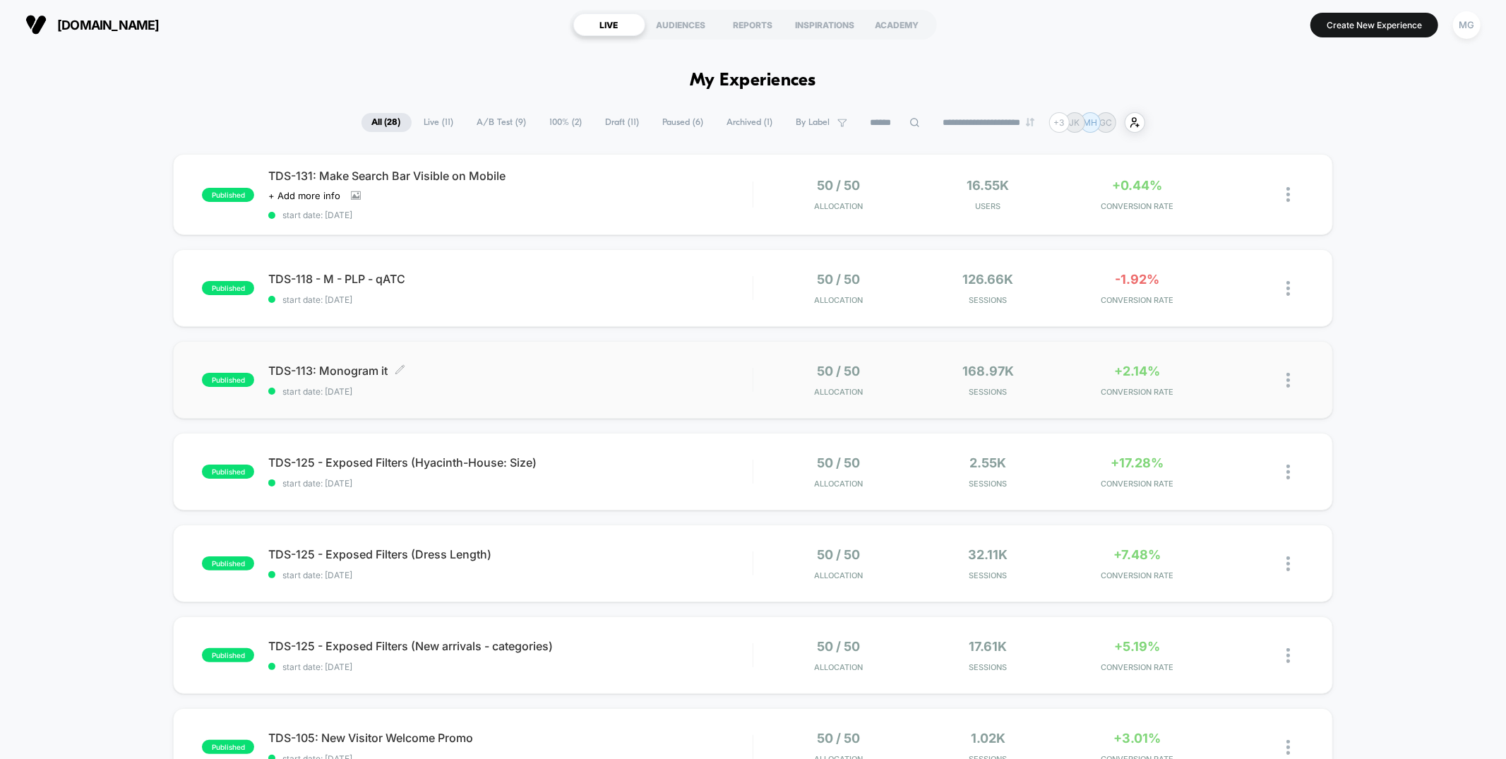
click at [631, 371] on span "TDS-113: Monogram it Click to edit experience details" at bounding box center [510, 371] width 484 height 14
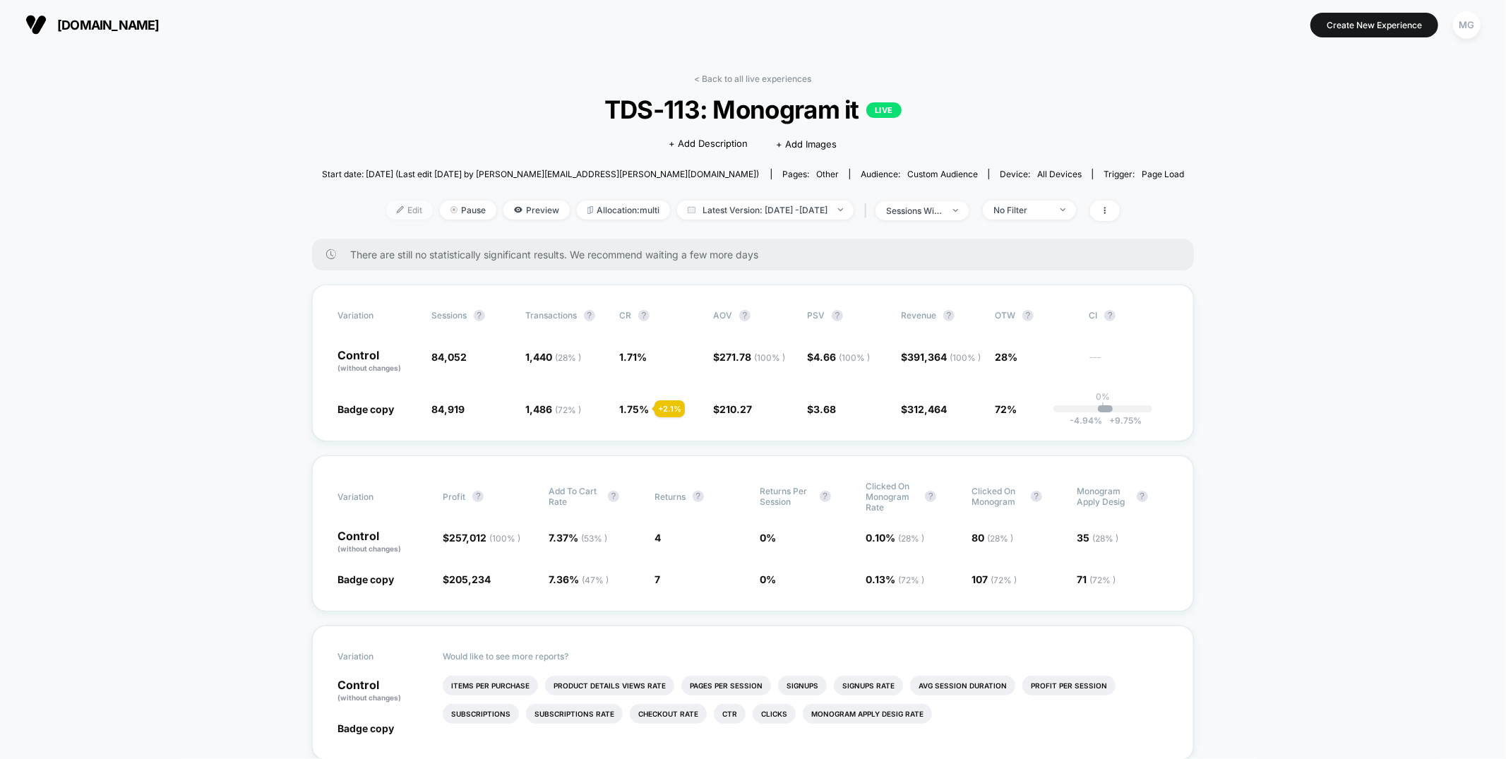
click at [386, 208] on span "Edit" at bounding box center [409, 209] width 47 height 19
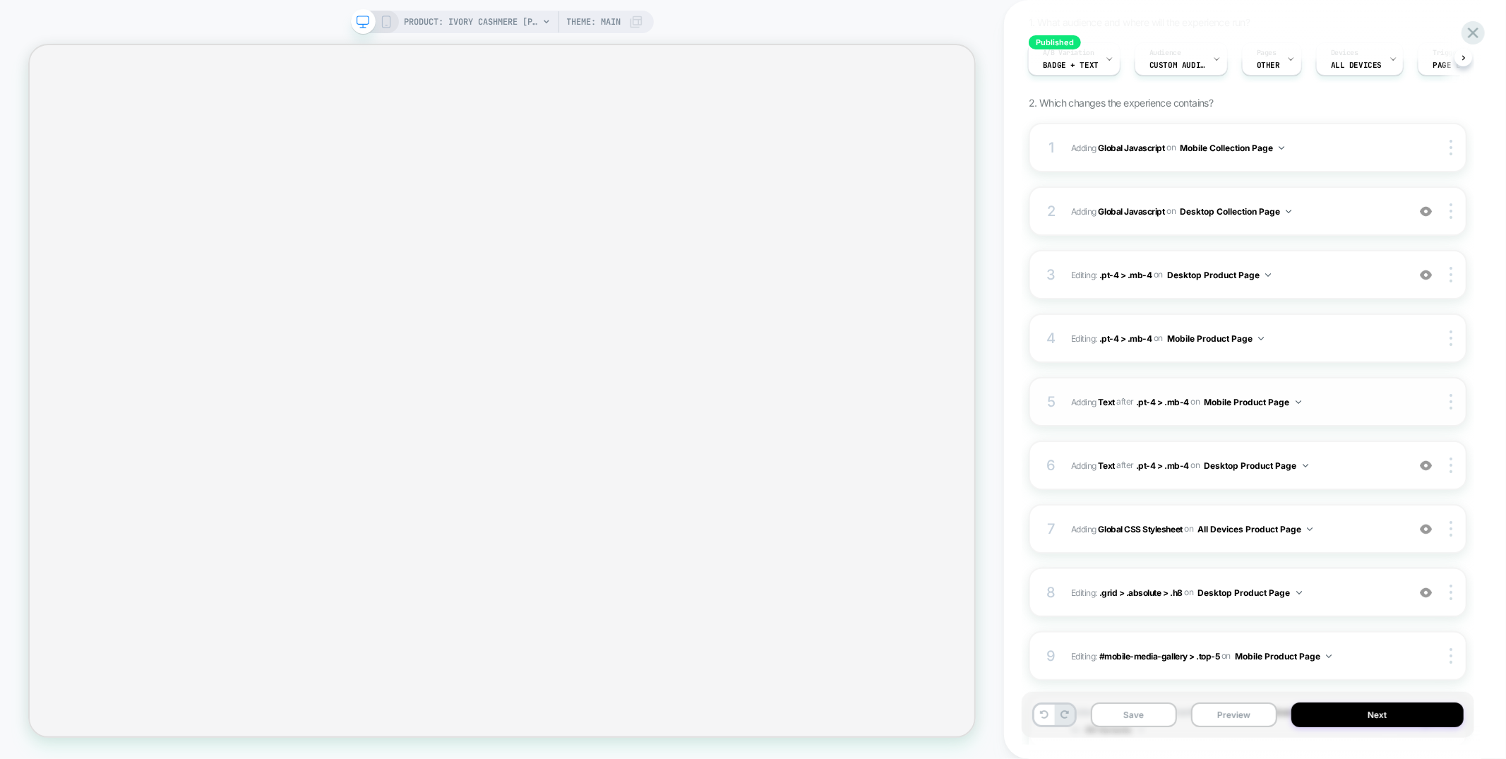
scroll to position [341, 0]
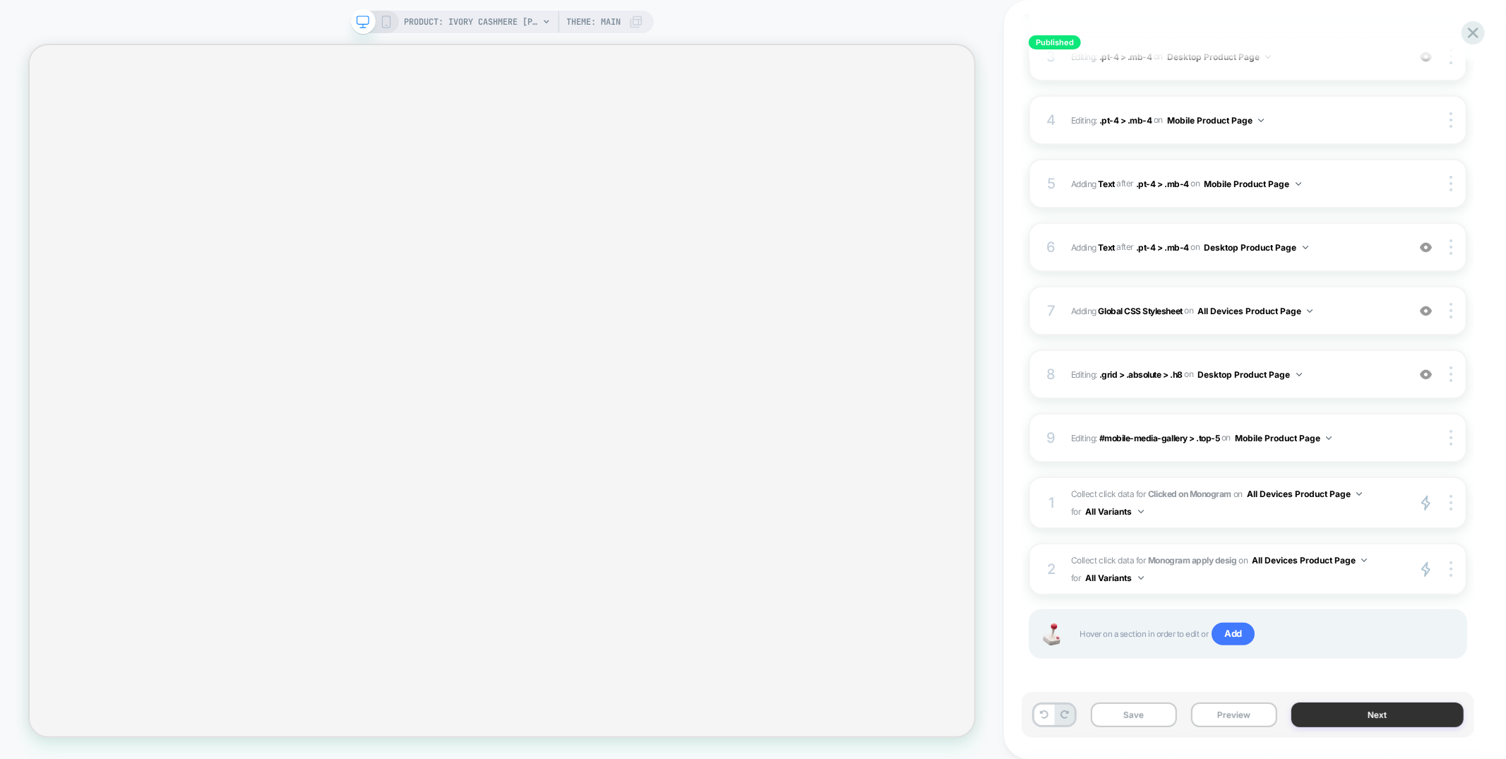
click at [1345, 713] on button "Next" at bounding box center [1377, 714] width 172 height 25
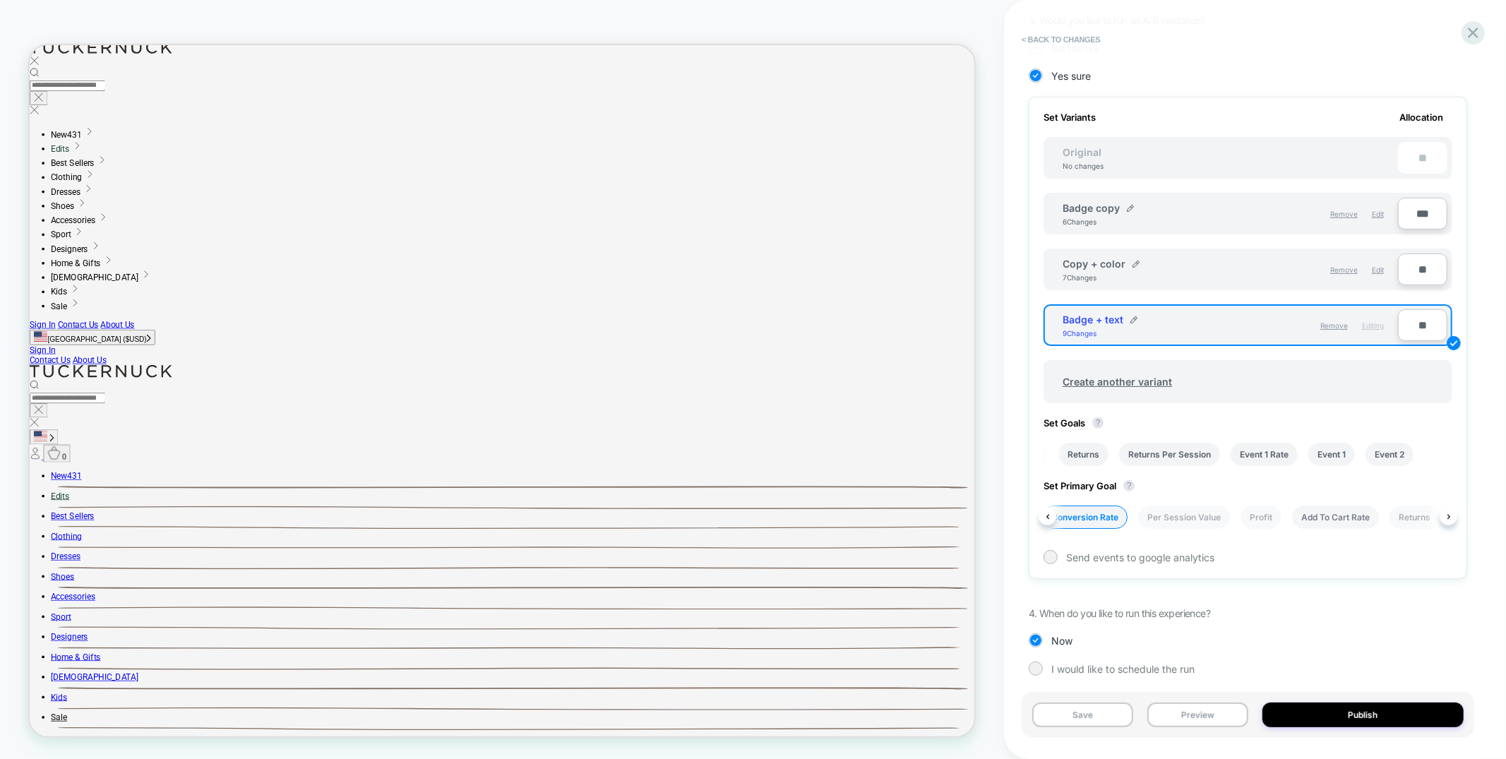
scroll to position [0, 335]
click at [1388, 513] on li "Event 2" at bounding box center [1389, 516] width 48 height 23
drag, startPoint x: 1098, startPoint y: 714, endPoint x: 1103, endPoint y: 696, distance: 18.3
click at [1098, 714] on button "Save" at bounding box center [1082, 714] width 101 height 25
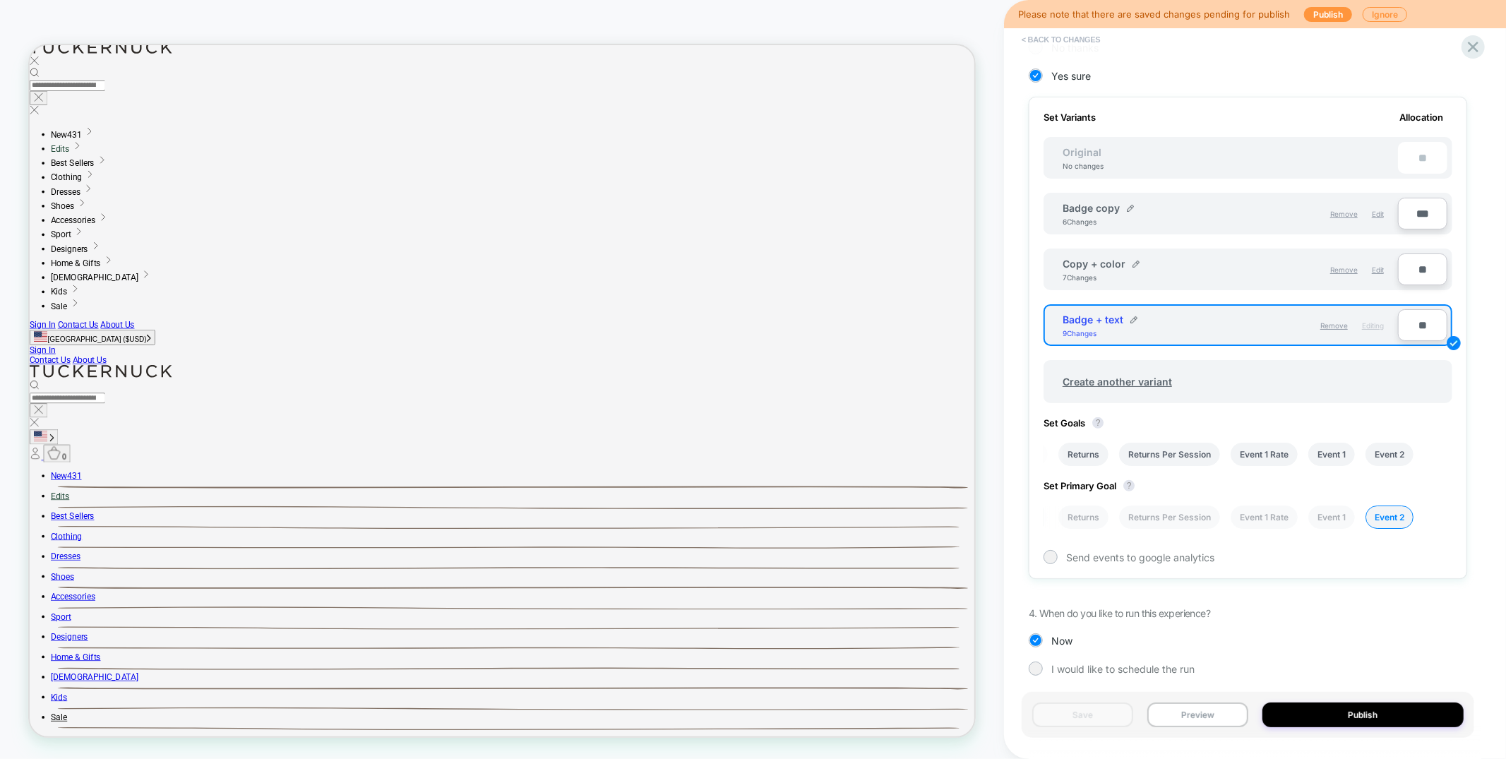
click at [1039, 39] on button "< Back to changes" at bounding box center [1060, 39] width 93 height 23
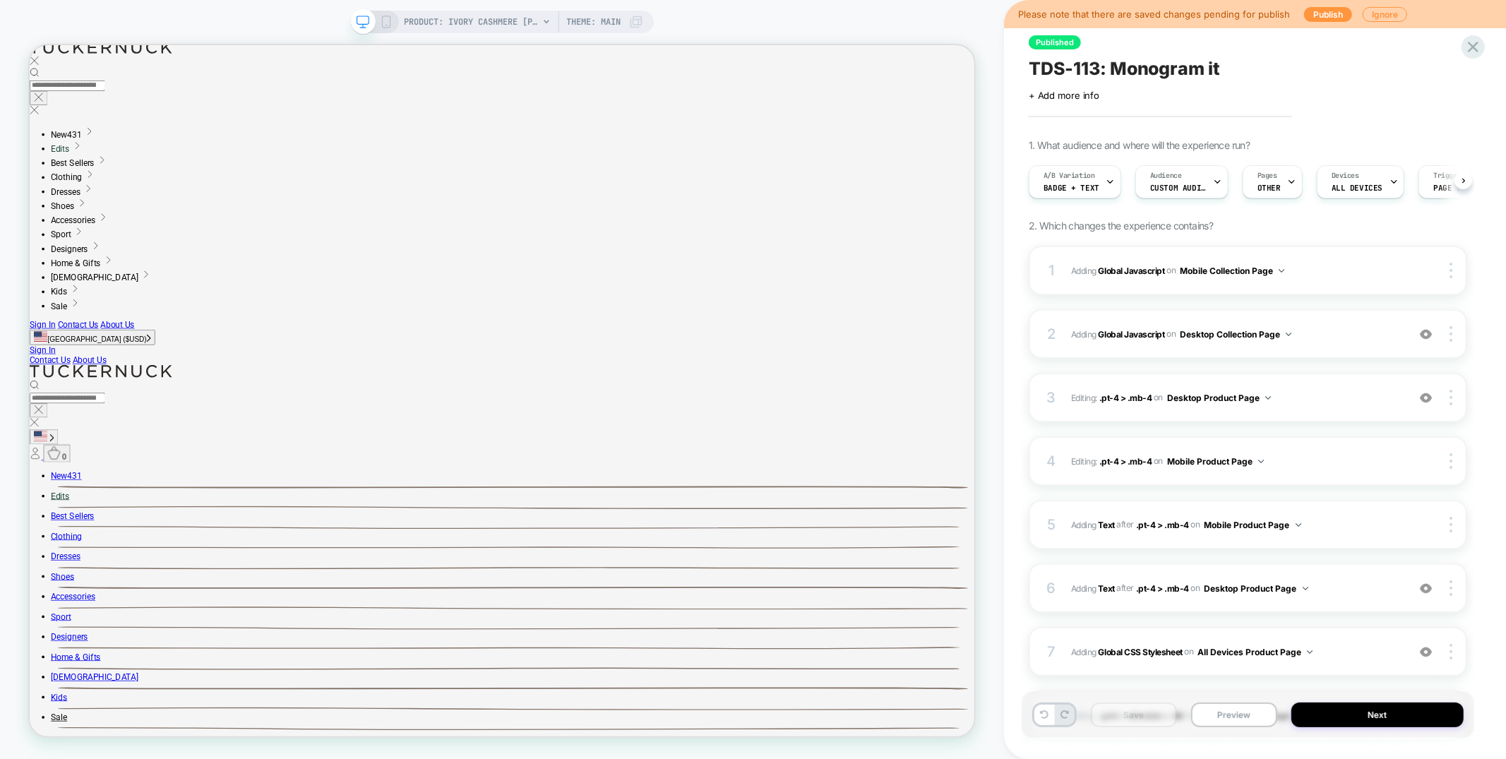
scroll to position [0, 1]
drag, startPoint x: 1471, startPoint y: 42, endPoint x: 1393, endPoint y: 76, distance: 84.4
click at [1471, 42] on icon at bounding box center [1472, 46] width 19 height 19
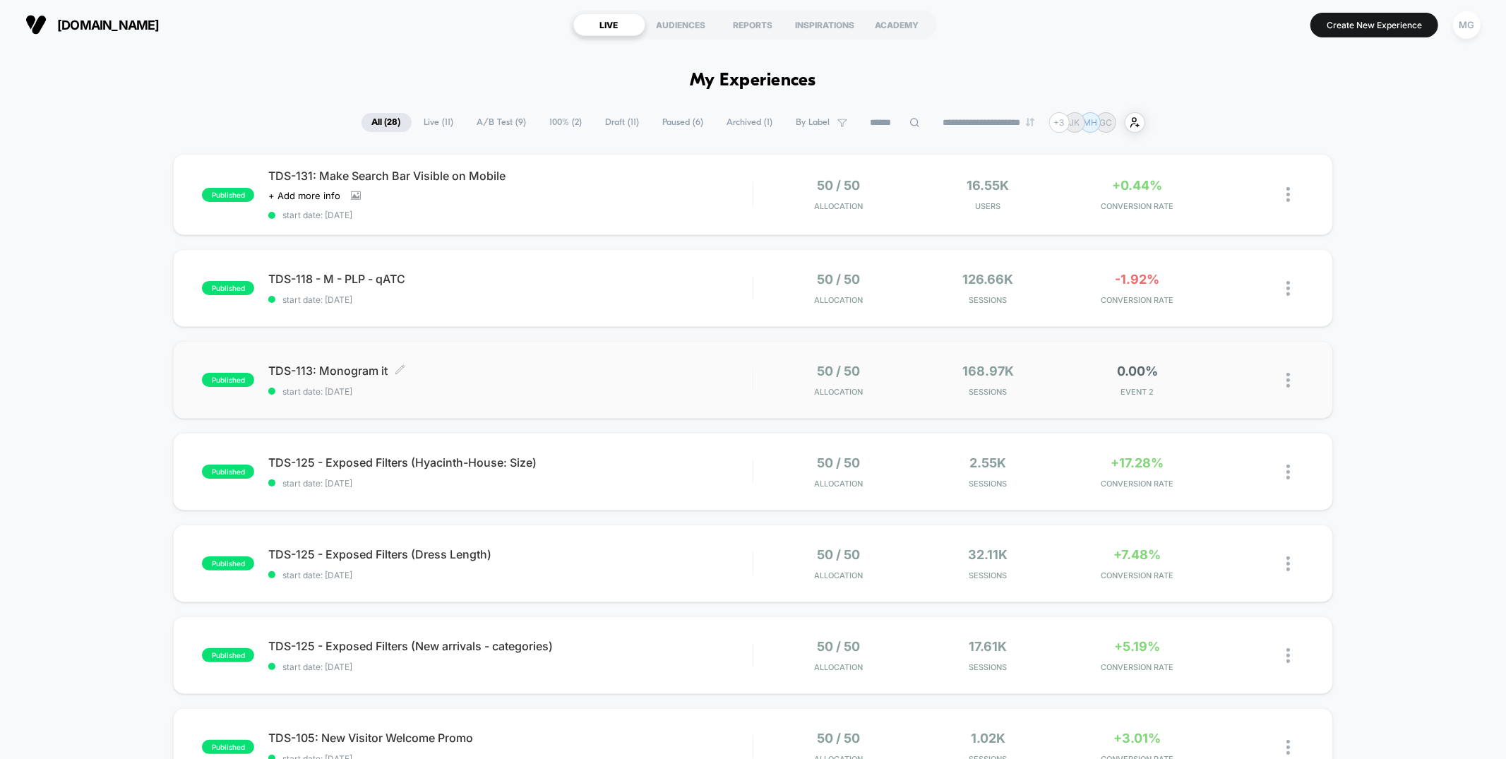
click at [650, 386] on span "start date: 9/17/2025" at bounding box center [510, 391] width 484 height 11
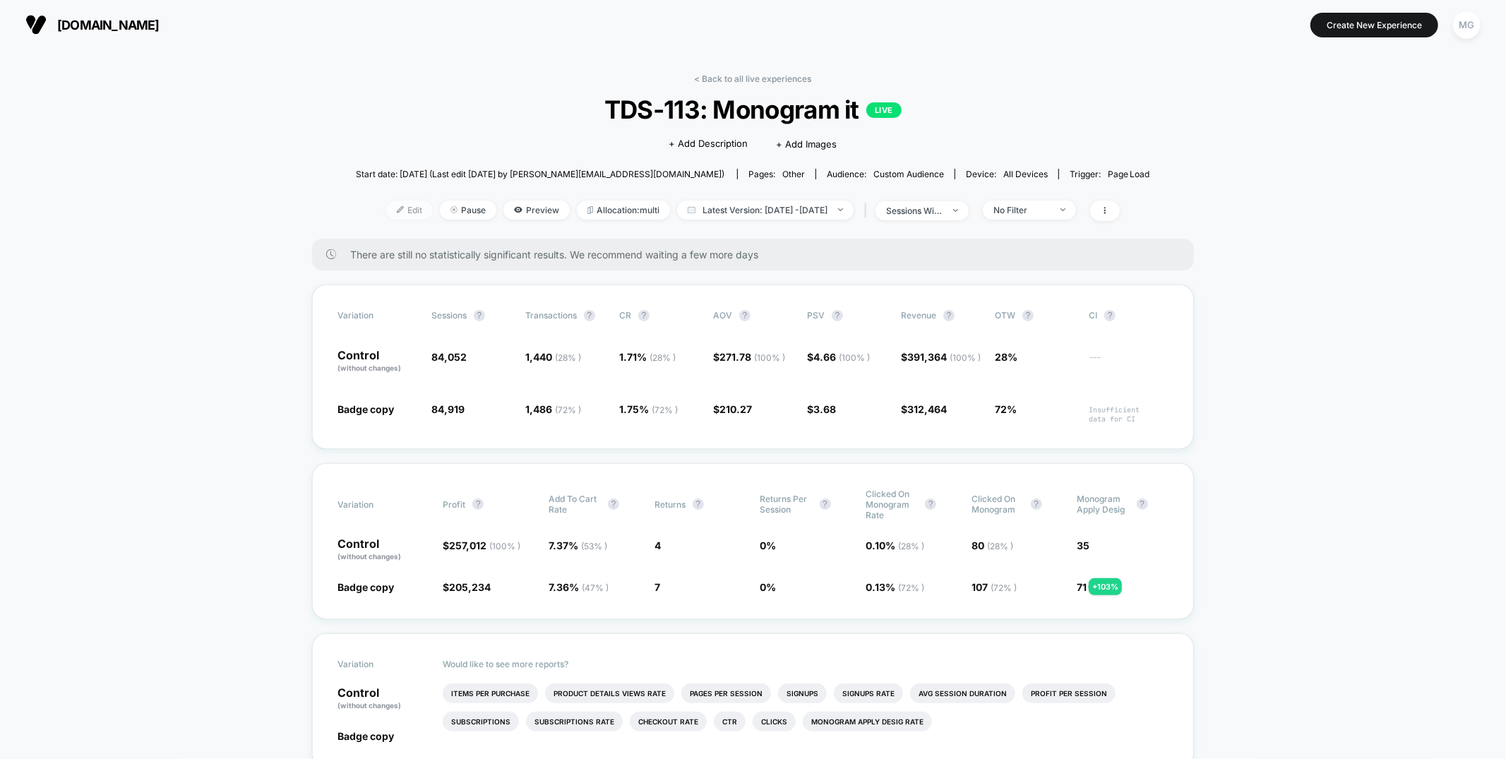
click at [397, 212] on span "Edit" at bounding box center [409, 209] width 47 height 19
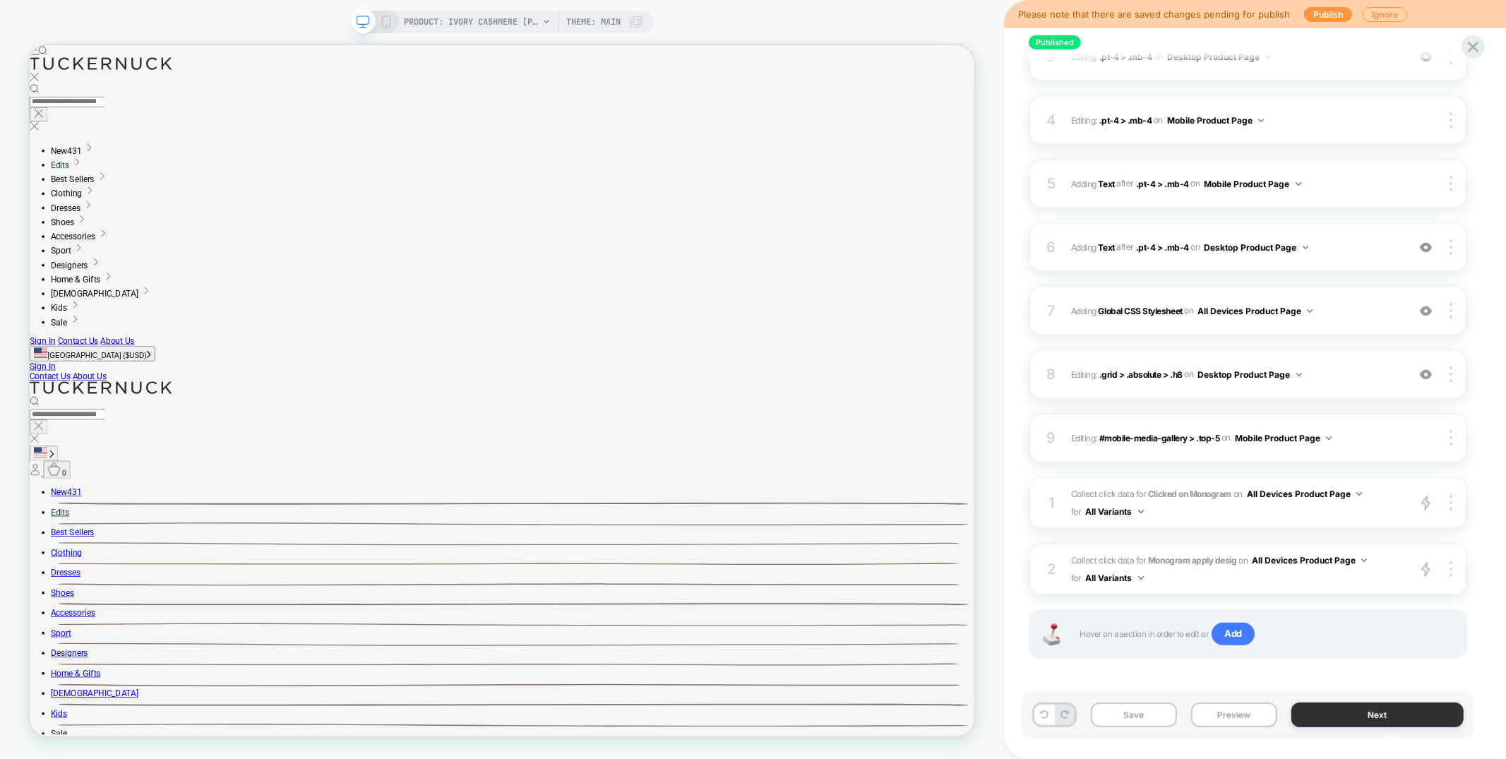
click at [1312, 712] on button "Next" at bounding box center [1377, 714] width 172 height 25
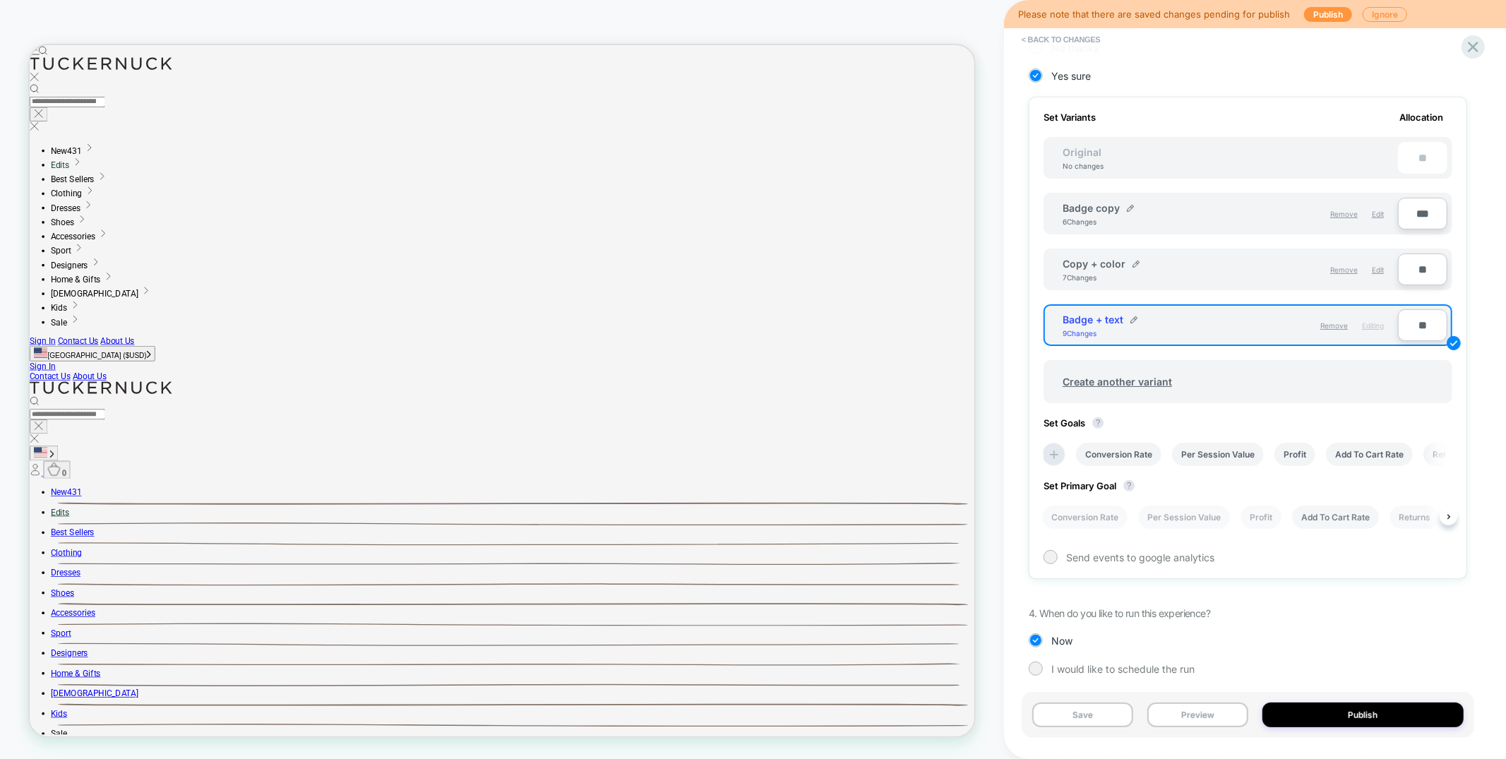
scroll to position [0, 335]
click at [1056, 448] on icon at bounding box center [1054, 455] width 14 height 14
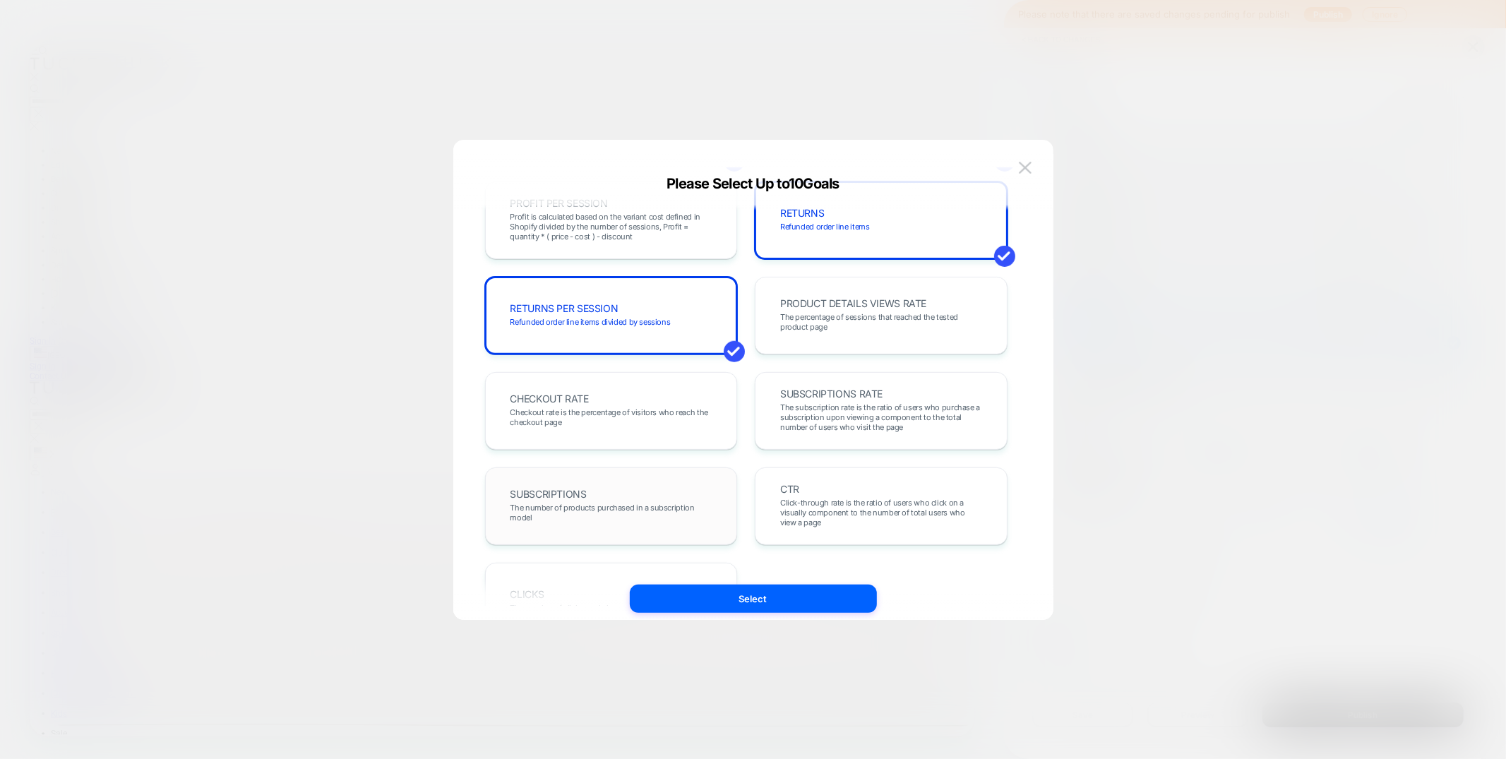
scroll to position [487, 0]
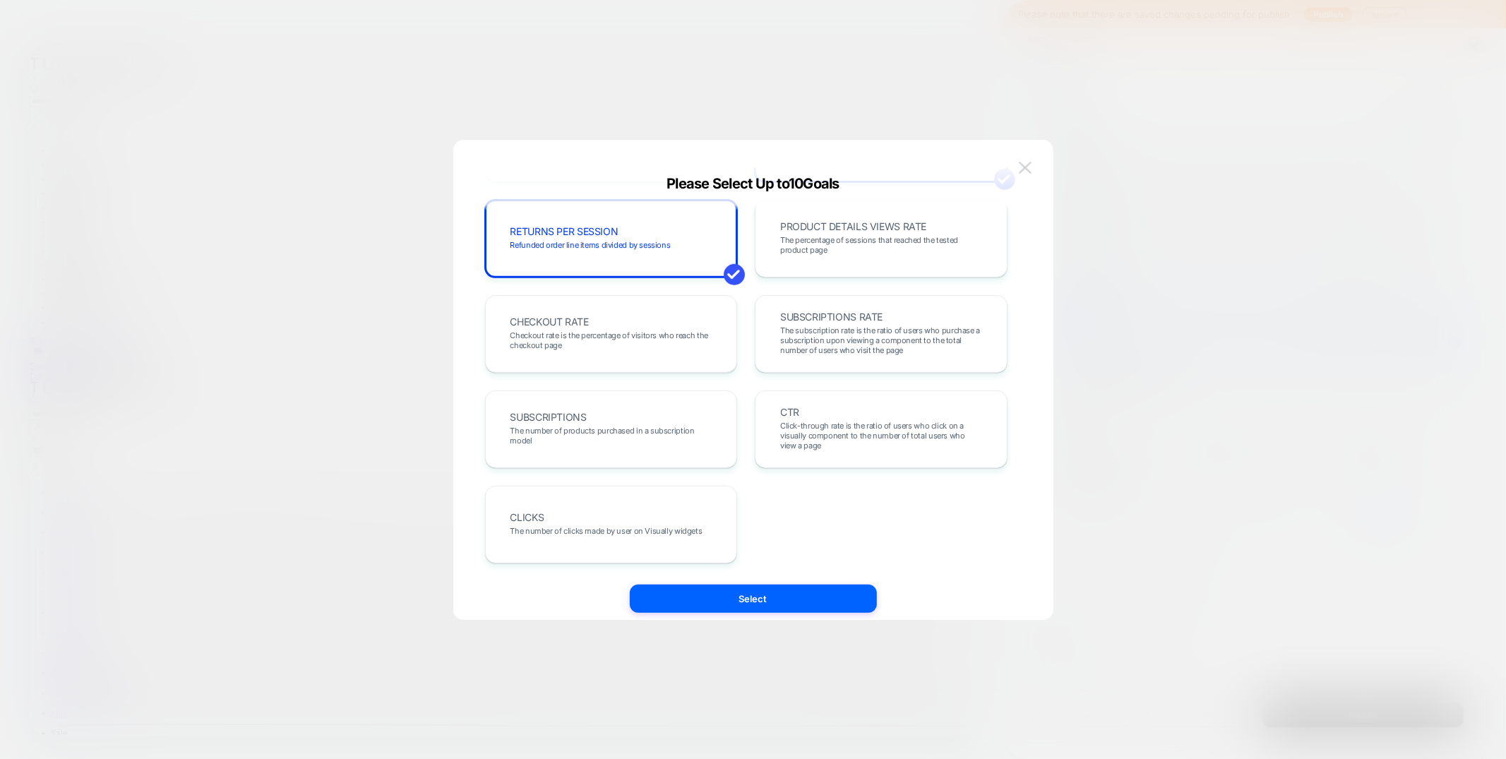
click at [1033, 167] on button at bounding box center [1024, 167] width 21 height 21
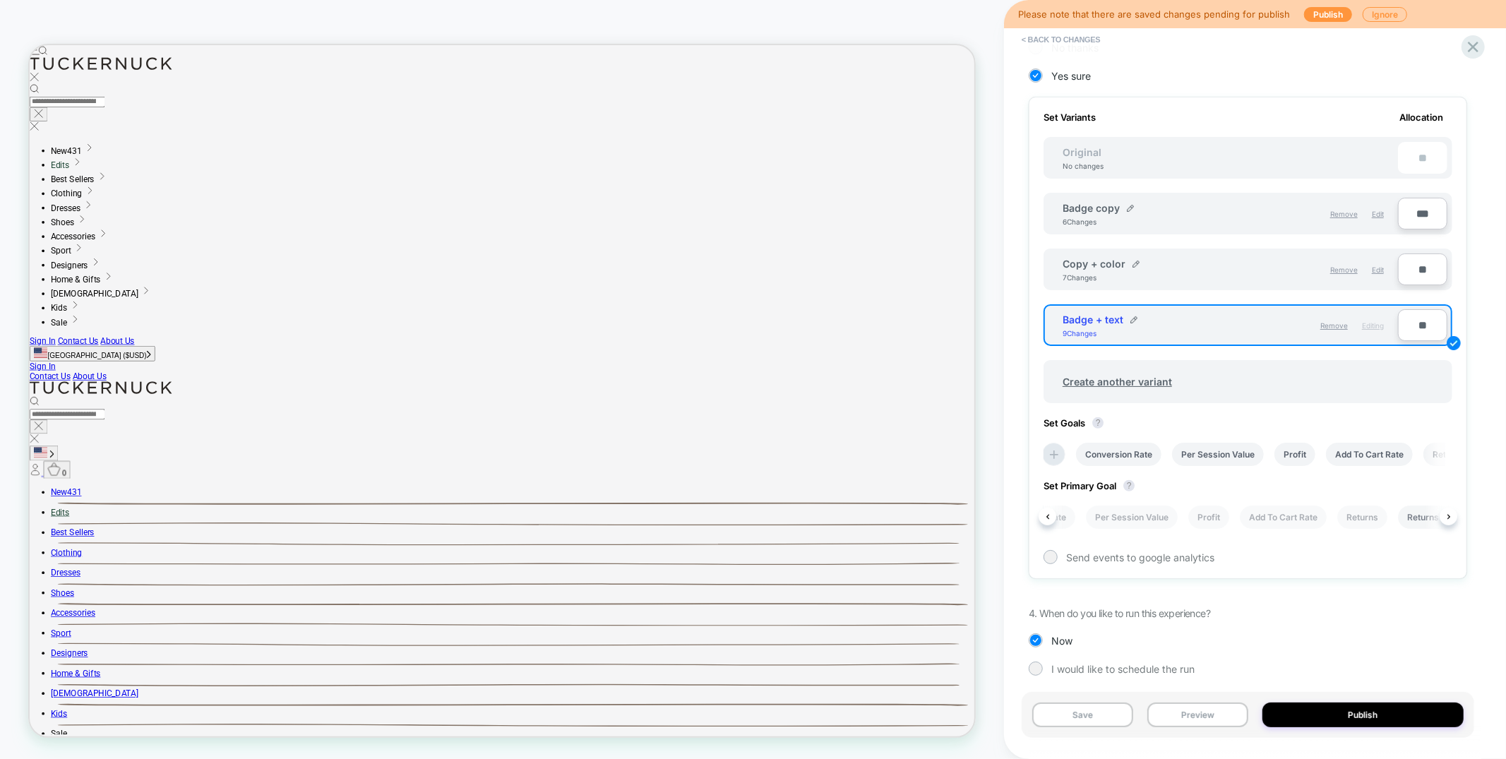
scroll to position [0, 0]
click at [1094, 505] on li "Conversion Rate" at bounding box center [1085, 516] width 85 height 23
click at [1067, 717] on button "Save" at bounding box center [1082, 714] width 101 height 25
click at [1472, 41] on icon at bounding box center [1472, 46] width 19 height 19
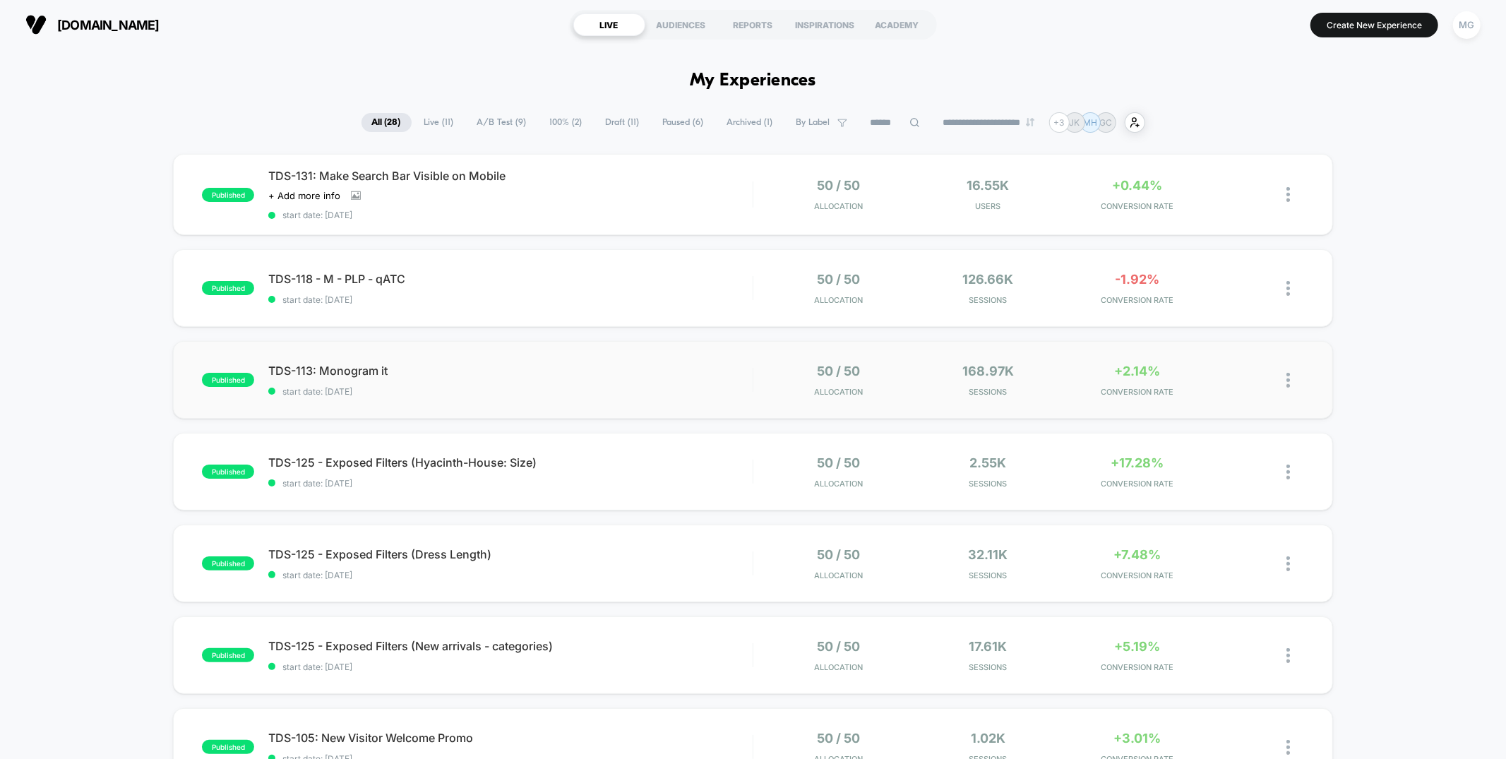
click at [601, 400] on div "published TDS-113: Monogram it start date: 9/17/2025 50 / 50 Allocation 168.97k…" at bounding box center [752, 380] width 1159 height 78
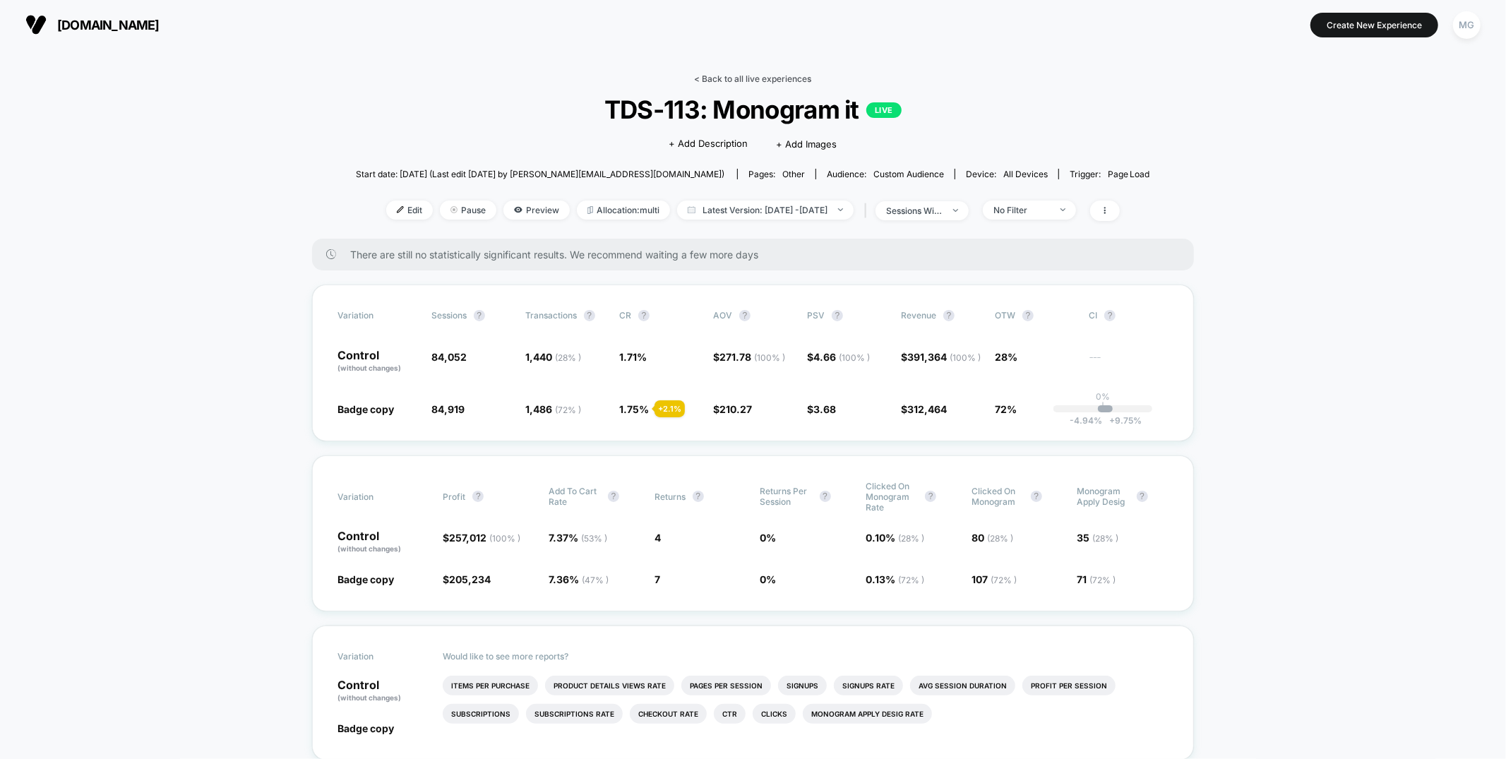
click at [762, 77] on link "< Back to all live experiences" at bounding box center [753, 78] width 117 height 11
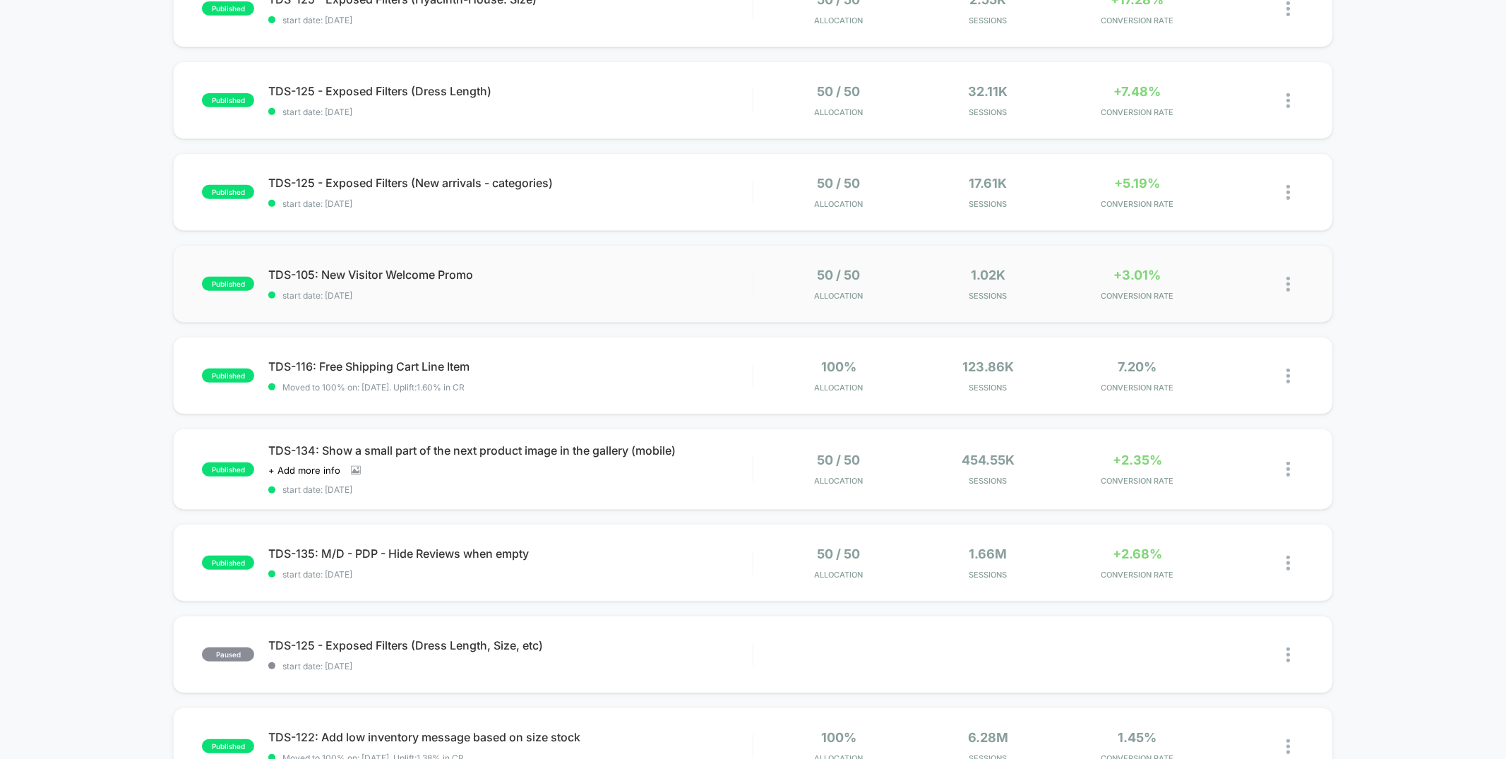
scroll to position [493, 0]
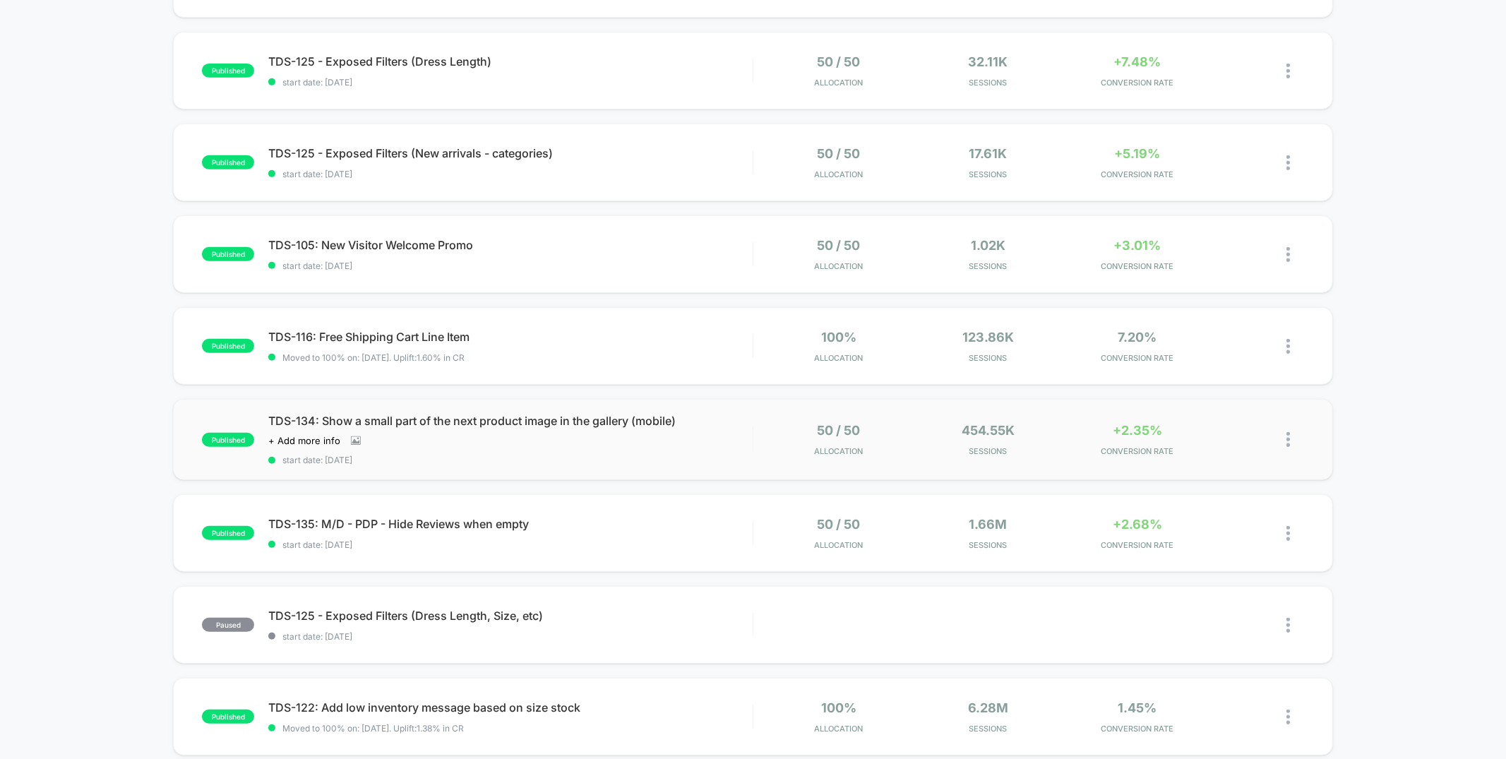
click at [714, 464] on div "published TDS-134: Show a small part of the next product image in the gallery (…" at bounding box center [752, 439] width 1159 height 81
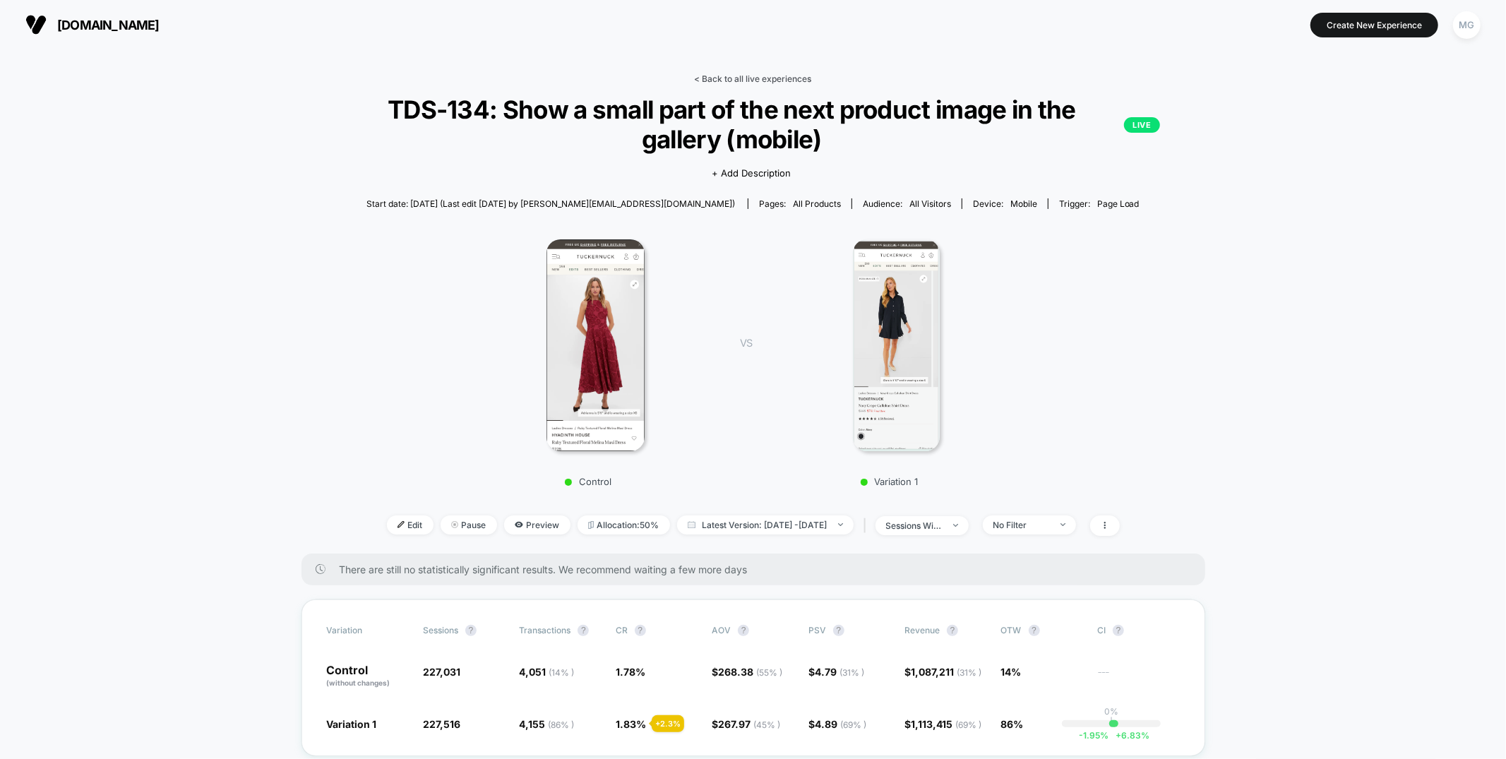
click at [739, 81] on link "< Back to all live experiences" at bounding box center [753, 78] width 117 height 11
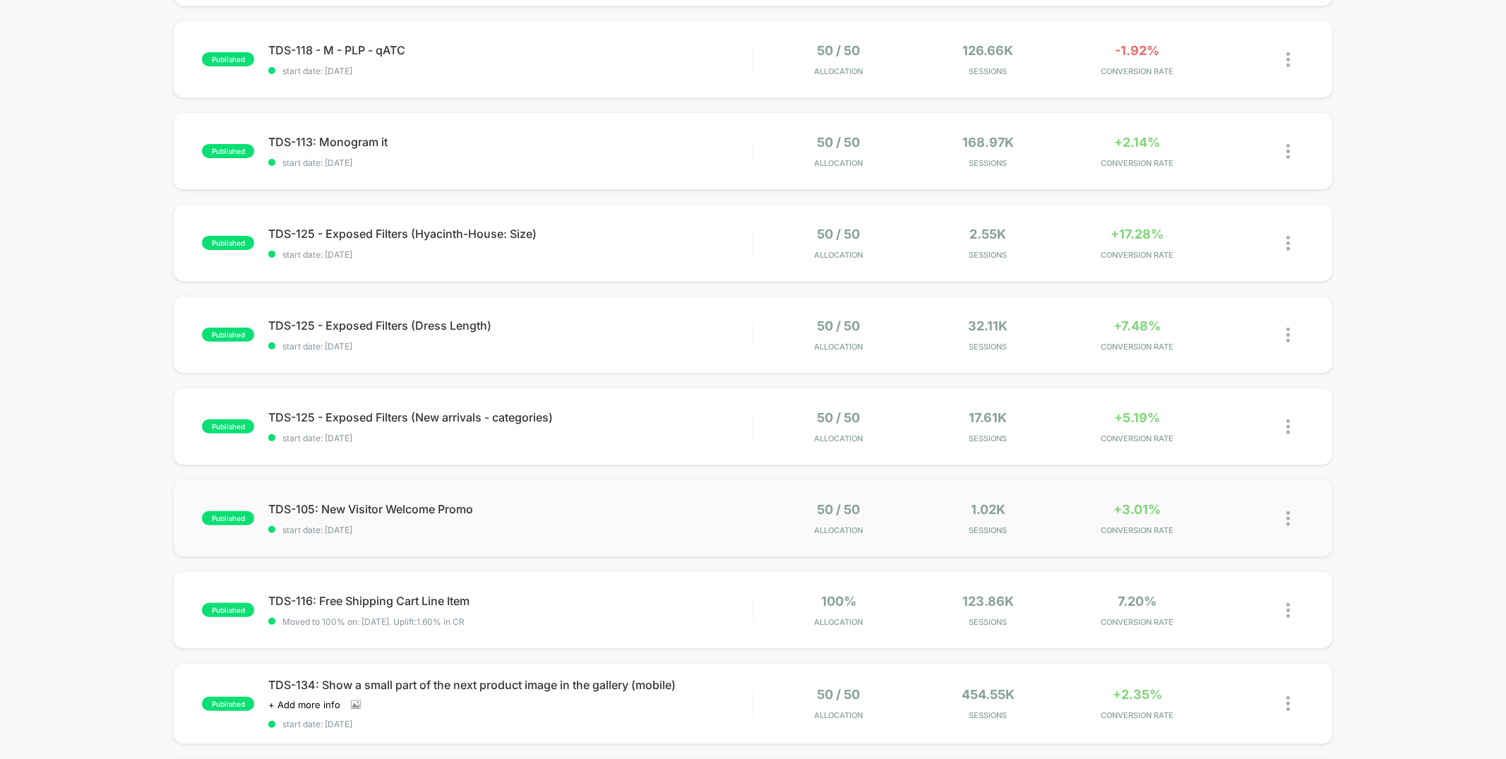
click at [653, 552] on div "published TDS-105: New Visitor Welcome Promo start date: 9/16/2025 50 / 50 Allo…" at bounding box center [752, 518] width 1159 height 78
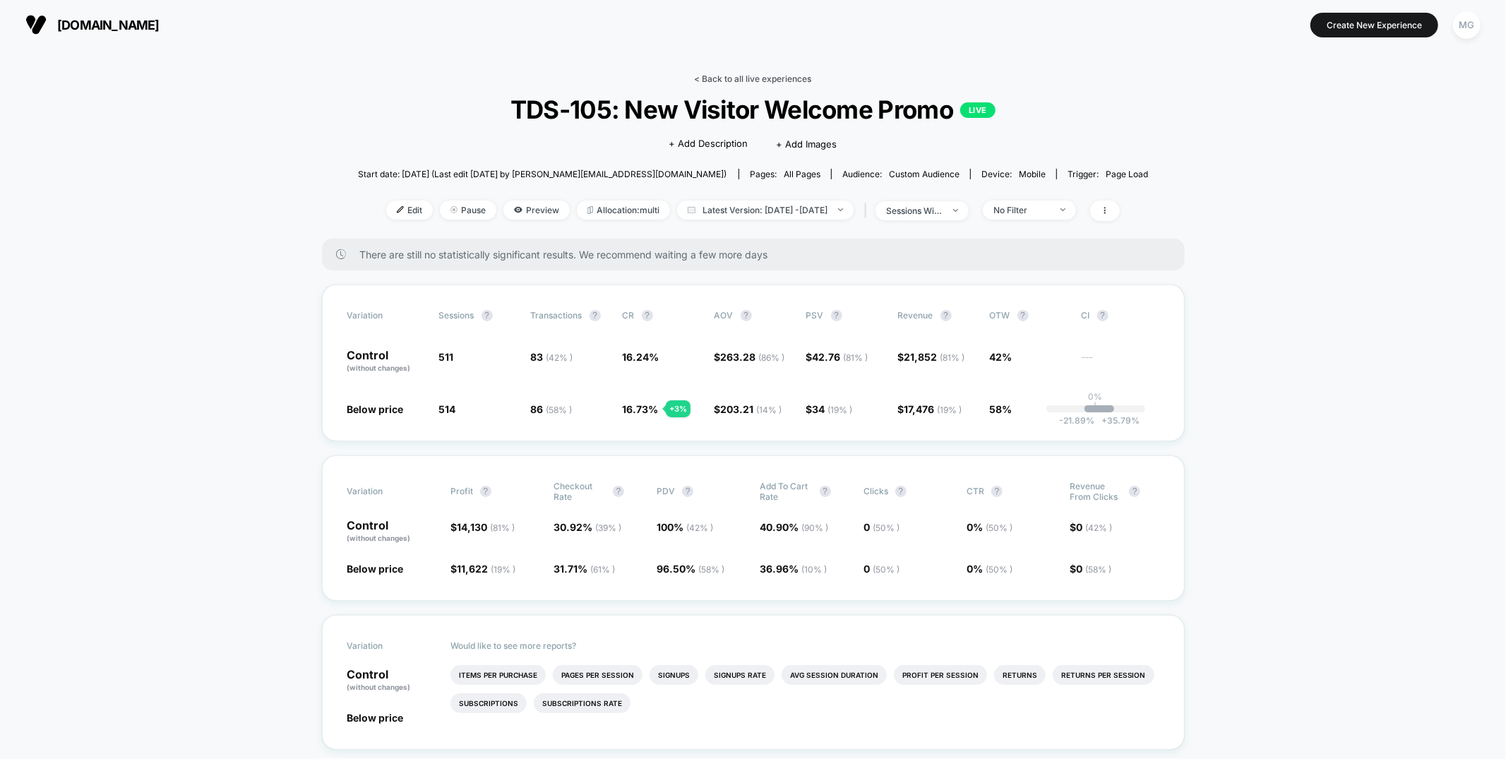
click at [767, 74] on link "< Back to all live experiences" at bounding box center [753, 78] width 117 height 11
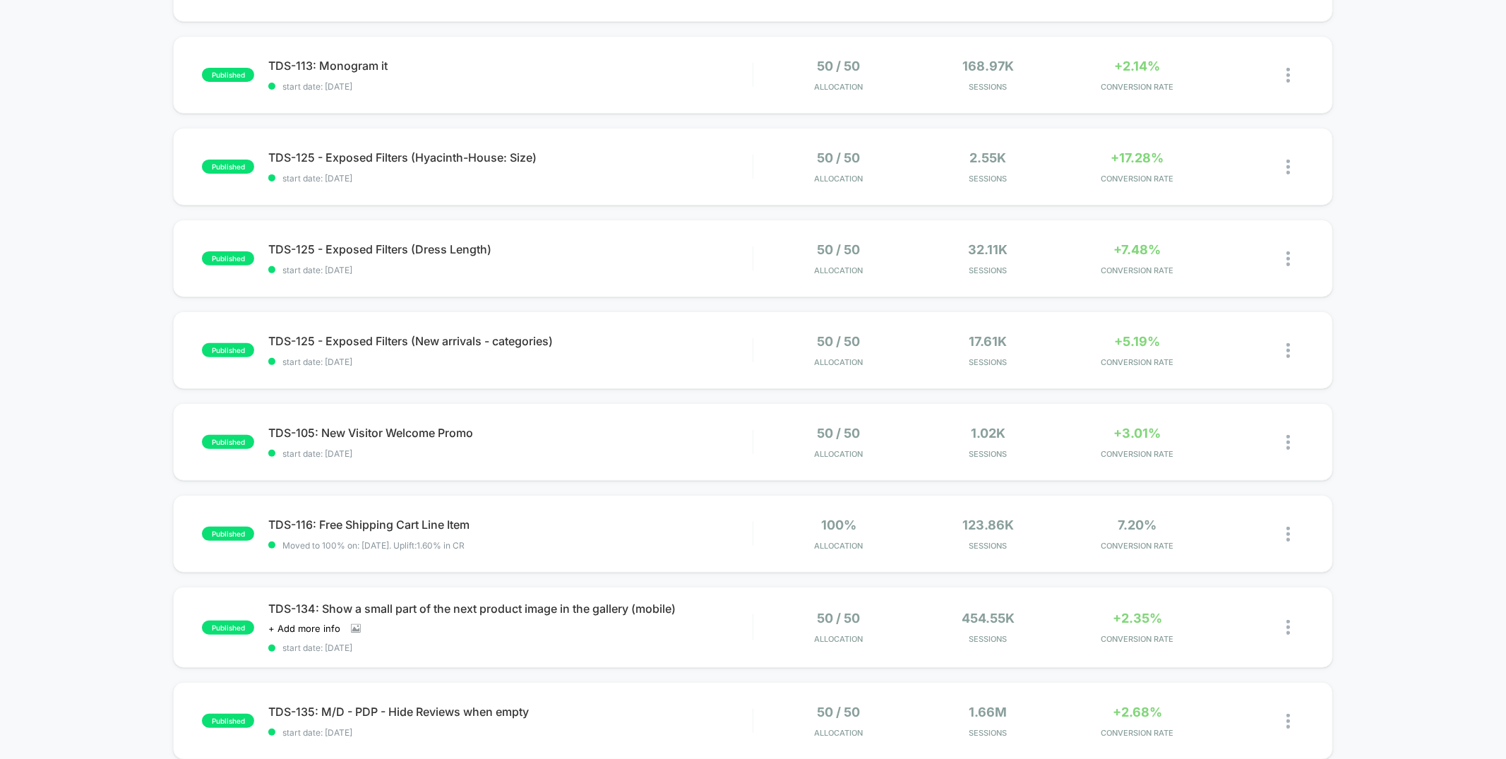
scroll to position [599, 0]
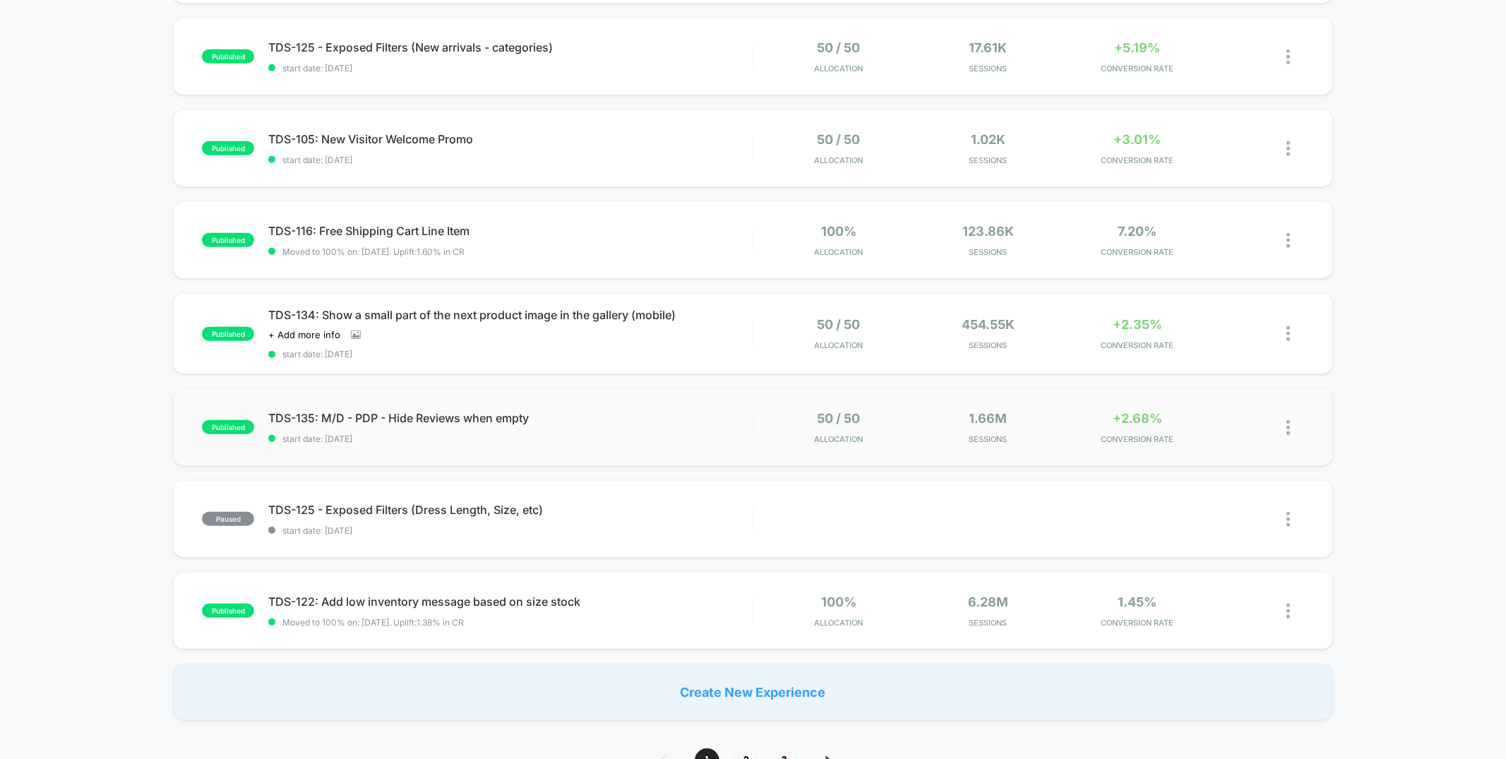
click at [680, 390] on div "published TDS-135: M/D - PDP - Hide Reviews when empty start date: 9/9/2025 50 …" at bounding box center [752, 427] width 1159 height 78
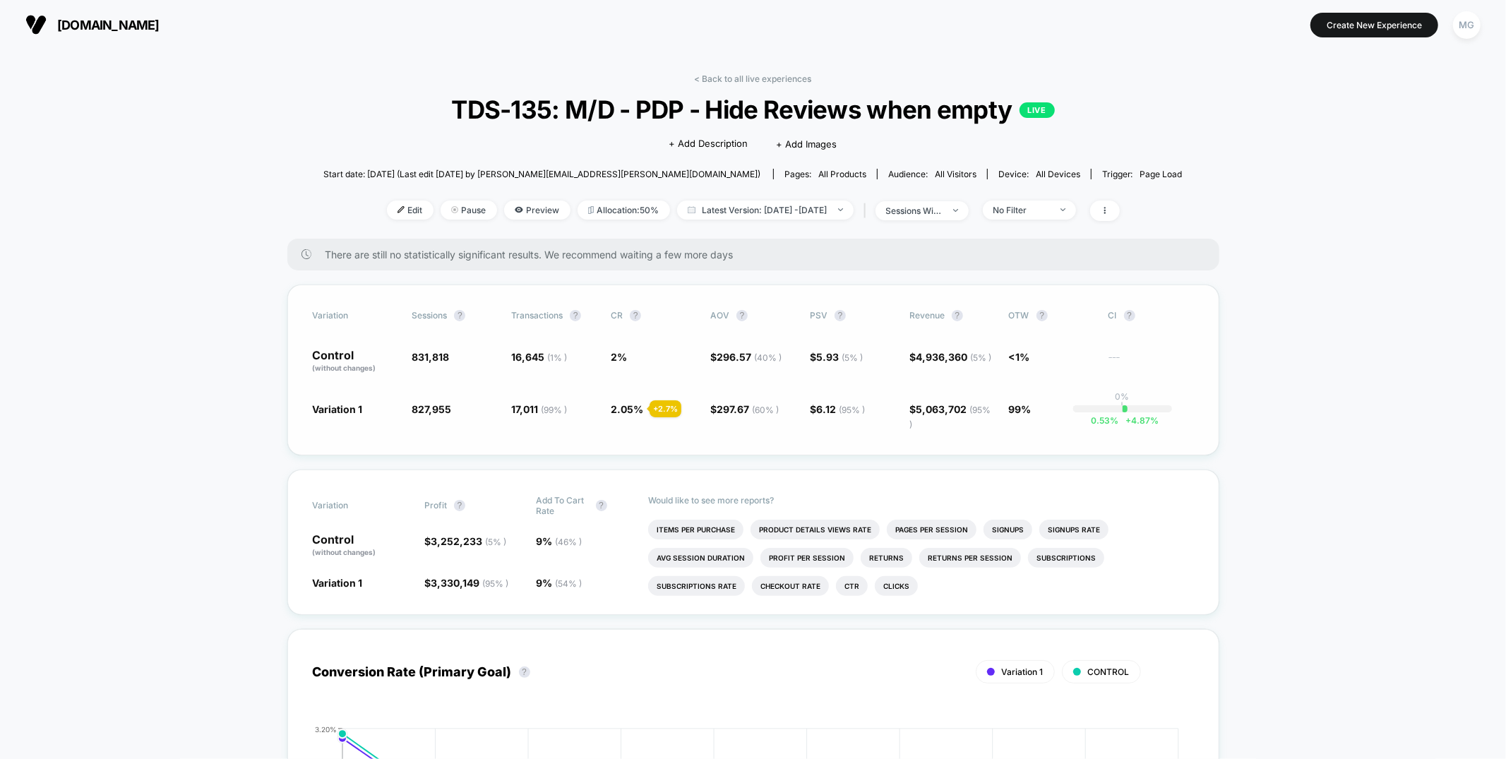
click at [616, 356] on span "2 %" at bounding box center [619, 357] width 16 height 12
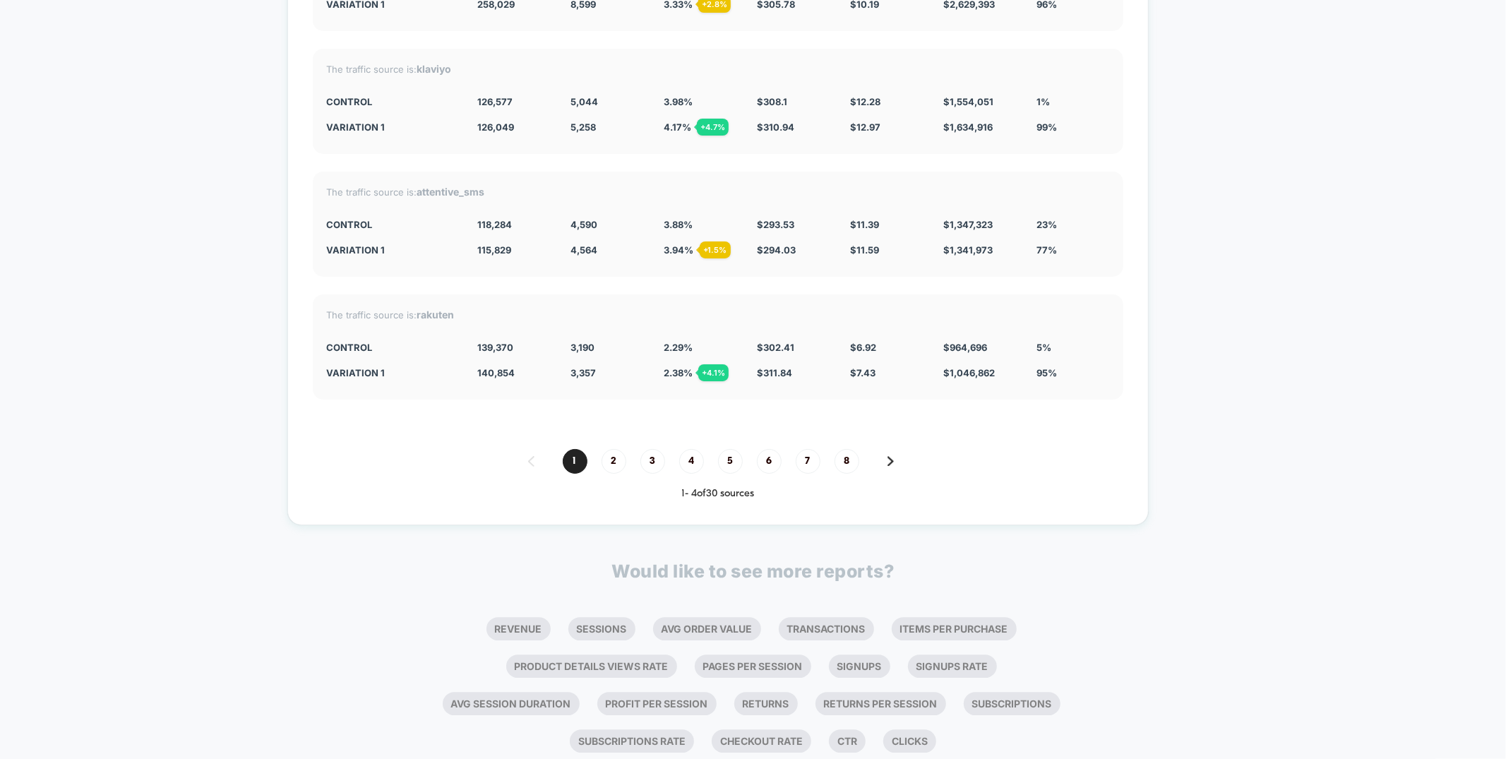
scroll to position [3109, 0]
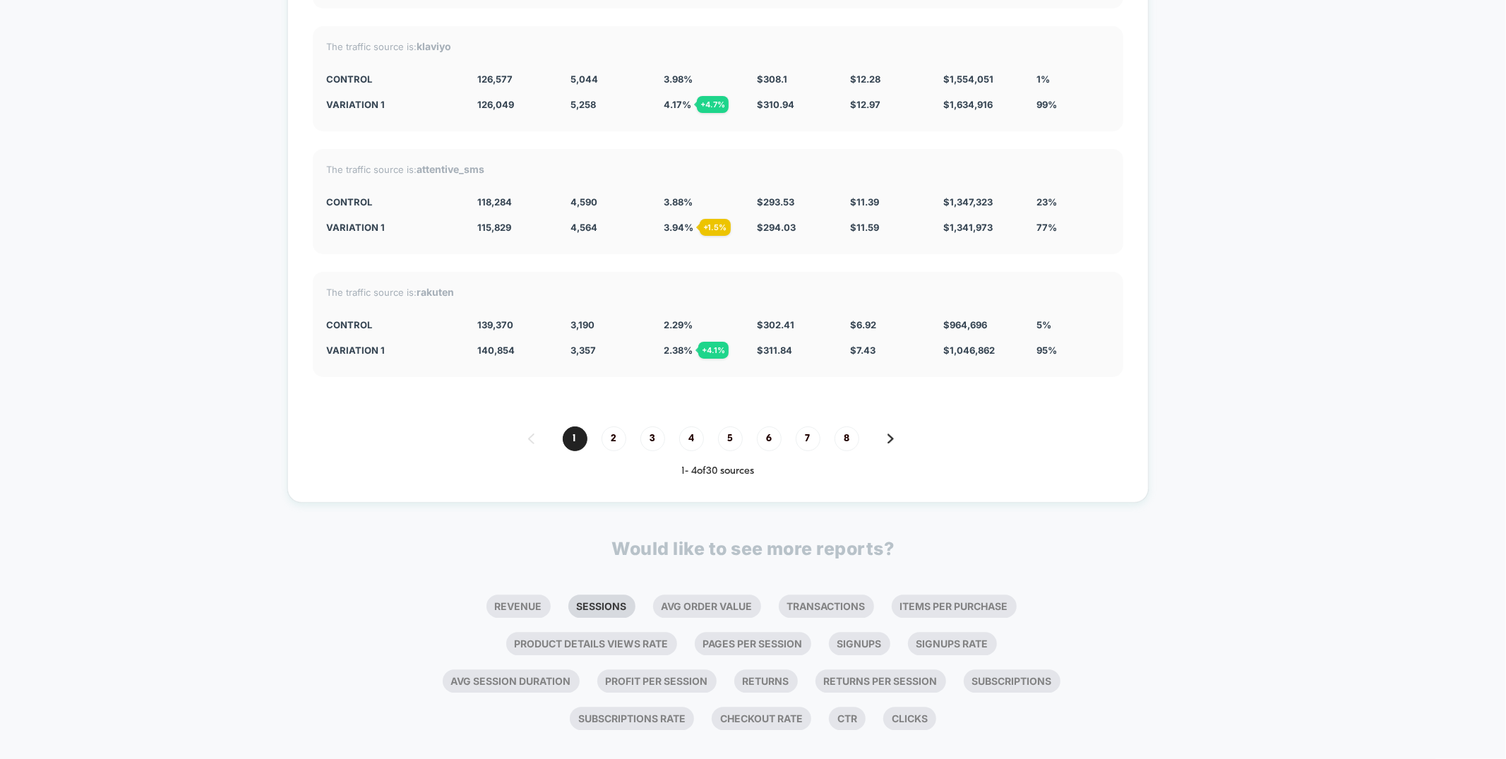
click at [586, 594] on li "Sessions" at bounding box center [601, 605] width 67 height 23
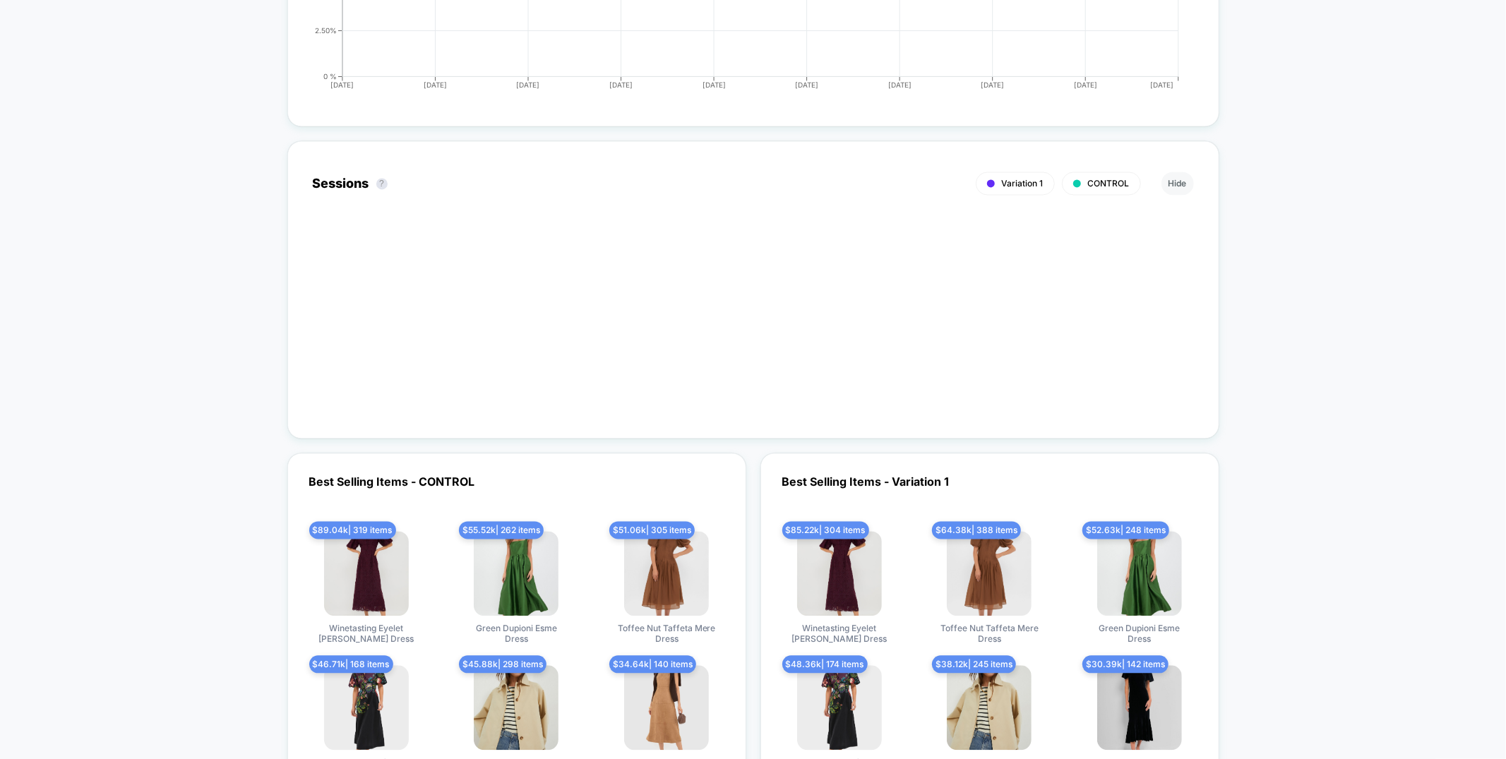
scroll to position [2205, 0]
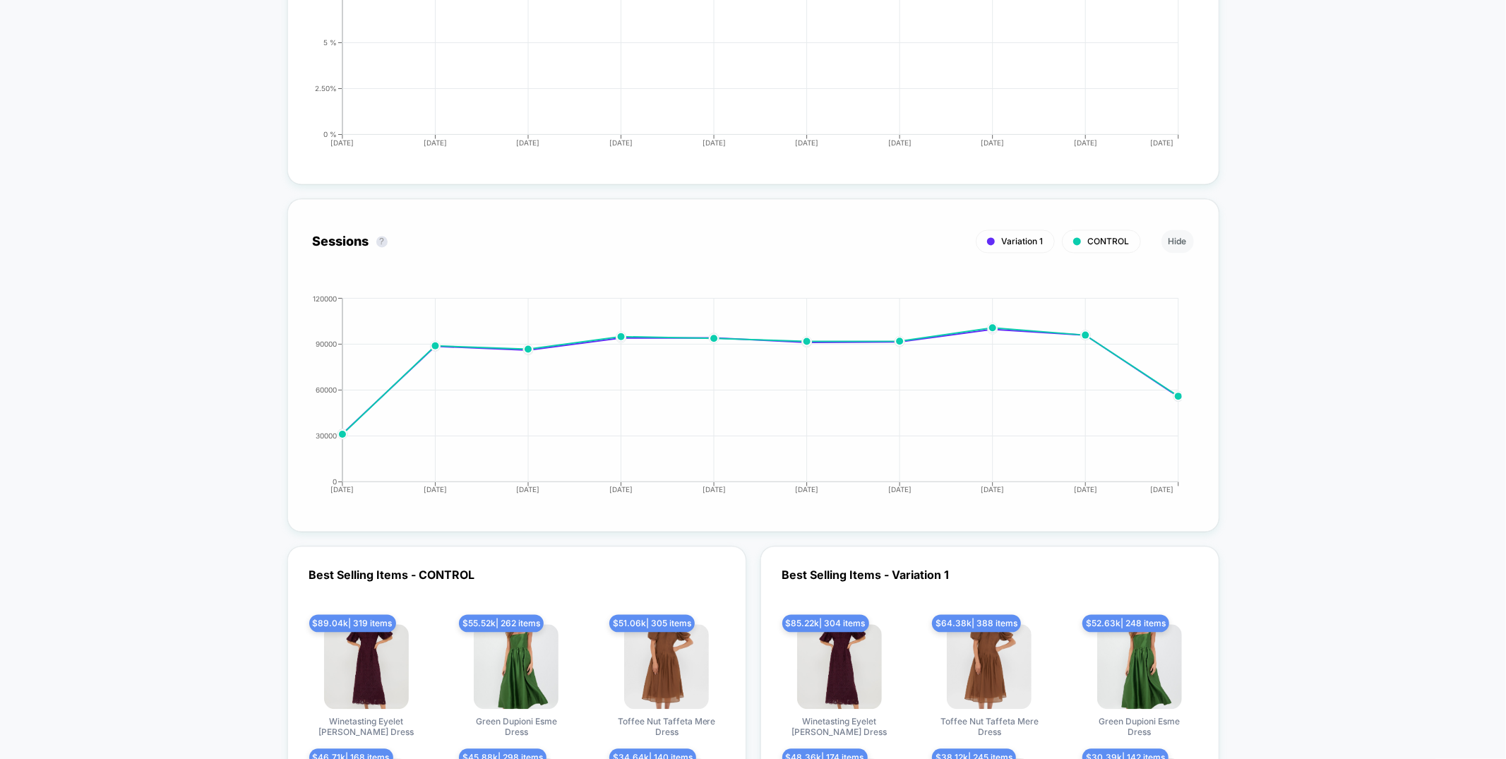
drag, startPoint x: 334, startPoint y: 341, endPoint x: 324, endPoint y: 342, distance: 9.9
click at [324, 342] on tspan "90000" at bounding box center [326, 344] width 21 height 8
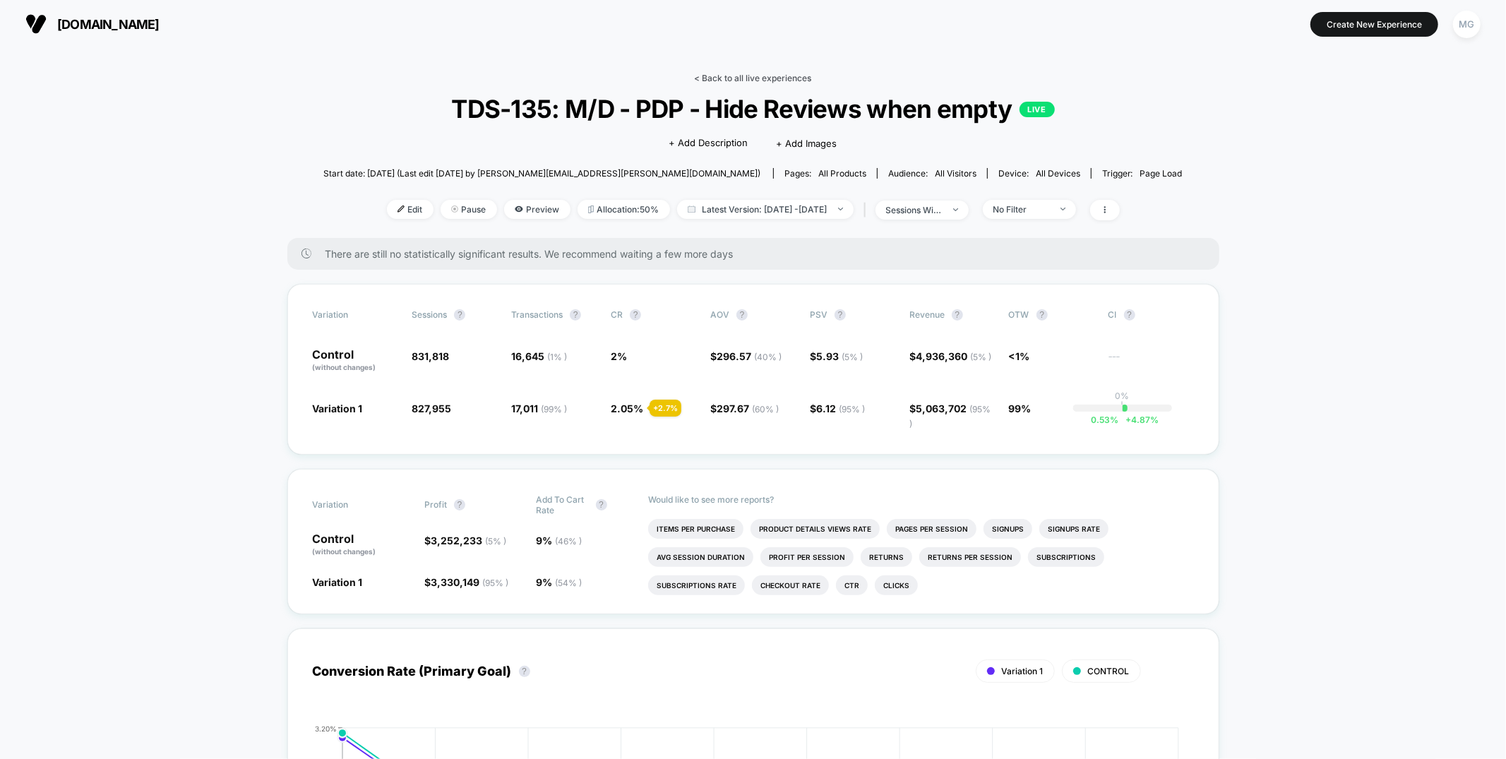
scroll to position [2, 0]
click at [721, 77] on link "< Back to all live experiences" at bounding box center [753, 76] width 117 height 11
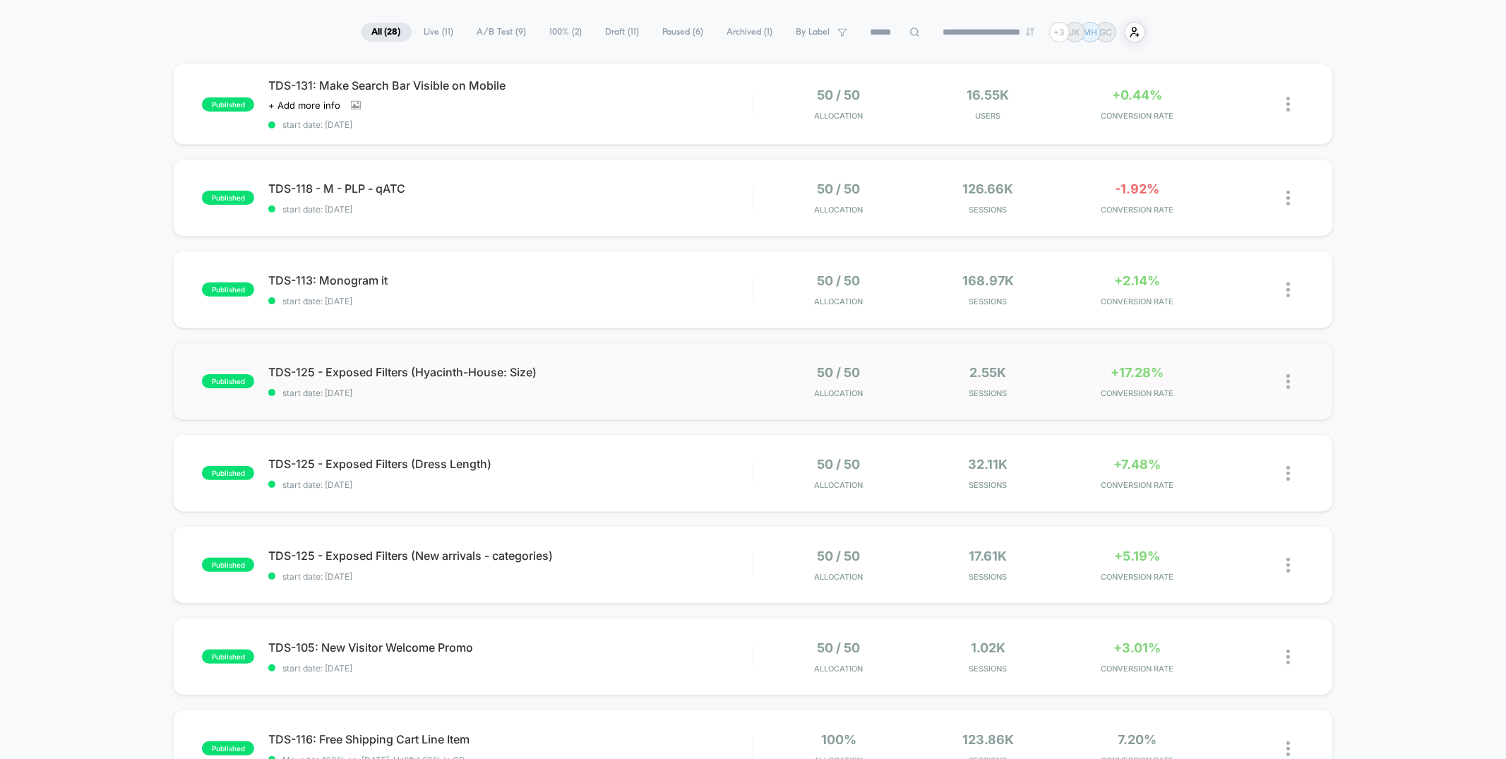
scroll to position [88, 0]
click at [700, 104] on div "TDS-131: Make Search Bar Visible on Mobile Click to view images Click to edit e…" at bounding box center [510, 107] width 484 height 52
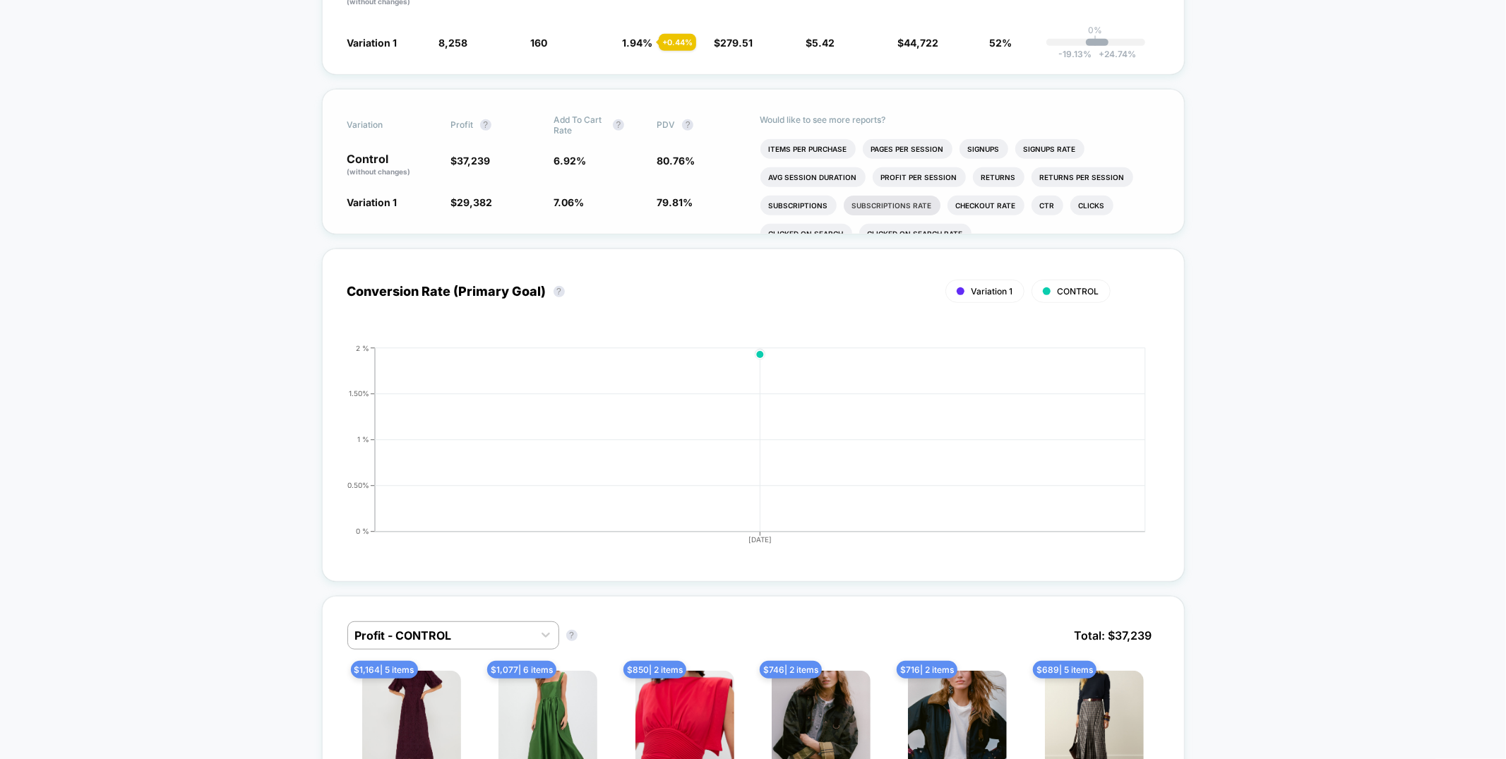
scroll to position [25, 0]
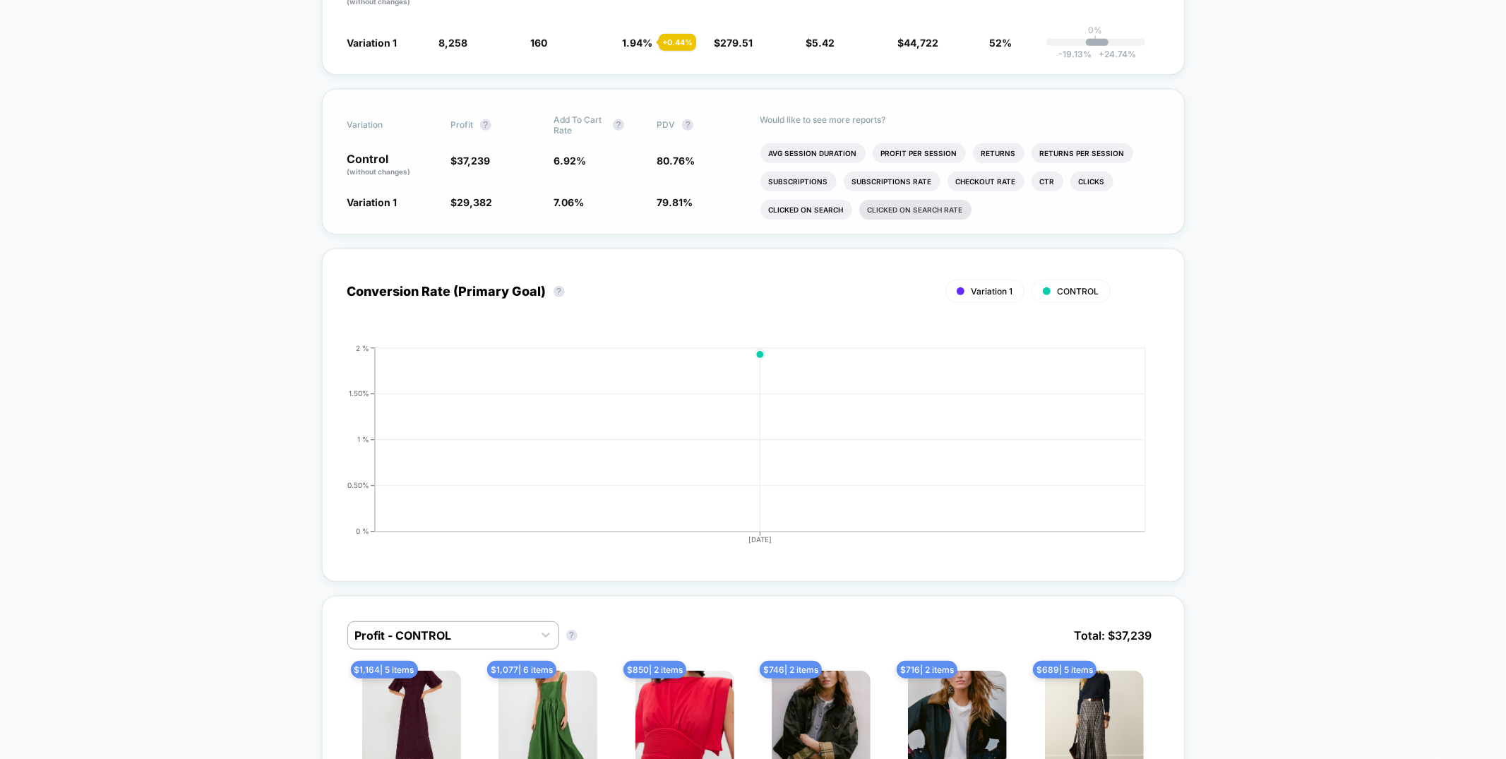
click at [872, 220] on li "Clicked on search rate" at bounding box center [915, 210] width 112 height 20
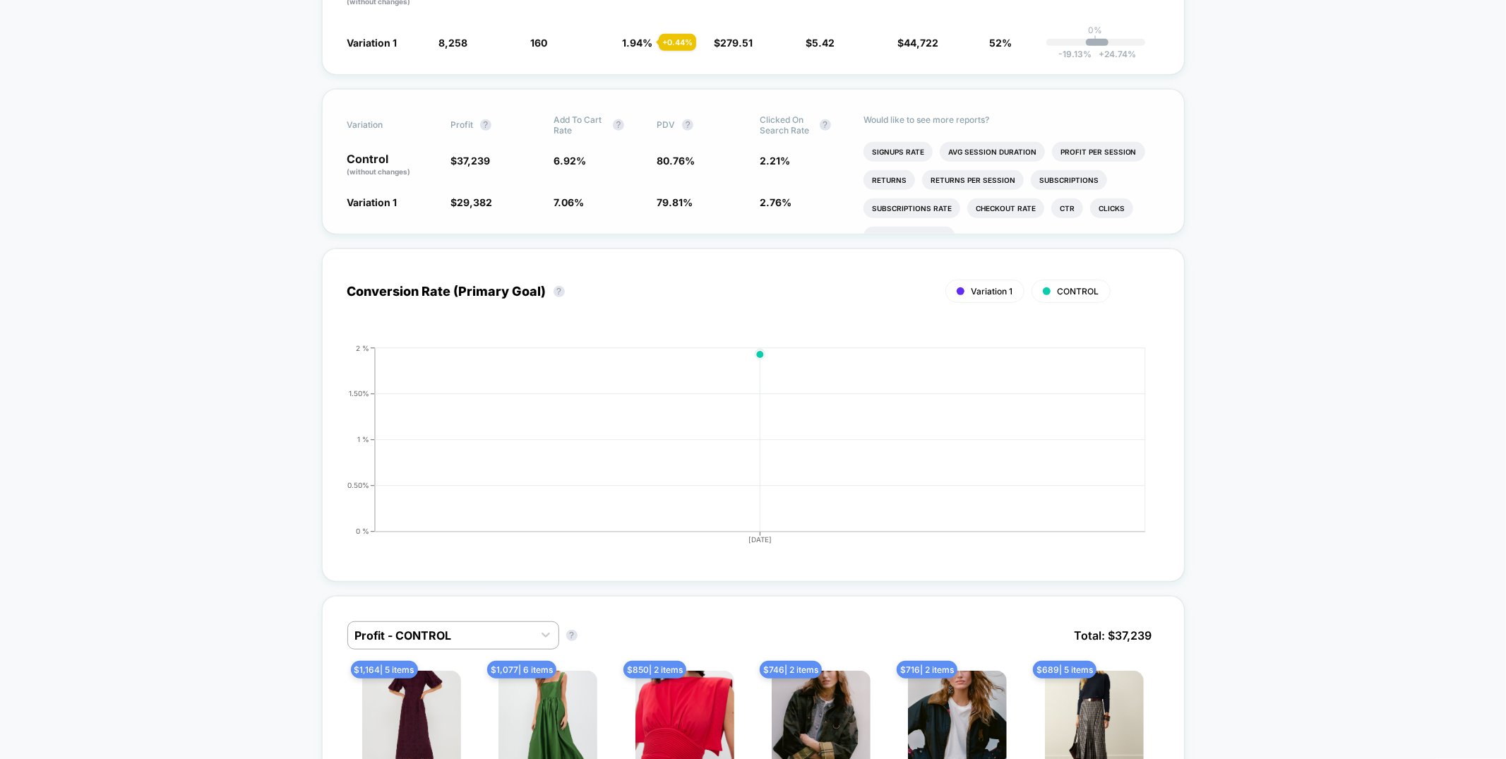
scroll to position [54, 0]
click at [938, 220] on li "Clicked on search" at bounding box center [909, 210] width 92 height 20
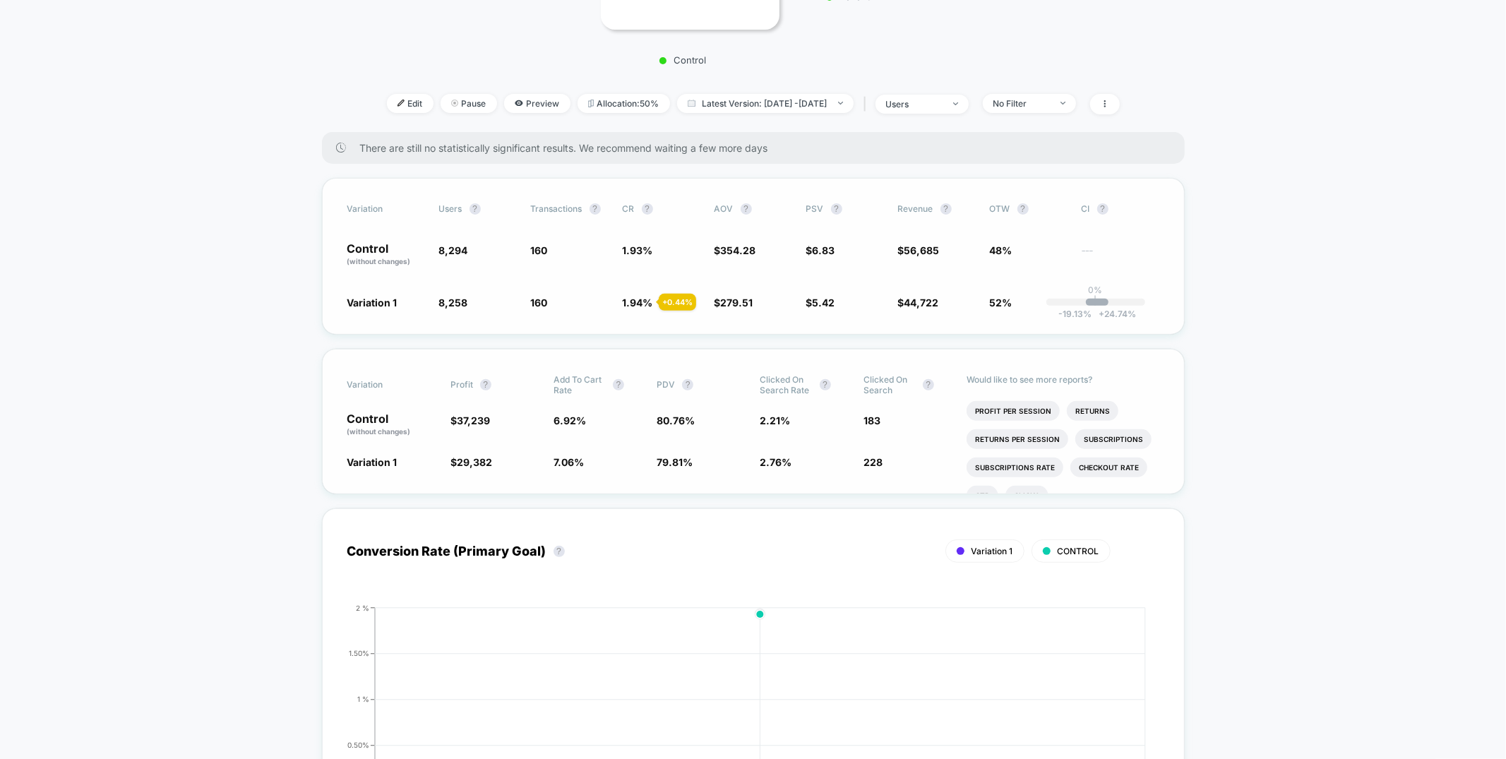
scroll to position [0, 0]
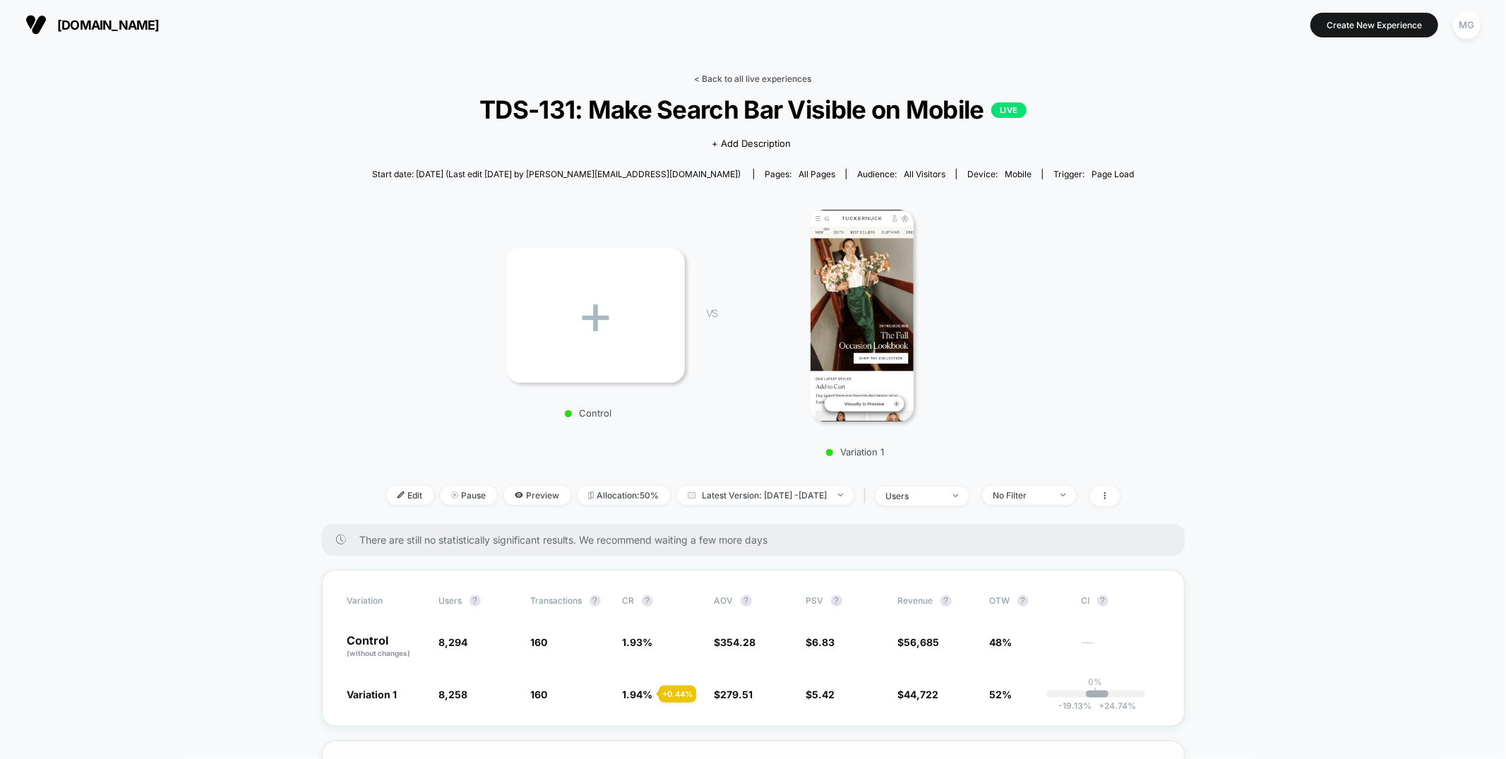
click at [704, 75] on link "< Back to all live experiences" at bounding box center [753, 78] width 117 height 11
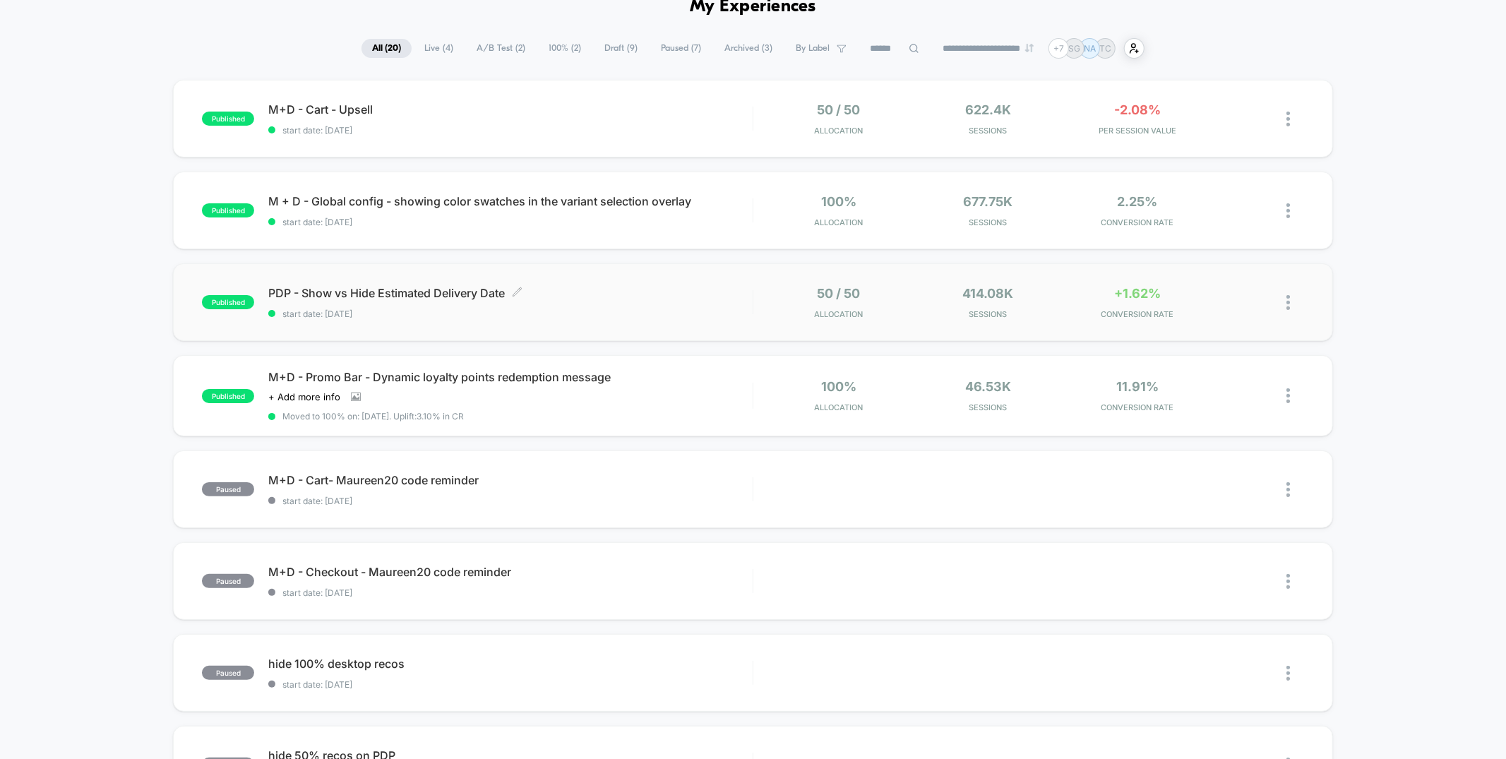
scroll to position [88, 0]
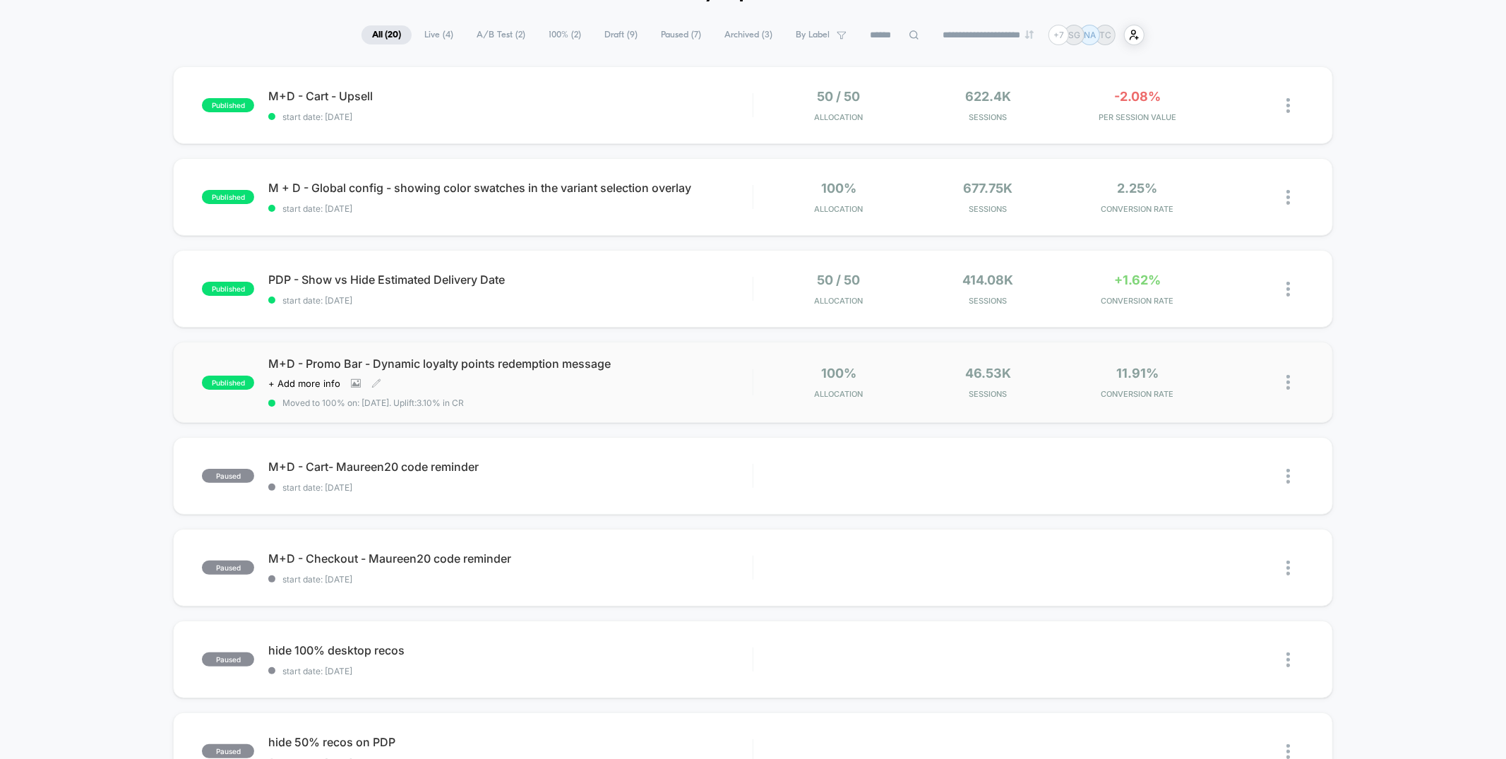
click at [455, 385] on div "Click to view images Click to edit experience details + Add more info" at bounding box center [437, 383] width 339 height 11
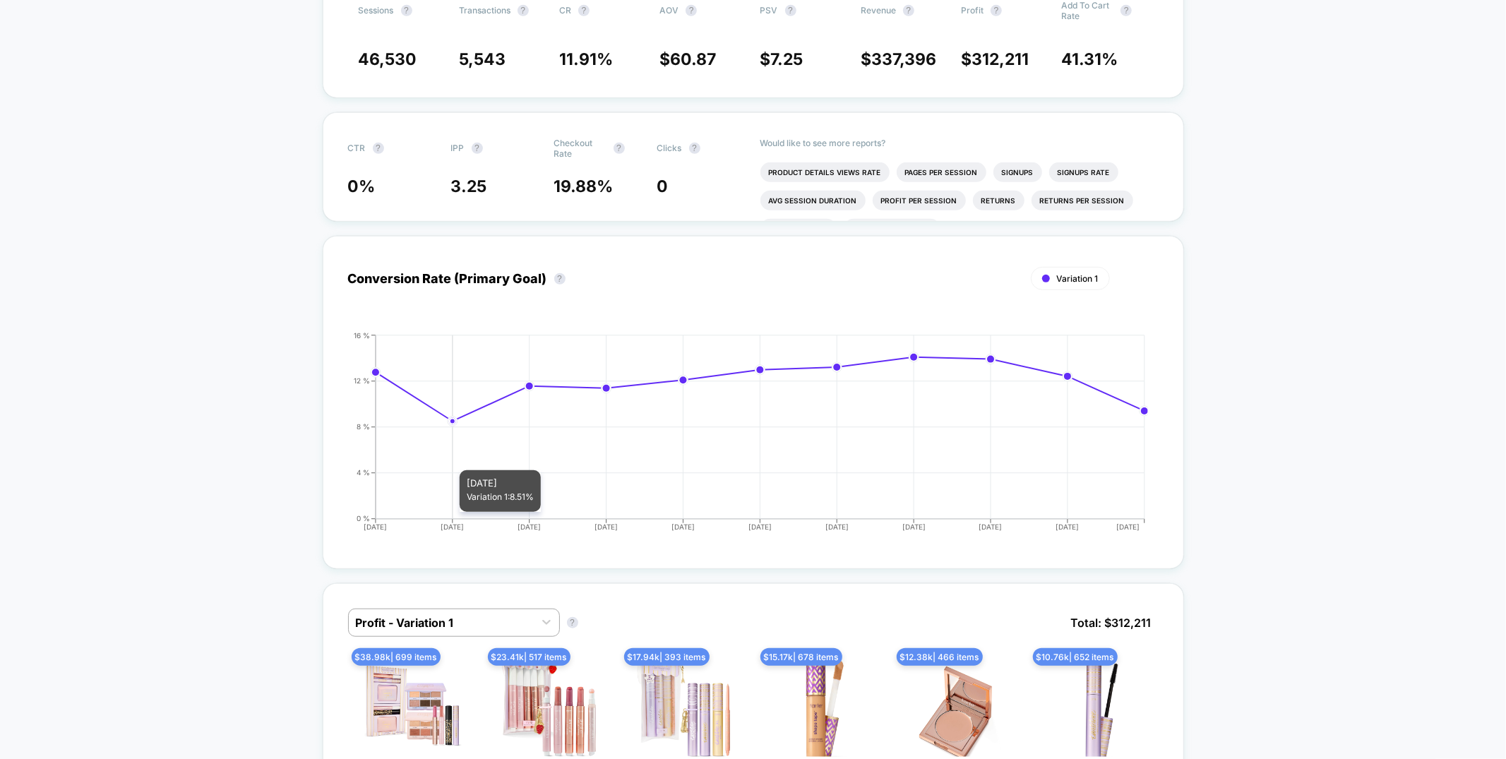
scroll to position [673, 0]
